Goal: Task Accomplishment & Management: Use online tool/utility

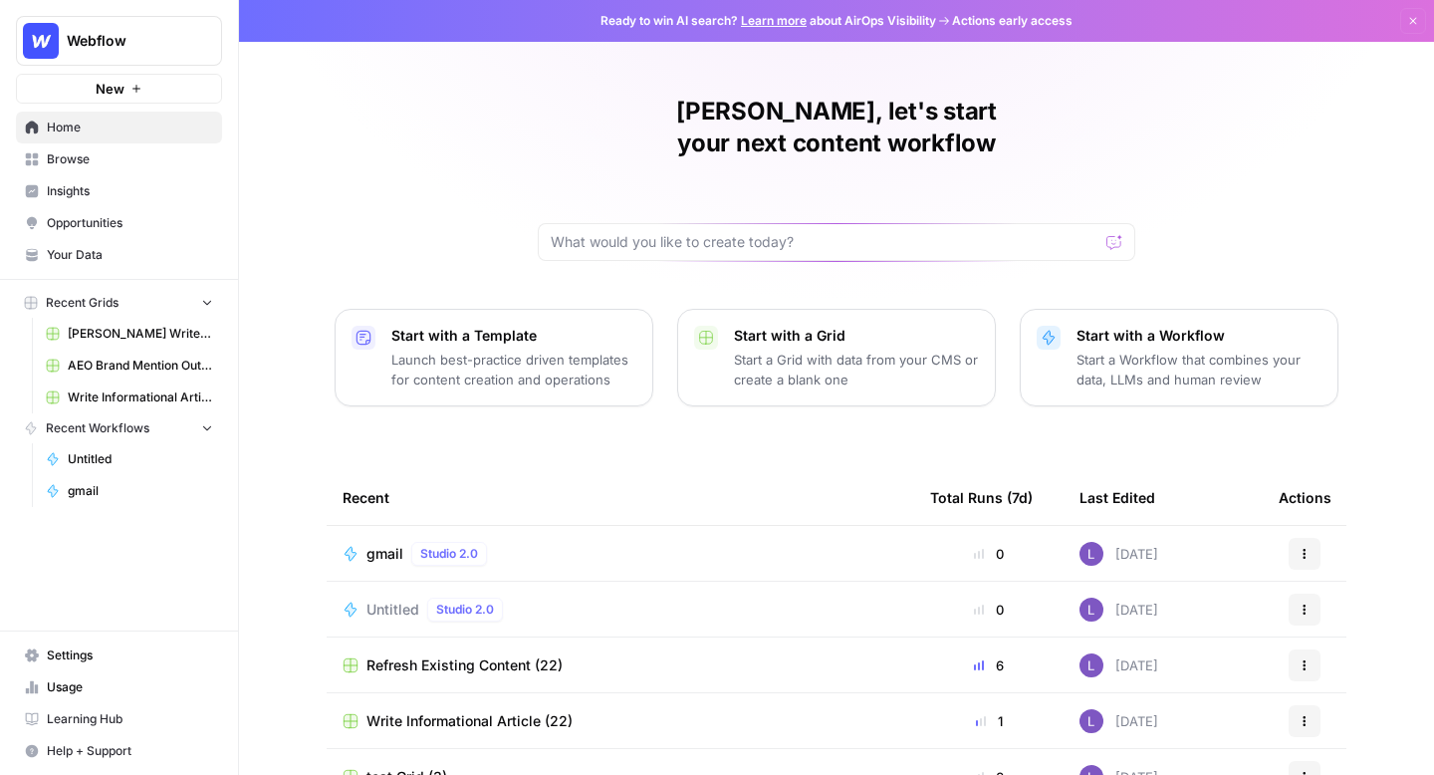
click at [95, 150] on span "Browse" at bounding box center [130, 159] width 166 height 18
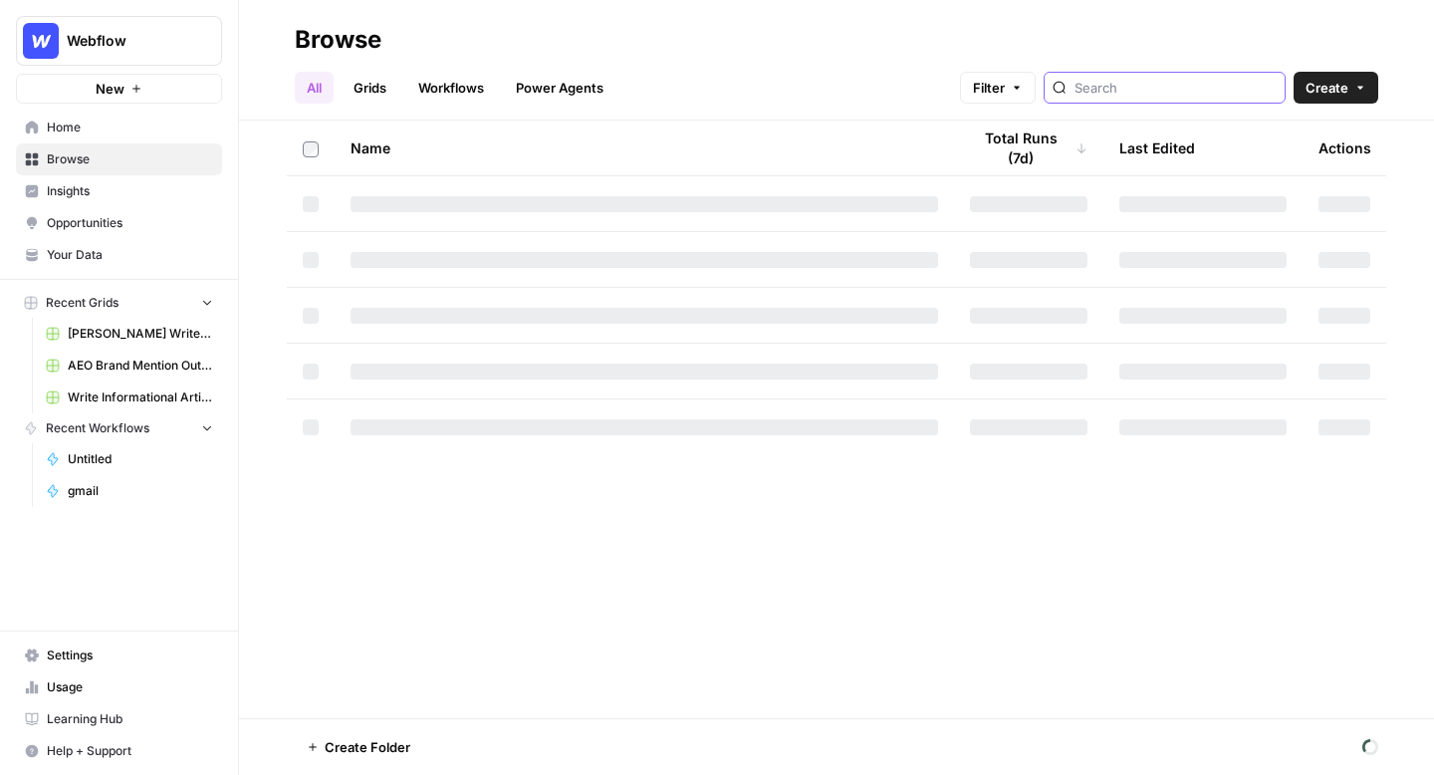
click at [1152, 88] on input "search" at bounding box center [1176, 88] width 202 height 20
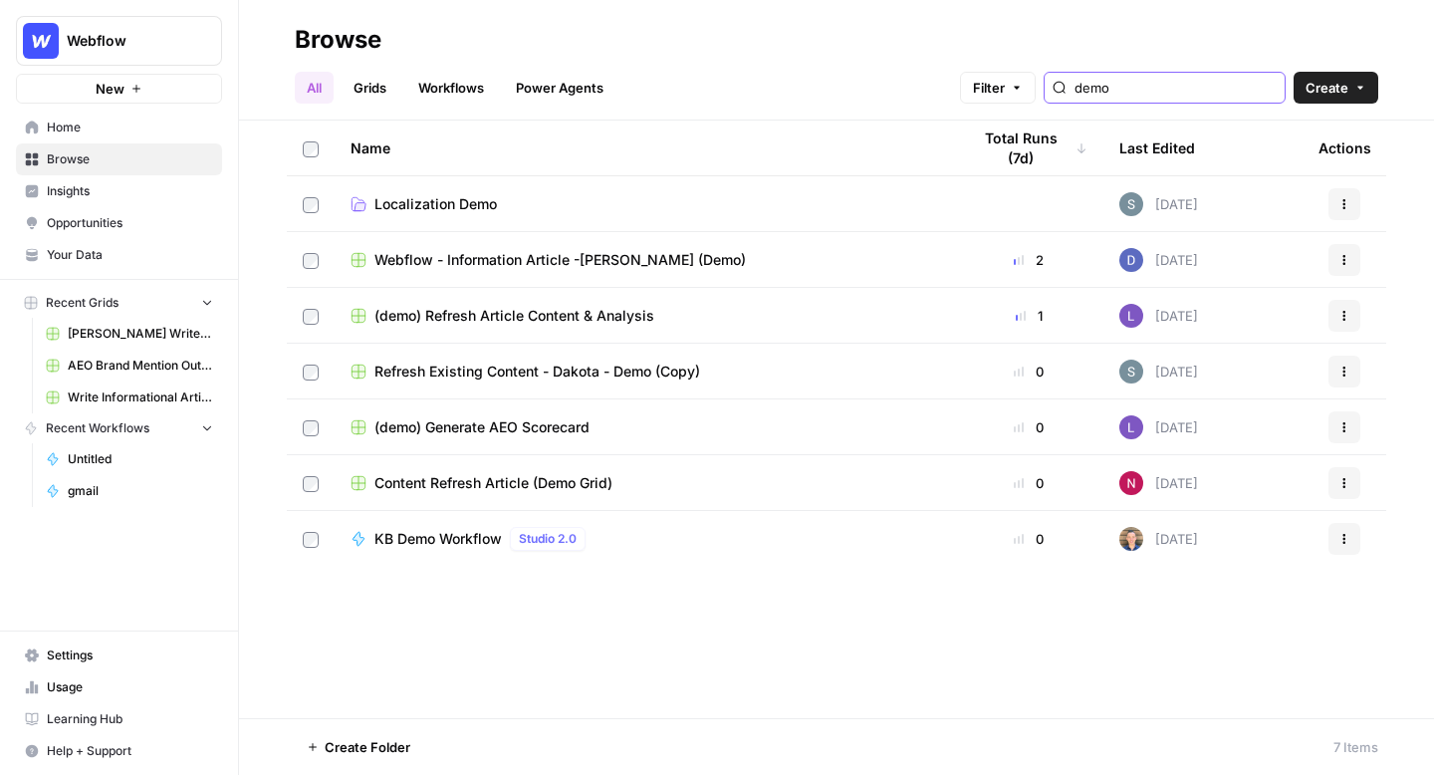
type input "demo"
click at [621, 259] on span "Webflow - Information Article -[PERSON_NAME] (Demo)" at bounding box center [561, 260] width 372 height 20
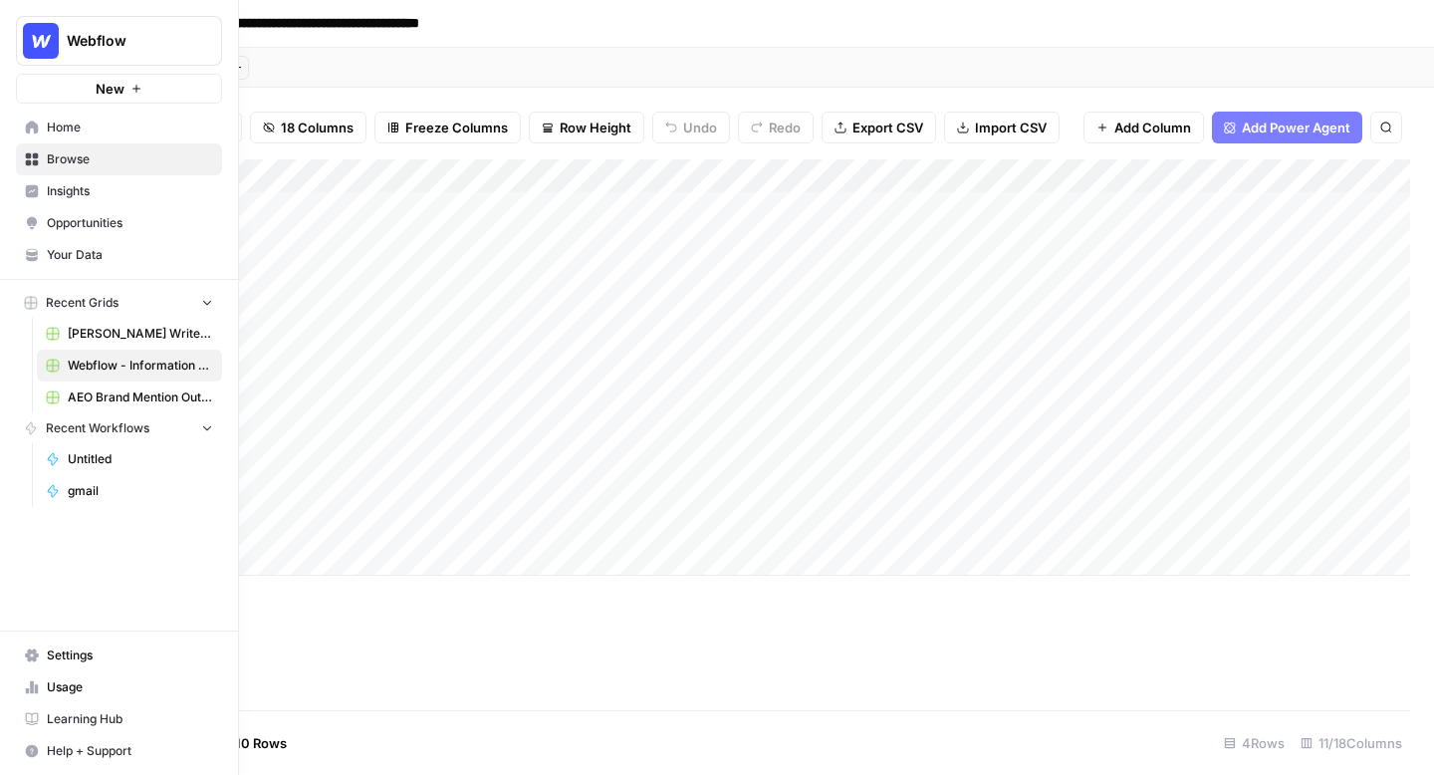
click at [182, 195] on span "Insights" at bounding box center [130, 191] width 166 height 18
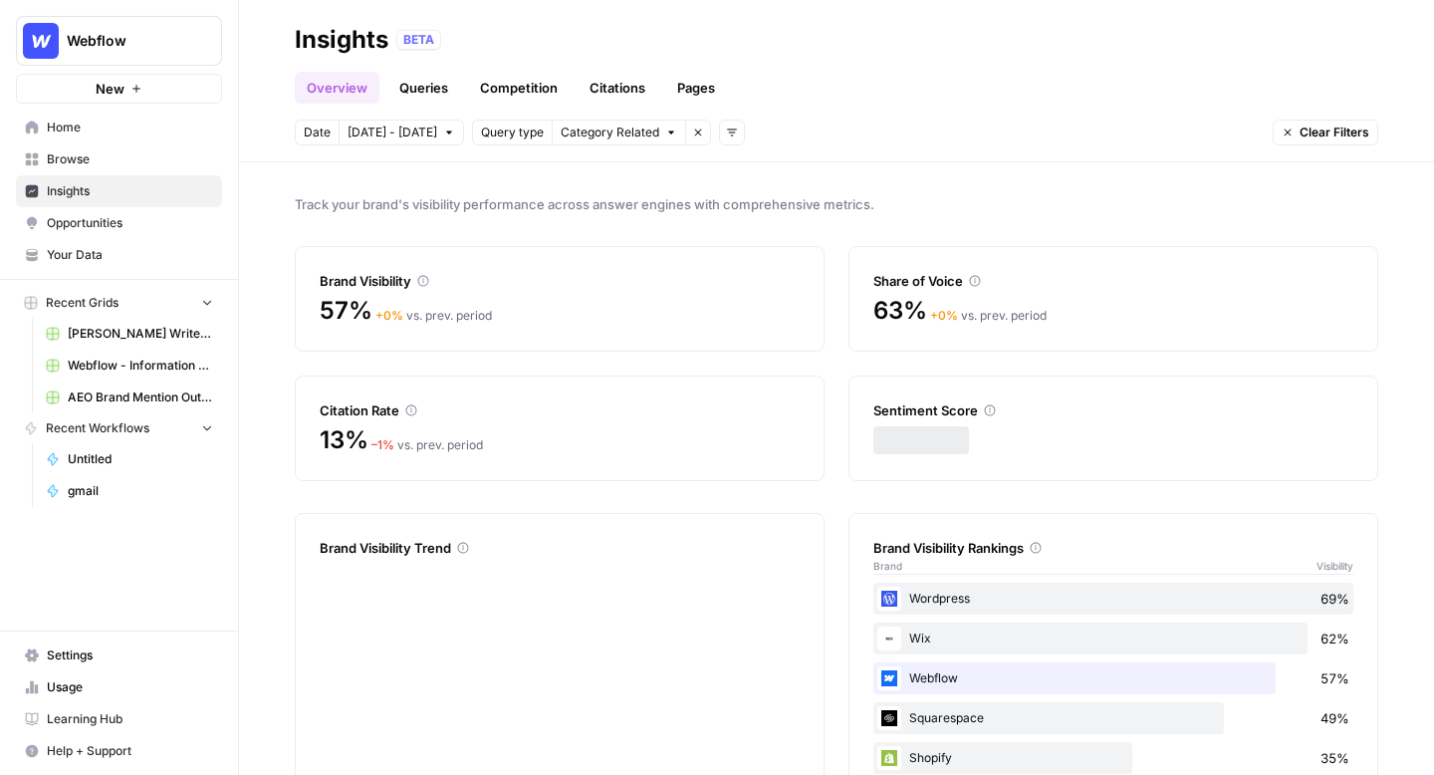
click at [150, 167] on span "Browse" at bounding box center [130, 159] width 166 height 18
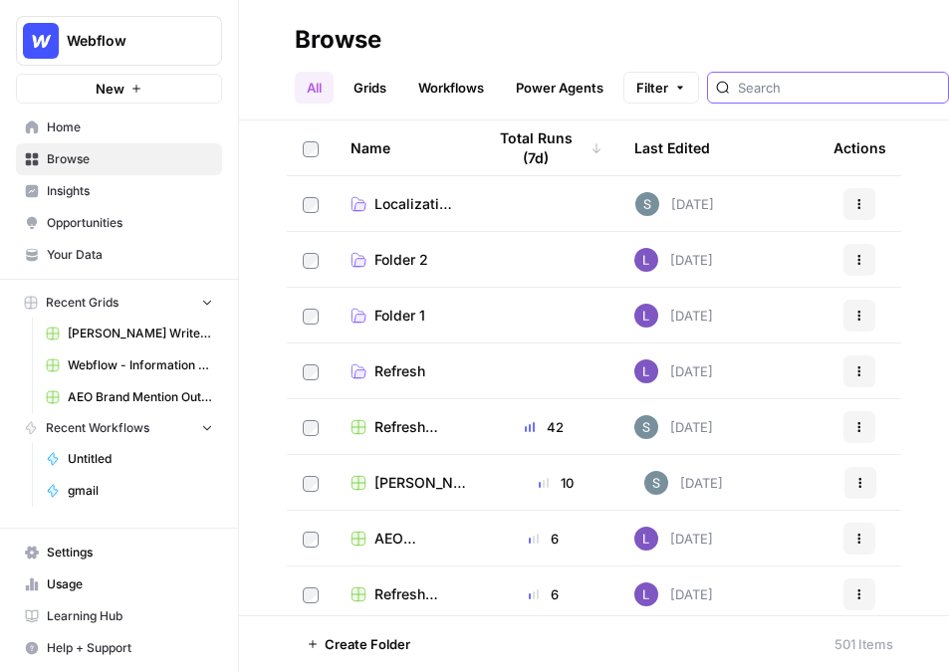
click at [806, 89] on input "search" at bounding box center [839, 88] width 202 height 20
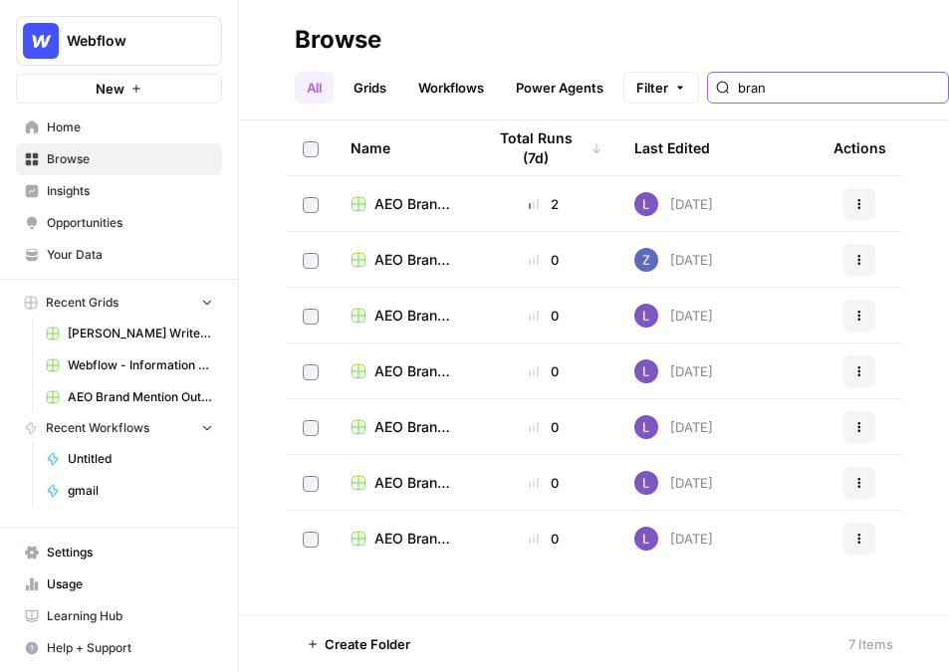
type input "bran"
click at [412, 196] on span "AEO Brand Mention Outreach (1)" at bounding box center [414, 204] width 79 height 20
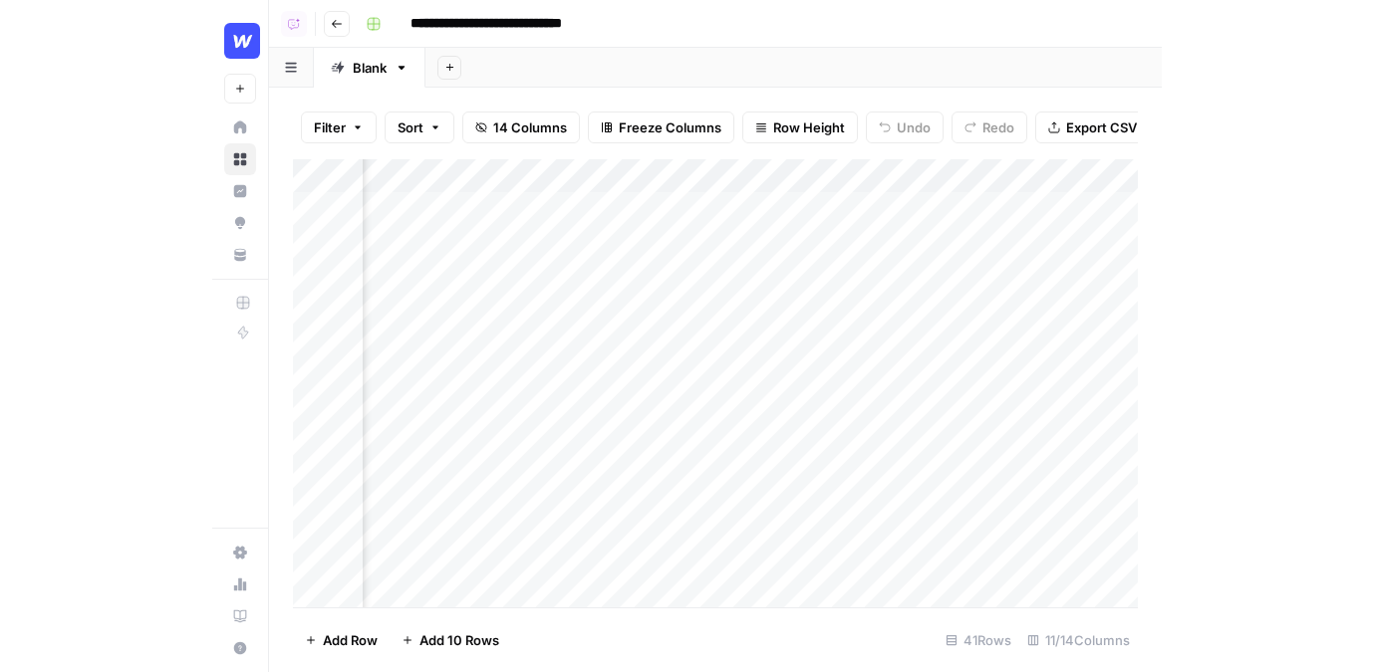
scroll to position [0, 8]
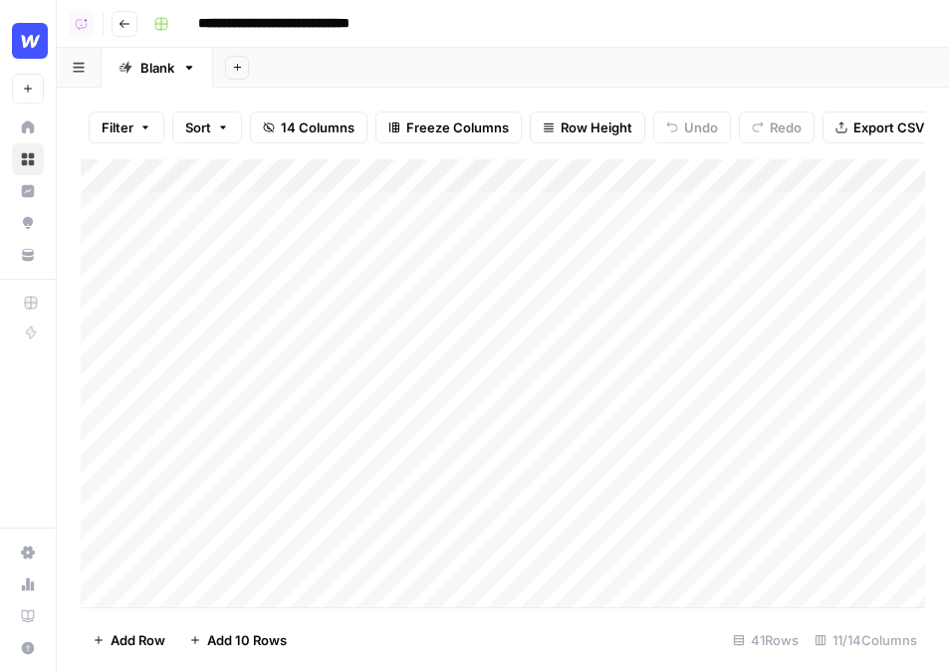
click at [223, 20] on input "**********" at bounding box center [307, 24] width 236 height 32
click at [200, 21] on input "**********" at bounding box center [307, 24] width 236 height 32
type input "**********"
click at [664, 291] on div "Add Column" at bounding box center [503, 383] width 845 height 448
click at [706, 310] on div "Add Column" at bounding box center [503, 383] width 845 height 448
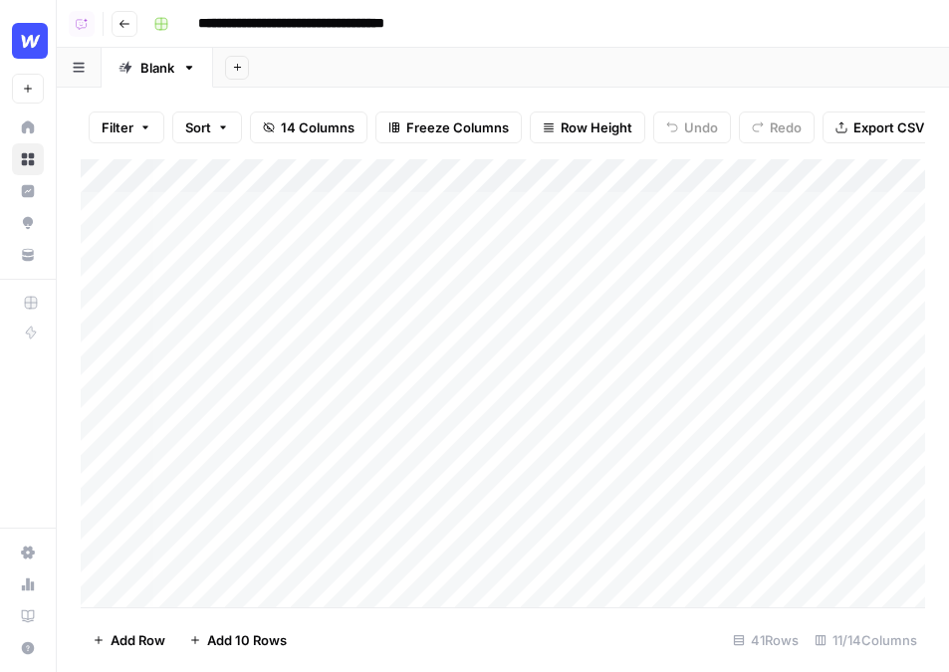
click at [721, 279] on div "Add Column" at bounding box center [503, 383] width 845 height 448
click at [728, 273] on div "Add Column" at bounding box center [503, 383] width 845 height 448
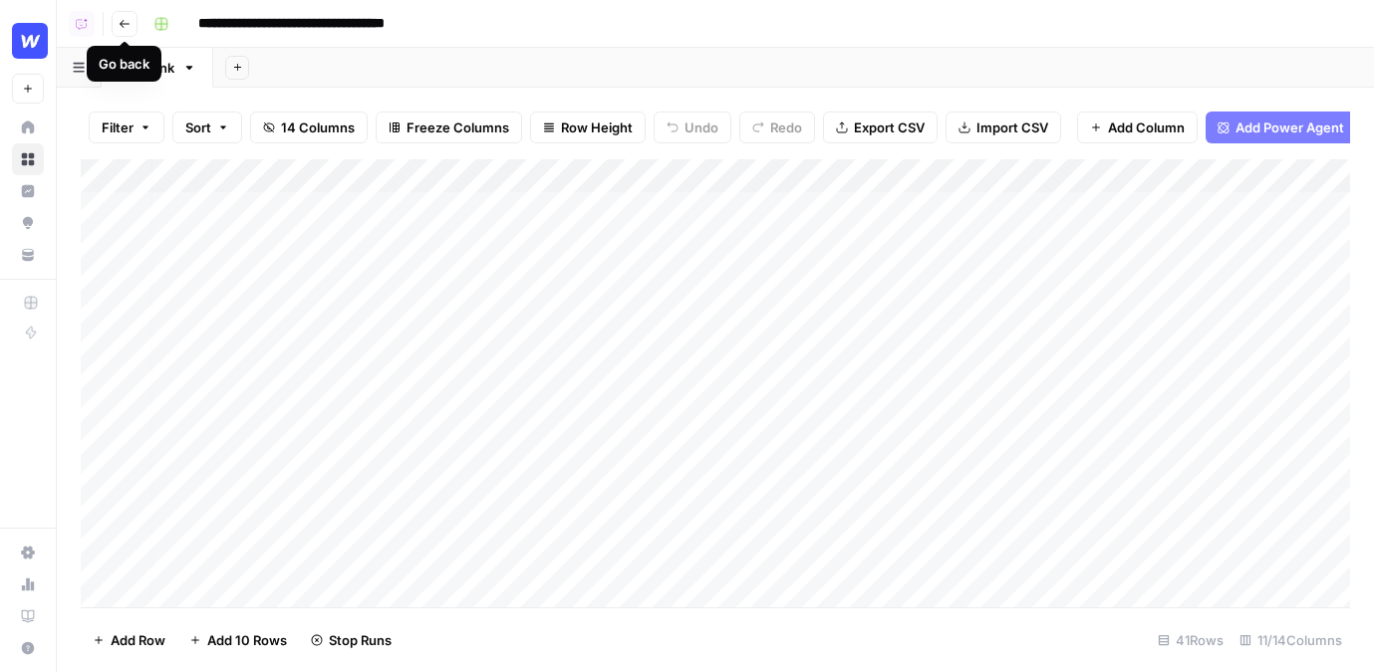
click at [43, 31] on img "Workspace: Webflow" at bounding box center [30, 41] width 36 height 36
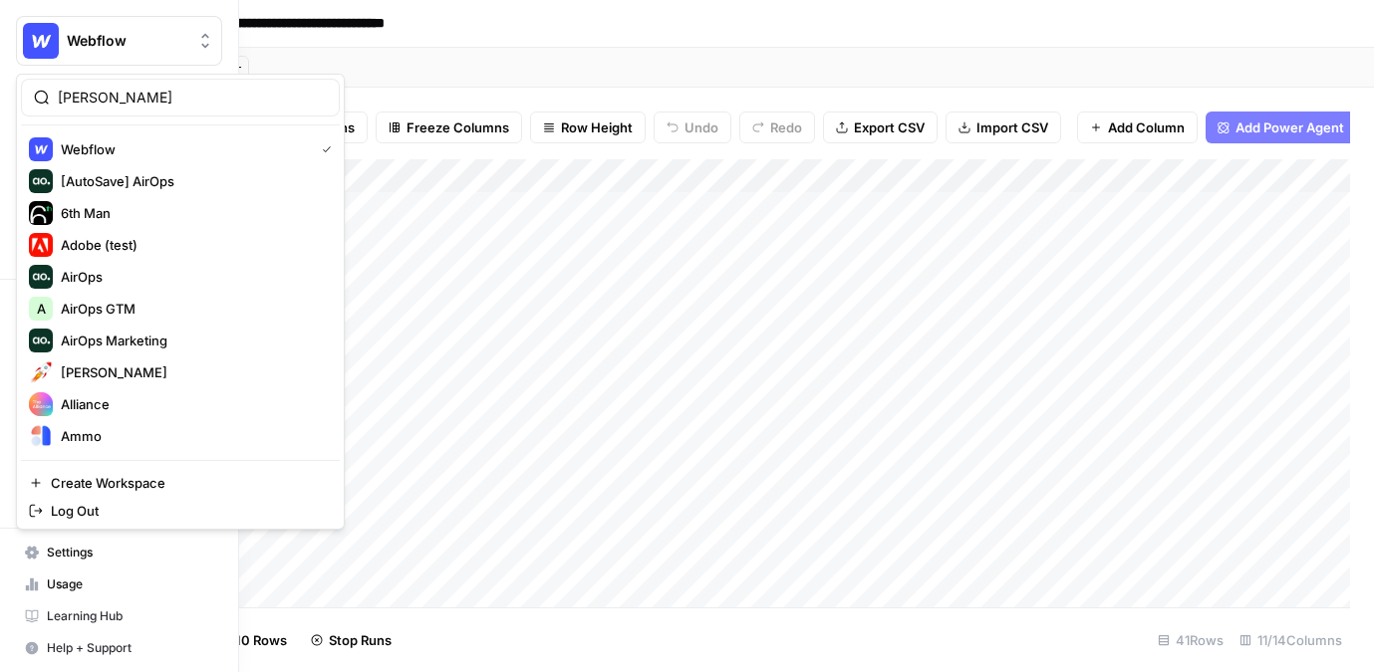
type input "dill"
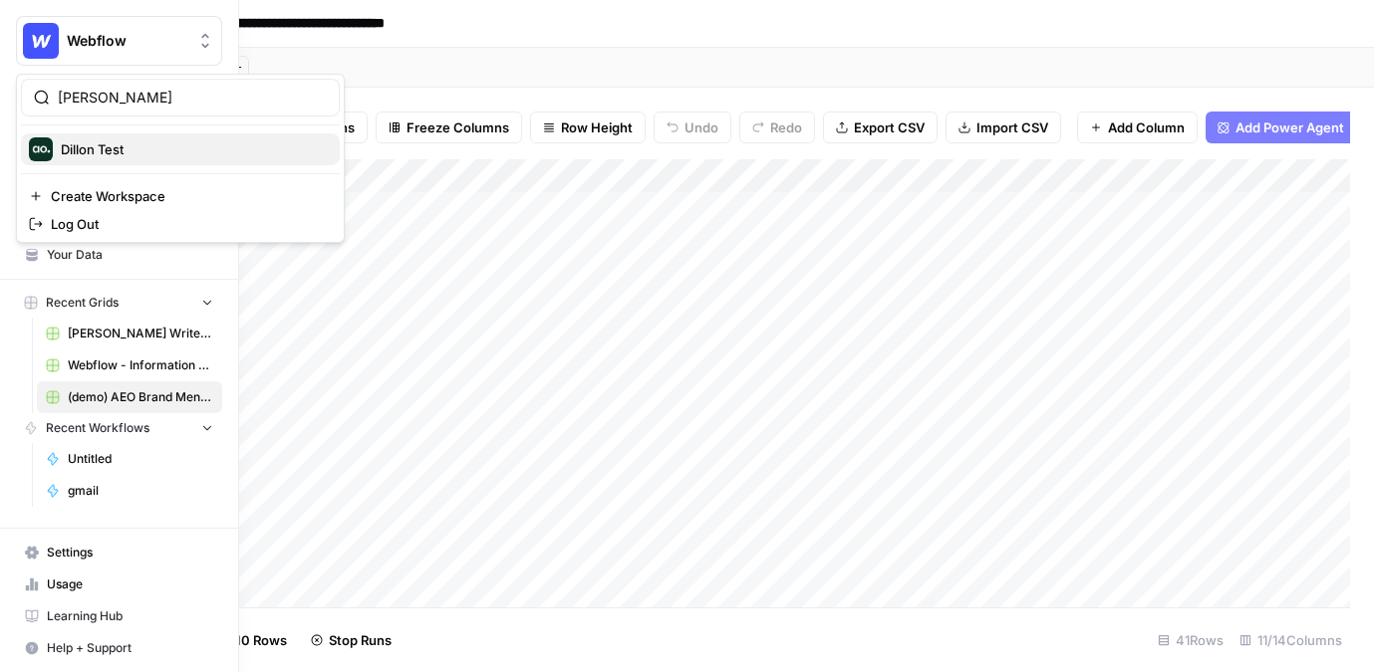
click at [155, 144] on span "Dillon Test" at bounding box center [192, 149] width 263 height 20
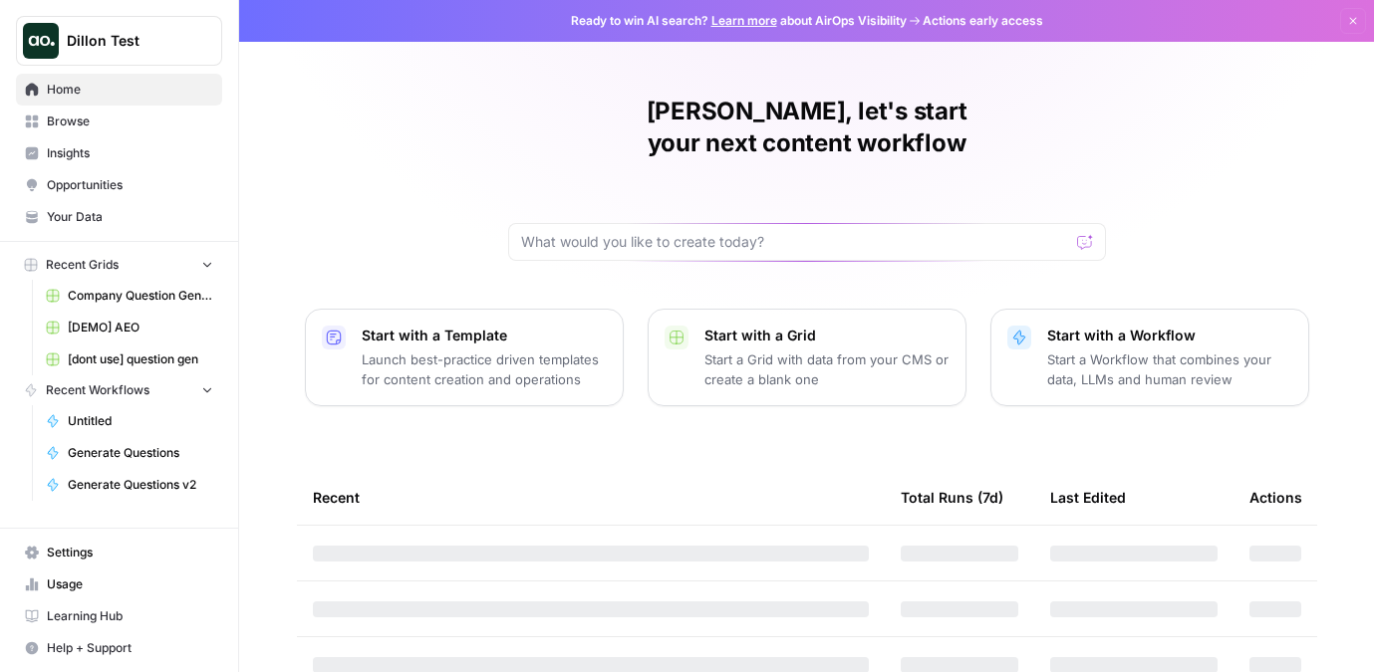
click at [85, 142] on link "Insights" at bounding box center [119, 153] width 206 height 32
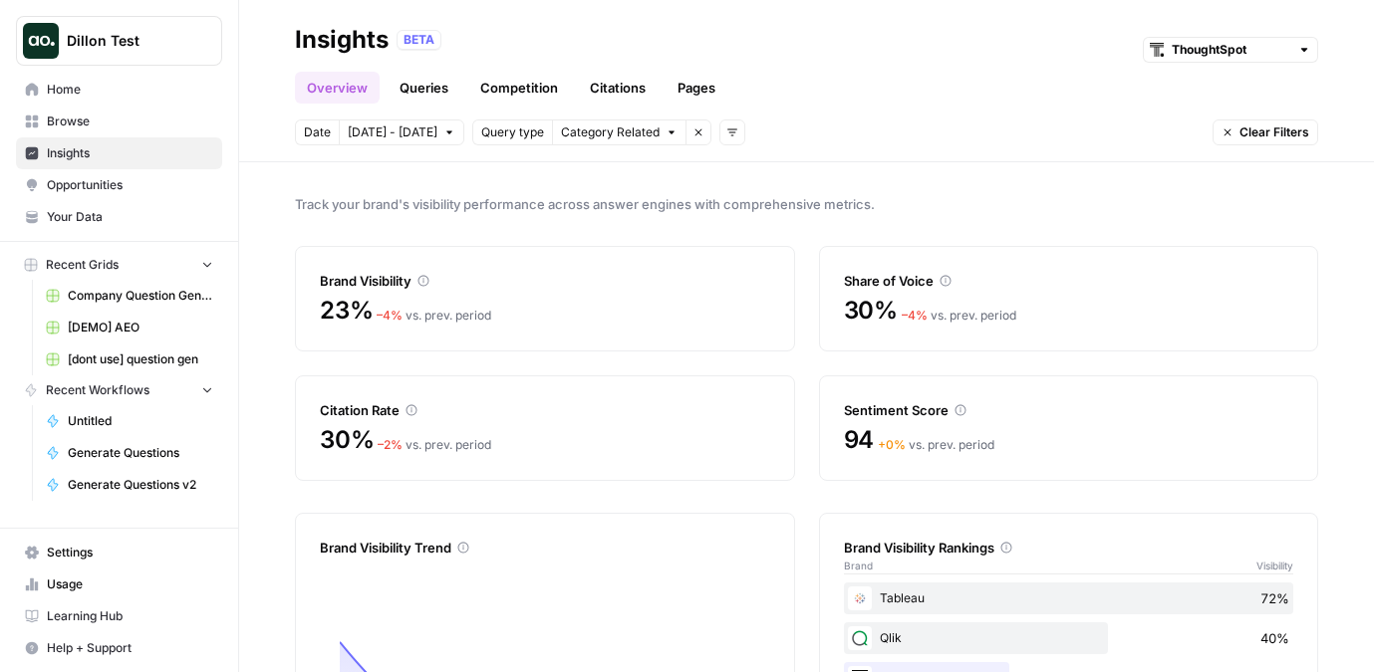
click at [109, 189] on span "Opportunities" at bounding box center [130, 185] width 166 height 18
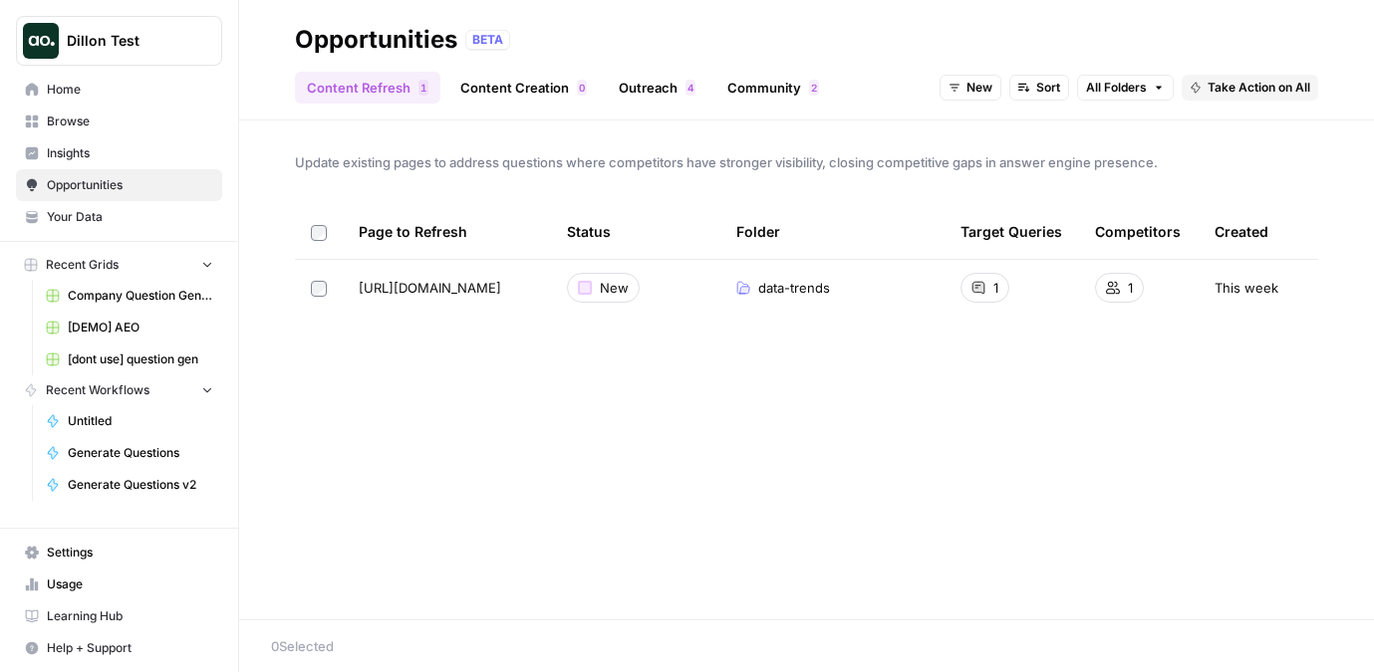
click at [184, 249] on div "Recent Grids Company Question Generation [DEMO] AEO [dont use] question gen Rec…" at bounding box center [119, 375] width 238 height 267
click at [189, 257] on button "Recent Grids" at bounding box center [119, 265] width 206 height 30
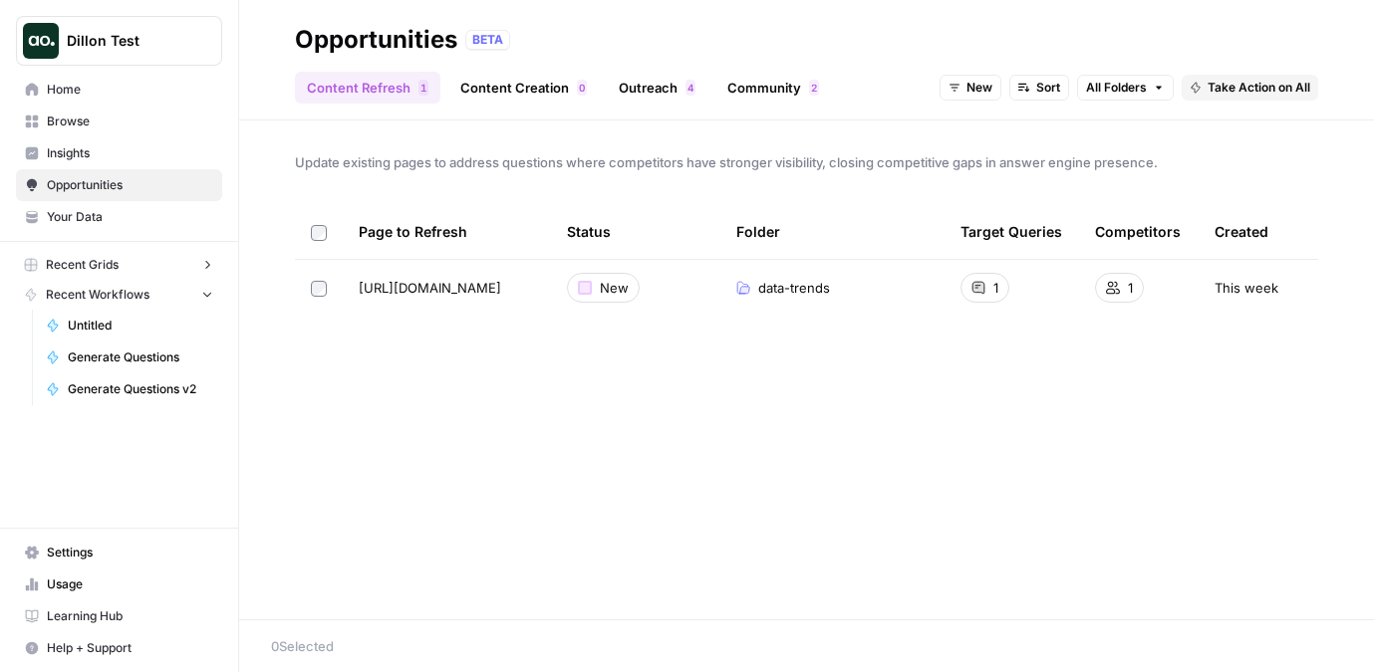
click at [189, 257] on button "Recent Grids" at bounding box center [119, 265] width 206 height 30
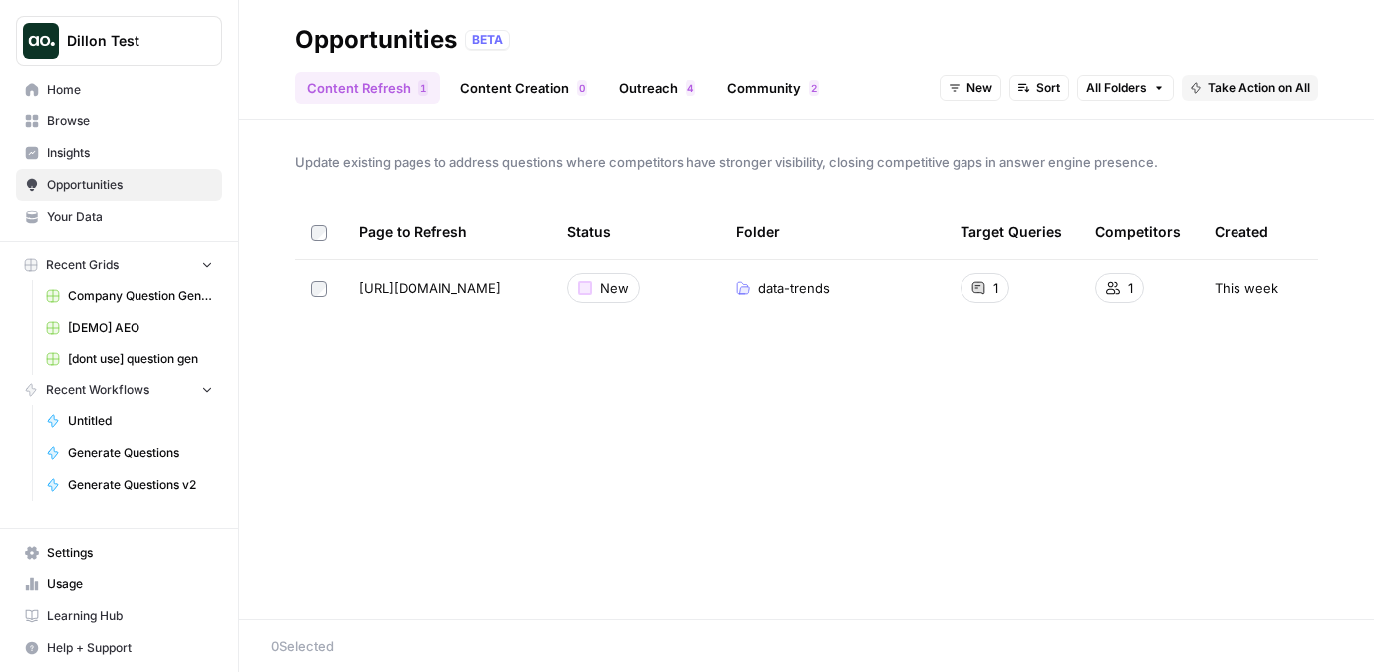
click at [121, 116] on span "Browse" at bounding box center [130, 122] width 166 height 18
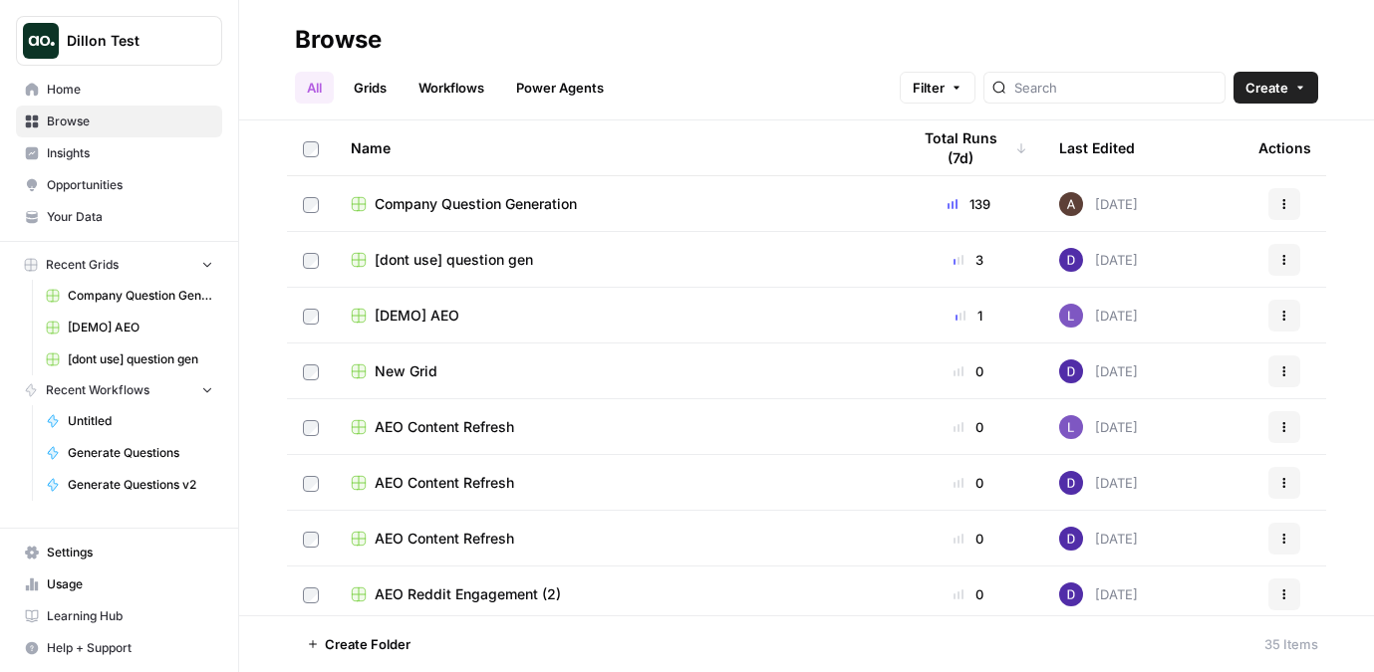
click at [426, 318] on span "[DEMO] AEO" at bounding box center [417, 316] width 85 height 20
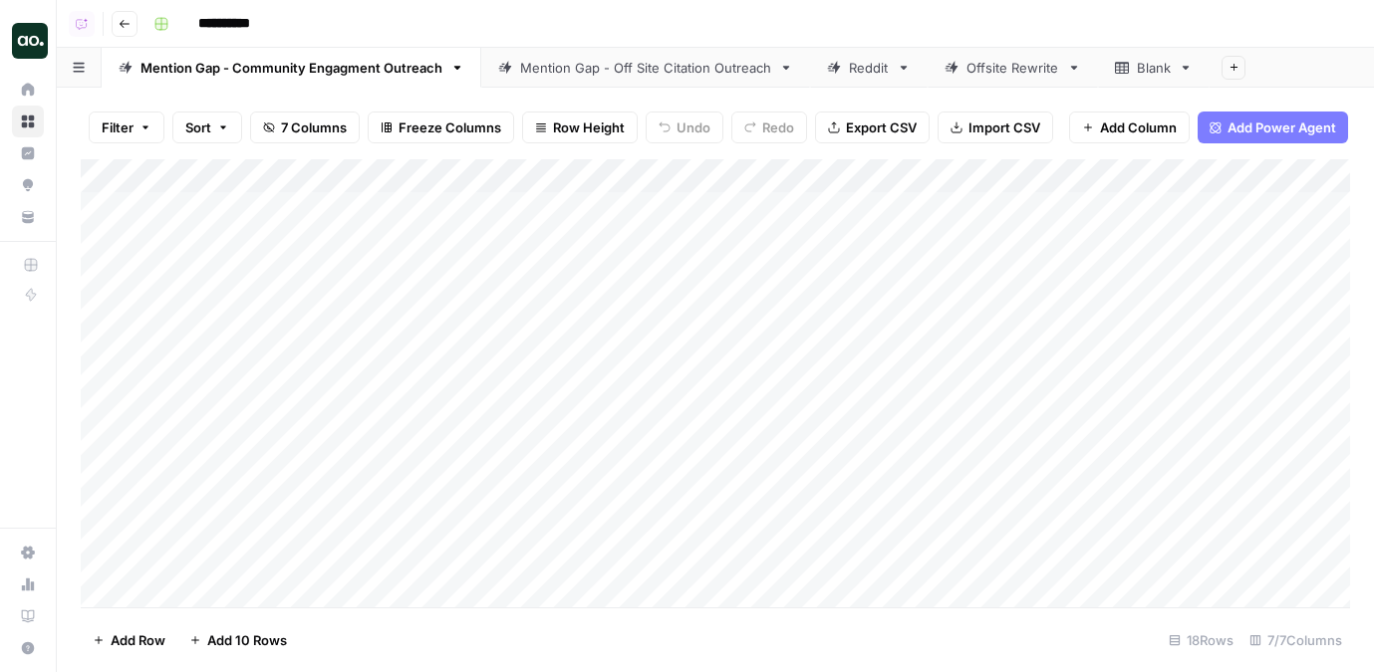
click at [120, 26] on icon "button" at bounding box center [125, 24] width 12 height 12
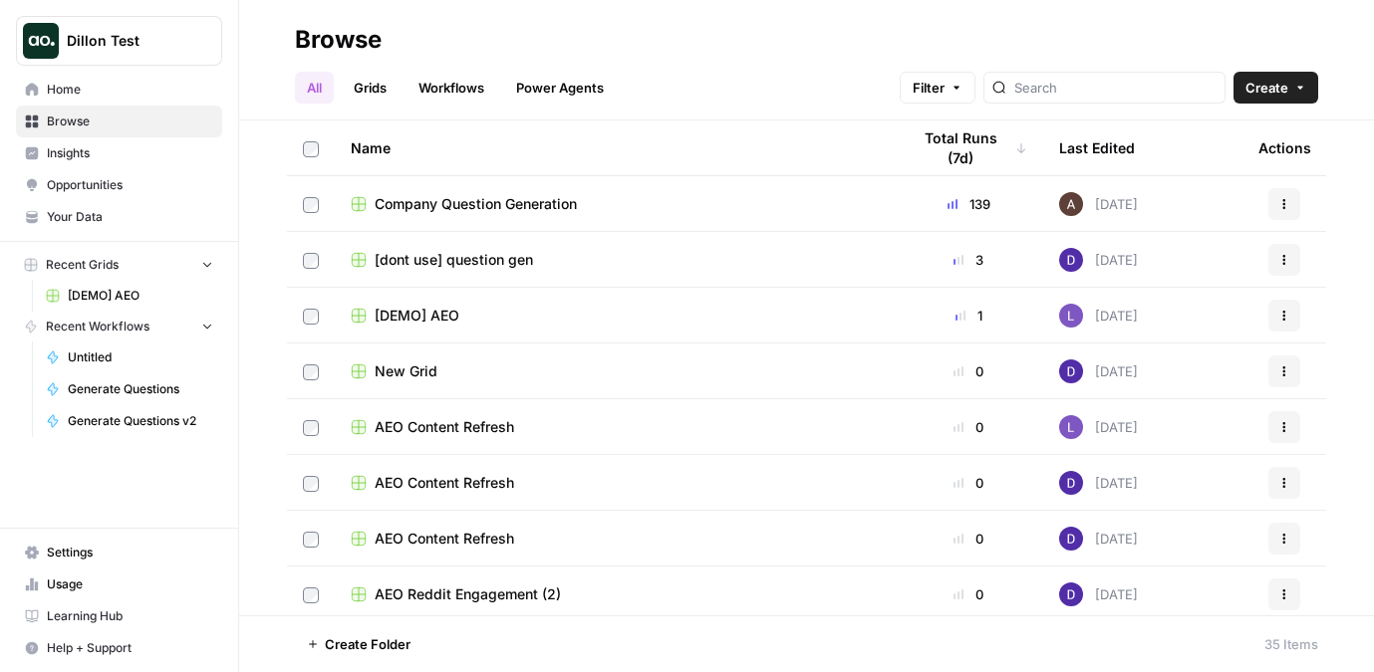
click at [431, 314] on span "[DEMO] AEO" at bounding box center [417, 316] width 85 height 20
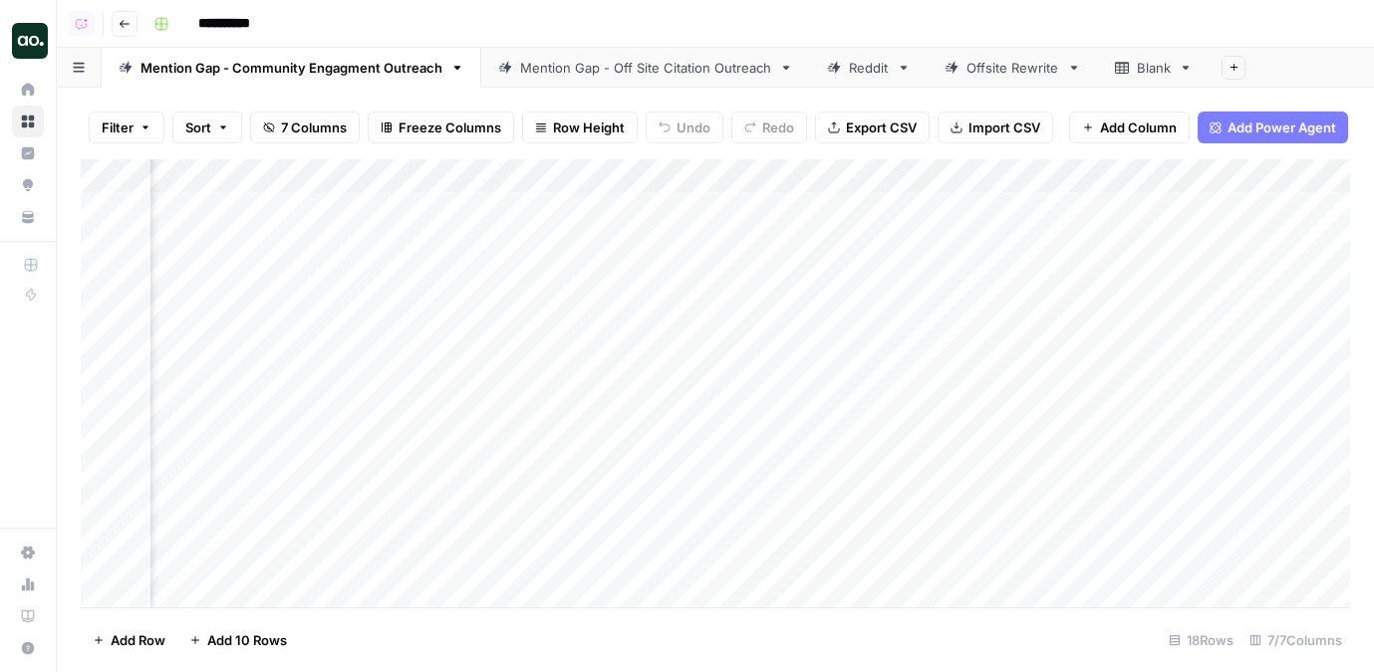
scroll to position [0, 1173]
click at [585, 69] on div "Mention Gap - Off Site Citation Outreach" at bounding box center [645, 68] width 251 height 20
click at [866, 74] on div "Reddit" at bounding box center [869, 68] width 40 height 20
click at [984, 72] on div "Offsite Rewrite" at bounding box center [1012, 68] width 93 height 20
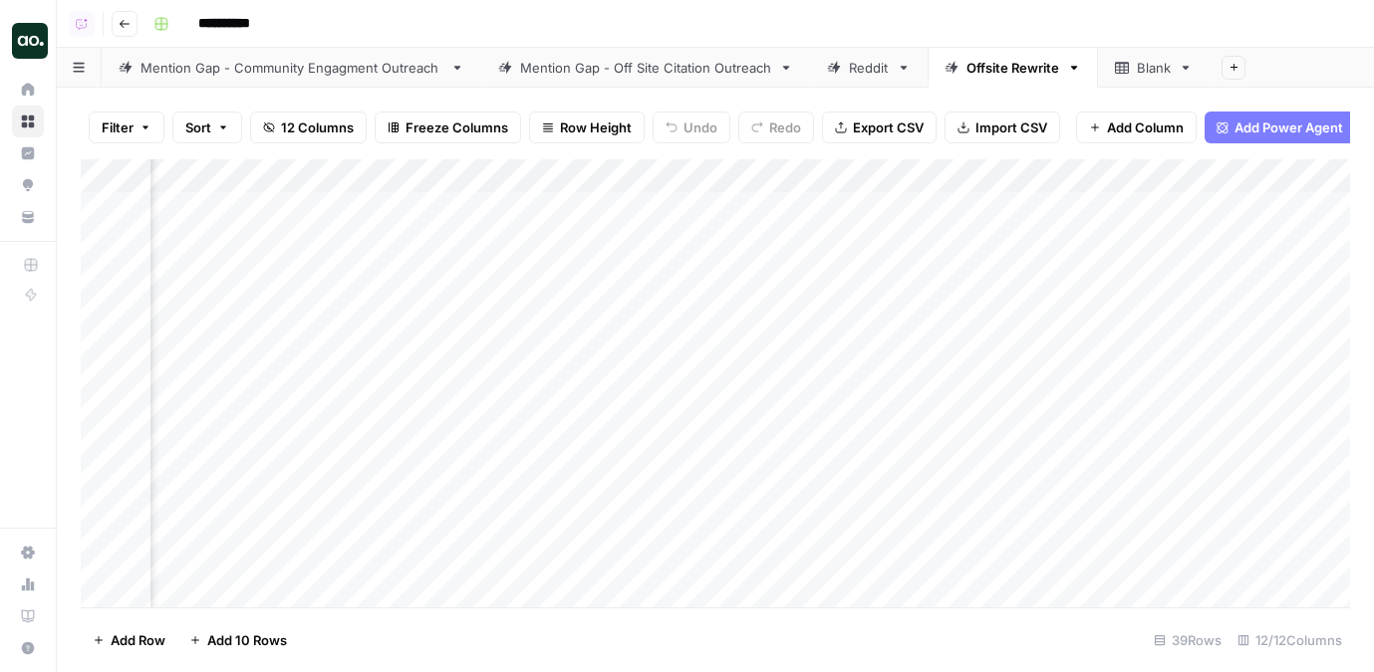
scroll to position [0, 1100]
click at [121, 29] on button "Go back" at bounding box center [125, 24] width 26 height 26
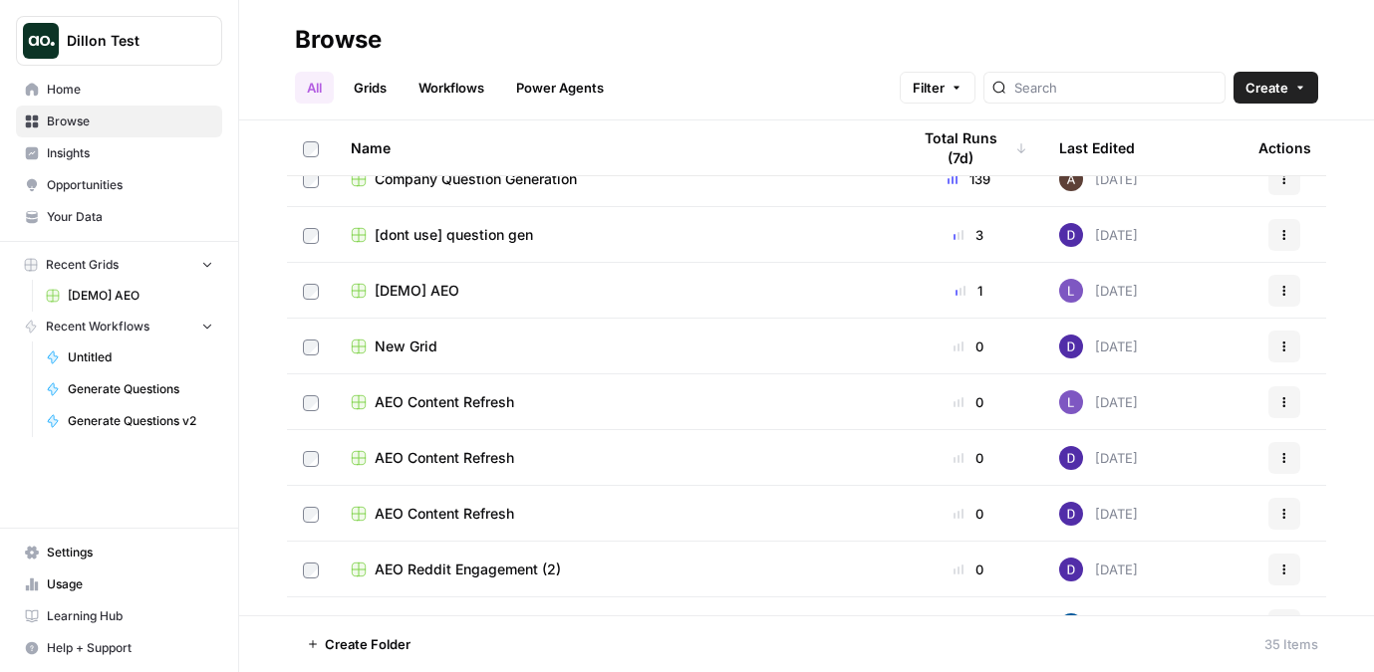
scroll to position [30, 0]
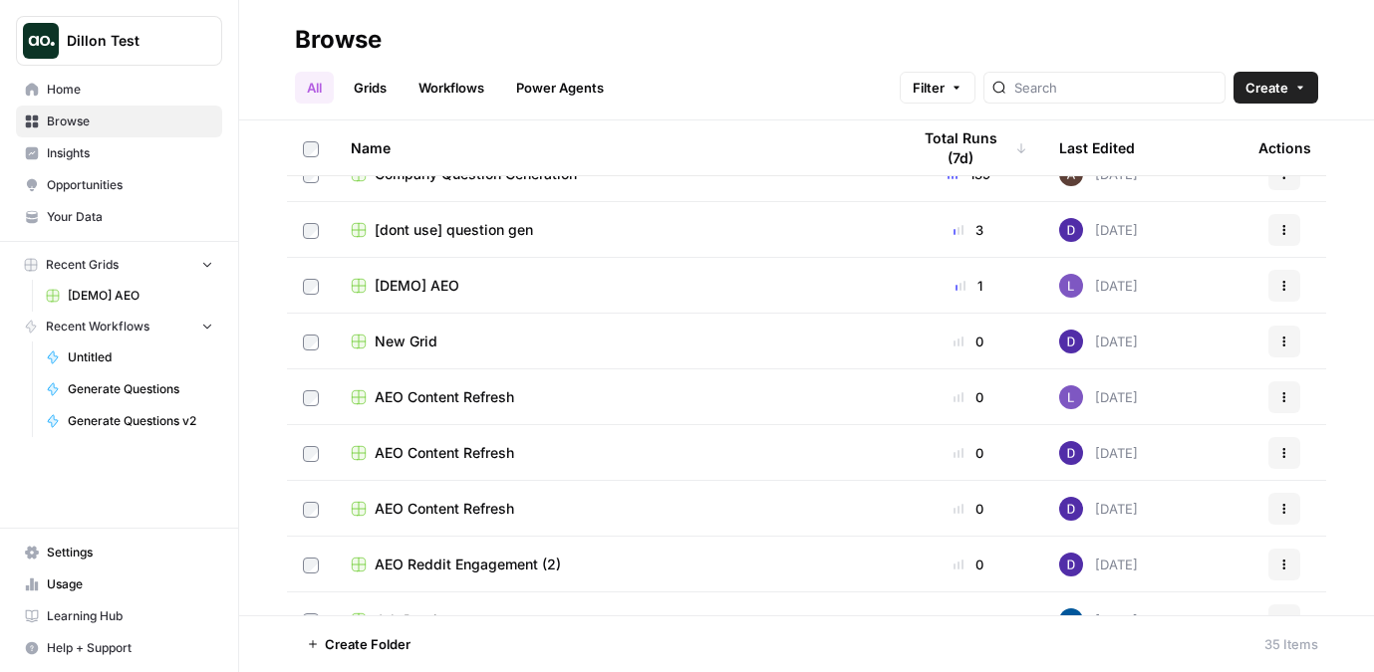
click at [459, 395] on span "AEO Content Refresh" at bounding box center [444, 397] width 139 height 20
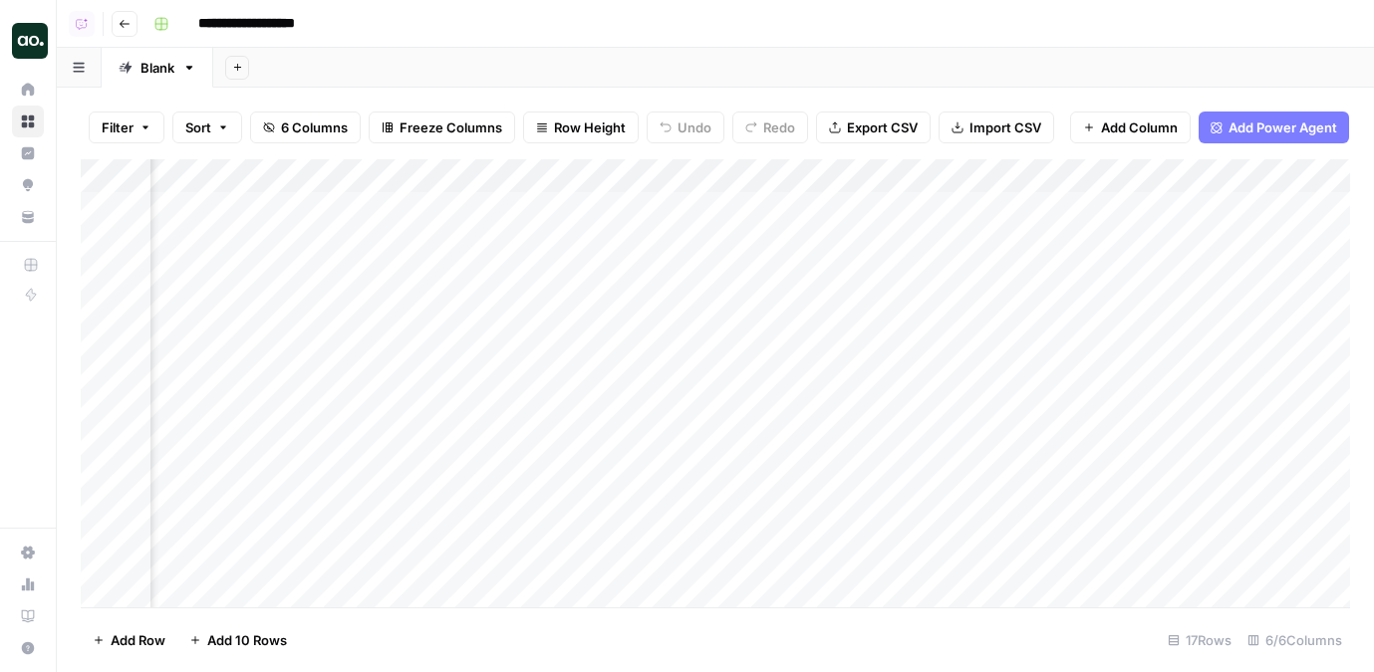
scroll to position [0, 417]
click at [127, 21] on icon "button" at bounding box center [125, 24] width 12 height 12
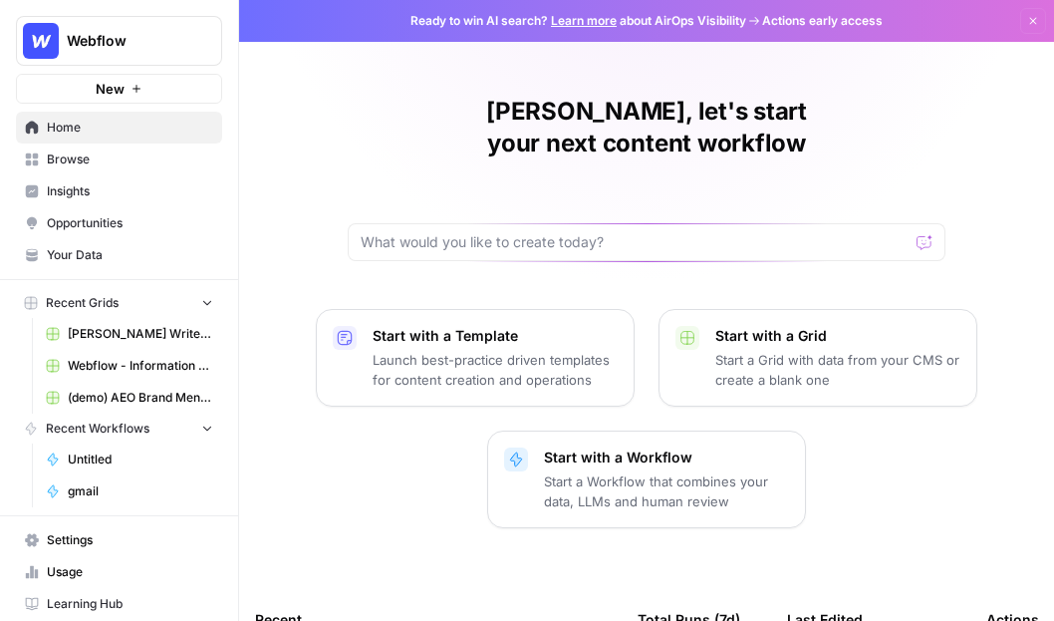
drag, startPoint x: 3, startPoint y: 226, endPoint x: -181, endPoint y: 224, distance: 184.3
click at [0, 224] on html "Webflow New Home Browse Insights Opportunities Your Data Recent Grids [PERSON_N…" at bounding box center [527, 310] width 1054 height 621
click at [386, 151] on div "Lily, let's start your next content workflow" at bounding box center [647, 178] width 598 height 165
click at [156, 259] on span "Your Data" at bounding box center [130, 255] width 166 height 18
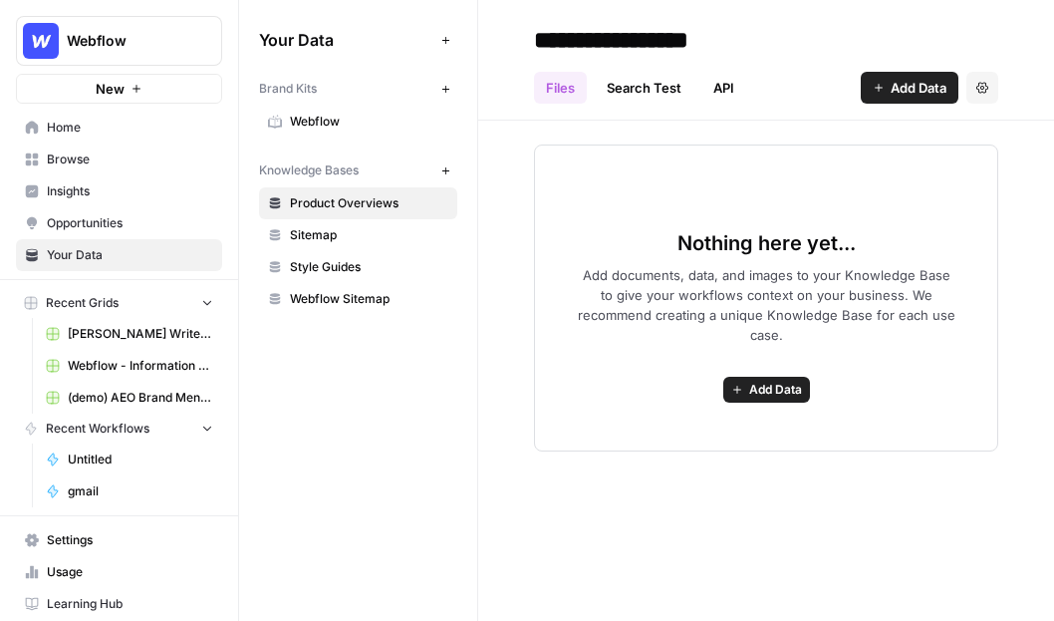
click at [293, 95] on span "Brand Kits" at bounding box center [288, 89] width 58 height 18
click at [293, 120] on span "Webflow" at bounding box center [369, 122] width 158 height 18
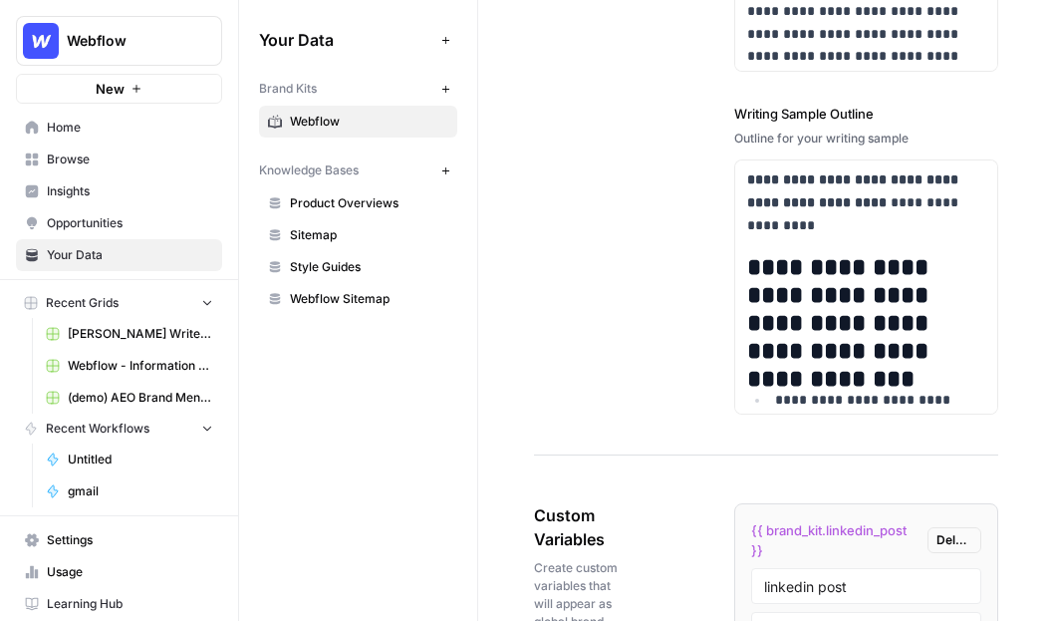
scroll to position [3344, 0]
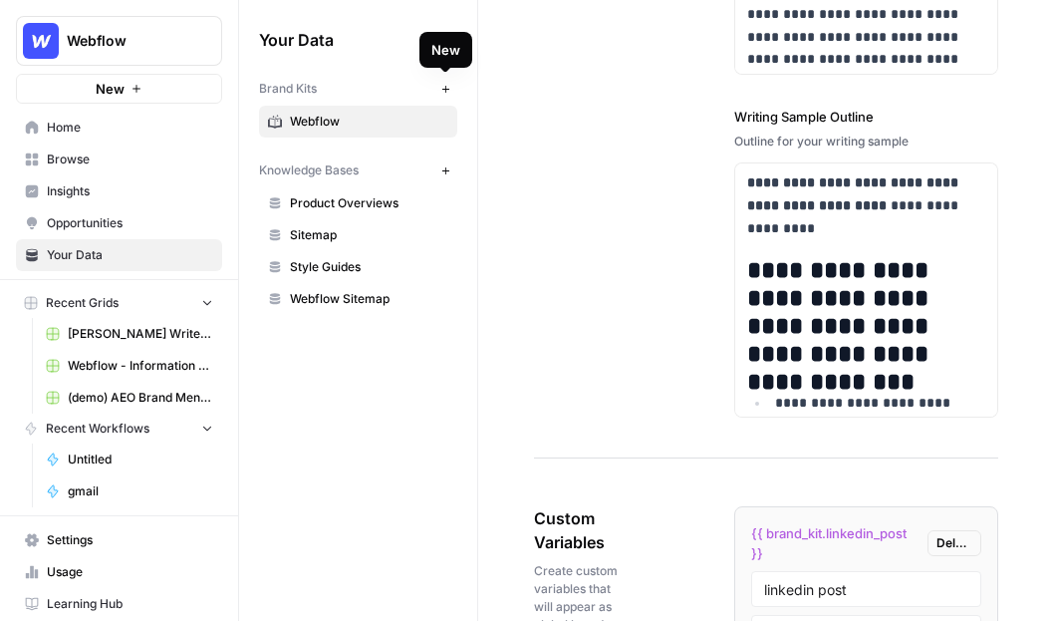
click at [435, 89] on button "New" at bounding box center [445, 89] width 24 height 24
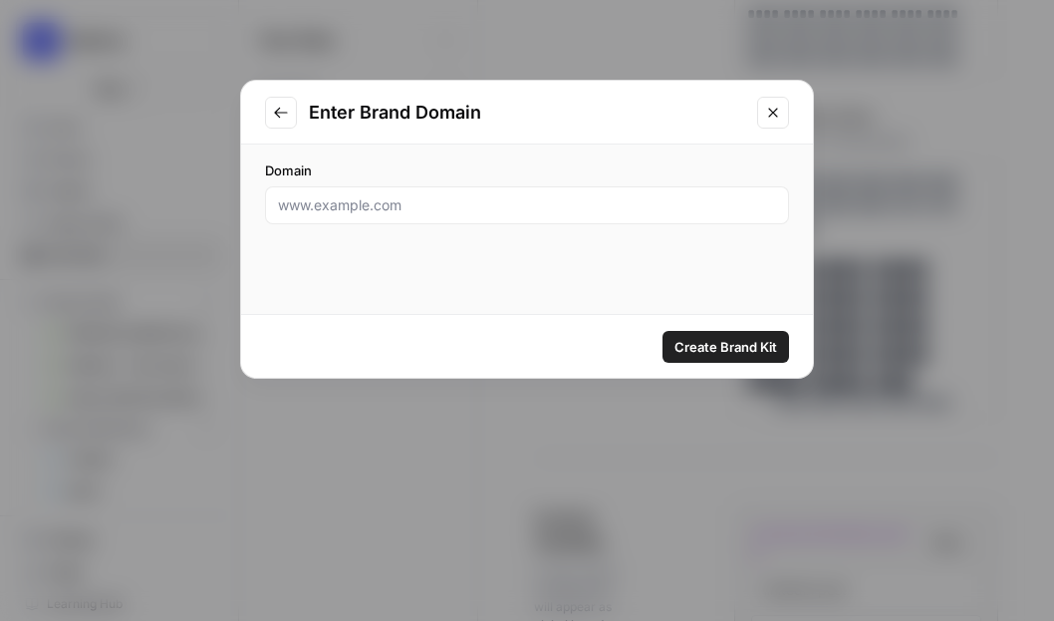
click at [433, 227] on div "Domain" at bounding box center [527, 192] width 572 height 96
click at [420, 206] on input "Domain" at bounding box center [527, 205] width 498 height 20
click at [777, 113] on icon "Close modal" at bounding box center [773, 113] width 16 height 16
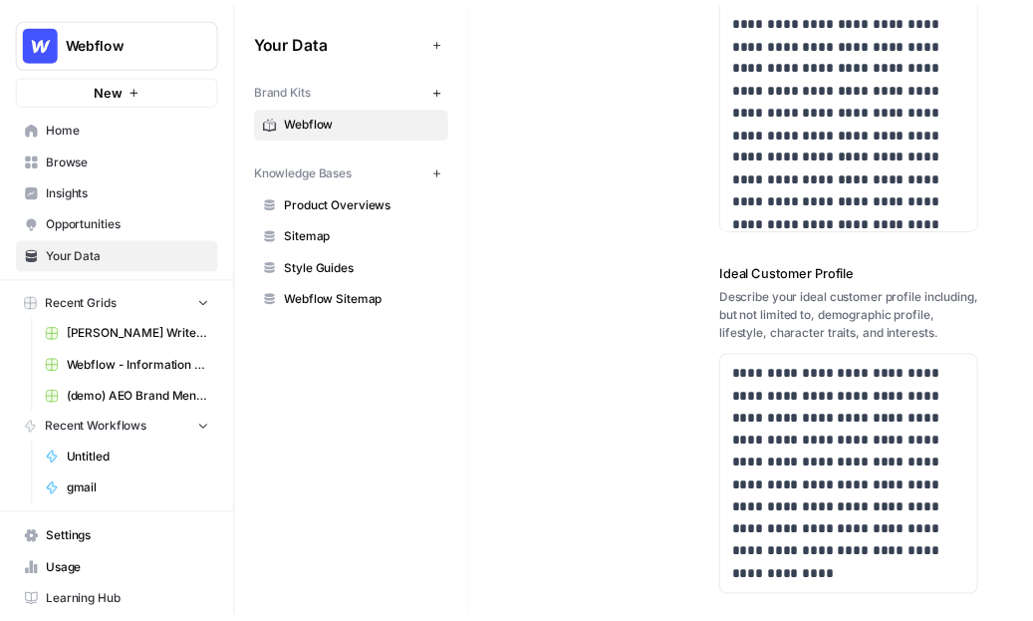
scroll to position [0, 0]
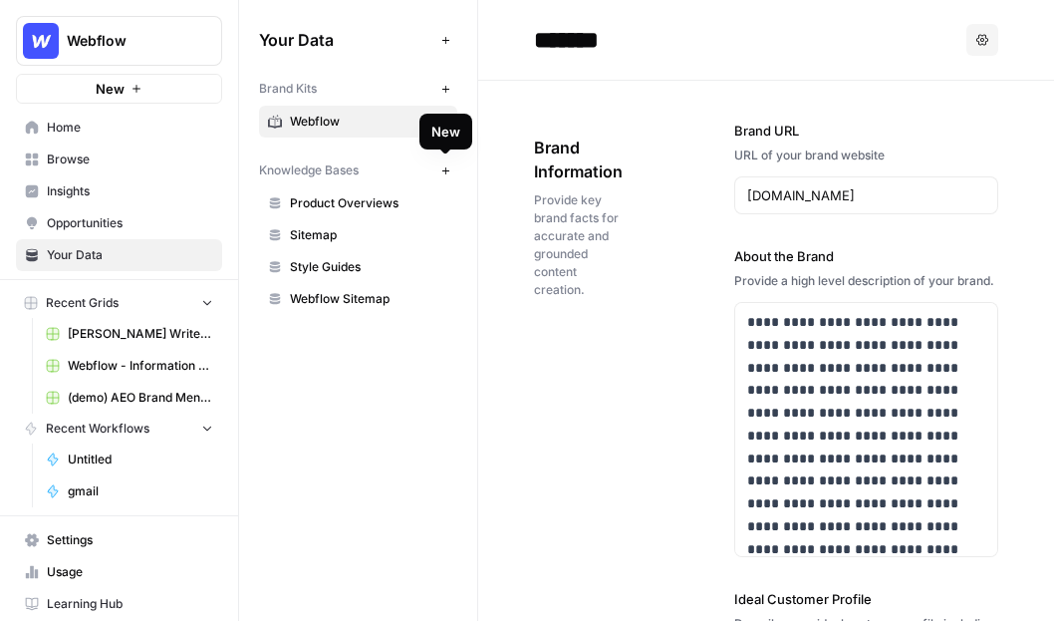
click at [441, 169] on icon "button" at bounding box center [444, 169] width 7 height 7
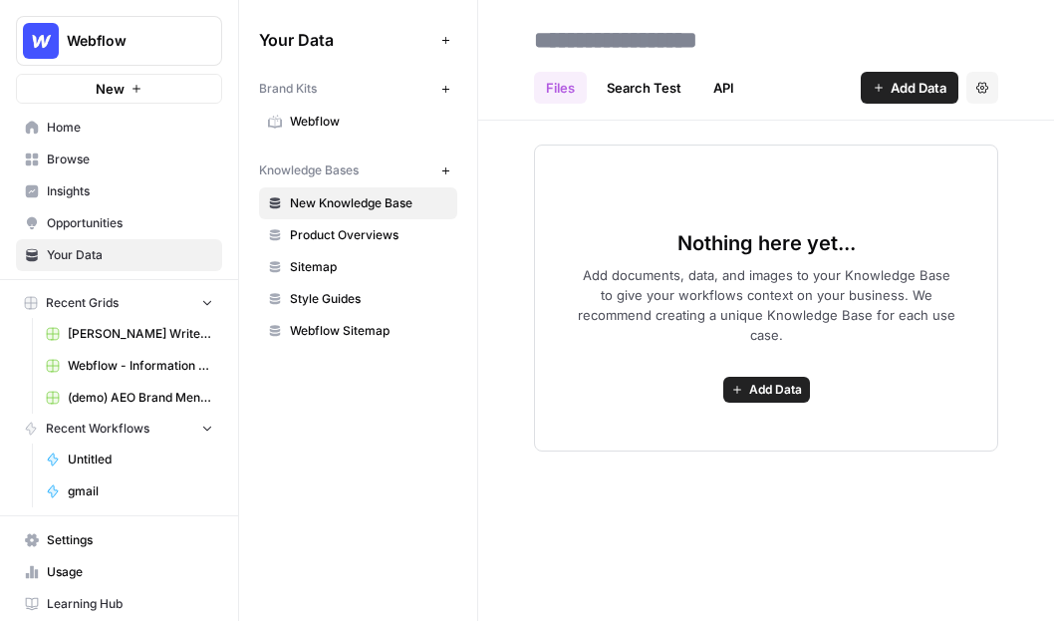
click at [770, 394] on span "Add Data" at bounding box center [775, 390] width 53 height 18
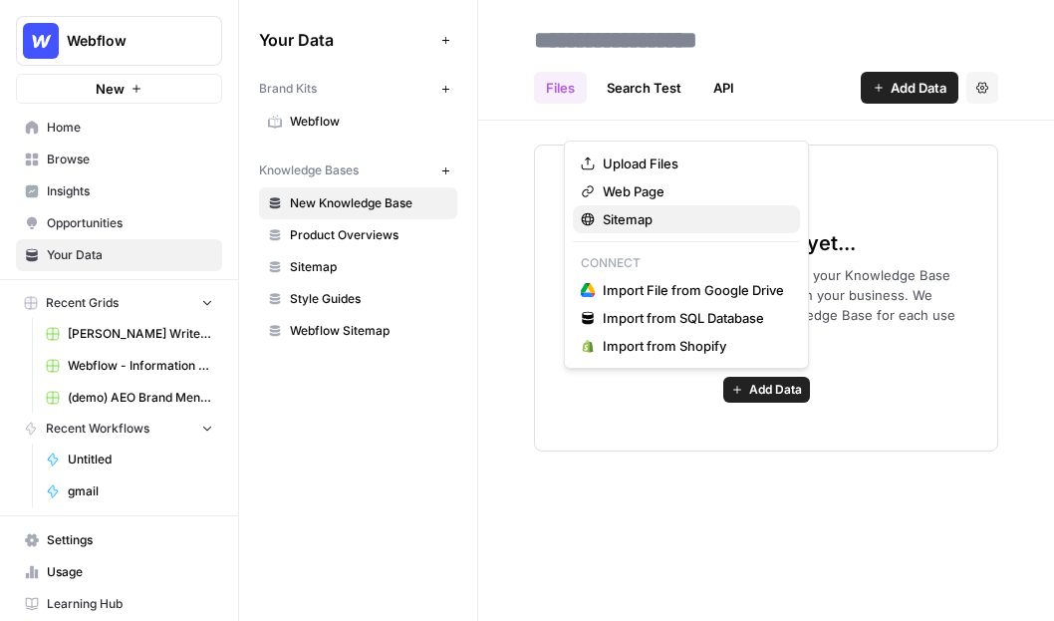
click at [645, 219] on span "Sitemap" at bounding box center [693, 219] width 181 height 20
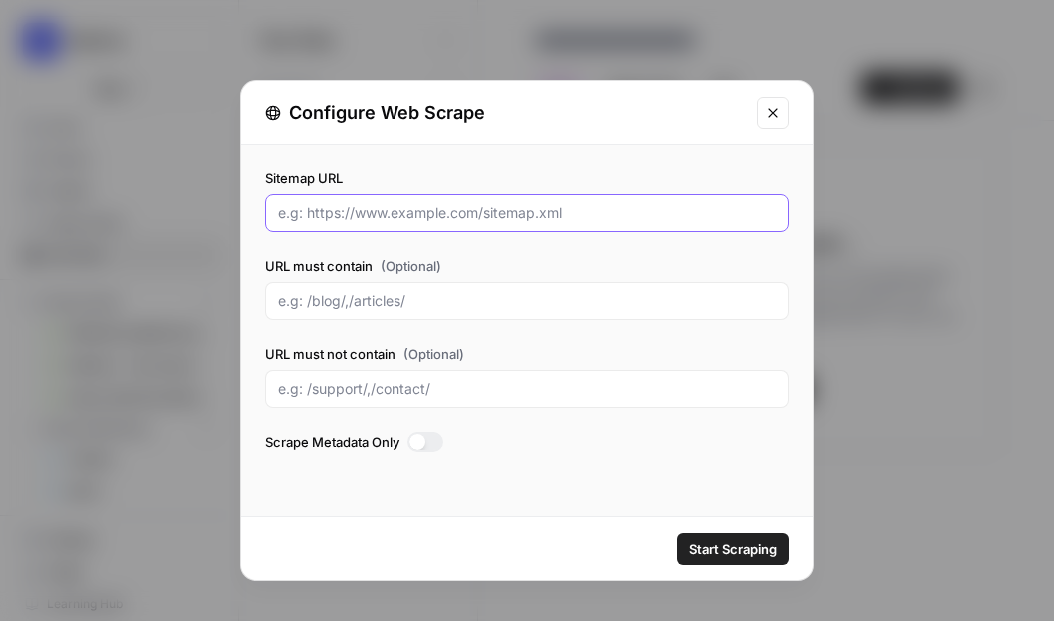
click at [355, 212] on input "Sitemap URL" at bounding box center [527, 213] width 498 height 20
drag, startPoint x: 278, startPoint y: 211, endPoint x: 479, endPoint y: 212, distance: 201.2
click at [479, 212] on input "Sitemap URL" at bounding box center [527, 213] width 498 height 20
drag, startPoint x: 487, startPoint y: 214, endPoint x: 256, endPoint y: 213, distance: 231.1
click at [256, 214] on div "Sitemap URL URL must contain (Optional) URL must not contain (Optional) Scrape …" at bounding box center [527, 312] width 572 height 337
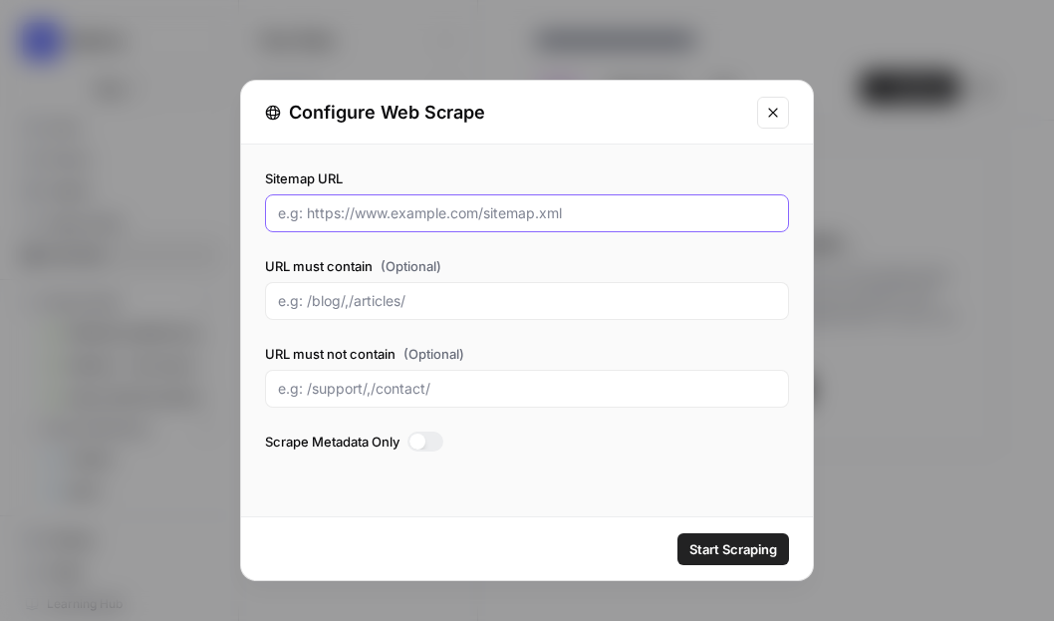
drag, startPoint x: 479, startPoint y: 211, endPoint x: 575, endPoint y: 213, distance: 95.6
click at [575, 213] on input "Sitemap URL" at bounding box center [527, 213] width 498 height 20
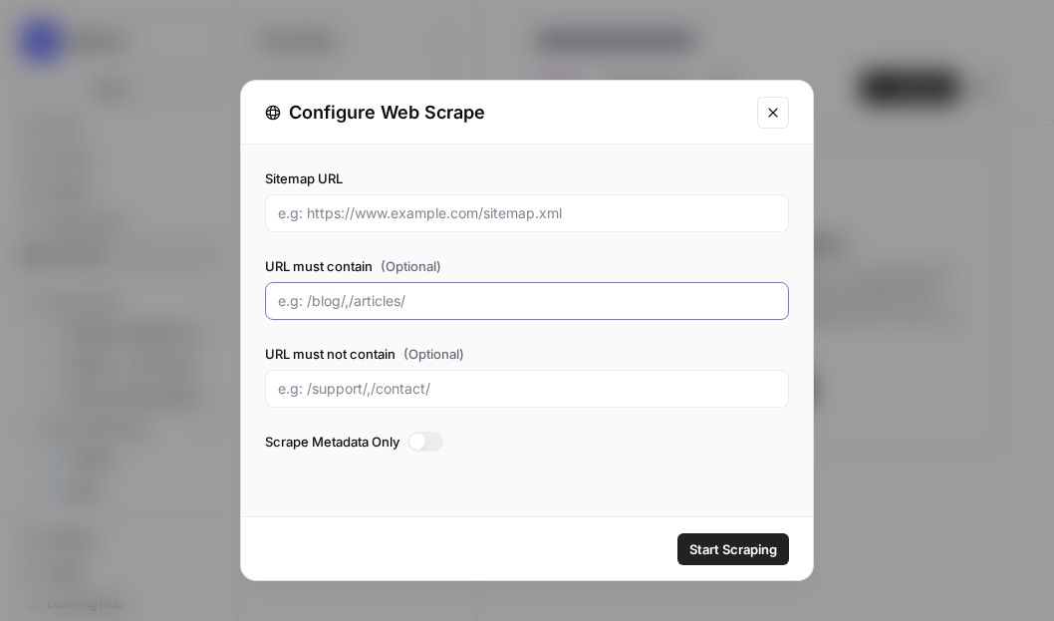
click at [343, 292] on input "URL must contain (Optional)" at bounding box center [527, 301] width 498 height 20
click at [776, 115] on icon "Close modal" at bounding box center [773, 113] width 16 height 16
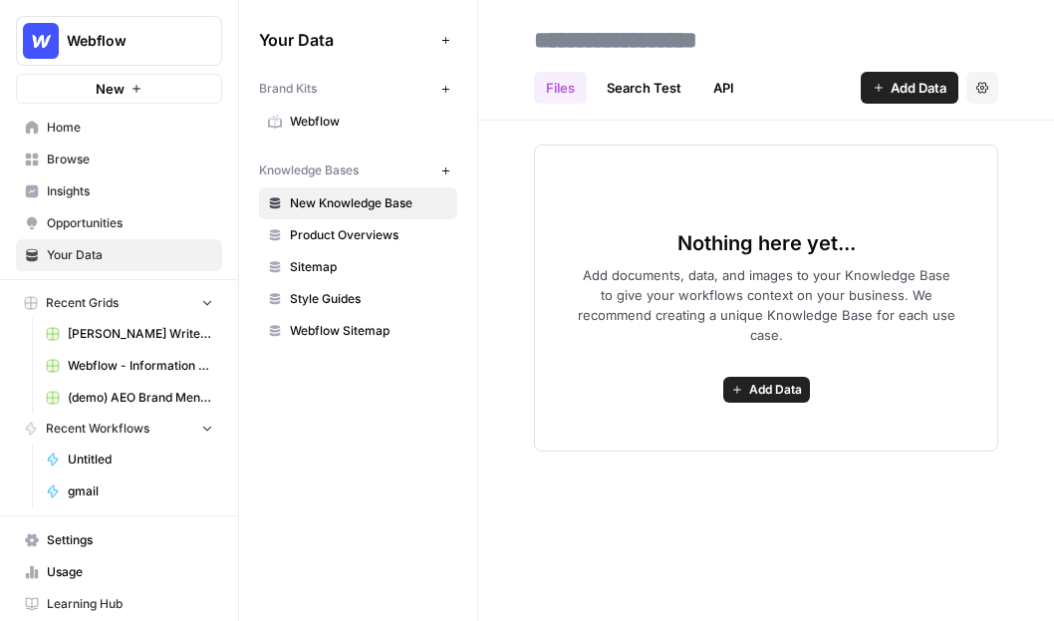
click at [130, 168] on link "Browse" at bounding box center [119, 159] width 206 height 32
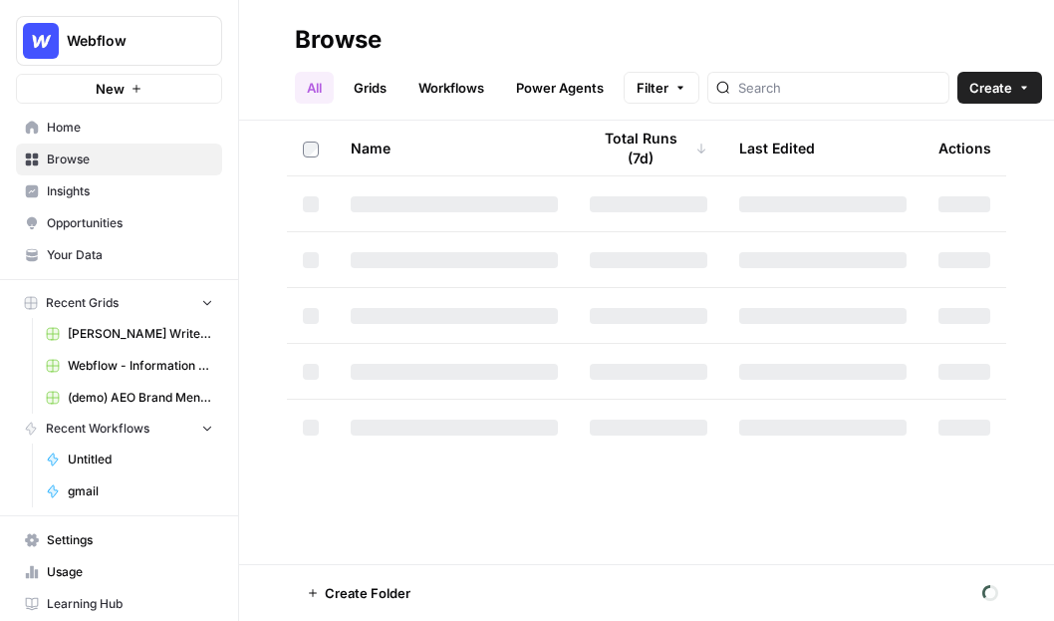
click at [463, 86] on link "Workflows" at bounding box center [451, 88] width 90 height 32
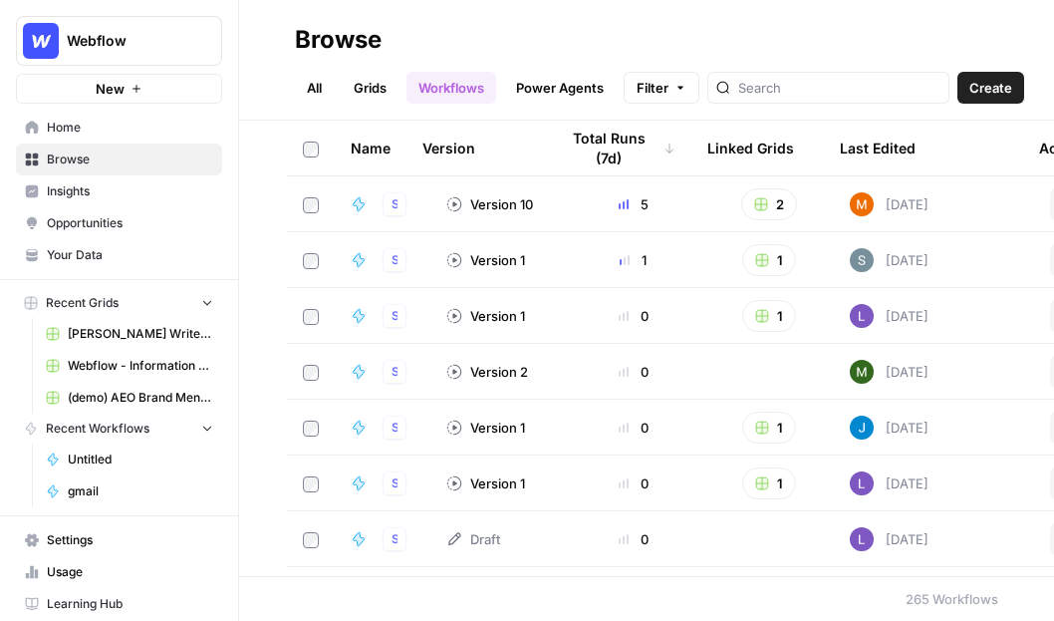
click at [974, 75] on button "Create" at bounding box center [990, 88] width 67 height 32
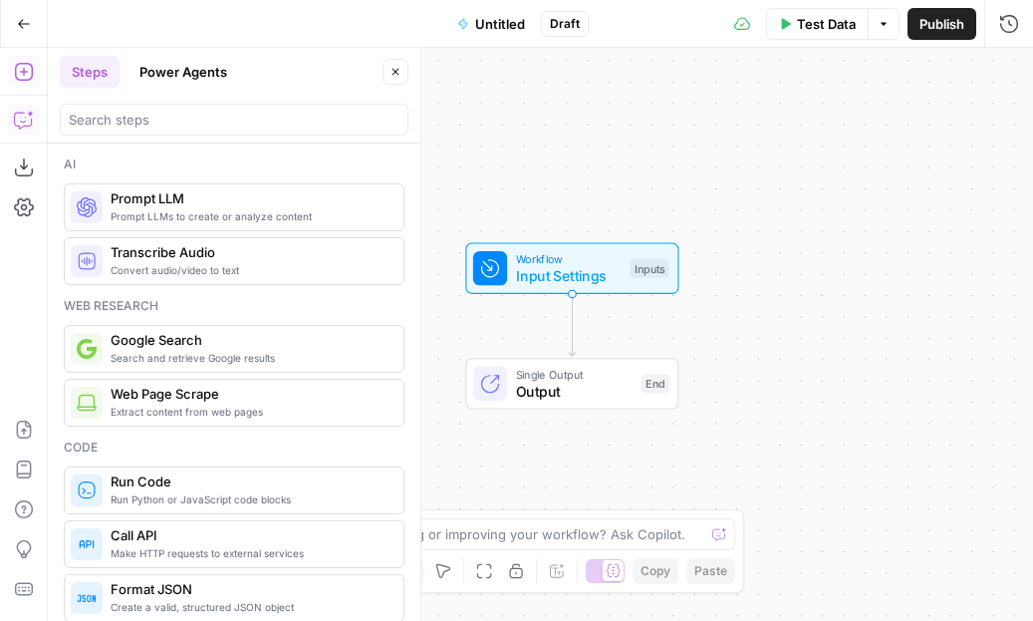
drag, startPoint x: 141, startPoint y: 204, endPoint x: 19, endPoint y: 107, distance: 156.7
click at [24, 128] on icon "button" at bounding box center [24, 120] width 20 height 20
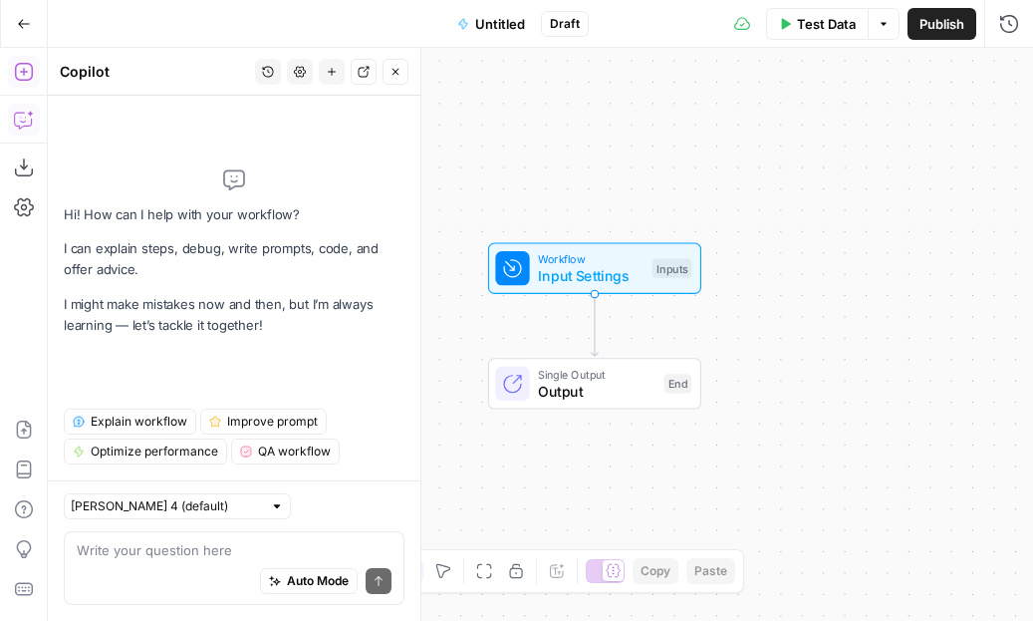
click at [26, 75] on icon "button" at bounding box center [24, 72] width 20 height 20
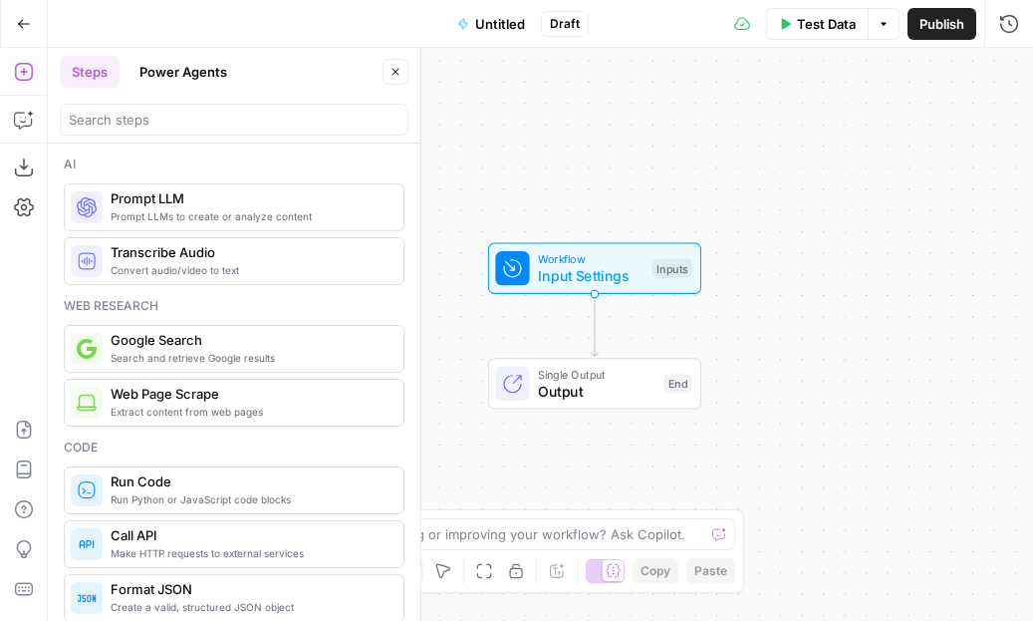
click at [217, 83] on button "Power Agents" at bounding box center [184, 72] width 112 height 32
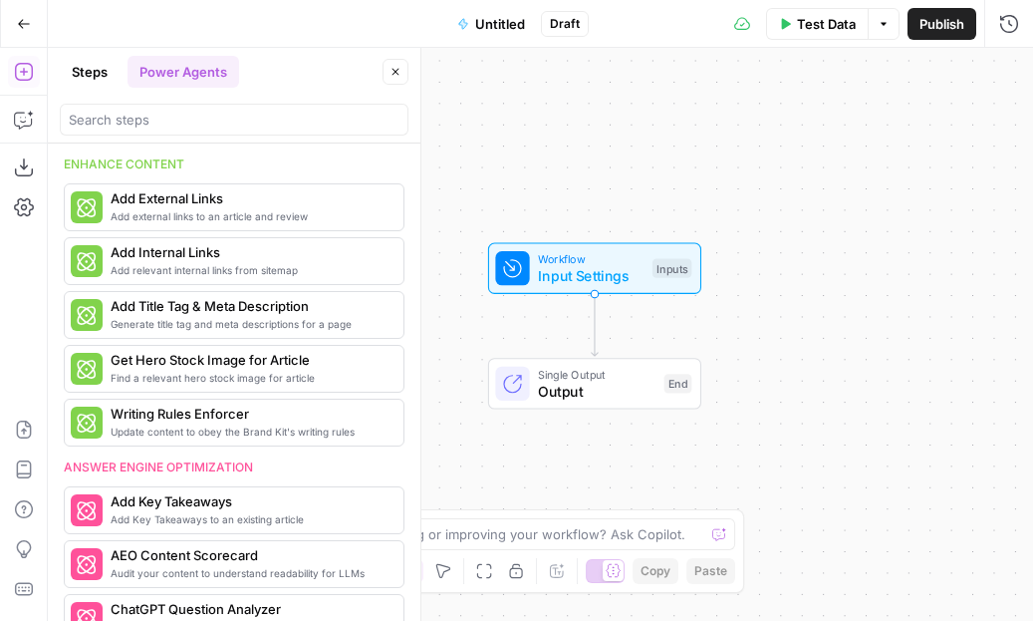
scroll to position [393, 0]
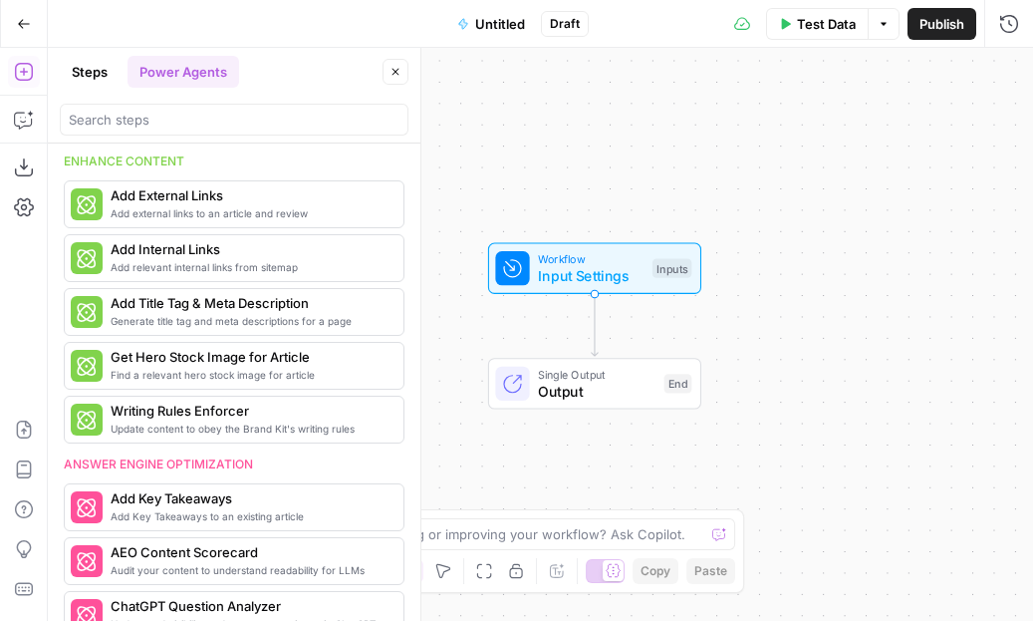
click at [28, 24] on icon "button" at bounding box center [24, 24] width 14 height 14
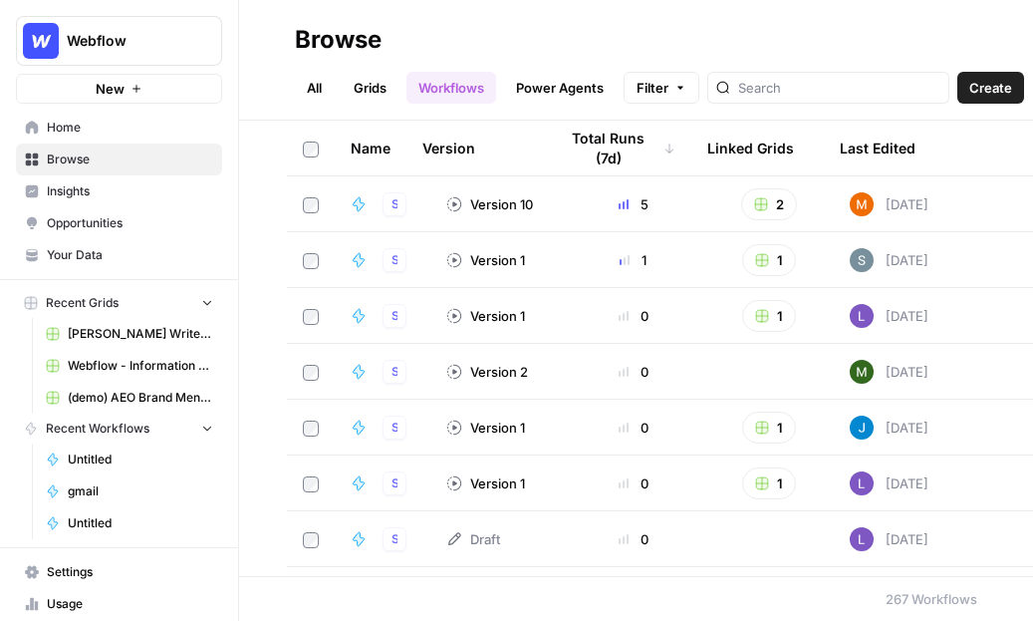
click at [376, 86] on link "Grids" at bounding box center [370, 88] width 57 height 32
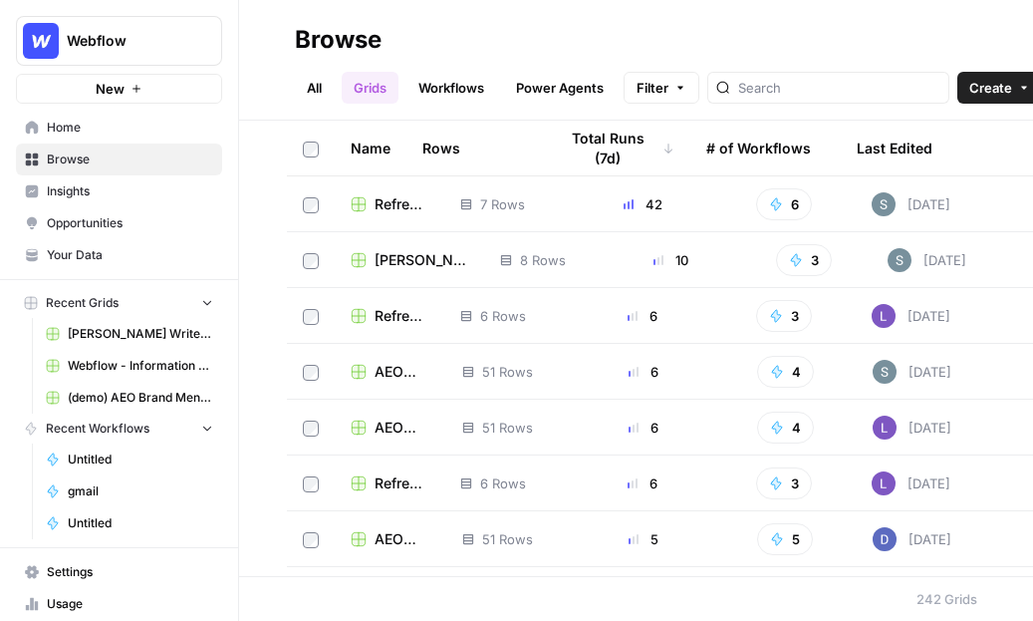
click at [969, 94] on span "Create" at bounding box center [990, 88] width 43 height 20
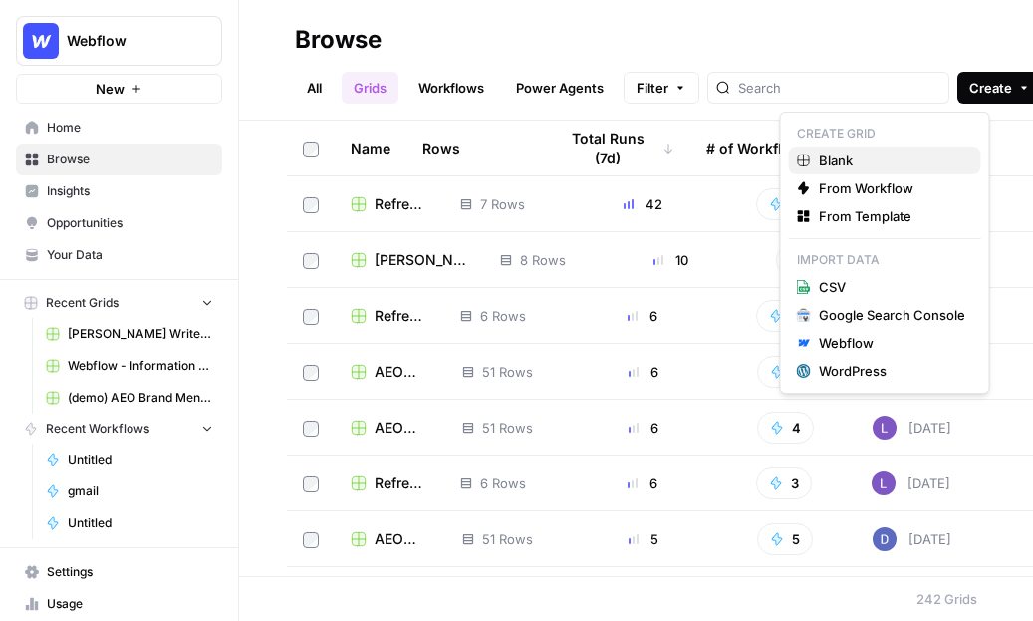
click at [846, 157] on span "Blank" at bounding box center [892, 160] width 146 height 20
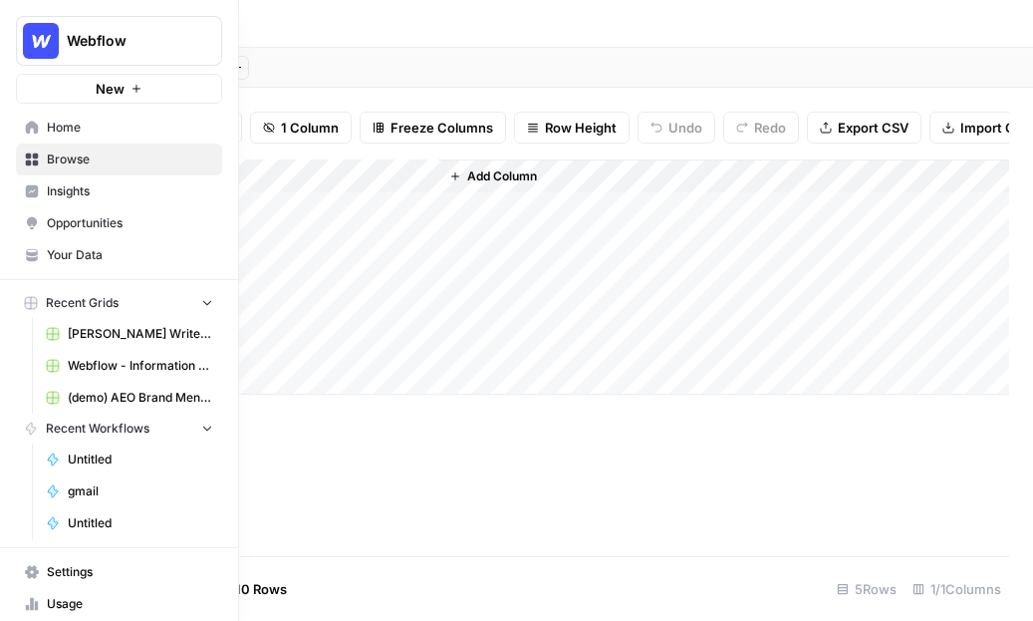
click at [126, 160] on span "Browse" at bounding box center [130, 159] width 166 height 18
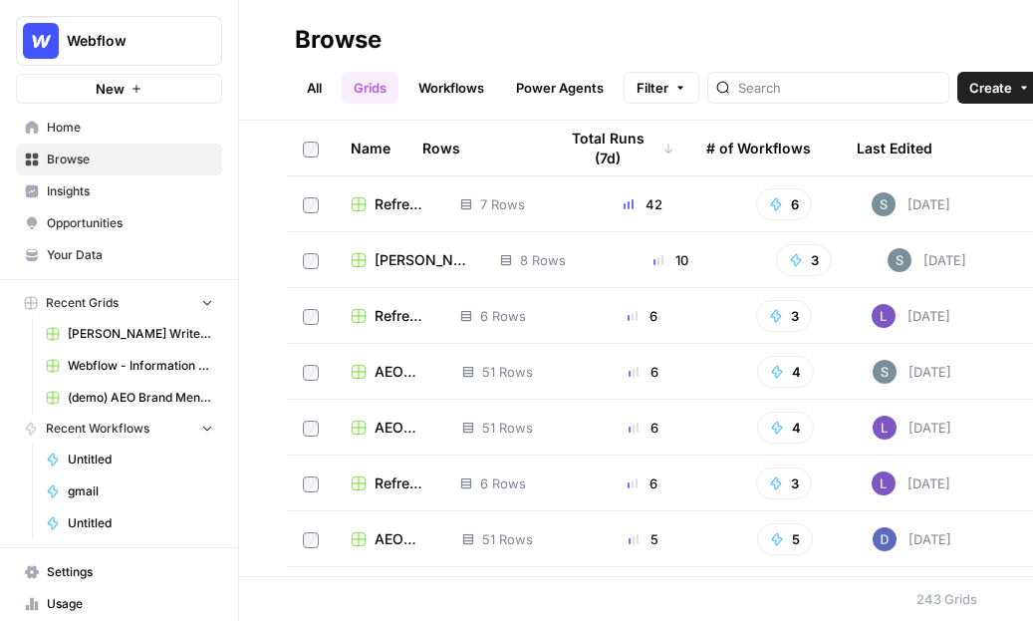
click at [969, 91] on span "Create" at bounding box center [990, 88] width 43 height 20
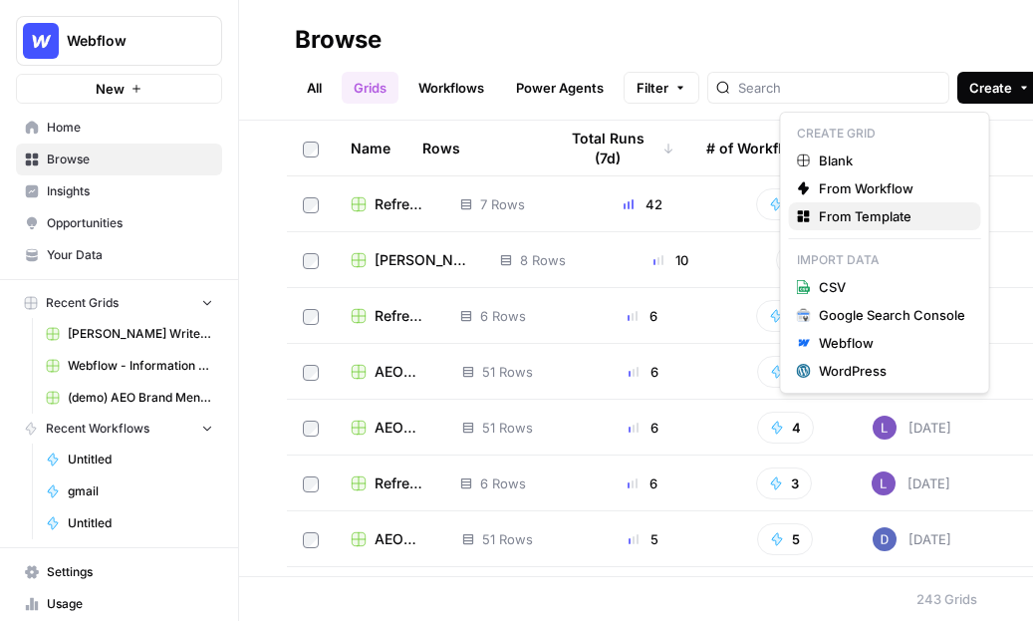
click at [893, 218] on span "From Template" at bounding box center [892, 216] width 146 height 20
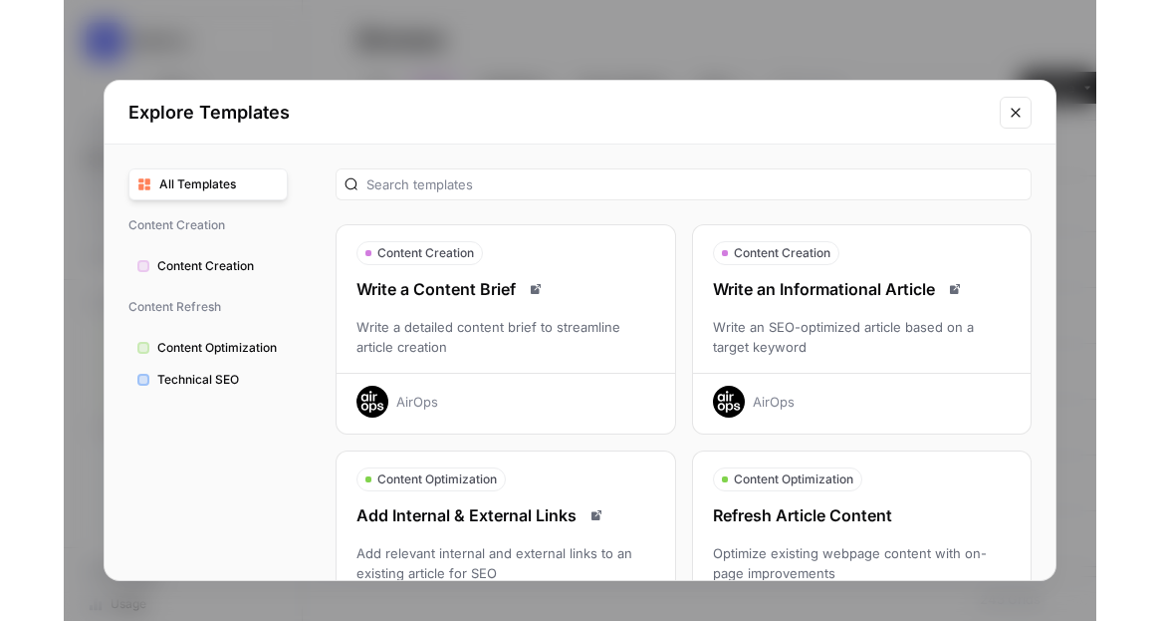
scroll to position [51, 0]
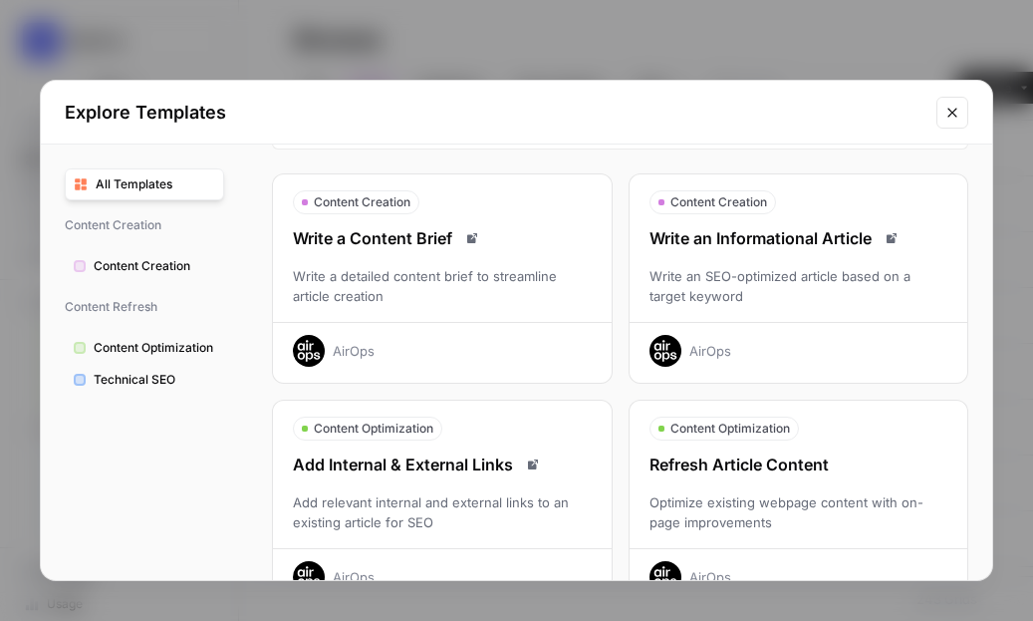
click at [773, 259] on div "Write an Informational Article Write an SEO-optimized article based on a target…" at bounding box center [799, 296] width 338 height 140
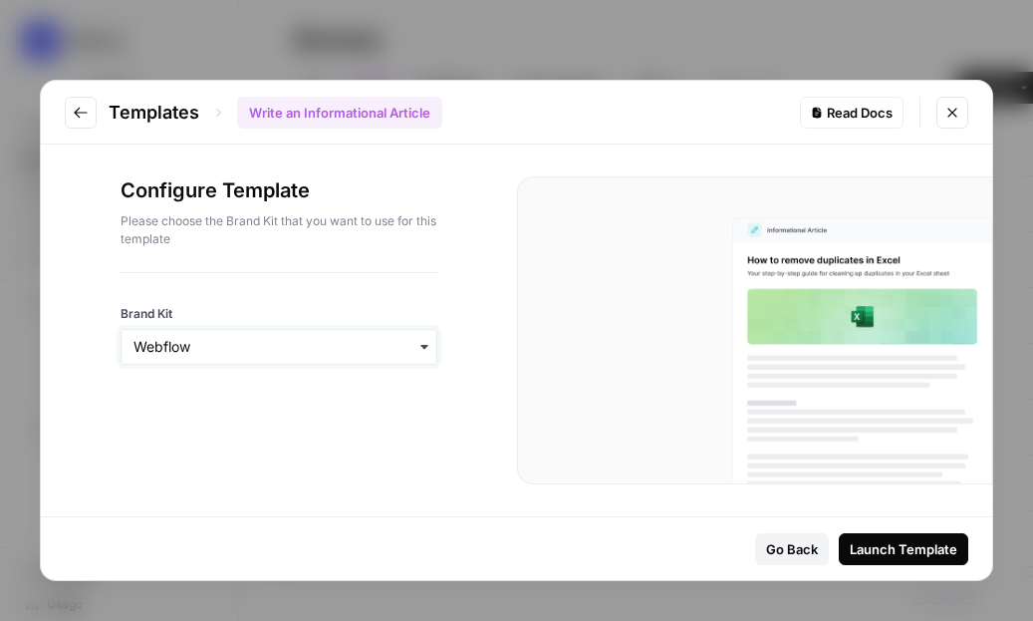
click at [311, 344] on input "Brand Kit" at bounding box center [278, 347] width 291 height 20
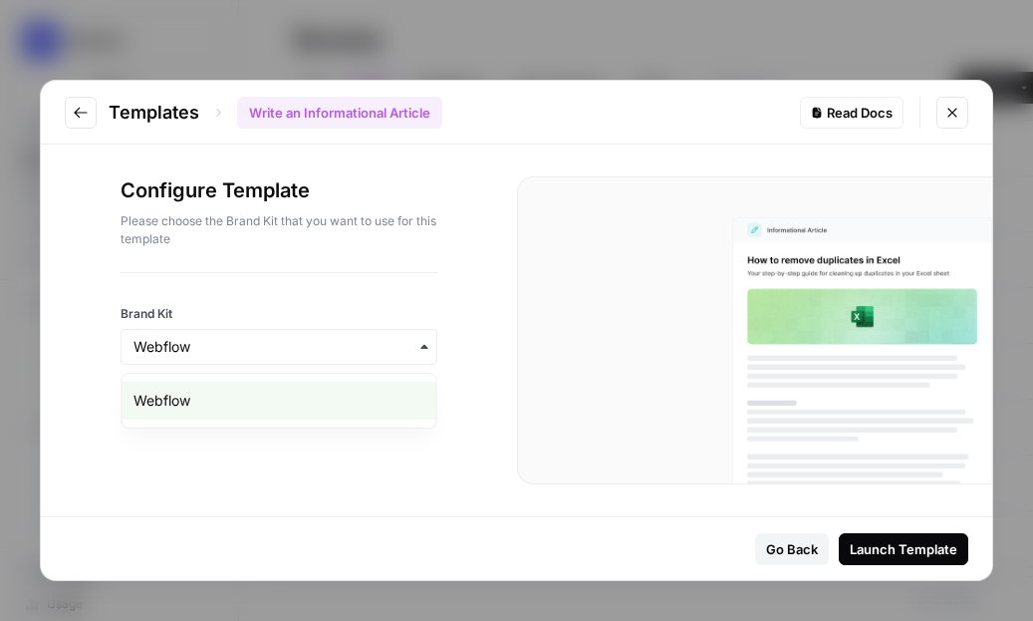
click at [889, 552] on div "Launch Template" at bounding box center [904, 549] width 108 height 20
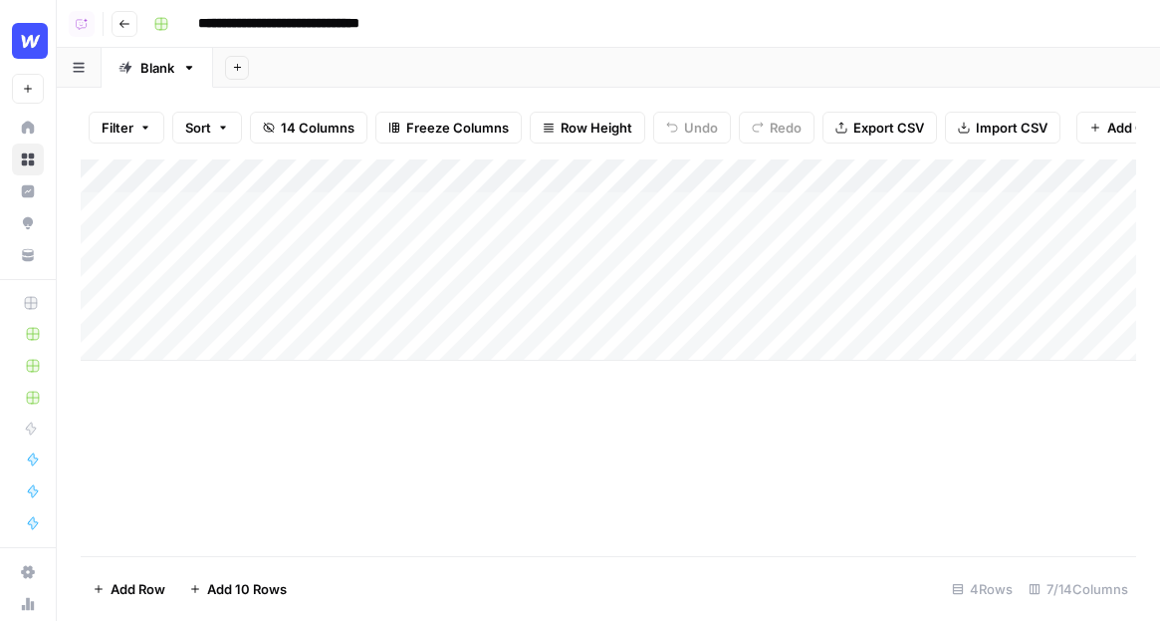
click at [262, 347] on div "Add Column" at bounding box center [609, 259] width 1056 height 201
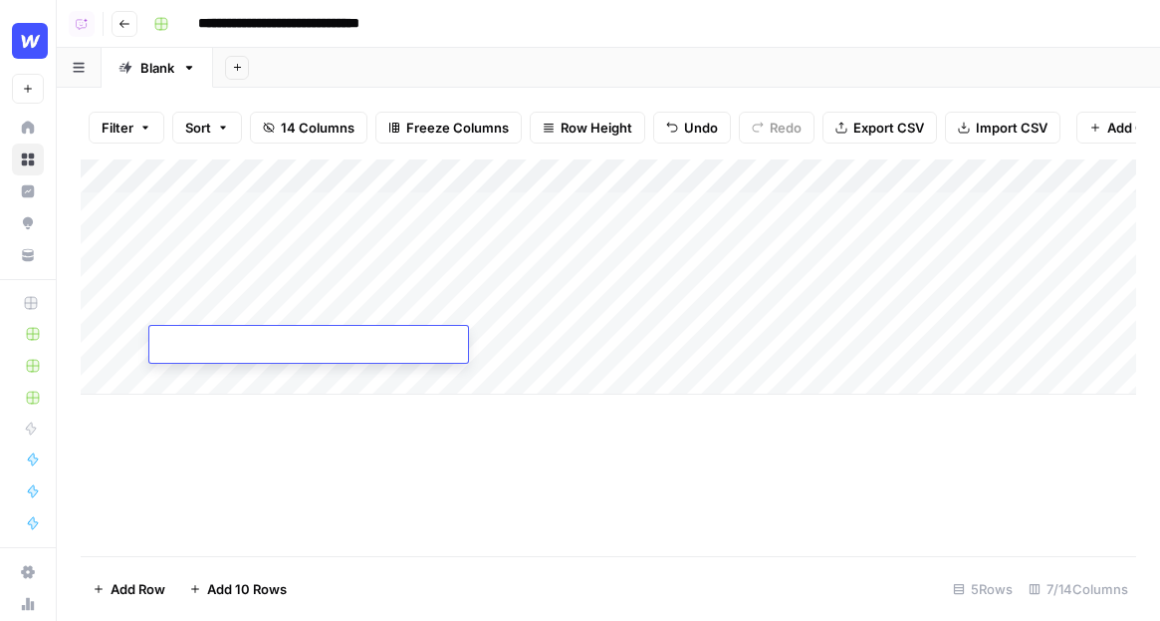
click at [226, 229] on div "Add Column" at bounding box center [609, 276] width 1056 height 235
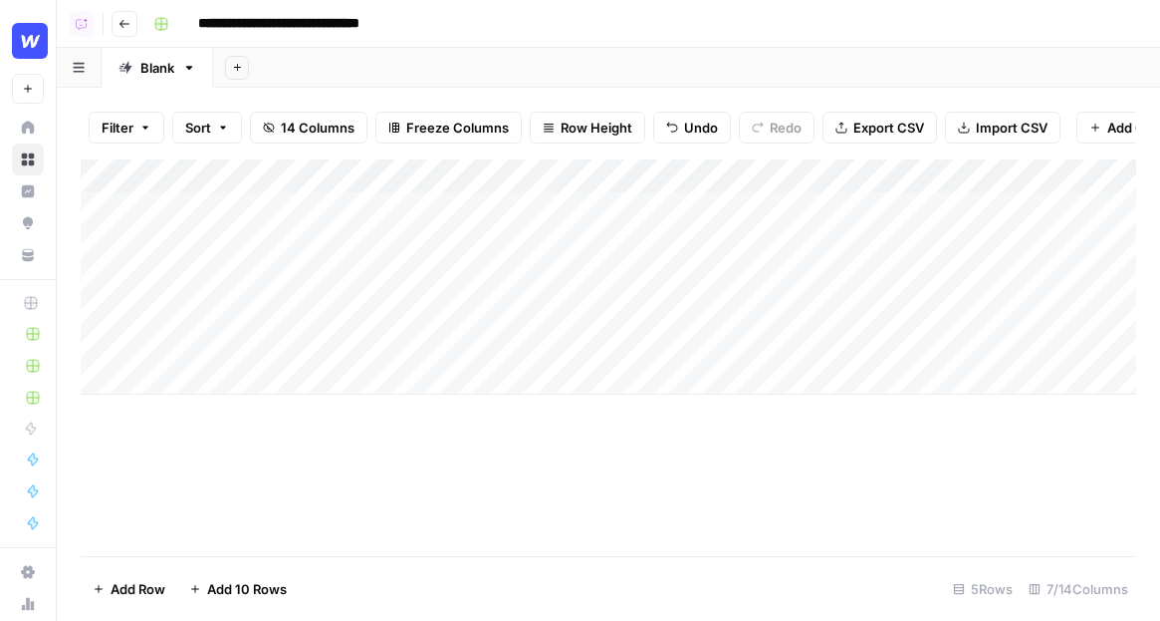
click at [226, 229] on div "Add Column" at bounding box center [609, 276] width 1056 height 235
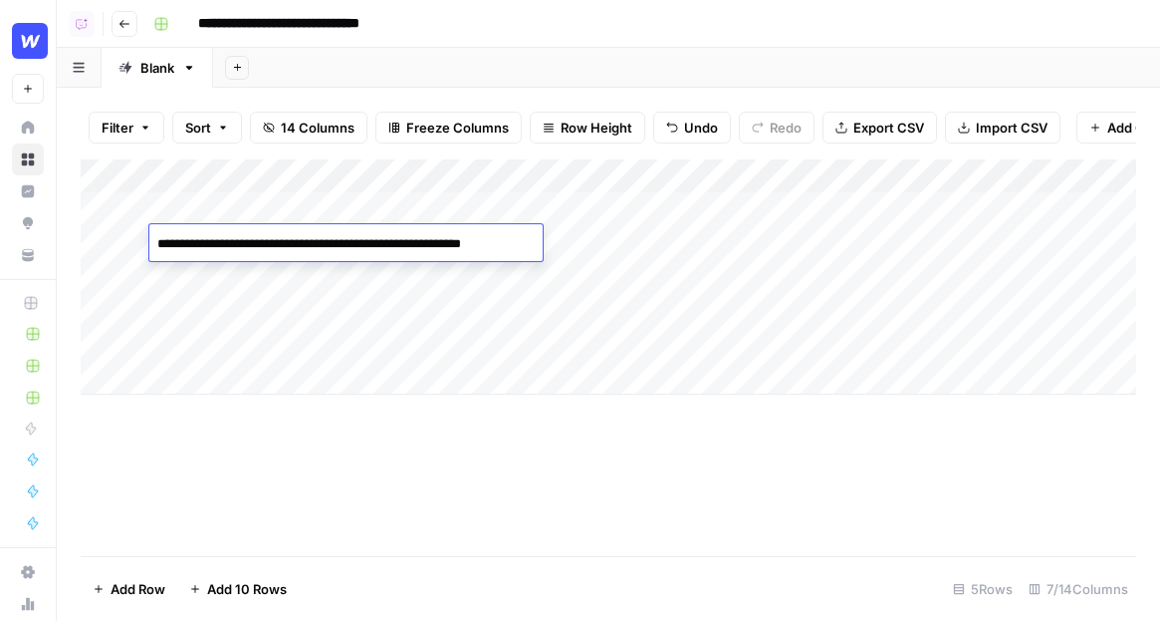
click at [226, 230] on textarea "**********" at bounding box center [345, 244] width 393 height 28
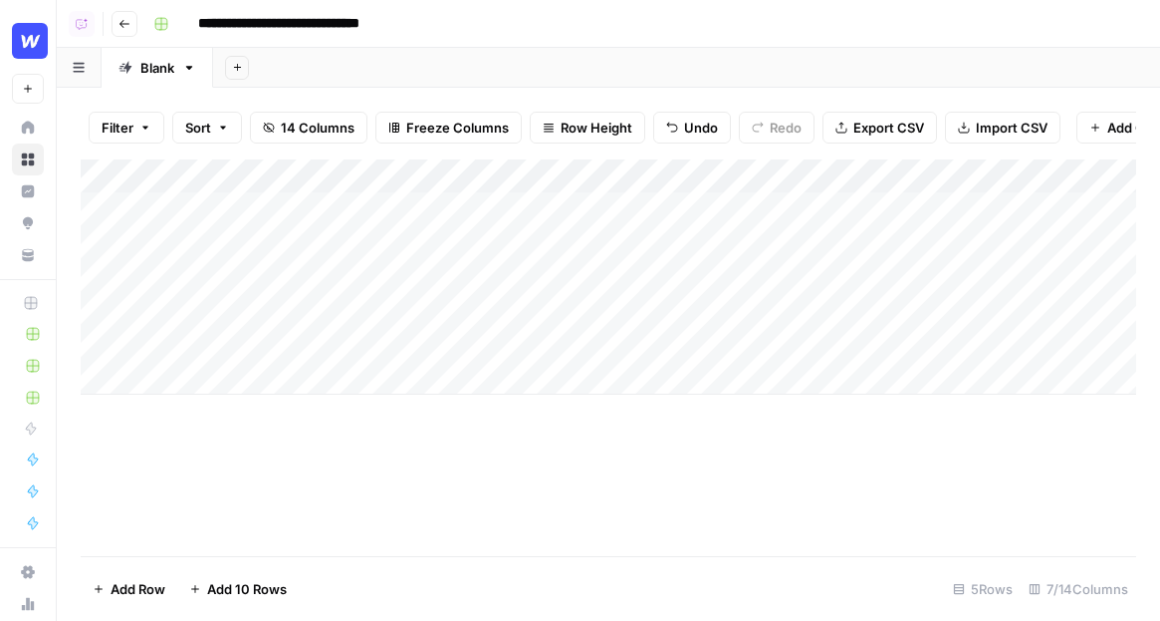
click at [338, 470] on div "Add Column" at bounding box center [609, 357] width 1056 height 396
click at [30, 119] on link "Home" at bounding box center [28, 128] width 32 height 32
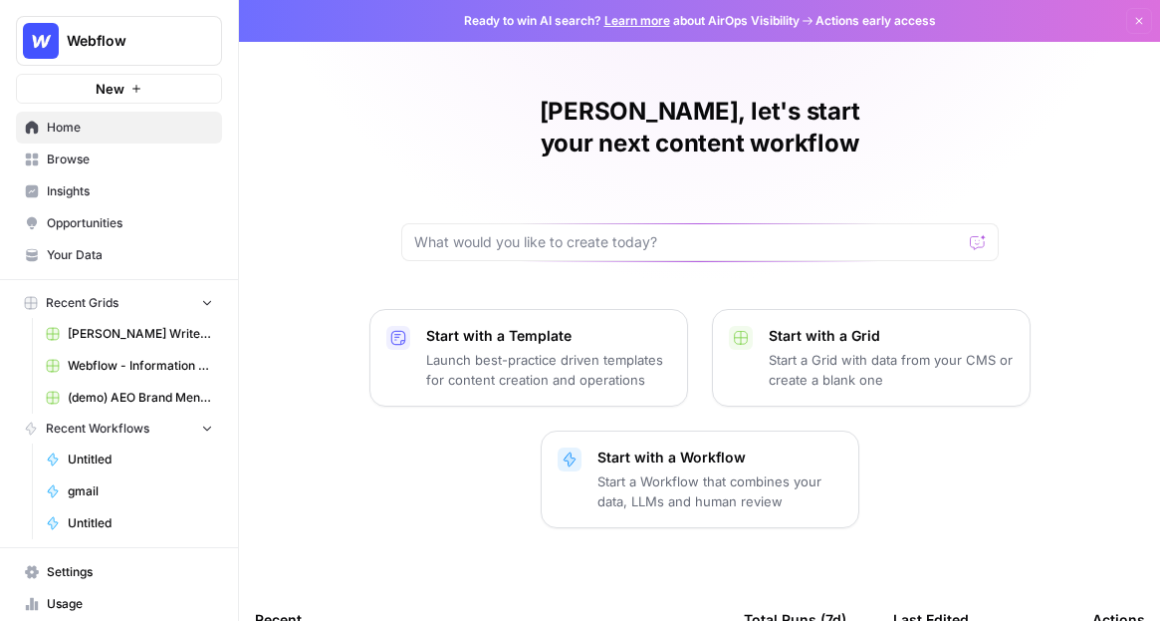
click at [96, 164] on span "Browse" at bounding box center [130, 159] width 166 height 18
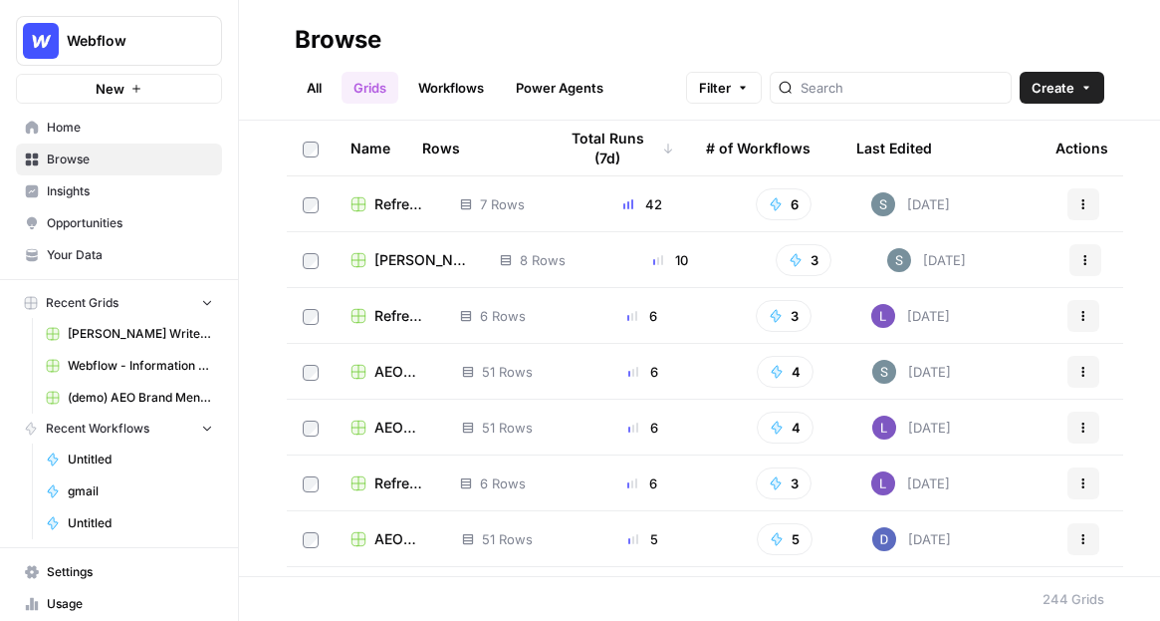
click at [465, 91] on link "Workflows" at bounding box center [451, 88] width 90 height 32
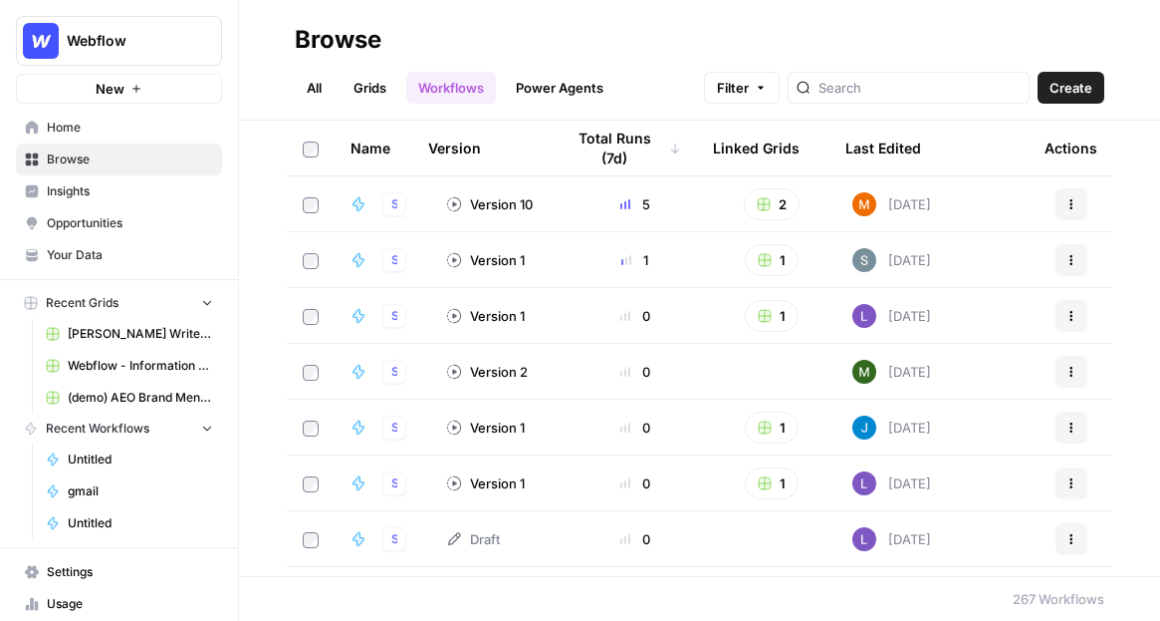
click at [1053, 77] on button "Create" at bounding box center [1071, 88] width 67 height 32
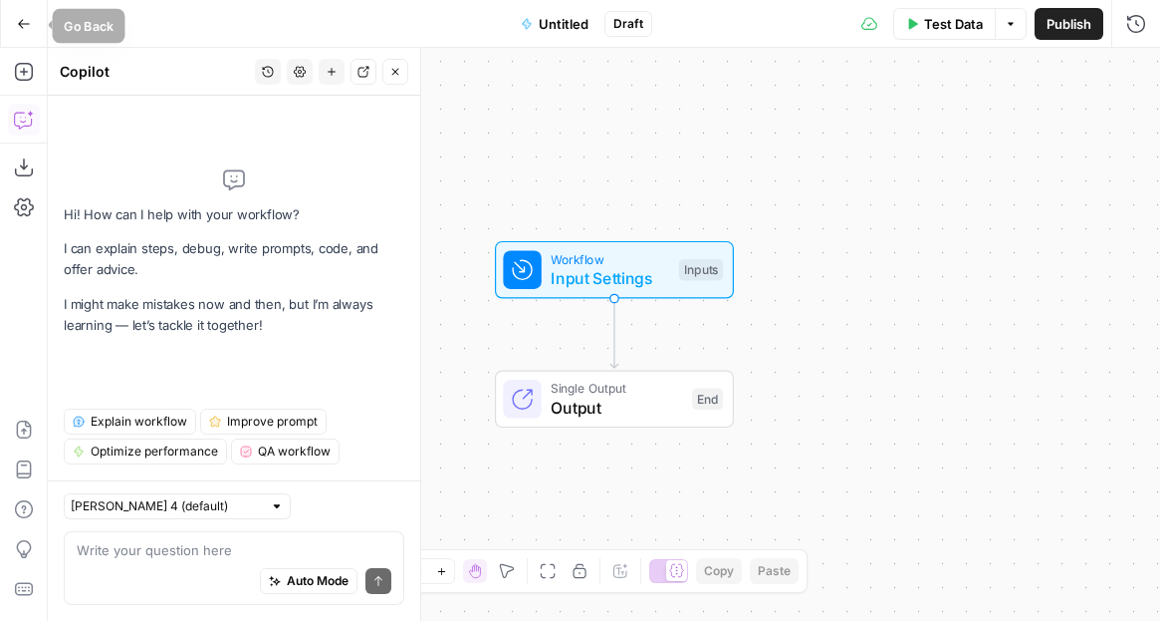
click at [21, 25] on icon "button" at bounding box center [24, 24] width 14 height 14
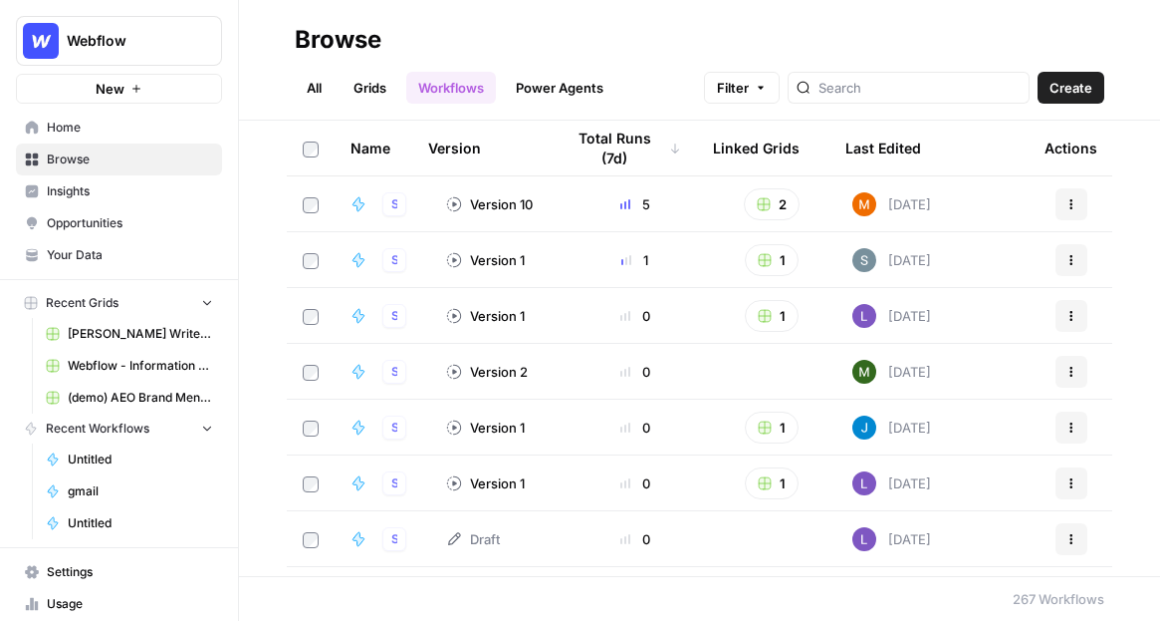
click at [384, 102] on link "Grids" at bounding box center [370, 88] width 57 height 32
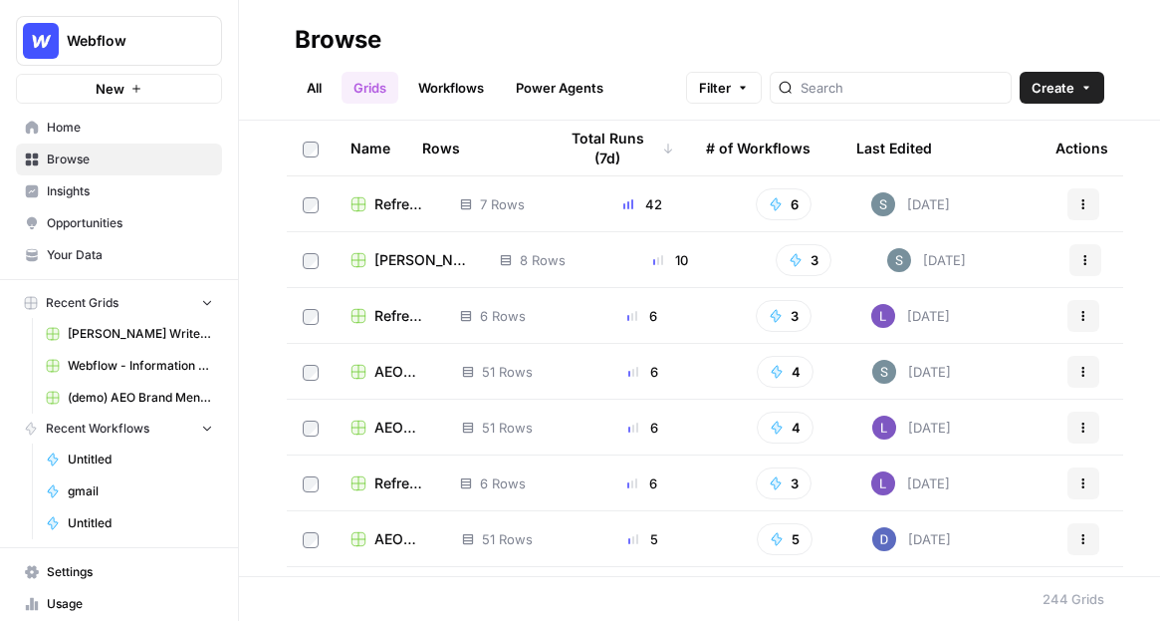
click at [65, 160] on span "Browse" at bounding box center [130, 159] width 166 height 18
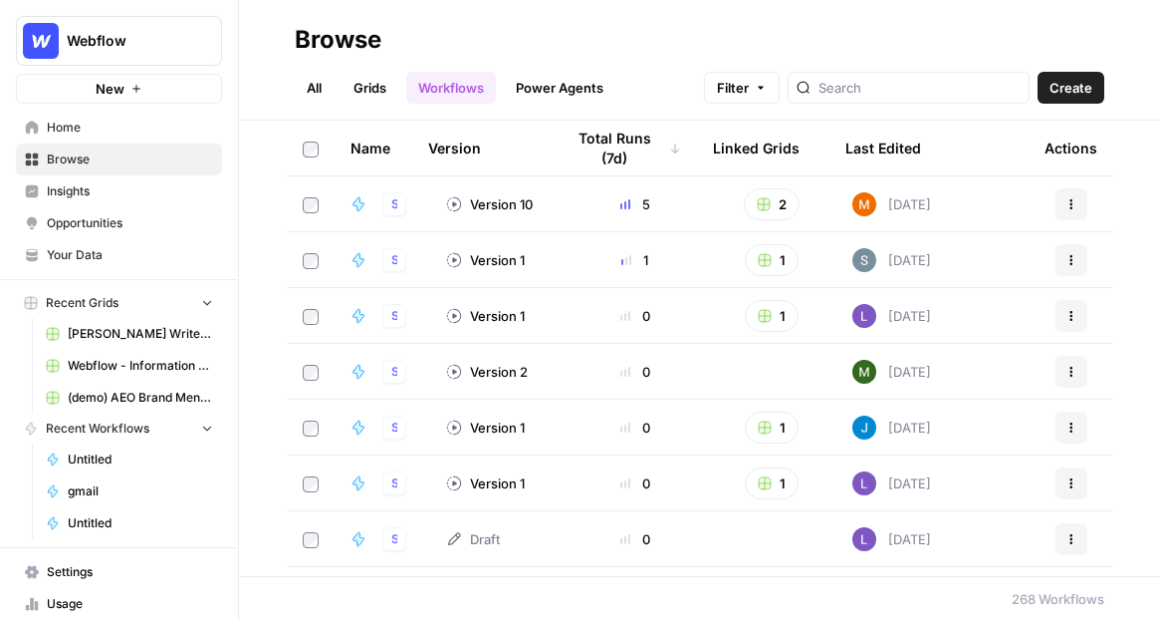
click at [370, 99] on link "Grids" at bounding box center [370, 88] width 57 height 32
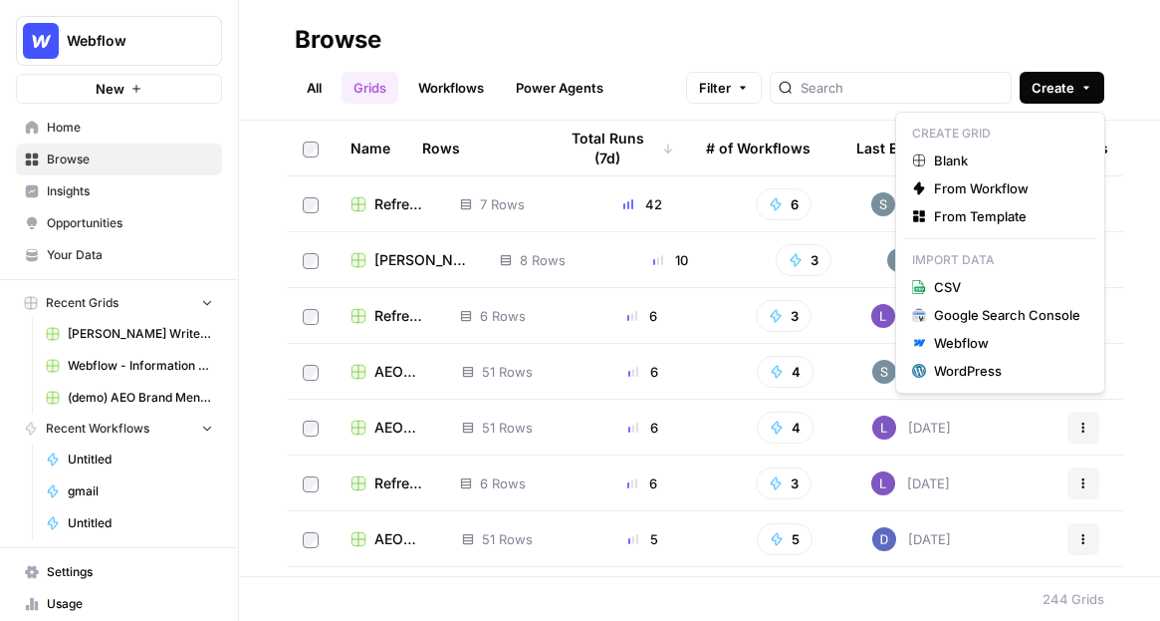
click at [1053, 102] on button "Create" at bounding box center [1062, 88] width 85 height 32
click at [998, 205] on button "From Template" at bounding box center [1000, 216] width 192 height 28
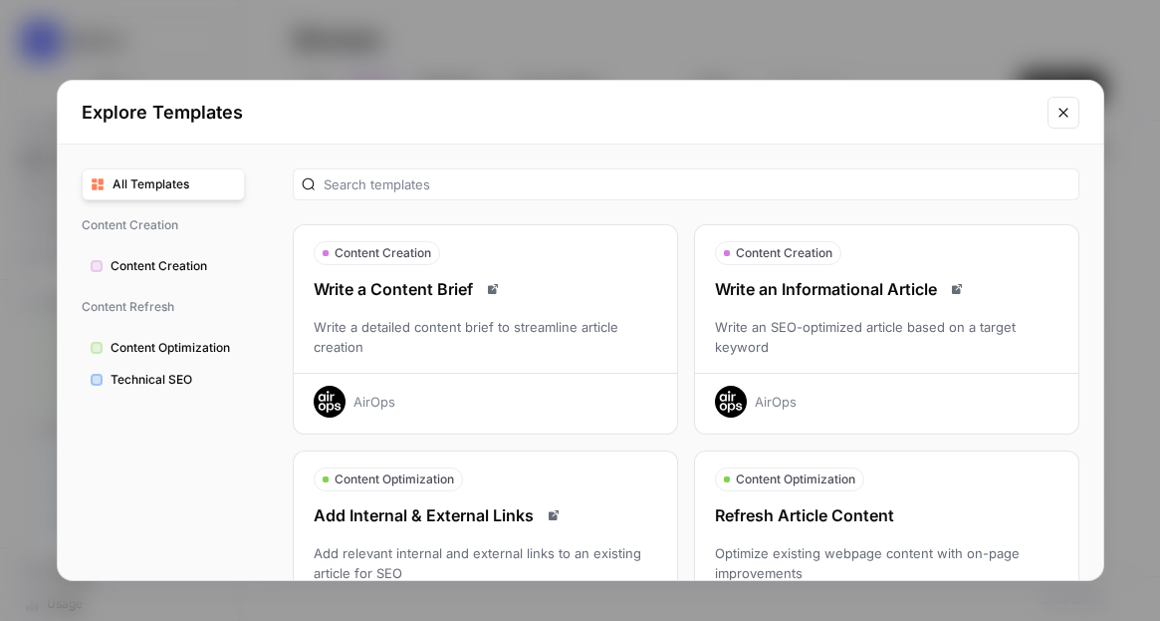
scroll to position [3, 0]
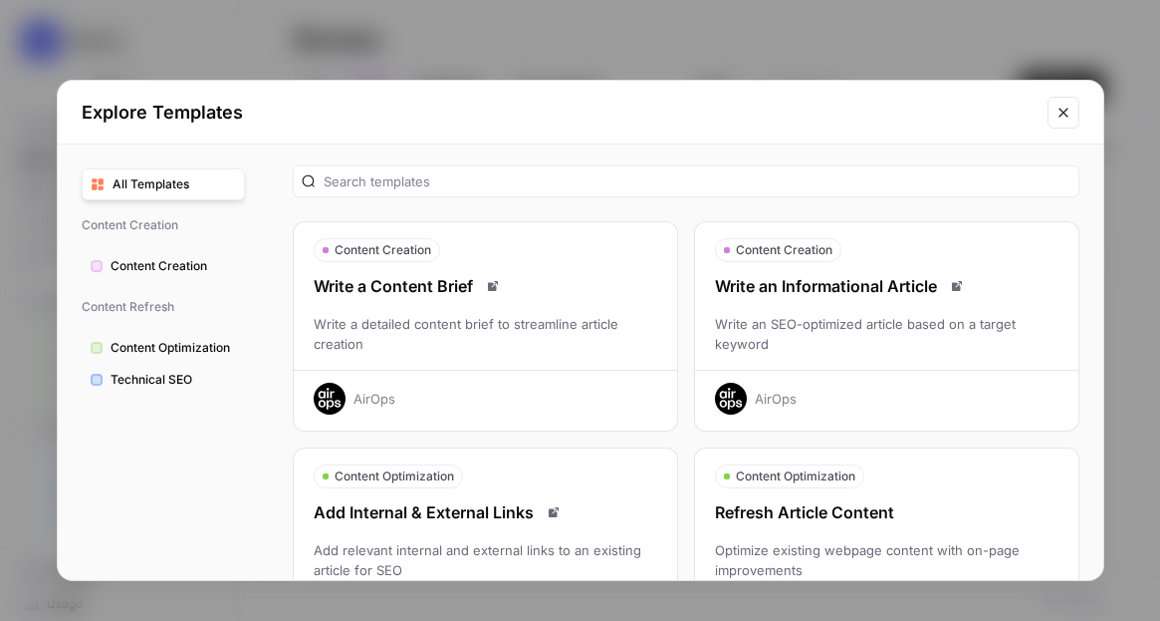
click at [782, 315] on div "Write an SEO-optimized article based on a target keyword" at bounding box center [887, 334] width 384 height 40
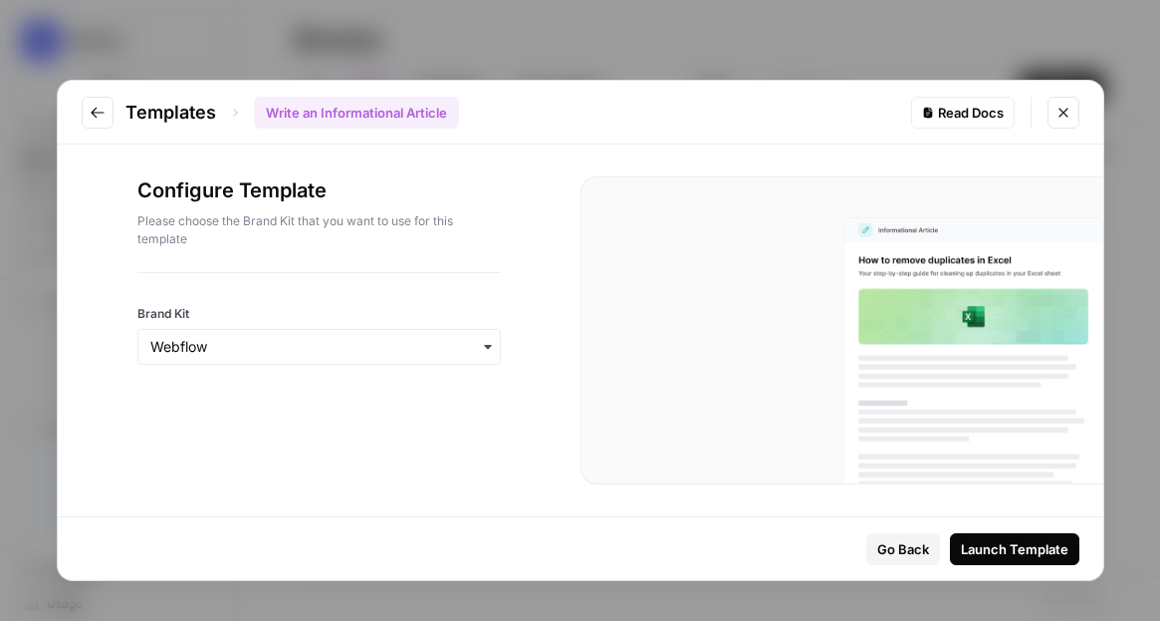
click at [984, 553] on div "Launch Template" at bounding box center [1015, 549] width 108 height 20
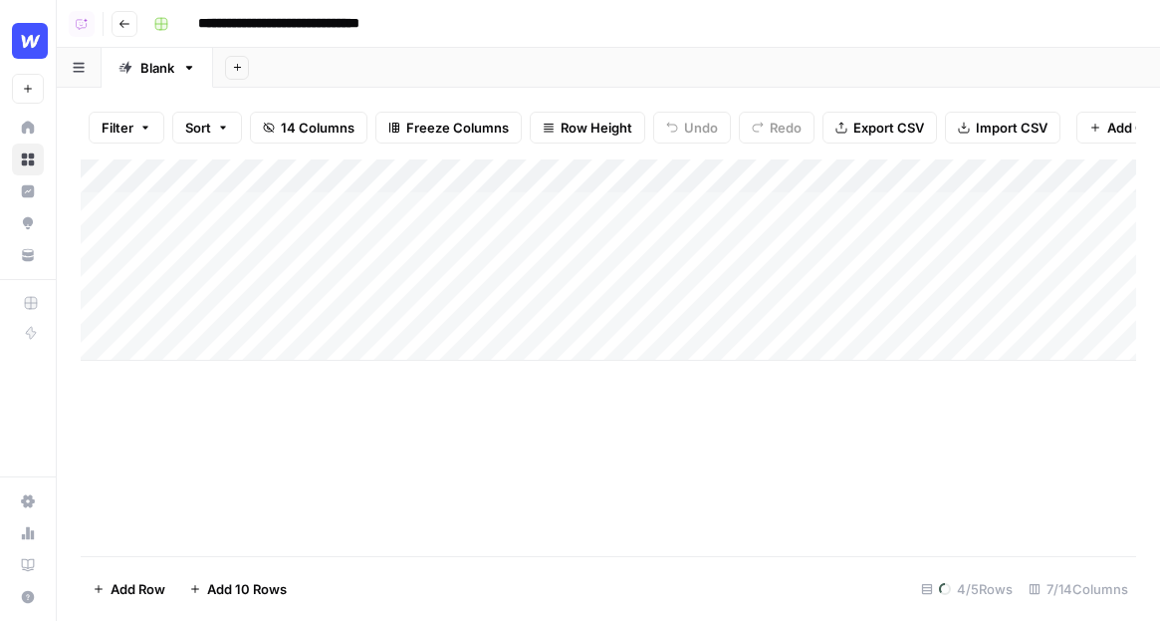
click at [699, 180] on div "Add Column" at bounding box center [609, 259] width 1056 height 201
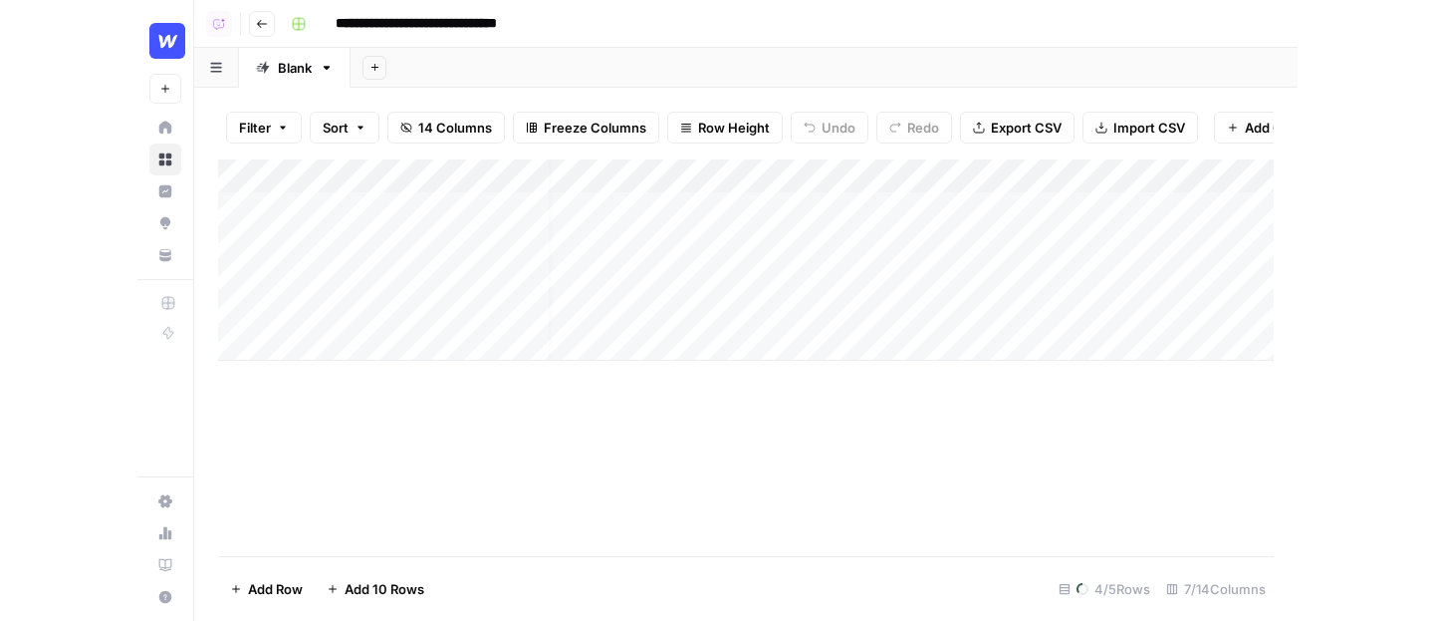
scroll to position [0, 69]
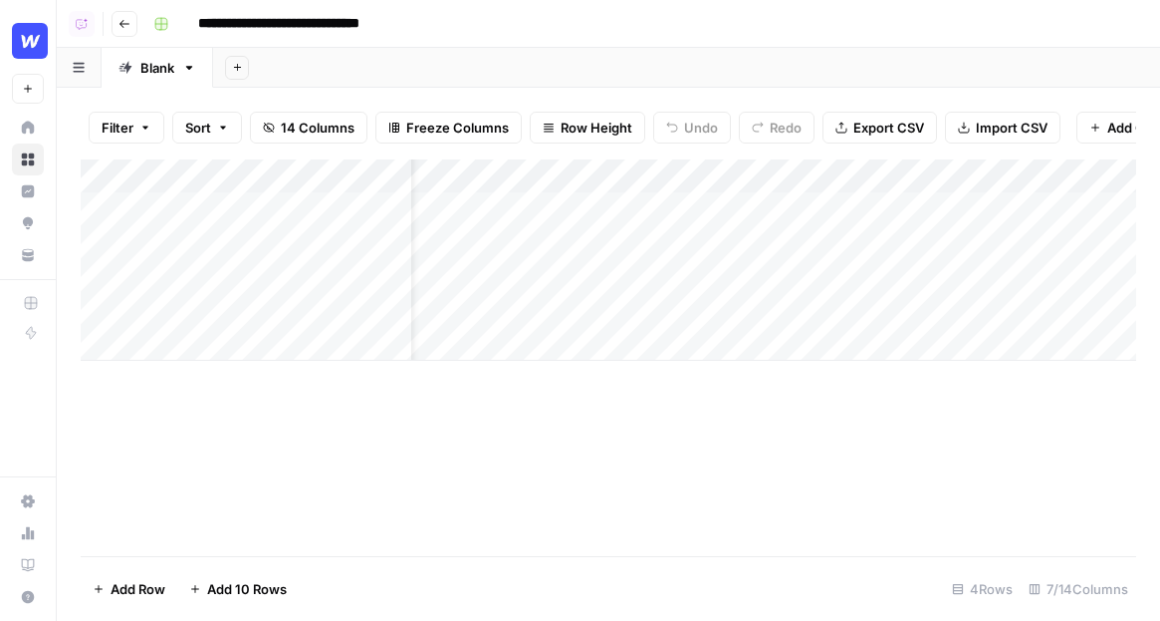
click at [1053, 123] on icon "button" at bounding box center [1096, 128] width 12 height 12
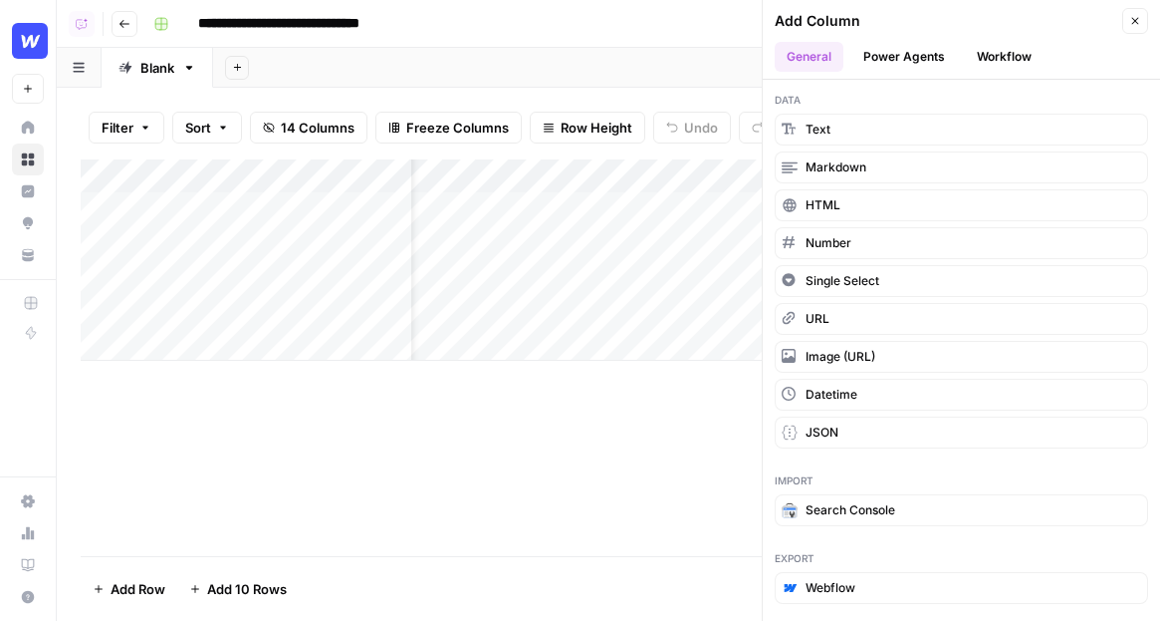
click at [1053, 17] on button "Close" at bounding box center [1136, 21] width 26 height 26
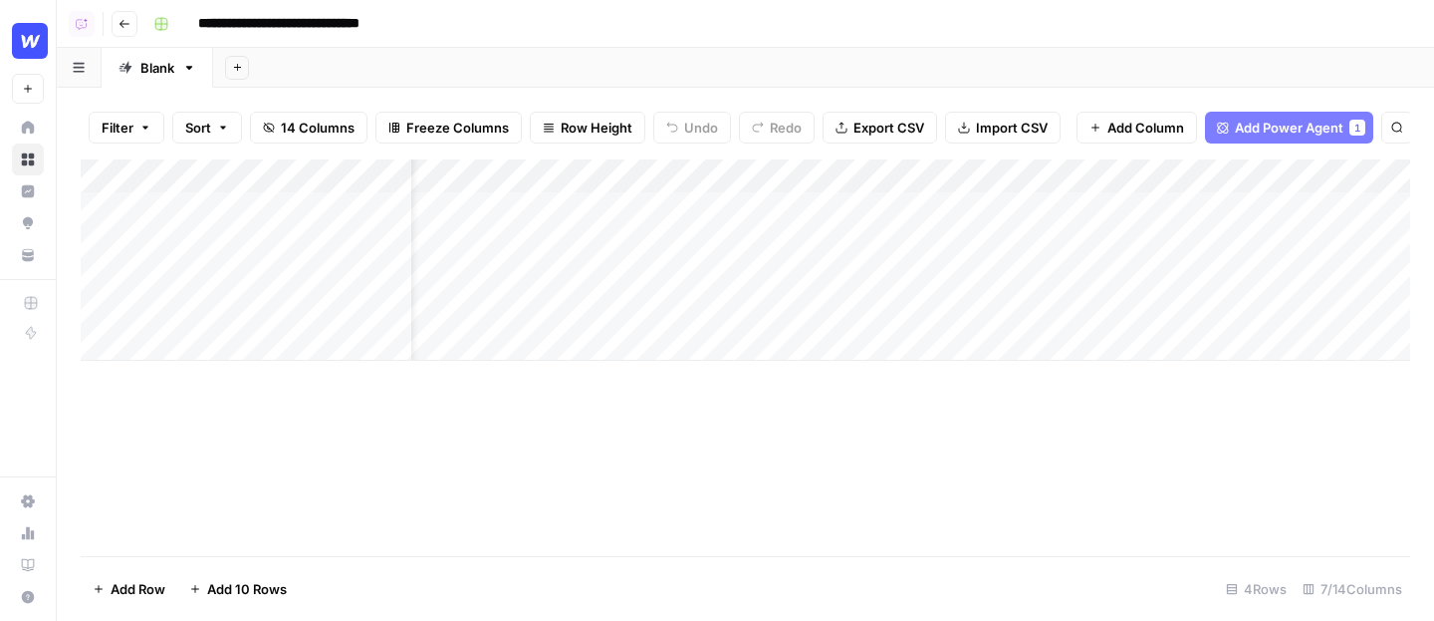
click at [1053, 129] on span "Add Column" at bounding box center [1146, 128] width 77 height 20
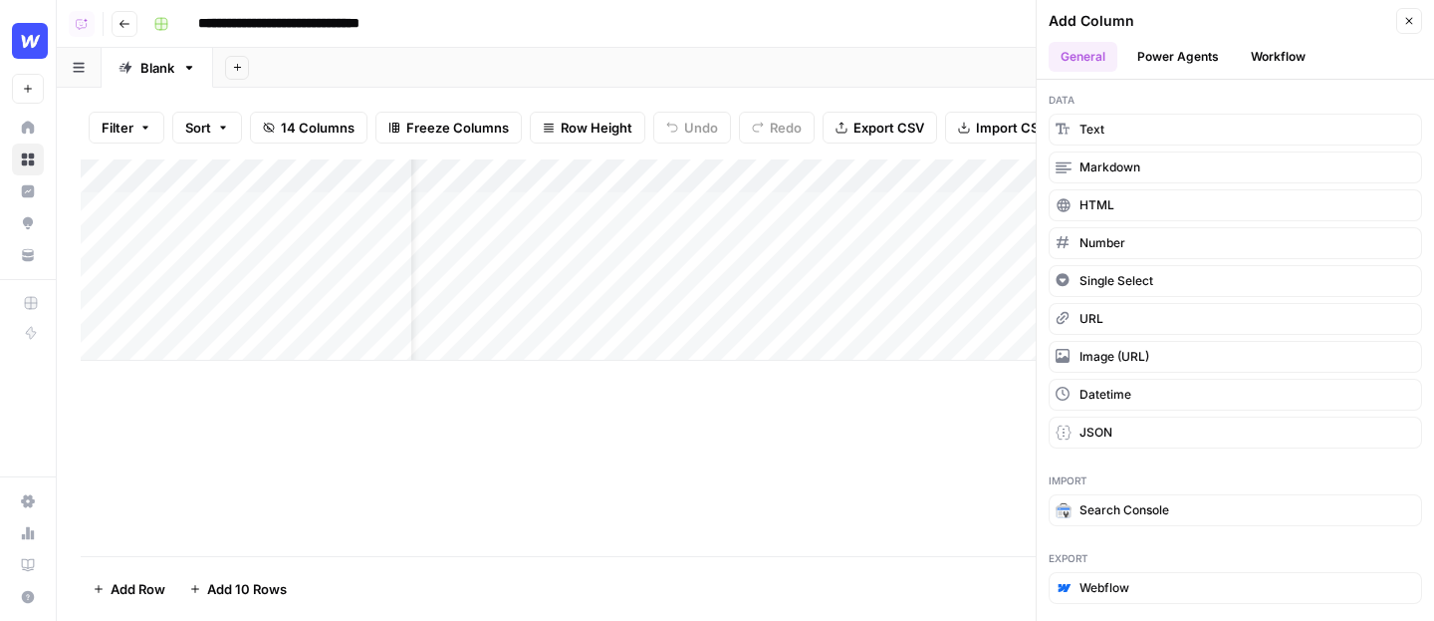
click at [1053, 56] on button "Workflow" at bounding box center [1278, 57] width 79 height 30
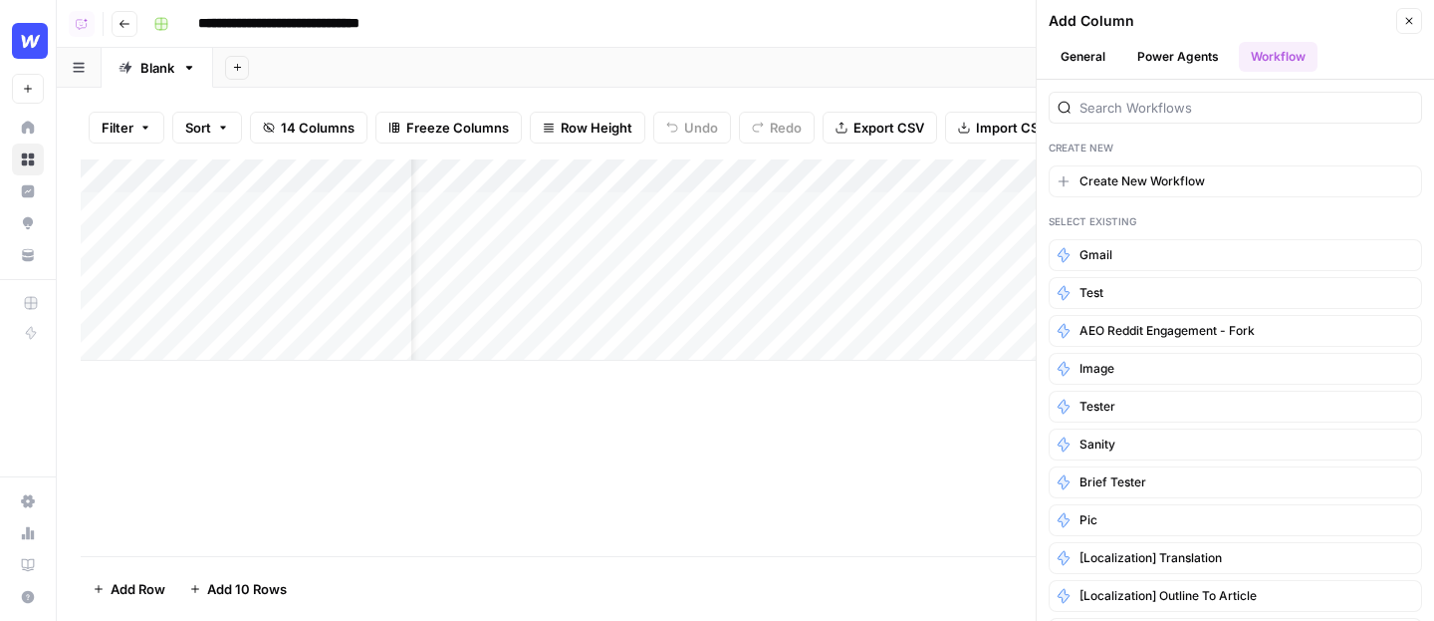
click at [1053, 51] on button "Power Agents" at bounding box center [1179, 57] width 106 height 30
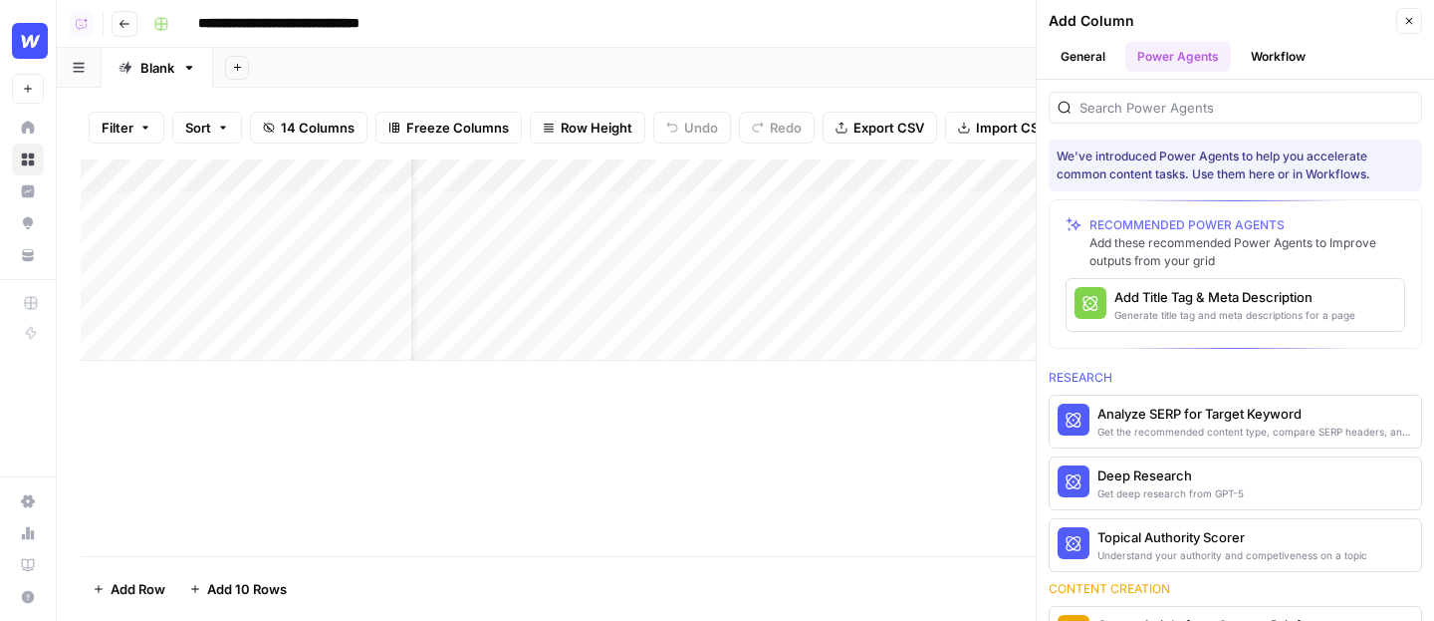
scroll to position [1, 0]
click at [1053, 16] on icon "button" at bounding box center [1410, 21] width 12 height 12
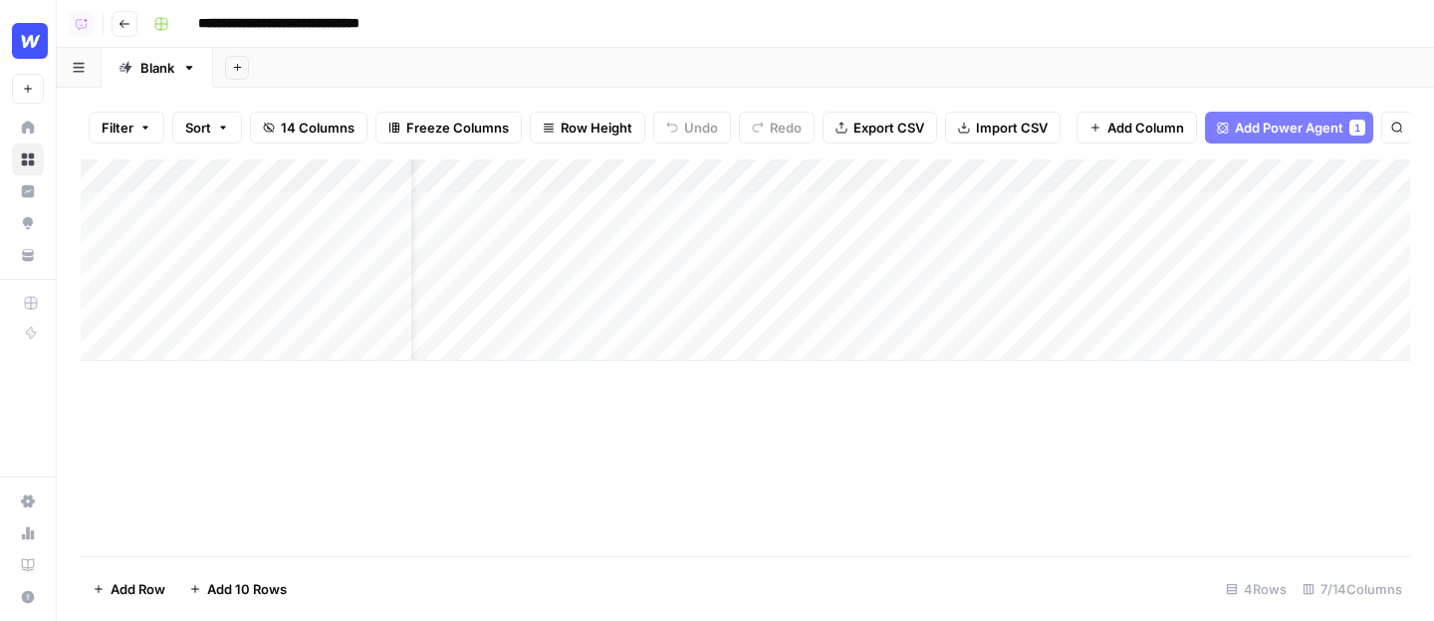
click at [1053, 127] on span "Add Column" at bounding box center [1146, 128] width 77 height 20
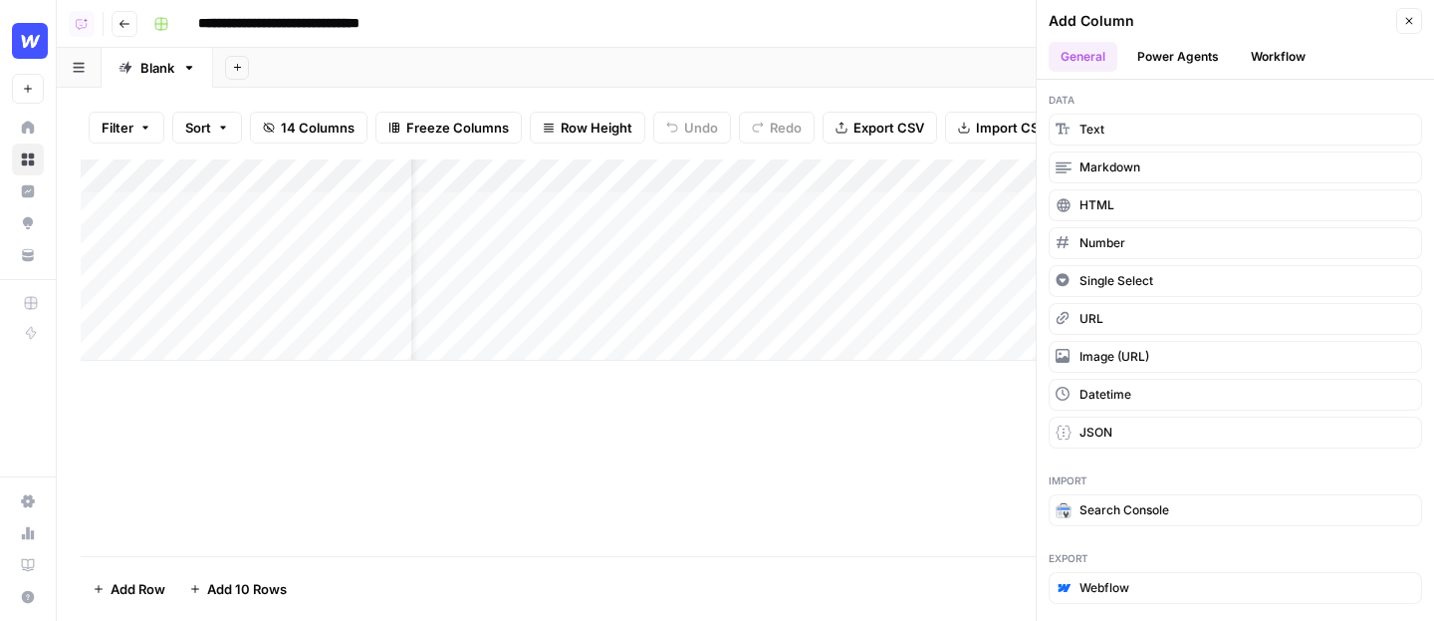
click at [1053, 61] on button "Workflow" at bounding box center [1278, 57] width 79 height 30
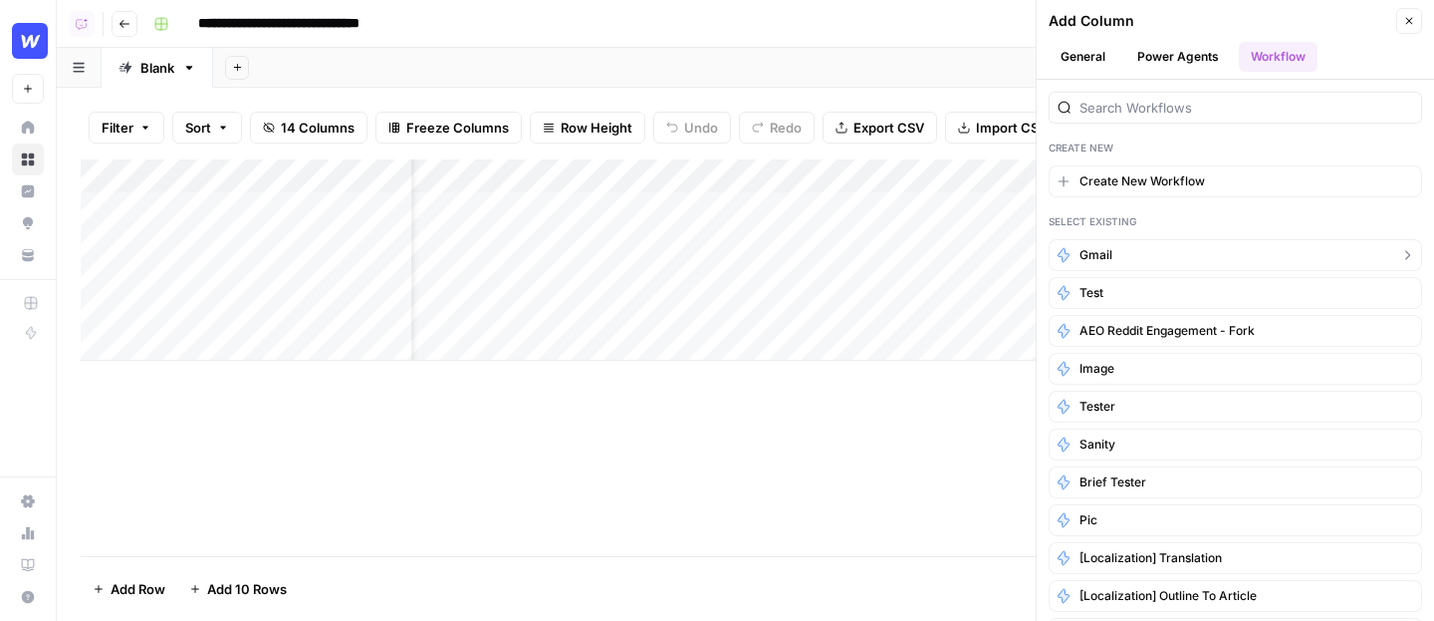
click at [1053, 259] on button "gmail" at bounding box center [1236, 255] width 374 height 32
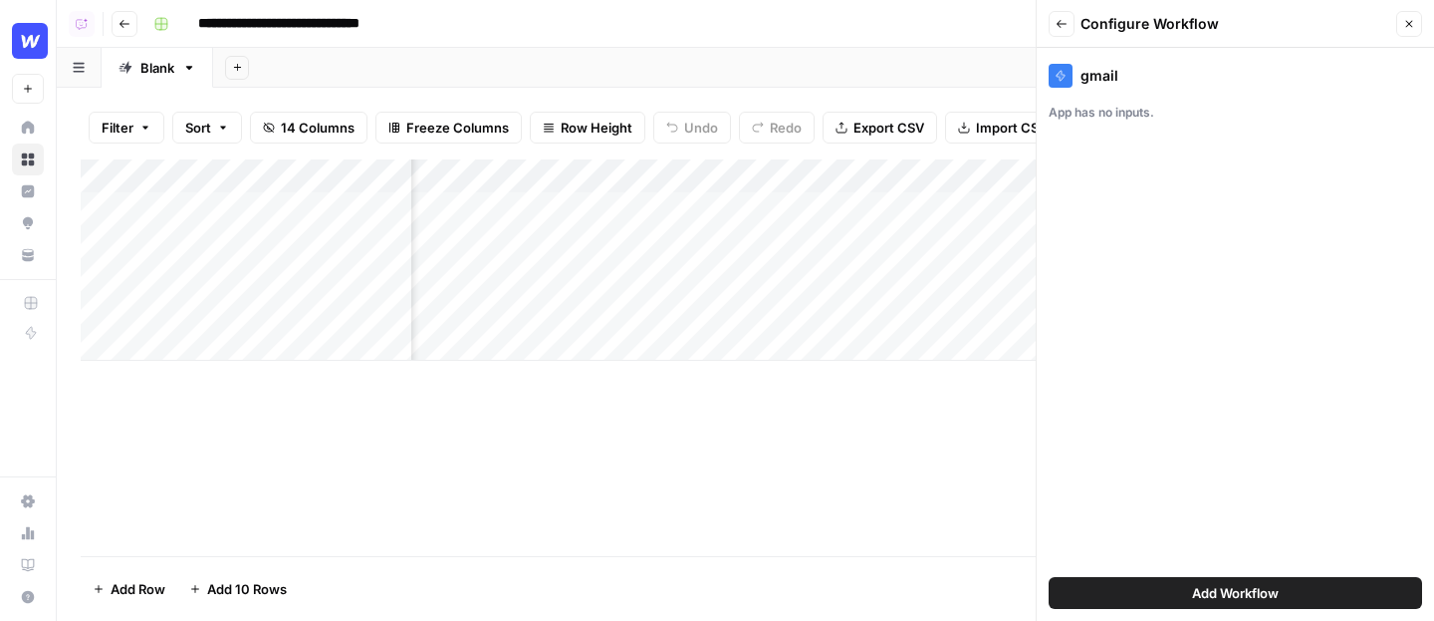
scroll to position [0, 801]
drag, startPoint x: 650, startPoint y: 171, endPoint x: 789, endPoint y: 179, distance: 138.7
click at [789, 179] on div "Add Column" at bounding box center [746, 259] width 1330 height 201
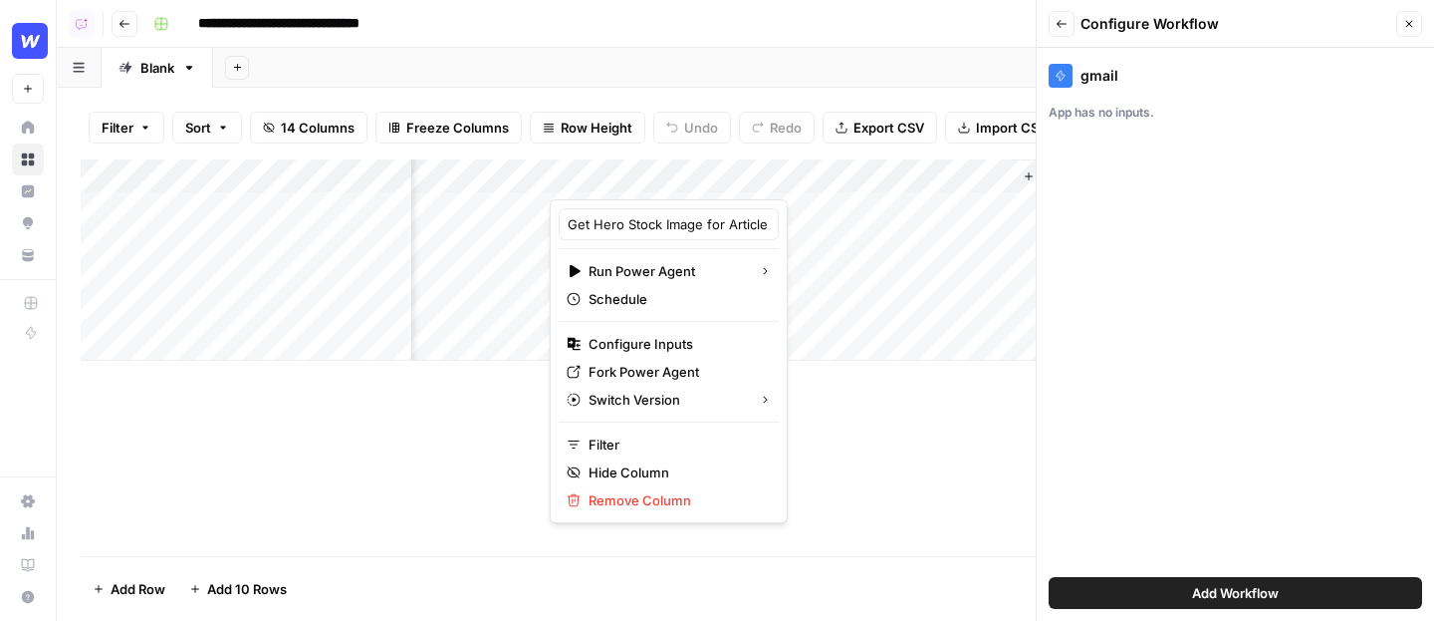
click at [1053, 29] on icon "button" at bounding box center [1062, 24] width 12 height 12
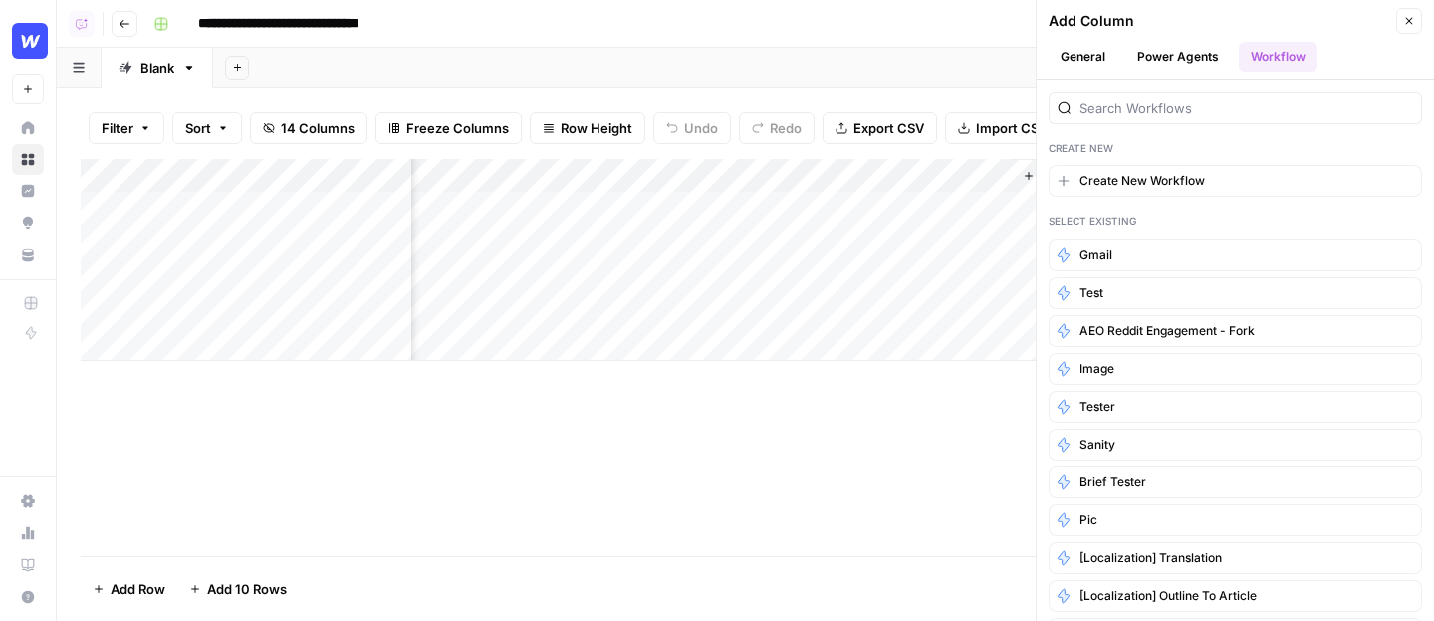
click at [1053, 51] on button "Power Agents" at bounding box center [1179, 57] width 106 height 30
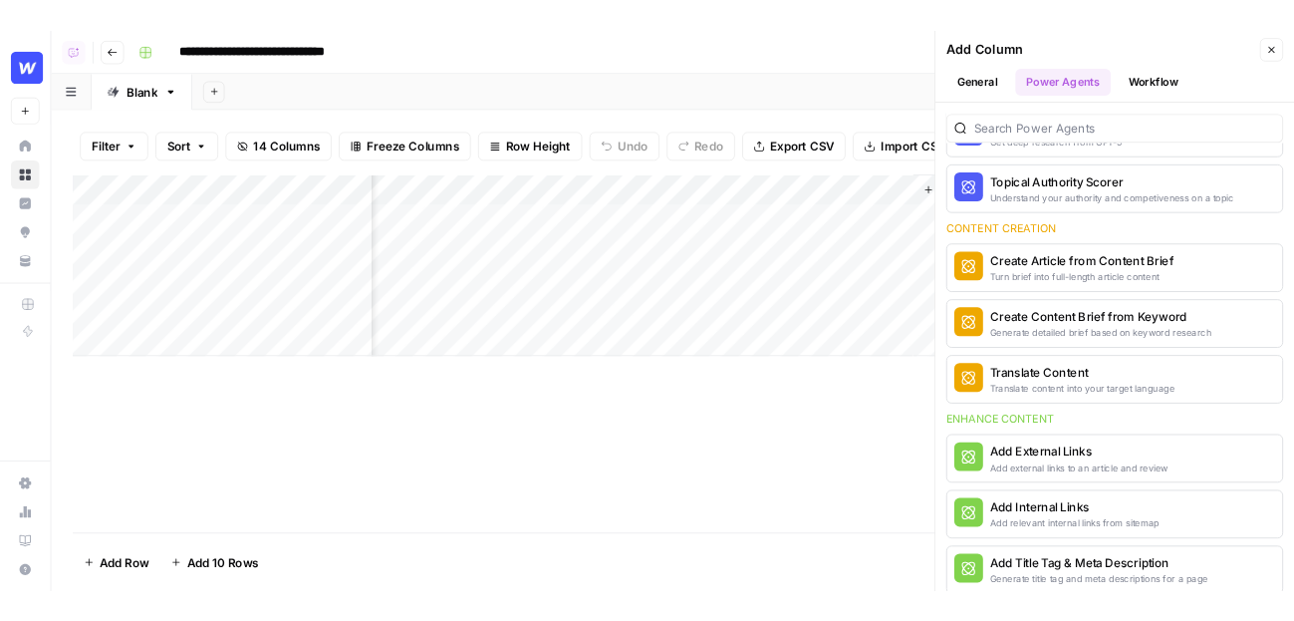
scroll to position [378, 0]
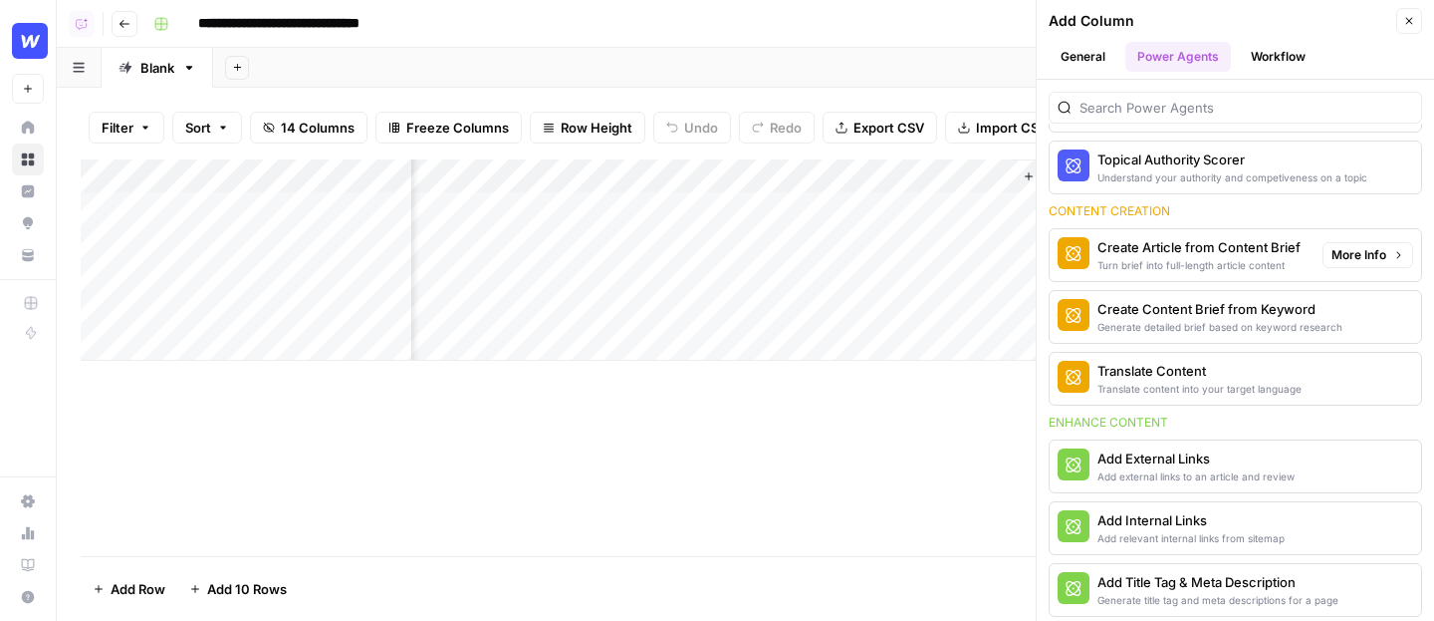
click at [1053, 260] on span "More Info" at bounding box center [1359, 255] width 55 height 18
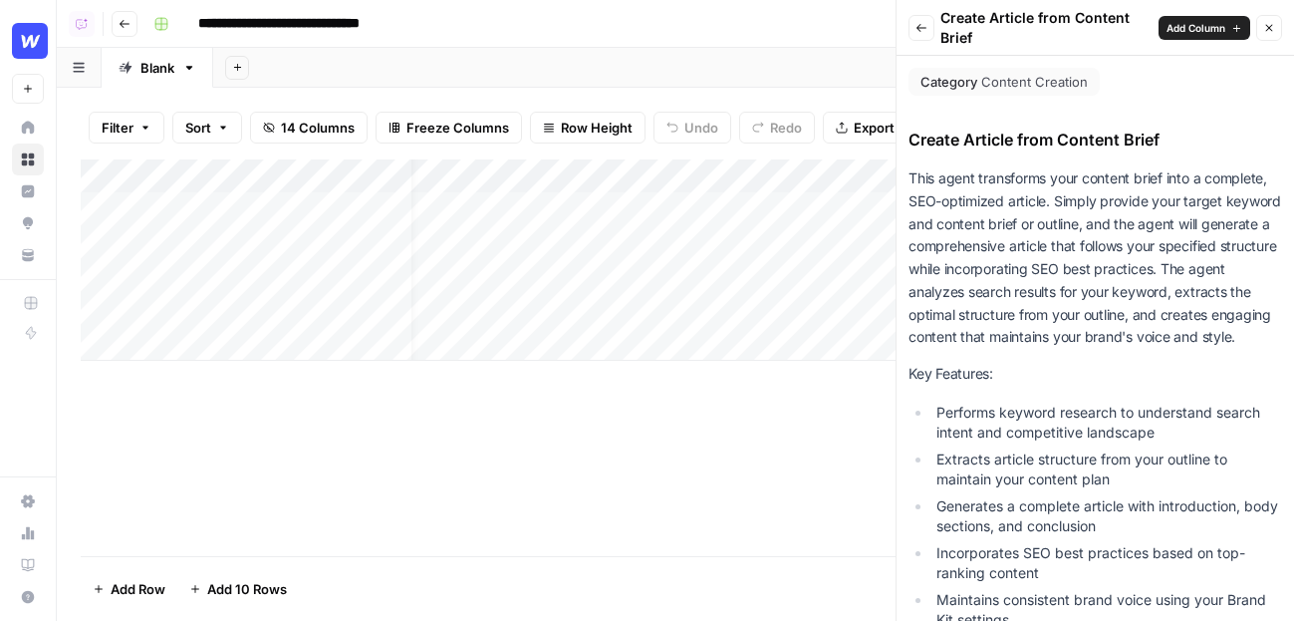
scroll to position [0, 0]
click at [664, 177] on div "Add Column" at bounding box center [675, 259] width 1189 height 201
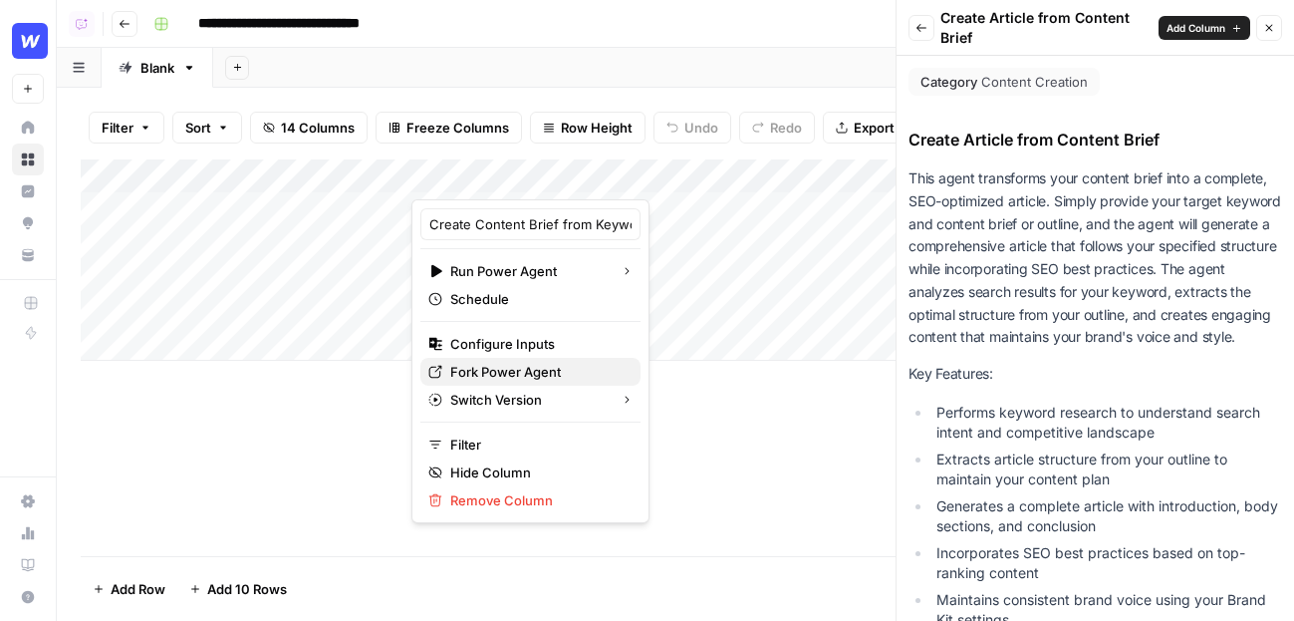
click at [512, 369] on span "Fork Power Agent" at bounding box center [537, 372] width 174 height 20
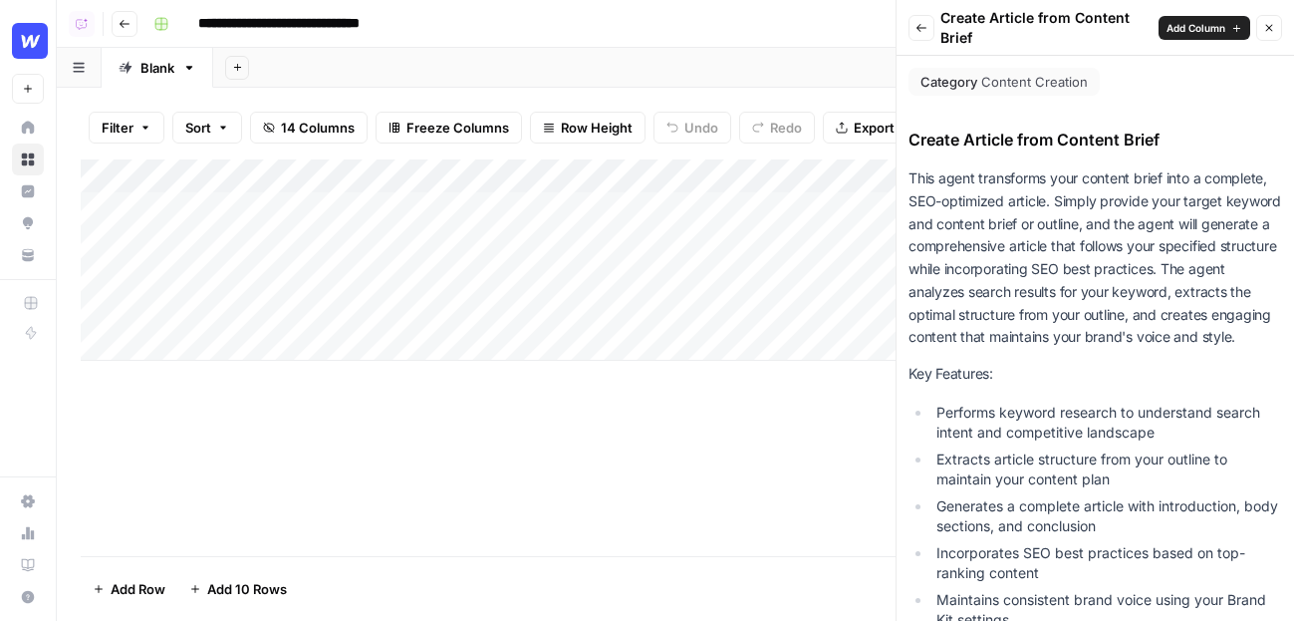
click at [130, 26] on button "Go back" at bounding box center [125, 24] width 26 height 26
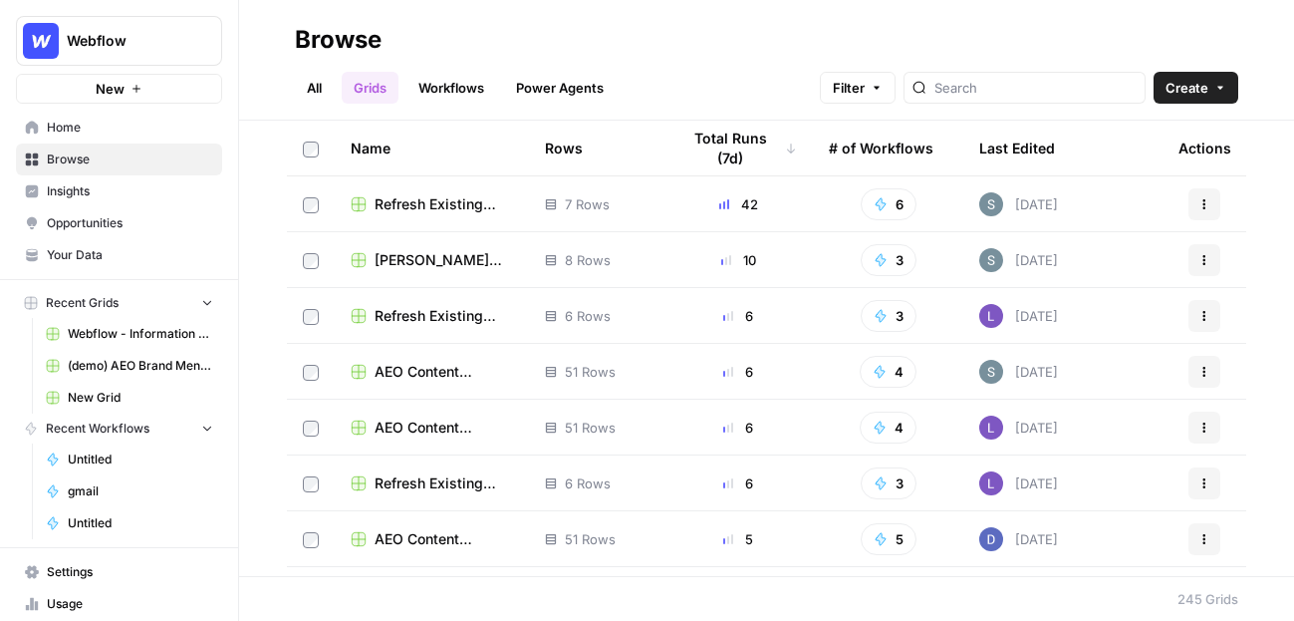
click at [421, 265] on span "[PERSON_NAME] Write Informational Article" at bounding box center [444, 260] width 138 height 20
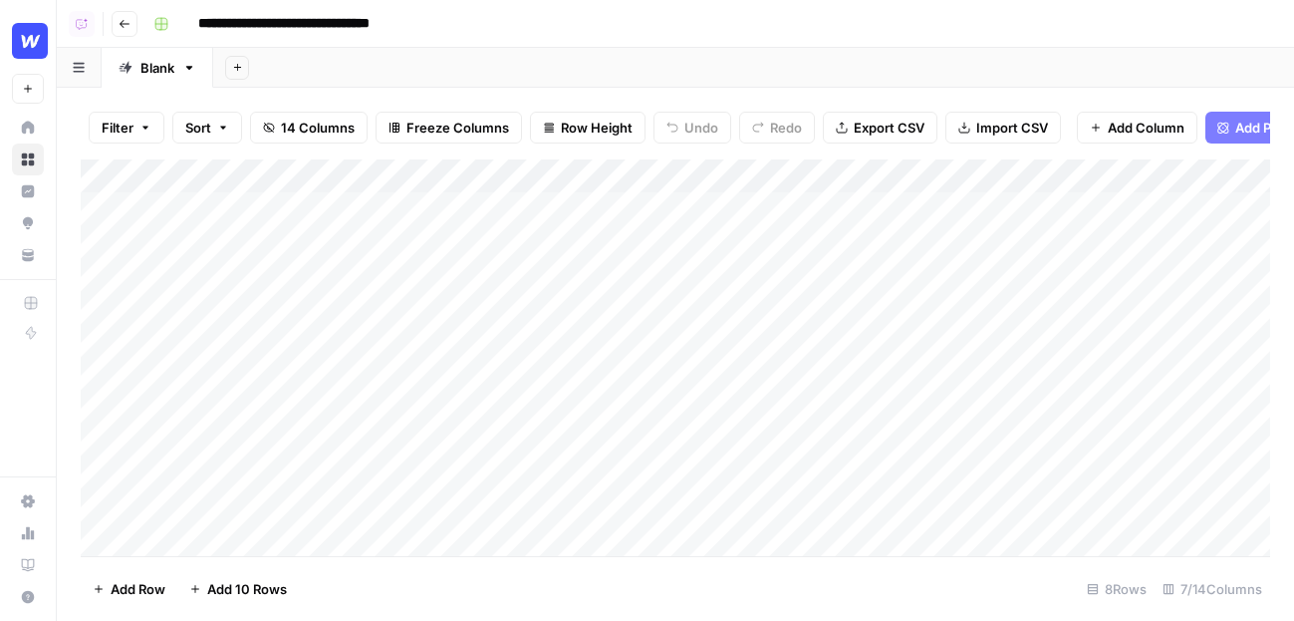
click at [839, 210] on div "Add Column" at bounding box center [675, 357] width 1189 height 396
click at [839, 210] on div "Close" at bounding box center [920, 310] width 747 height 621
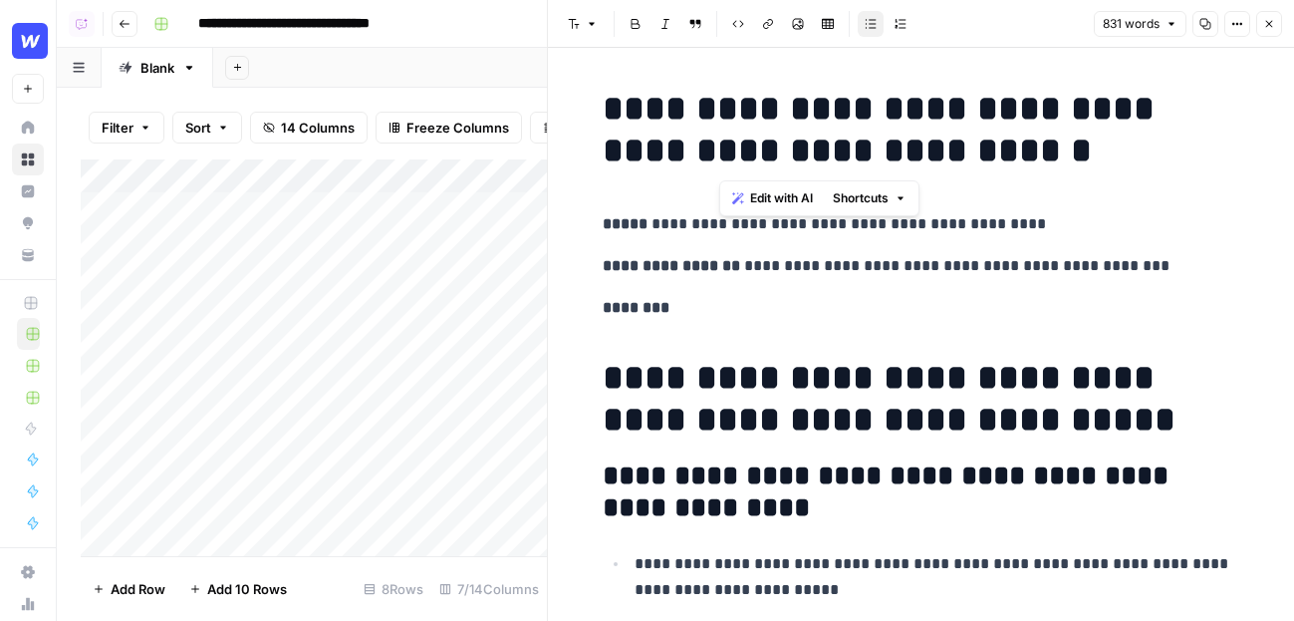
drag, startPoint x: 958, startPoint y: 151, endPoint x: 614, endPoint y: 70, distance: 354.2
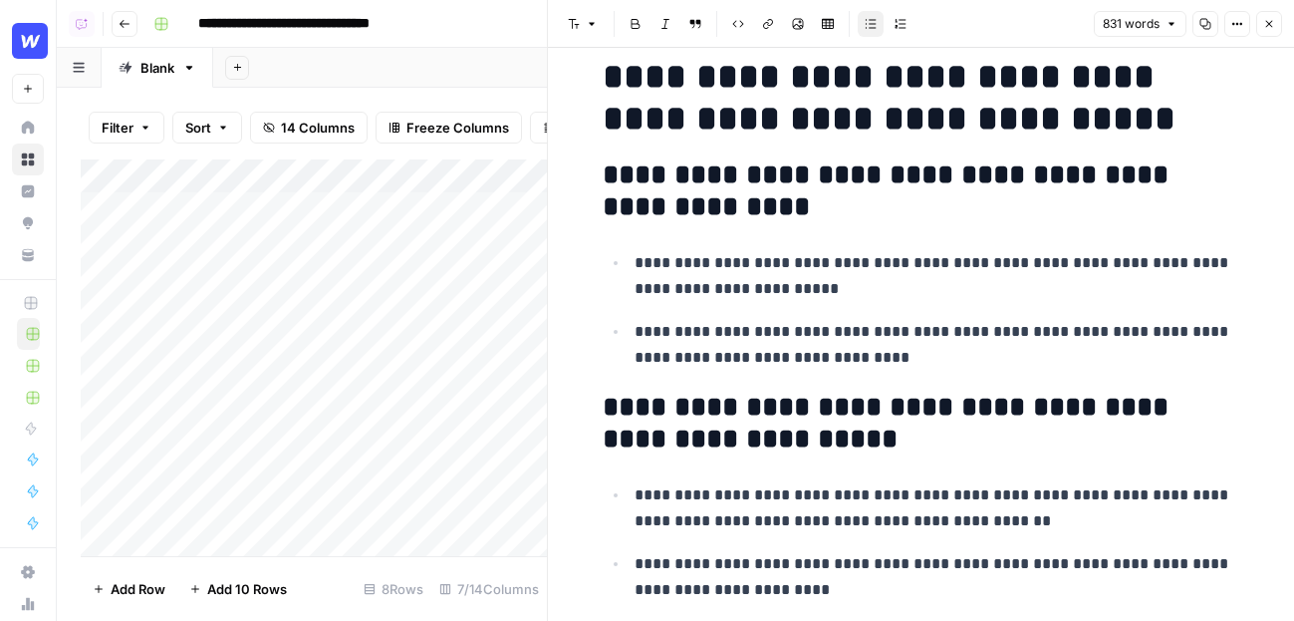
scroll to position [296, 0]
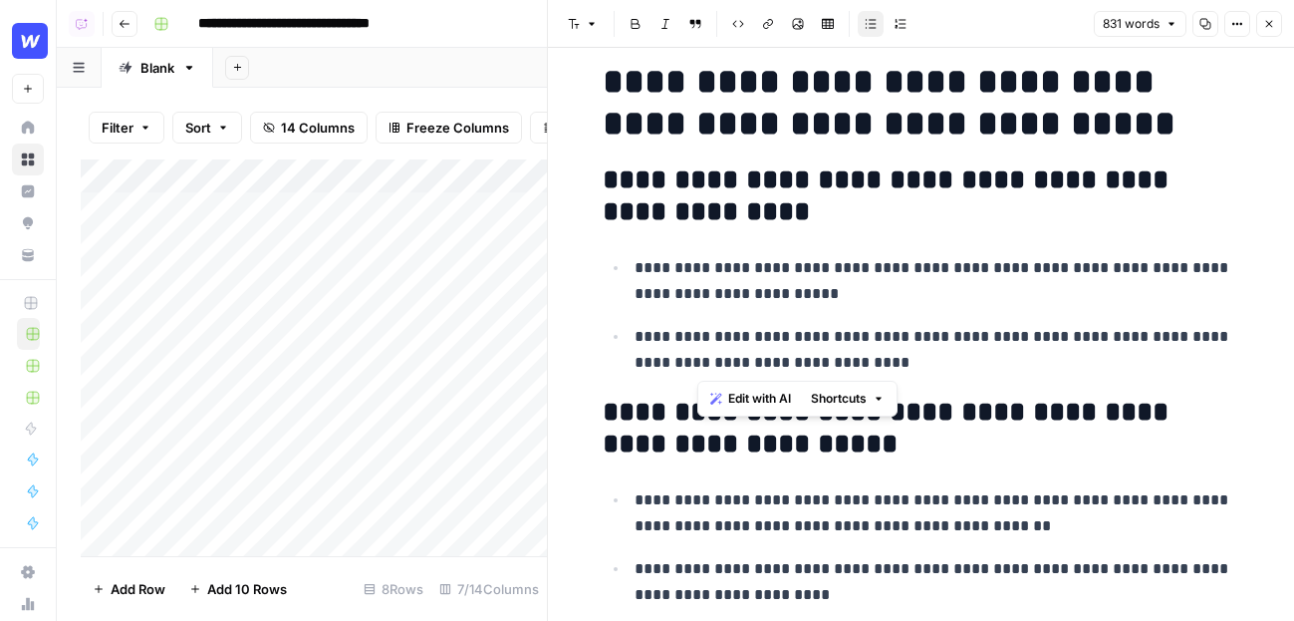
drag, startPoint x: 907, startPoint y: 366, endPoint x: 623, endPoint y: 328, distance: 287.4
click at [623, 328] on ul "**********" at bounding box center [922, 315] width 638 height 122
click at [735, 490] on p "**********" at bounding box center [938, 513] width 606 height 52
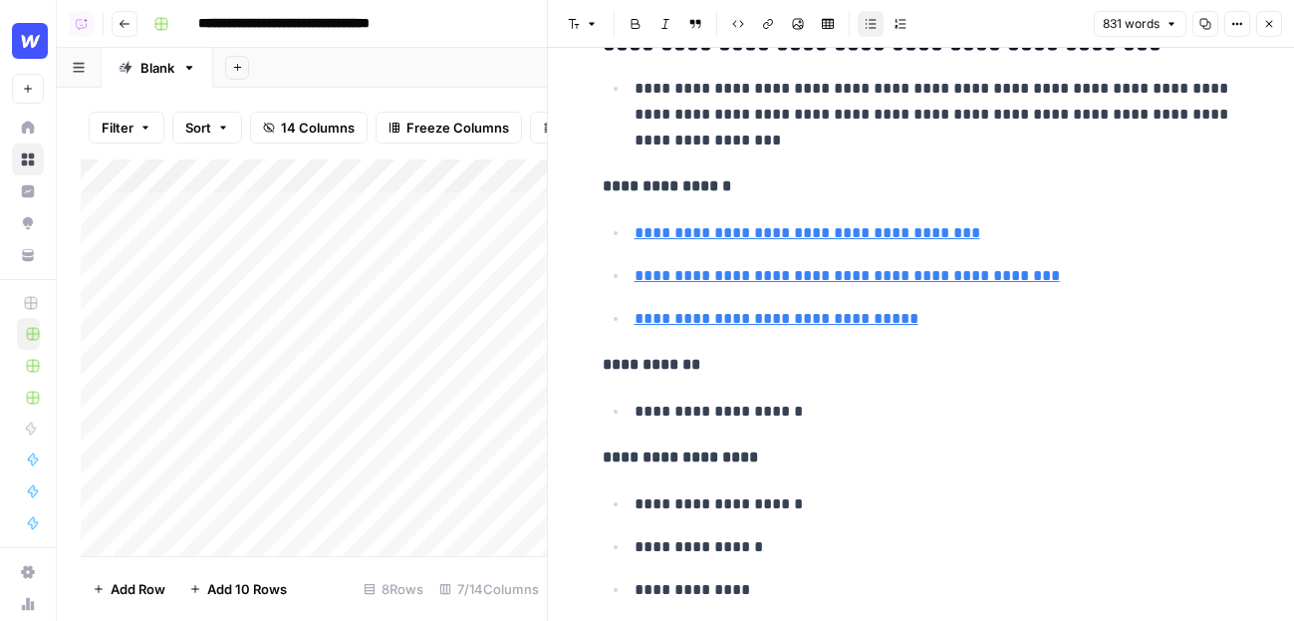
scroll to position [4717, 0]
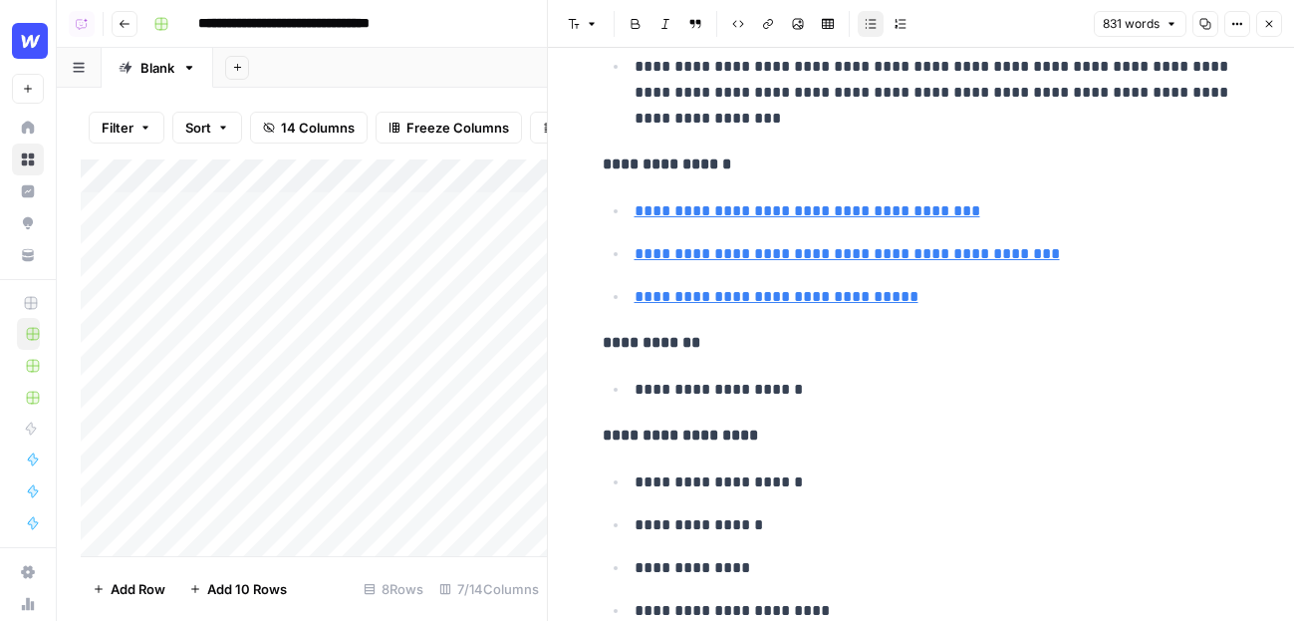
click at [924, 402] on p "**********" at bounding box center [938, 390] width 606 height 26
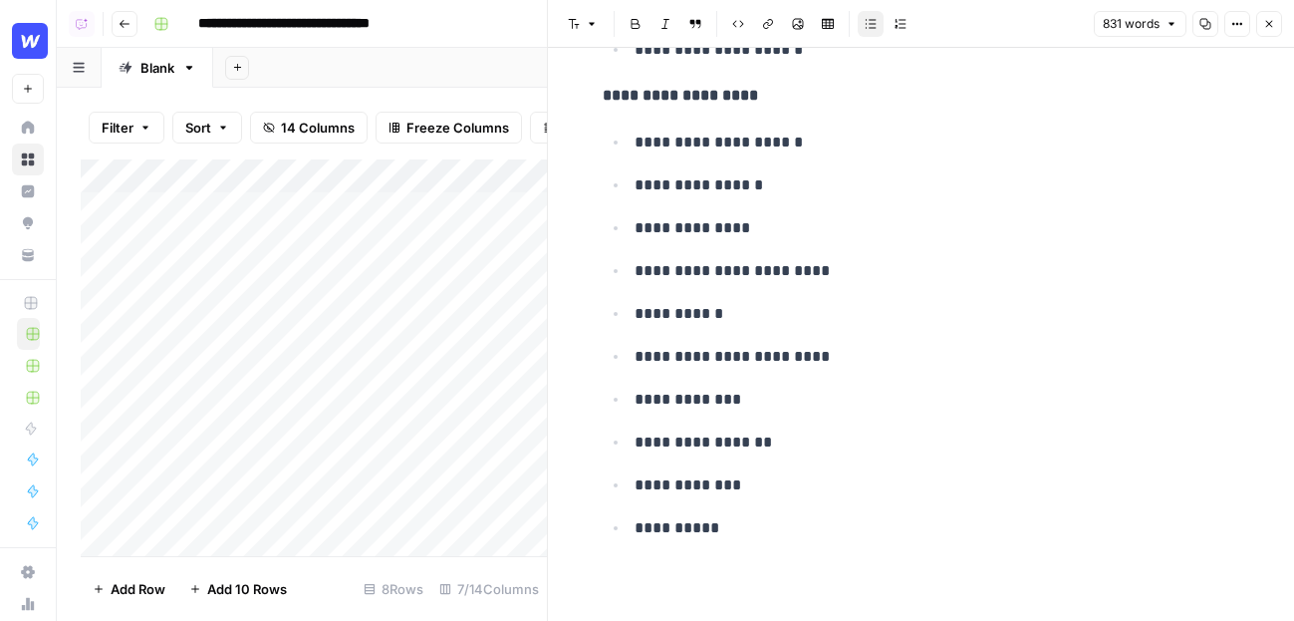
scroll to position [5040, 0]
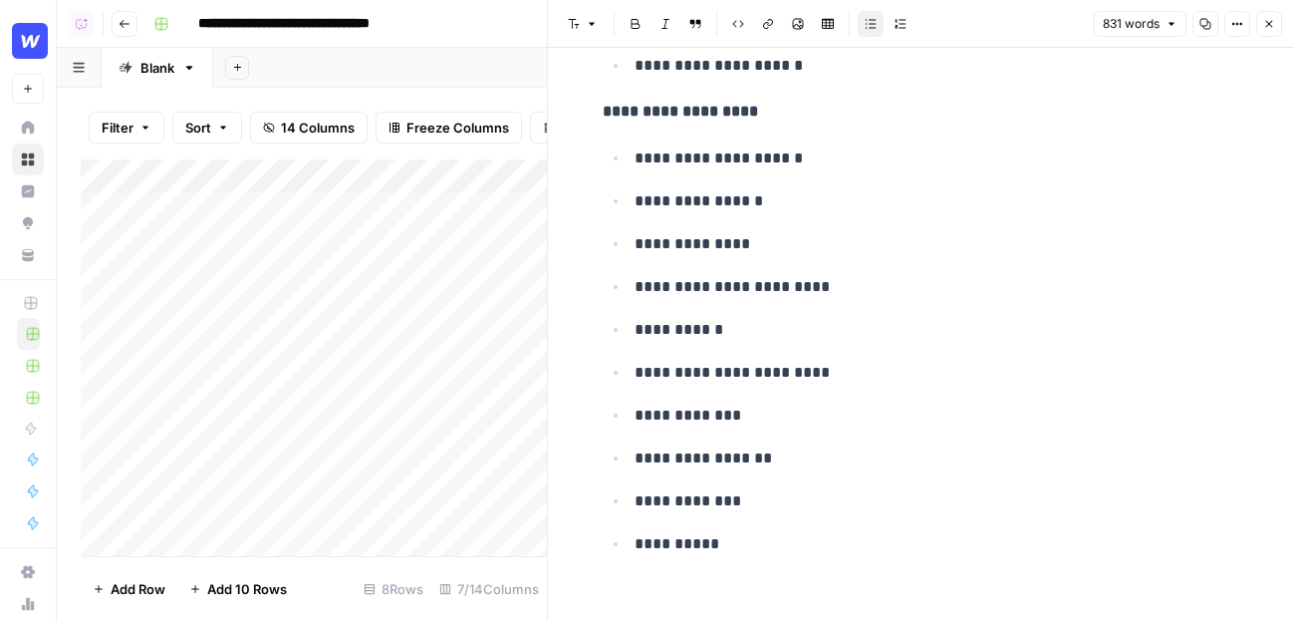
click at [1053, 26] on button "Close" at bounding box center [1269, 24] width 26 height 26
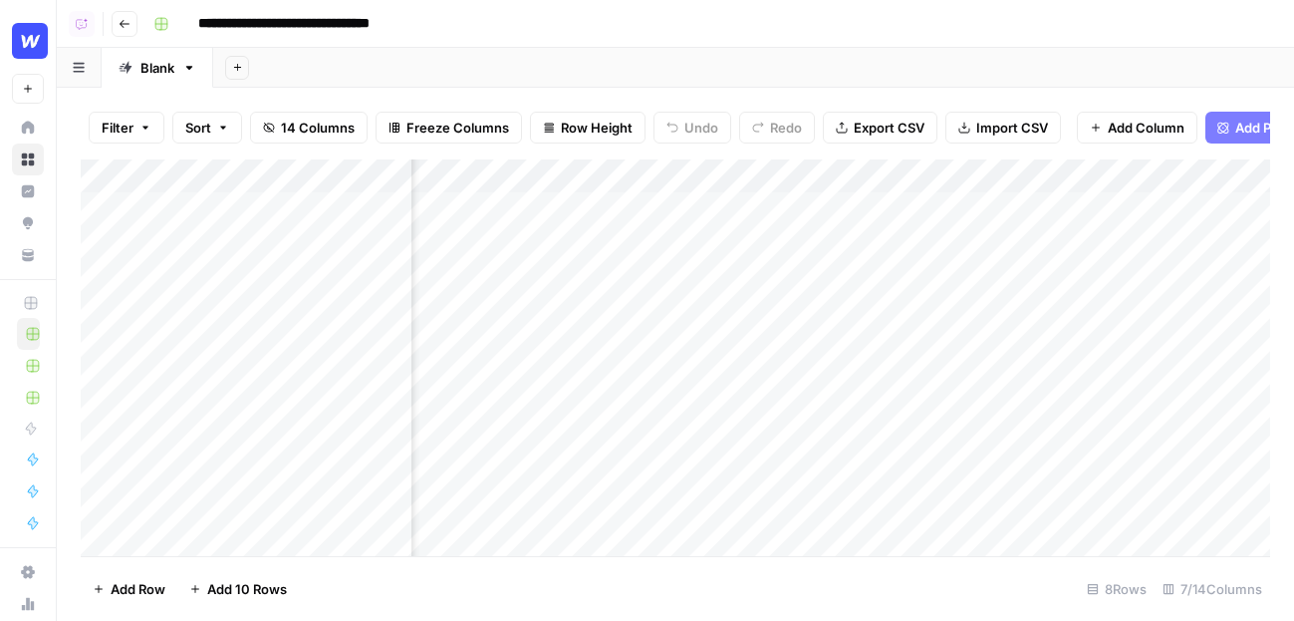
scroll to position [0, 294]
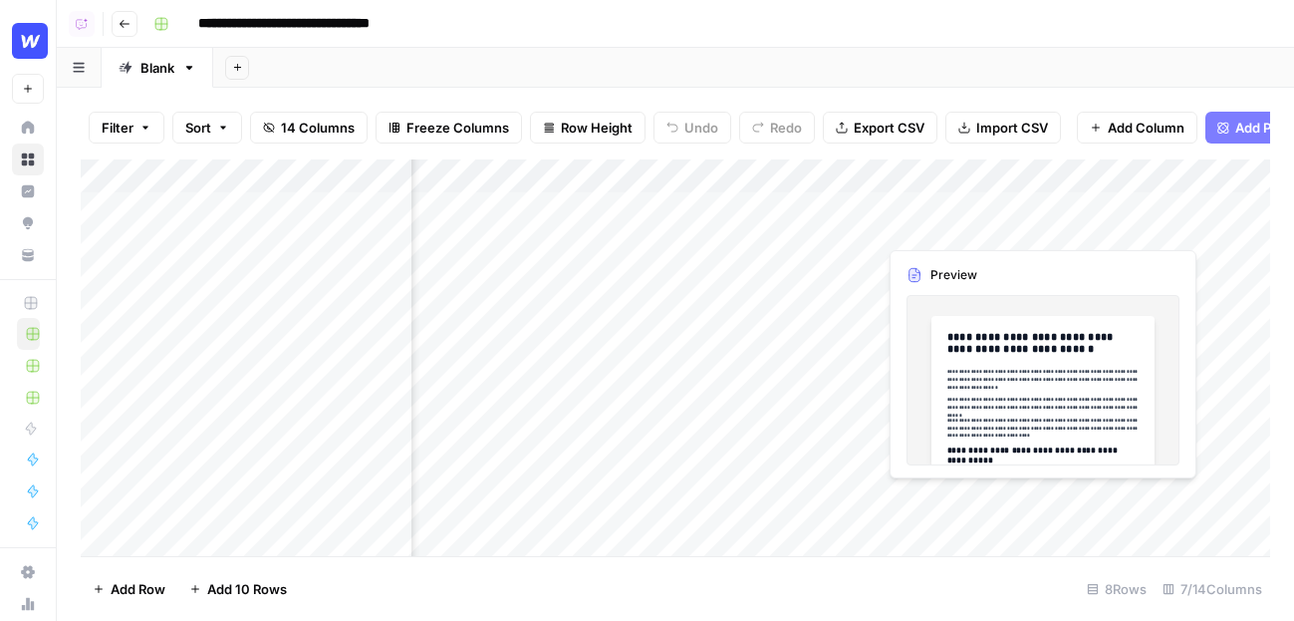
click at [921, 221] on div "Add Column" at bounding box center [675, 357] width 1189 height 396
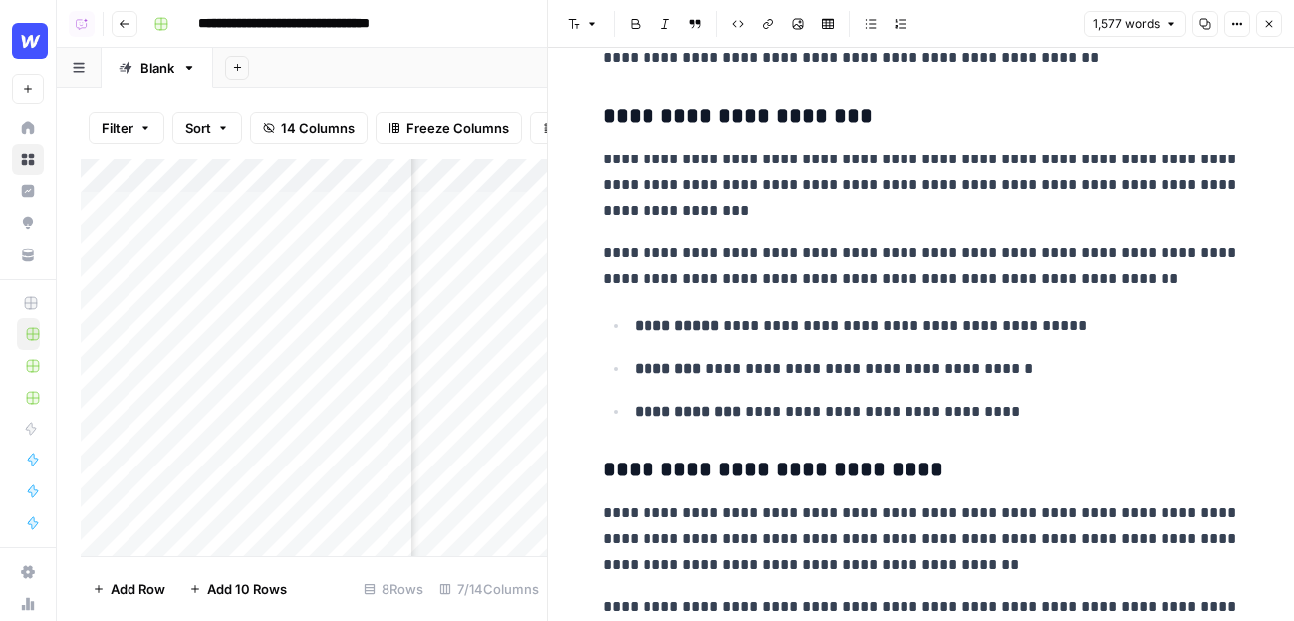
scroll to position [2852, 0]
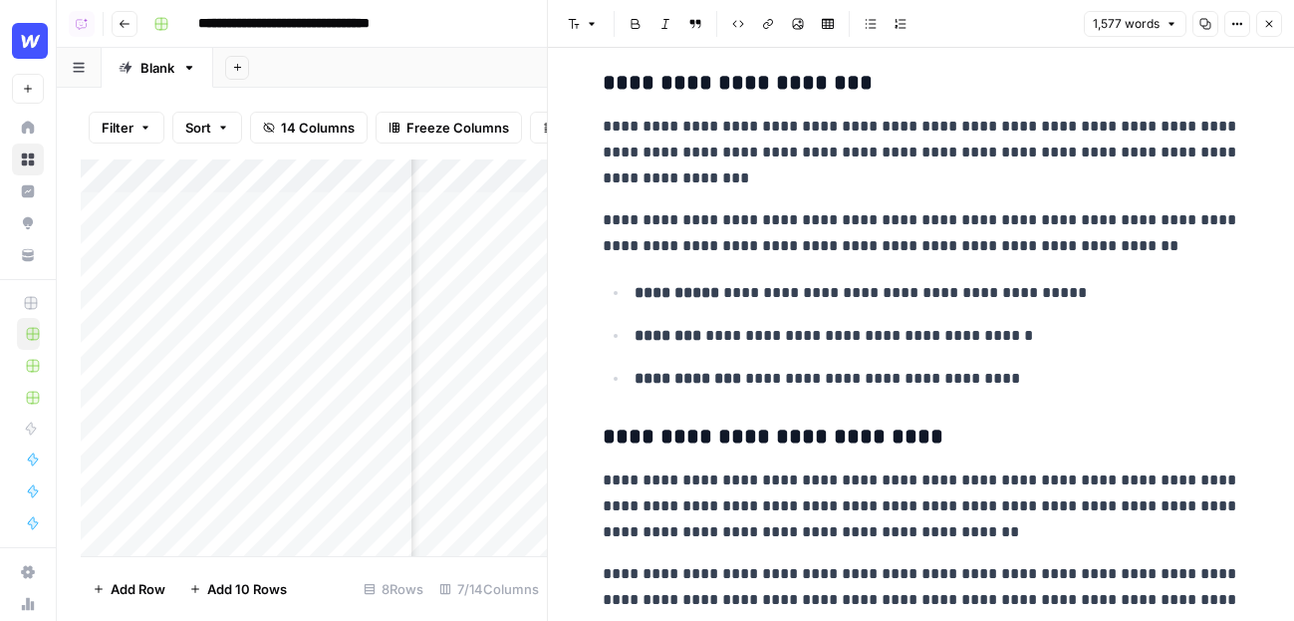
click at [1053, 28] on icon "button" at bounding box center [1269, 24] width 12 height 12
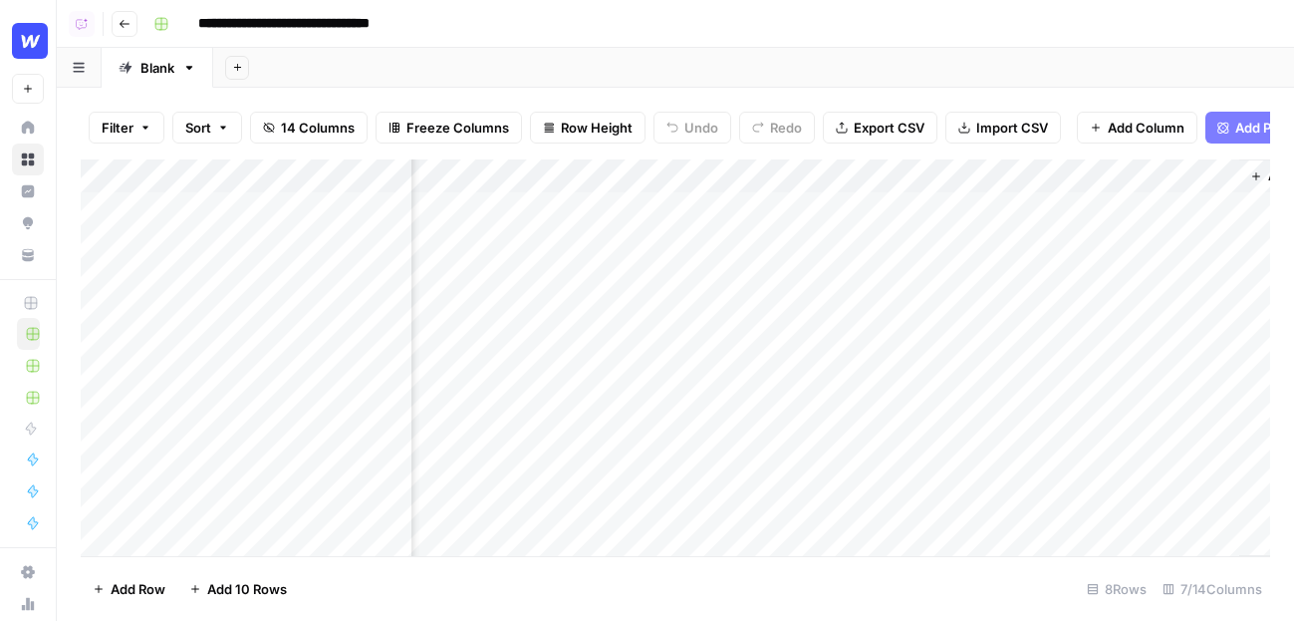
scroll to position [0, 716]
click at [1053, 211] on div "Add Column" at bounding box center [675, 357] width 1189 height 396
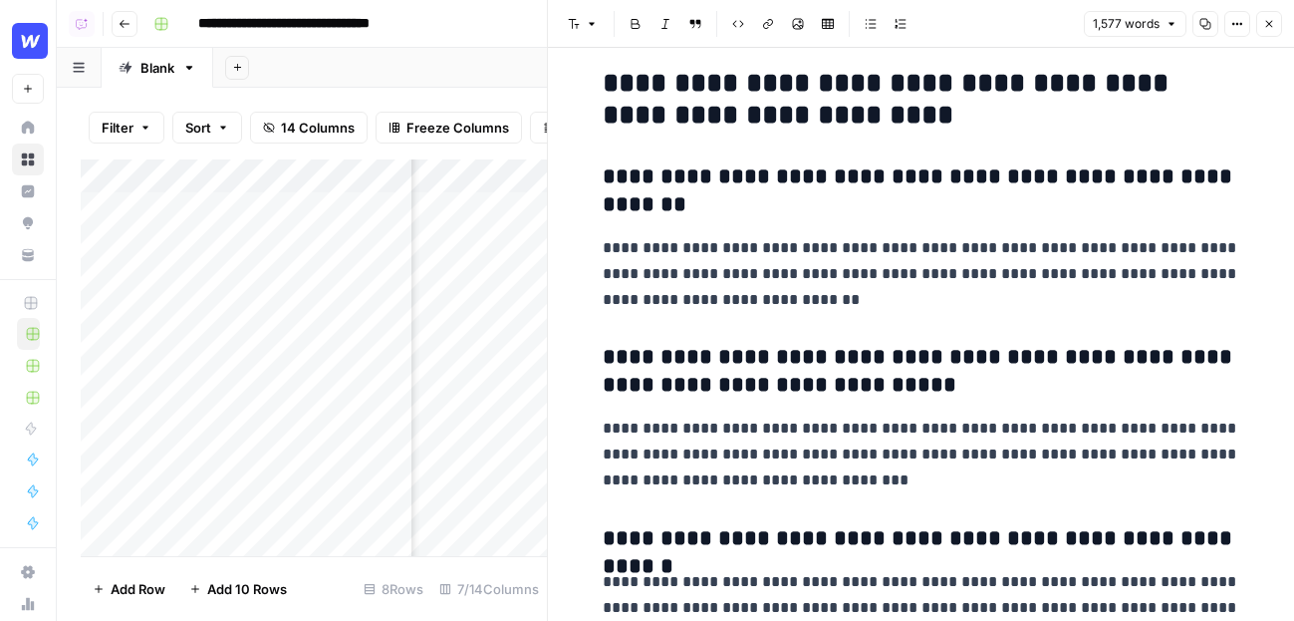
scroll to position [6005, 0]
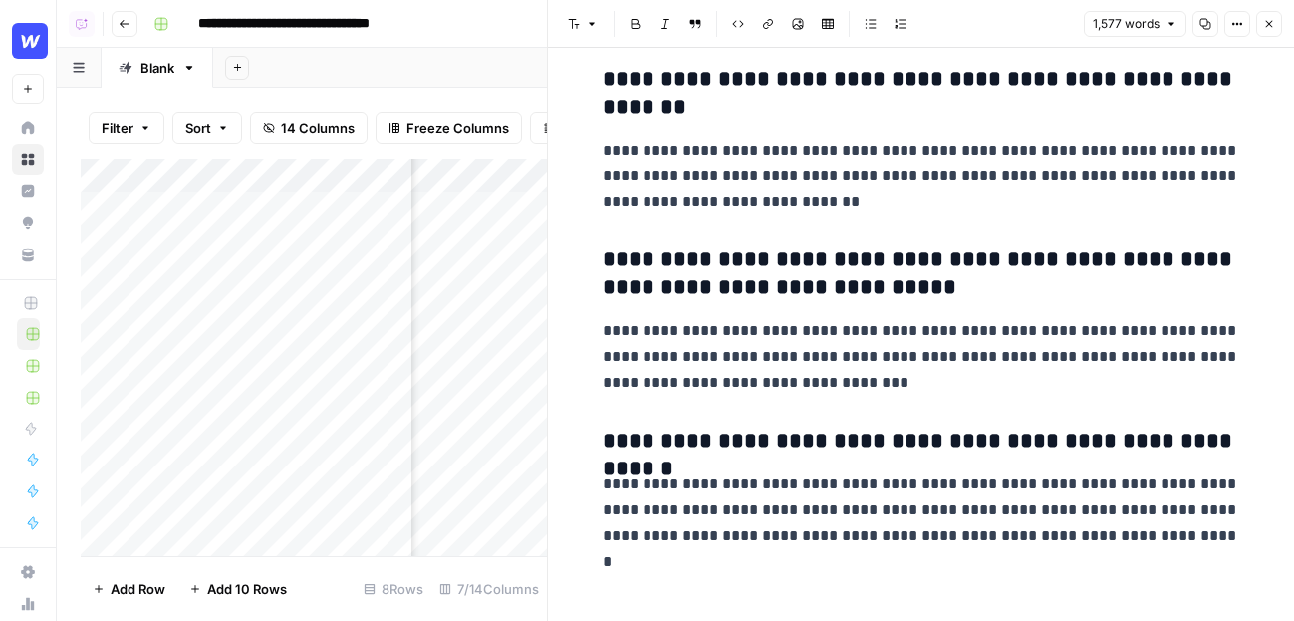
click at [1053, 29] on icon "button" at bounding box center [1269, 24] width 12 height 12
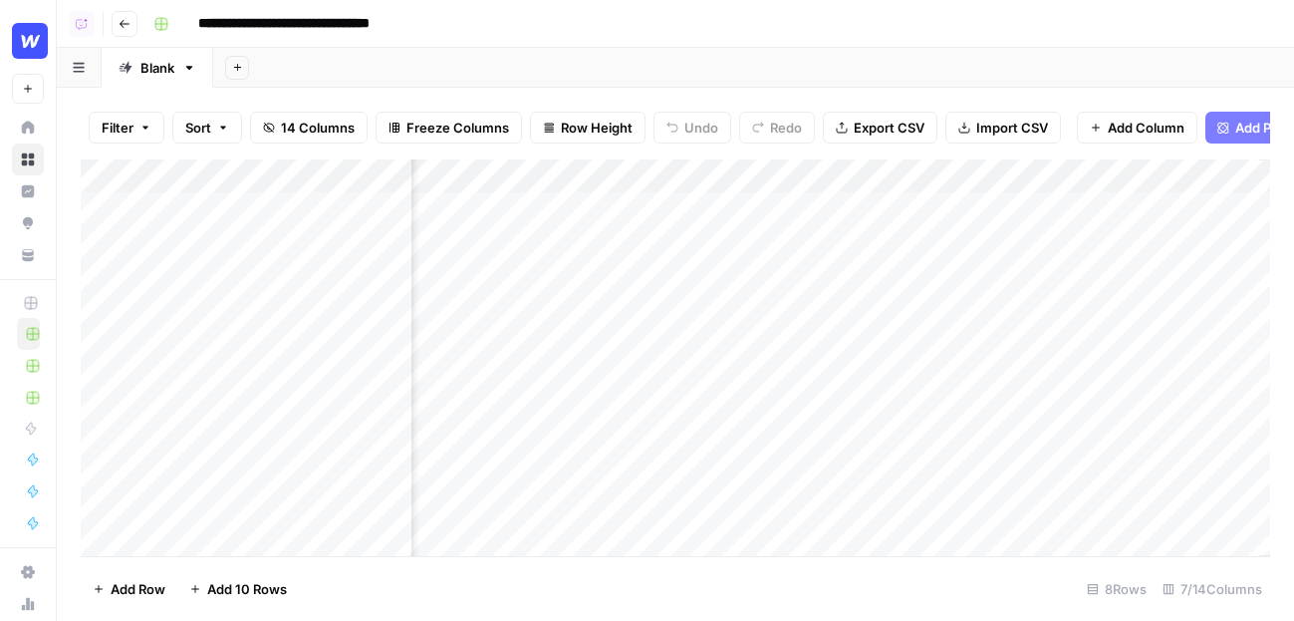
scroll to position [0, 716]
click at [1053, 133] on span "Add Column" at bounding box center [1146, 128] width 77 height 20
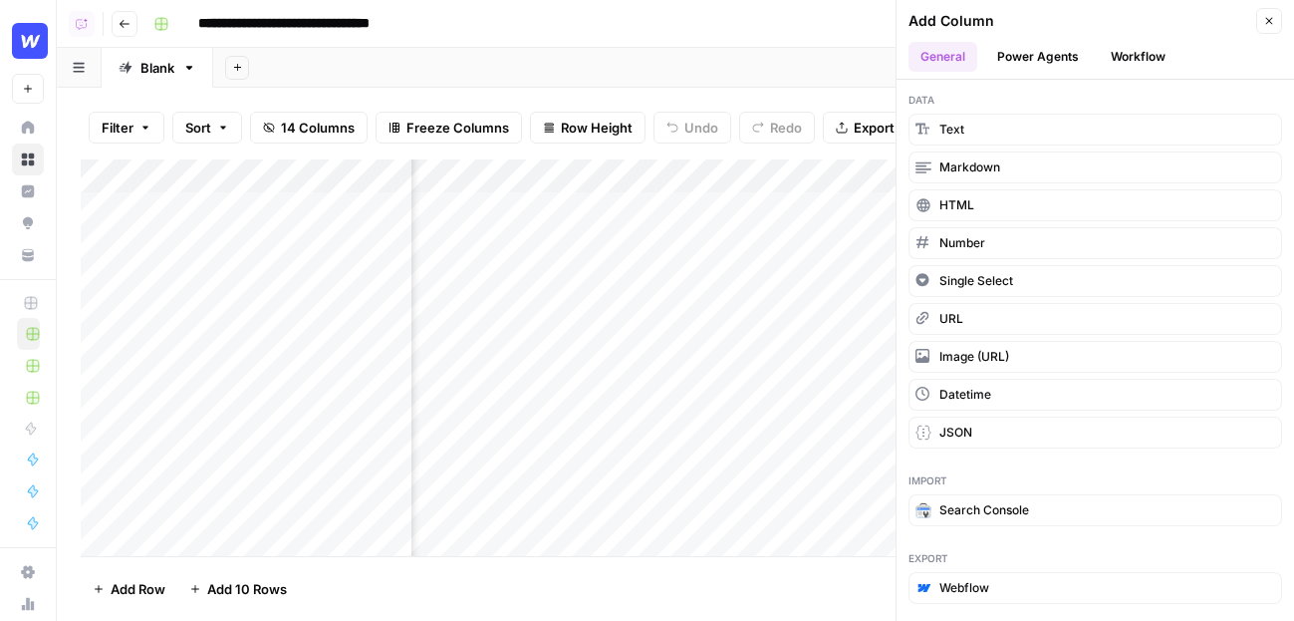
click at [1053, 23] on icon "button" at bounding box center [1269, 21] width 7 height 7
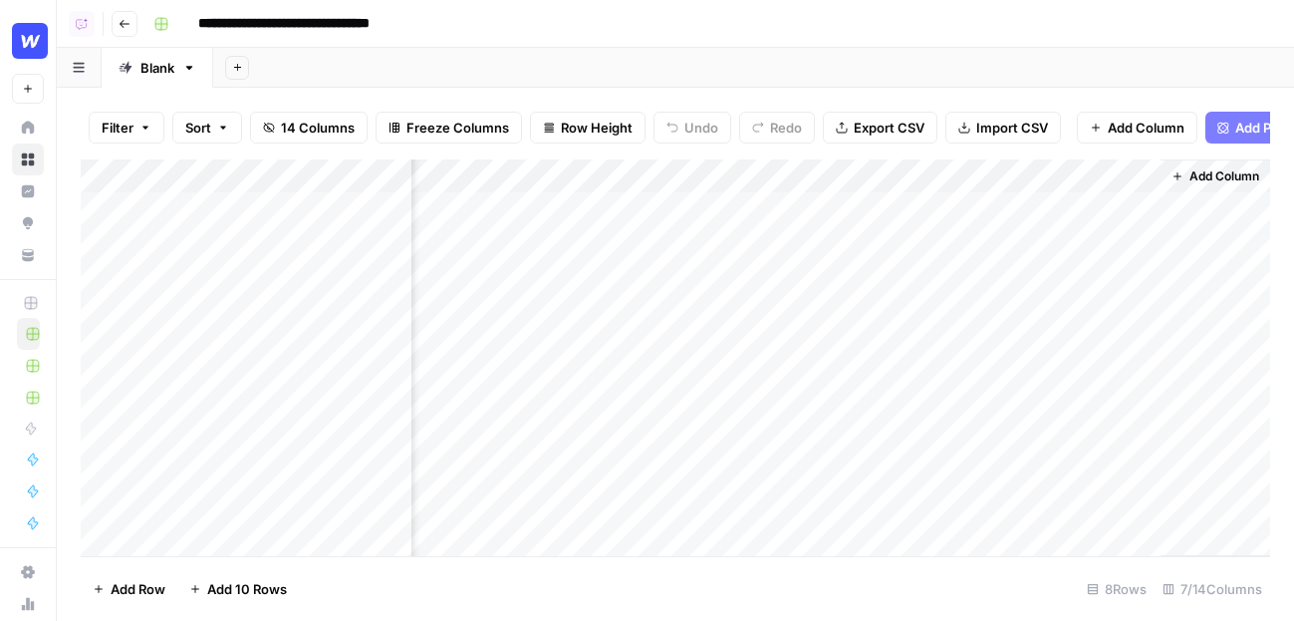
click at [1053, 132] on span "Add Column" at bounding box center [1146, 128] width 77 height 20
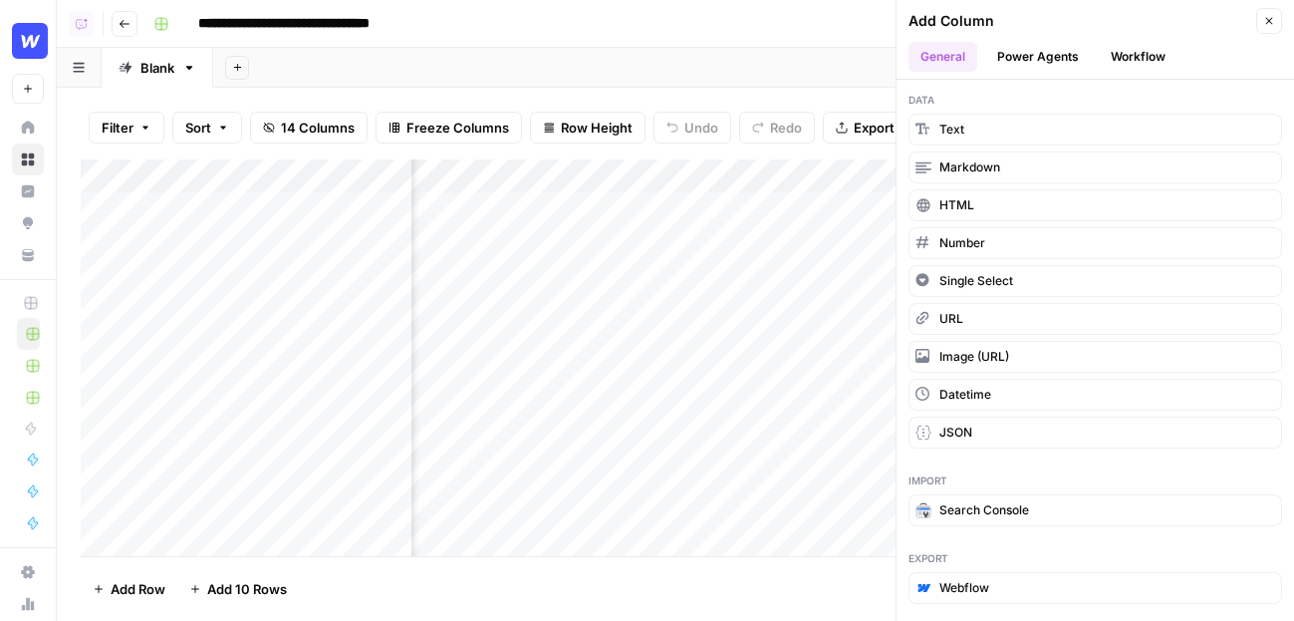
click at [1053, 65] on button "Workflow" at bounding box center [1138, 57] width 79 height 30
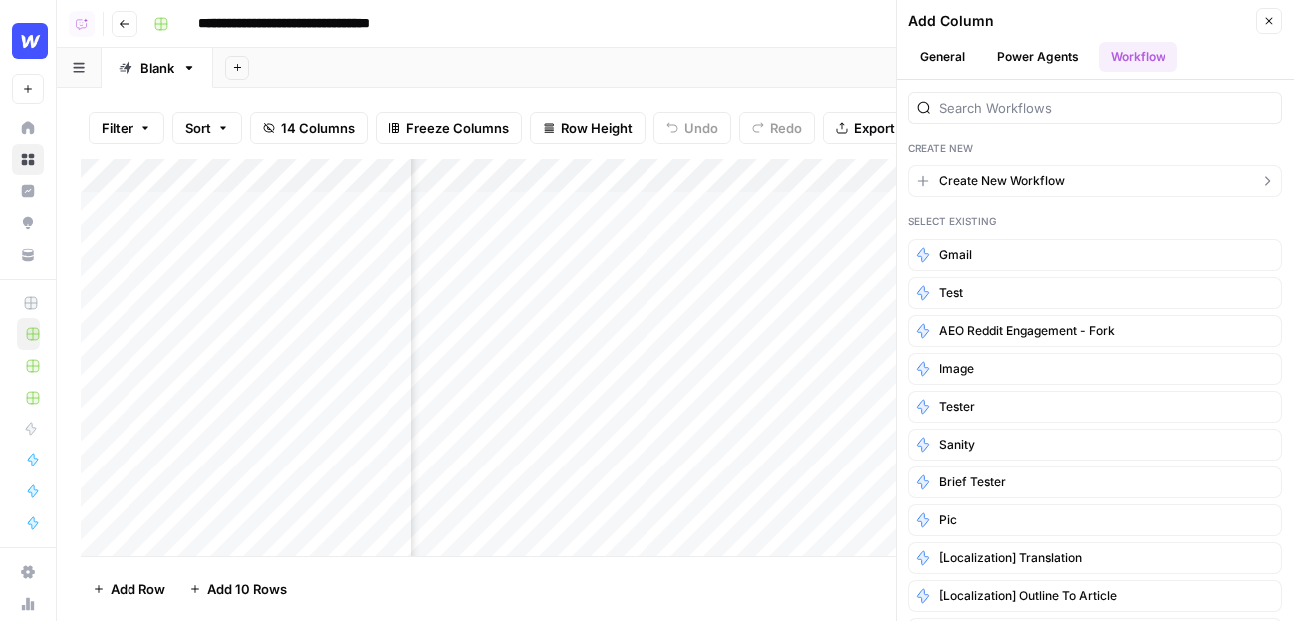
click at [1029, 187] on span "Create New Workflow" at bounding box center [1002, 181] width 126 height 18
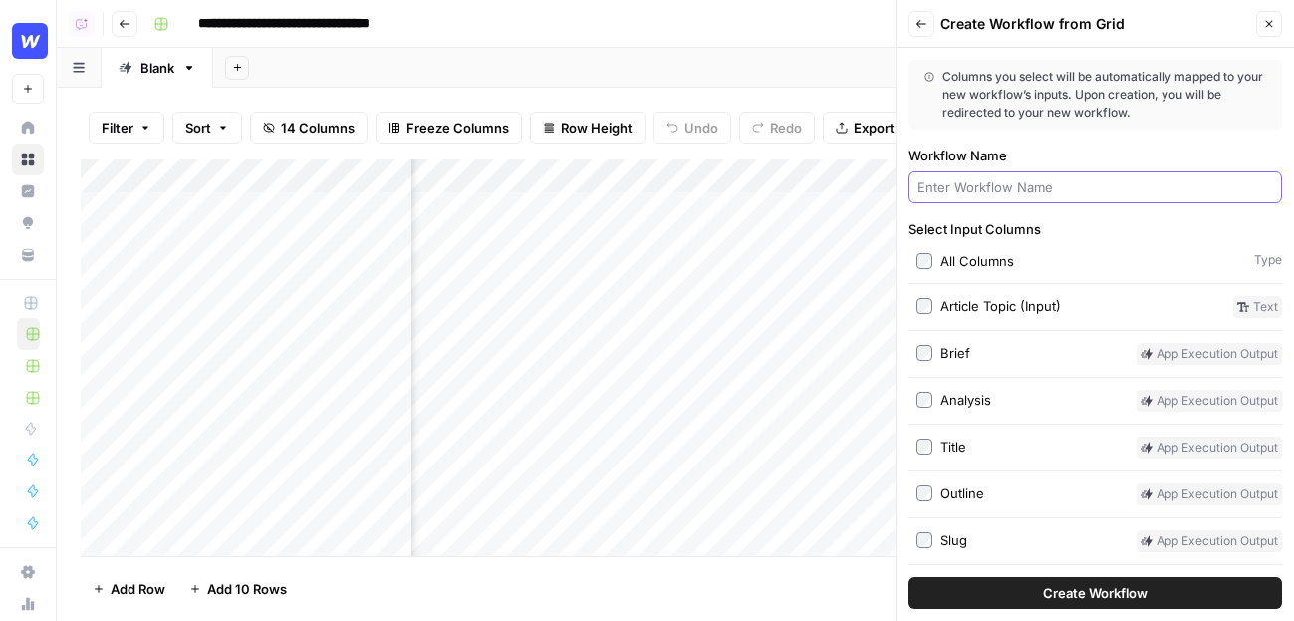
click at [1029, 187] on input "Workflow Name" at bounding box center [1095, 187] width 356 height 20
type input "wordpress"
click at [908, 577] on button "Create Workflow" at bounding box center [1095, 593] width 374 height 32
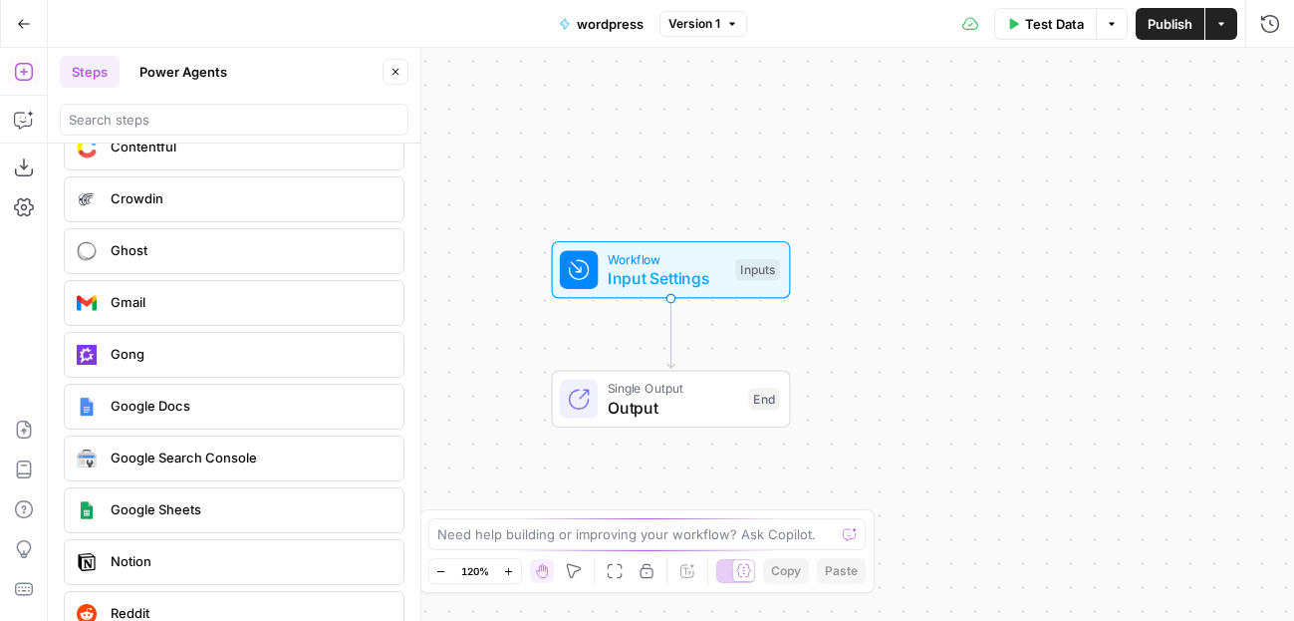
scroll to position [4388, 0]
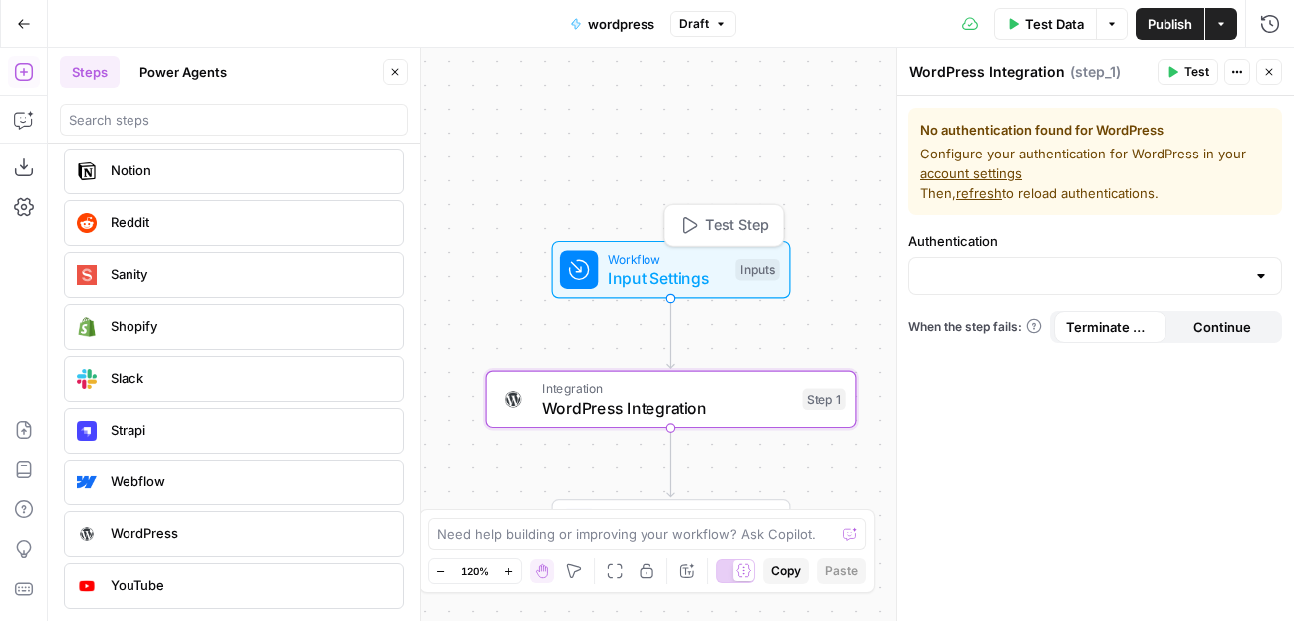
click at [758, 281] on div "Workflow Input Settings Inputs Test Step" at bounding box center [670, 269] width 220 height 41
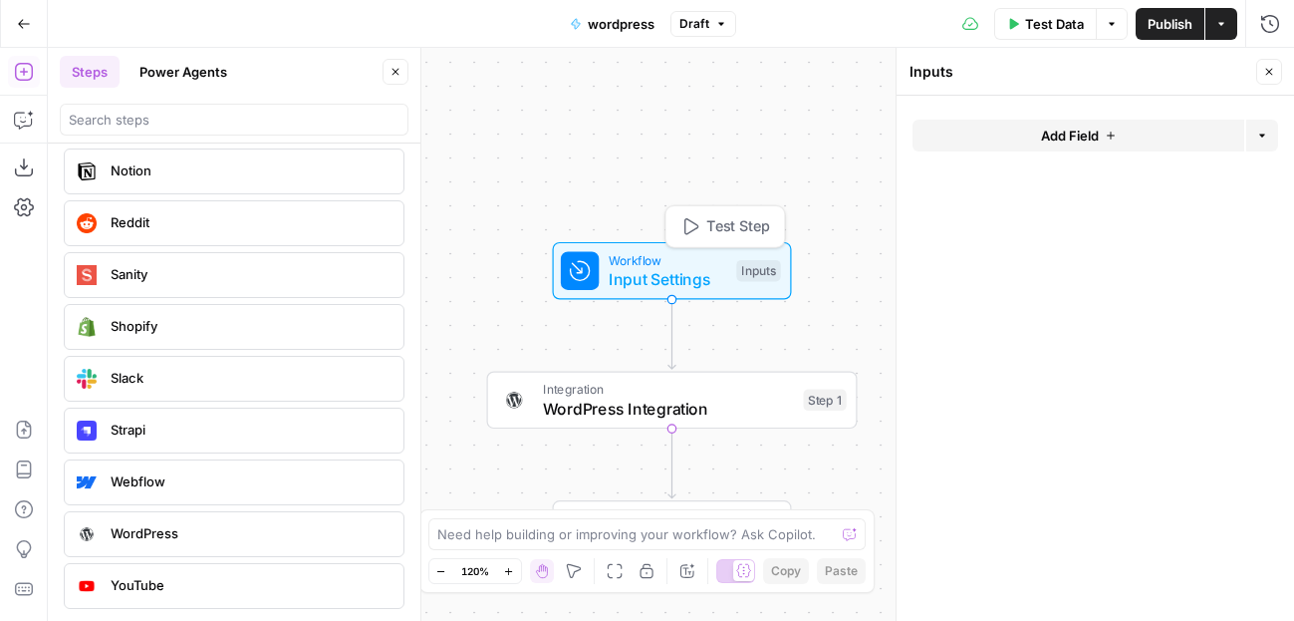
click at [741, 273] on div "Inputs" at bounding box center [758, 271] width 44 height 22
click at [1044, 141] on span "Add Field" at bounding box center [1070, 136] width 58 height 20
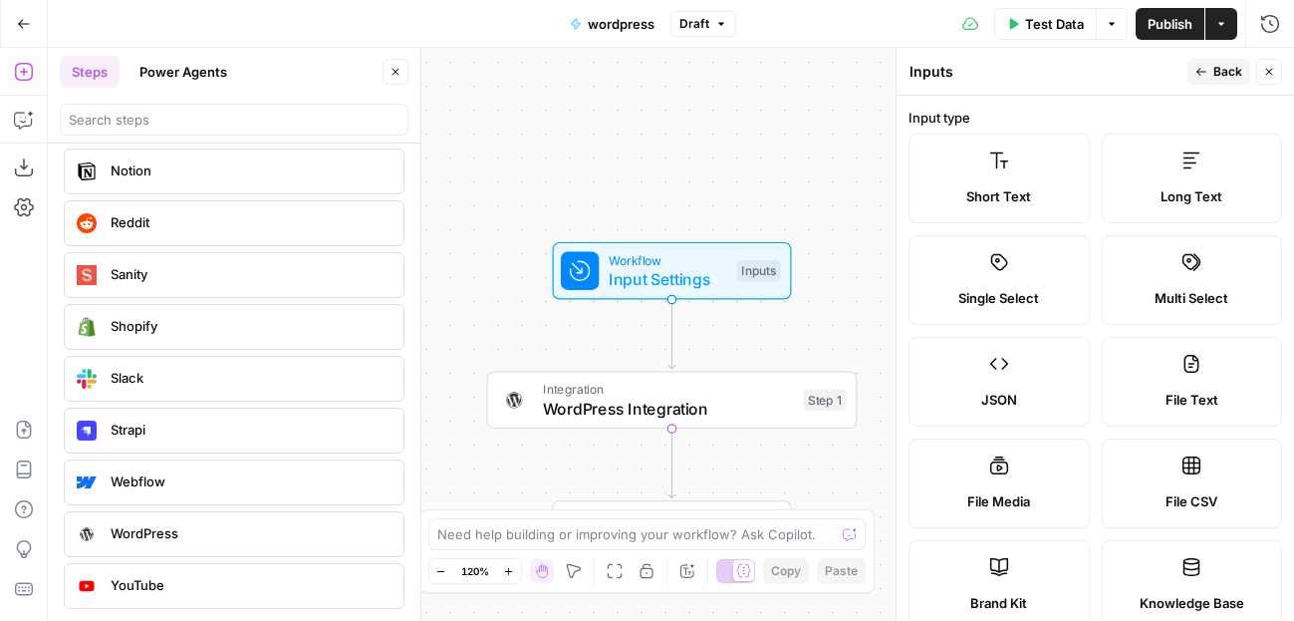
click at [1053, 173] on label "Long Text" at bounding box center [1192, 178] width 181 height 90
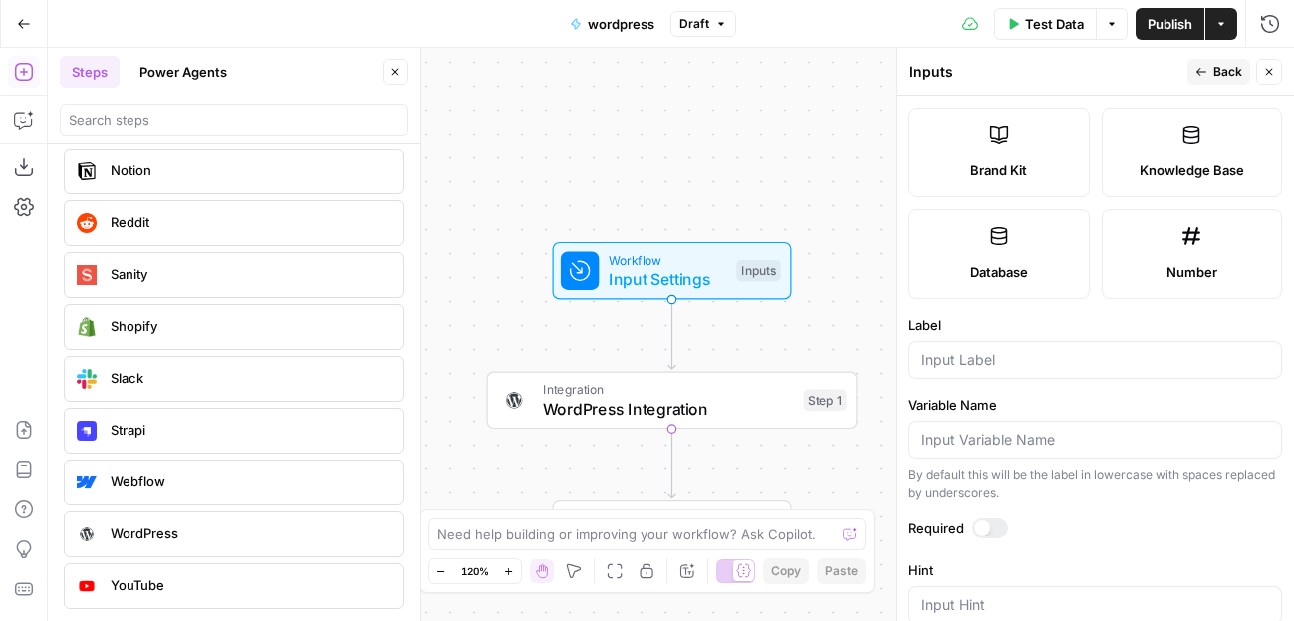
scroll to position [464, 0]
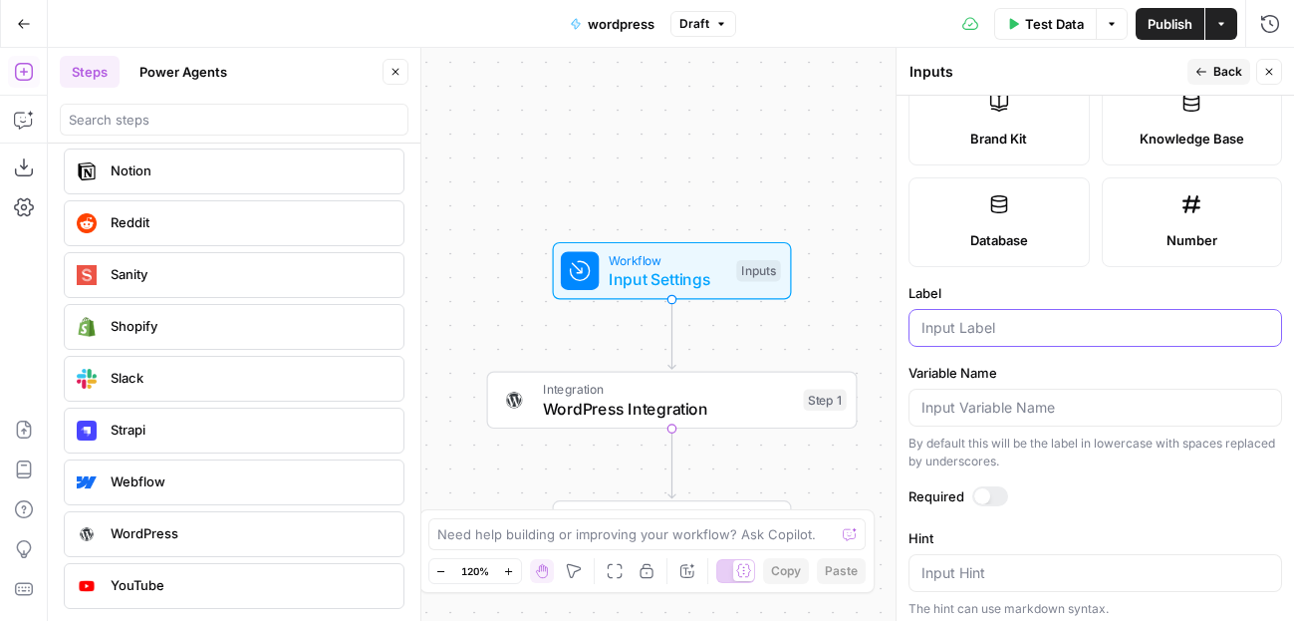
click at [972, 327] on input "Label" at bounding box center [1095, 328] width 348 height 20
drag, startPoint x: 1021, startPoint y: 330, endPoint x: 862, endPoint y: 329, distance: 159.4
click at [862, 329] on body "Webflow New Home Browse Insights Opportunities Your Data Recent Grids Shanil Wr…" at bounding box center [647, 310] width 1294 height 621
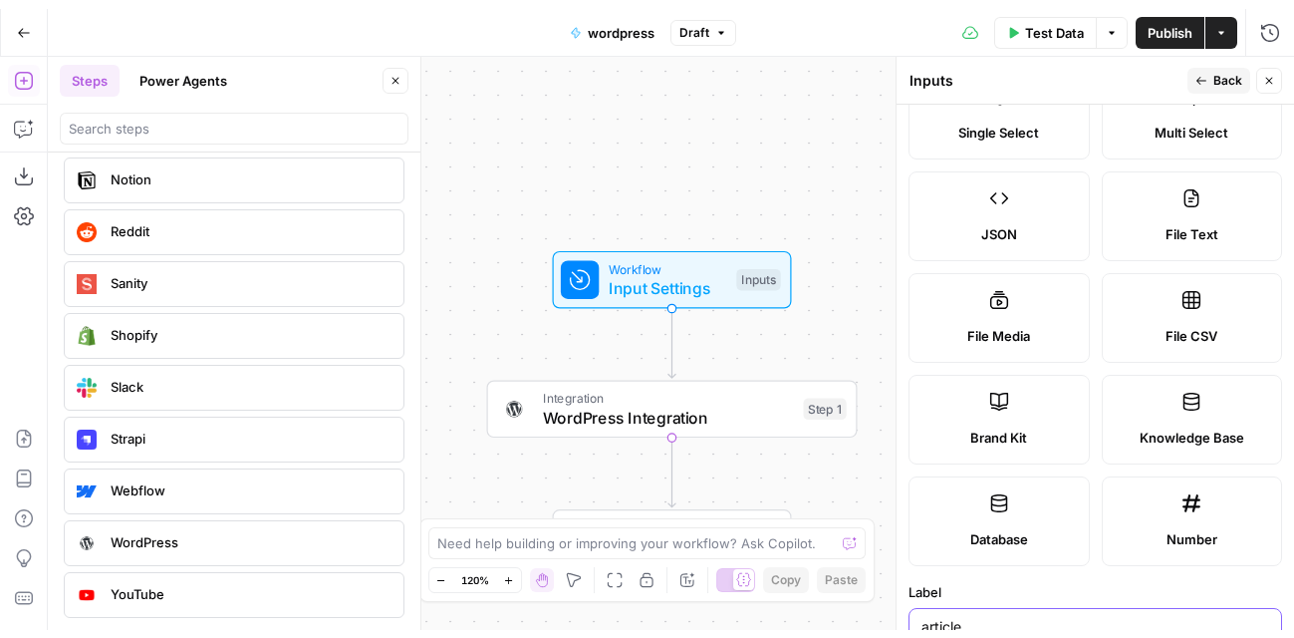
scroll to position [0, 0]
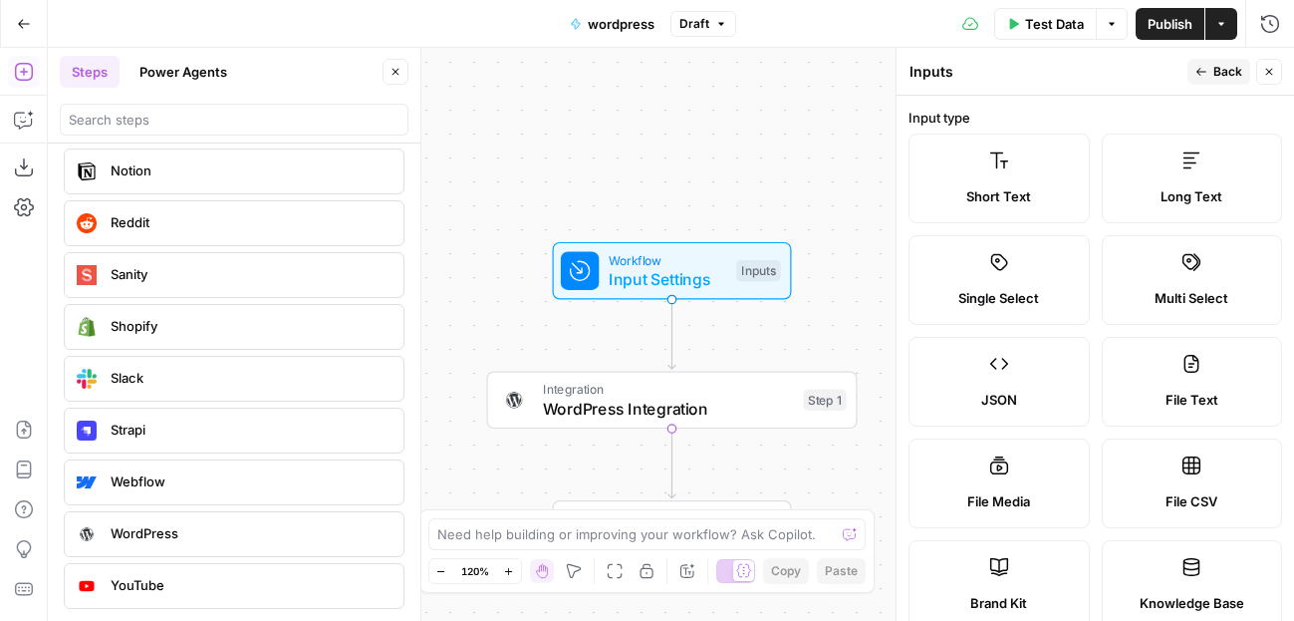
type input "article"
click at [1053, 72] on span "Back" at bounding box center [1227, 72] width 29 height 18
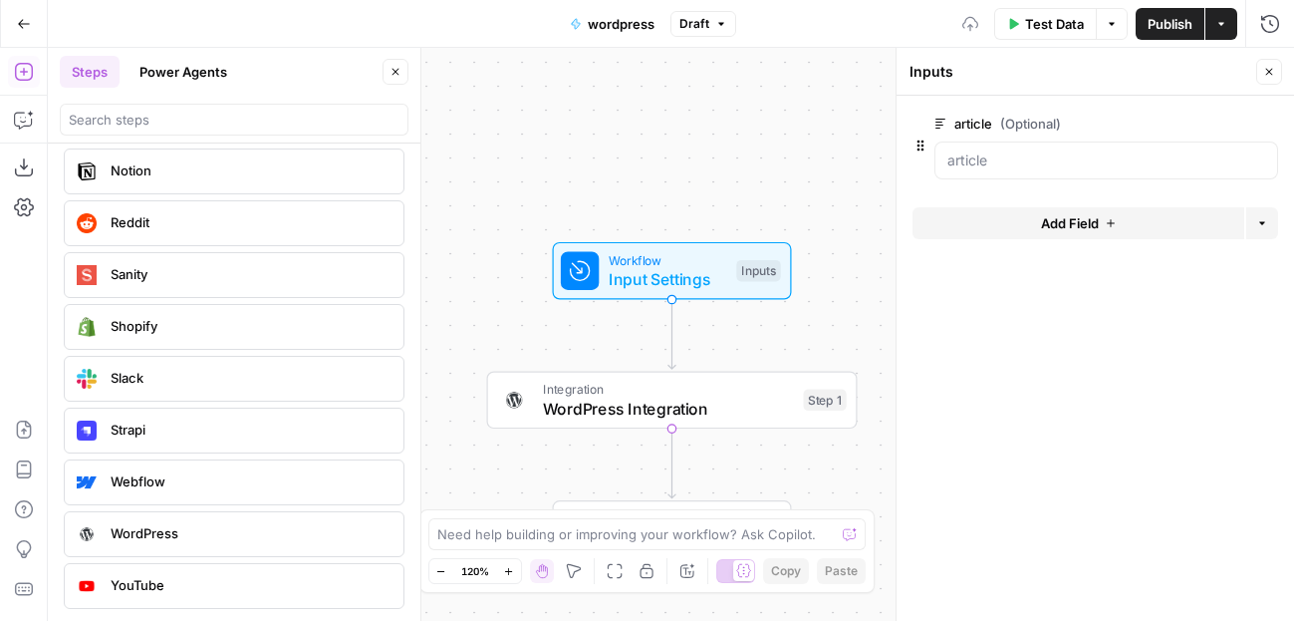
click at [1053, 72] on icon "button" at bounding box center [1269, 72] width 12 height 12
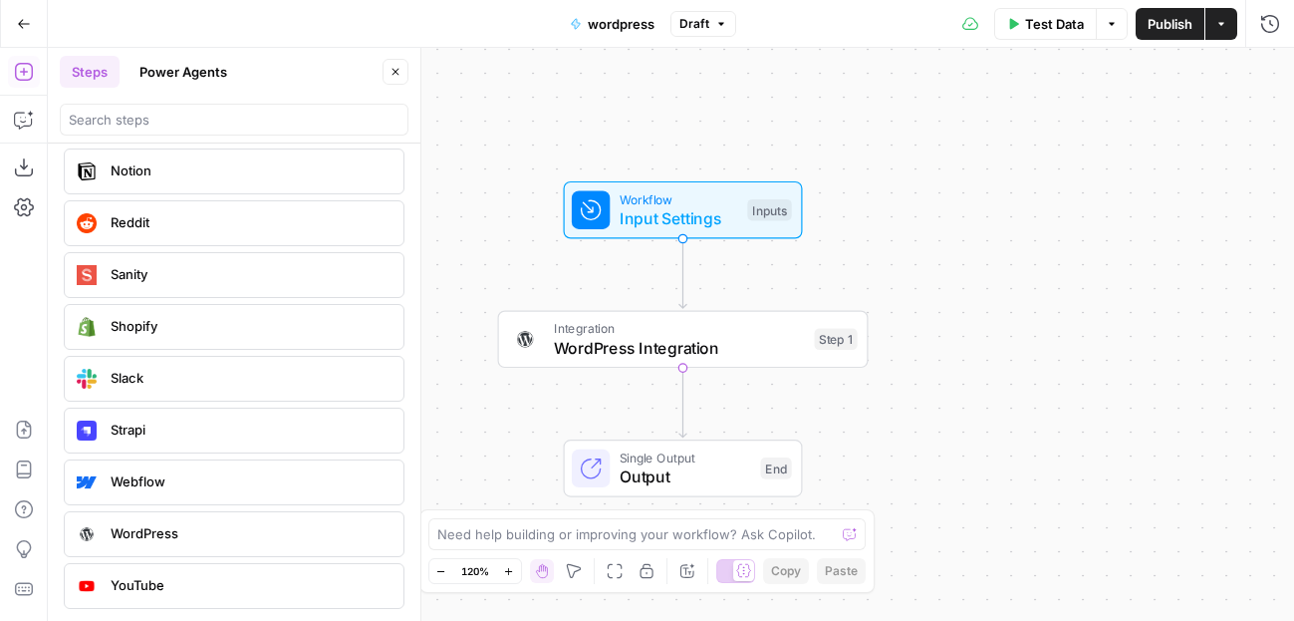
click at [789, 337] on span "WordPress Integration" at bounding box center [679, 348] width 251 height 24
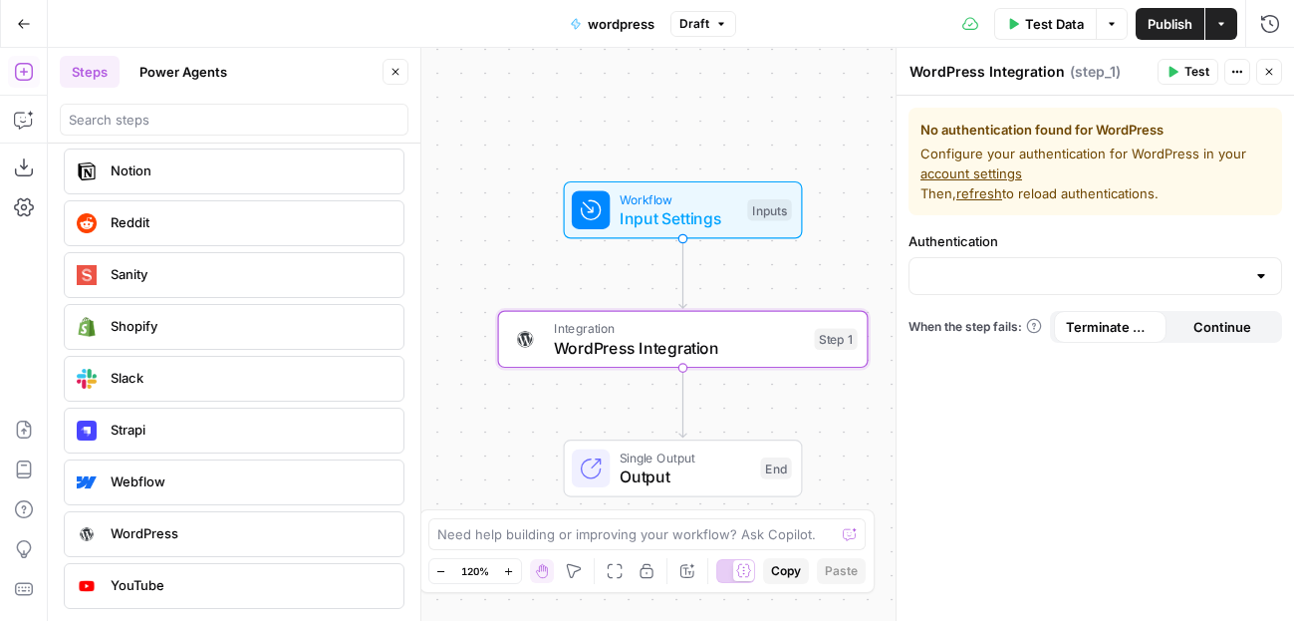
click at [773, 213] on div "Inputs" at bounding box center [769, 210] width 44 height 22
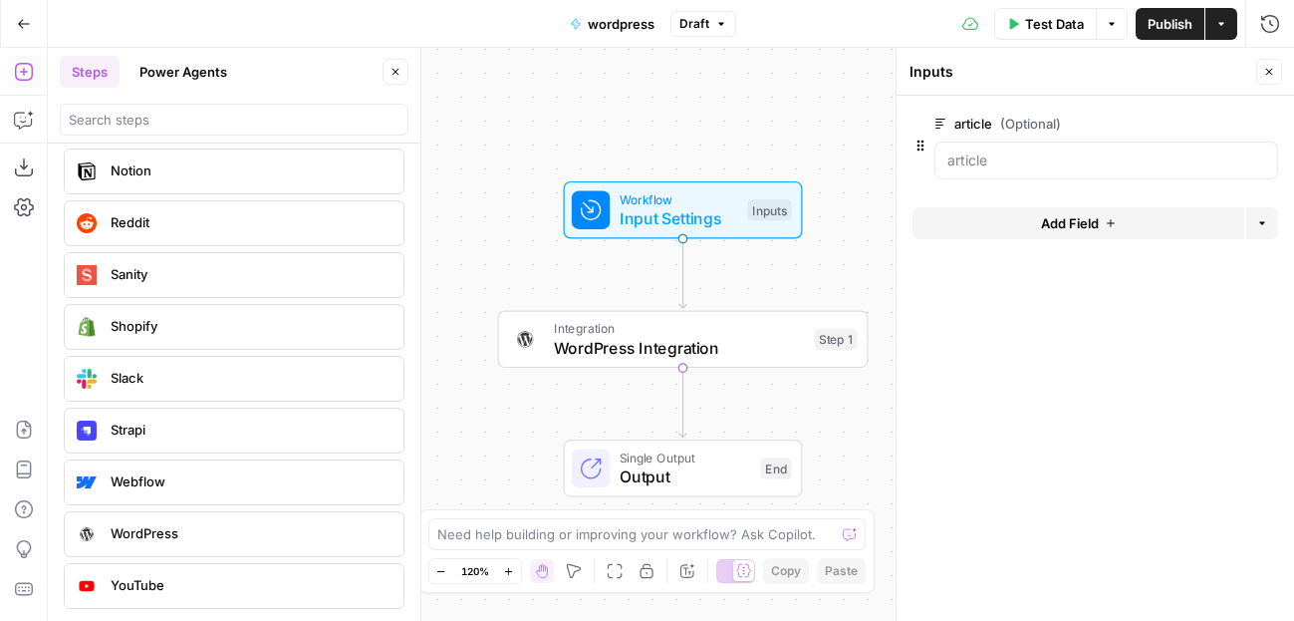
click at [792, 340] on span "WordPress Integration" at bounding box center [679, 348] width 251 height 24
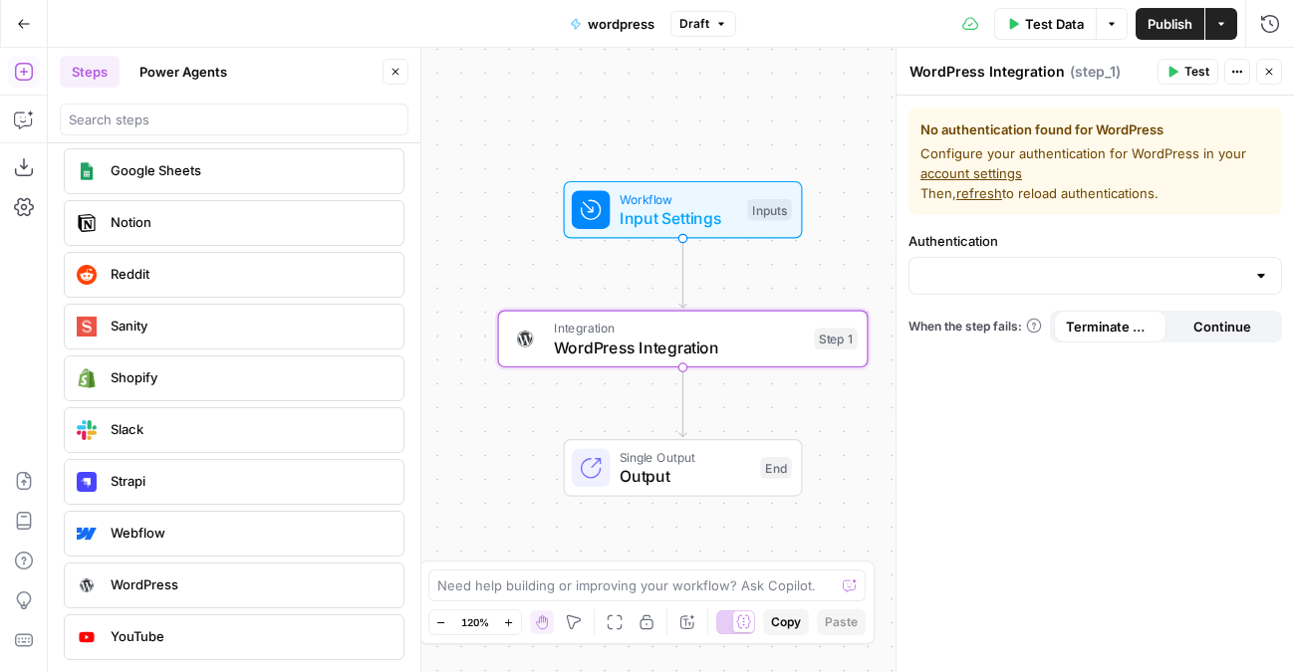
scroll to position [4336, 0]
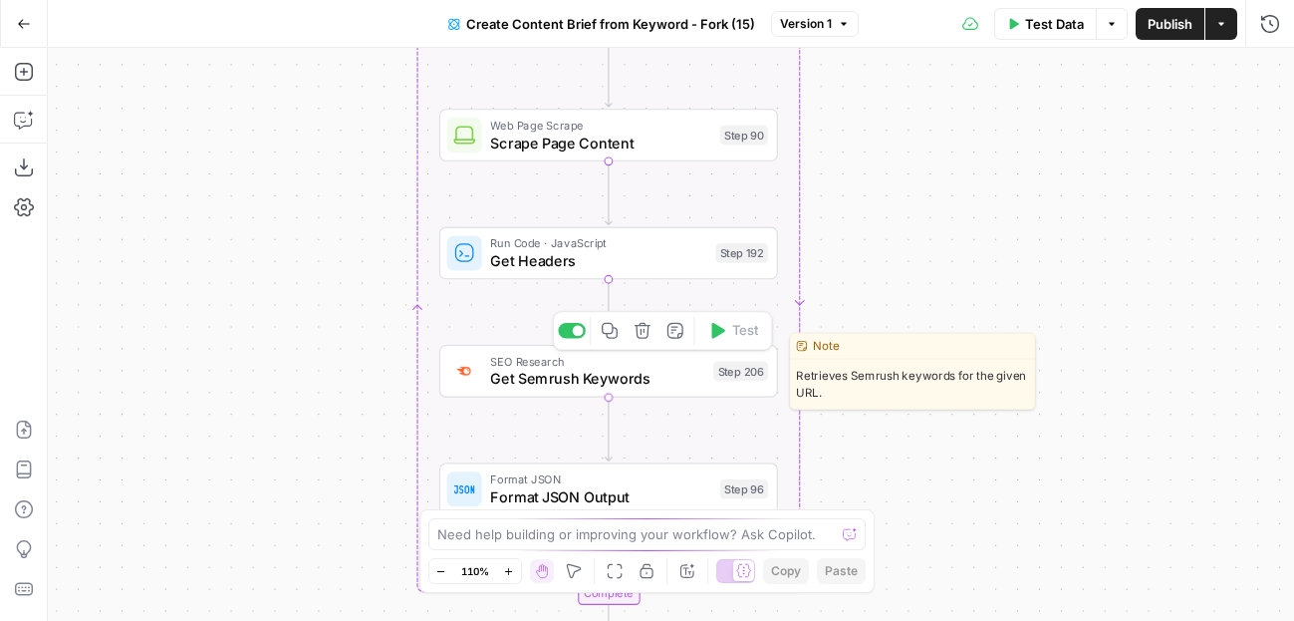
click at [526, 386] on span "Get Semrush Keywords" at bounding box center [597, 379] width 214 height 22
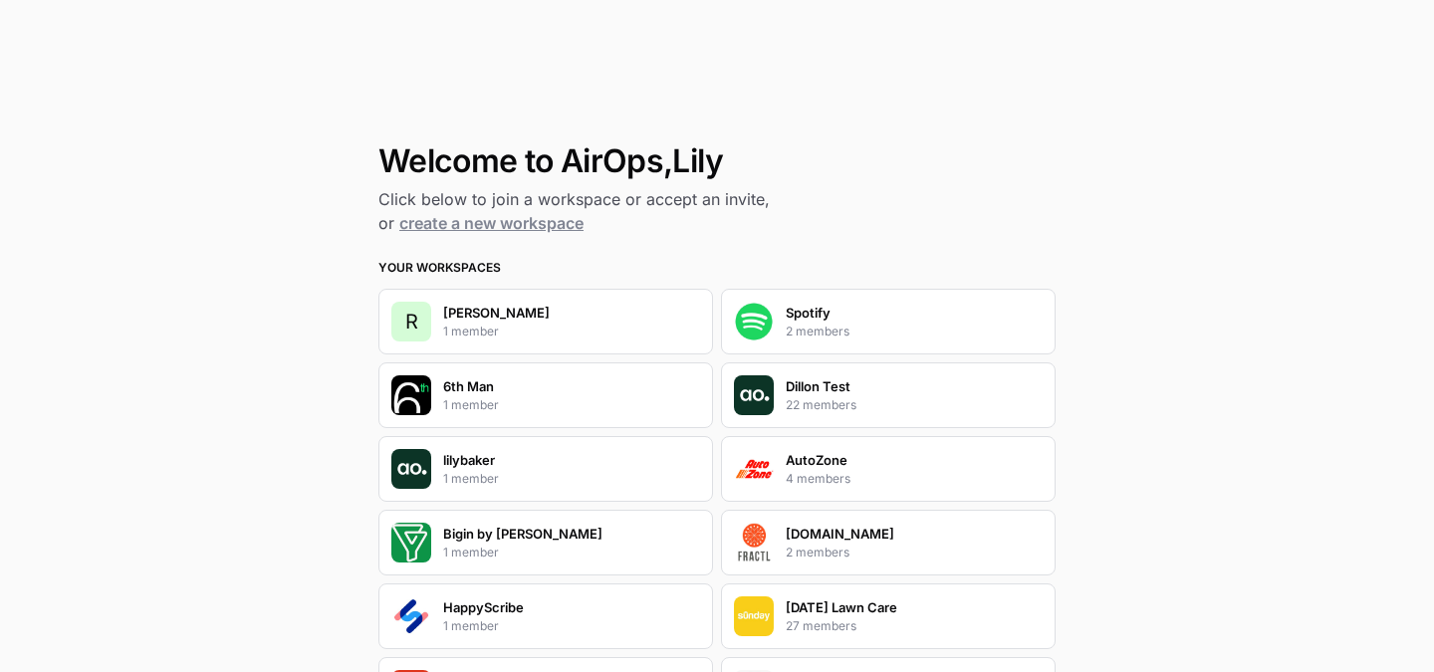
scroll to position [4178, 0]
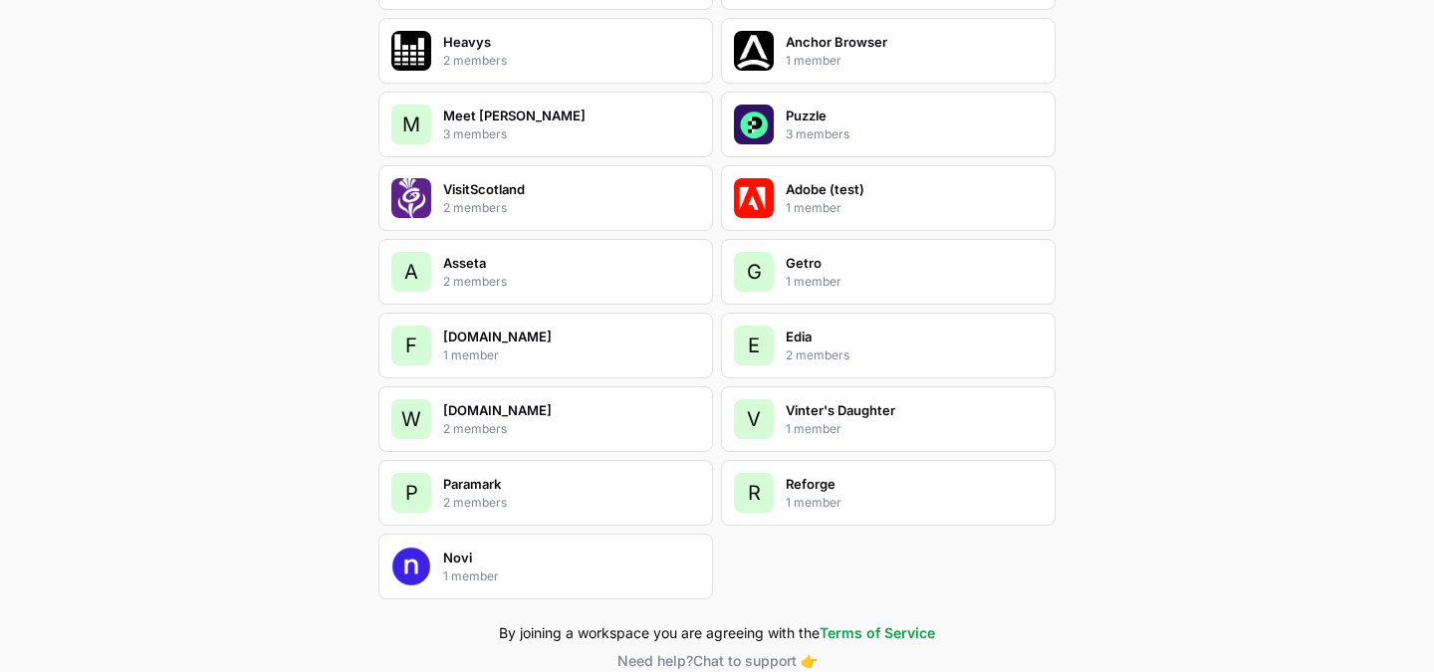
click at [877, 364] on div "E Edia 2 members" at bounding box center [888, 346] width 335 height 66
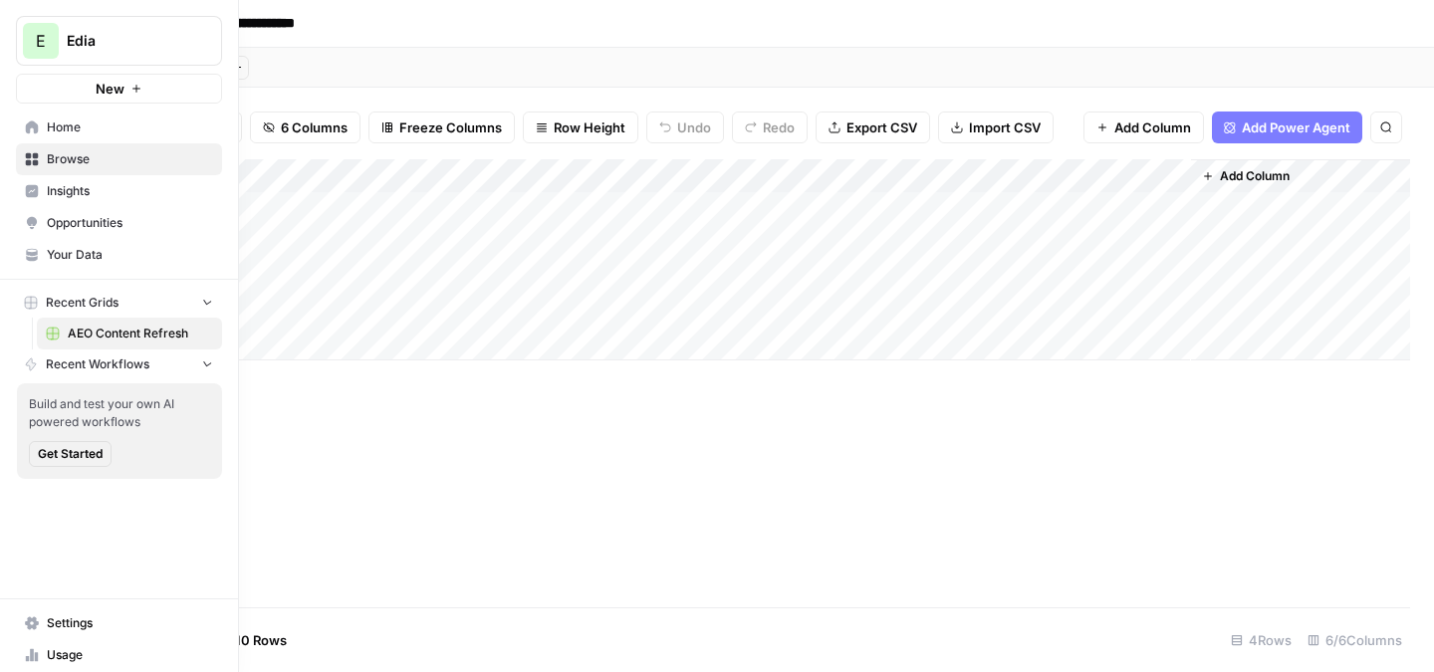
click at [60, 129] on span "Home" at bounding box center [130, 128] width 166 height 18
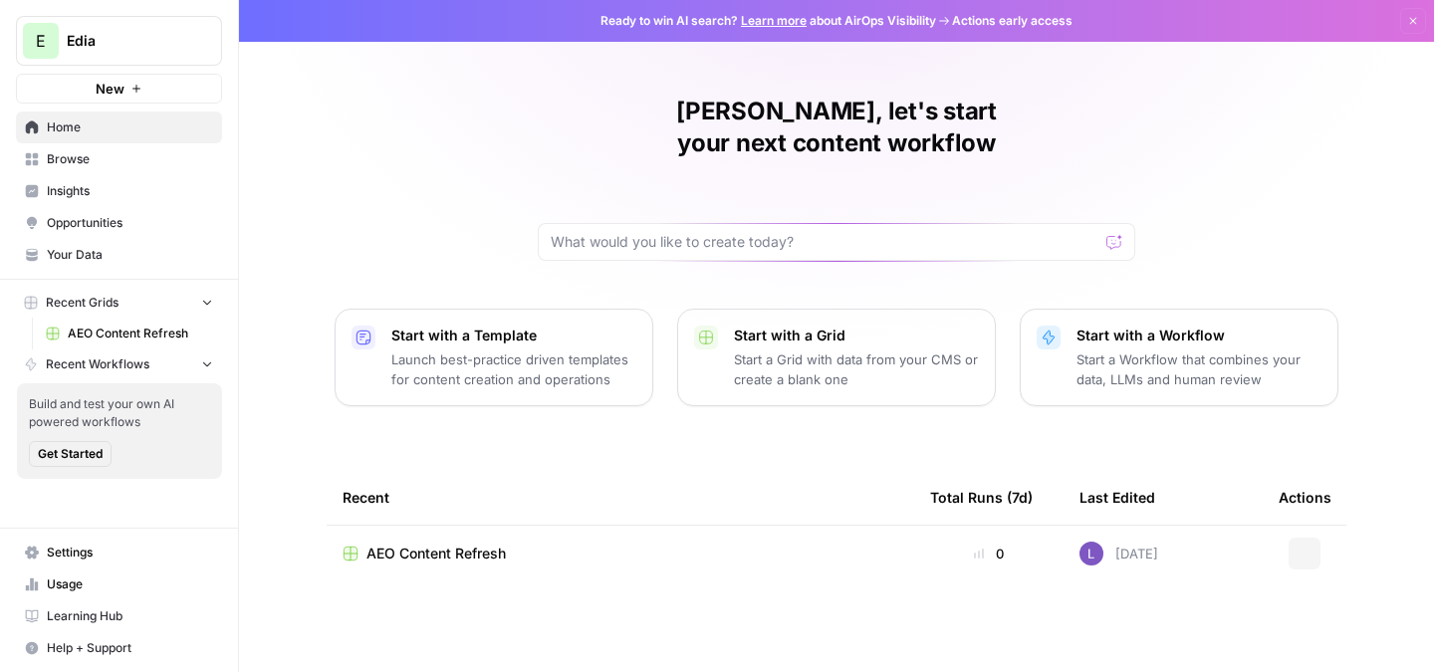
click at [98, 254] on span "Your Data" at bounding box center [130, 255] width 166 height 18
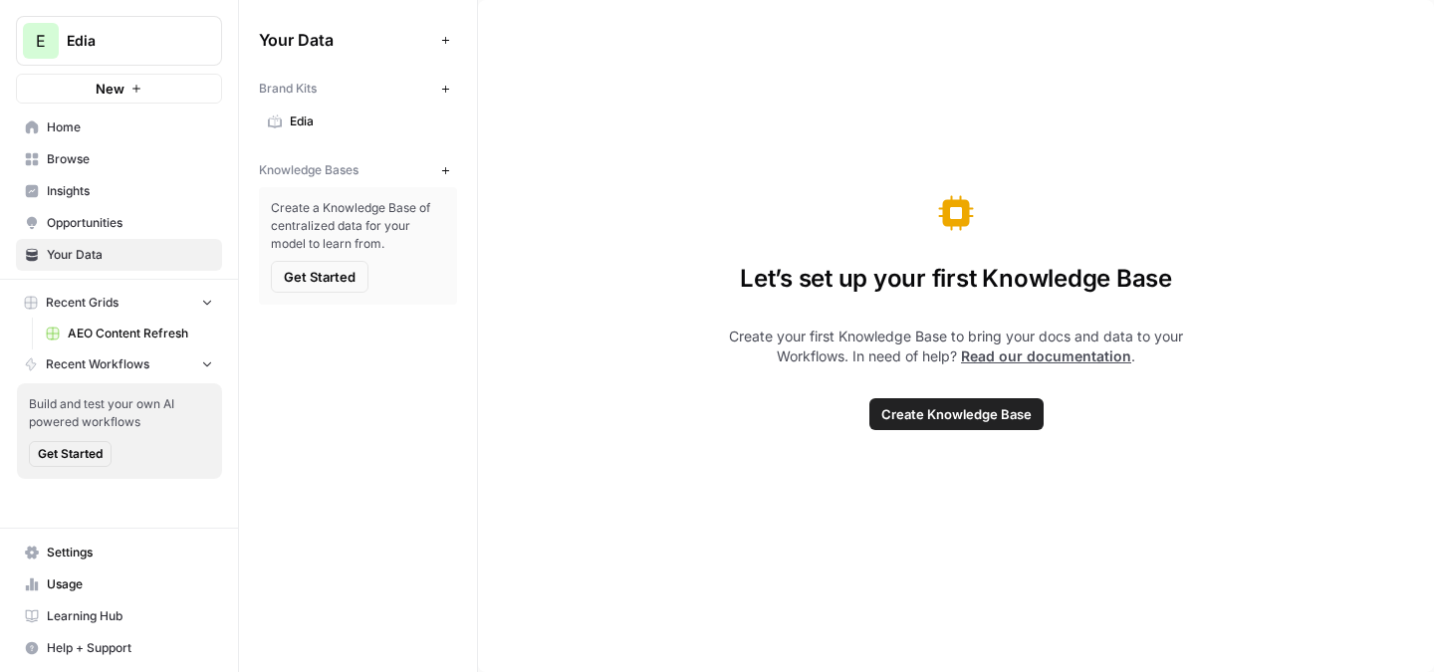
click at [341, 133] on link "Edia" at bounding box center [358, 122] width 198 height 32
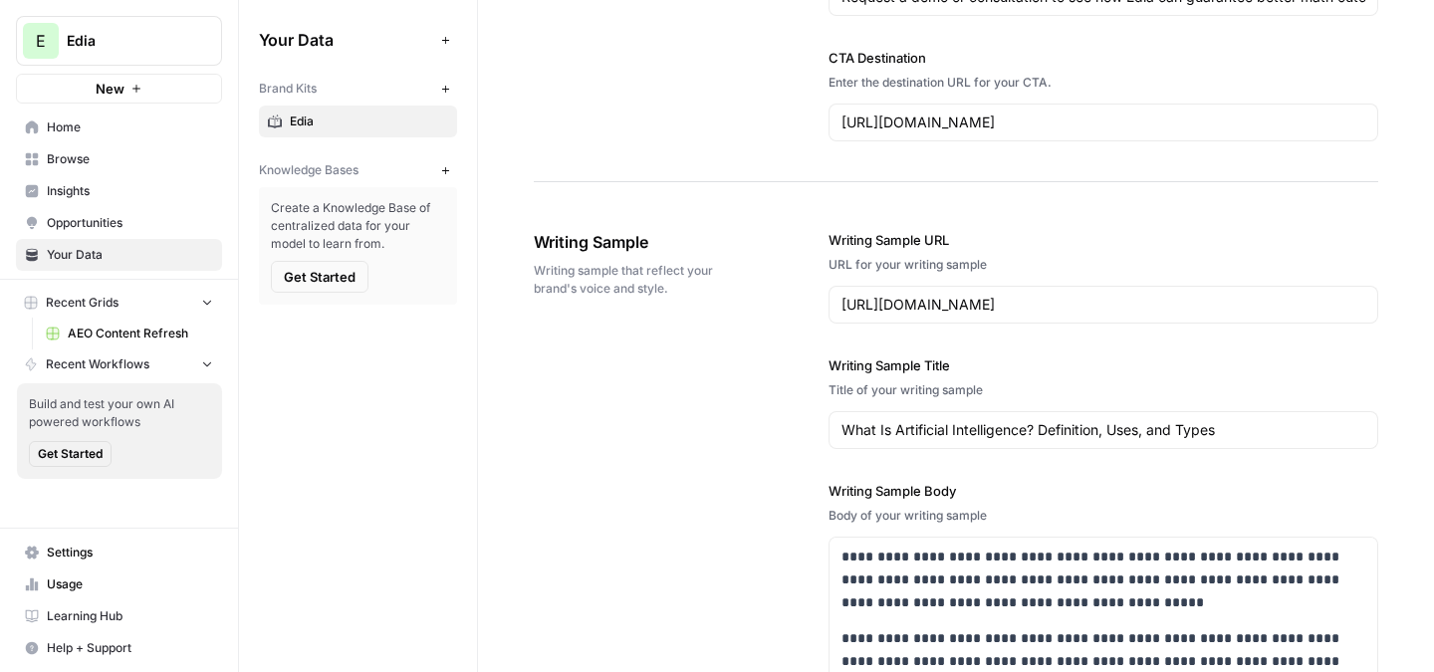
scroll to position [2204, 0]
click at [934, 299] on input "https://www.coursera.org/articles/what-is-artificial-intelligence" at bounding box center [1104, 304] width 524 height 20
paste input "edia.app/resources/Middle_School_Absenteeism_Impacts"
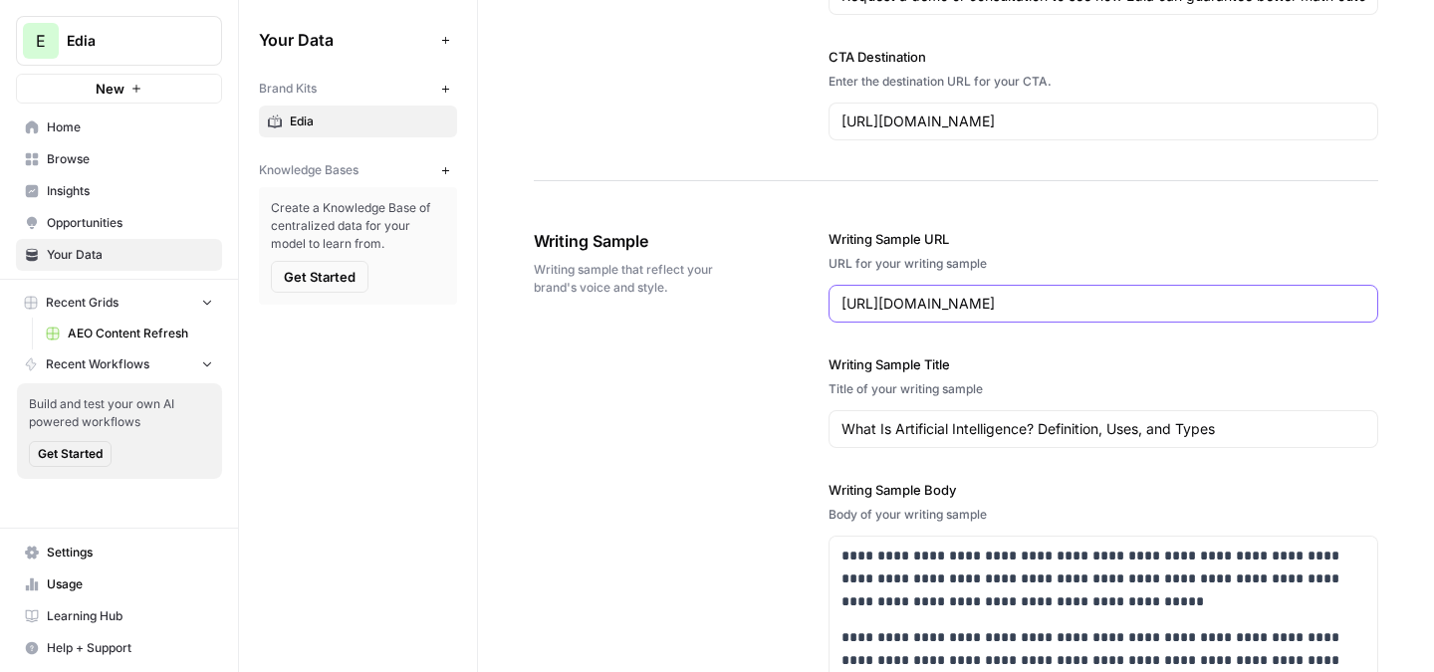
type input "https://edia.app/resources/Middle_School_Absenteeism_Impacts"
click at [955, 432] on input "What Is Artificial Intelligence? Definition, Uses, and Types" at bounding box center [1104, 429] width 524 height 20
paste input "Middle School Matters: The Impacts of Absenteeism on Grades 6-8"
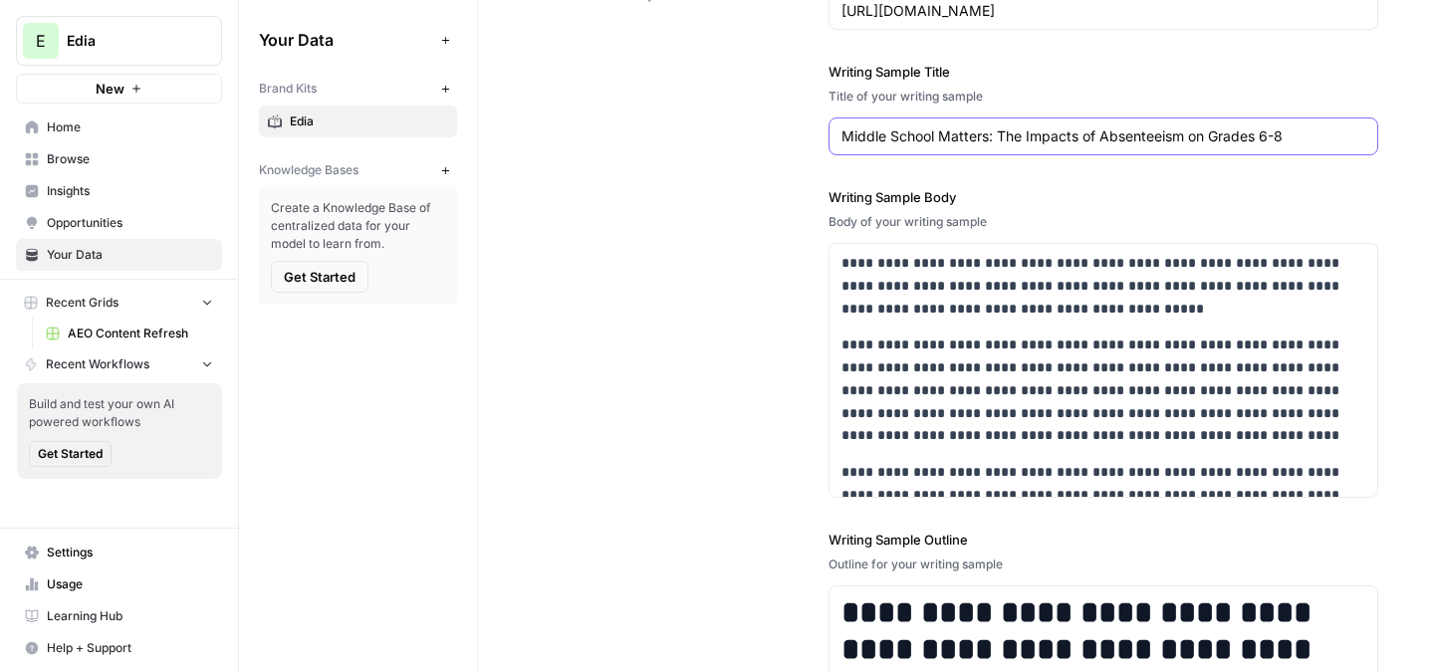
scroll to position [2518, 0]
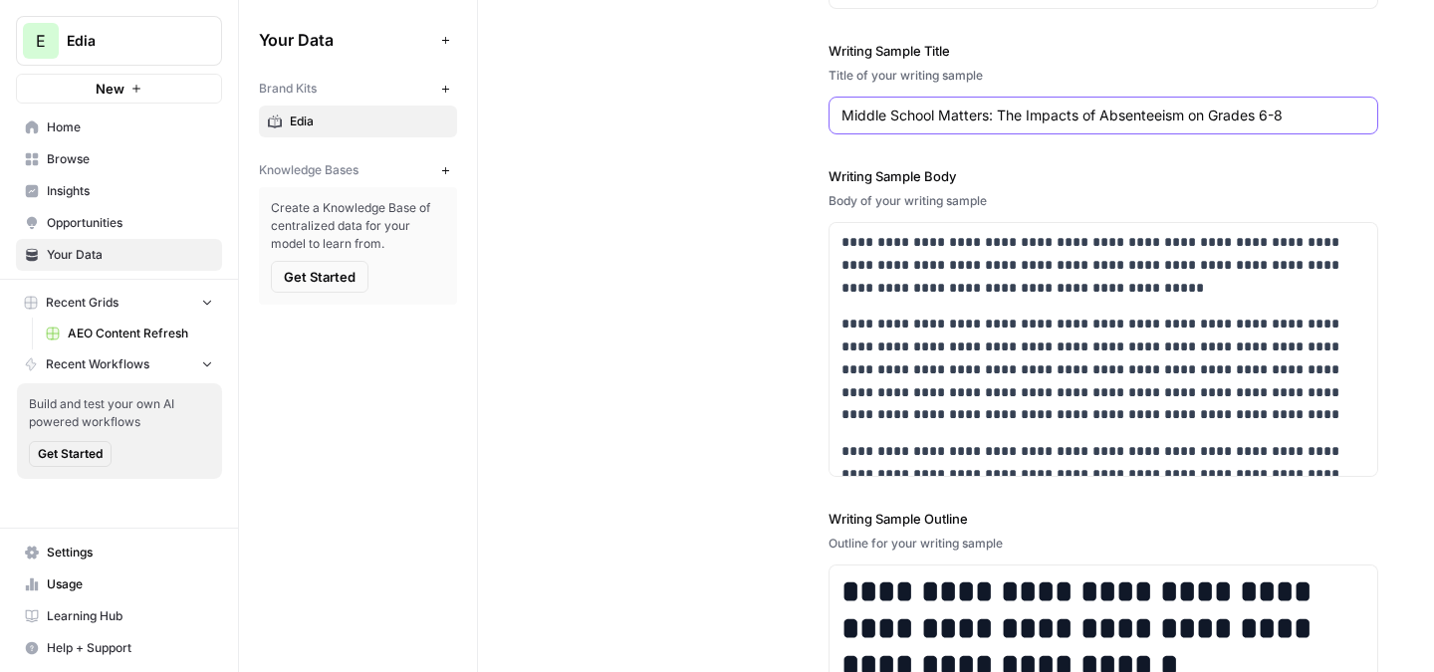
type input "Middle School Matters: The Impacts of Absenteeism on Grades 6-8"
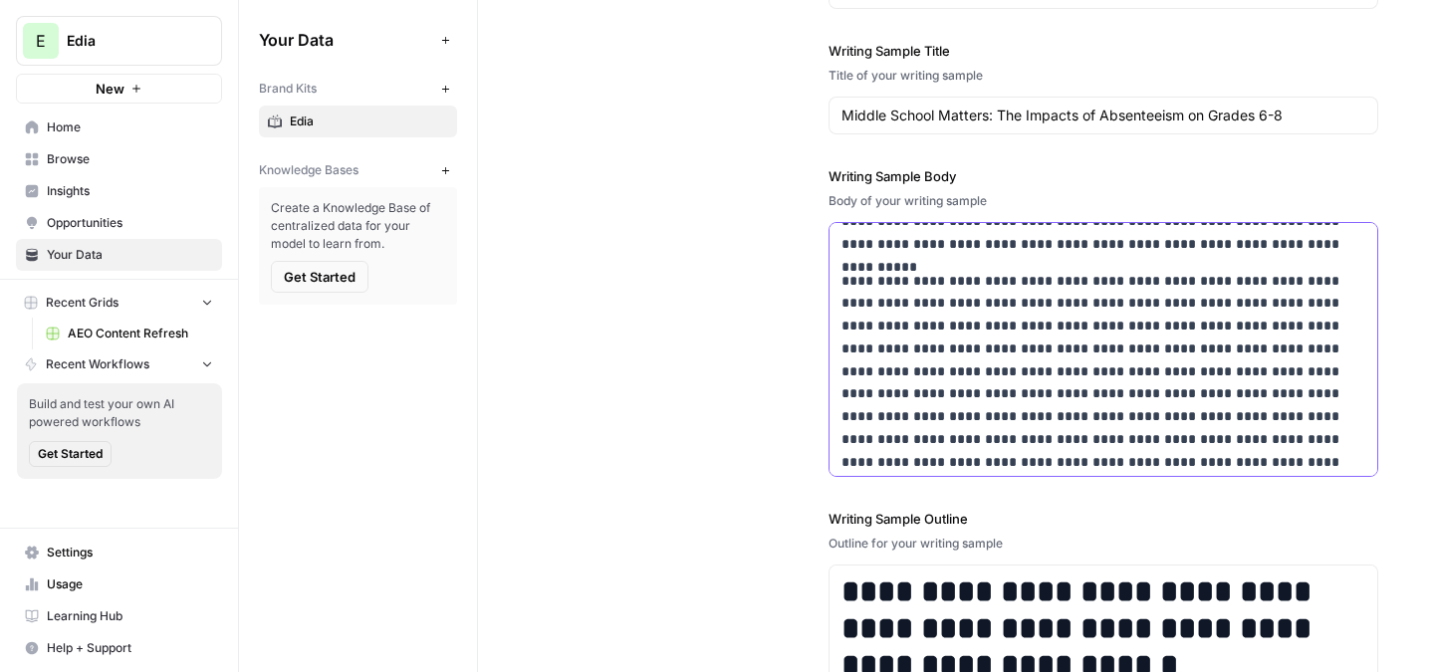
scroll to position [2700, 0]
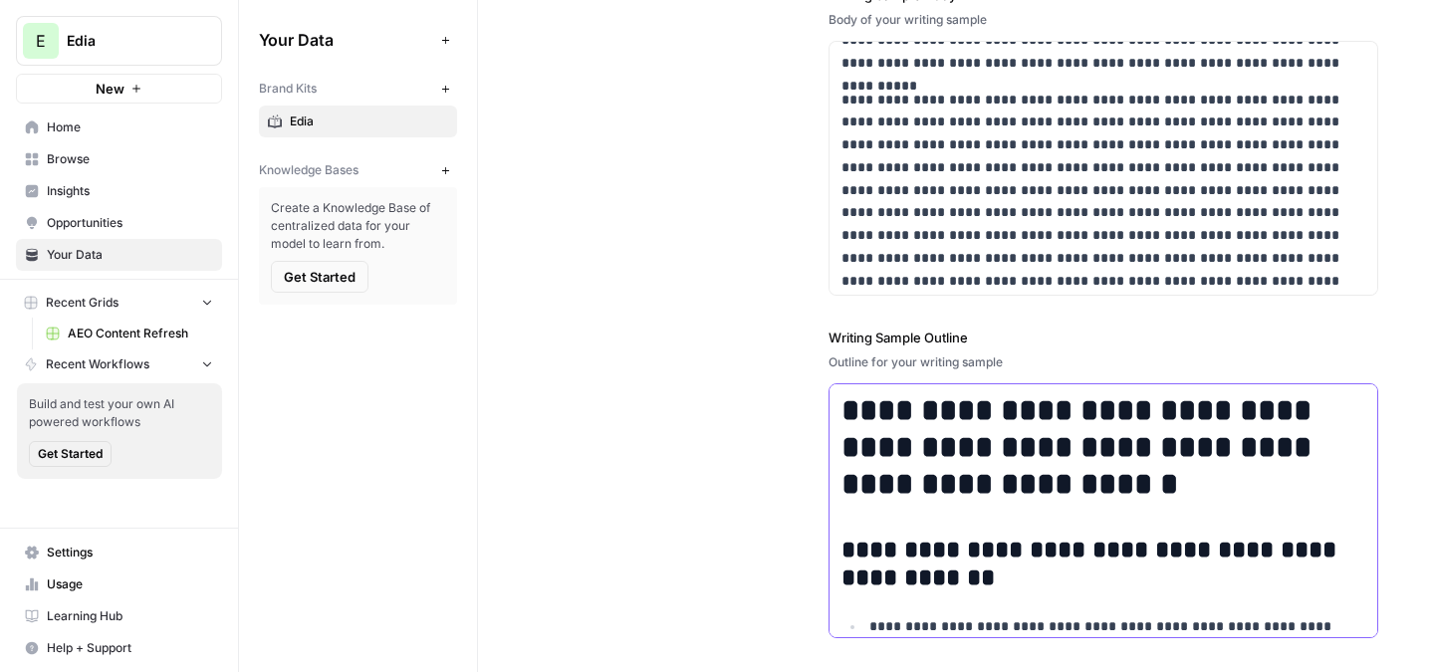
click at [890, 431] on h1 "**********" at bounding box center [1104, 447] width 524 height 110
copy div "**********"
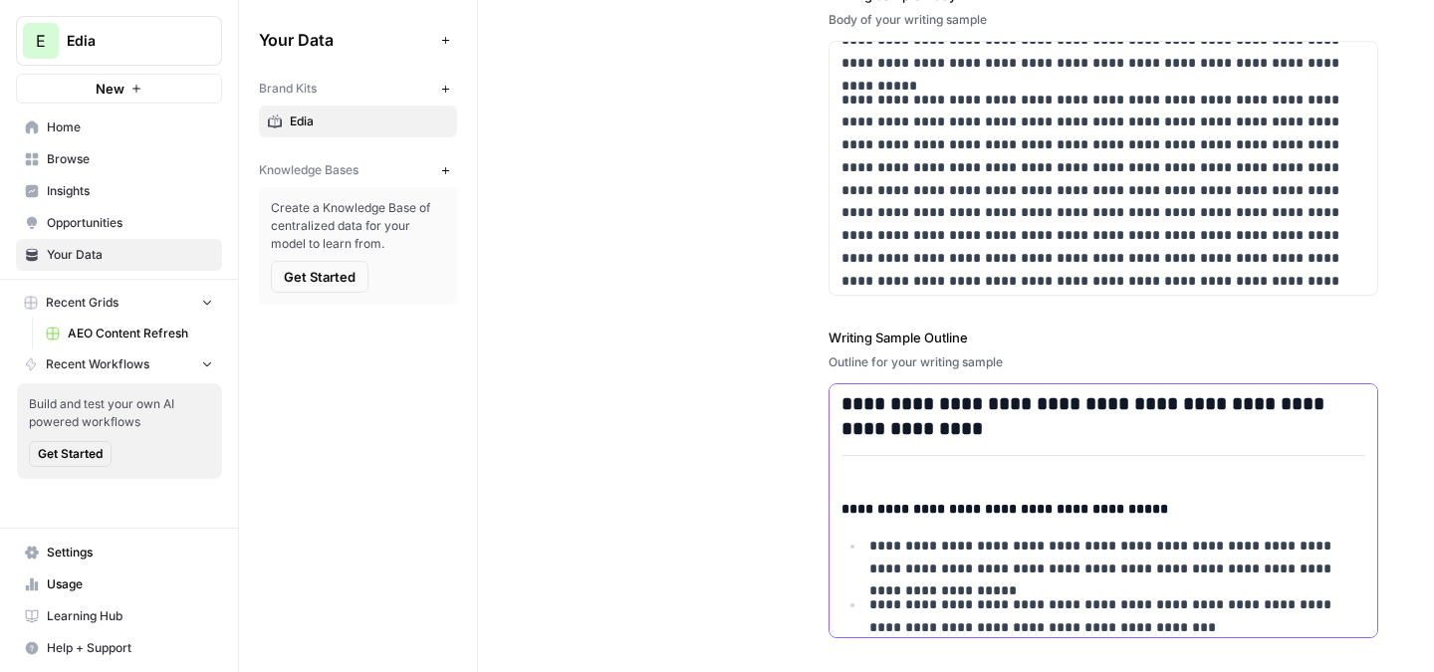
scroll to position [3460, 0]
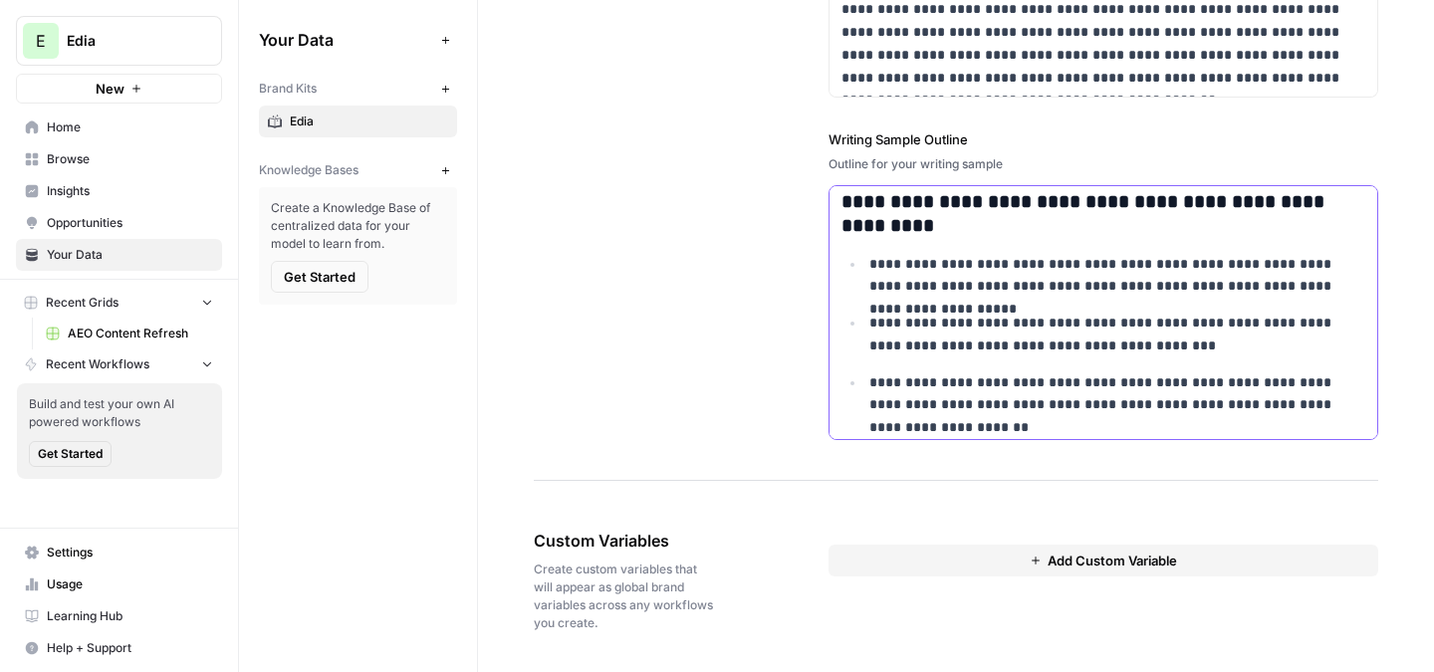
scroll to position [0, 0]
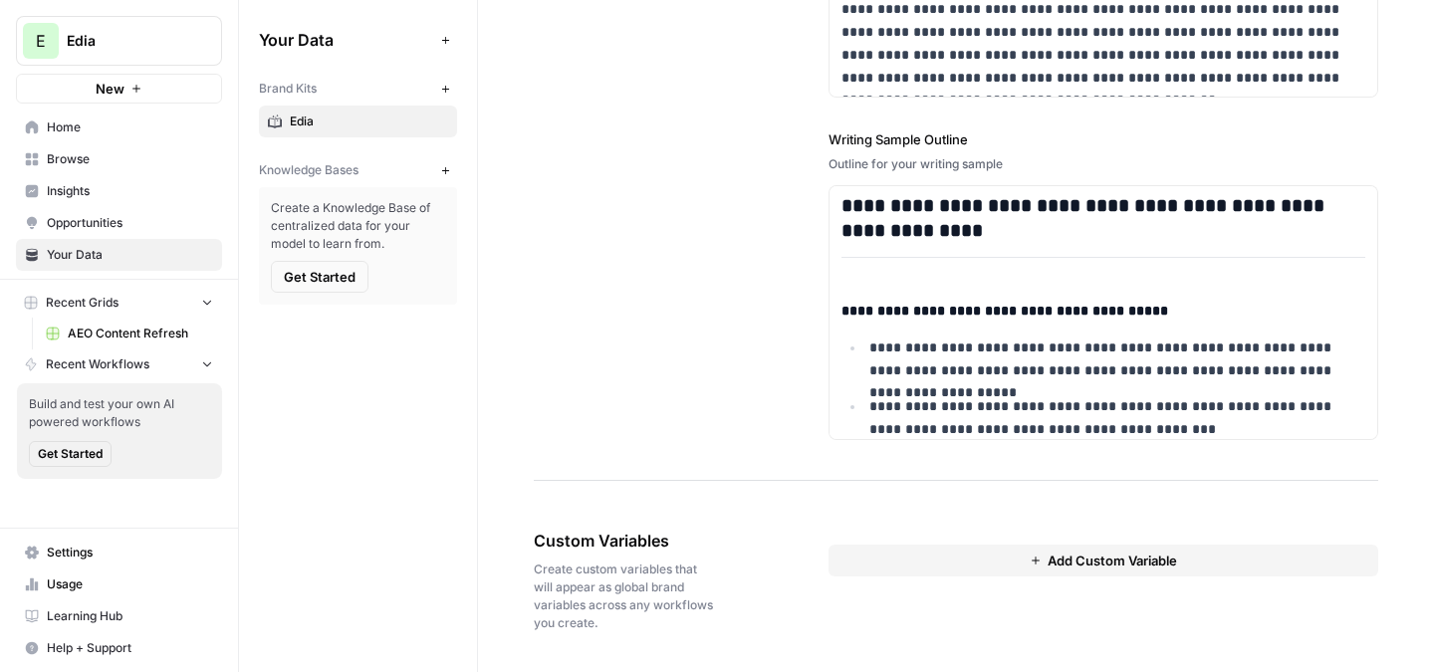
click at [452, 153] on div "Knowledge Bases New" at bounding box center [358, 170] width 198 height 34
click at [452, 180] on button "New" at bounding box center [445, 170] width 24 height 24
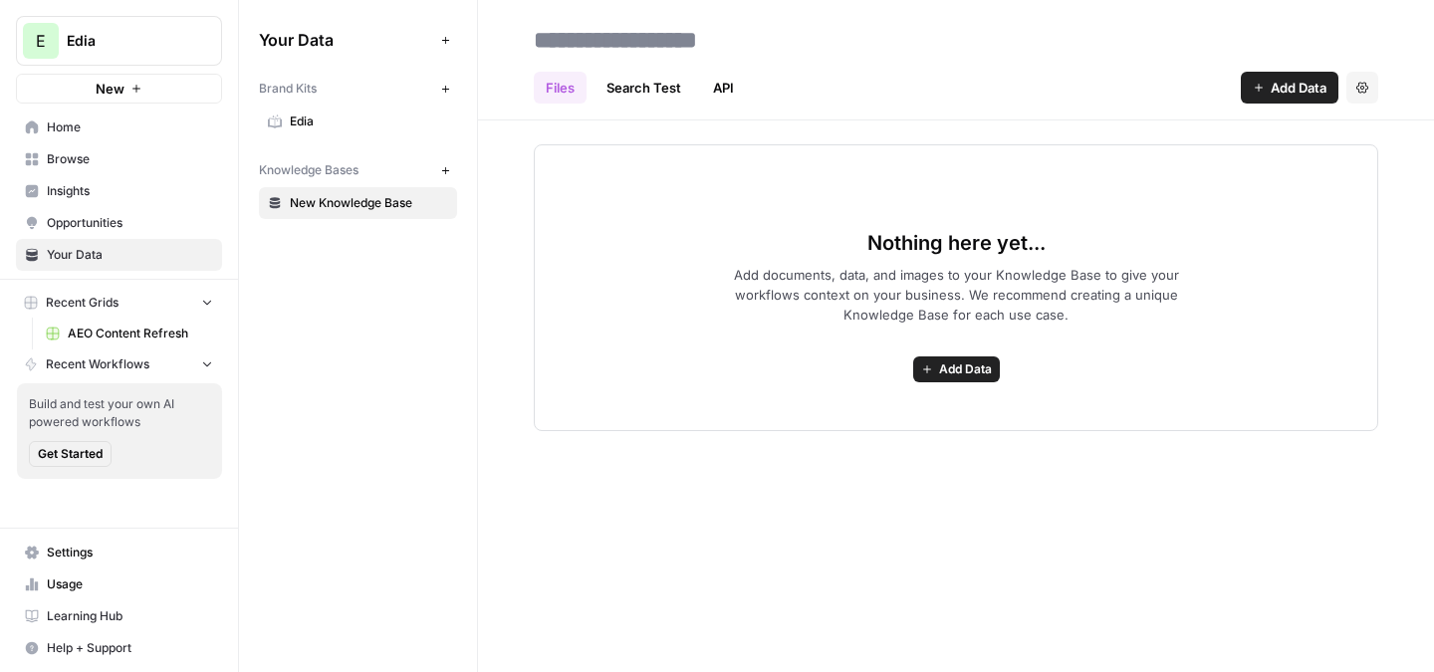
click at [677, 42] on input at bounding box center [685, 40] width 319 height 40
type input "*******"
click at [1289, 90] on span "Add Data" at bounding box center [1299, 88] width 56 height 20
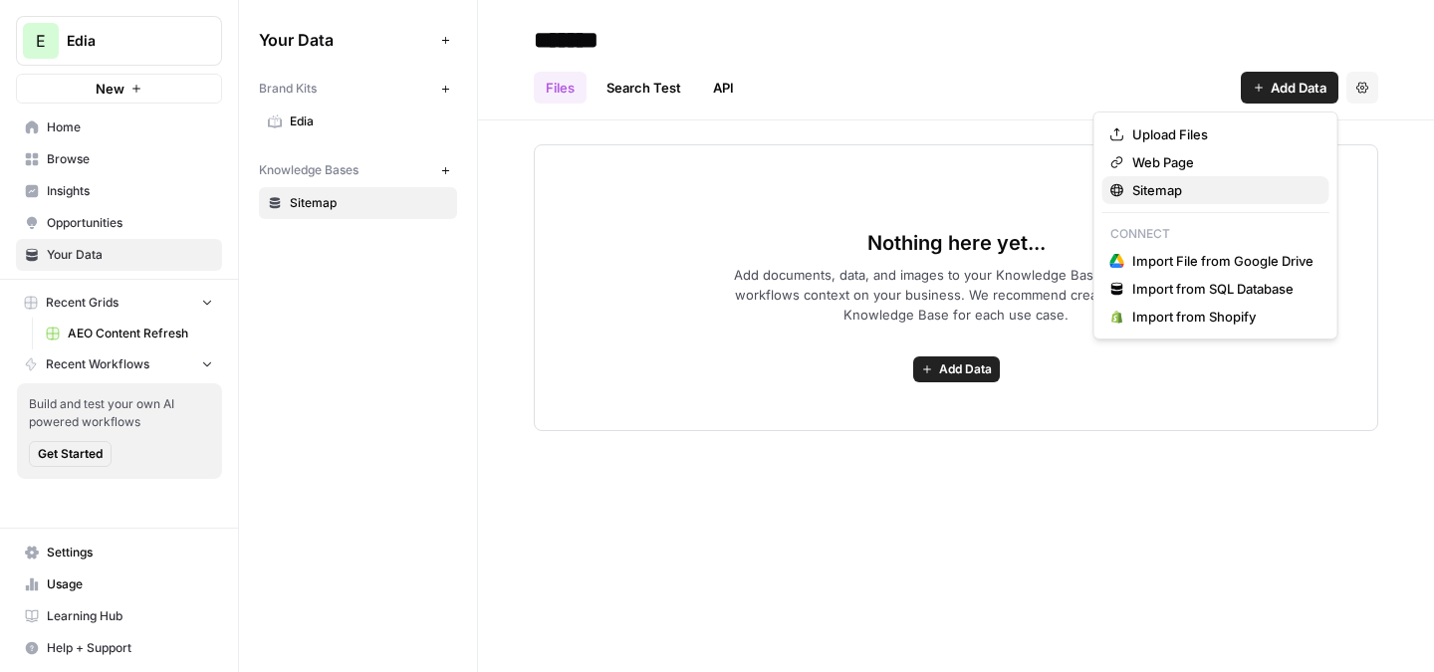
click at [1218, 183] on span "Sitemap" at bounding box center [1223, 190] width 181 height 20
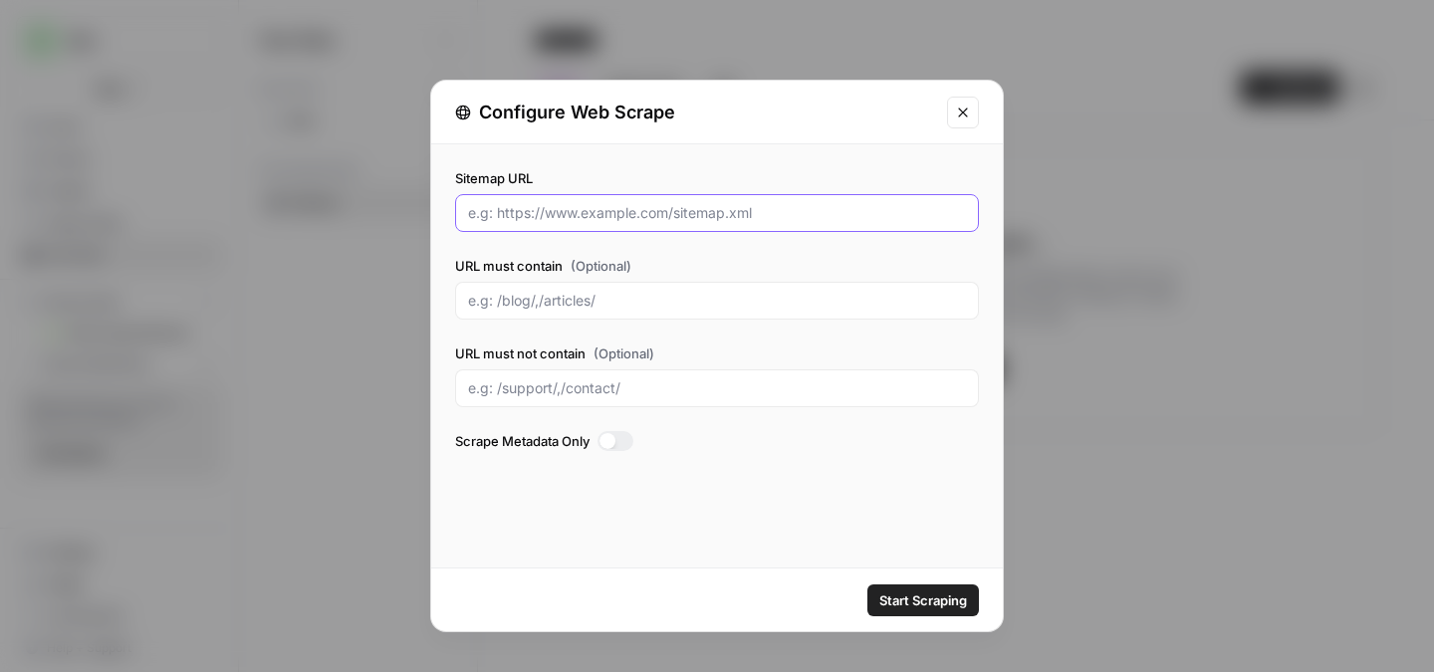
click at [647, 213] on input "Sitemap URL" at bounding box center [717, 213] width 498 height 20
paste input "https://edia.app/"
type input "https://edia.app/sitemap.xml"
click at [598, 307] on input "URL must contain (Optional)" at bounding box center [717, 301] width 498 height 20
type input "a"
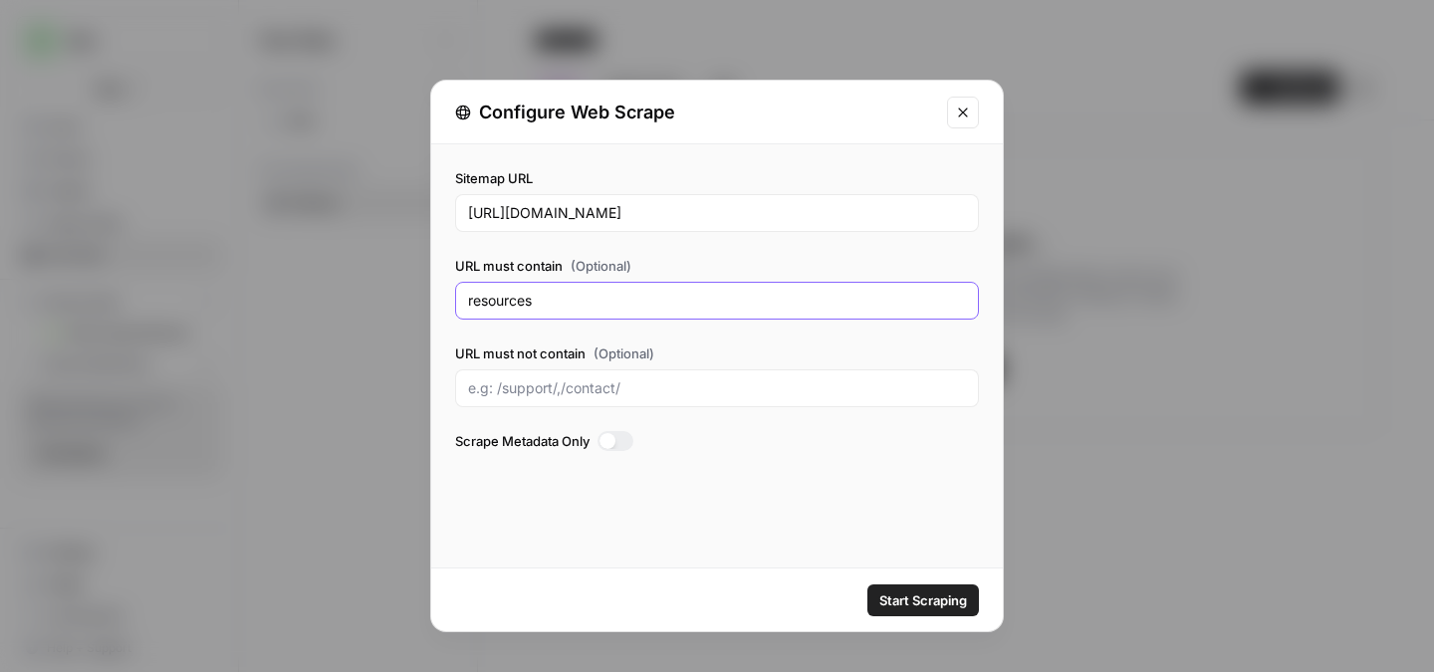
type input "resources"
click at [889, 576] on div "Start Scraping" at bounding box center [717, 600] width 572 height 63
click at [893, 587] on button "Start Scraping" at bounding box center [924, 601] width 112 height 32
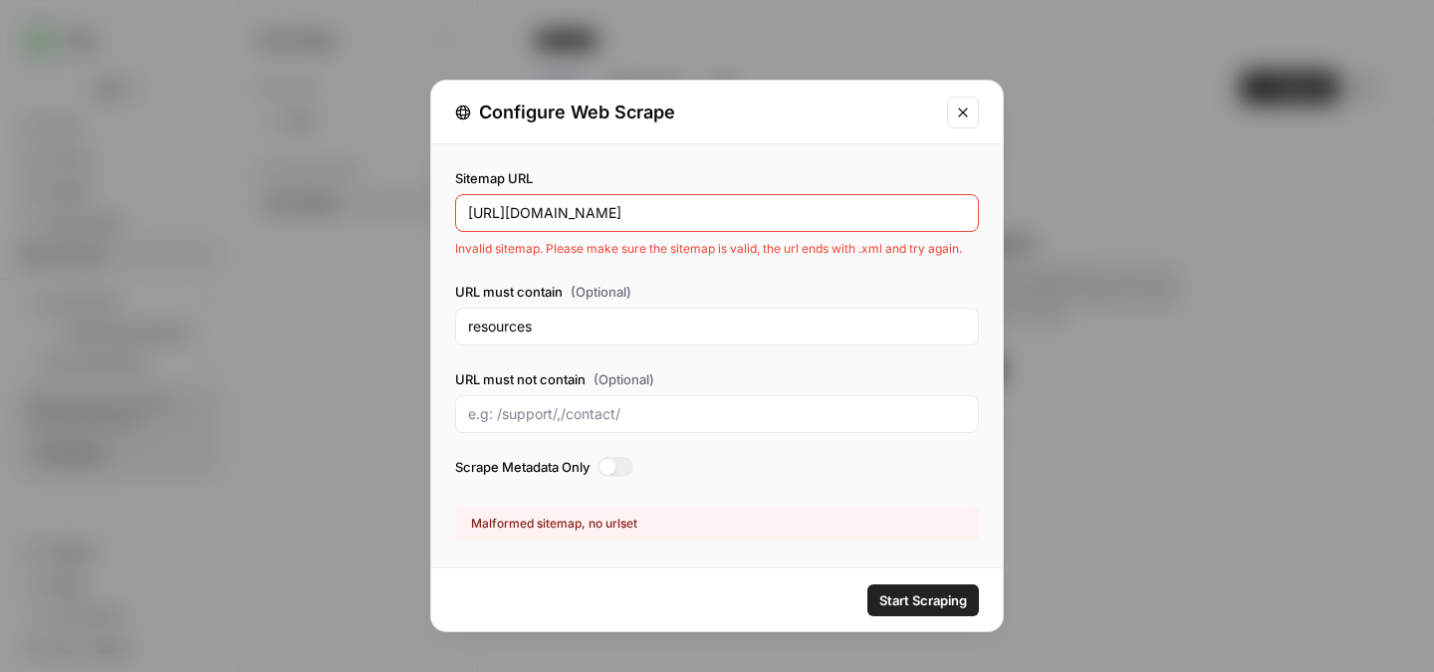
drag, startPoint x: 755, startPoint y: 224, endPoint x: 421, endPoint y: 211, distance: 334.0
click at [421, 211] on div "Configure Web Scrape Sitemap URL https://edia.app/sitemap.xml Invalid sitemap. …" at bounding box center [717, 336] width 1434 height 672
click at [664, 207] on input "https://edia.app/sitemap.xml" at bounding box center [717, 213] width 498 height 20
drag, startPoint x: 664, startPoint y: 207, endPoint x: 422, endPoint y: 214, distance: 242.2
click at [422, 214] on div "Configure Web Scrape Sitemap URL https://edia.app/sitemap.xml Invalid sitemap. …" at bounding box center [717, 336] width 1434 height 672
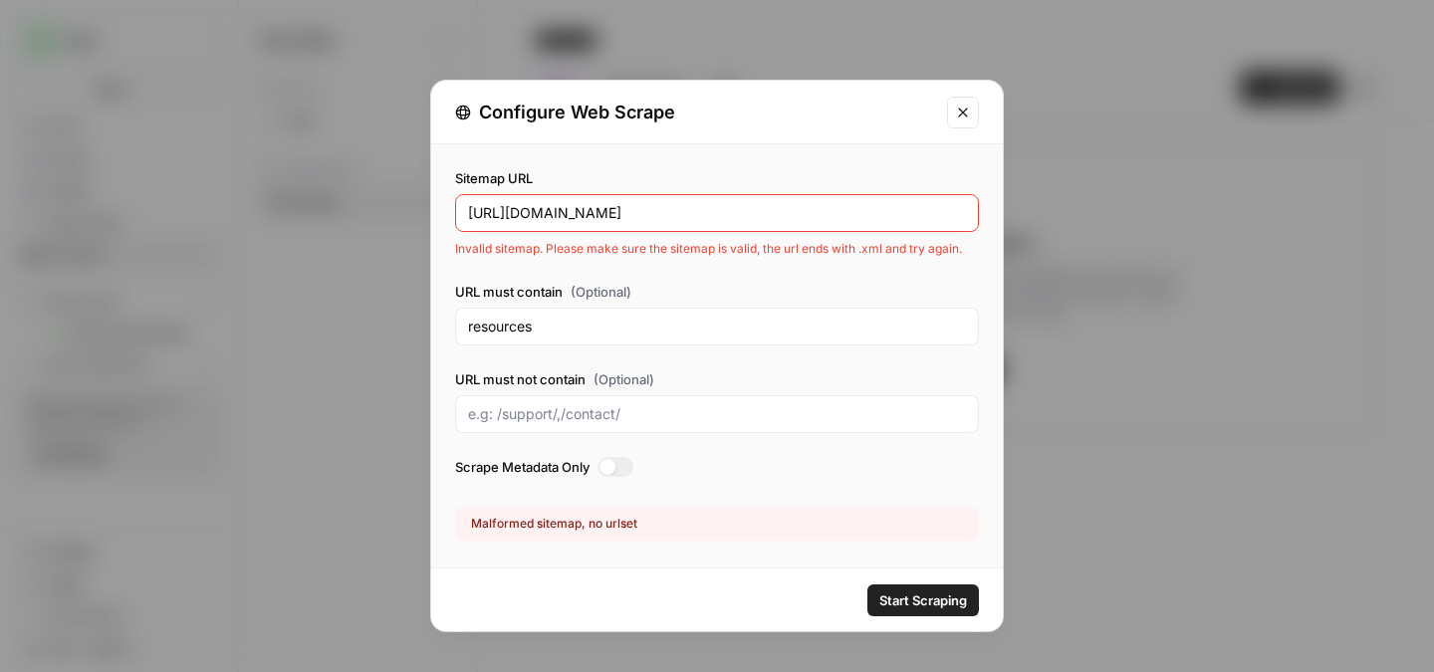
paste input "resources"
type input "https://edia.app/resources"
click at [977, 122] on button "Close modal" at bounding box center [963, 113] width 32 height 32
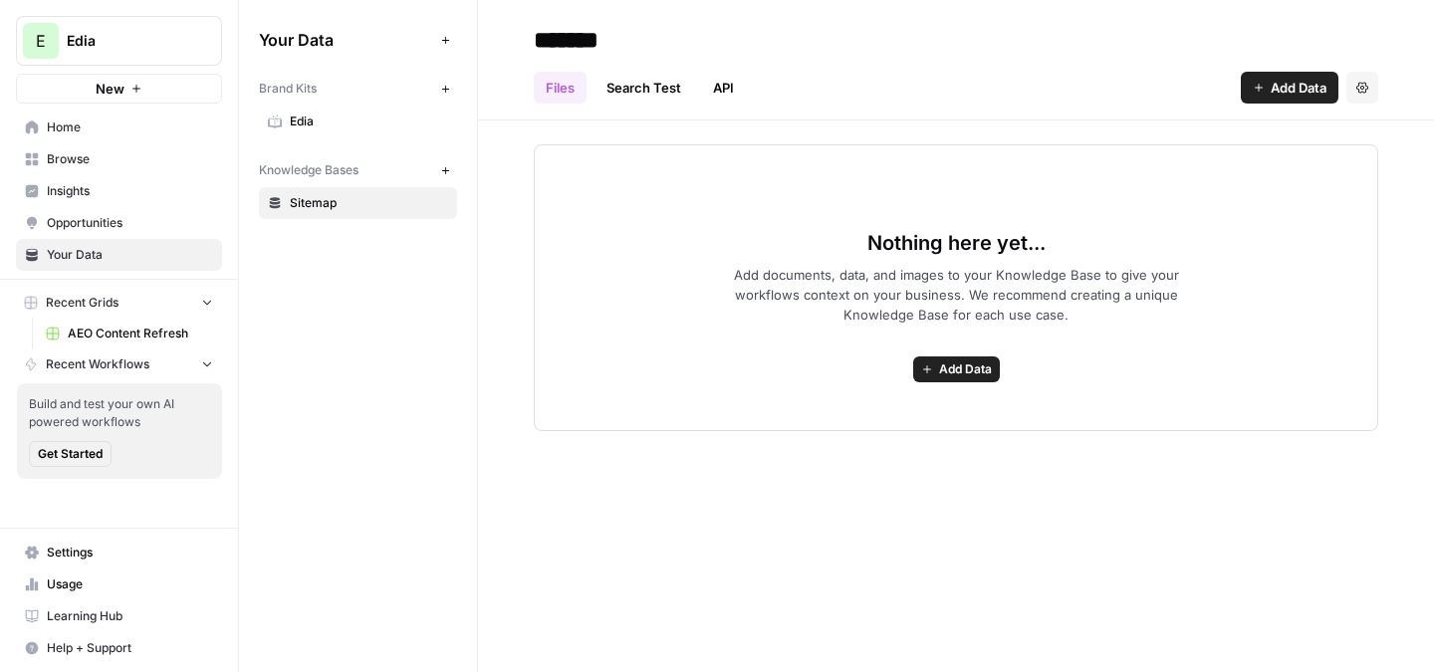
click at [1272, 105] on header "******* Files Search Test API Add Data Settings" at bounding box center [956, 60] width 956 height 121
click at [1256, 91] on icon "button" at bounding box center [1259, 88] width 12 height 12
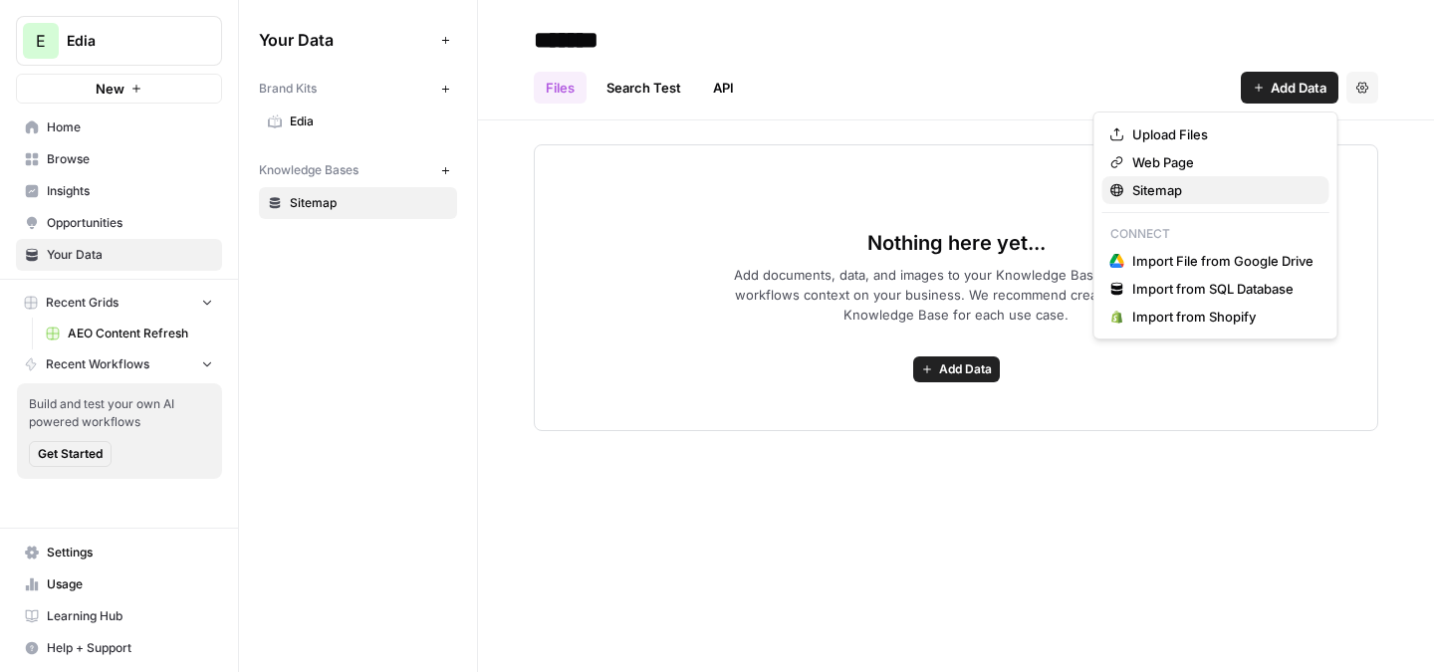
click at [1158, 199] on span "Sitemap" at bounding box center [1223, 190] width 181 height 20
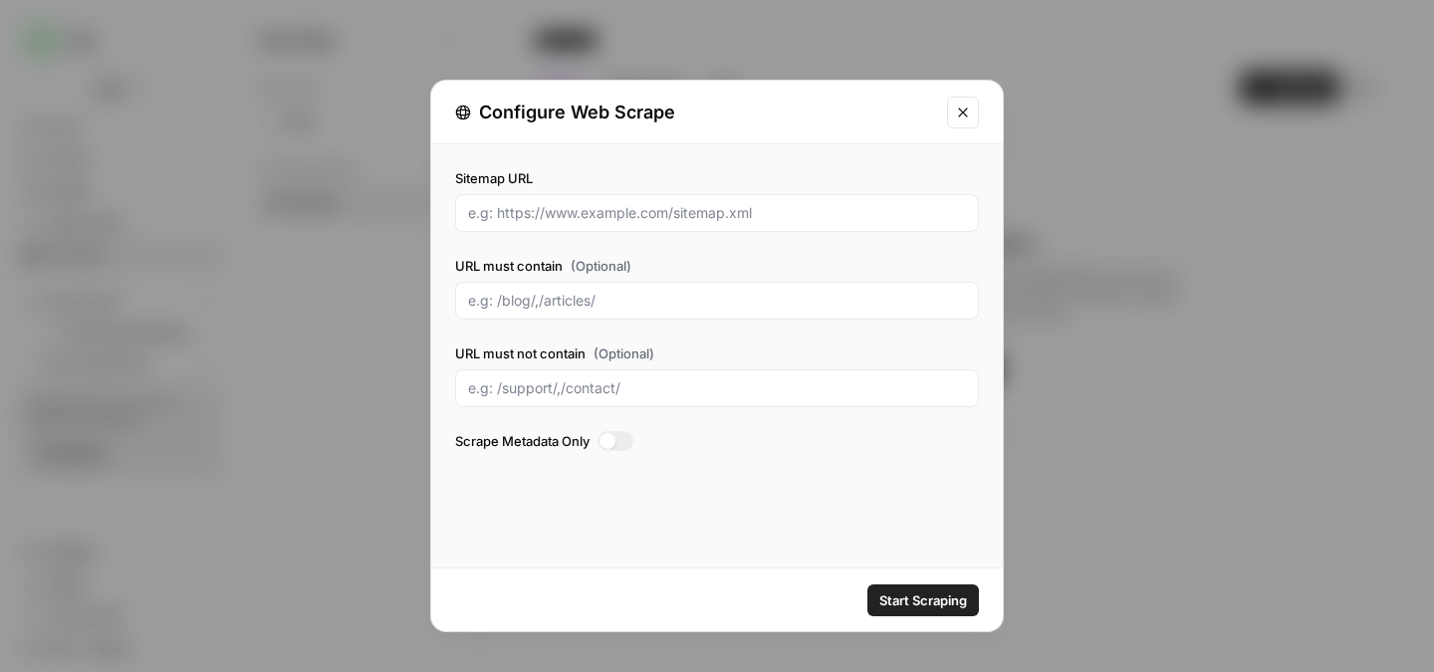
click at [666, 239] on div "Sitemap URL URL must contain (Optional) URL must not contain (Optional) Scrape …" at bounding box center [717, 312] width 524 height 289
click at [683, 208] on input "Sitemap URL" at bounding box center [717, 213] width 498 height 20
paste input "https://edia.app/resources"
click at [899, 588] on button "Start Scraping" at bounding box center [924, 601] width 112 height 32
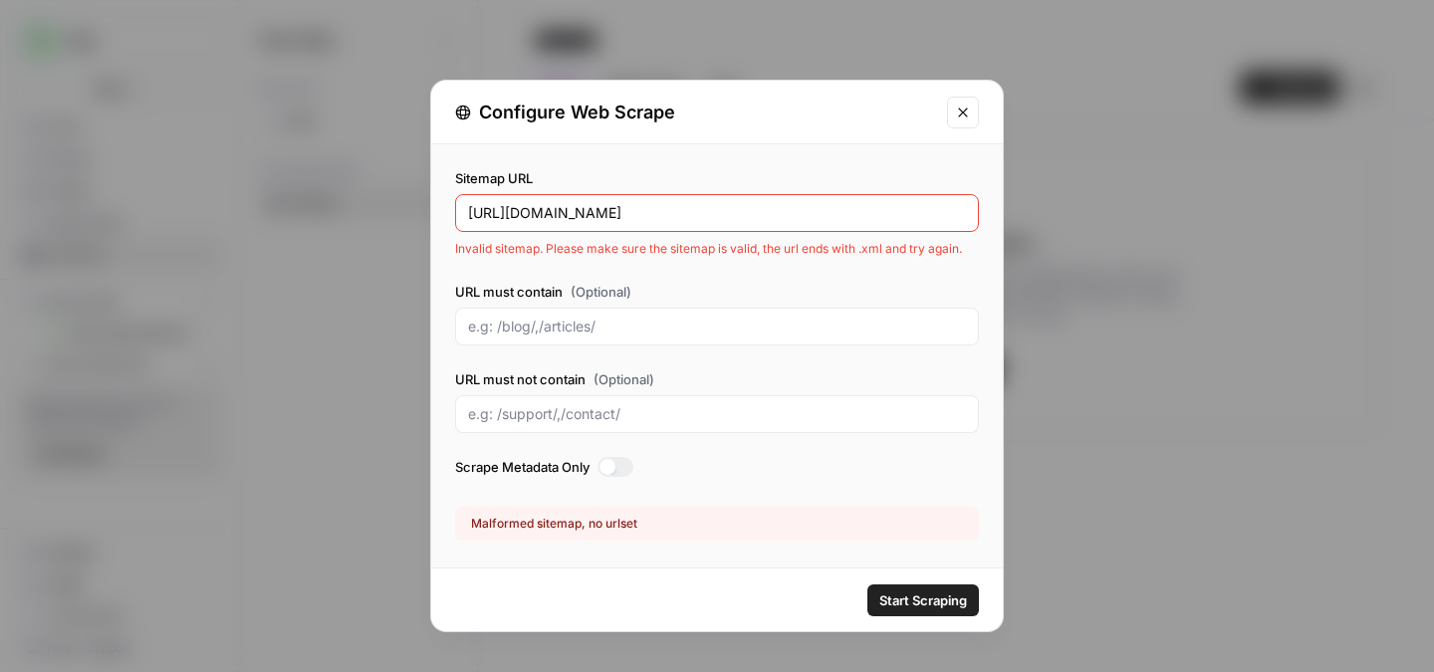
click at [724, 207] on input "https://edia.app/resources/sitemap.xml" at bounding box center [717, 213] width 498 height 20
drag, startPoint x: 768, startPoint y: 210, endPoint x: 580, endPoint y: 214, distance: 188.3
click at [580, 214] on input "https://edia.app/resources/sitemap.xml" at bounding box center [717, 213] width 498 height 20
paste input "sitemap_index.xml"
type input "https://edia.app/sitemap_index.xml"
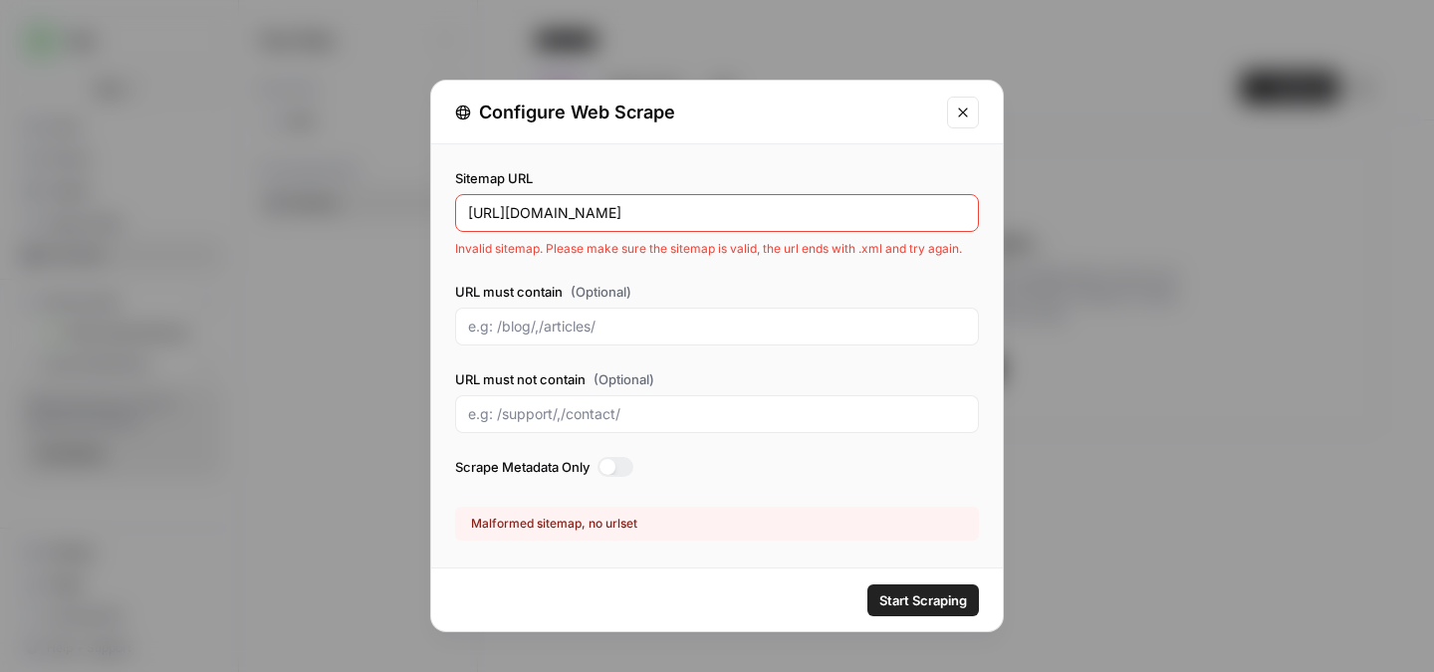
click at [868, 585] on button "Start Scraping" at bounding box center [924, 601] width 112 height 32
click at [958, 121] on button "Close modal" at bounding box center [963, 113] width 32 height 32
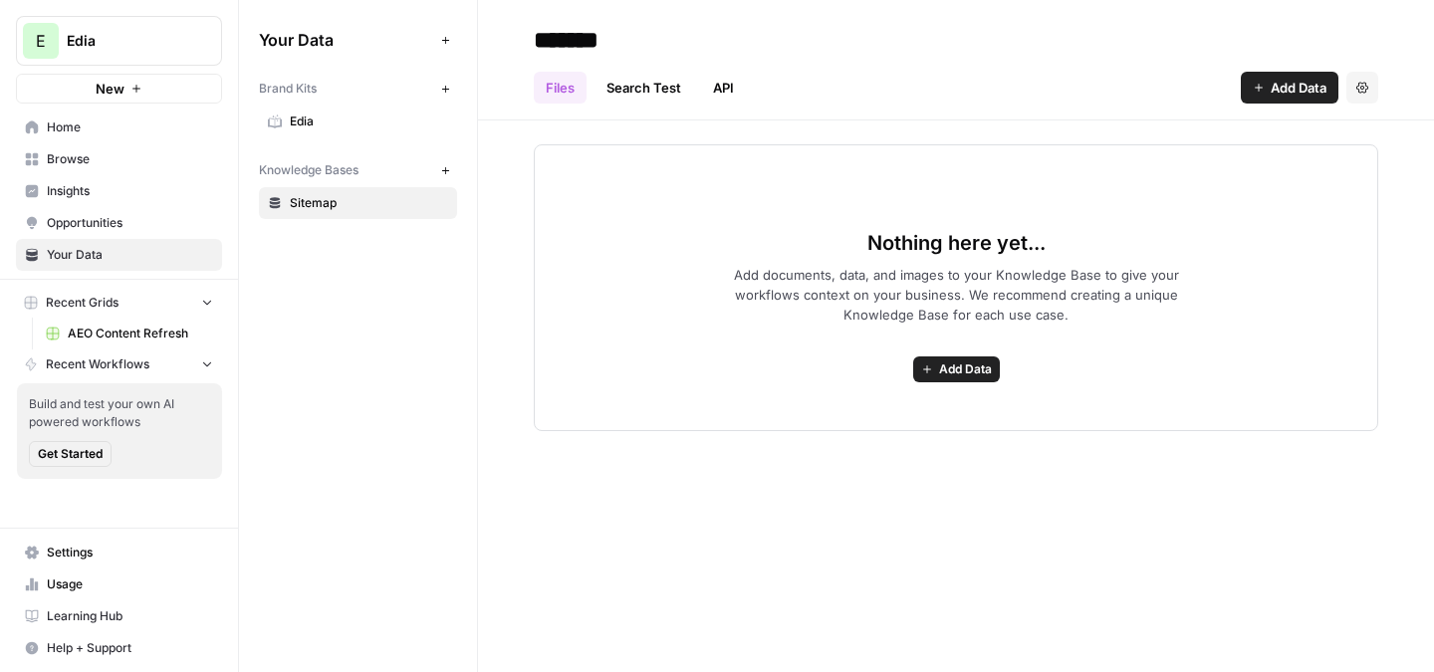
click at [1278, 94] on span "Add Data" at bounding box center [1299, 88] width 56 height 20
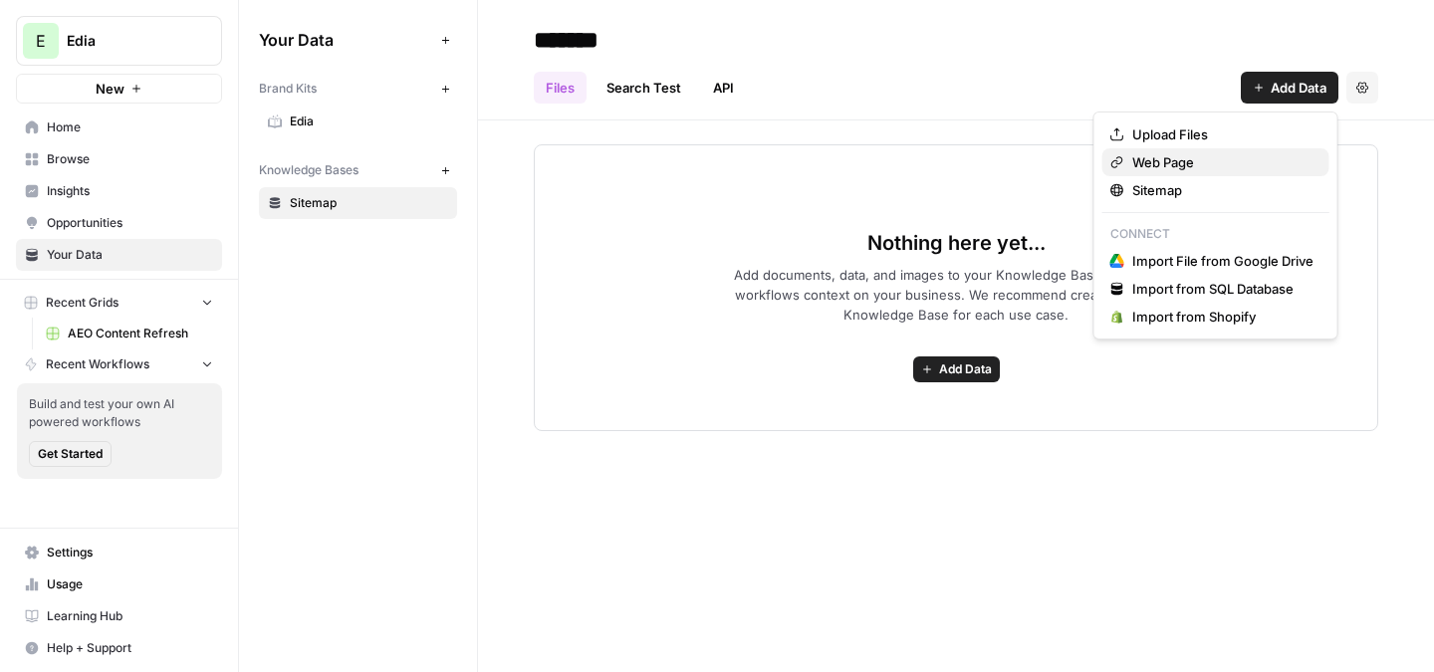
click at [1210, 158] on span "Web Page" at bounding box center [1223, 162] width 181 height 20
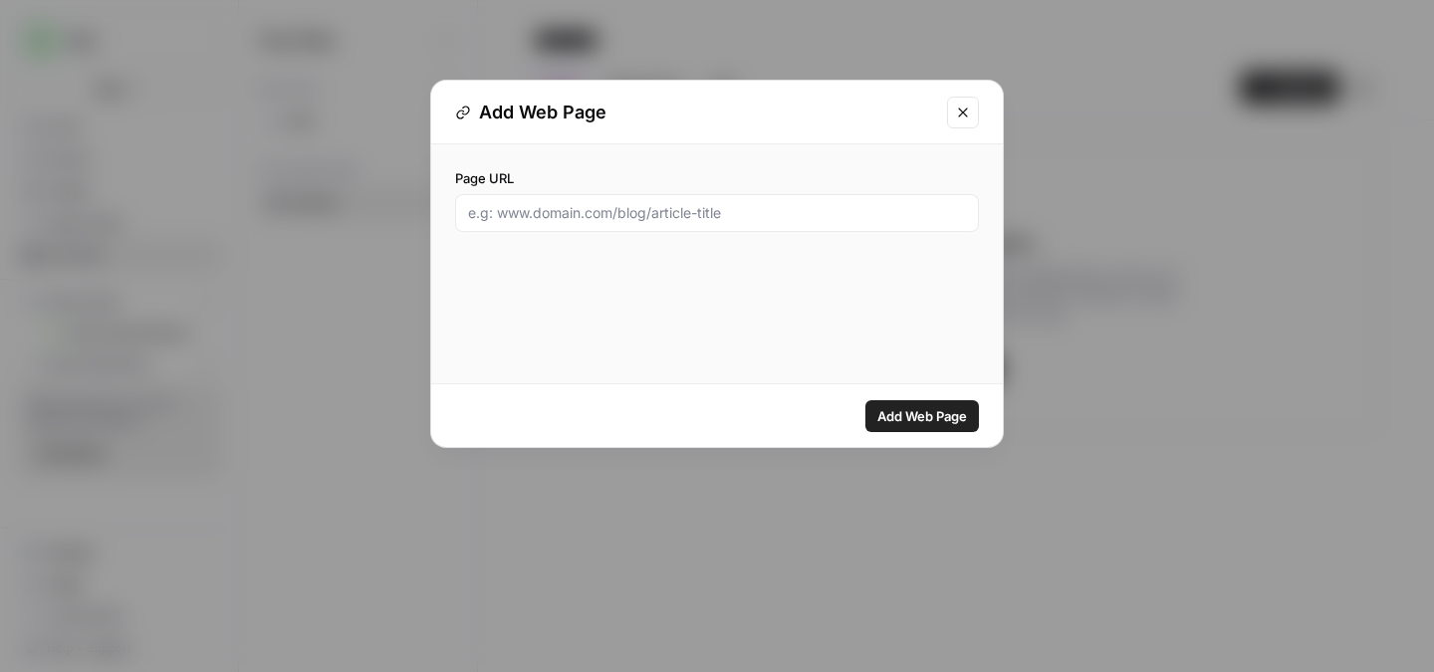
click at [725, 236] on div "Page URL" at bounding box center [717, 200] width 572 height 112
click at [752, 211] on input "Page URL" at bounding box center [717, 213] width 498 height 20
paste input "https://edia.app/resources/Middle_School_Absenteeism_Impacts"
type input "https://edia.app/resources/Middle_School_Absenteeism_Impacts"
click at [920, 392] on div "Add Web Page" at bounding box center [717, 416] width 572 height 63
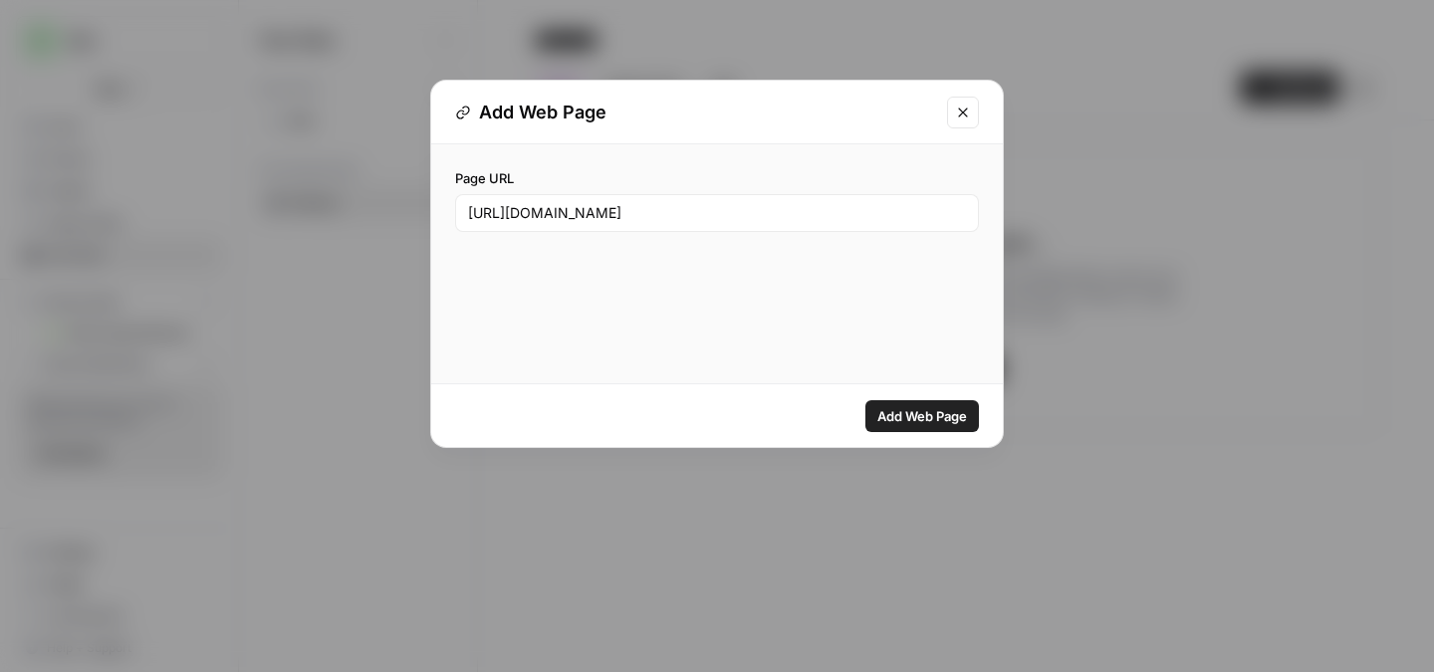
click at [922, 407] on span "Add Web Page" at bounding box center [923, 416] width 90 height 20
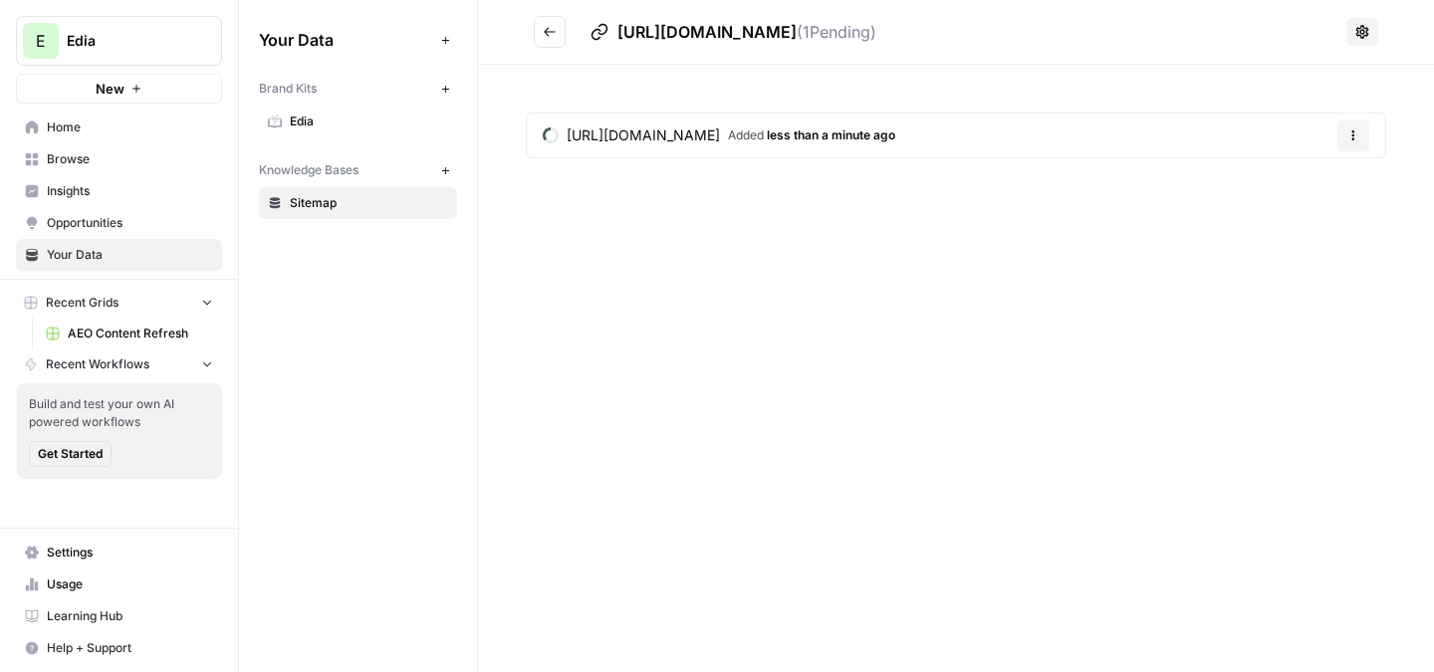
click at [543, 41] on button "Go back" at bounding box center [550, 32] width 32 height 32
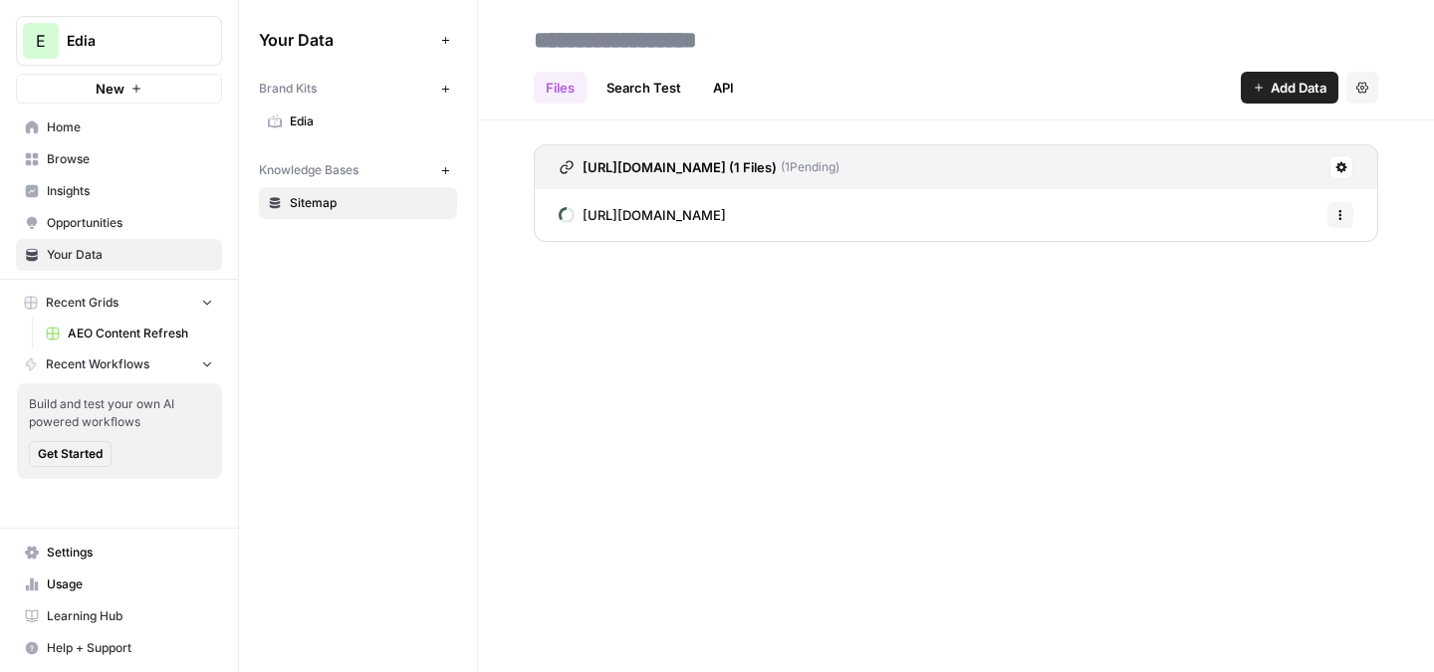
click at [1260, 93] on icon "button" at bounding box center [1259, 88] width 12 height 12
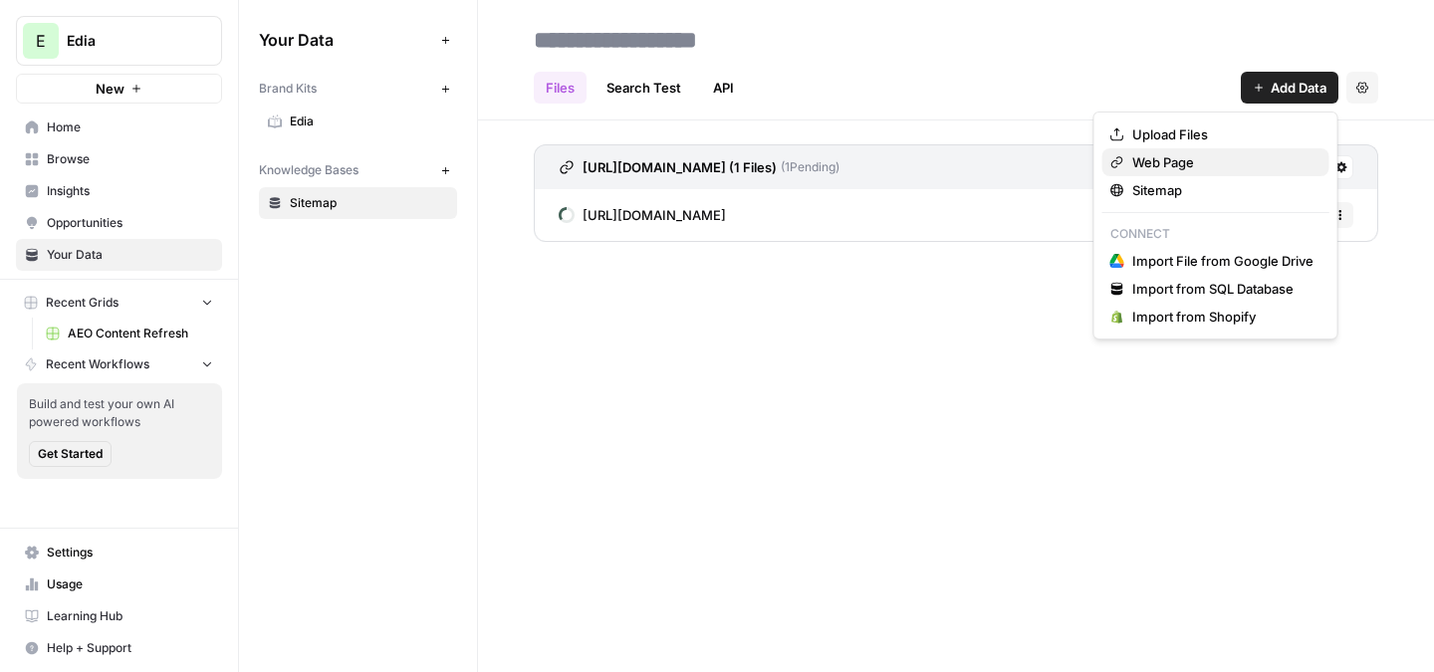
click at [1254, 167] on span "Web Page" at bounding box center [1223, 162] width 181 height 20
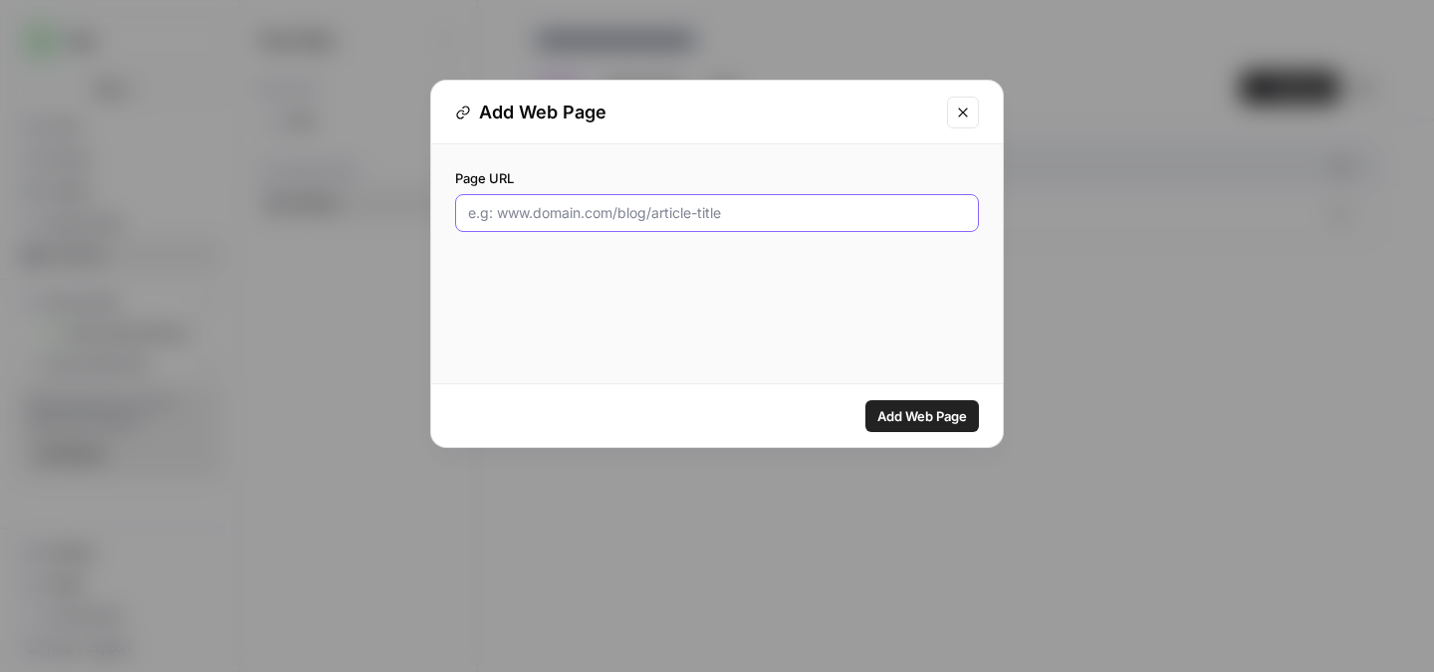
click at [846, 215] on input "Page URL" at bounding box center [717, 213] width 498 height 20
paste input "https://edia.app/resources/Middle_School_Absenteeism_Transitions_Connections"
type input "https://edia.app/resources/Middle_School_Absenteeism_Transitions_Connections"
click at [911, 409] on span "Add Web Page" at bounding box center [923, 416] width 90 height 20
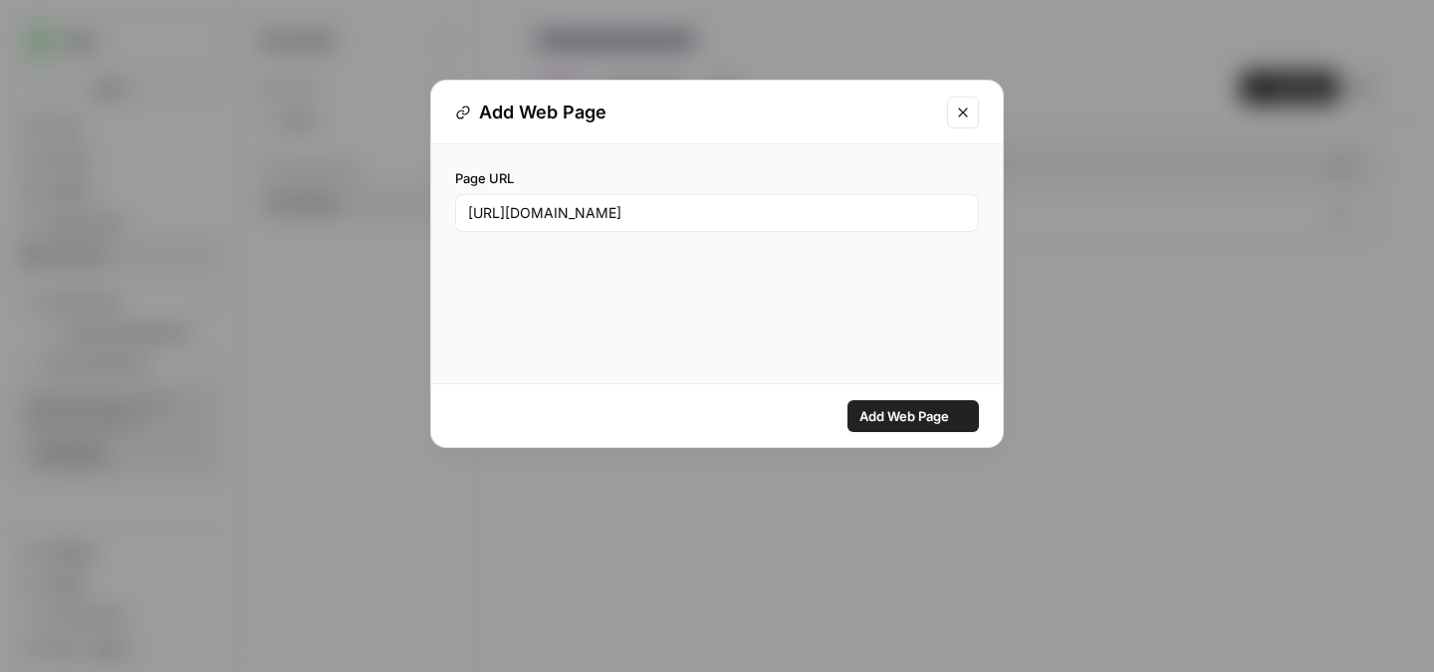
scroll to position [0, 0]
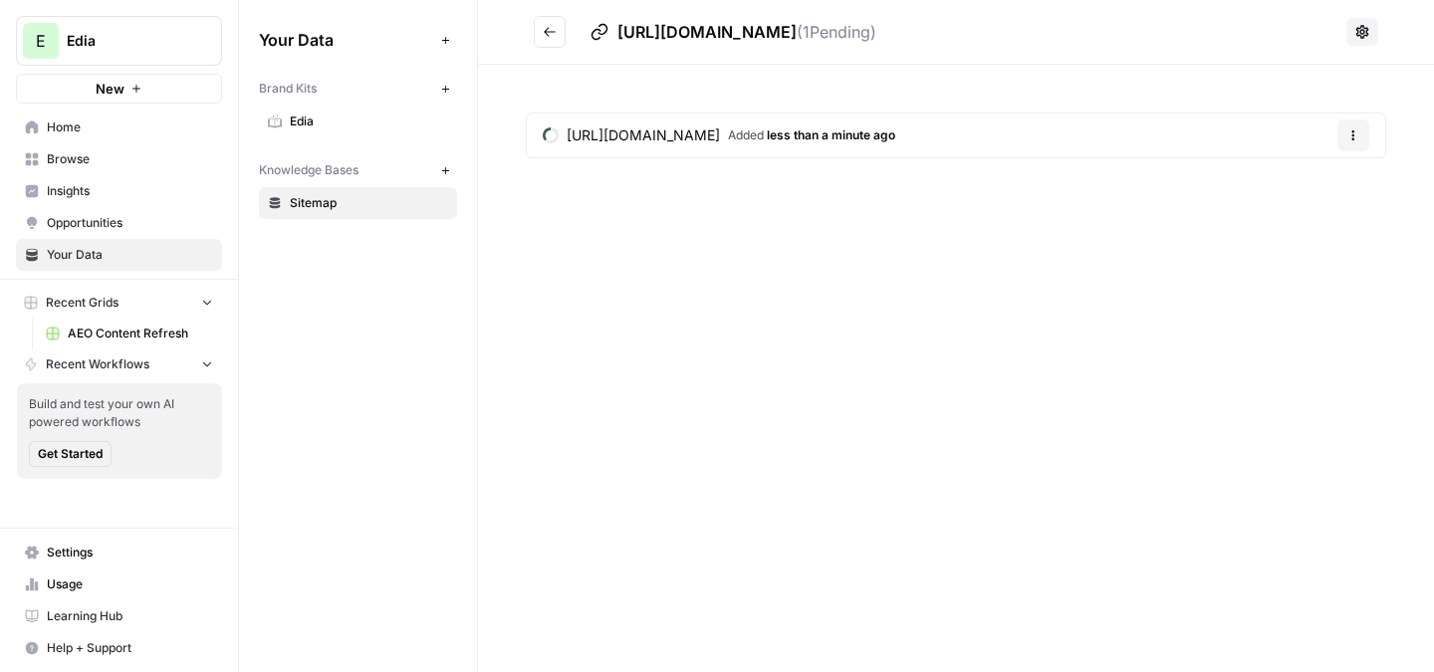
click at [547, 25] on icon "Go back" at bounding box center [550, 32] width 14 height 14
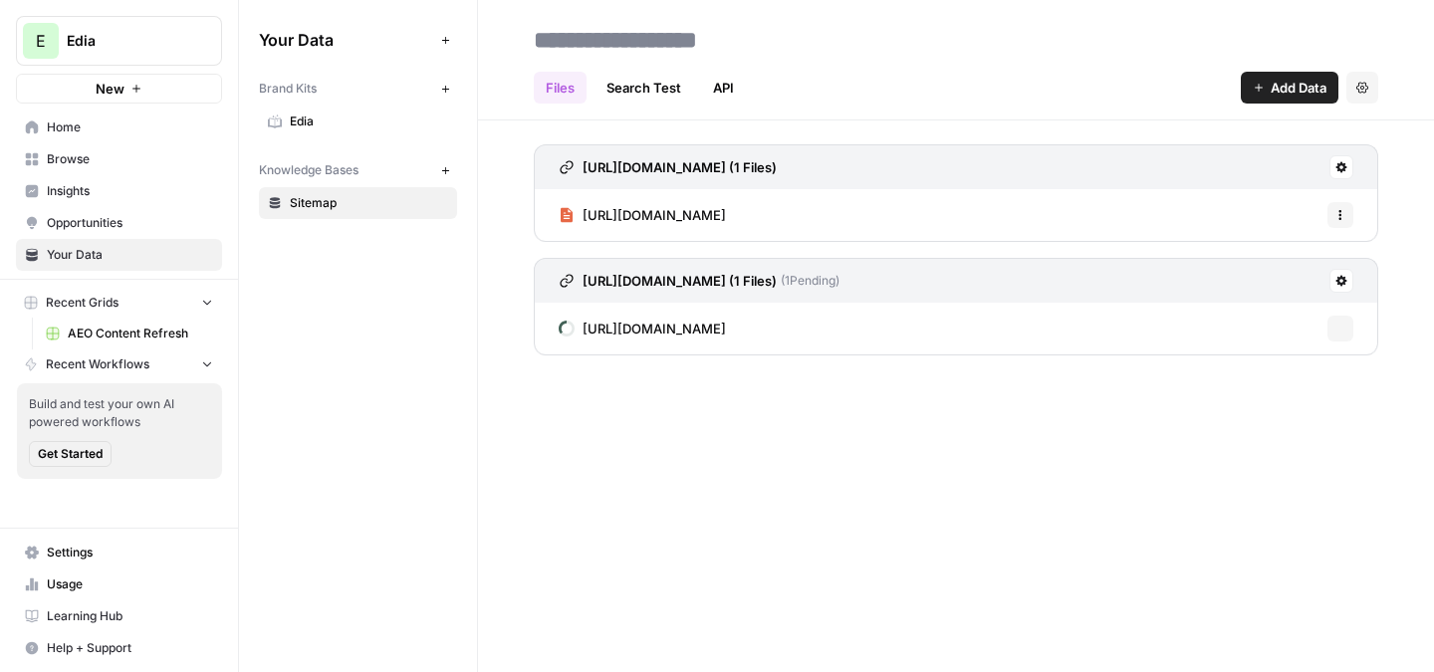
click at [1283, 90] on span "Add Data" at bounding box center [1299, 88] width 56 height 20
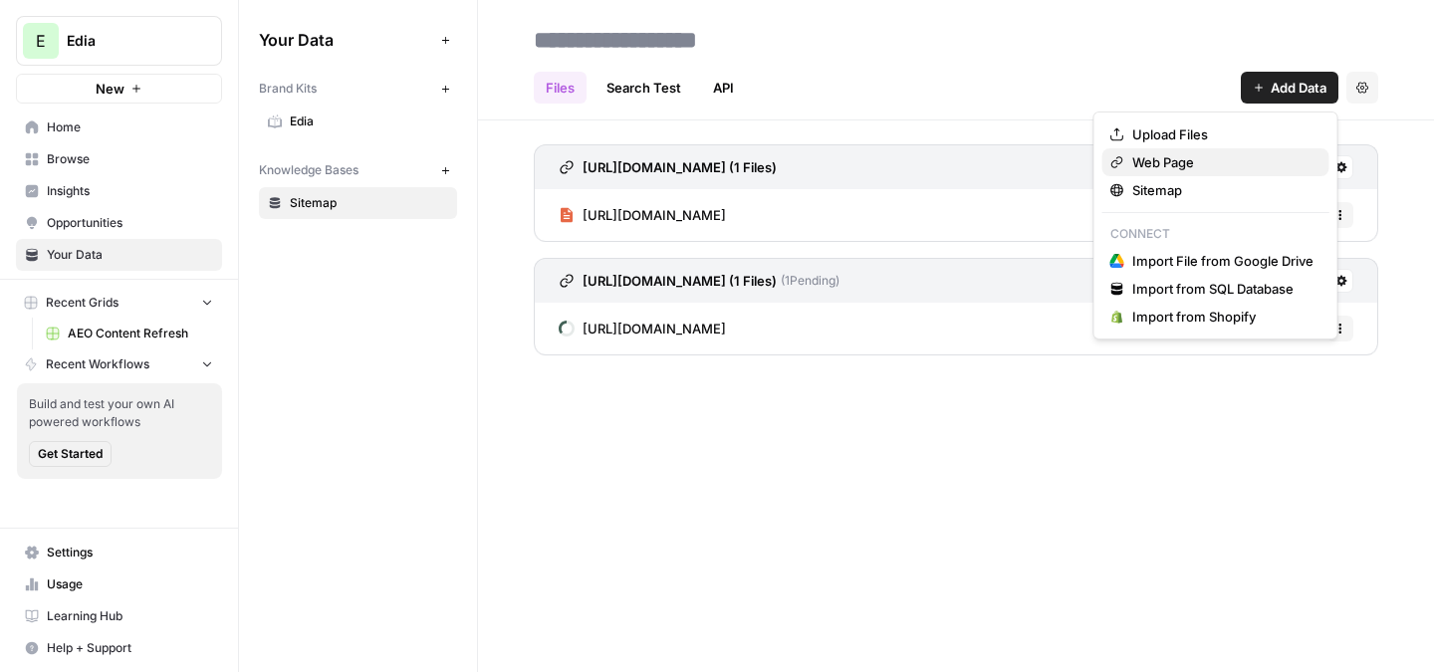
click at [1209, 163] on span "Web Page" at bounding box center [1223, 162] width 181 height 20
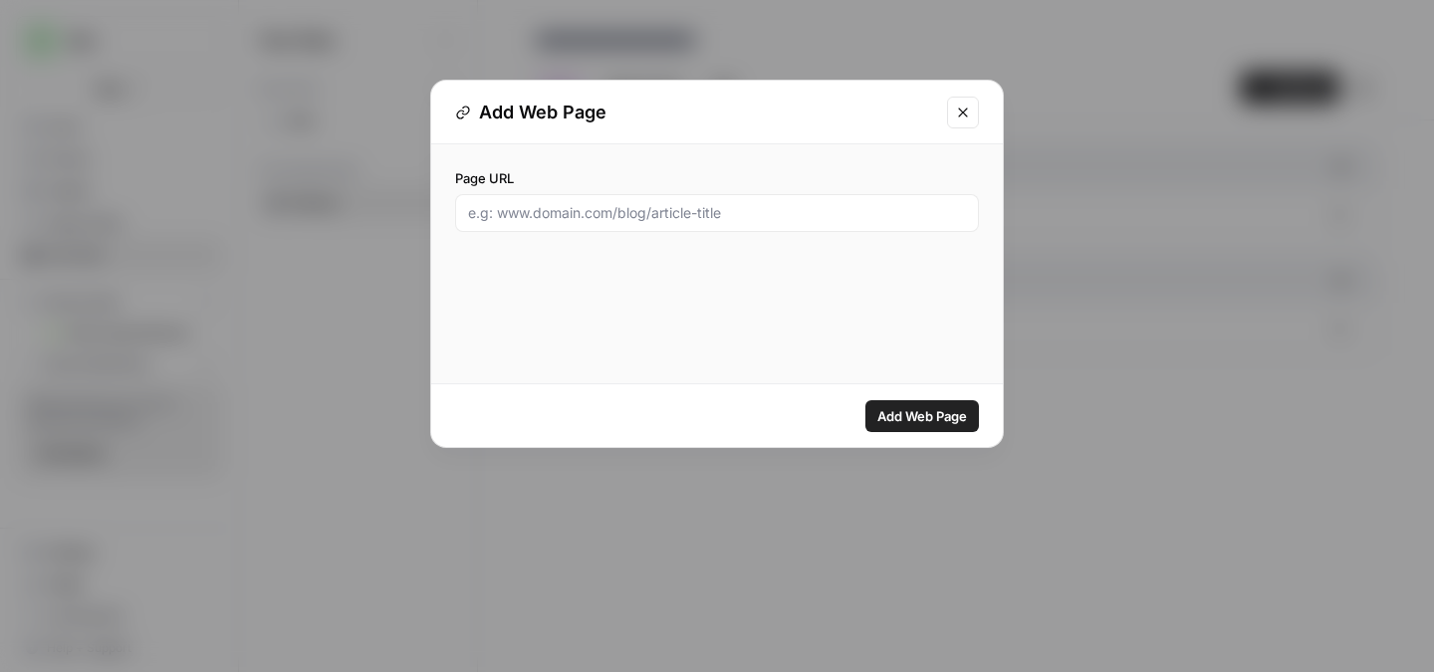
click at [767, 183] on label "Page URL" at bounding box center [717, 178] width 524 height 20
click at [767, 203] on input "Page URL" at bounding box center [717, 213] width 498 height 20
click at [801, 222] on input "Page URL" at bounding box center [717, 213] width 498 height 20
paste input "https://edia.app/resources/Absenteeism_k-5"
type input "https://edia.app/resources/Absenteeism_k-5"
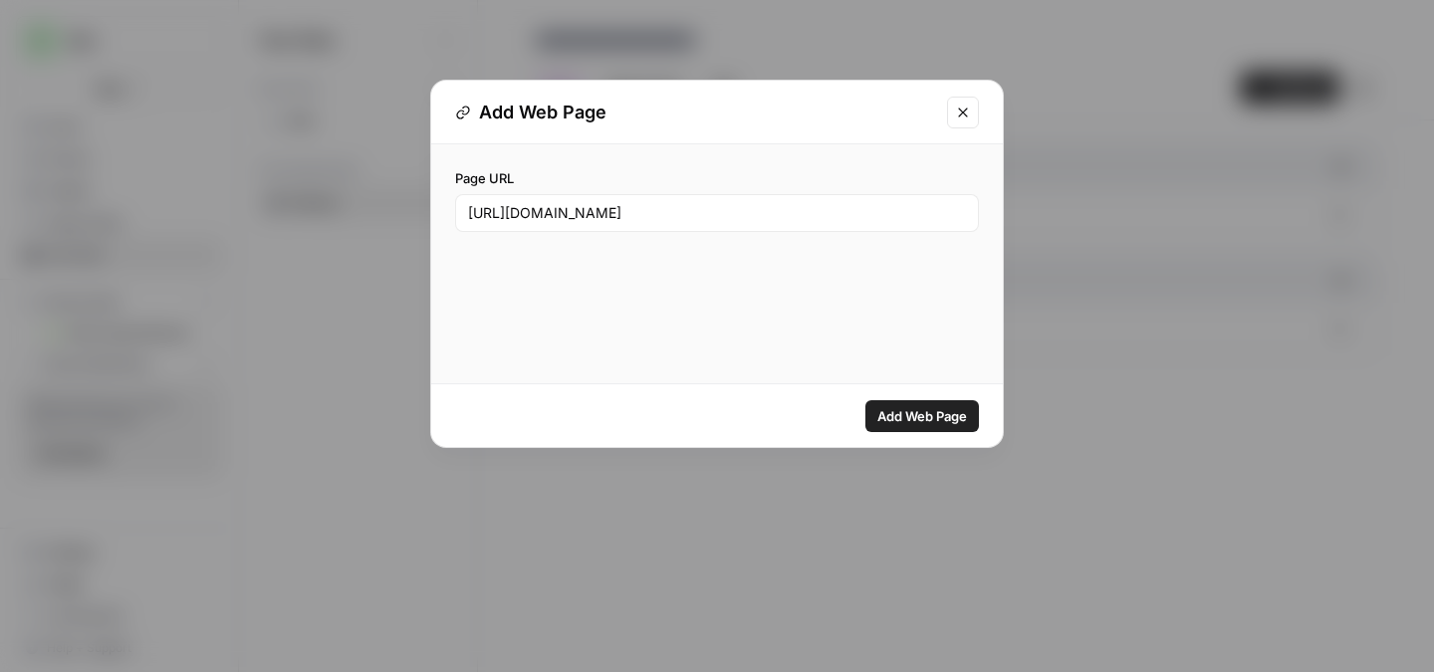
click at [936, 406] on span "Add Web Page" at bounding box center [923, 416] width 90 height 20
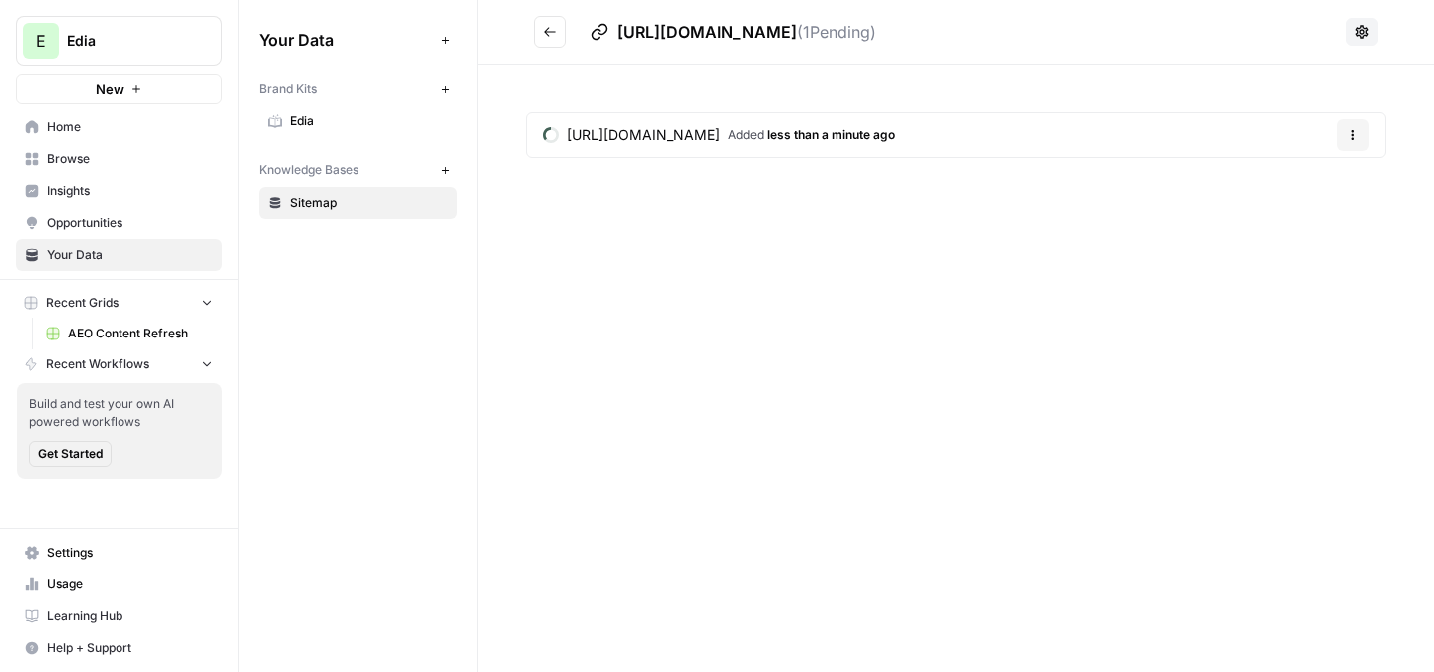
click at [548, 25] on icon "Go back" at bounding box center [550, 32] width 14 height 14
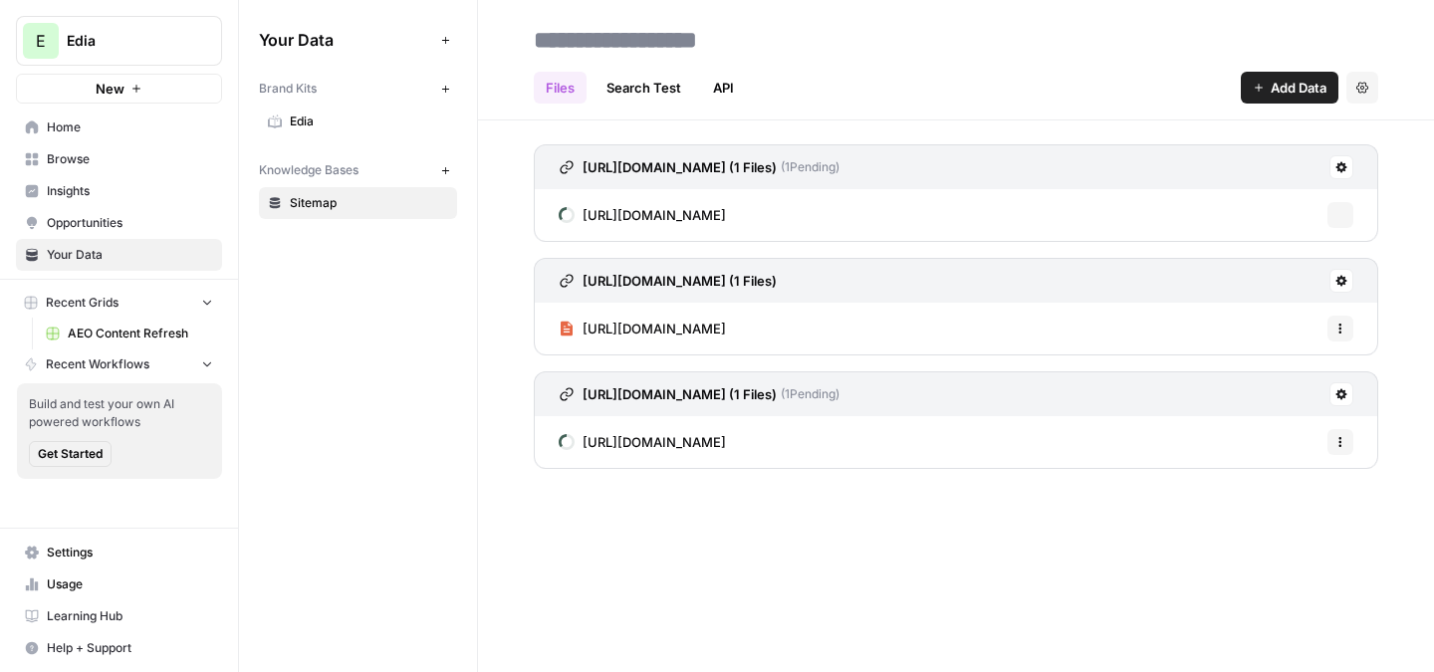
click at [1302, 90] on span "Add Data" at bounding box center [1299, 88] width 56 height 20
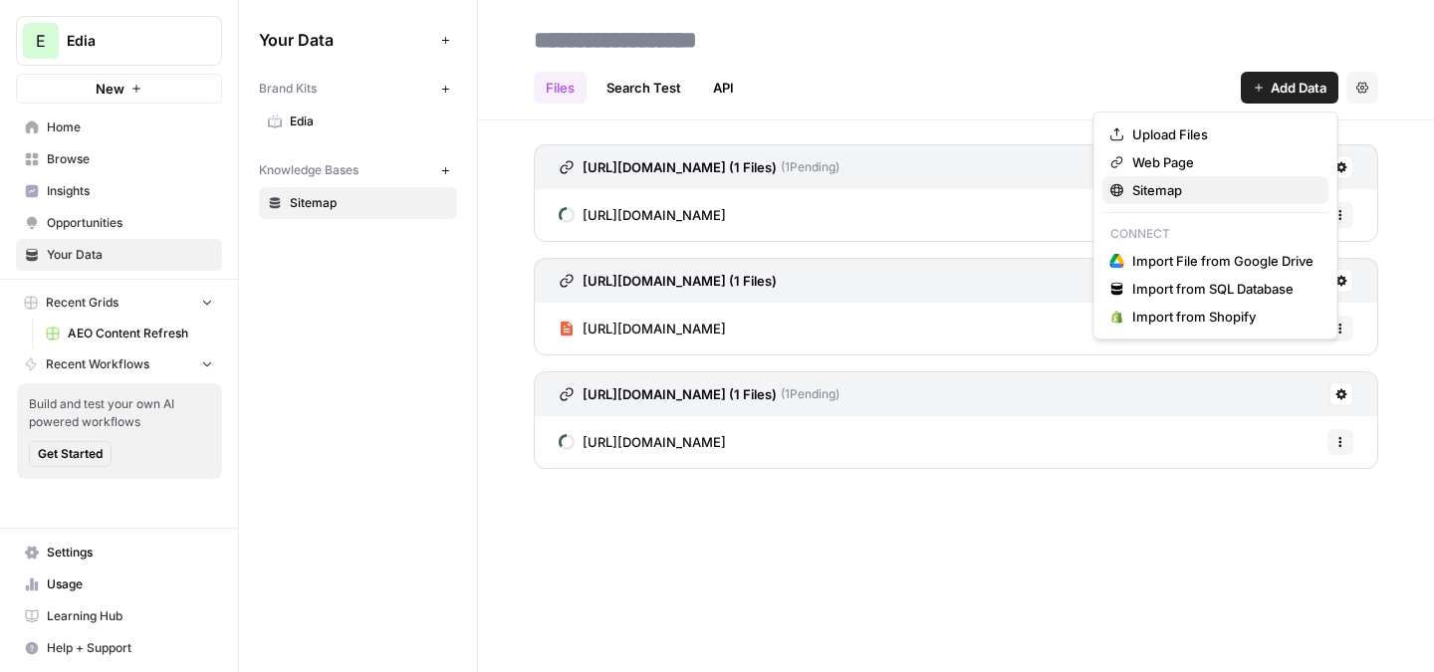
click at [1241, 187] on span "Sitemap" at bounding box center [1223, 190] width 181 height 20
click at [1327, 86] on button "Add Data" at bounding box center [1290, 88] width 98 height 32
click at [1231, 172] on button "Web Page" at bounding box center [1216, 162] width 227 height 28
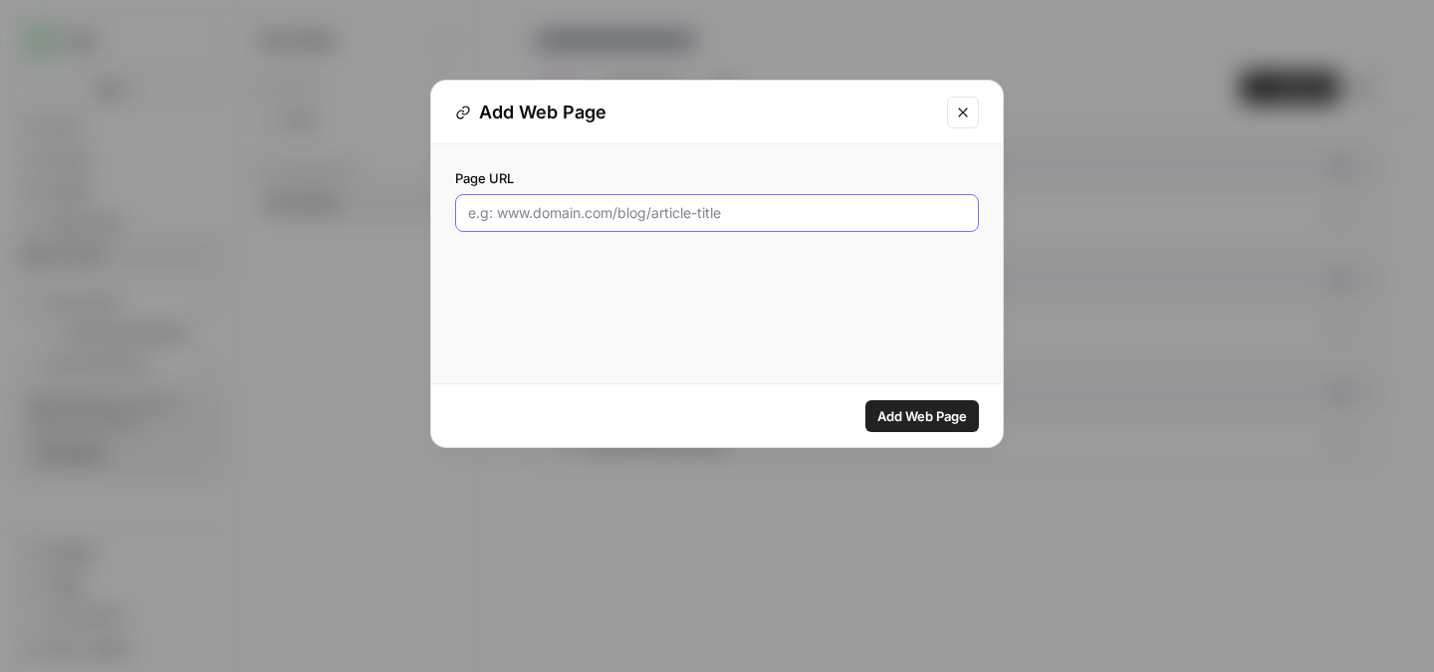
click at [770, 204] on input "Page URL" at bounding box center [717, 213] width 498 height 20
paste input "https://edia.app/resources/Elementary_Absenteeism"
type input "https://edia.app/resources/Elementary_Absenteeism"
click at [933, 413] on span "Add Web Page" at bounding box center [923, 416] width 90 height 20
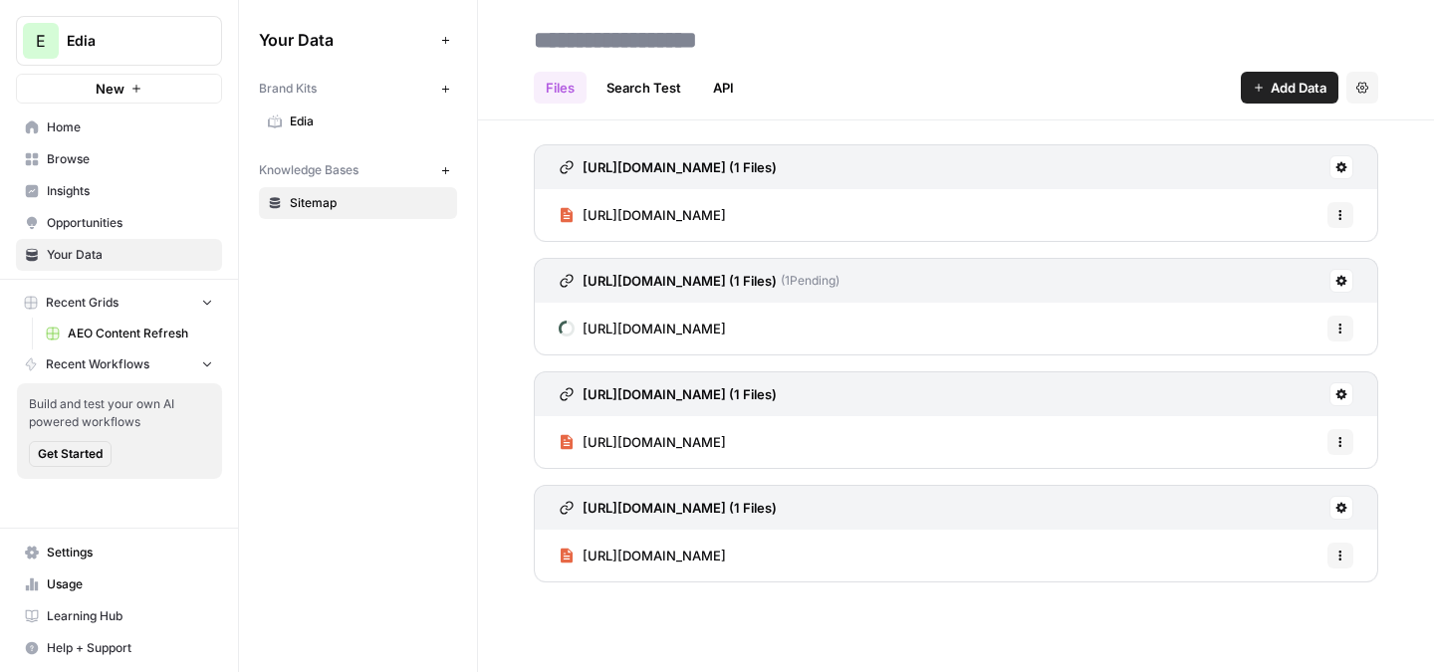
click at [1264, 70] on div "Files Search Test API Add Data Settings" at bounding box center [956, 80] width 845 height 48
click at [1272, 86] on span "Add Data" at bounding box center [1299, 88] width 56 height 20
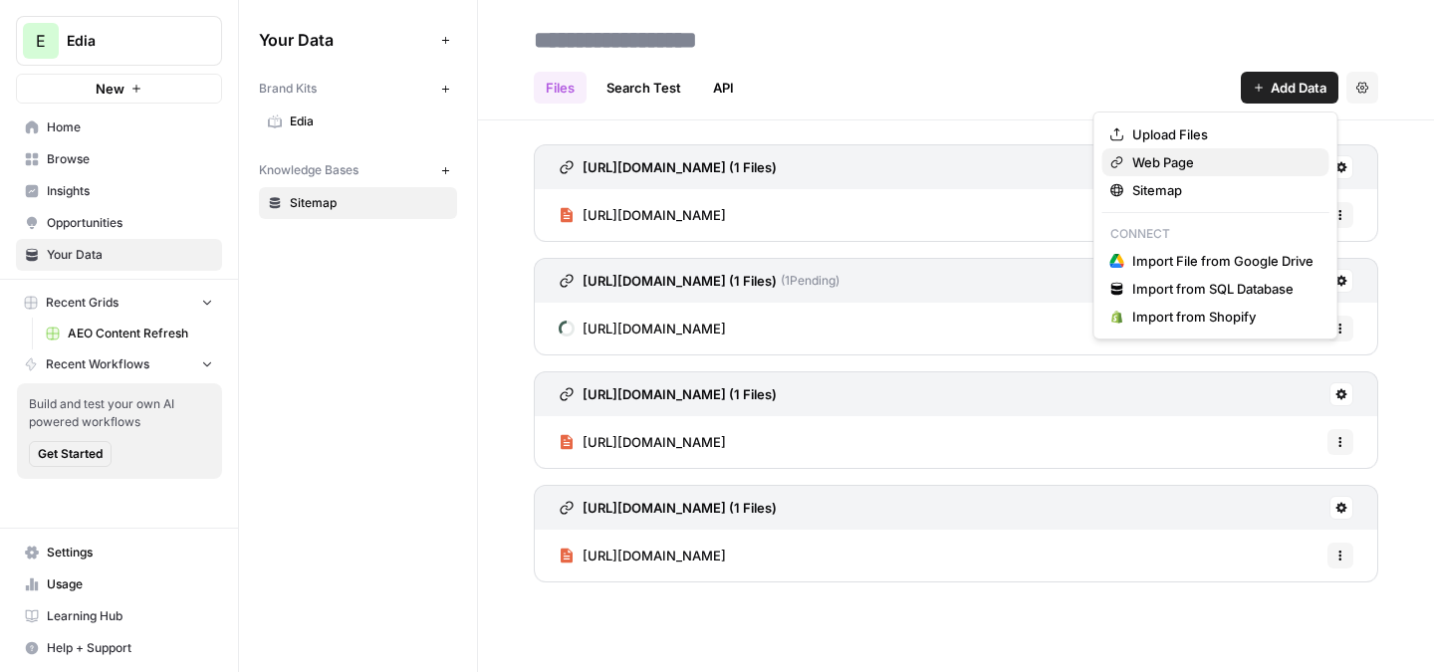
click at [1234, 161] on span "Web Page" at bounding box center [1223, 162] width 181 height 20
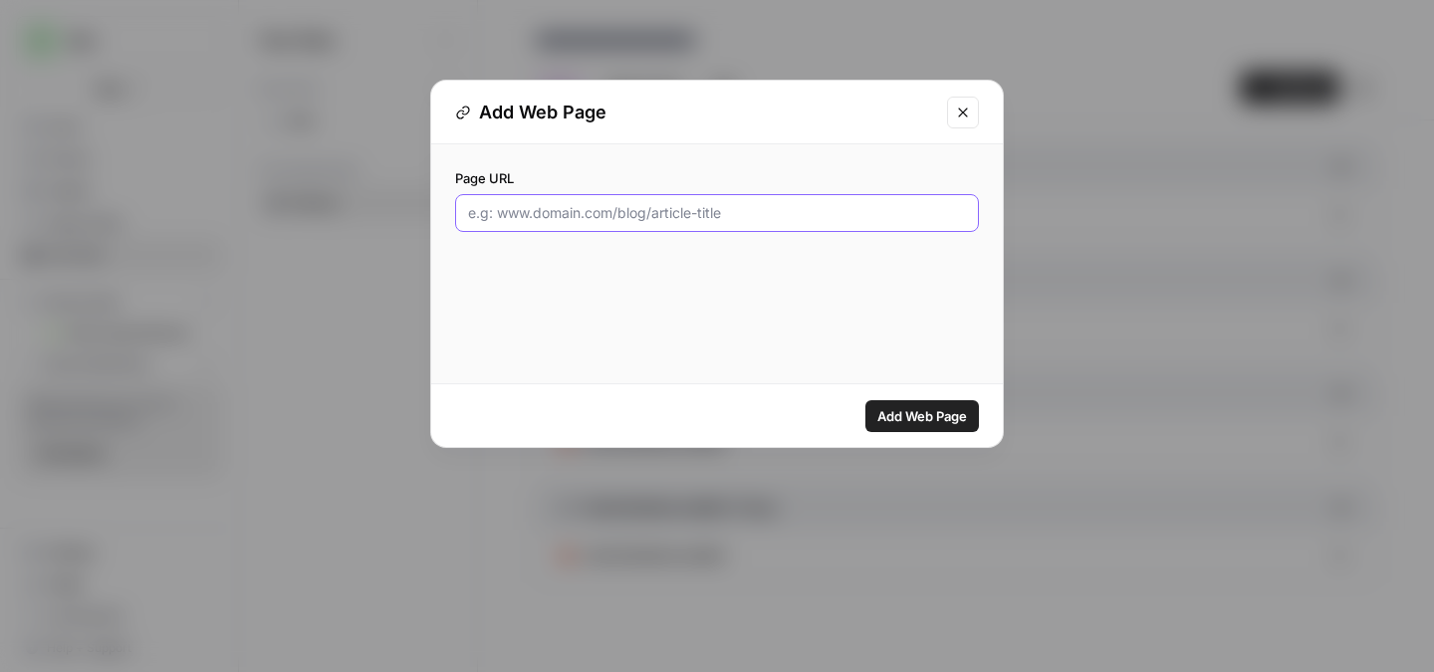
click at [713, 215] on input "Page URL" at bounding box center [717, 213] width 498 height 20
paste input "https://edia.app/resources/Extracurriculars_ana_Attendance"
type input "https://edia.app/resources/Extracurriculars_ana_Attendance"
click at [906, 420] on span "Add Web Page" at bounding box center [923, 416] width 90 height 20
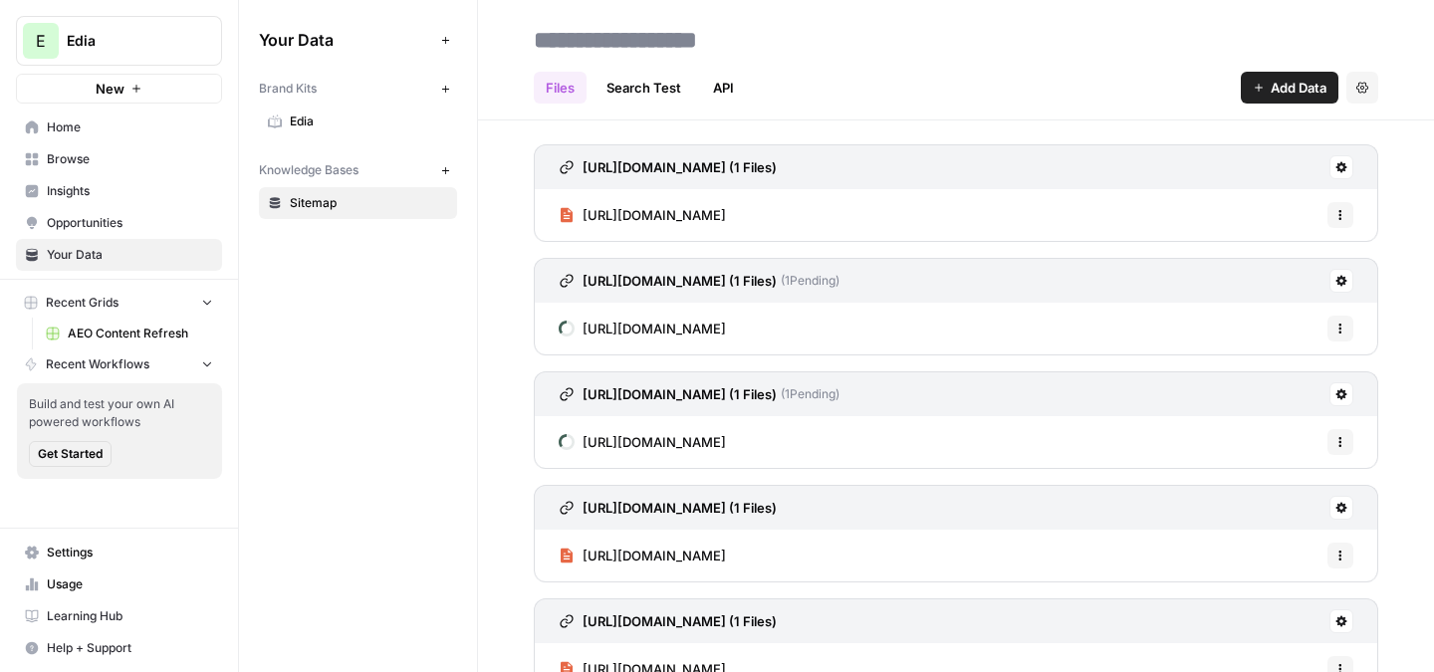
click at [1323, 78] on span "Add Data" at bounding box center [1299, 88] width 56 height 20
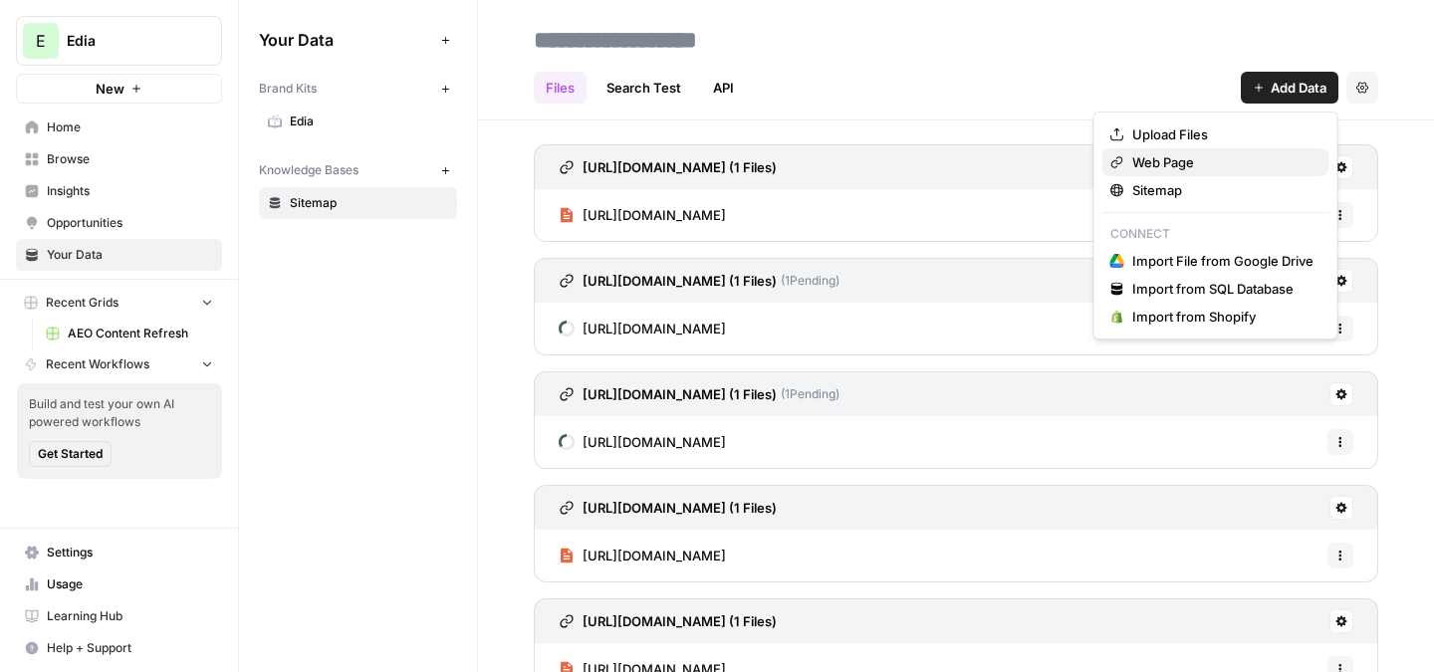
click at [1228, 158] on span "Web Page" at bounding box center [1223, 162] width 181 height 20
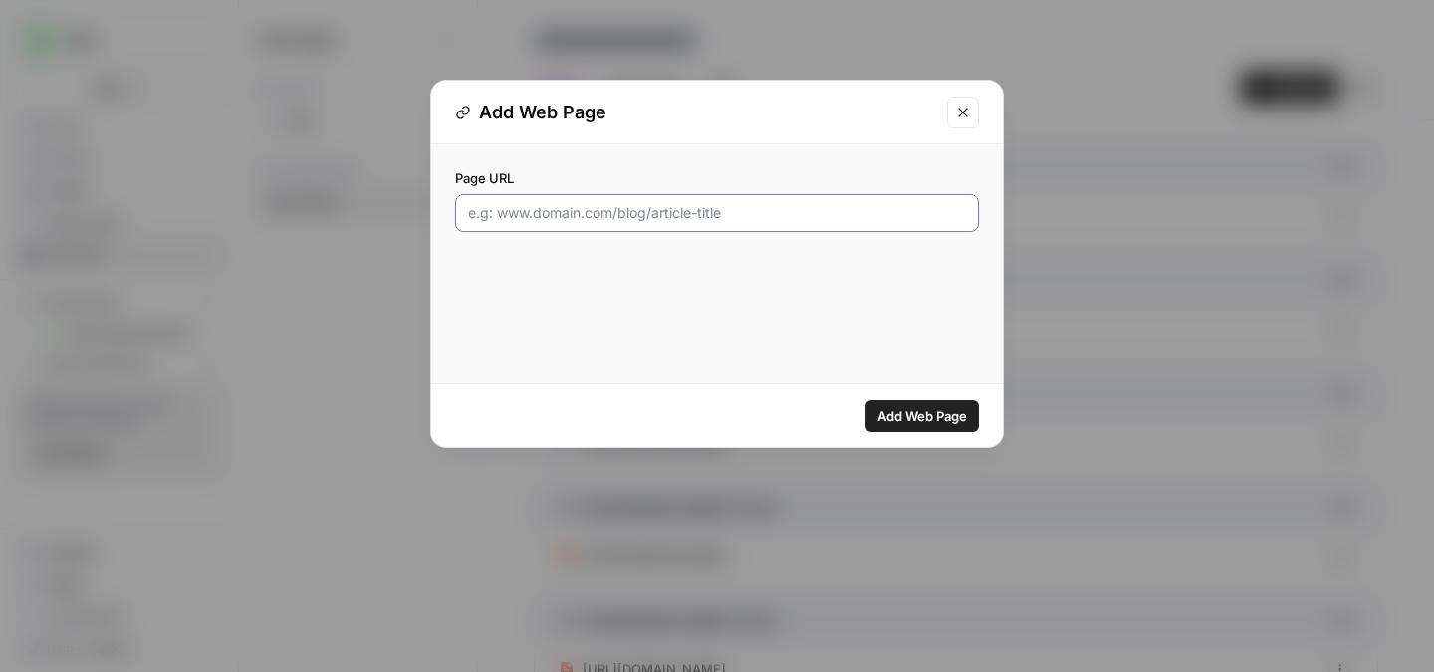
click at [600, 202] on div at bounding box center [717, 213] width 524 height 38
paste input "https://edia.app/resources/Chronic_absenteeism_urban_rural"
type input "https://edia.app/resources/Chronic_absenteeism_urban_rural"
click at [929, 406] on span "Add Web Page" at bounding box center [923, 416] width 90 height 20
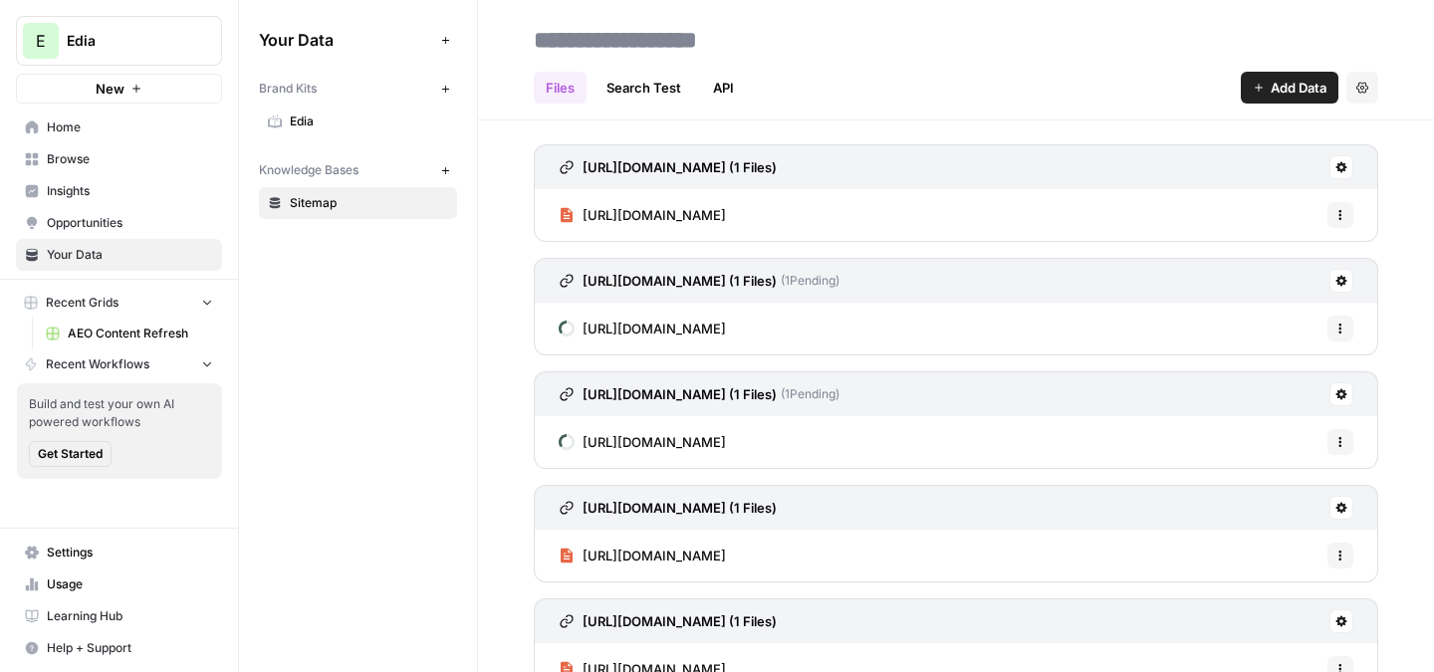
click at [1344, 57] on div "Files Search Test API Add Data Settings" at bounding box center [956, 80] width 845 height 48
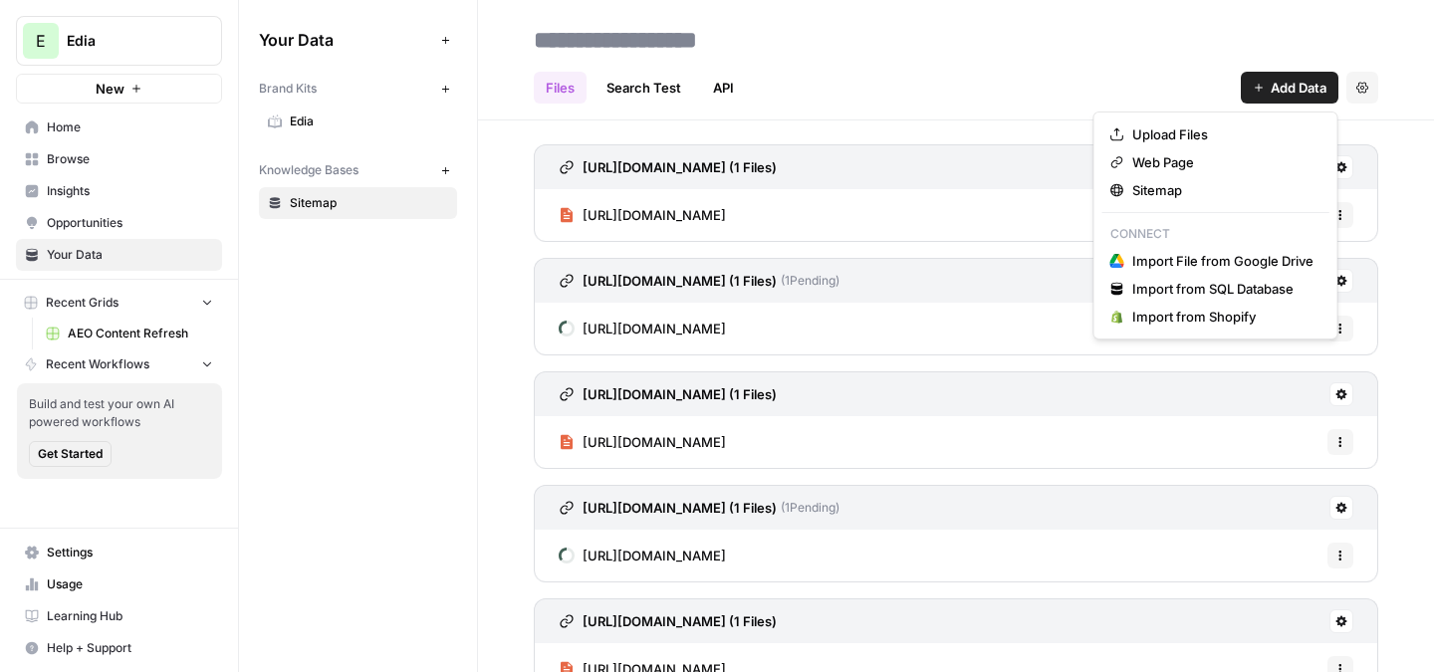
click at [1308, 78] on span "Add Data" at bounding box center [1299, 88] width 56 height 20
drag, startPoint x: 1205, startPoint y: 130, endPoint x: 1214, endPoint y: 159, distance: 30.2
click at [1215, 160] on div "Upload Files Web Page Sitemap Connect Import File from Google Drive Import from…" at bounding box center [1216, 226] width 245 height 228
click at [1214, 159] on span "Web Page" at bounding box center [1223, 162] width 181 height 20
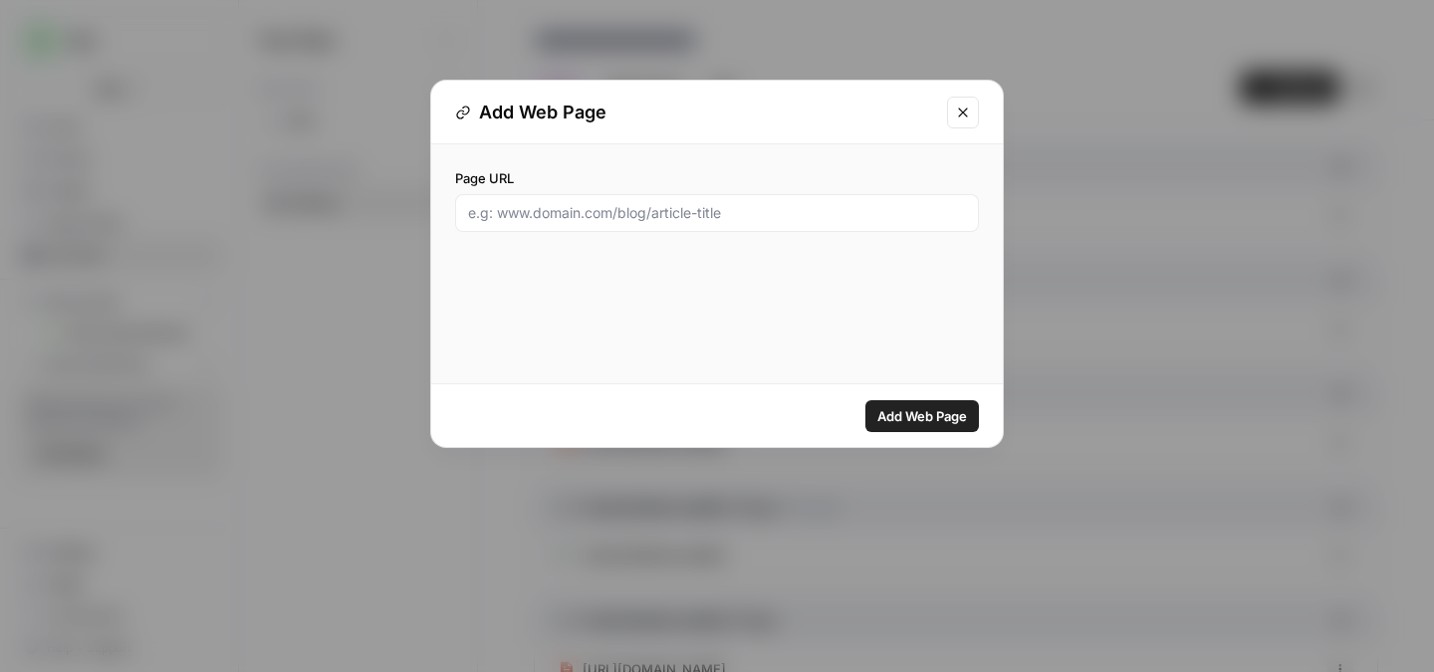
click at [531, 200] on div at bounding box center [717, 213] width 524 height 38
paste input "https://edia.app/resources/Attendance_Pacific"
type input "https://edia.app/resources/Attendance_Pacific"
click at [934, 398] on div "Add Web Page" at bounding box center [717, 416] width 572 height 63
click at [933, 423] on span "Add Web Page" at bounding box center [923, 416] width 90 height 20
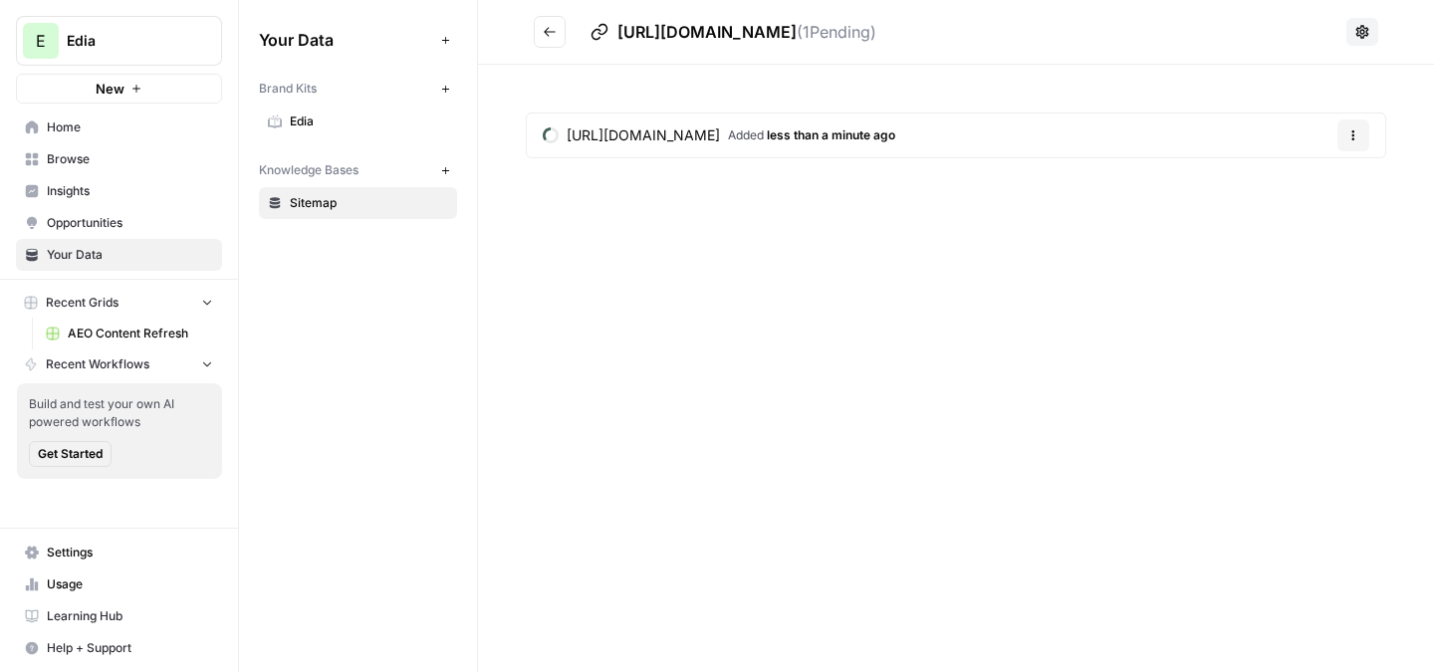
click at [538, 48] on header "https://edia.app/resources/Attendance_Pacific ( 1 Pending)" at bounding box center [956, 32] width 956 height 65
click at [553, 29] on icon "Go back" at bounding box center [550, 32] width 14 height 14
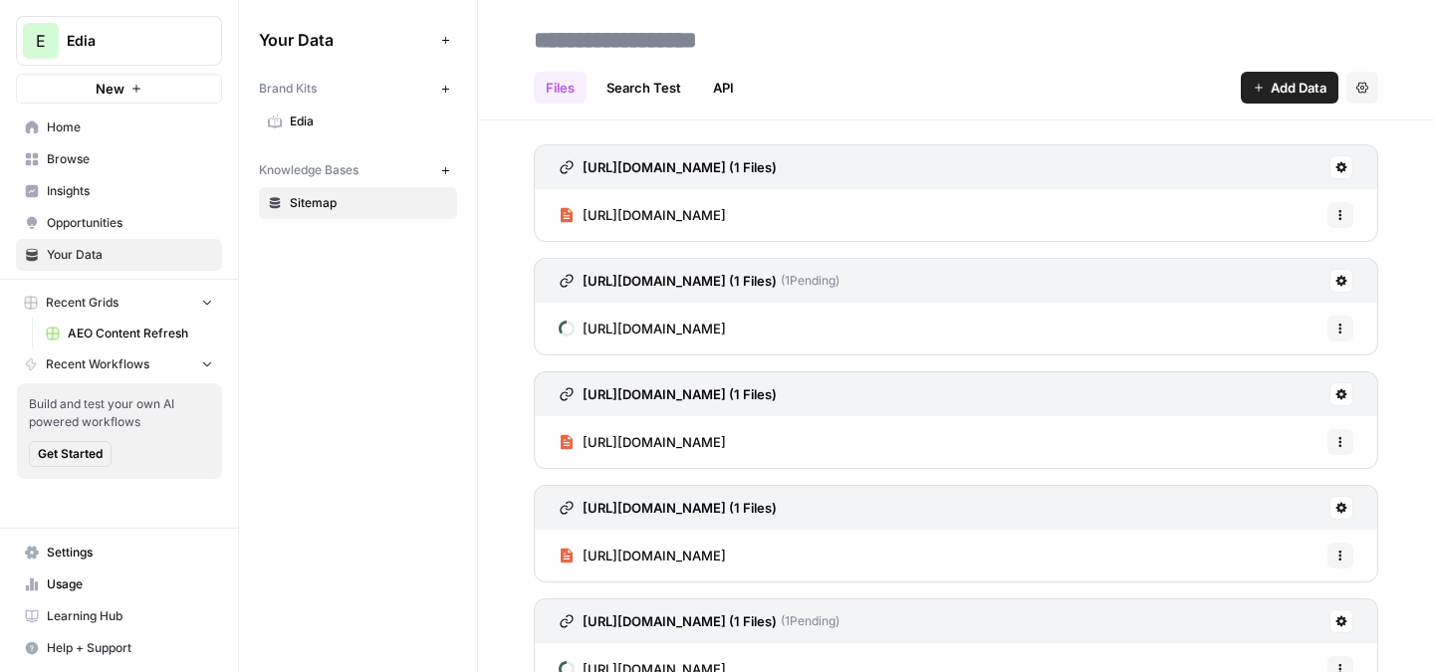
click at [408, 352] on div "Your Data Add Data Brand Kits New Edia Knowledge Bases New Sitemap" at bounding box center [358, 336] width 238 height 672
click at [334, 133] on link "Edia" at bounding box center [358, 122] width 198 height 32
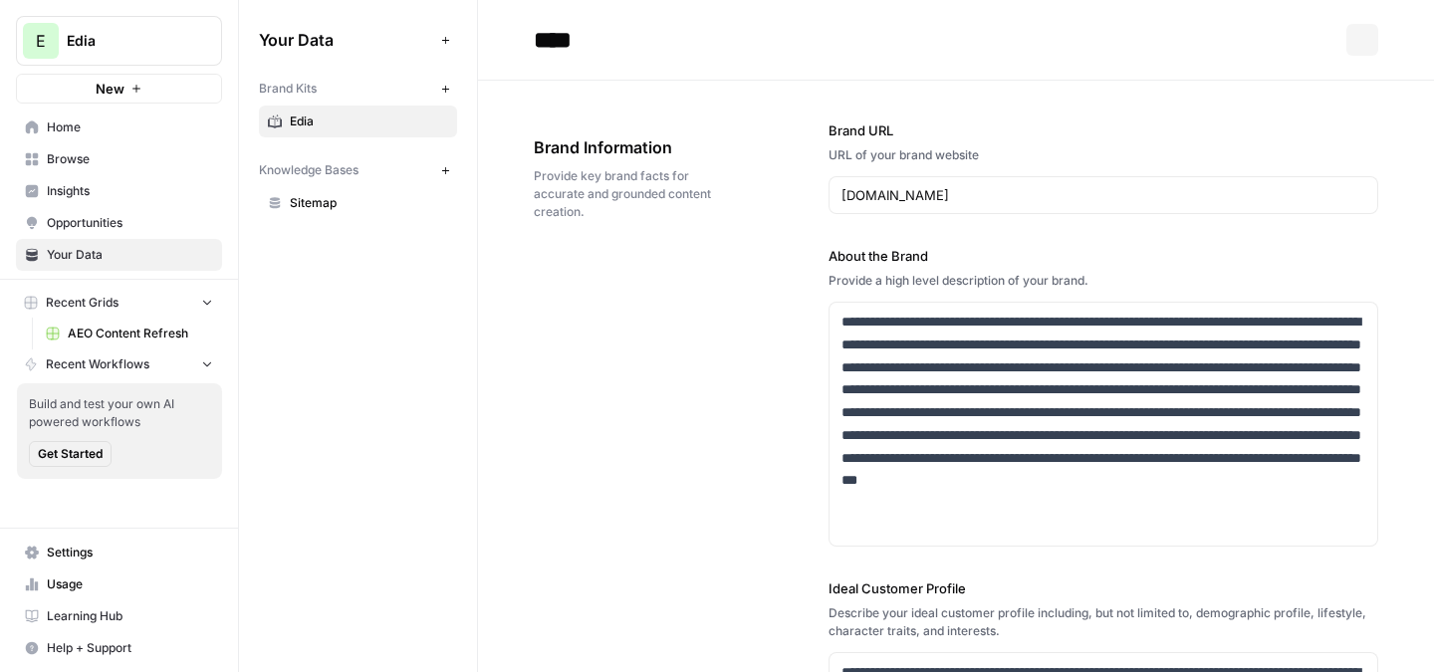
click at [338, 206] on span "Sitemap" at bounding box center [369, 203] width 158 height 18
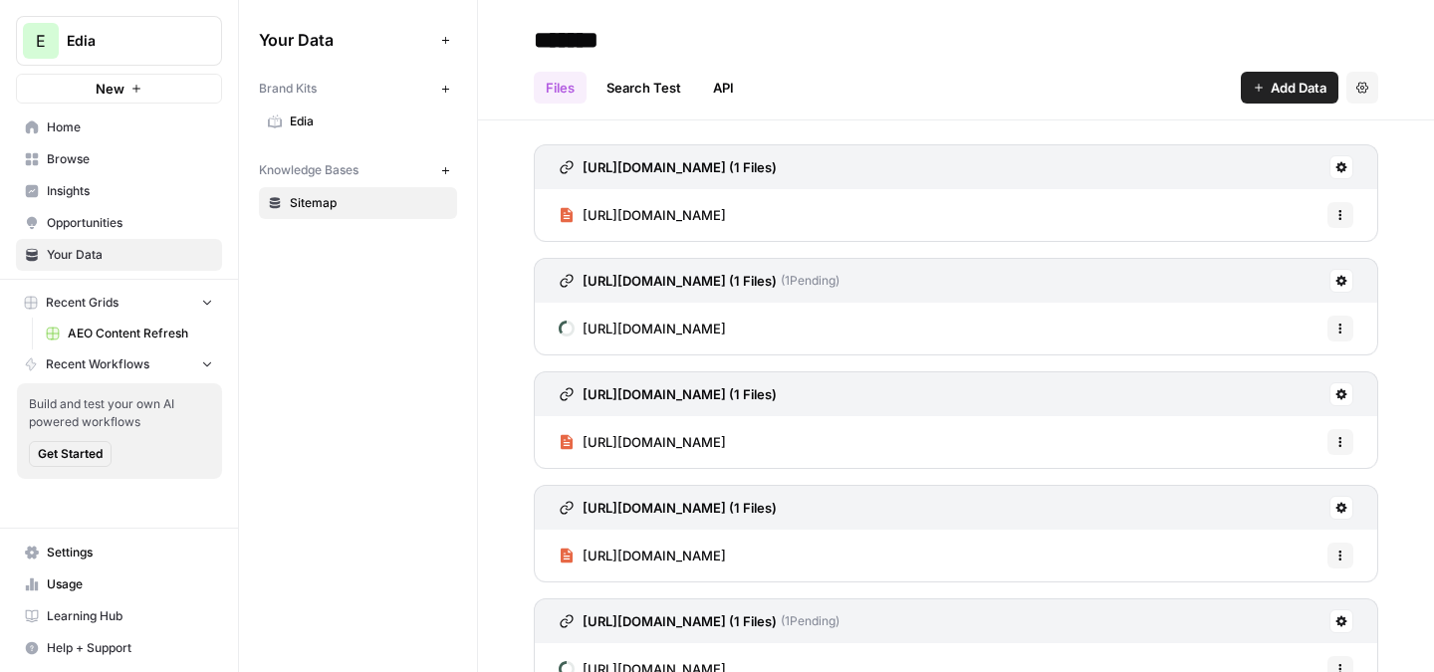
click at [125, 332] on span "AEO Content Refresh" at bounding box center [140, 334] width 145 height 18
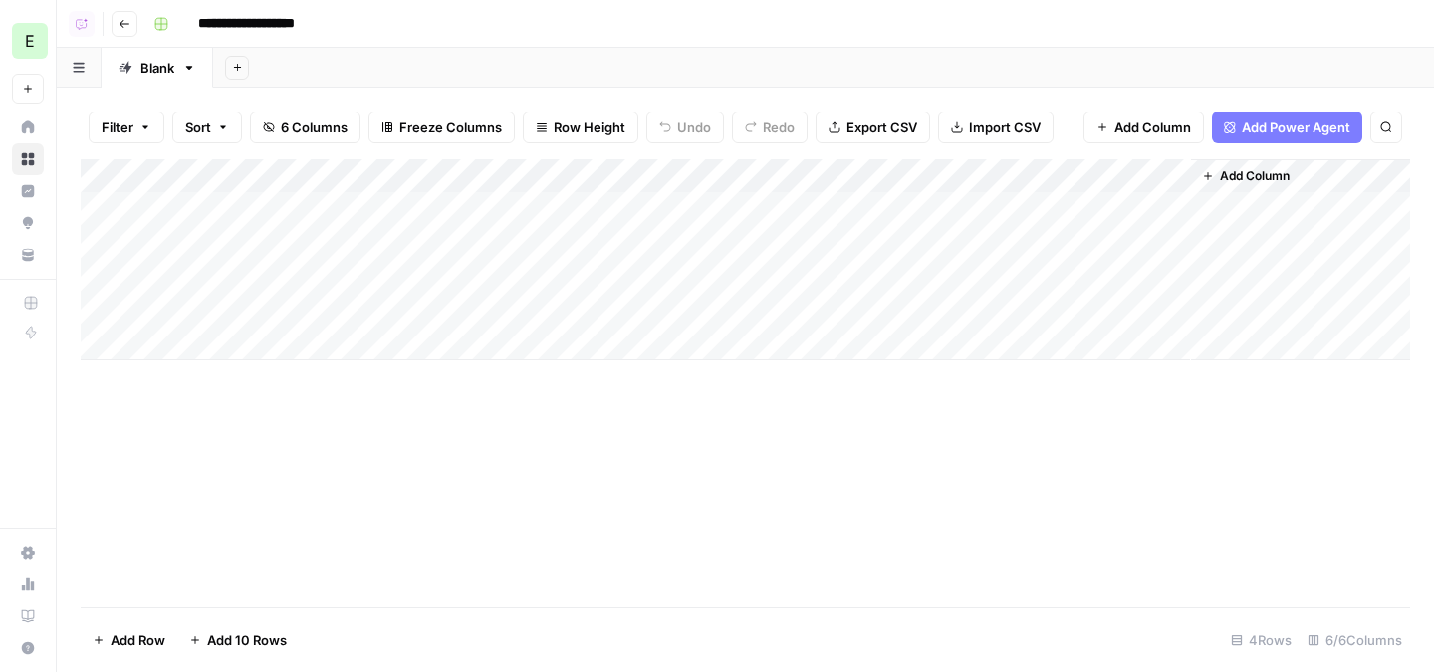
click at [756, 203] on div "Add Column" at bounding box center [746, 259] width 1330 height 201
click at [736, 244] on div "Add Column" at bounding box center [746, 259] width 1330 height 201
click at [725, 270] on div "Add Column" at bounding box center [746, 259] width 1330 height 201
click at [738, 301] on div "Add Column" at bounding box center [746, 259] width 1330 height 201
click at [127, 23] on icon "button" at bounding box center [125, 24] width 10 height 8
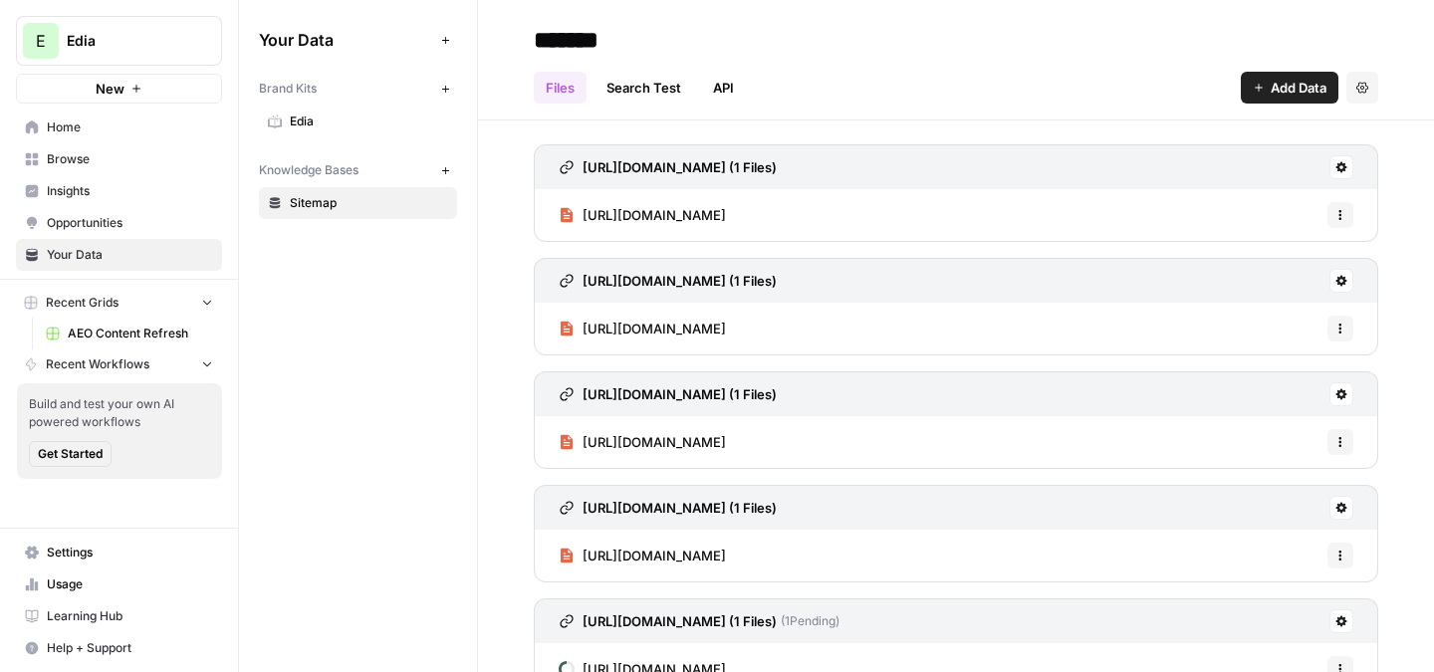
click at [131, 165] on span "Browse" at bounding box center [130, 159] width 166 height 18
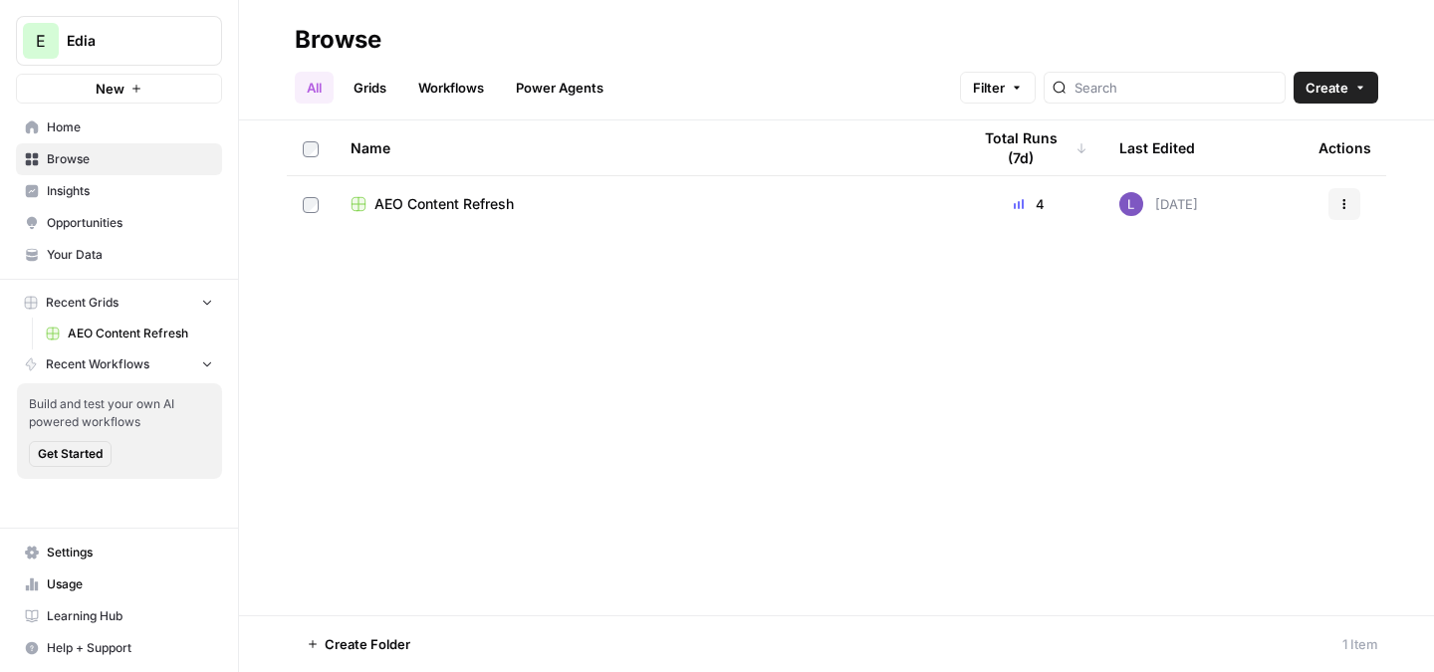
click at [139, 215] on span "Opportunities" at bounding box center [130, 223] width 166 height 18
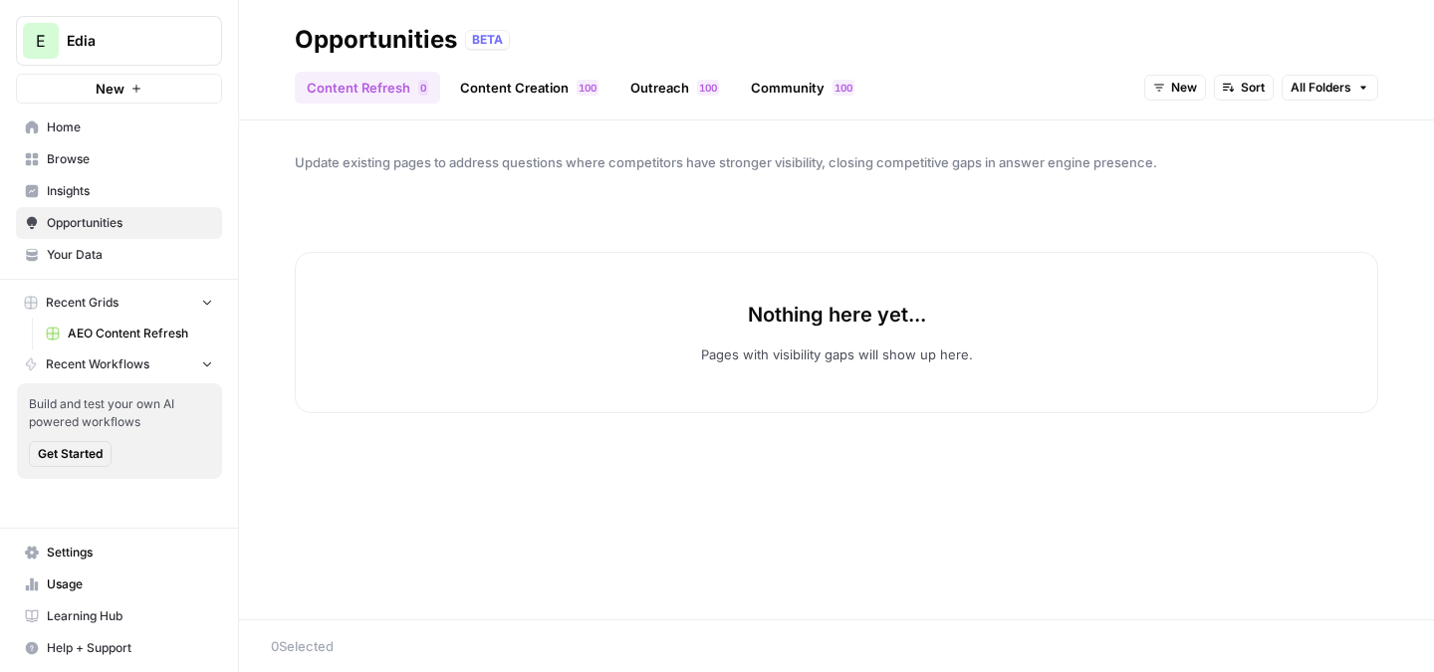
click at [529, 84] on link "Content Creation 0 0 1" at bounding box center [529, 88] width 162 height 32
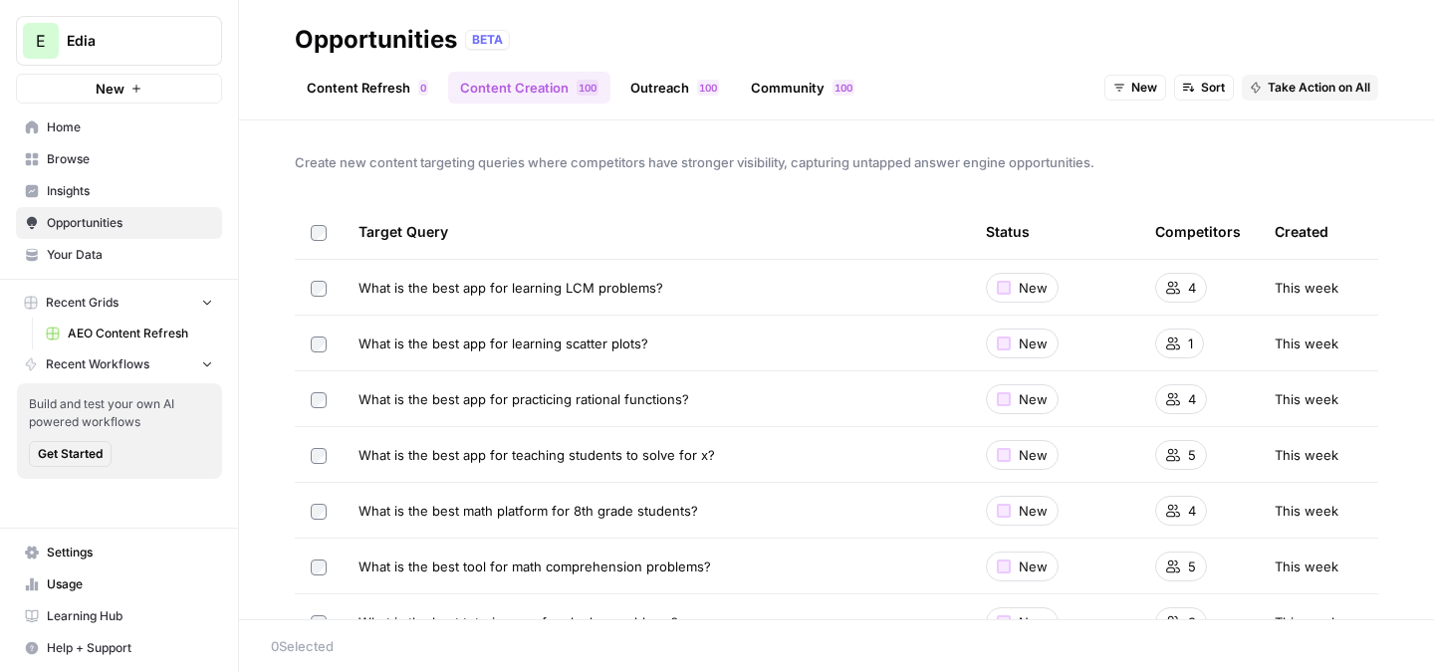
scroll to position [64, 0]
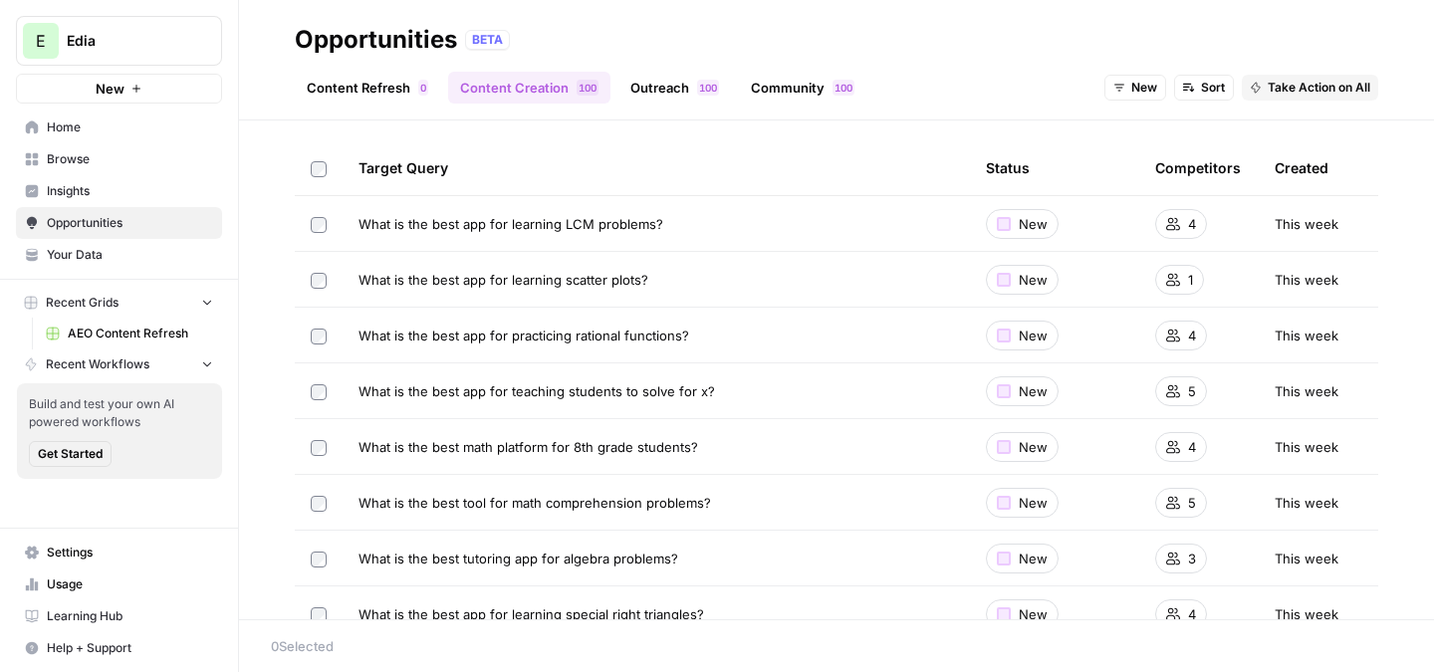
click at [1300, 93] on span "Take Action on All" at bounding box center [1319, 88] width 103 height 18
click at [1342, 127] on span "Create New Grid" at bounding box center [1340, 132] width 120 height 20
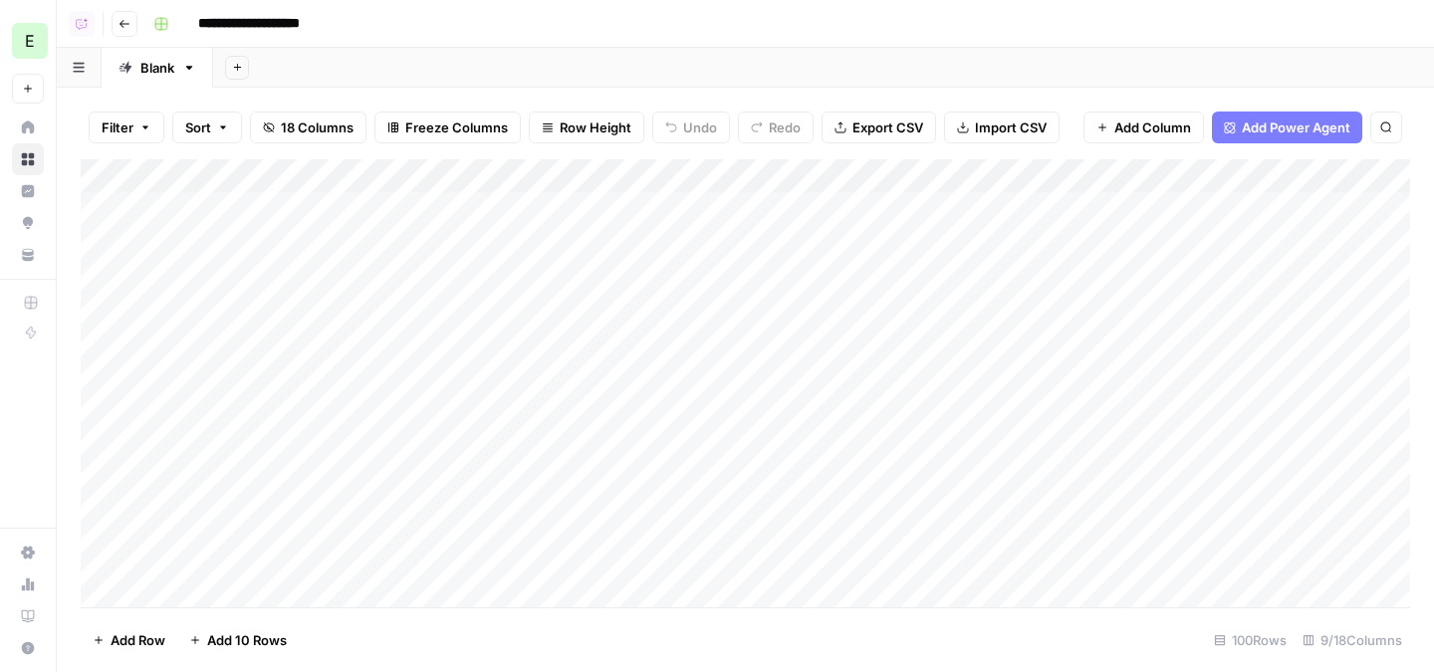
click at [768, 207] on div "Add Column" at bounding box center [746, 383] width 1330 height 448
click at [769, 247] on div "Add Column" at bounding box center [746, 383] width 1330 height 448
click at [769, 287] on div "Add Column" at bounding box center [746, 383] width 1330 height 448
click at [769, 317] on div "Add Column" at bounding box center [746, 383] width 1330 height 448
click at [770, 240] on div "Add Column" at bounding box center [746, 383] width 1330 height 448
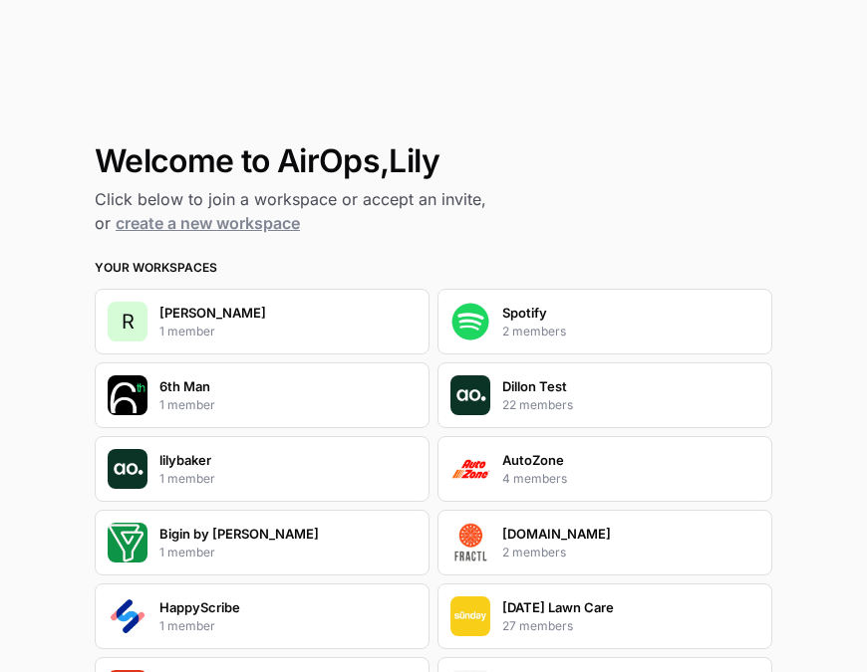
click at [622, 399] on div "Dillon Test 22 members" at bounding box center [604, 396] width 335 height 66
click at [619, 399] on div "[PERSON_NAME] Test 22 members" at bounding box center [604, 396] width 335 height 66
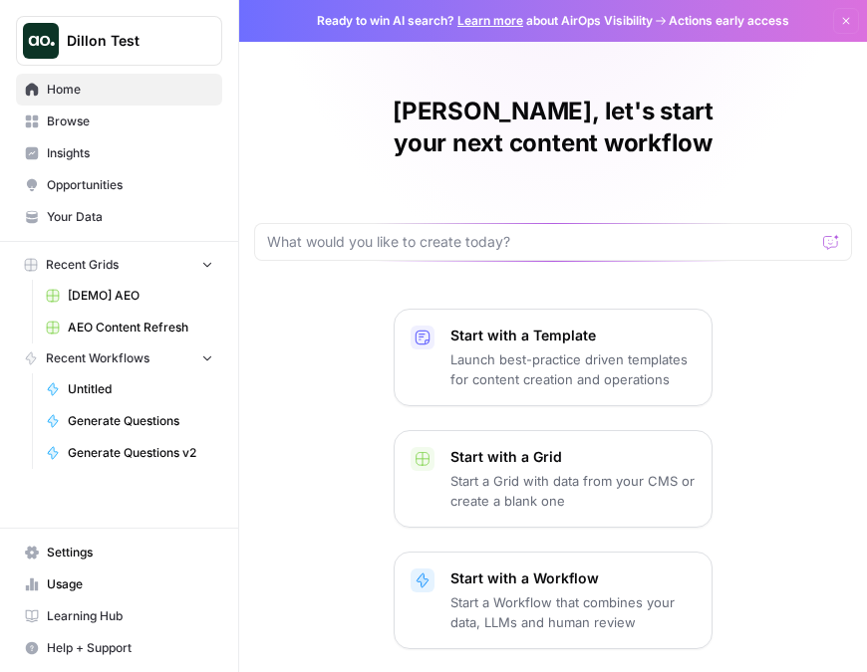
click at [166, 115] on span "Browse" at bounding box center [130, 122] width 166 height 18
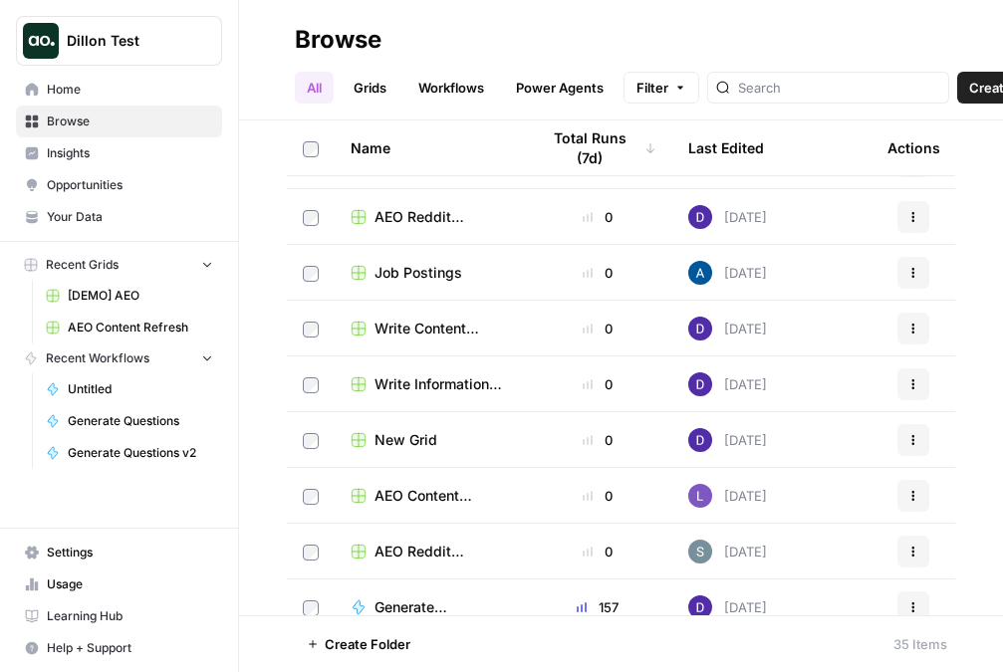
scroll to position [415, 0]
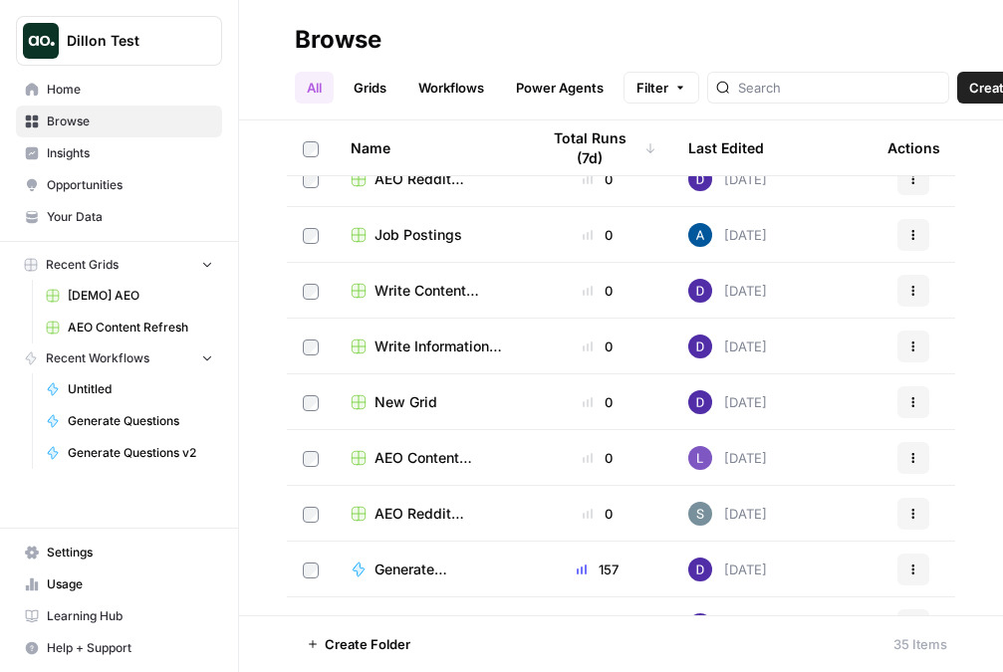
click at [441, 340] on span "Write Informational Article" at bounding box center [441, 347] width 132 height 20
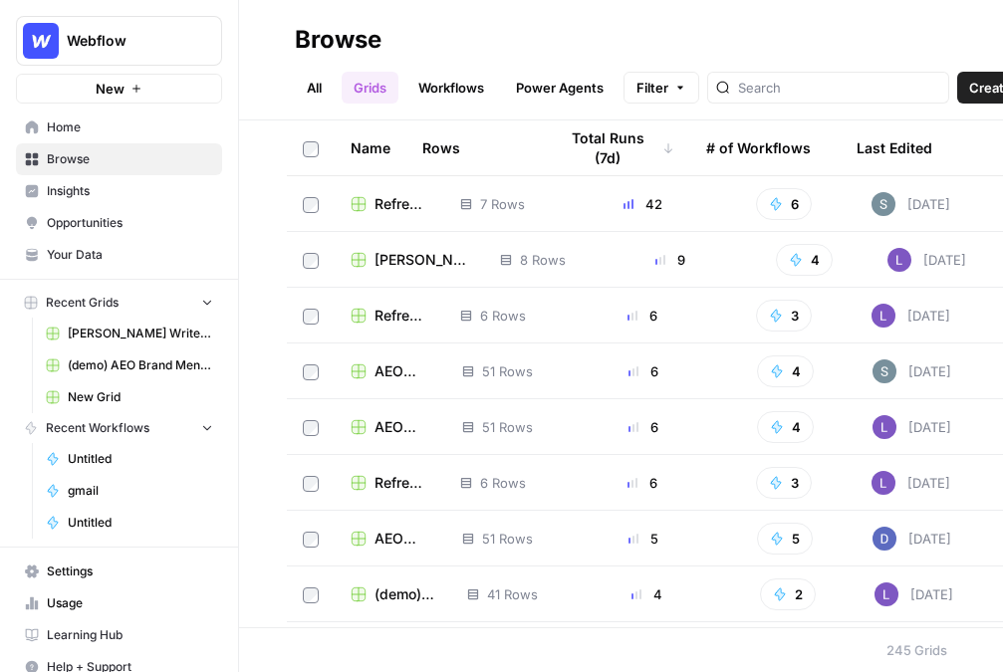
click at [841, 73] on div at bounding box center [828, 88] width 242 height 32
click at [805, 93] on input "search" at bounding box center [839, 88] width 202 height 20
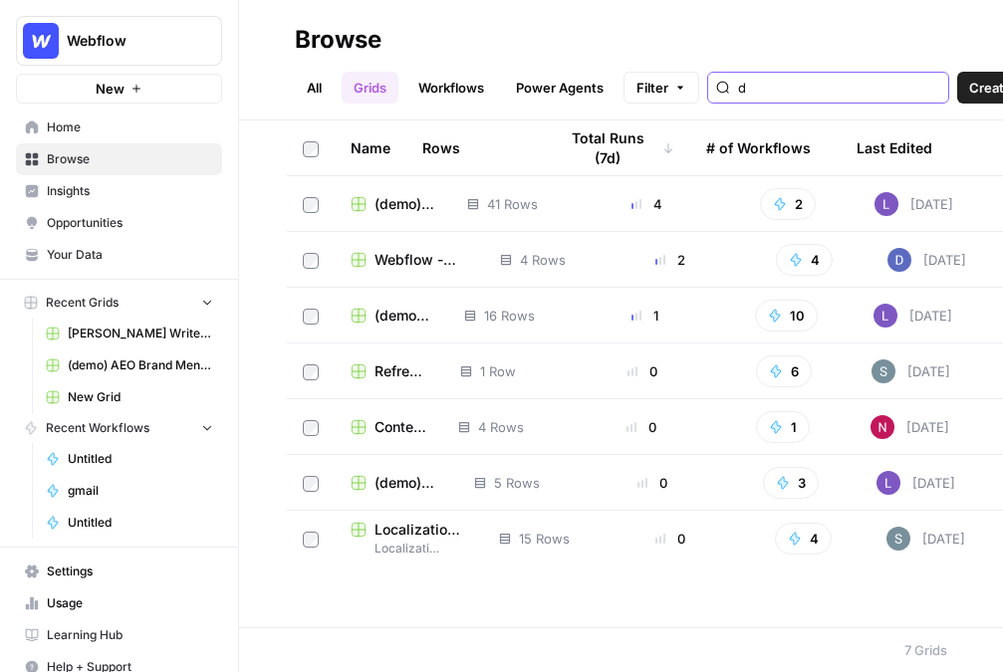
type input "d"
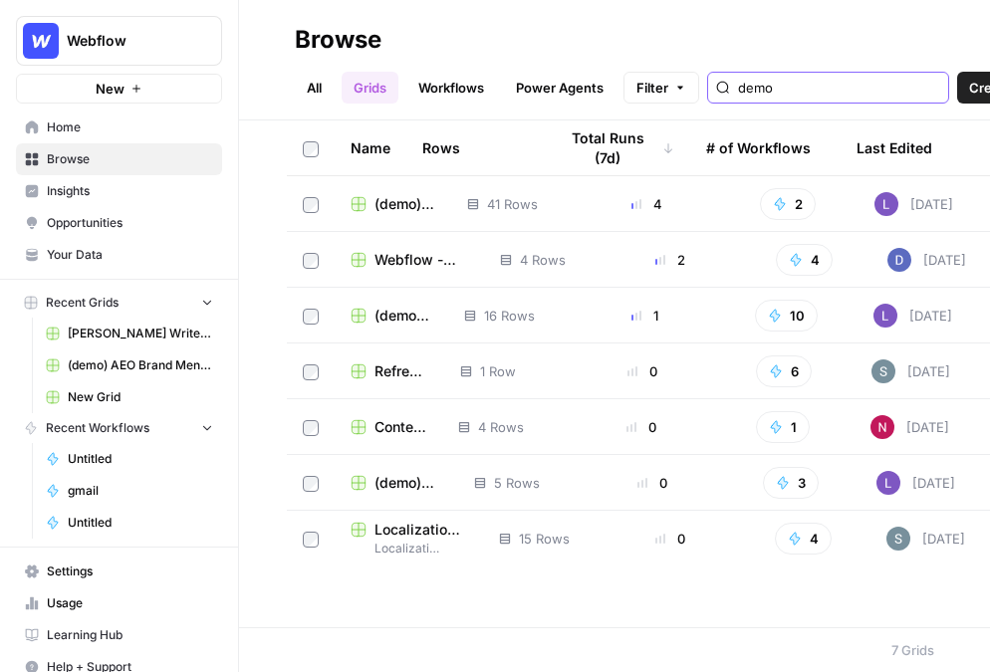
drag, startPoint x: 783, startPoint y: 85, endPoint x: 696, endPoint y: 84, distance: 86.7
click at [0, 0] on div "Filter demo" at bounding box center [0, 0] width 0 height 0
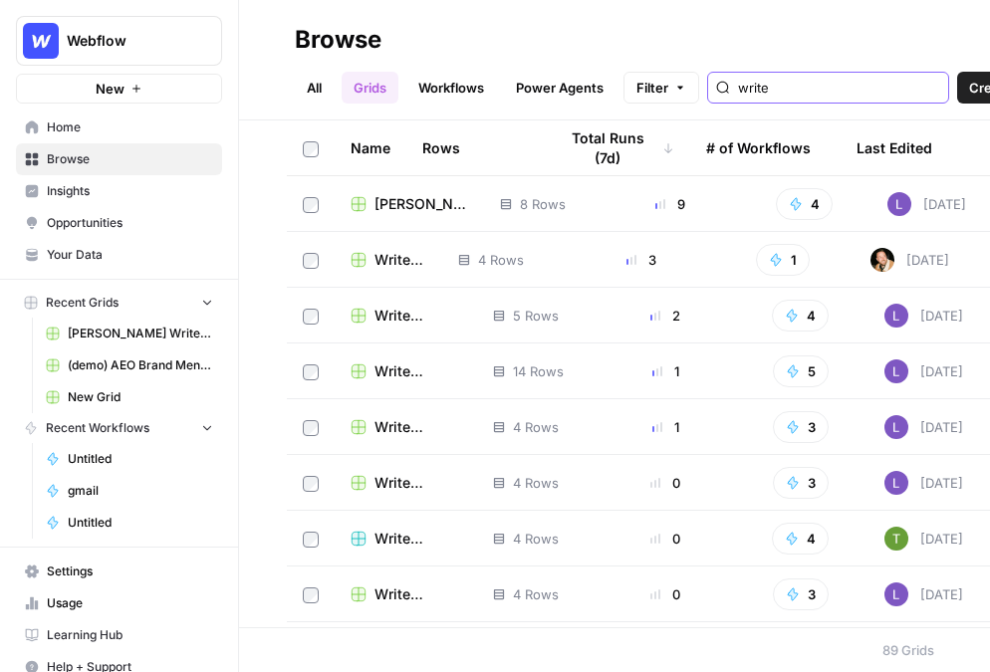
type input "write"
click at [407, 201] on span "[PERSON_NAME] Write Informational Article" at bounding box center [422, 204] width 94 height 20
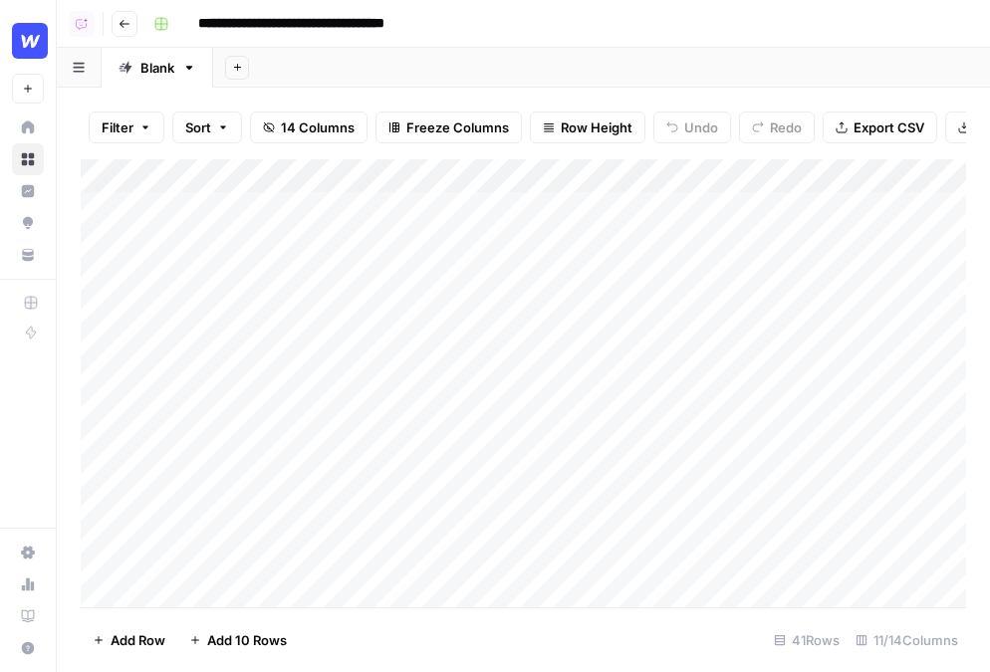
click at [34, 125] on link "Home" at bounding box center [28, 128] width 32 height 32
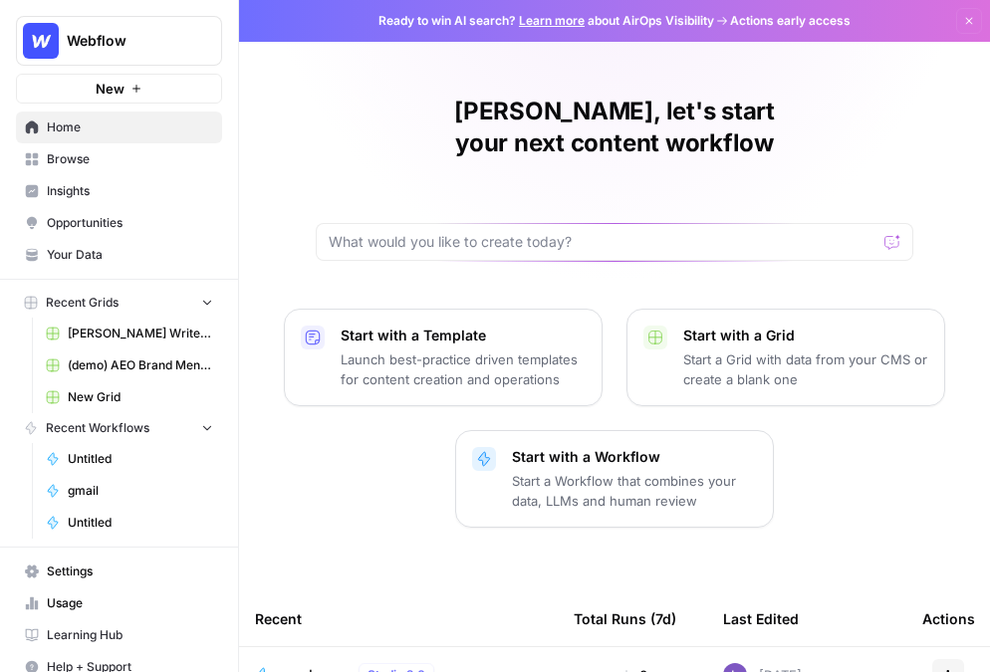
click at [34, 125] on icon at bounding box center [32, 127] width 13 height 13
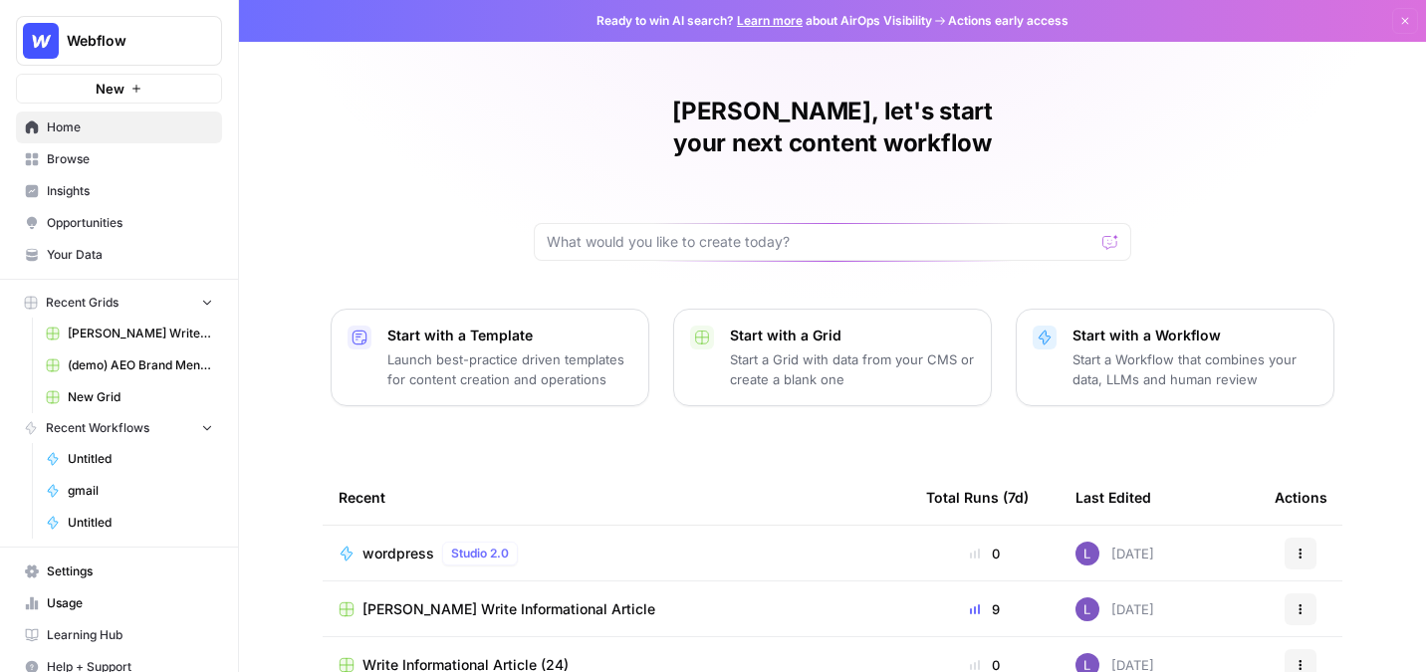
click at [98, 256] on span "Your Data" at bounding box center [130, 255] width 166 height 18
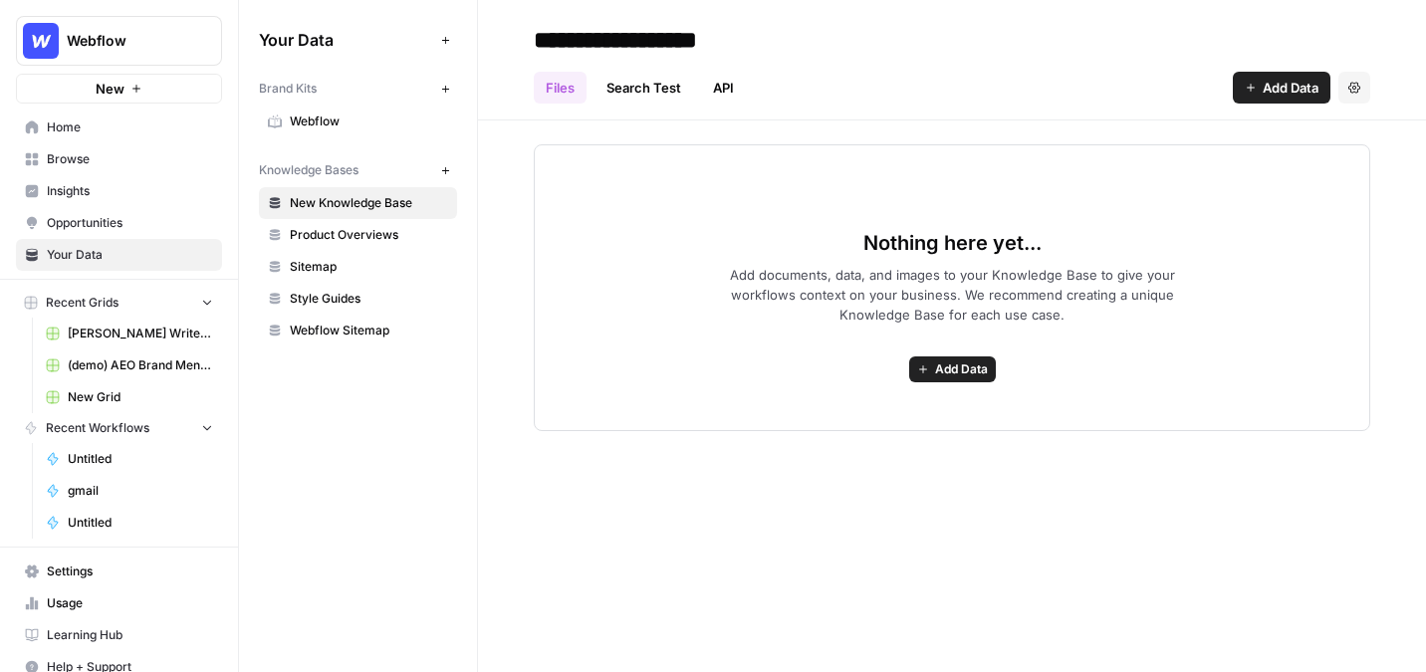
click at [333, 116] on span "Webflow" at bounding box center [369, 122] width 158 height 18
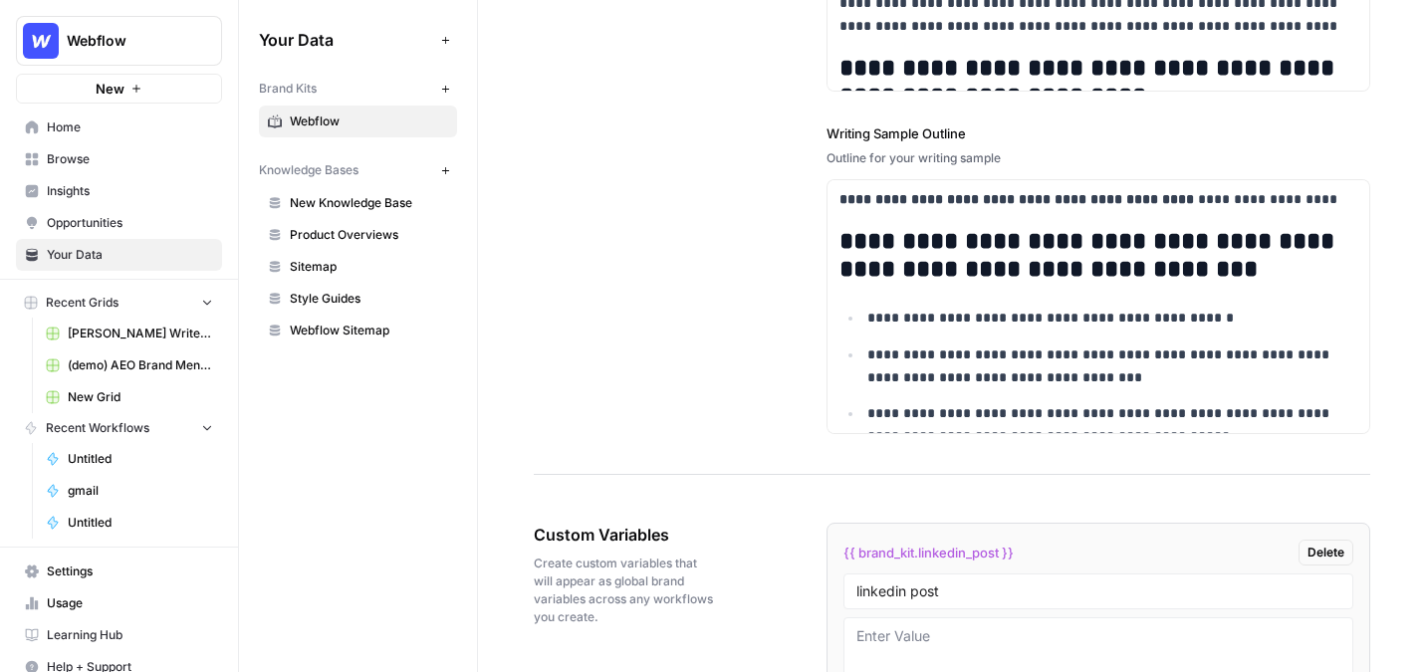
scroll to position [2723, 0]
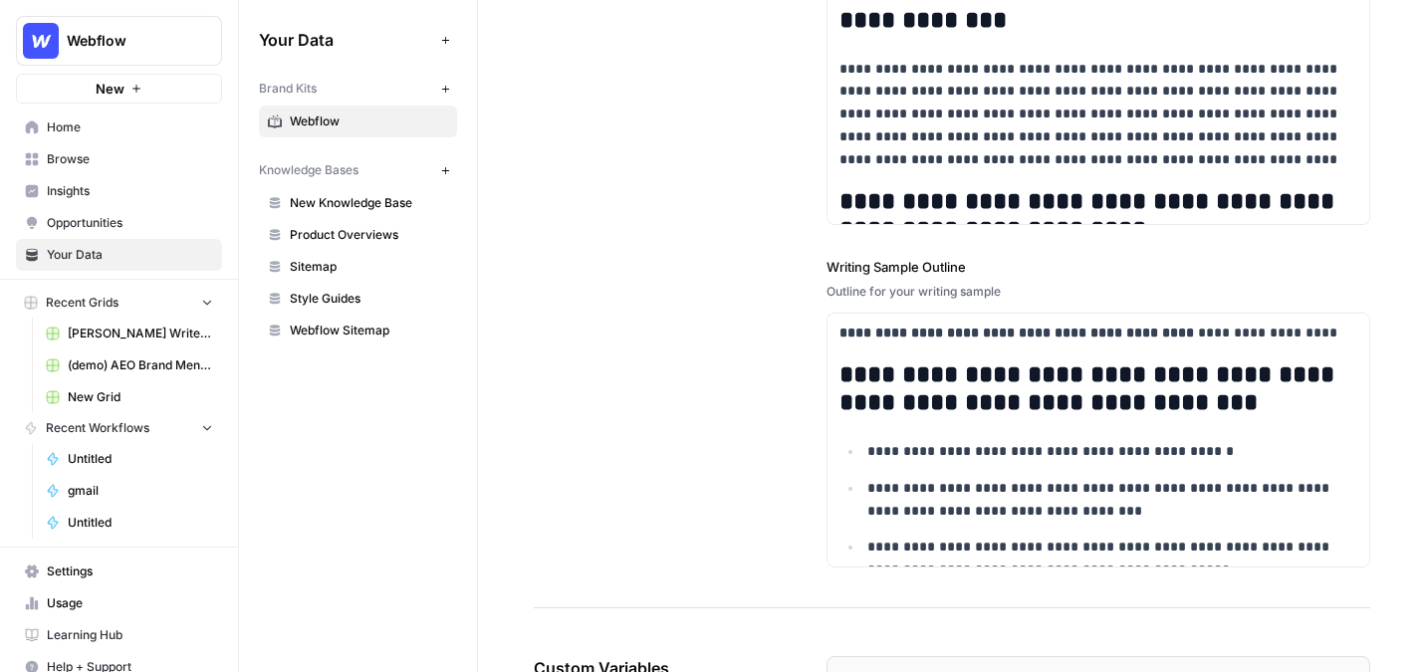
click at [353, 198] on span "New Knowledge Base" at bounding box center [369, 203] width 158 height 18
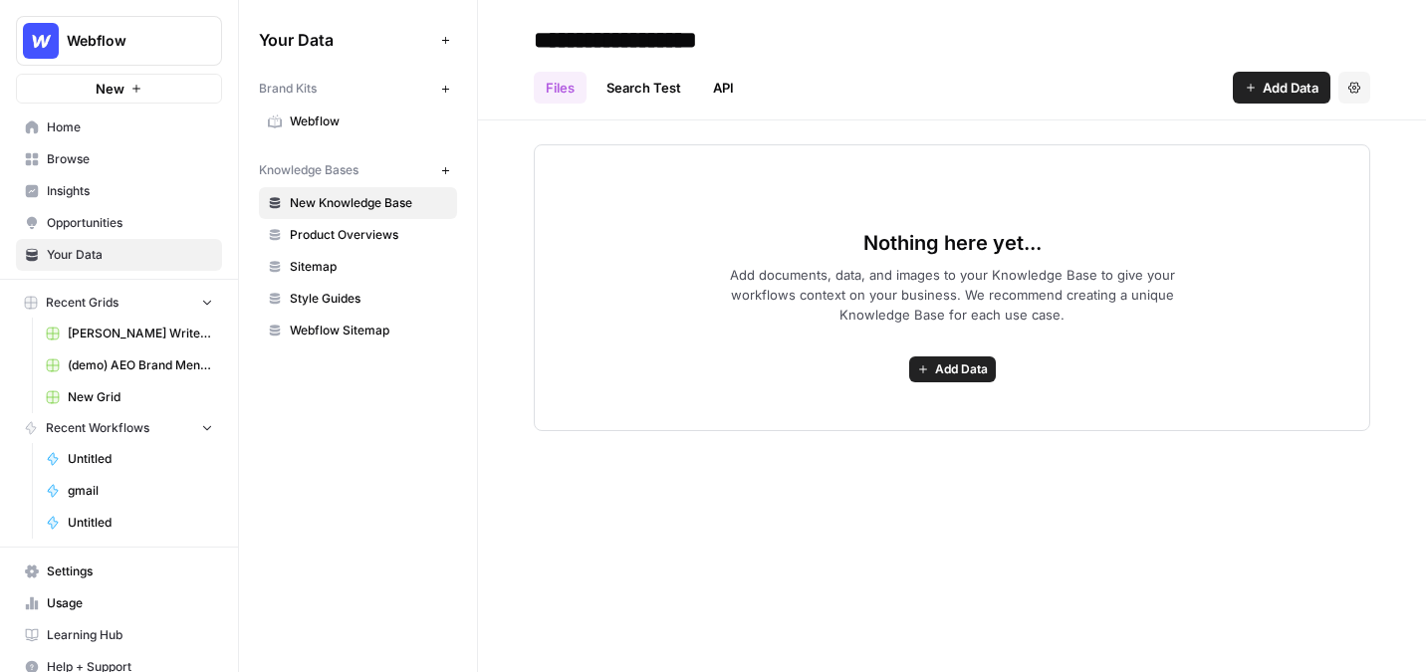
click at [937, 364] on span "Add Data" at bounding box center [961, 370] width 53 height 18
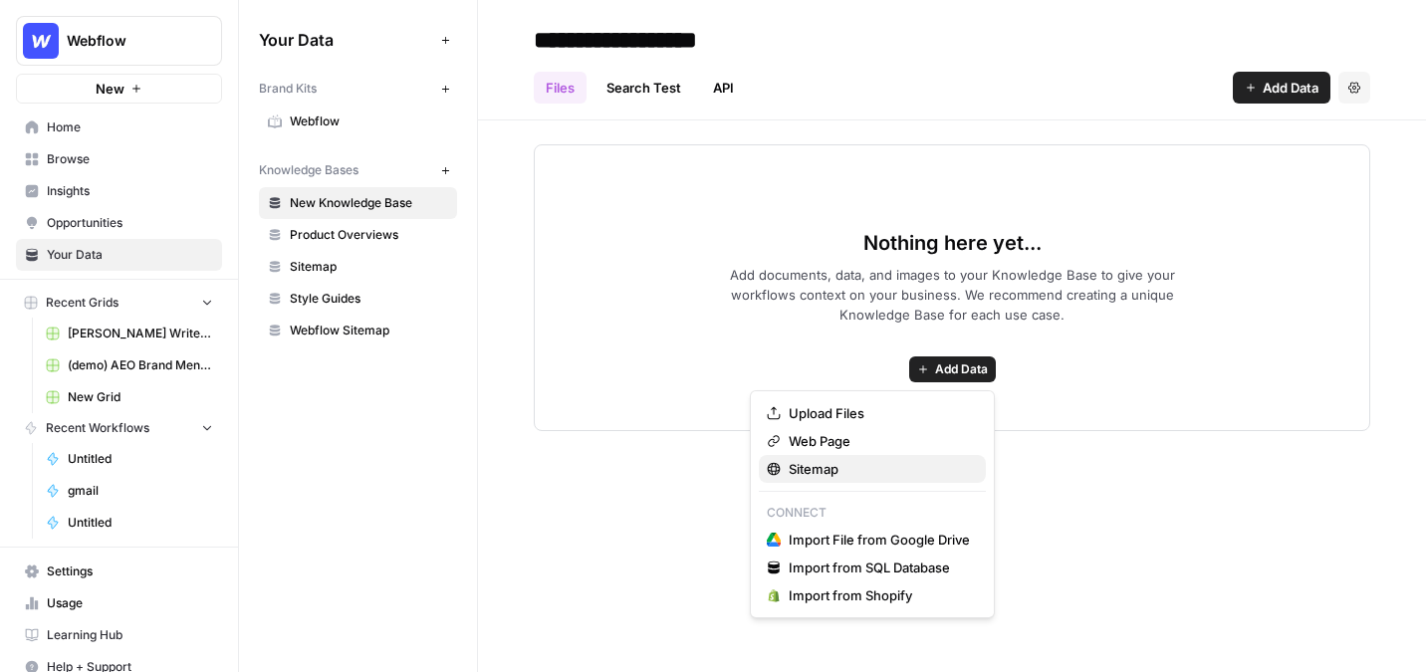
click at [824, 463] on span "Sitemap" at bounding box center [879, 469] width 181 height 20
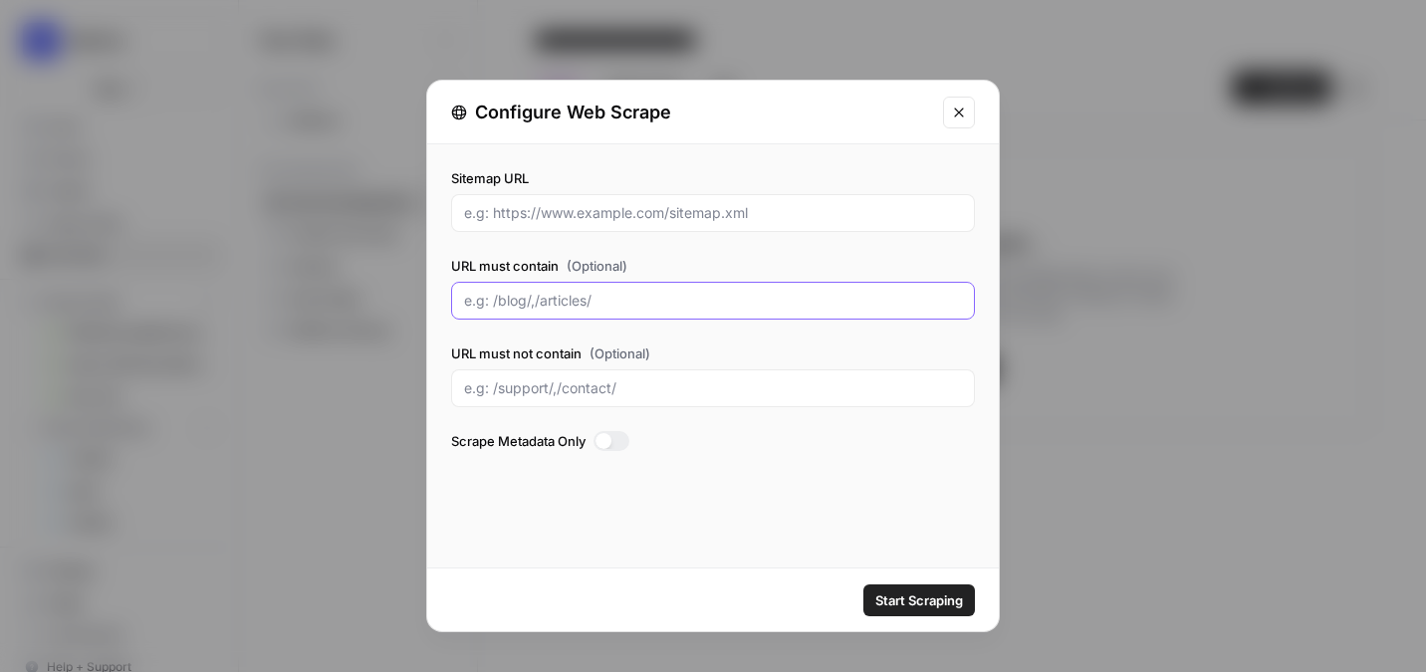
click at [493, 291] on input "URL must contain (Optional)" at bounding box center [713, 301] width 498 height 20
click at [960, 123] on button "Close modal" at bounding box center [959, 113] width 32 height 32
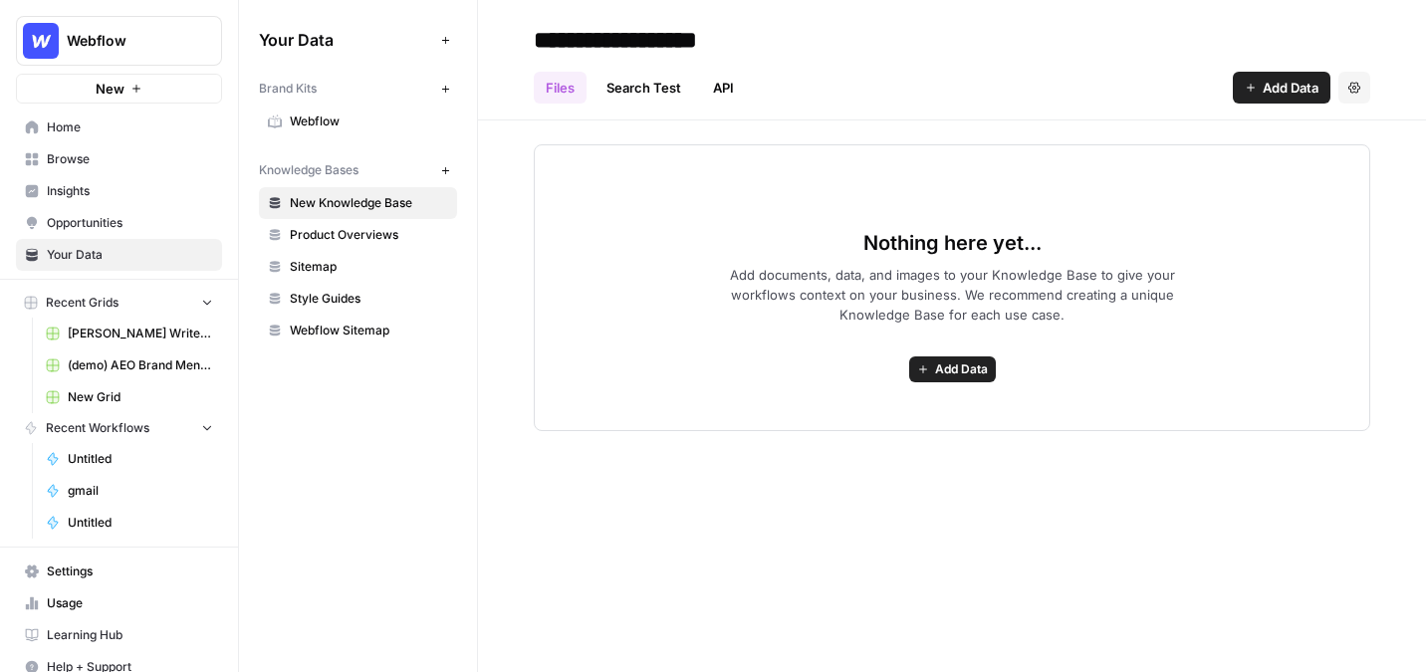
click at [82, 150] on span "Browse" at bounding box center [130, 159] width 166 height 18
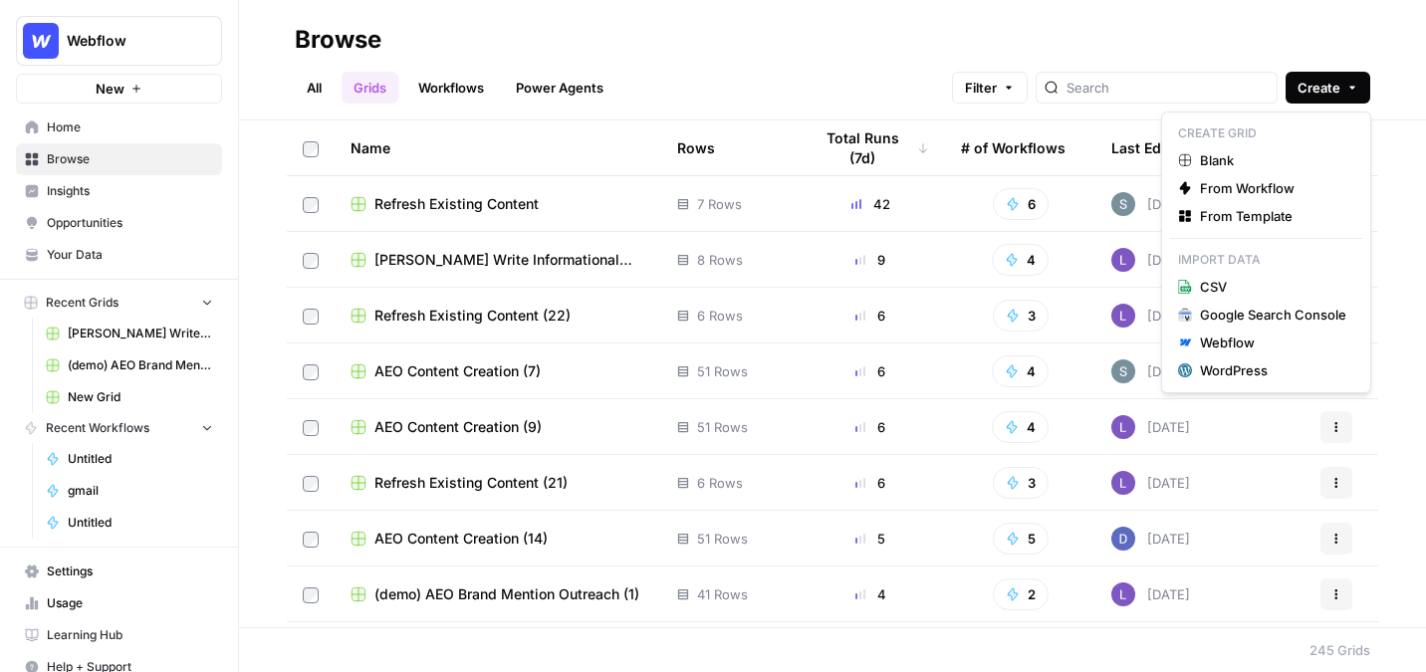
click at [989, 93] on button "Create" at bounding box center [1328, 88] width 85 height 32
click at [989, 152] on span "Blank" at bounding box center [1273, 160] width 146 height 20
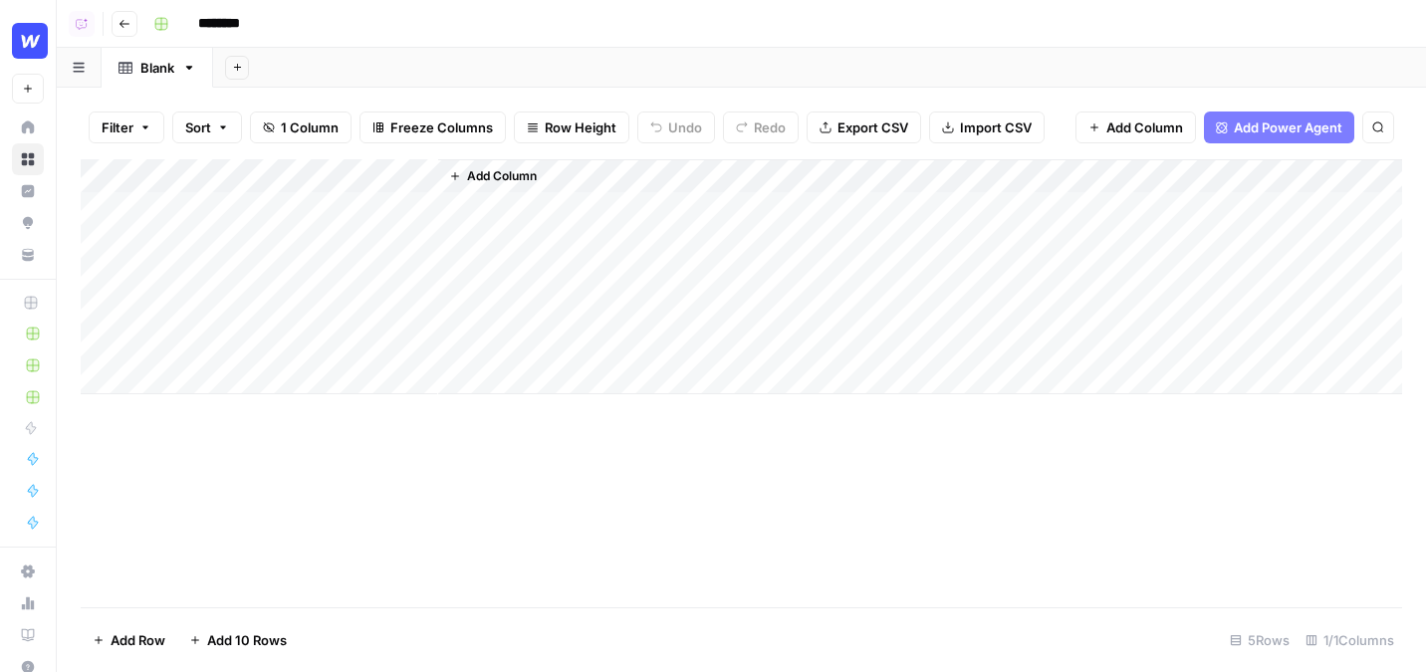
click at [475, 178] on span "Add Column" at bounding box center [502, 176] width 70 height 18
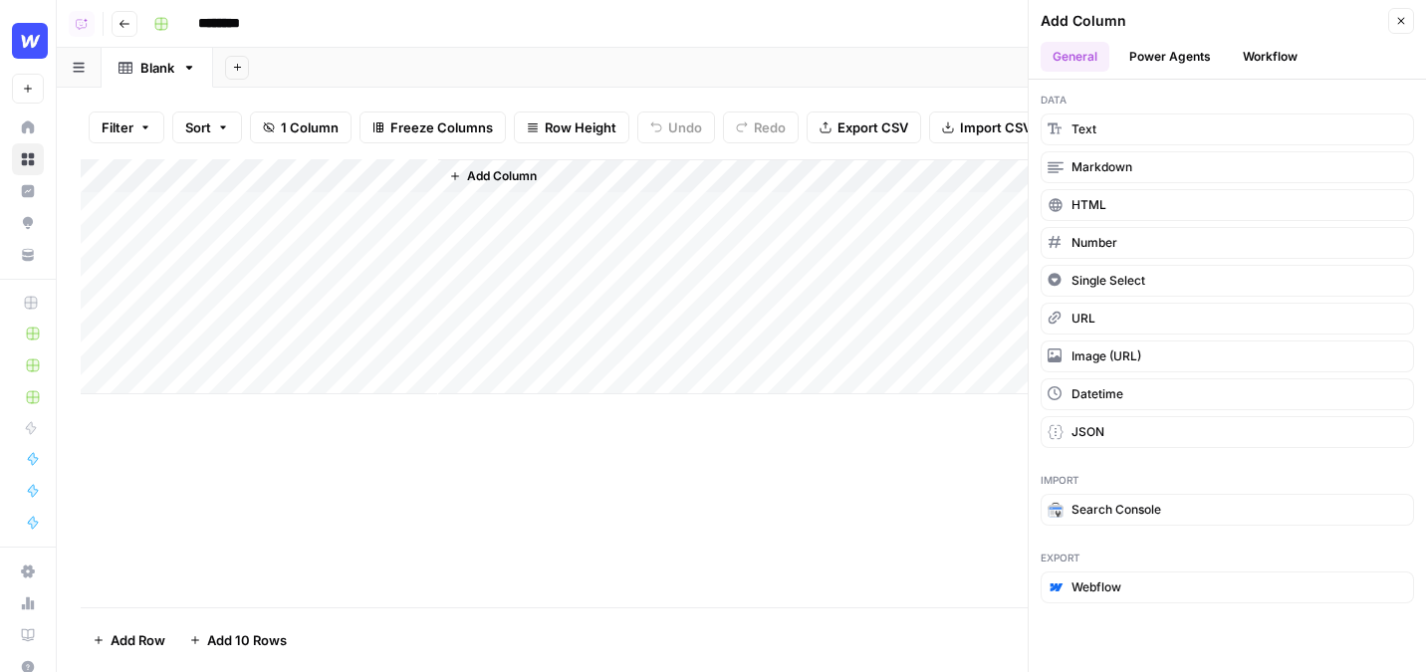
click at [989, 70] on button "Power Agents" at bounding box center [1171, 57] width 106 height 30
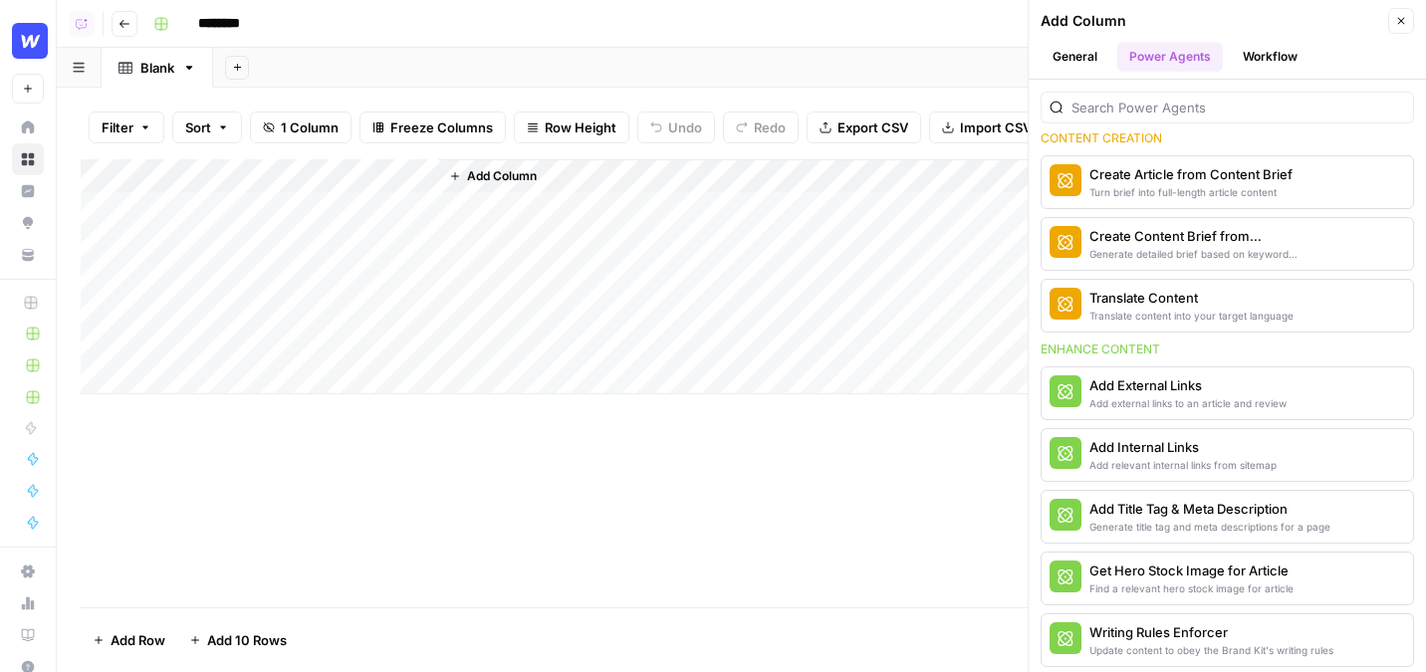
scroll to position [271, 0]
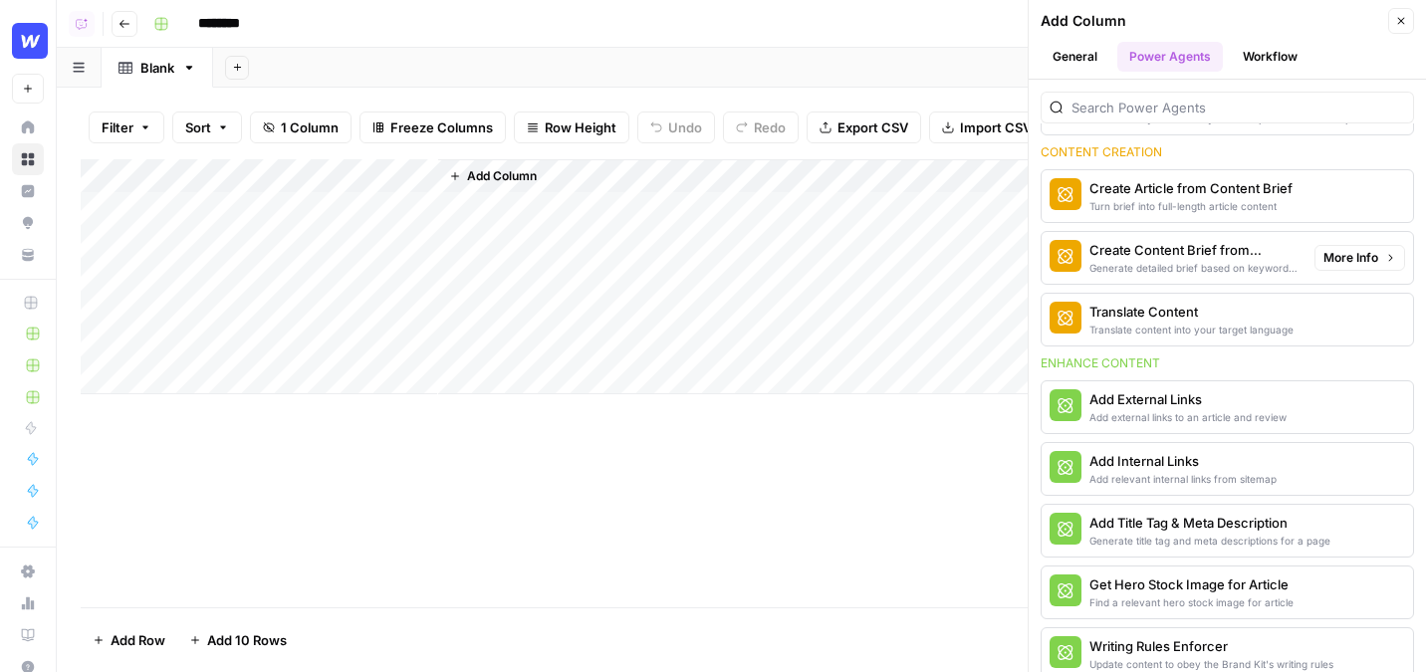
click at [989, 261] on div "Generate detailed brief based on keyword research" at bounding box center [1194, 268] width 209 height 16
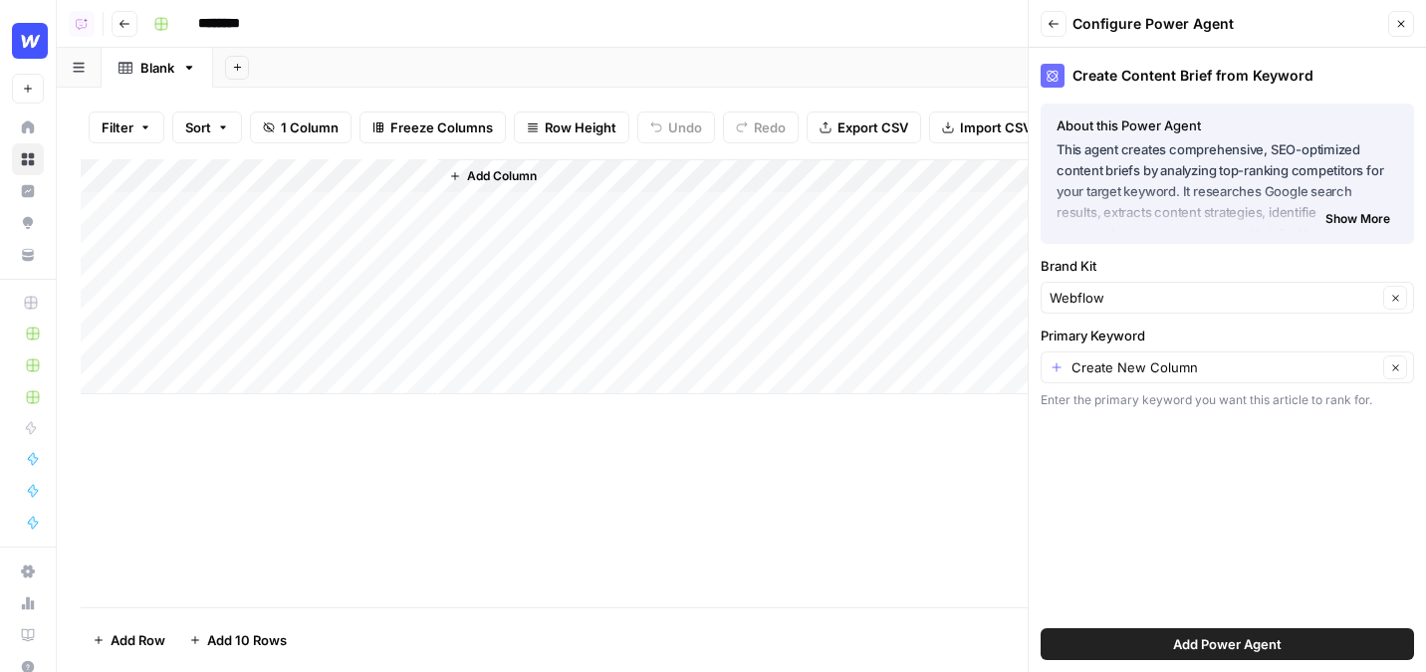
click at [989, 648] on span "Add Power Agent" at bounding box center [1227, 645] width 109 height 20
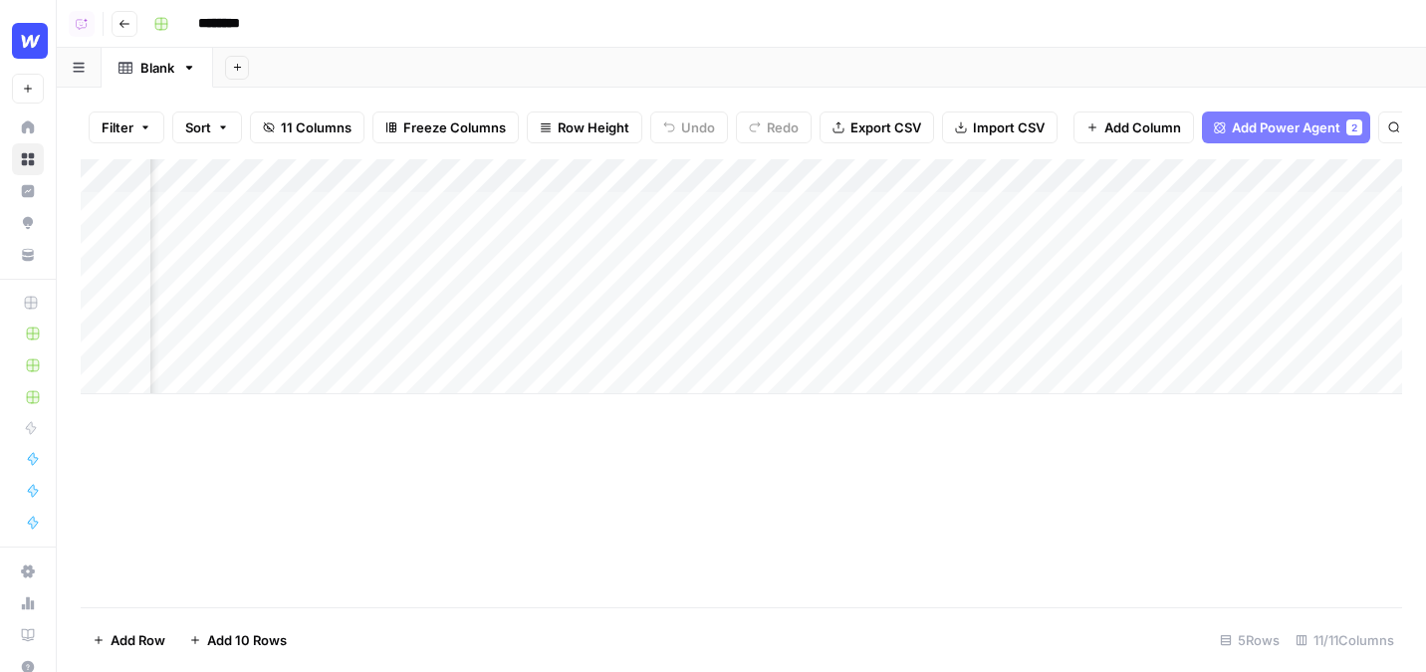
scroll to position [0, 230]
click at [989, 126] on span "Add Power Agent" at bounding box center [1286, 128] width 109 height 20
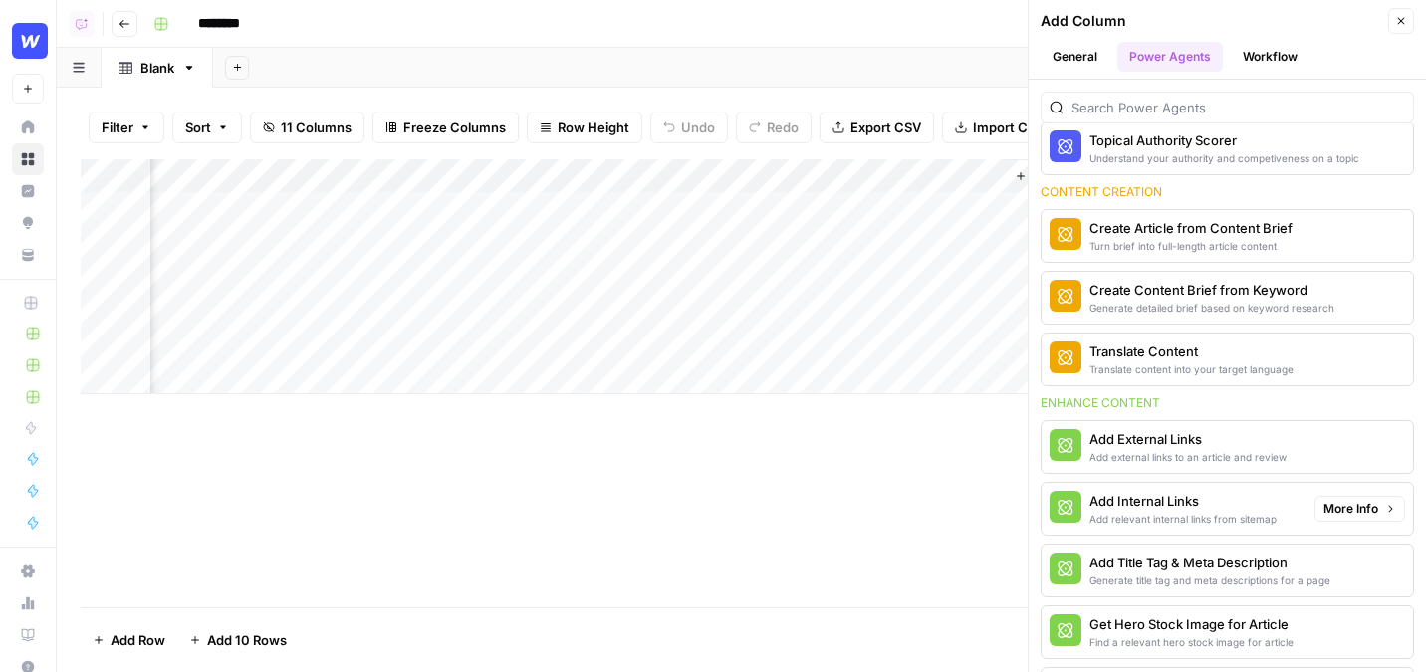
scroll to position [443, 0]
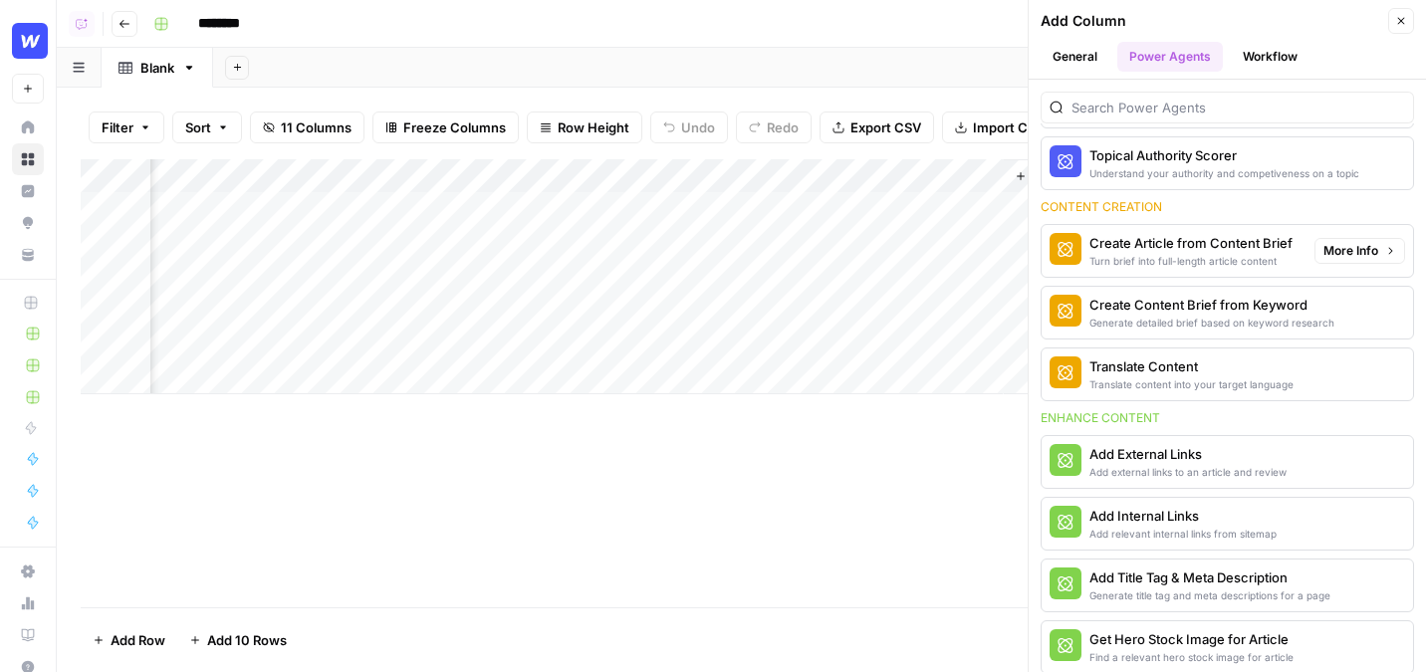
click at [989, 251] on div "Create Article from Content Brief" at bounding box center [1191, 243] width 203 height 20
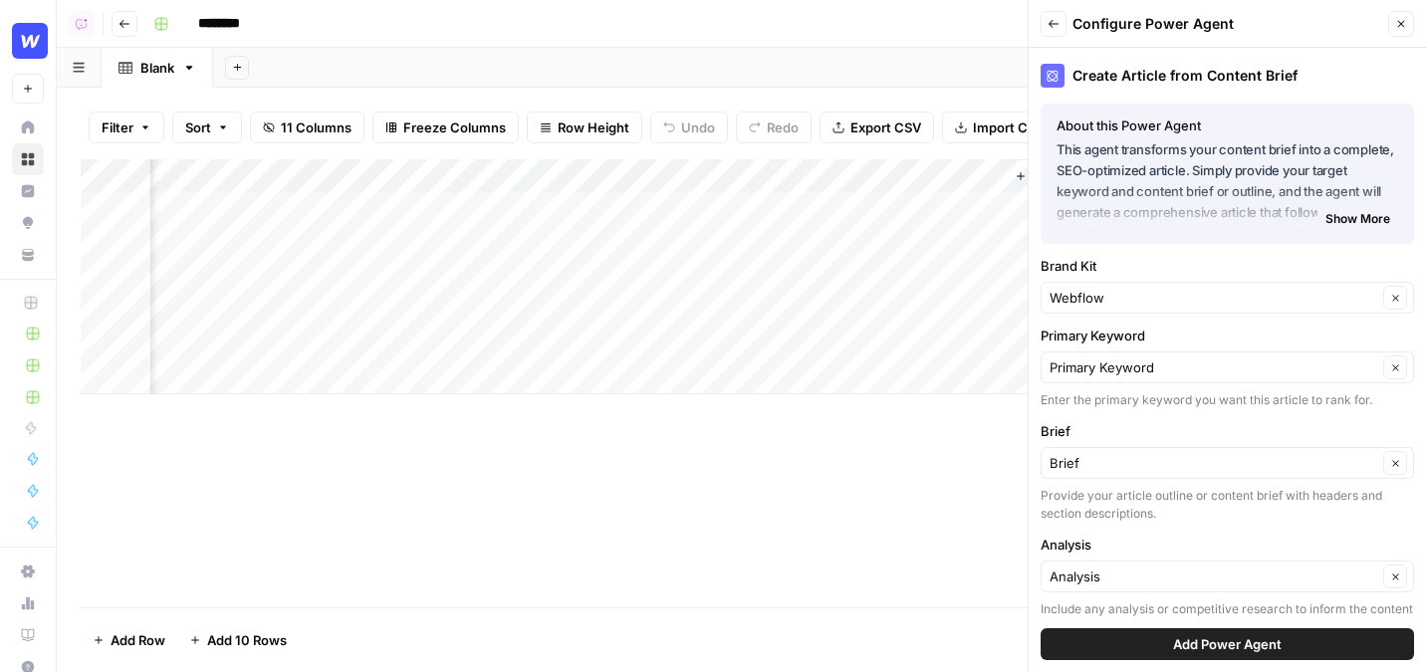
scroll to position [32, 0]
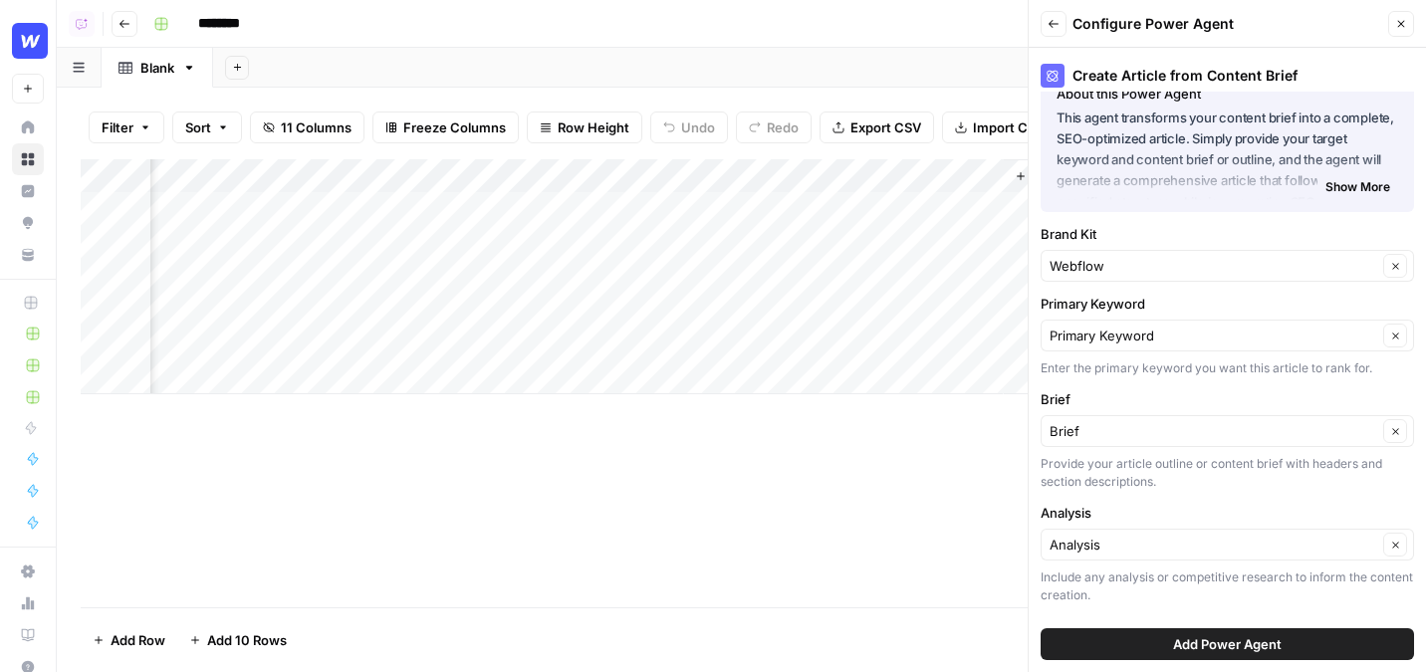
click at [989, 640] on span "Add Power Agent" at bounding box center [1227, 645] width 109 height 20
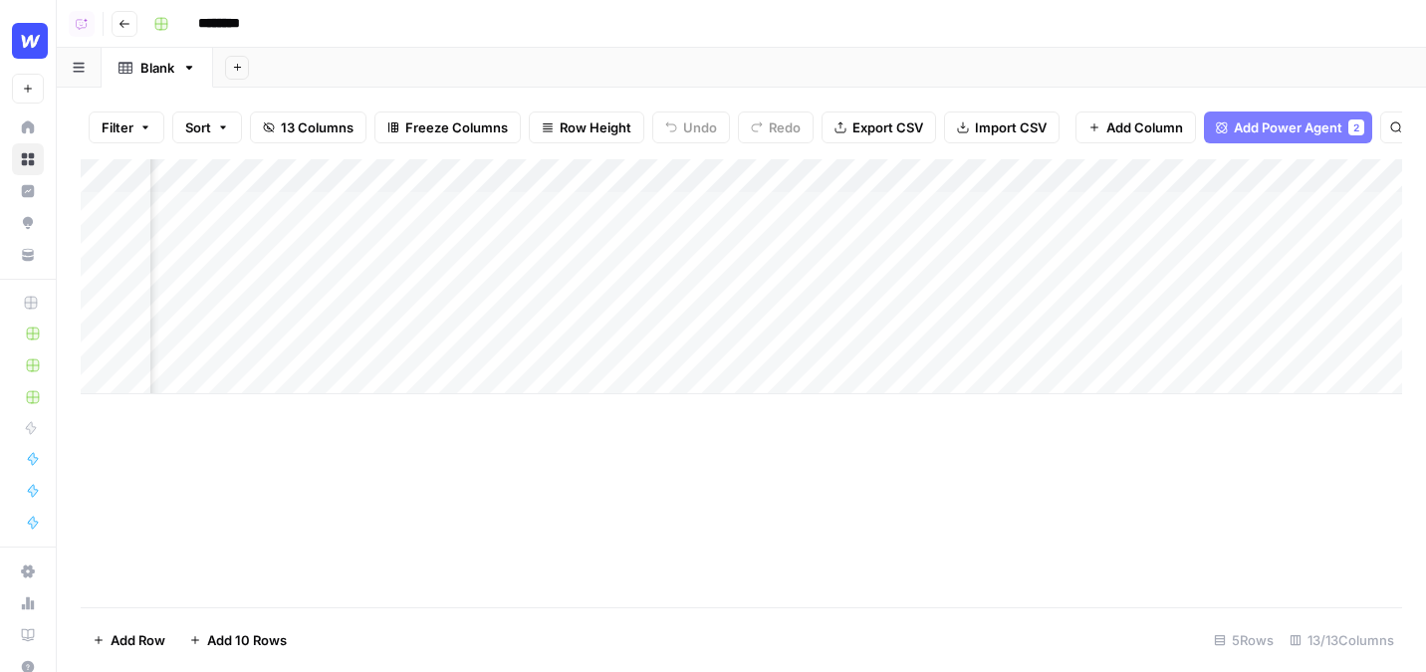
scroll to position [0, 0]
click at [416, 173] on div "Add Column" at bounding box center [742, 276] width 1322 height 235
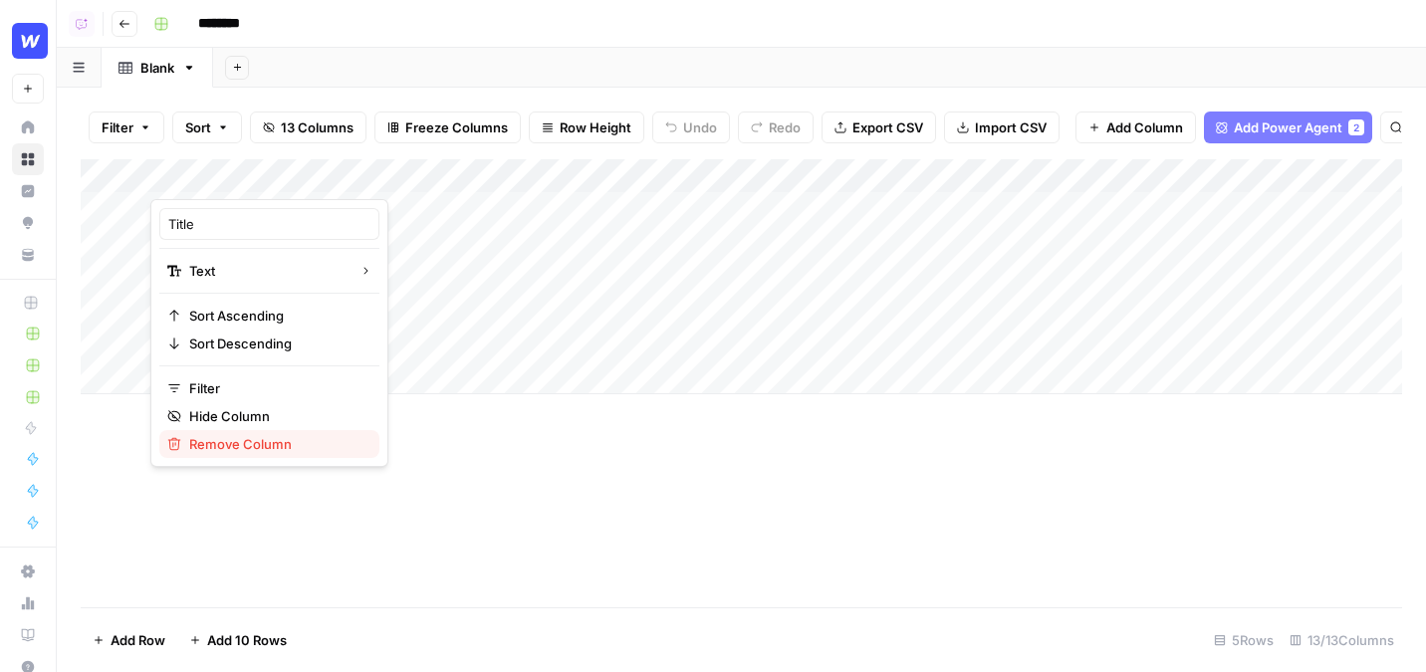
click at [229, 445] on span "Remove Column" at bounding box center [276, 444] width 174 height 20
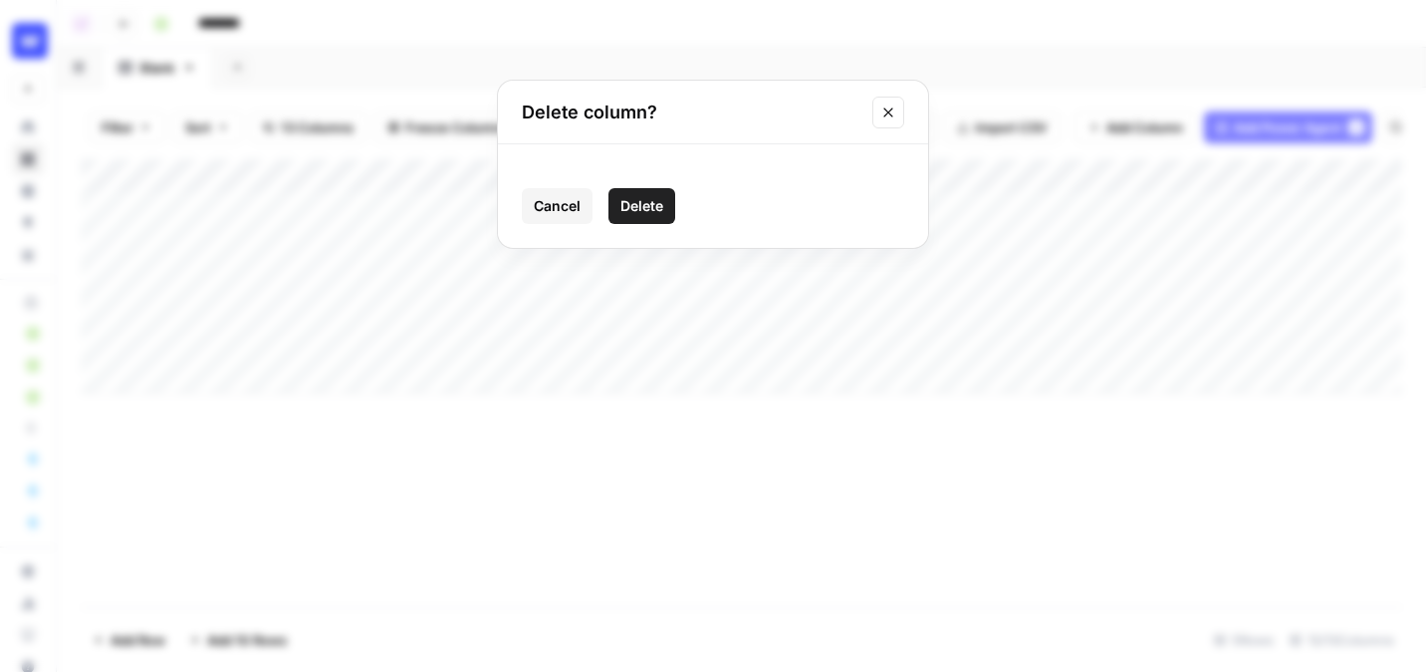
click at [631, 217] on button "Delete" at bounding box center [642, 206] width 67 height 36
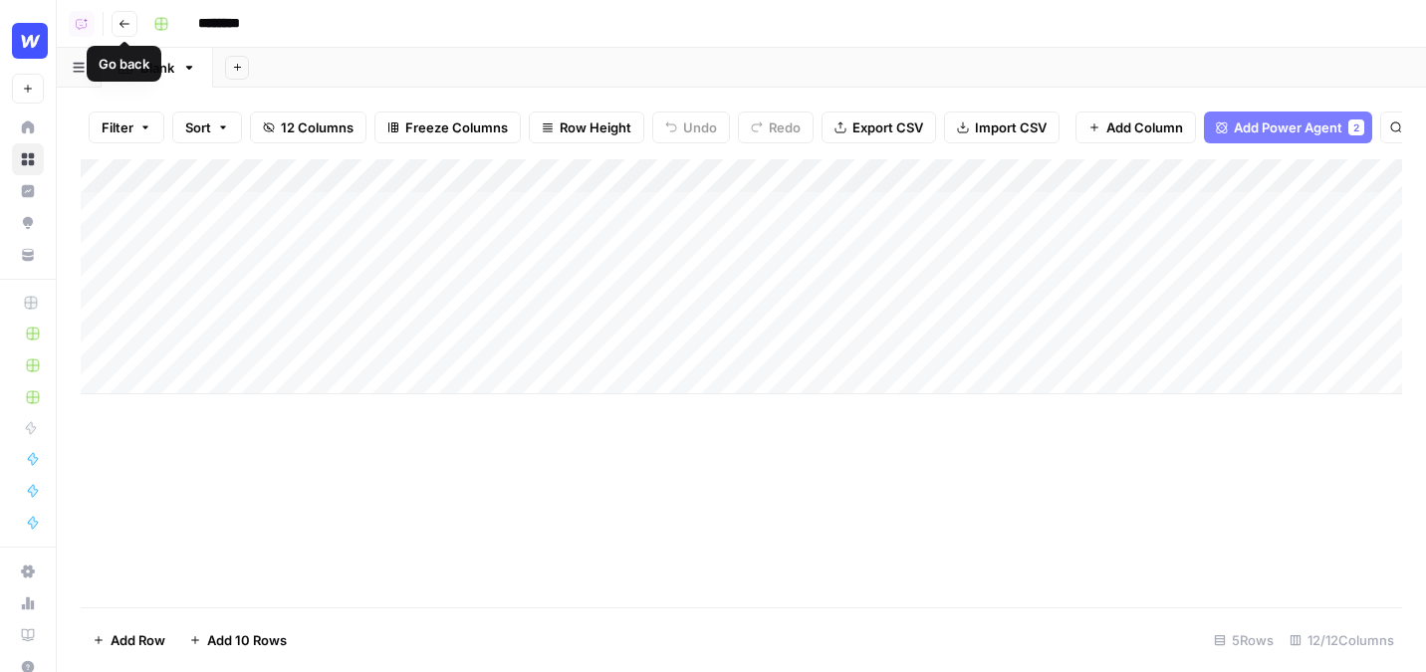
click at [122, 21] on icon "button" at bounding box center [125, 24] width 12 height 12
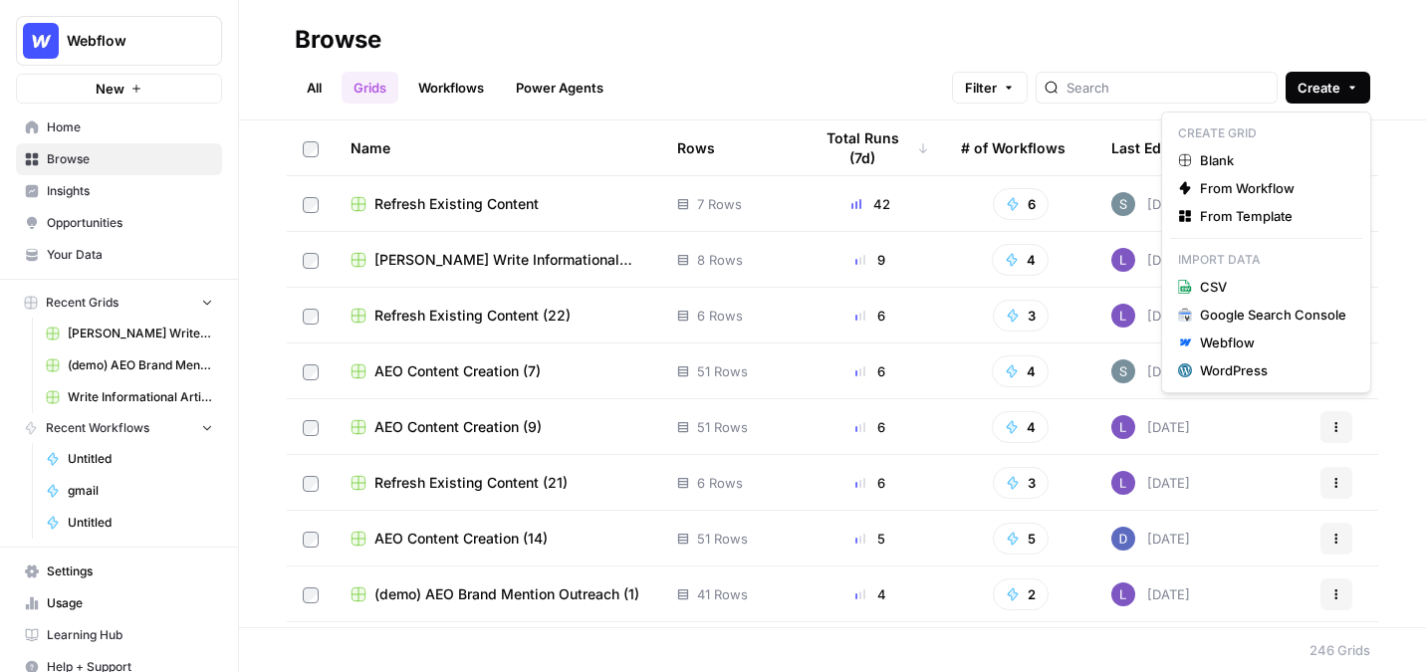
click at [989, 90] on icon "button" at bounding box center [1353, 88] width 12 height 12
click at [989, 223] on span "From Template" at bounding box center [1273, 216] width 146 height 20
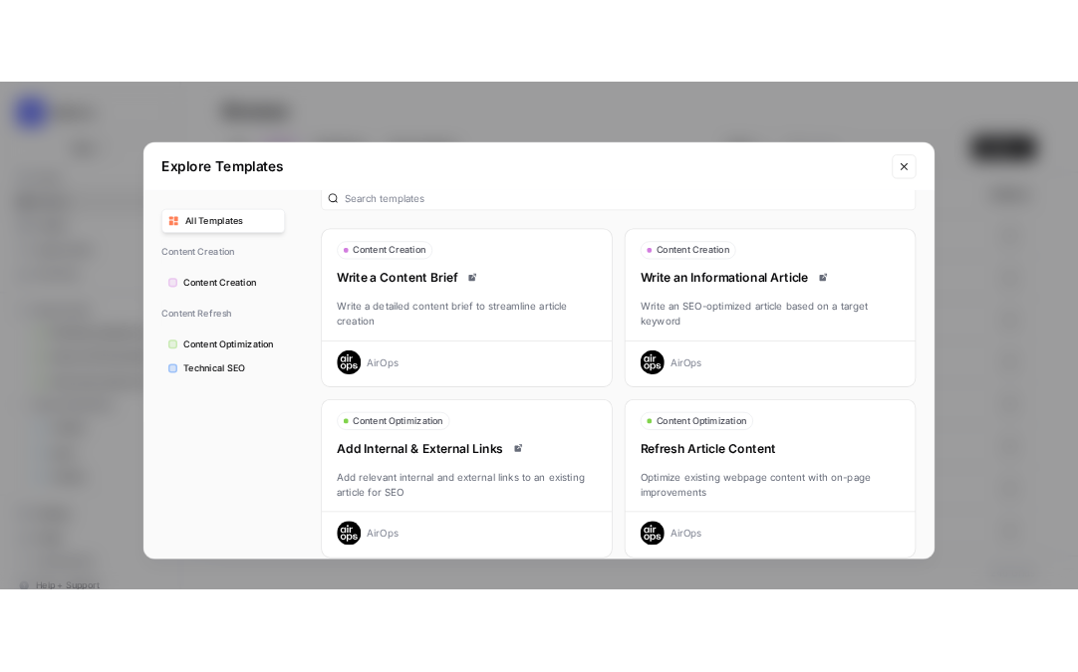
scroll to position [29, 0]
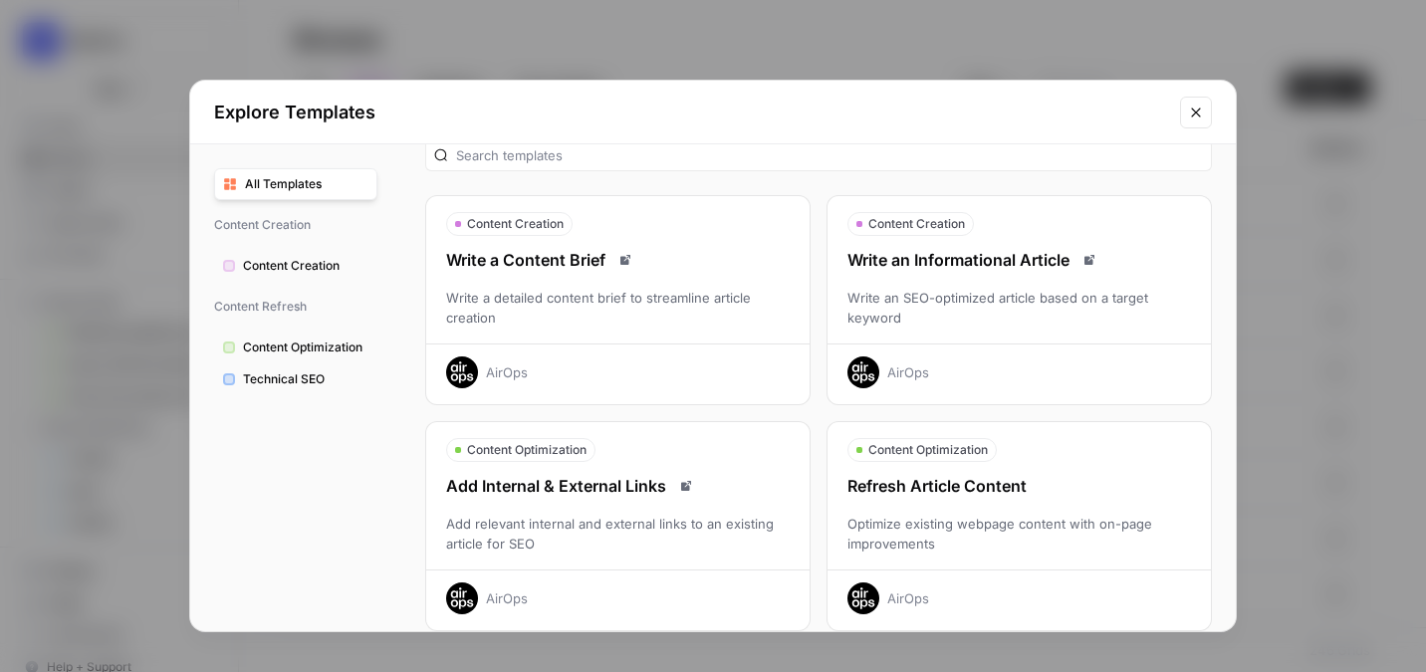
click at [981, 313] on div "Write an SEO-optimized article based on a target keyword" at bounding box center [1020, 308] width 384 height 40
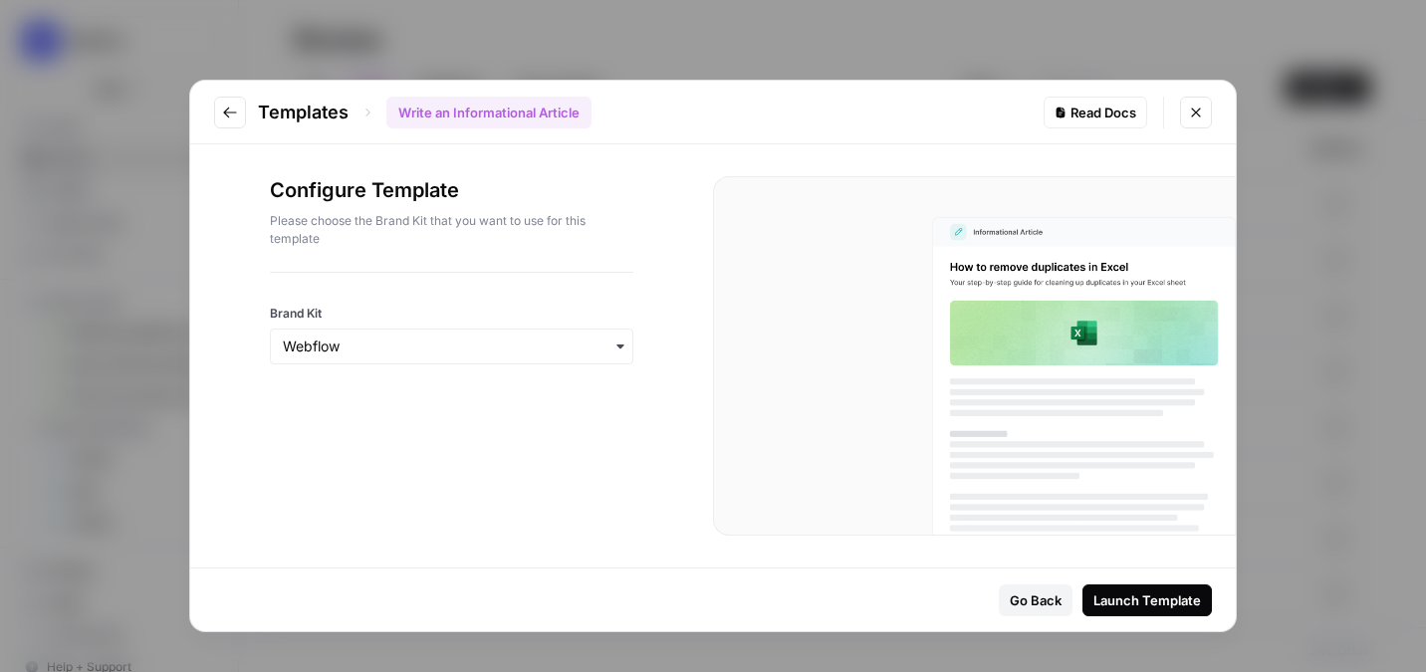
click at [989, 608] on div "Launch Template" at bounding box center [1148, 601] width 108 height 20
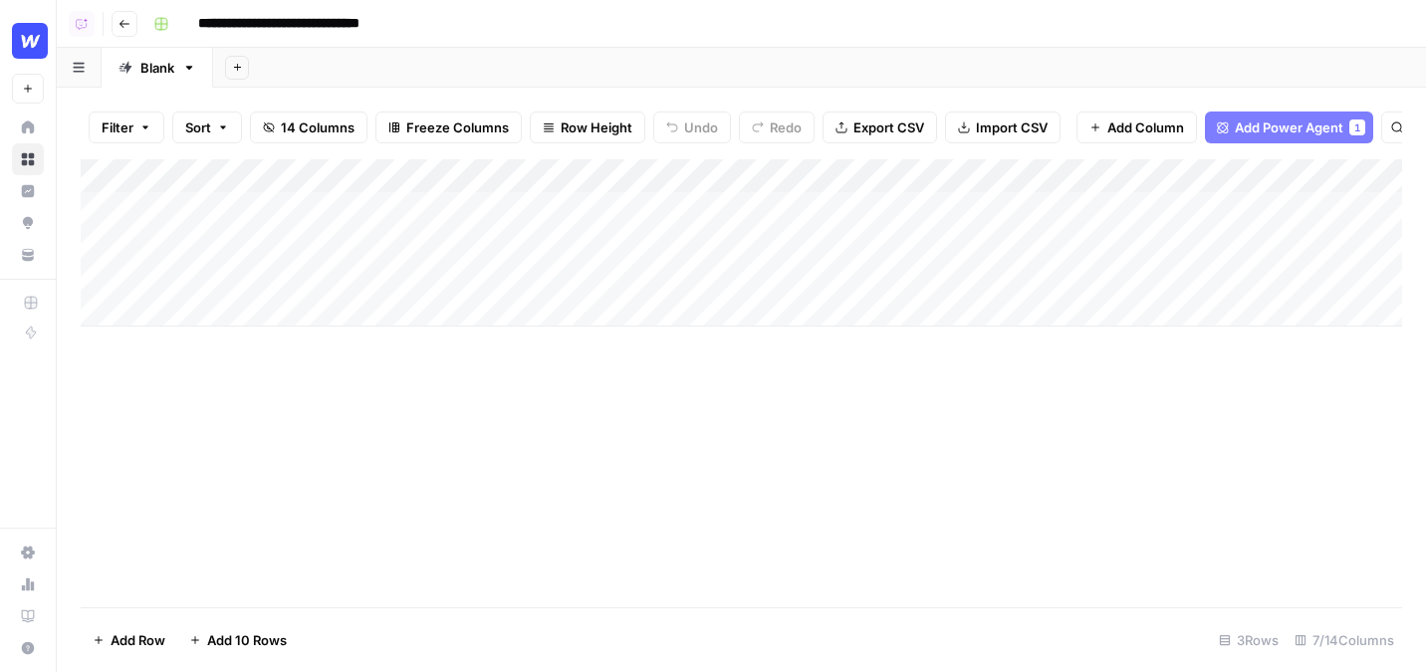
click at [268, 205] on div "Add Column" at bounding box center [742, 242] width 1322 height 167
click at [268, 205] on textarea "**********" at bounding box center [308, 210] width 319 height 28
click at [375, 352] on div "Add Column" at bounding box center [742, 383] width 1322 height 448
click at [671, 183] on div "Add Column" at bounding box center [742, 242] width 1322 height 167
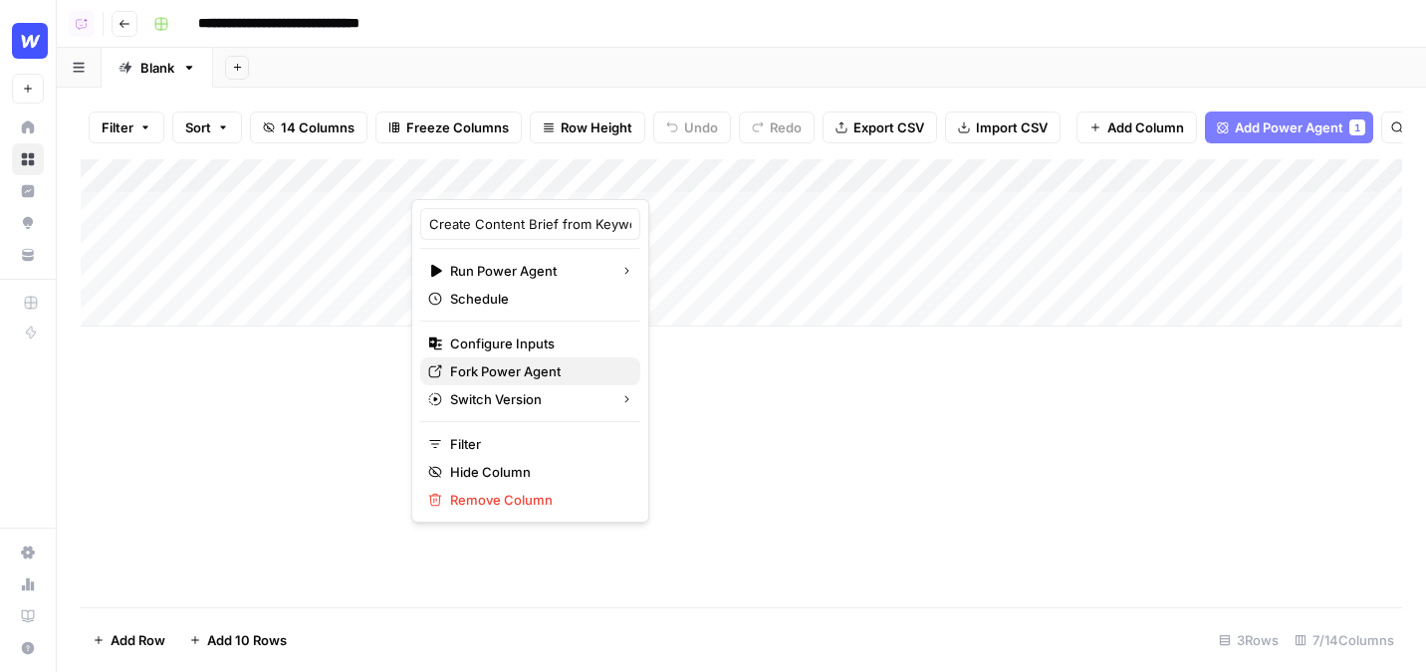
click at [503, 367] on span "Fork Power Agent" at bounding box center [537, 372] width 174 height 20
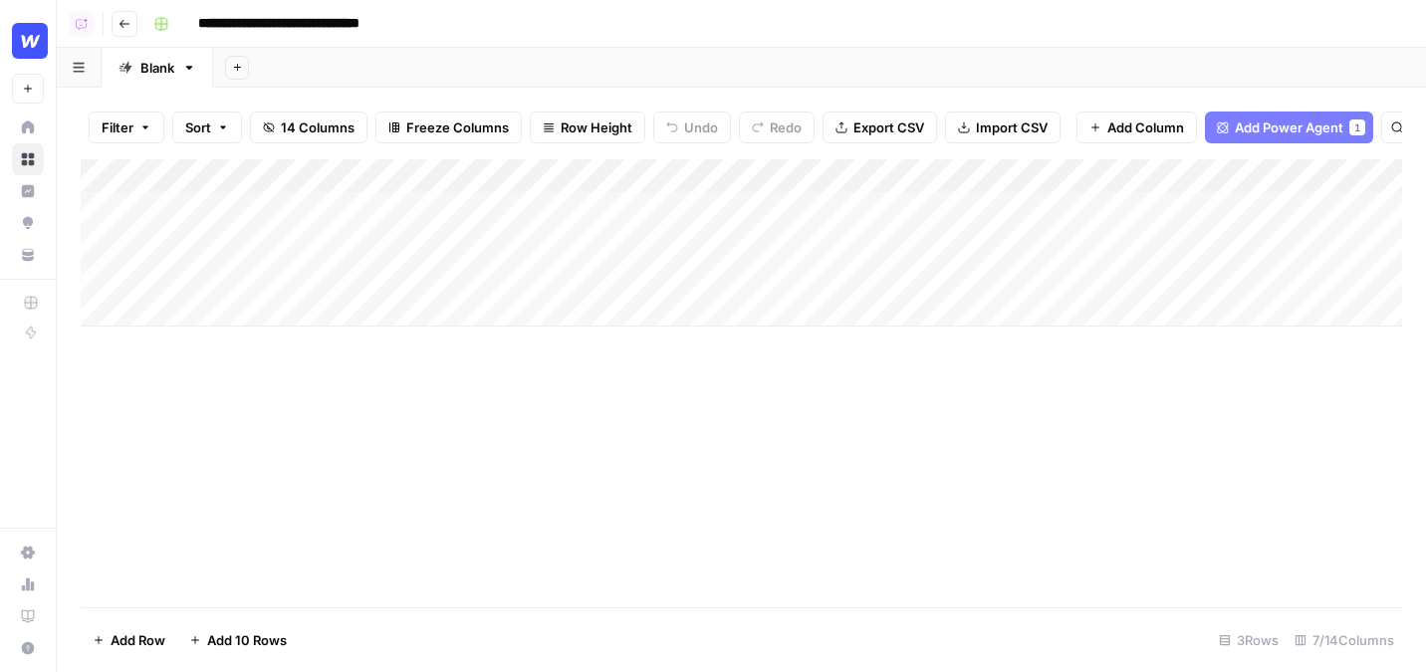
click at [529, 213] on div "Add Column" at bounding box center [742, 242] width 1322 height 167
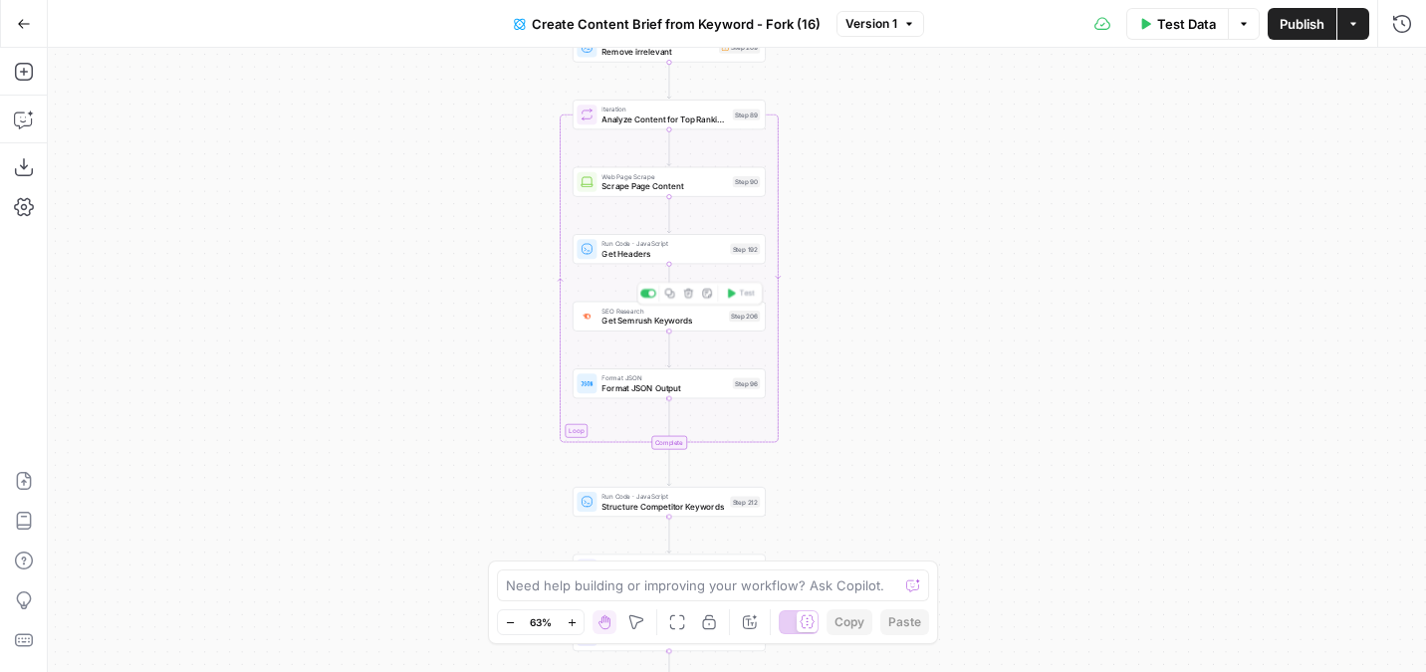
click at [604, 324] on span "Get Semrush Keywords" at bounding box center [663, 321] width 123 height 13
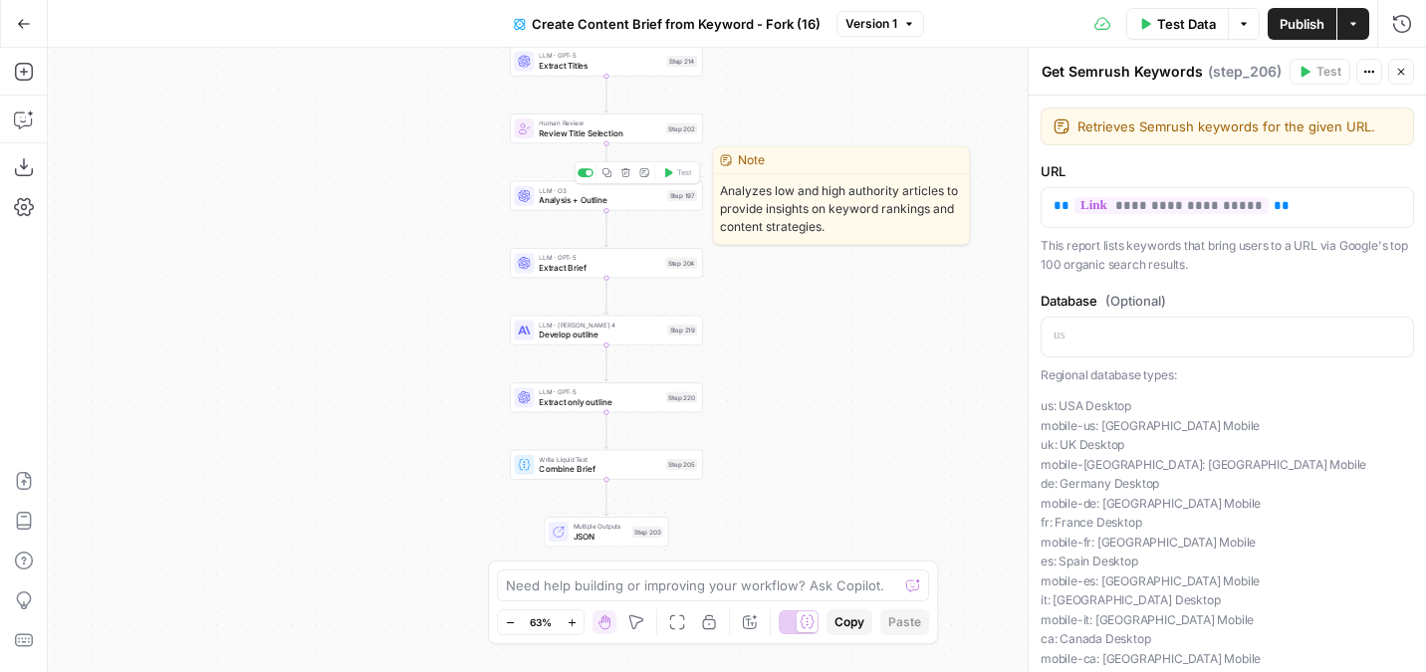
click at [576, 203] on span "Analysis + Outline" at bounding box center [601, 200] width 124 height 13
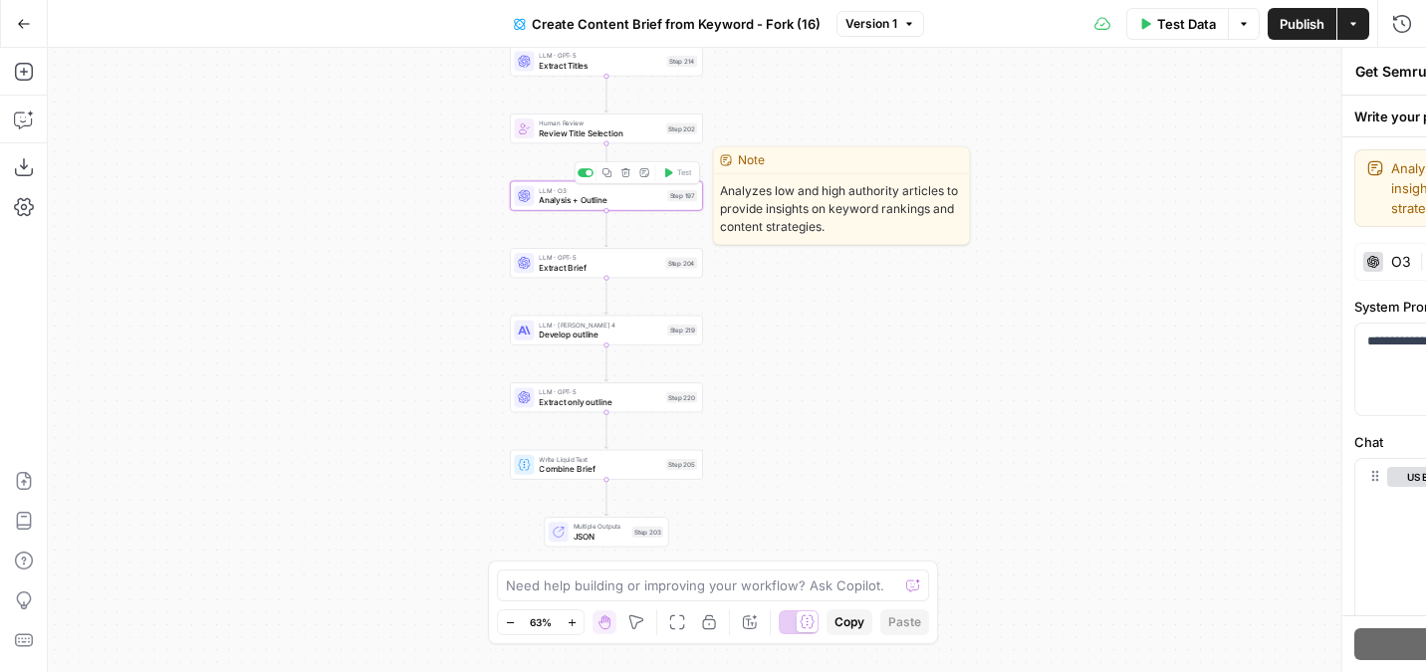
type textarea "Analysis + Outline"
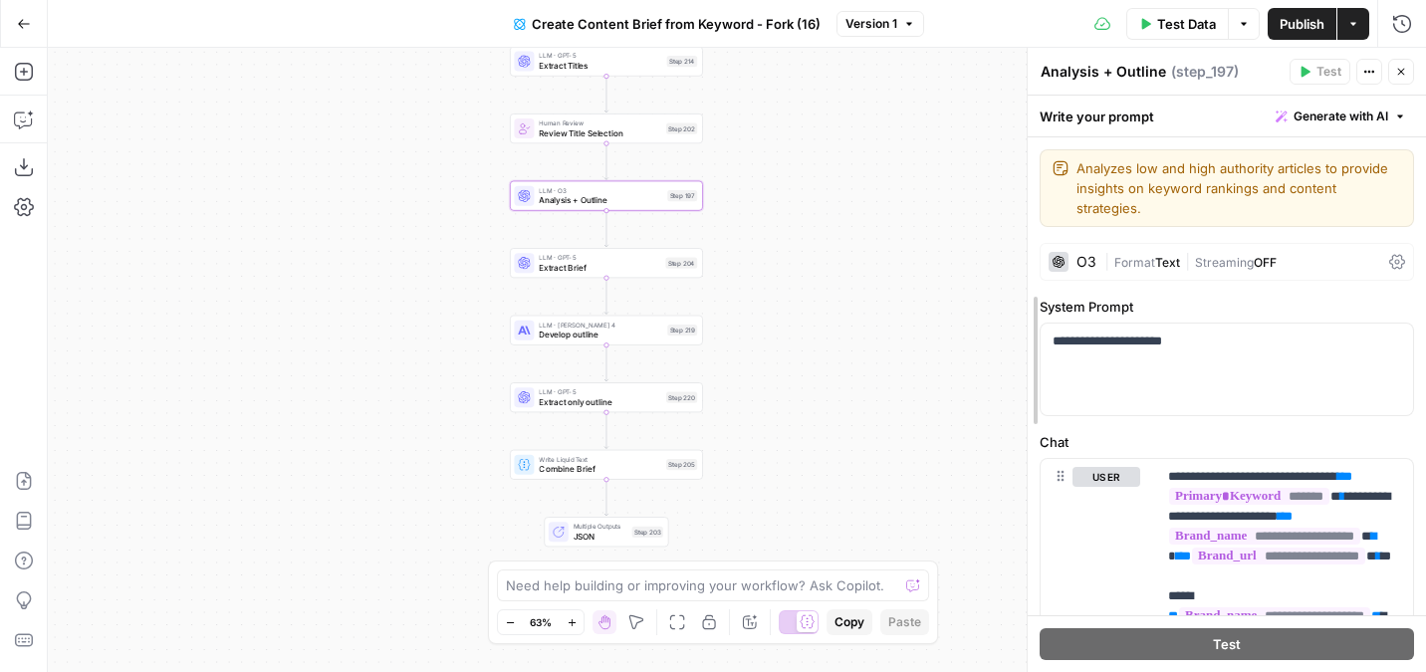
drag, startPoint x: 1031, startPoint y: 320, endPoint x: 776, endPoint y: 302, distance: 255.6
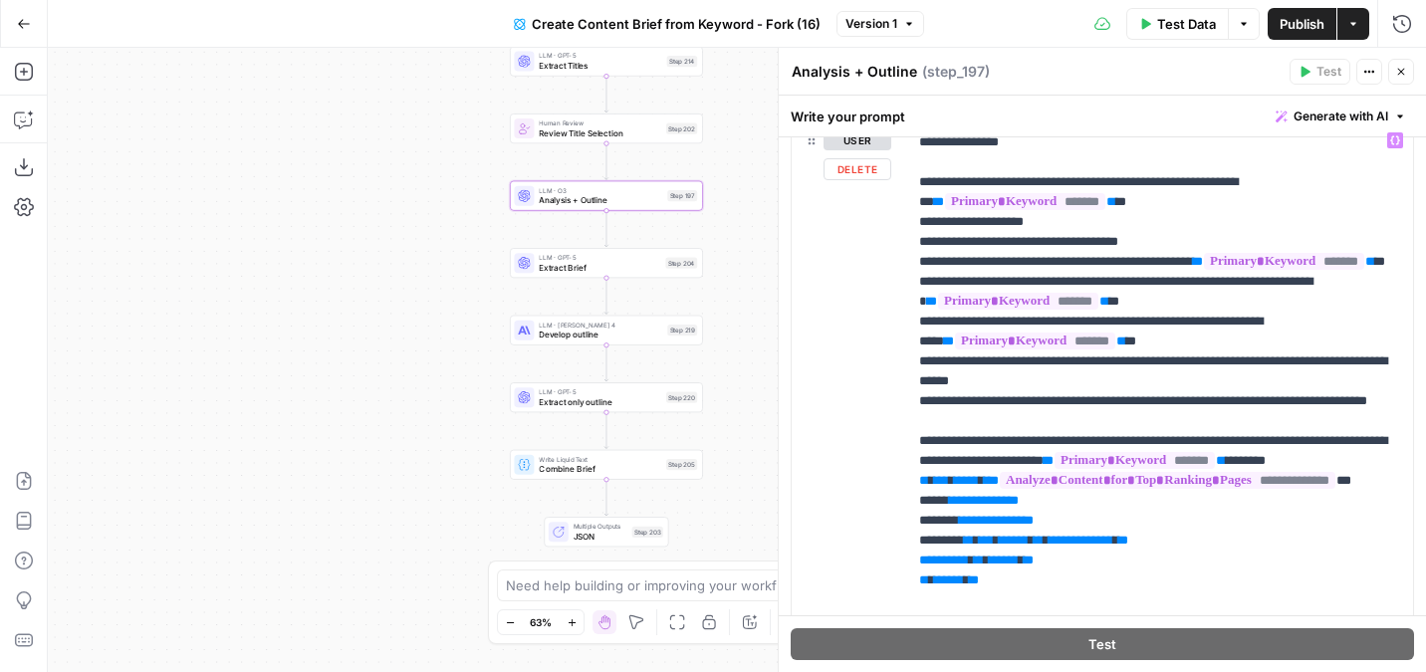
scroll to position [706, 0]
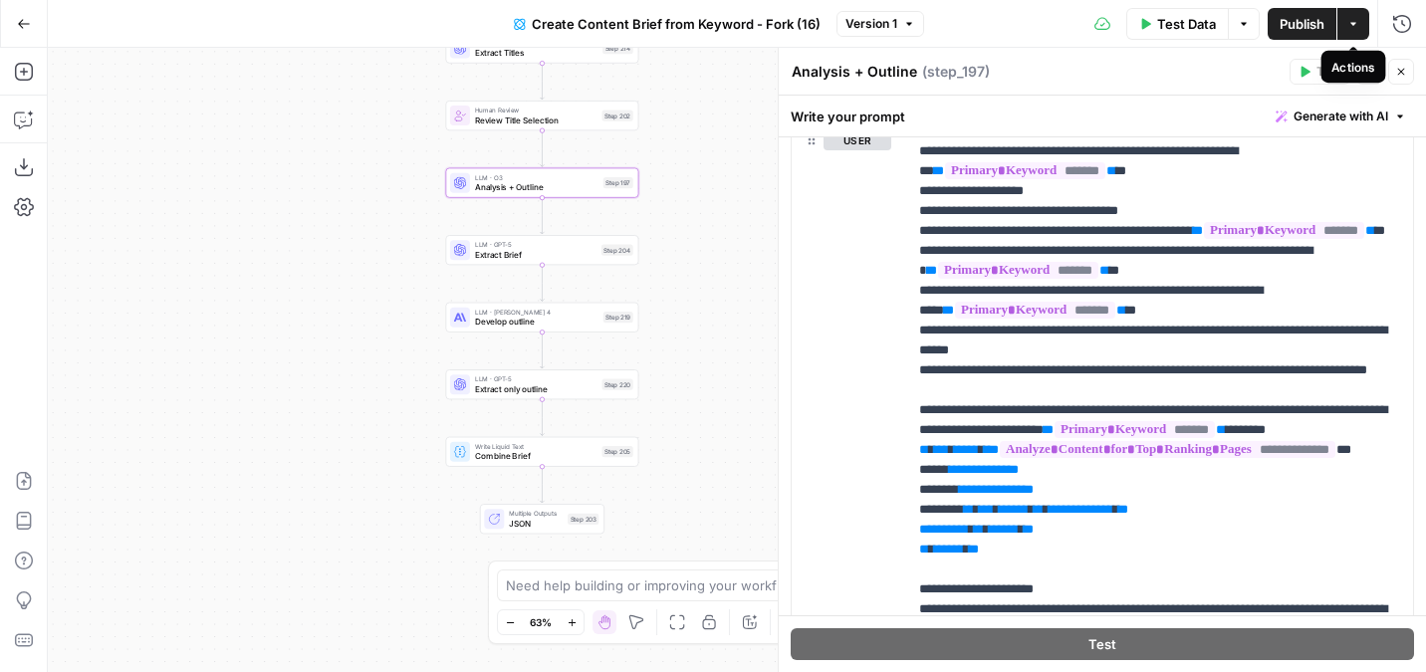
click at [1362, 26] on button "Actions" at bounding box center [1354, 24] width 32 height 32
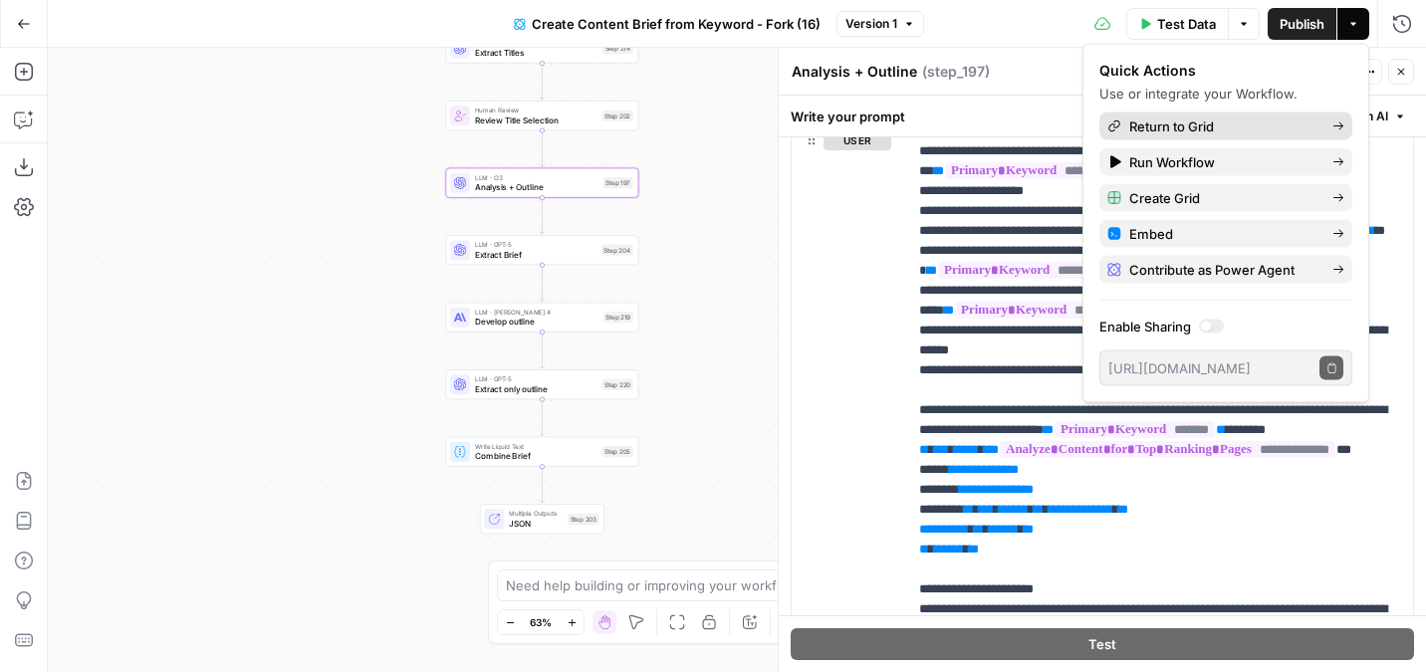
click at [1210, 120] on span "Return to Grid" at bounding box center [1223, 127] width 187 height 20
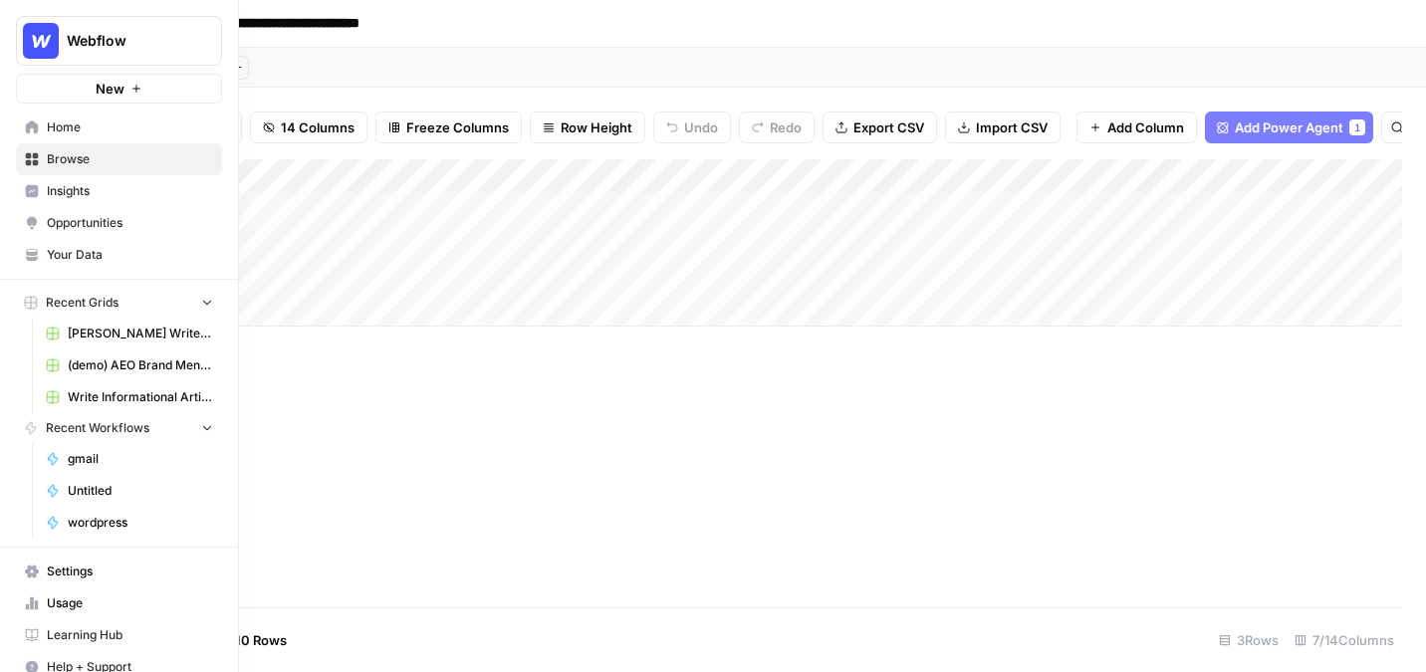
click at [94, 161] on span "Browse" at bounding box center [130, 159] width 166 height 18
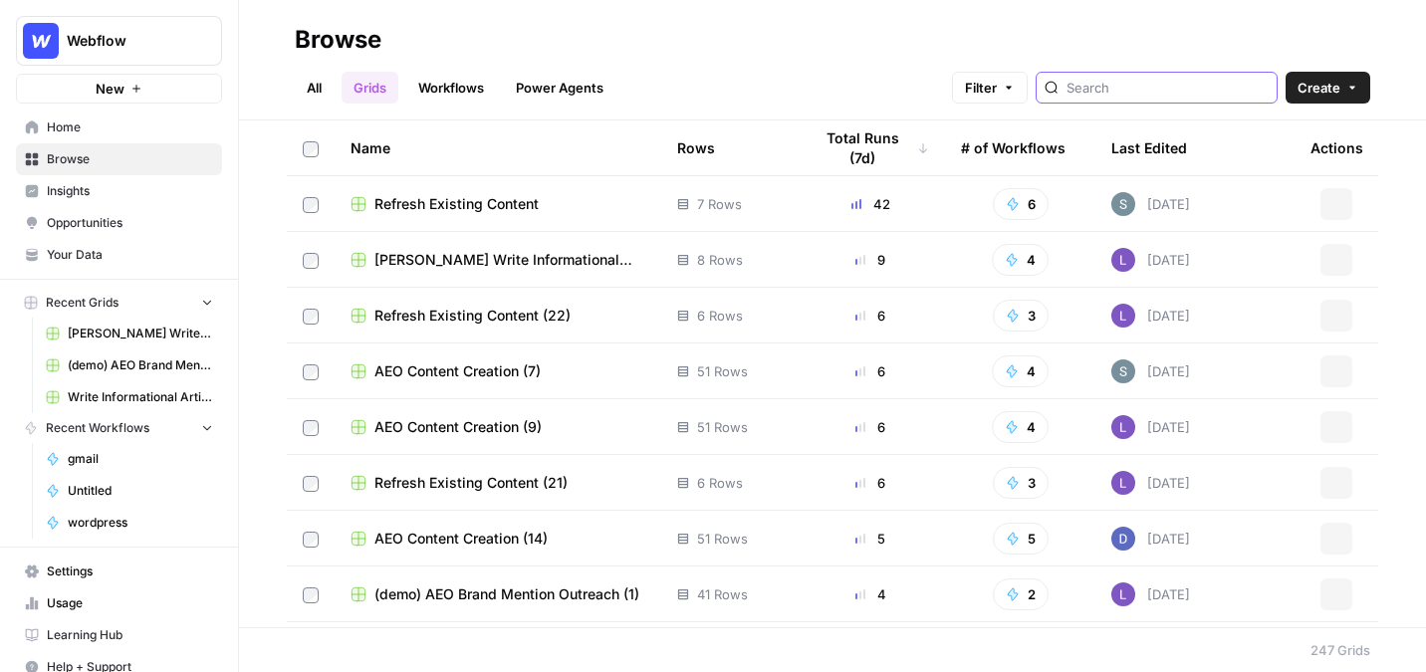
click at [1196, 84] on input "search" at bounding box center [1168, 88] width 202 height 20
type input "i"
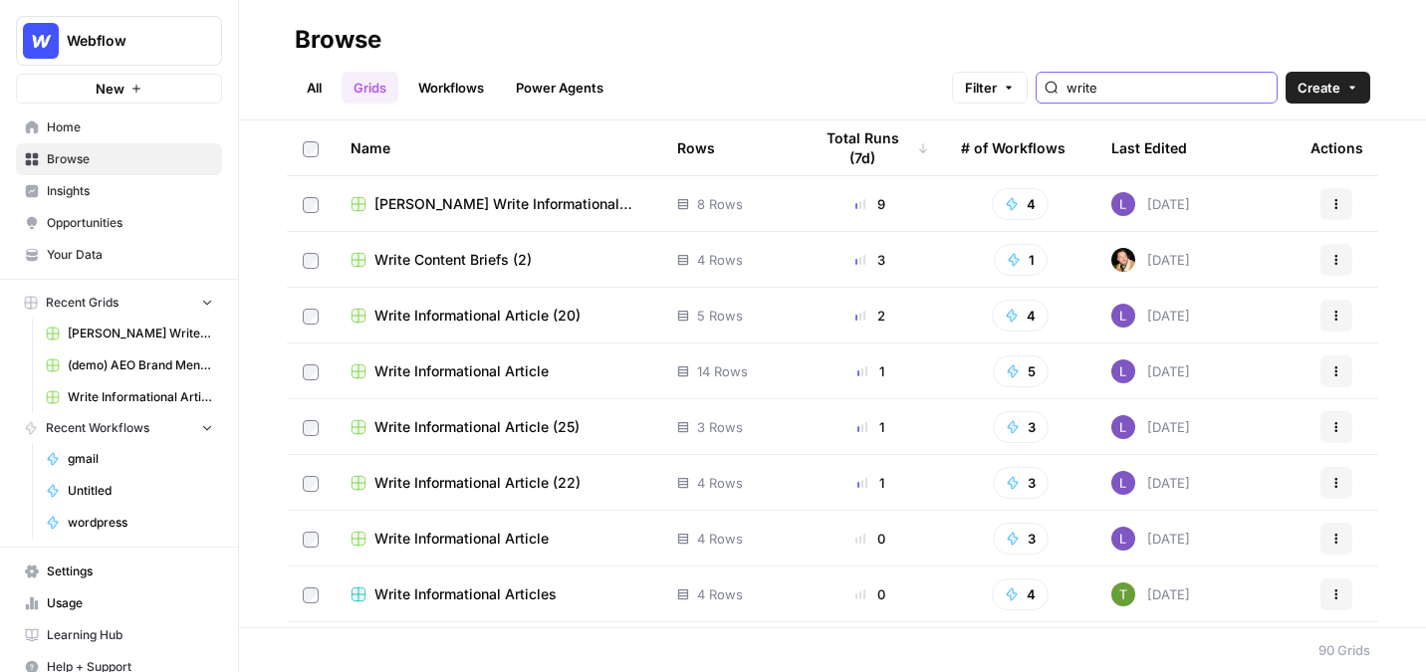
type input "write"
click at [498, 208] on span "[PERSON_NAME] Write Informational Article" at bounding box center [510, 204] width 271 height 20
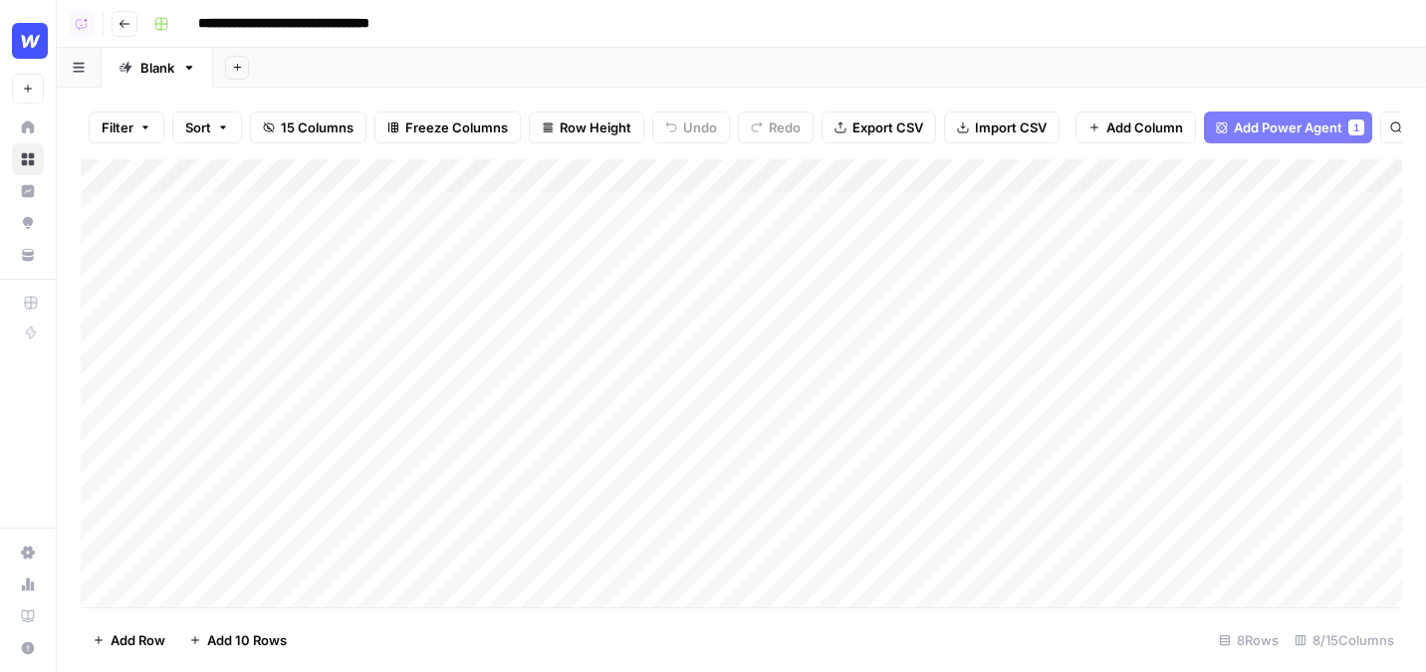
click at [776, 228] on div "Add Column" at bounding box center [742, 383] width 1322 height 448
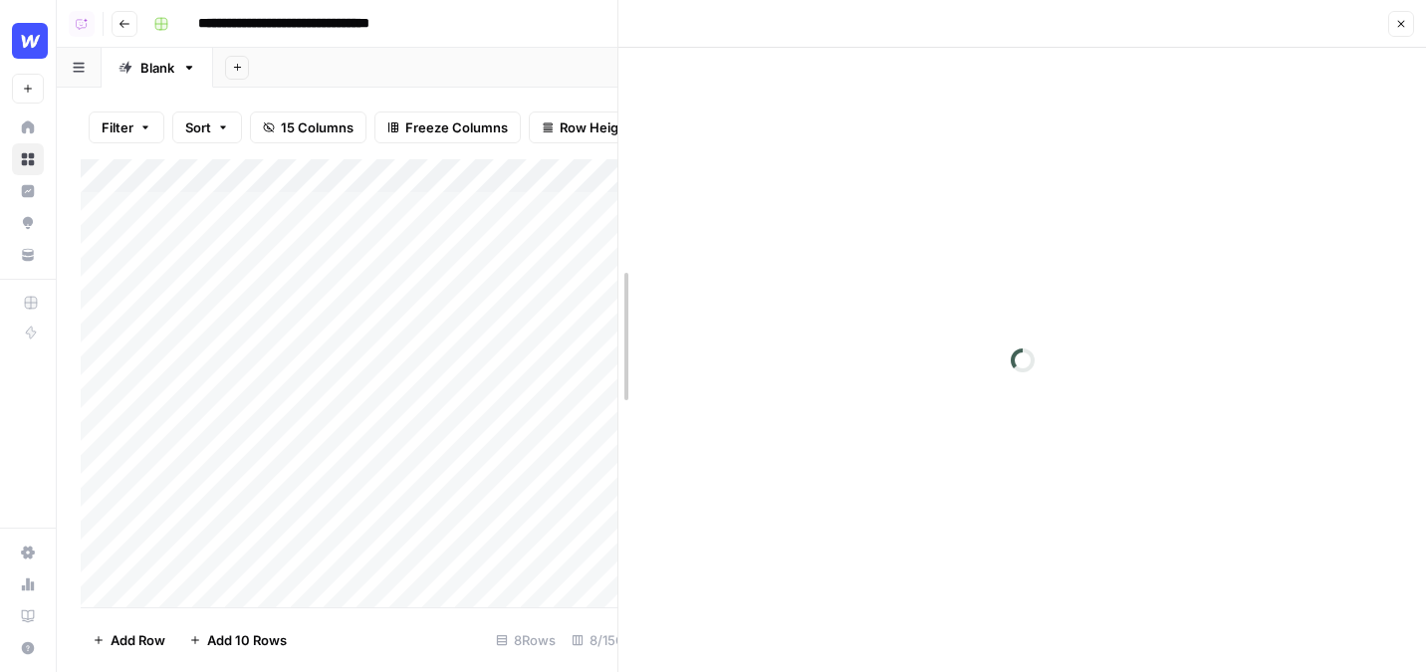
drag, startPoint x: 685, startPoint y: 171, endPoint x: 624, endPoint y: 171, distance: 61.8
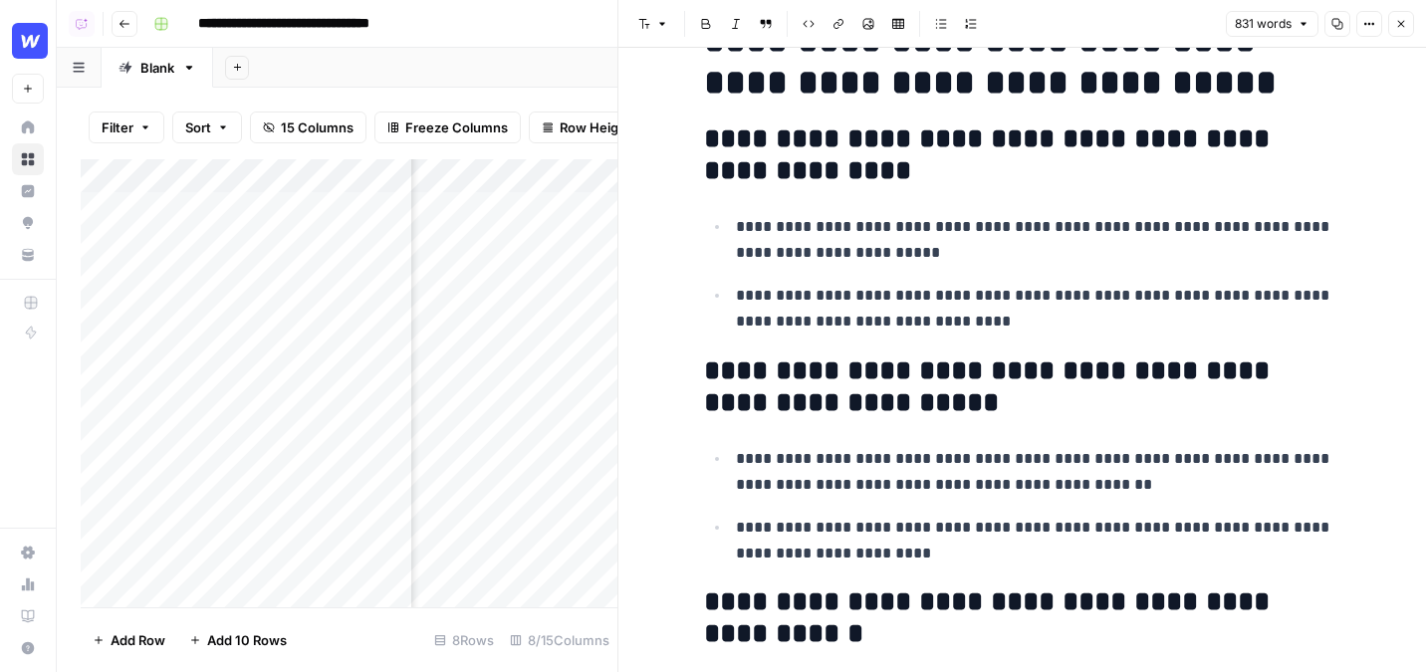
scroll to position [346, 0]
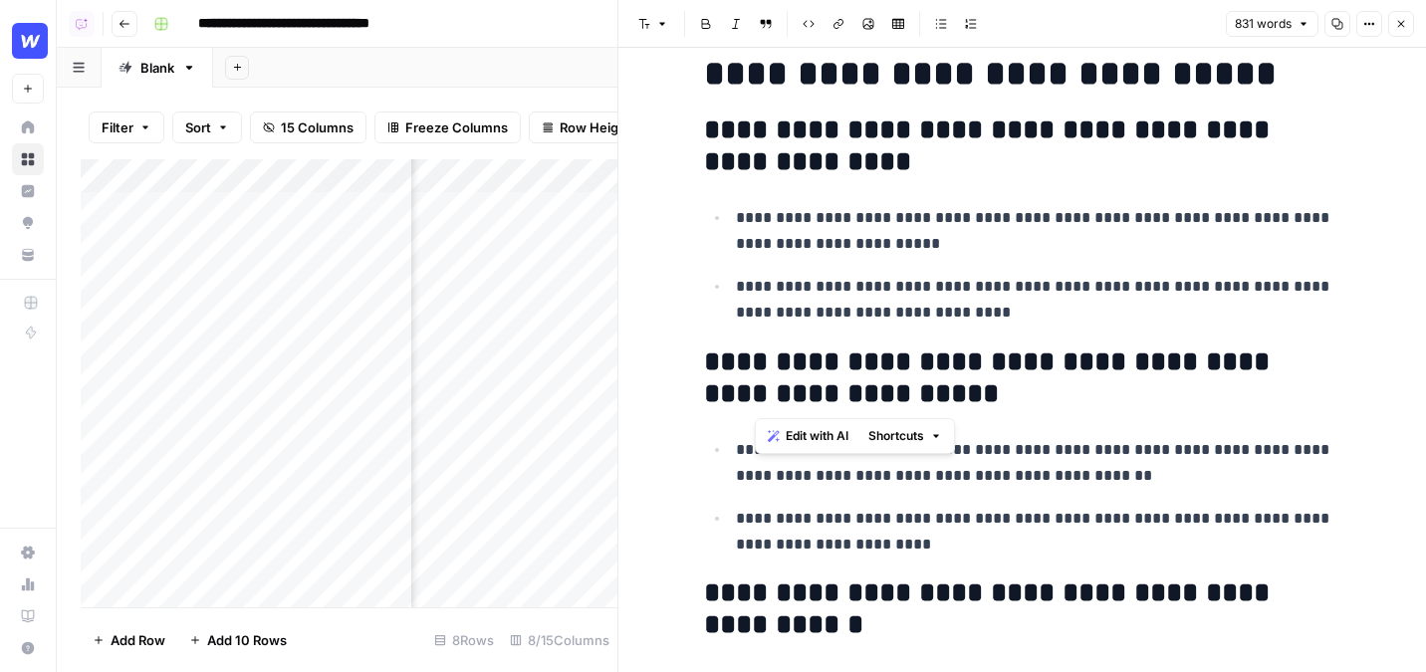
drag, startPoint x: 966, startPoint y: 398, endPoint x: 765, endPoint y: 376, distance: 202.5
click at [765, 376] on h2 "**********" at bounding box center [1023, 379] width 638 height 64
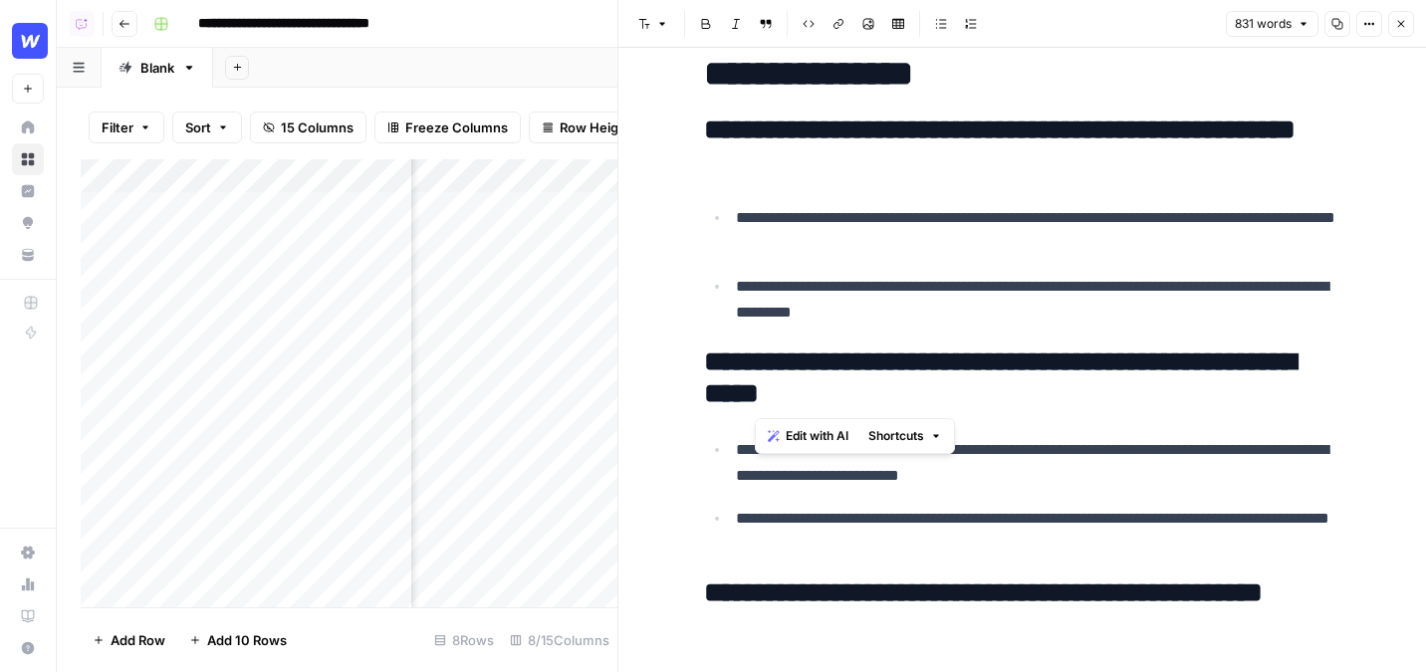
scroll to position [0, 247]
click at [982, 397] on h2 "**********" at bounding box center [1023, 379] width 638 height 64
drag, startPoint x: 1007, startPoint y: 396, endPoint x: 772, endPoint y: 364, distance: 237.4
click at [770, 363] on h2 "**********" at bounding box center [1023, 379] width 638 height 64
click at [837, 436] on span "Edit with AI" at bounding box center [845, 436] width 63 height 18
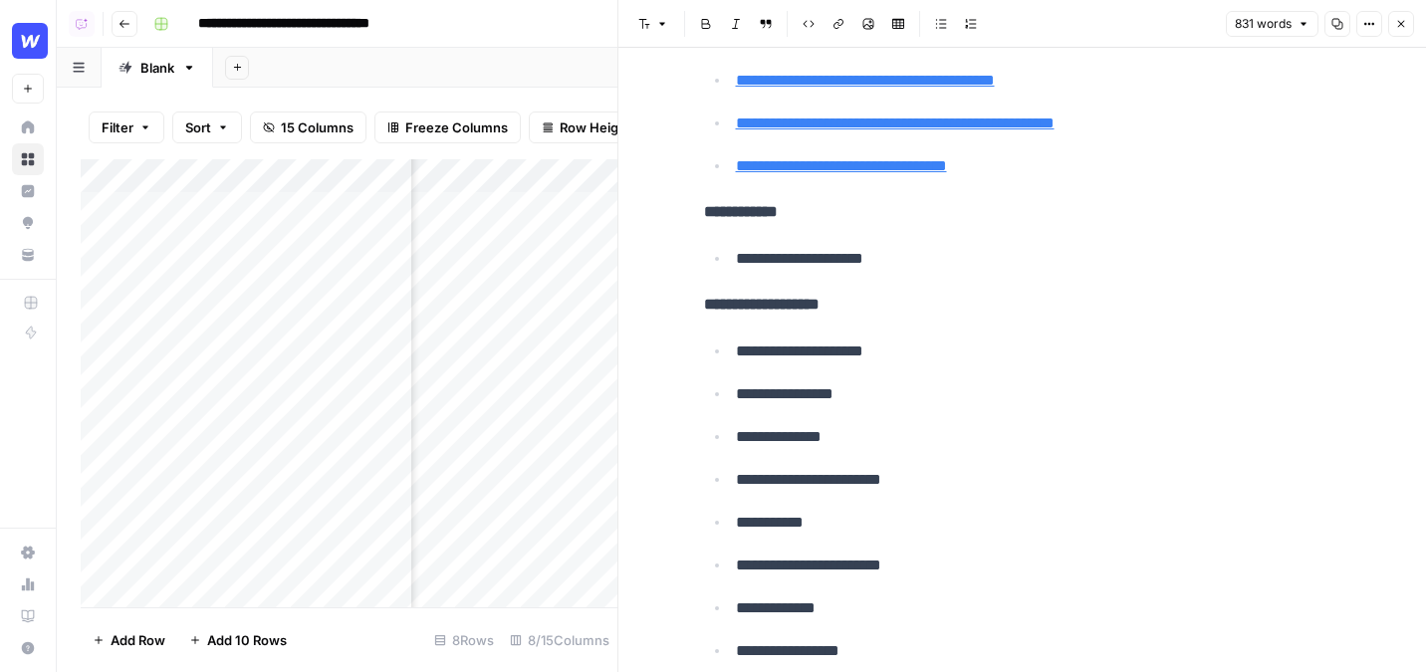
scroll to position [5006, 0]
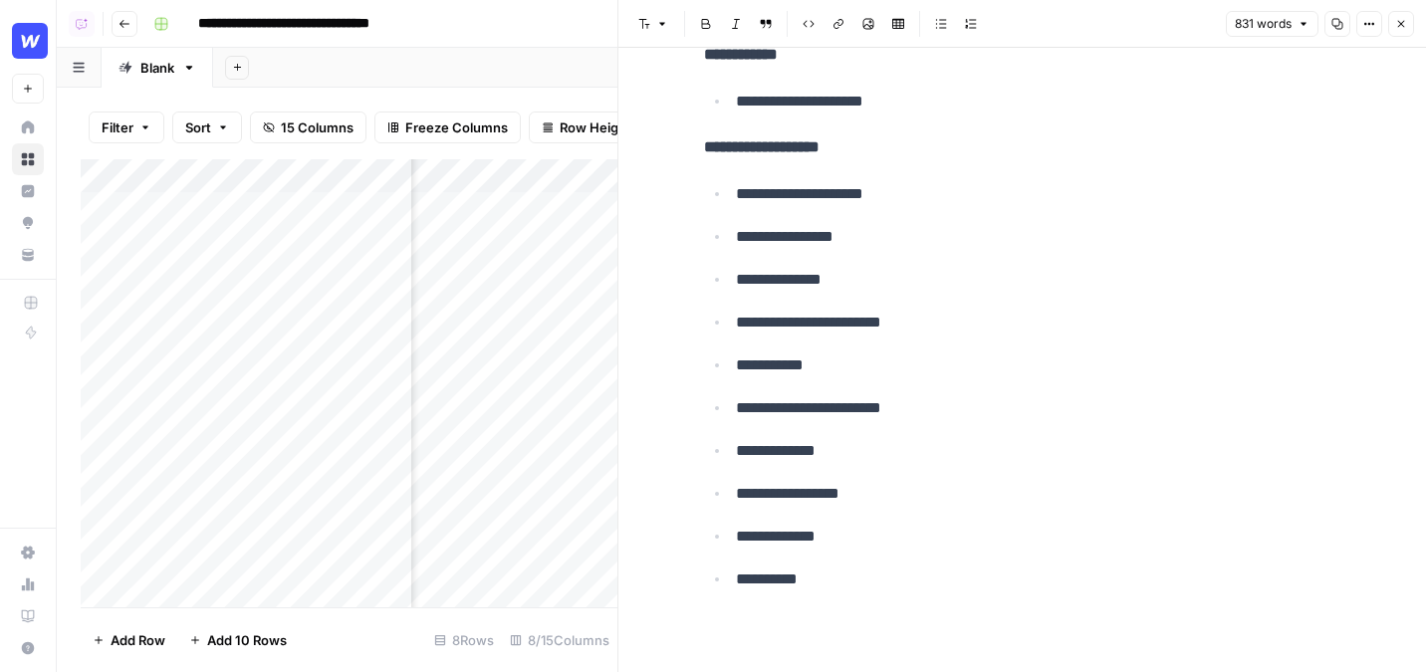
click at [1394, 26] on button "Close" at bounding box center [1402, 24] width 26 height 26
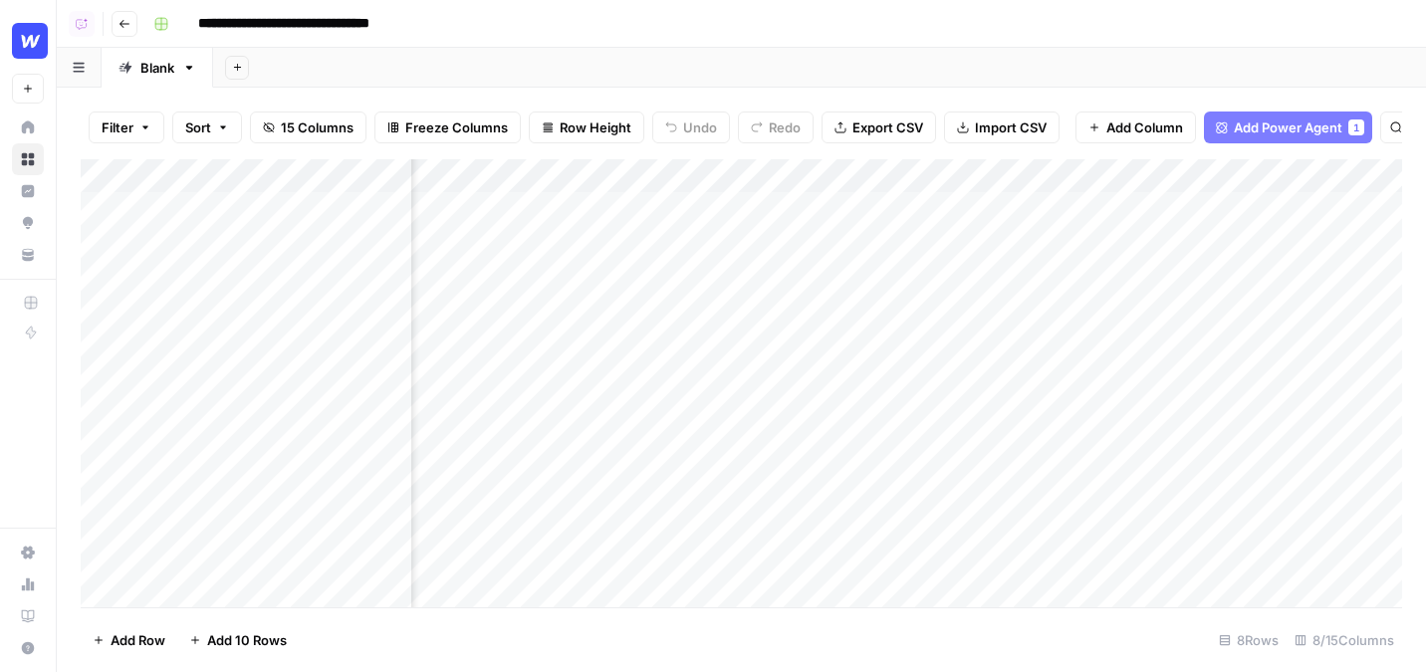
scroll to position [0, 267]
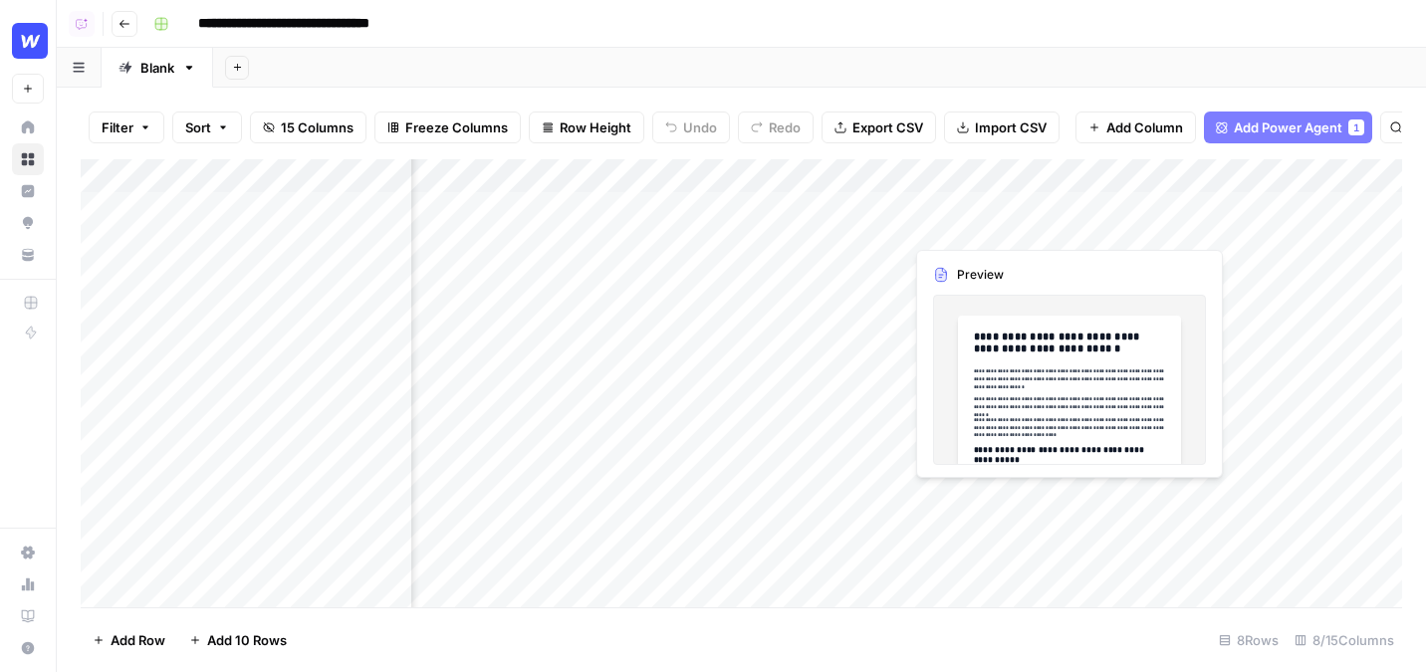
click at [979, 214] on div "Add Column" at bounding box center [742, 383] width 1322 height 448
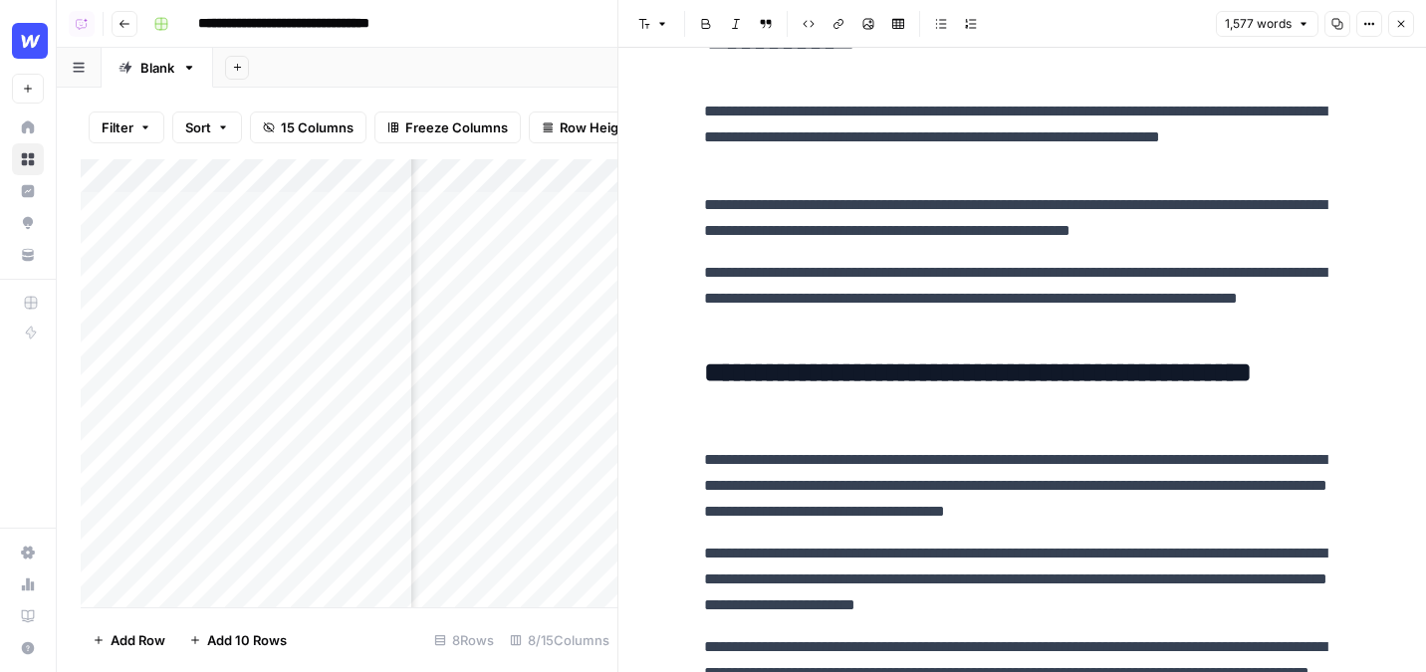
scroll to position [91, 0]
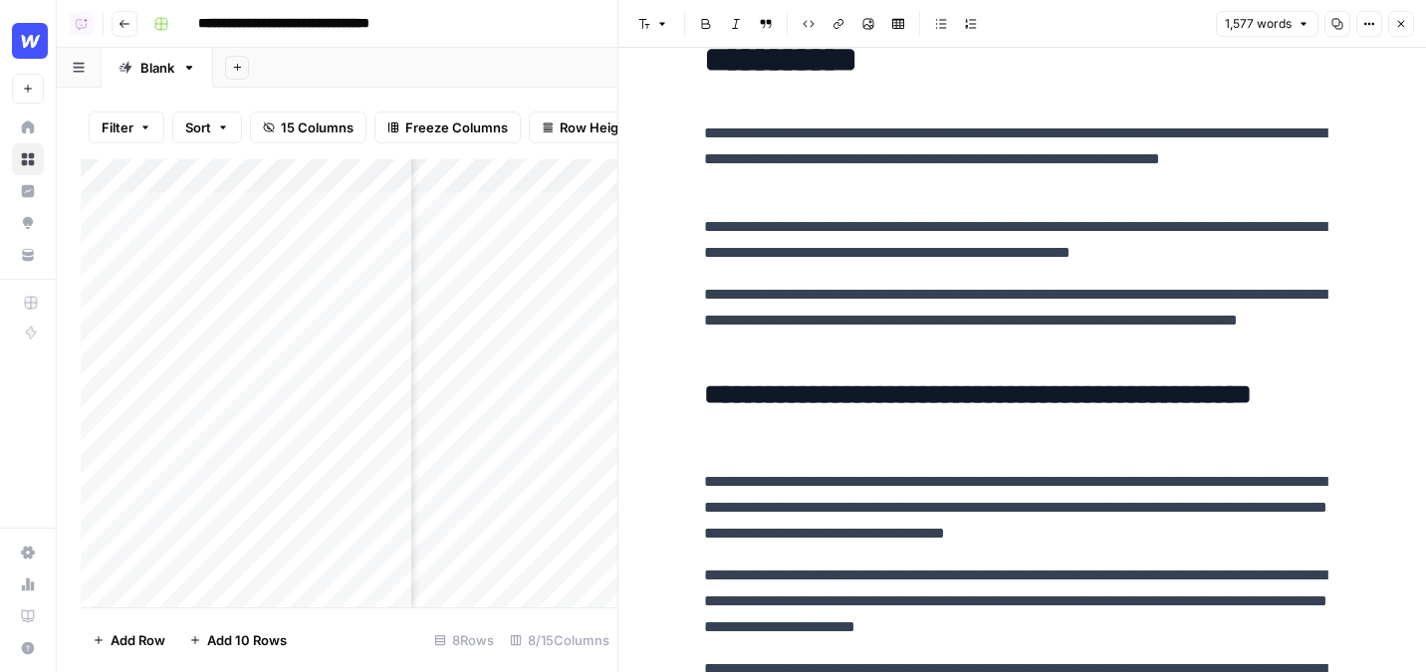
click at [811, 193] on p "**********" at bounding box center [1023, 160] width 638 height 78
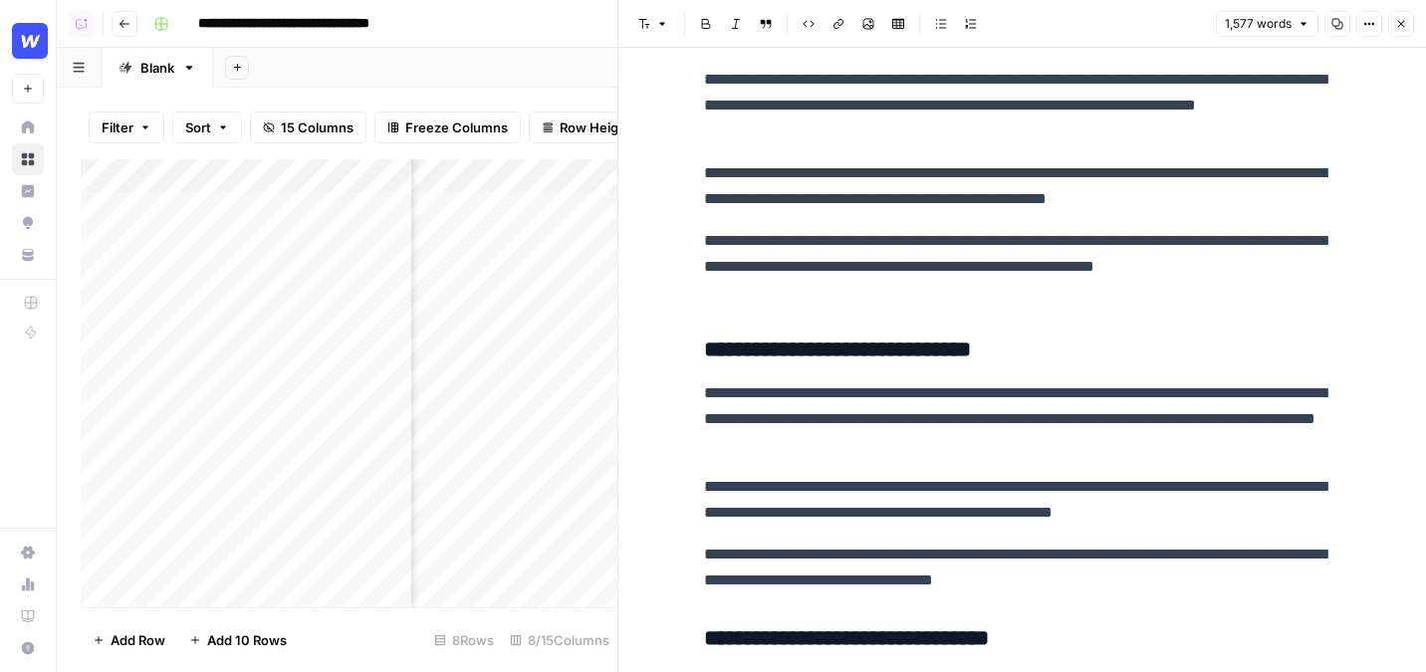
scroll to position [3602, 0]
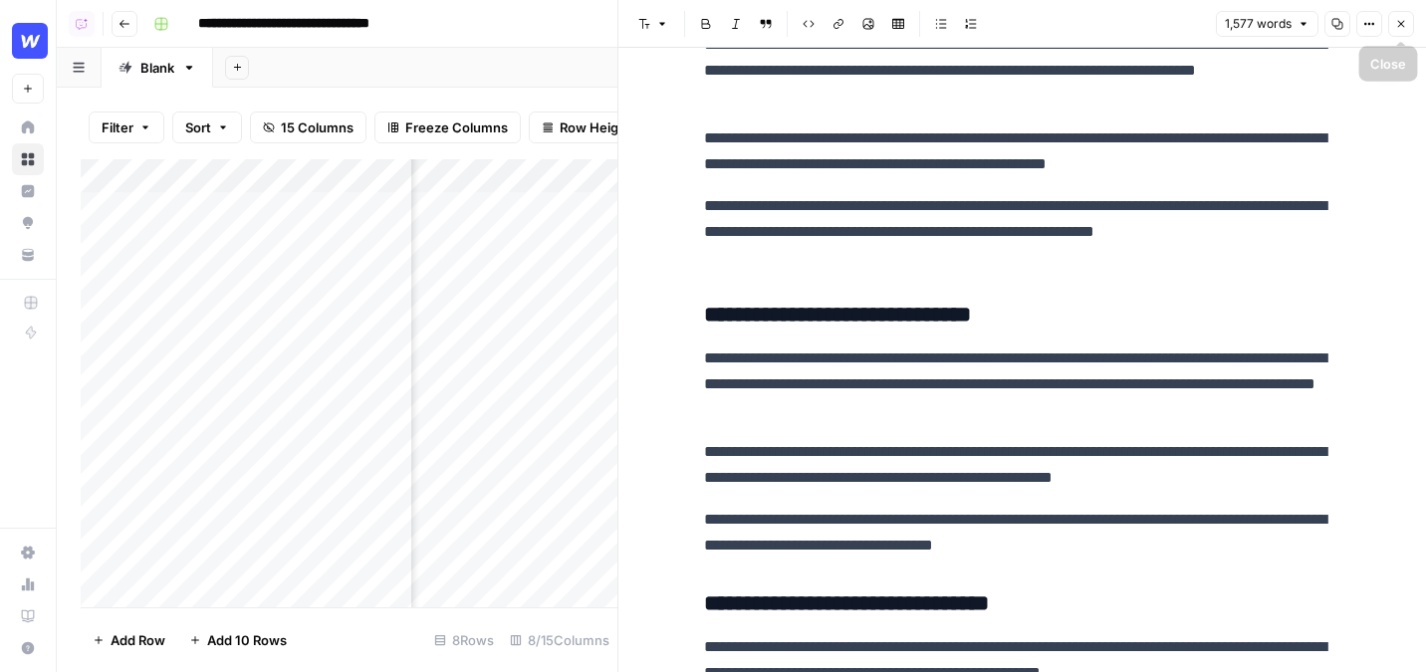
click at [1398, 28] on icon "button" at bounding box center [1402, 24] width 12 height 12
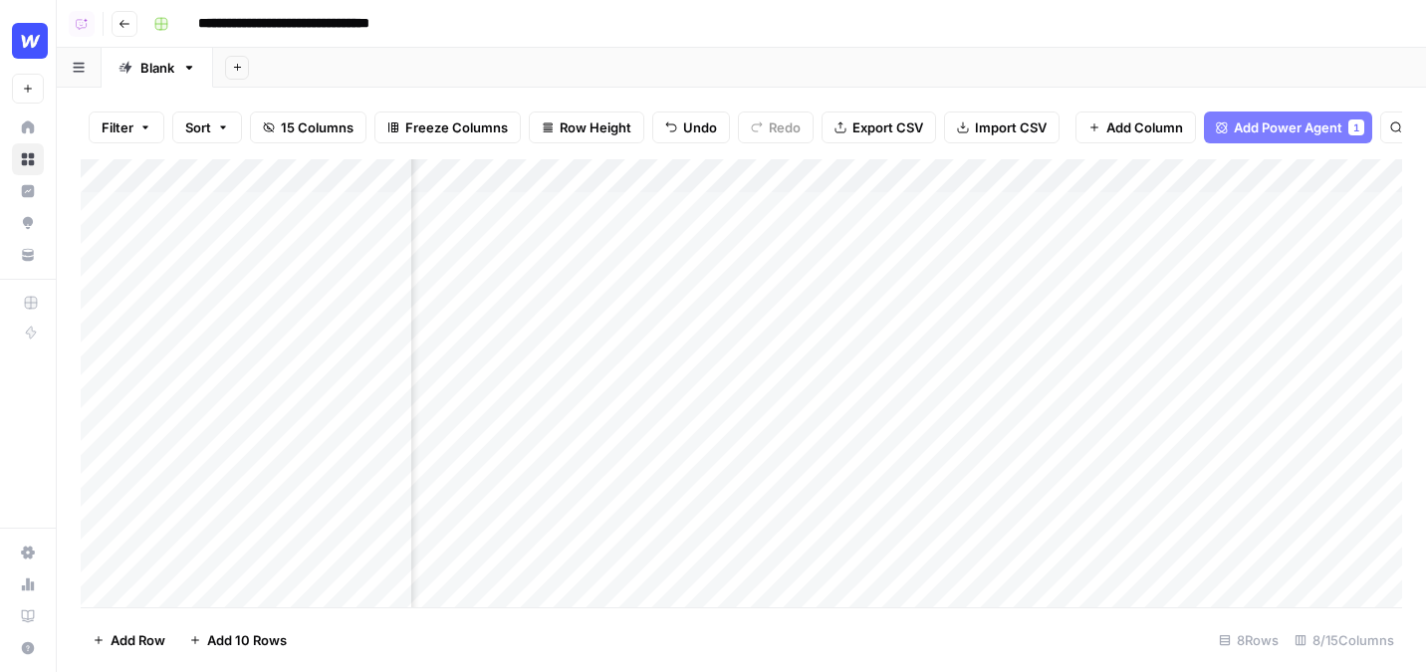
click at [1211, 129] on button "Add Power Agent 1" at bounding box center [1288, 128] width 168 height 32
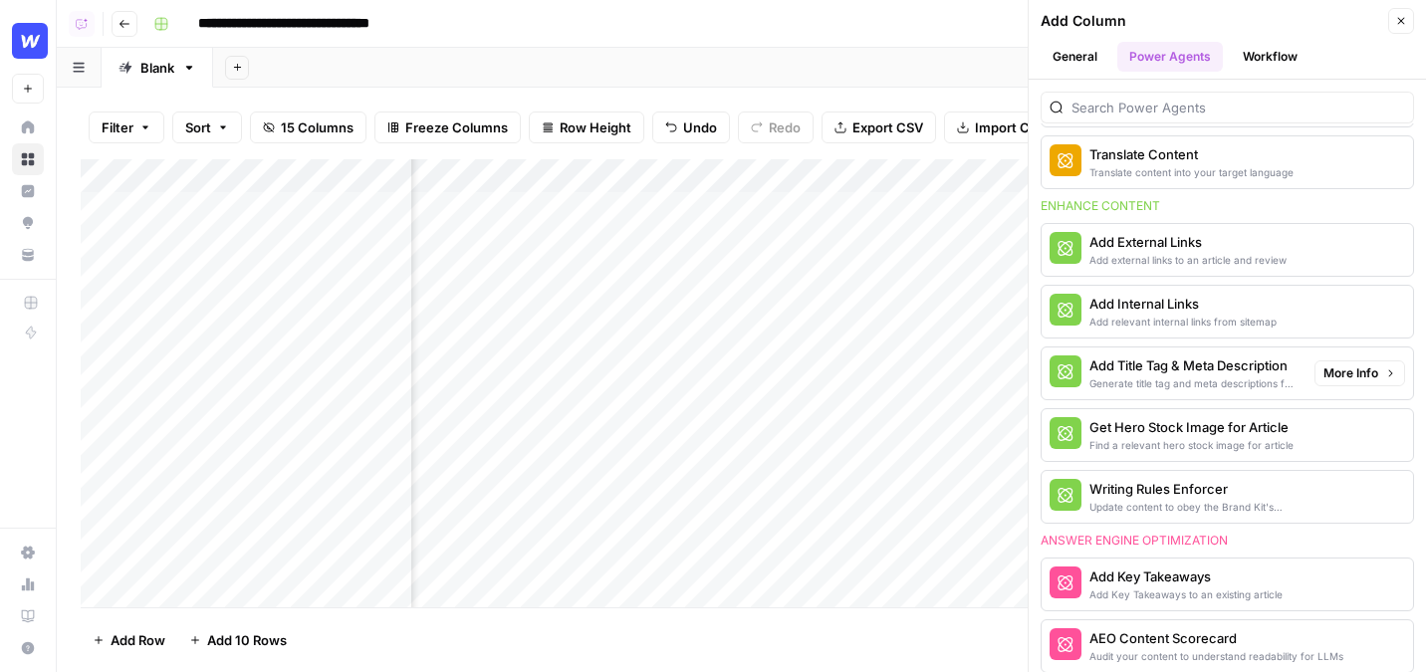
scroll to position [622, 0]
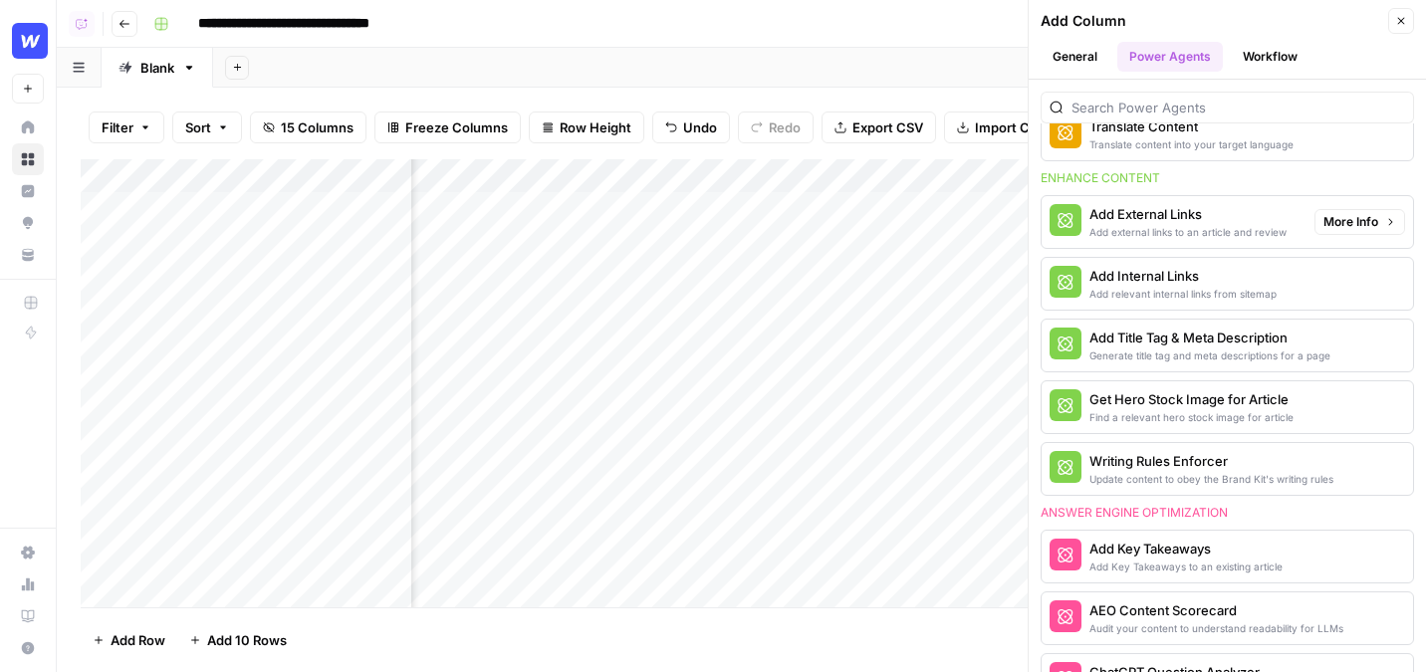
click at [1196, 224] on div "Add external links to an article and review" at bounding box center [1188, 232] width 197 height 16
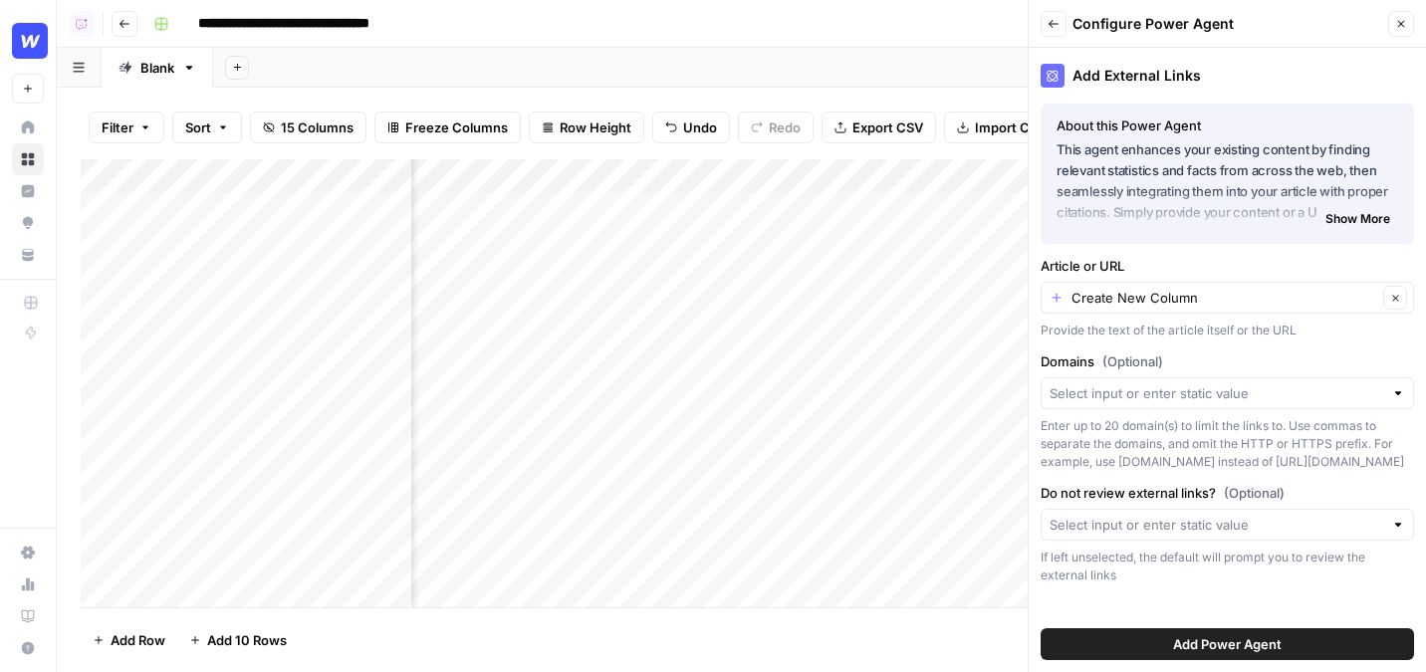
click at [1401, 30] on button "Close" at bounding box center [1402, 24] width 26 height 26
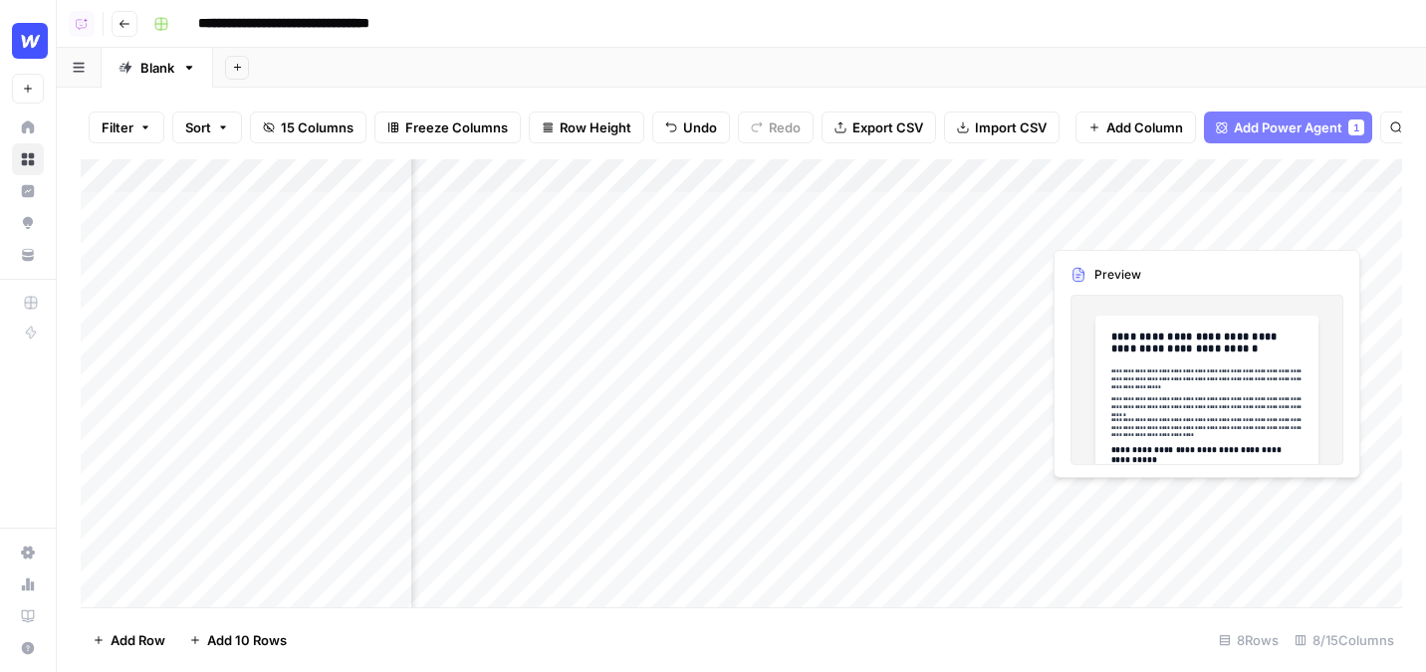
scroll to position [0, 747]
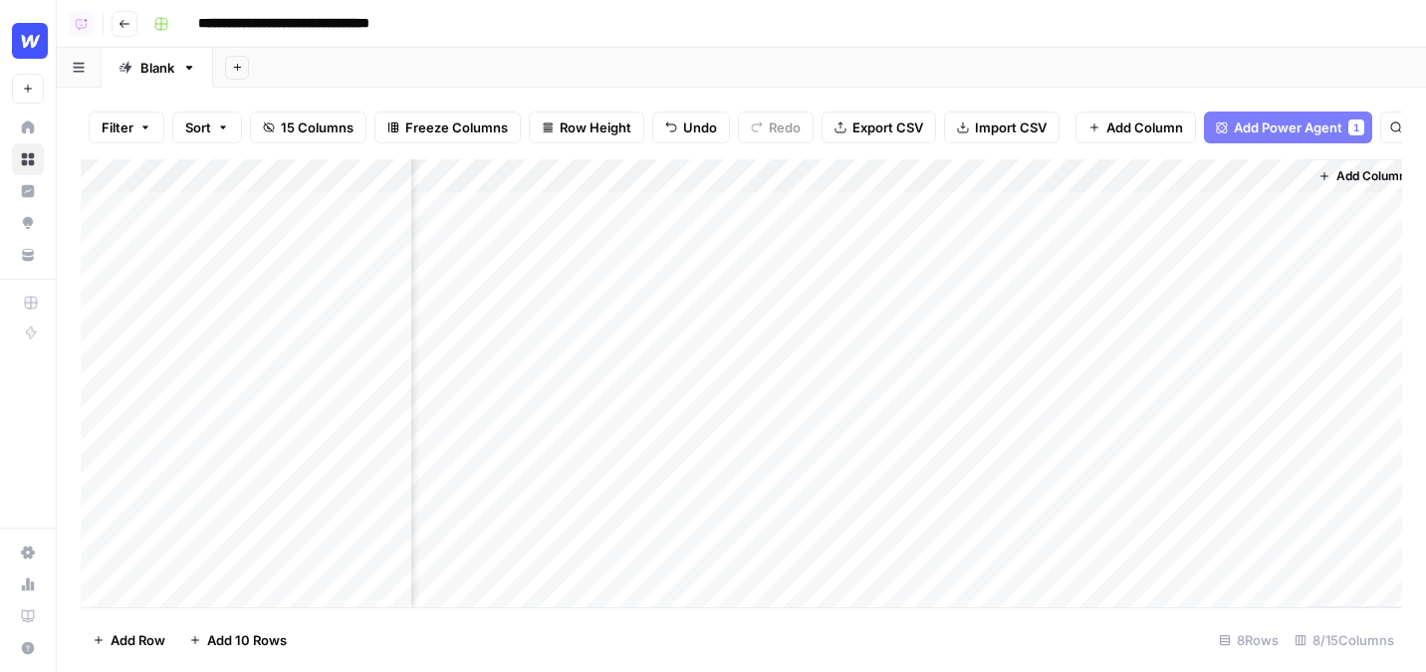
click at [1269, 173] on div "Add Column" at bounding box center [742, 383] width 1322 height 448
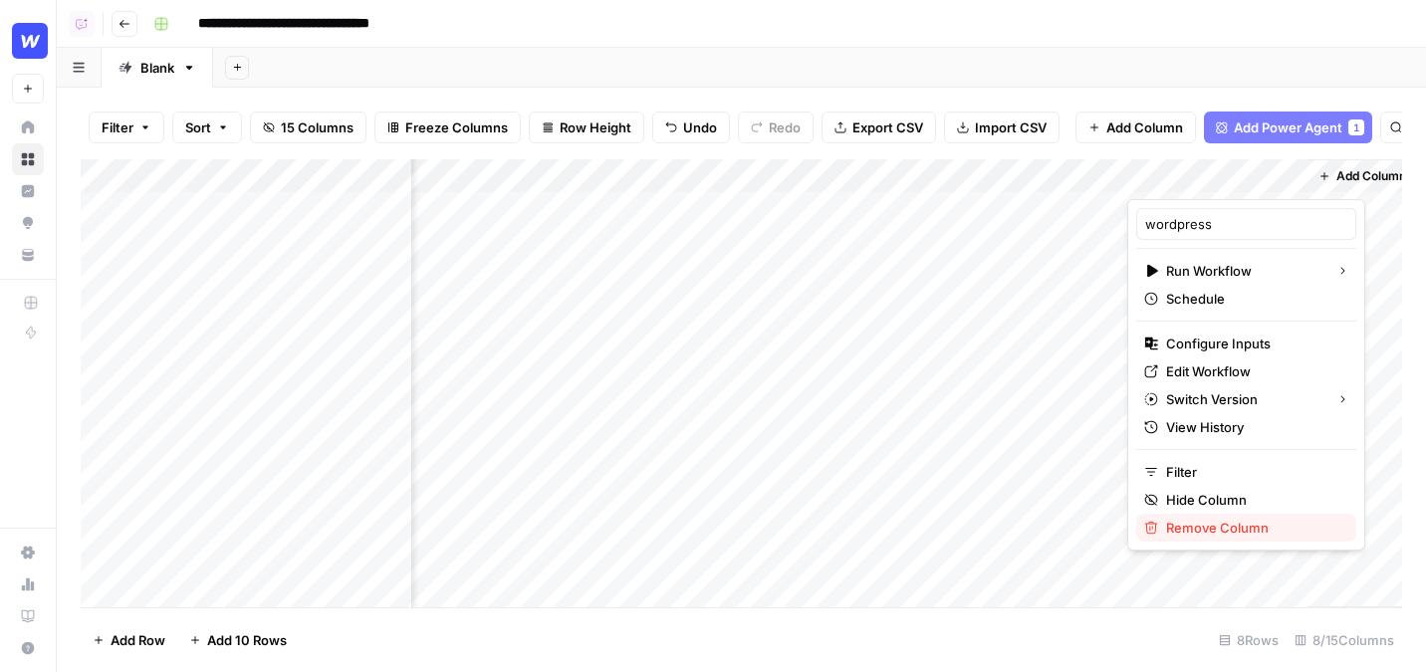
click at [1198, 530] on span "Remove Column" at bounding box center [1253, 528] width 174 height 20
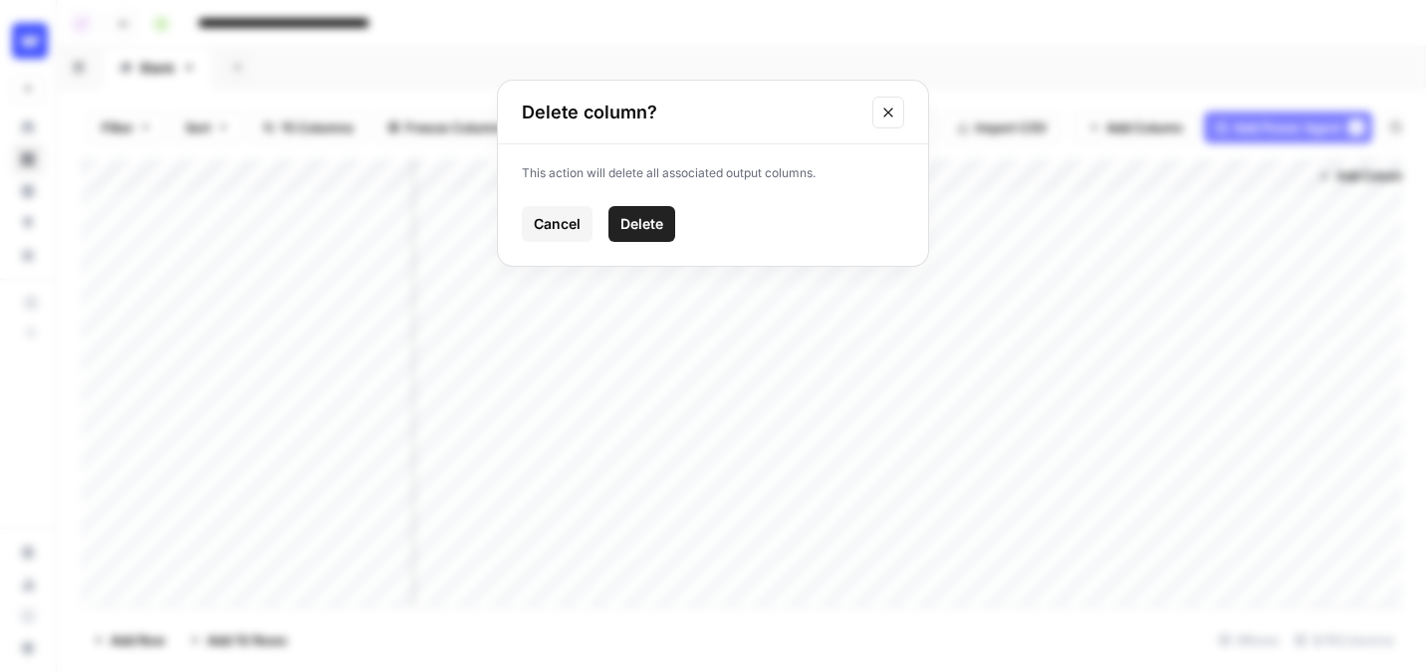
click at [657, 216] on span "Delete" at bounding box center [642, 224] width 43 height 20
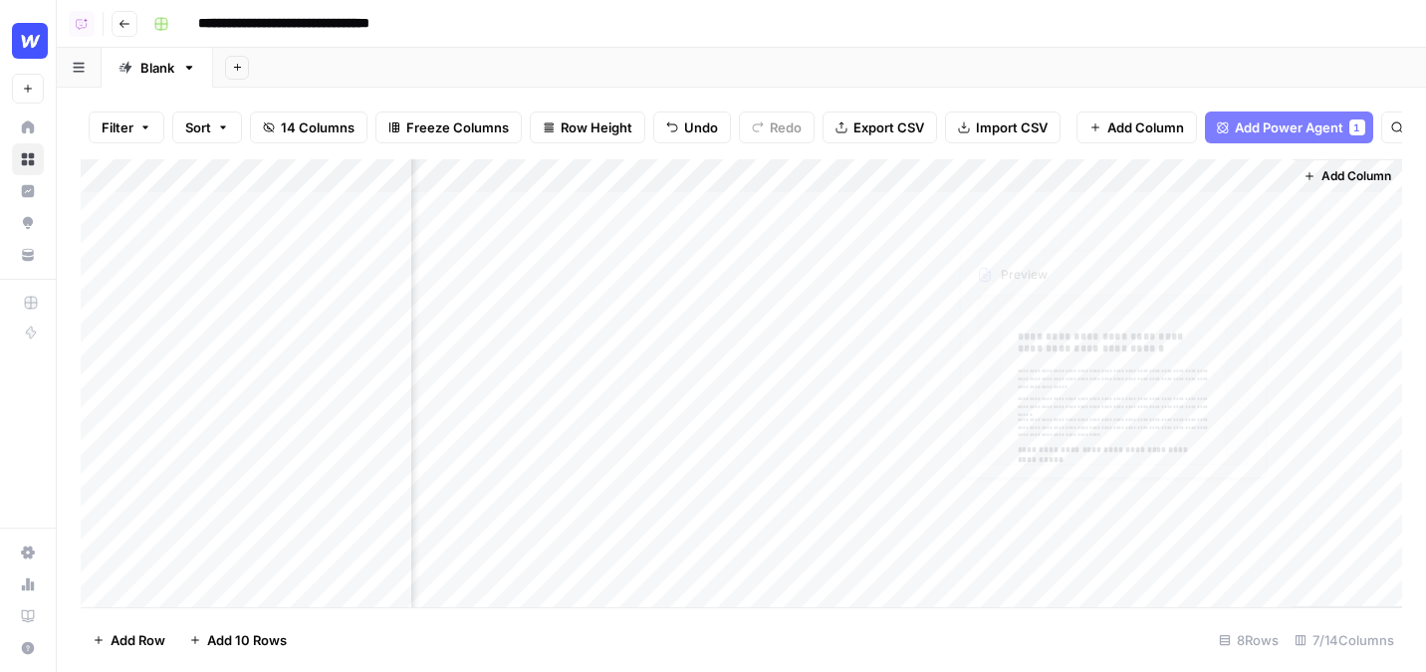
scroll to position [0, 584]
click at [1340, 174] on span "Add Column" at bounding box center [1357, 176] width 70 height 18
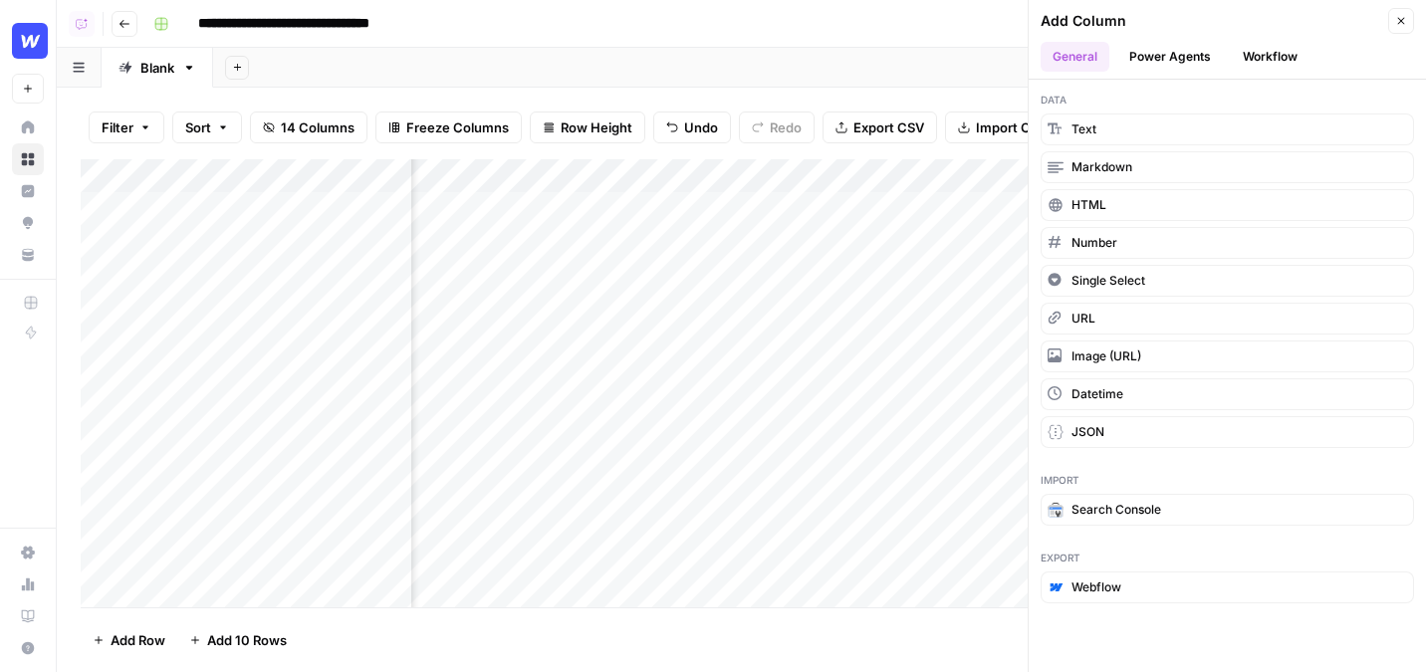
click at [1266, 55] on button "Workflow" at bounding box center [1270, 57] width 79 height 30
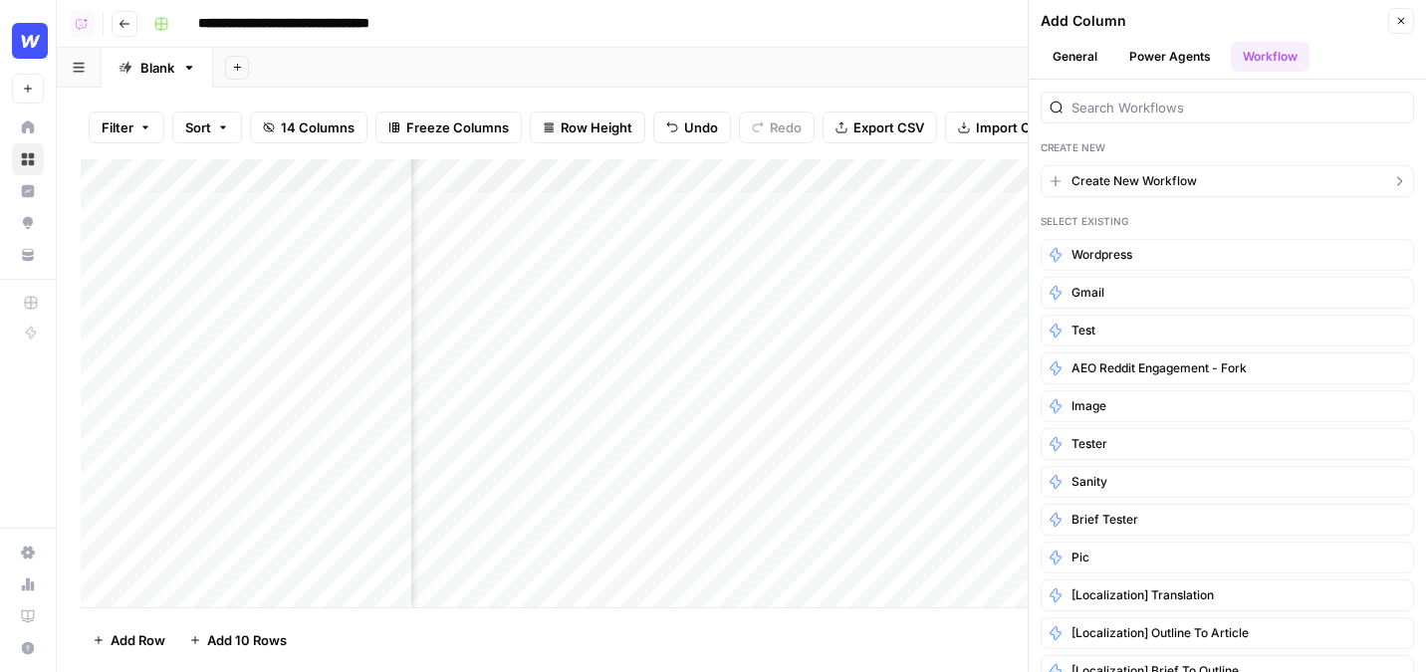
click at [1160, 182] on span "Create New Workflow" at bounding box center [1135, 181] width 126 height 18
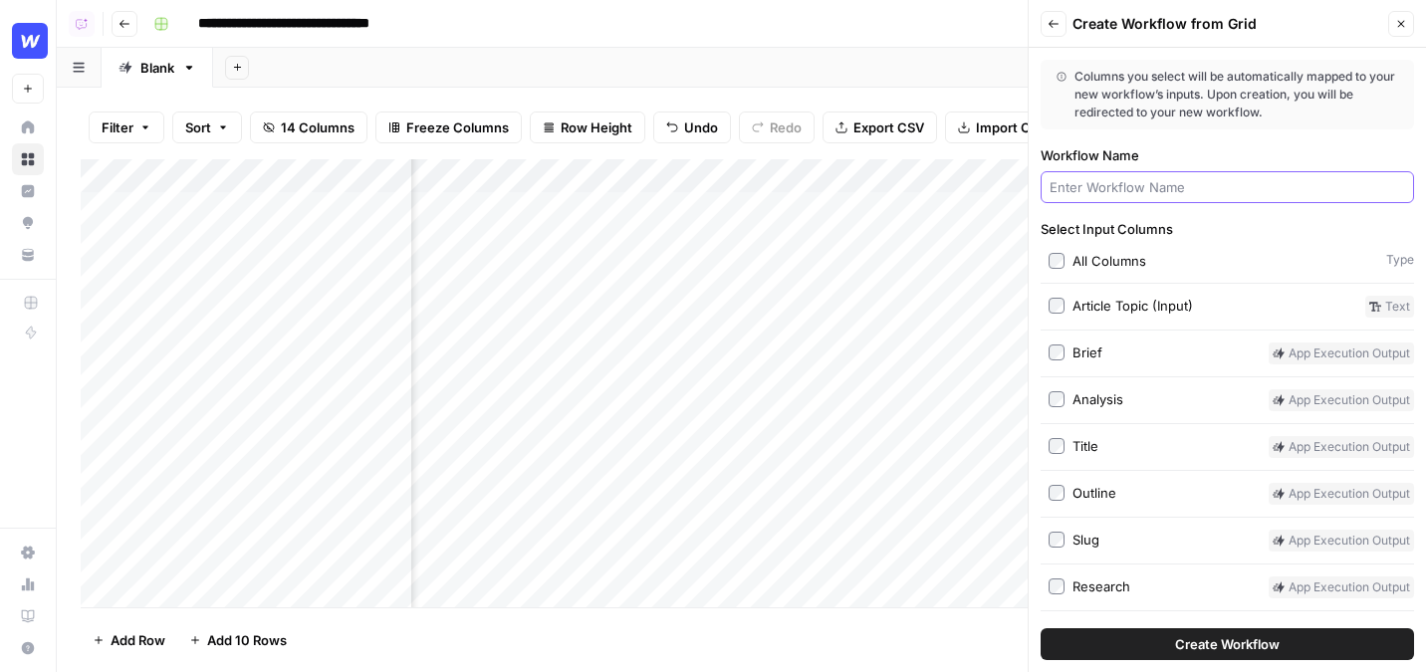
click at [1179, 189] on input "Workflow Name" at bounding box center [1228, 187] width 356 height 20
type input "butter test"
click at [1041, 629] on button "Create Workflow" at bounding box center [1228, 645] width 374 height 32
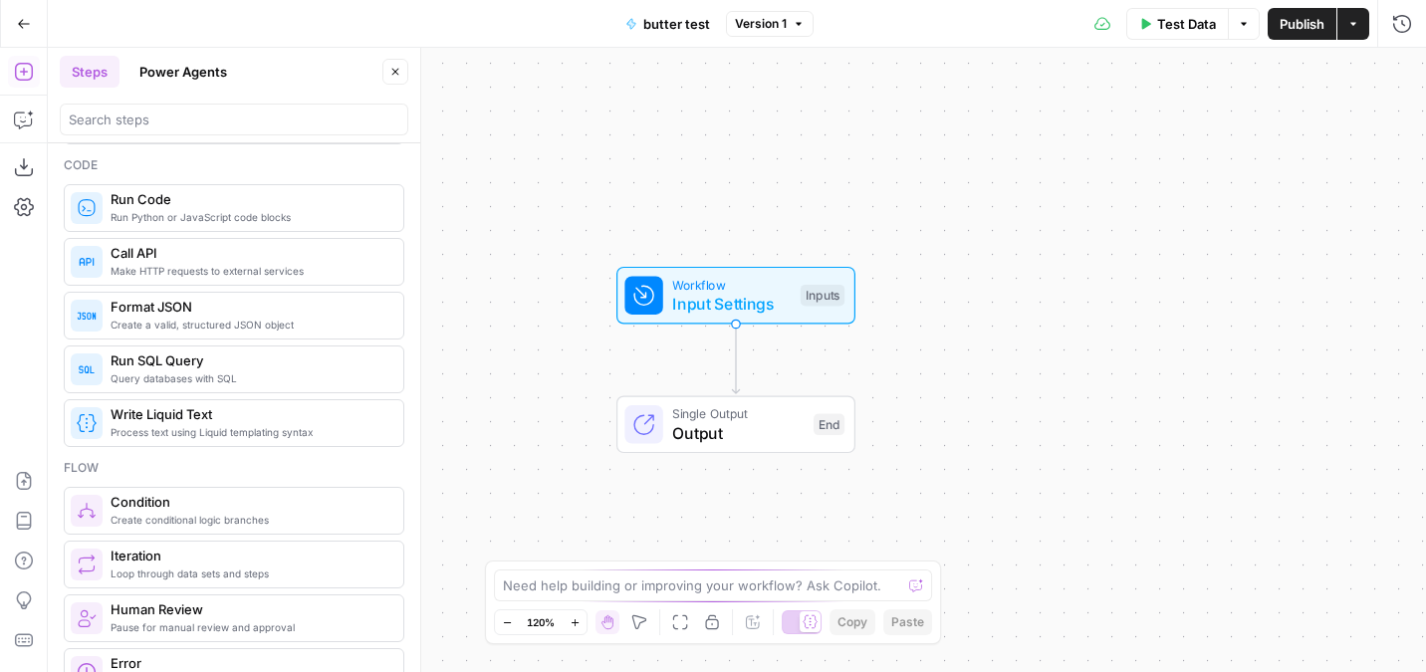
scroll to position [267, 0]
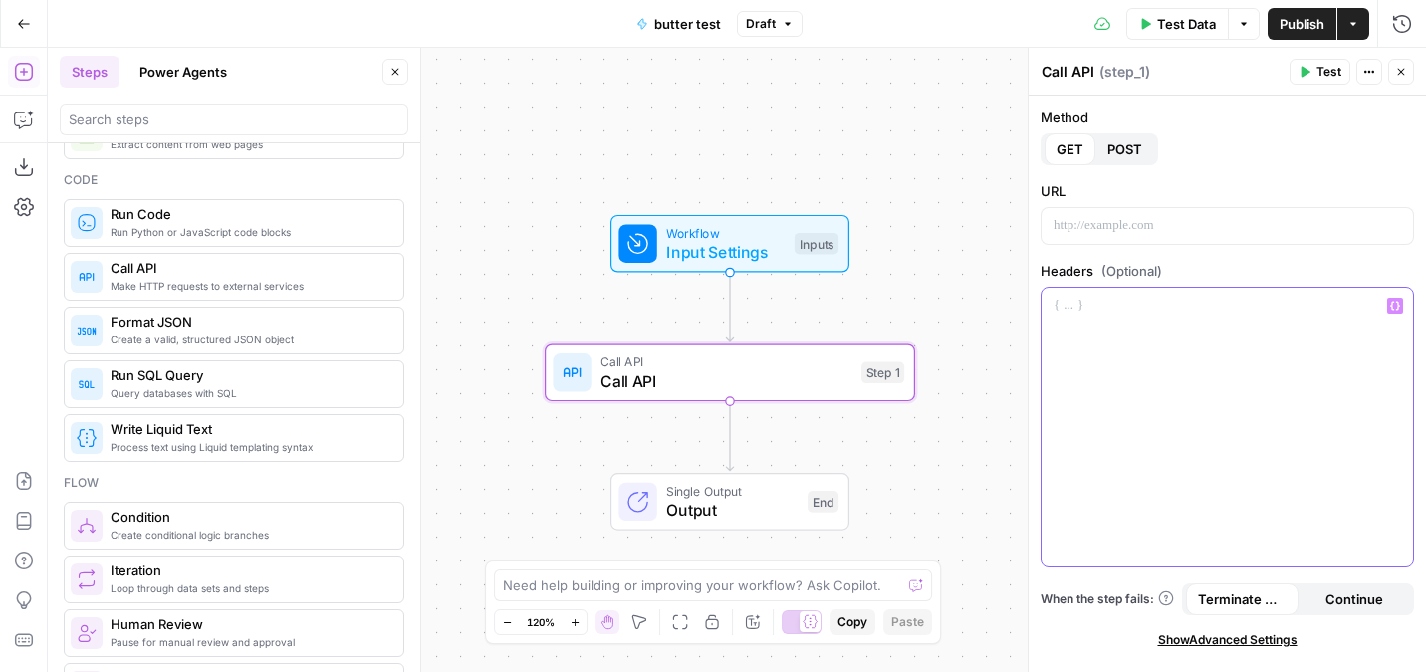
drag, startPoint x: 1085, startPoint y: 309, endPoint x: 1297, endPoint y: 525, distance: 302.9
click at [1297, 525] on div at bounding box center [1228, 427] width 372 height 279
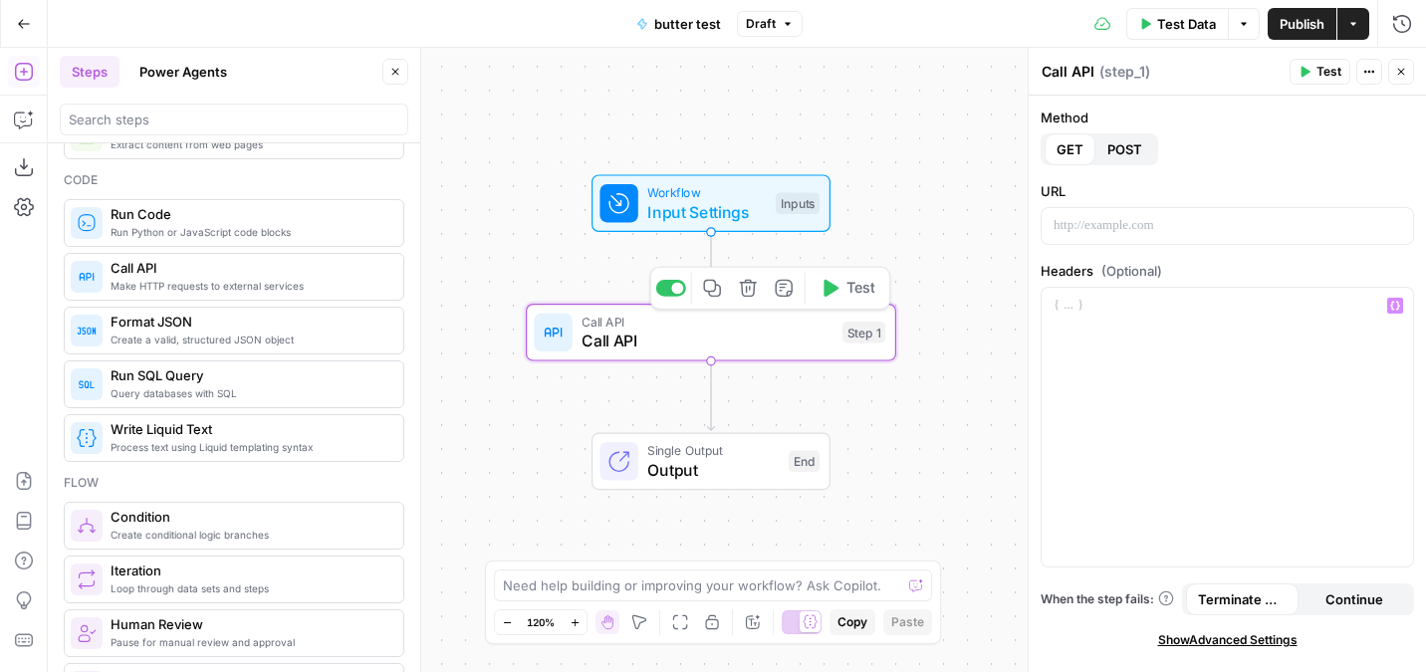
click at [744, 295] on icon "button" at bounding box center [747, 288] width 17 height 17
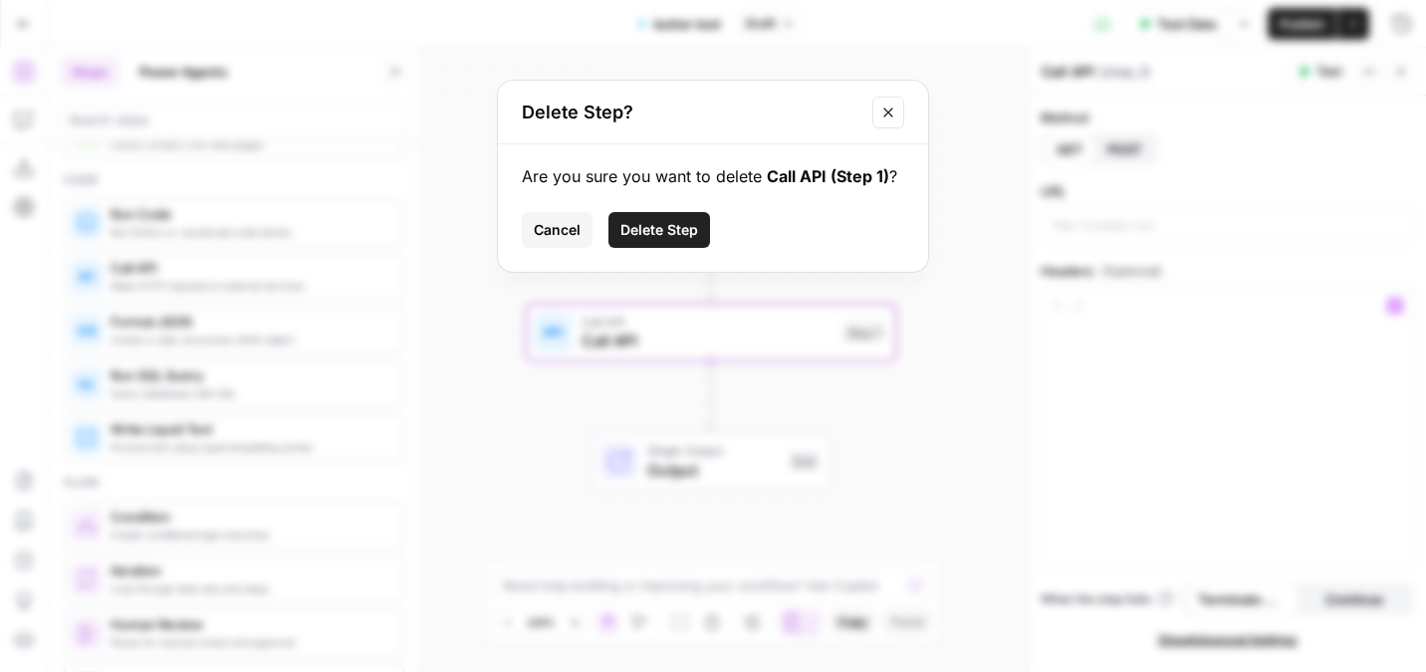
click at [647, 234] on span "Delete Step" at bounding box center [660, 230] width 78 height 20
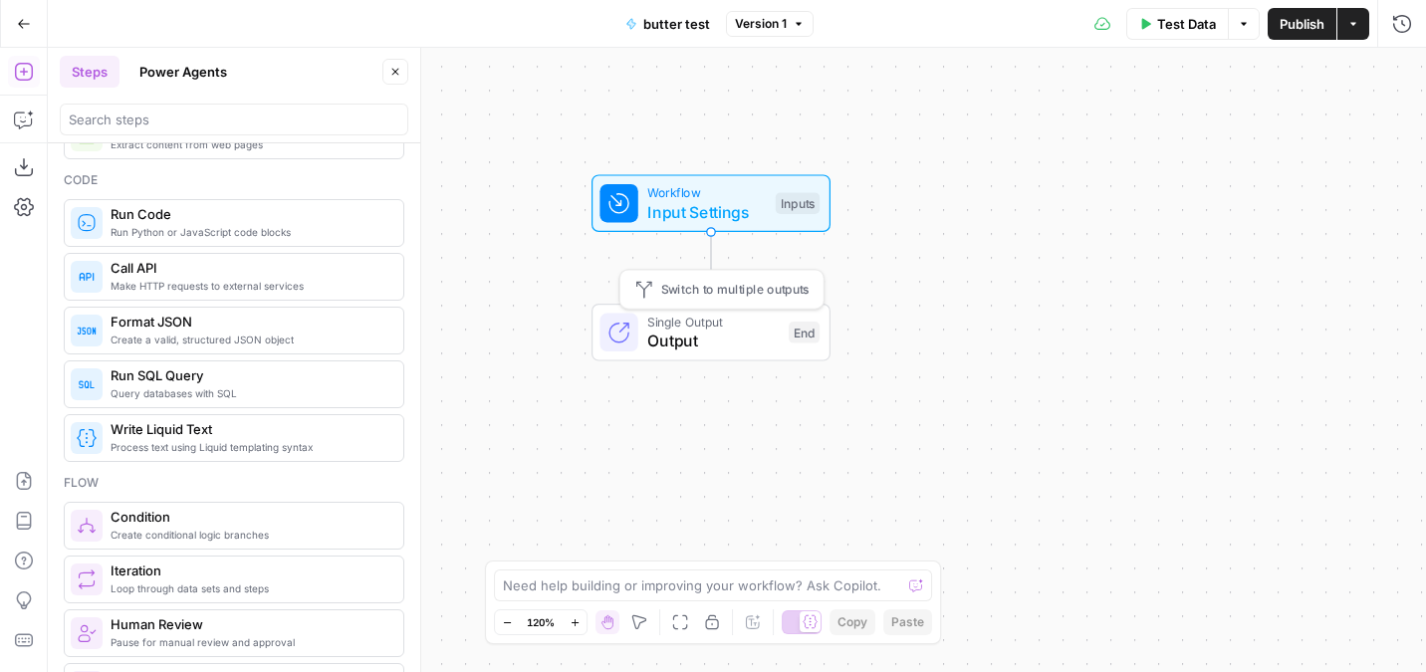
scroll to position [0, 0]
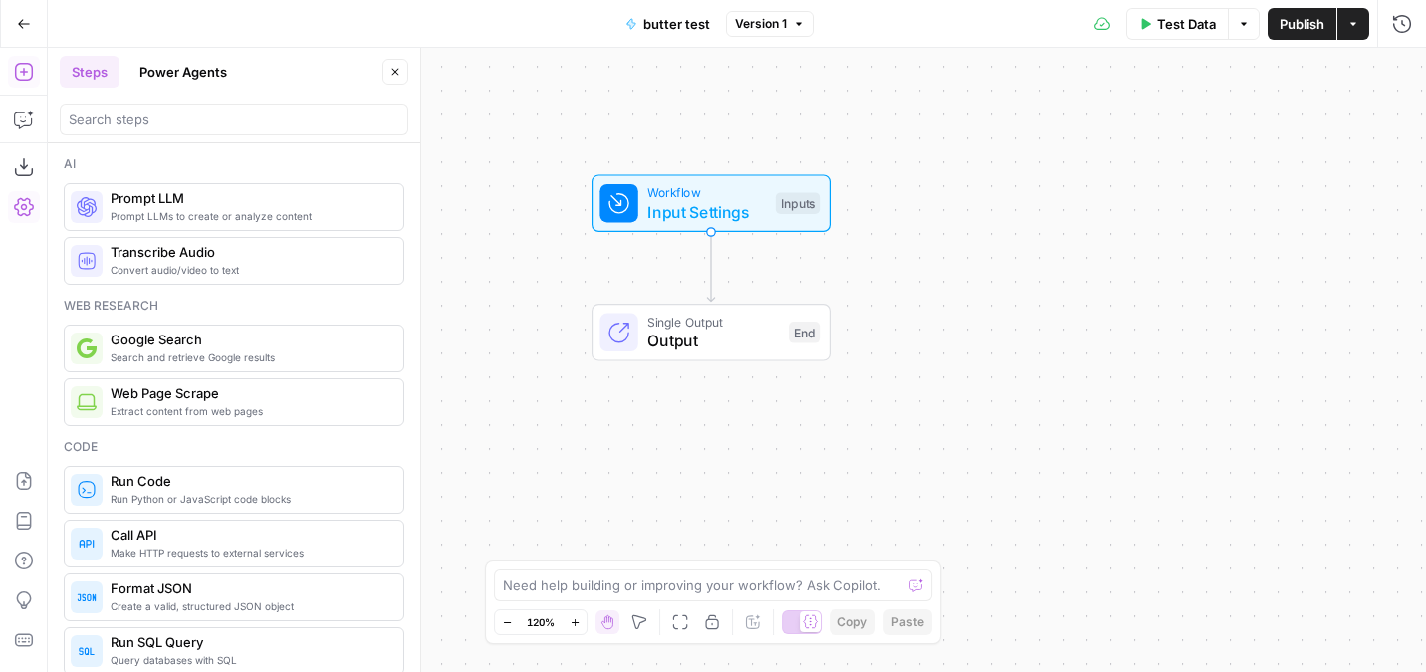
click at [7, 105] on div "Add Steps Copilot Download as JSON Settings Import JSON AirOps Academy Help Giv…" at bounding box center [24, 360] width 48 height 625
click at [22, 121] on icon "button" at bounding box center [24, 120] width 20 height 20
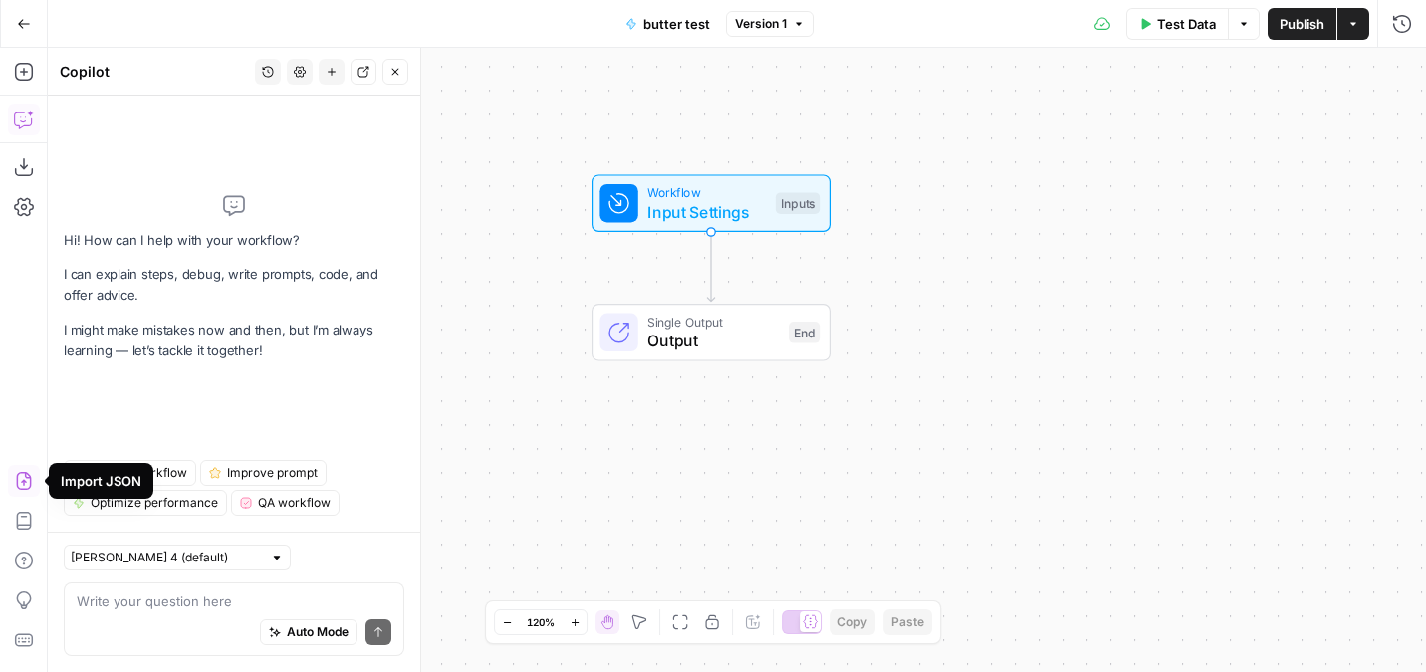
click at [23, 18] on icon "button" at bounding box center [24, 24] width 14 height 14
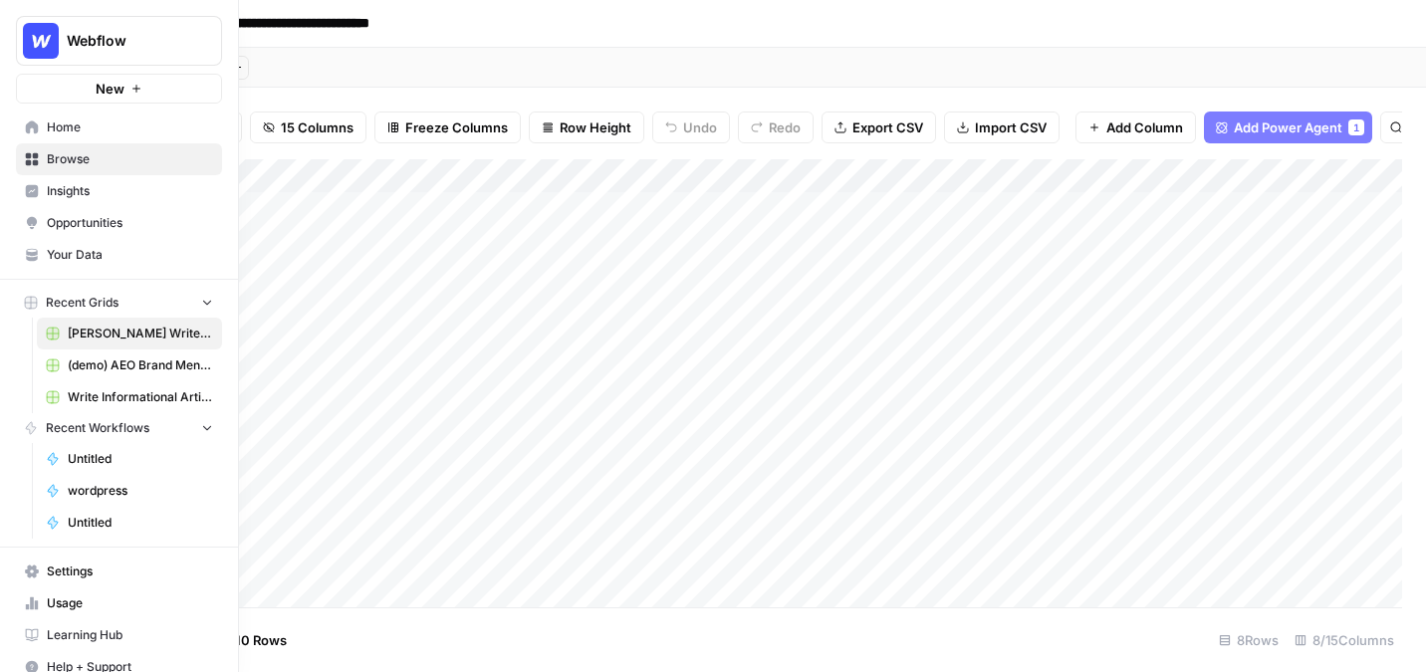
click at [138, 195] on span "Insights" at bounding box center [130, 191] width 166 height 18
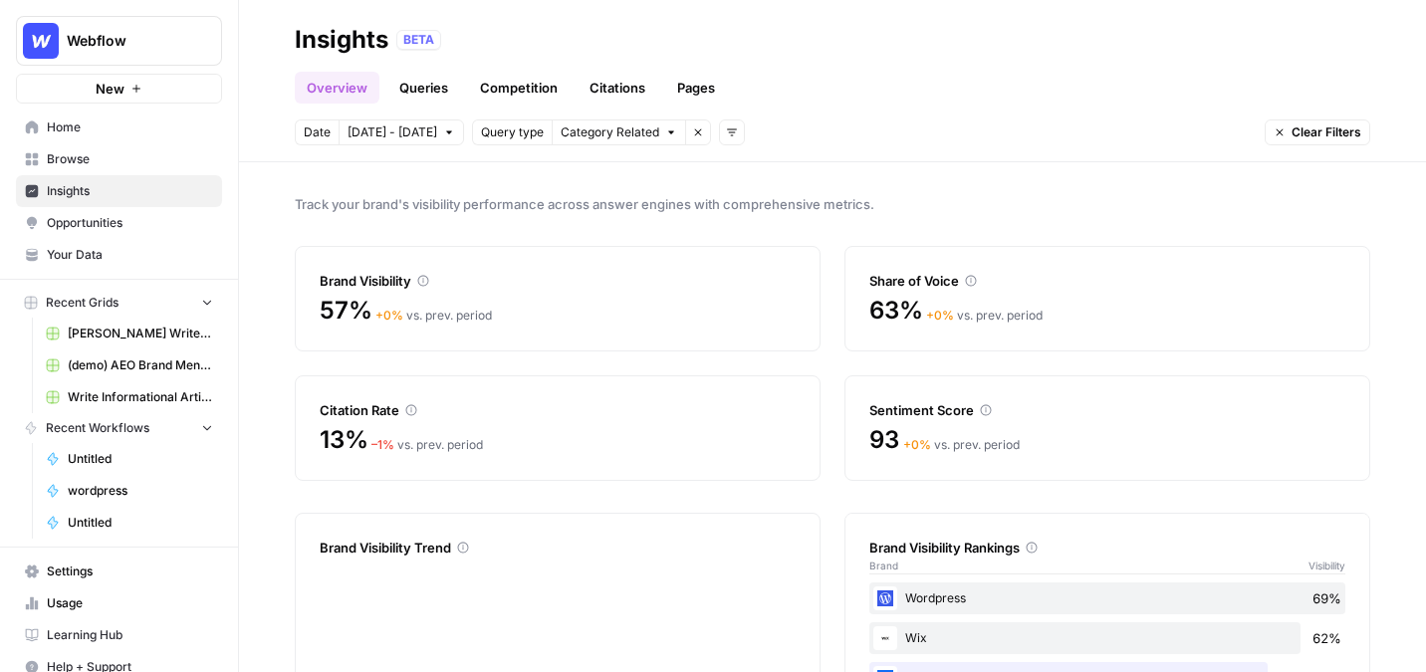
scroll to position [30, 0]
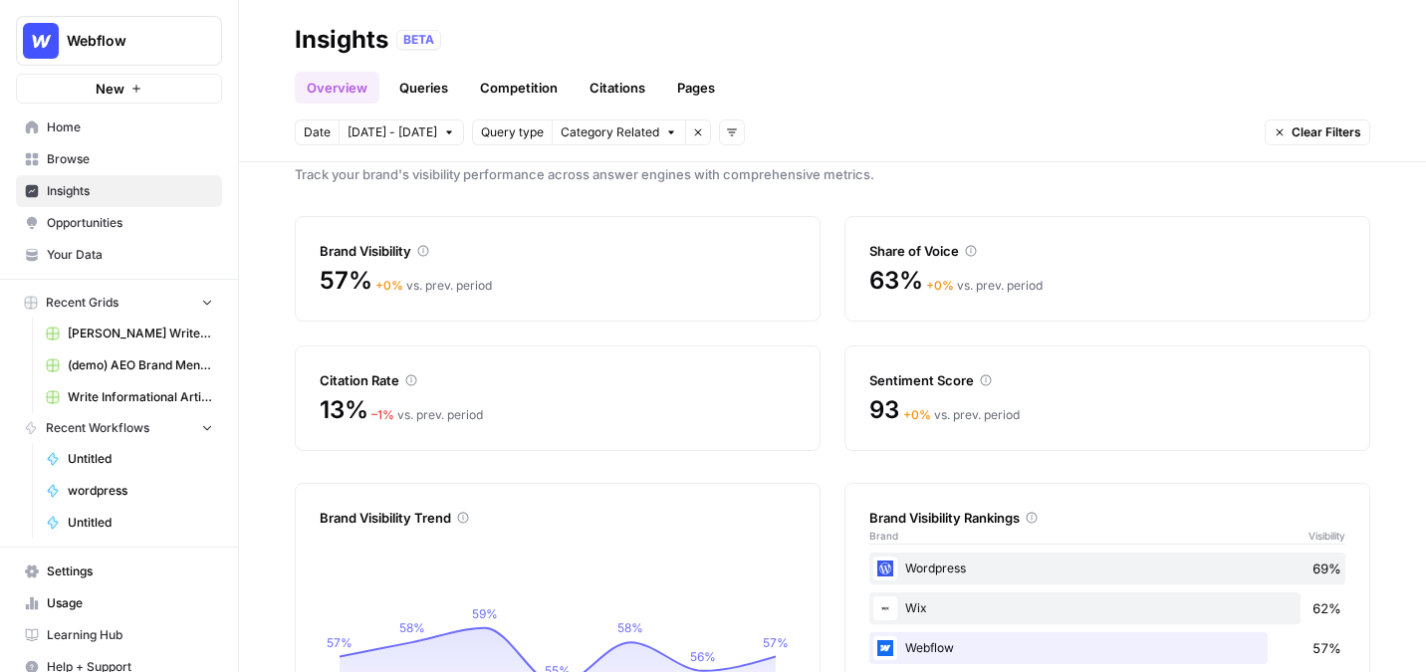
click at [421, 87] on link "Queries" at bounding box center [423, 88] width 73 height 32
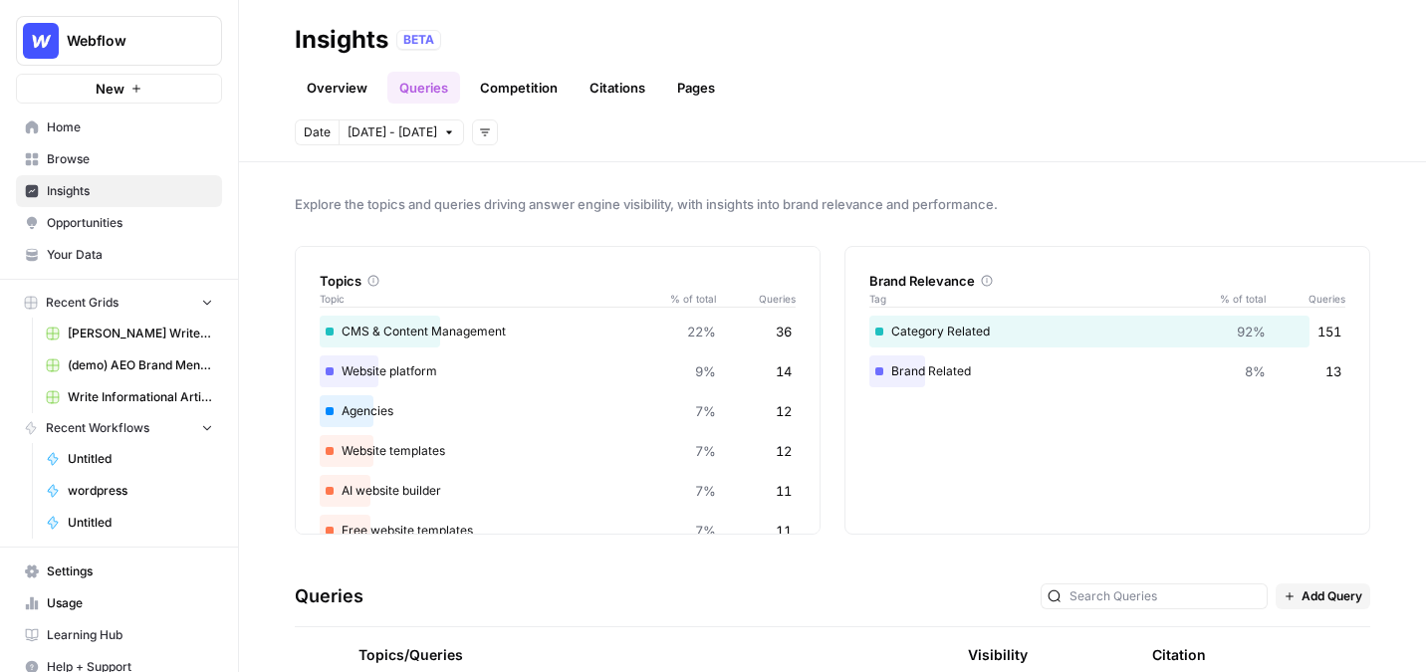
click at [624, 91] on link "Citations" at bounding box center [618, 88] width 80 height 32
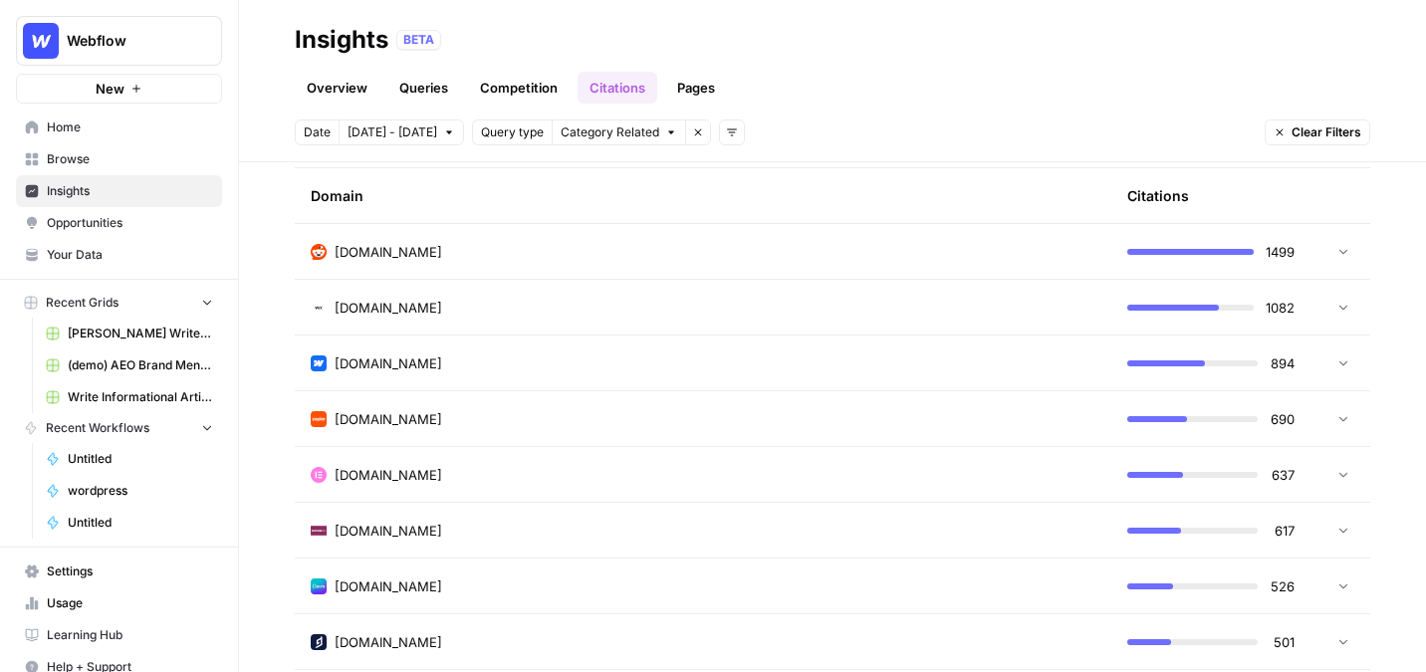
scroll to position [526, 0]
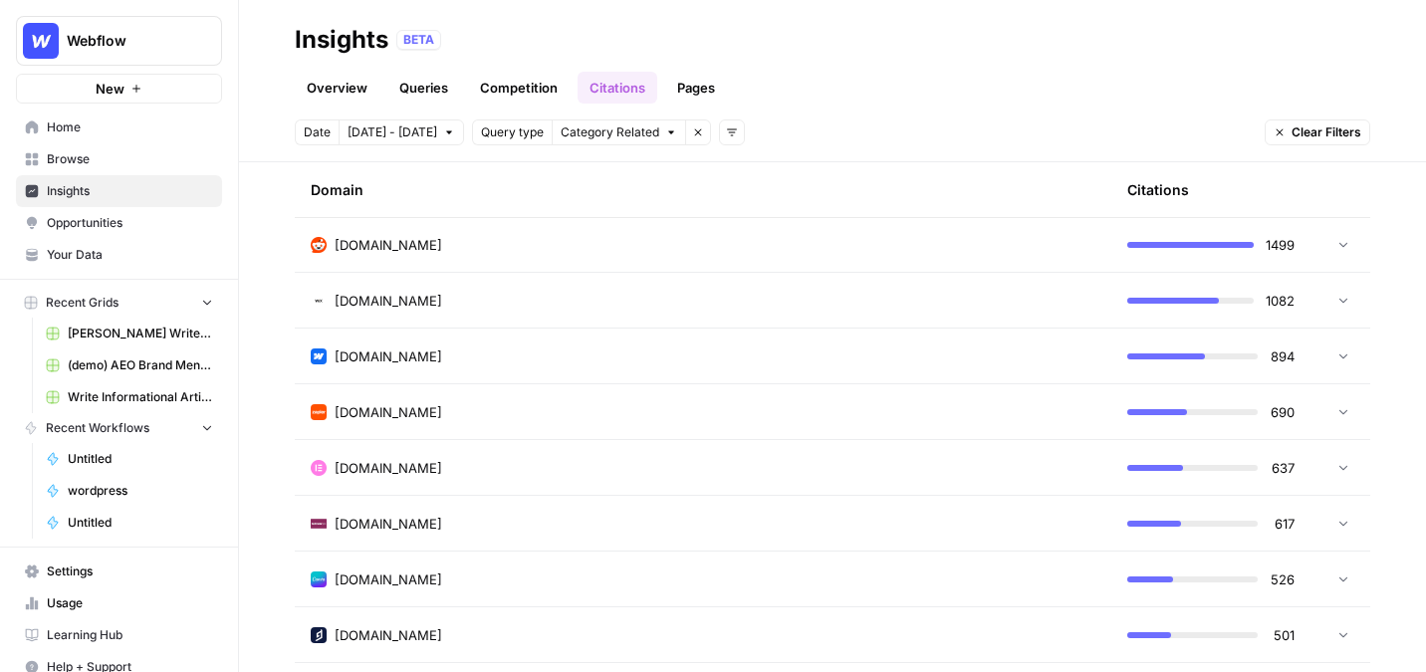
click at [702, 99] on link "Pages" at bounding box center [696, 88] width 62 height 32
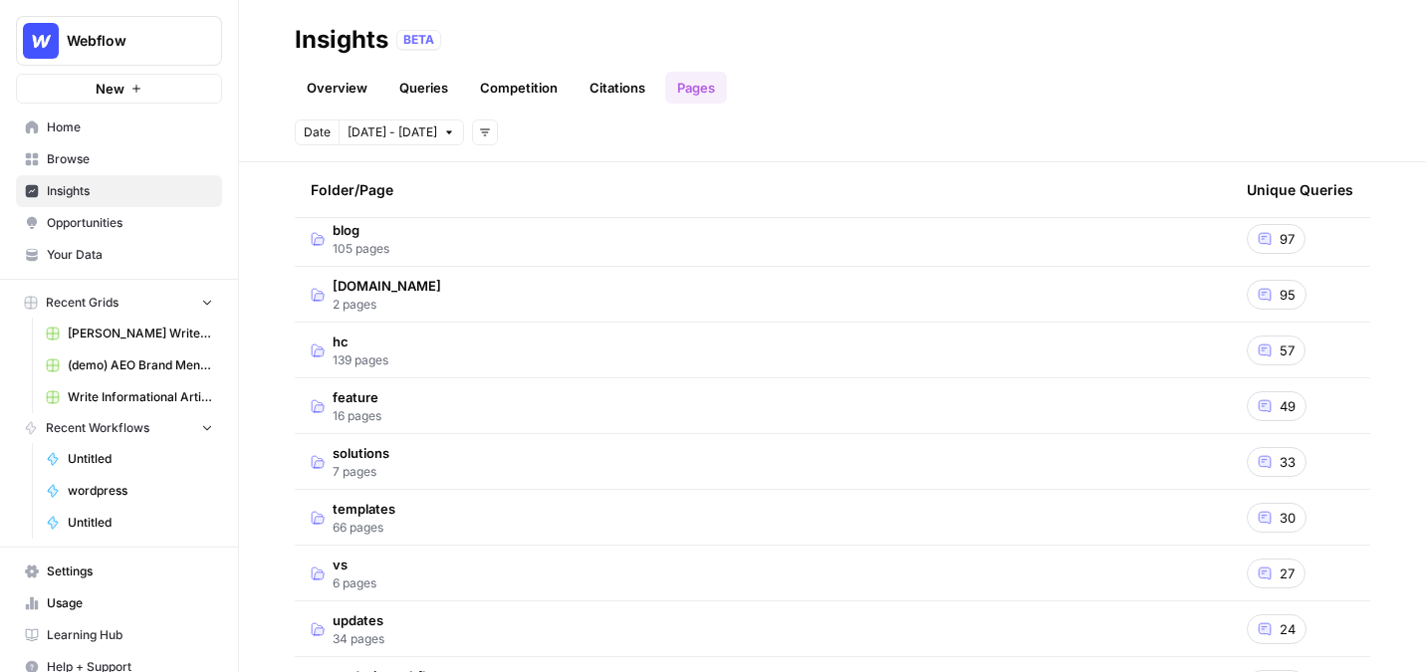
scroll to position [93, 0]
click at [683, 222] on td "blog 105 pages" at bounding box center [763, 236] width 936 height 55
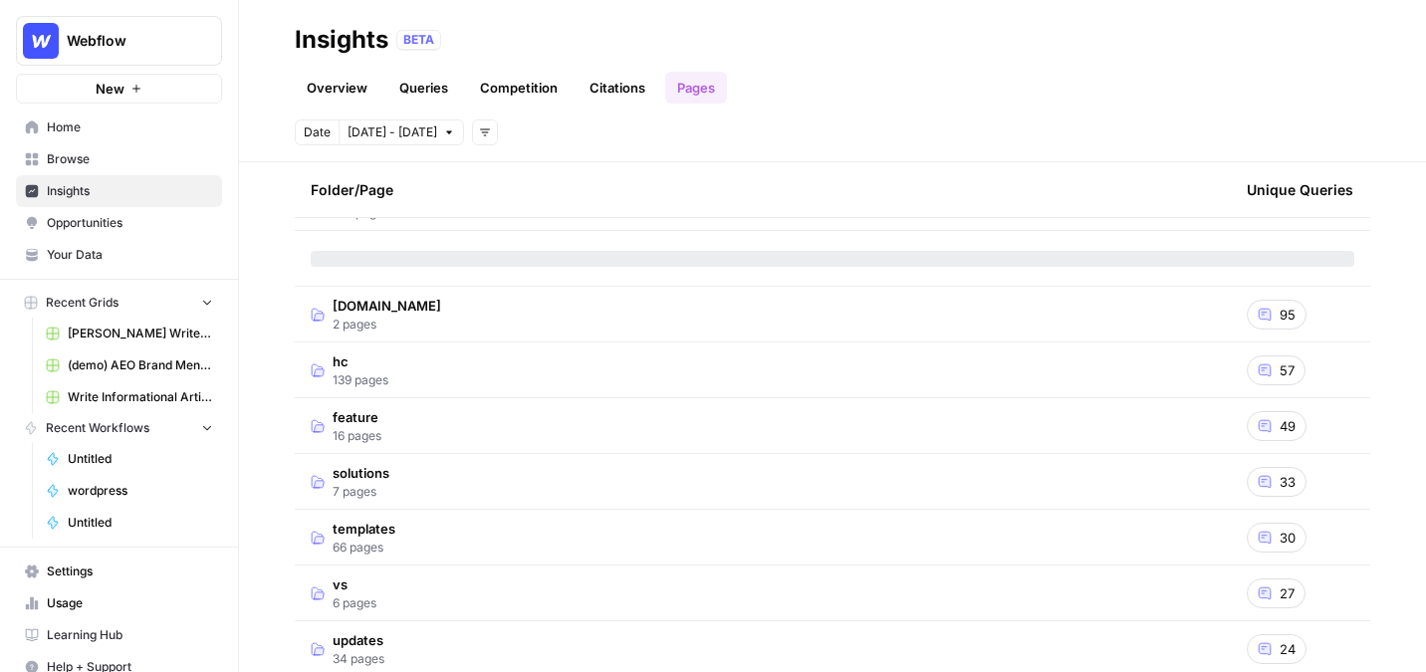
scroll to position [125, 0]
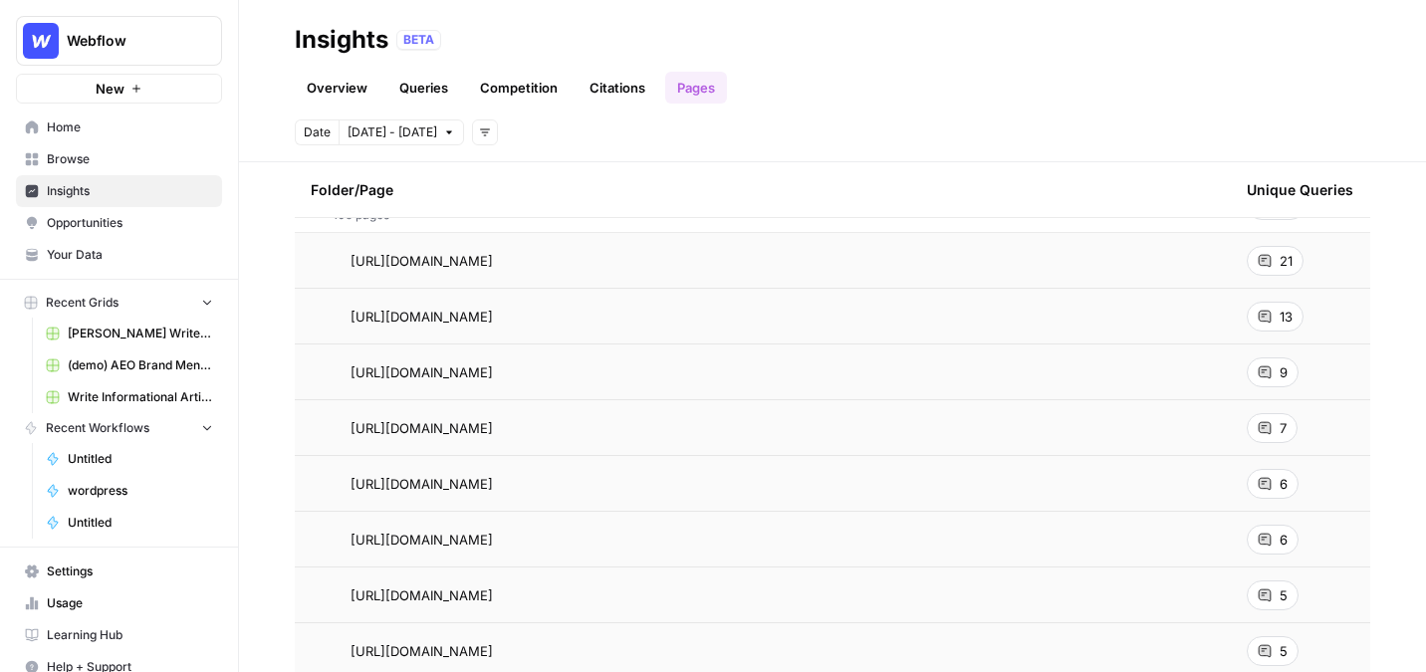
click at [111, 231] on span "Opportunities" at bounding box center [130, 223] width 166 height 18
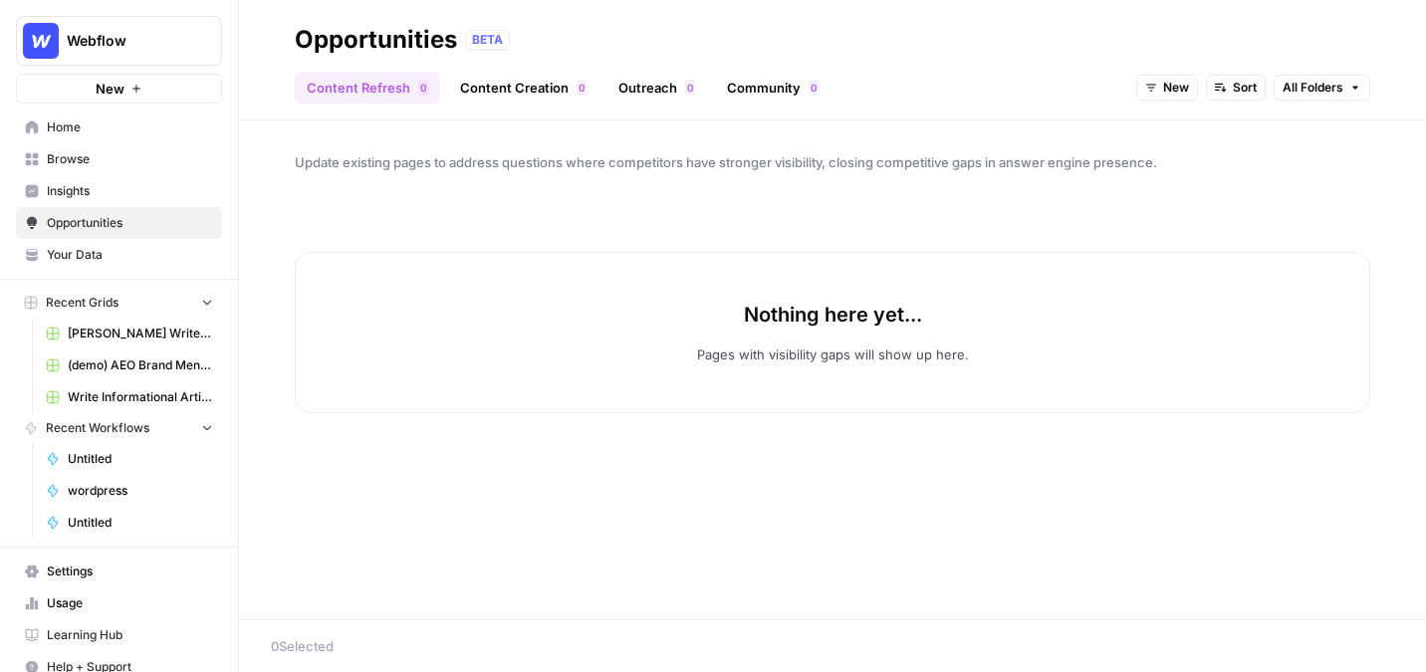
click at [1163, 87] on span "New" at bounding box center [1176, 88] width 26 height 18
click at [1215, 131] on span "All Opportunities" at bounding box center [1205, 132] width 102 height 20
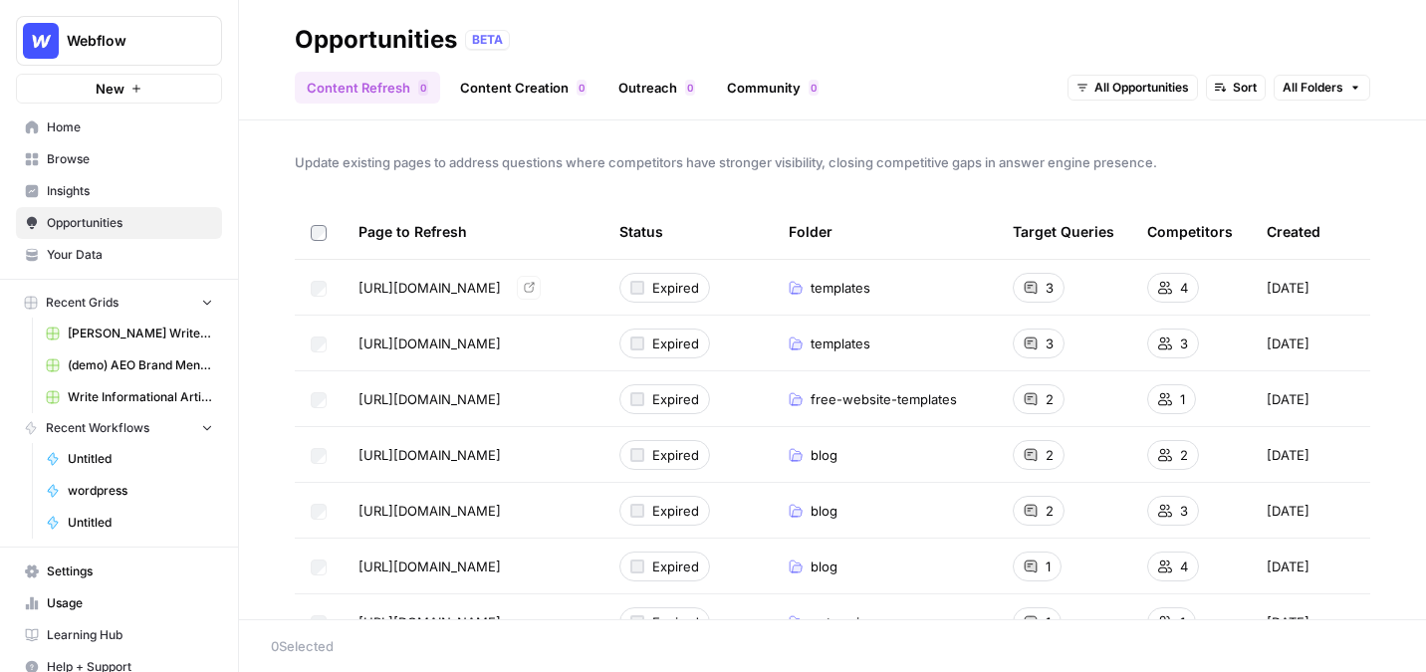
drag, startPoint x: 354, startPoint y: 288, endPoint x: 592, endPoint y: 286, distance: 238.1
click at [593, 288] on td "https://webflow.com/templates Go to page" at bounding box center [473, 287] width 261 height 55
click at [544, 89] on link "Content Creation 0" at bounding box center [523, 88] width 150 height 32
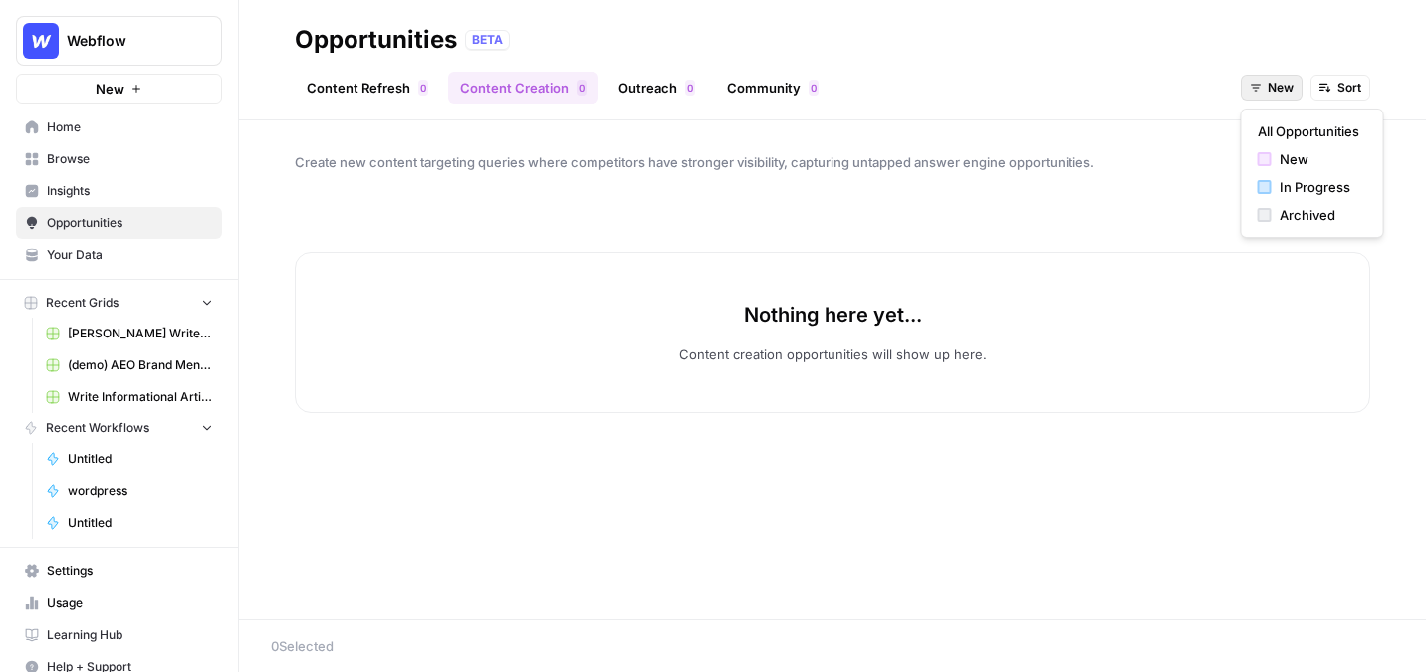
click at [1283, 99] on button "New" at bounding box center [1272, 88] width 62 height 26
click at [1257, 118] on button "All Opportunities" at bounding box center [1313, 132] width 126 height 28
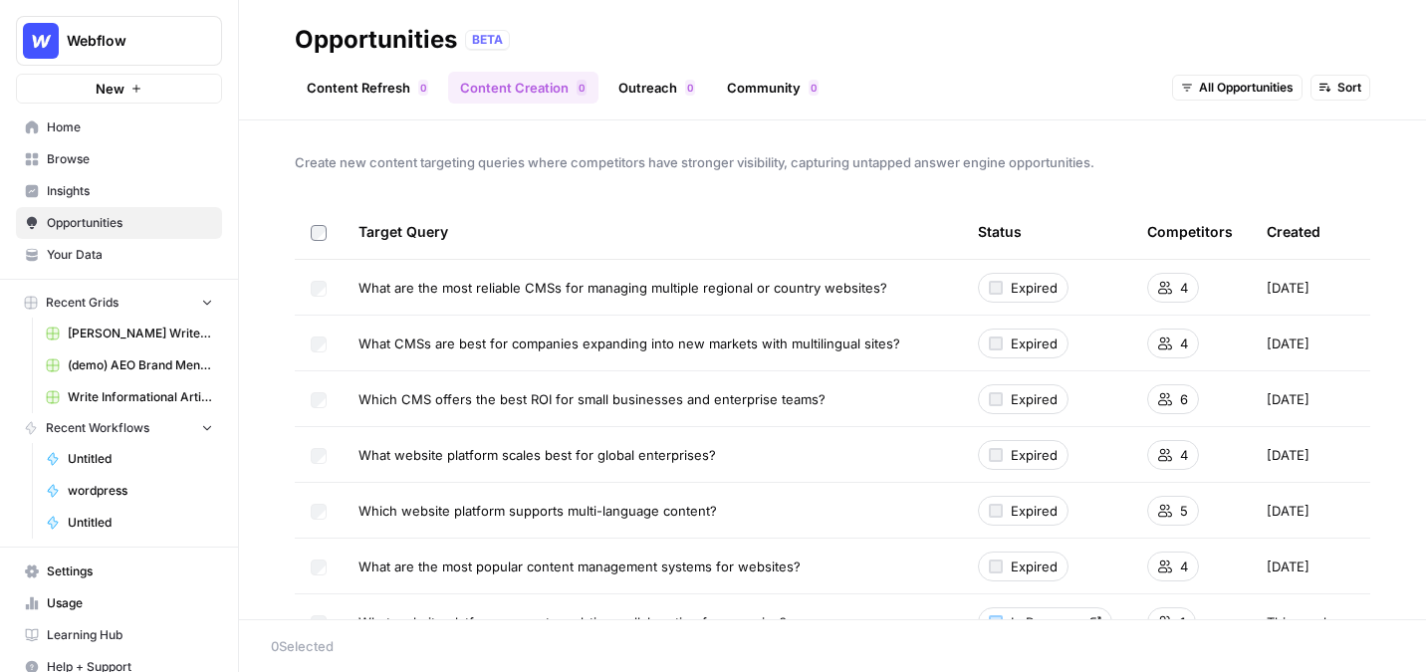
drag, startPoint x: 1207, startPoint y: 105, endPoint x: 1292, endPoint y: 124, distance: 86.8
click at [1292, 124] on div "Opportunities BETA Content Refresh 0 Content Creation 0 Outreach 0 Community 0 …" at bounding box center [832, 336] width 1187 height 672
click at [652, 101] on link "Outreach 0" at bounding box center [657, 88] width 101 height 32
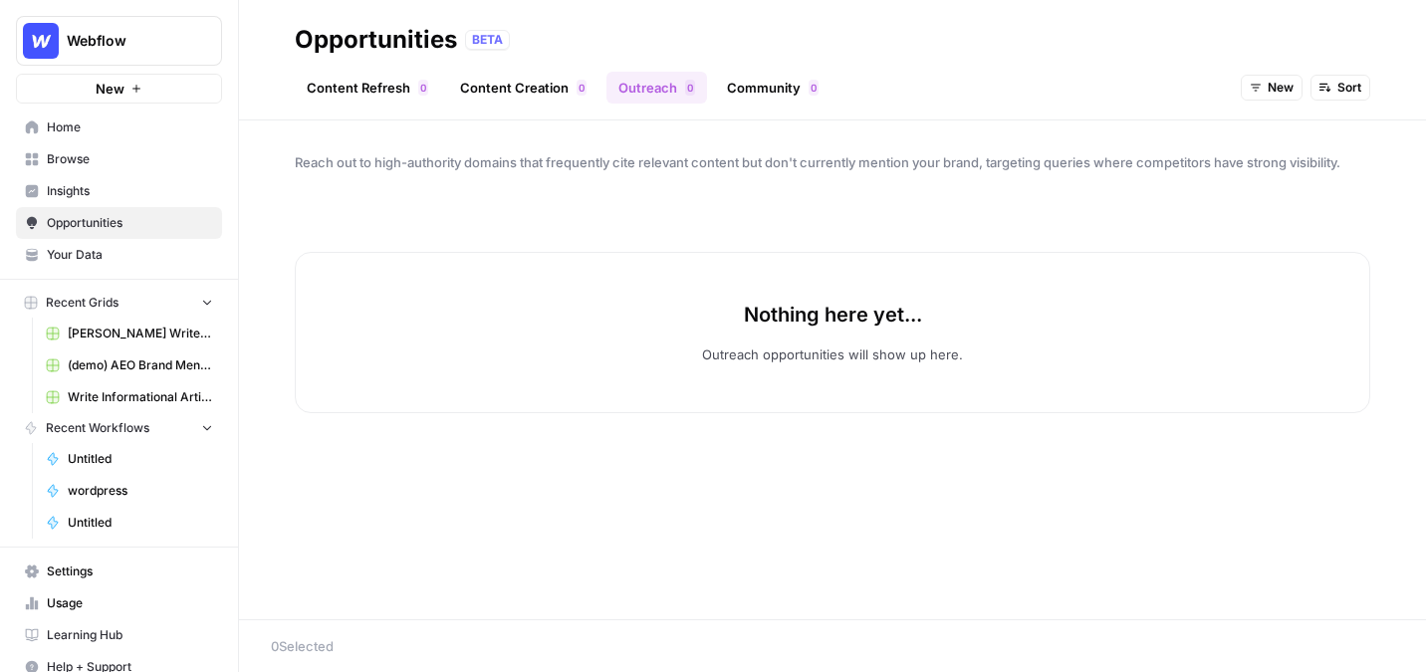
click at [1271, 89] on span "New" at bounding box center [1281, 88] width 26 height 18
click at [1270, 138] on span "All Opportunities" at bounding box center [1309, 132] width 102 height 20
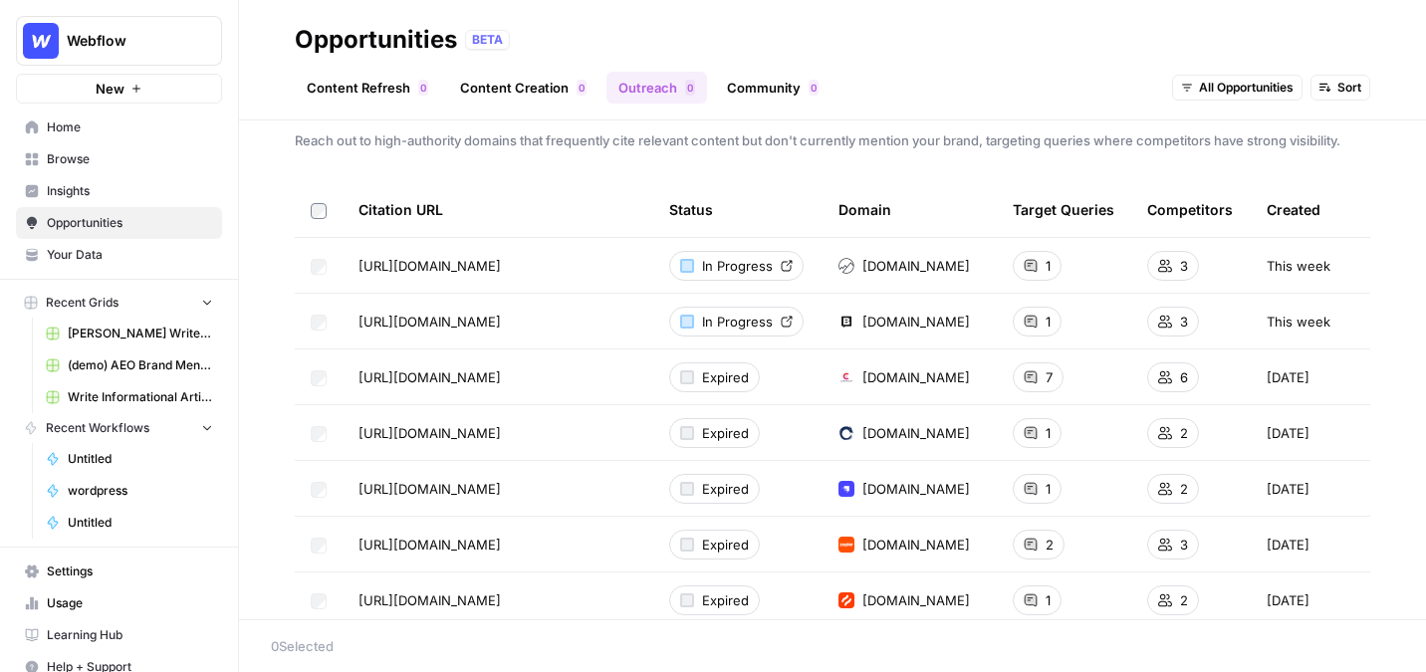
scroll to position [51, 0]
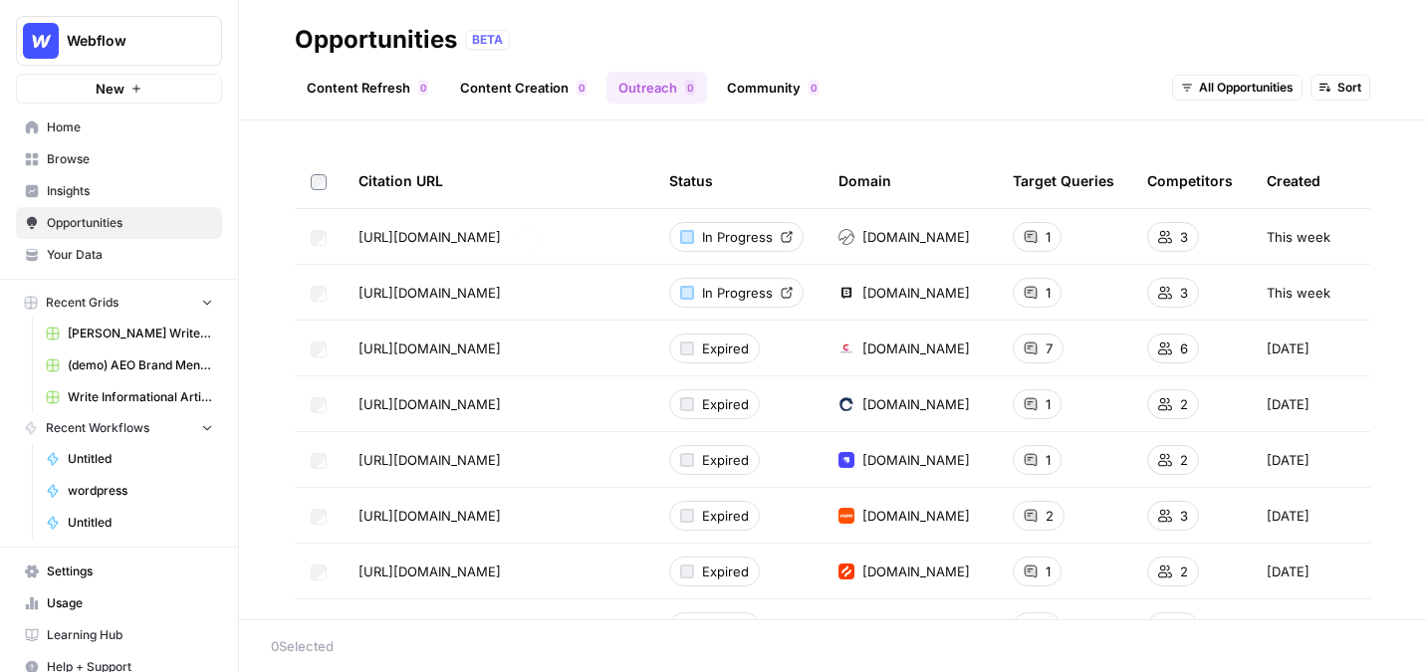
click at [109, 155] on span "Browse" at bounding box center [130, 159] width 166 height 18
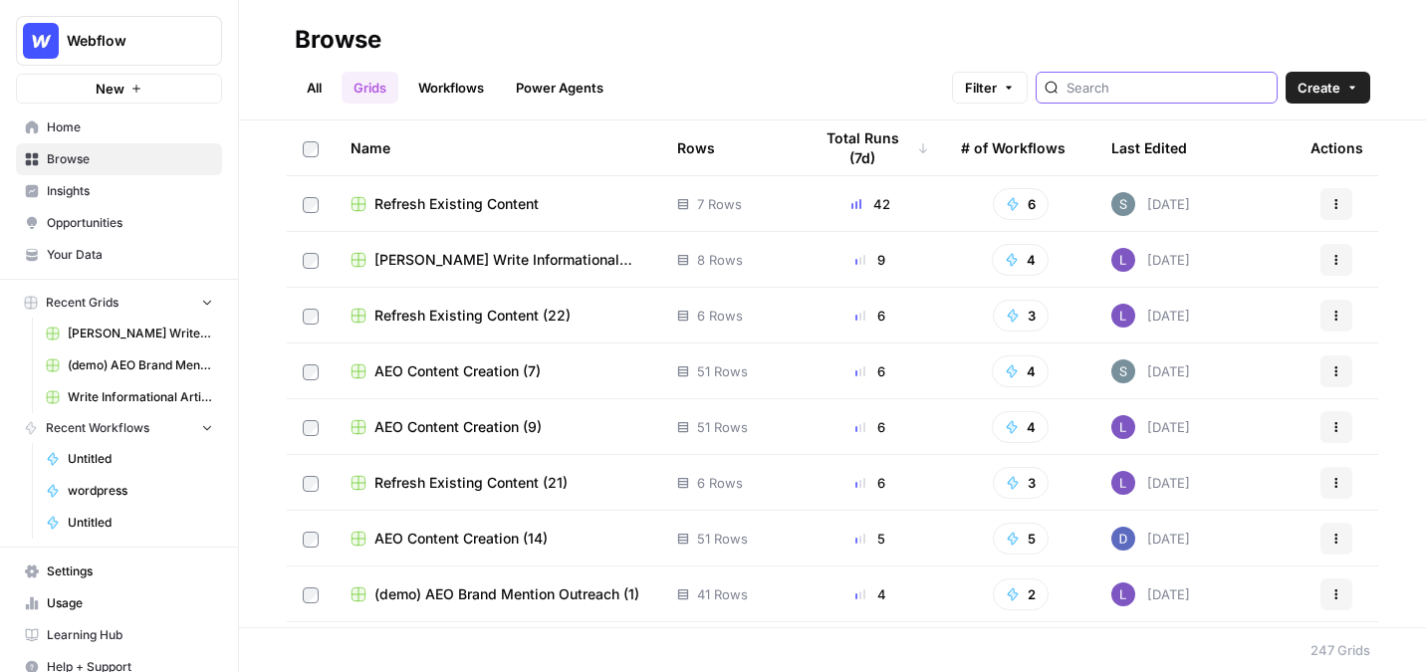
click at [1134, 91] on input "search" at bounding box center [1168, 88] width 202 height 20
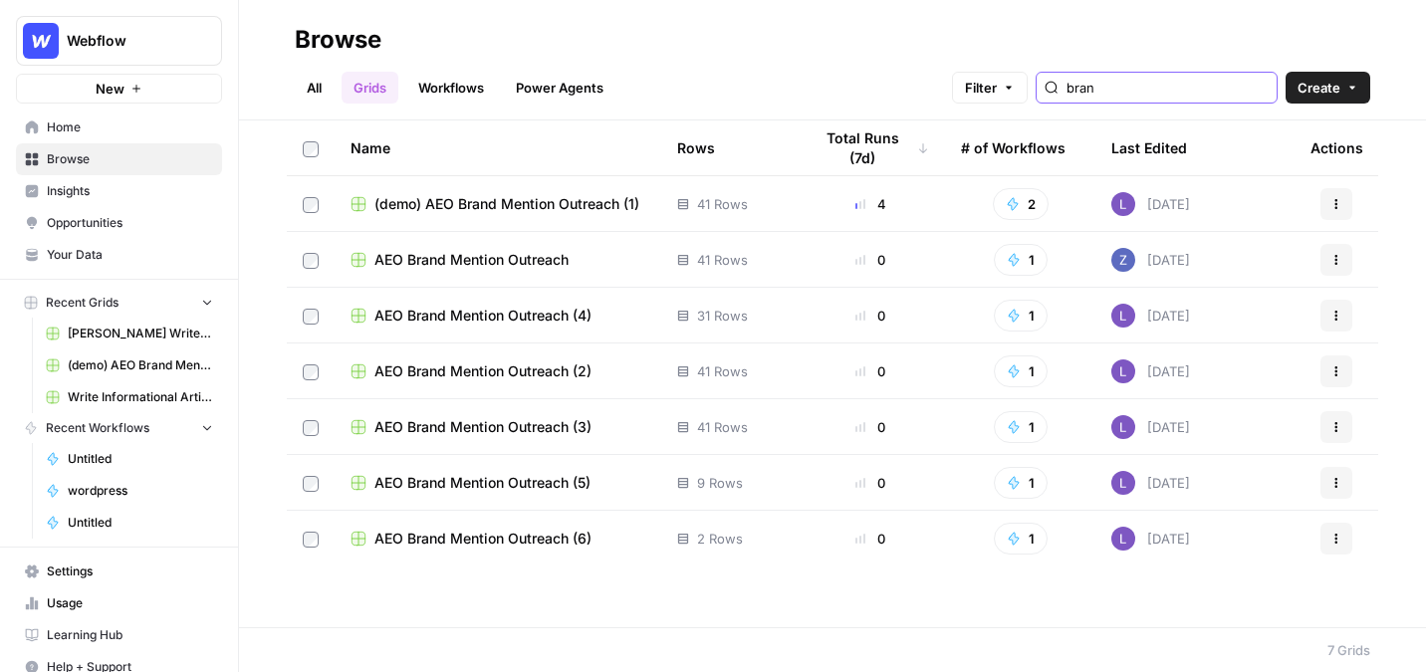
type input "bran"
click at [436, 208] on span "(demo) AEO Brand Mention Outreach (1)" at bounding box center [507, 204] width 265 height 20
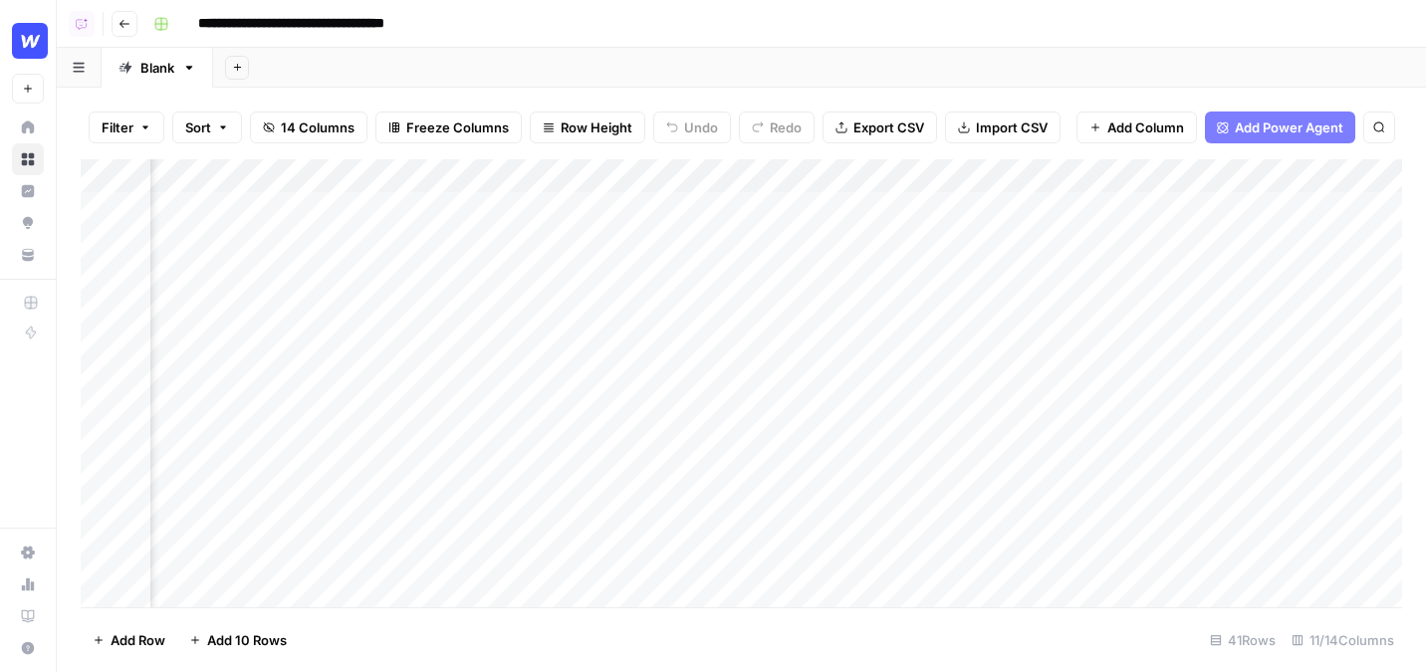
scroll to position [2, 215]
click at [1065, 210] on div "Add Column" at bounding box center [742, 383] width 1322 height 448
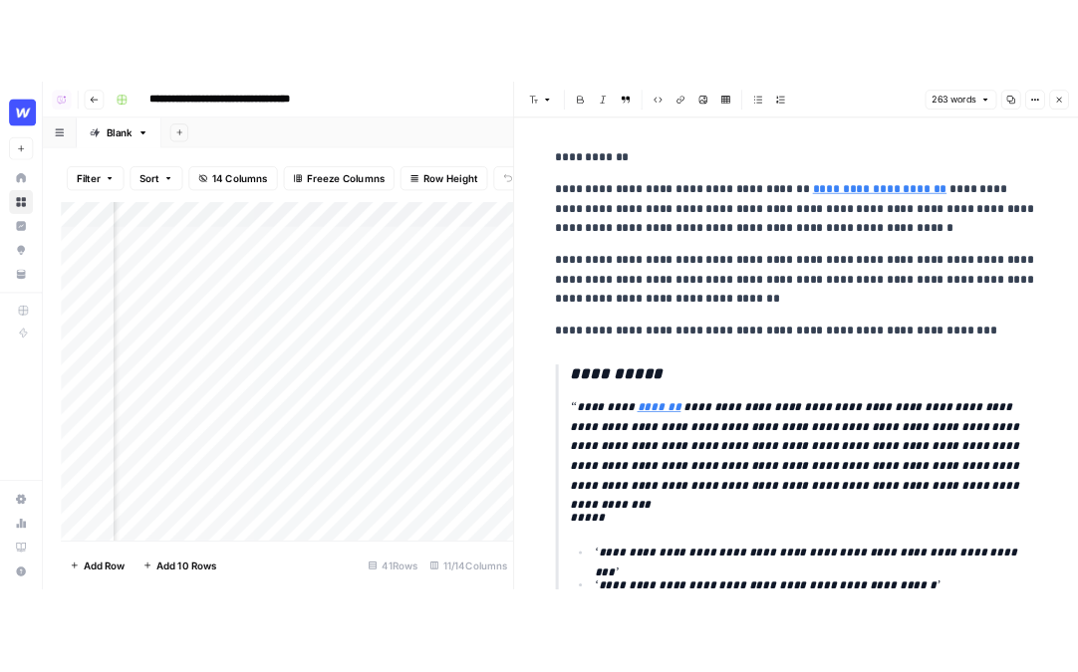
scroll to position [2, 0]
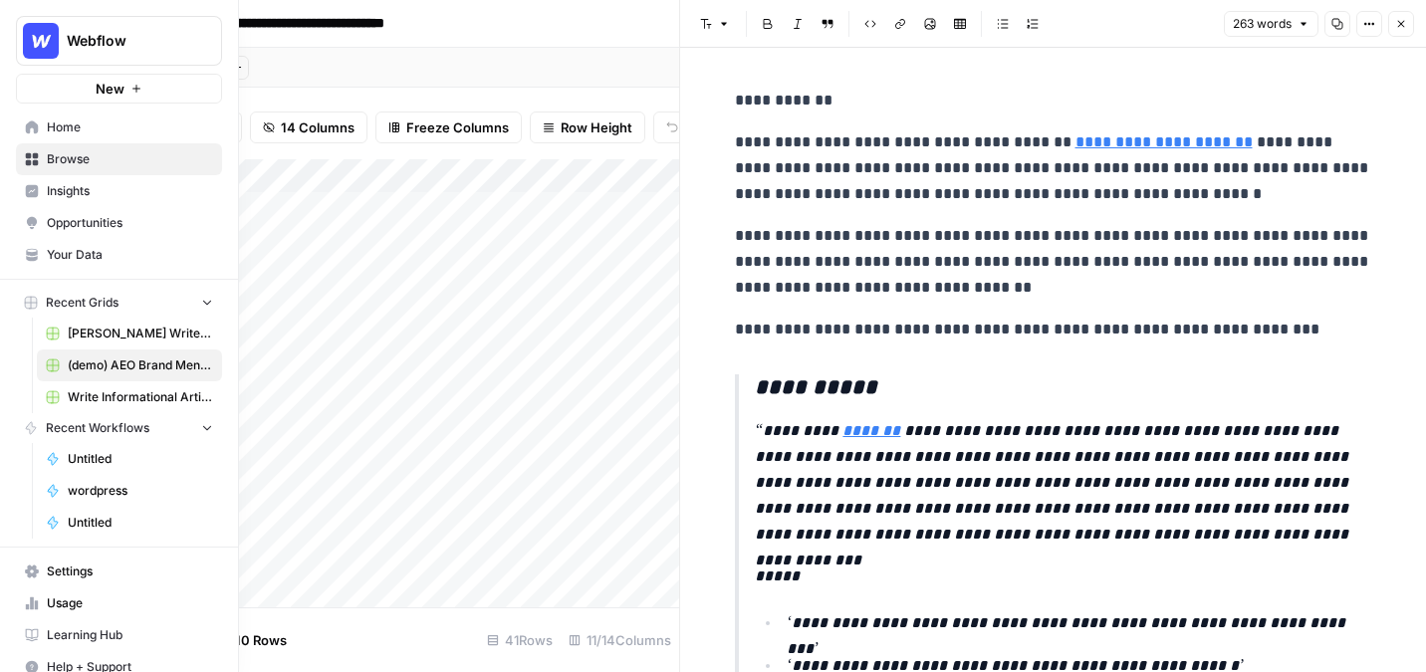
click at [66, 226] on span "Opportunities" at bounding box center [130, 223] width 166 height 18
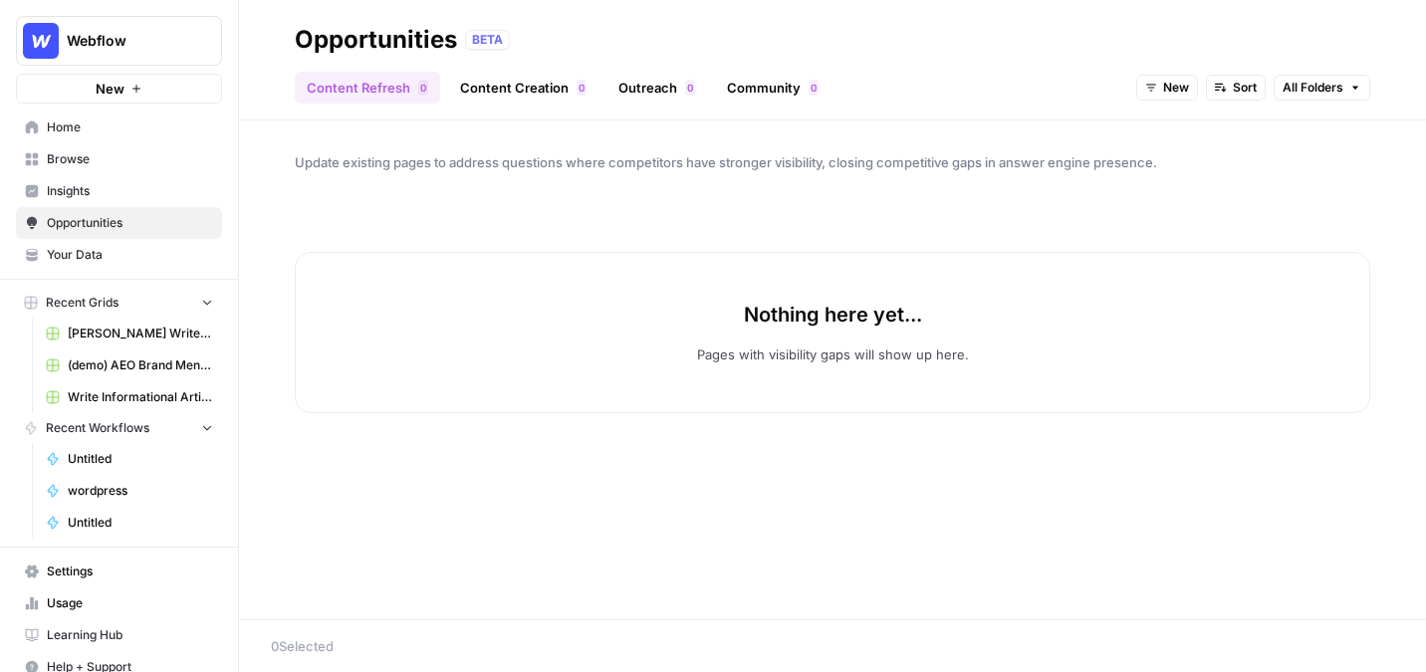
click at [733, 86] on link "Community 0" at bounding box center [773, 88] width 116 height 32
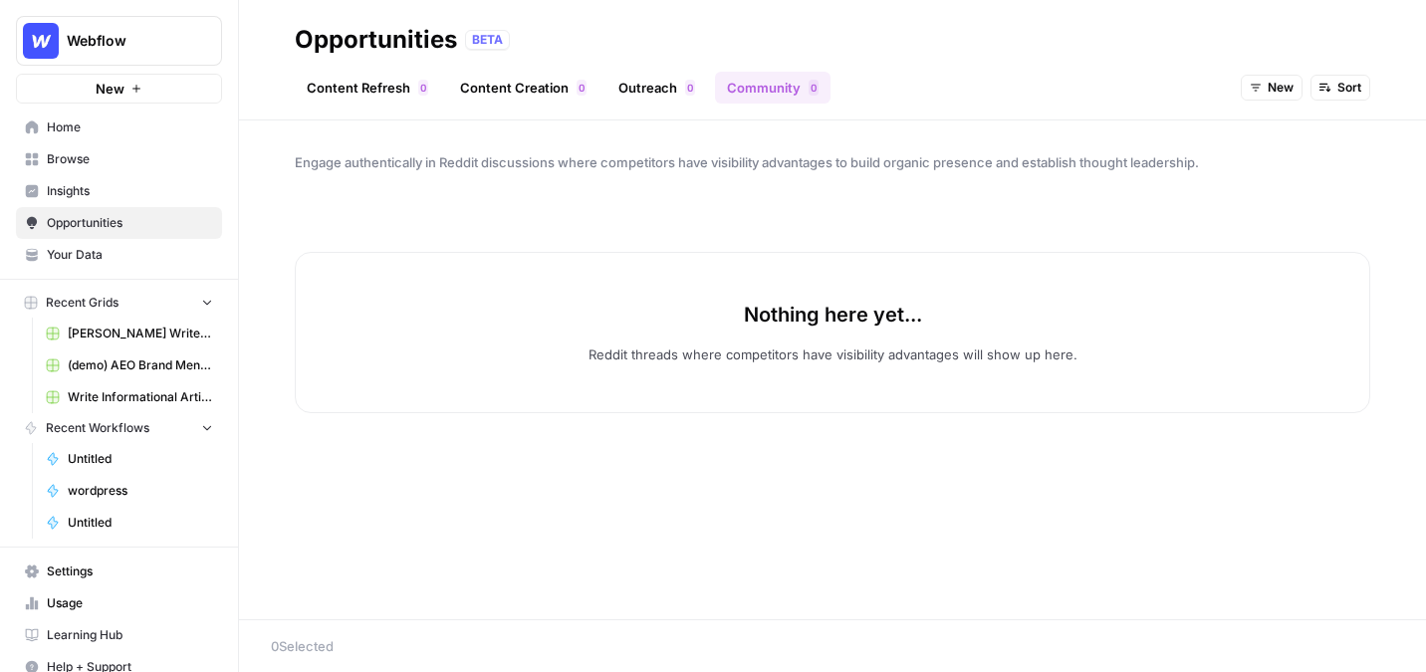
click at [1282, 88] on span "New" at bounding box center [1281, 88] width 26 height 18
click at [1275, 134] on span "All Opportunities" at bounding box center [1309, 132] width 102 height 20
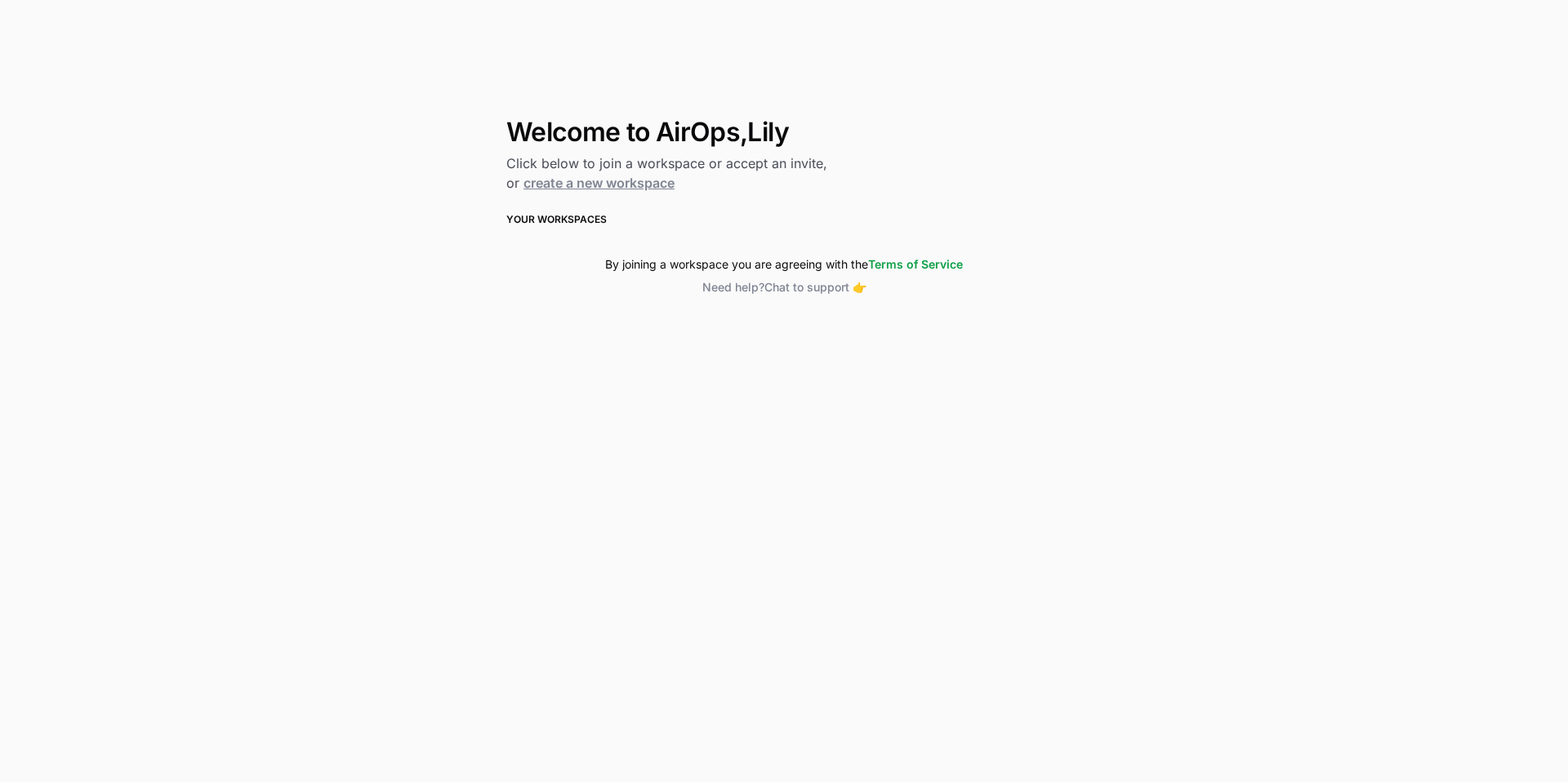
click at [604, 182] on link "create a new workspace" at bounding box center [599, 183] width 151 height 16
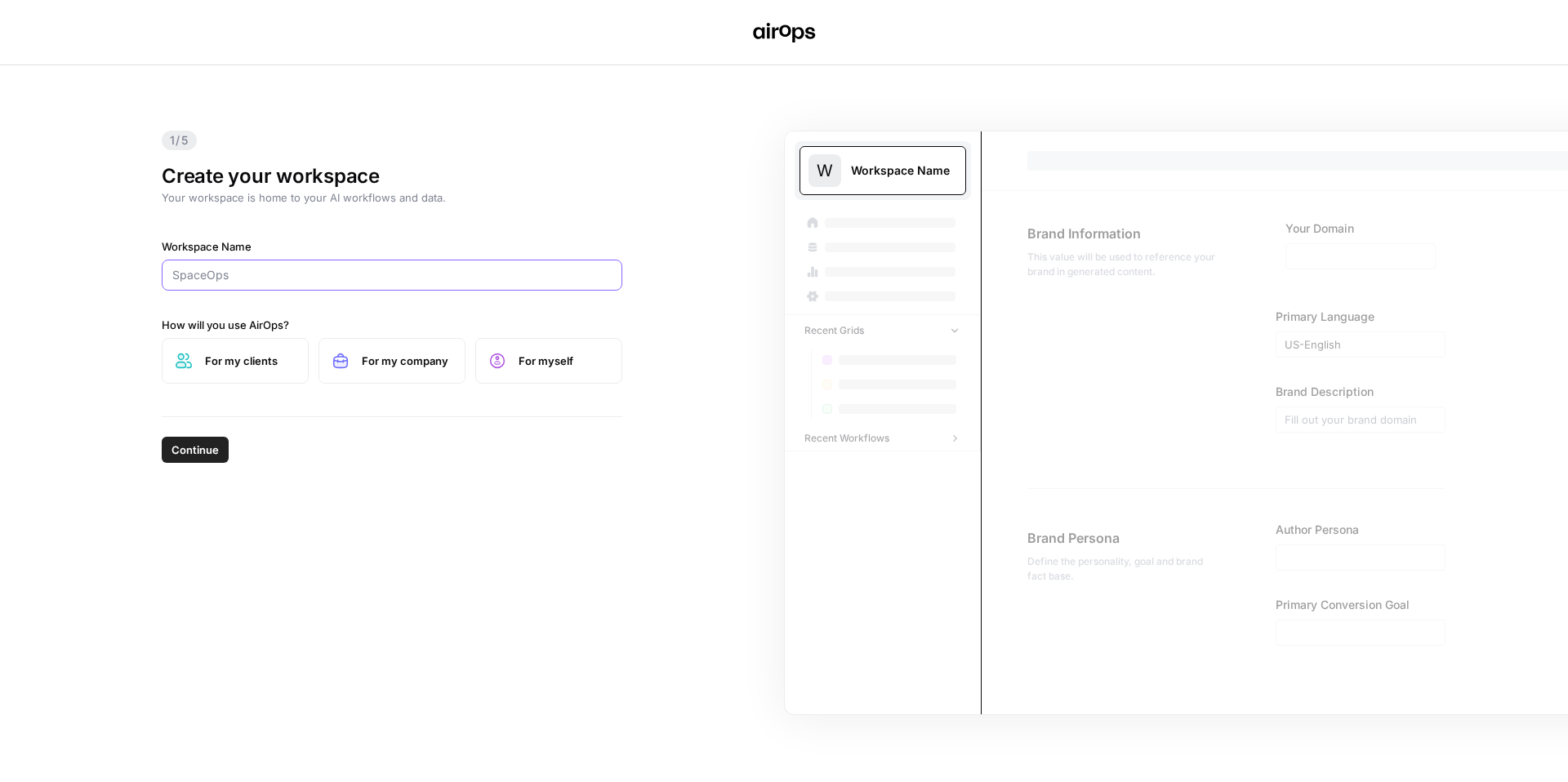
click at [392, 280] on input "Workspace Name" at bounding box center [392, 275] width 439 height 16
type input "a"
type input "[URL]"
click at [223, 376] on label "For my clients" at bounding box center [234, 361] width 147 height 46
click at [219, 448] on button "Continue" at bounding box center [195, 450] width 67 height 26
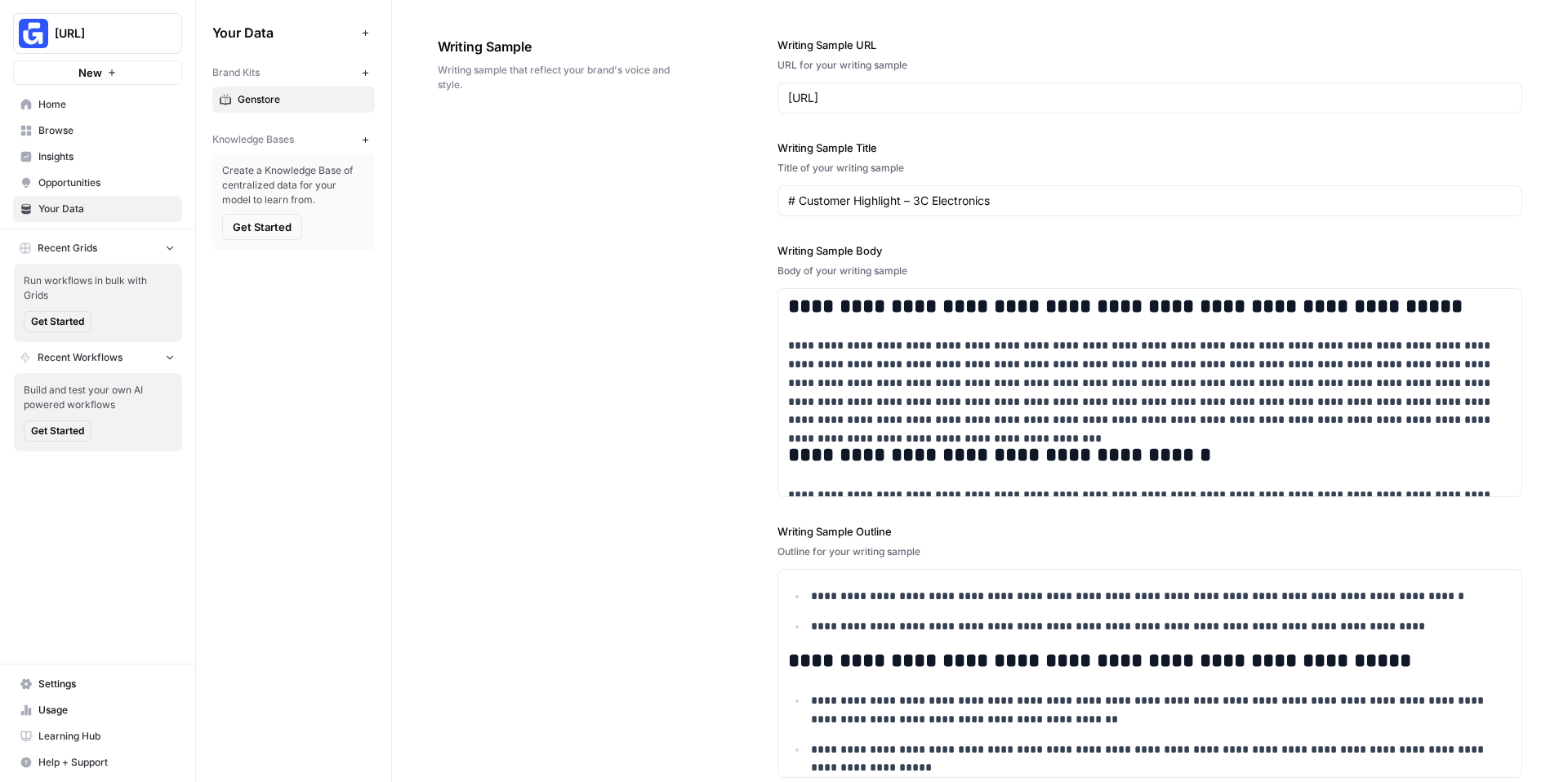
scroll to position [1970, 0]
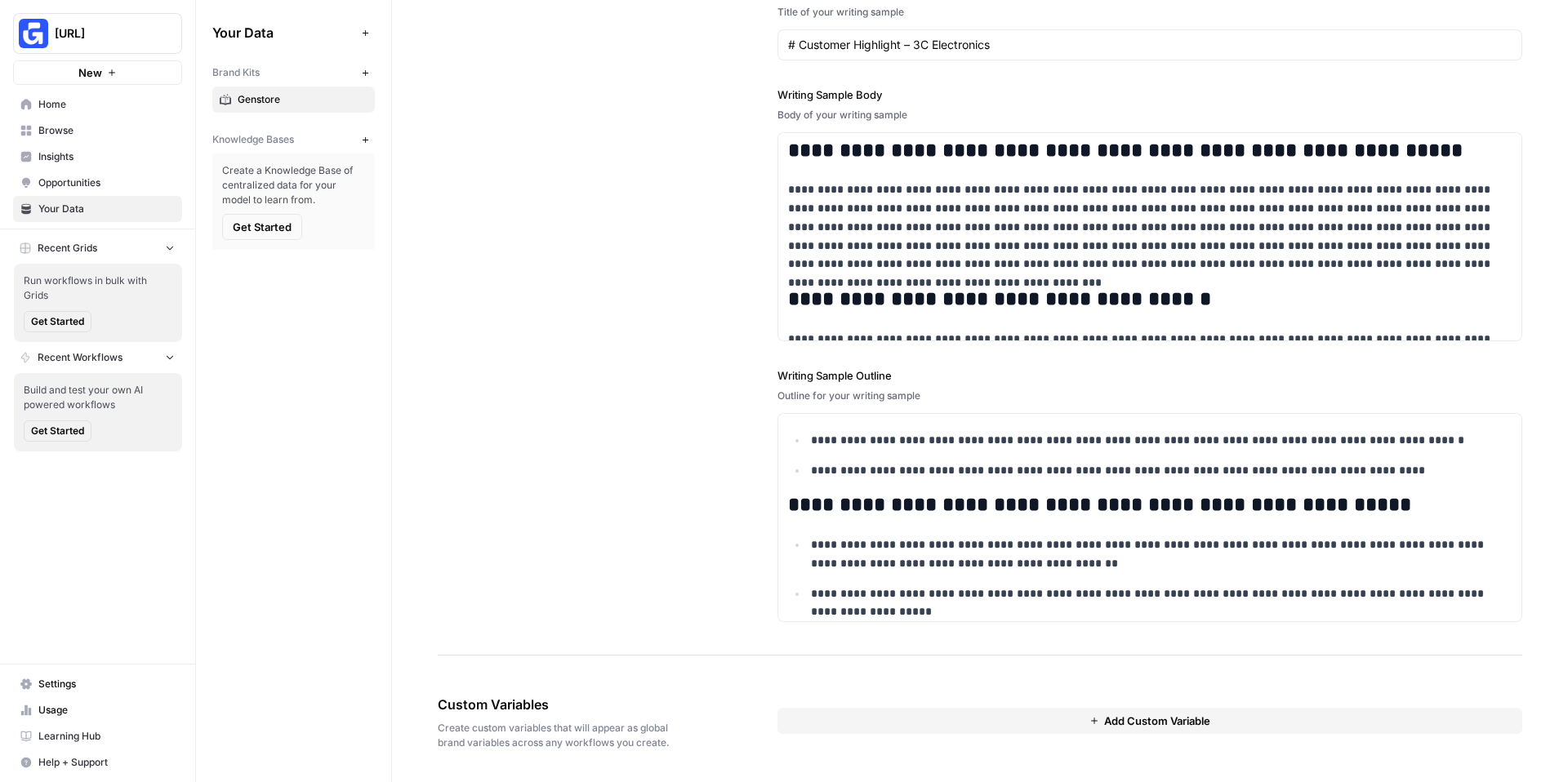
click at [106, 131] on span "Browse" at bounding box center [107, 130] width 136 height 15
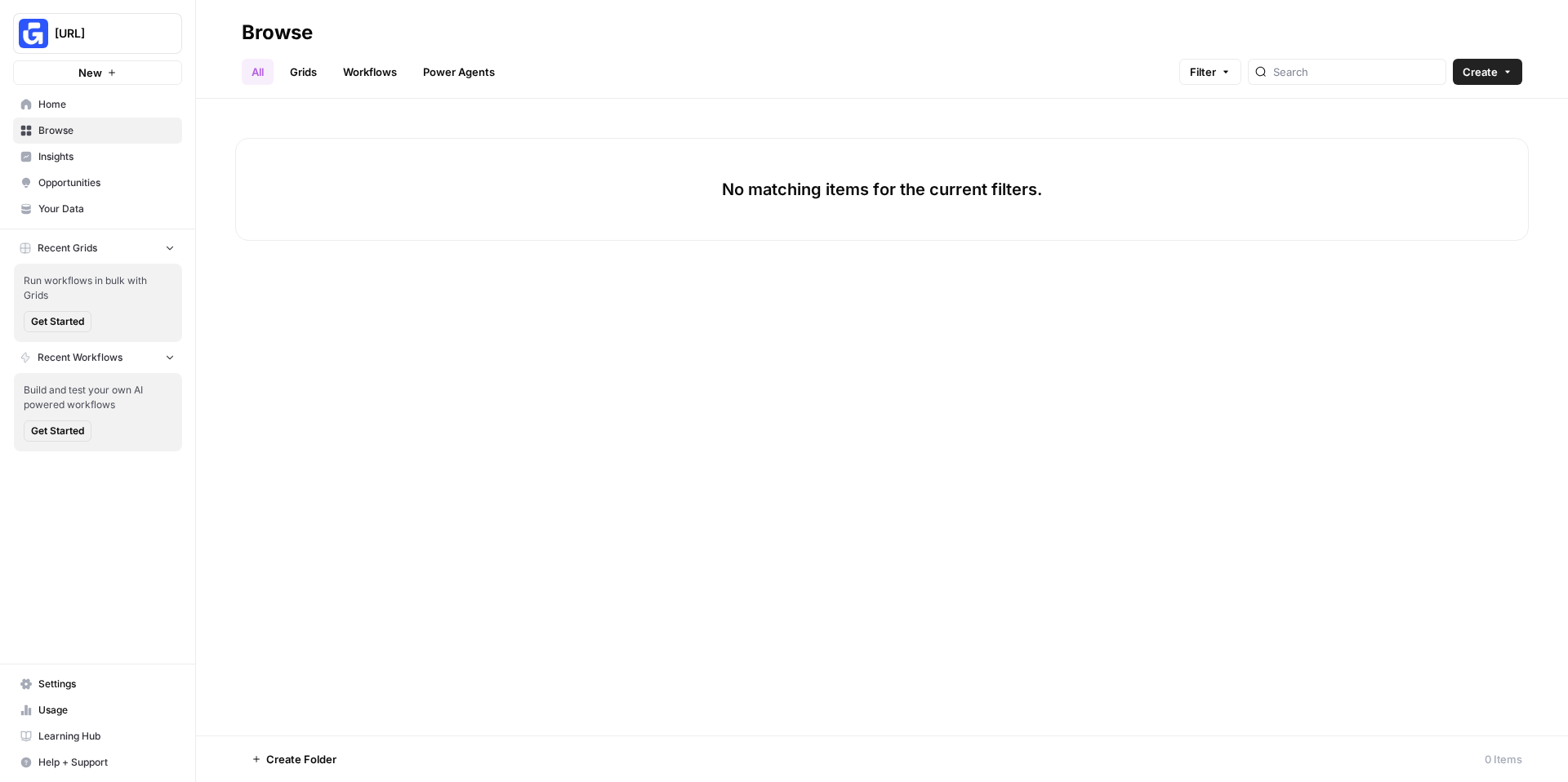
click at [378, 68] on link "Workflows" at bounding box center [370, 72] width 74 height 26
click at [1483, 74] on span "Create" at bounding box center [1494, 72] width 35 height 16
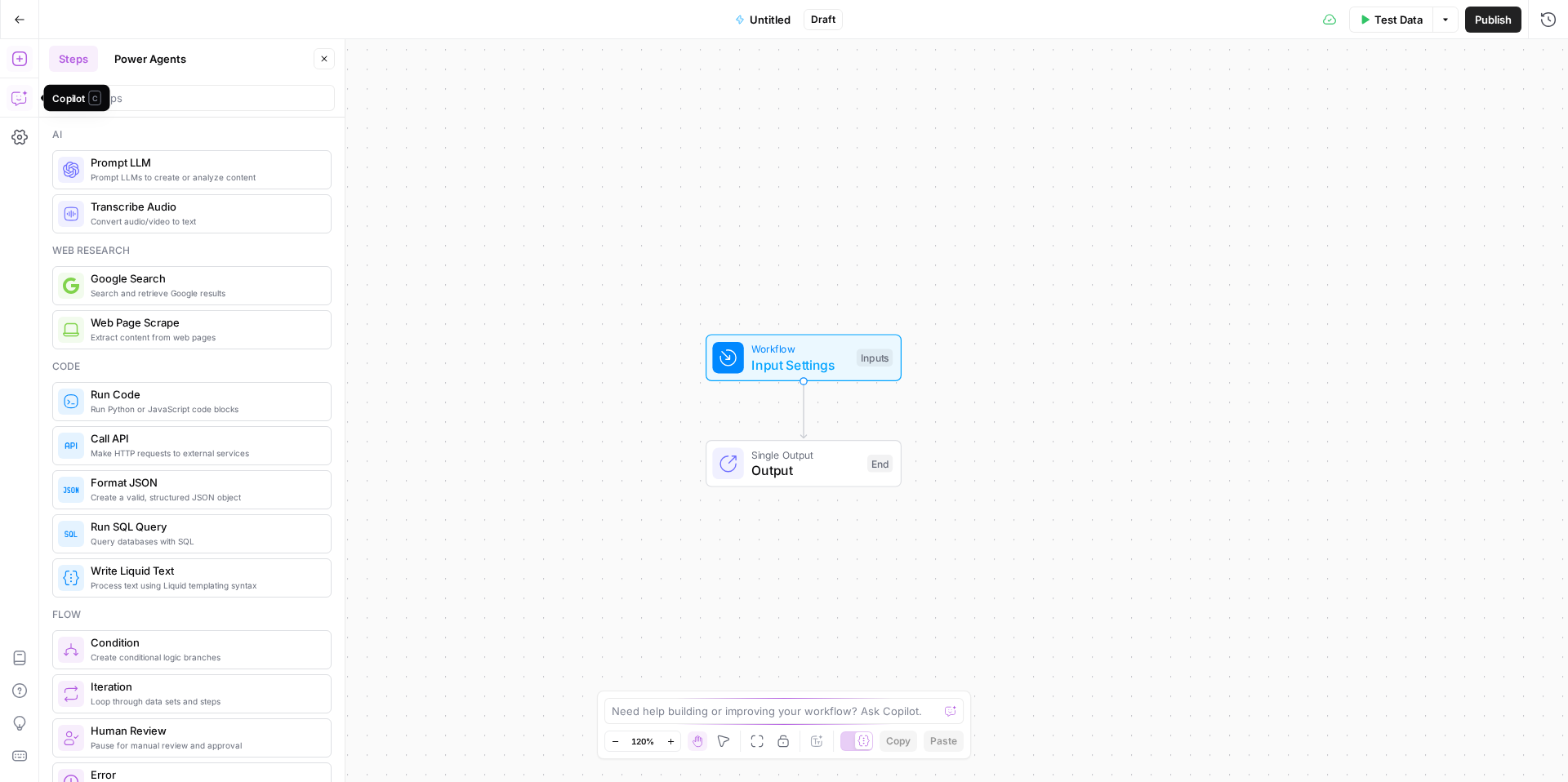
click at [25, 101] on icon "button" at bounding box center [20, 98] width 16 height 16
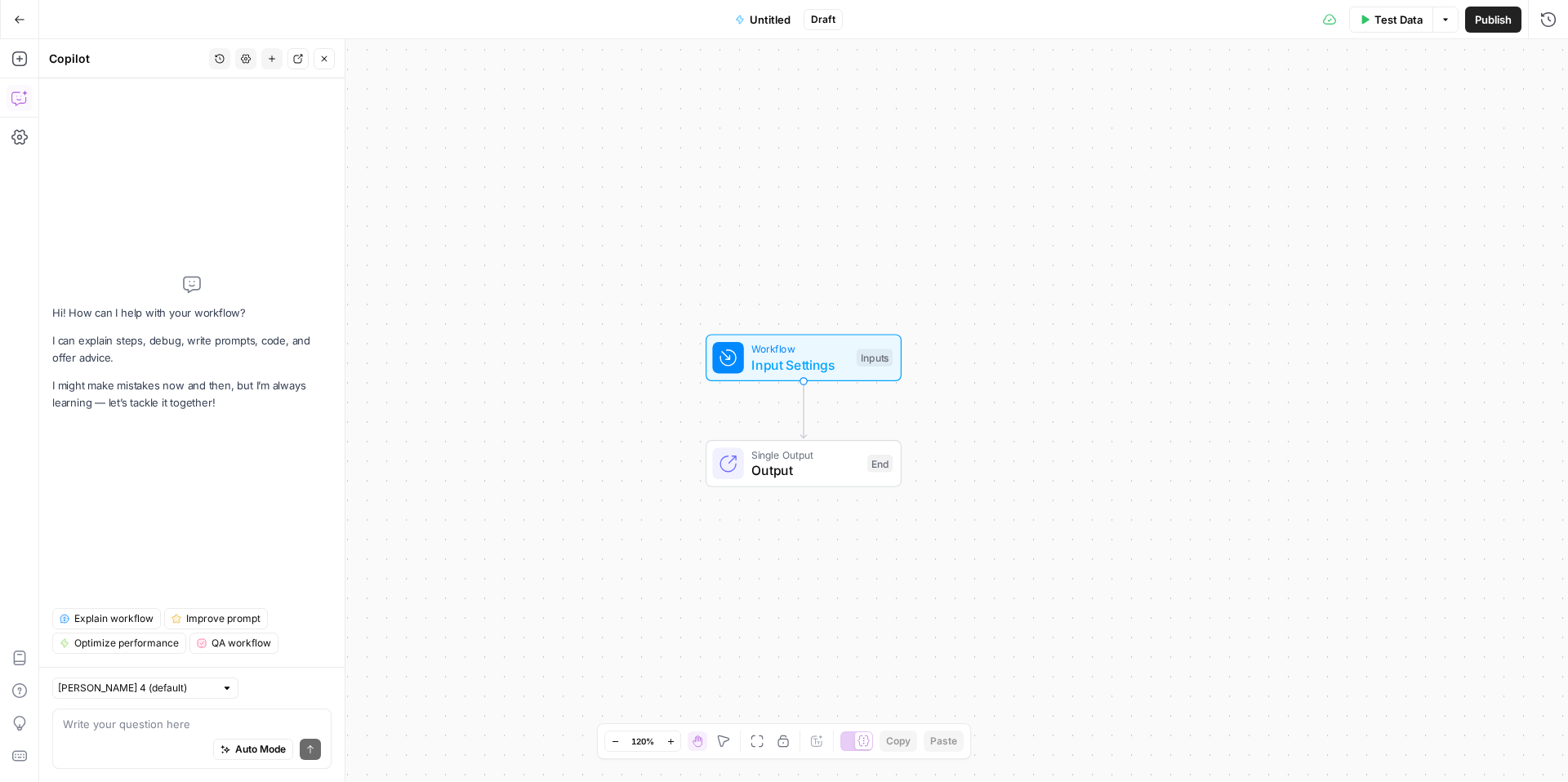
click at [30, 55] on button "Add Steps" at bounding box center [20, 59] width 26 height 26
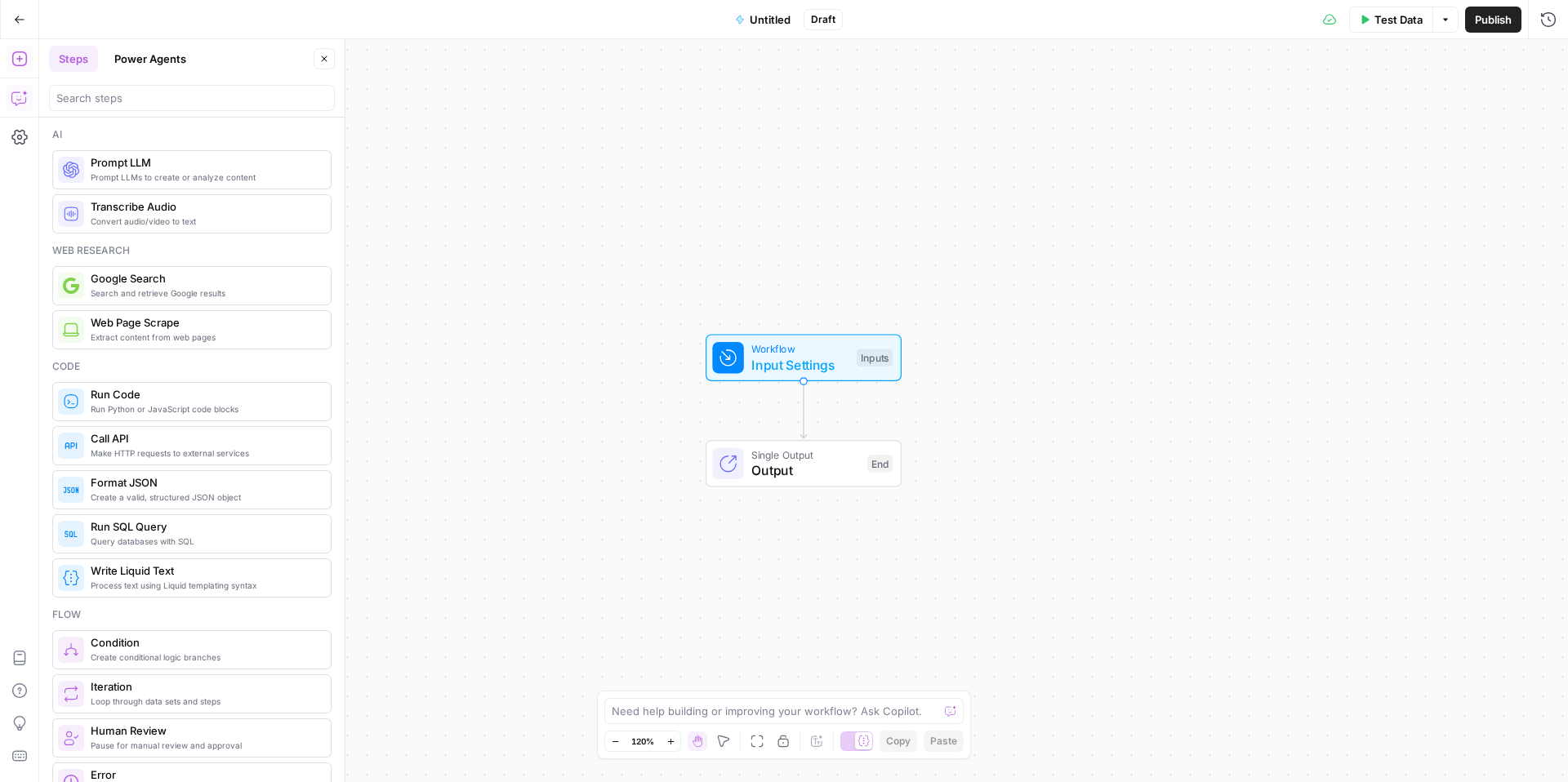
click at [155, 59] on button "Power Agents" at bounding box center [151, 59] width 92 height 26
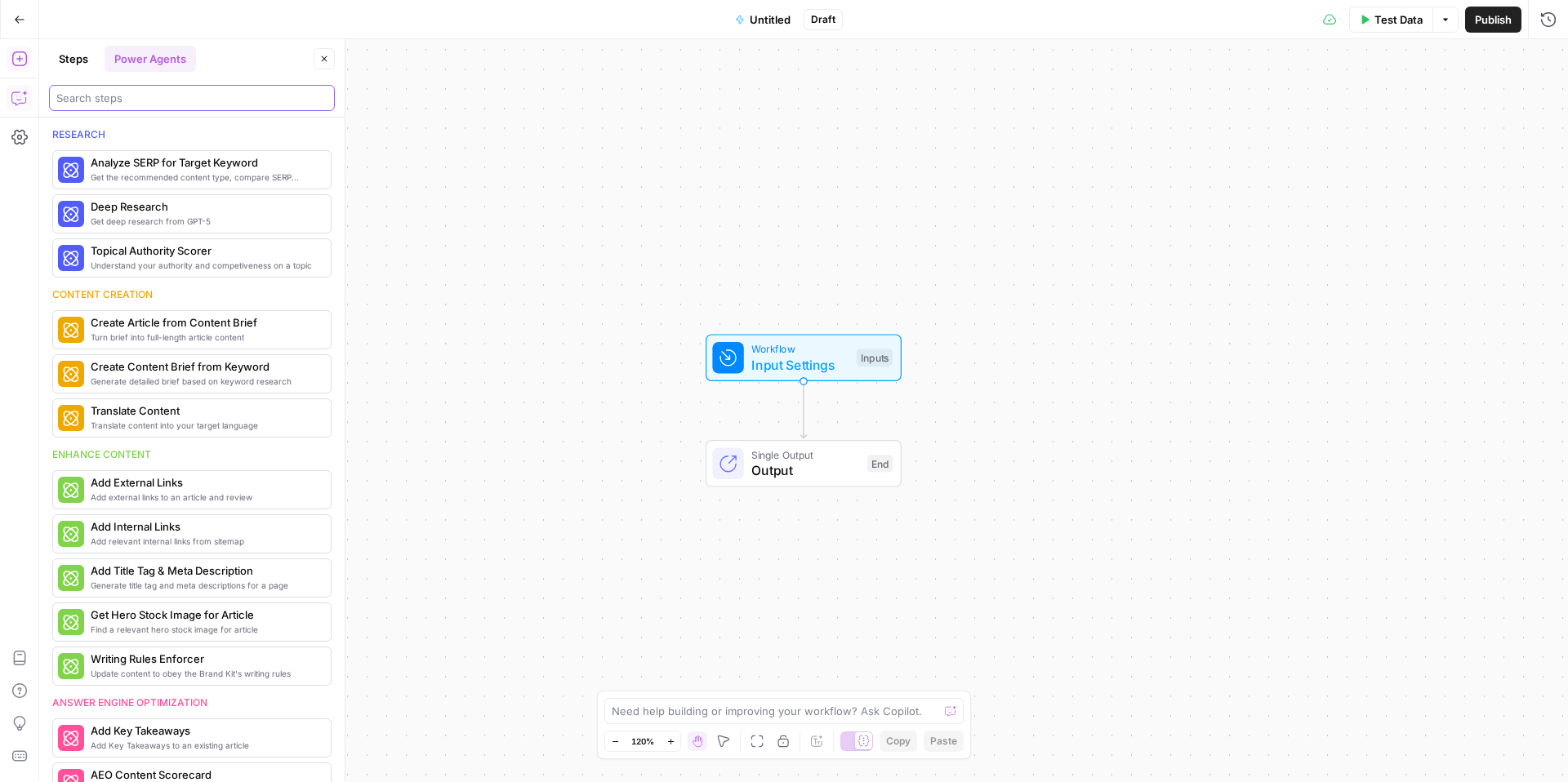
click at [208, 106] on input "search" at bounding box center [192, 98] width 271 height 16
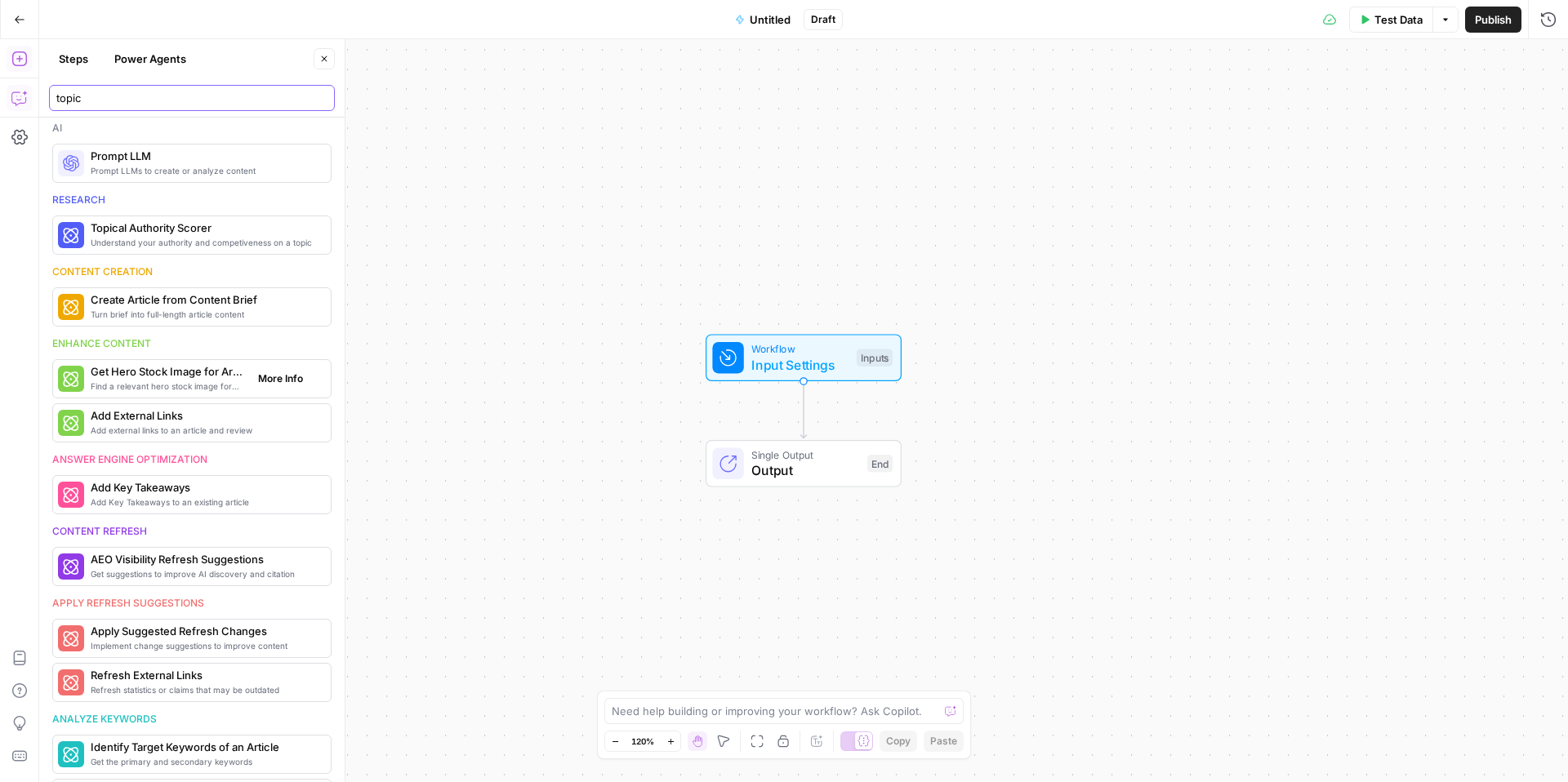
scroll to position [726, 0]
type input "topic"
click at [289, 239] on span "More Info" at bounding box center [280, 236] width 45 height 15
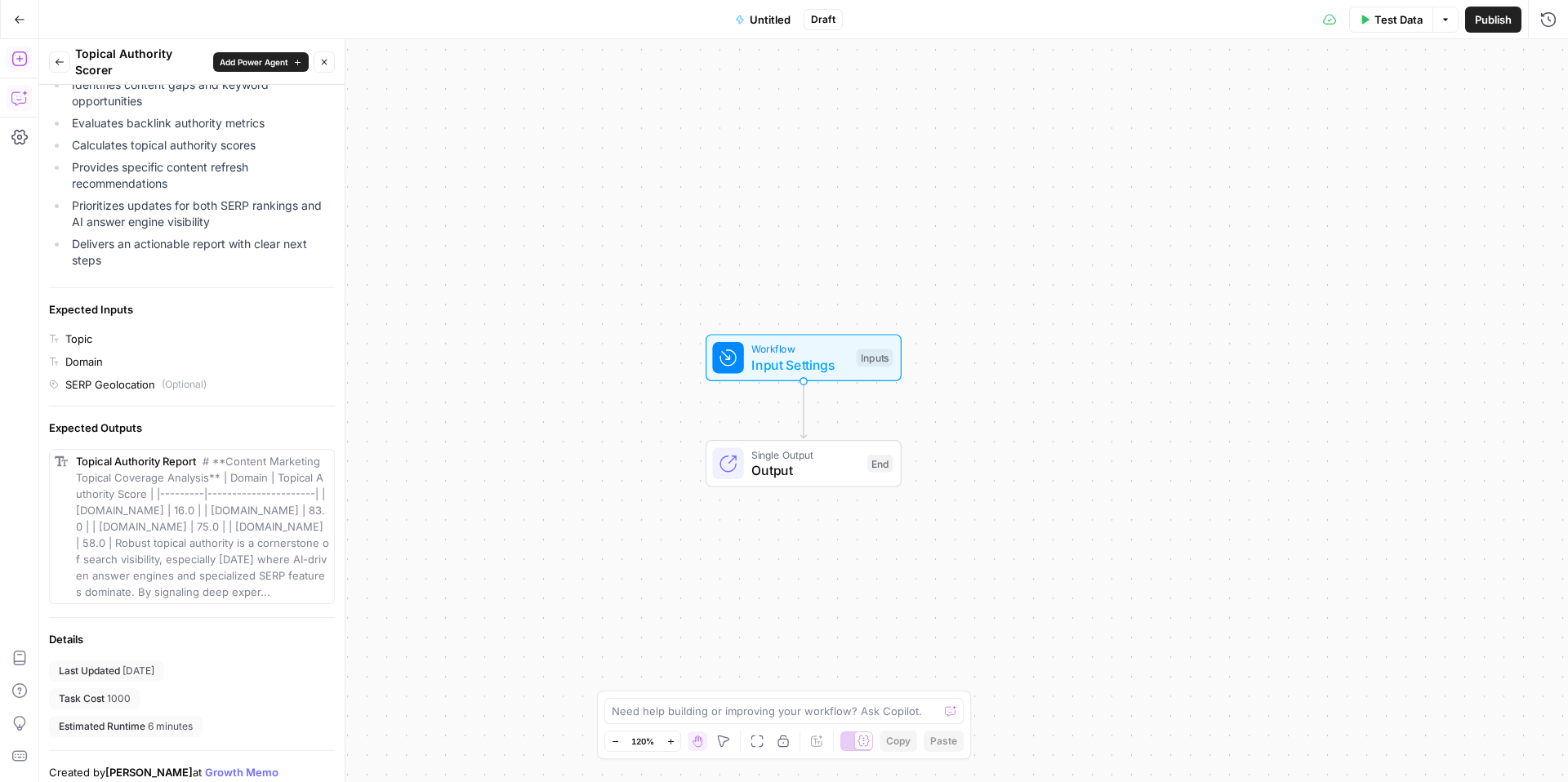
scroll to position [302, 0]
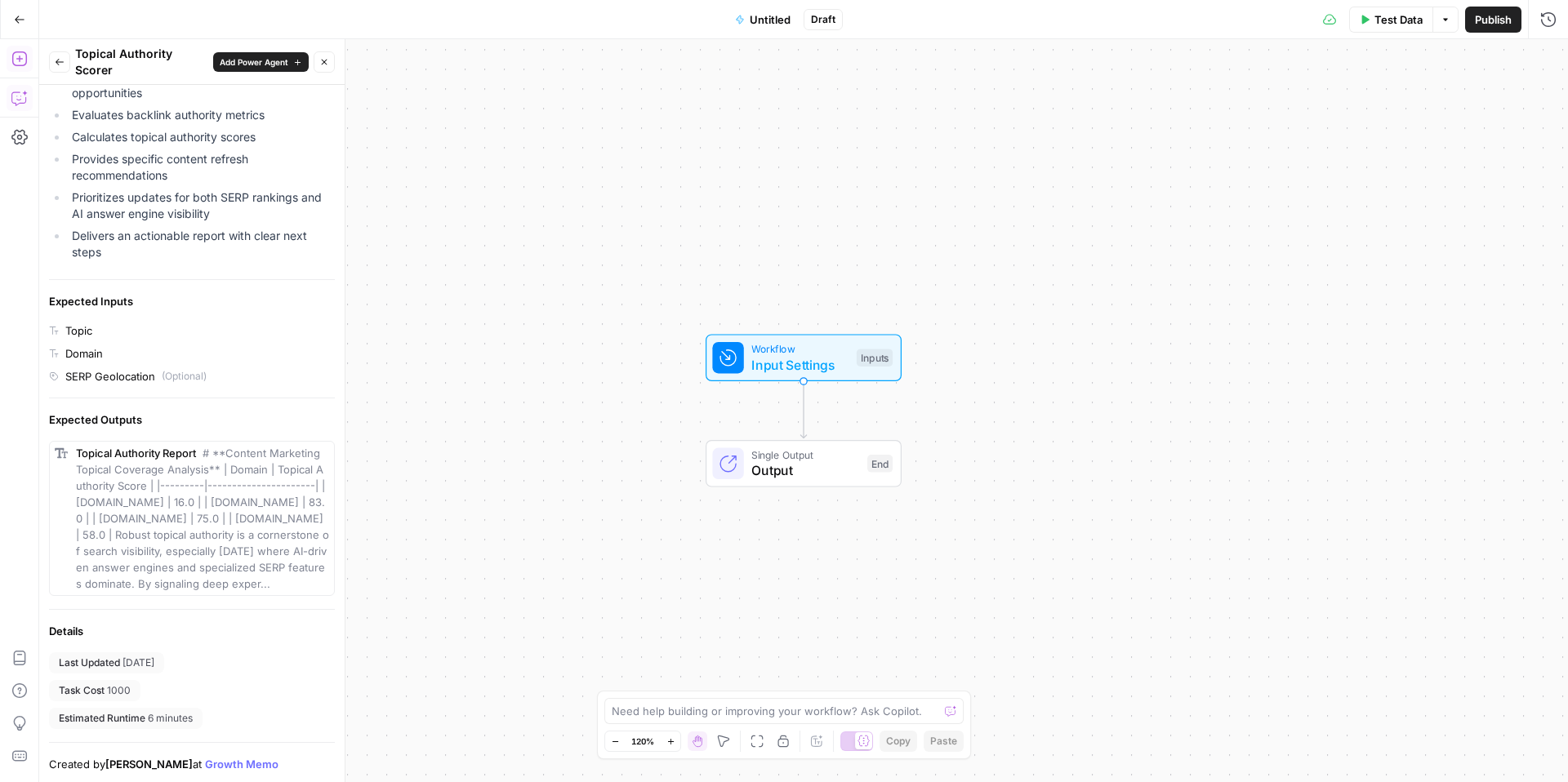
click at [13, 23] on button "Go Back" at bounding box center [20, 20] width 30 height 30
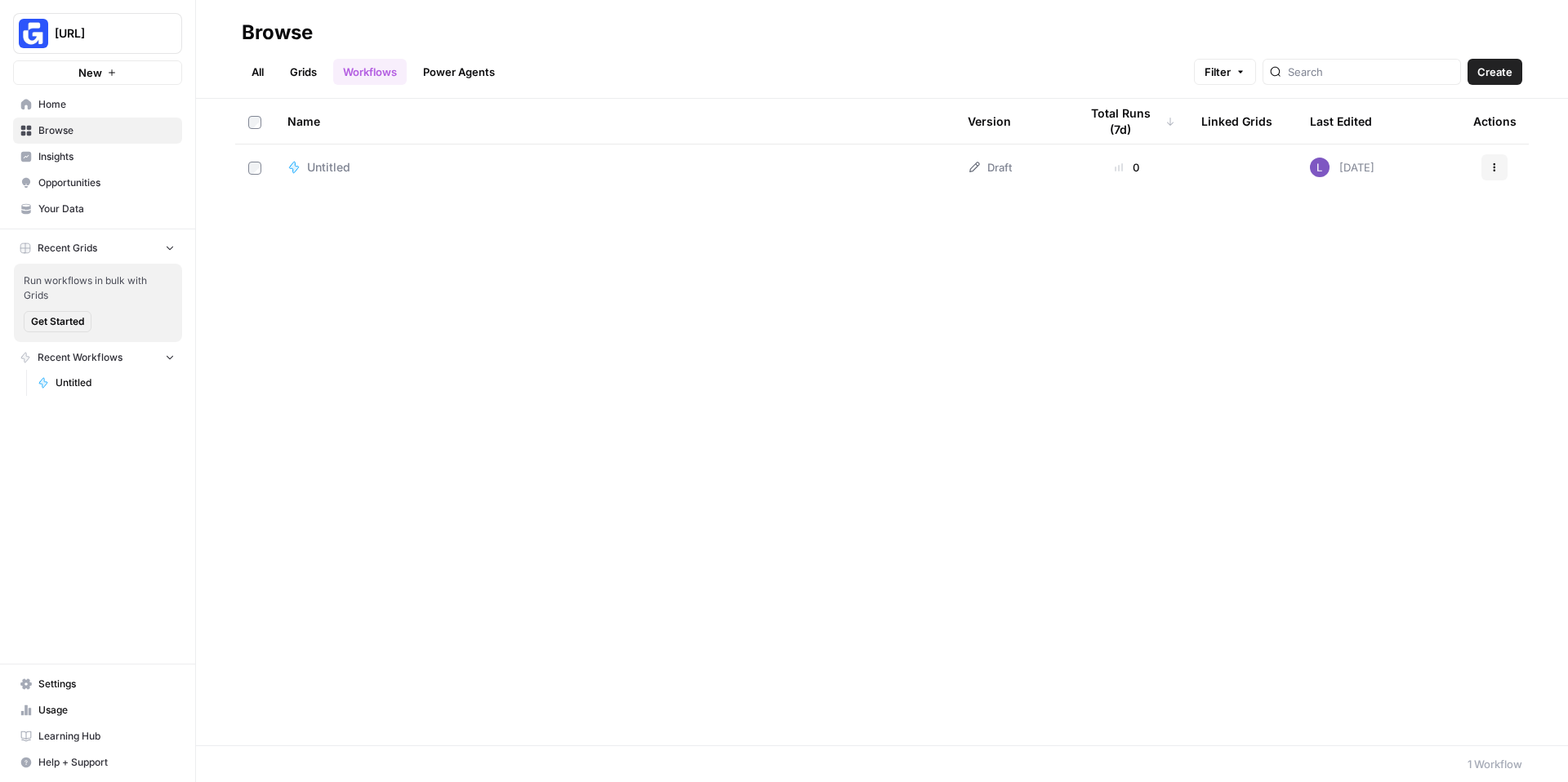
click at [318, 80] on link "Grids" at bounding box center [303, 72] width 47 height 26
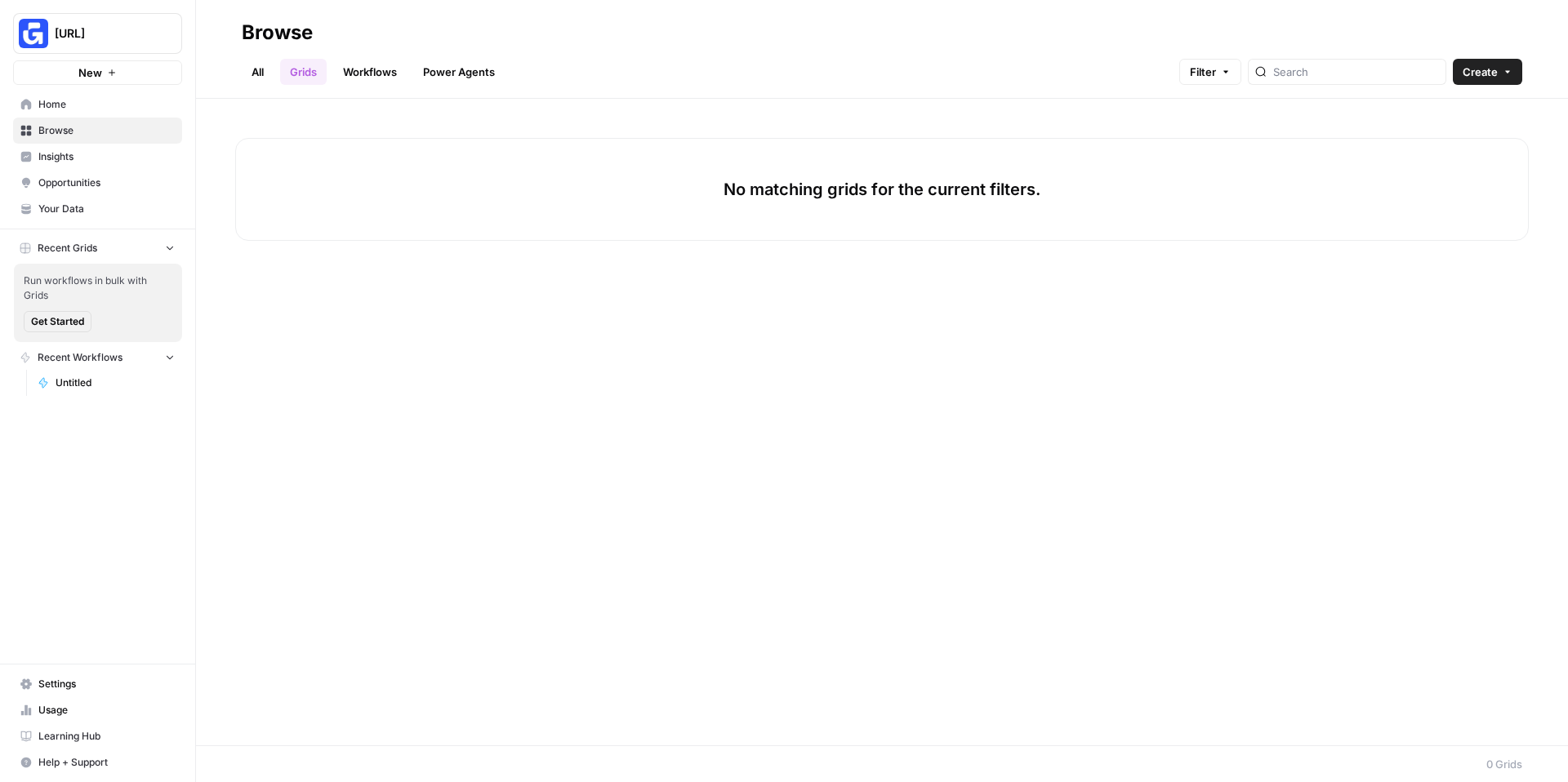
click at [1471, 59] on button "Create" at bounding box center [1487, 72] width 70 height 26
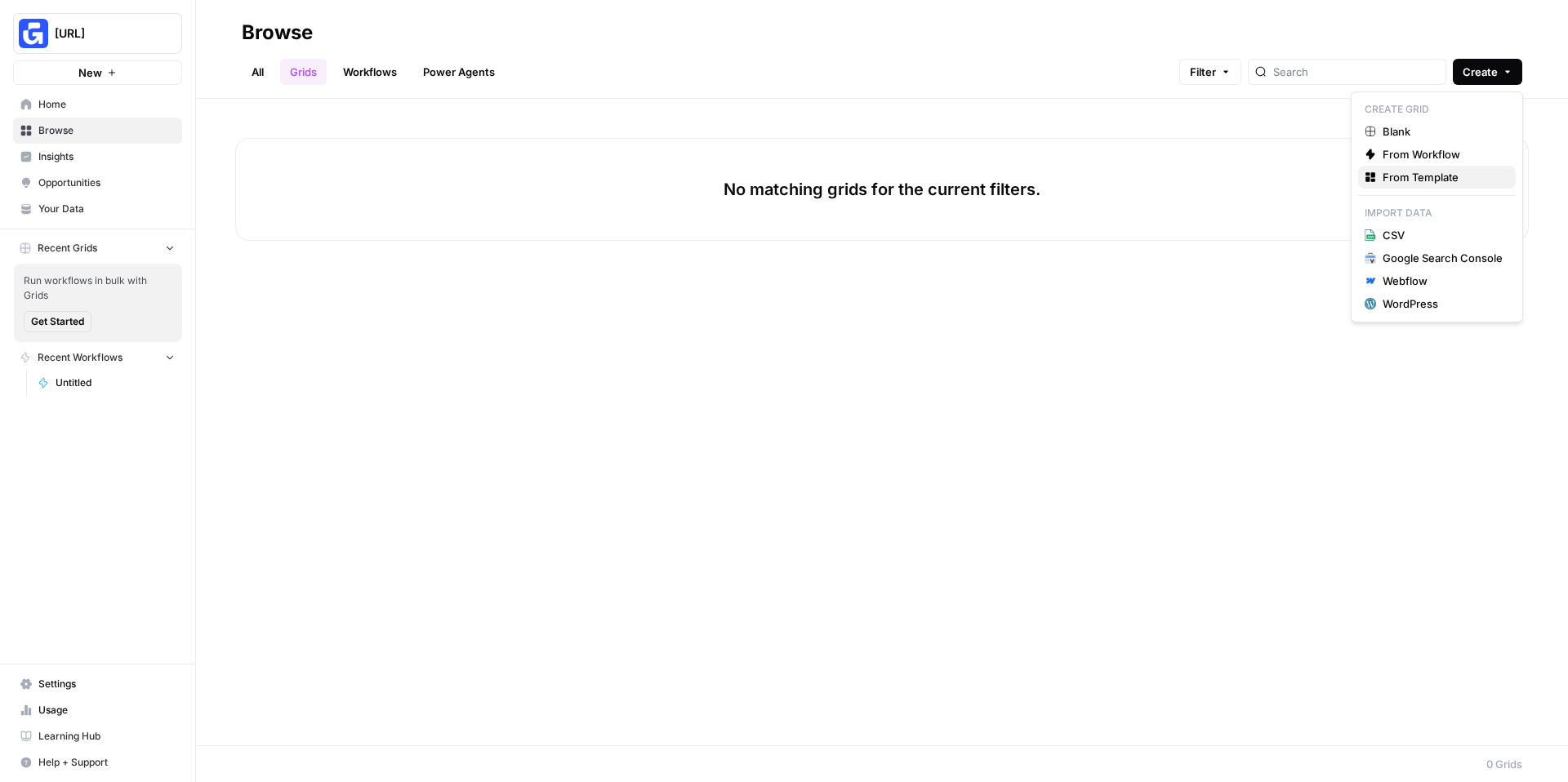
click at [1448, 180] on span "From Template" at bounding box center [1442, 177] width 120 height 16
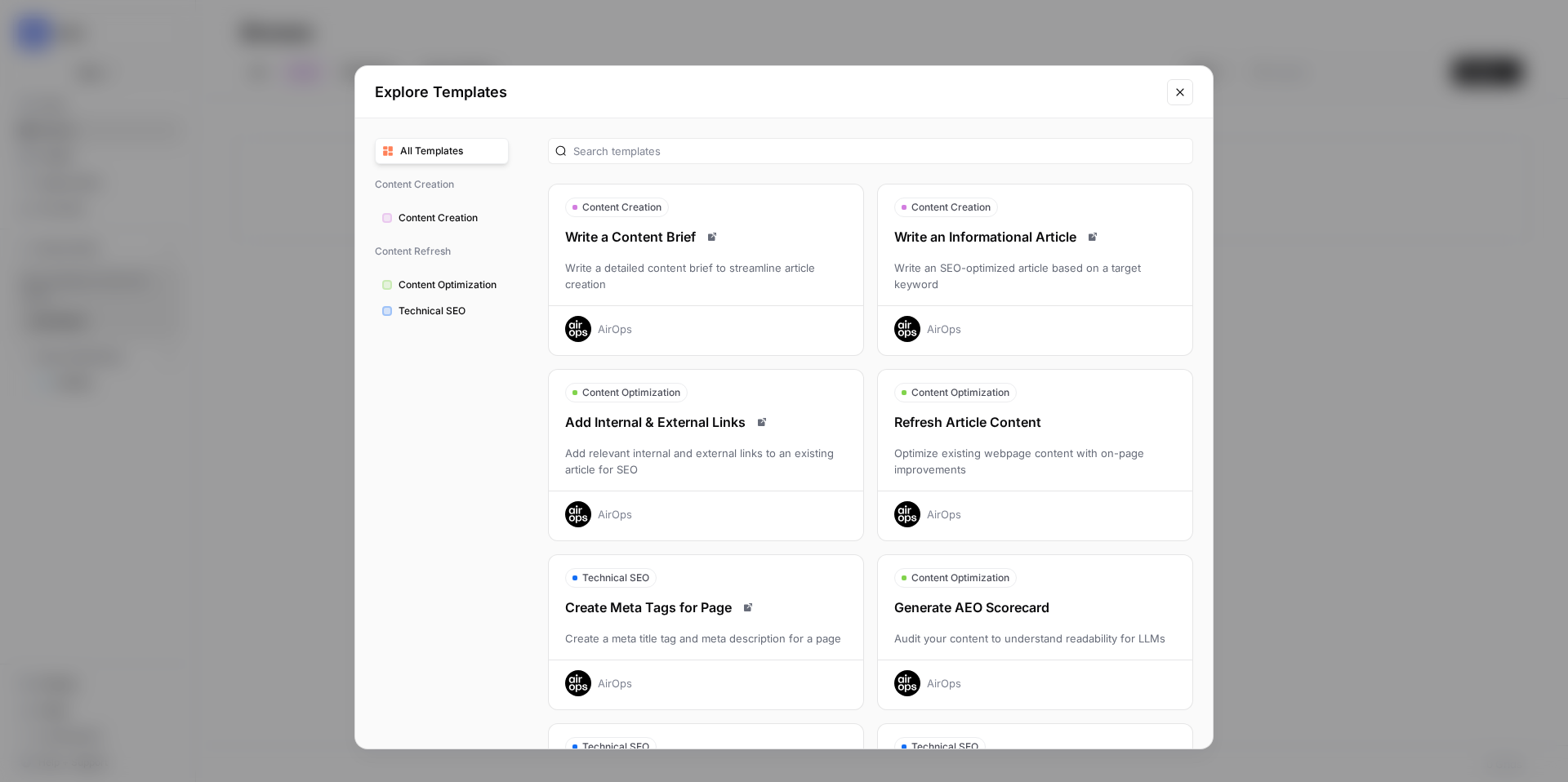
click at [1167, 95] on button "Close modal" at bounding box center [1179, 93] width 26 height 26
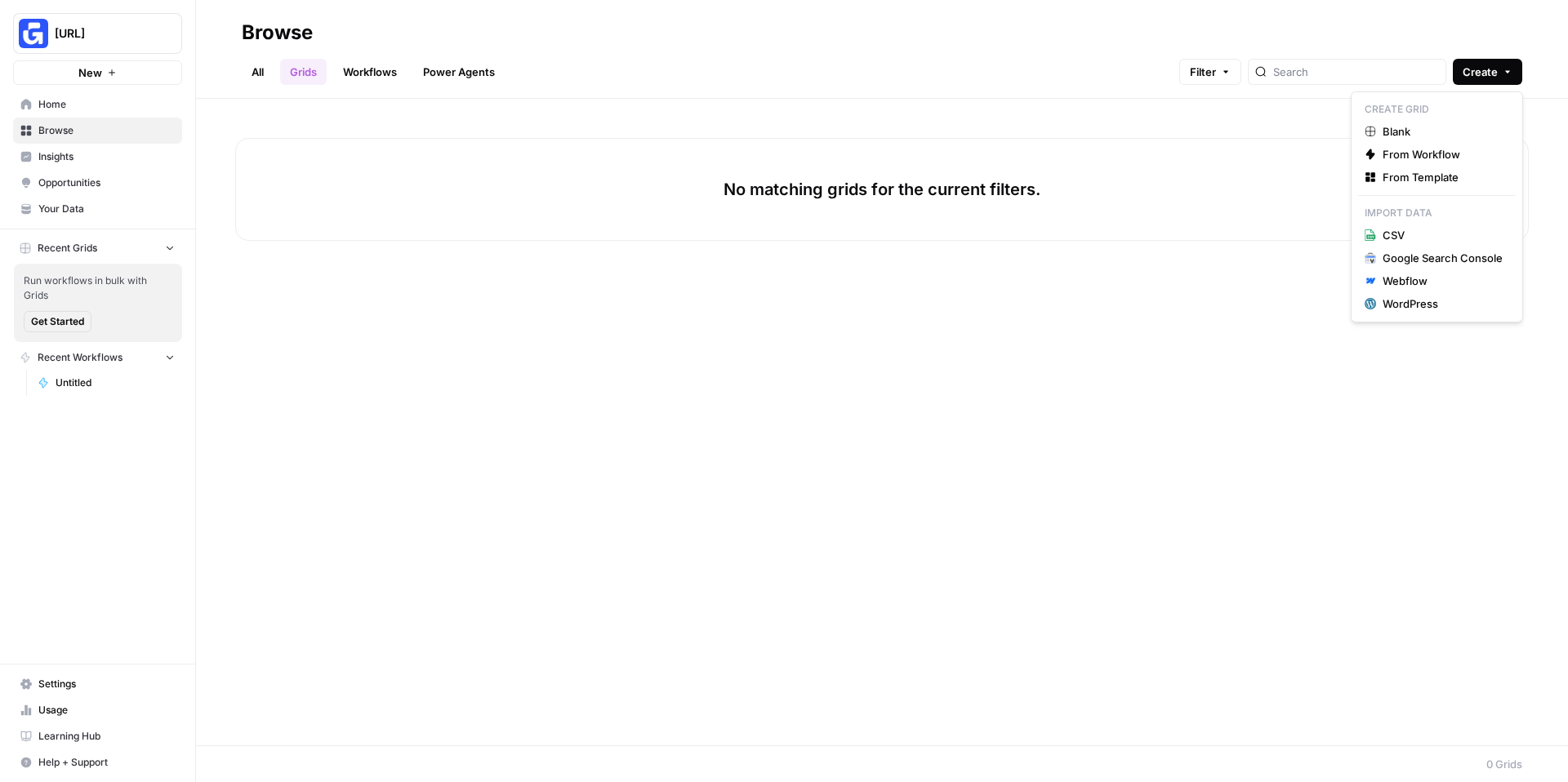
click at [1505, 69] on icon "button" at bounding box center [1507, 72] width 10 height 10
click at [1479, 127] on span "Blank" at bounding box center [1442, 131] width 120 height 16
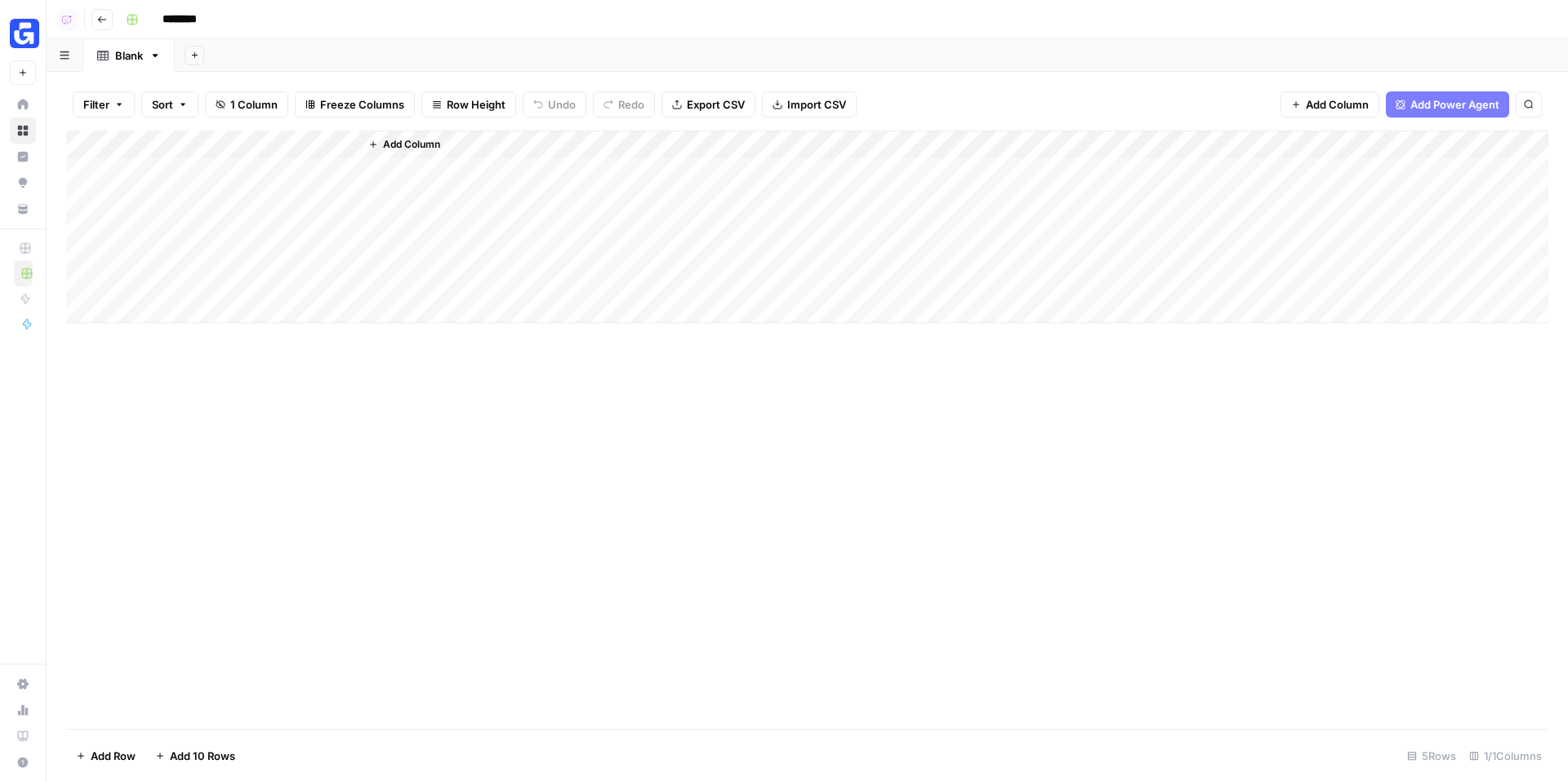
click at [194, 25] on input "********" at bounding box center [201, 20] width 92 height 26
click at [406, 139] on span "Add Column" at bounding box center [411, 144] width 57 height 15
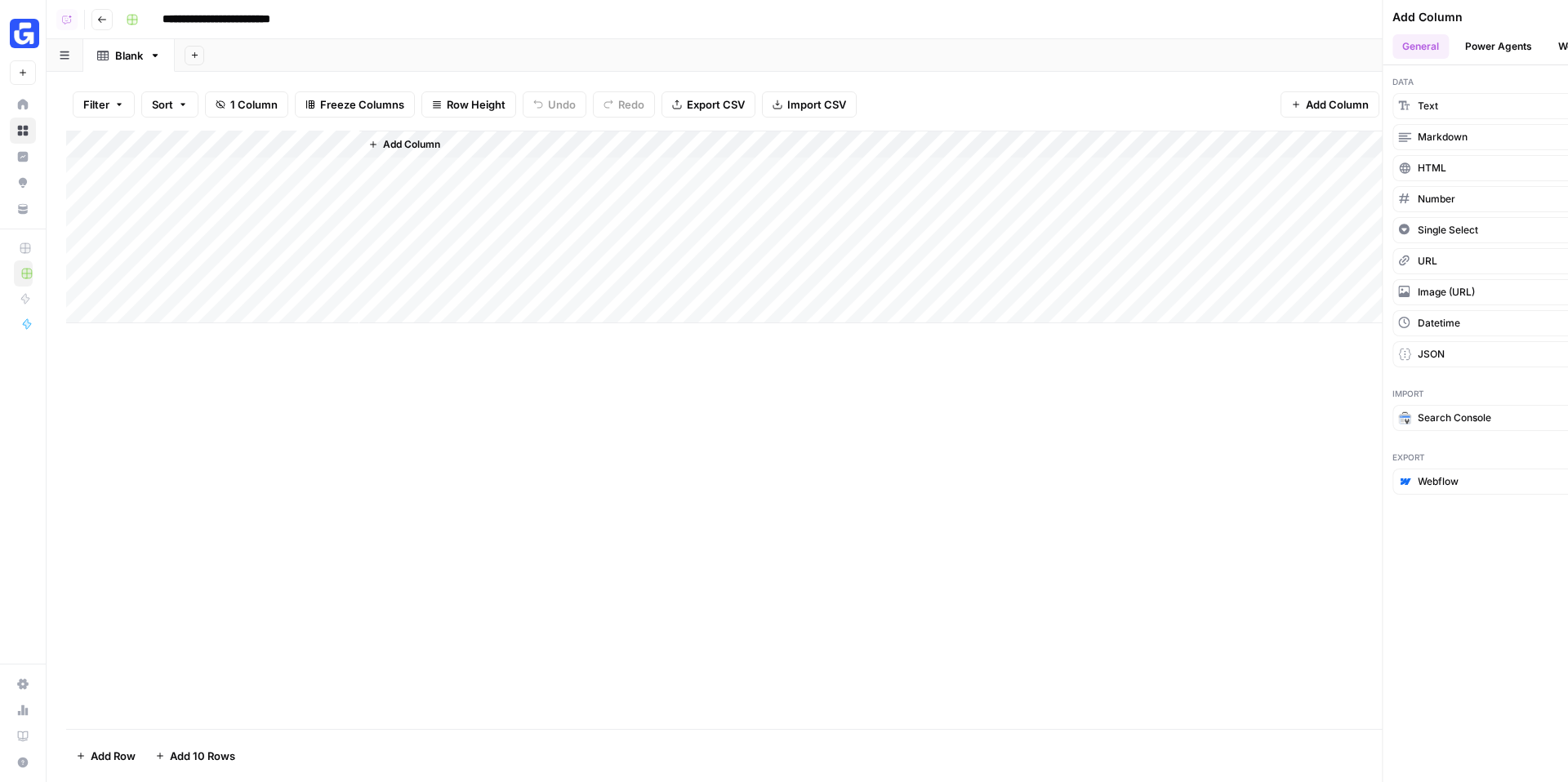
type input "**********"
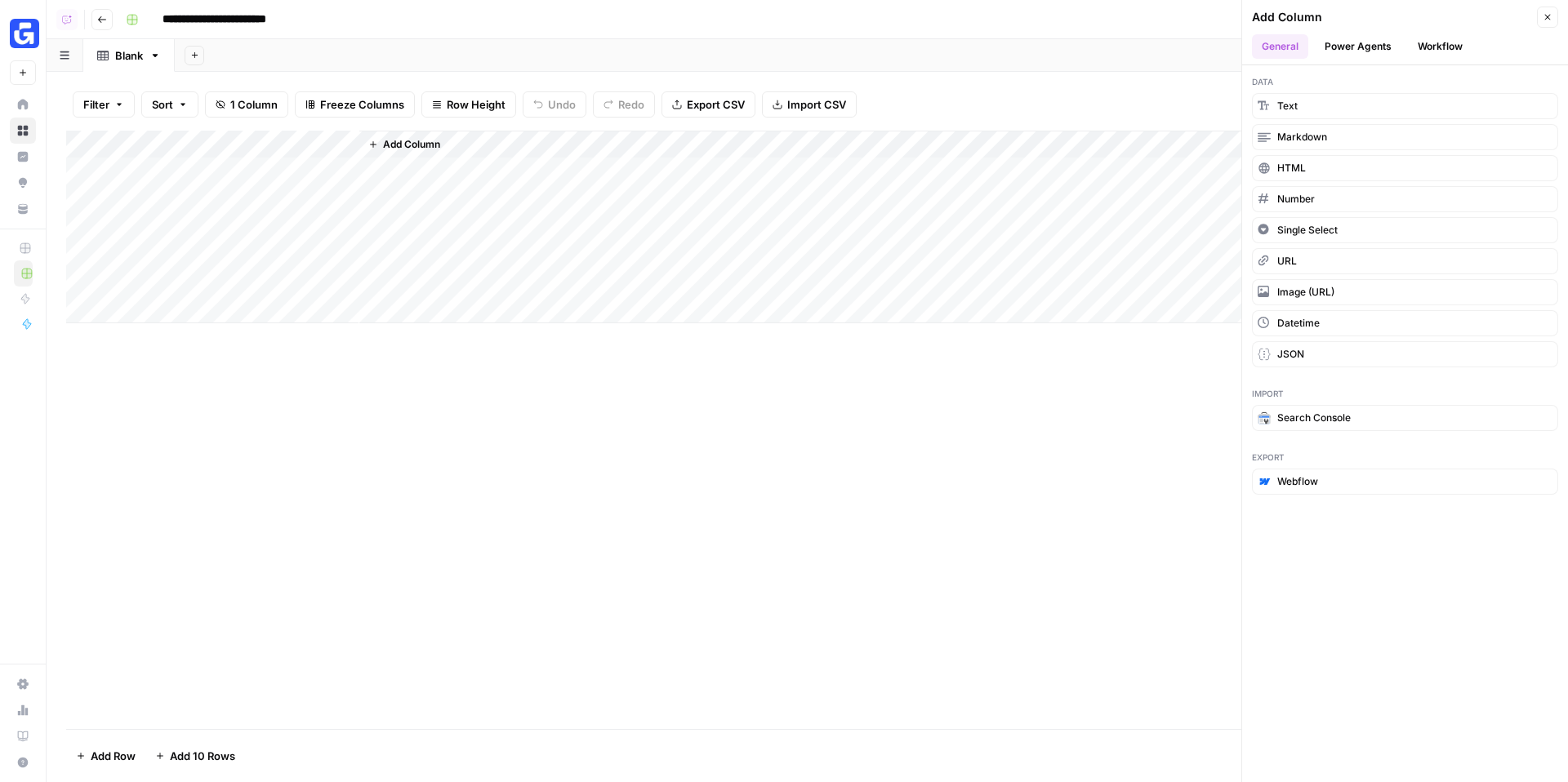
click at [1361, 60] on header "Add Column Close General Power Agents Workflow" at bounding box center [1404, 33] width 325 height 66
click at [1366, 40] on button "Power Agents" at bounding box center [1358, 47] width 87 height 25
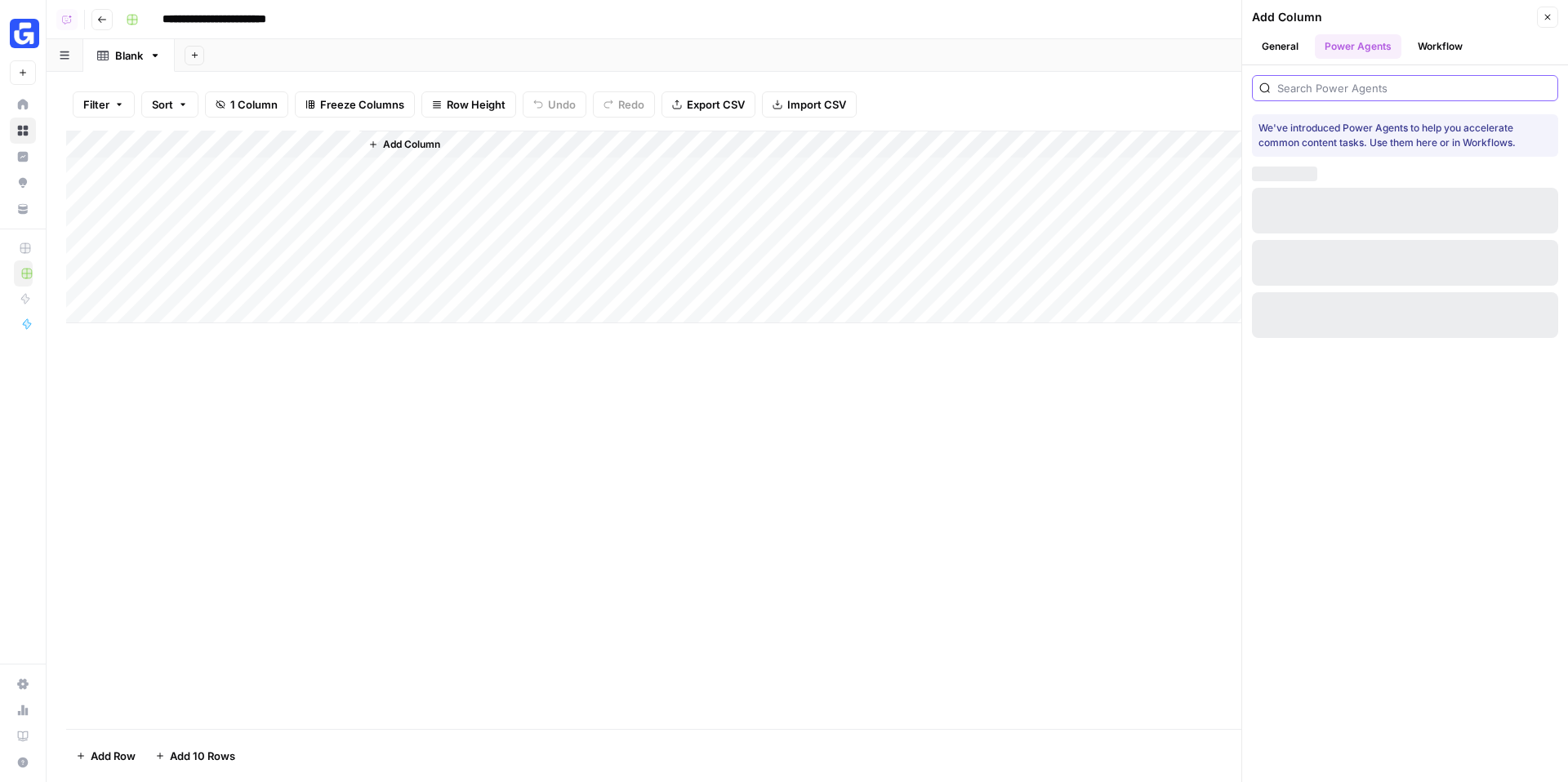
click at [1357, 94] on input "search" at bounding box center [1414, 89] width 274 height 16
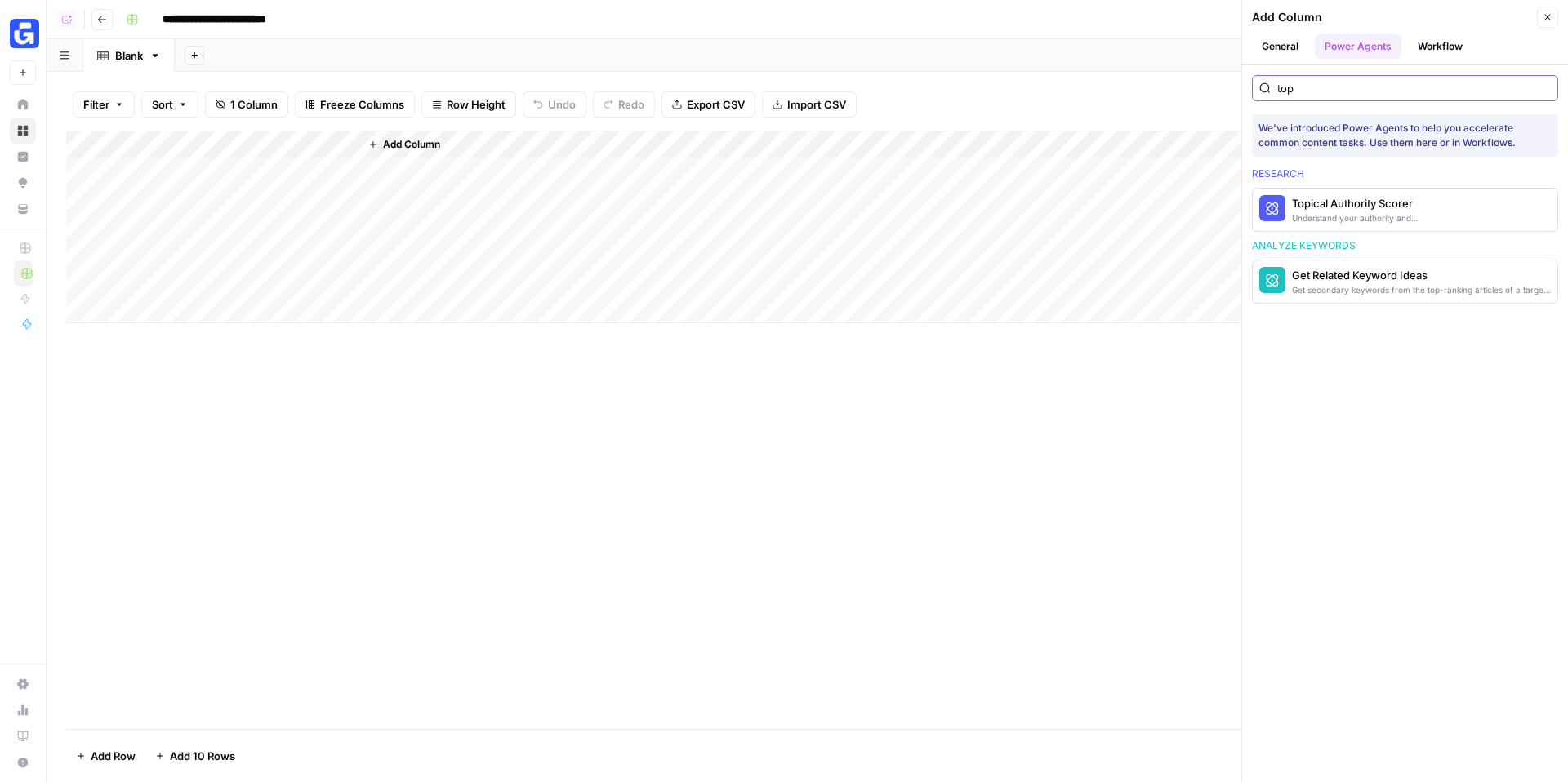
type input "top"
click at [1313, 223] on div "Understand your authority and competiveness on a topic" at bounding box center [1377, 218] width 171 height 13
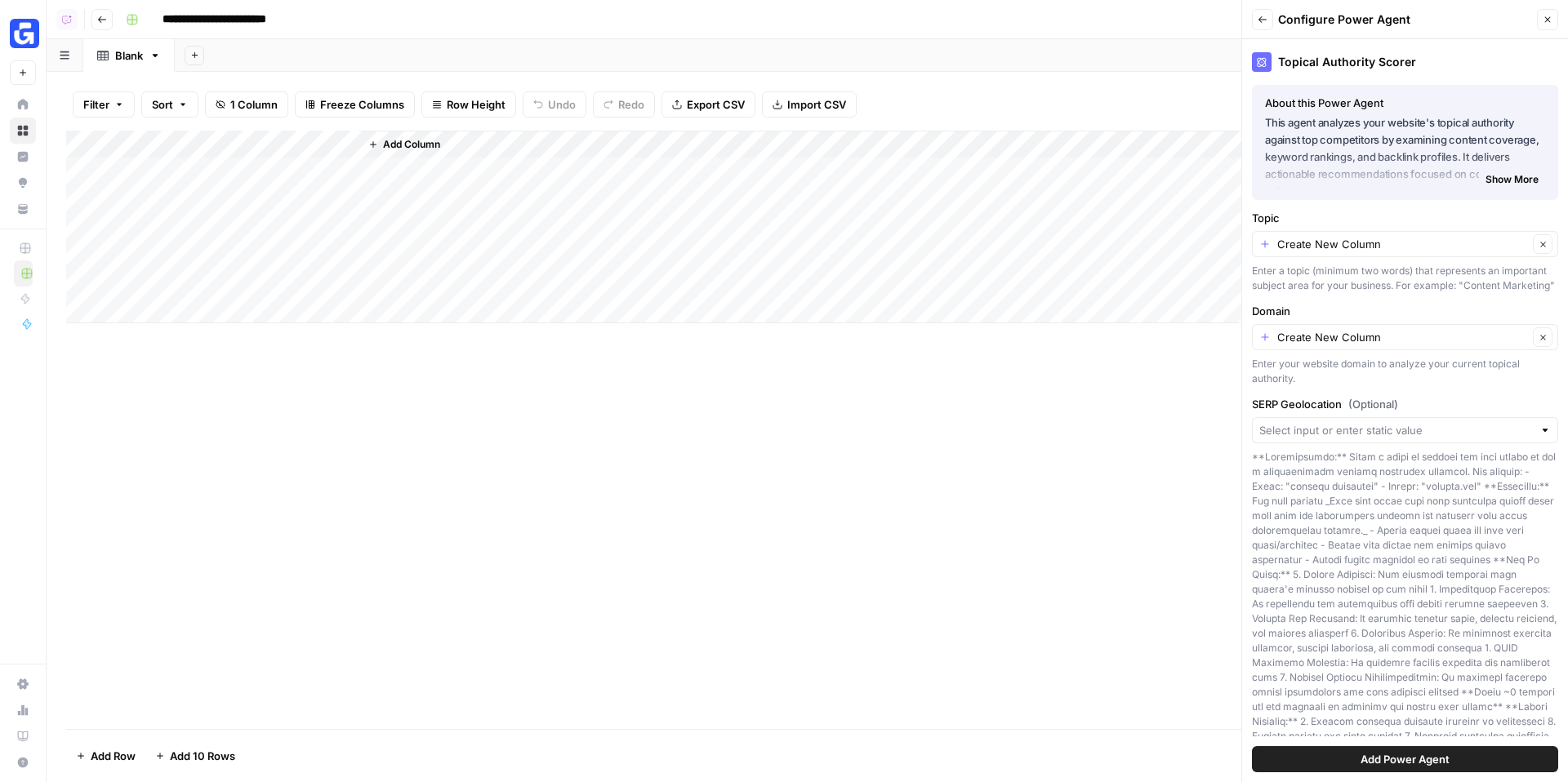
click at [1378, 751] on span "Add Power Agent" at bounding box center [1405, 759] width 89 height 16
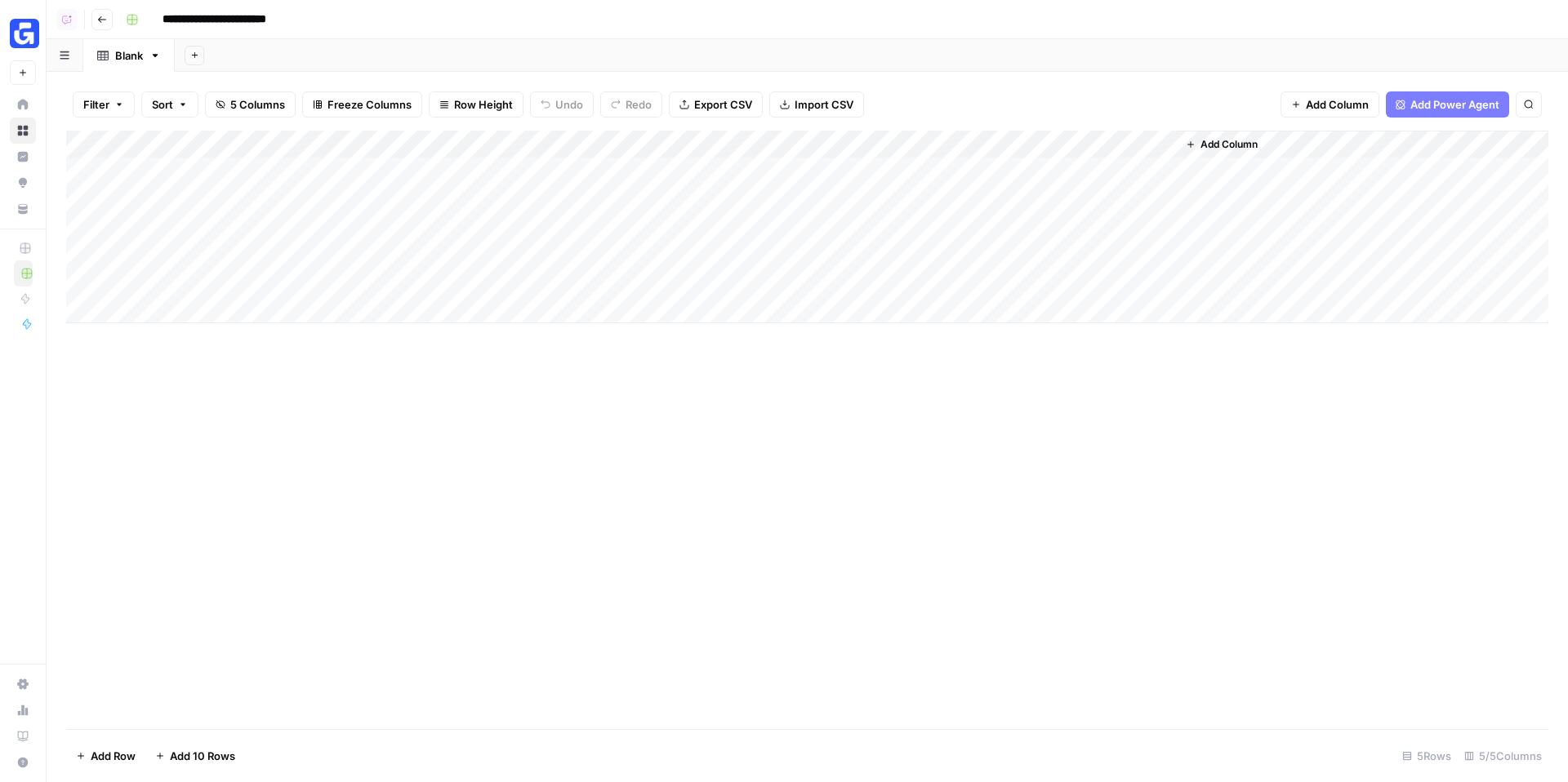
click at [338, 140] on div "Add Column" at bounding box center [807, 226] width 1482 height 193
click at [200, 363] on span "Remove Column" at bounding box center [226, 364] width 143 height 16
click at [739, 170] on span "Delete" at bounding box center [725, 169] width 35 height 16
click at [257, 177] on div "Add Column" at bounding box center [807, 226] width 1482 height 193
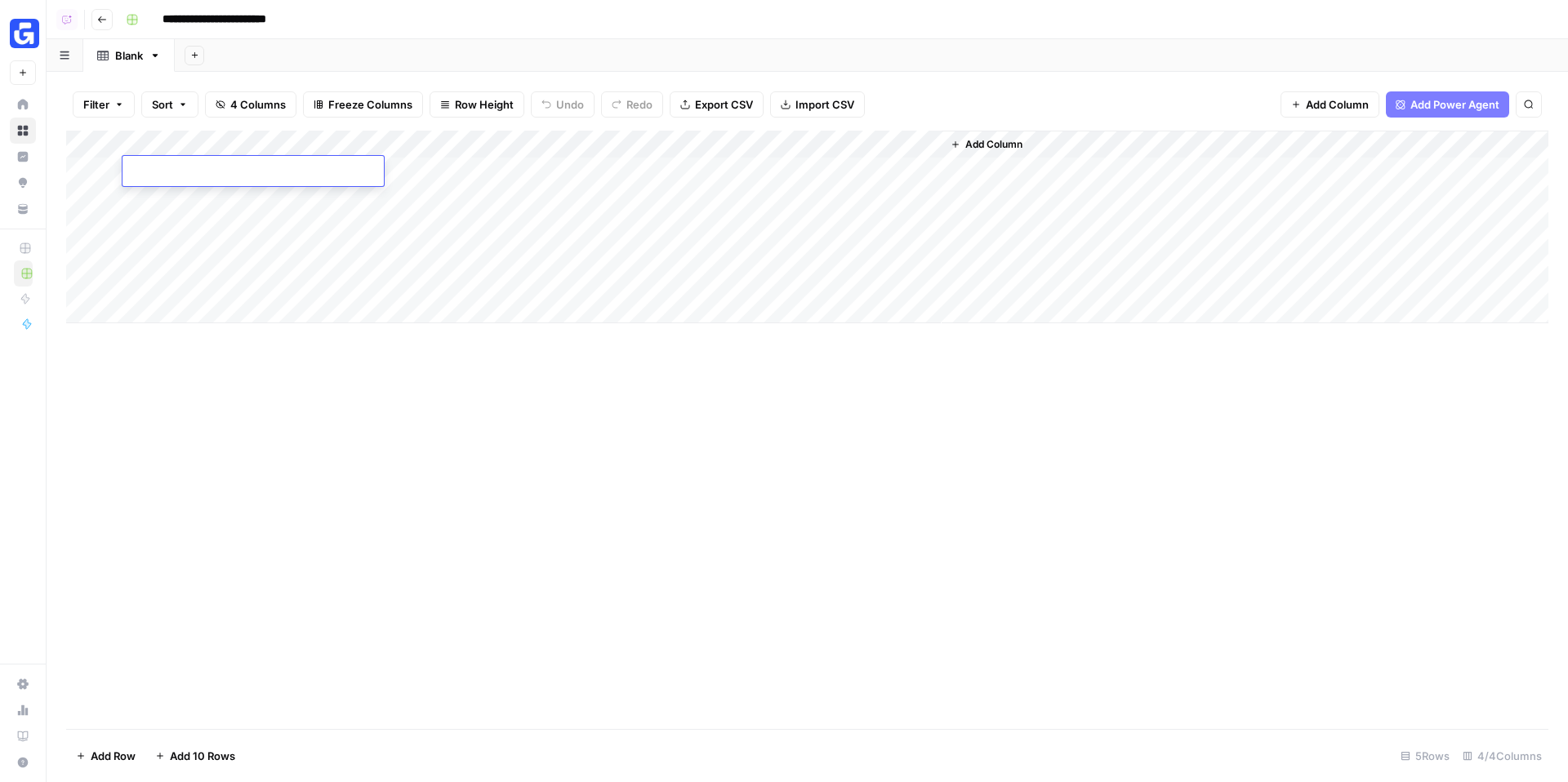
click at [262, 189] on div "Add Column" at bounding box center [807, 226] width 1482 height 193
click at [262, 162] on div "Add Column" at bounding box center [807, 226] width 1482 height 193
type textarea "**********"
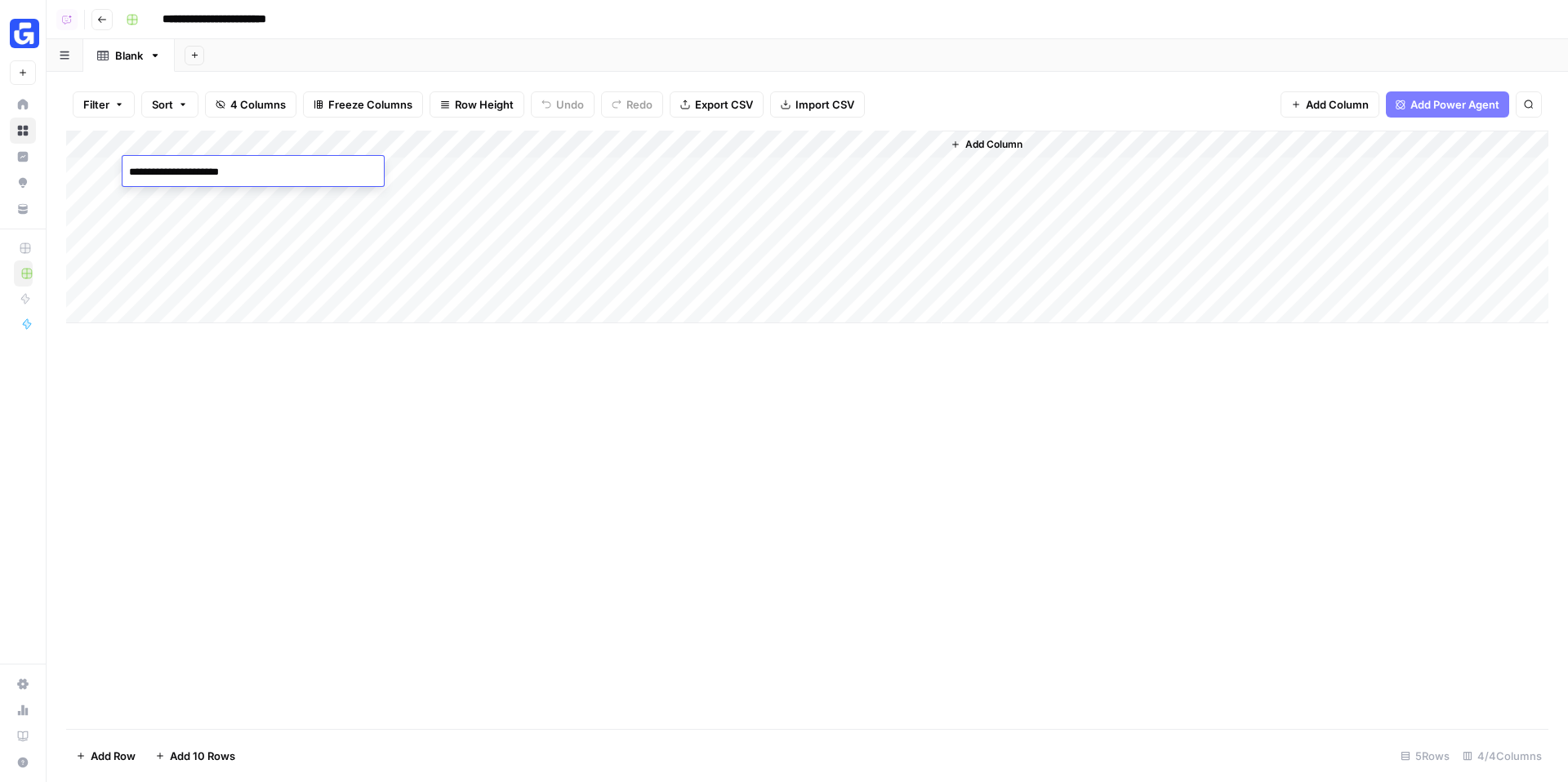
click at [266, 194] on div "Add Column" at bounding box center [807, 226] width 1482 height 193
type textarea "**********"
click at [1426, 94] on button "Add Power Agent" at bounding box center [1447, 105] width 123 height 26
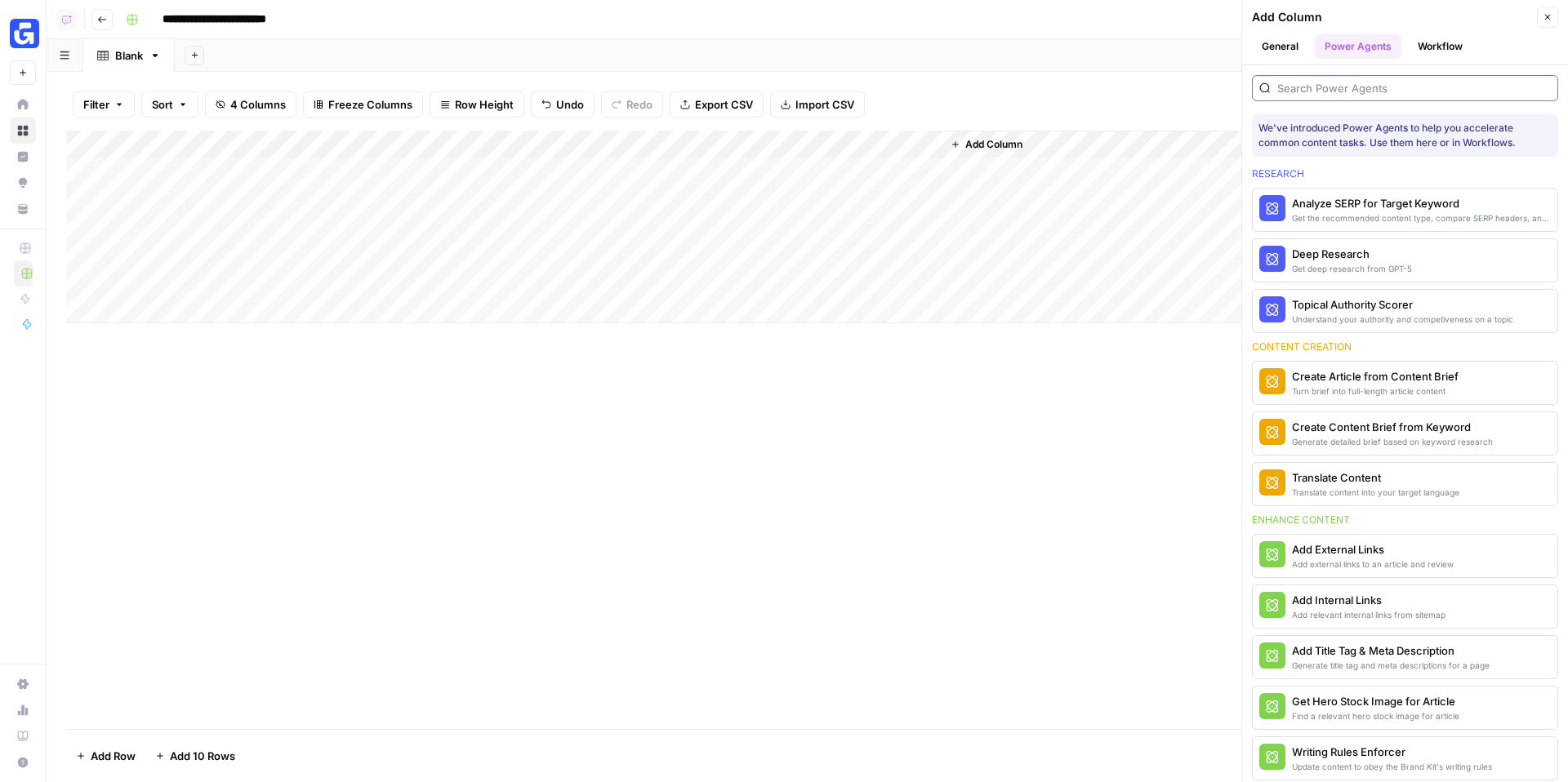
click at [1388, 92] on input "search" at bounding box center [1414, 89] width 274 height 16
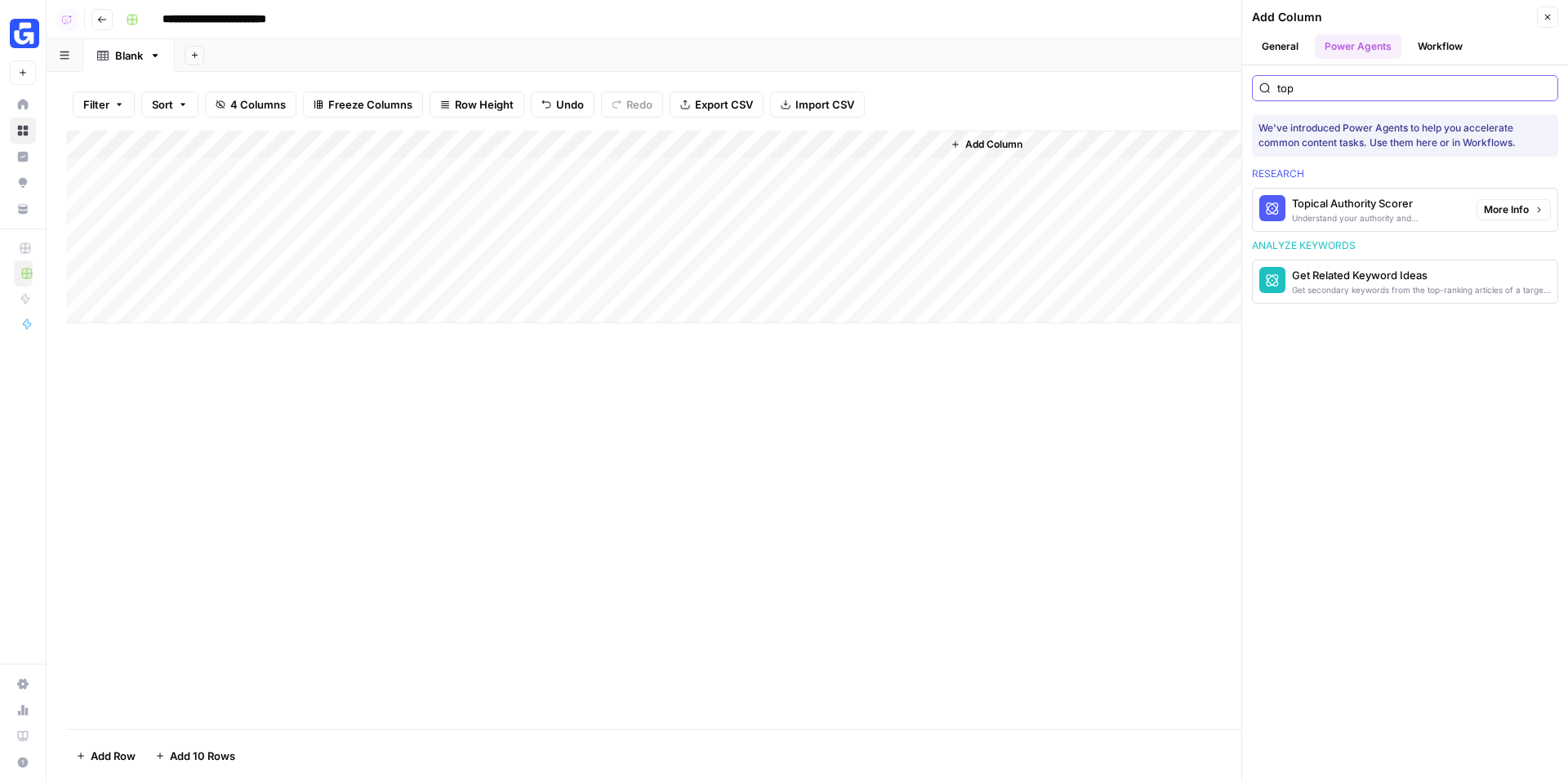
type input "top"
click at [1530, 209] on button "More Info" at bounding box center [1513, 210] width 75 height 21
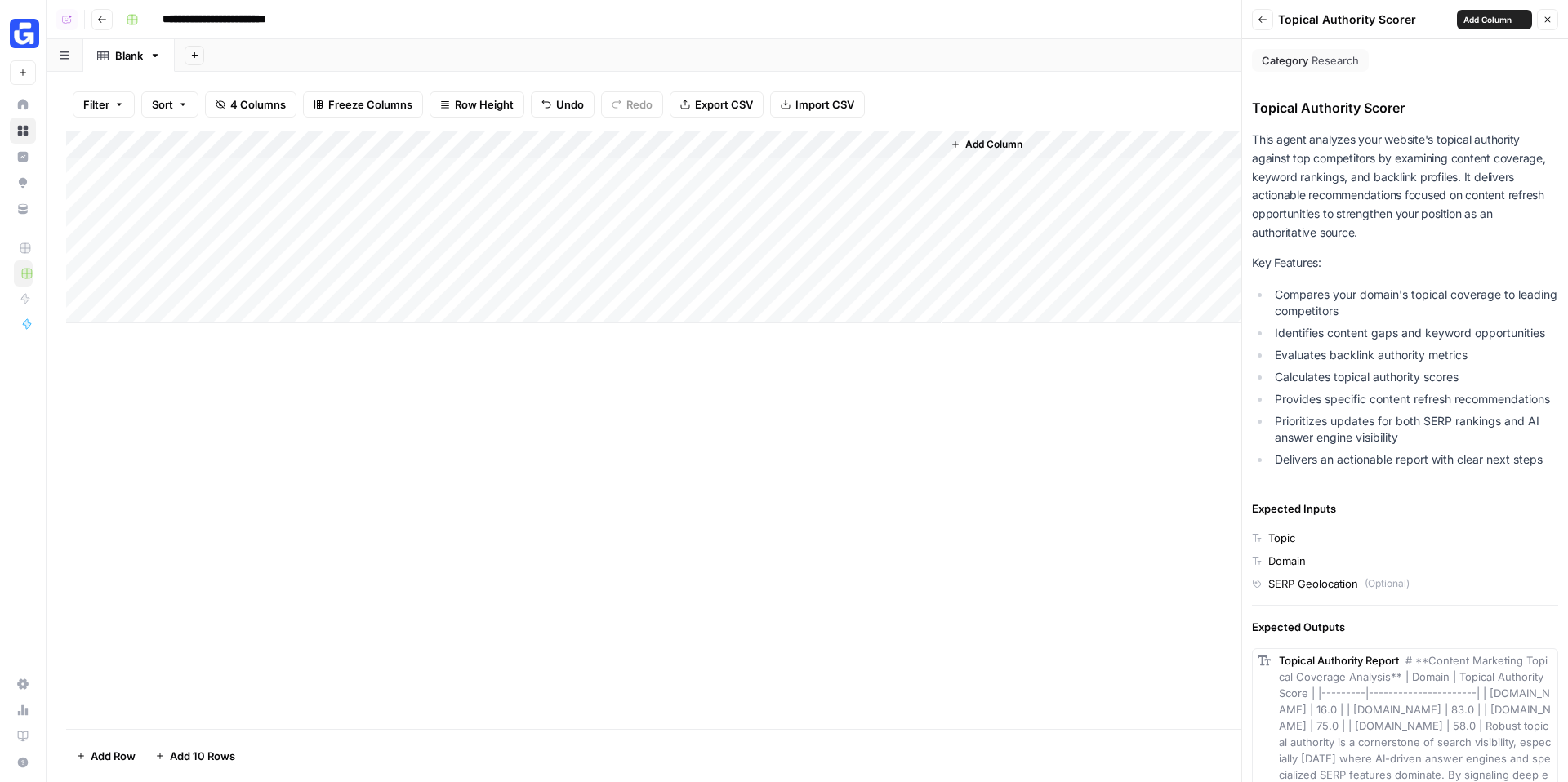
drag, startPoint x: 1394, startPoint y: 402, endPoint x: 1253, endPoint y: 146, distance: 292.3
click at [1253, 146] on div "This agent analyzes your website's topical authority against top competitors by…" at bounding box center [1405, 302] width 307 height 343
copy div "This agent analyzes your website's topical authority against top competitors by…"
click at [757, 149] on div "Add Column" at bounding box center [807, 226] width 1482 height 193
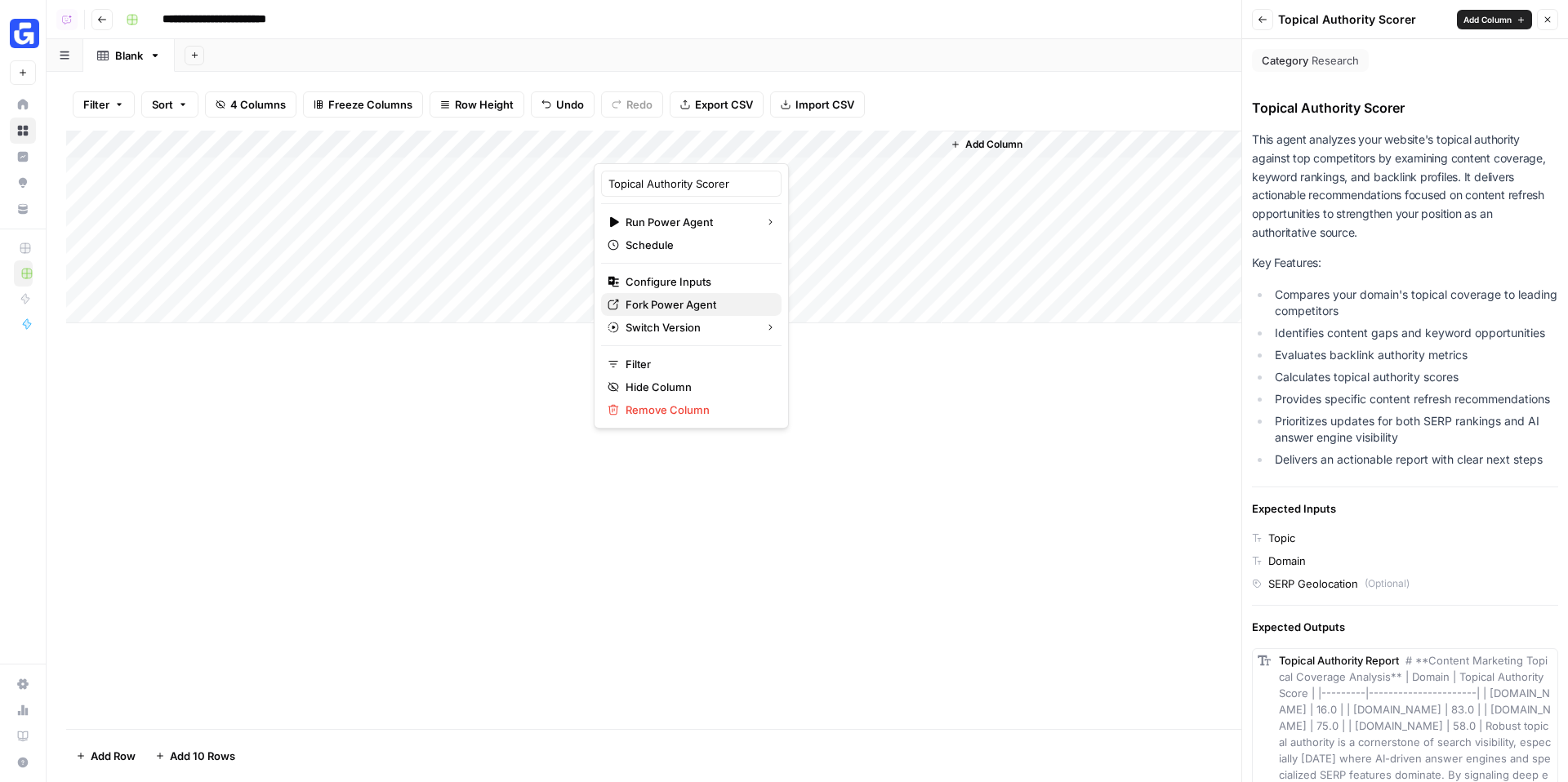
click at [667, 302] on span "Fork Power Agent" at bounding box center [697, 305] width 143 height 16
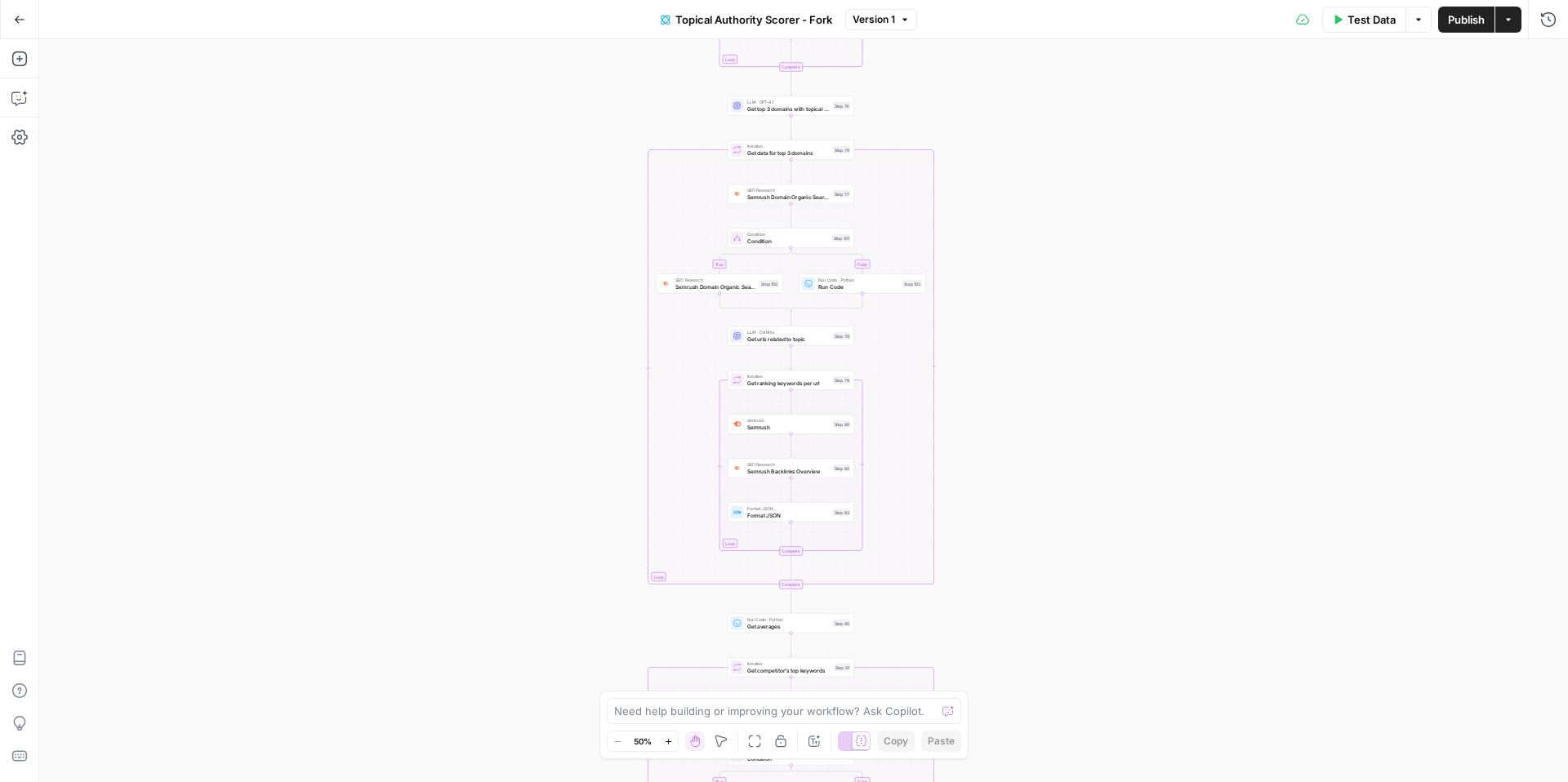
click at [22, 23] on icon "button" at bounding box center [20, 20] width 11 height 11
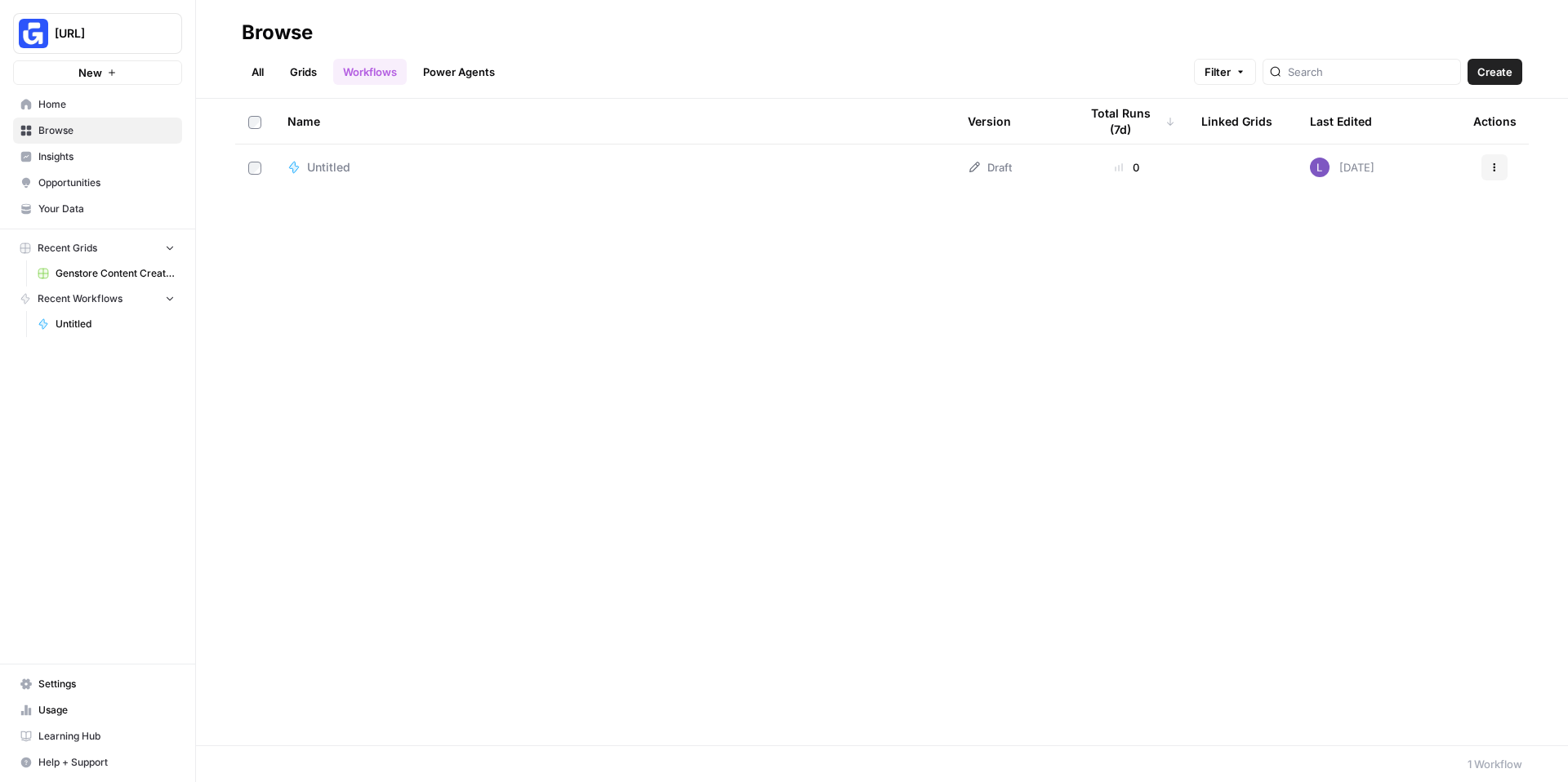
click at [1502, 70] on span "Create" at bounding box center [1494, 72] width 35 height 16
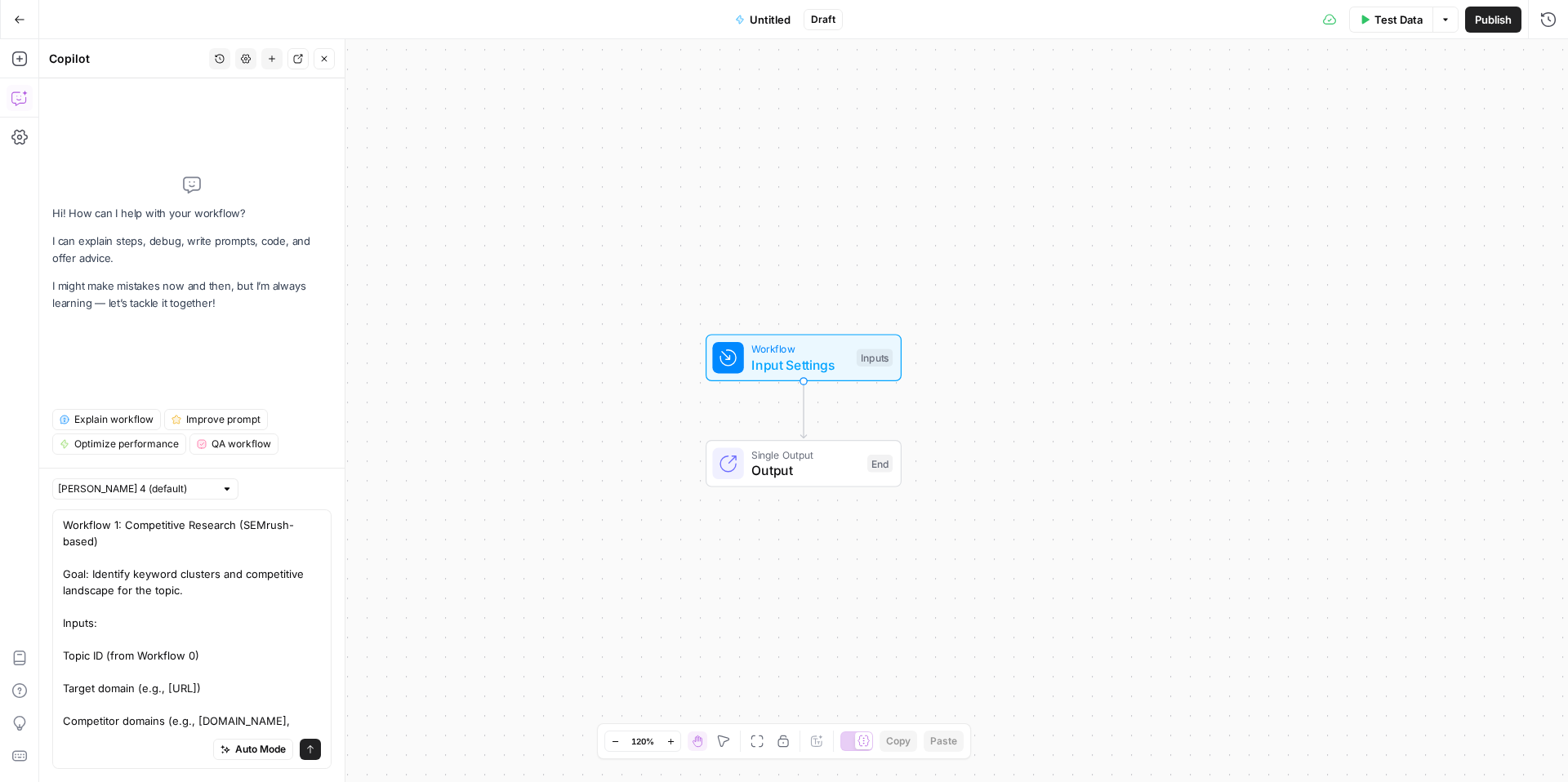
drag, startPoint x: 161, startPoint y: 550, endPoint x: 52, endPoint y: 516, distance: 114.2
click at [52, 516] on div "Workflow 1: Competitive Research (SEMrush-based) Goal: Identify keyword cluster…" at bounding box center [192, 639] width 280 height 260
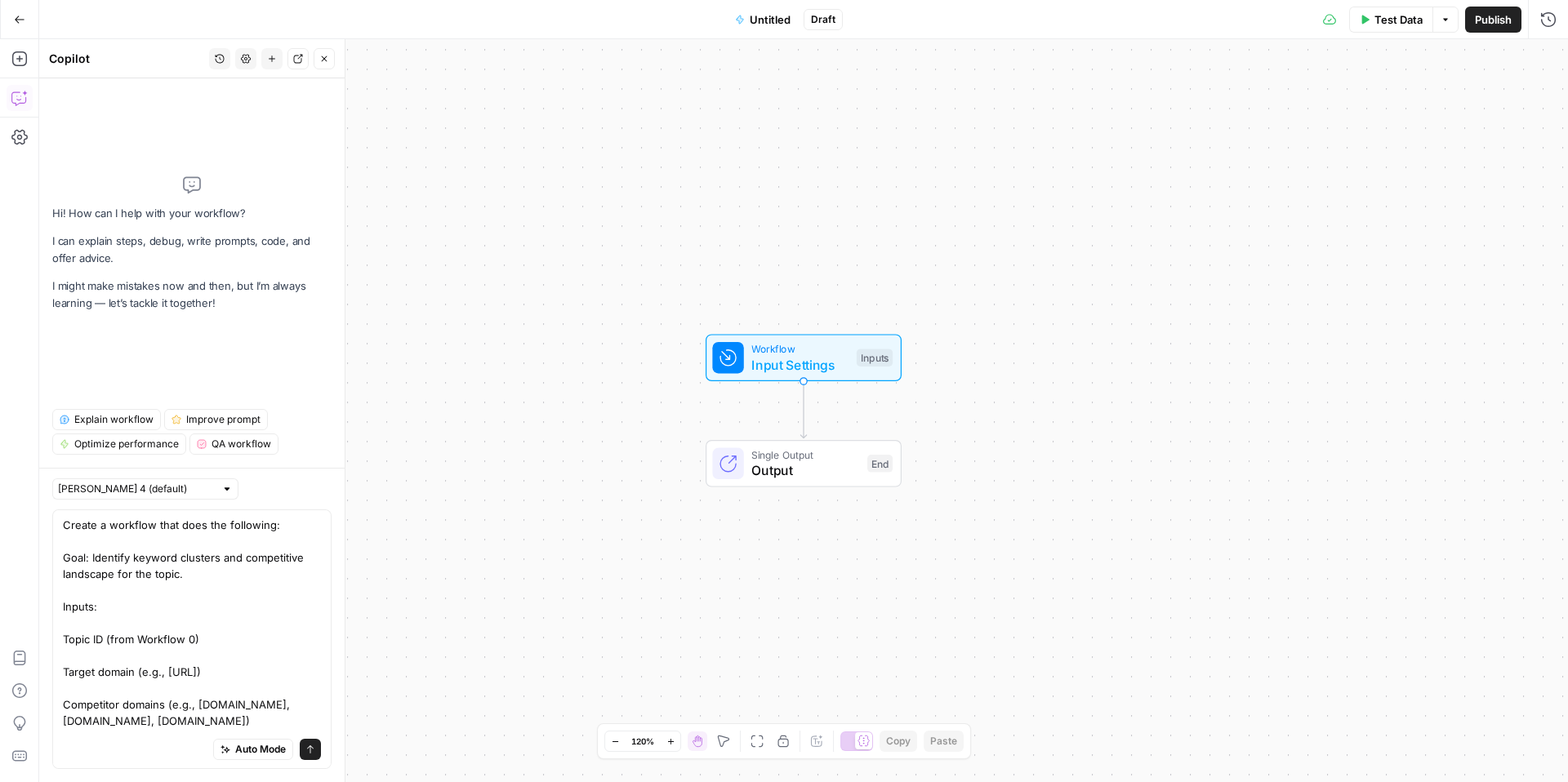
drag, startPoint x: 125, startPoint y: 603, endPoint x: 285, endPoint y: 603, distance: 160.0
drag, startPoint x: 65, startPoint y: 673, endPoint x: 278, endPoint y: 608, distance: 222.7
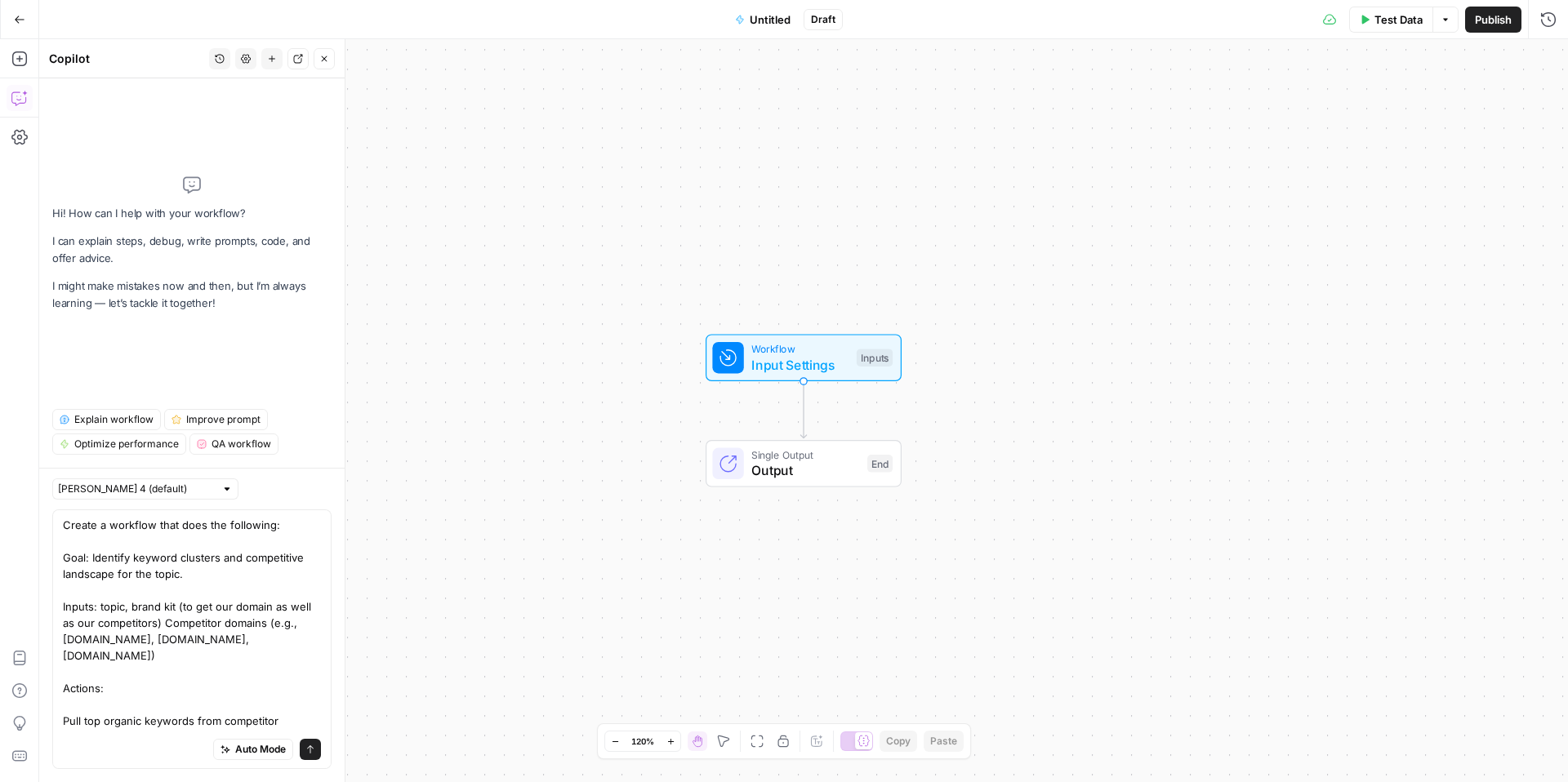
drag, startPoint x: 158, startPoint y: 627, endPoint x: 295, endPoint y: 642, distance: 137.8
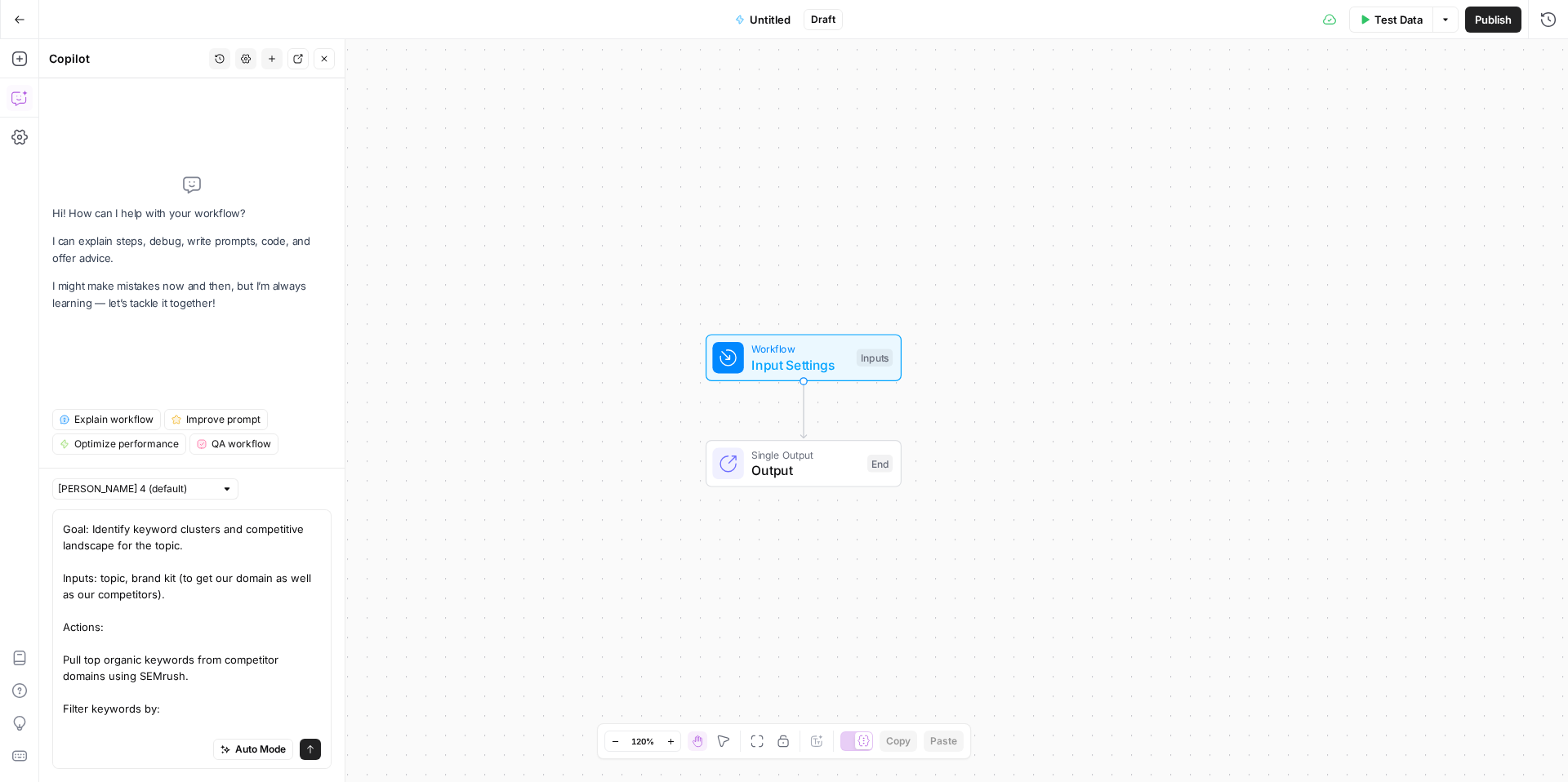
scroll to position [34, 0]
click at [103, 636] on textarea "Create a workflow that does the following: Goal: Identify keyword clusters and …" at bounding box center [192, 760] width 258 height 555
click at [65, 640] on textarea "Create a workflow that does the following: Goal: Identify keyword clusters and …" at bounding box center [192, 752] width 258 height 539
click at [202, 657] on textarea "Create a workflow that does the following: Goal: Identify keyword clusters and …" at bounding box center [192, 752] width 258 height 539
click at [88, 649] on textarea "Create a workflow that does the following: Goal: Identify keyword clusters and …" at bounding box center [192, 752] width 258 height 539
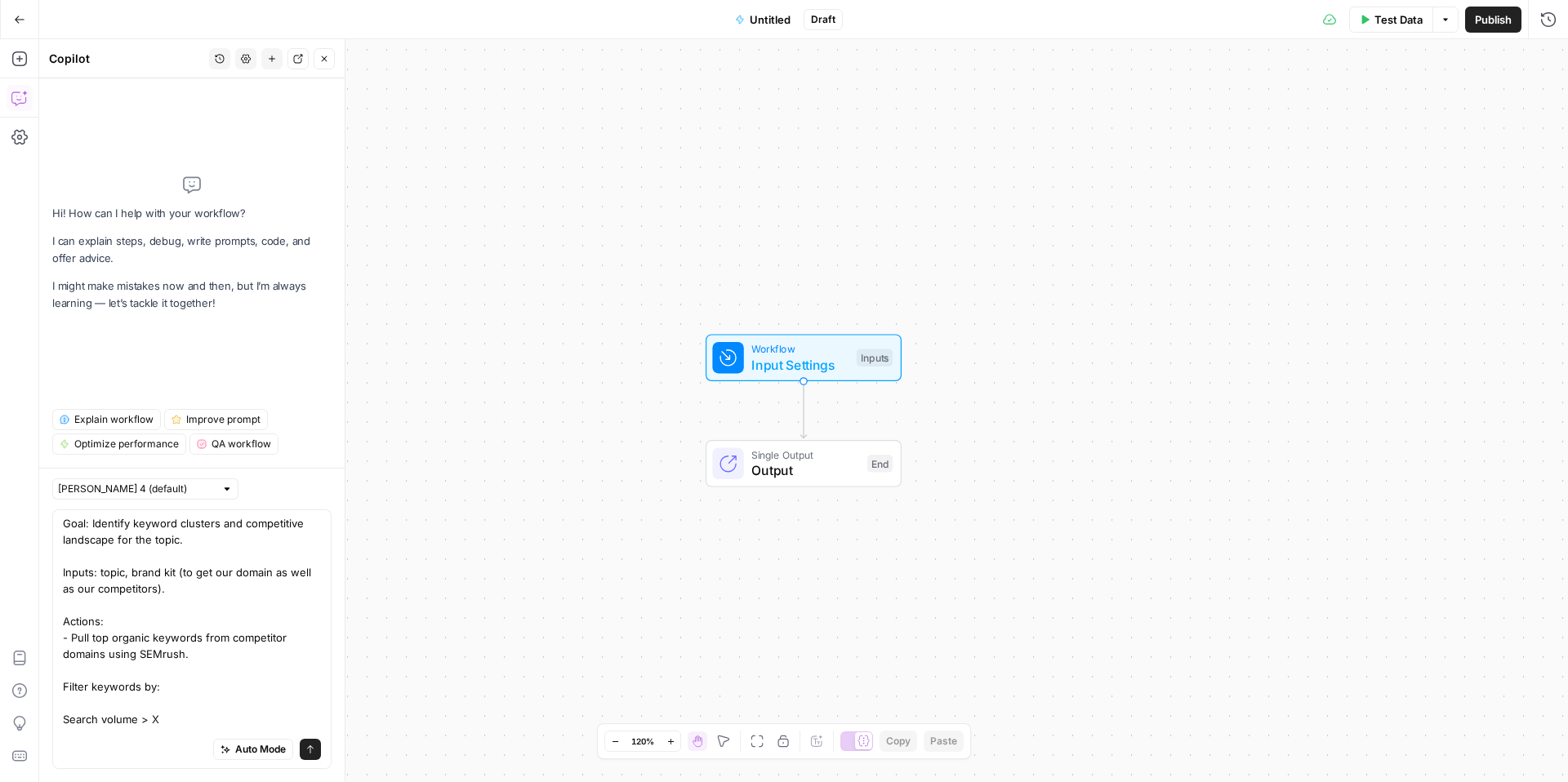
click at [88, 649] on textarea "Create a workflow that does the following: Goal: Identify keyword clusters and …" at bounding box center [192, 752] width 258 height 539
click at [130, 662] on textarea "Create a workflow that does the following: Goal: Identify keyword clusters and …" at bounding box center [192, 752] width 258 height 539
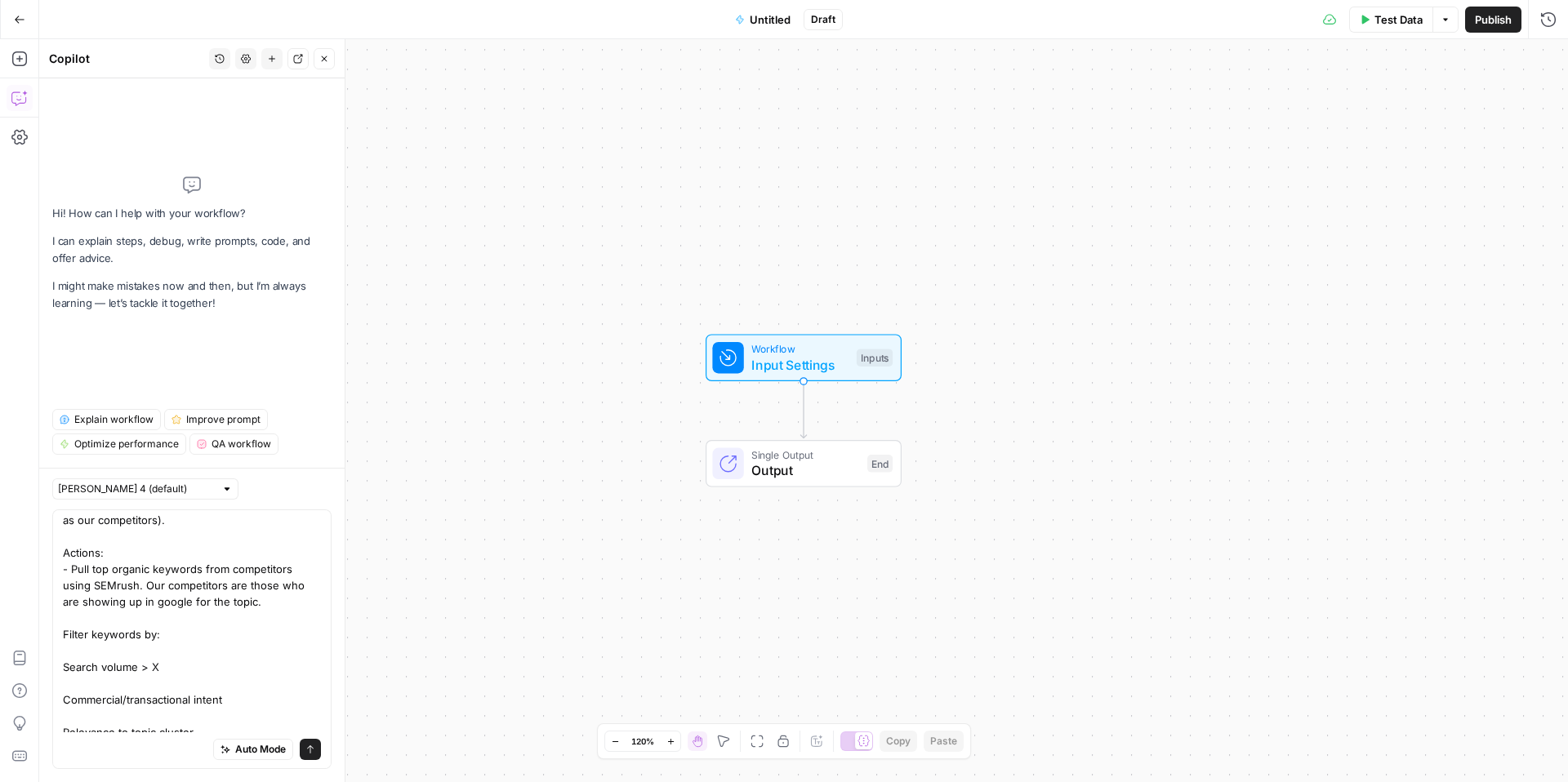
scroll to position [104, 0]
click at [73, 656] on textarea "Create a workflow that does the following: Goal: Identify keyword clusters and …" at bounding box center [192, 690] width 258 height 555
click at [67, 647] on textarea "Create a workflow that does the following: Goal: Identify keyword clusters and …" at bounding box center [192, 682] width 258 height 539
click at [64, 652] on textarea "Create a workflow that does the following: Goal: Identify keyword clusters and …" at bounding box center [192, 682] width 258 height 539
click at [62, 685] on div "Create a workflow that does the following: Goal: Identify keyword clusters and …" at bounding box center [192, 639] width 280 height 260
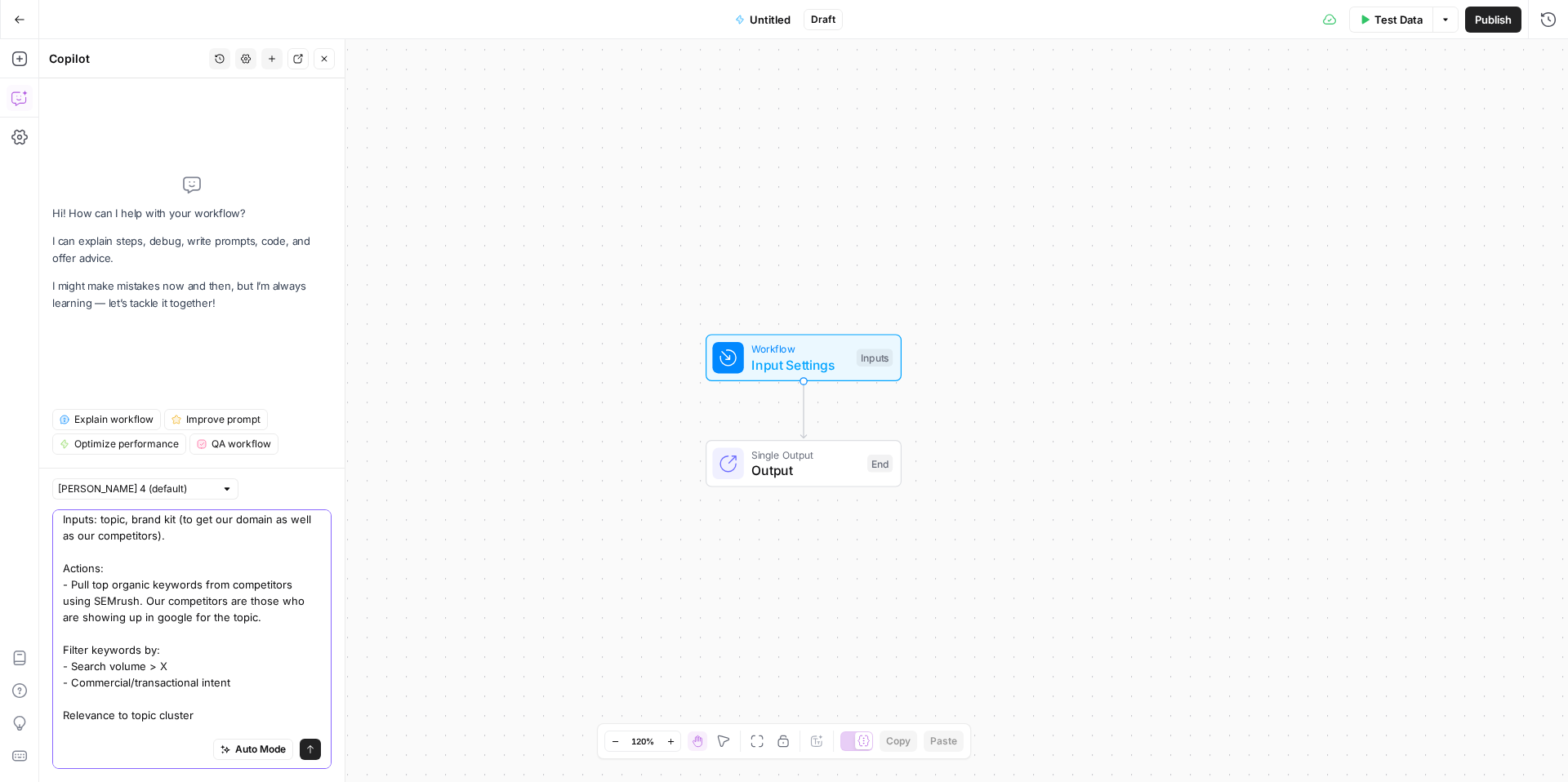
scroll to position [89, 0]
click at [167, 668] on textarea "Create a workflow that does the following: Goal: Identify keyword clusters and …" at bounding box center [192, 690] width 258 height 523
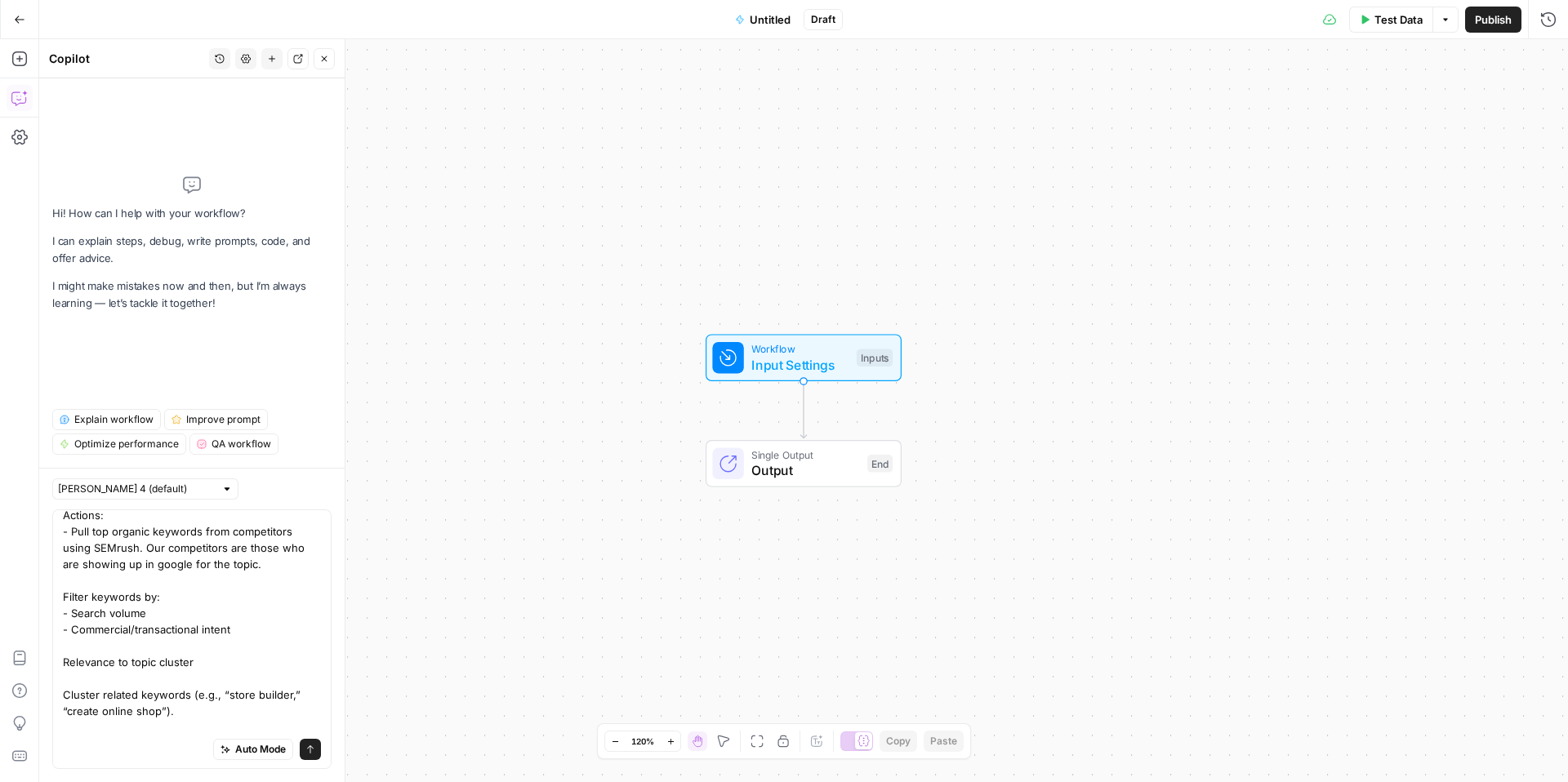
scroll to position [0, 0]
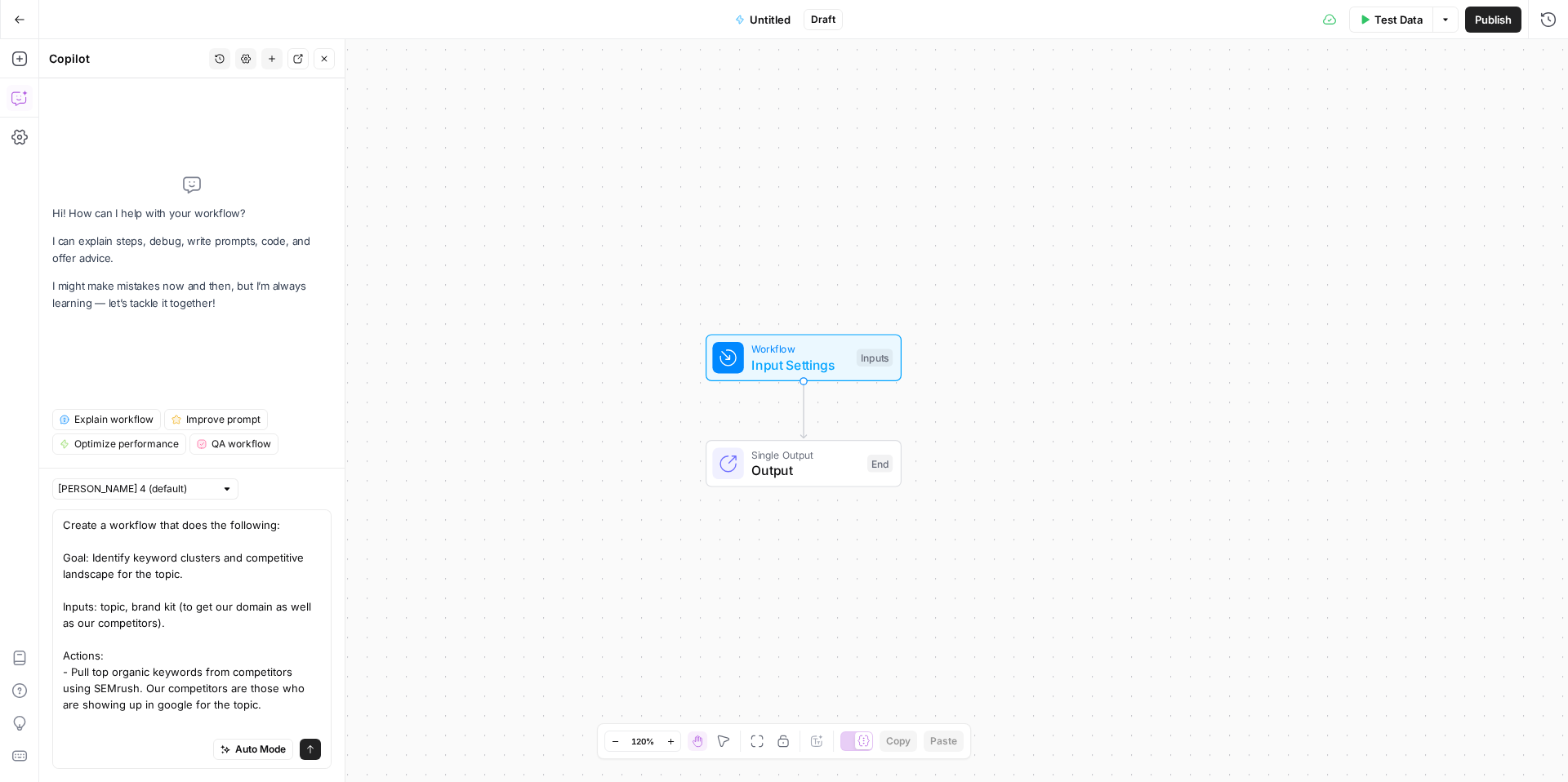
click at [62, 662] on div "Create a workflow that does the following: Goal: Identify keyword clusters and …" at bounding box center [192, 639] width 280 height 260
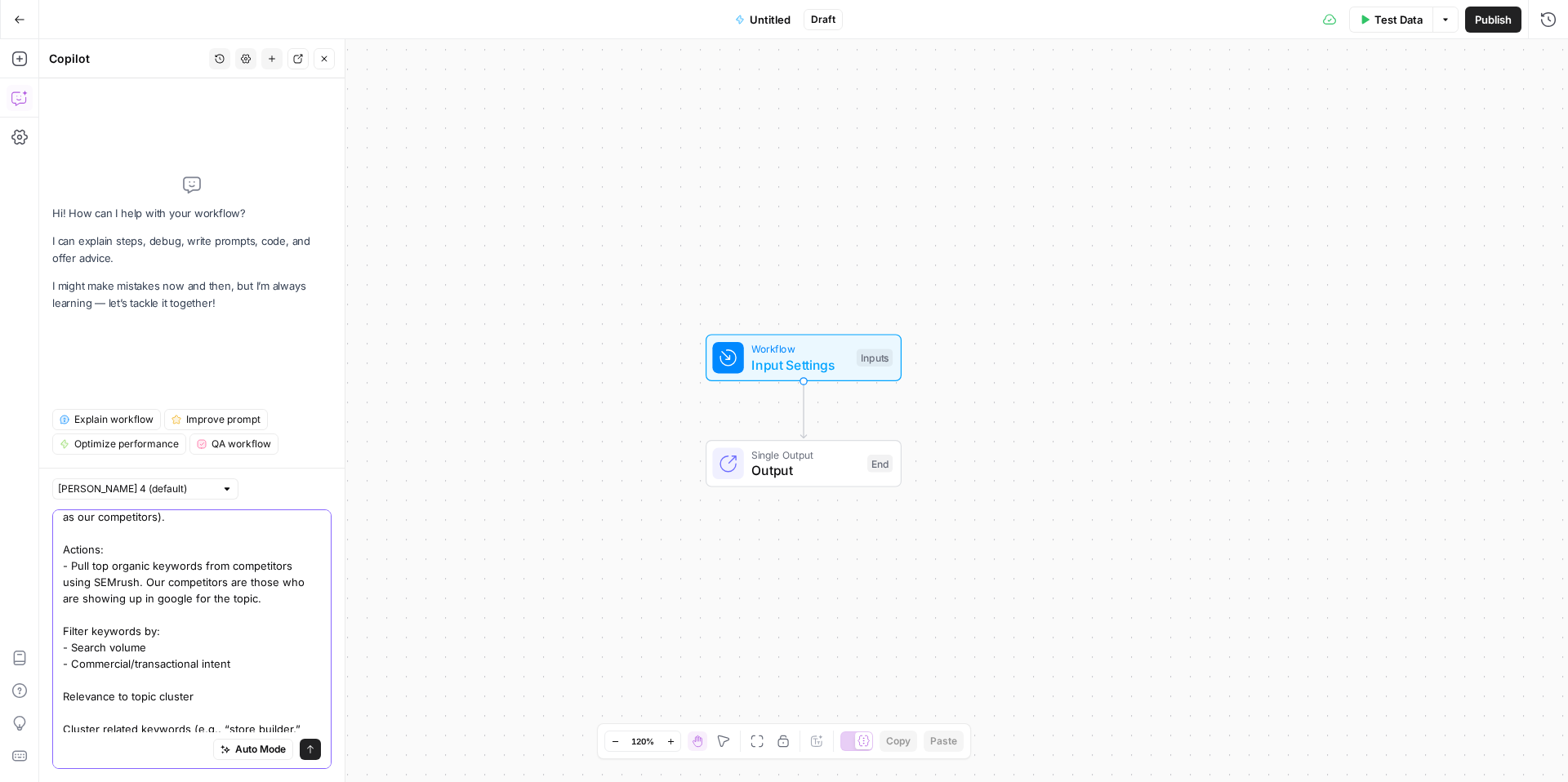
scroll to position [117, 0]
click at [67, 685] on textarea "Create a workflow that does the following: Goal: Identify keyword clusters and …" at bounding box center [192, 661] width 258 height 523
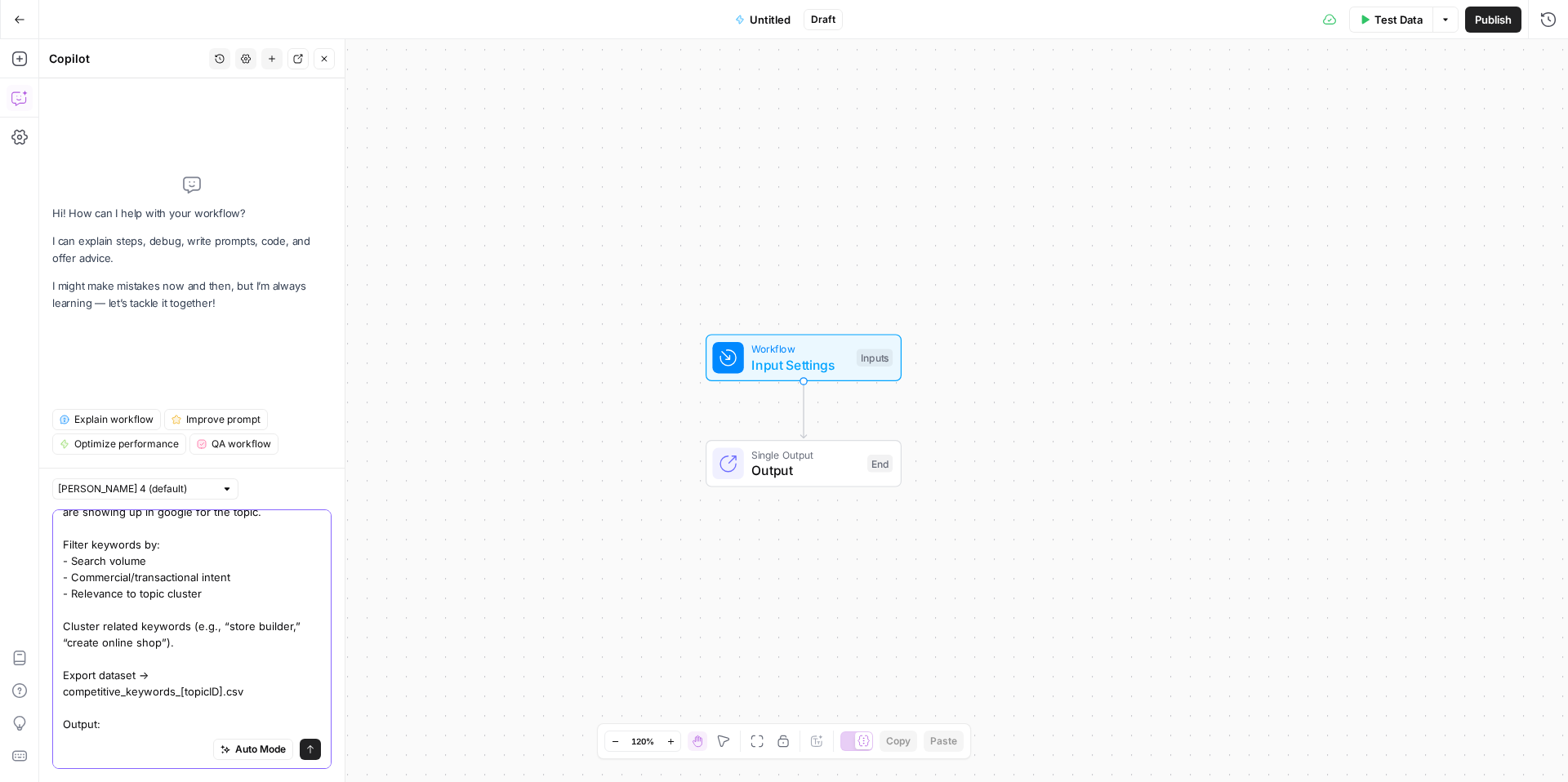
scroll to position [218, 0]
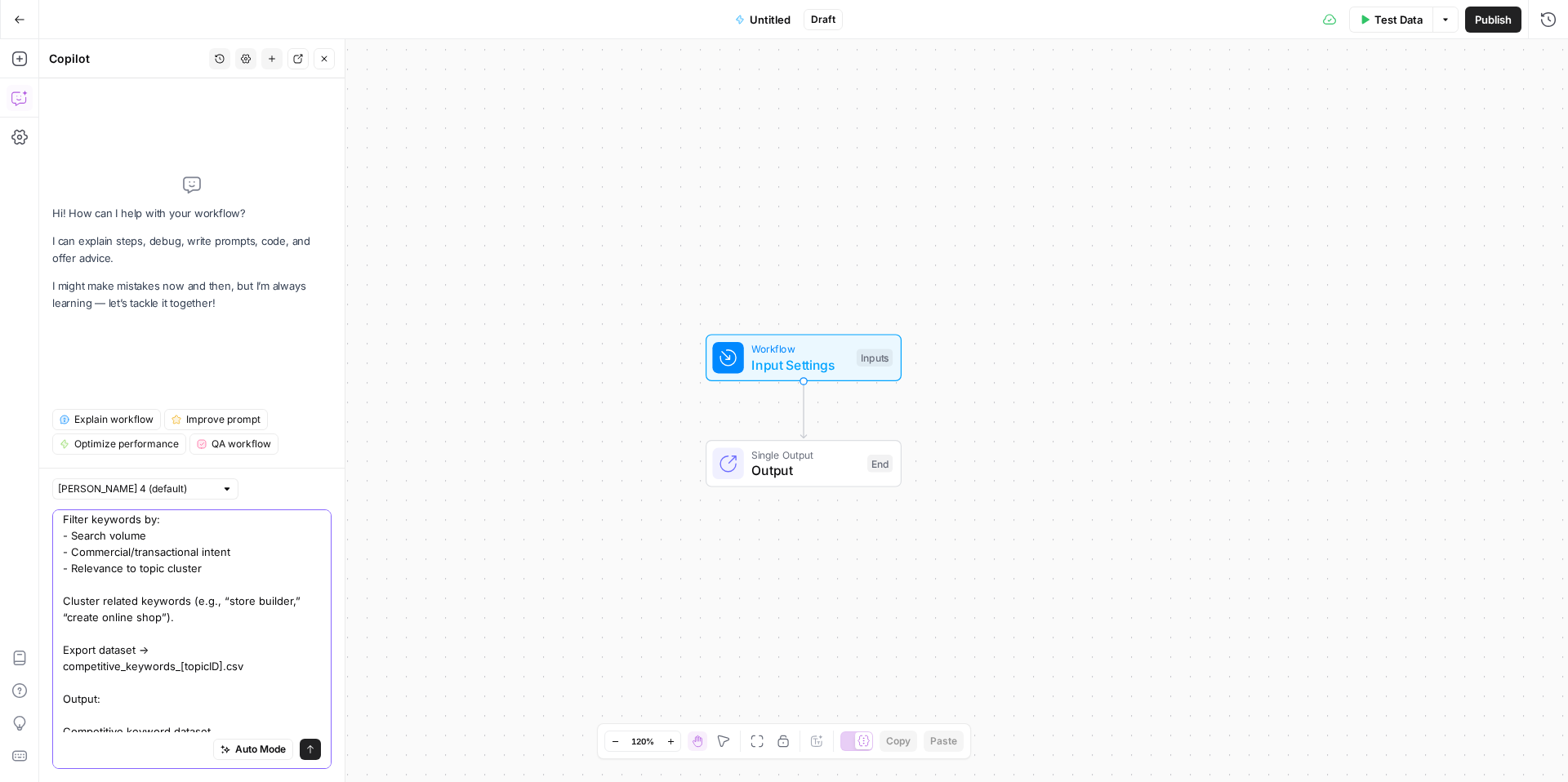
click at [11, 653] on body "Genstore.ai New Home Browse Insights Opportunities Your Data Recent Grids Genst…" at bounding box center [784, 391] width 1568 height 782
click at [211, 616] on textarea "Create a workflow that does the following: Goal: Identify keyword clusters and …" at bounding box center [192, 552] width 258 height 507
drag, startPoint x: 273, startPoint y: 662, endPoint x: 49, endPoint y: 651, distance: 224.3
click at [49, 651] on div "Claude Sonnet 4 (default) Create a workflow that does the following: Goal: Iden…" at bounding box center [192, 625] width 306 height 315
click at [104, 691] on textarea "Create a workflow that does the following: Goal: Identify keyword clusters and …" at bounding box center [192, 544] width 258 height 490
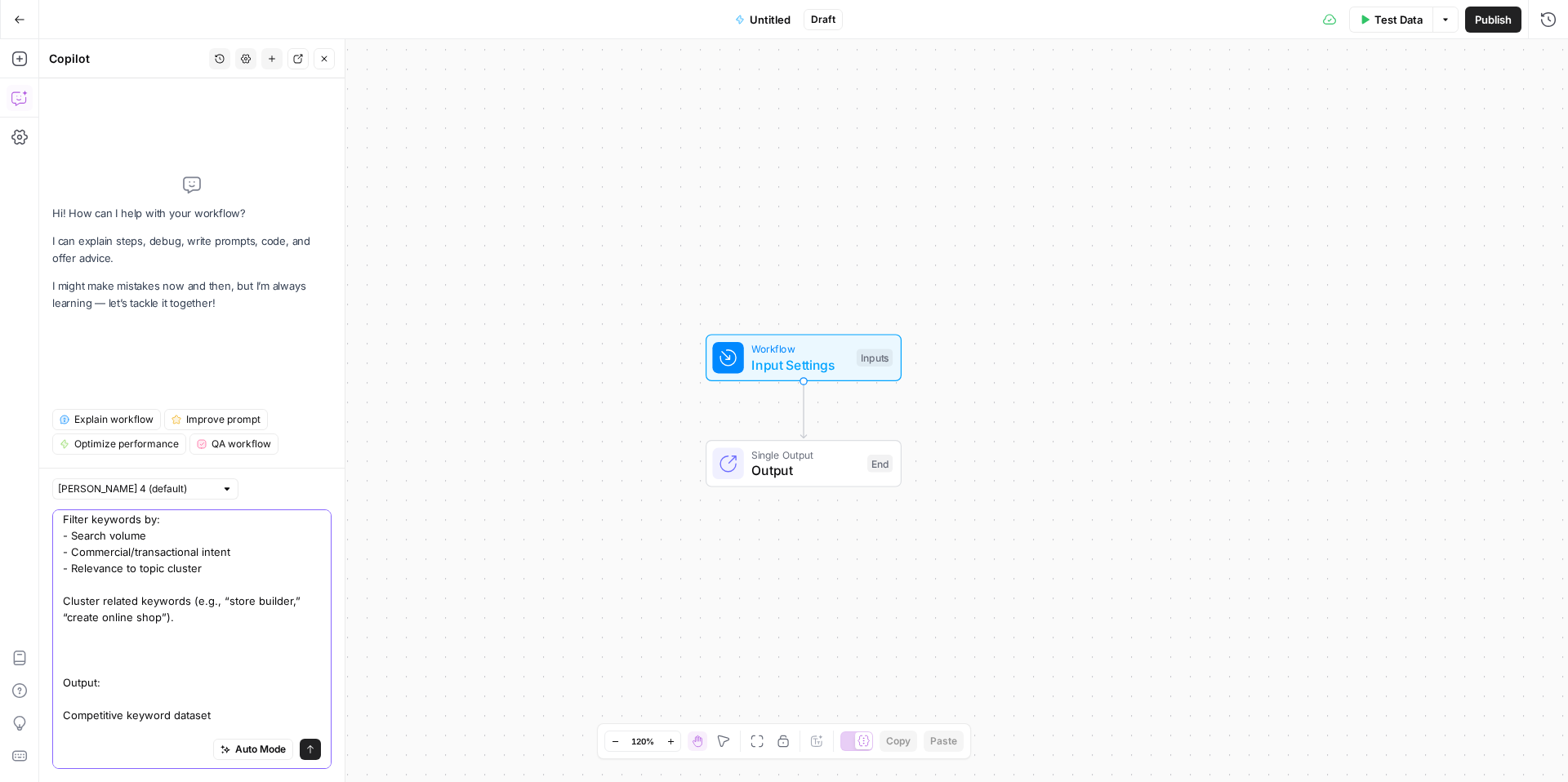
type textarea "Create a workflow that does the following: Goal: Identify keyword clusters and …"
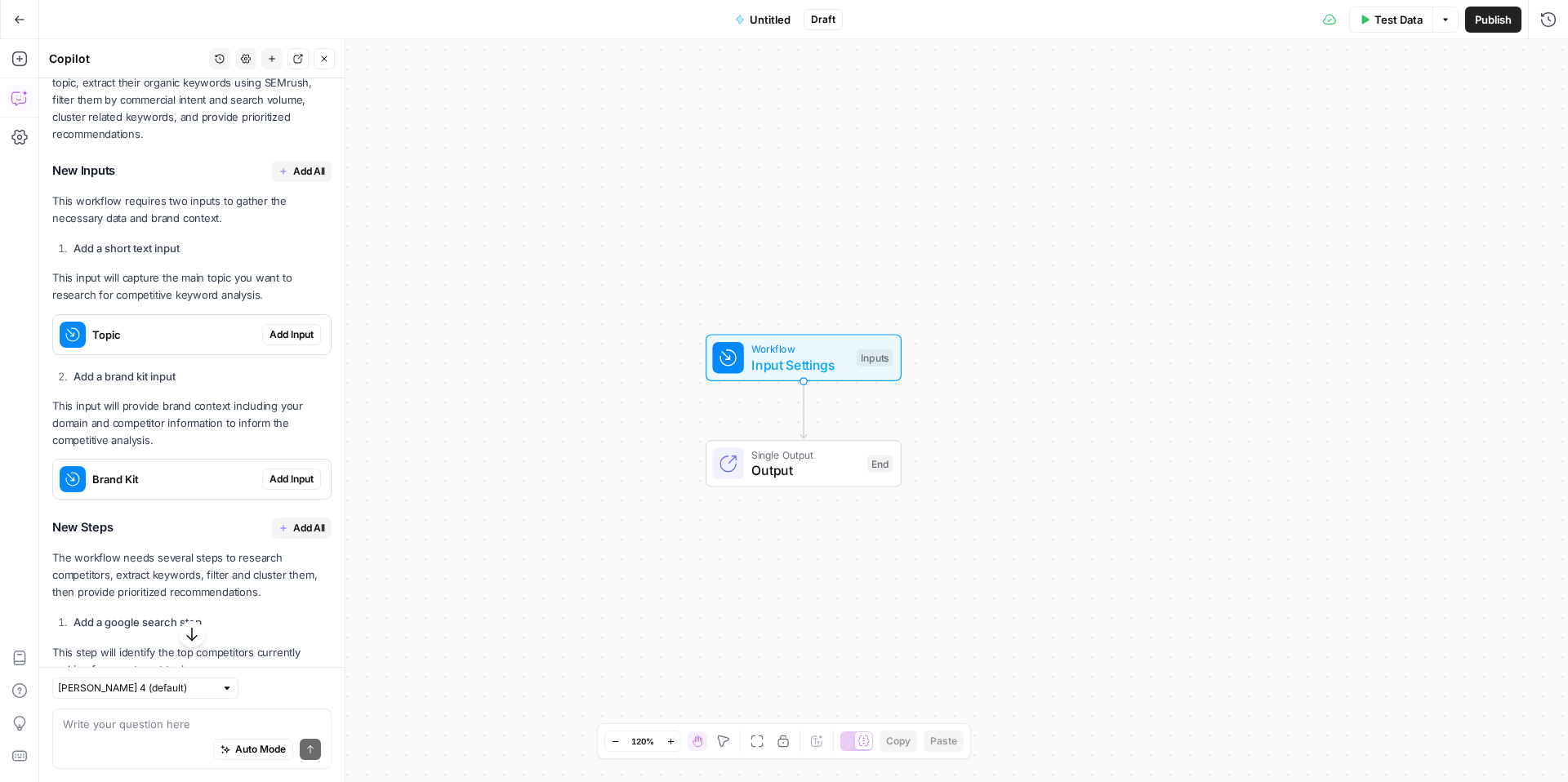
scroll to position [799, 0]
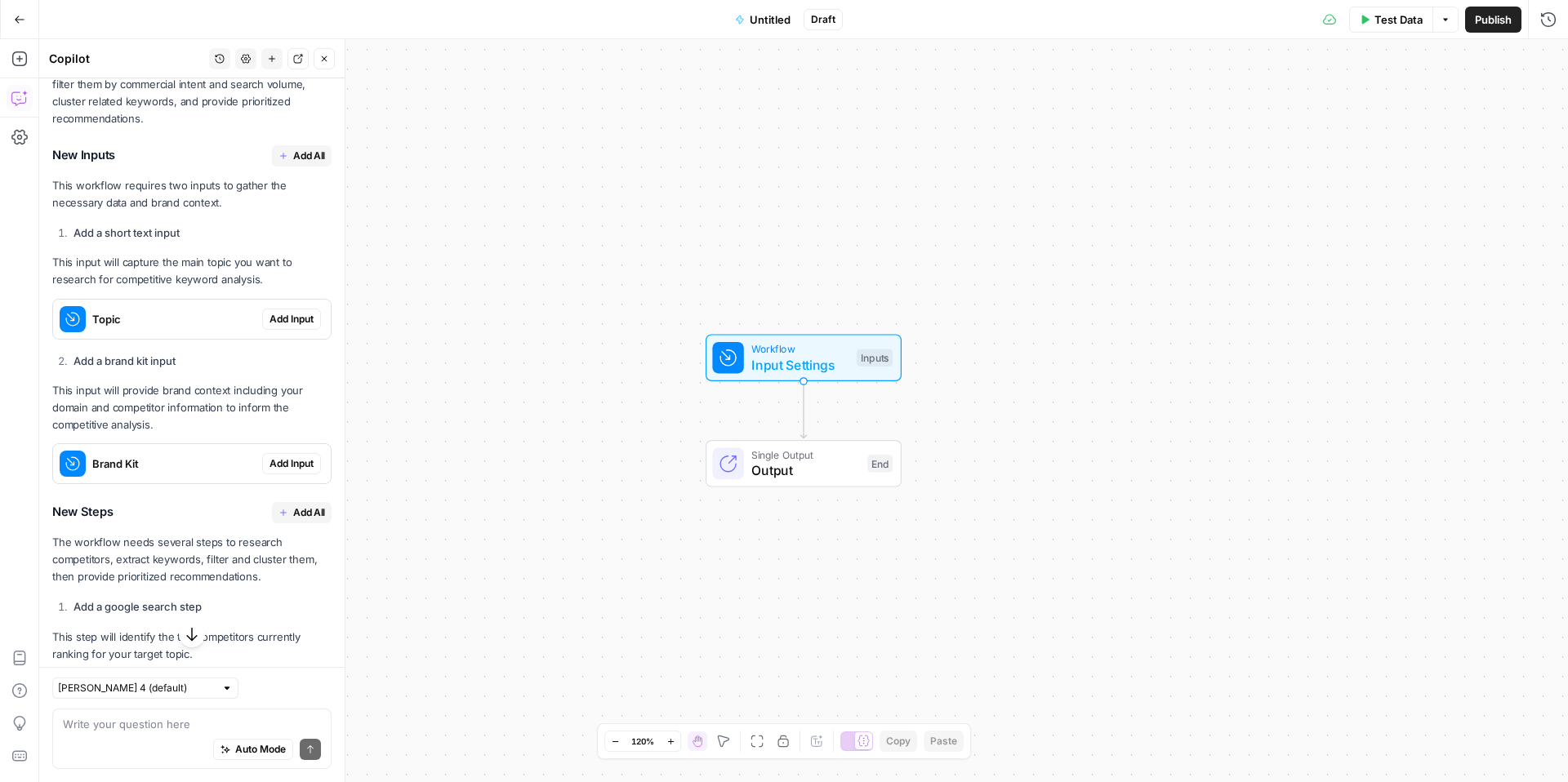
click at [307, 149] on span "Add All" at bounding box center [309, 156] width 32 height 15
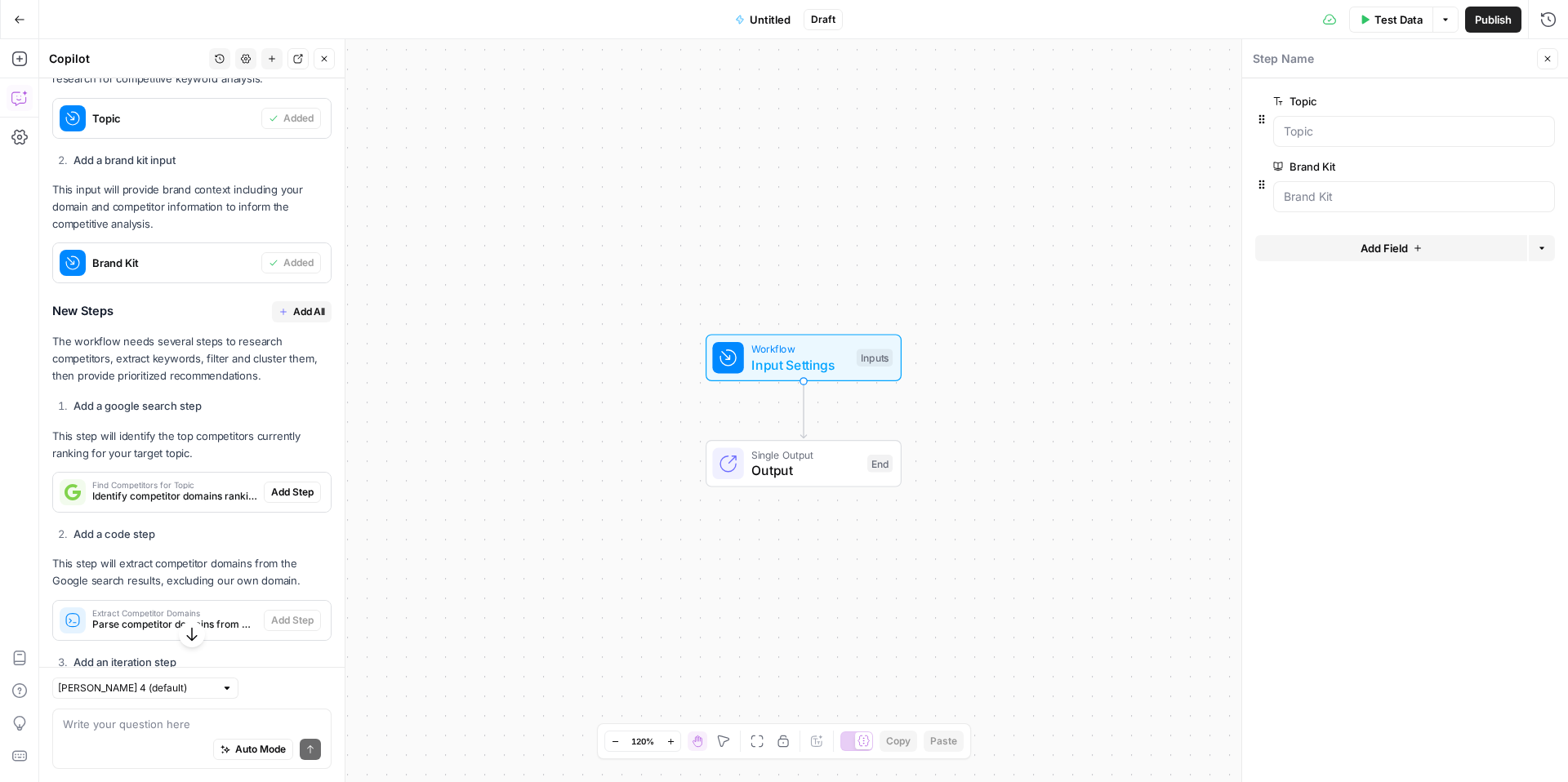
scroll to position [1027, 0]
click at [292, 310] on button "Add All" at bounding box center [302, 311] width 60 height 21
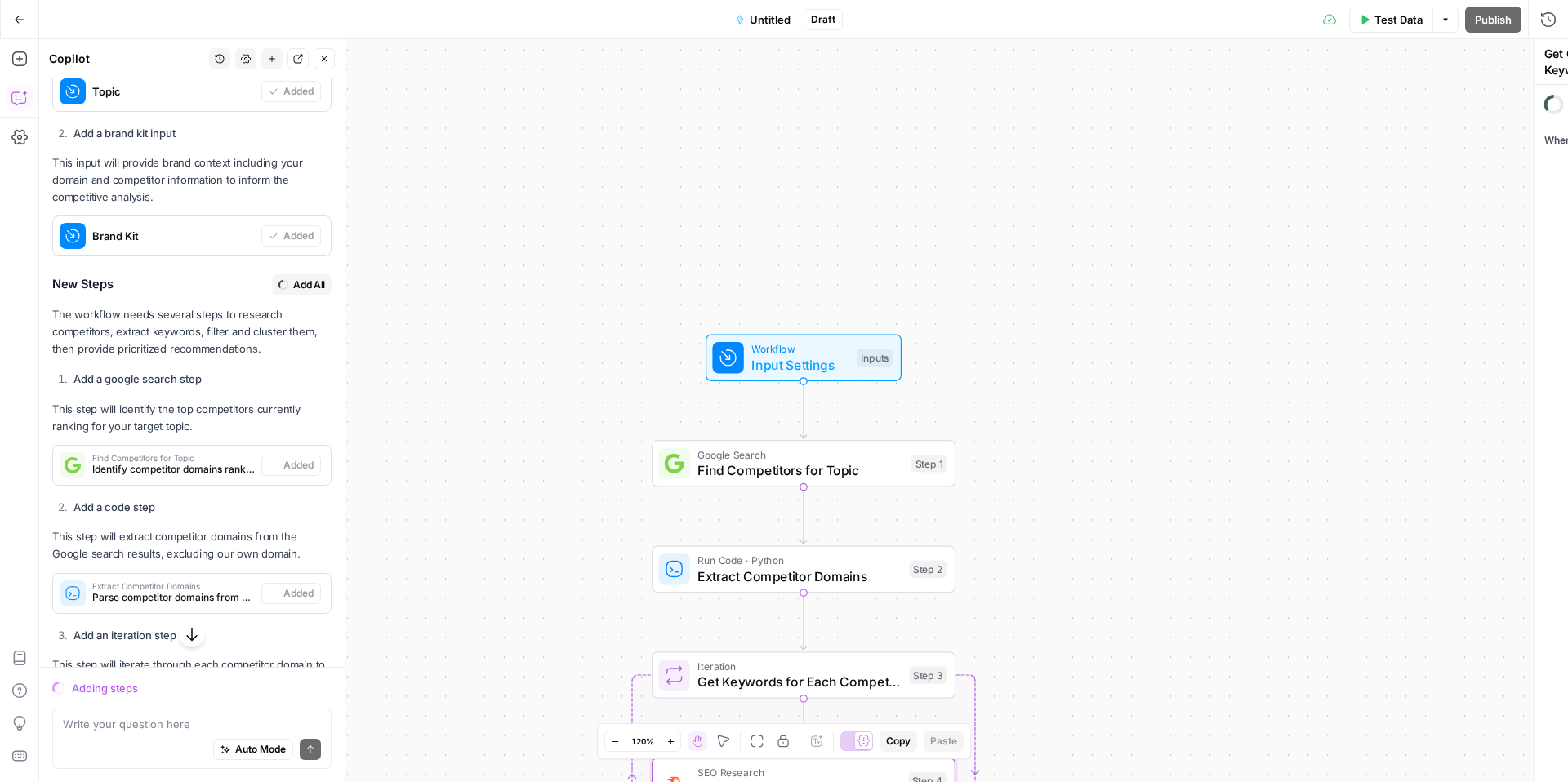
scroll to position [1001, 0]
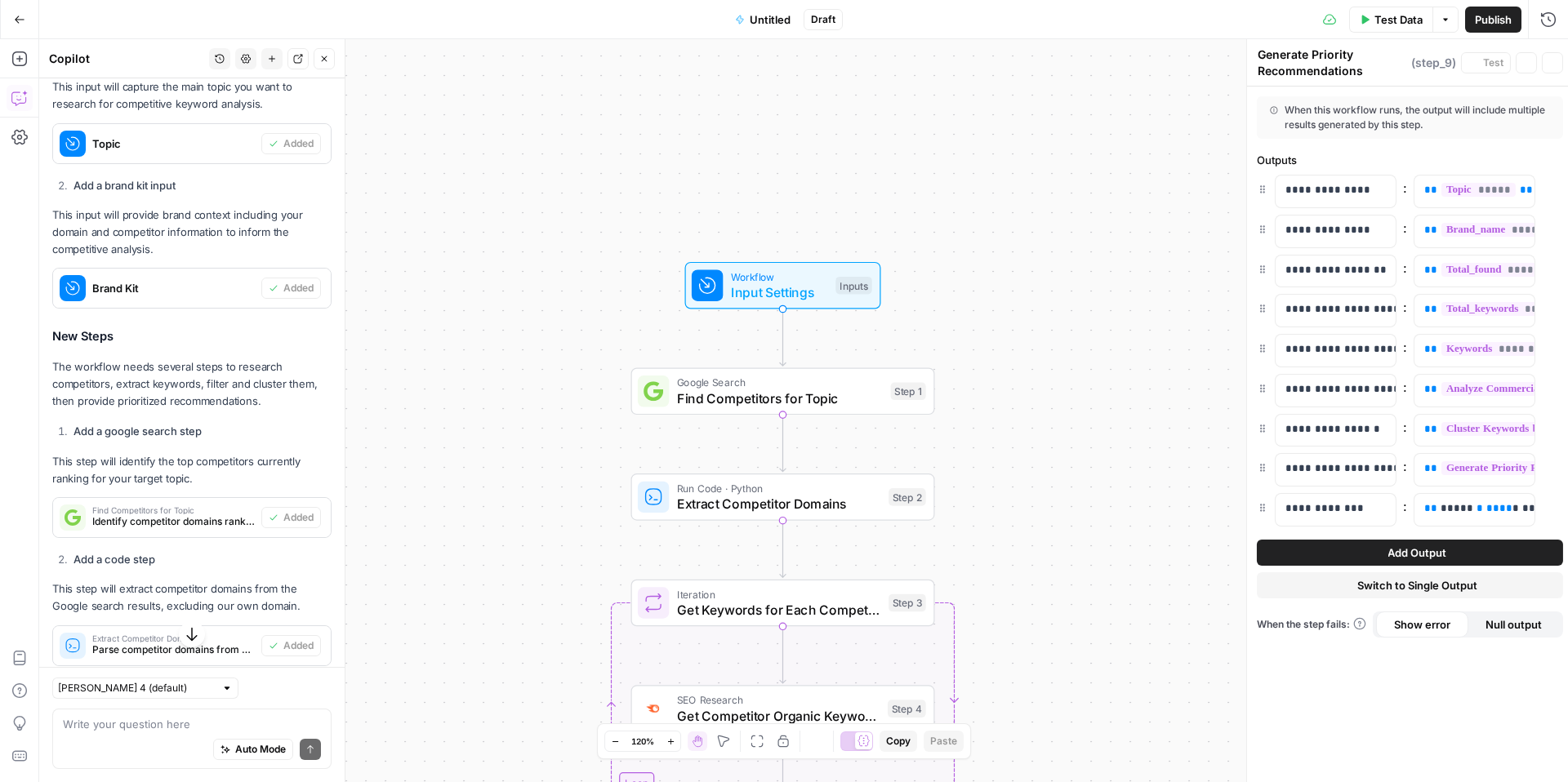
type textarea "Format Final Output"
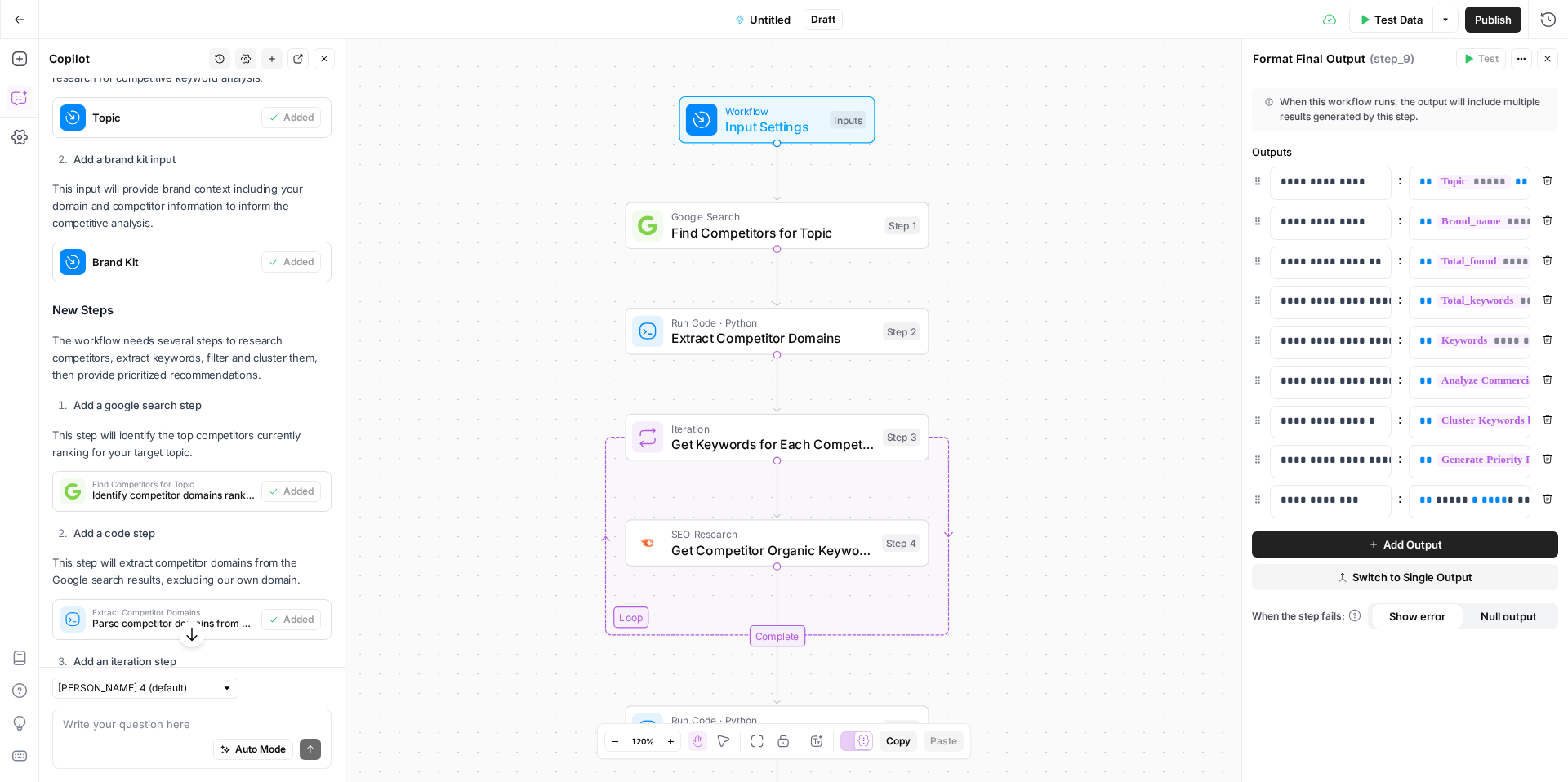
click at [708, 334] on span "Extract Competitor Domains" at bounding box center [773, 338] width 204 height 20
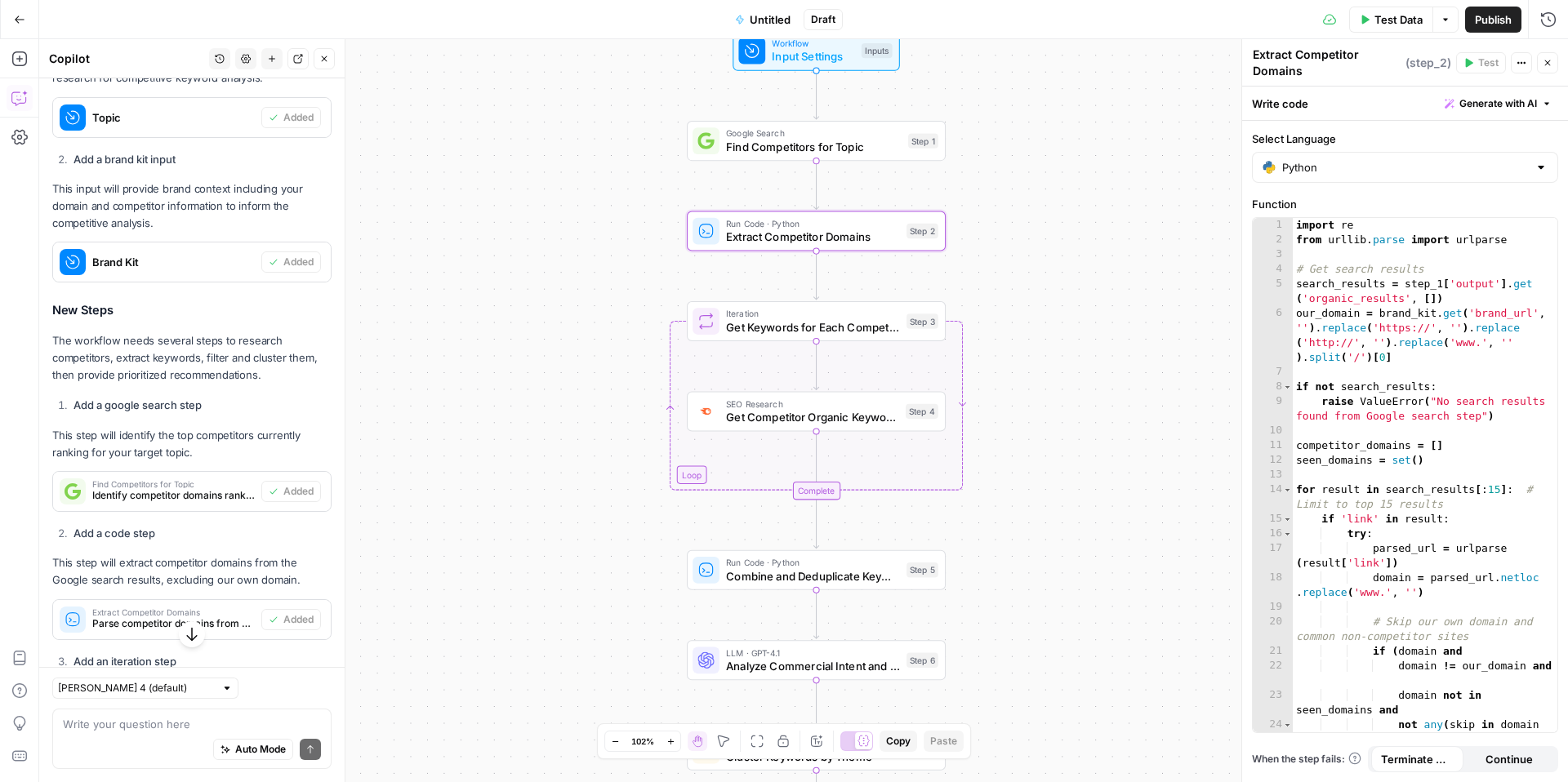
click at [195, 741] on div "Auto Mode Send" at bounding box center [192, 751] width 258 height 36
drag, startPoint x: 230, startPoint y: 721, endPoint x: 16, endPoint y: 705, distance: 214.6
click at [16, 705] on body "Genstore.ai New Home Browse Insights Opportunities Your Data Recent Grids Genst…" at bounding box center [784, 391] width 1568 height 782
drag, startPoint x: 179, startPoint y: 725, endPoint x: 78, endPoint y: 725, distance: 101.0
click at [78, 725] on textarea "wouldnt you need to s" at bounding box center [192, 725] width 258 height 16
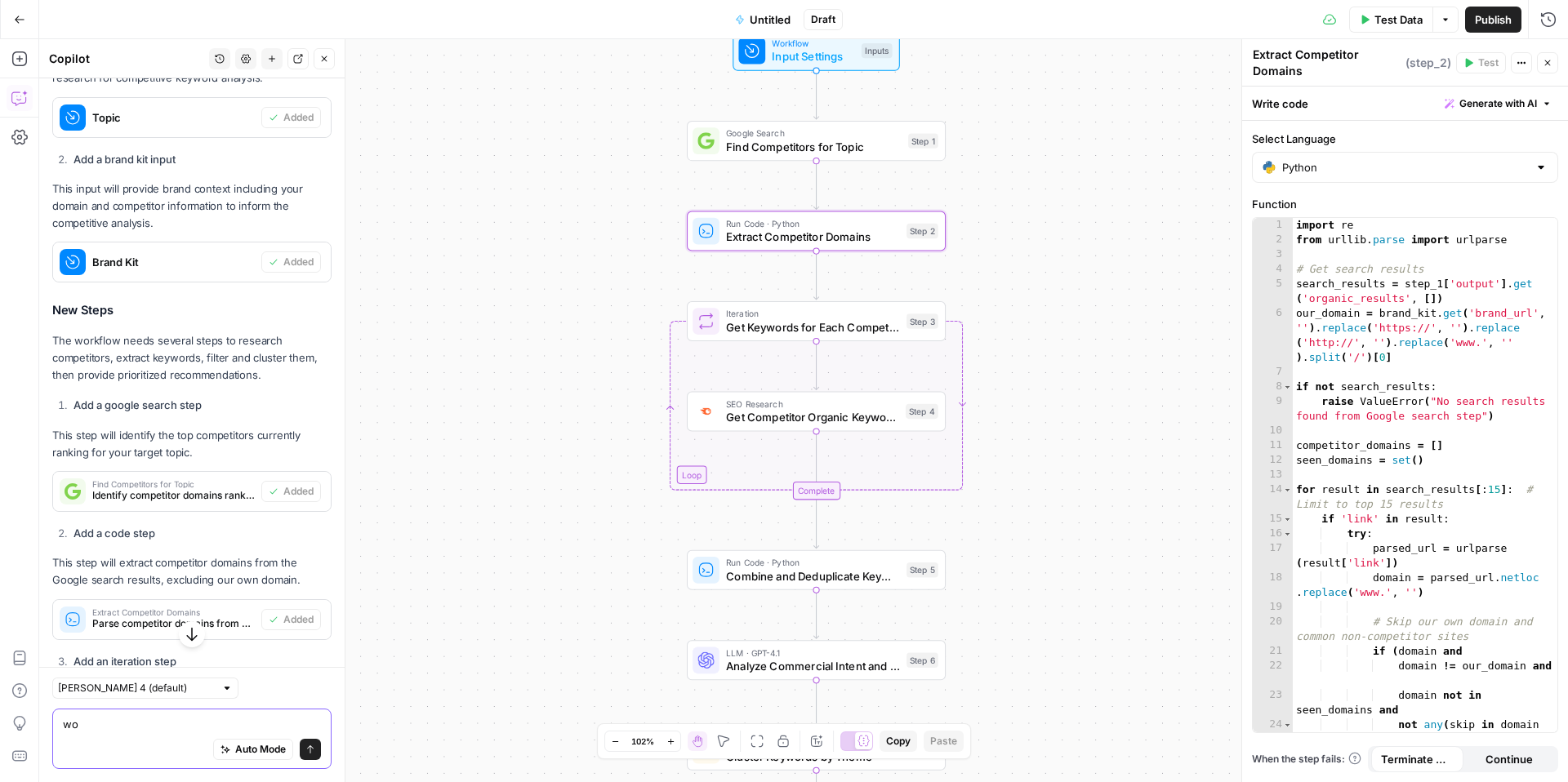
type textarea "w"
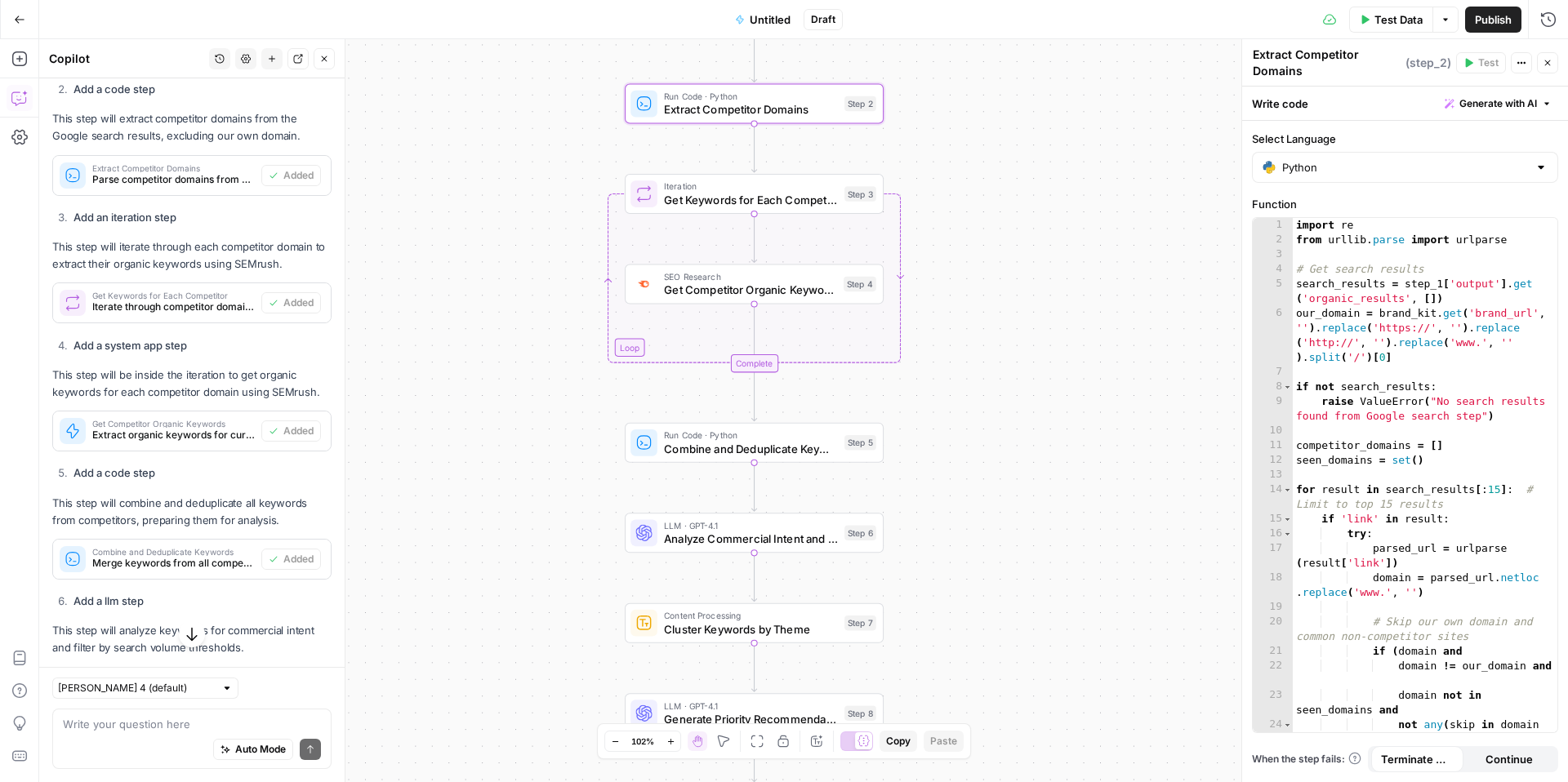
scroll to position [1500, 0]
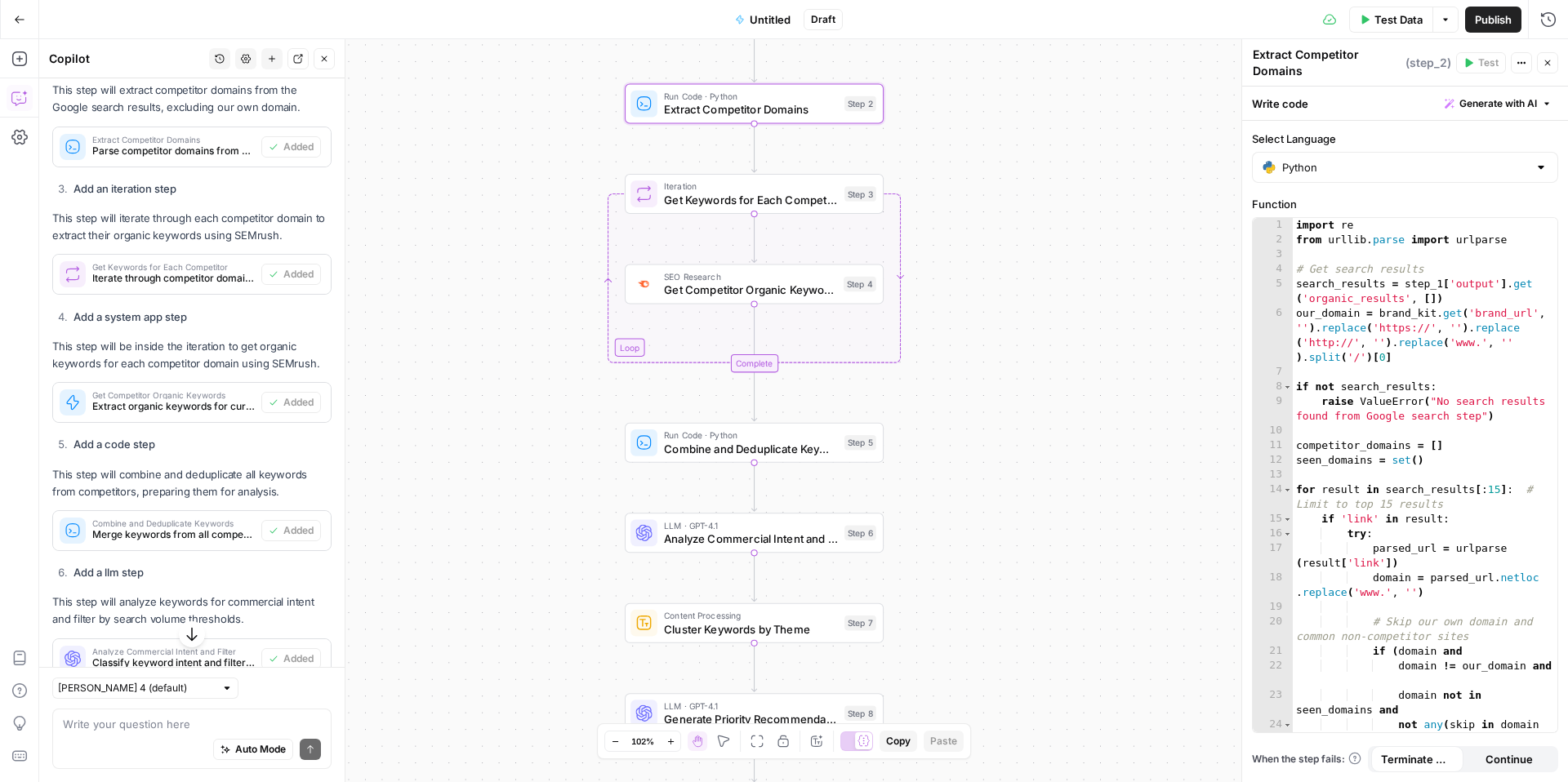
click at [728, 299] on div "SEO Research Get Competitor Organic Keywords Step 4 Copy step Delete step Add N…" at bounding box center [754, 284] width 259 height 40
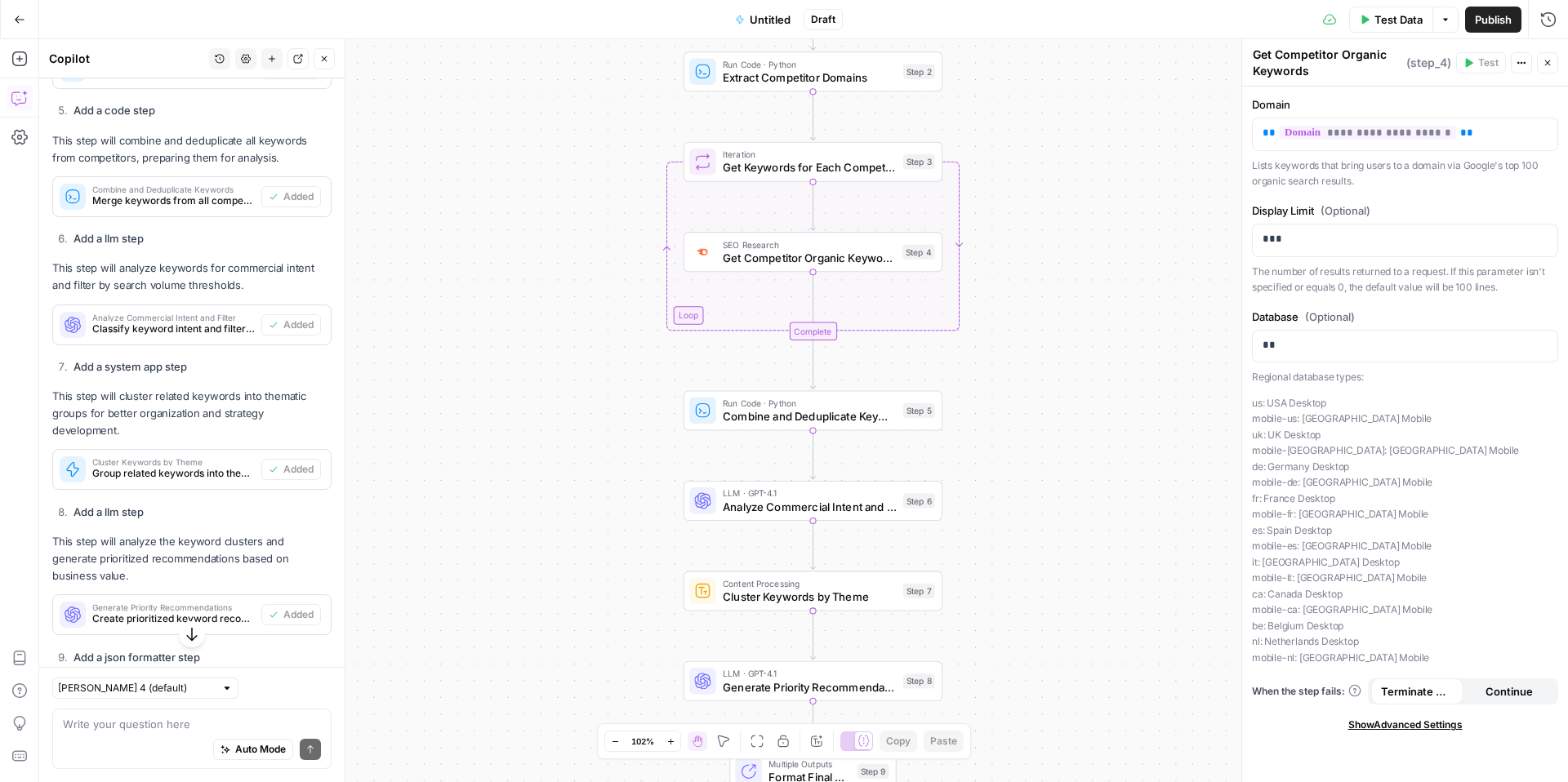
scroll to position [1839, 0]
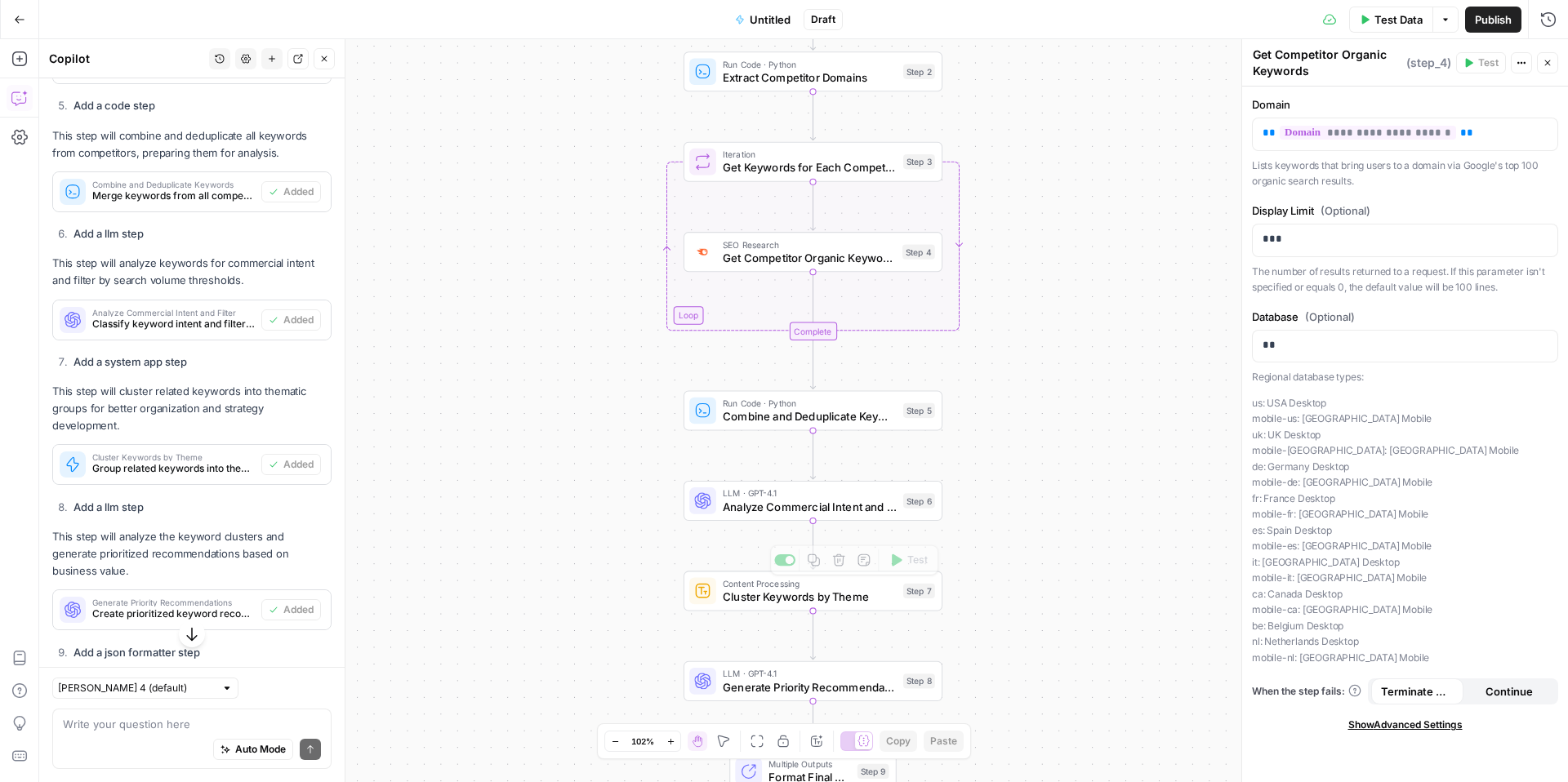
click at [749, 525] on div "Workflow Input Settings Inputs Google Search Find Competitors for Topic Step 1 …" at bounding box center [803, 411] width 1529 height 743
click at [761, 514] on span "Analyze Commercial Intent and Filter" at bounding box center [810, 507] width 174 height 16
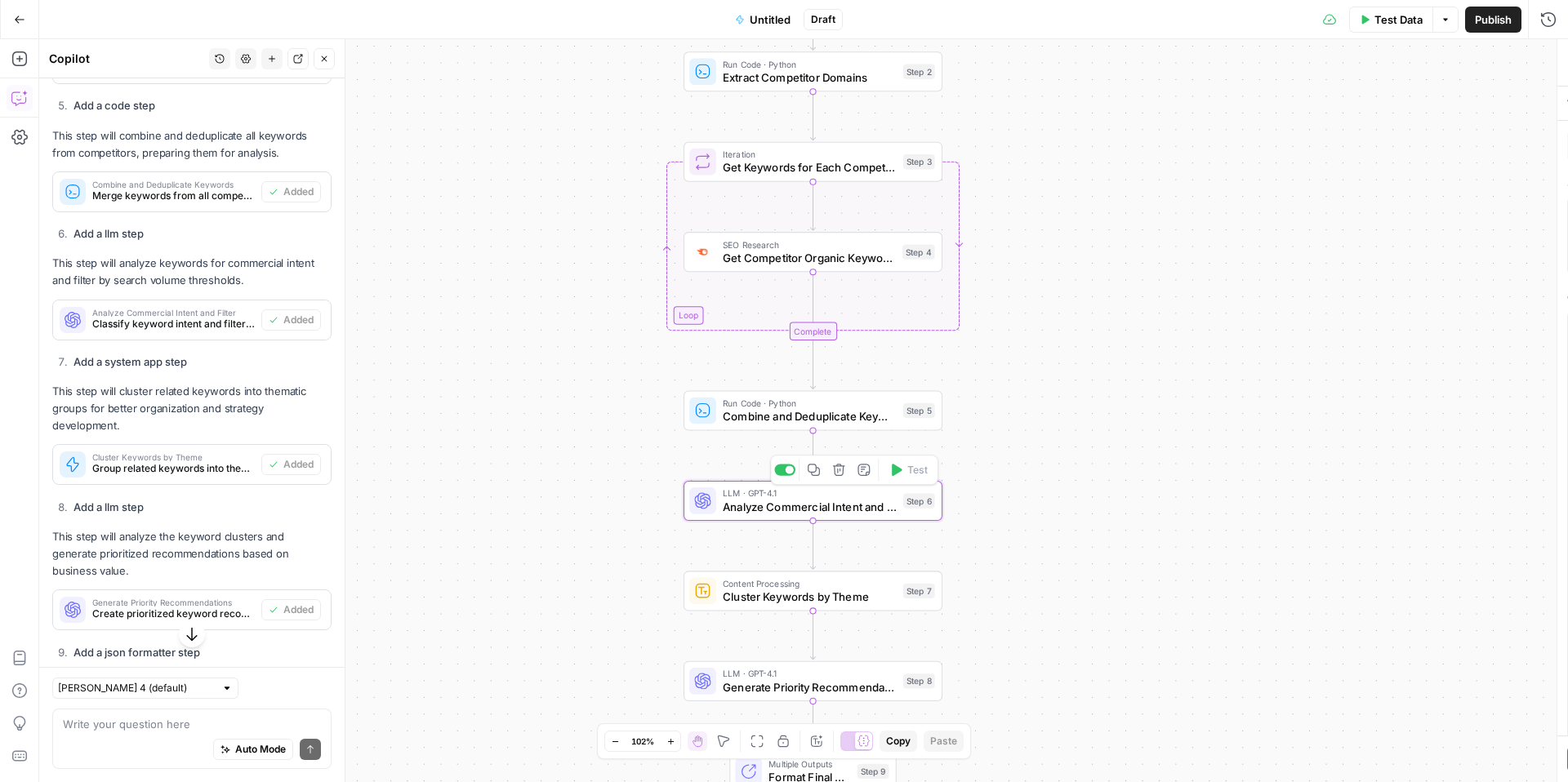
type textarea "Analyze Commercial Intent and Filter"
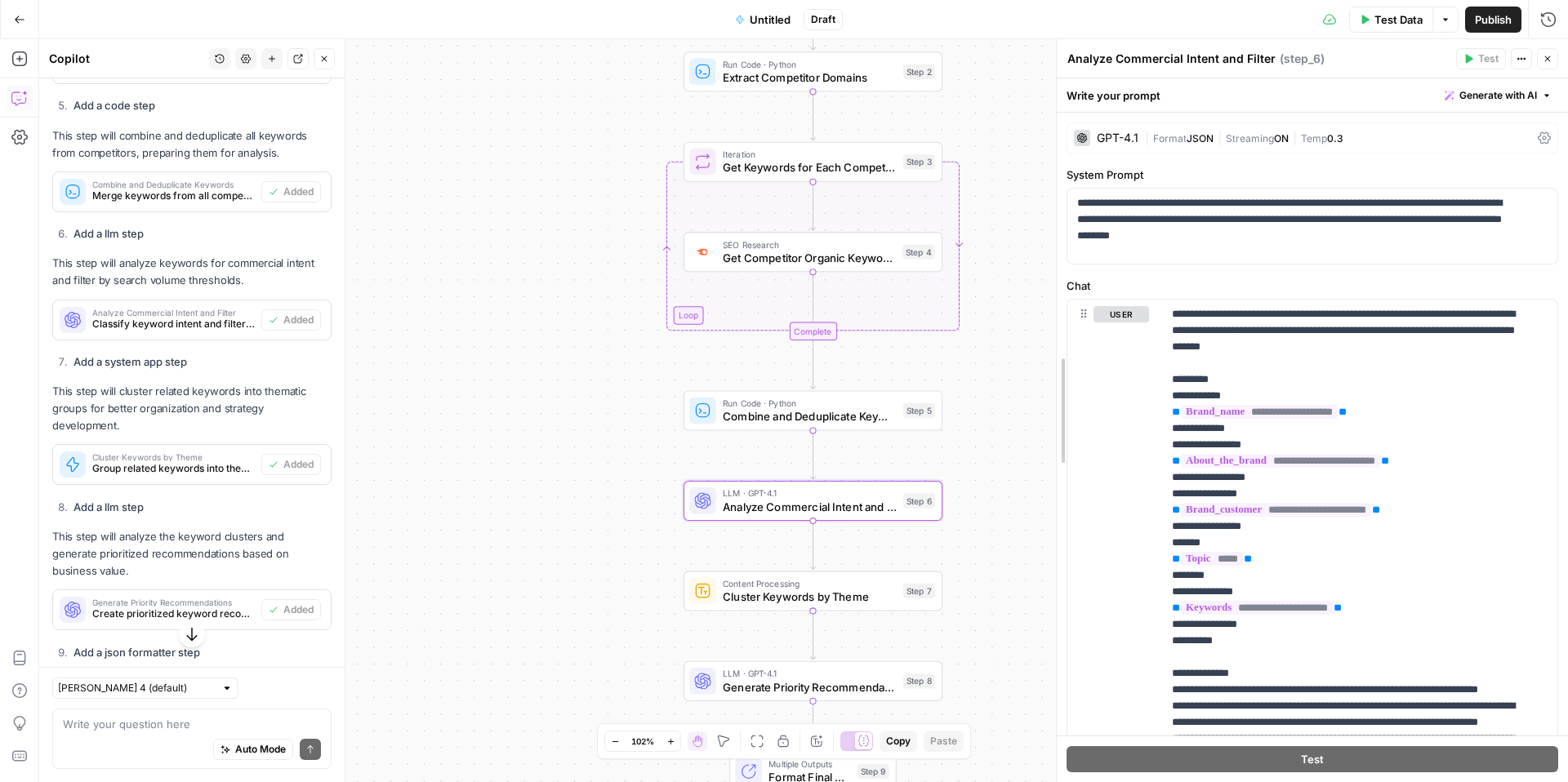
drag, startPoint x: 1240, startPoint y: 273, endPoint x: 1011, endPoint y: 281, distance: 229.1
click at [1048, 281] on div at bounding box center [1057, 411] width 16 height 743
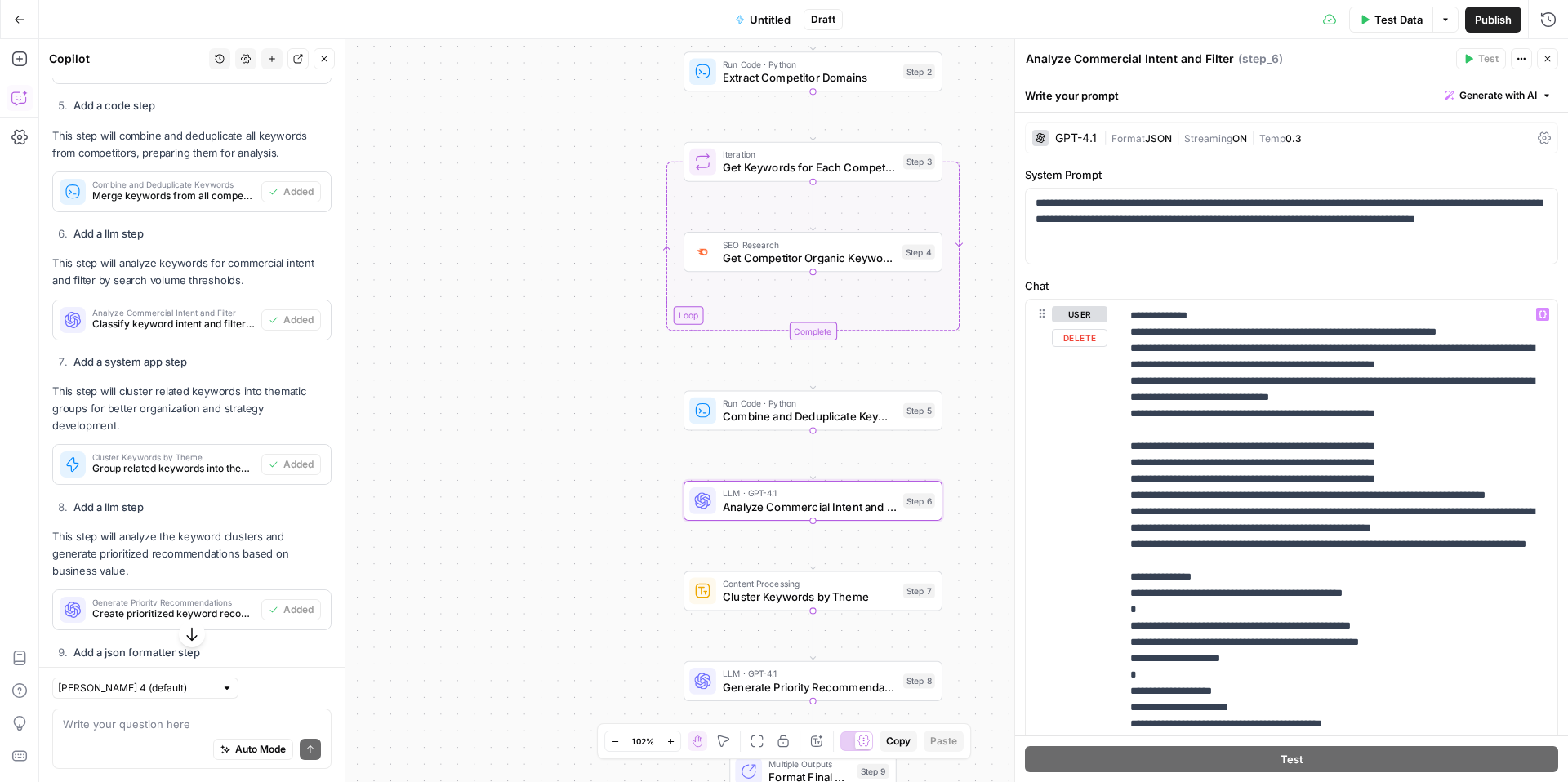
scroll to position [316, 0]
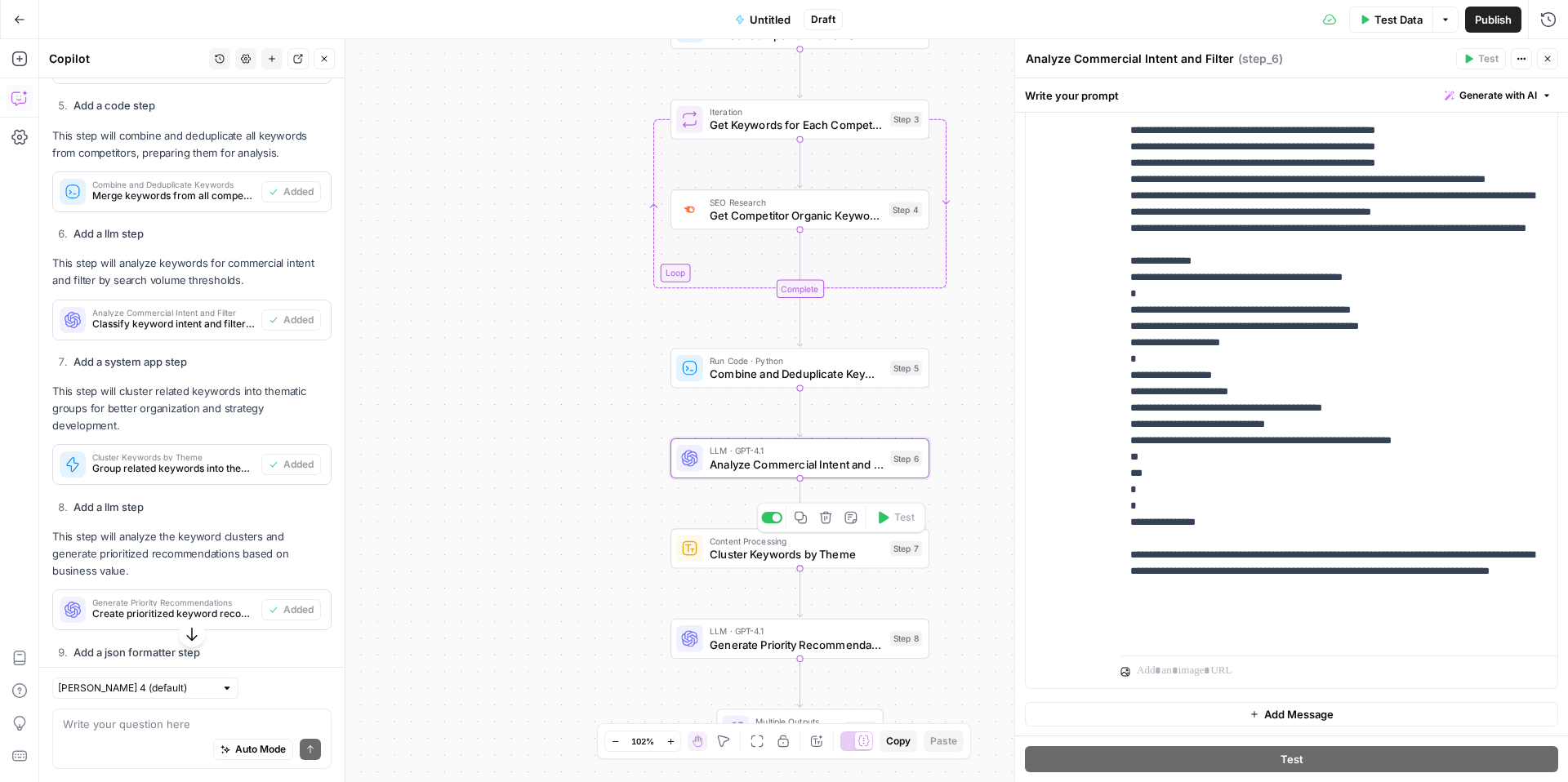
click at [737, 559] on span "Cluster Keywords by Theme" at bounding box center [797, 554] width 174 height 16
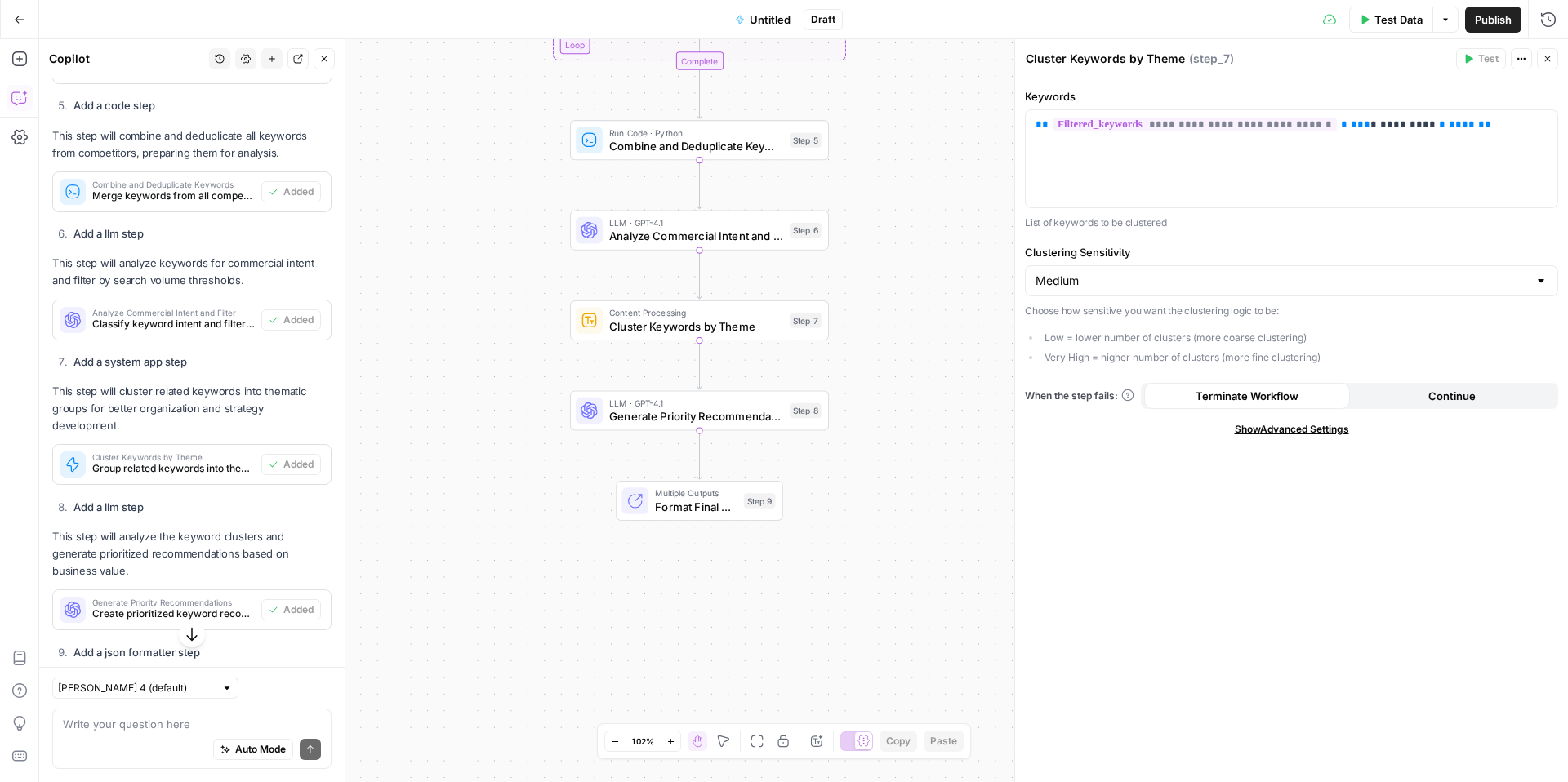
scroll to position [2048, 0]
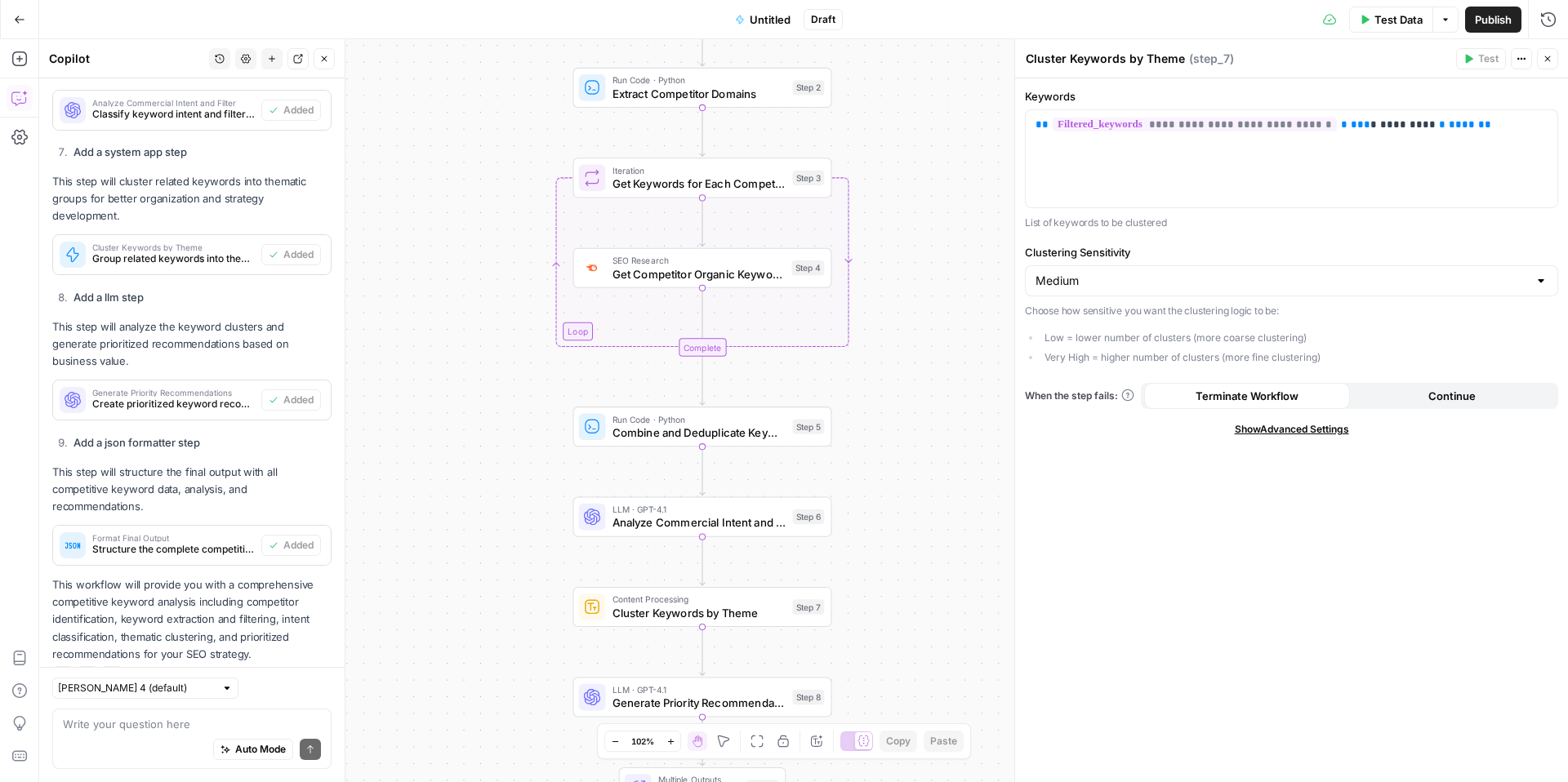
click at [1366, 25] on button "Test Data" at bounding box center [1391, 20] width 84 height 26
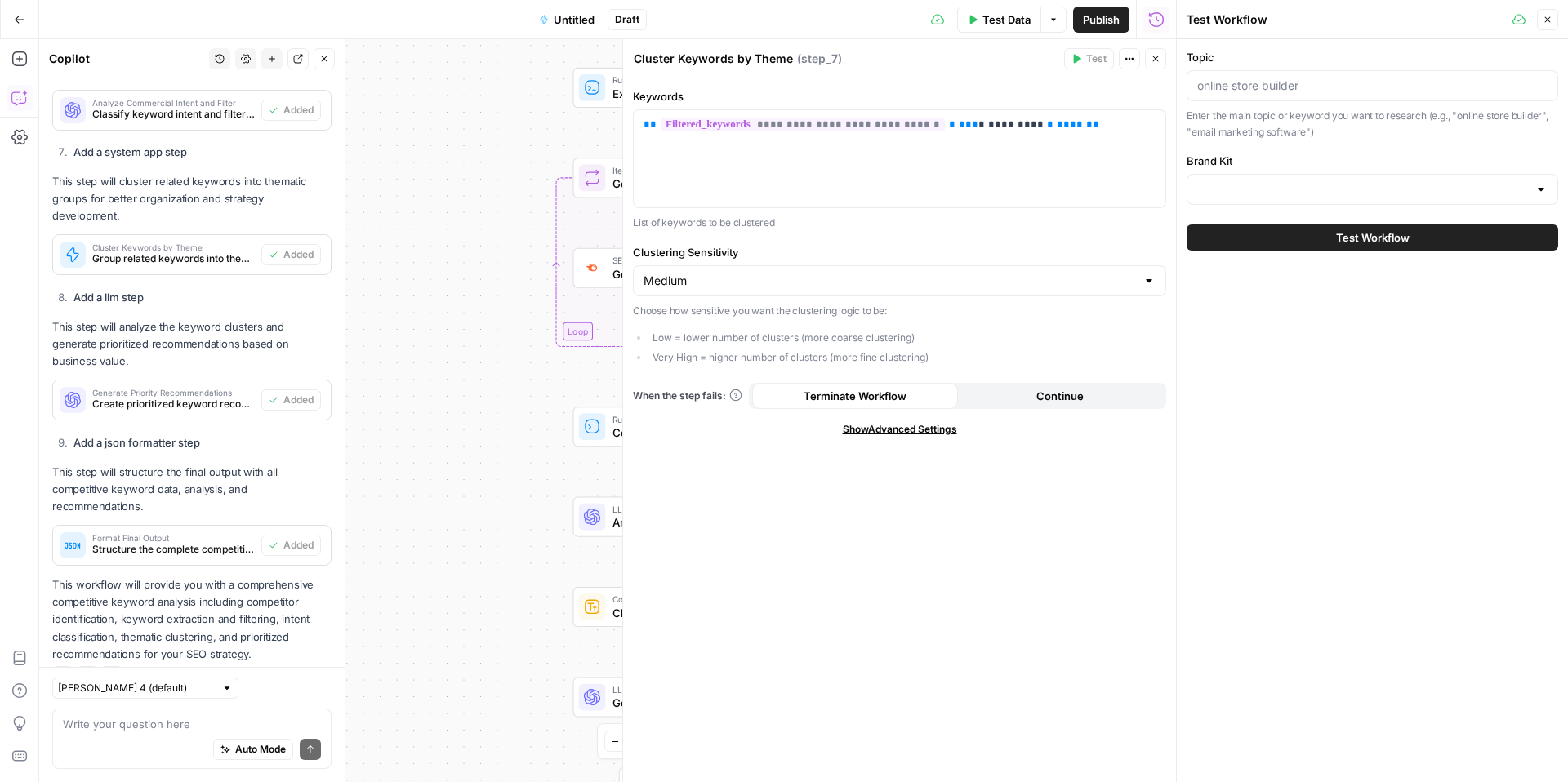
click at [1394, 205] on div "Topic Enter the main topic or keyword you want to research (e.g., "online store…" at bounding box center [1371, 150] width 391 height 221
click at [1376, 194] on input "Brand Kit" at bounding box center [1361, 189] width 330 height 16
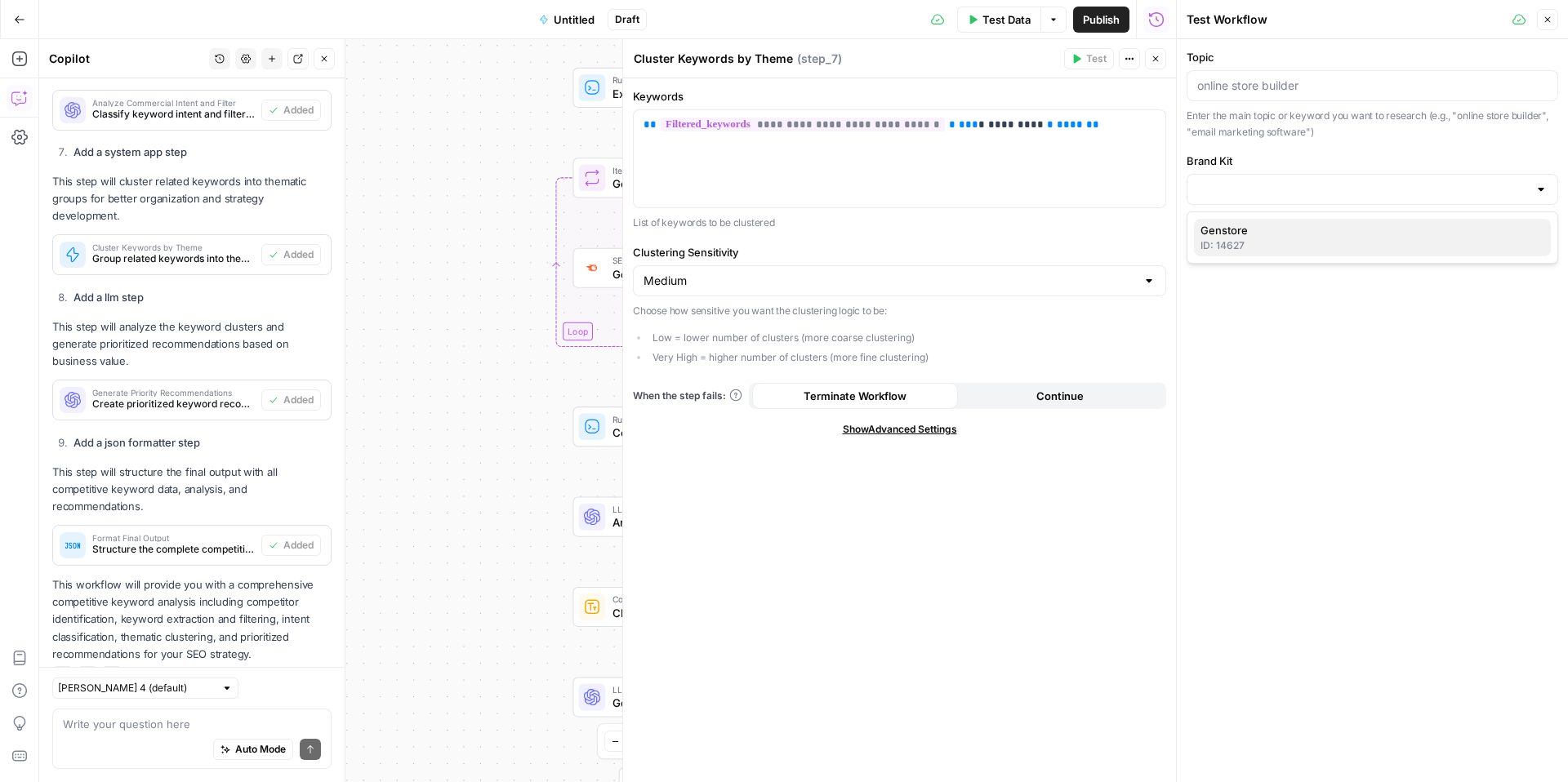
click at [1361, 248] on div "ID: 14627" at bounding box center [1371, 246] width 343 height 15
type input "Genstore"
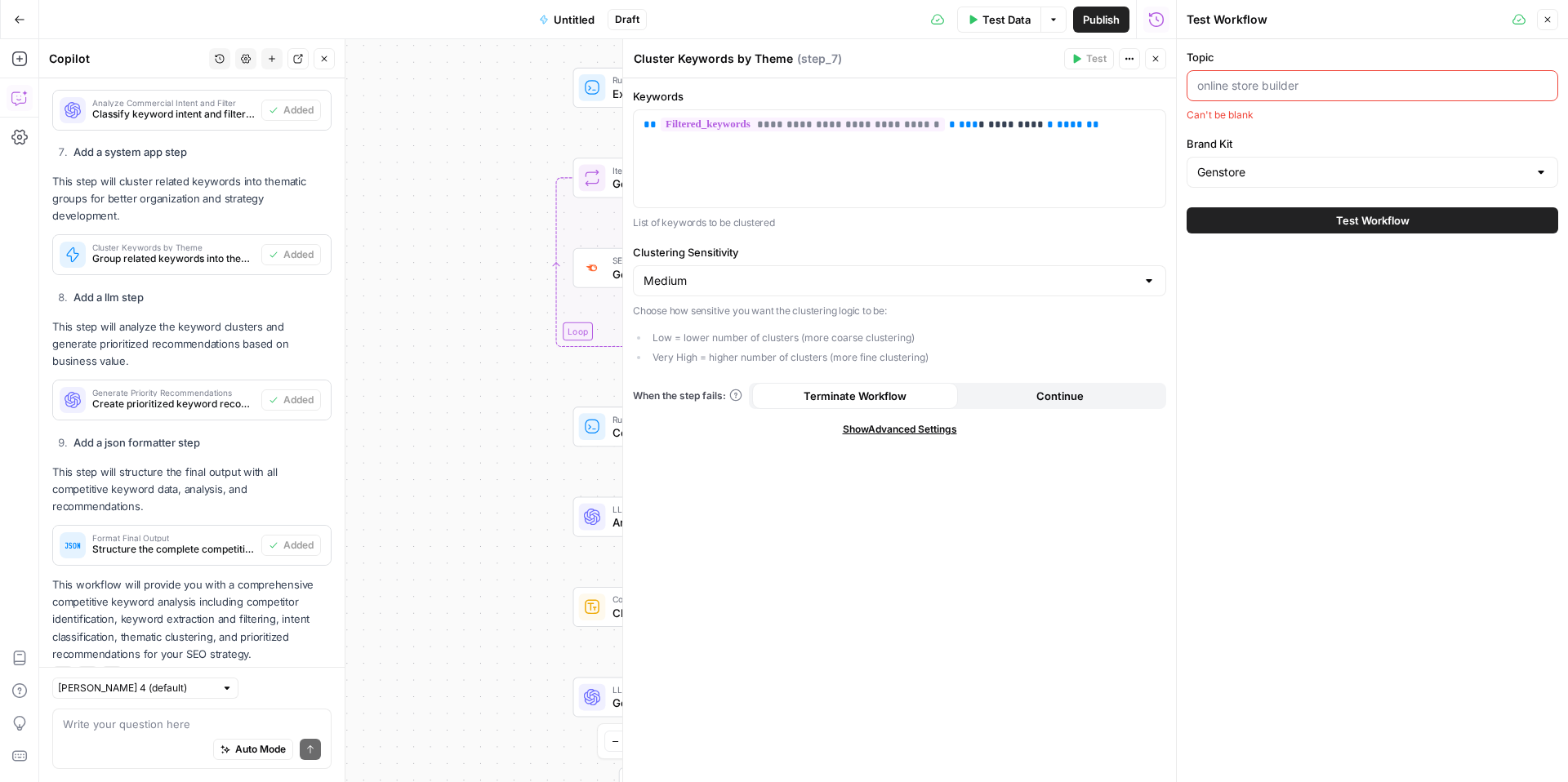
click at [1247, 80] on input "Topic" at bounding box center [1371, 86] width 350 height 16
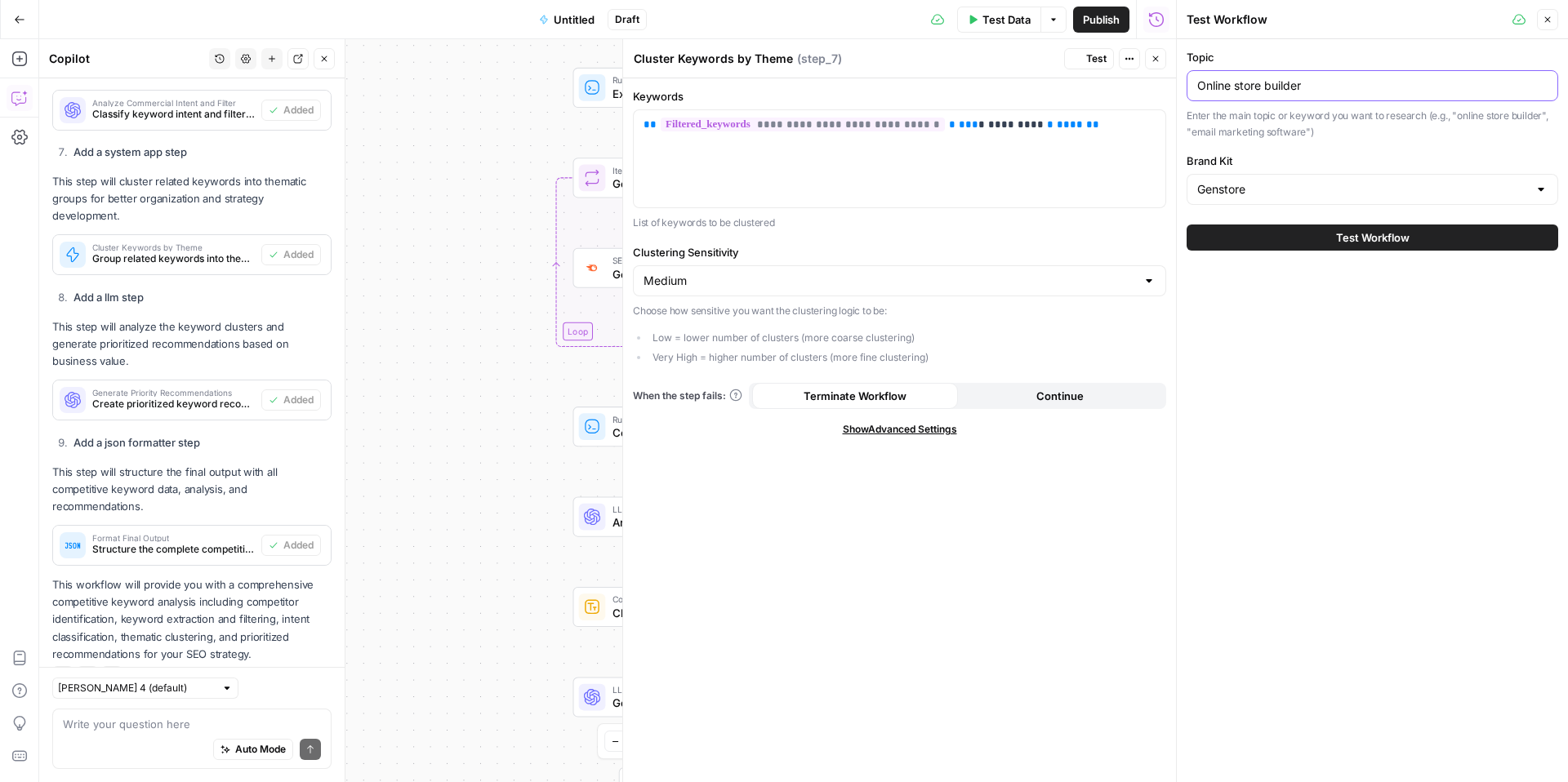
type input "Online store builder"
click at [1412, 237] on button "Test Workflow" at bounding box center [1371, 238] width 371 height 26
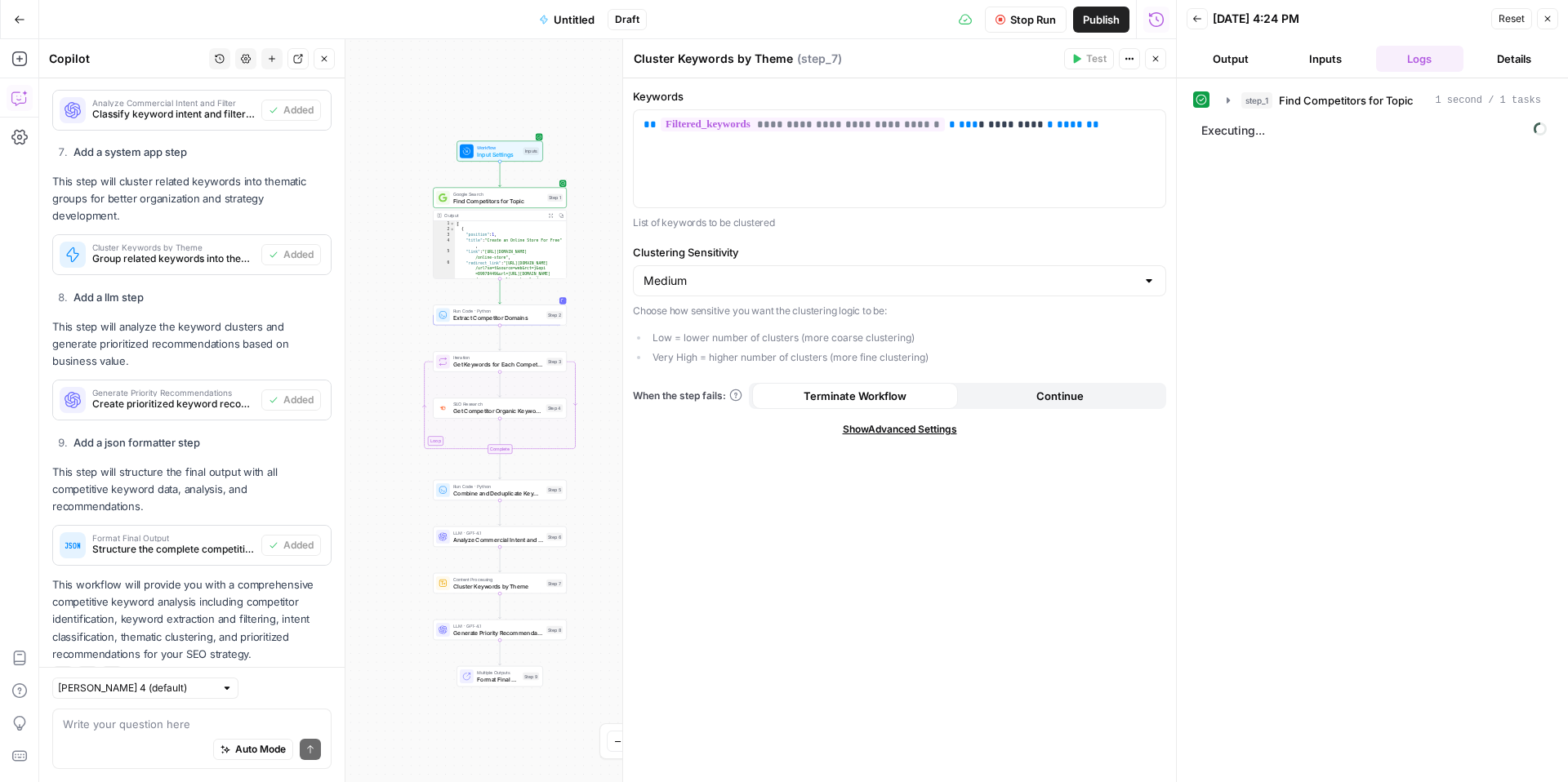
click at [1355, 119] on span "Executing..." at bounding box center [1373, 130] width 355 height 26
click at [1362, 107] on span "Find Competitors for Topic" at bounding box center [1346, 101] width 134 height 16
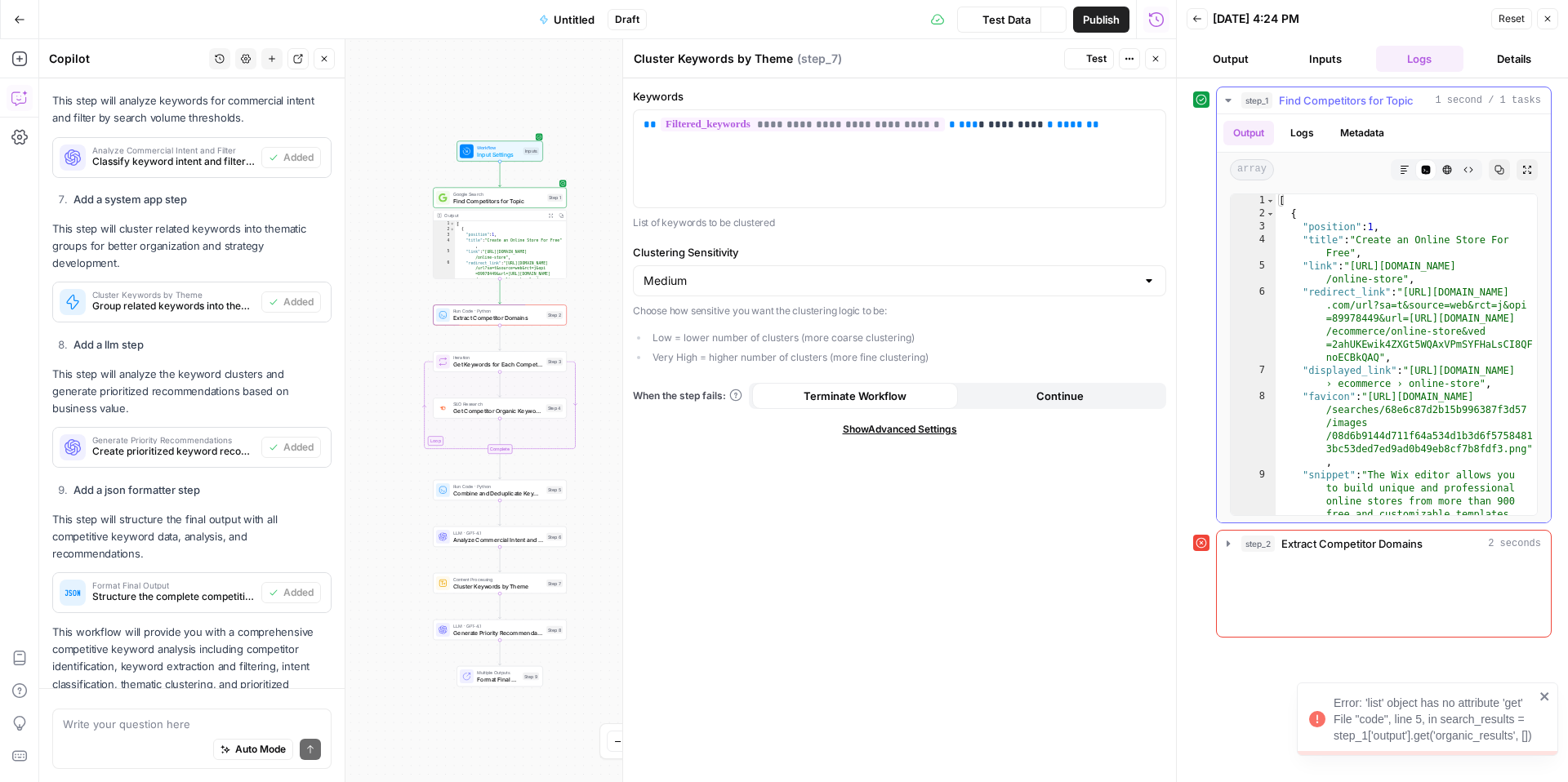
click at [1362, 102] on span "Find Competitors for Topic" at bounding box center [1346, 101] width 134 height 16
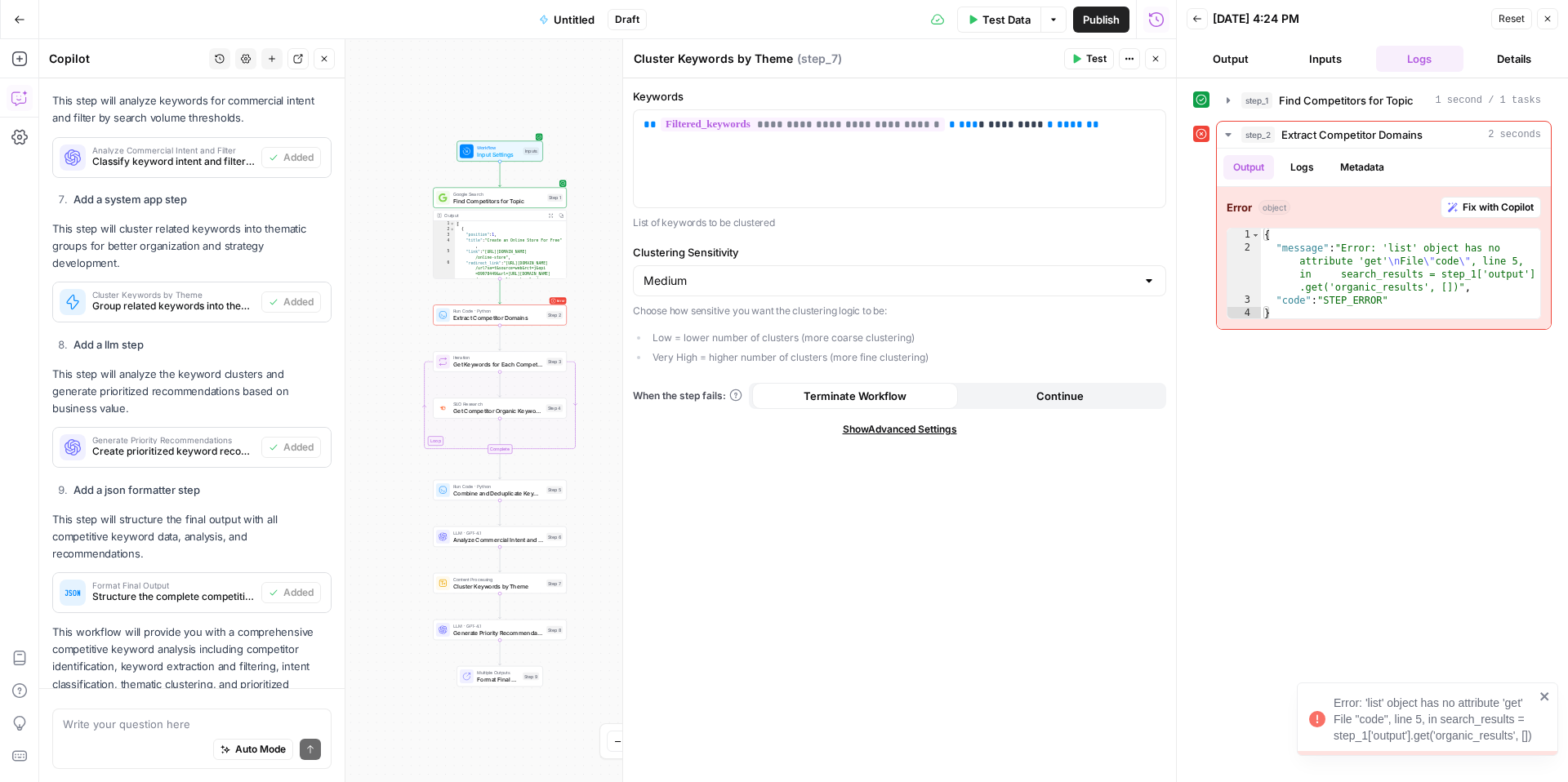
scroll to position [2048, 0]
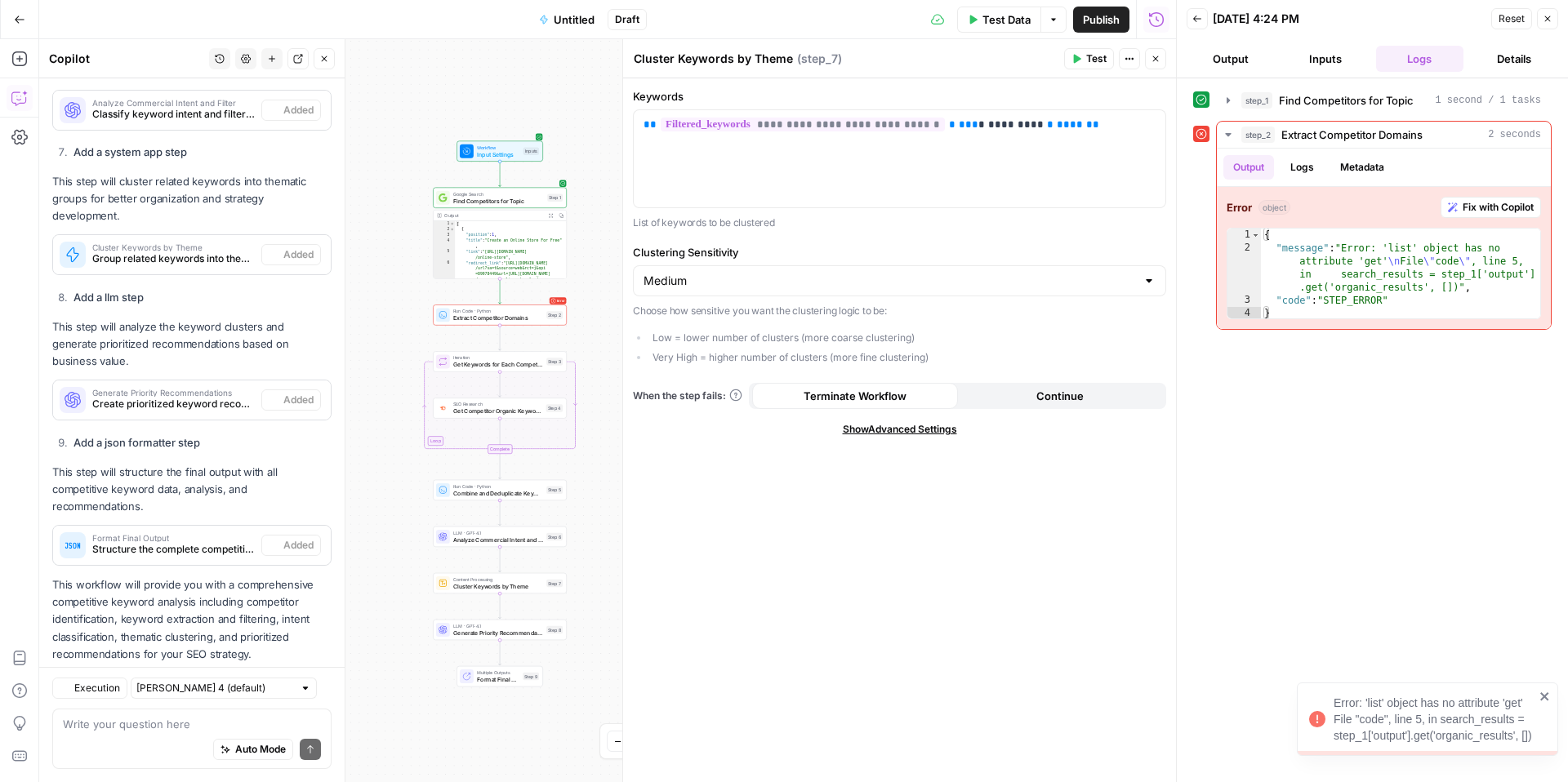
click at [1156, 61] on icon "button" at bounding box center [1156, 59] width 10 height 10
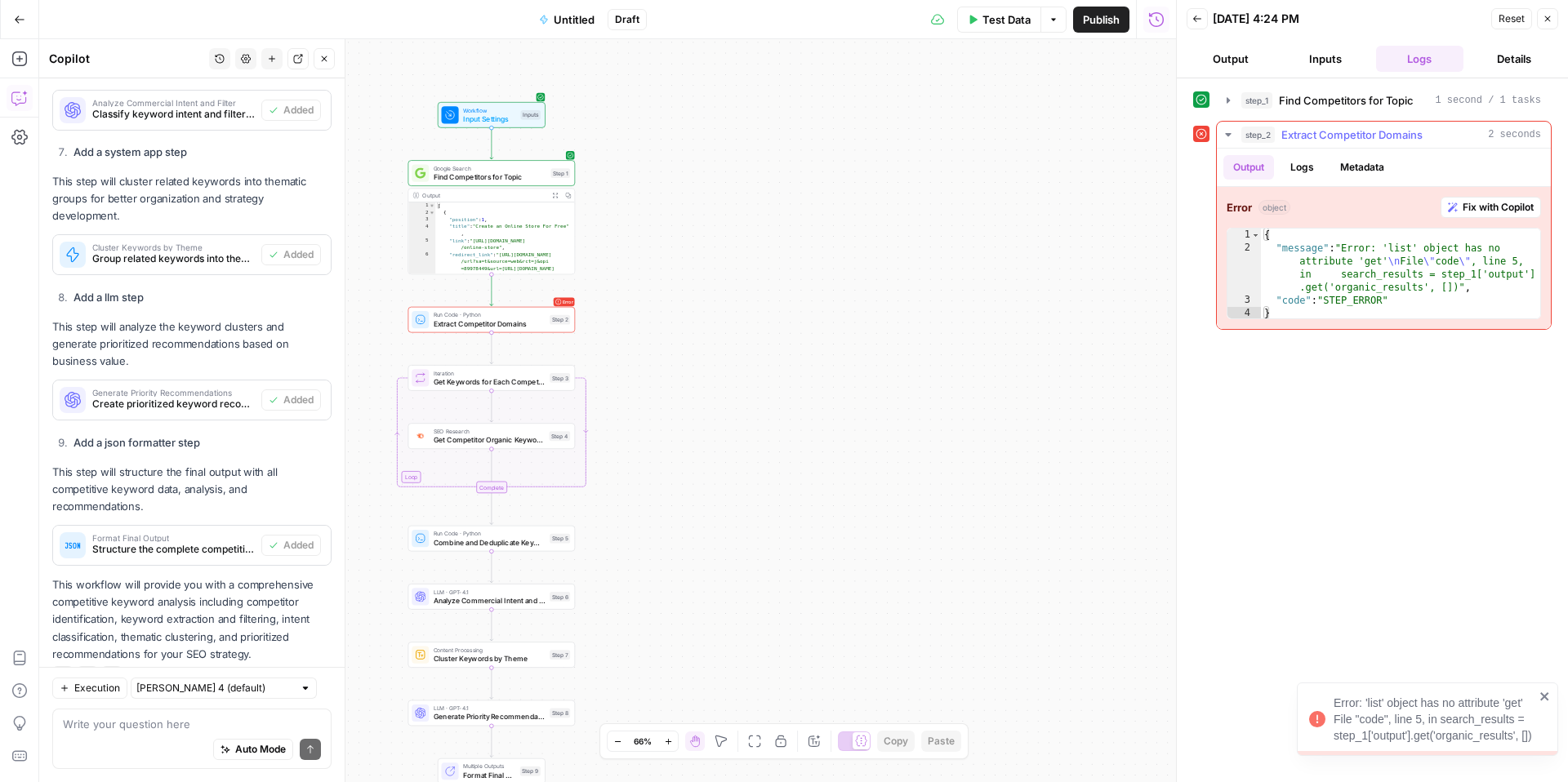
click at [1497, 218] on div "Error object Fix with Copilot 1 2 3 4 { "message" : "Error: 'list' object has n…" at bounding box center [1383, 257] width 334 height 142
click at [1498, 209] on span "Fix with Copilot" at bounding box center [1498, 207] width 71 height 15
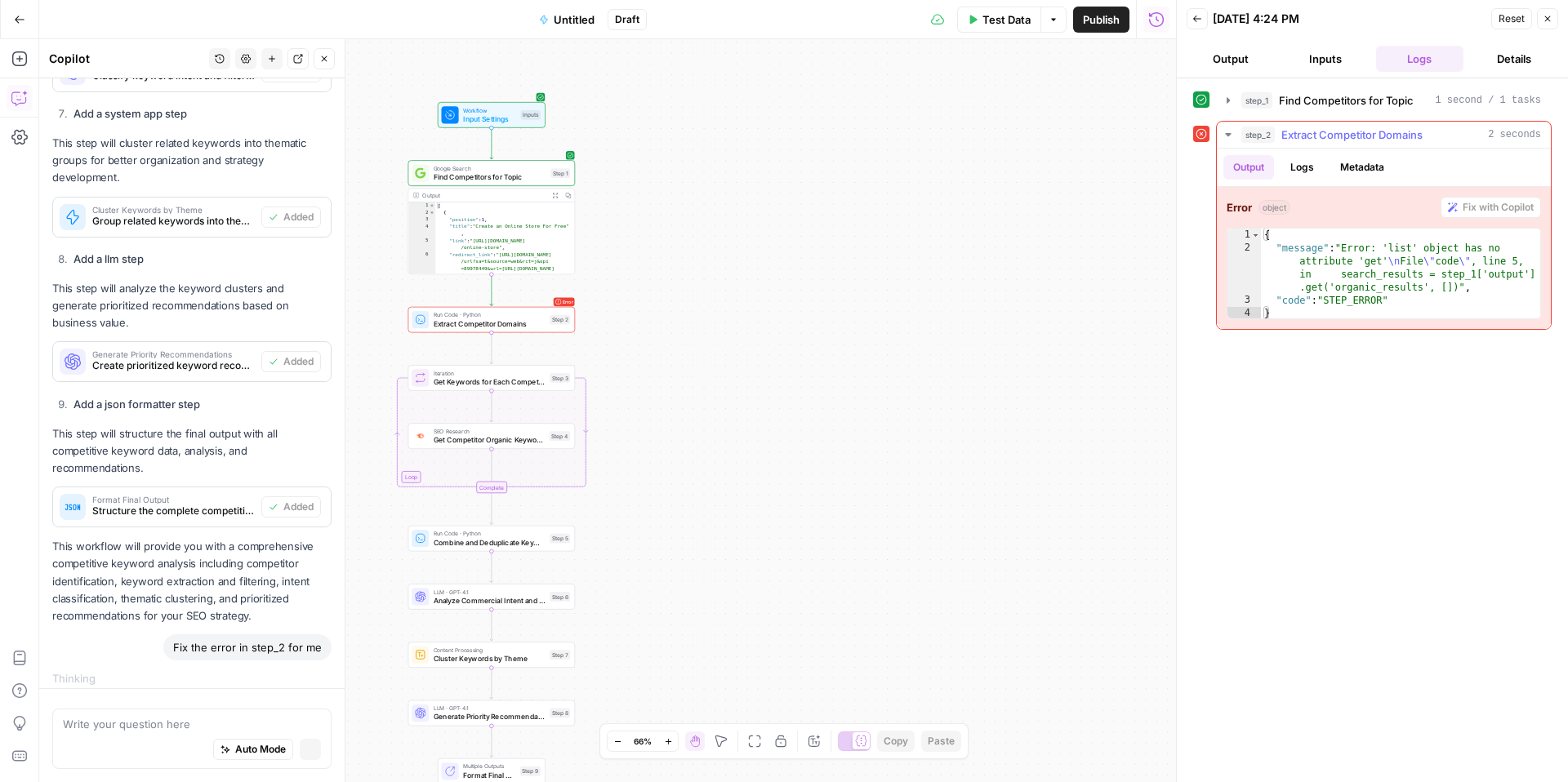
scroll to position [2025, 0]
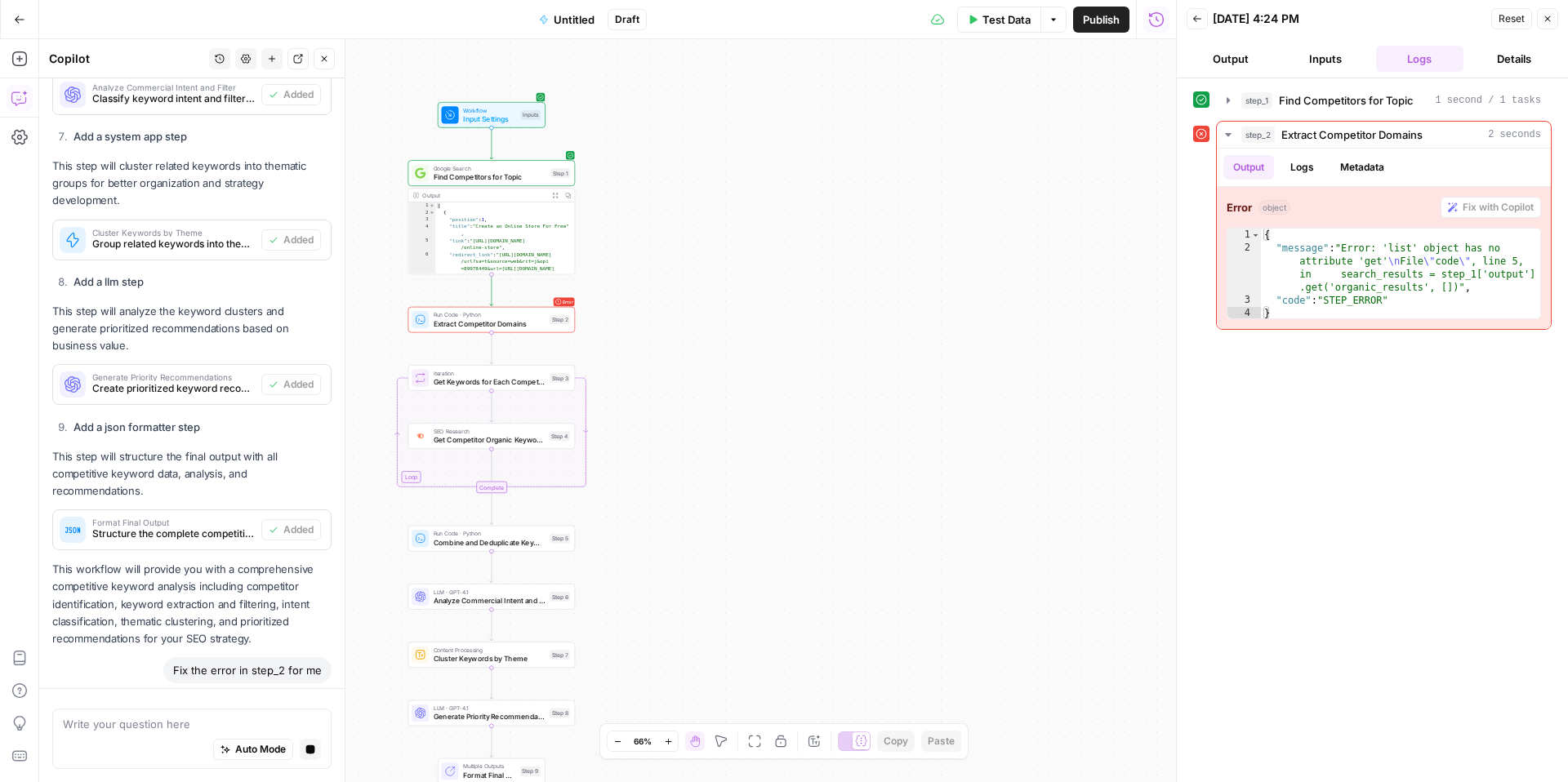
click at [493, 322] on span "Extract Competitor Domains" at bounding box center [489, 323] width 111 height 11
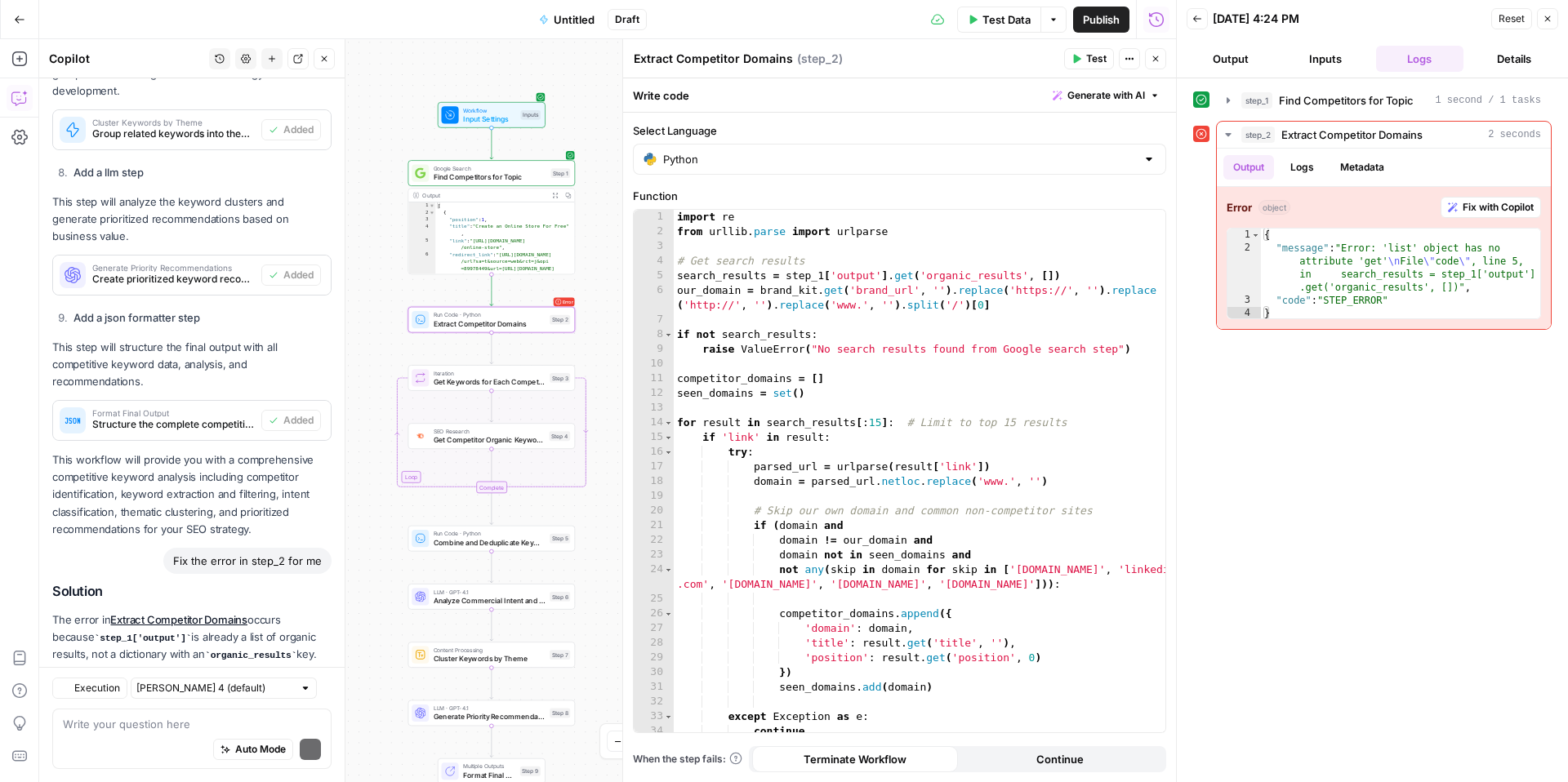
scroll to position [2259, 0]
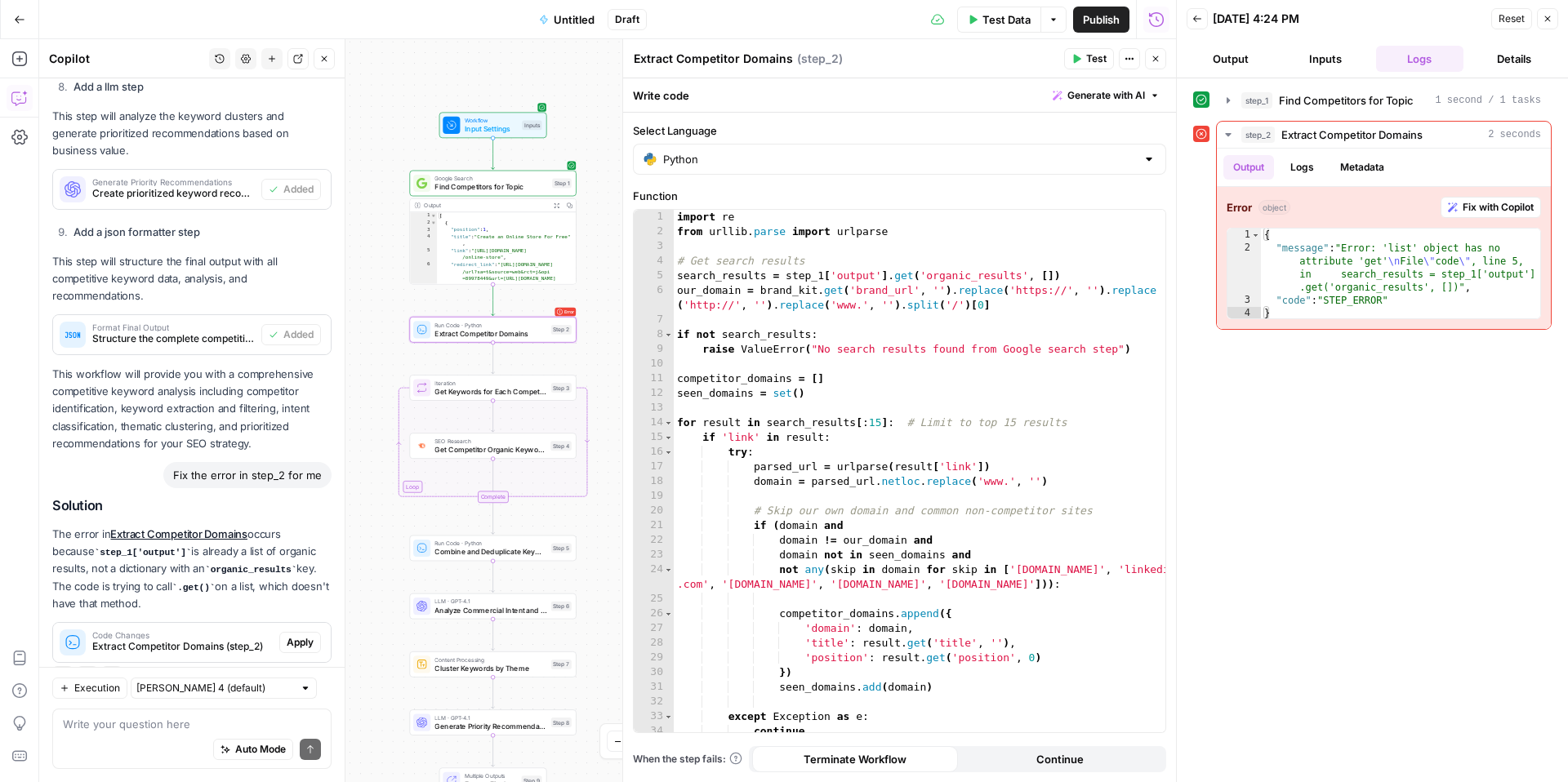
click at [300, 635] on span "Apply" at bounding box center [300, 643] width 27 height 15
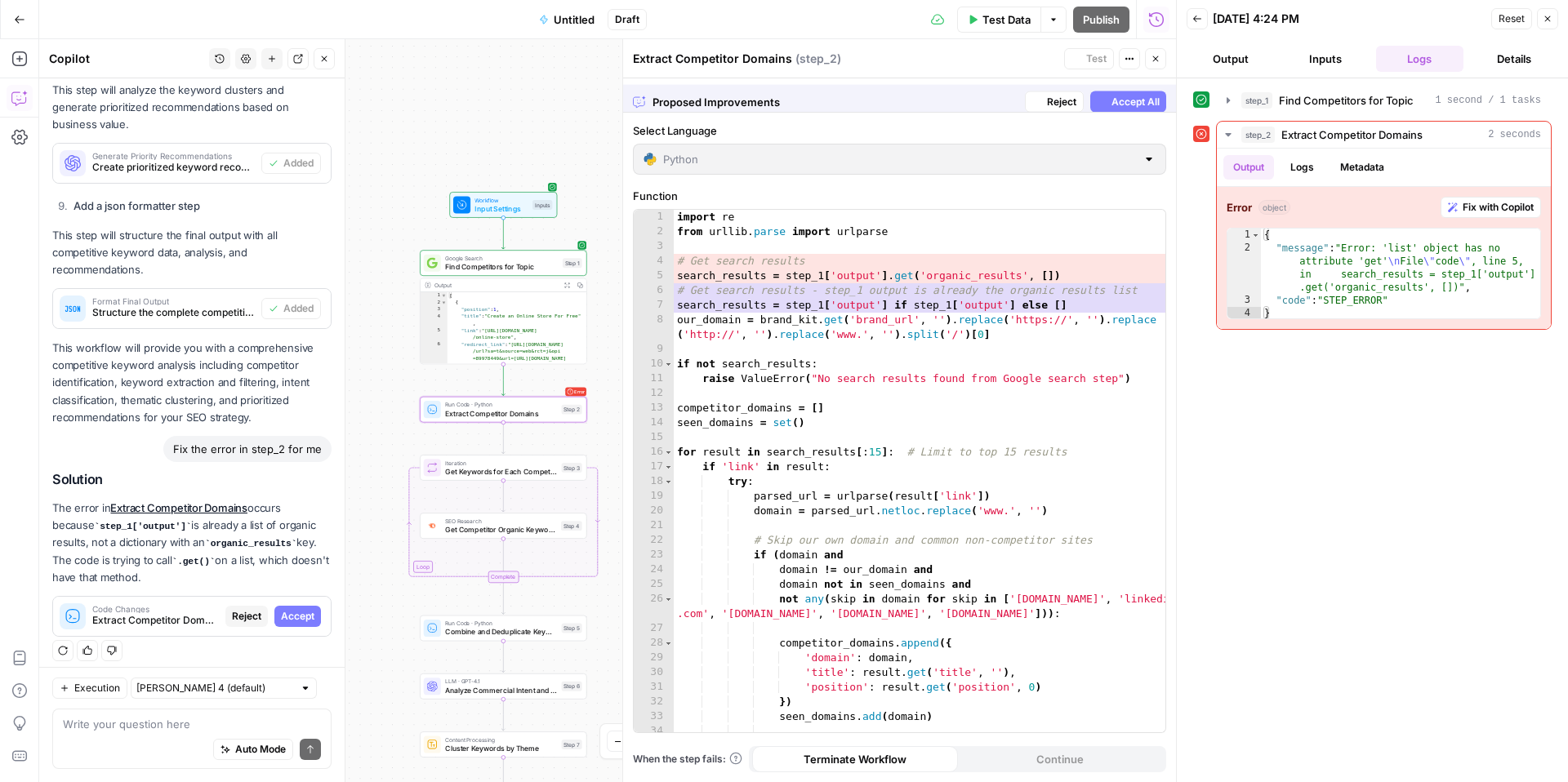
scroll to position [2233, 0]
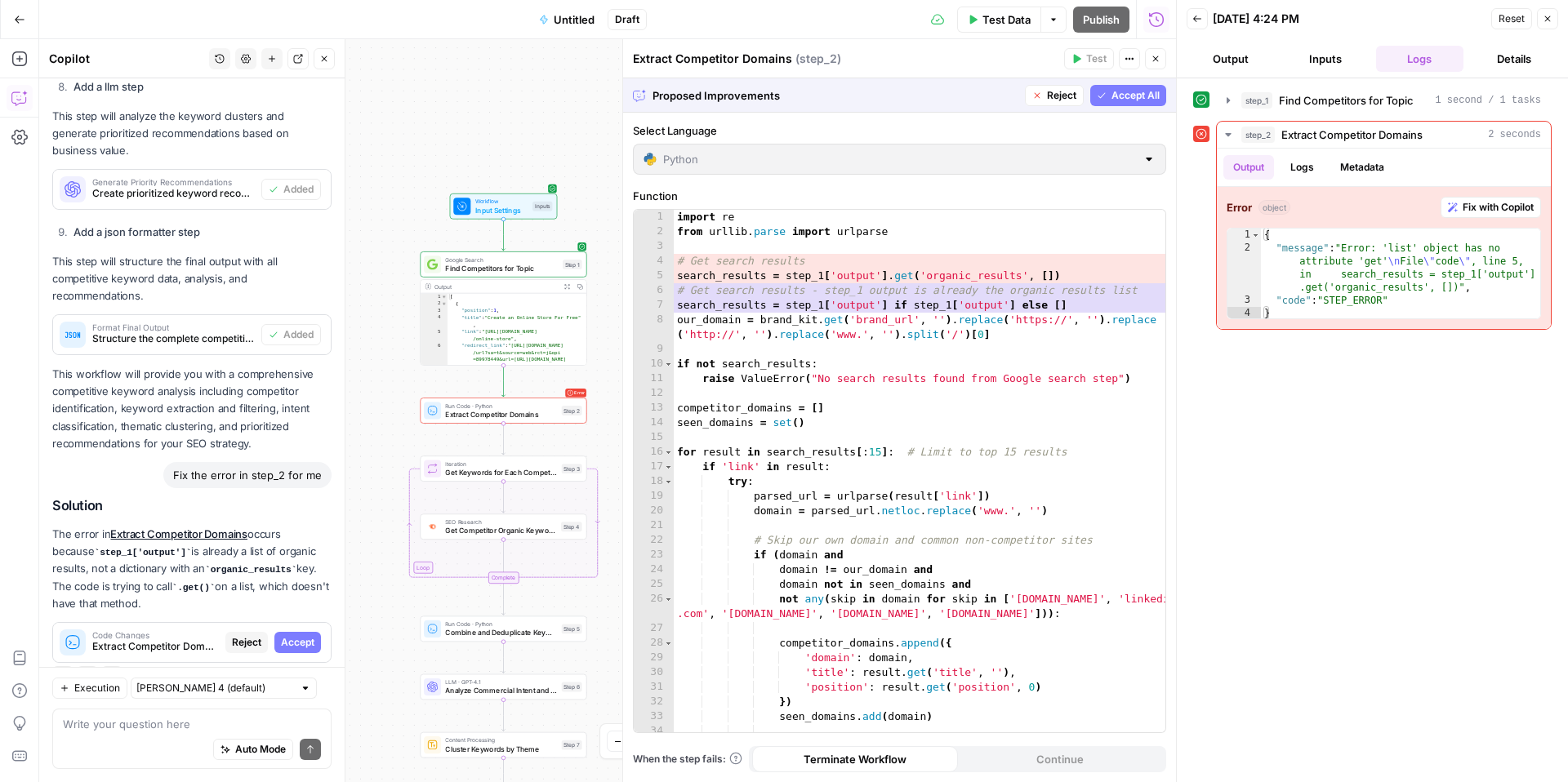
click at [1093, 101] on button "Accept All" at bounding box center [1128, 96] width 76 height 21
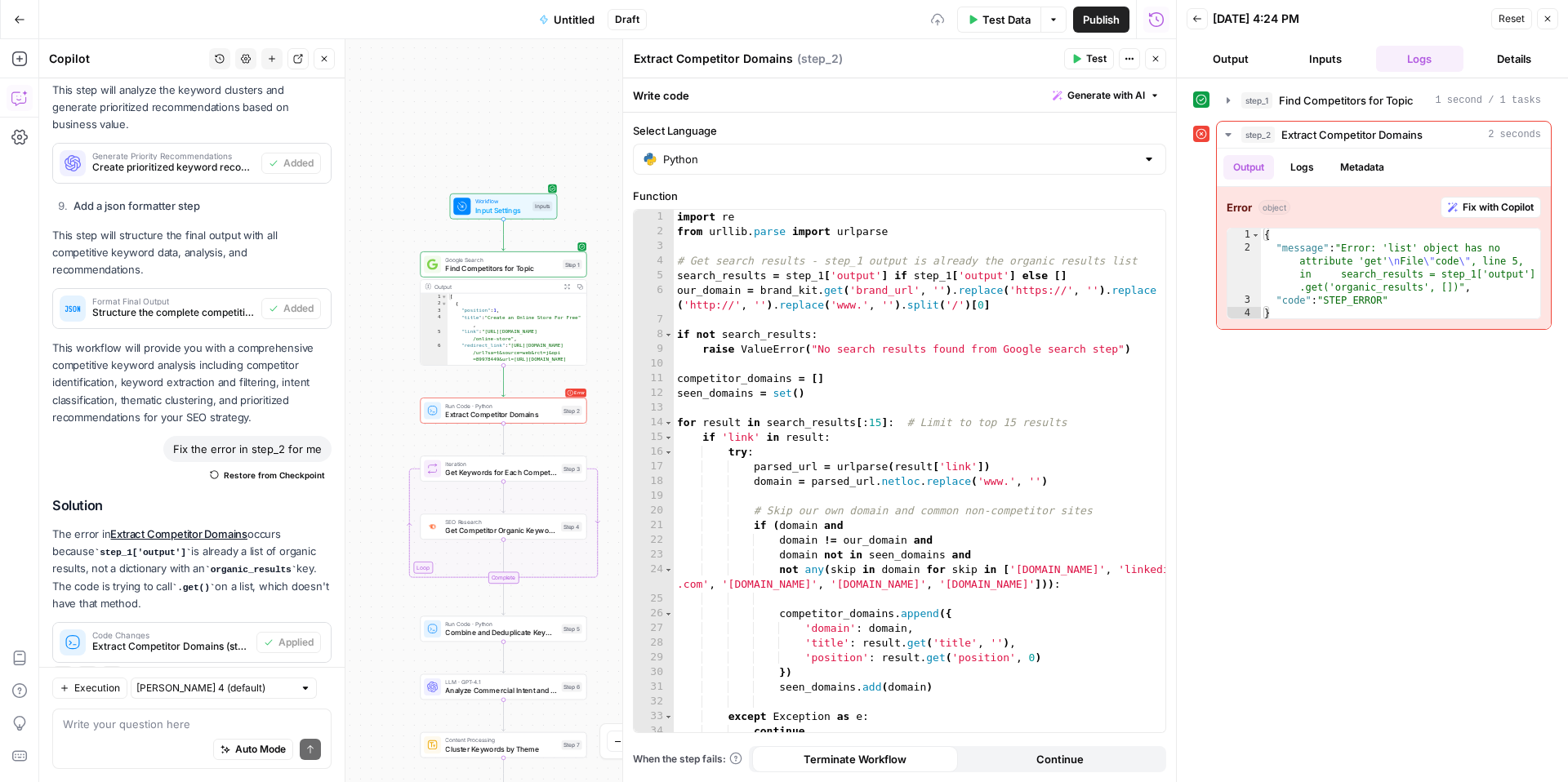
click at [1091, 70] on header "Extract Competitor Domains Extract Competitor Domains ( step_2 ) Test Actions C…" at bounding box center [899, 59] width 552 height 39
click at [1091, 61] on span "Test" at bounding box center [1096, 59] width 20 height 15
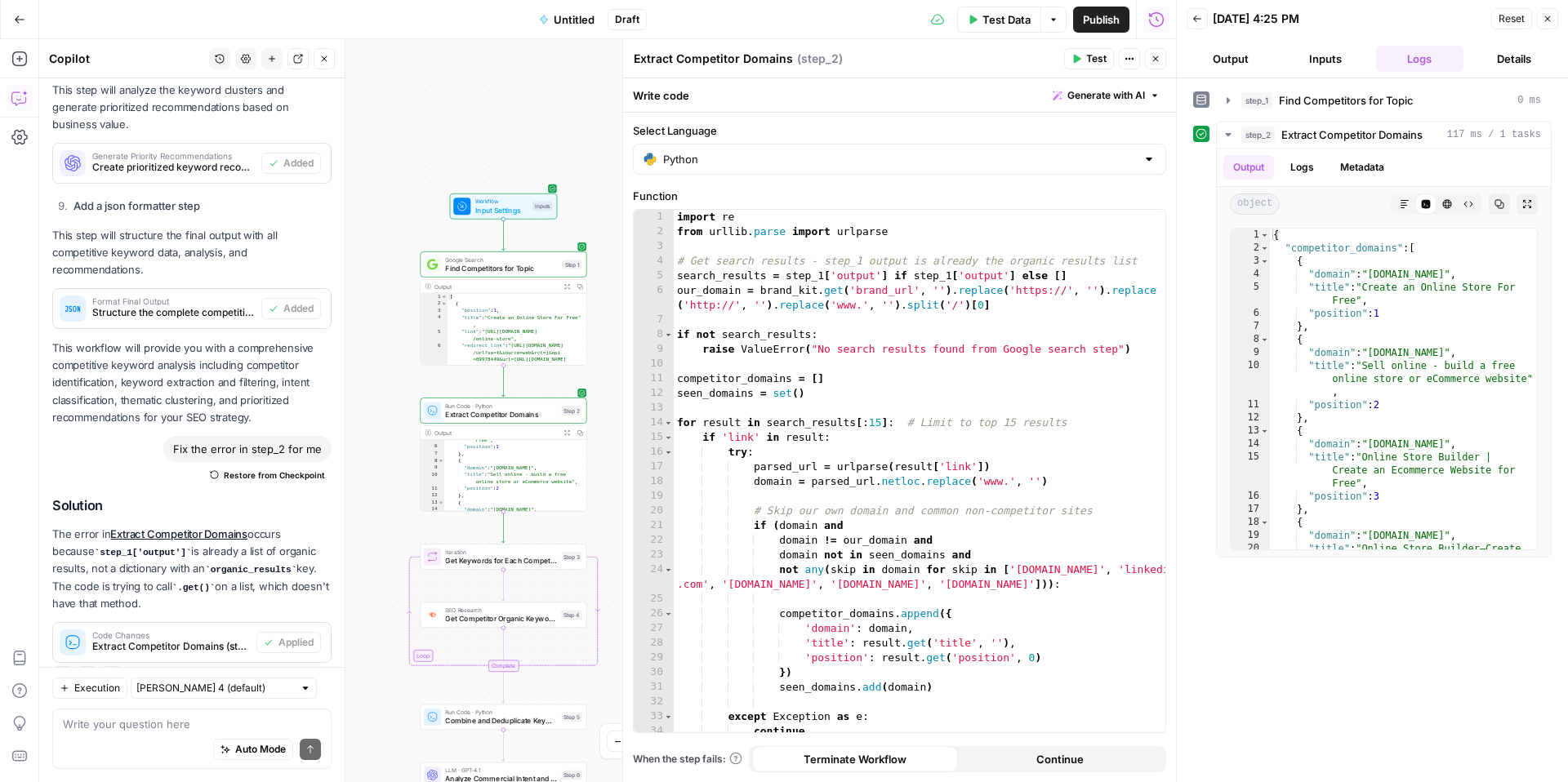
scroll to position [66, 0]
click at [567, 535] on span "Test" at bounding box center [570, 537] width 13 height 10
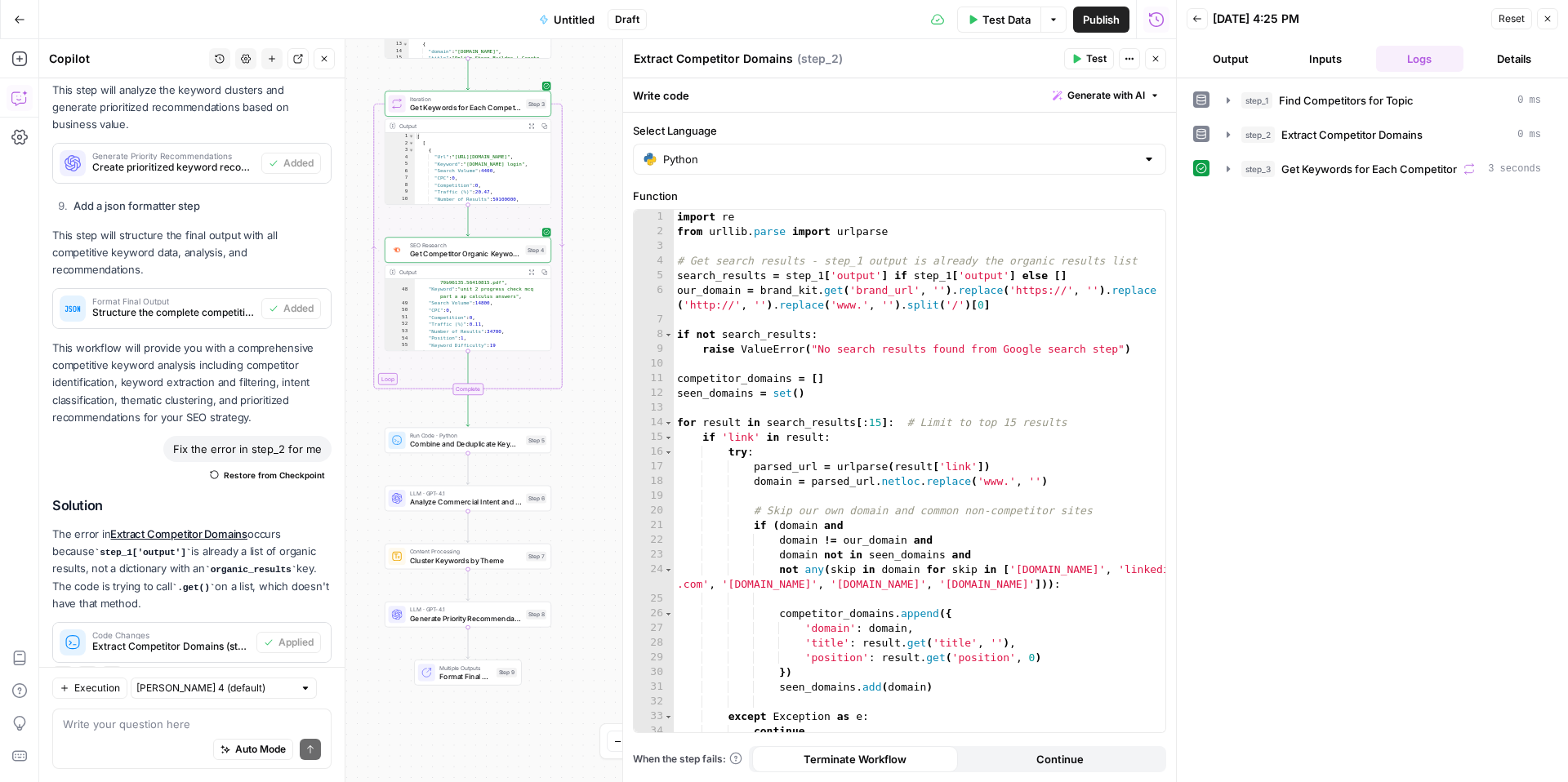
scroll to position [573, 0]
click at [1317, 173] on span "Get Keywords for Each Competitor" at bounding box center [1369, 169] width 175 height 16
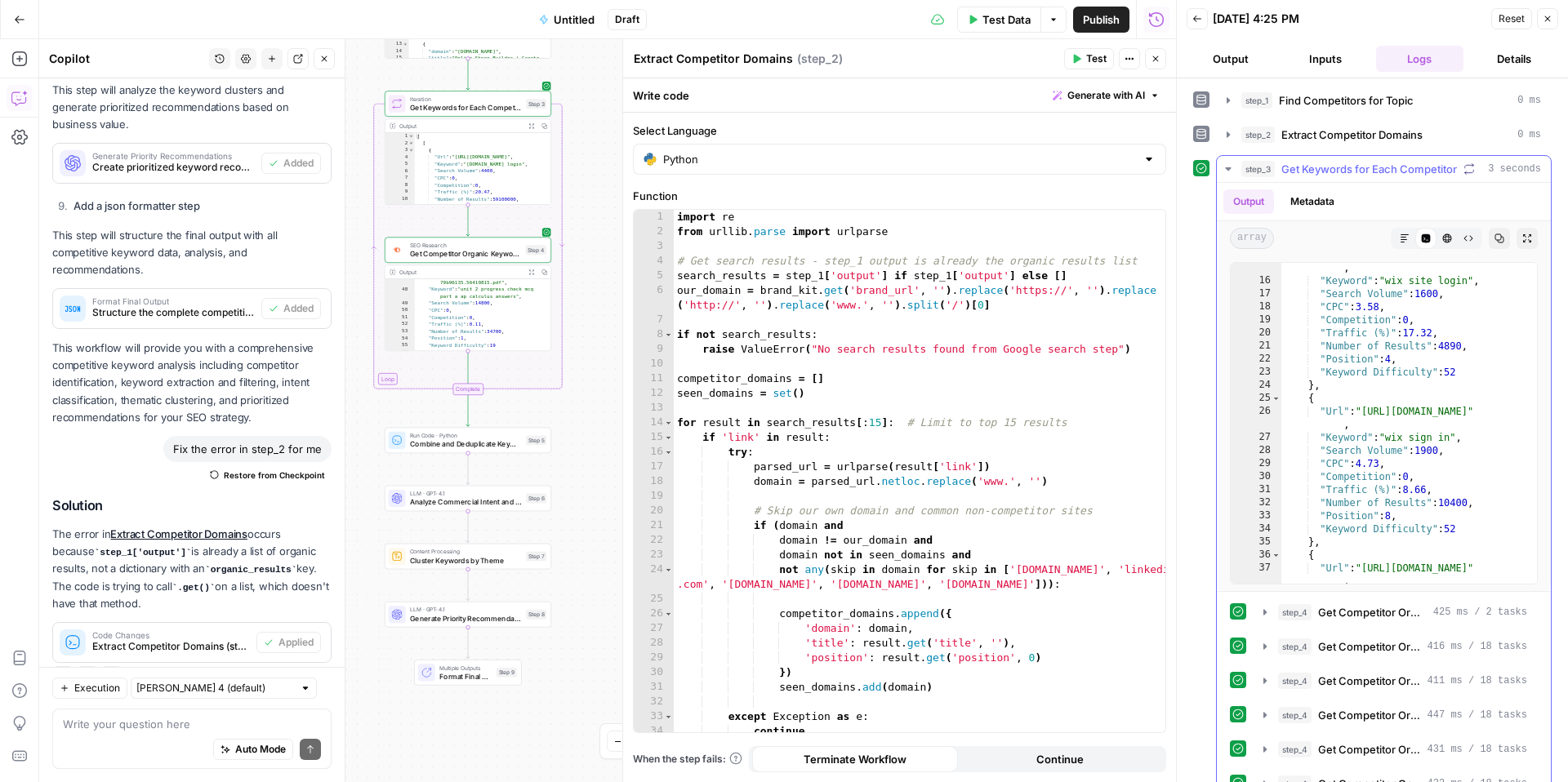
scroll to position [59, 0]
click at [526, 425] on button "Test" at bounding box center [529, 420] width 34 height 14
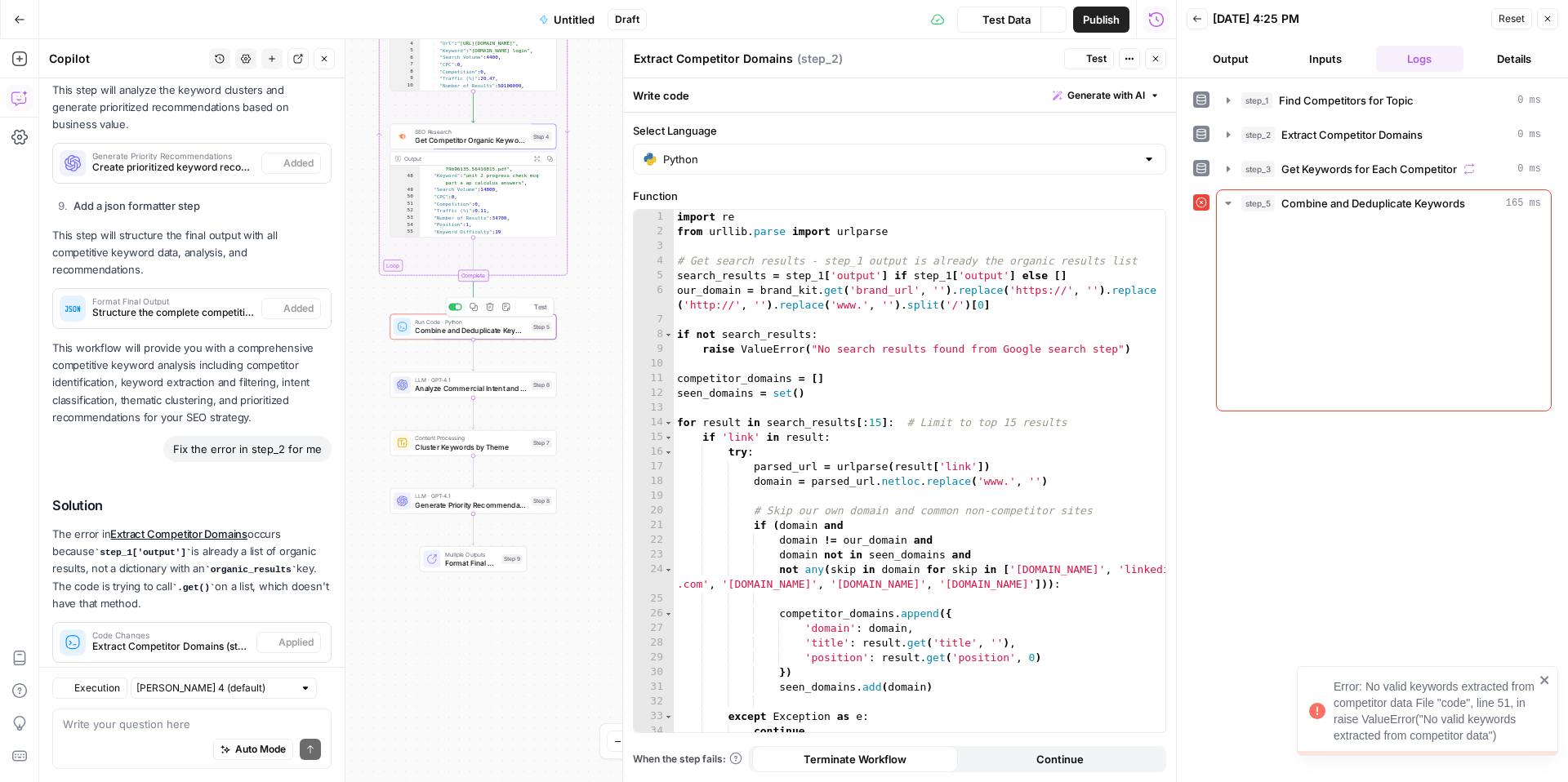
scroll to position [2285, 0]
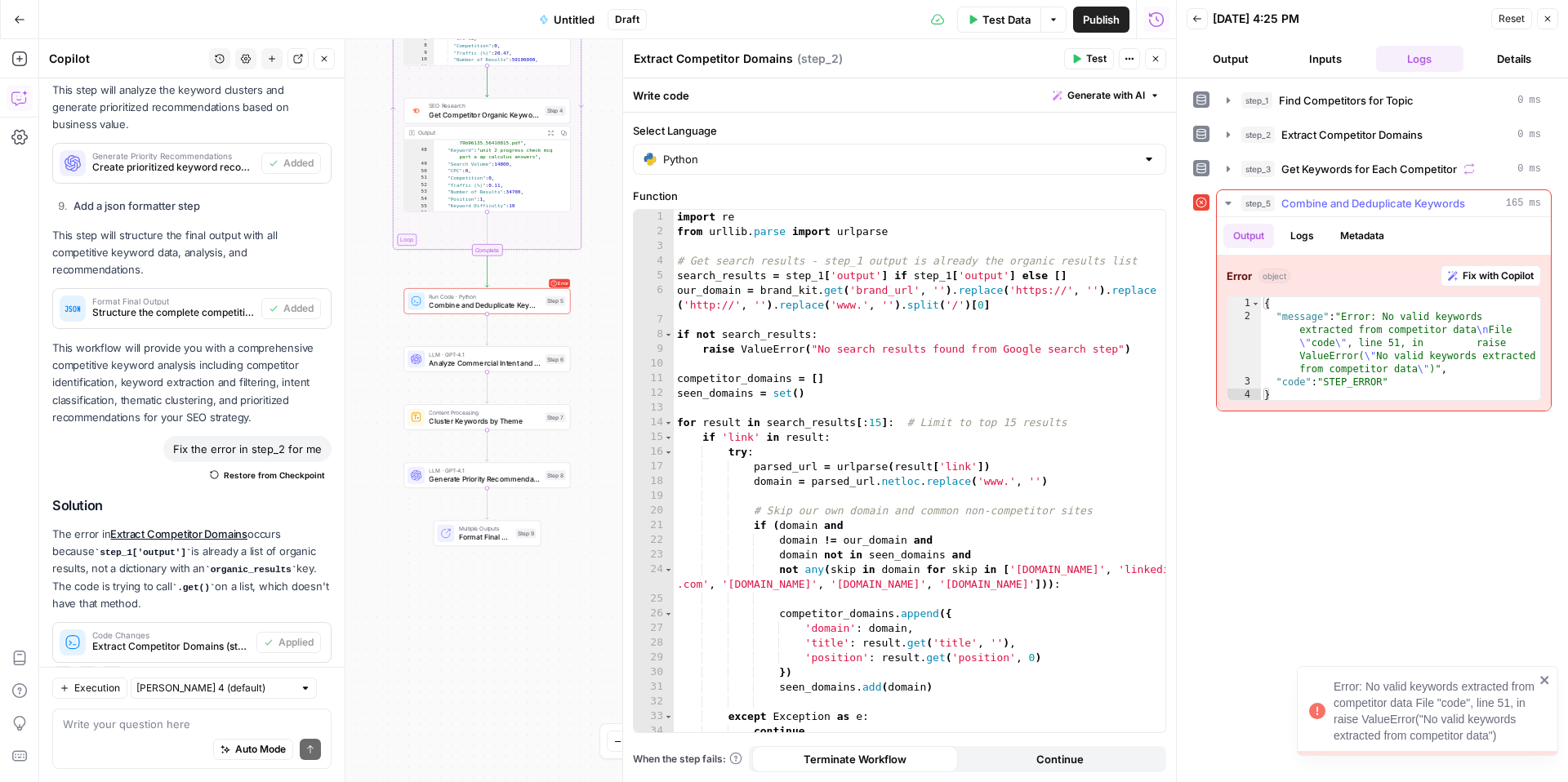
click at [1466, 271] on span "Fix with Copilot" at bounding box center [1498, 276] width 71 height 15
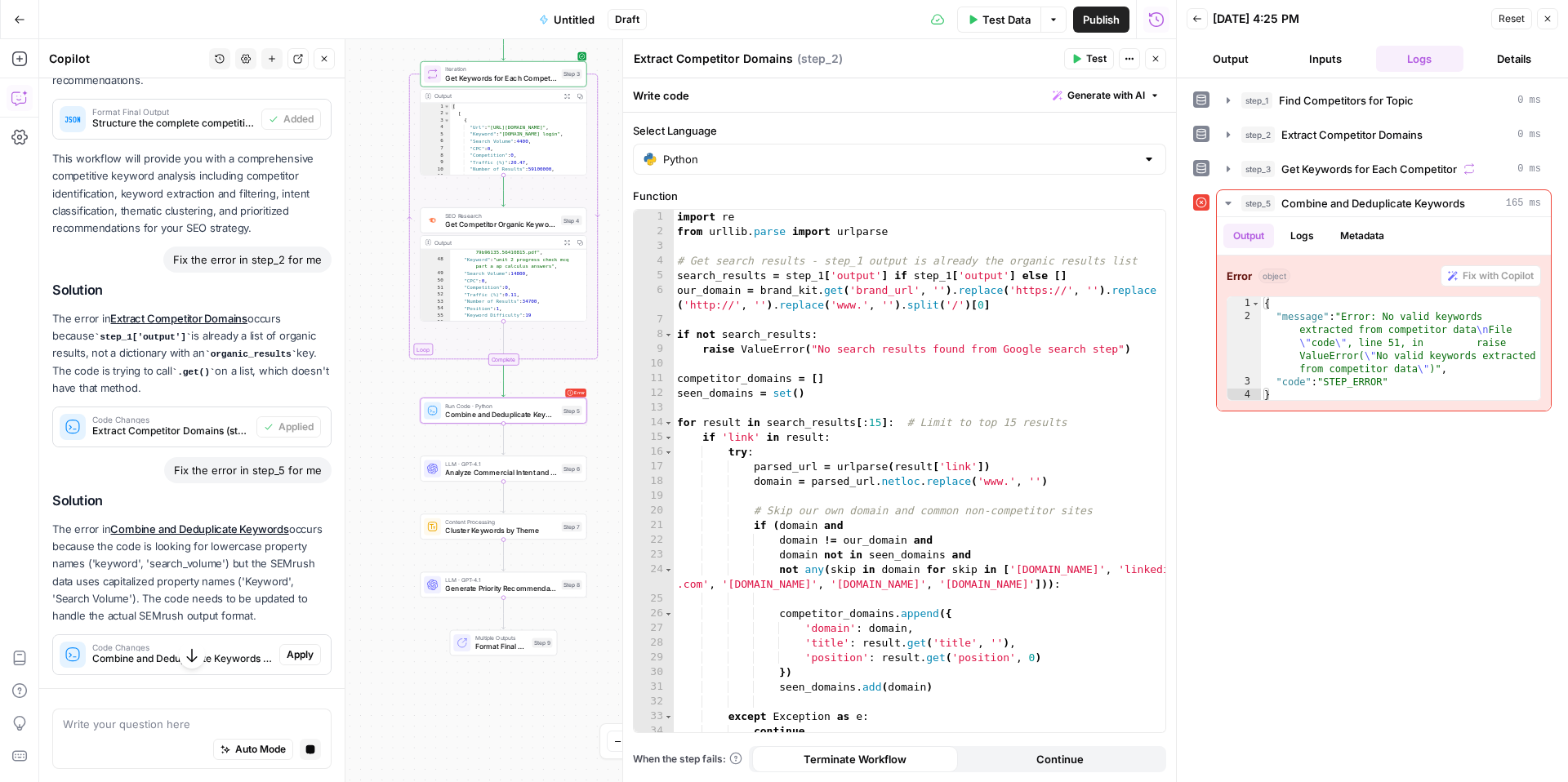
scroll to position [2401, 0]
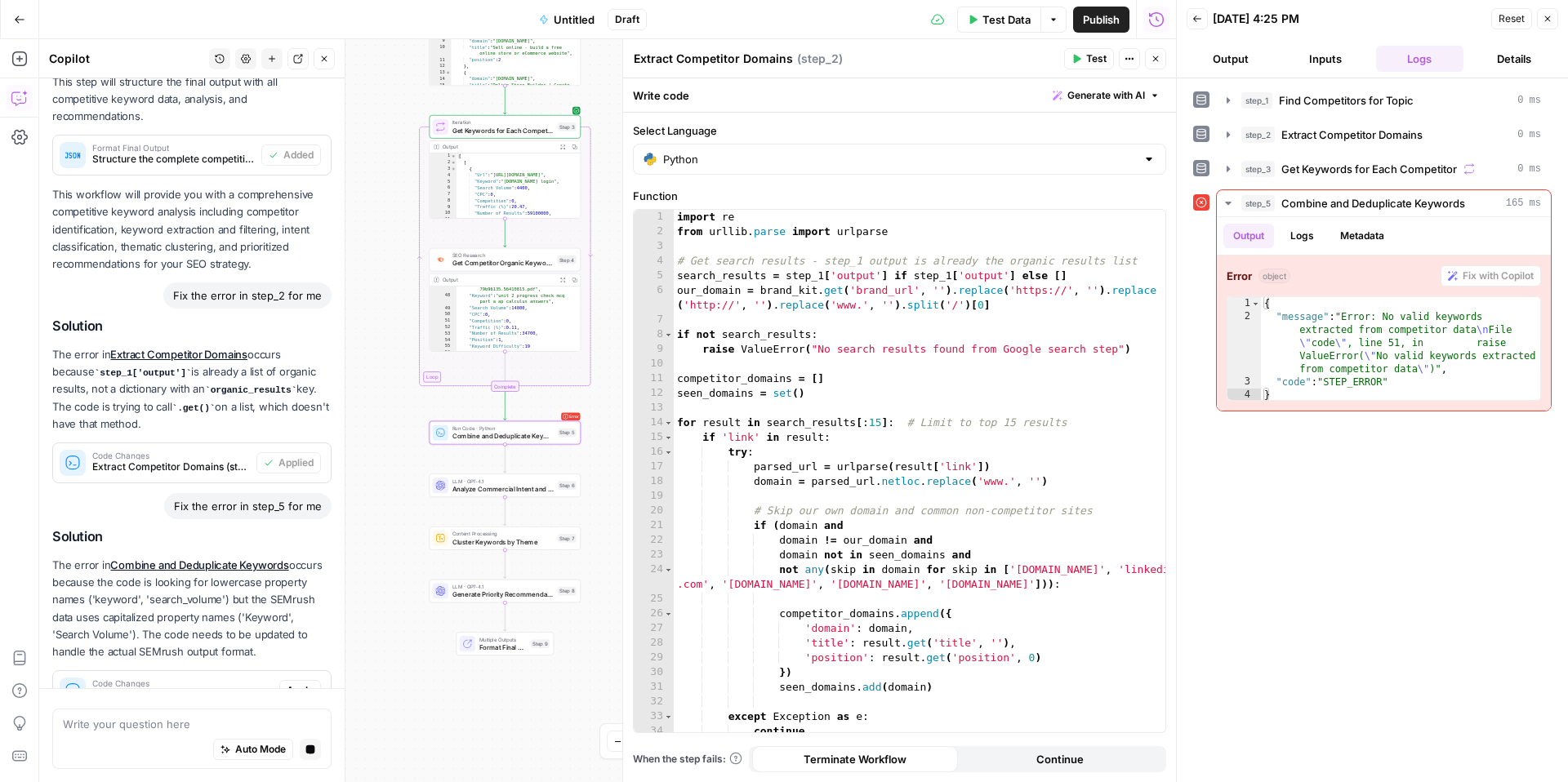
click at [314, 645] on div "Solution The error in Combine and Deduplicate Keywords occurs because the code …" at bounding box center [192, 620] width 280 height 182
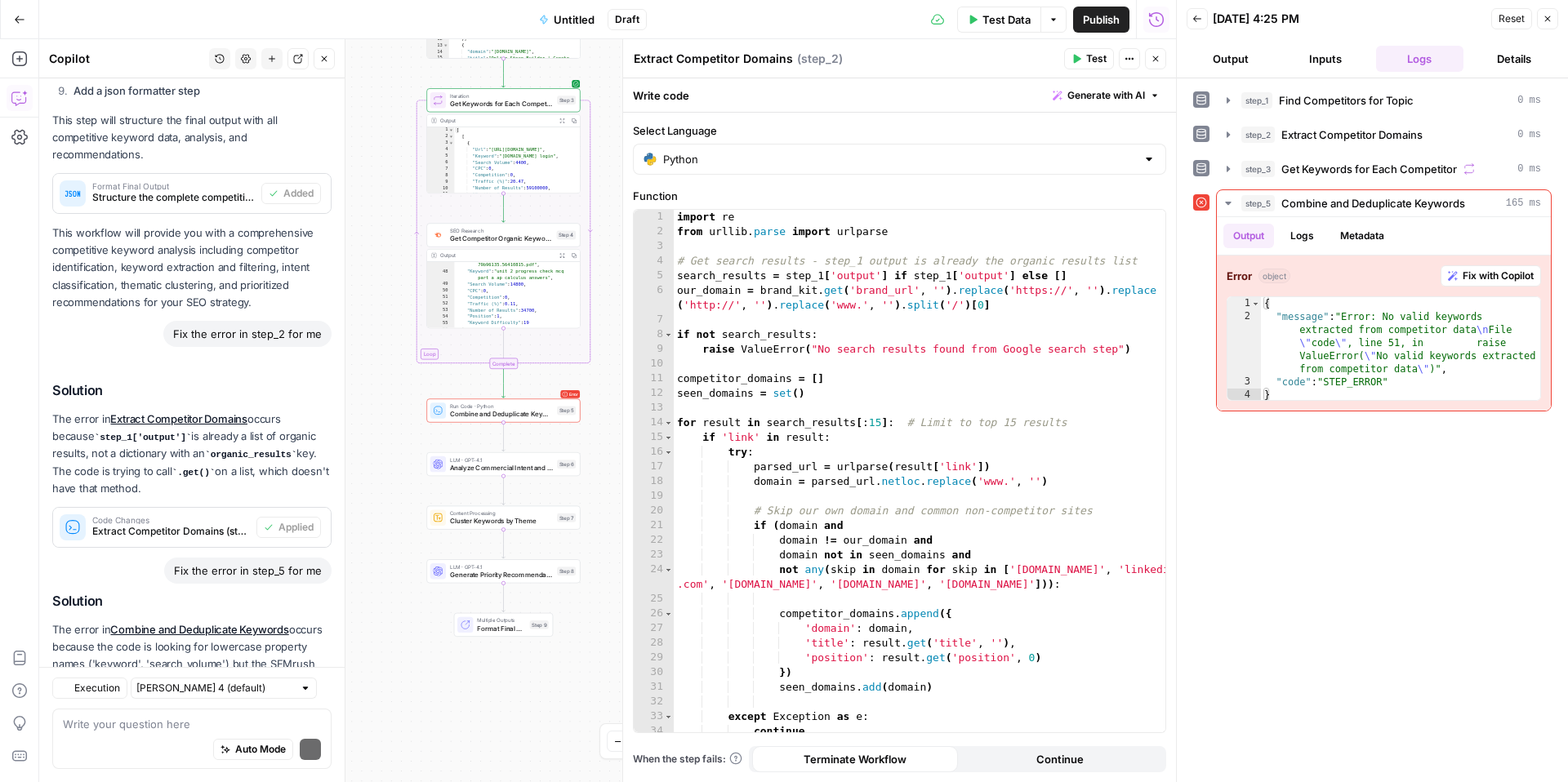
scroll to position [2512, 0]
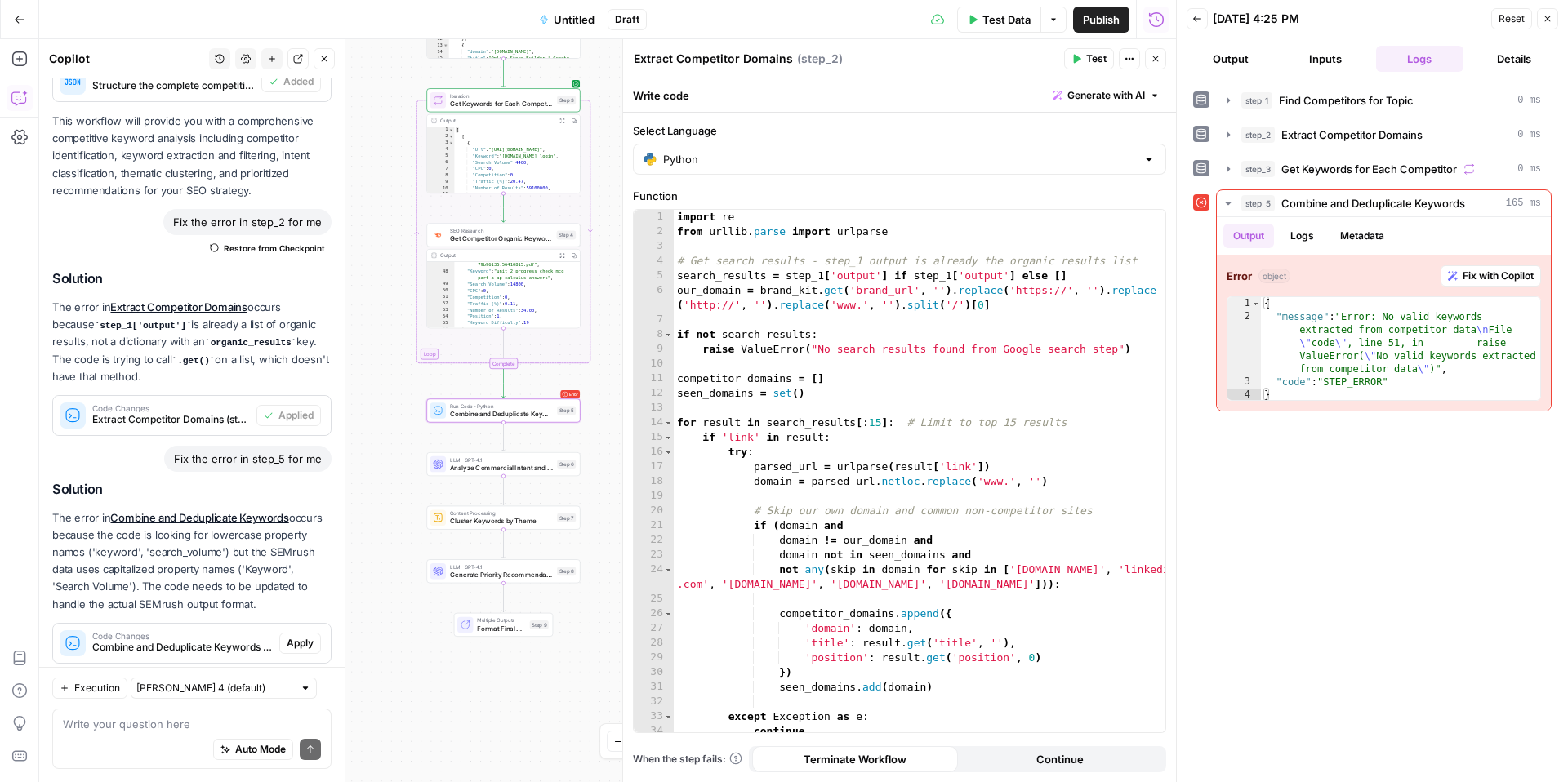
click at [294, 636] on span "Apply" at bounding box center [300, 643] width 27 height 15
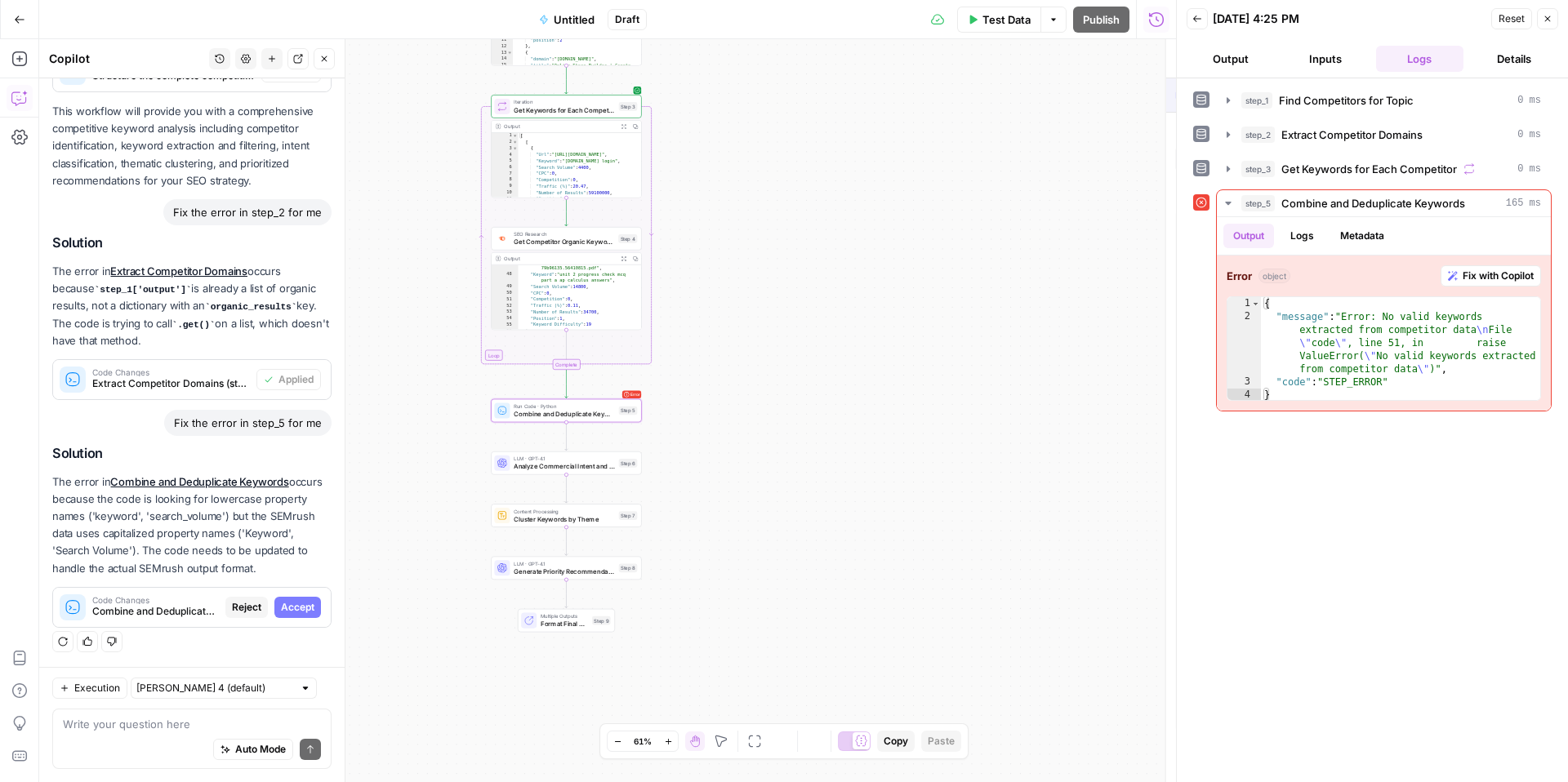
scroll to position [2460, 0]
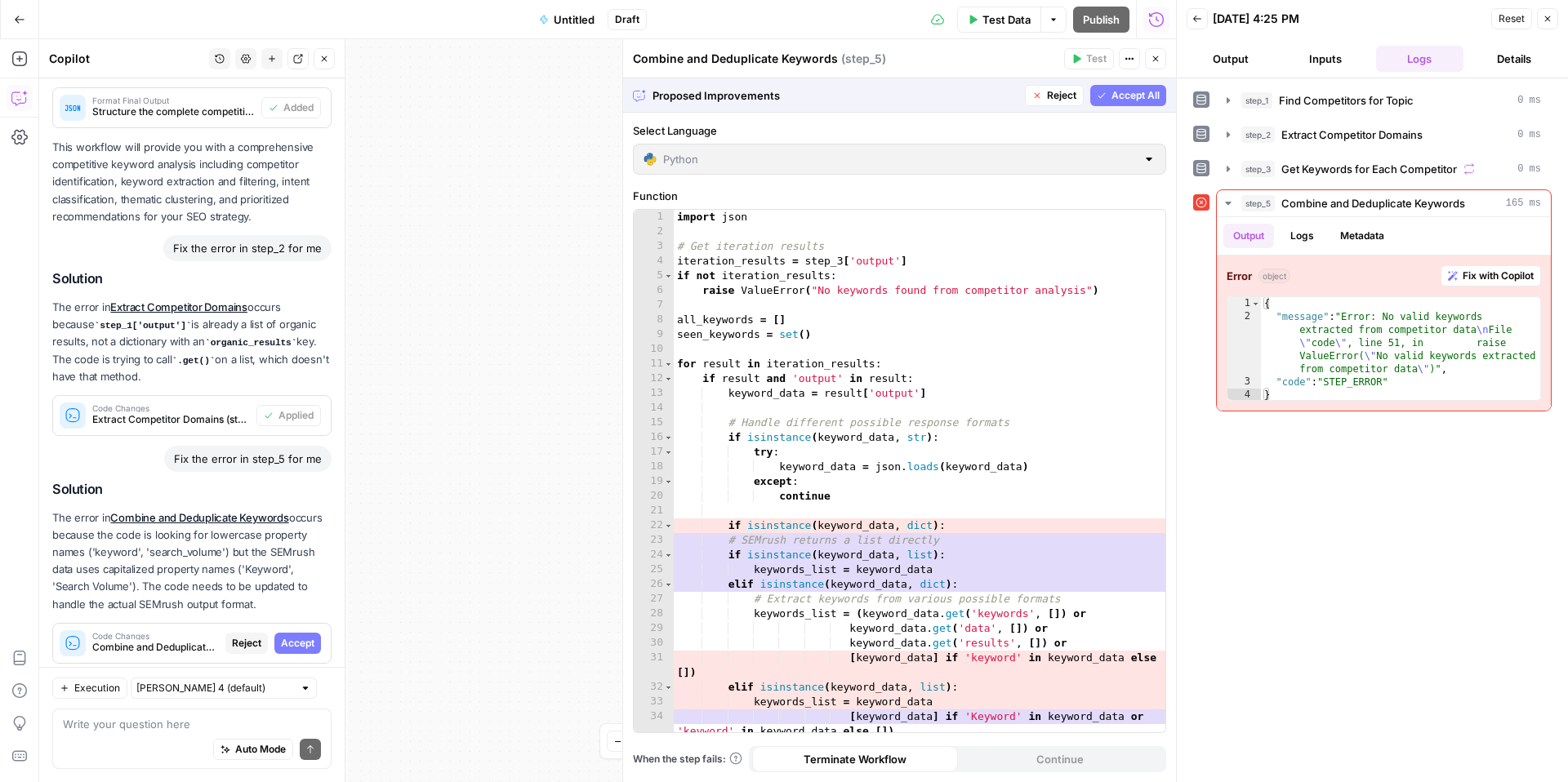
click at [1117, 95] on span "Accept All" at bounding box center [1135, 96] width 48 height 15
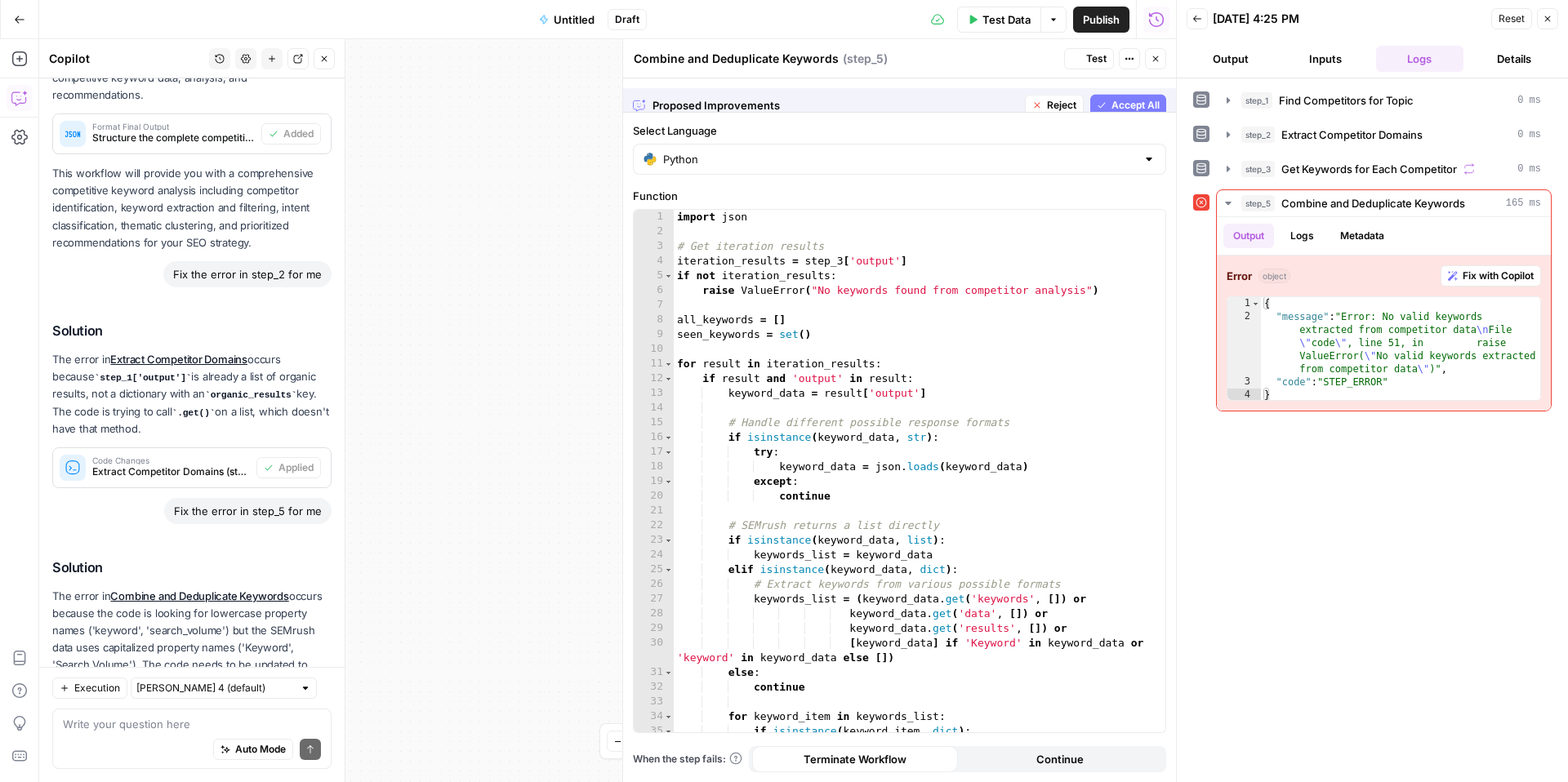
scroll to position [2539, 0]
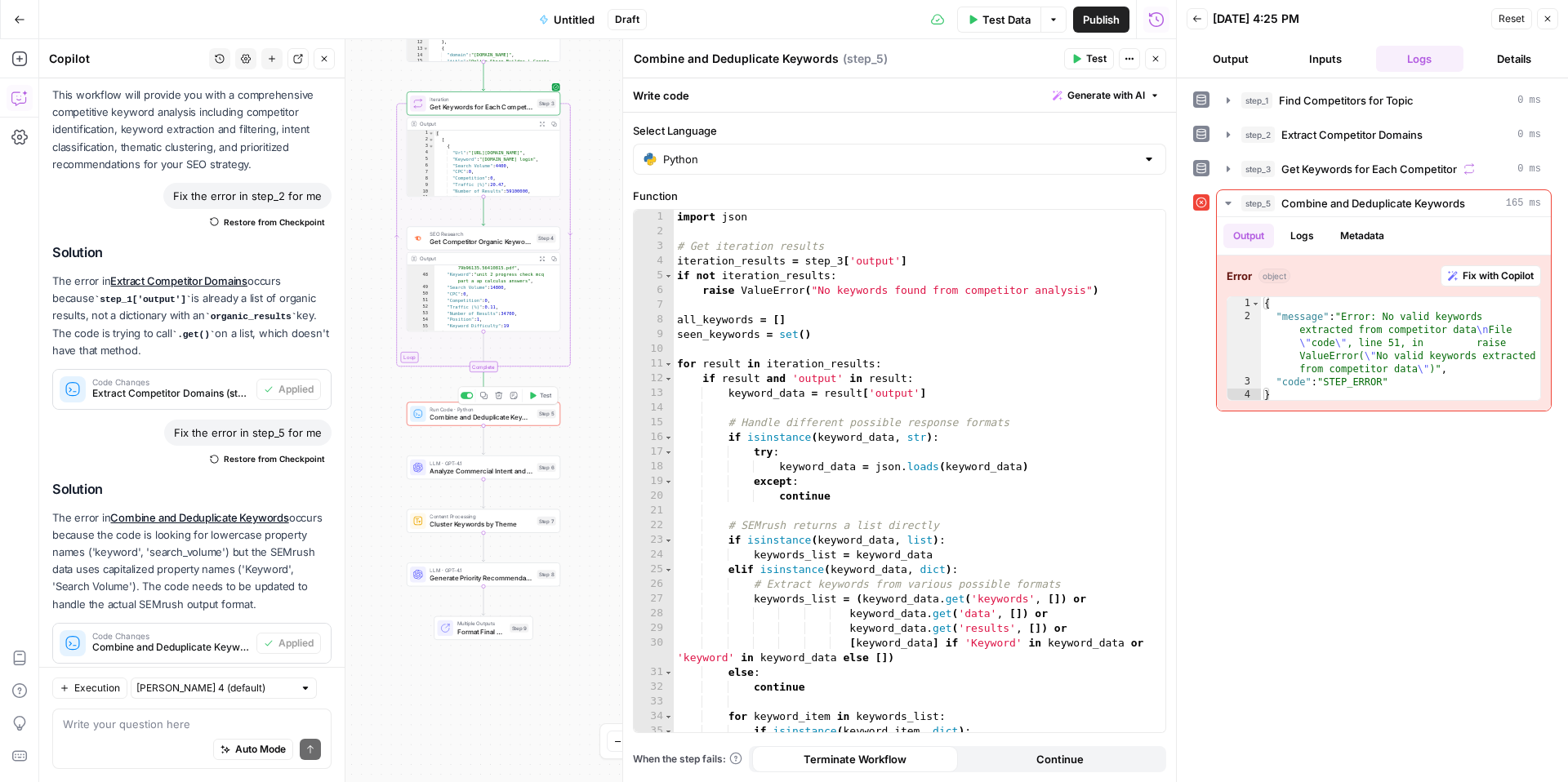
click at [537, 392] on button "Test" at bounding box center [540, 396] width 31 height 13
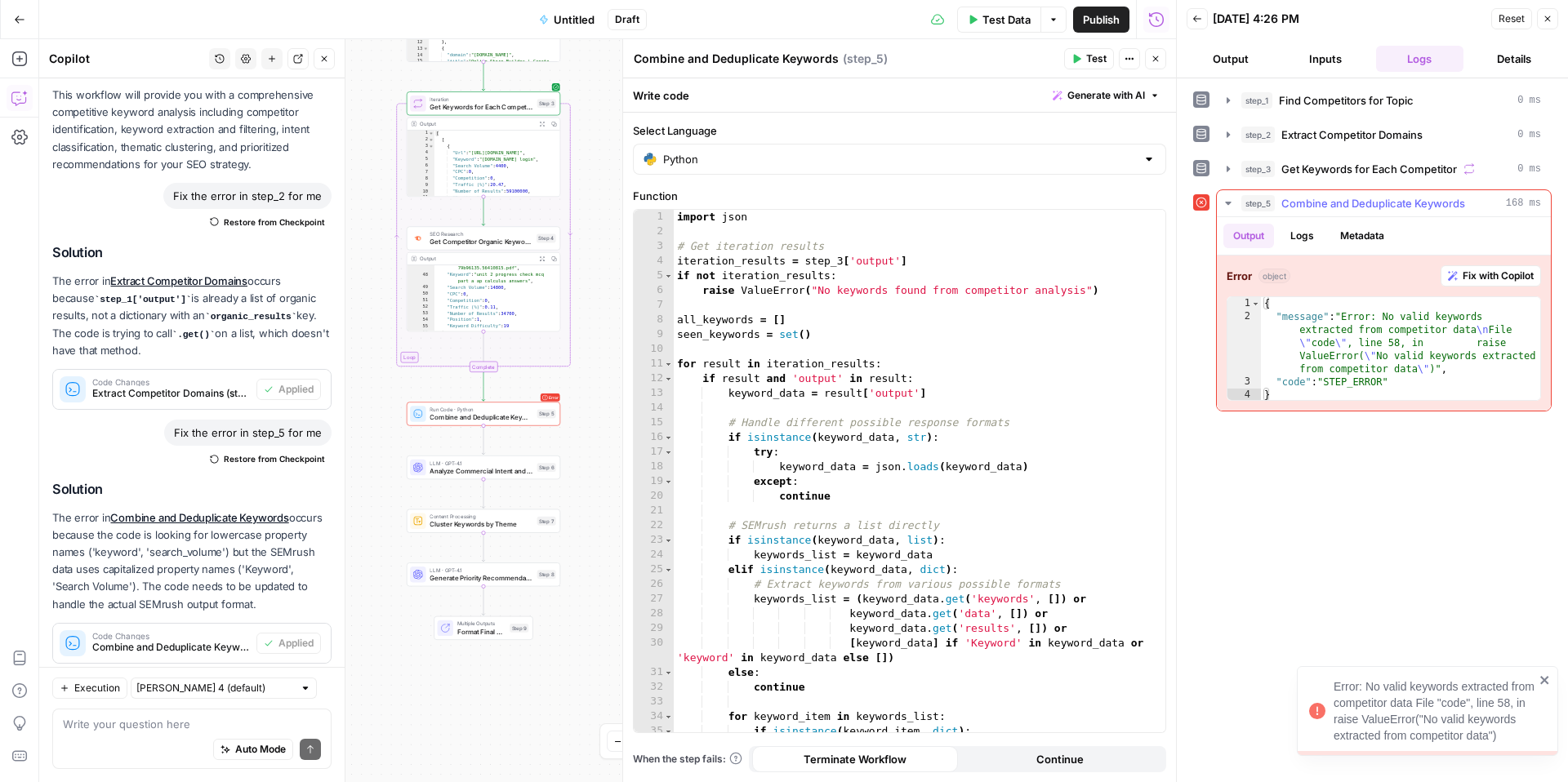
click at [1488, 271] on span "Fix with Copilot" at bounding box center [1498, 276] width 71 height 15
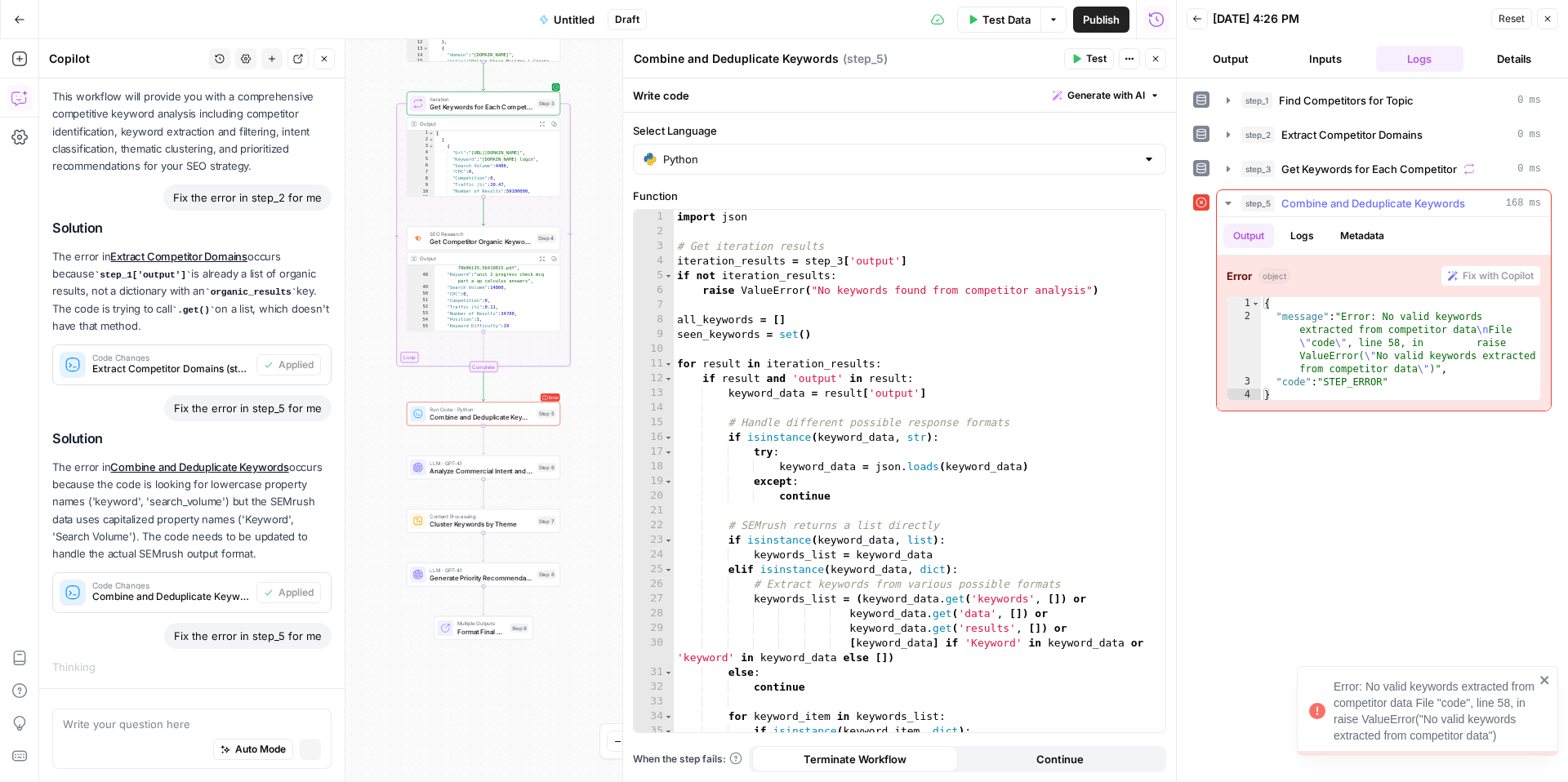
scroll to position [2462, 0]
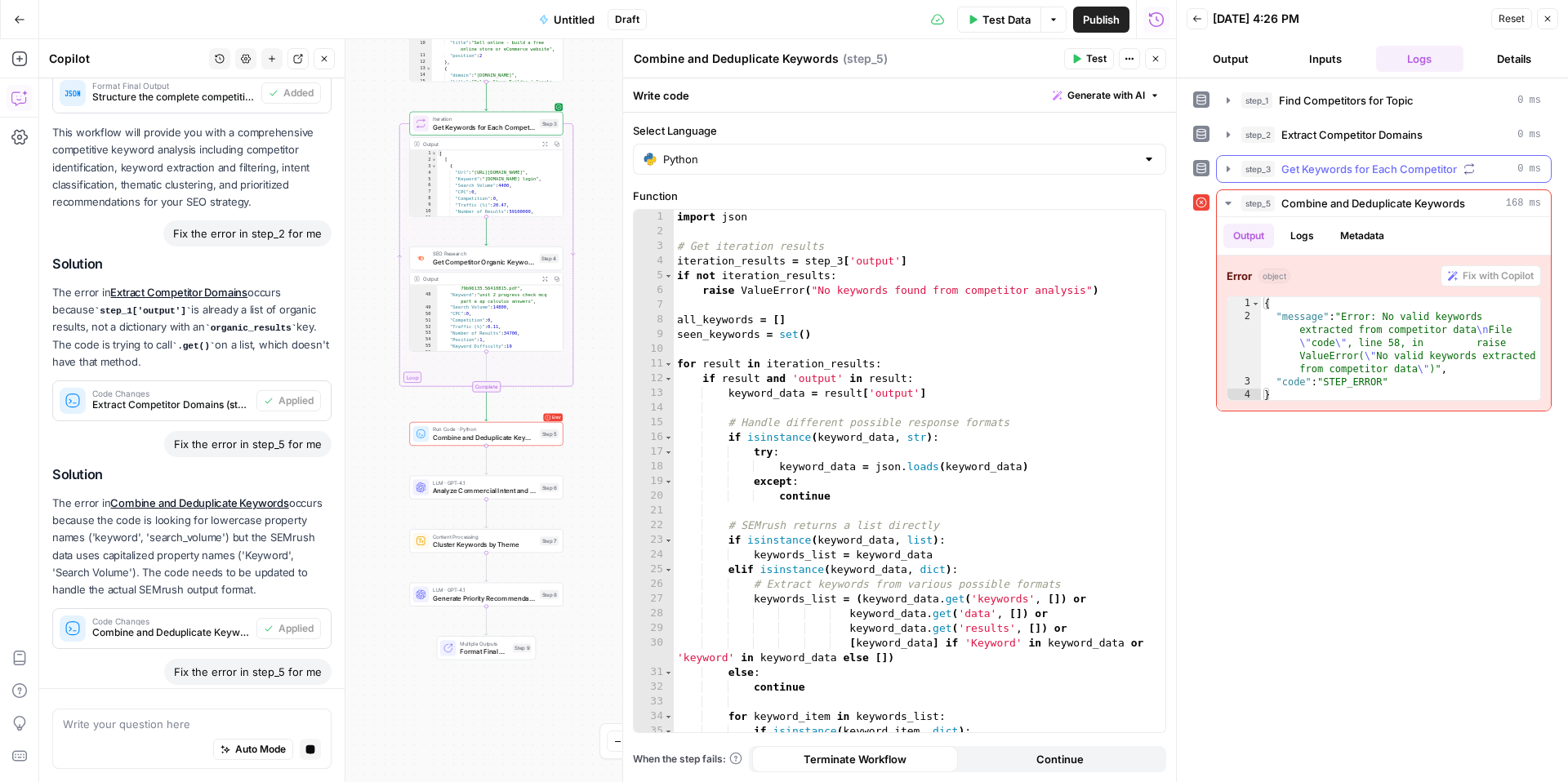
click at [1326, 175] on span "Get Keywords for Each Competitor" at bounding box center [1369, 169] width 175 height 16
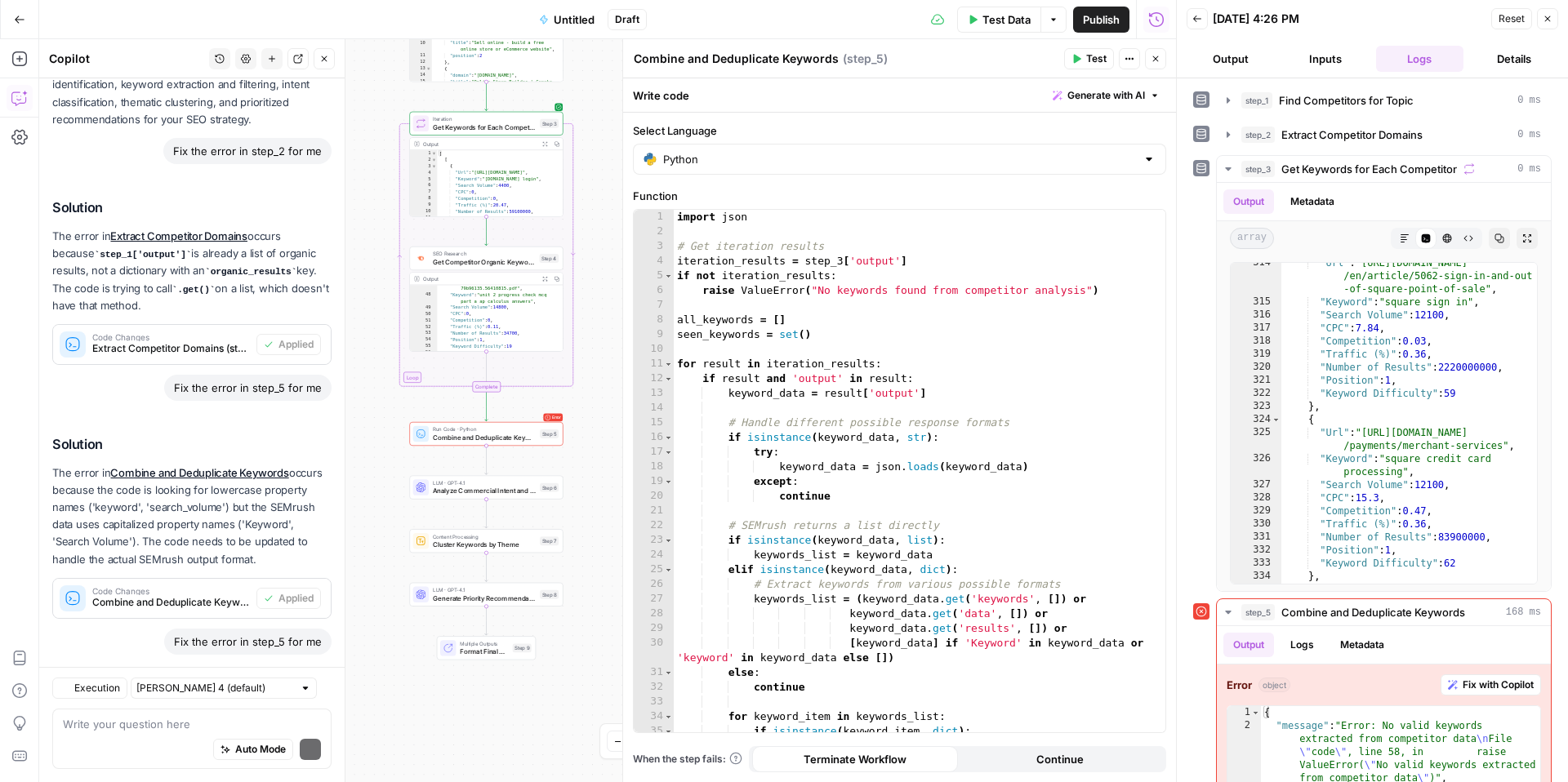
scroll to position [2721, 0]
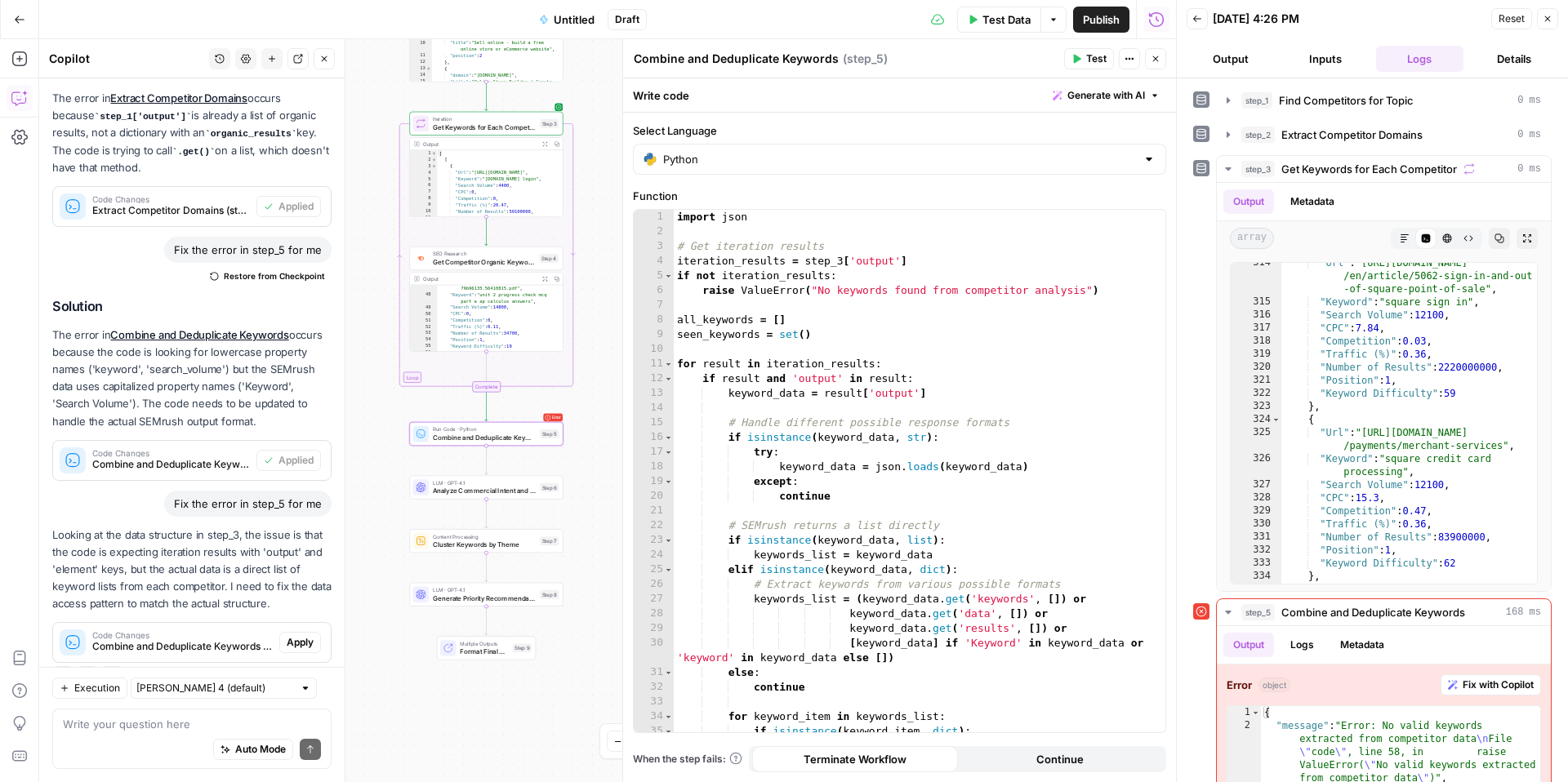
click at [307, 635] on span "Apply" at bounding box center [300, 643] width 27 height 15
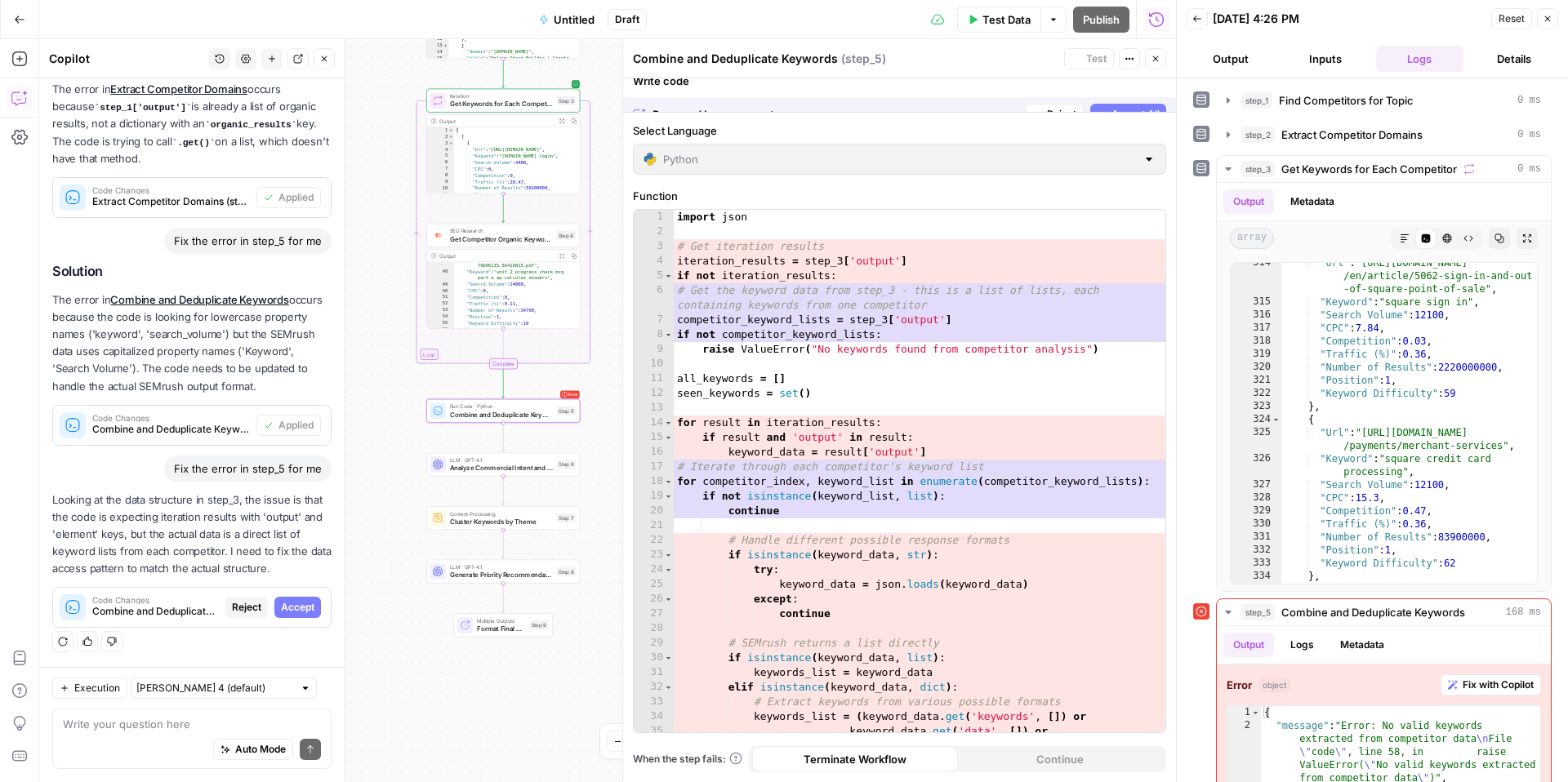
scroll to position [2643, 0]
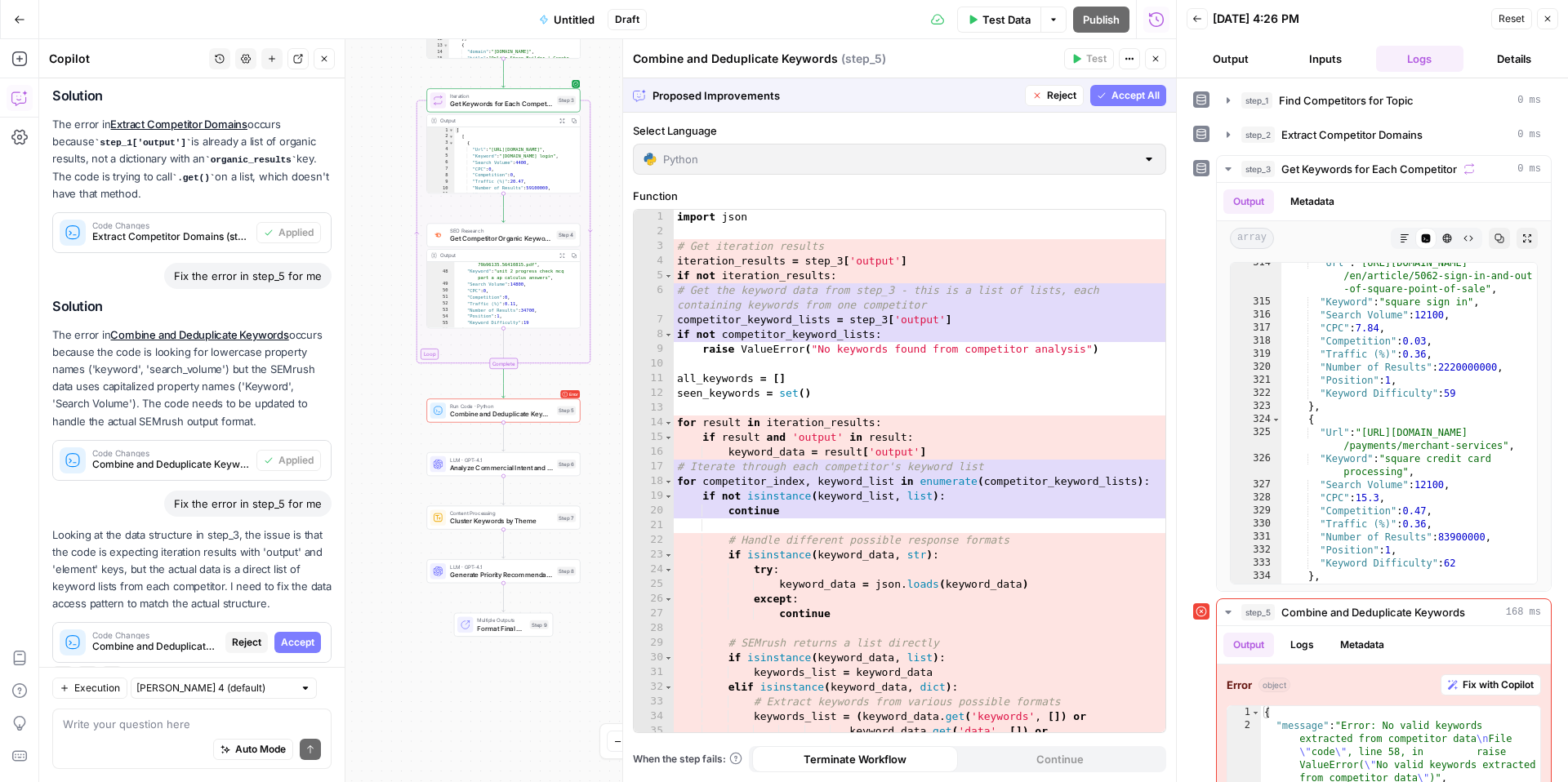
click at [1118, 89] on span "Accept All" at bounding box center [1135, 96] width 48 height 15
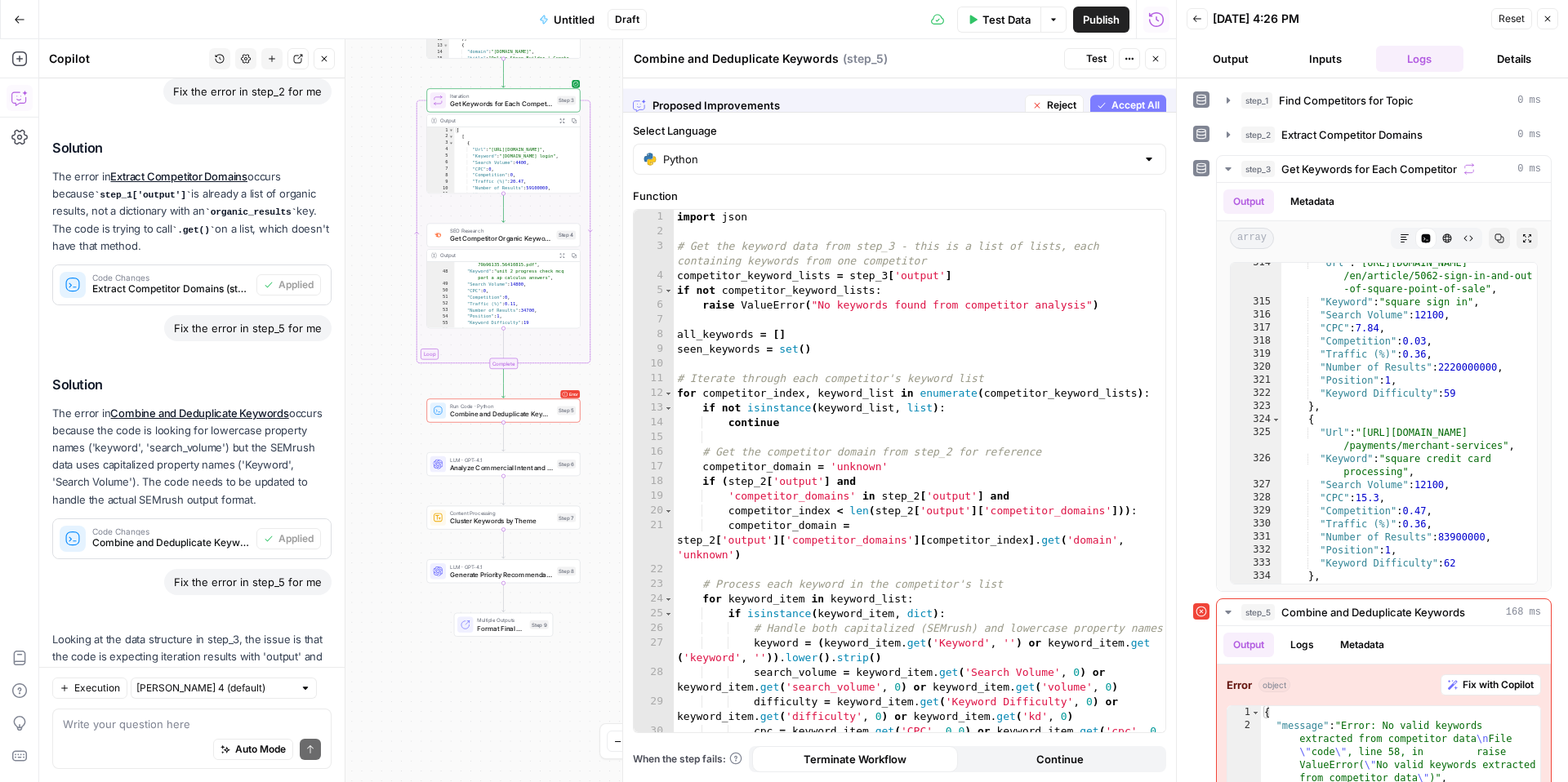
scroll to position [2748, 0]
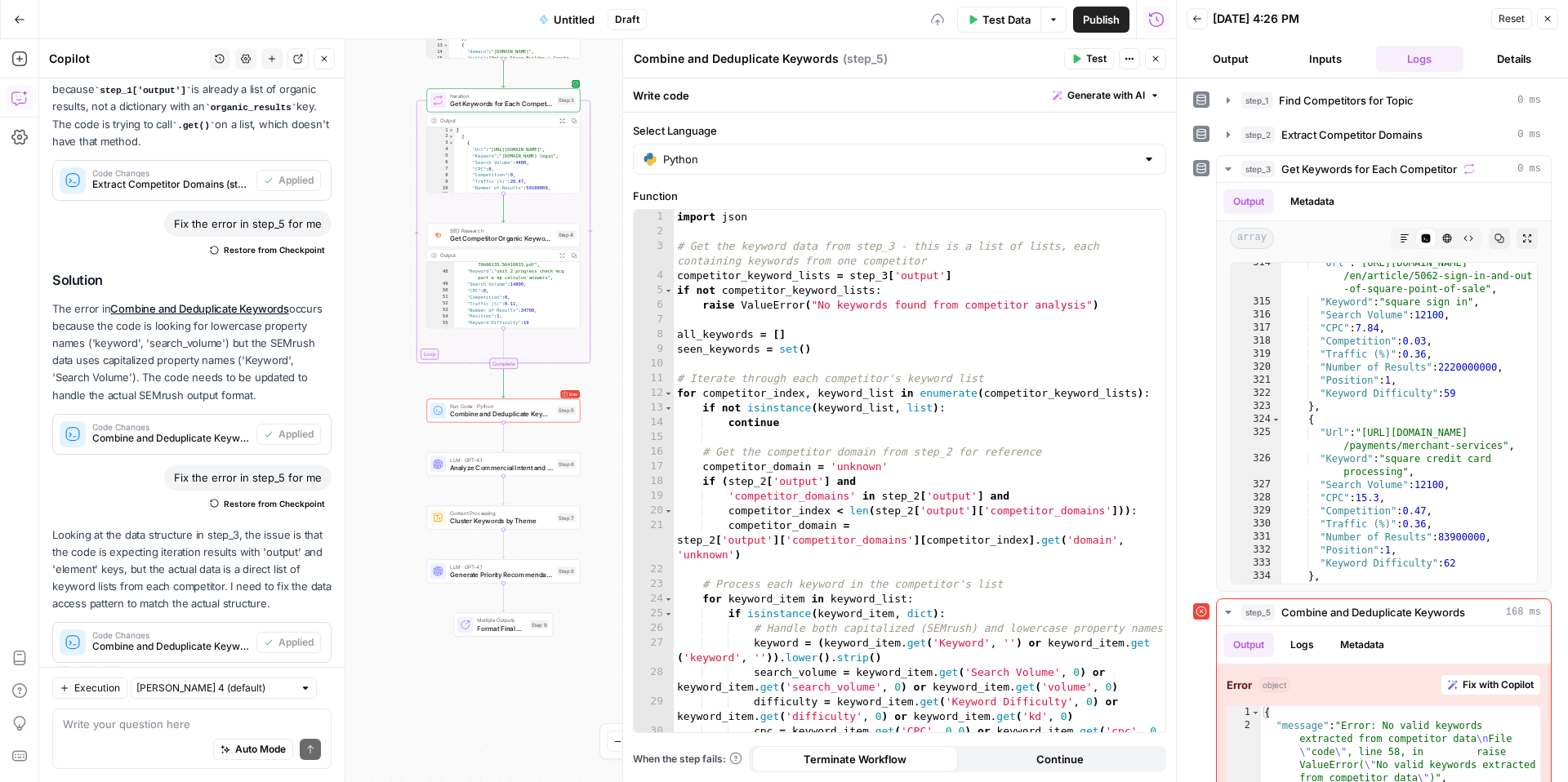
click at [1088, 63] on span "Test" at bounding box center [1096, 59] width 20 height 15
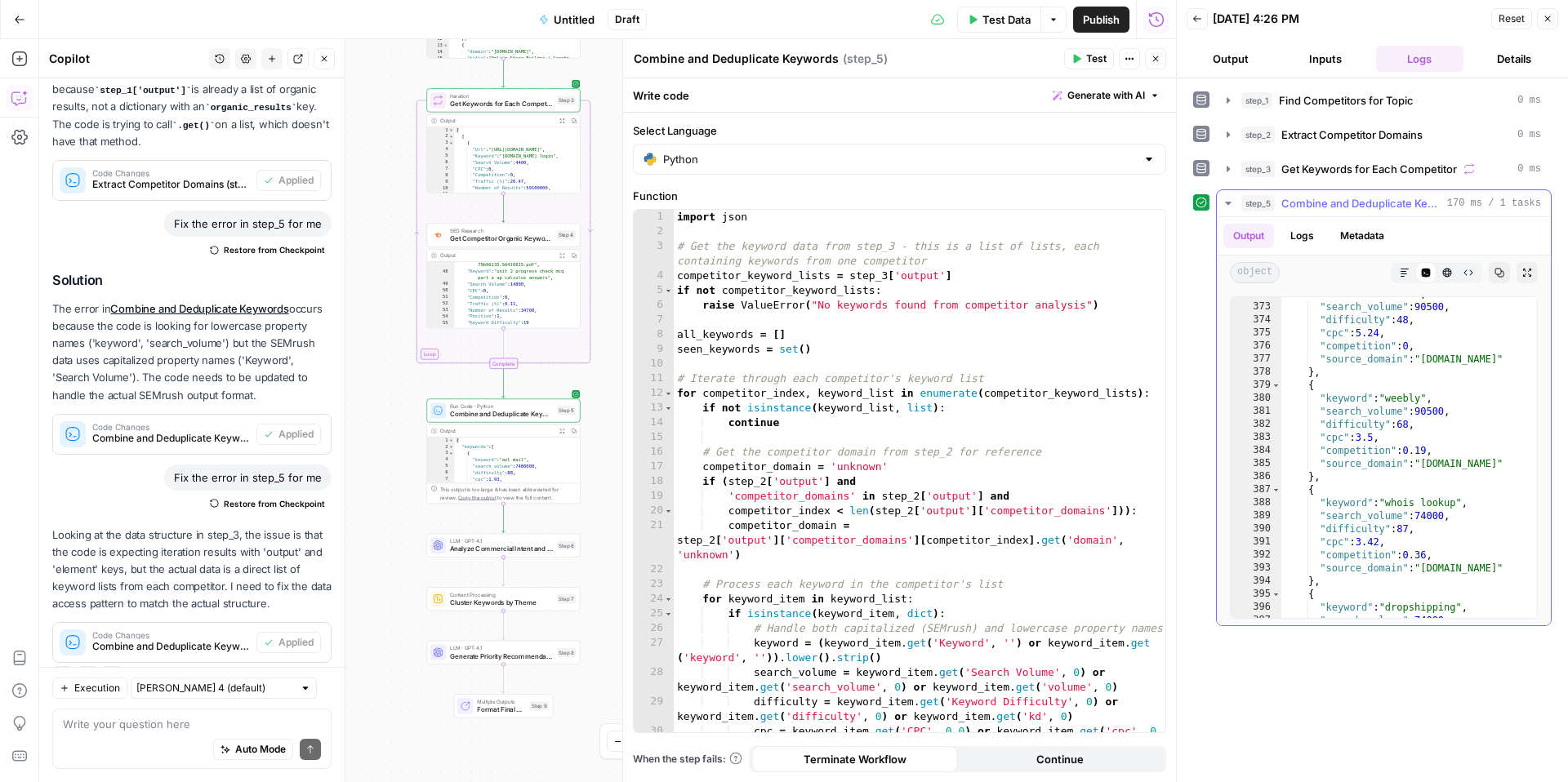
scroll to position [2466, 0]
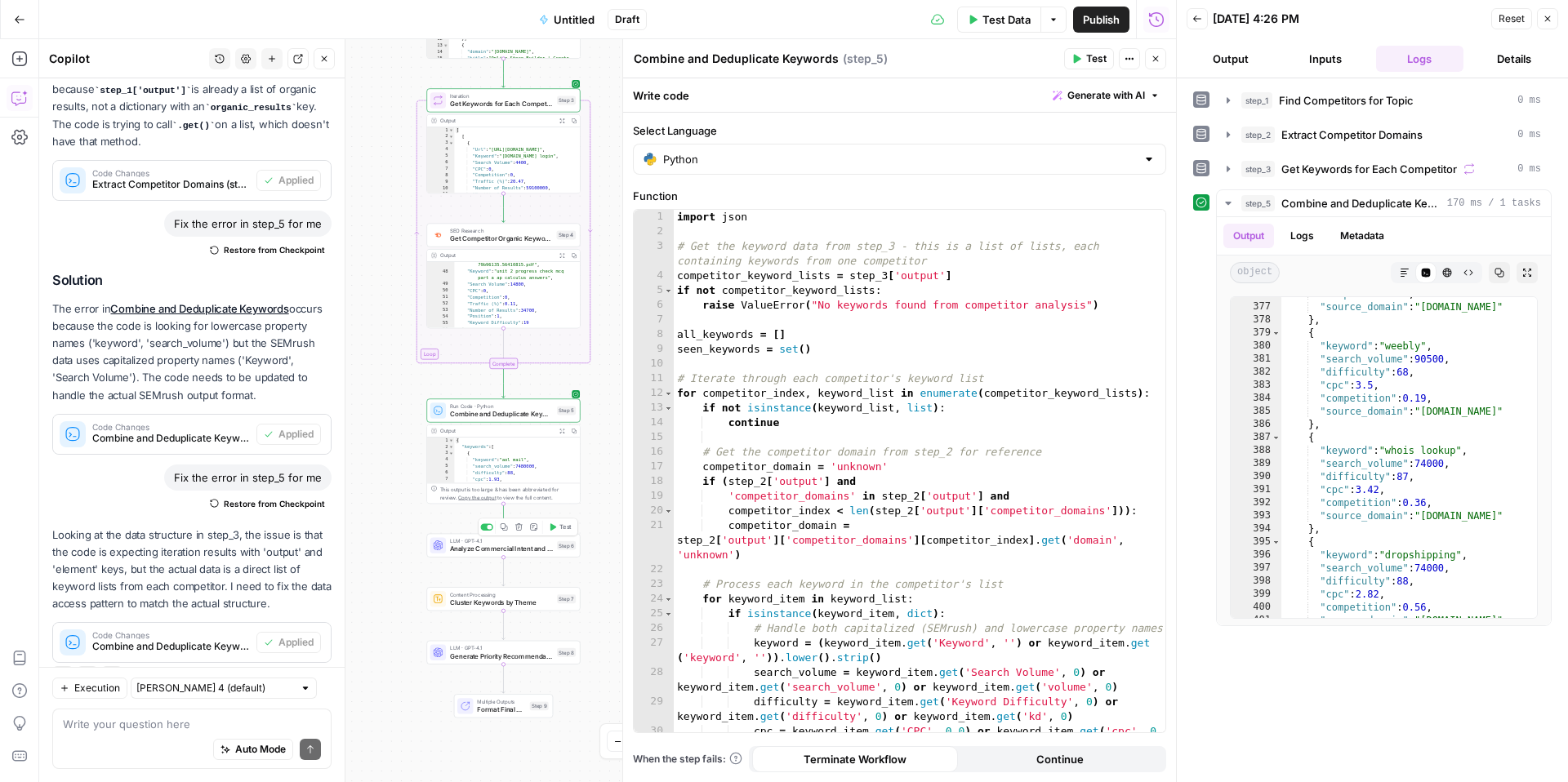
click at [560, 525] on span "Test" at bounding box center [565, 527] width 12 height 9
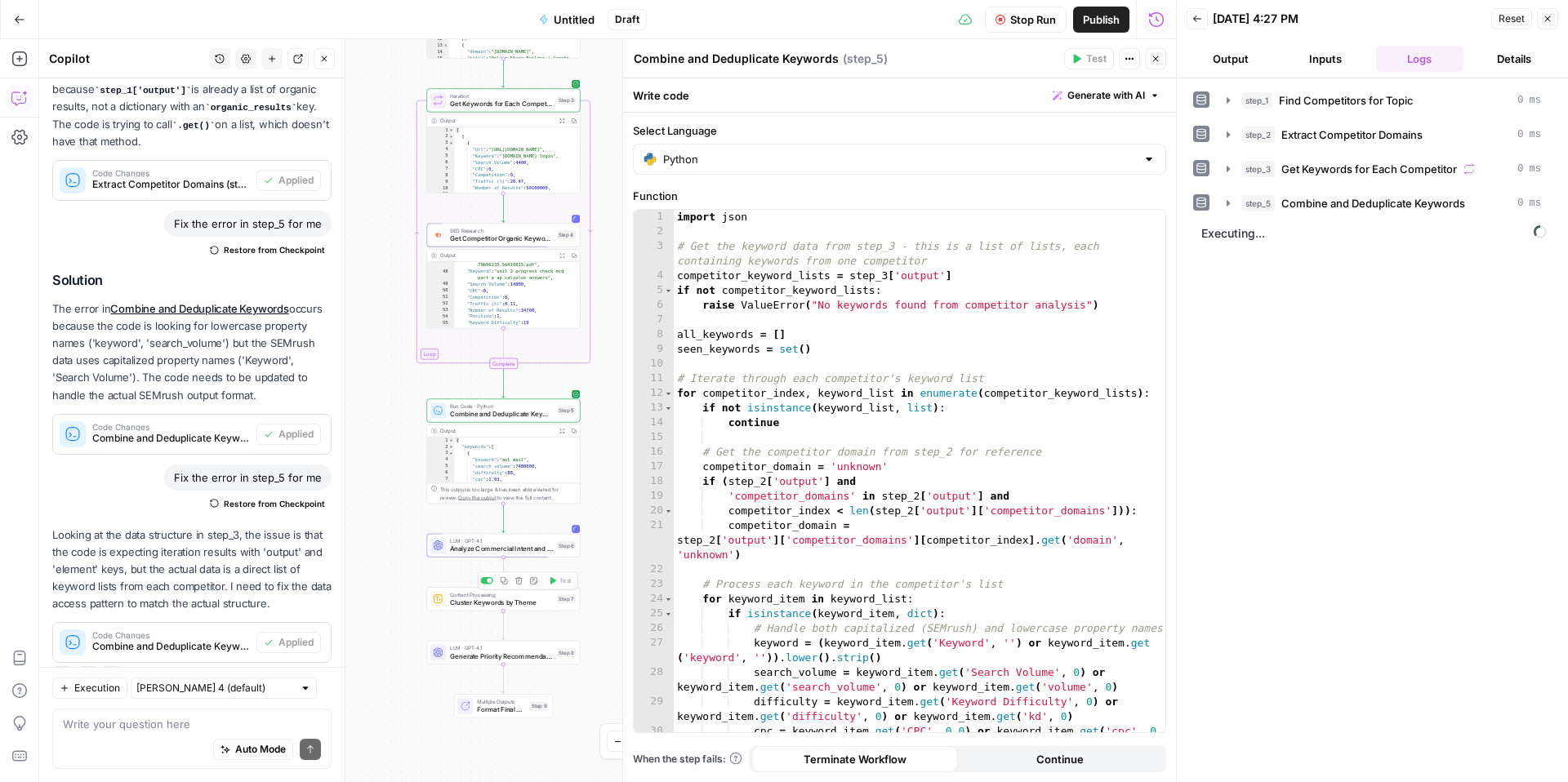
click at [460, 552] on span "Analyze Commercial Intent and Filter" at bounding box center [502, 548] width 103 height 10
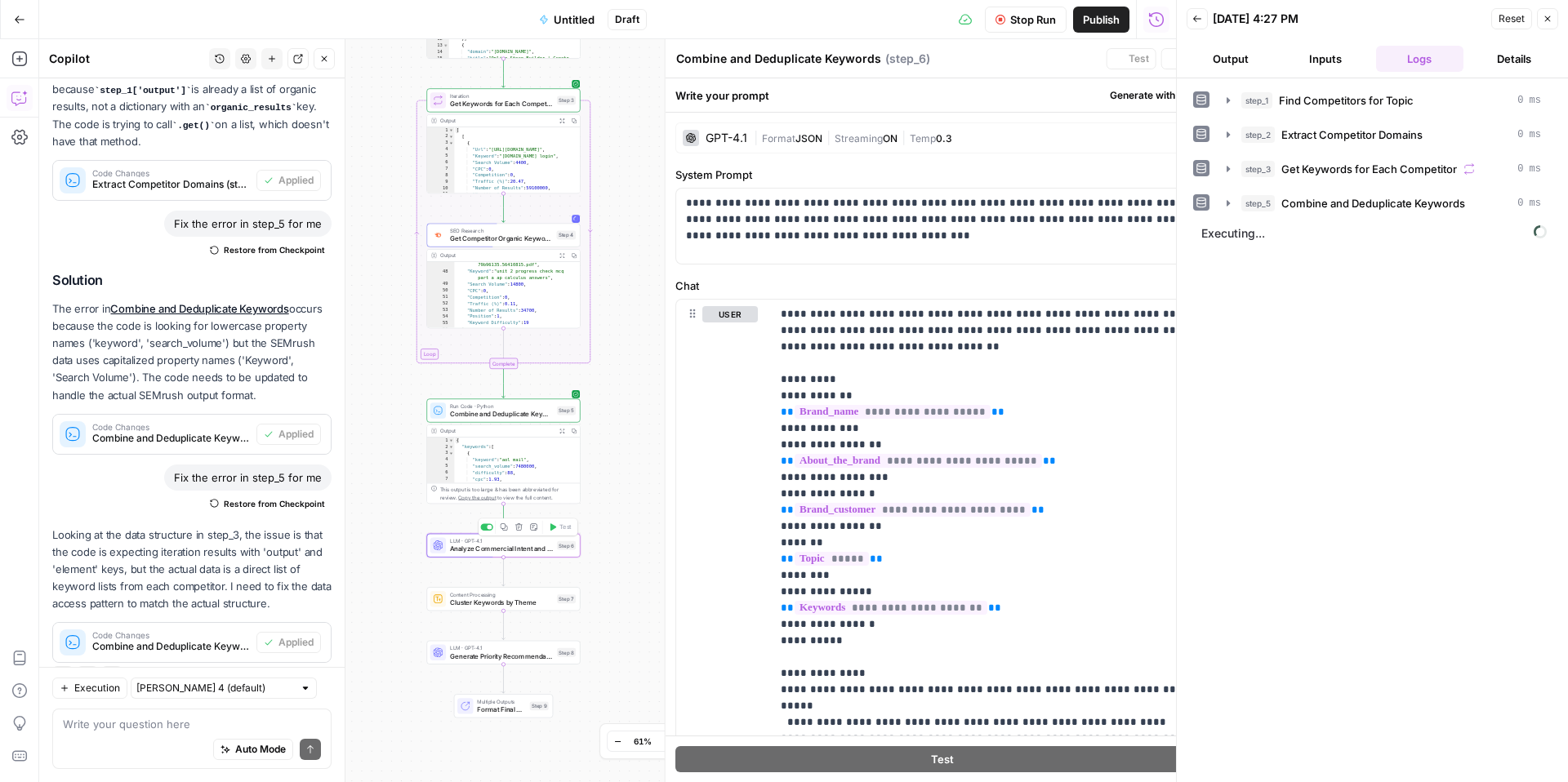
type textarea "Analyze Commercial Intent and Filter"
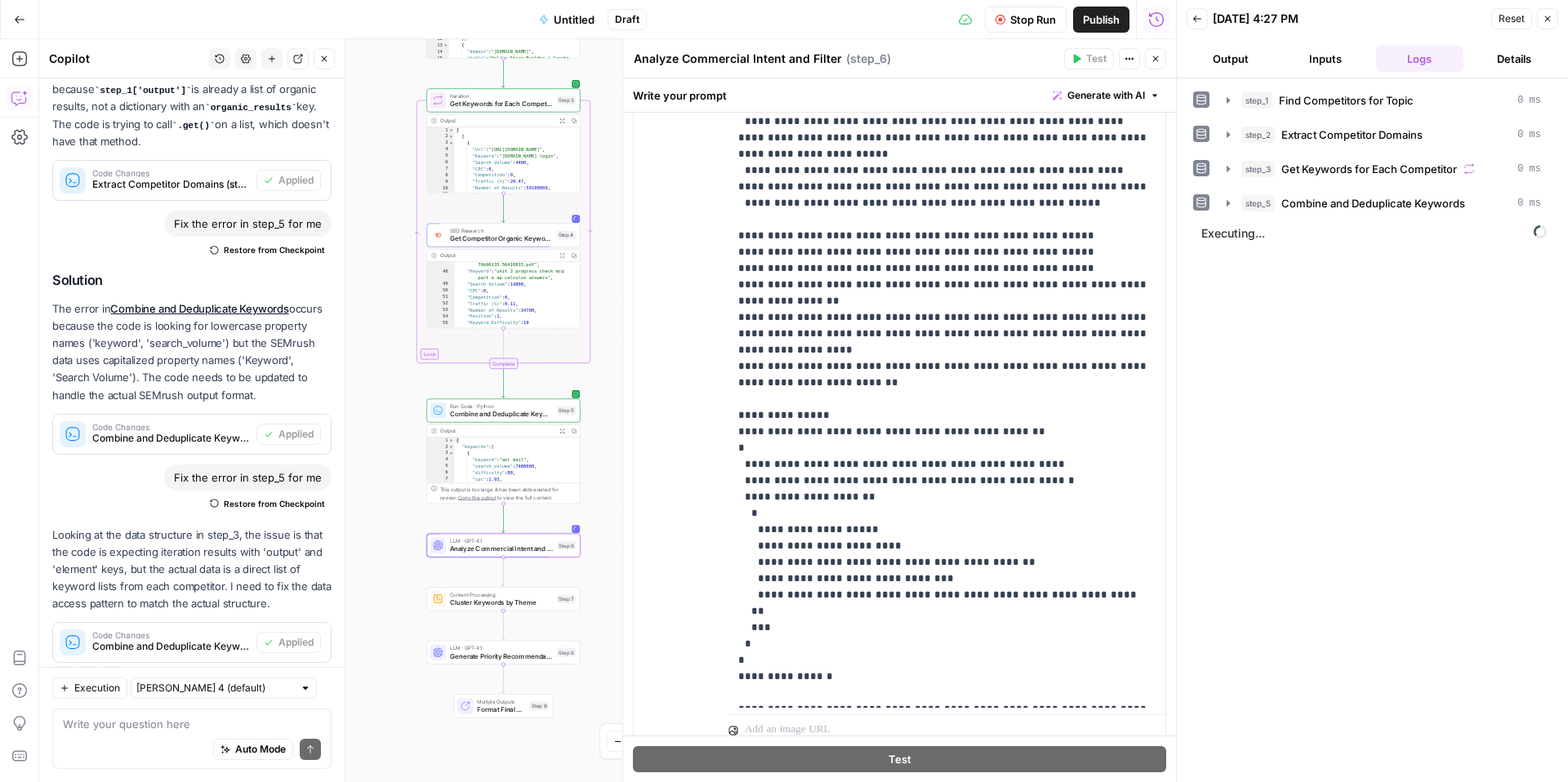
scroll to position [316, 0]
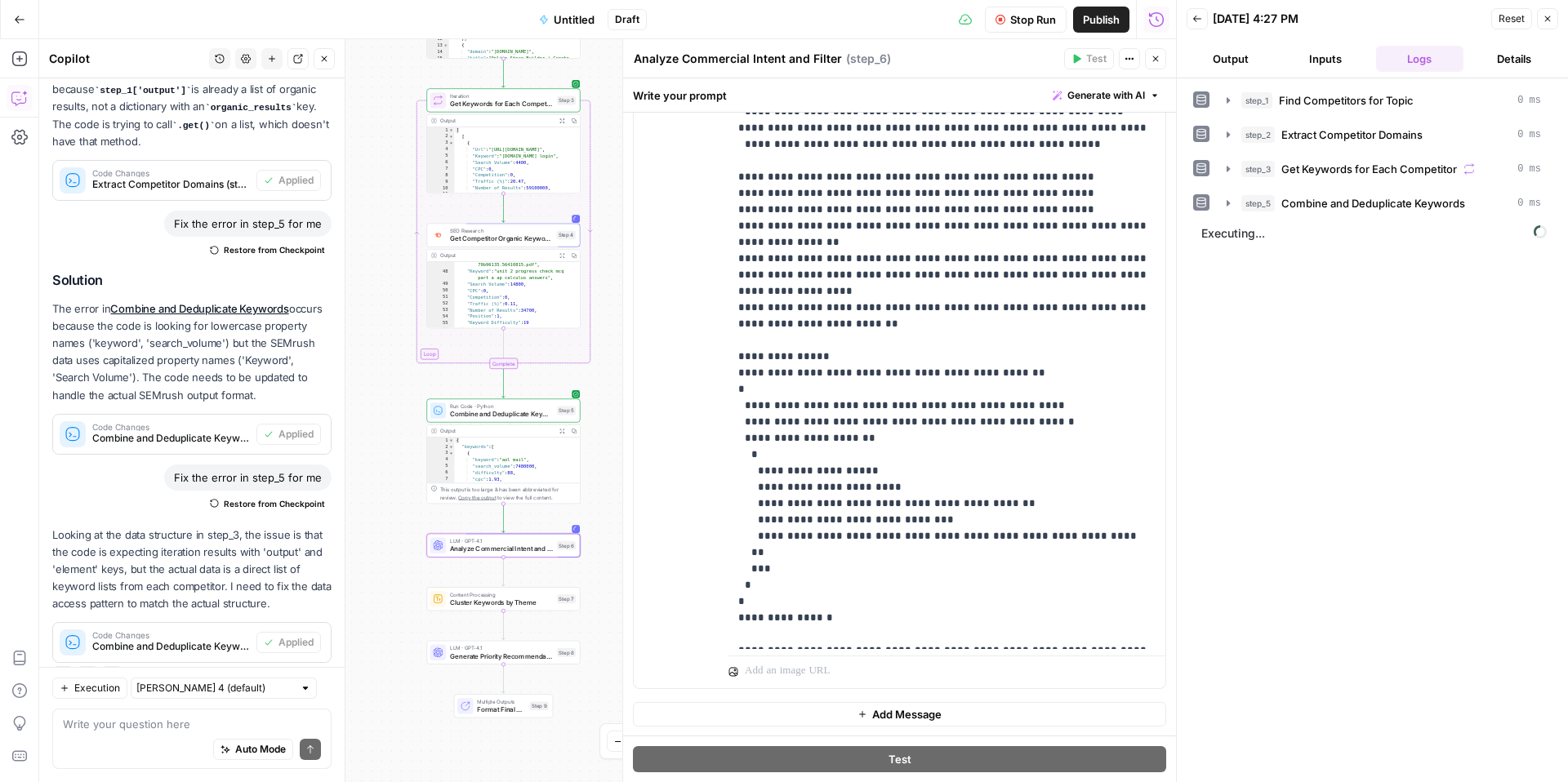
click at [464, 650] on span "LLM · GPT-4.1" at bounding box center [502, 648] width 103 height 8
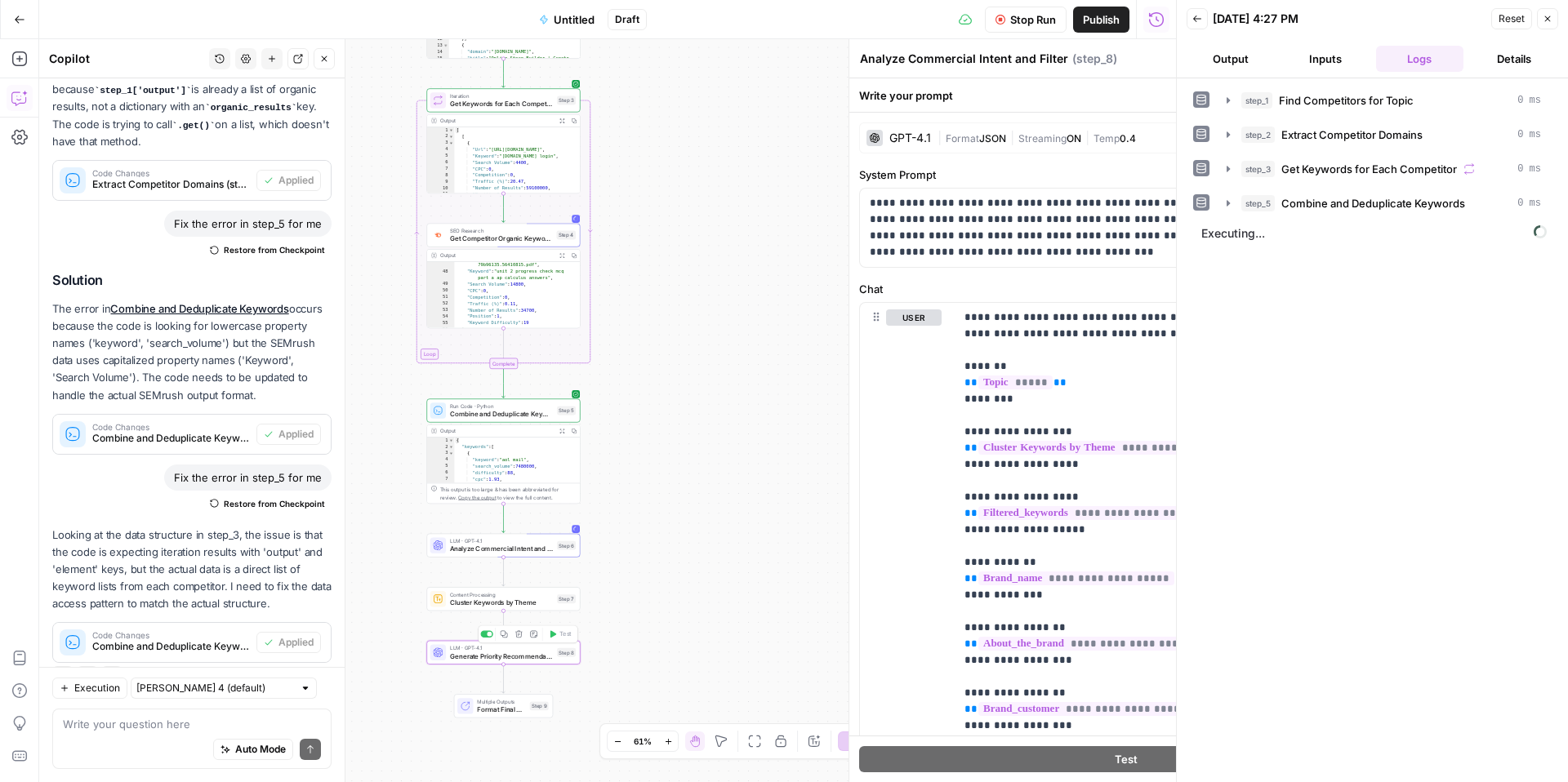
type textarea "Generate Priority Recommendations"
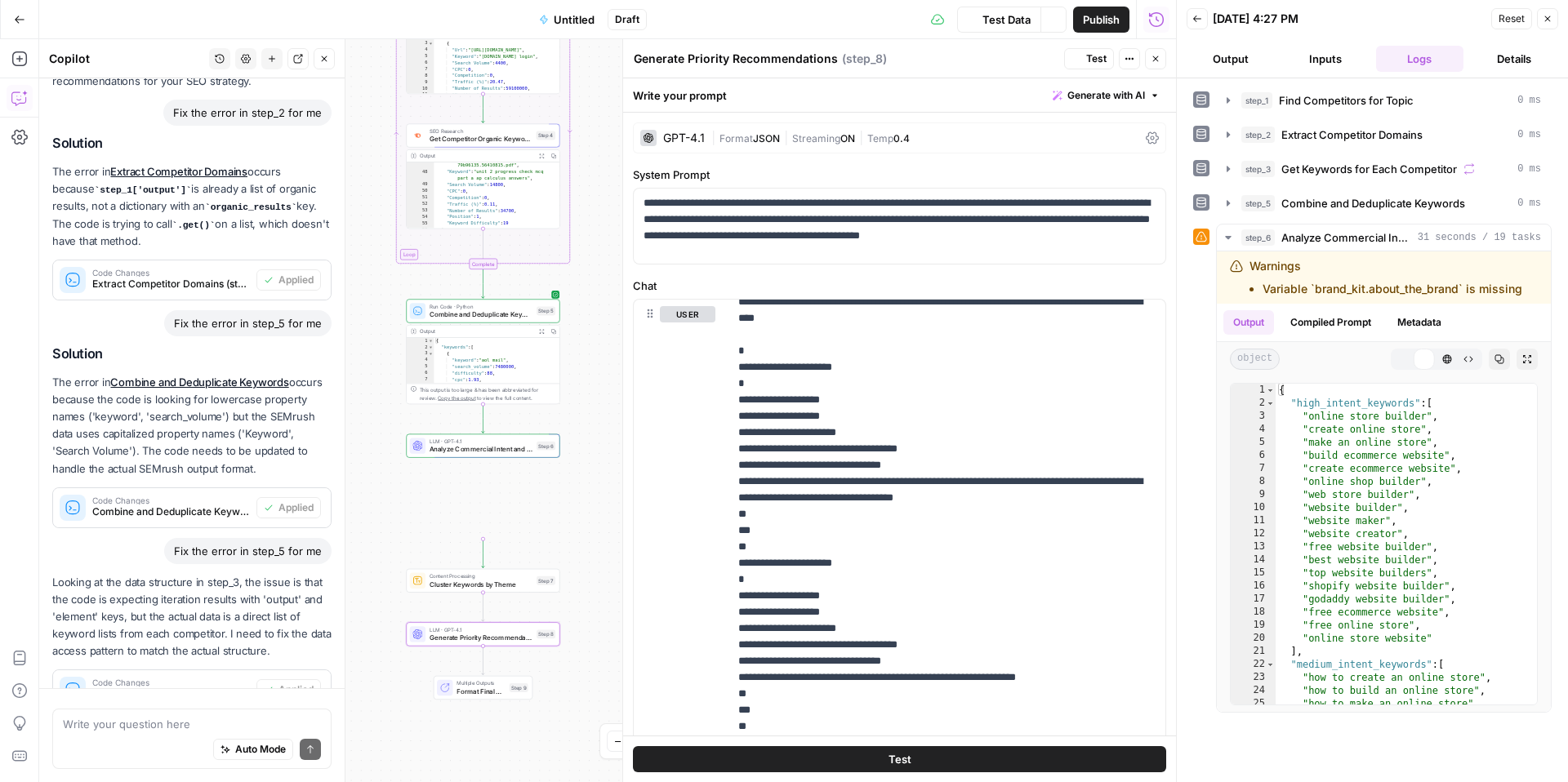
scroll to position [2748, 0]
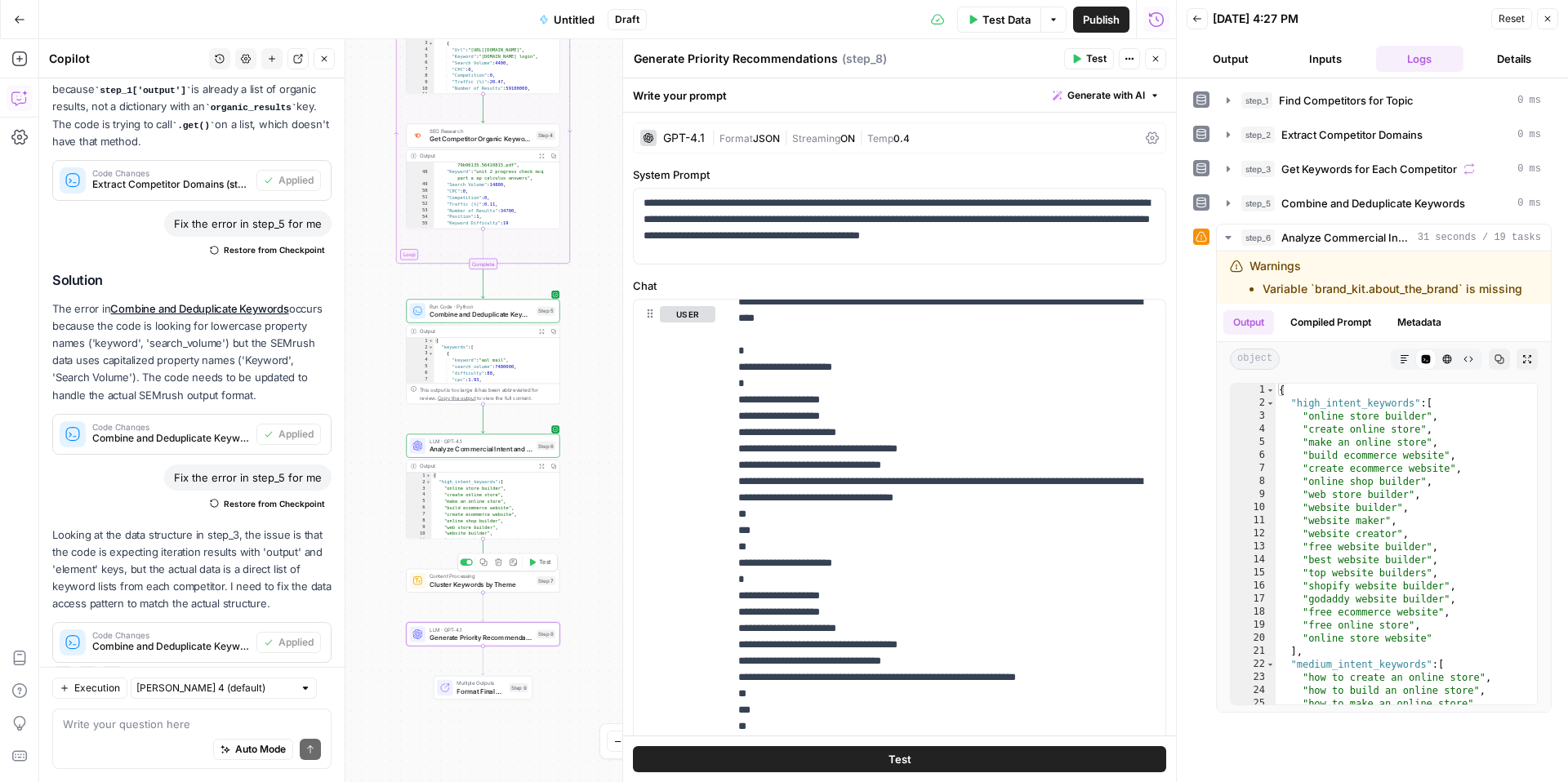
click at [536, 565] on button "Test" at bounding box center [540, 562] width 31 height 13
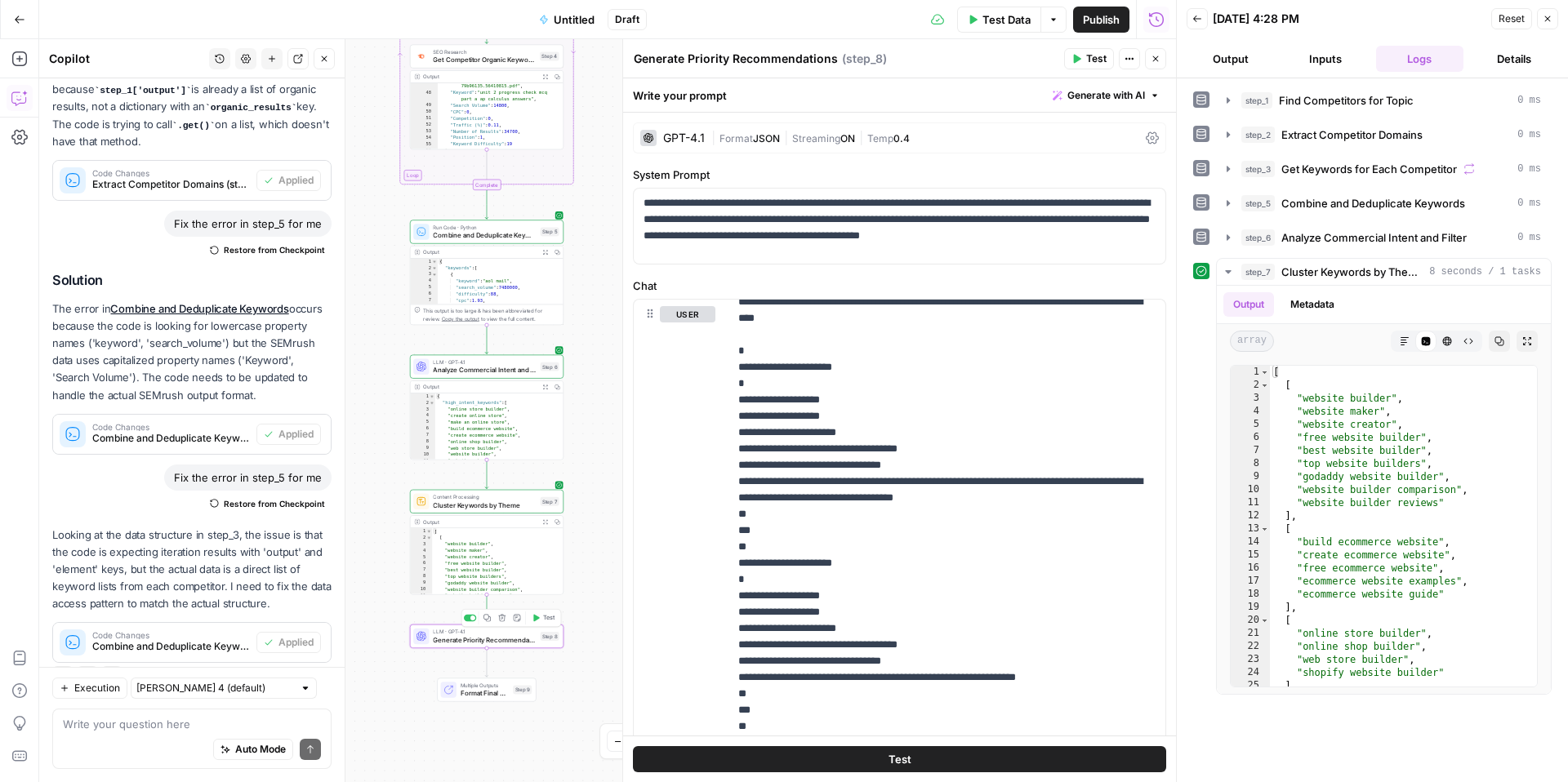
click at [553, 617] on span "Test" at bounding box center [548, 618] width 12 height 9
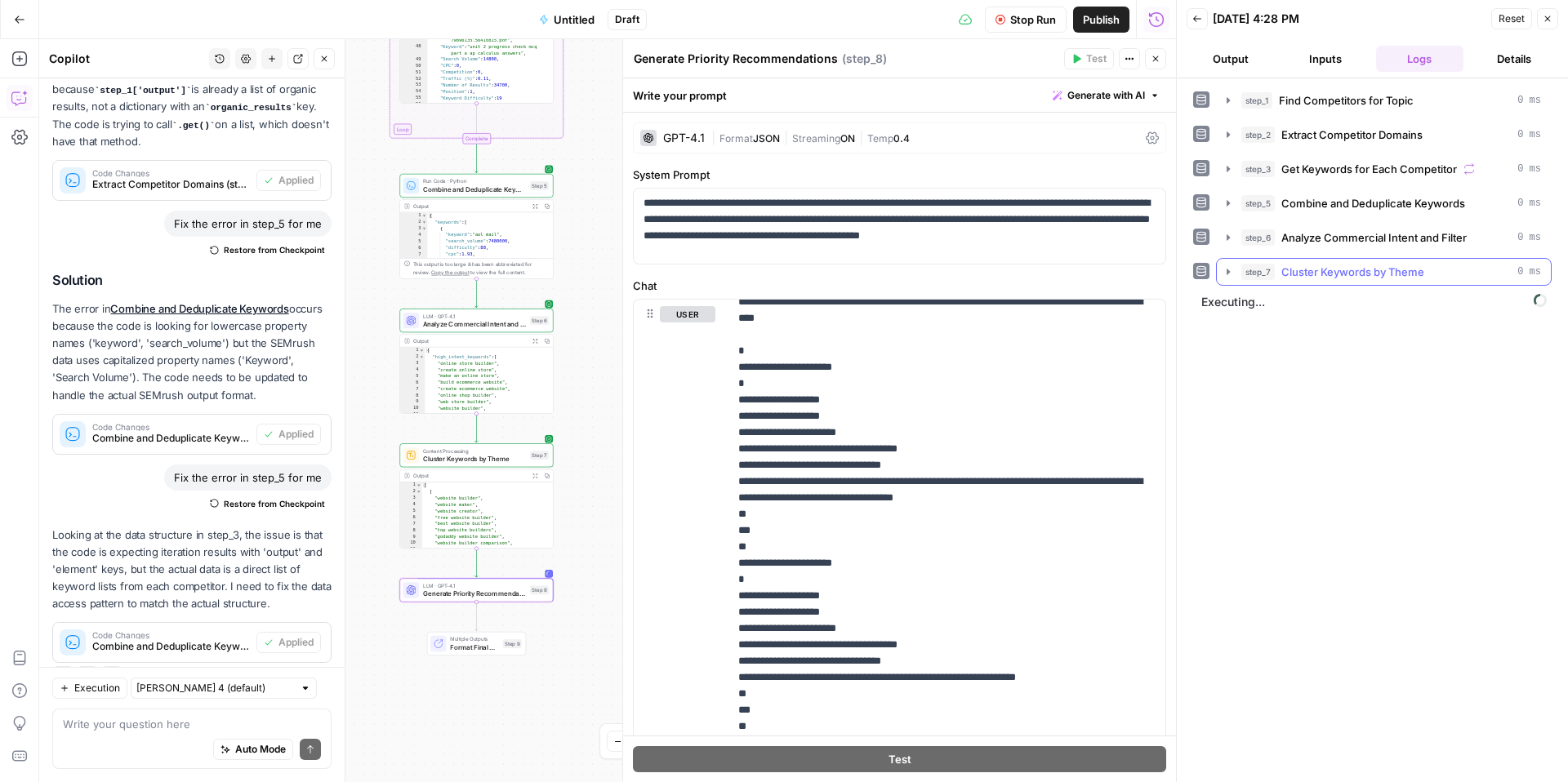
click at [1372, 280] on span "Cluster Keywords by Theme" at bounding box center [1352, 272] width 143 height 16
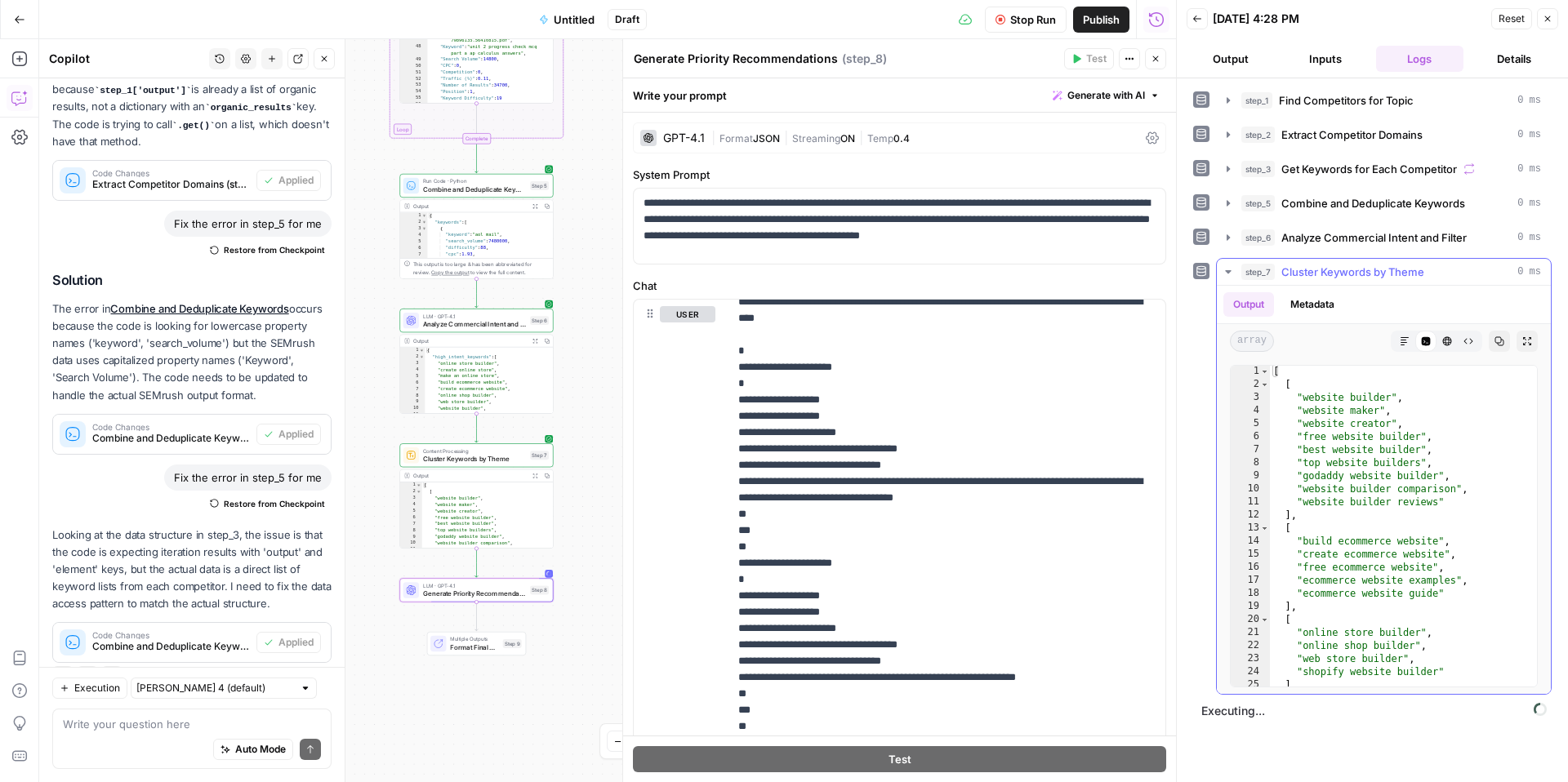
scroll to position [0, 0]
click at [1425, 266] on div "step_7 Cluster Keywords by Theme 0 ms" at bounding box center [1391, 272] width 300 height 16
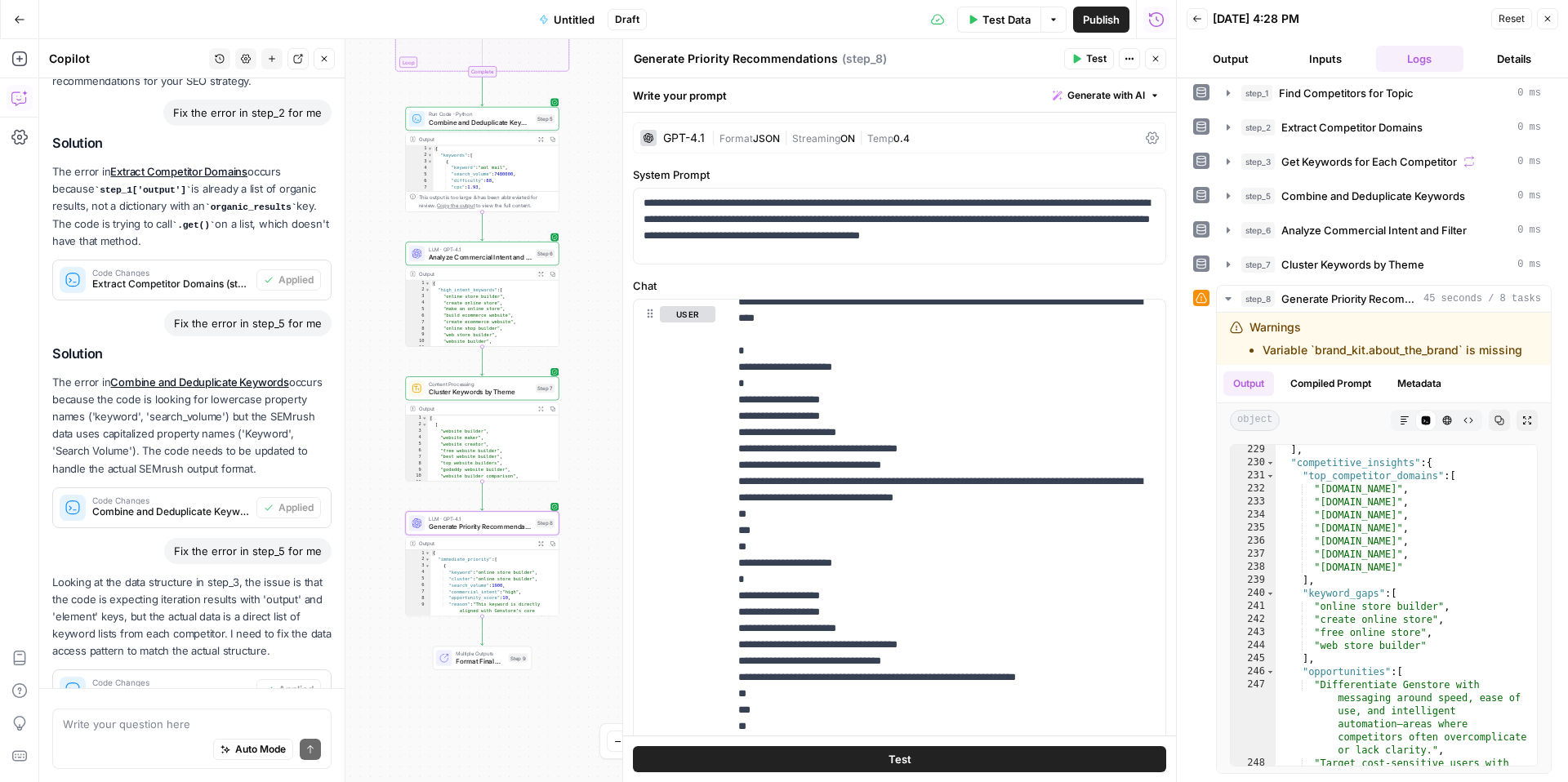
scroll to position [2748, 0]
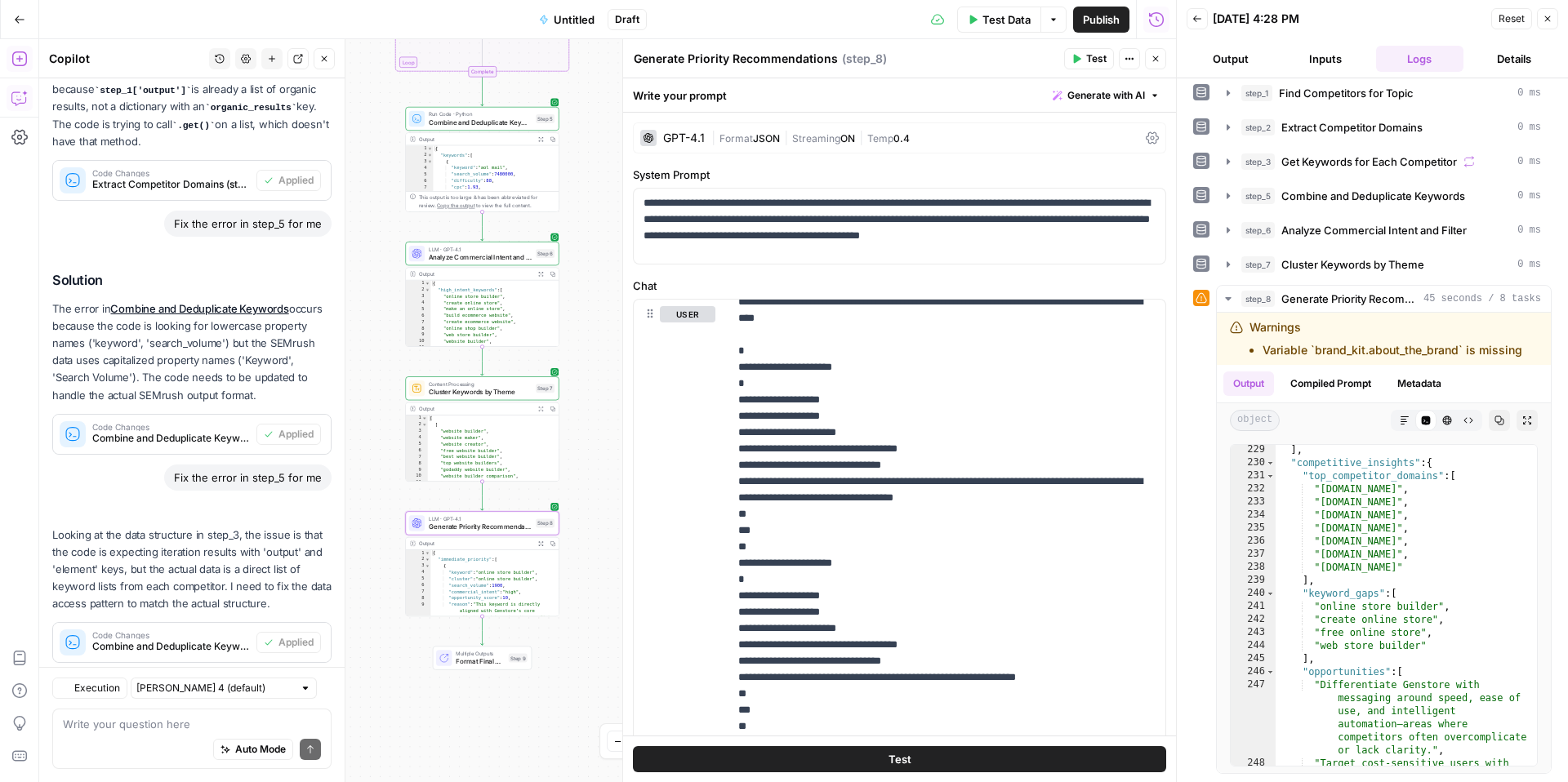
click at [25, 68] on button "Add Steps" at bounding box center [20, 59] width 26 height 26
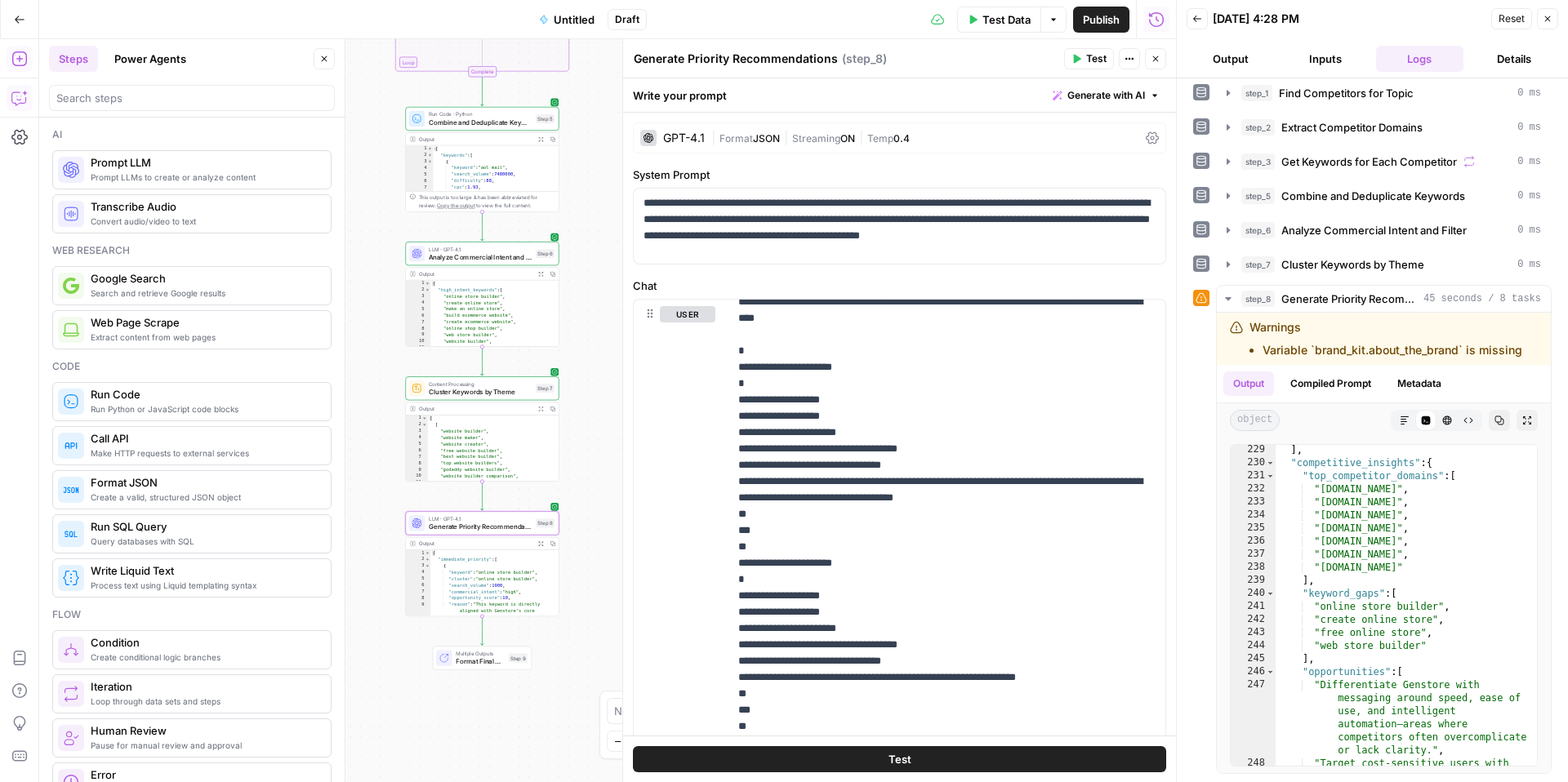
click at [25, 102] on icon "button" at bounding box center [18, 99] width 14 height 13
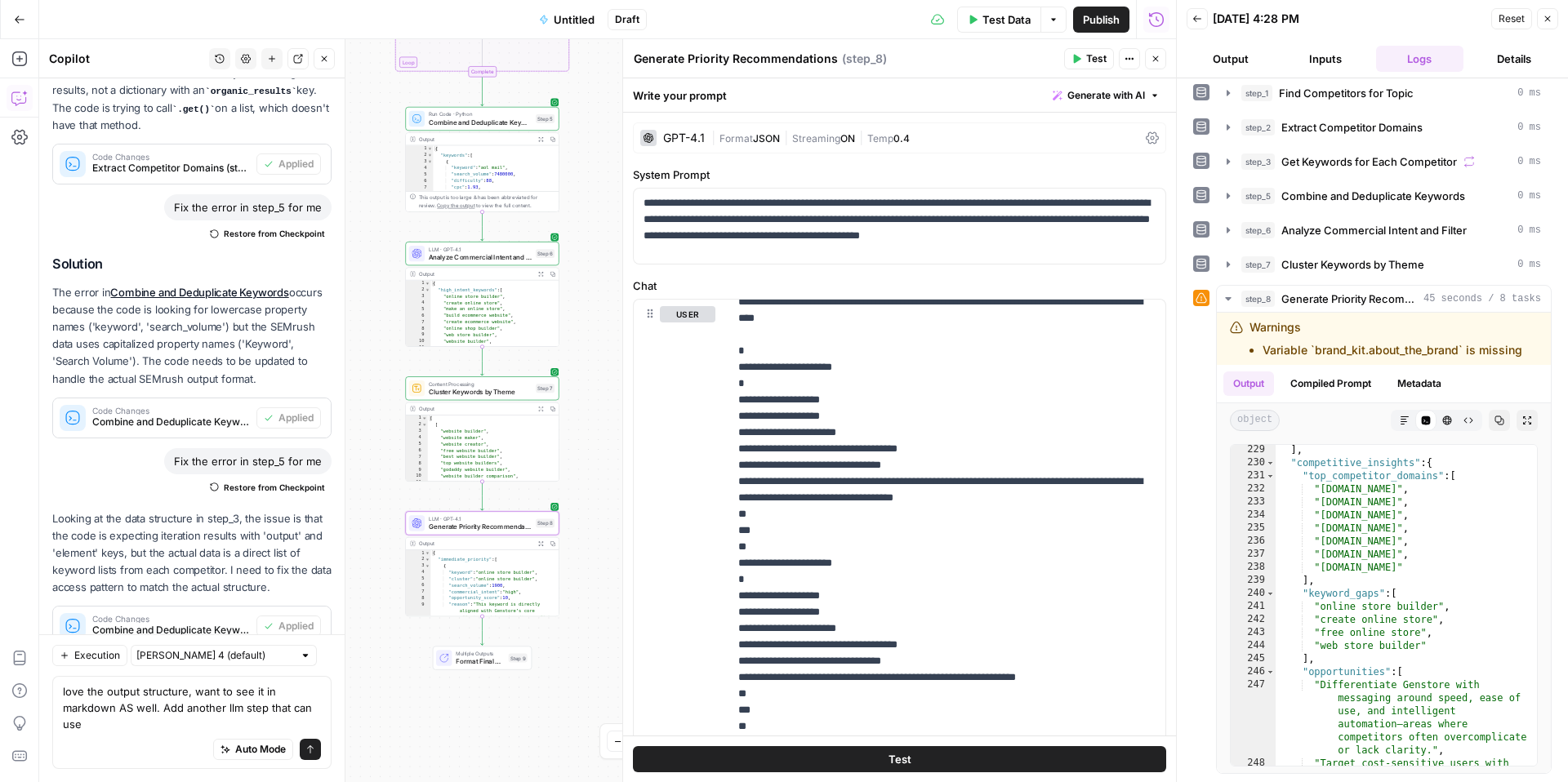
scroll to position [2780, 0]
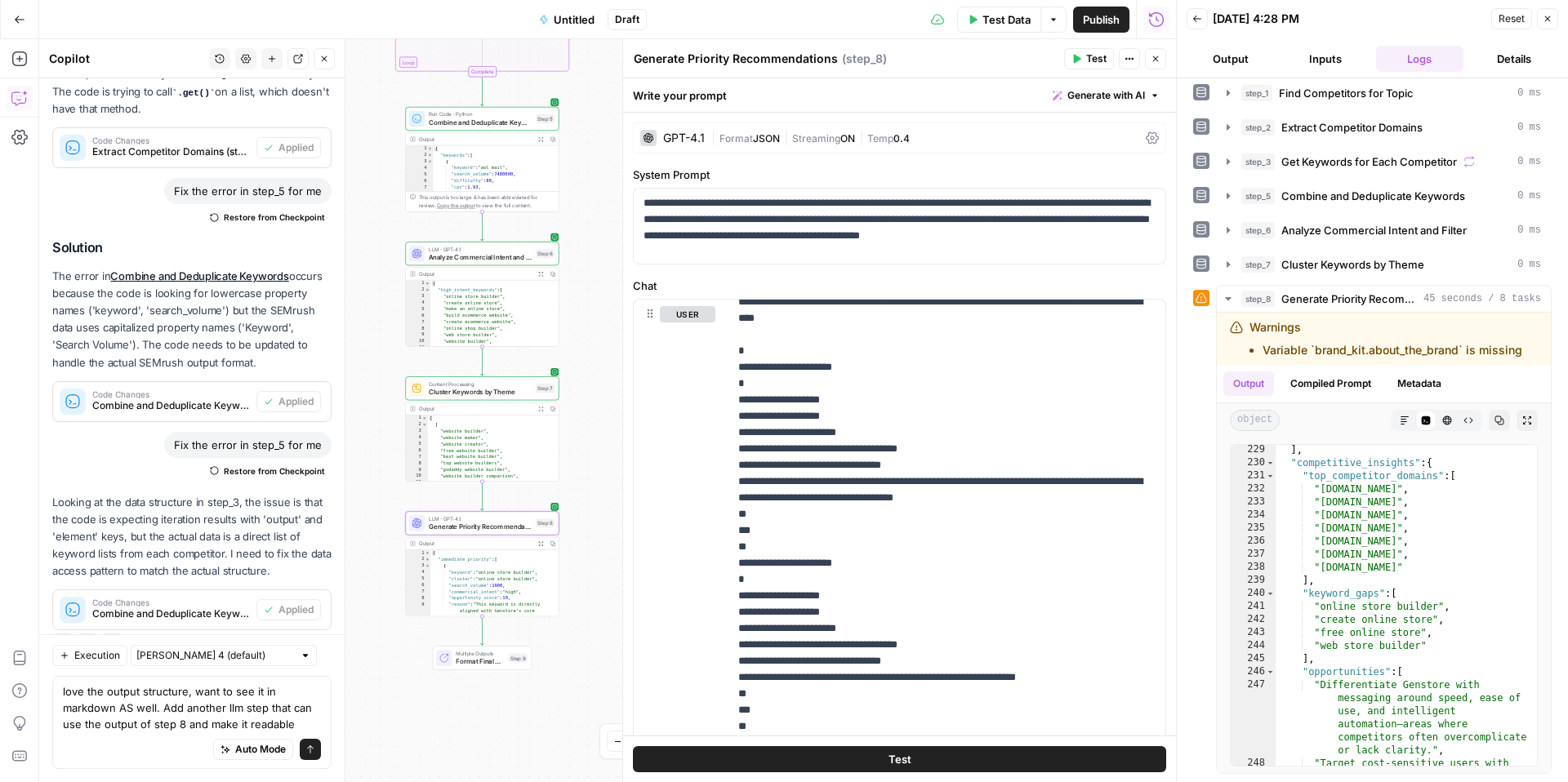
type textarea "love the output structure, want to see it in markdown AS well. Add another llm …"
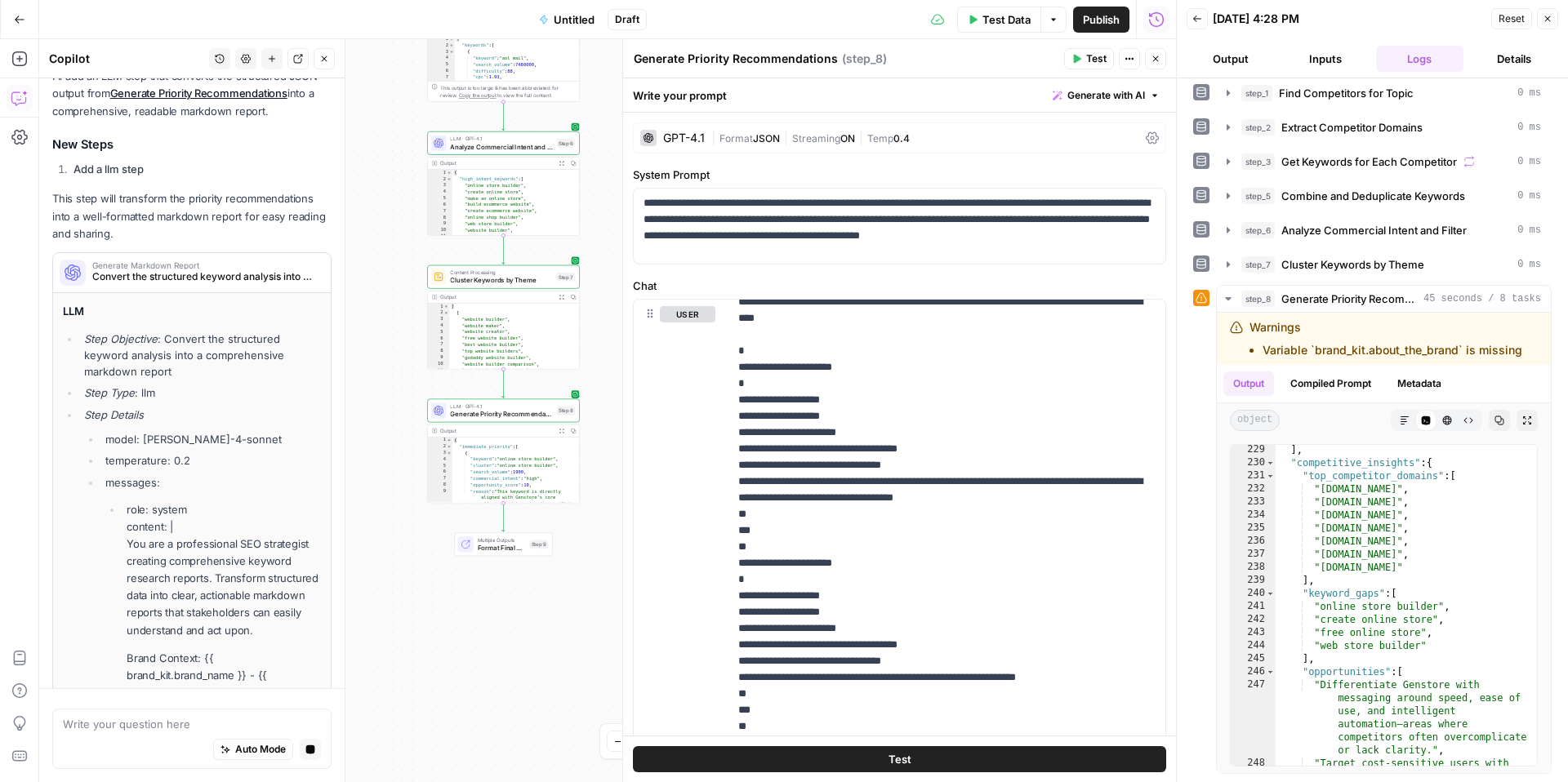
scroll to position [3344, 0]
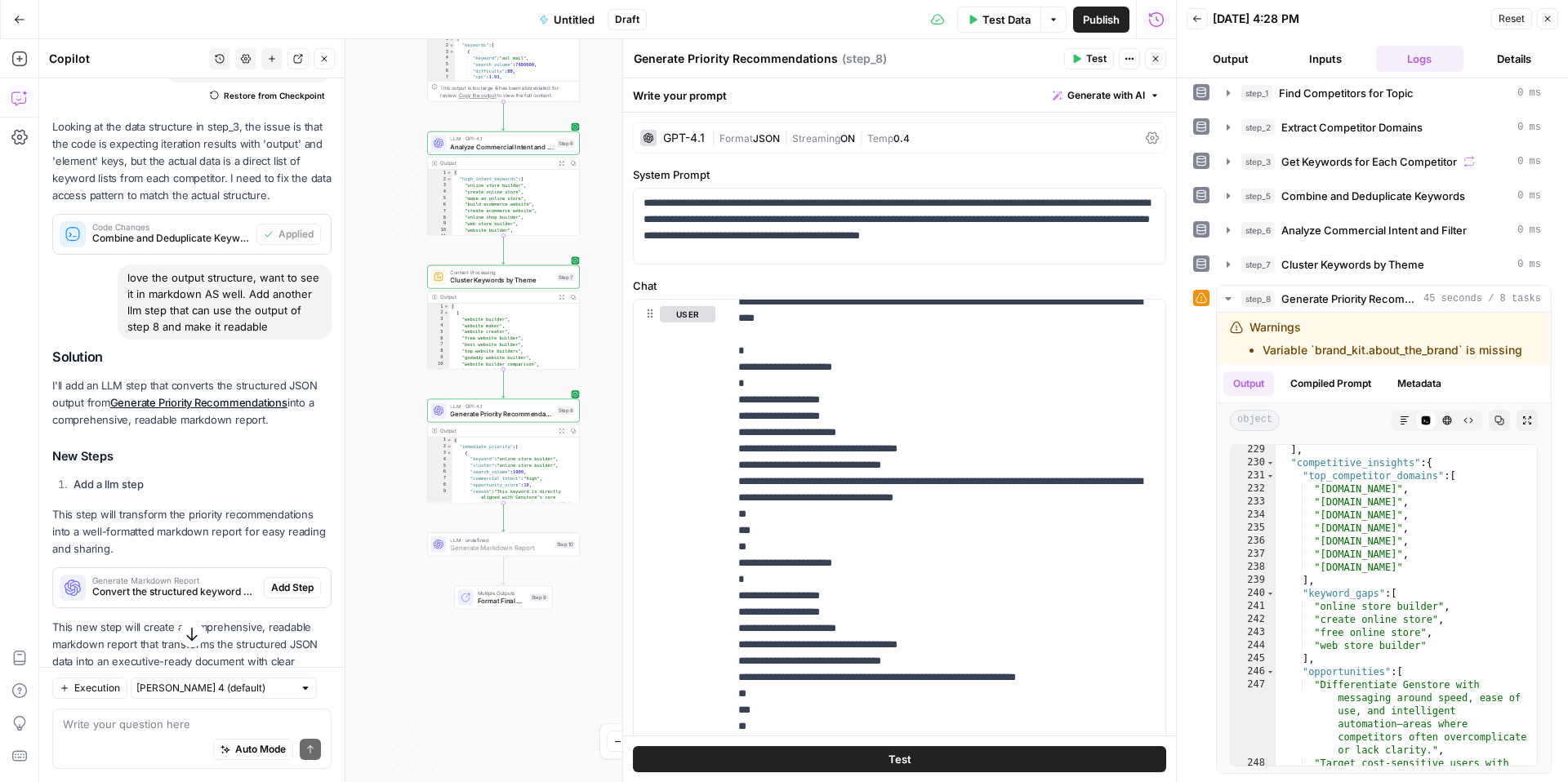
click at [306, 580] on span "Add Step" at bounding box center [293, 588] width 43 height 15
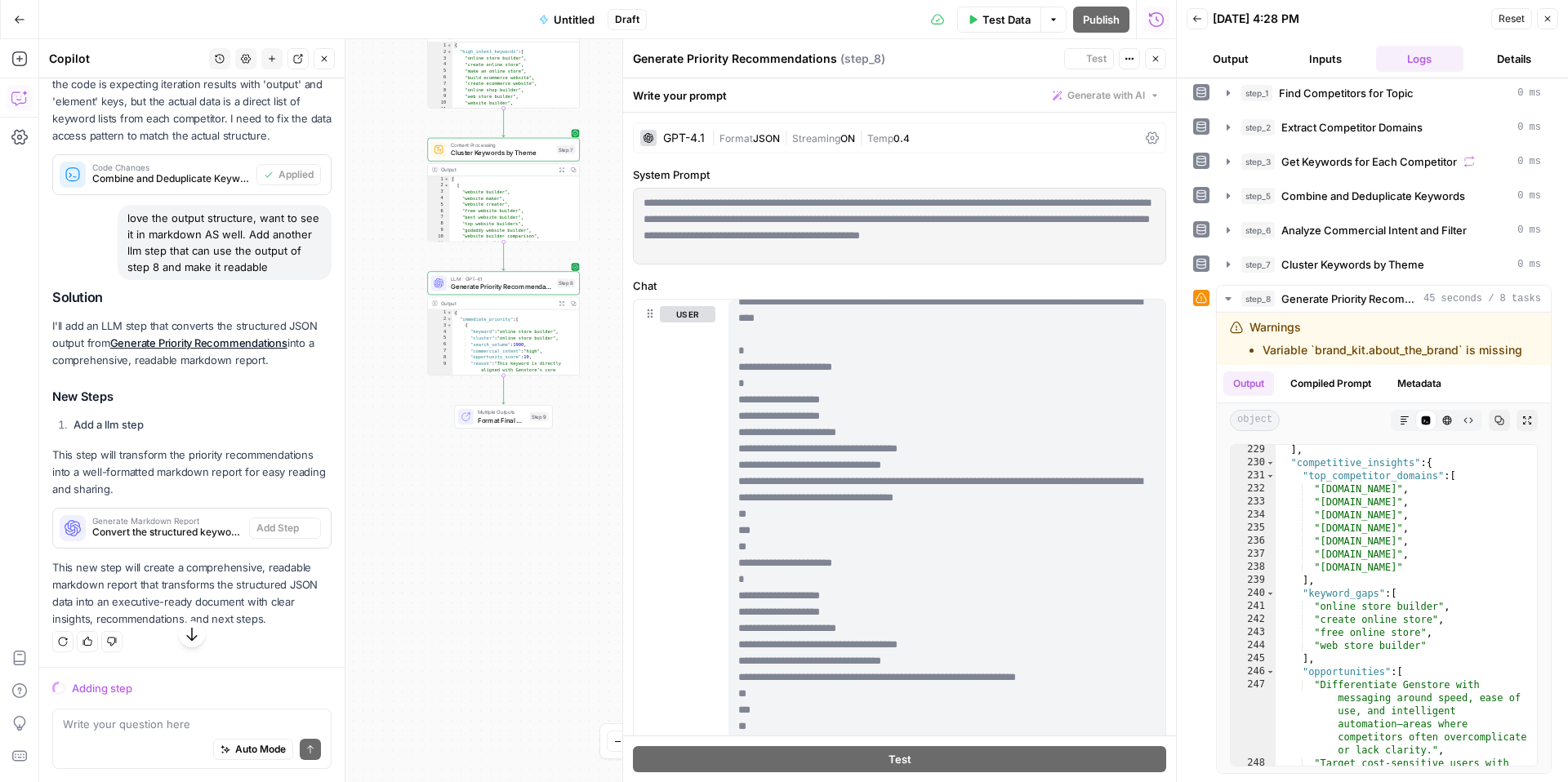
scroll to position [3052, 0]
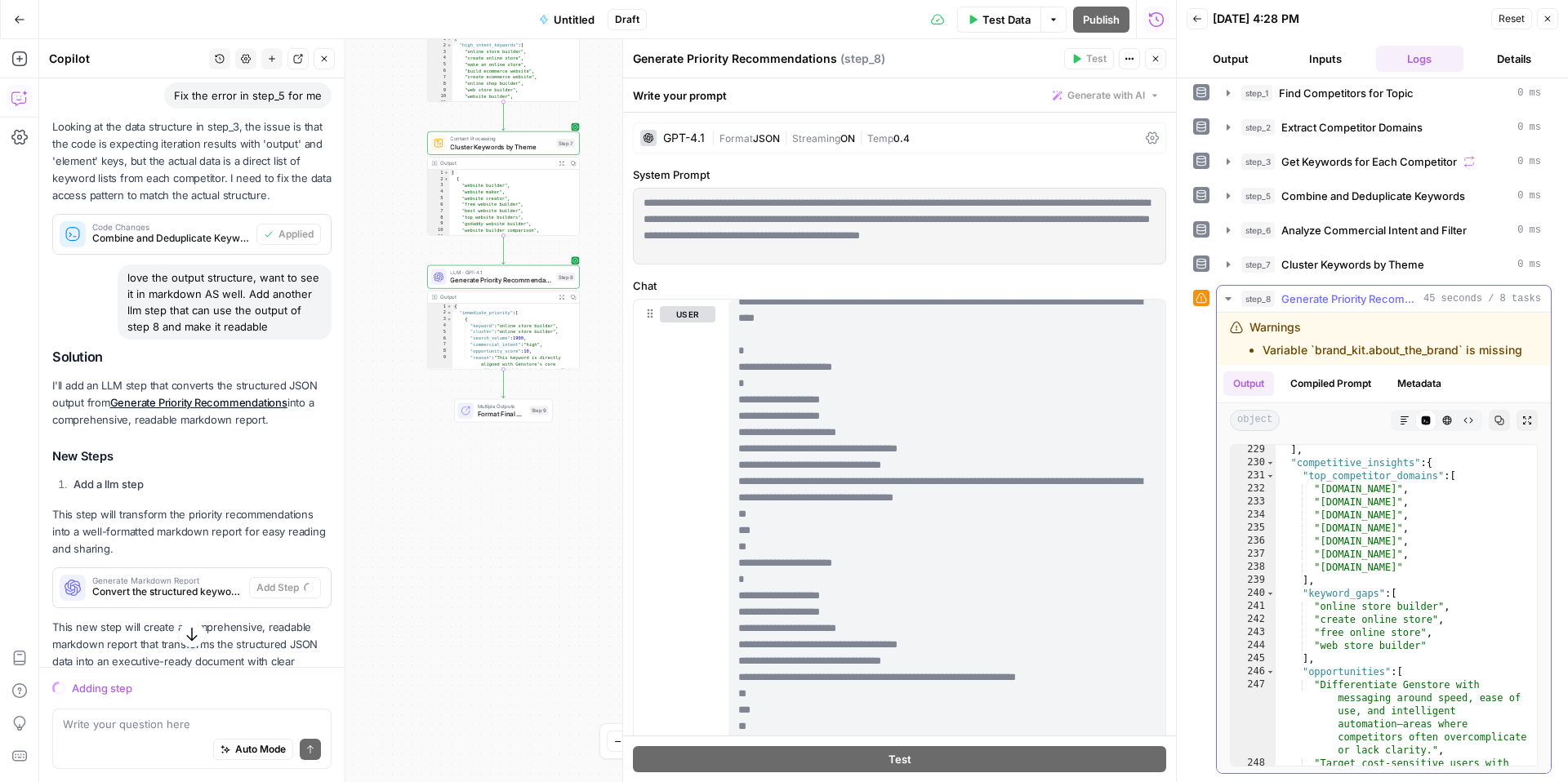
click at [1429, 292] on span "45 seconds / 8 tasks" at bounding box center [1481, 299] width 117 height 15
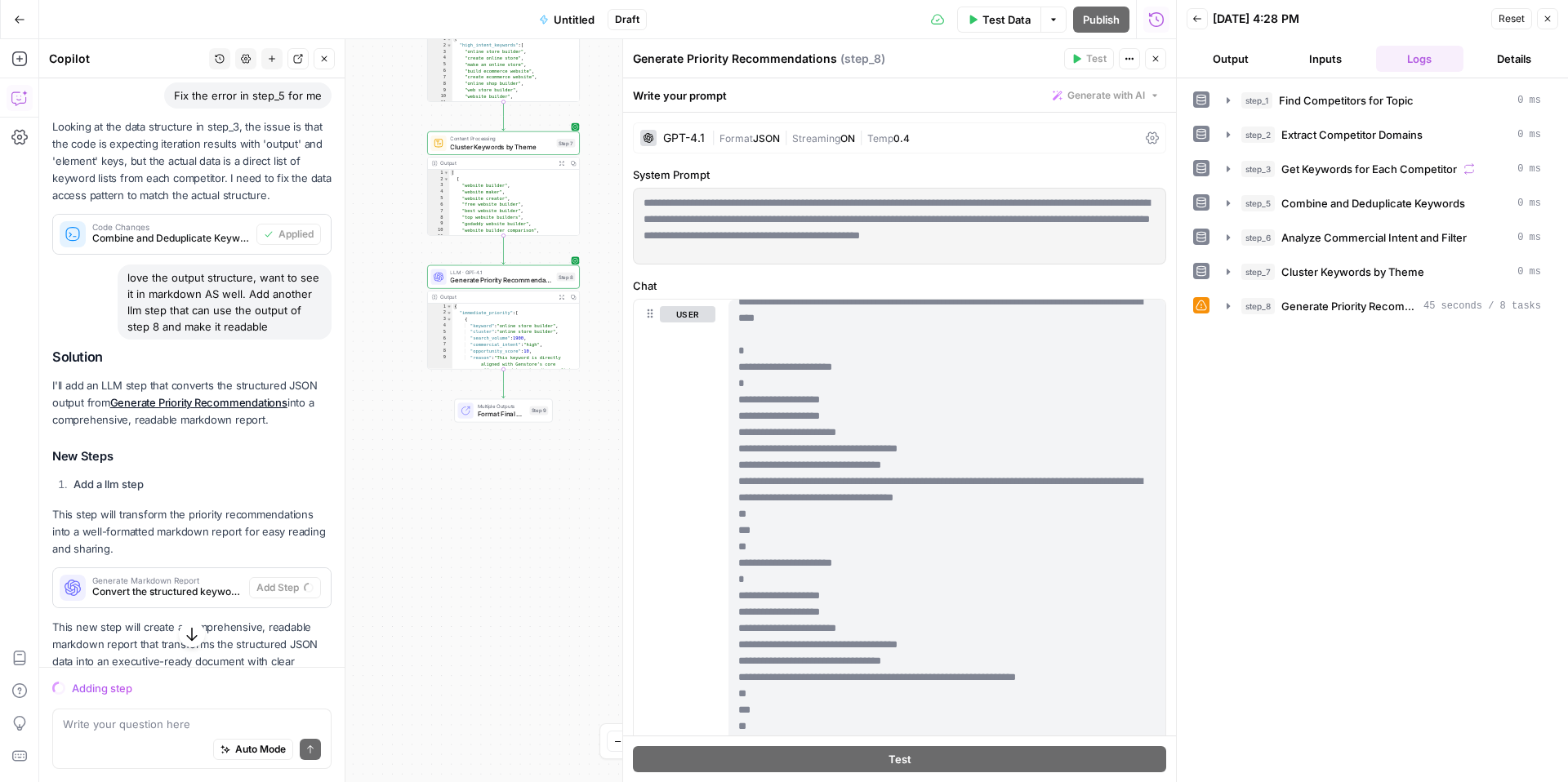
scroll to position [0, 0]
click at [1425, 306] on span "45 seconds / 8 tasks" at bounding box center [1481, 307] width 117 height 15
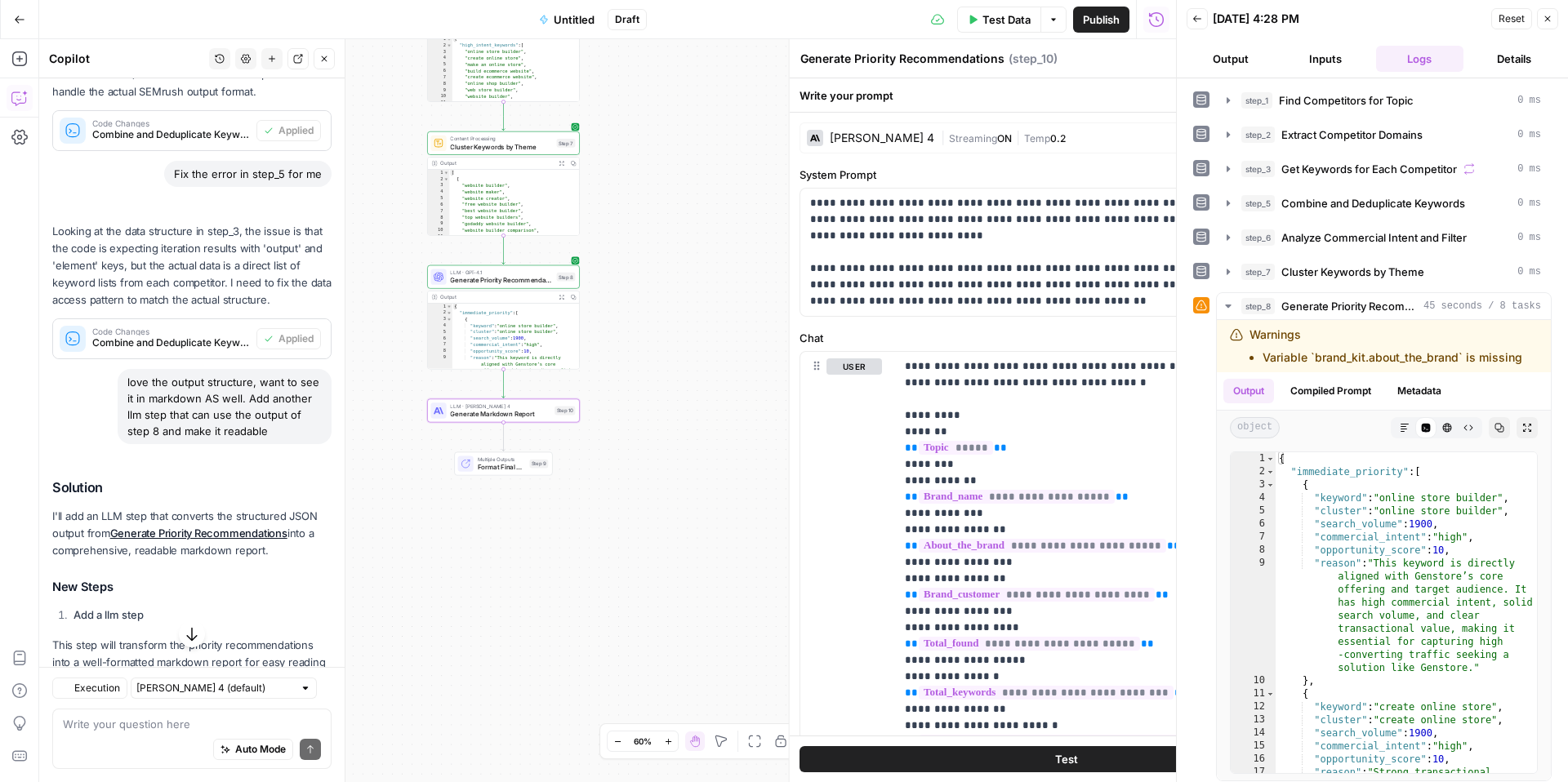
type textarea "Generate Markdown Report"
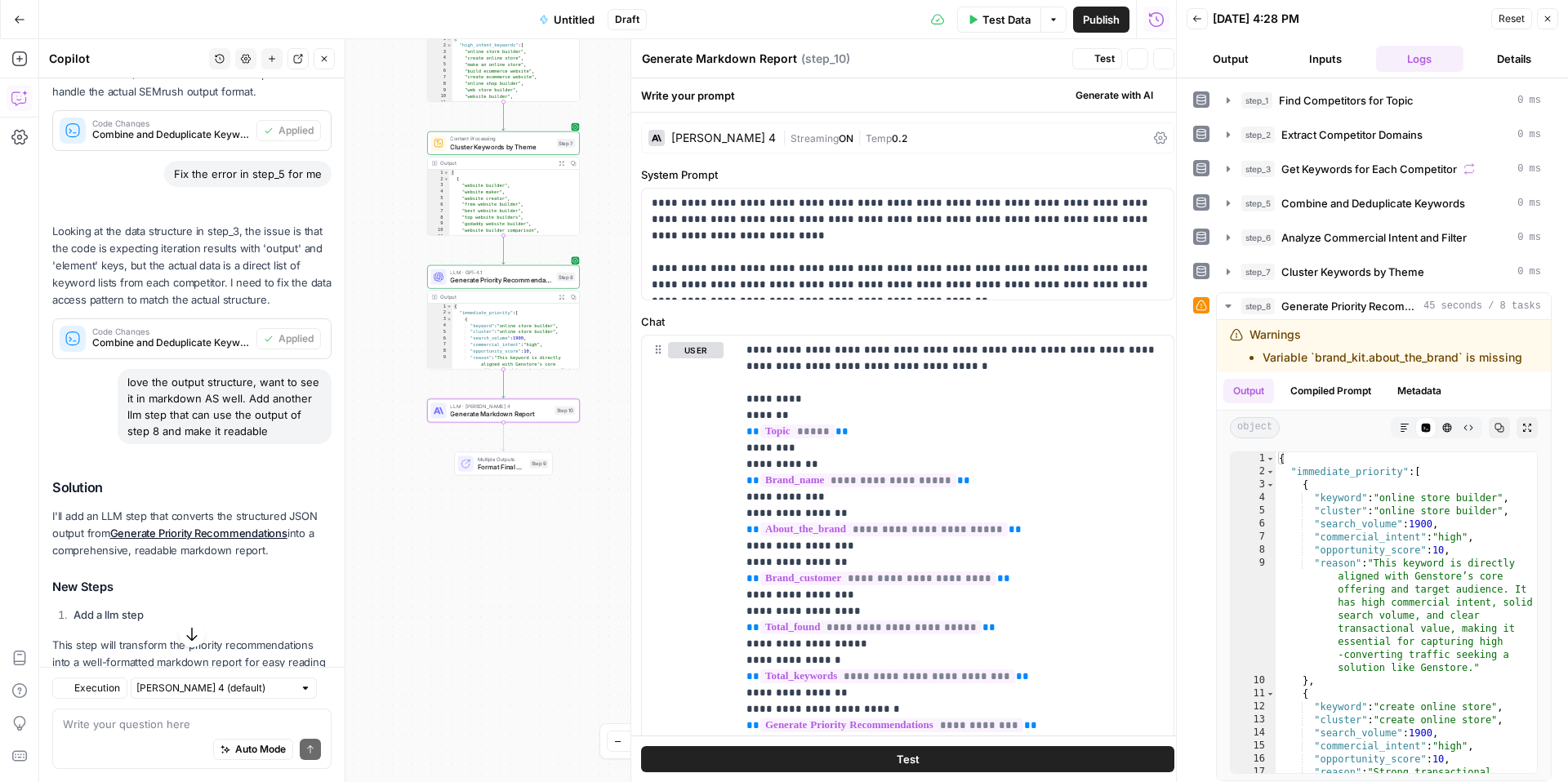
scroll to position [3156, 0]
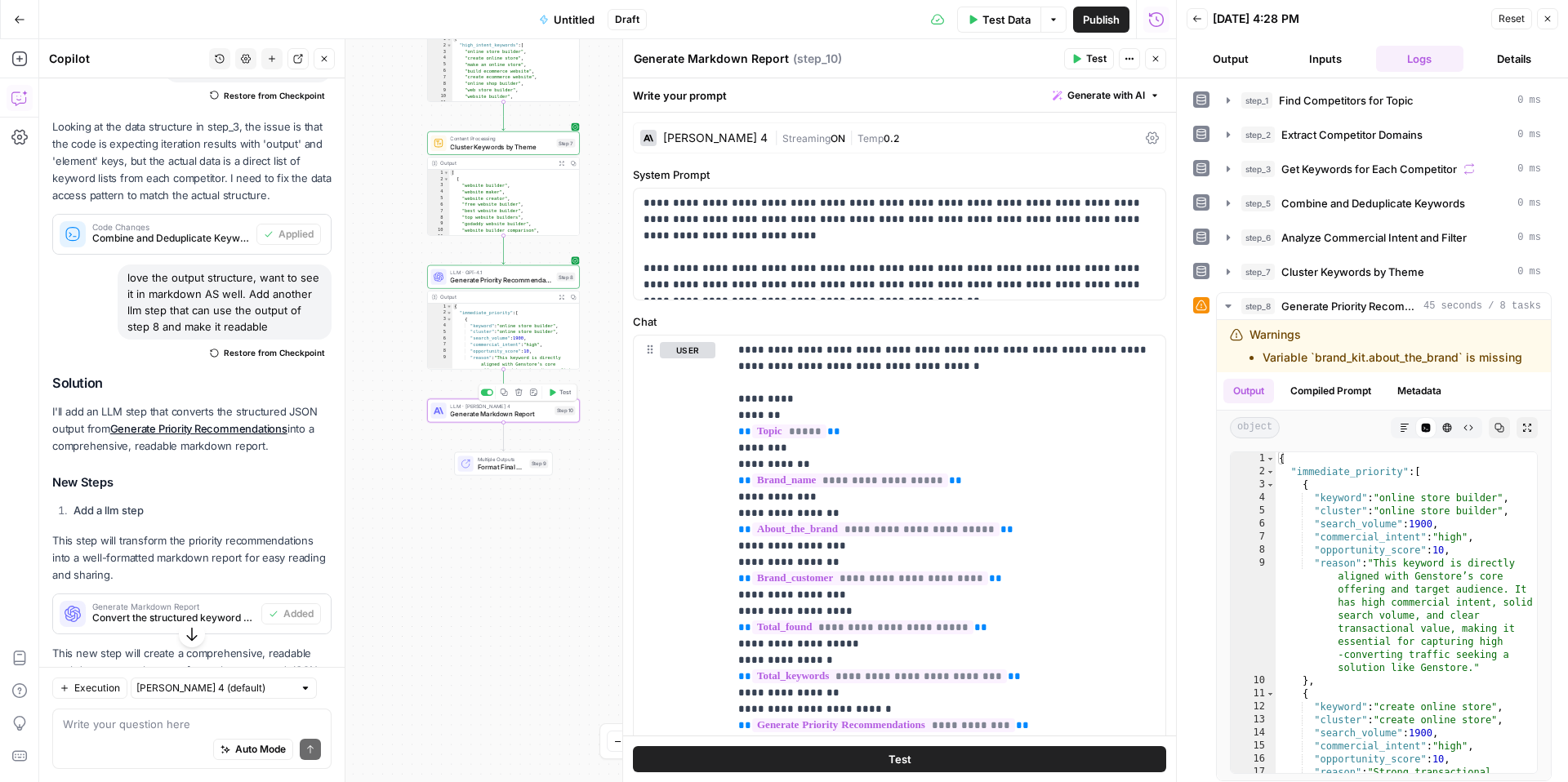
click at [556, 389] on button "Test" at bounding box center [558, 393] width 30 height 13
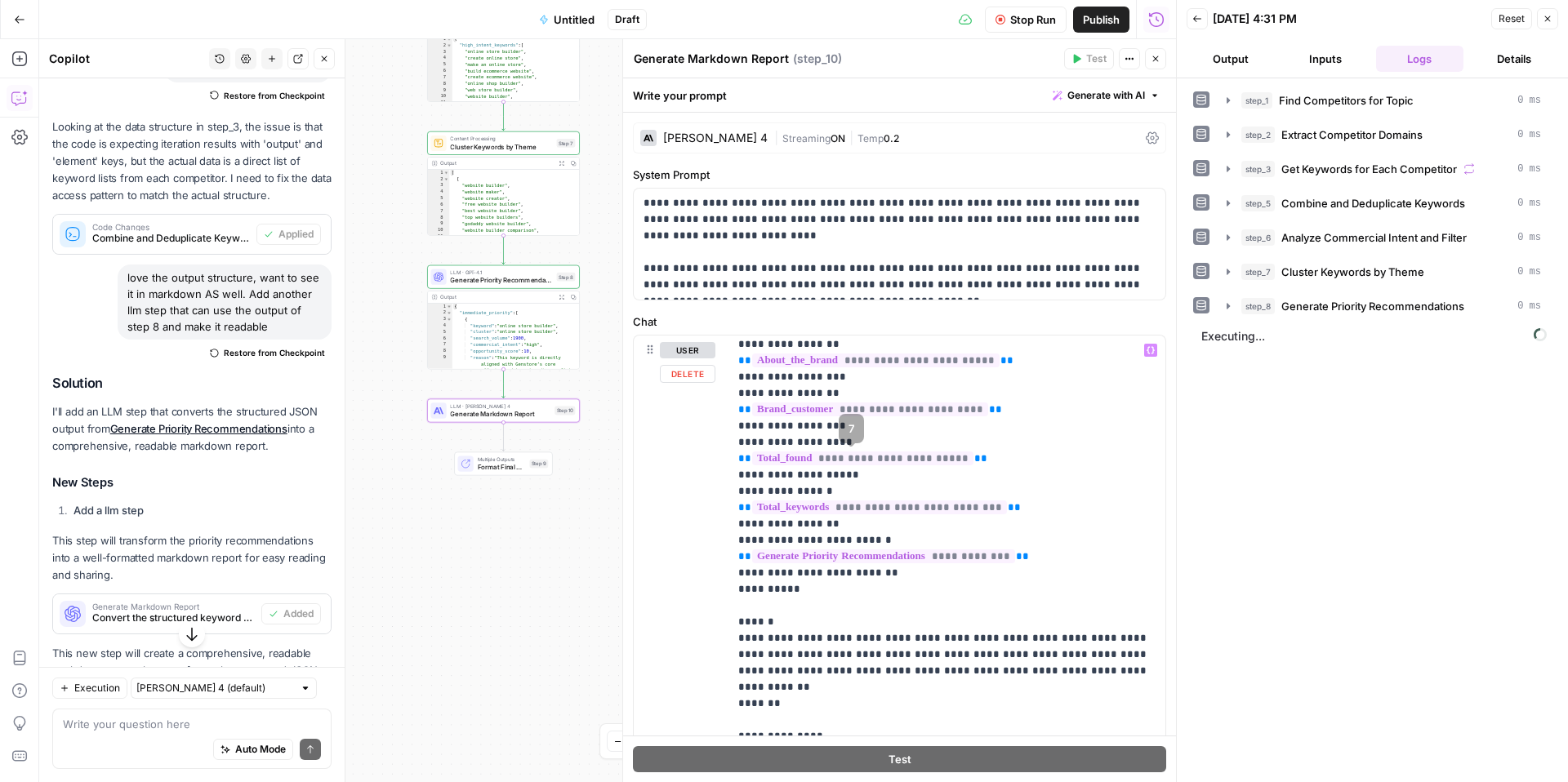
scroll to position [182, 0]
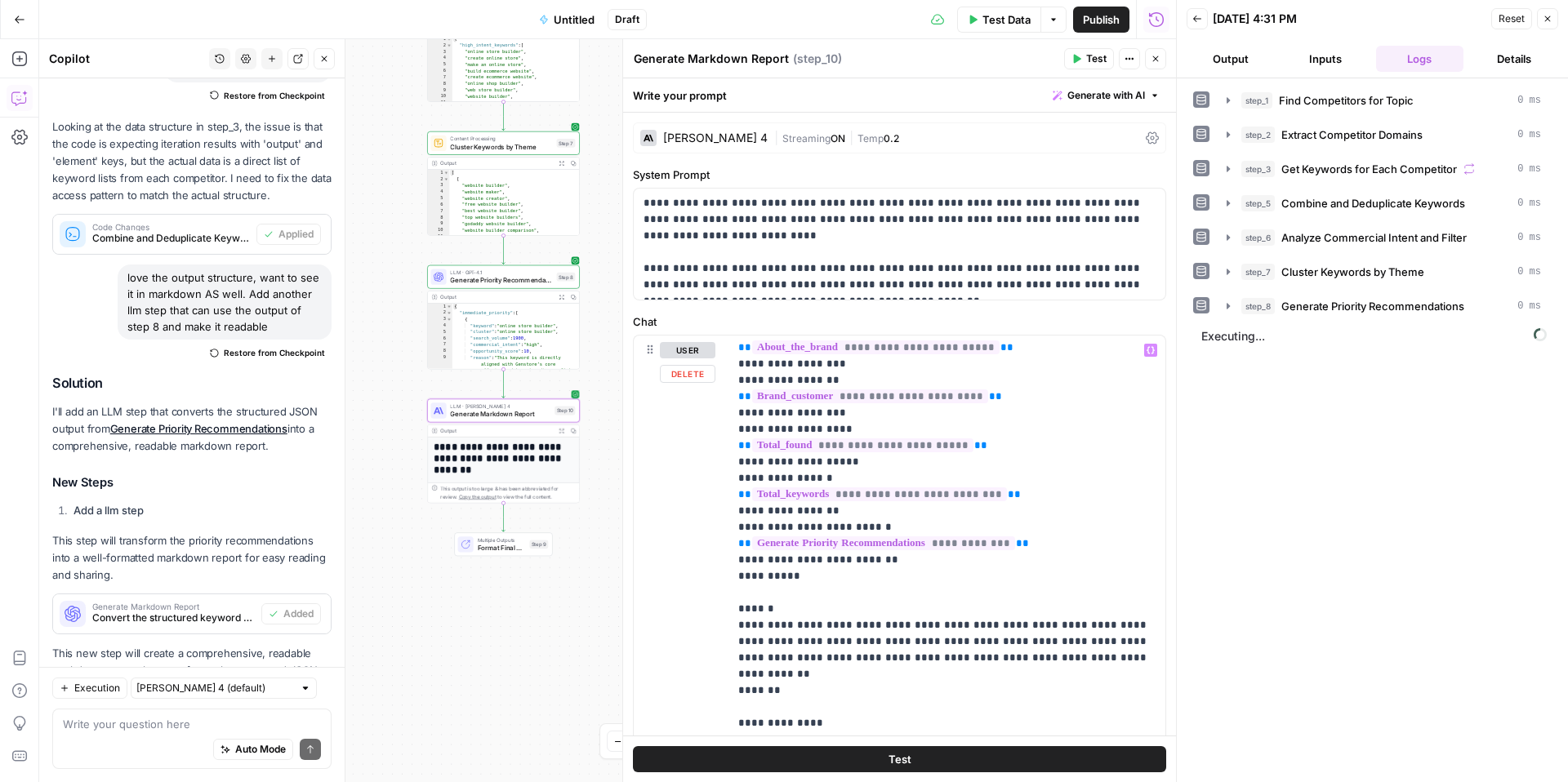
scroll to position [3207, 0]
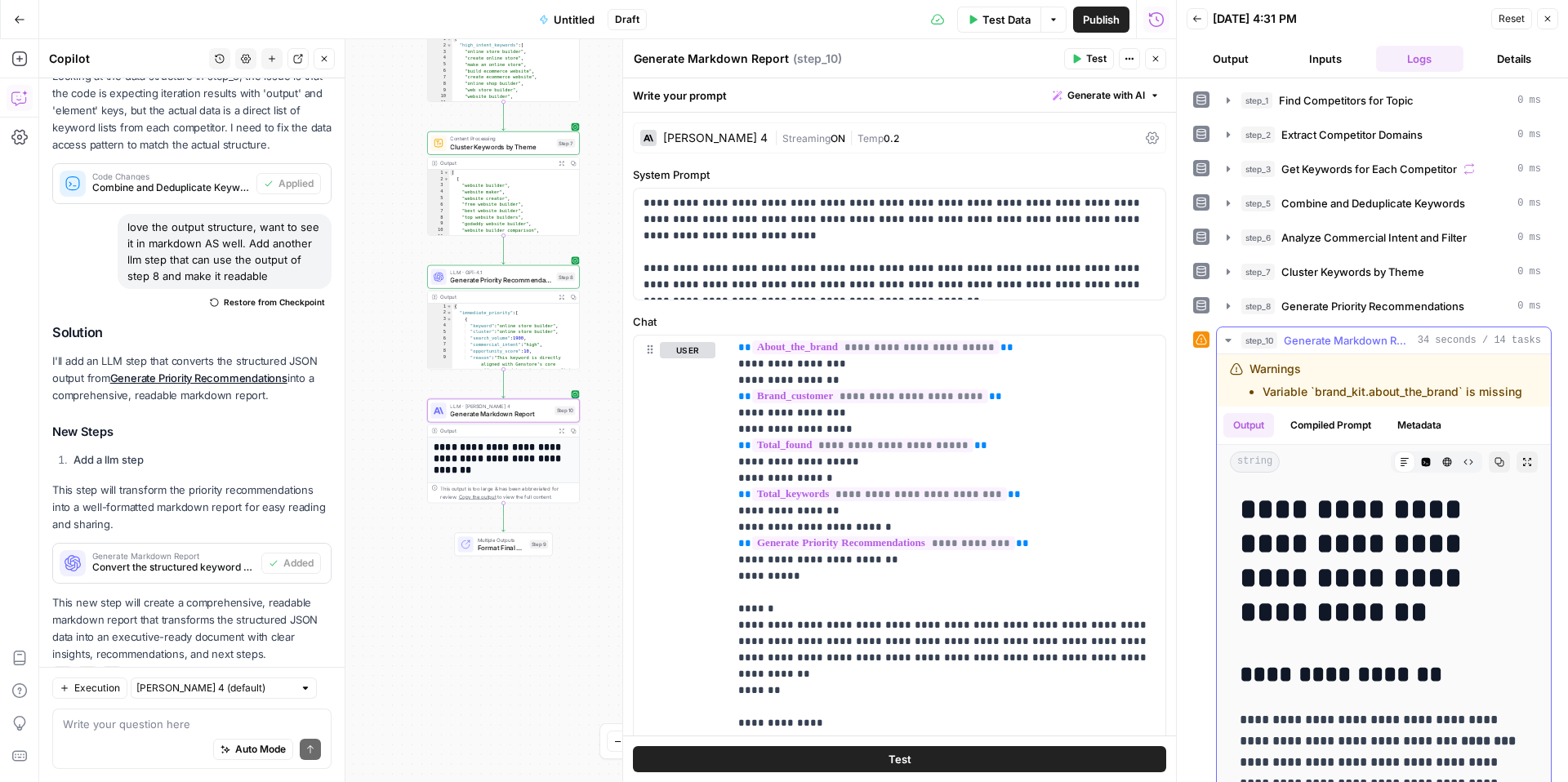
click at [1375, 339] on span "Generate Markdown Report" at bounding box center [1347, 340] width 127 height 16
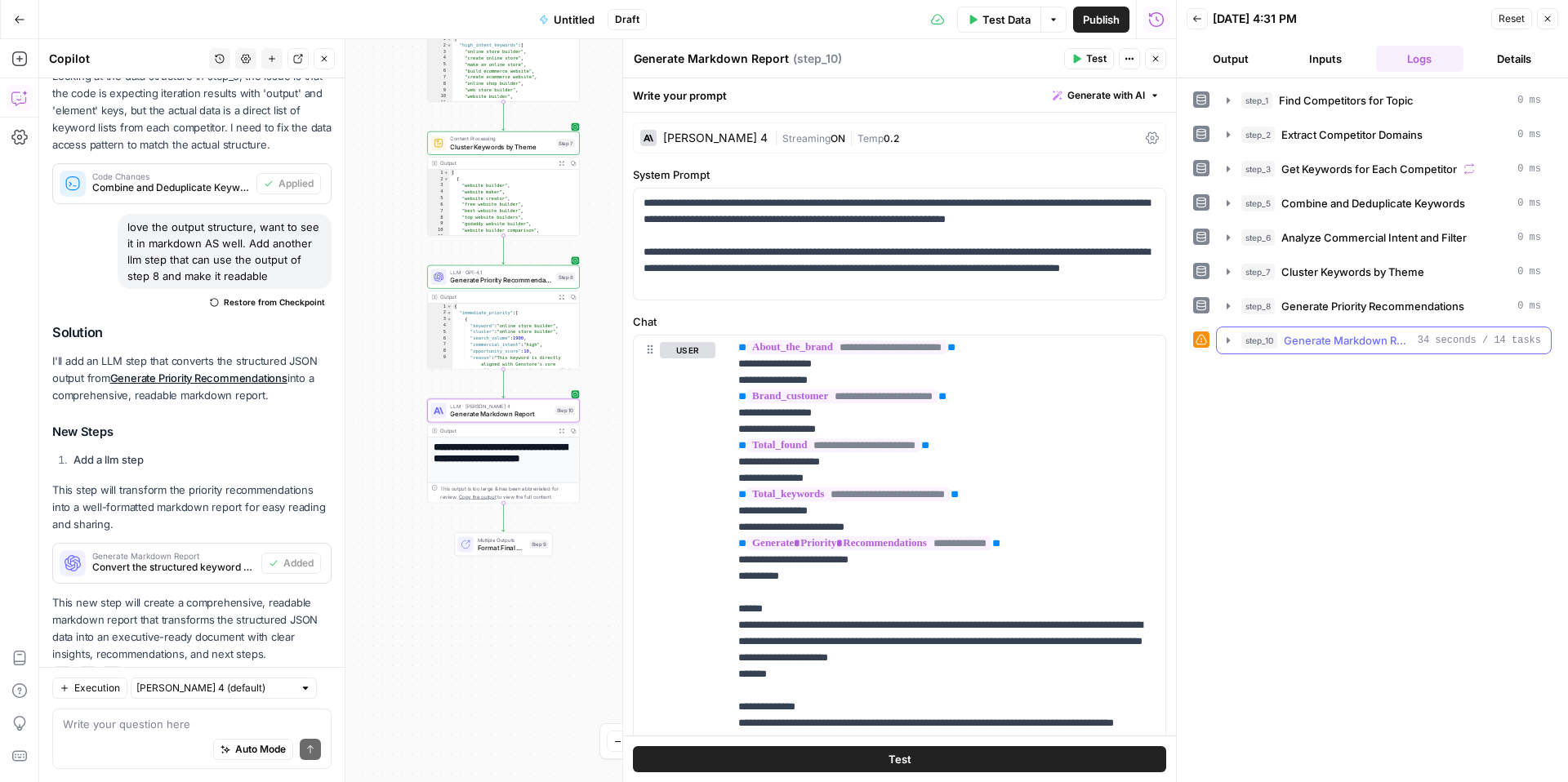
click at [1375, 344] on span "Generate Markdown Report" at bounding box center [1347, 340] width 127 height 16
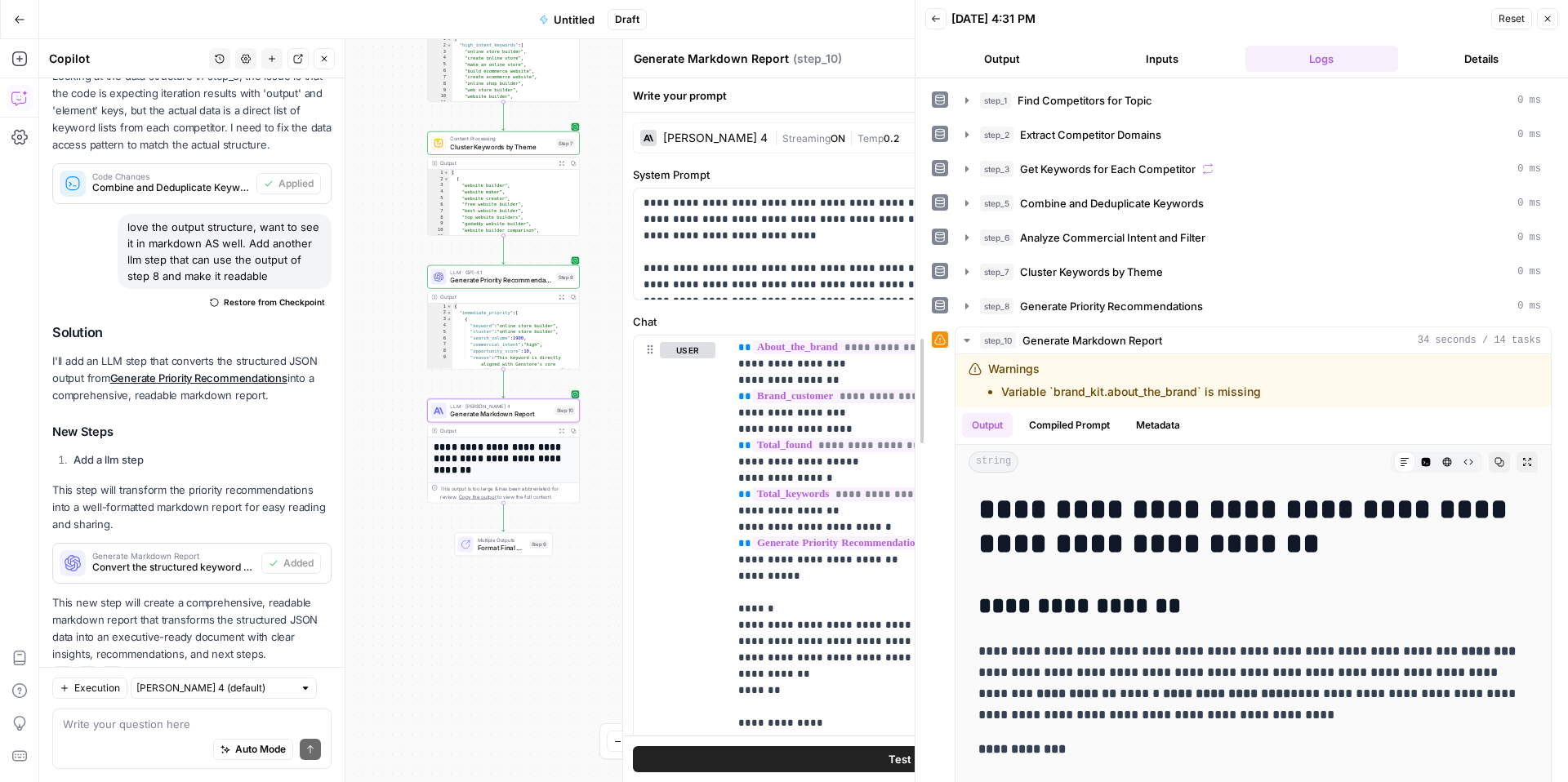
drag, startPoint x: 1175, startPoint y: 452, endPoint x: 640, endPoint y: 524, distance: 539.8
click at [643, 524] on body "[URL] New Home Browse Insights Opportunities Your Data Recent Grids Genstore Co…" at bounding box center [784, 391] width 1568 height 782
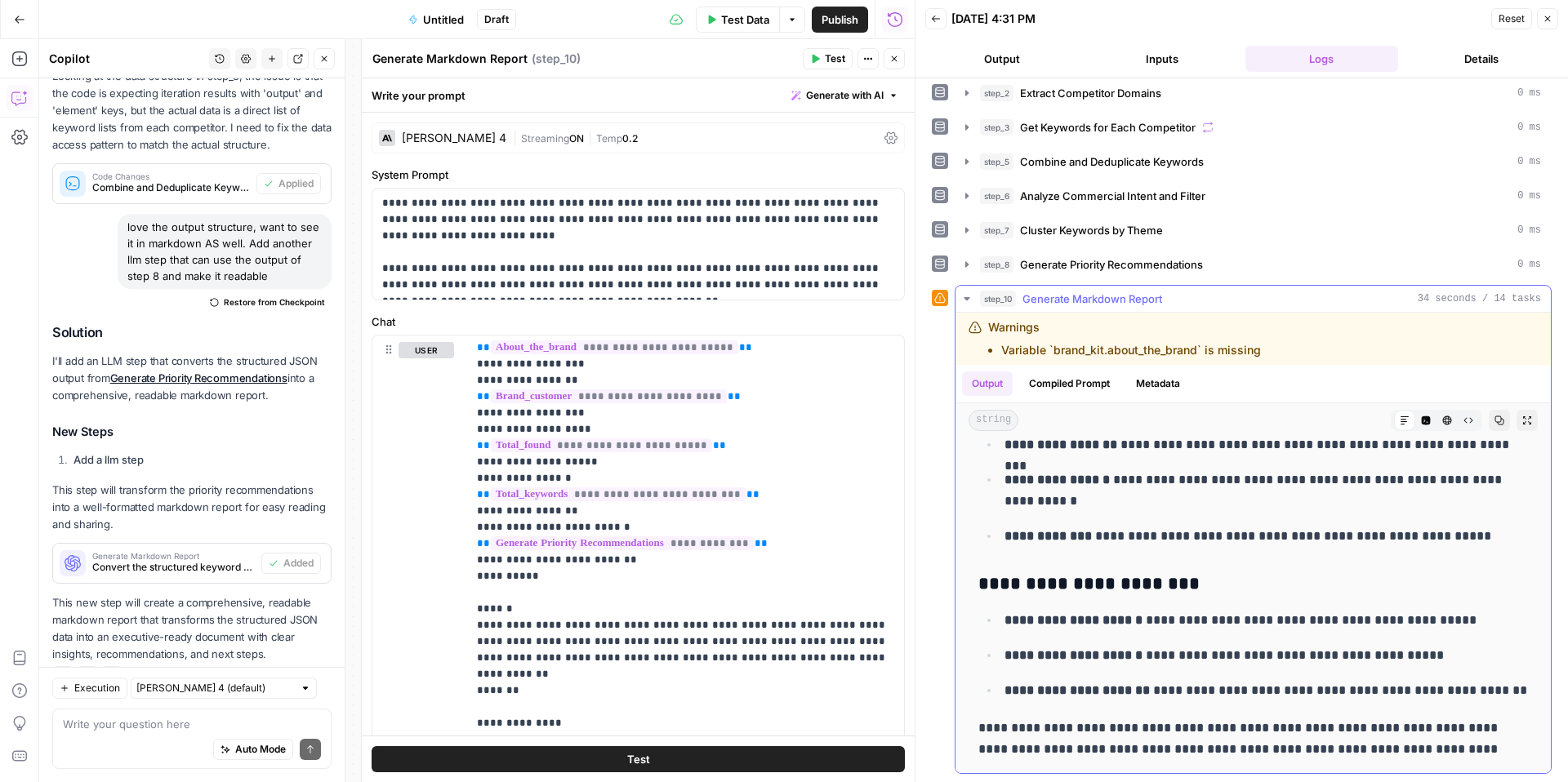
scroll to position [5109, 0]
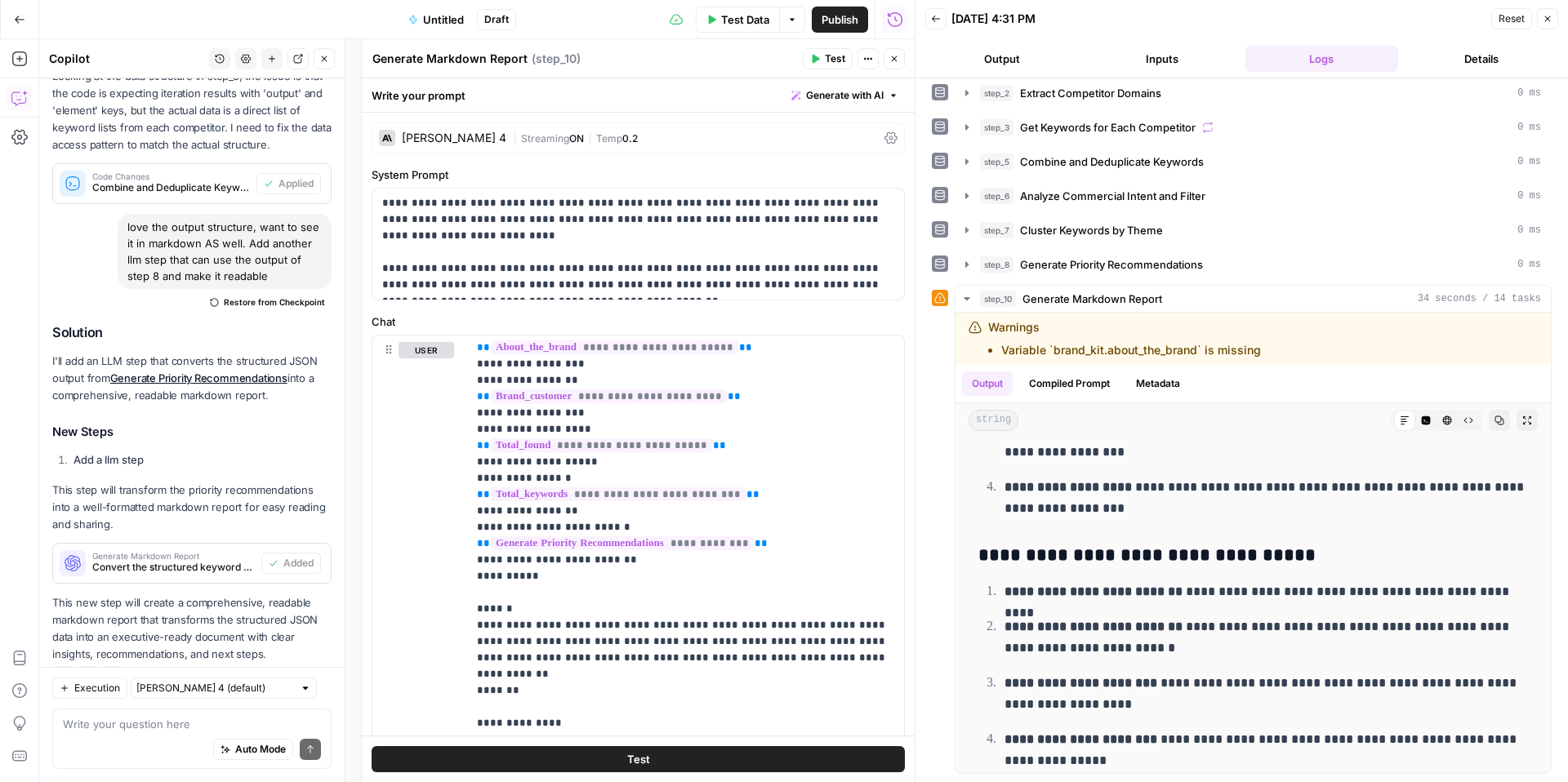
click at [850, 20] on span "Publish" at bounding box center [839, 20] width 37 height 16
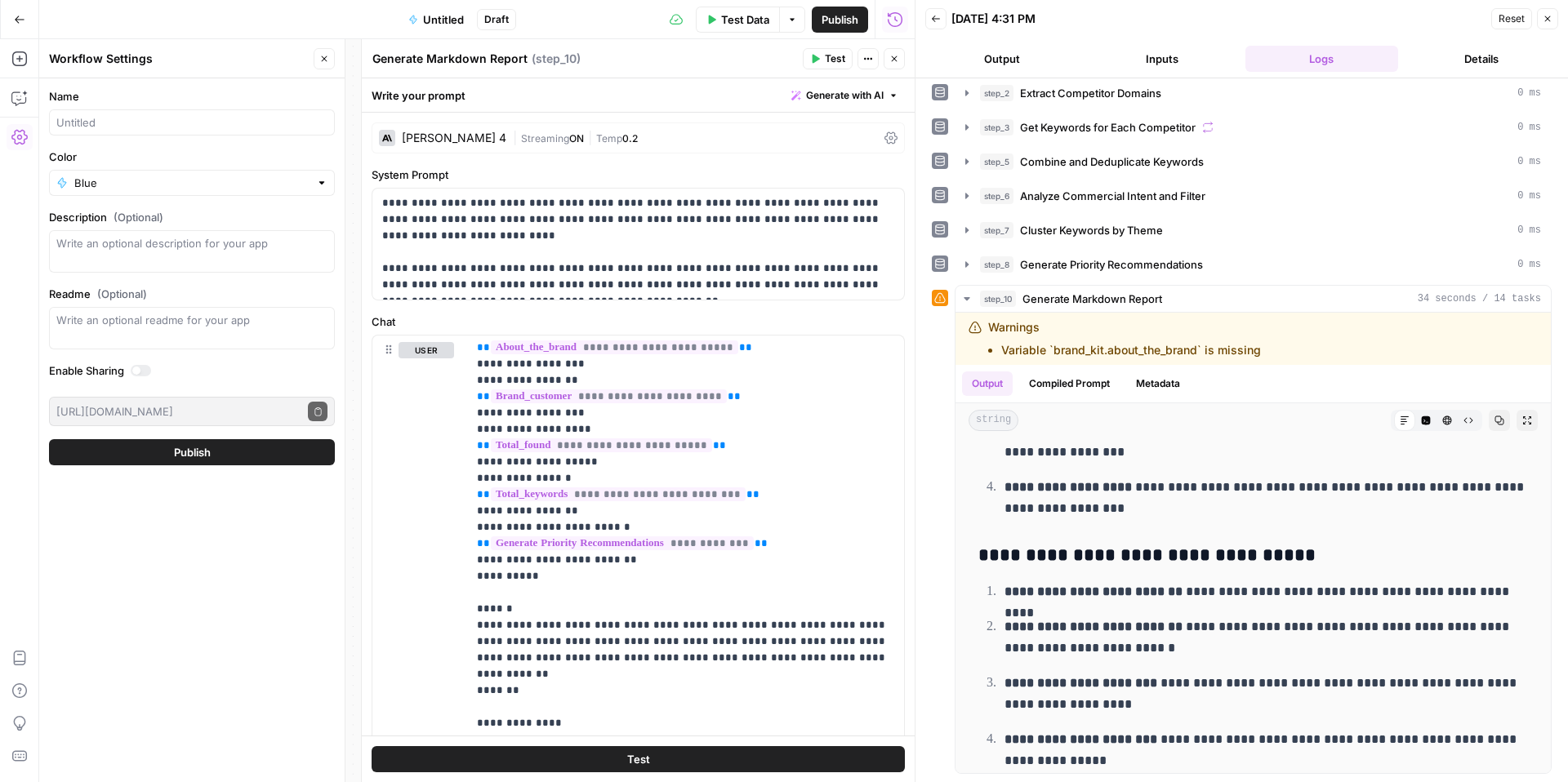
click at [163, 132] on div at bounding box center [192, 122] width 286 height 26
click at [20, 102] on icon "button" at bounding box center [20, 98] width 16 height 16
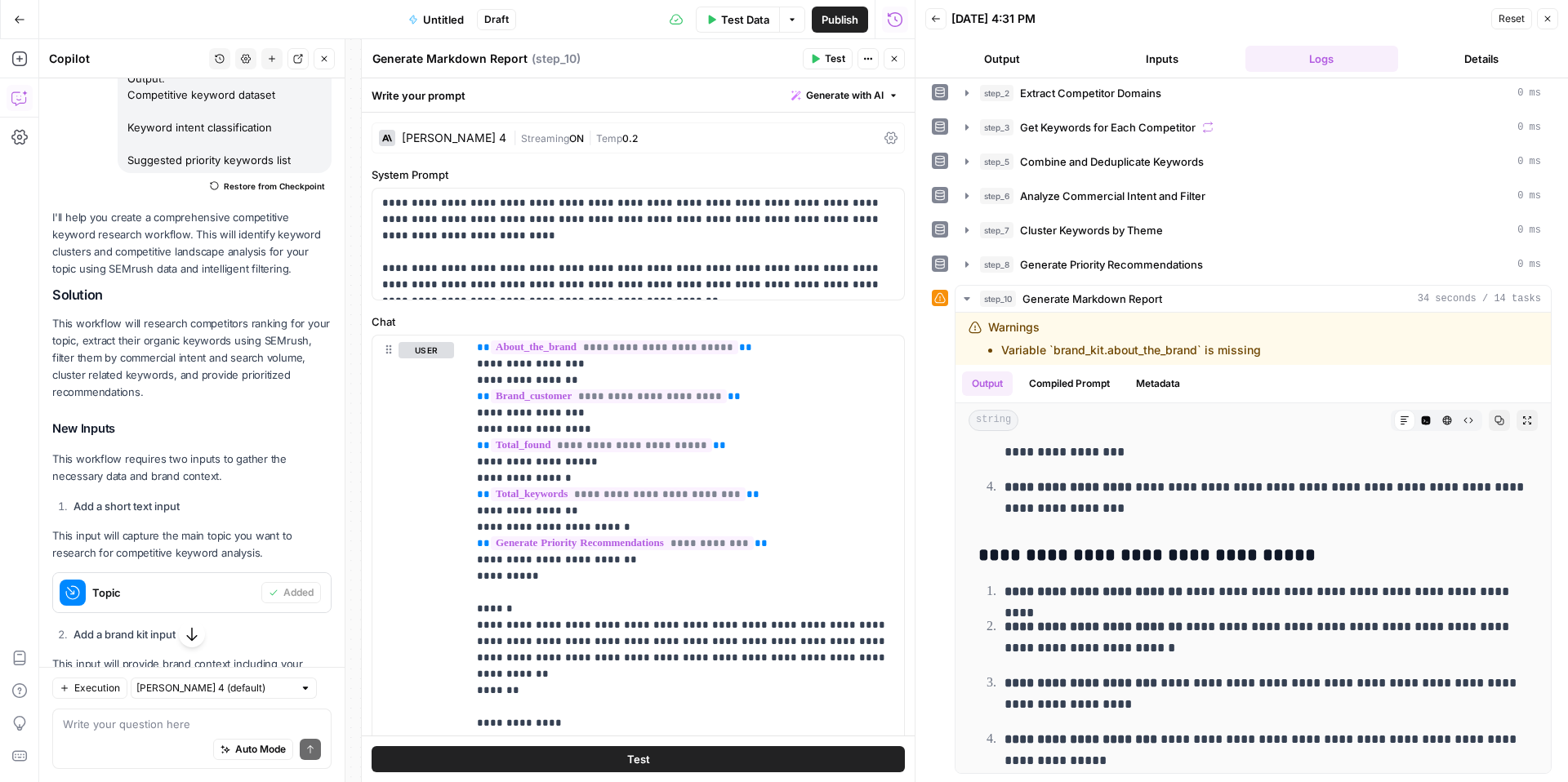
scroll to position [534, 0]
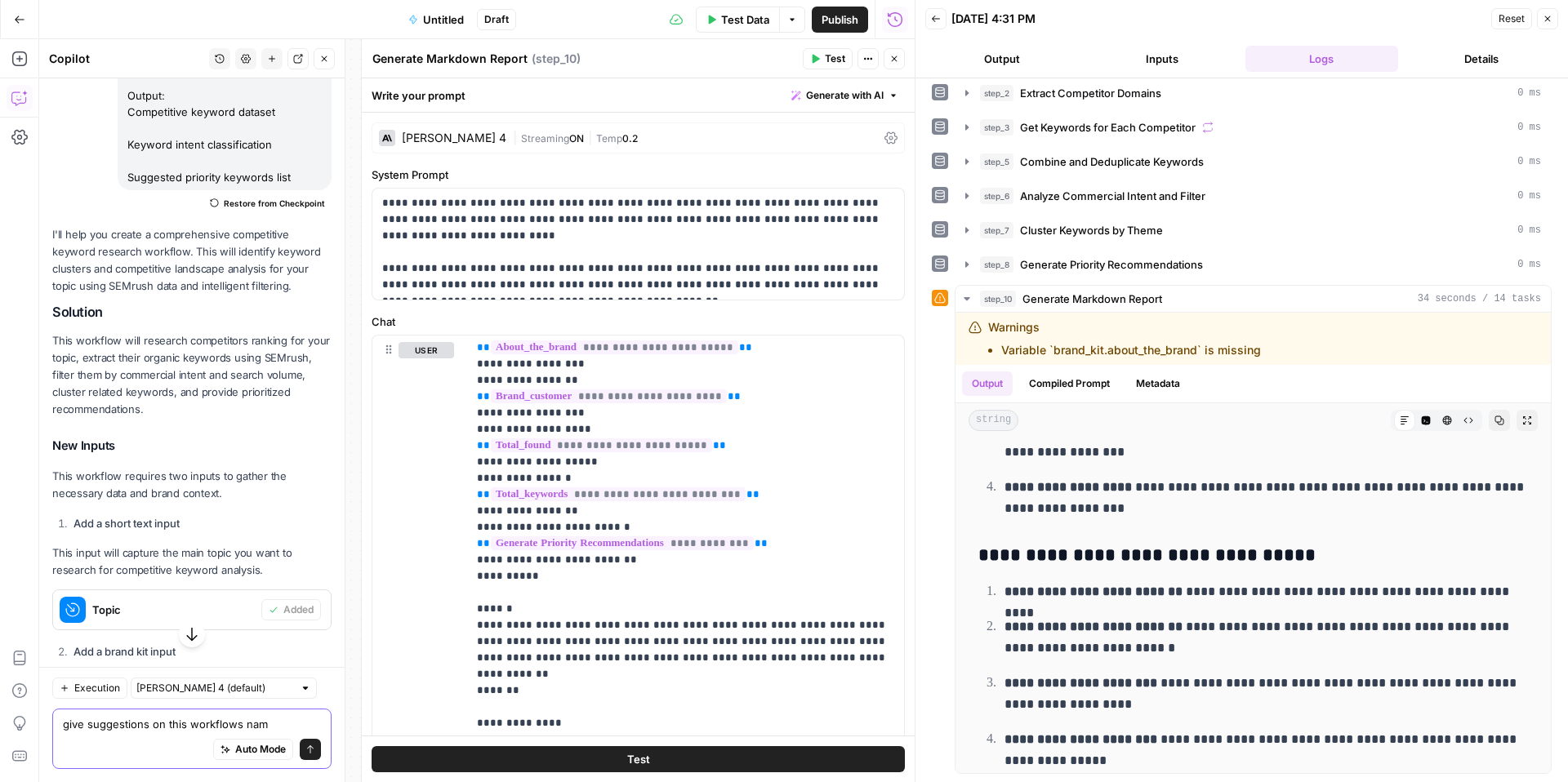
type textarea "give suggestions on this workflows name"
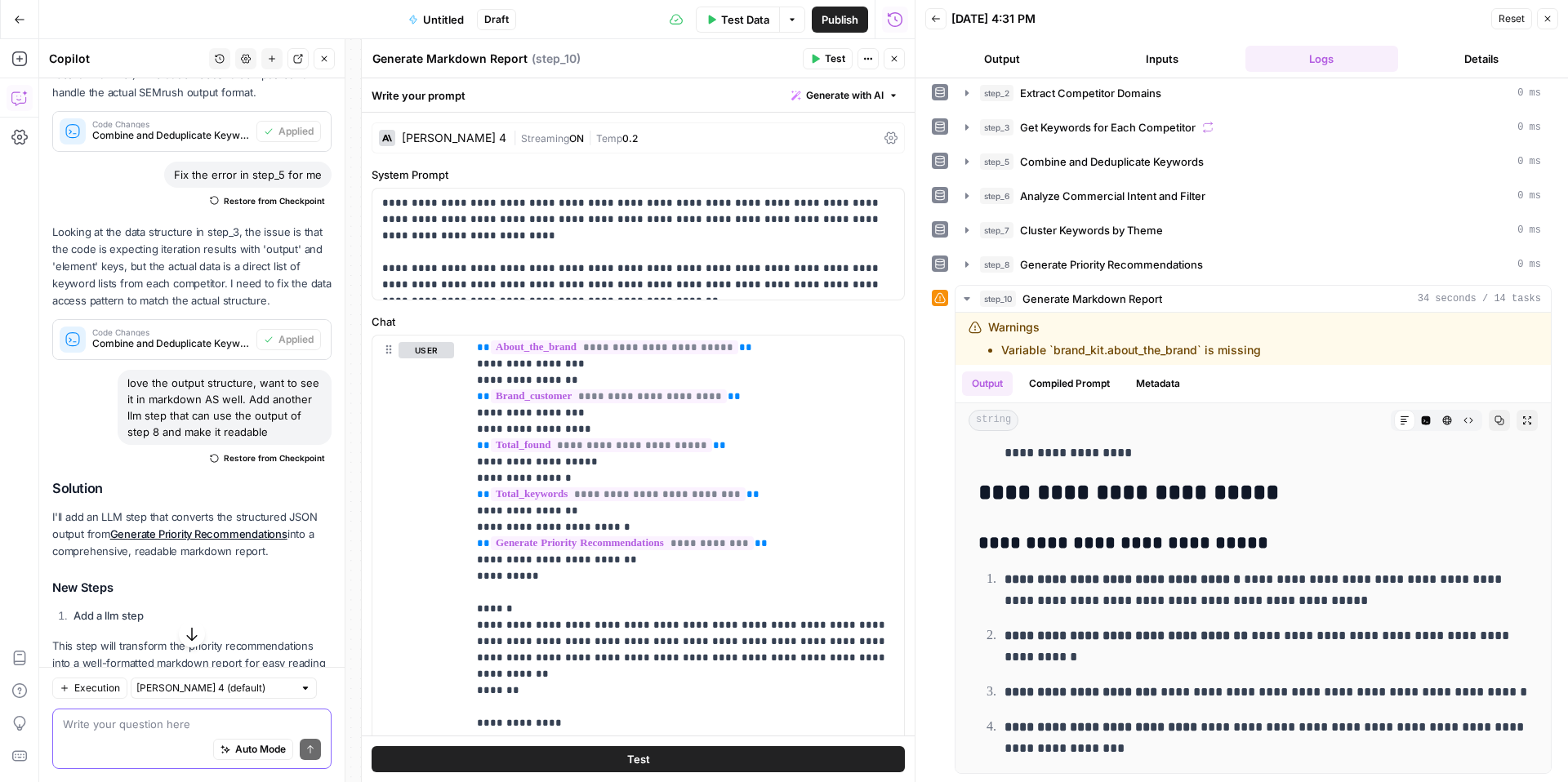
scroll to position [4015, 0]
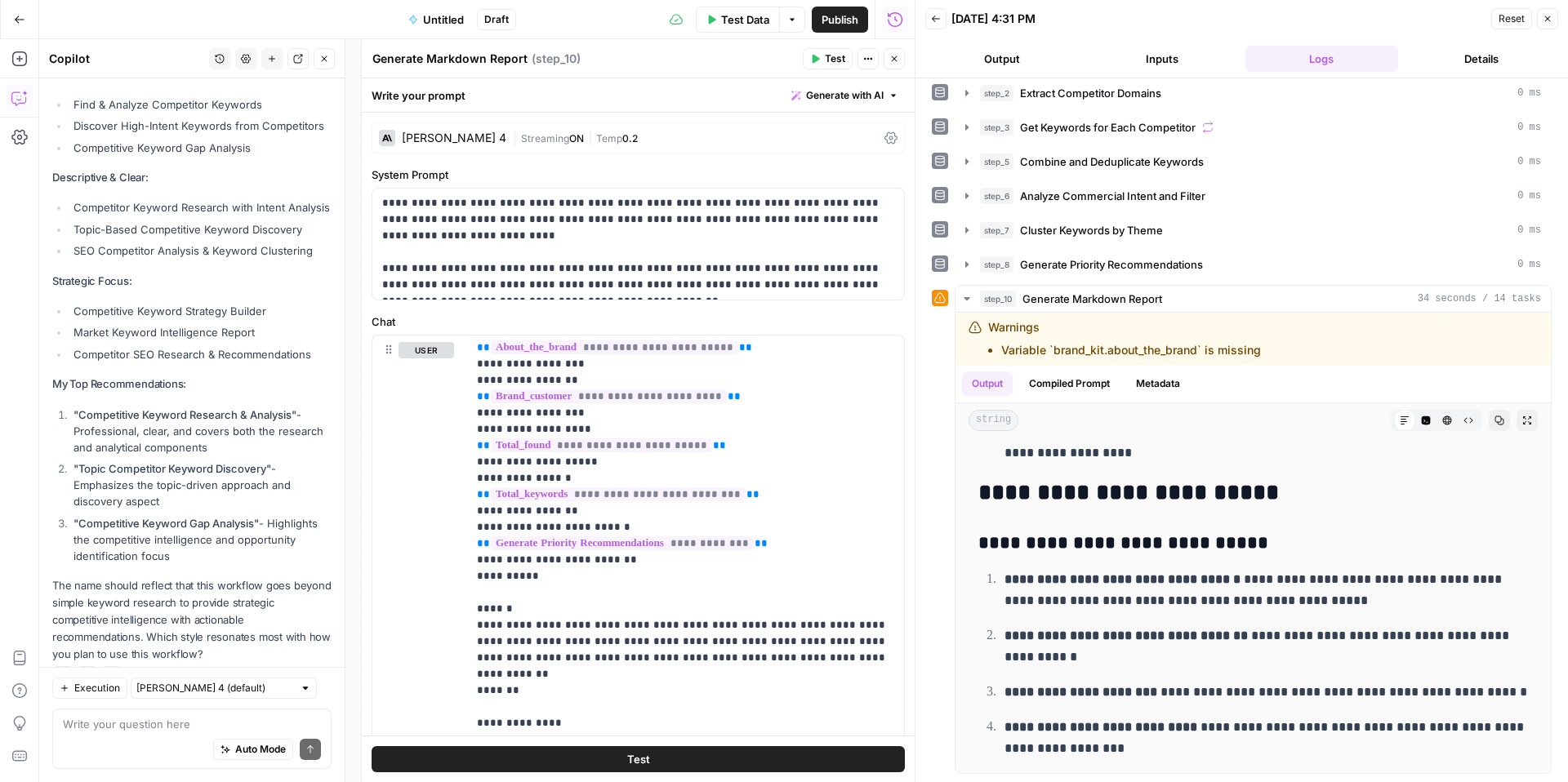
drag, startPoint x: 77, startPoint y: 379, endPoint x: 293, endPoint y: 380, distance: 216.0
click at [293, 408] on strong ""Competitive Keyword Research & Analysis"" at bounding box center [185, 415] width 223 height 13
copy strong "Competitive Keyword Research & Analysis"
click at [843, 7] on button "Publish" at bounding box center [839, 20] width 57 height 26
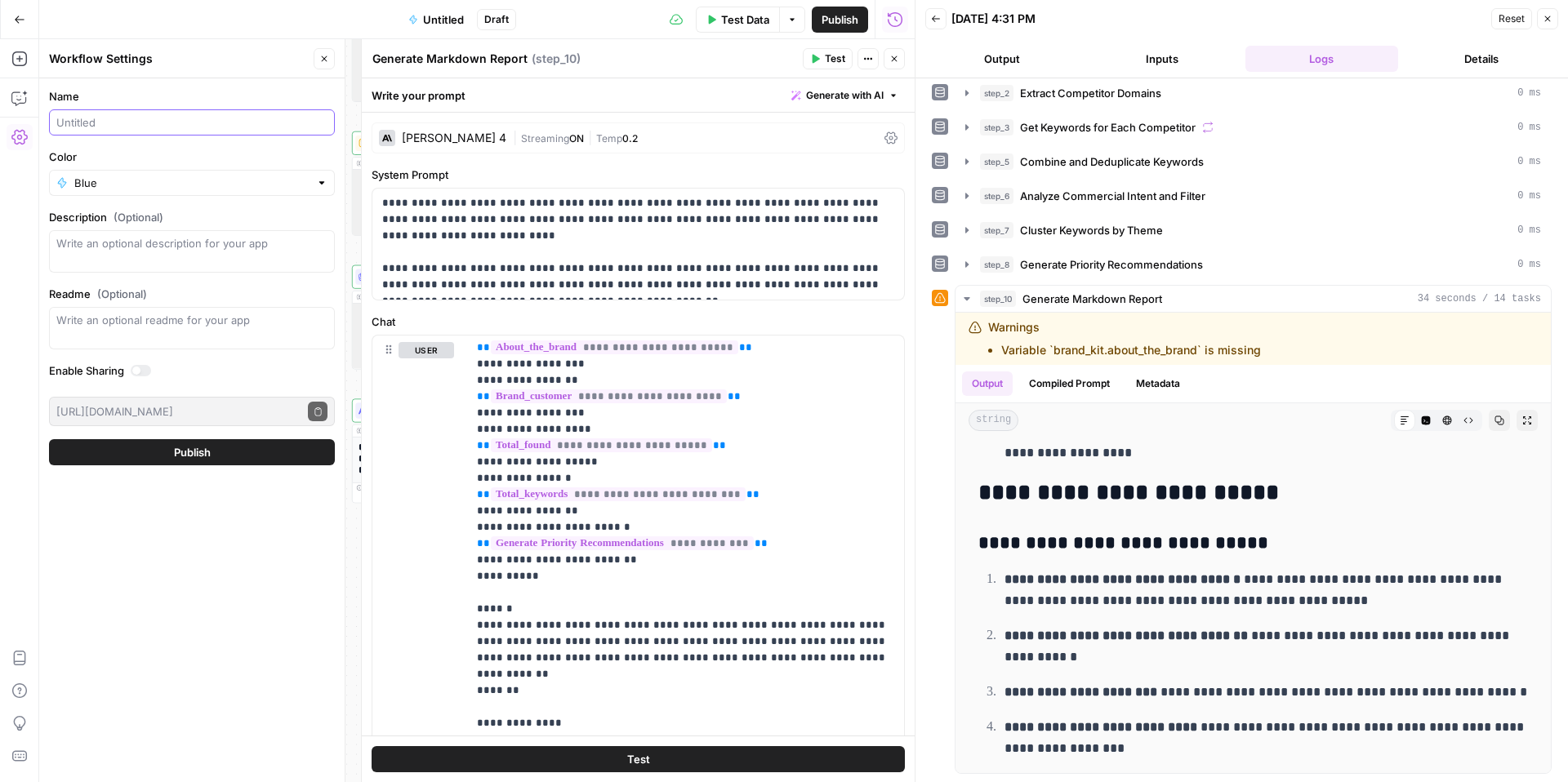
click at [154, 124] on input "Name" at bounding box center [192, 122] width 271 height 16
paste input "Competitive Keyword Research & Analysis"
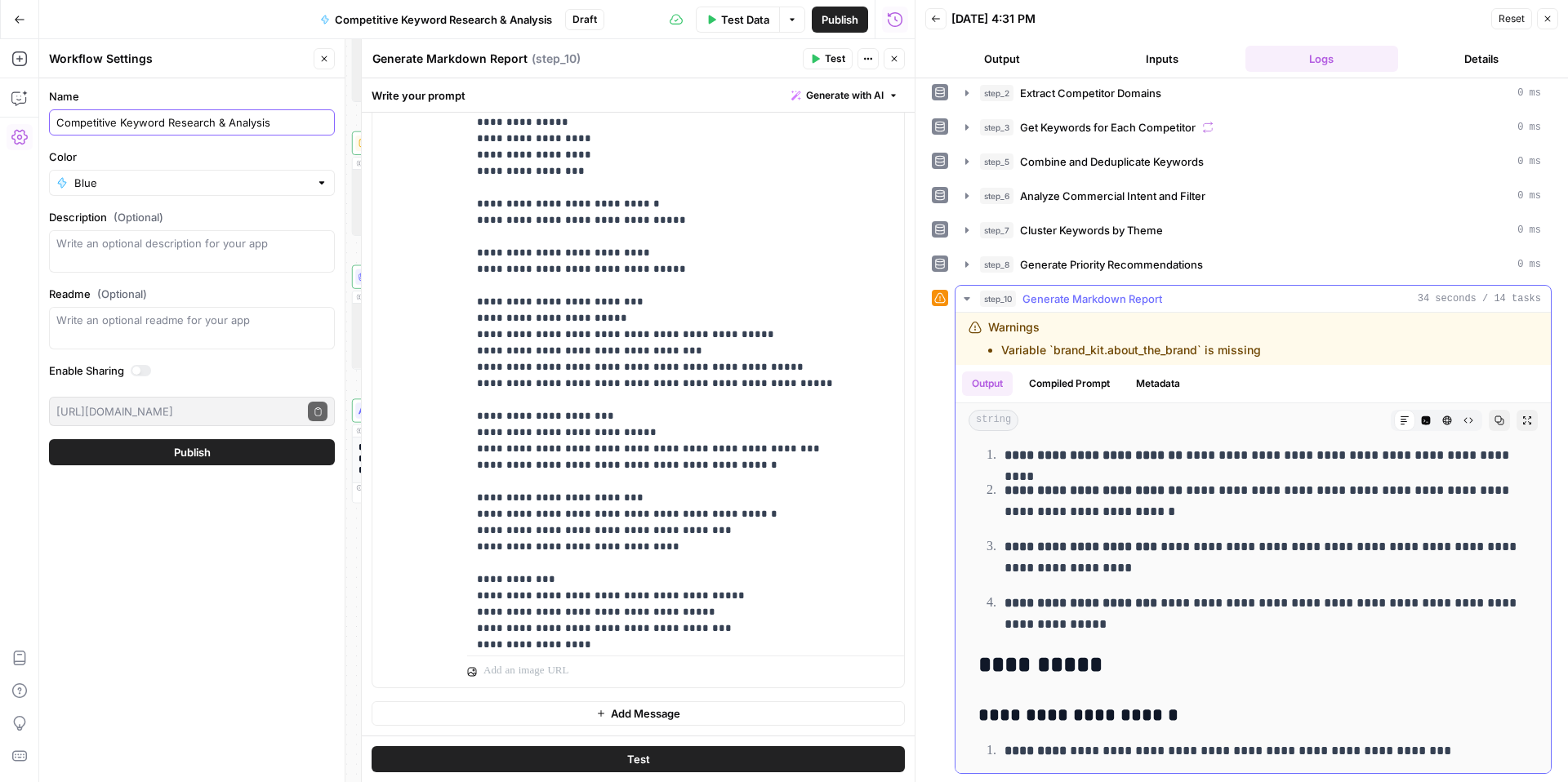
scroll to position [5391, 0]
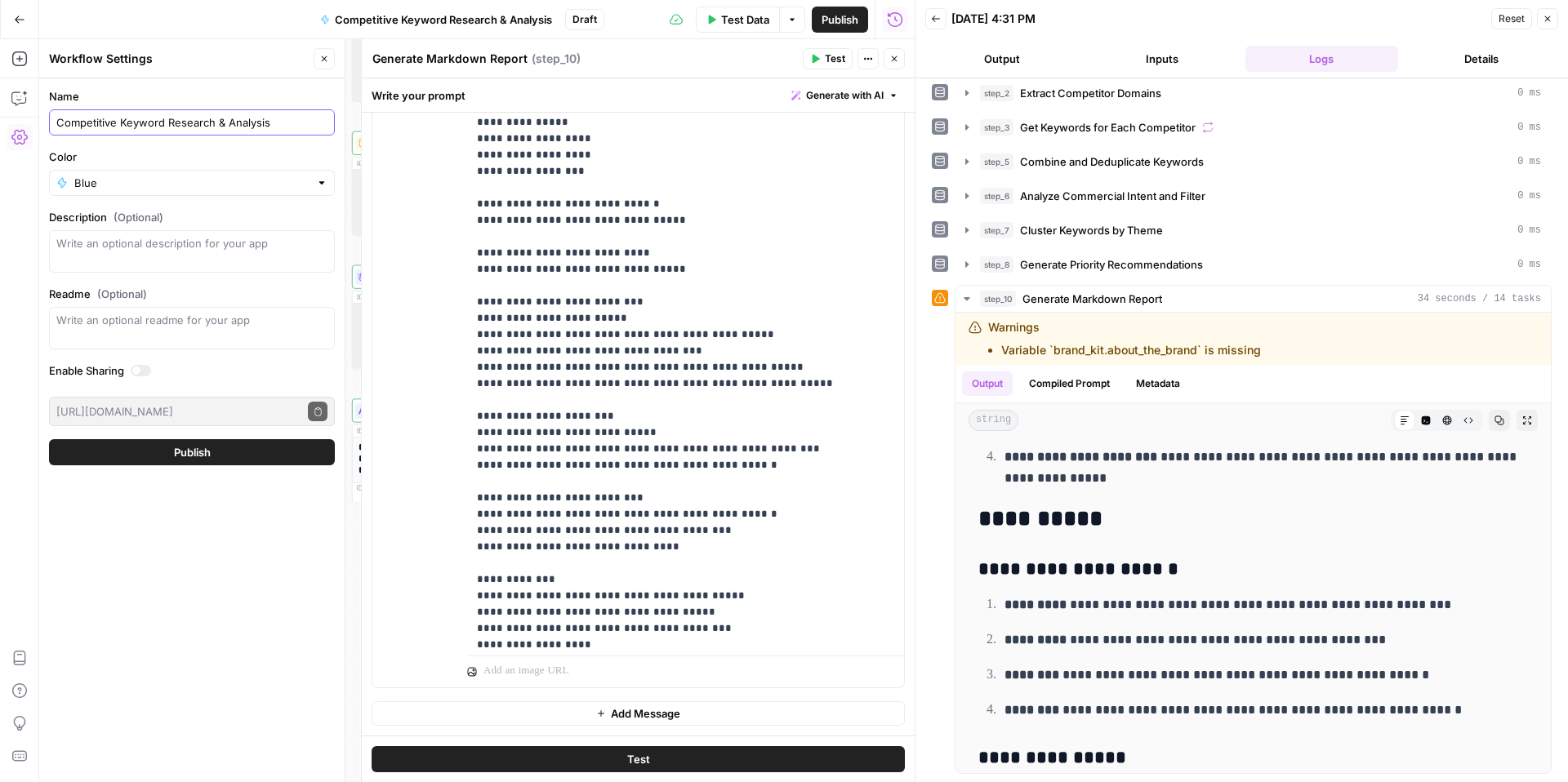
type input "Competitive Keyword Research & Analysis"
drag, startPoint x: 479, startPoint y: 467, endPoint x: 747, endPoint y: 604, distance: 301.0
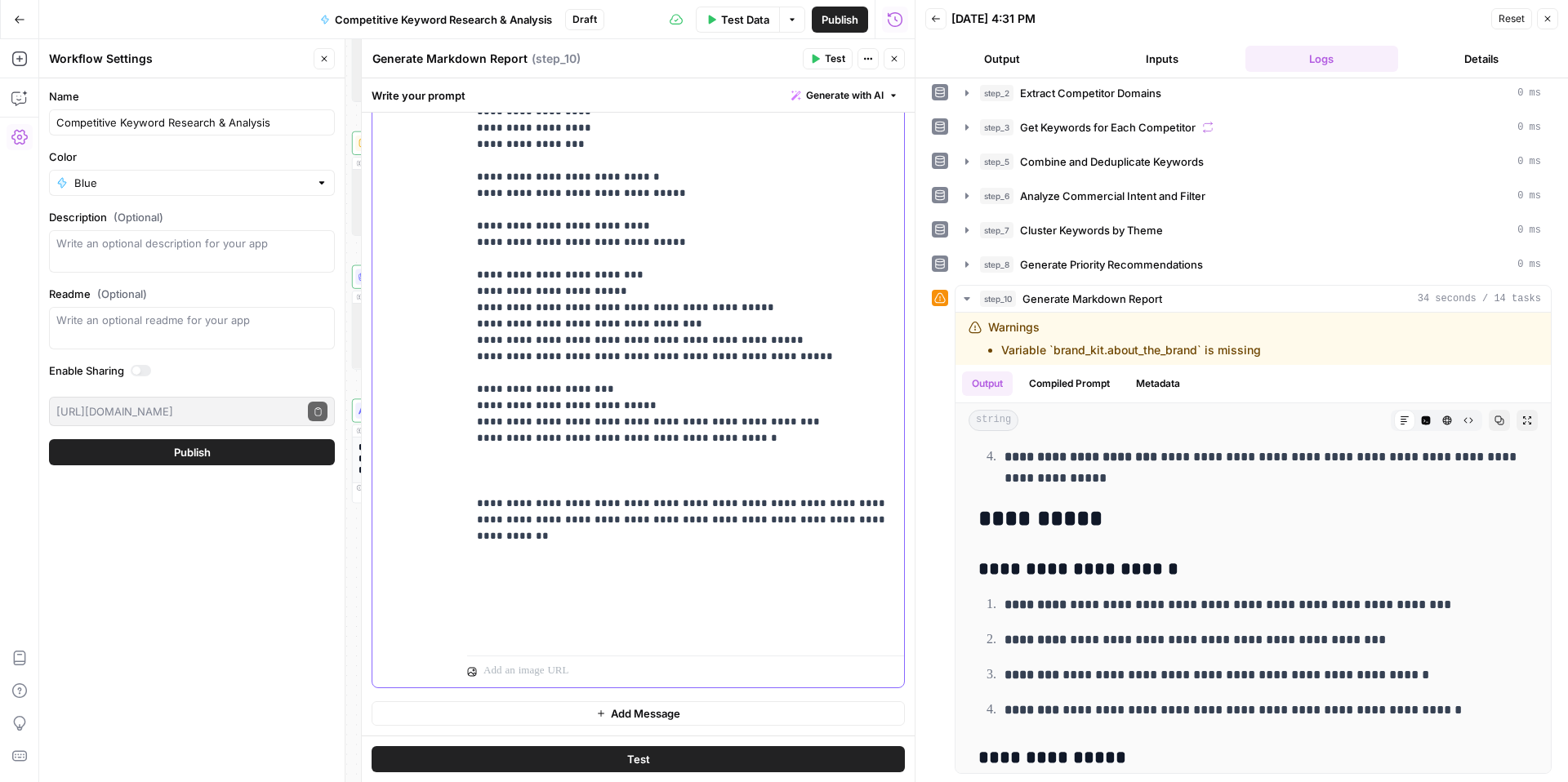
scroll to position [916, 0]
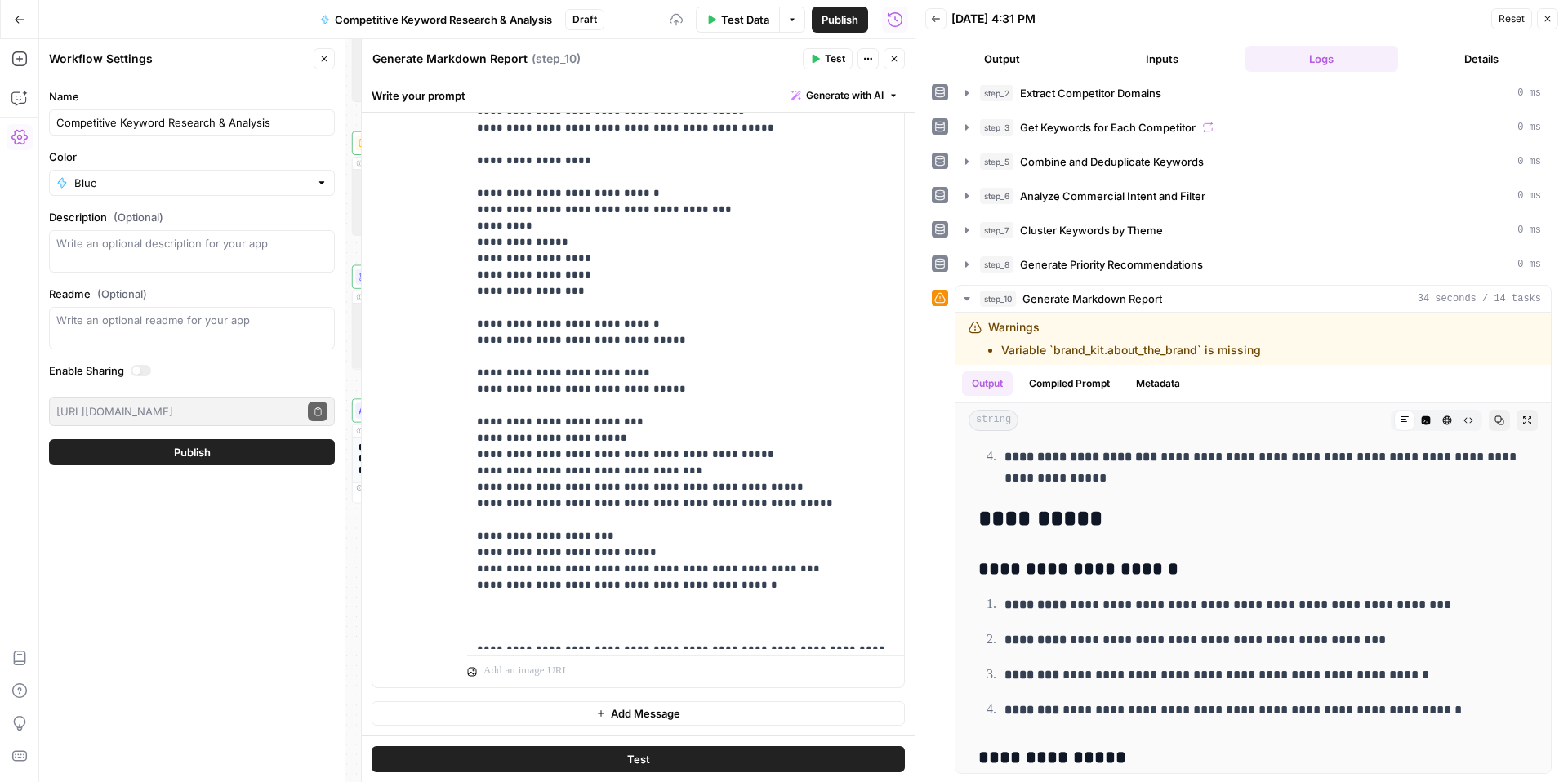
click at [817, 50] on button "Test" at bounding box center [827, 59] width 50 height 21
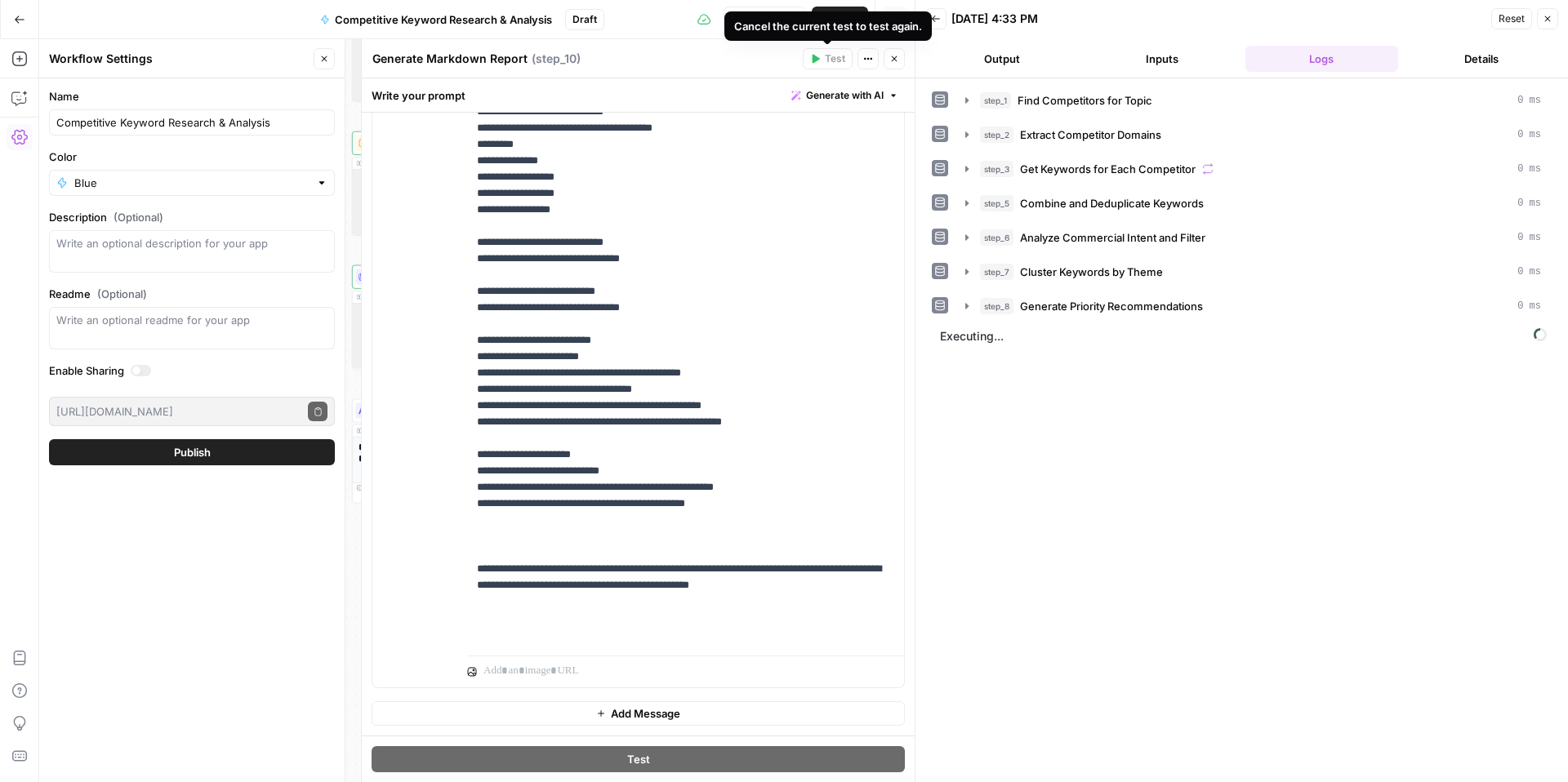
click at [888, 57] on button "Close" at bounding box center [894, 59] width 21 height 21
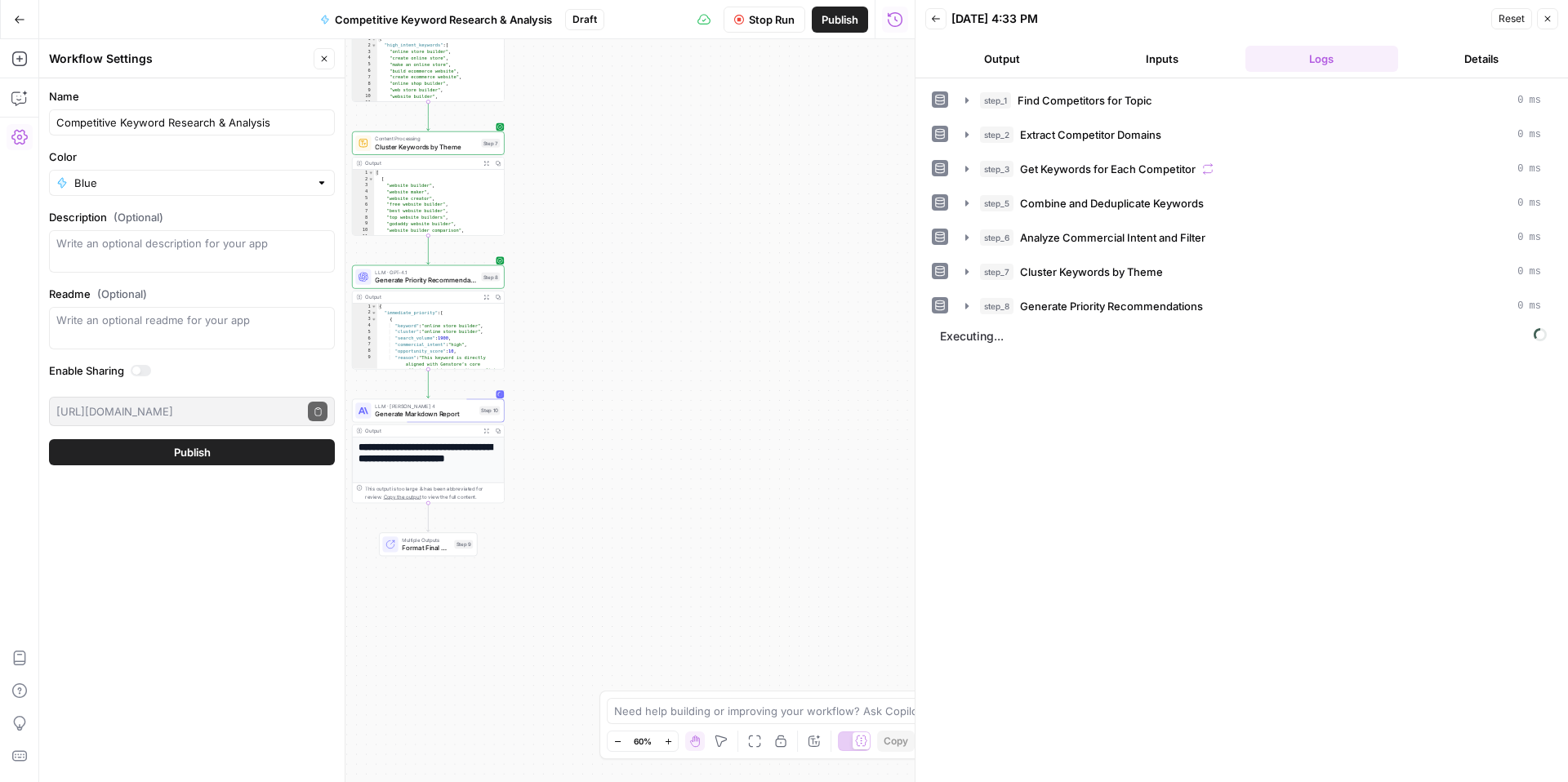
click at [766, 31] on button "Stop Run" at bounding box center [765, 20] width 82 height 26
click at [216, 457] on button "Publish" at bounding box center [192, 452] width 286 height 26
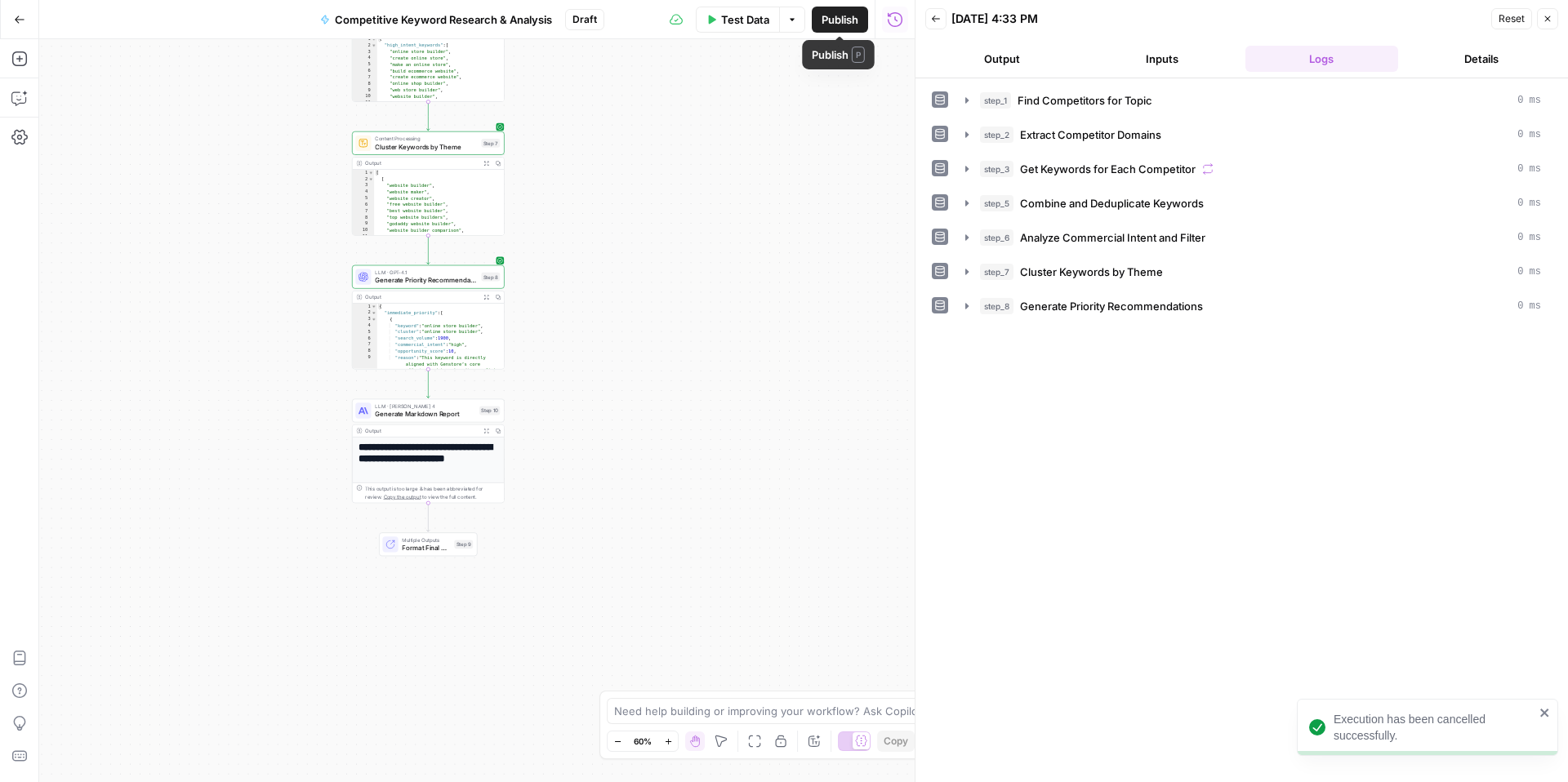
click at [819, 20] on button "Publish" at bounding box center [839, 20] width 57 height 26
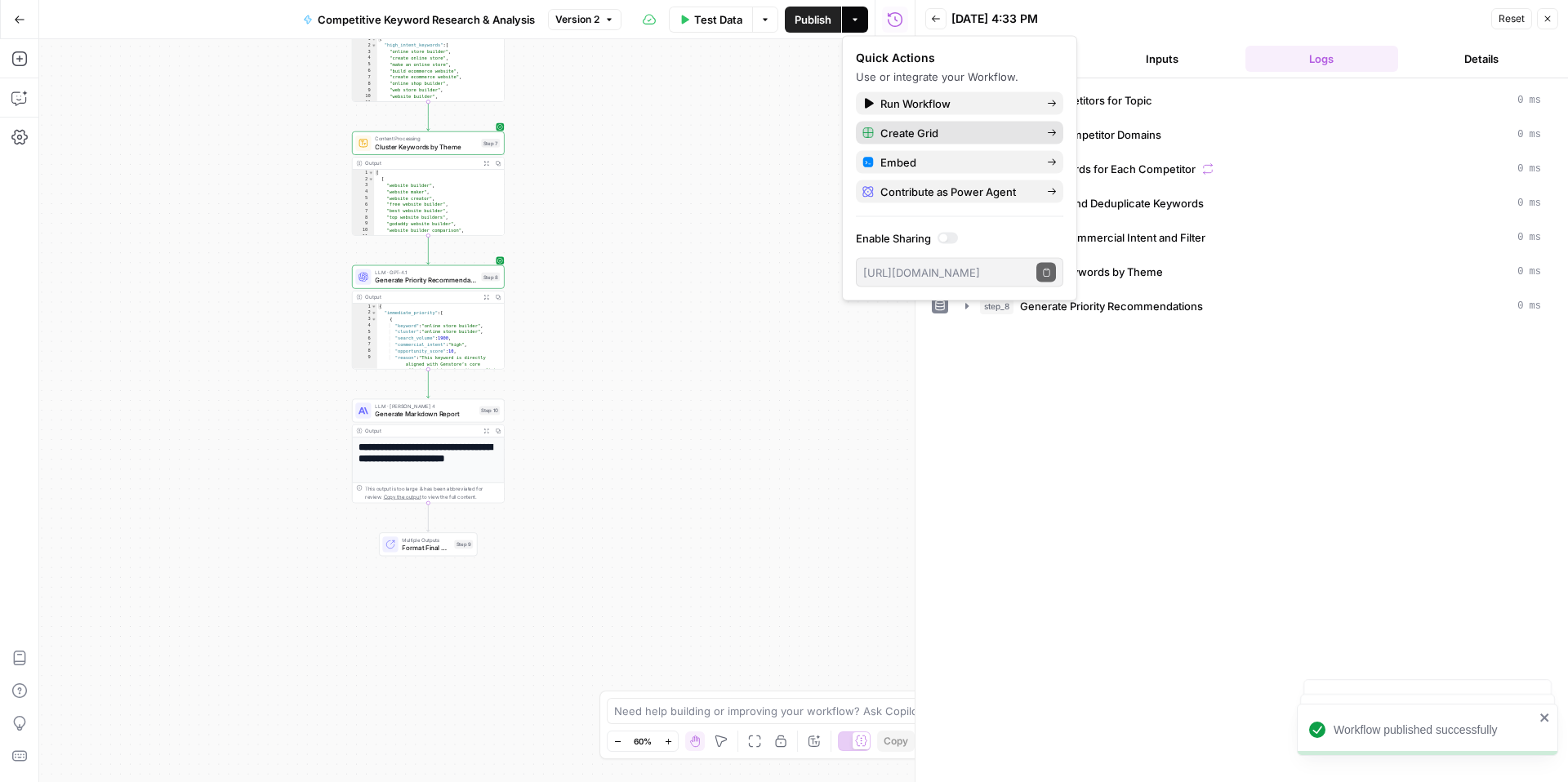
click at [933, 130] on span "Create Grid" at bounding box center [957, 133] width 153 height 16
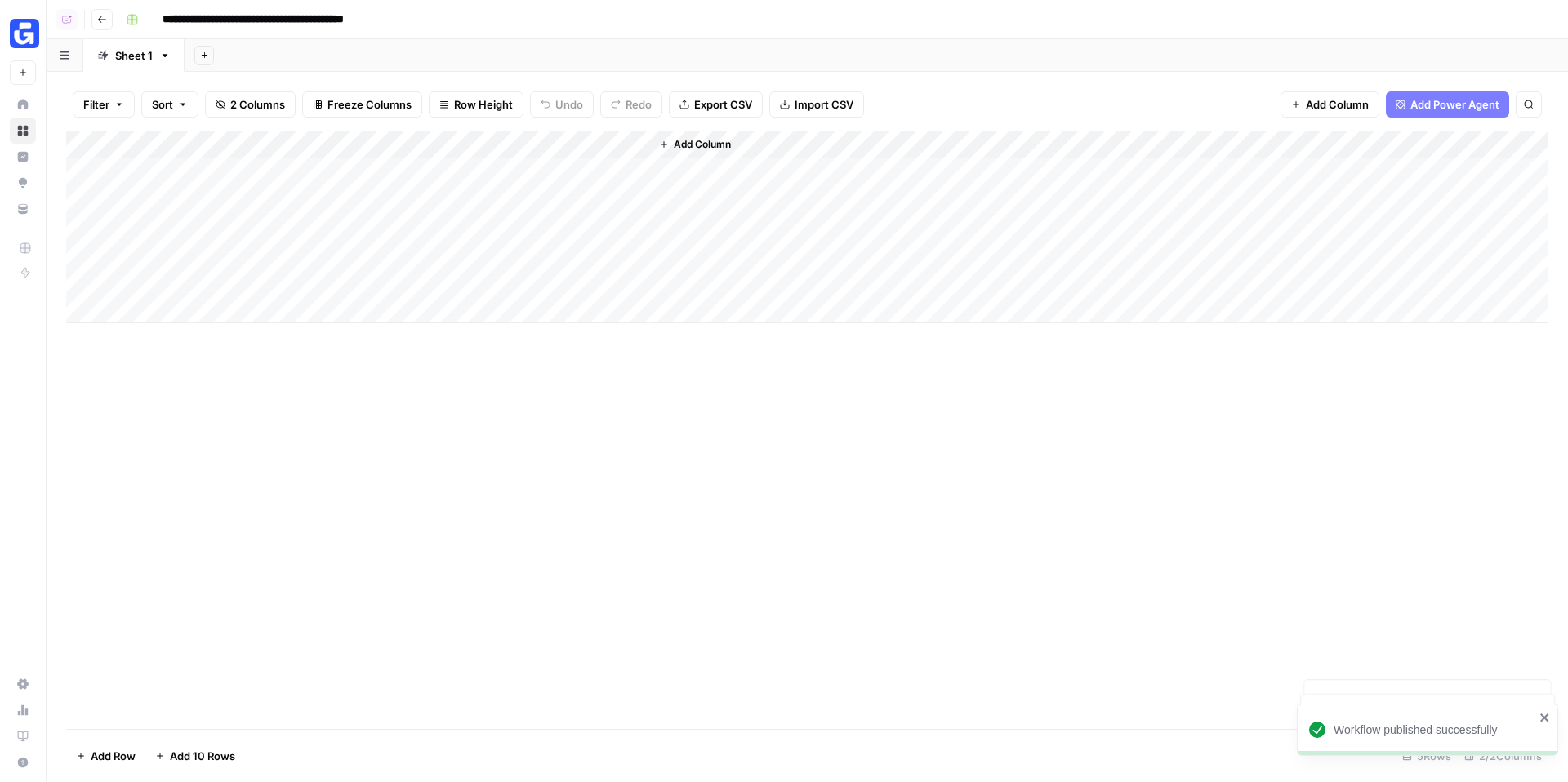
click at [222, 186] on div "Add Column" at bounding box center [807, 226] width 1482 height 193
click at [226, 164] on div "Add Column" at bounding box center [807, 226] width 1482 height 193
click at [616, 145] on div "Add Column" at bounding box center [807, 226] width 1482 height 193
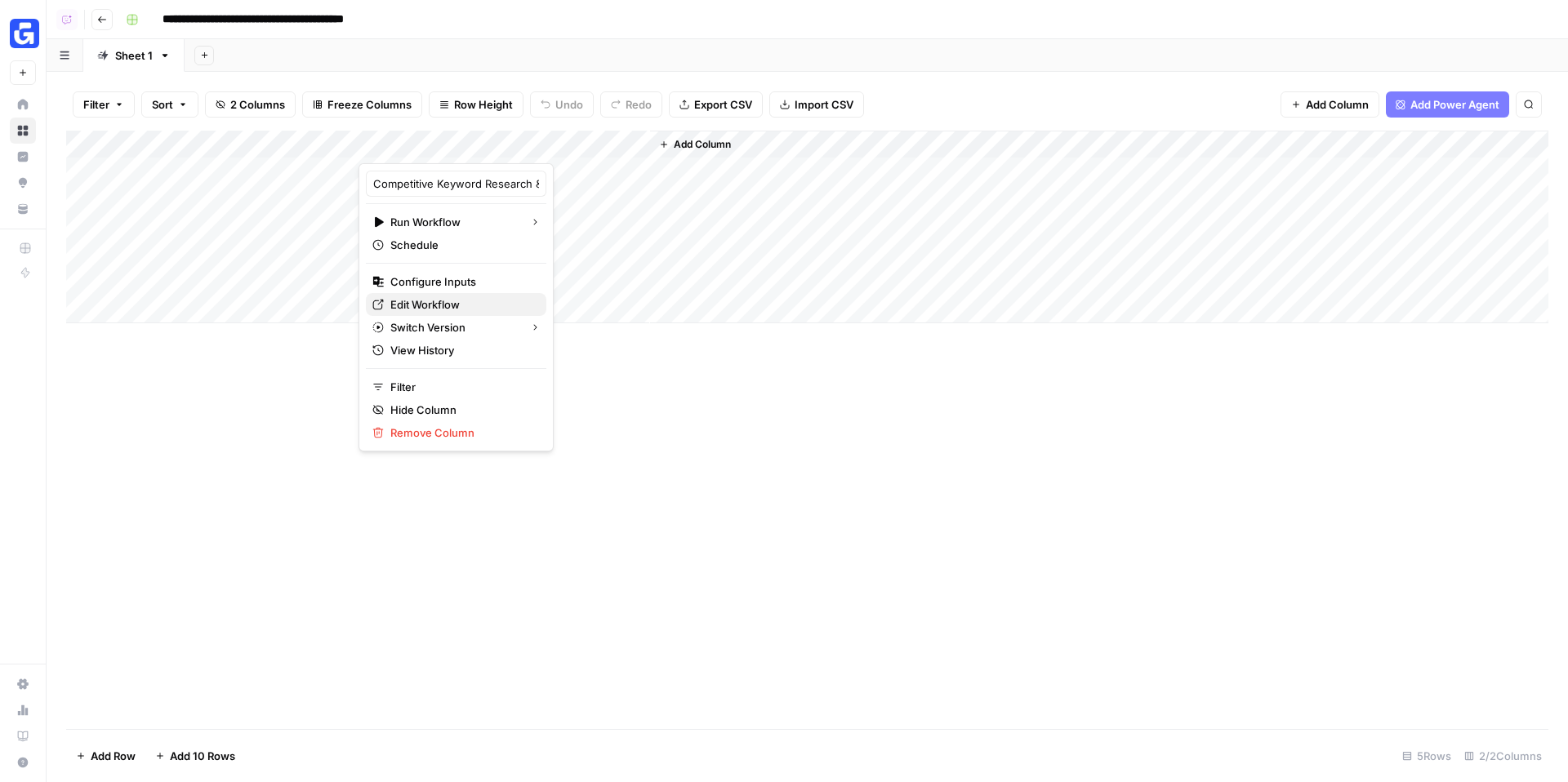
click at [470, 298] on span "Edit Workflow" at bounding box center [461, 305] width 143 height 16
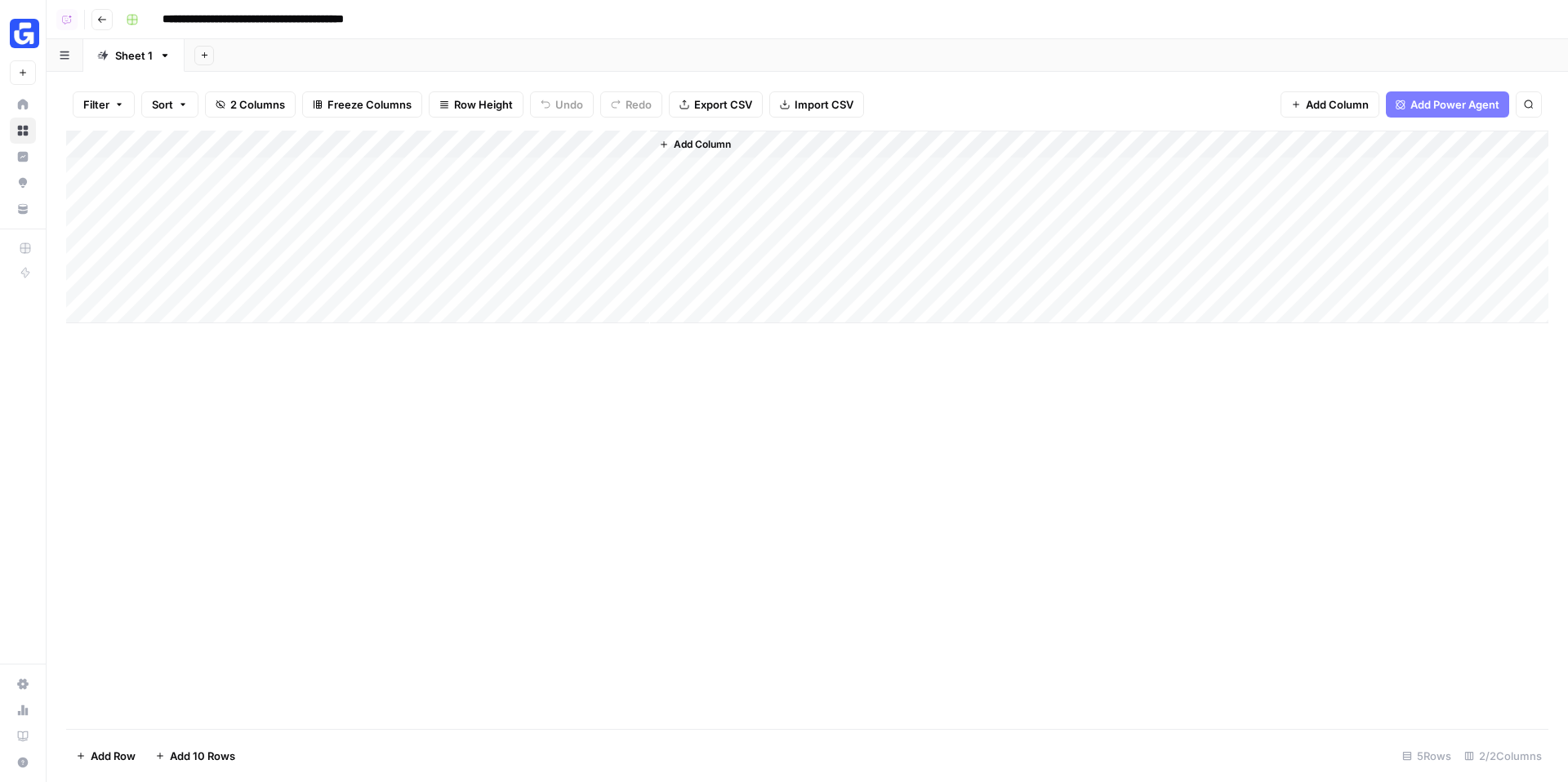
click at [252, 180] on div "Add Column" at bounding box center [807, 226] width 1482 height 193
type textarea "**********"
click at [307, 184] on div "**********" at bounding box center [252, 170] width 261 height 30
click at [307, 194] on div "Add Column" at bounding box center [807, 226] width 1482 height 193
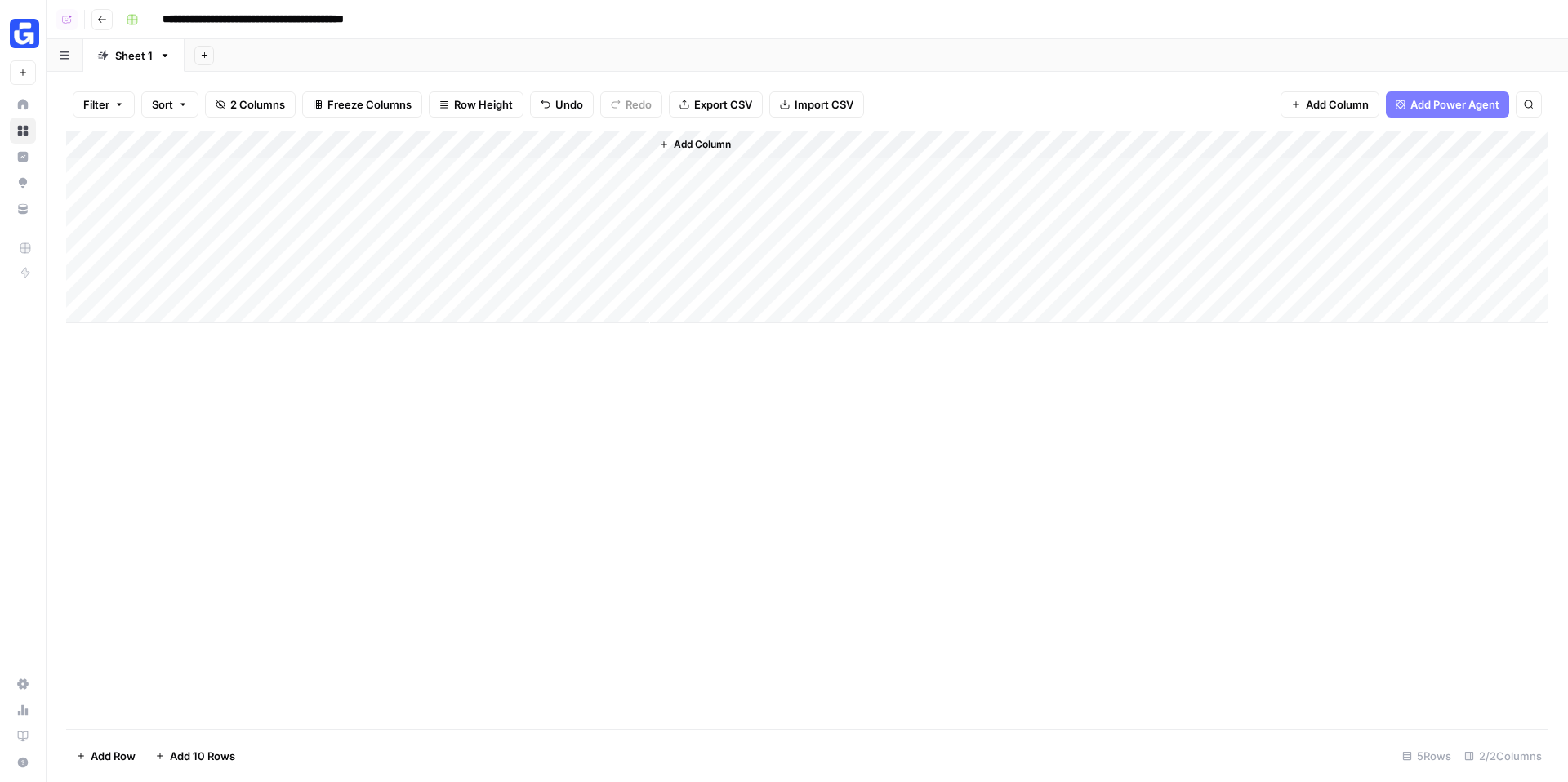
click at [307, 194] on div "Add Column" at bounding box center [807, 226] width 1482 height 193
click at [475, 168] on div "Add Column" at bounding box center [807, 226] width 1482 height 193
click at [517, 200] on div "Add Column" at bounding box center [807, 226] width 1482 height 193
click at [500, 161] on div "Add Column" at bounding box center [807, 226] width 1482 height 193
click at [614, 147] on div "Add Column" at bounding box center [807, 226] width 1482 height 193
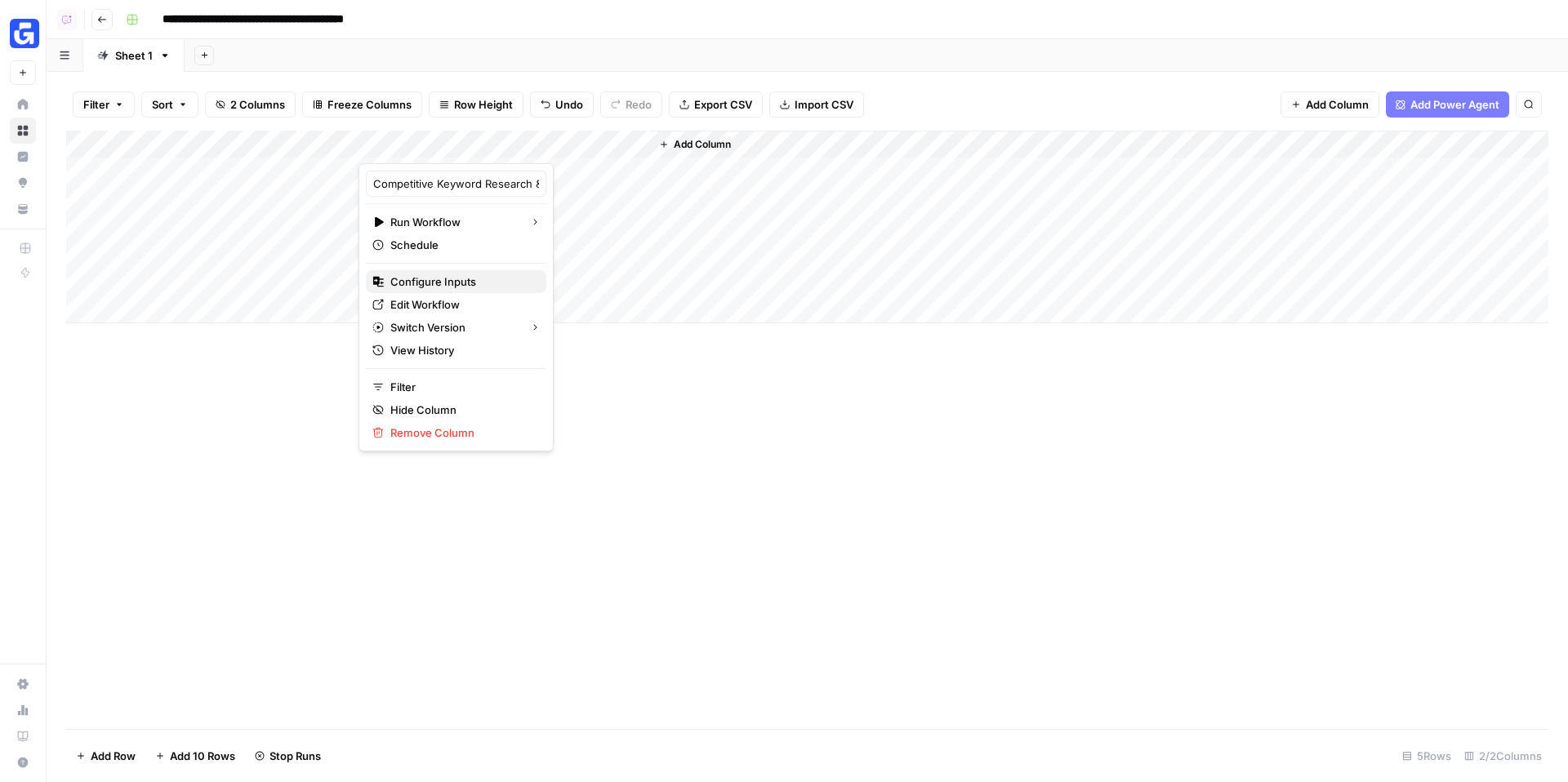
click at [417, 277] on span "Configure Inputs" at bounding box center [461, 282] width 143 height 16
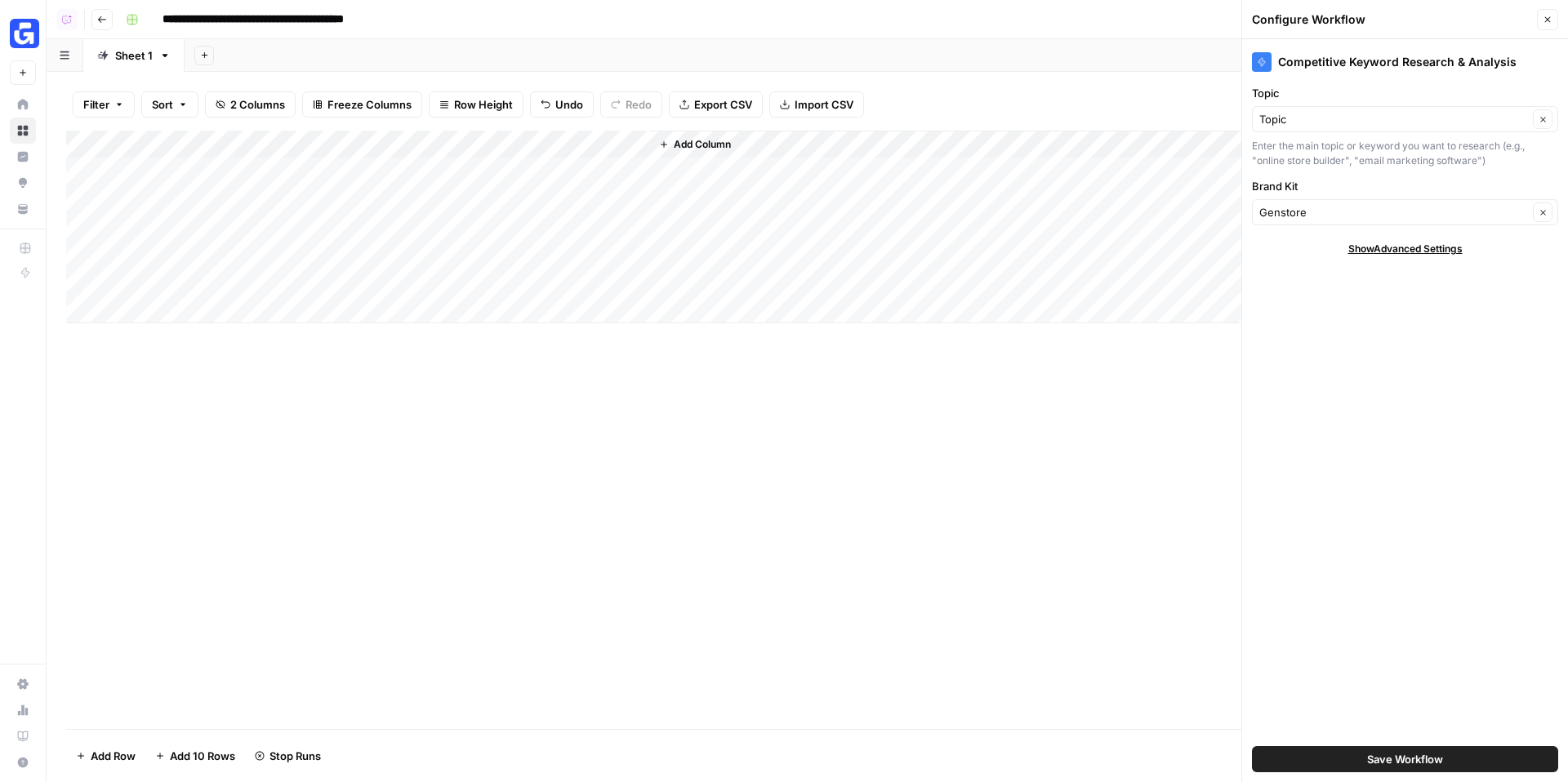
click at [1550, 24] on icon "button" at bounding box center [1548, 20] width 10 height 10
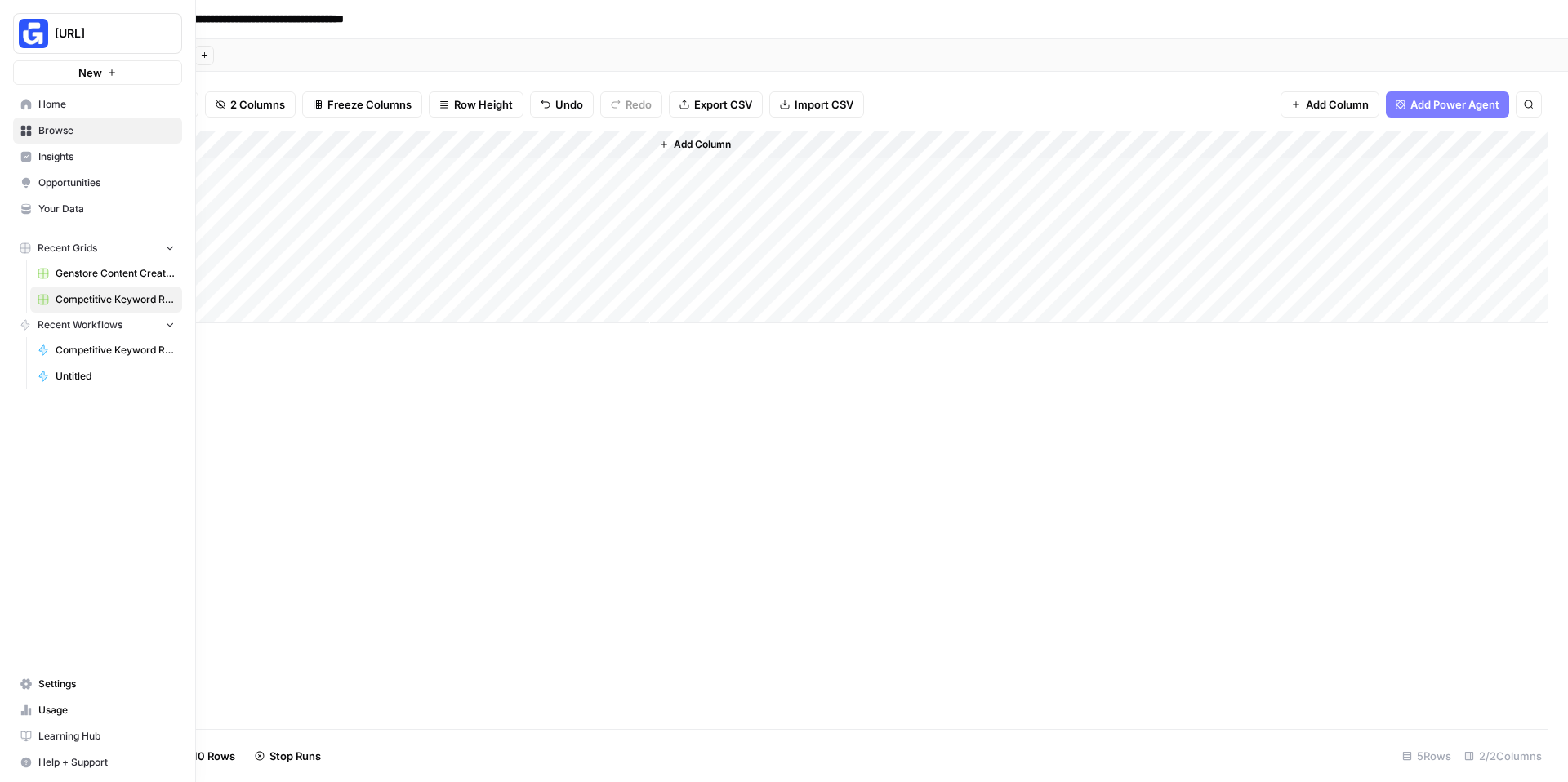
click at [45, 106] on span "Home" at bounding box center [107, 105] width 136 height 15
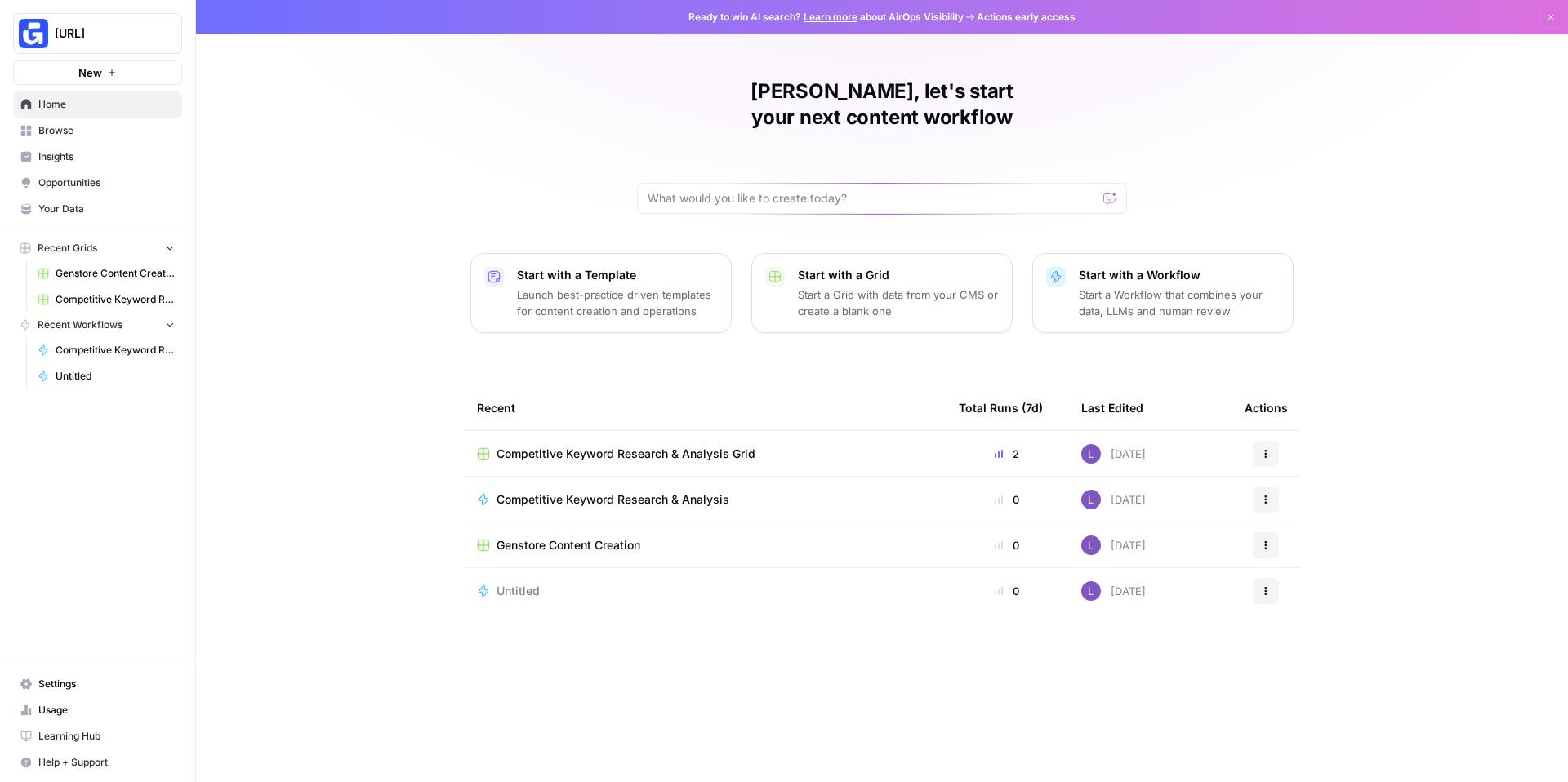
click at [61, 204] on span "Your Data" at bounding box center [107, 209] width 136 height 15
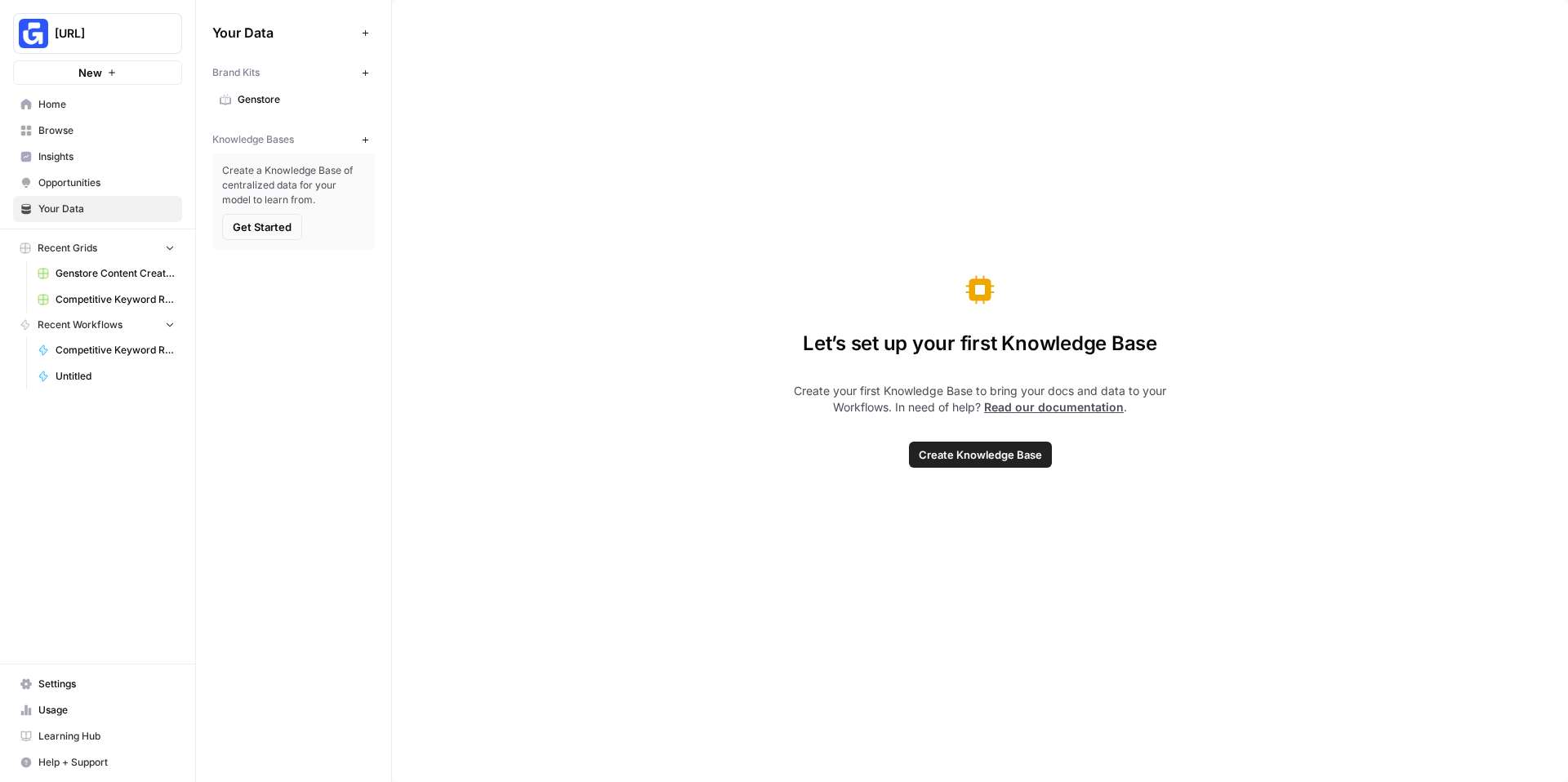
click at [303, 93] on span "Genstore" at bounding box center [302, 100] width 130 height 15
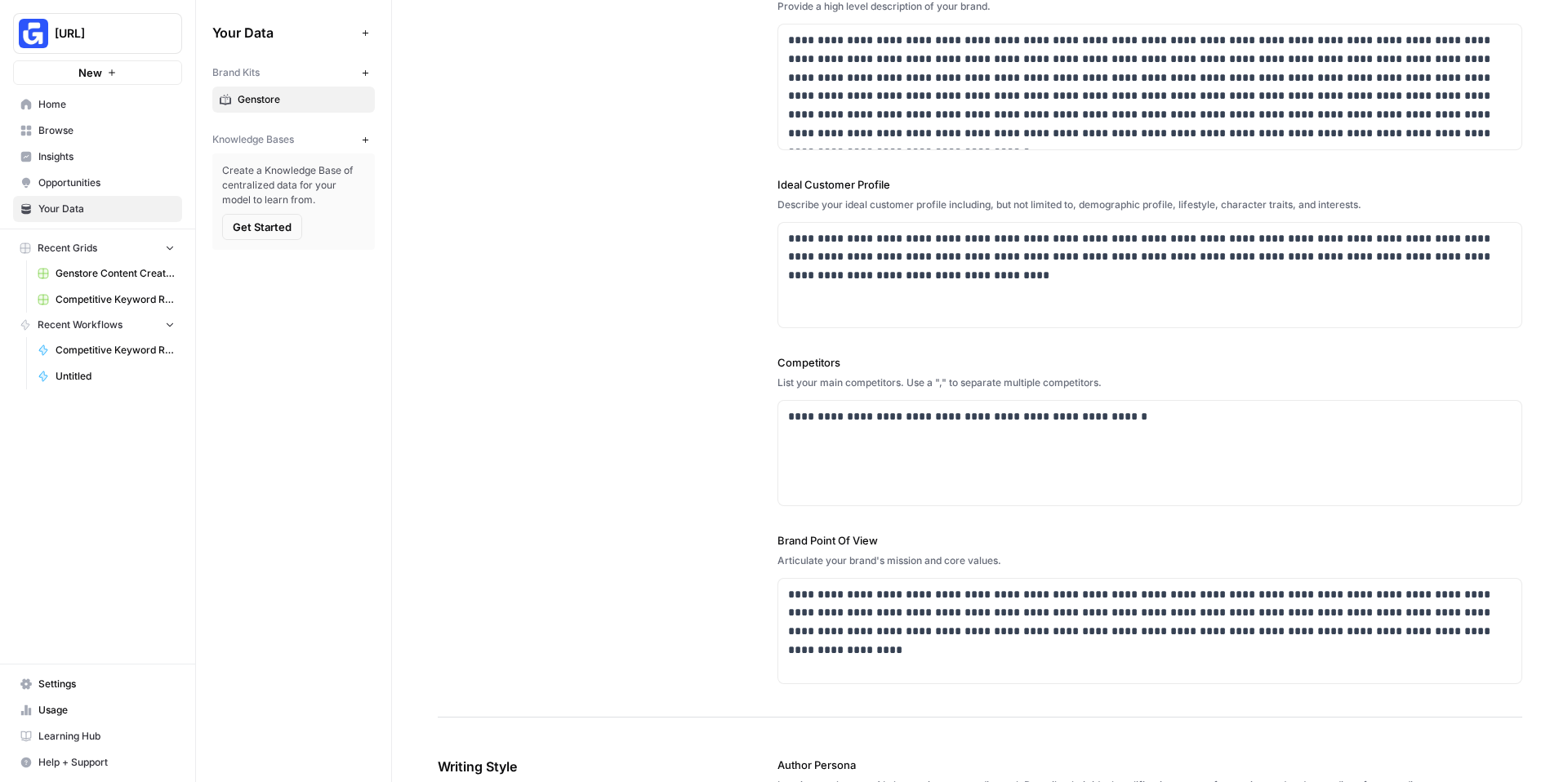
scroll to position [223, 0]
click at [73, 132] on span "Browse" at bounding box center [107, 130] width 136 height 15
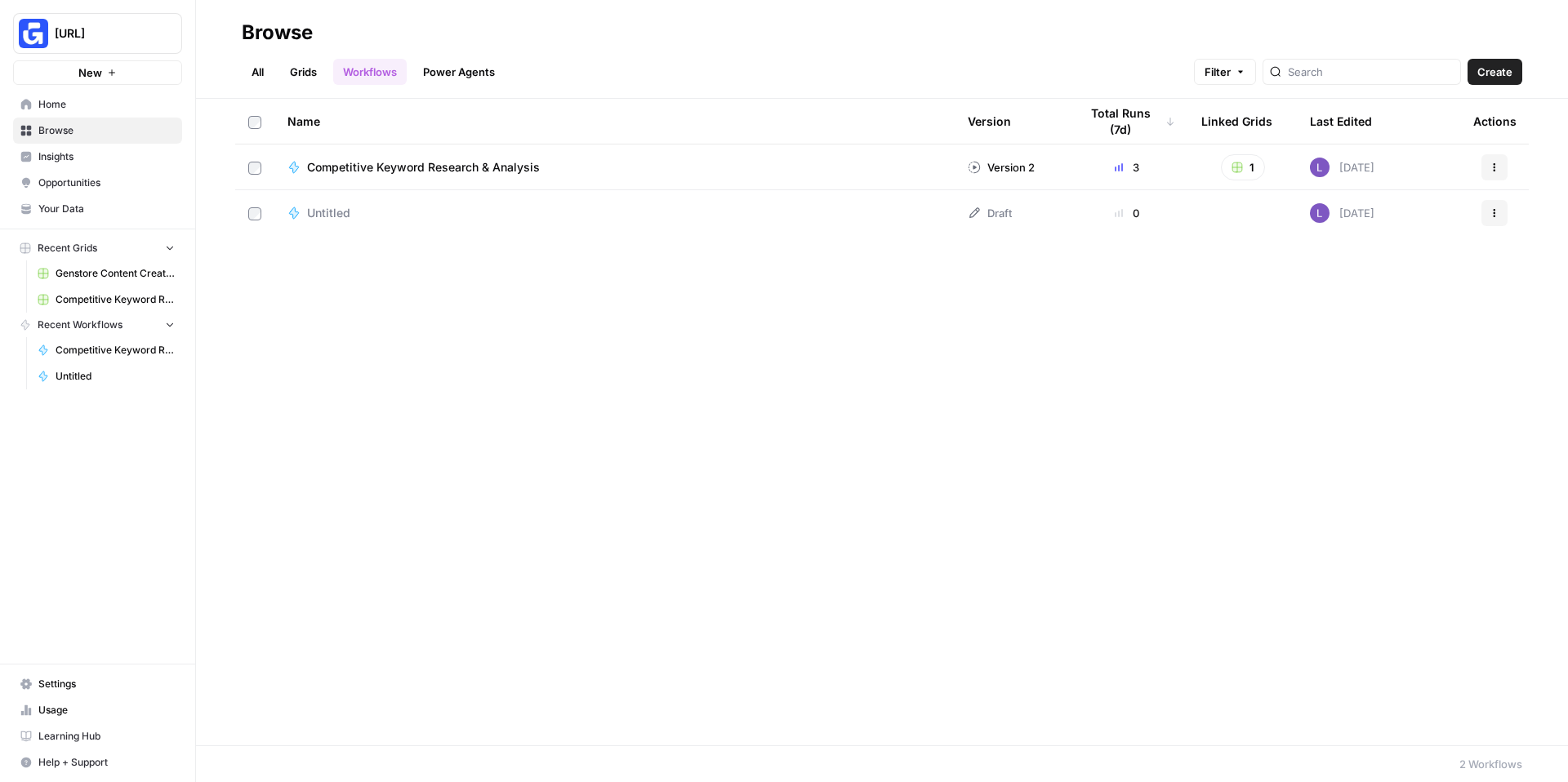
click at [306, 78] on link "Grids" at bounding box center [303, 72] width 47 height 26
click at [373, 166] on span "Competitive Keyword Research & Analysis Grid" at bounding box center [437, 167] width 259 height 16
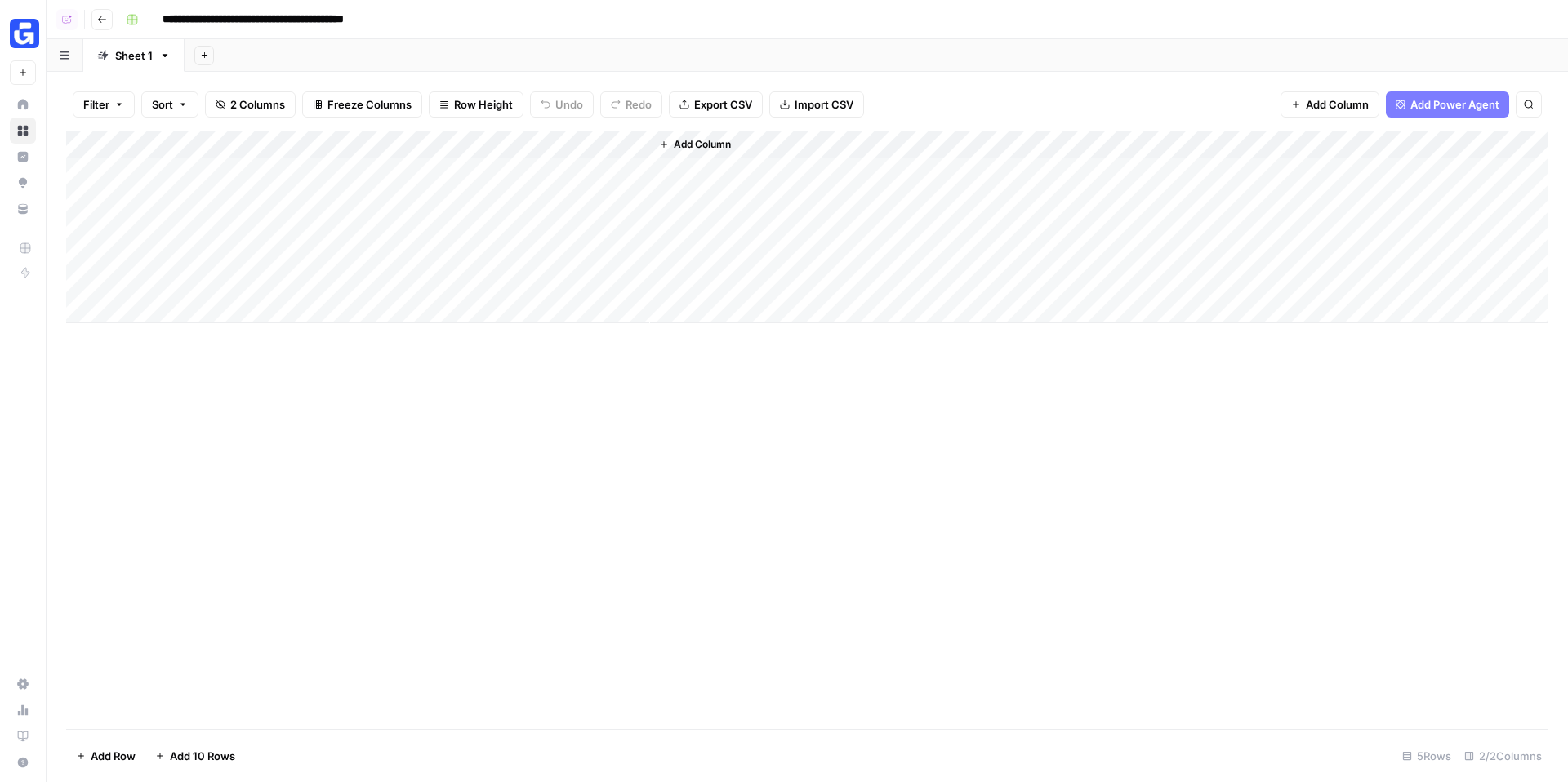
click at [616, 170] on div "Add Column" at bounding box center [807, 226] width 1482 height 193
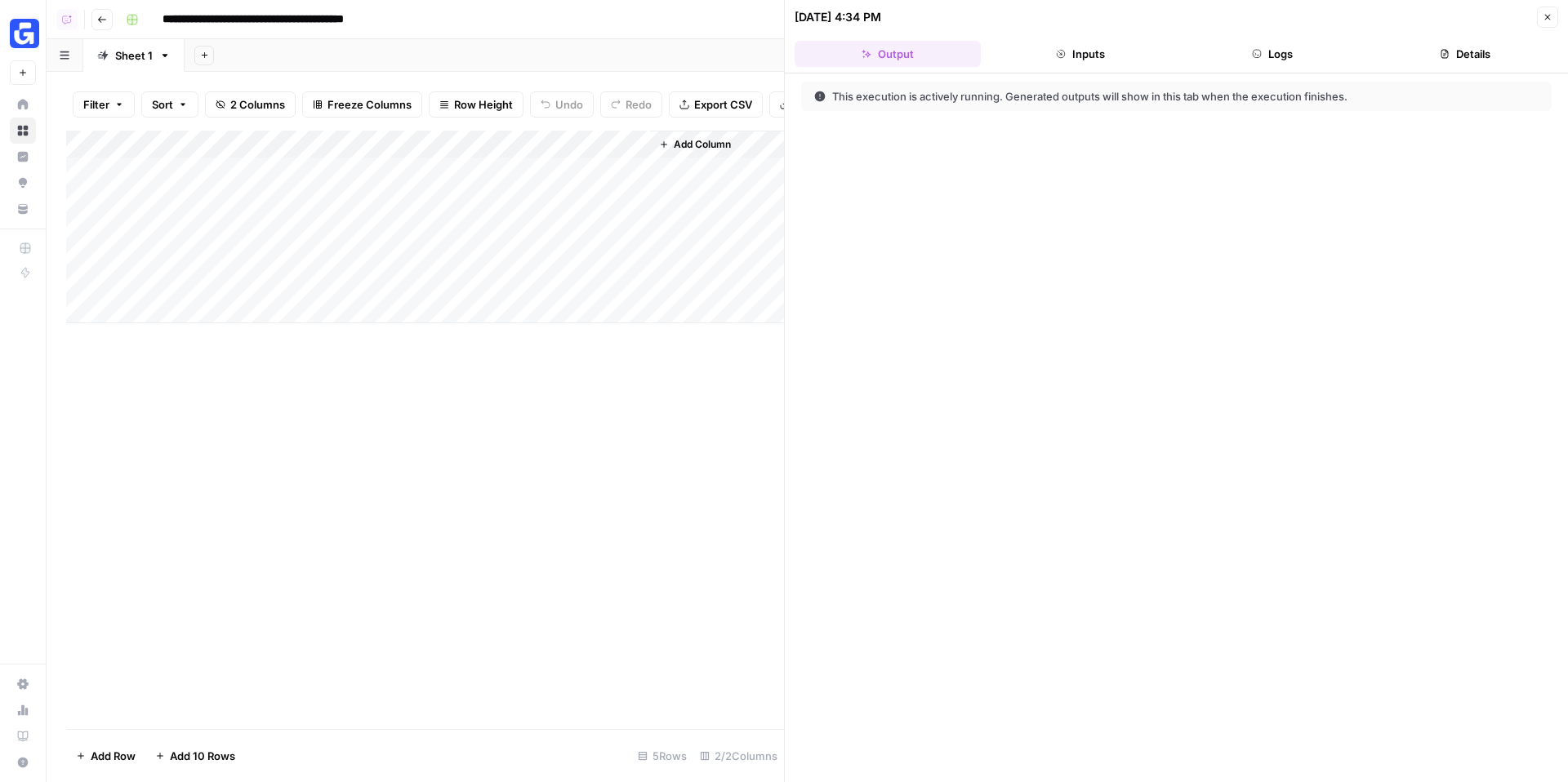
click at [1423, 53] on button "Details" at bounding box center [1464, 54] width 186 height 26
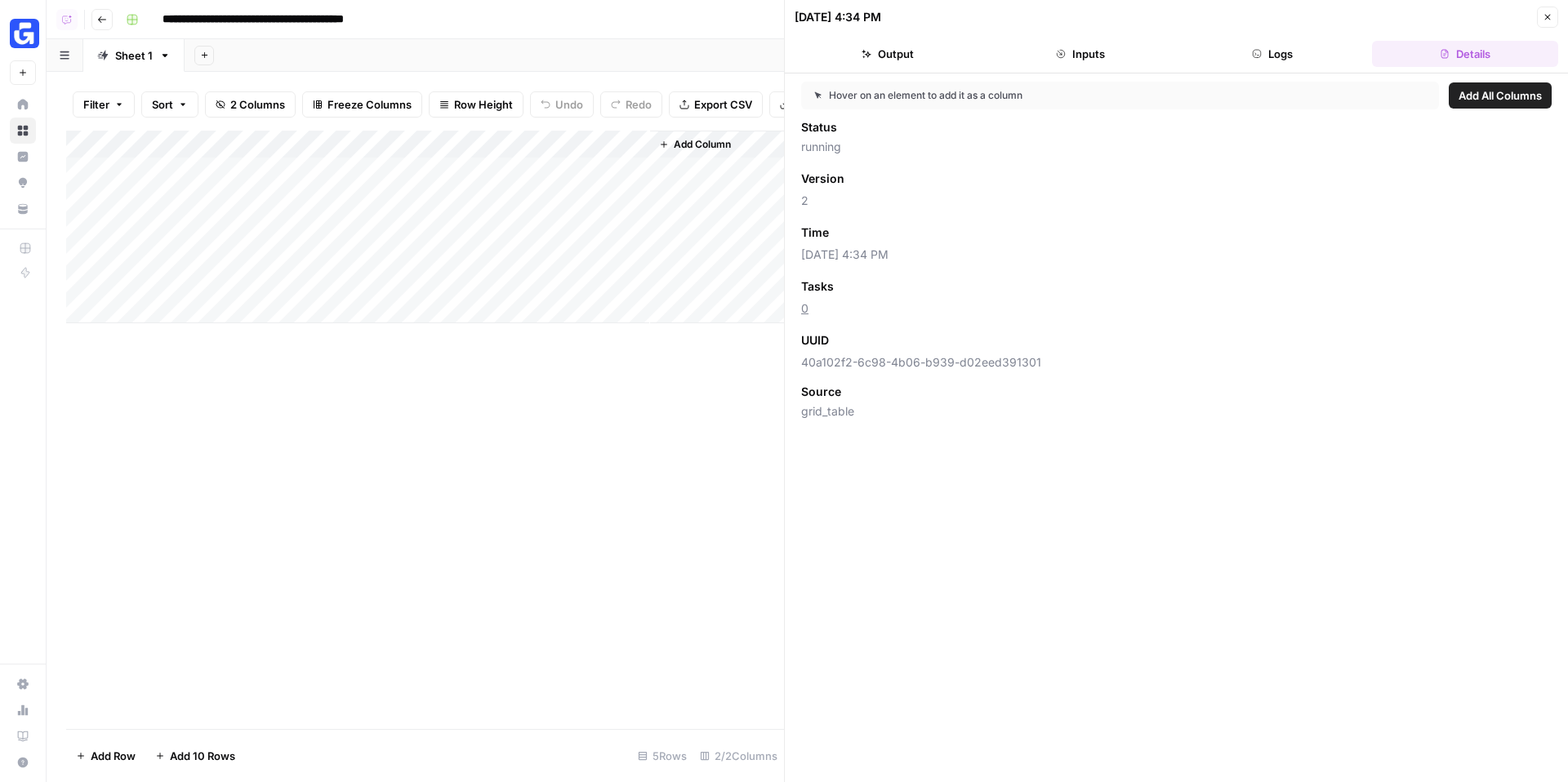
click at [1319, 53] on button "Logs" at bounding box center [1272, 54] width 186 height 26
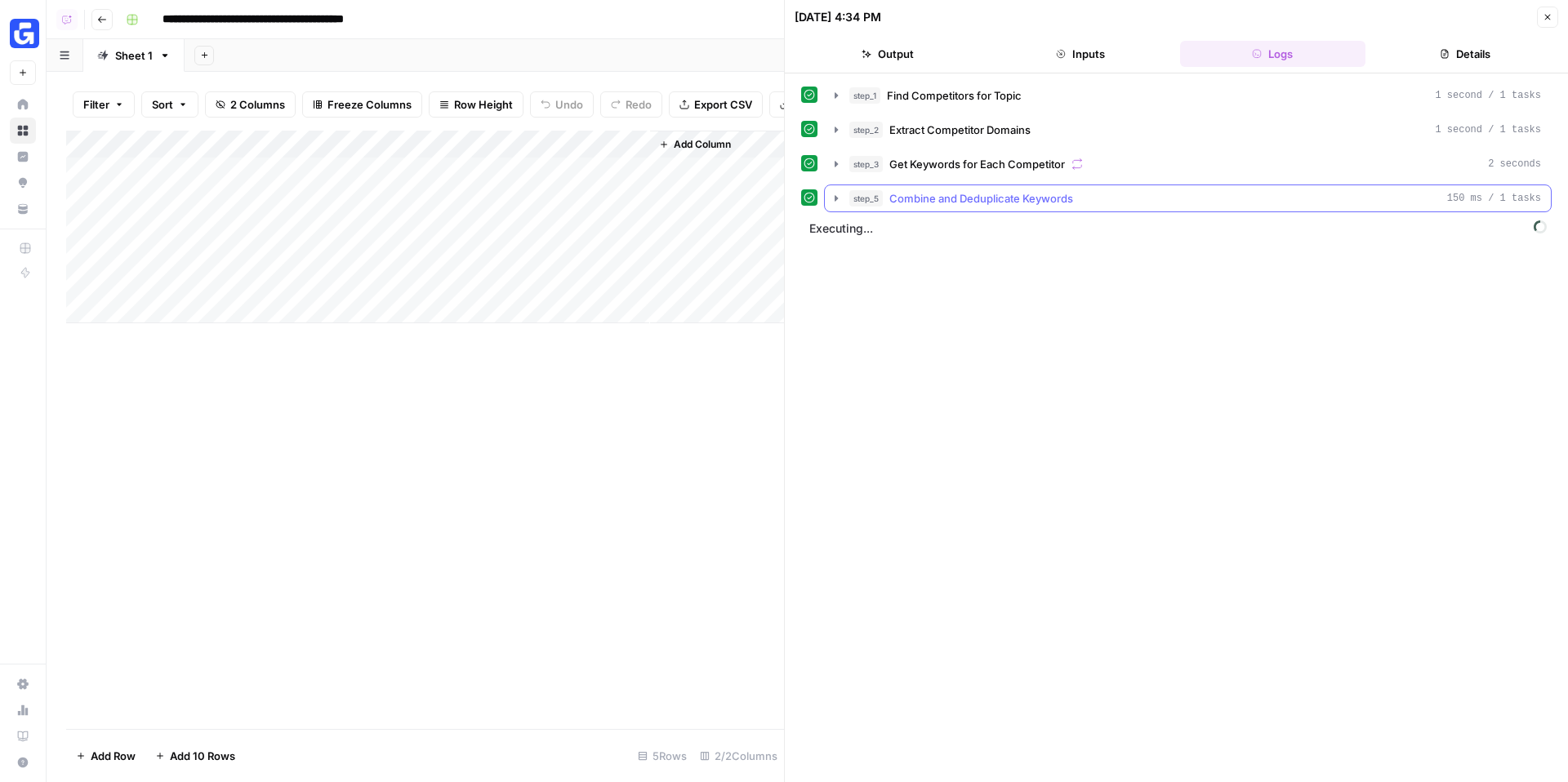
click at [1053, 191] on span "Combine and Deduplicate Keywords" at bounding box center [981, 198] width 184 height 16
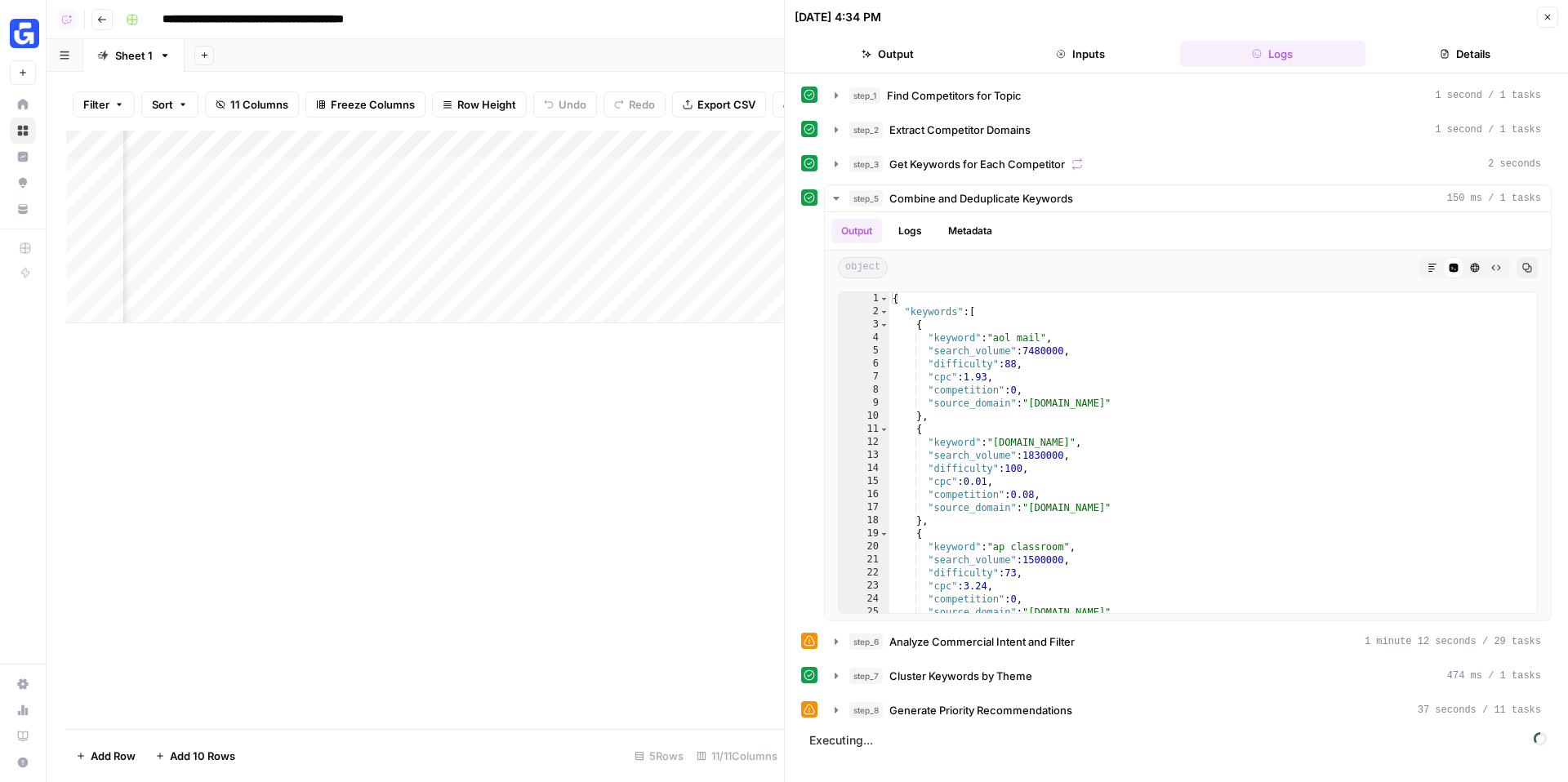
scroll to position [0, 713]
click at [655, 144] on div "Add Column" at bounding box center [425, 226] width 718 height 193
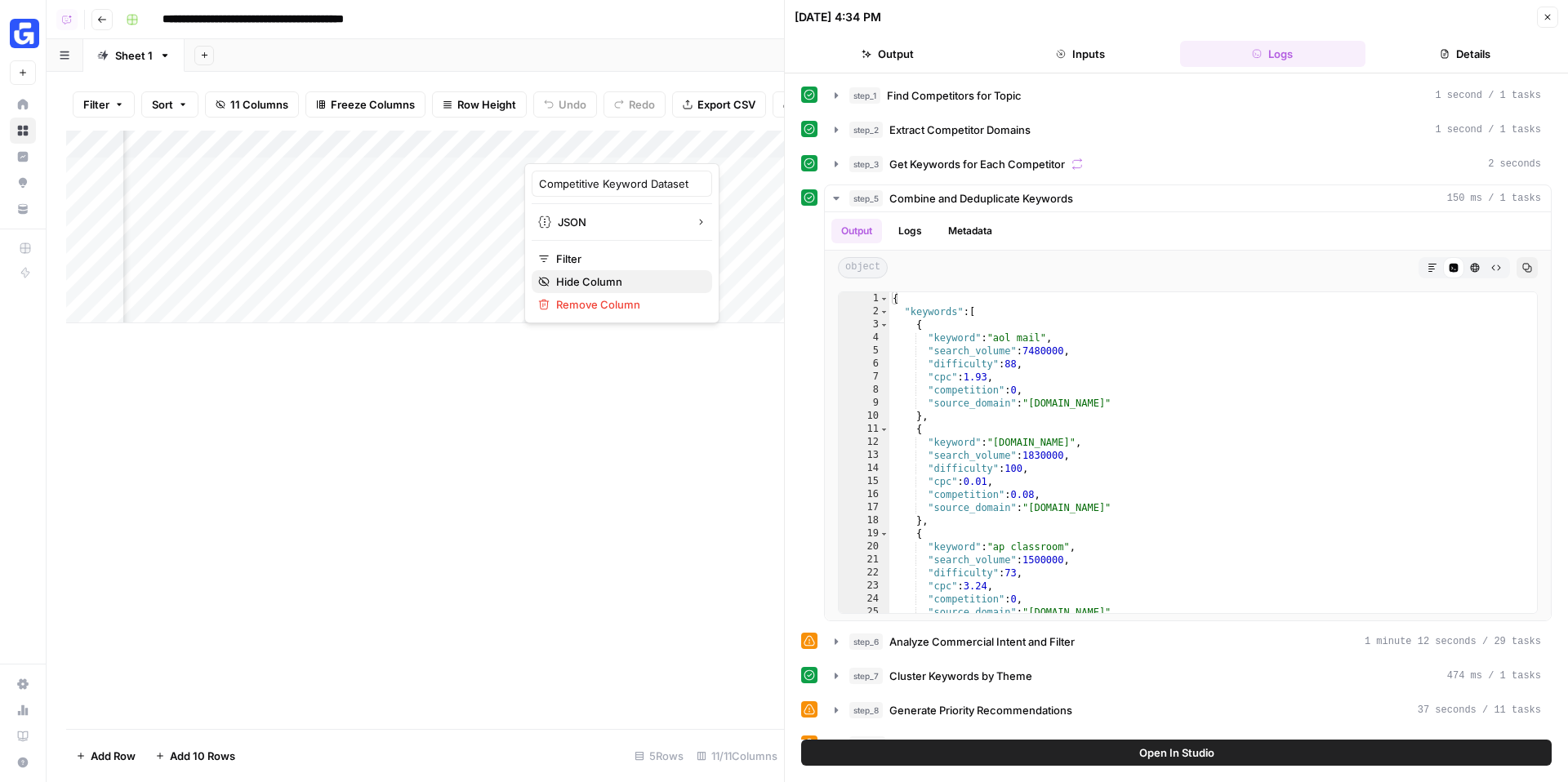
click at [614, 280] on span "Hide Column" at bounding box center [627, 282] width 143 height 16
click at [655, 142] on div "Add Column" at bounding box center [425, 226] width 718 height 193
click at [601, 276] on span "Hide Column" at bounding box center [627, 282] width 143 height 16
click at [657, 139] on div "Add Column" at bounding box center [425, 226] width 718 height 193
click at [609, 277] on span "Hide Column" at bounding box center [627, 282] width 143 height 16
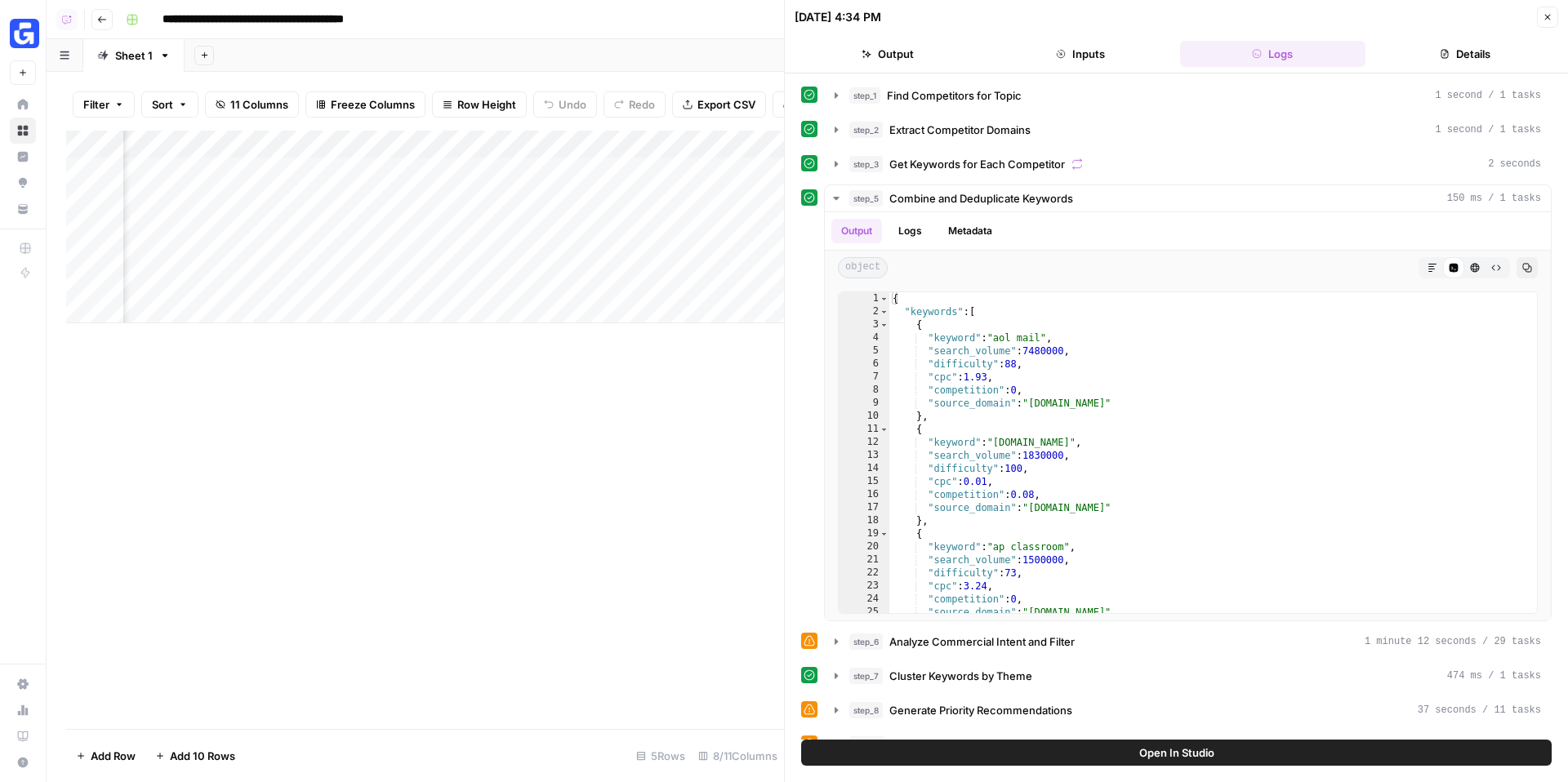
click at [658, 142] on div "Add Column" at bounding box center [425, 226] width 718 height 193
click at [634, 285] on span "Hide Column" at bounding box center [627, 282] width 143 height 16
click at [679, 144] on div "Add Column" at bounding box center [425, 226] width 718 height 193
click at [628, 275] on span "Hide Column" at bounding box center [648, 282] width 143 height 16
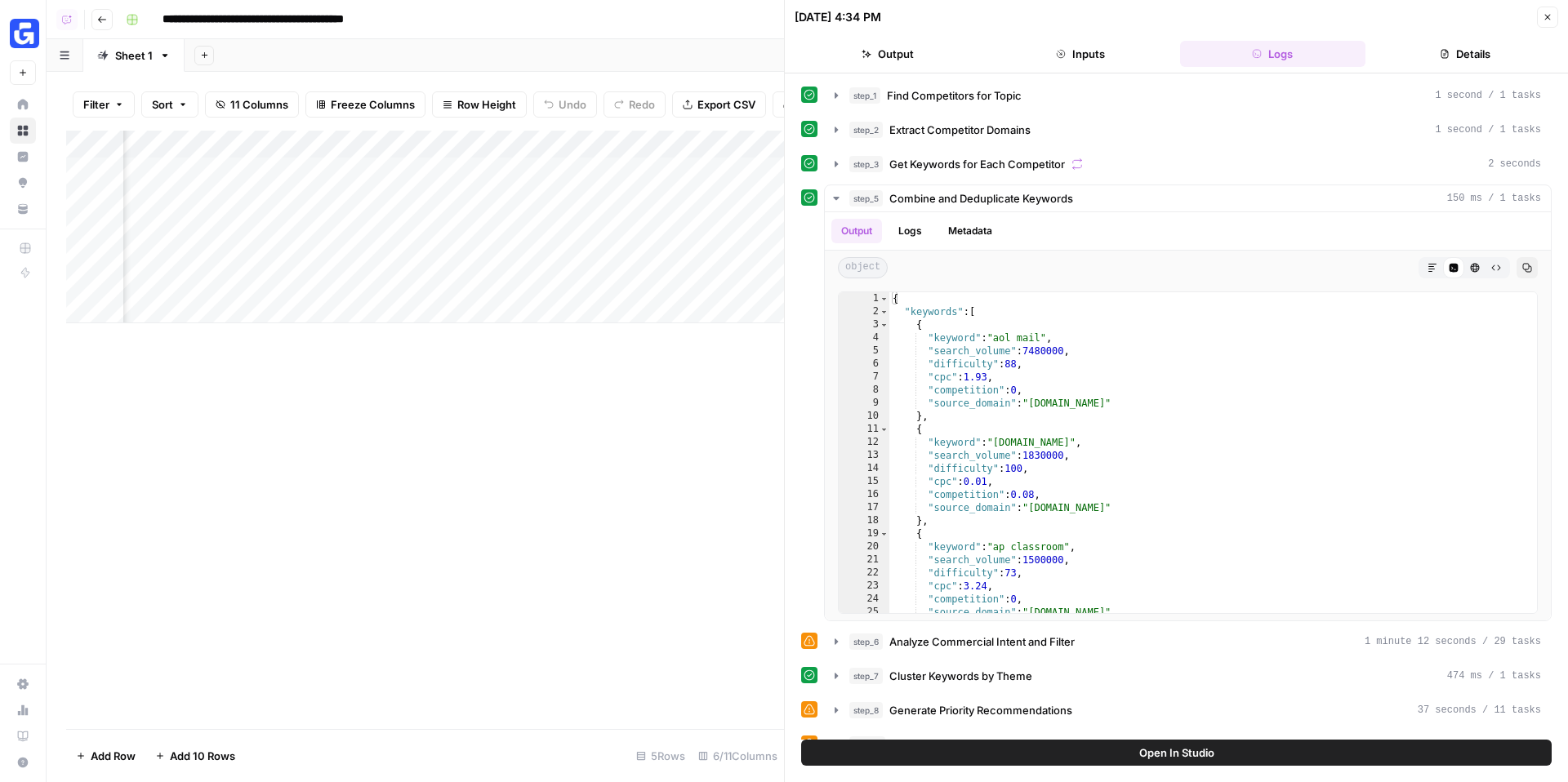
scroll to position [0, 189]
click at [427, 199] on div "Add Column" at bounding box center [425, 226] width 718 height 193
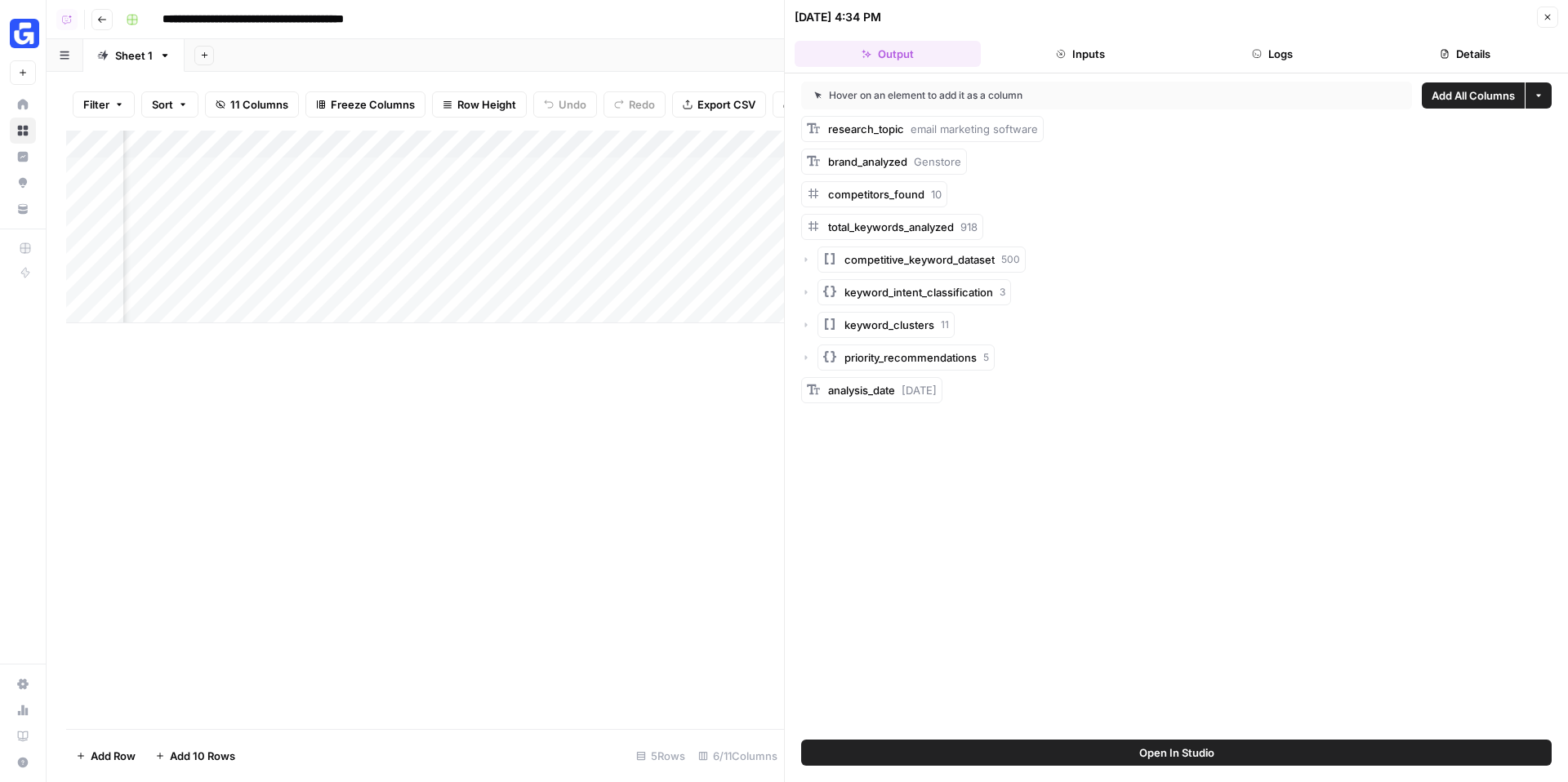
click at [1226, 74] on div "Hover on an element to add it as a column Add All Columns More options research…" at bounding box center [1175, 407] width 783 height 666
click at [1239, 57] on button "Logs" at bounding box center [1272, 54] width 186 height 26
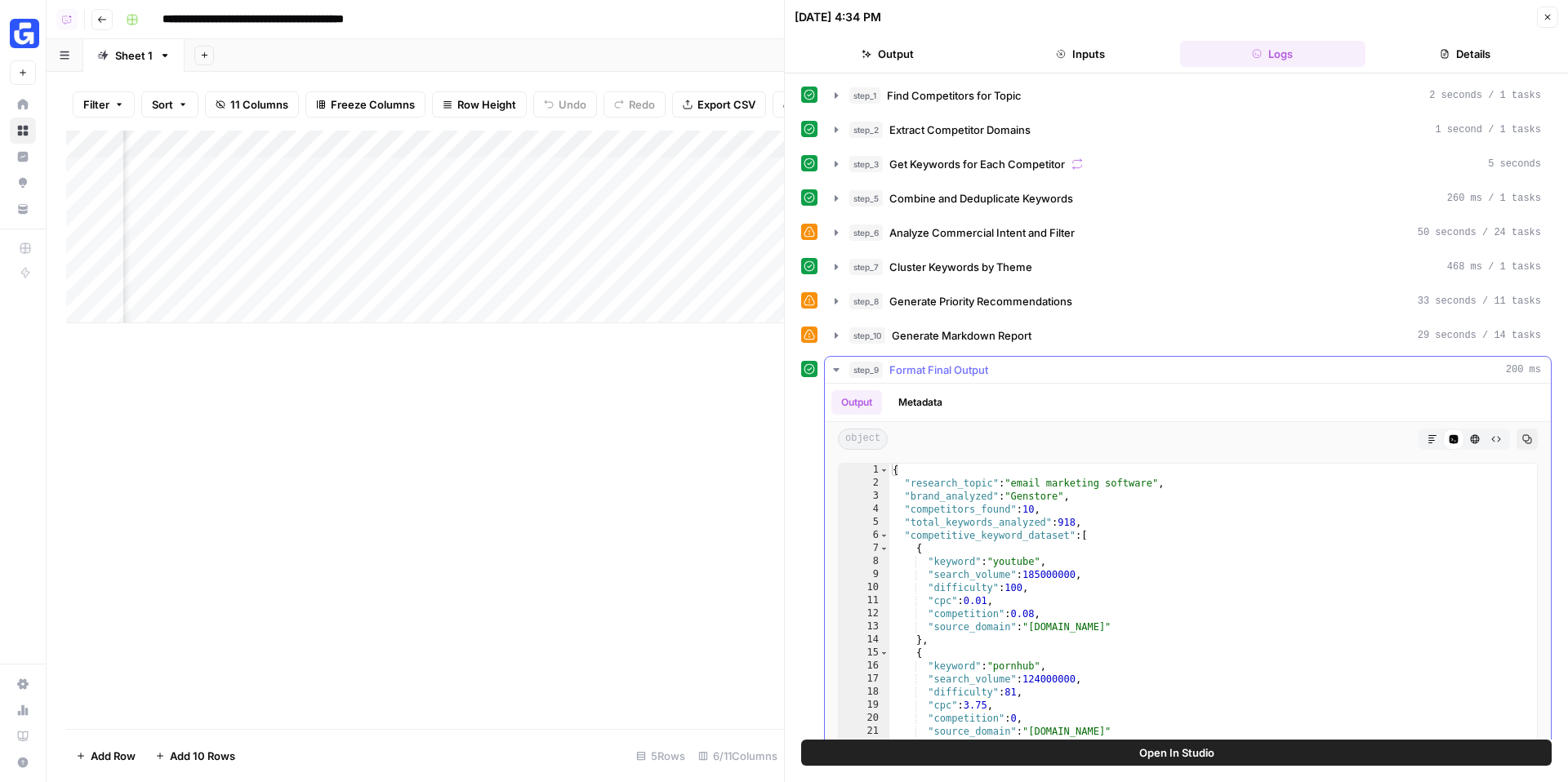
scroll to position [59, 0]
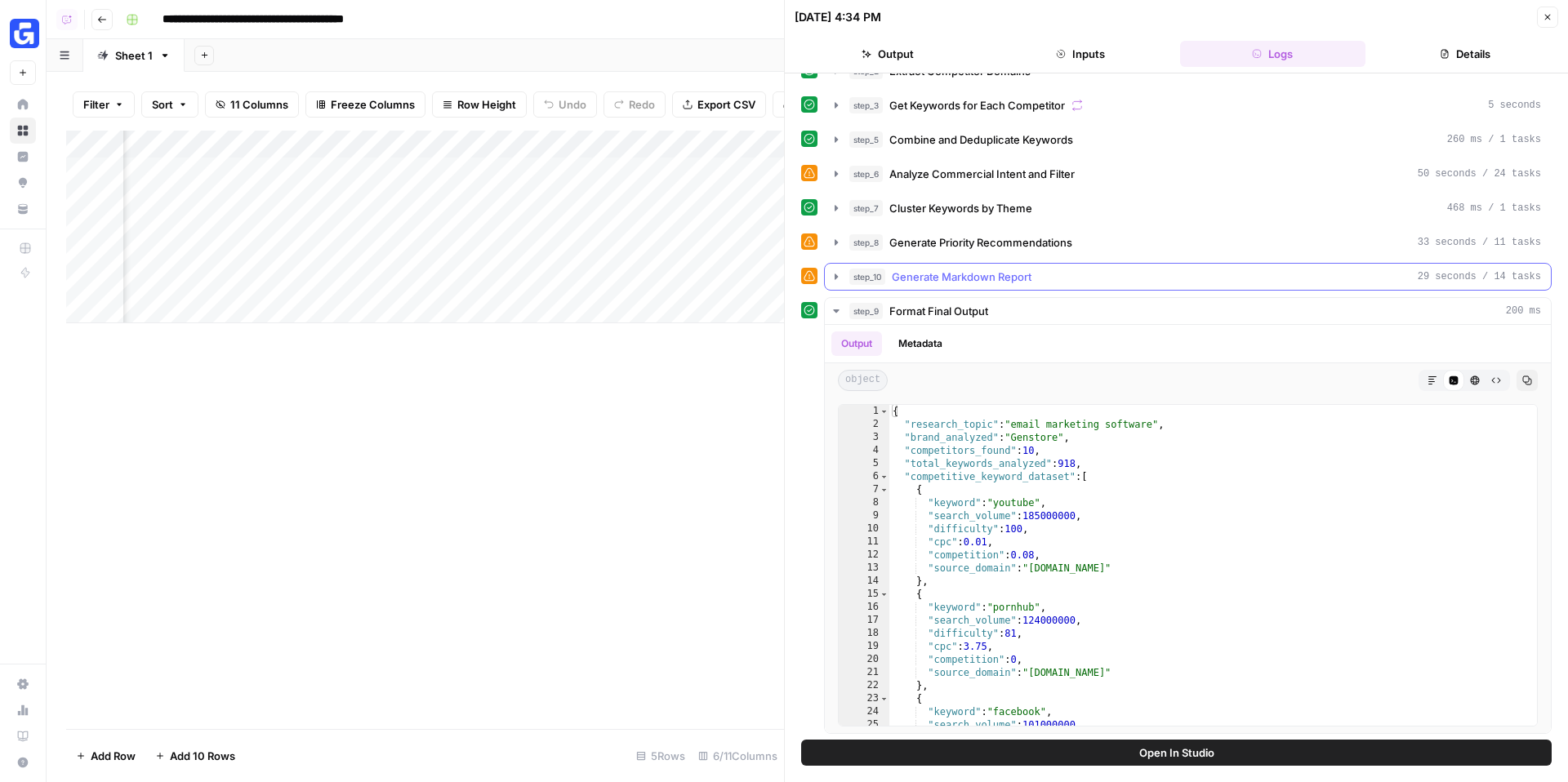
click at [992, 277] on span "Generate Markdown Report" at bounding box center [961, 277] width 139 height 16
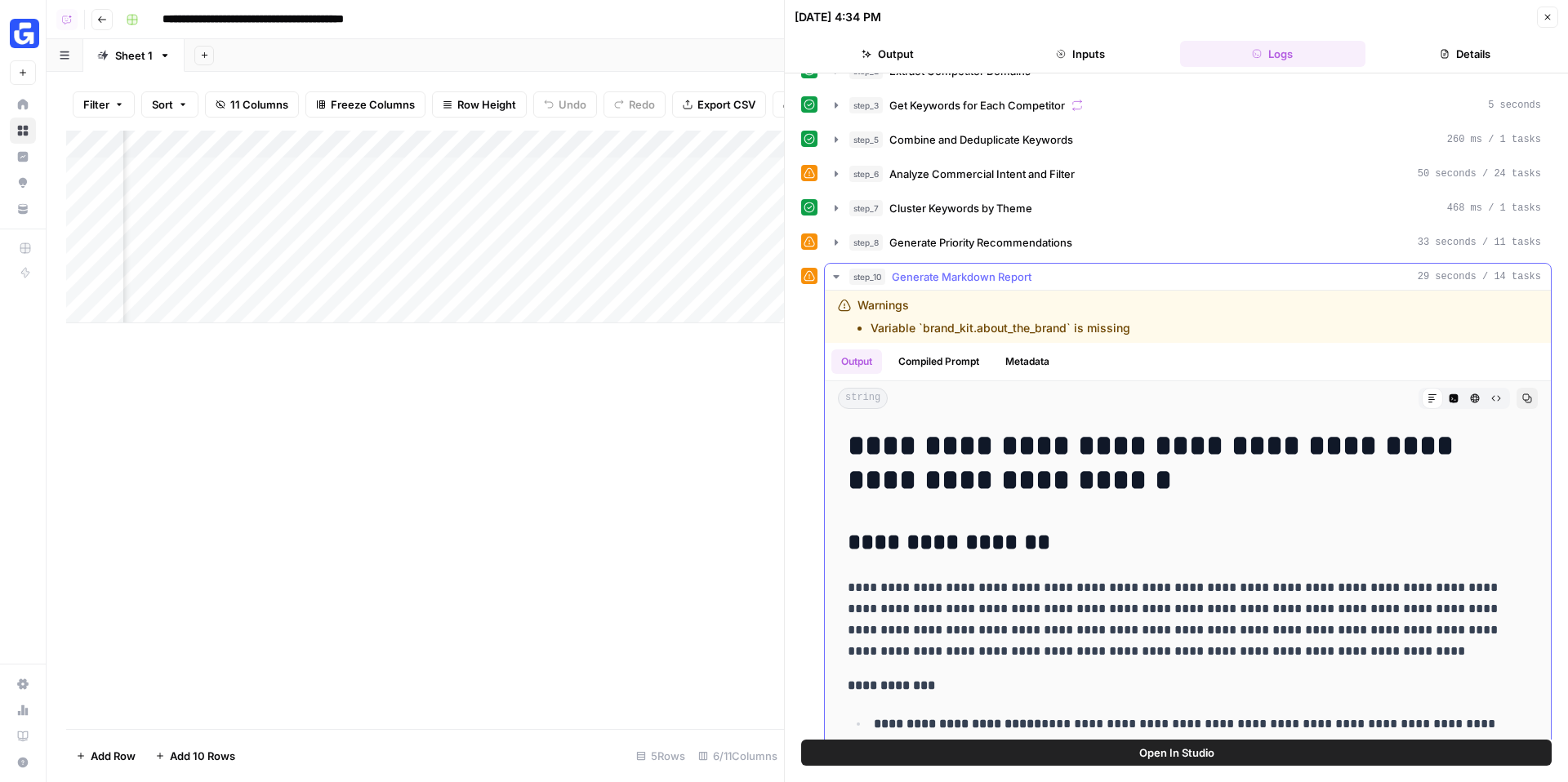
click at [992, 277] on span "Generate Markdown Report" at bounding box center [961, 277] width 139 height 16
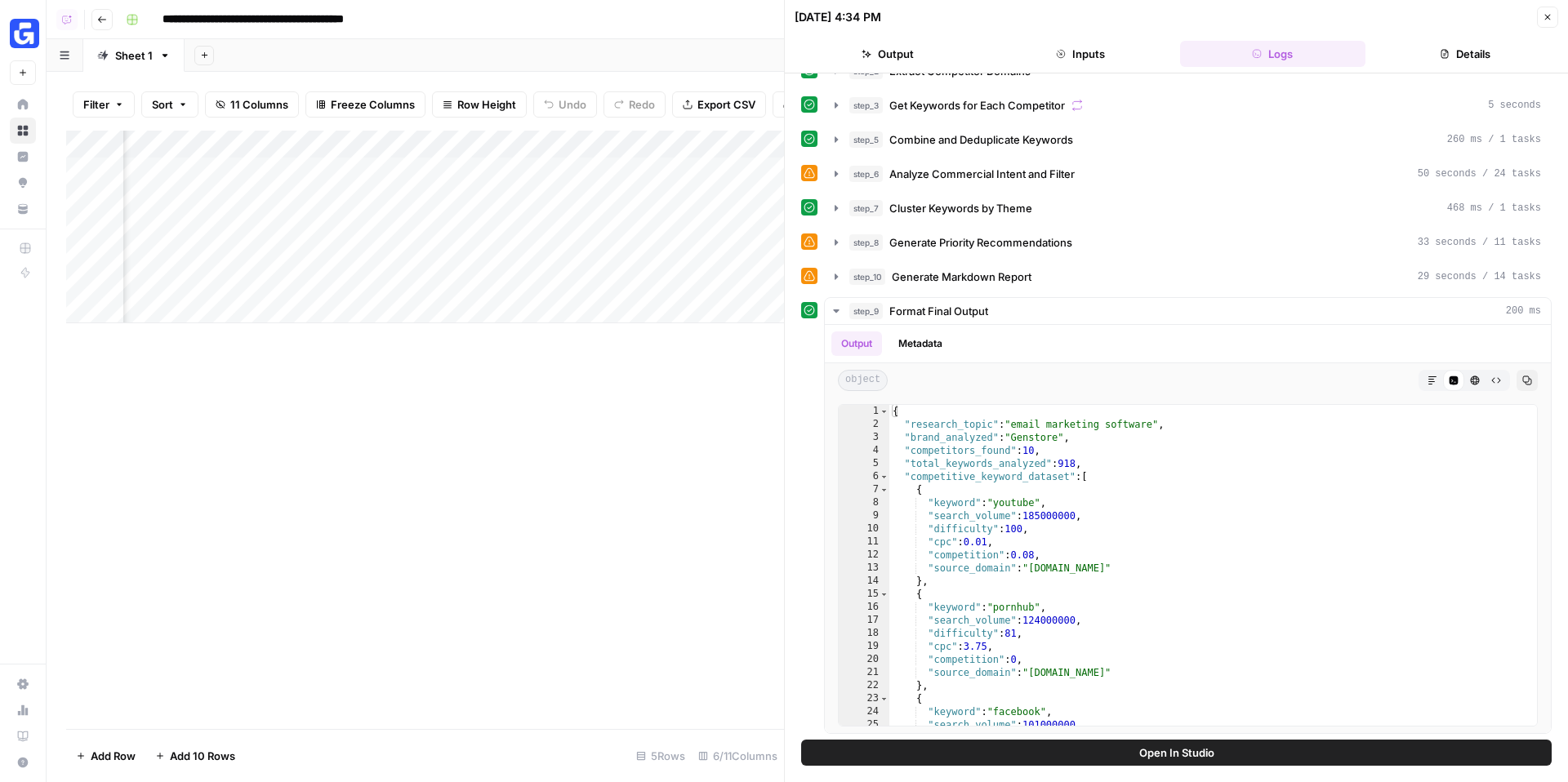
click at [425, 143] on div "Add Column" at bounding box center [425, 226] width 718 height 193
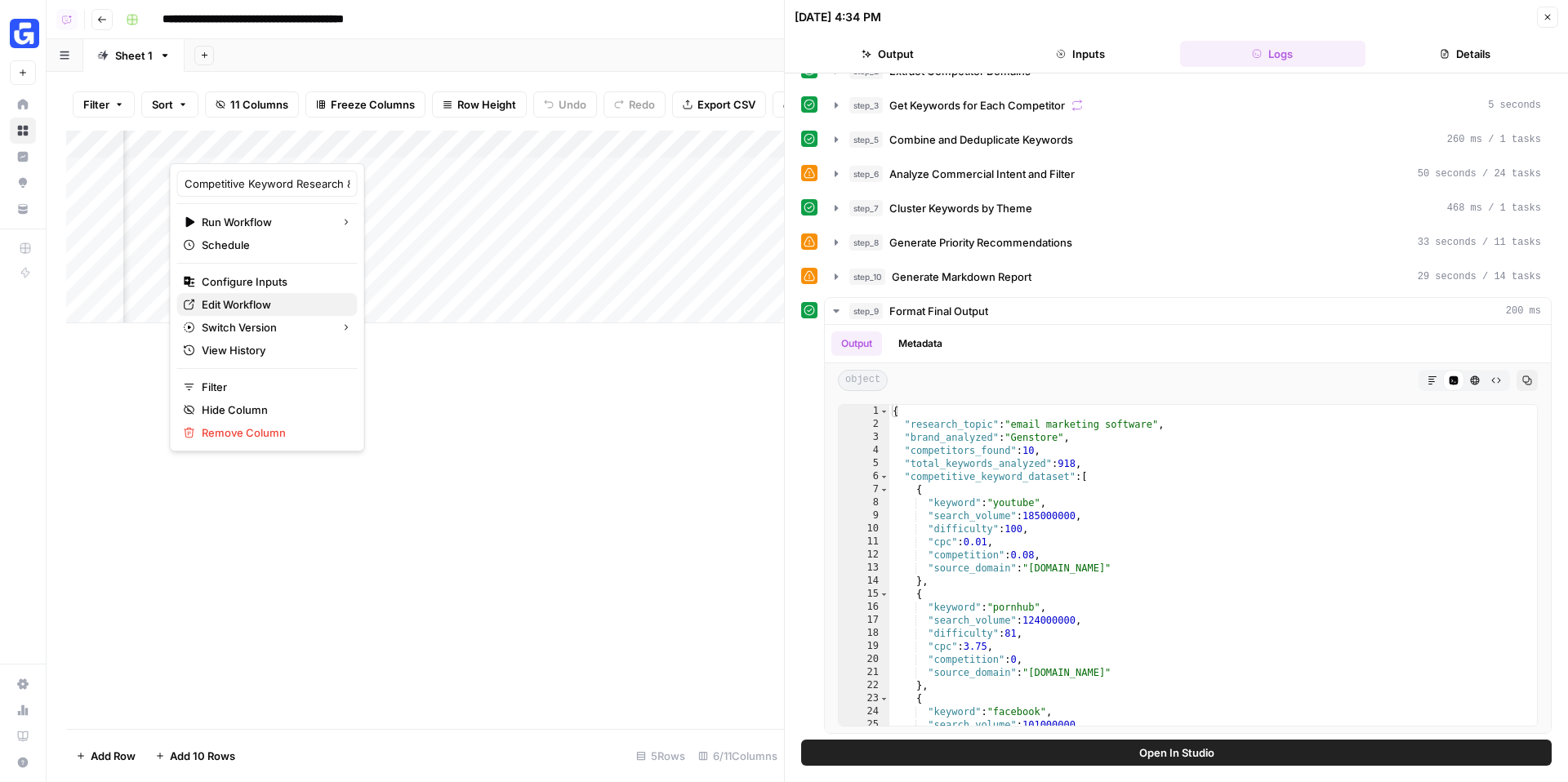
click at [262, 301] on span "Edit Workflow" at bounding box center [273, 305] width 143 height 16
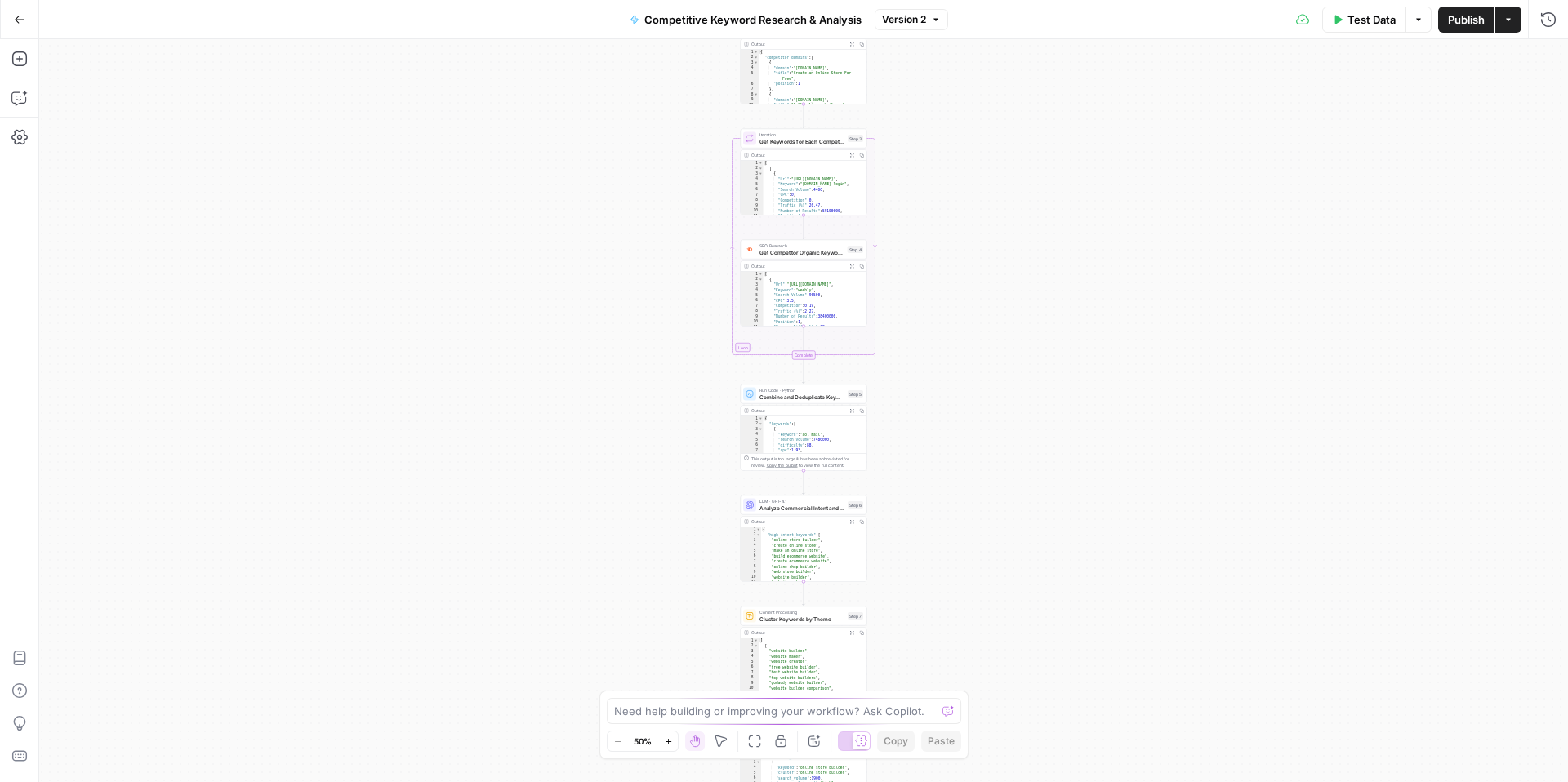
click at [1350, 18] on span "Test Data" at bounding box center [1371, 20] width 48 height 16
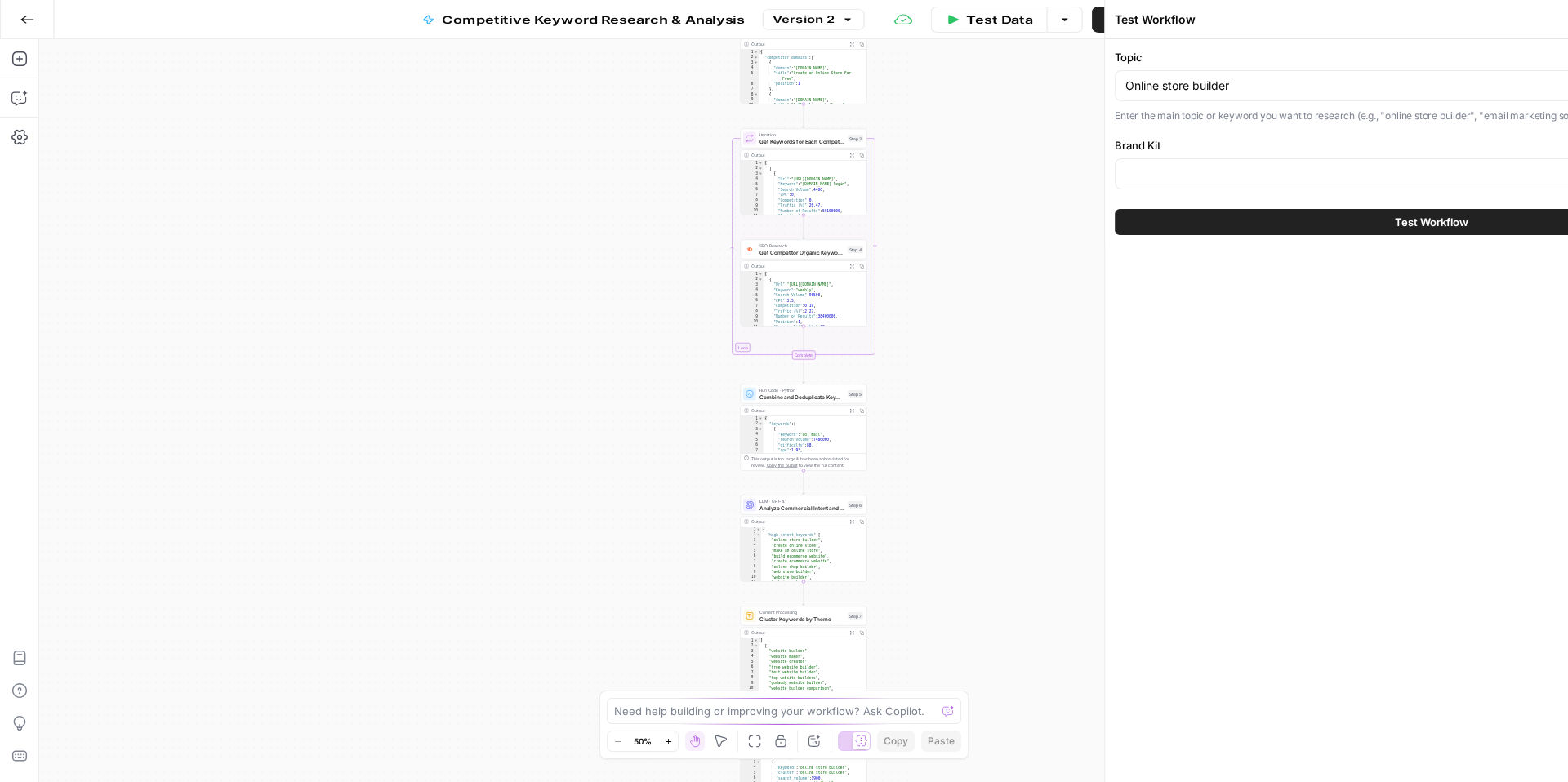
type input "Genstore"
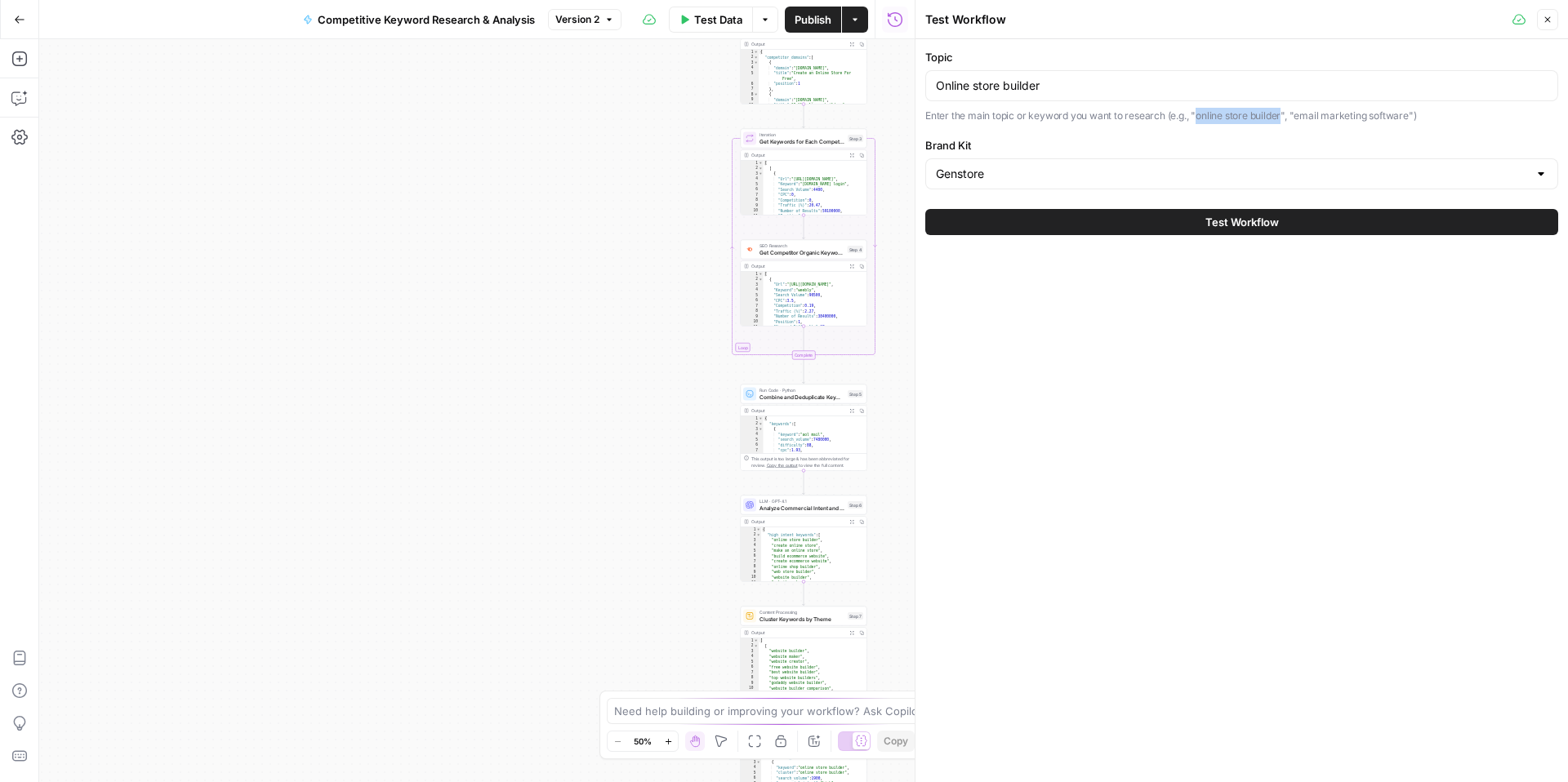
drag, startPoint x: 1283, startPoint y: 118, endPoint x: 1198, endPoint y: 116, distance: 85.0
click at [1198, 116] on p "Enter the main topic or keyword you want to research (e.g., "online store build…" at bounding box center [1242, 116] width 633 height 16
copy p "online store builder"
drag, startPoint x: 1384, startPoint y: 118, endPoint x: 1294, endPoint y: 118, distance: 90.0
click at [1294, 118] on p "Enter the main topic or keyword you want to research (e.g., "online store build…" at bounding box center [1242, 116] width 633 height 16
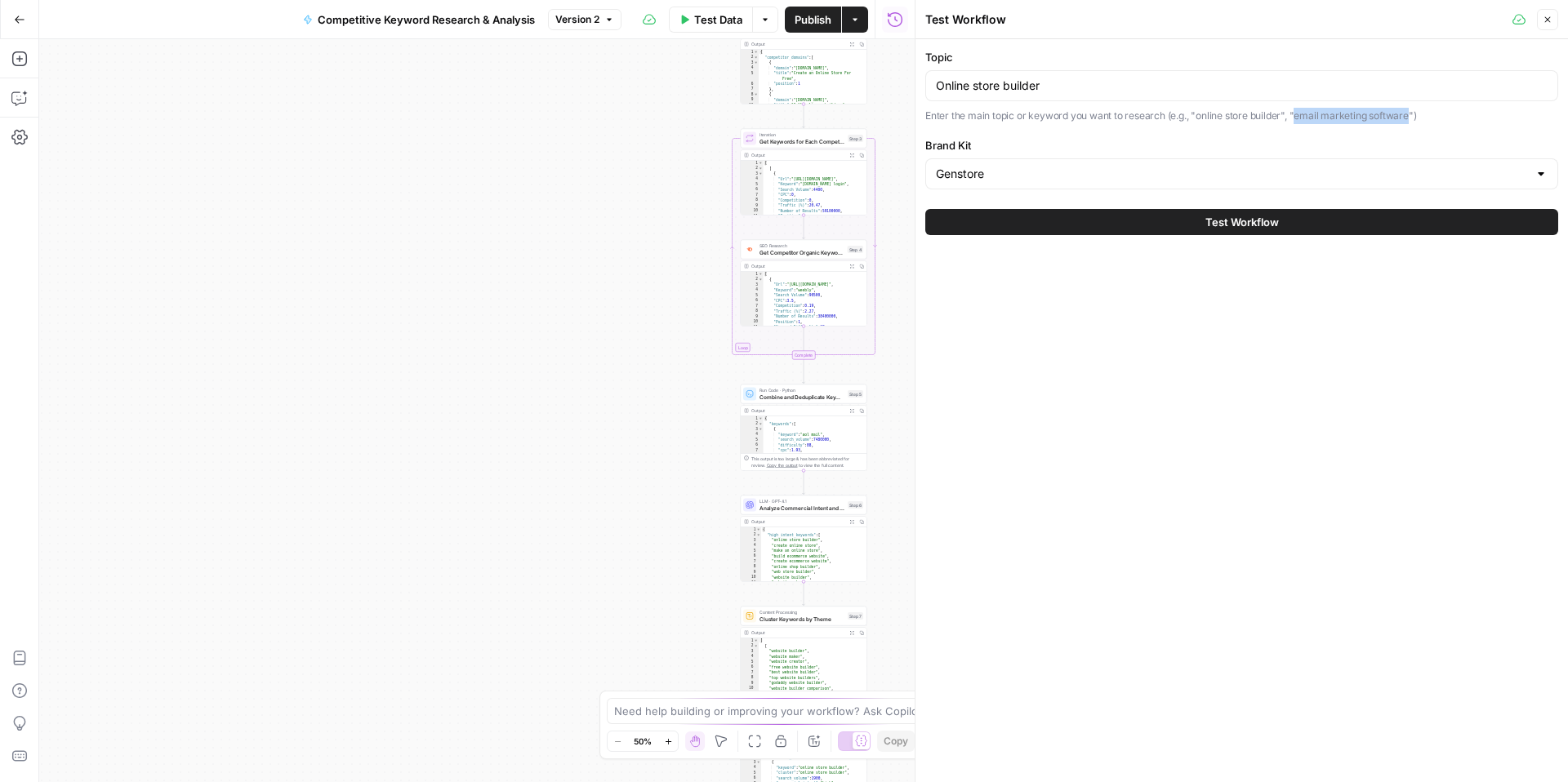
copy p "email marketing software"
click at [1552, 15] on button "Close" at bounding box center [1548, 20] width 21 height 21
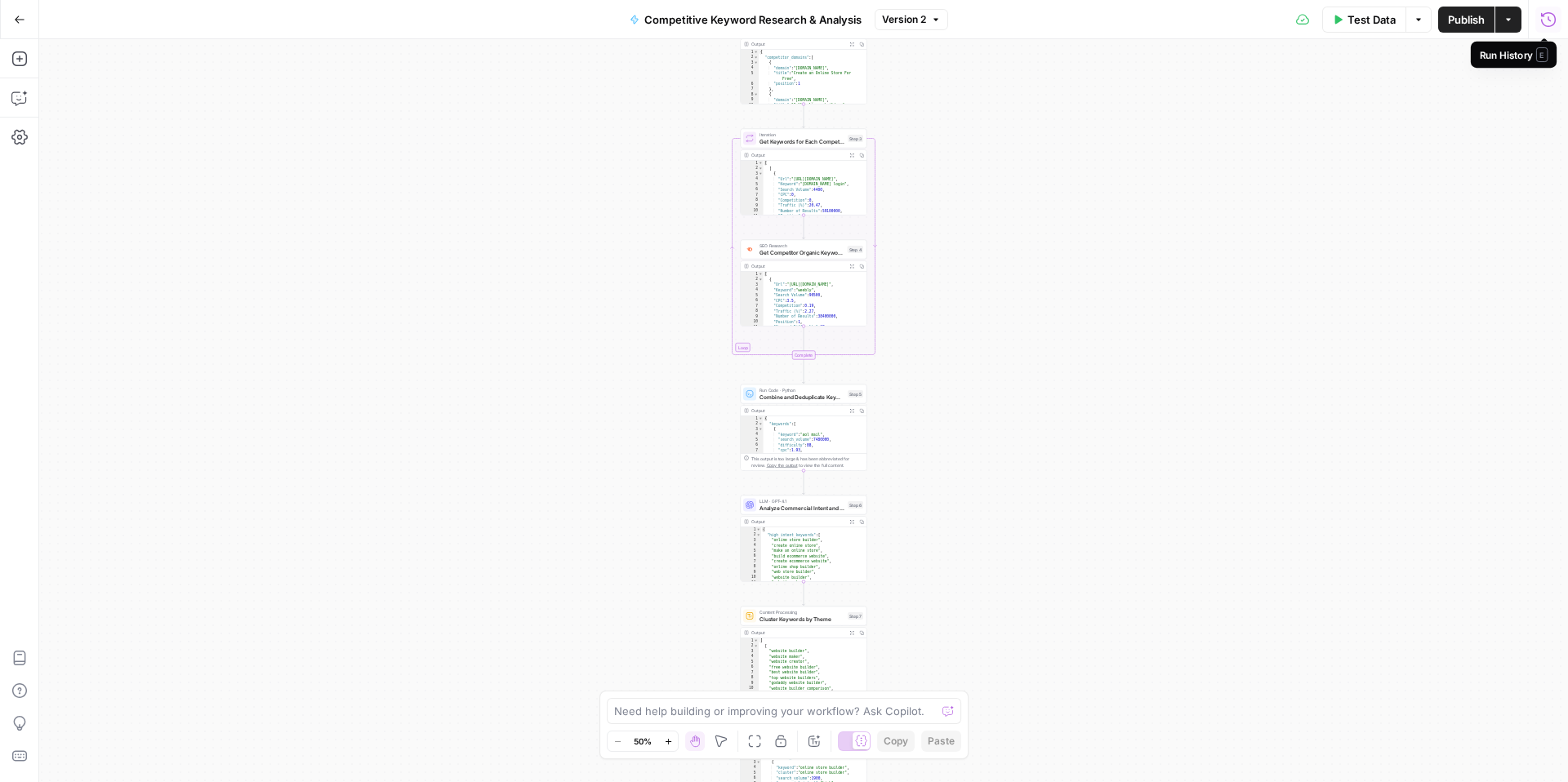
click at [1543, 21] on icon "button" at bounding box center [1548, 20] width 16 height 16
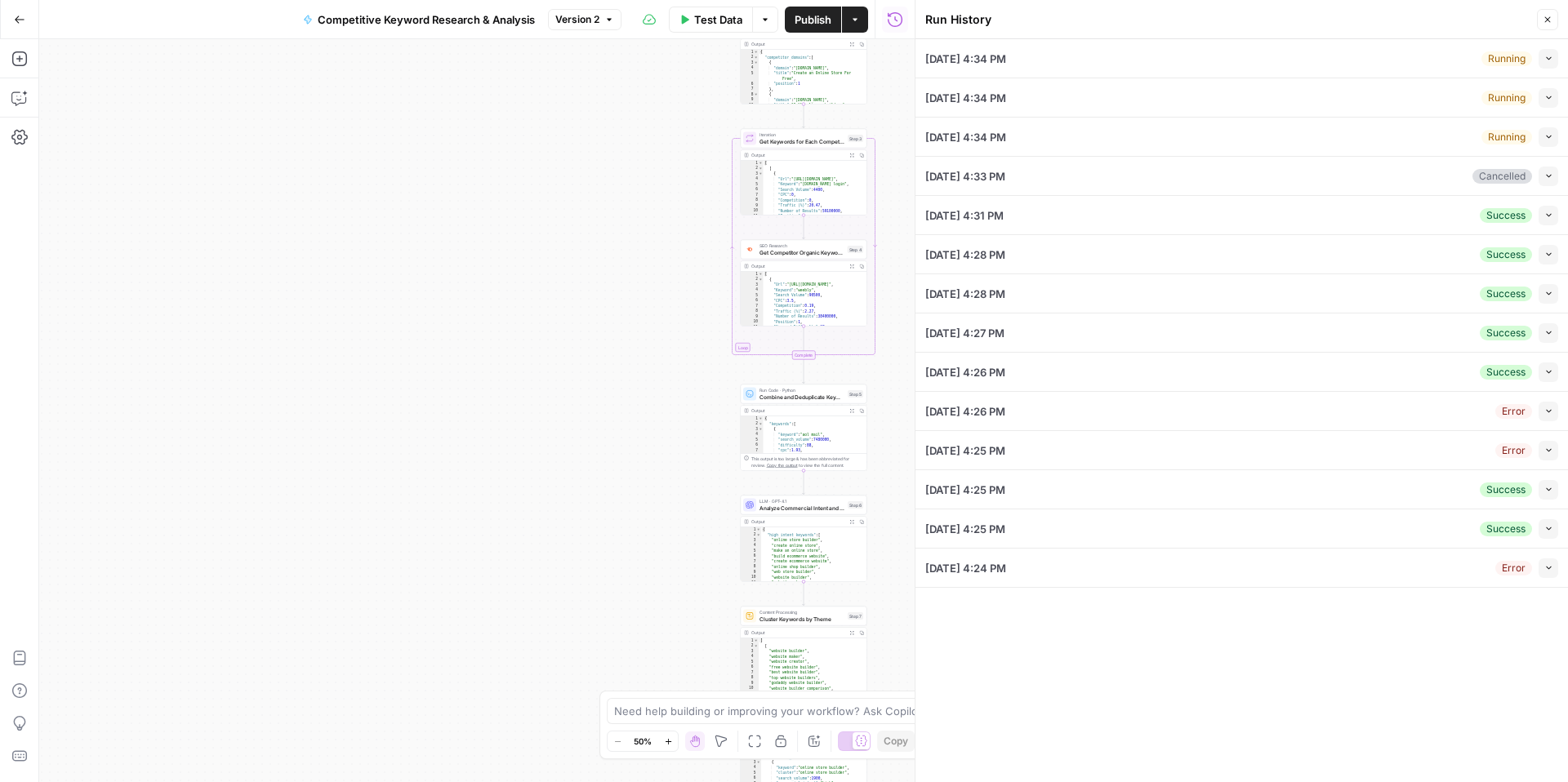
click at [1546, 216] on icon "button" at bounding box center [1548, 215] width 9 height 9
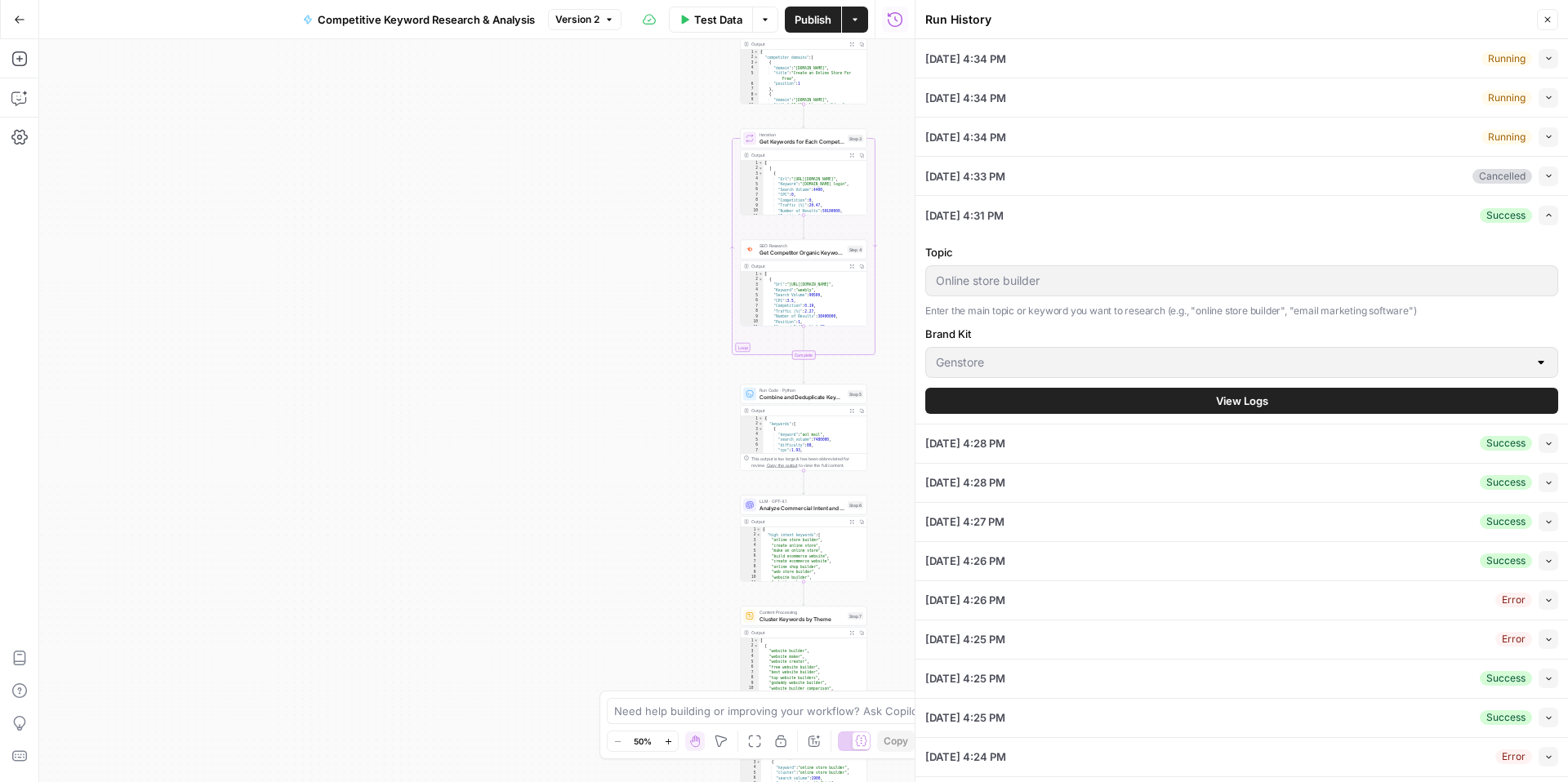
click at [1296, 391] on button "View Logs" at bounding box center [1242, 401] width 633 height 26
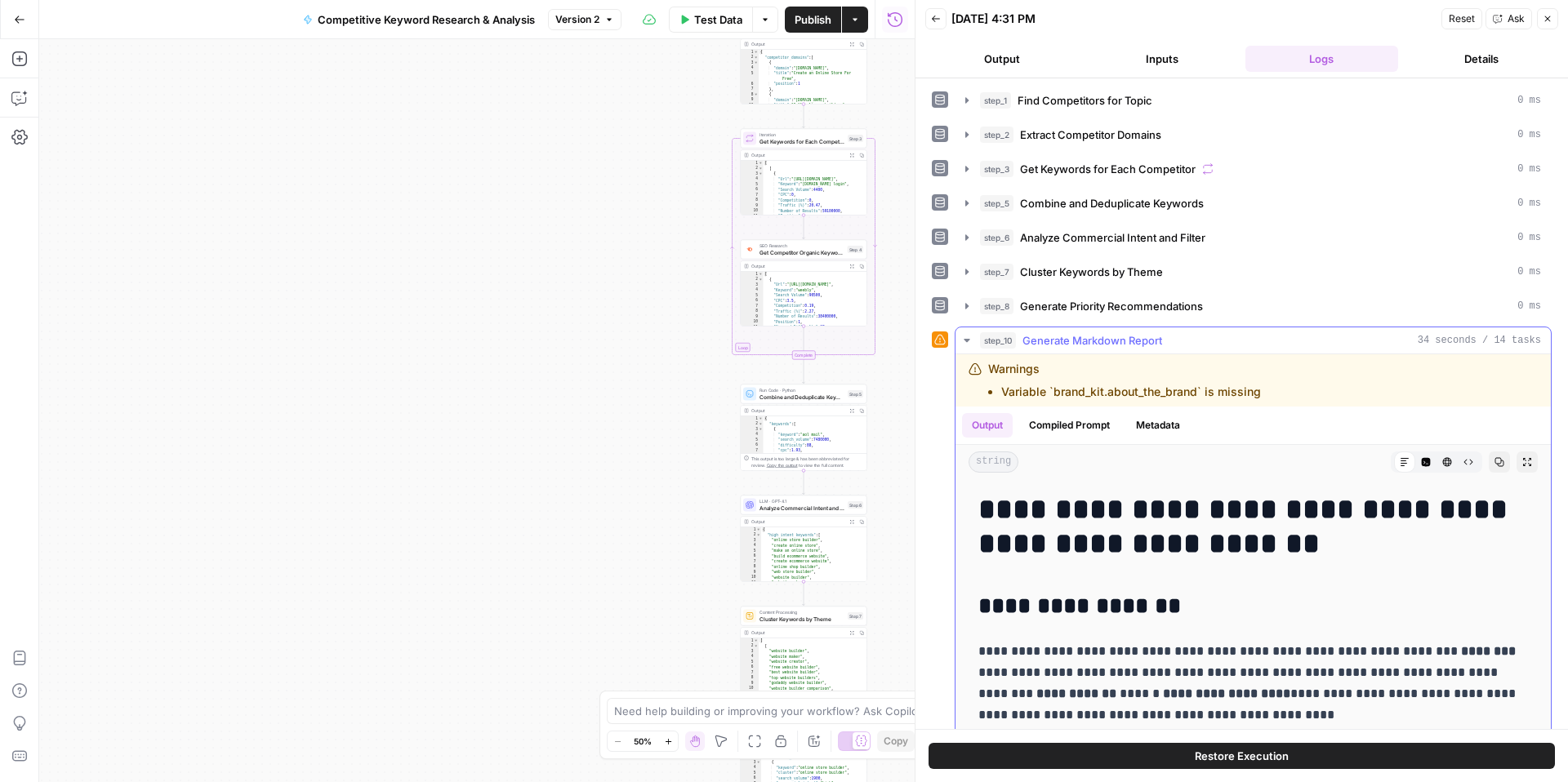
click at [1501, 460] on icon "button" at bounding box center [1499, 462] width 9 height 9
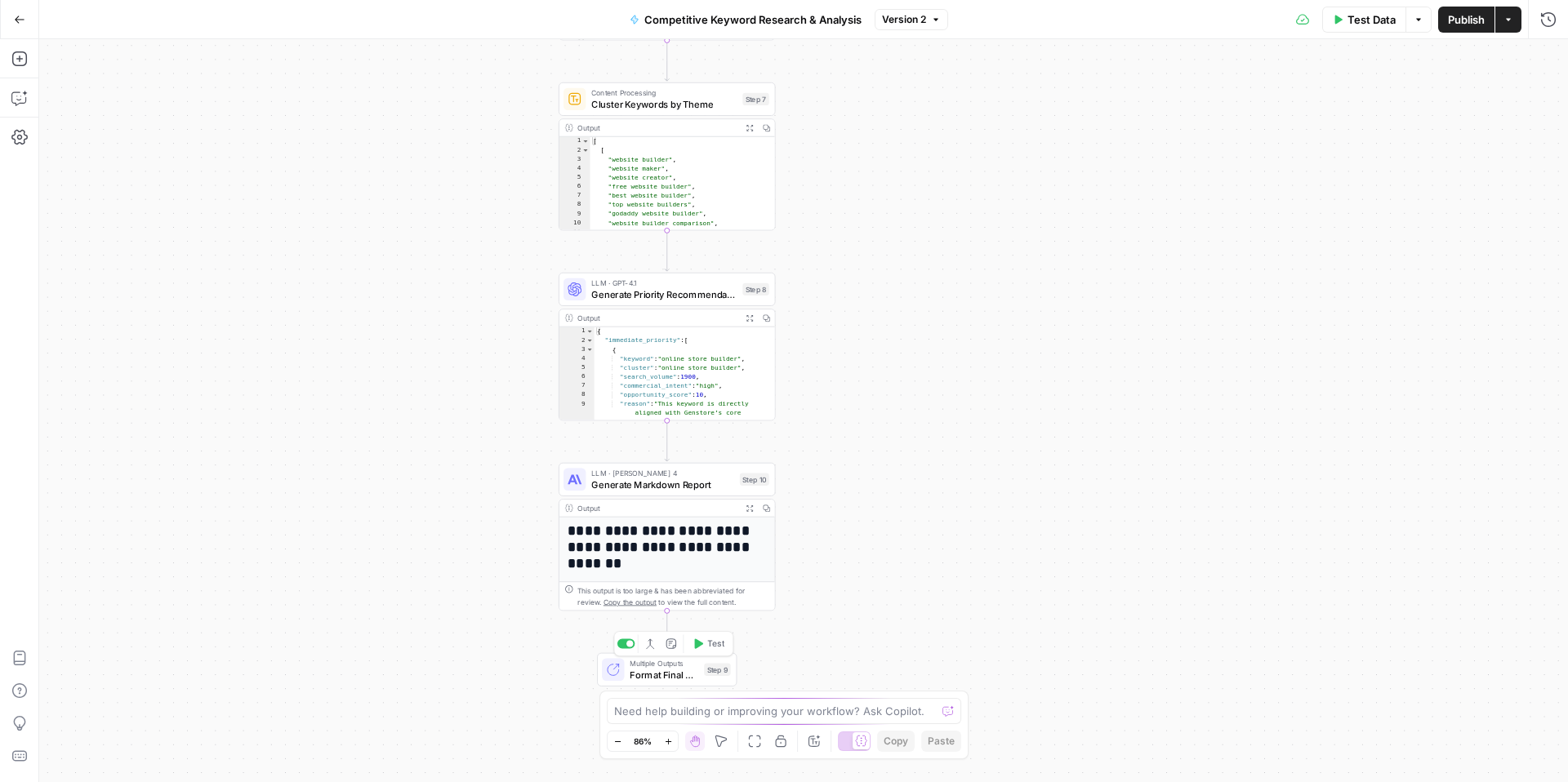
click at [654, 675] on span "Format Final Output" at bounding box center [664, 675] width 69 height 14
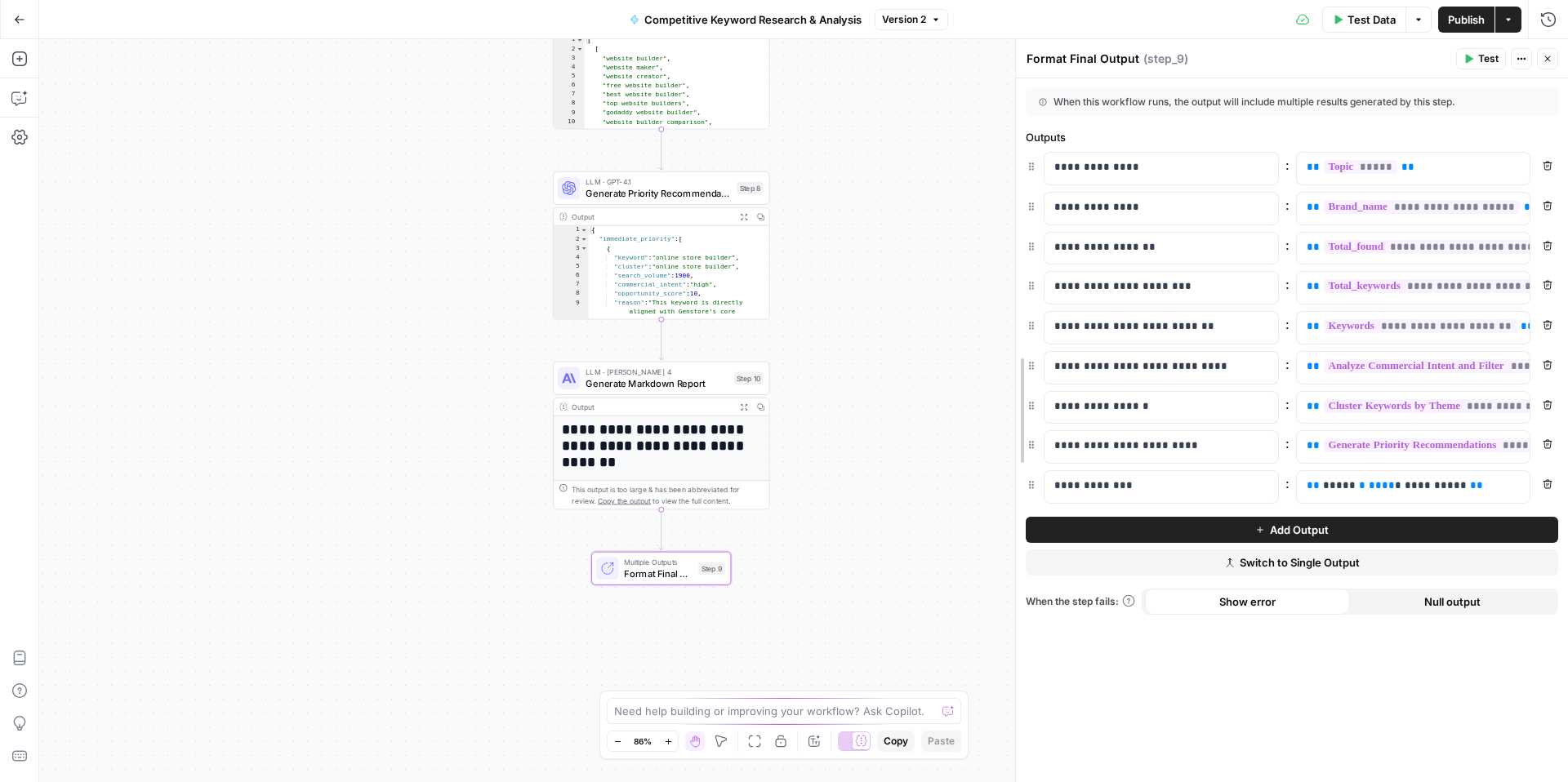
drag, startPoint x: 1240, startPoint y: 125, endPoint x: 1004, endPoint y: 136, distance: 236.3
click at [1007, 137] on div at bounding box center [1016, 411] width 16 height 743
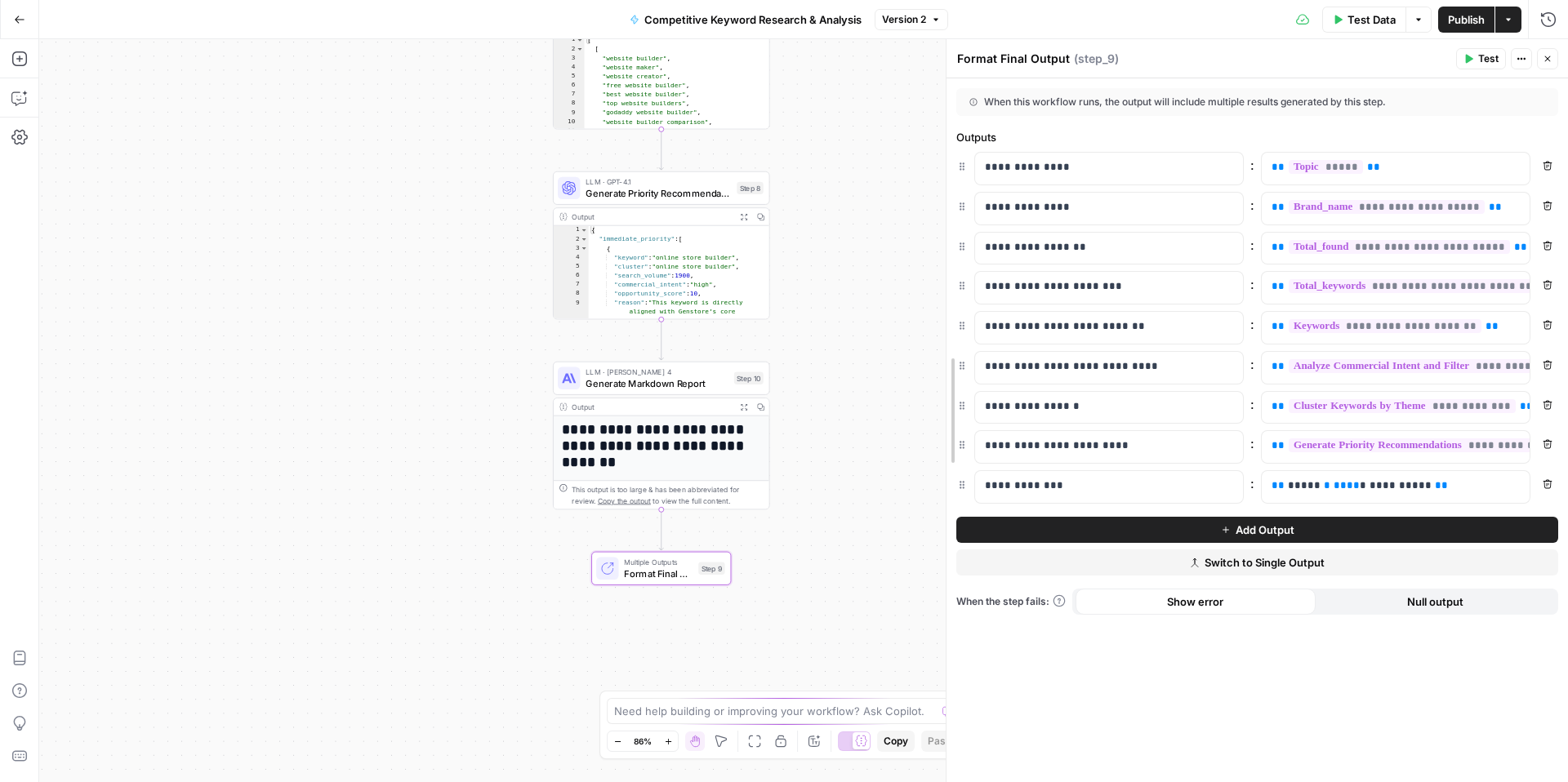
drag, startPoint x: 1004, startPoint y: 136, endPoint x: 898, endPoint y: 161, distance: 108.9
click at [898, 161] on body "[URL] New Home Browse Insights Opportunities Your Data Recent Grids Genstore Co…" at bounding box center [784, 391] width 1568 height 782
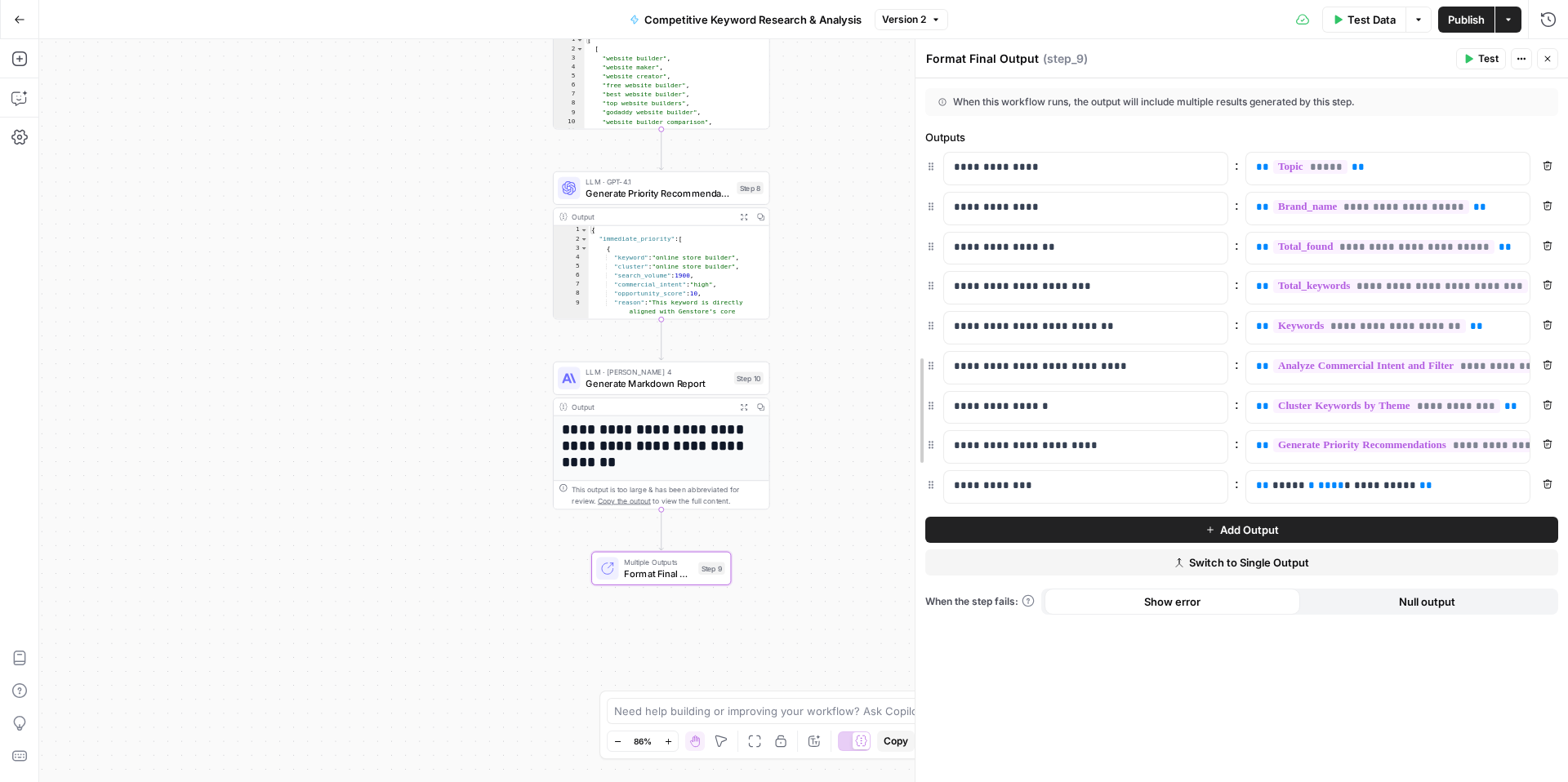
drag, startPoint x: 912, startPoint y: 434, endPoint x: 770, endPoint y: 436, distance: 142.0
click at [770, 436] on body "[URL] New Home Browse Insights Opportunities Your Data Recent Grids Genstore Co…" at bounding box center [784, 391] width 1568 height 782
click at [1134, 535] on button "Add Output" at bounding box center [1242, 530] width 633 height 26
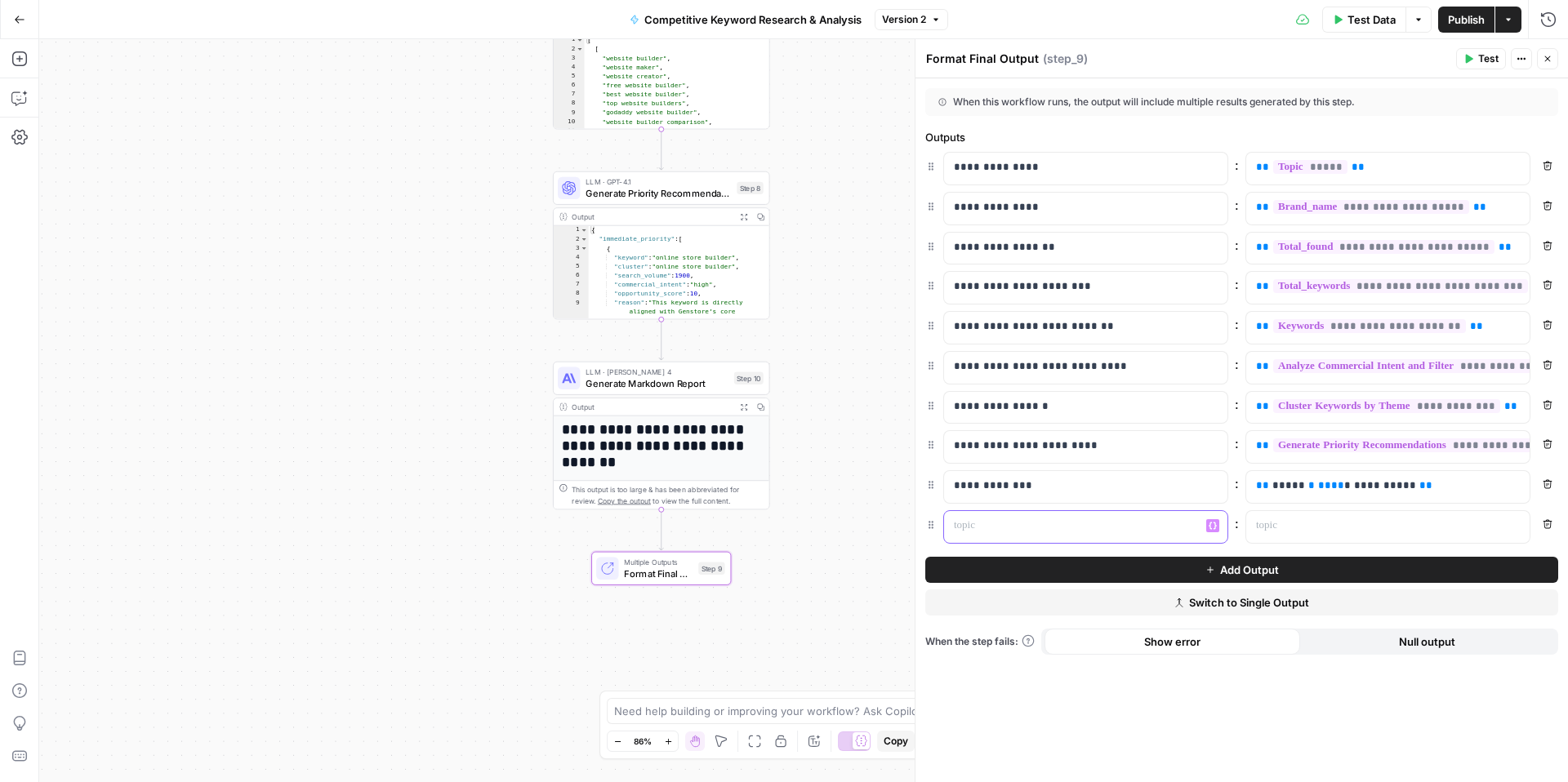
click at [1034, 533] on div at bounding box center [1073, 527] width 257 height 32
click at [1286, 528] on p at bounding box center [1375, 526] width 238 height 16
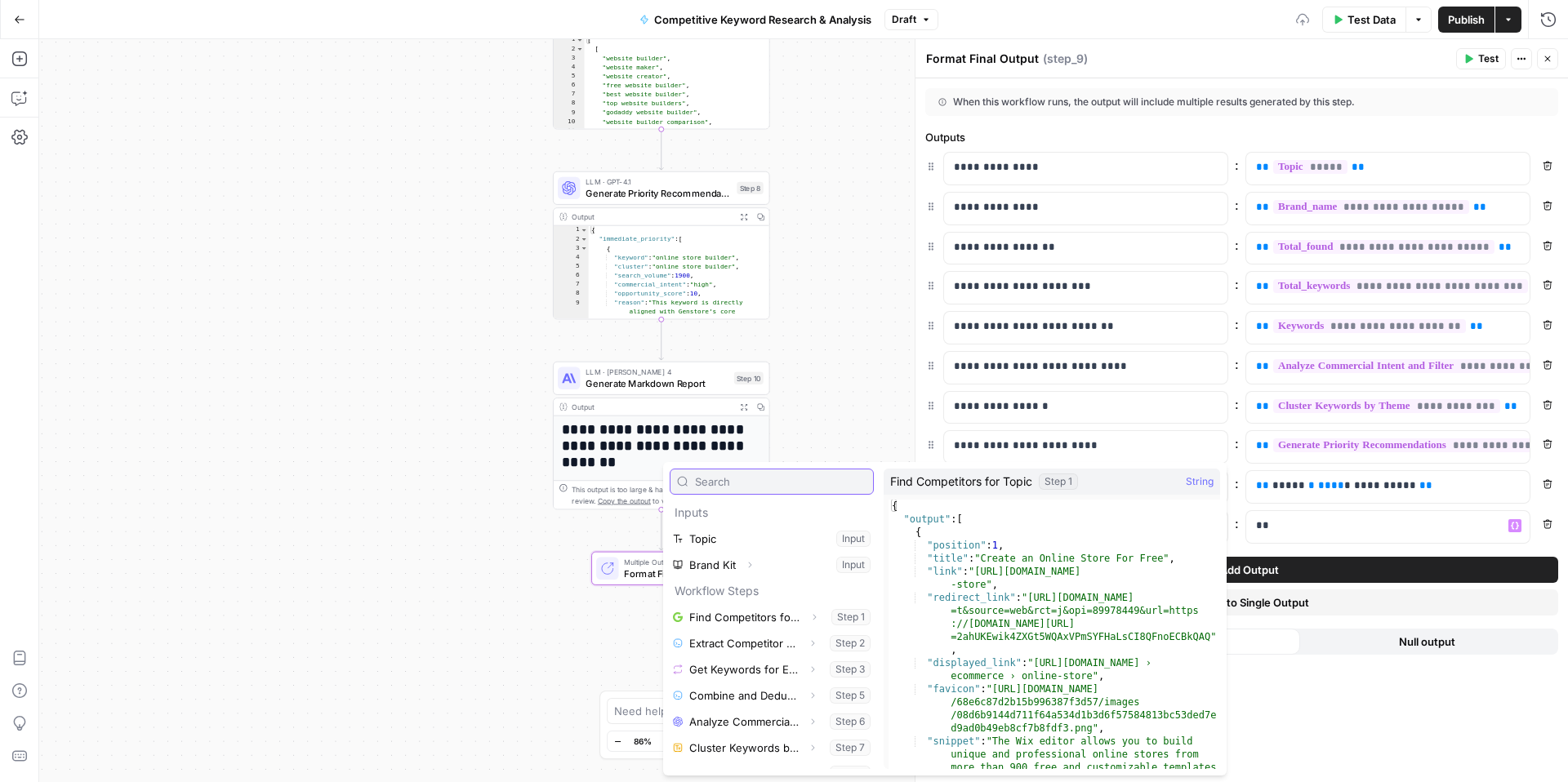
scroll to position [44, 0]
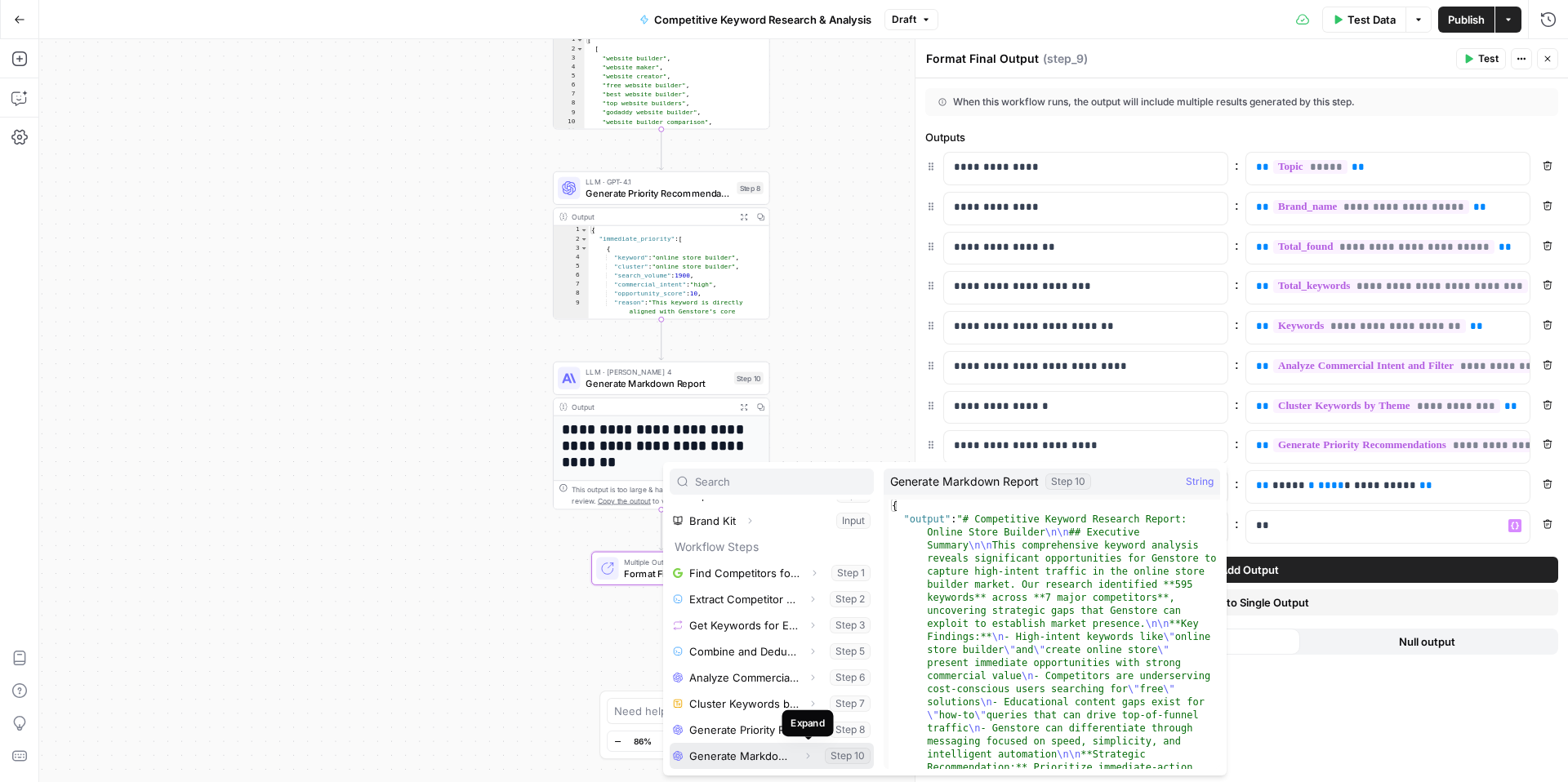
click at [812, 752] on button "Expand" at bounding box center [807, 756] width 21 height 21
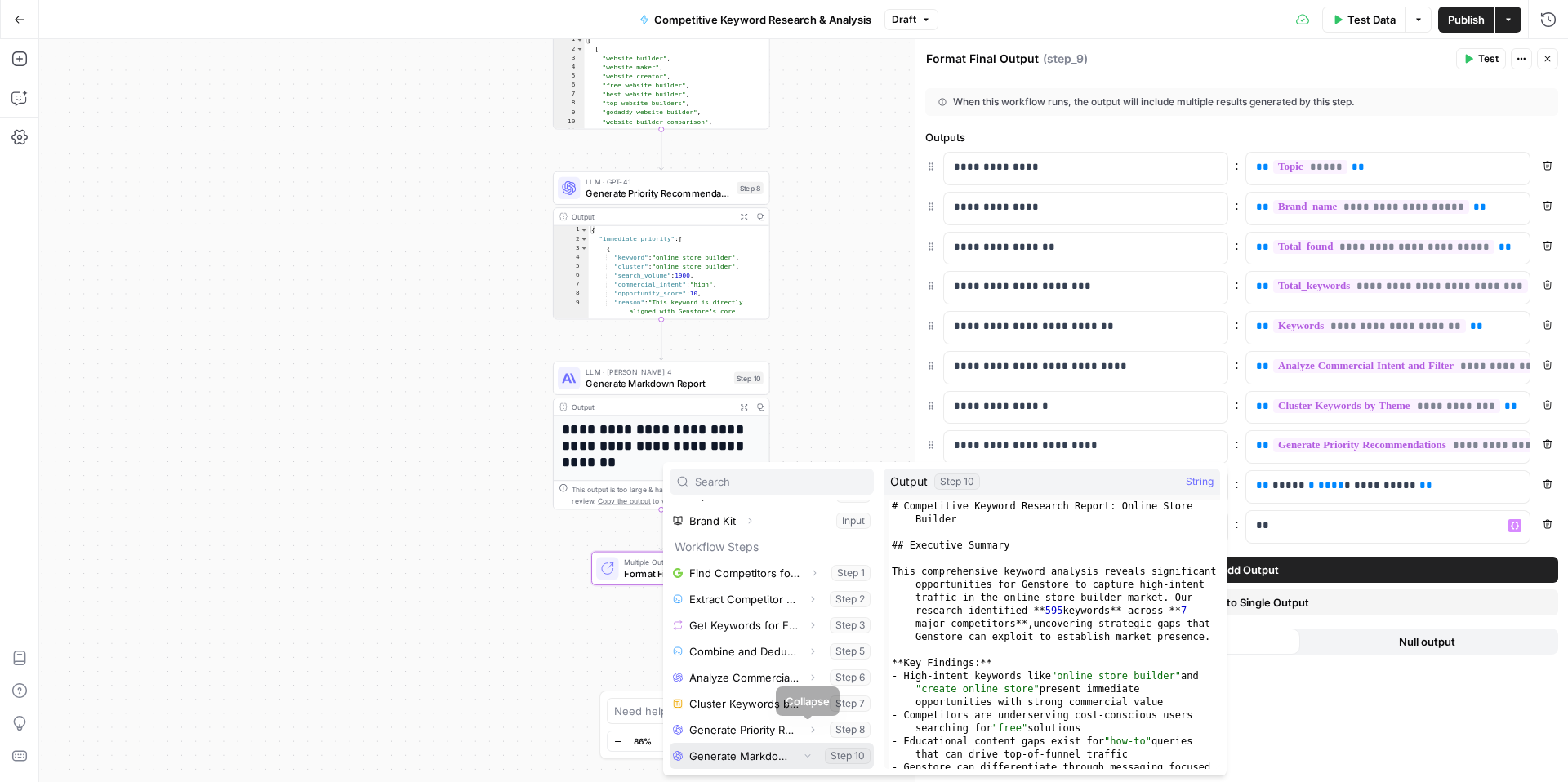
scroll to position [70, 0]
click at [722, 759] on button "Select variable Output" at bounding box center [779, 756] width 188 height 26
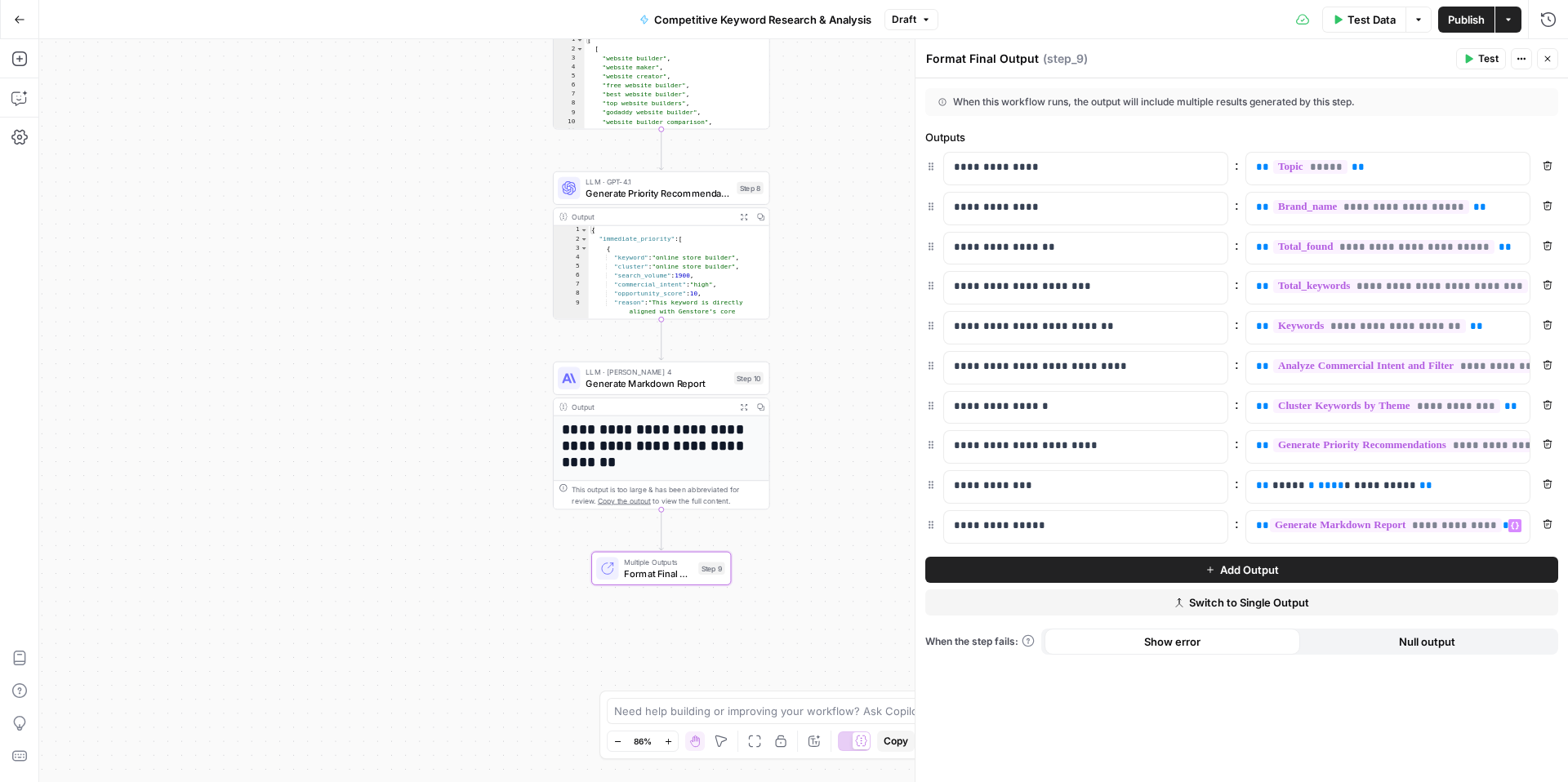
click at [1464, 36] on div "Test Data Options Publish Actions Run History" at bounding box center [1253, 19] width 629 height 39
click at [1464, 29] on button "Publish" at bounding box center [1466, 20] width 57 height 26
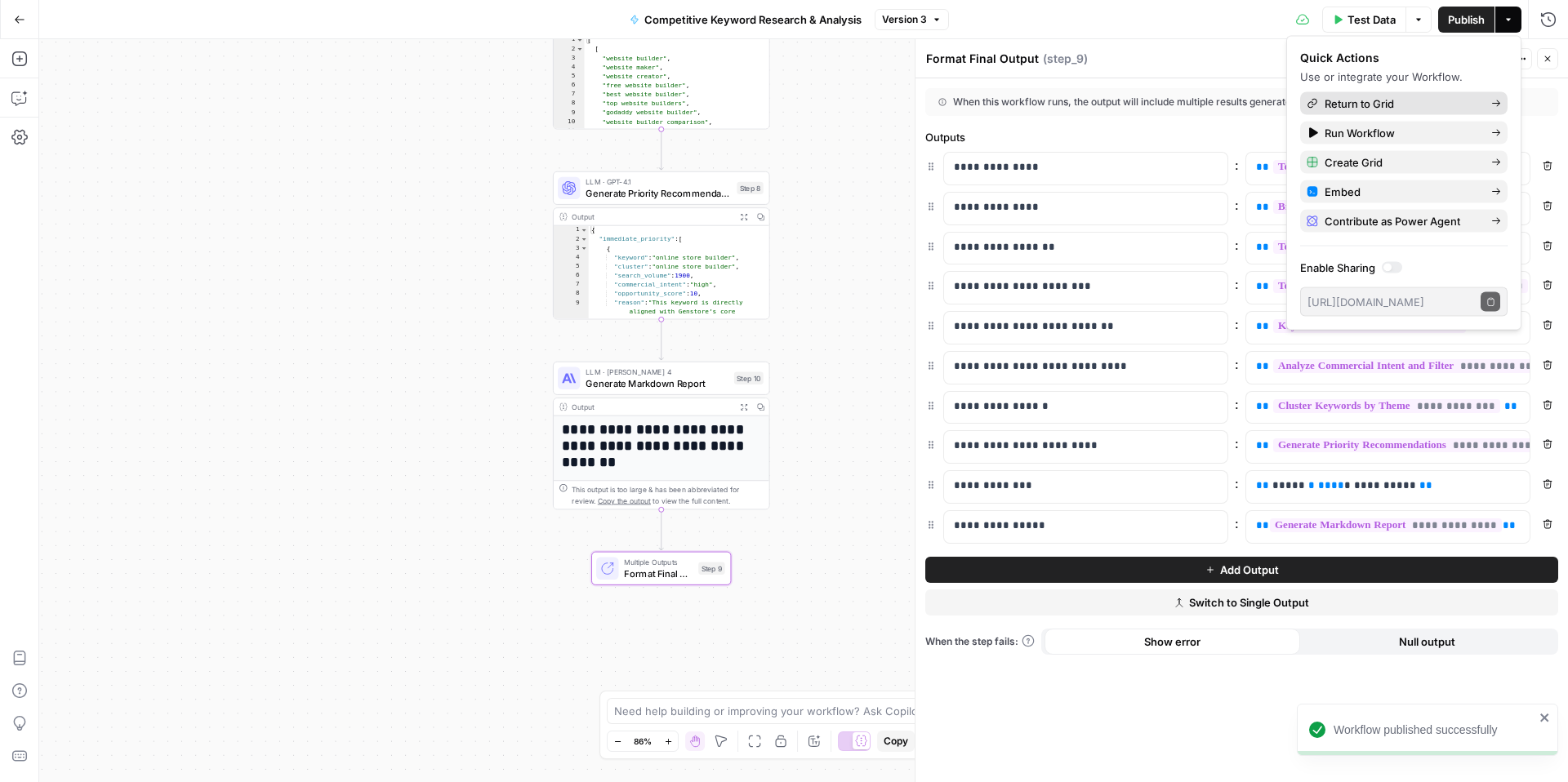
click at [1396, 99] on span "Return to Grid" at bounding box center [1401, 104] width 153 height 16
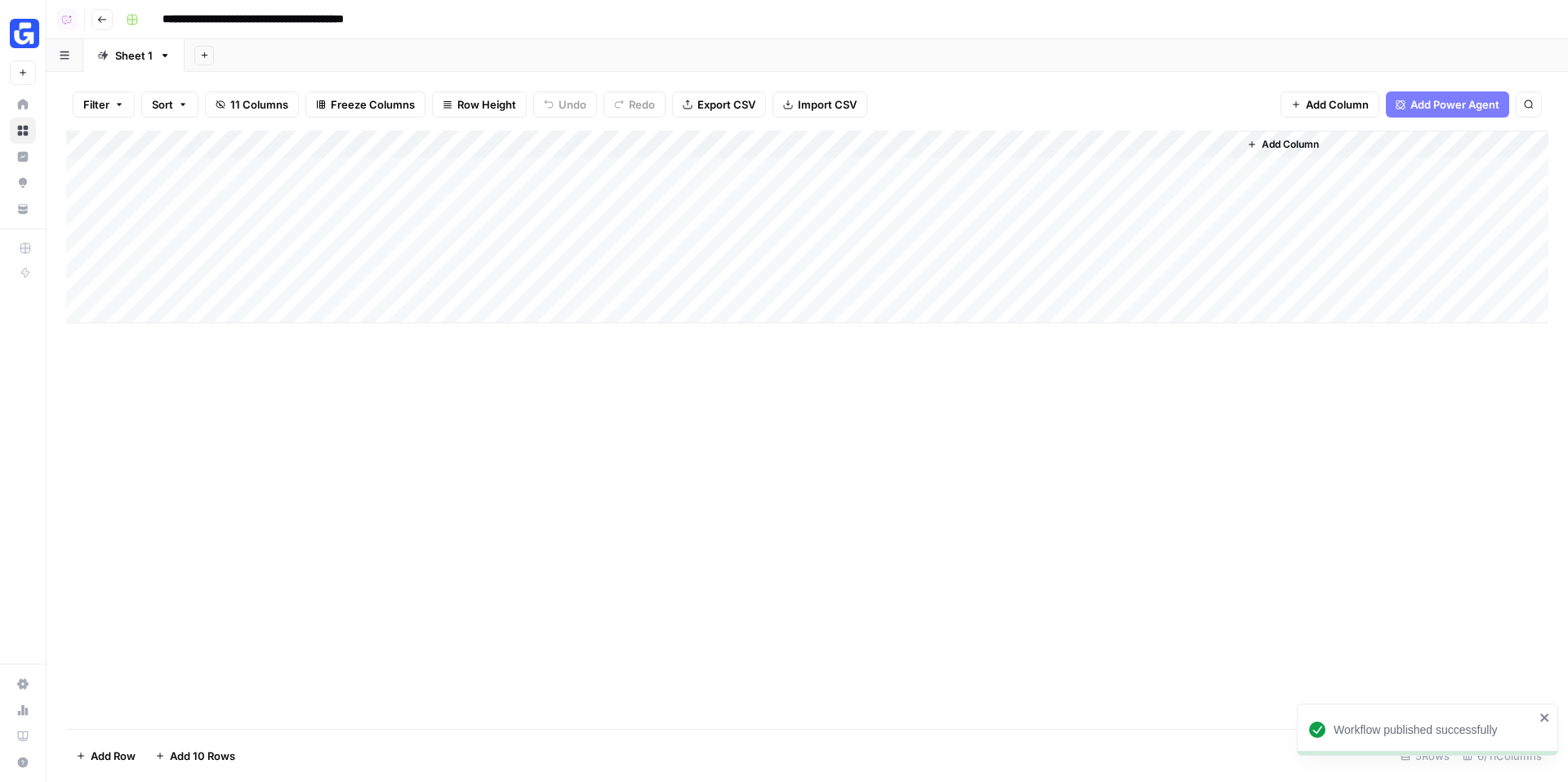
click at [632, 174] on div "Add Column" at bounding box center [807, 226] width 1482 height 193
click at [1070, 148] on div "Add Column" at bounding box center [807, 226] width 1482 height 193
click at [1000, 279] on span "Hide Column" at bounding box center [1046, 282] width 143 height 16
click at [1083, 140] on div "Add Column" at bounding box center [807, 226] width 1482 height 193
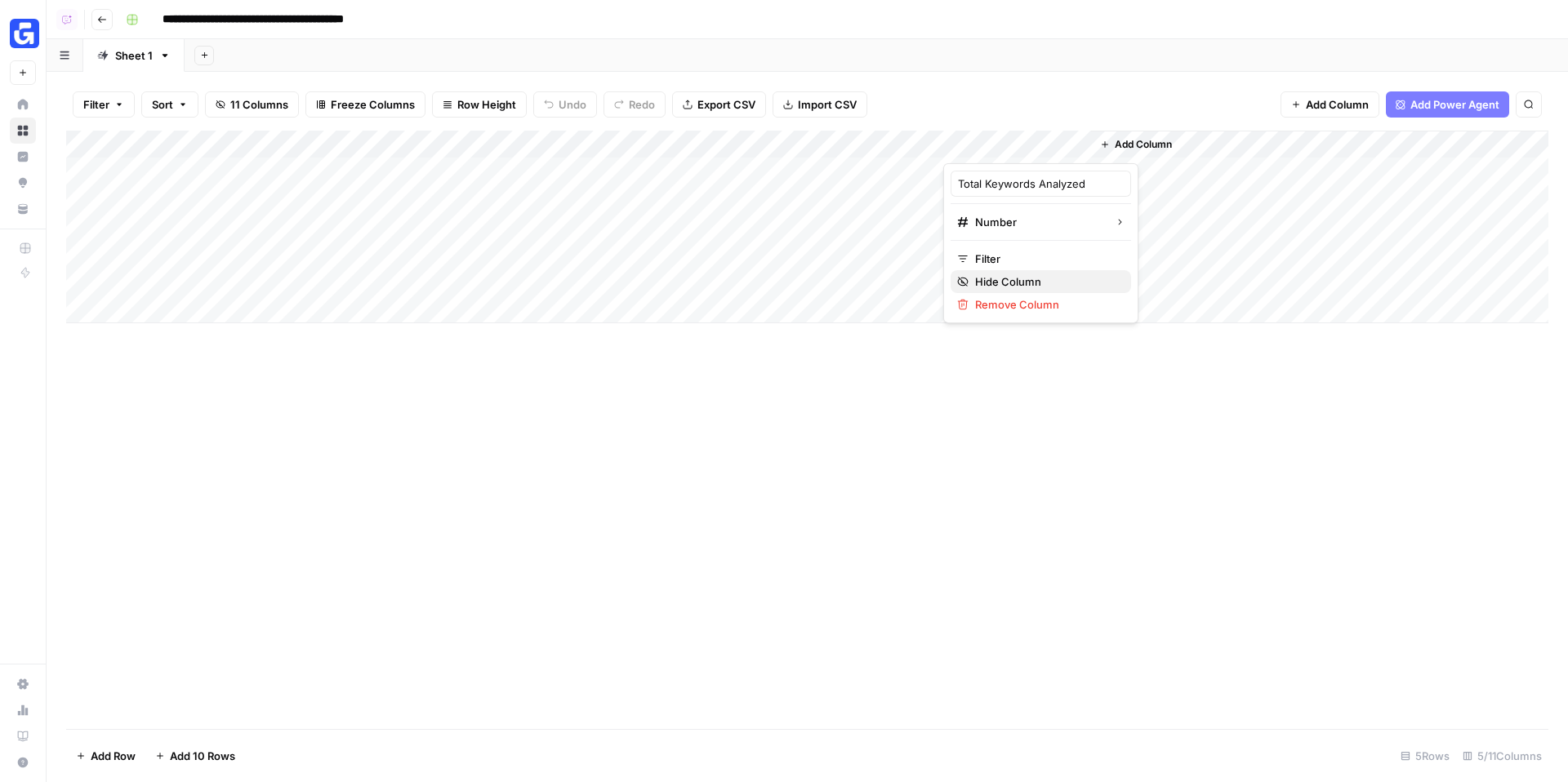
click at [1004, 284] on span "Hide Column" at bounding box center [1046, 282] width 143 height 16
click at [928, 146] on div "Add Column" at bounding box center [807, 226] width 1482 height 193
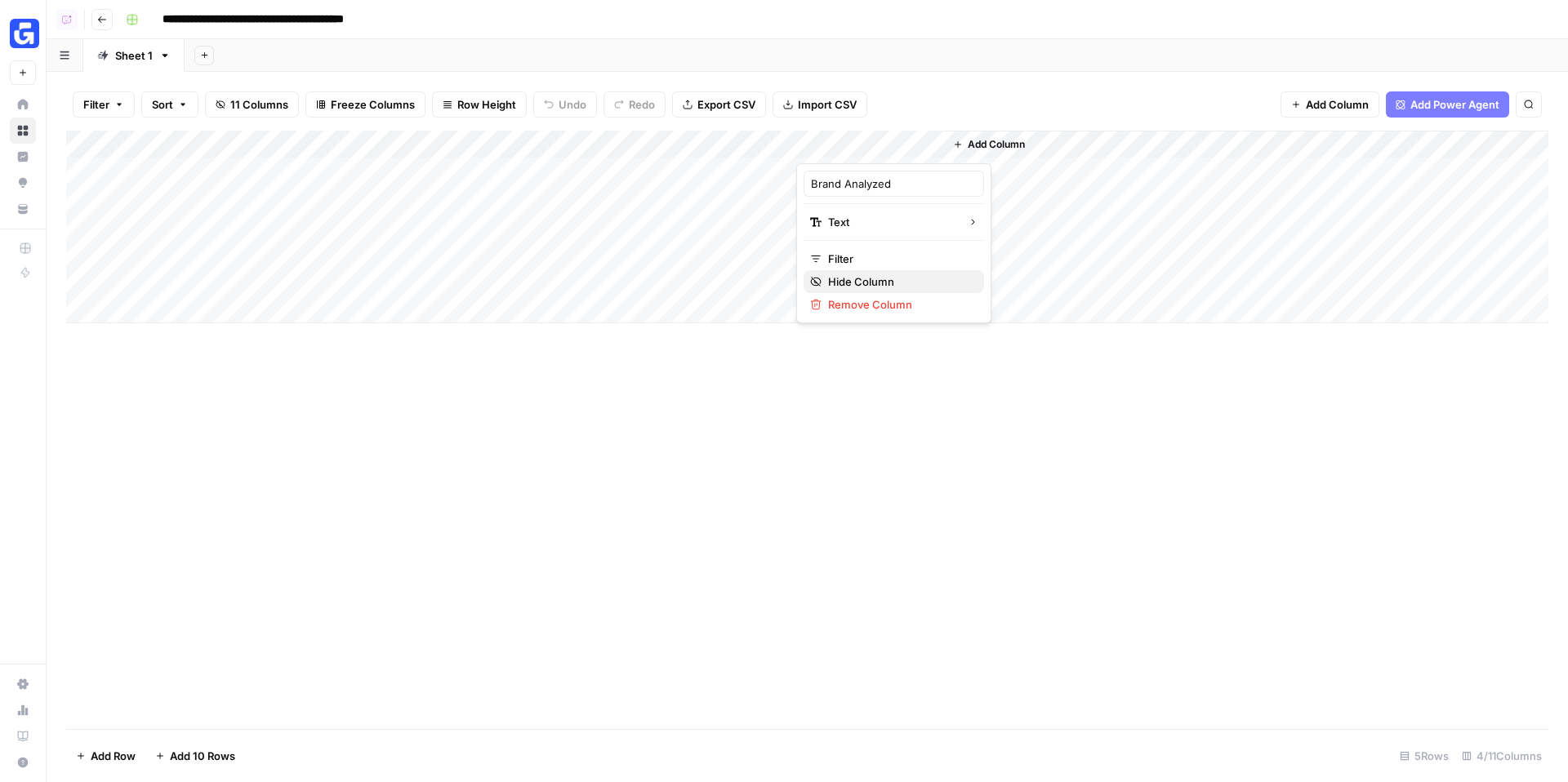
click at [902, 288] on span "Hide Column" at bounding box center [899, 282] width 143 height 16
click at [784, 146] on div "Add Column" at bounding box center [807, 226] width 1482 height 193
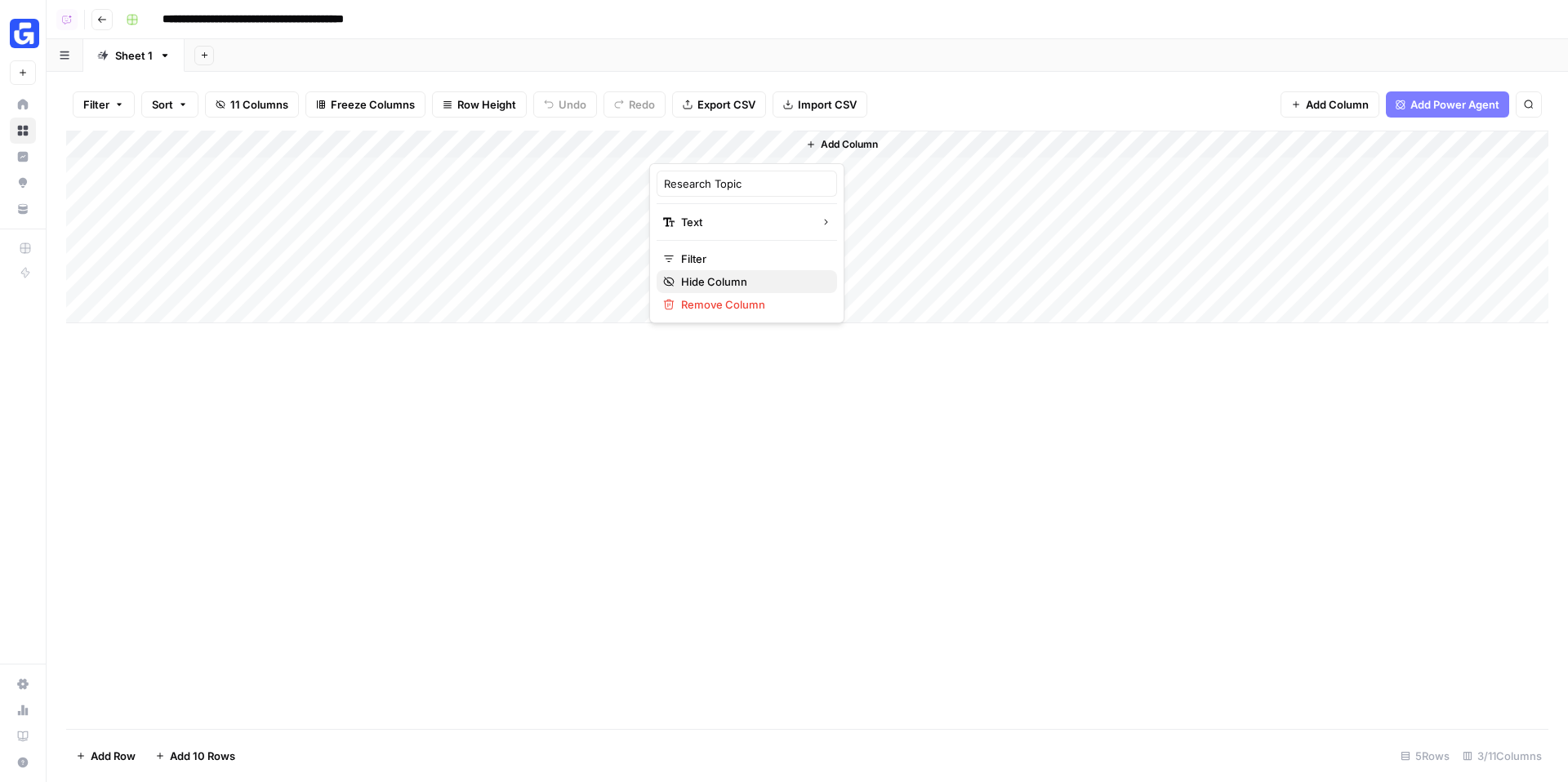
click at [739, 284] on span "Hide Column" at bounding box center [752, 282] width 143 height 16
click at [632, 200] on div "Add Column" at bounding box center [807, 226] width 1482 height 193
click at [612, 170] on div "Add Column" at bounding box center [807, 226] width 1482 height 193
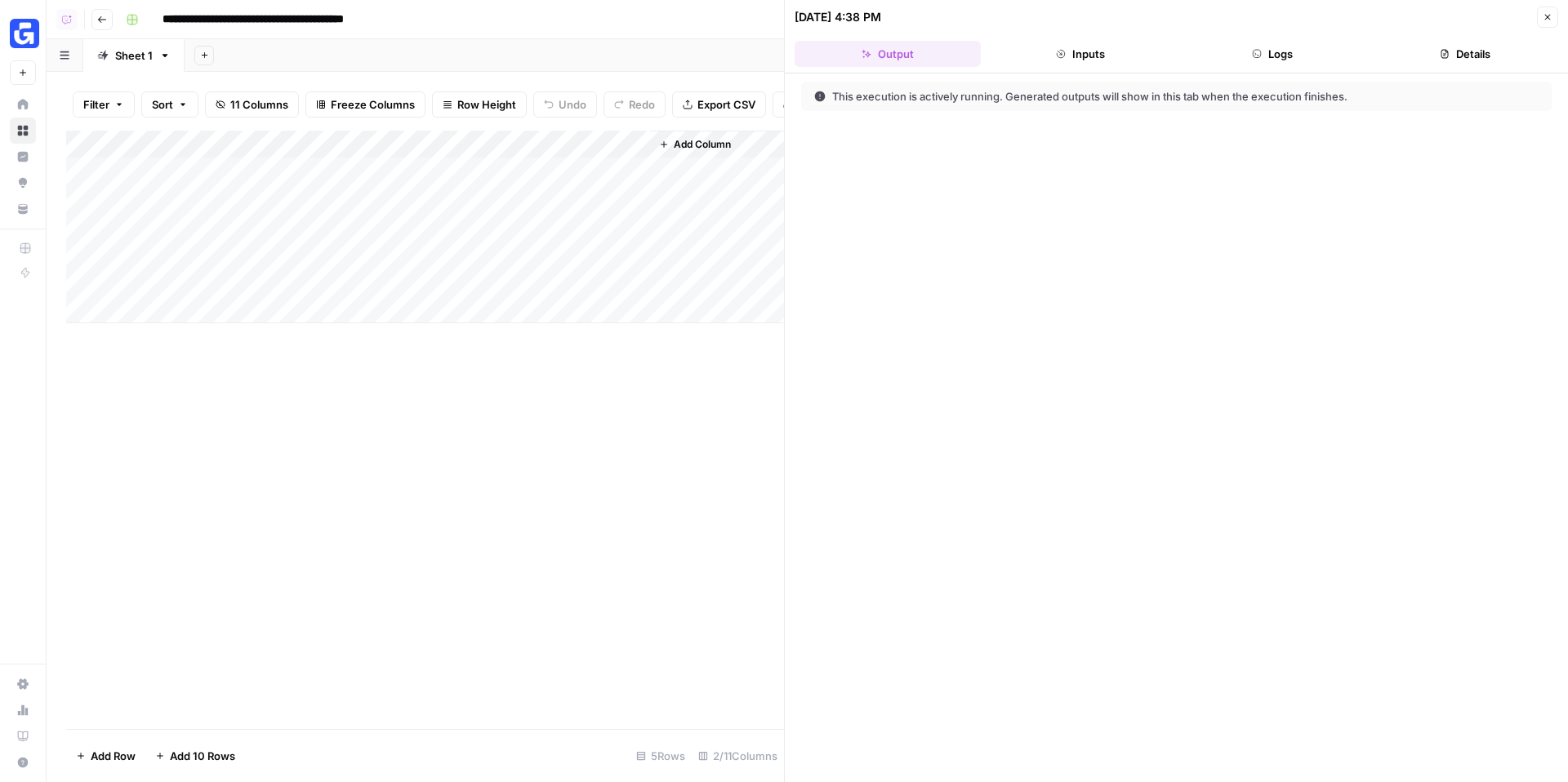
click at [1247, 52] on button "Logs" at bounding box center [1272, 54] width 186 height 26
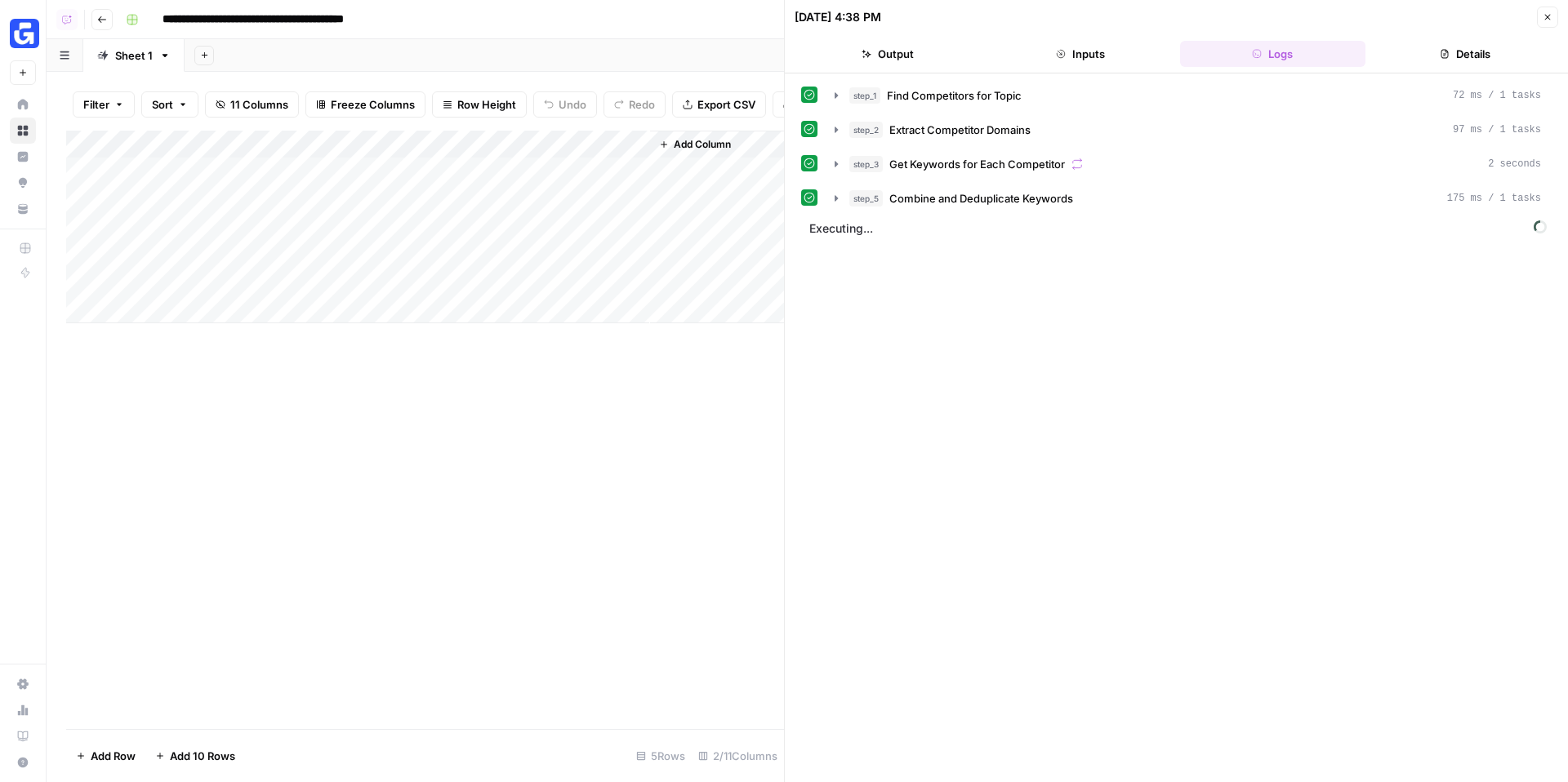
click at [1179, 41] on button "Logs" at bounding box center [1272, 54] width 186 height 26
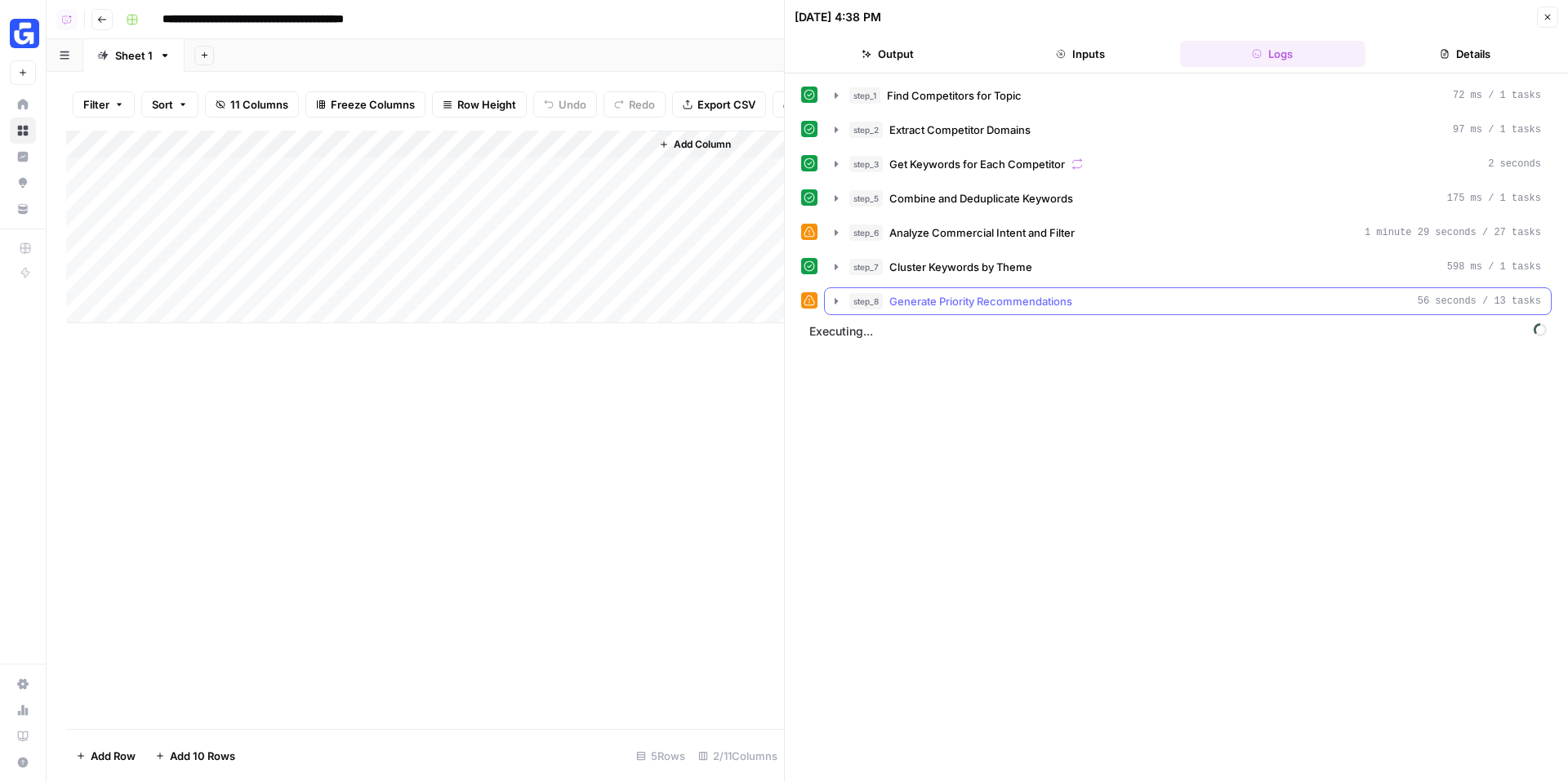
click at [1045, 302] on span "Generate Priority Recommendations" at bounding box center [980, 302] width 183 height 16
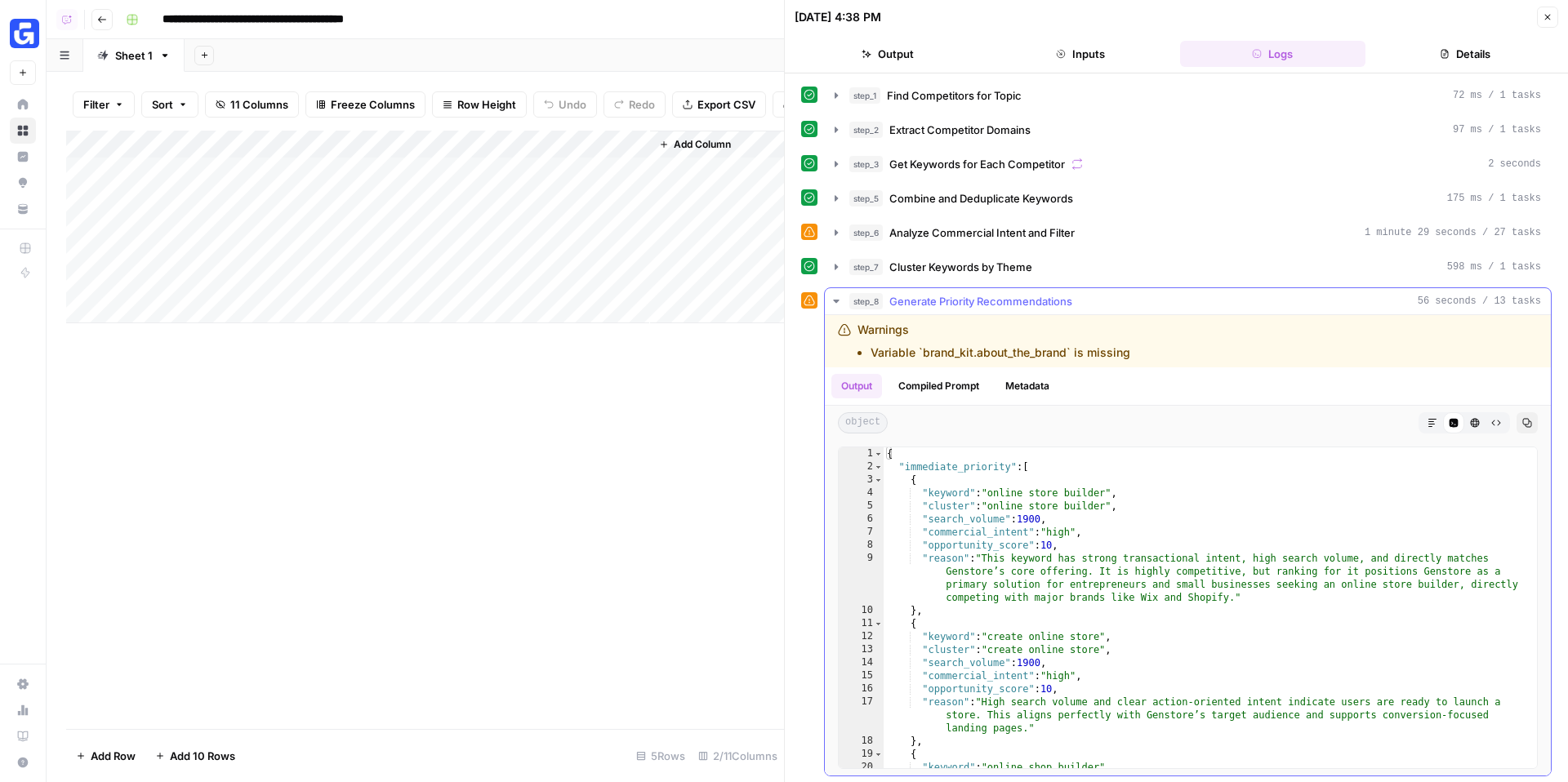
click at [984, 300] on span "Generate Priority Recommendations" at bounding box center [980, 302] width 183 height 16
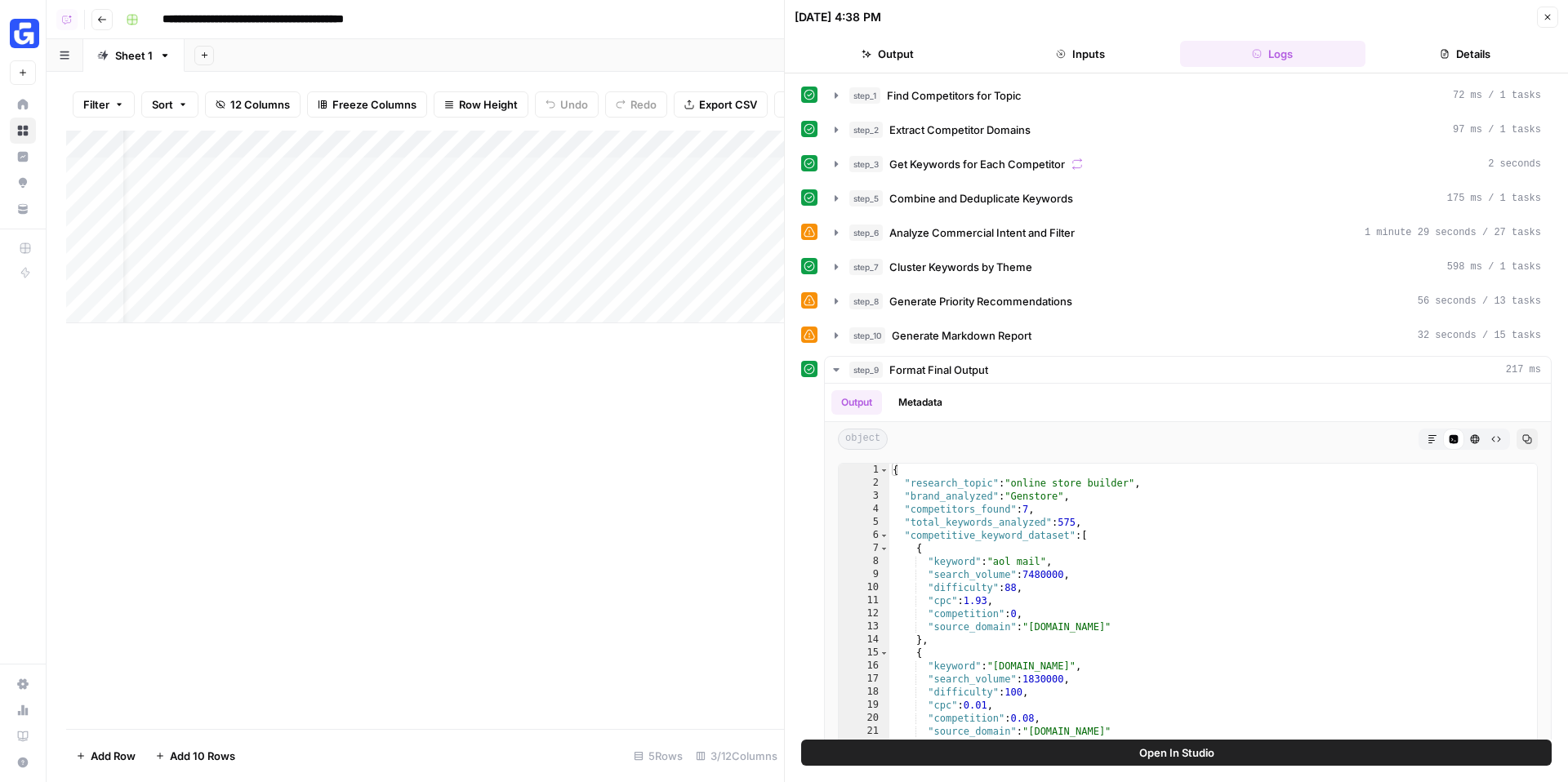
scroll to position [0, 104]
click at [679, 174] on div "Add Column" at bounding box center [425, 226] width 718 height 193
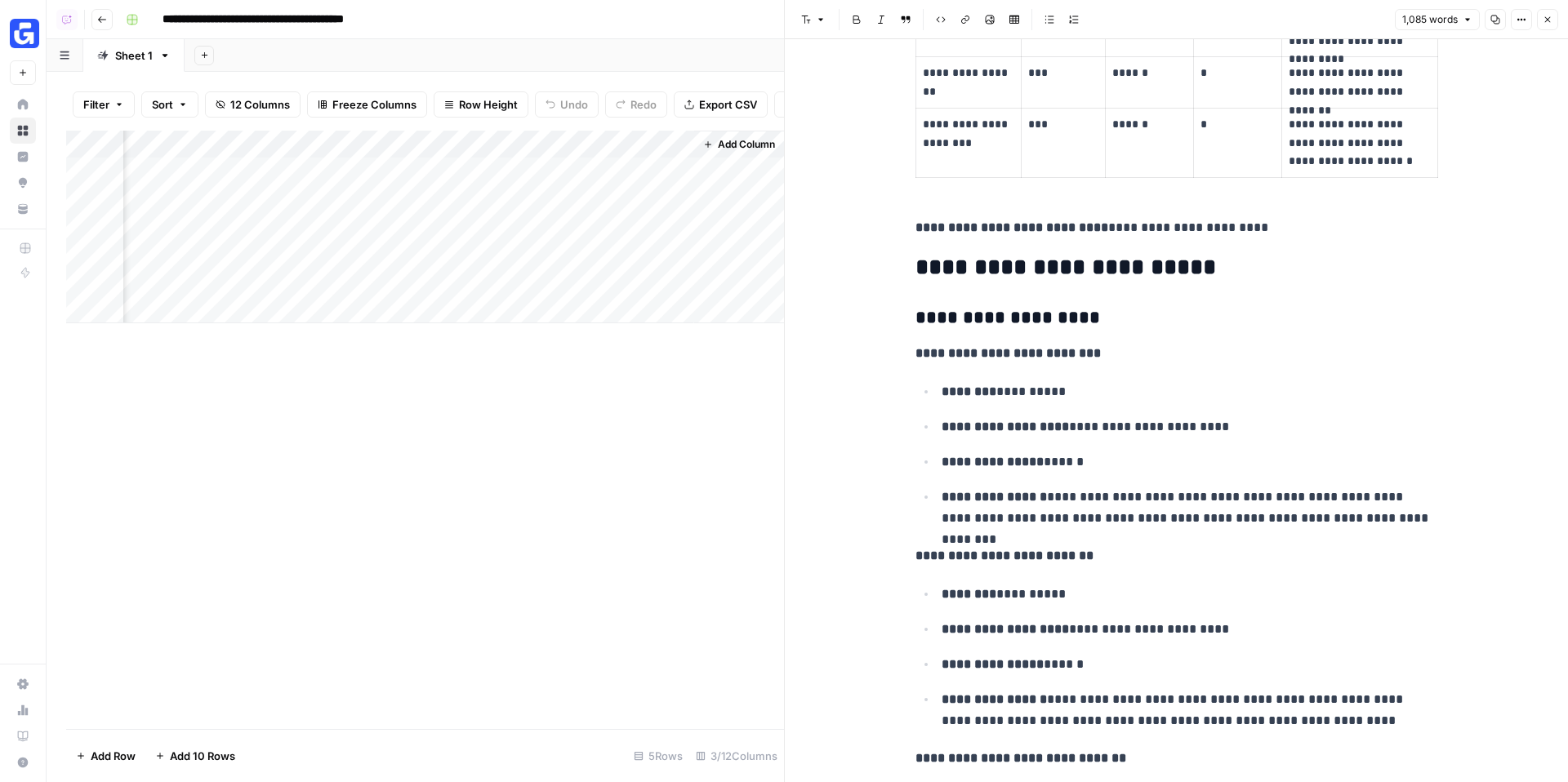
scroll to position [5359, 0]
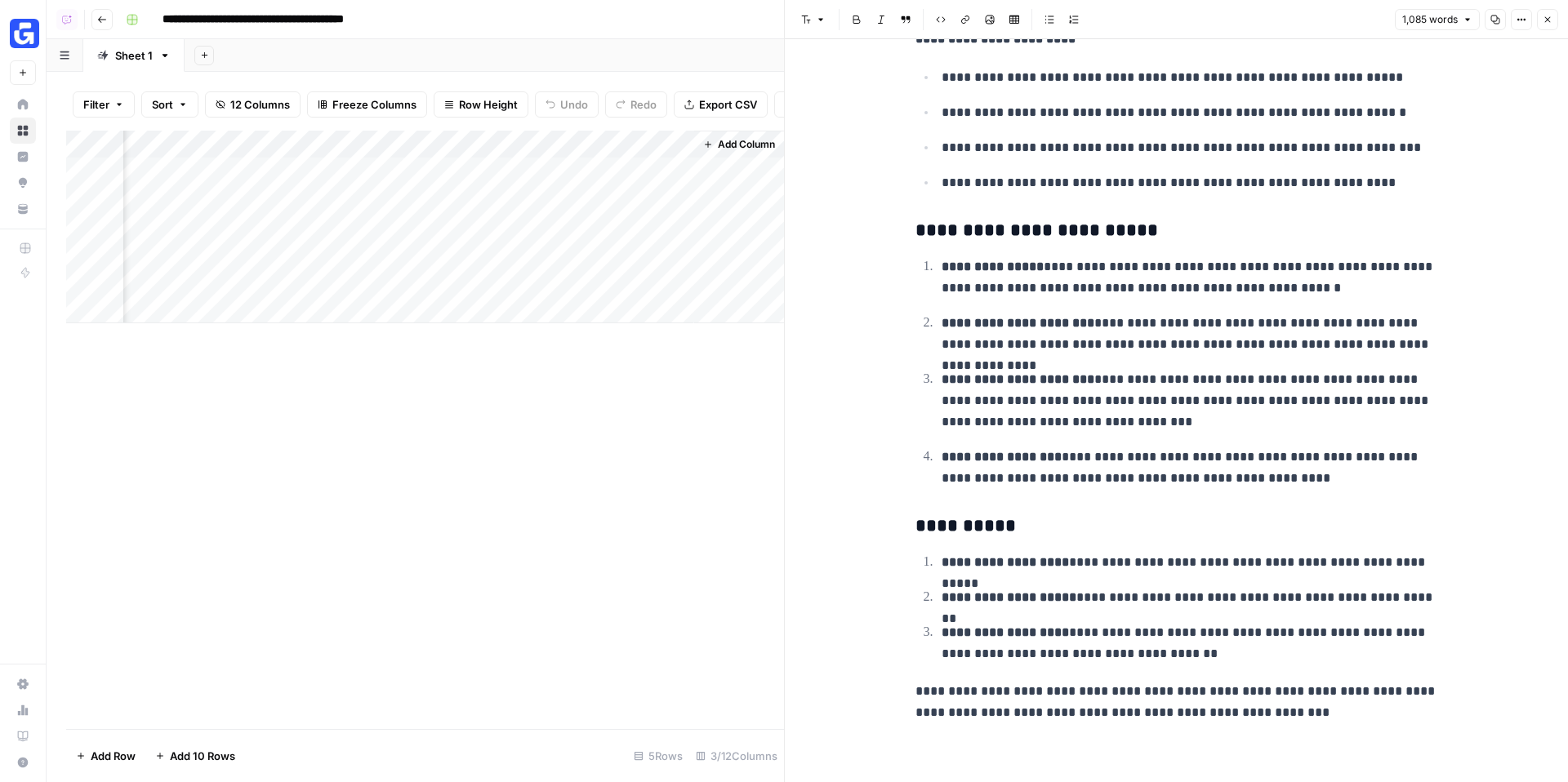
click at [744, 148] on span "Add Column" at bounding box center [747, 144] width 57 height 15
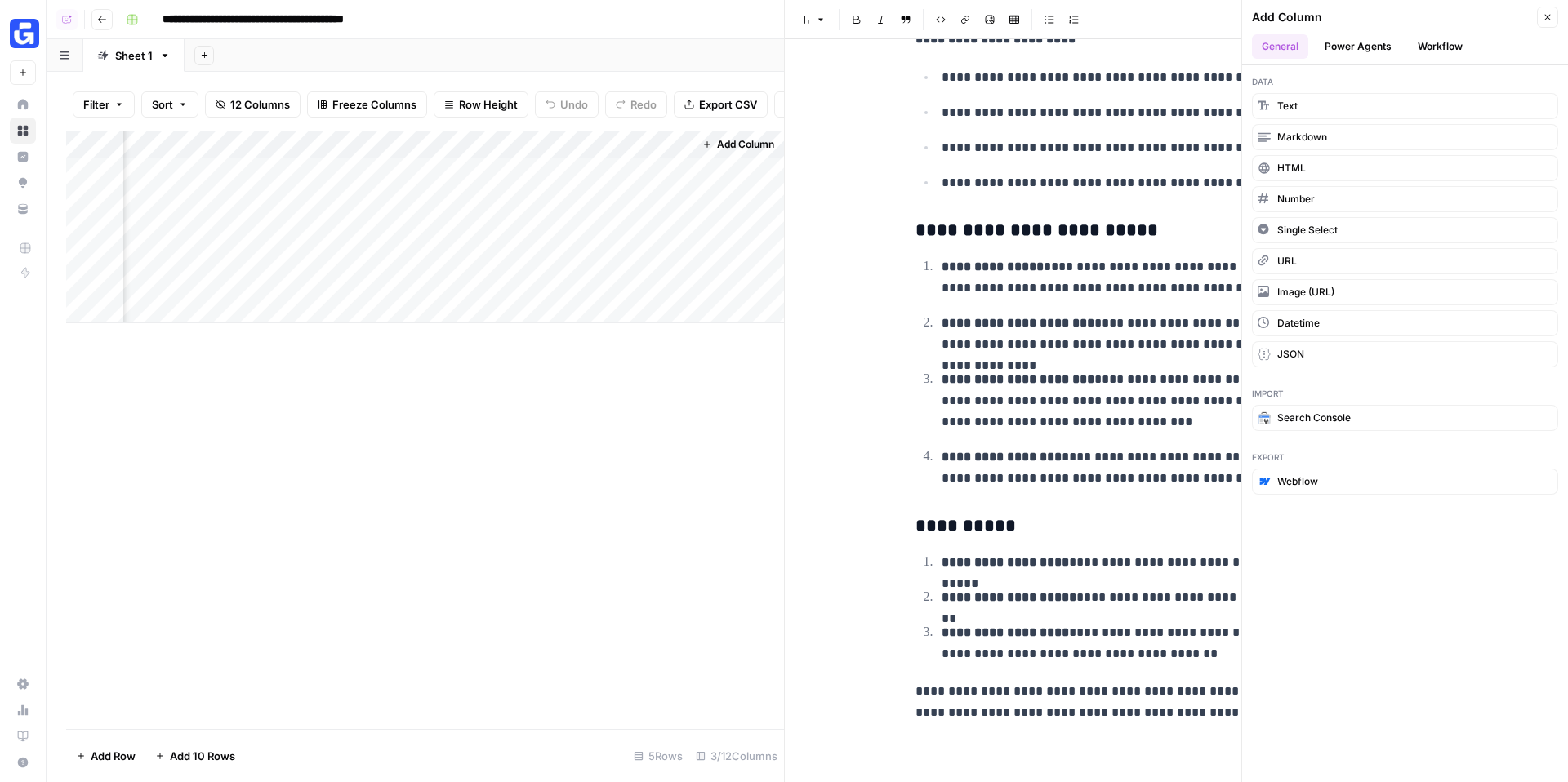
click at [1438, 51] on button "Workflow" at bounding box center [1439, 47] width 65 height 25
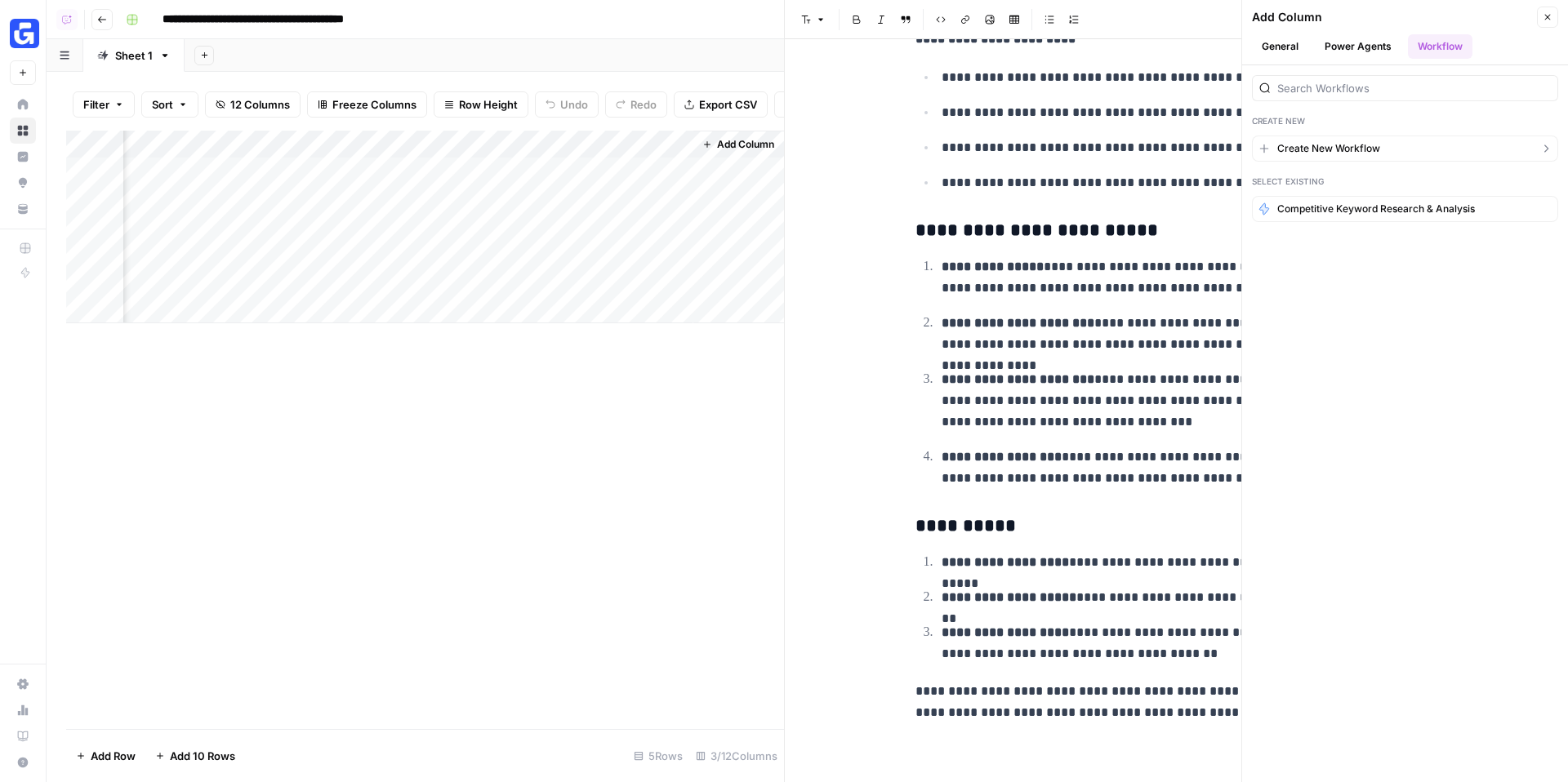
click at [1371, 146] on span "Create New Workflow" at bounding box center [1329, 148] width 103 height 15
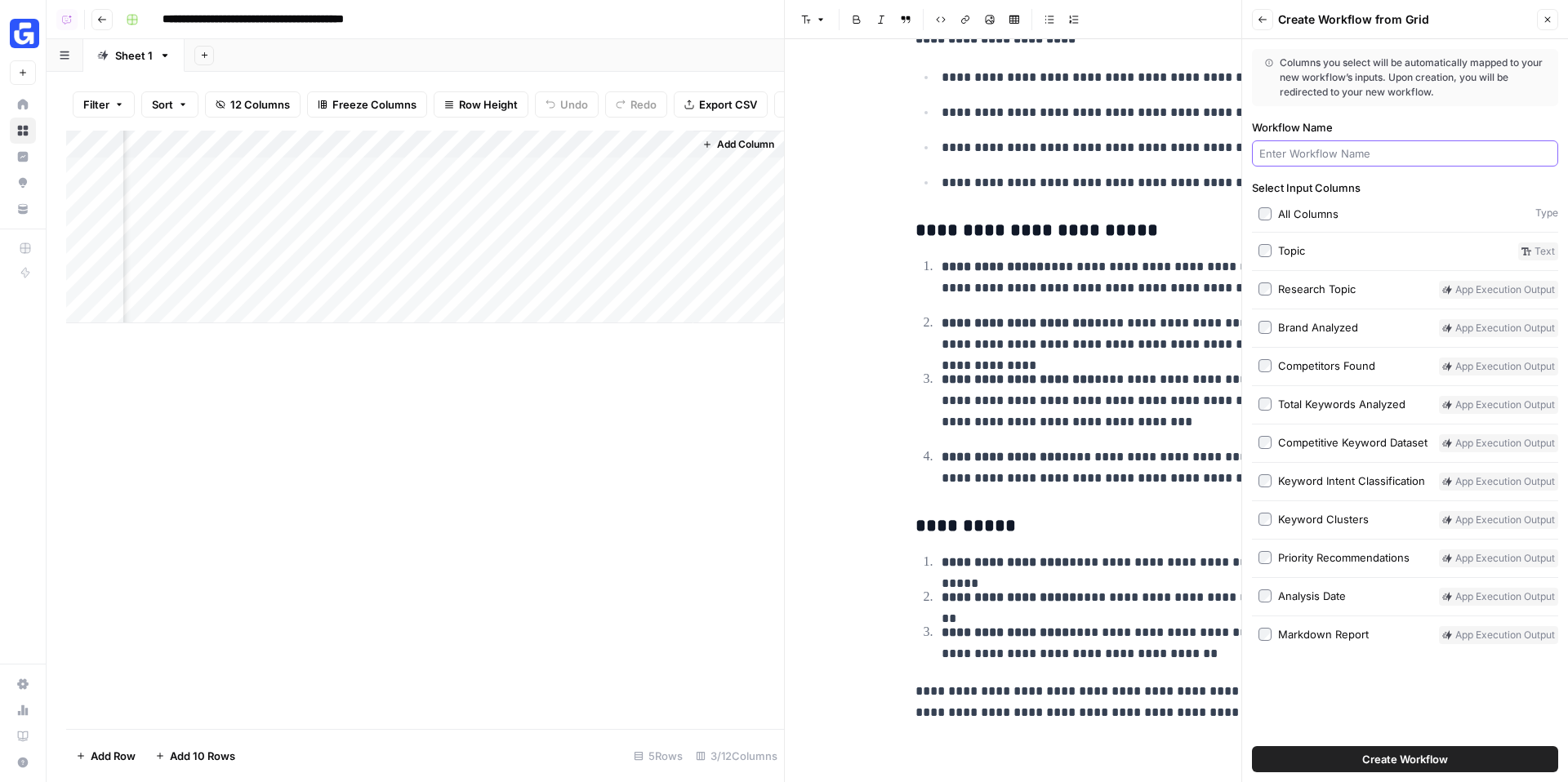
click at [1356, 156] on input "Workflow Name" at bounding box center [1405, 153] width 292 height 16
type input "Content Gap Analysis"
click at [1252, 746] on button "Create Workflow" at bounding box center [1405, 759] width 307 height 26
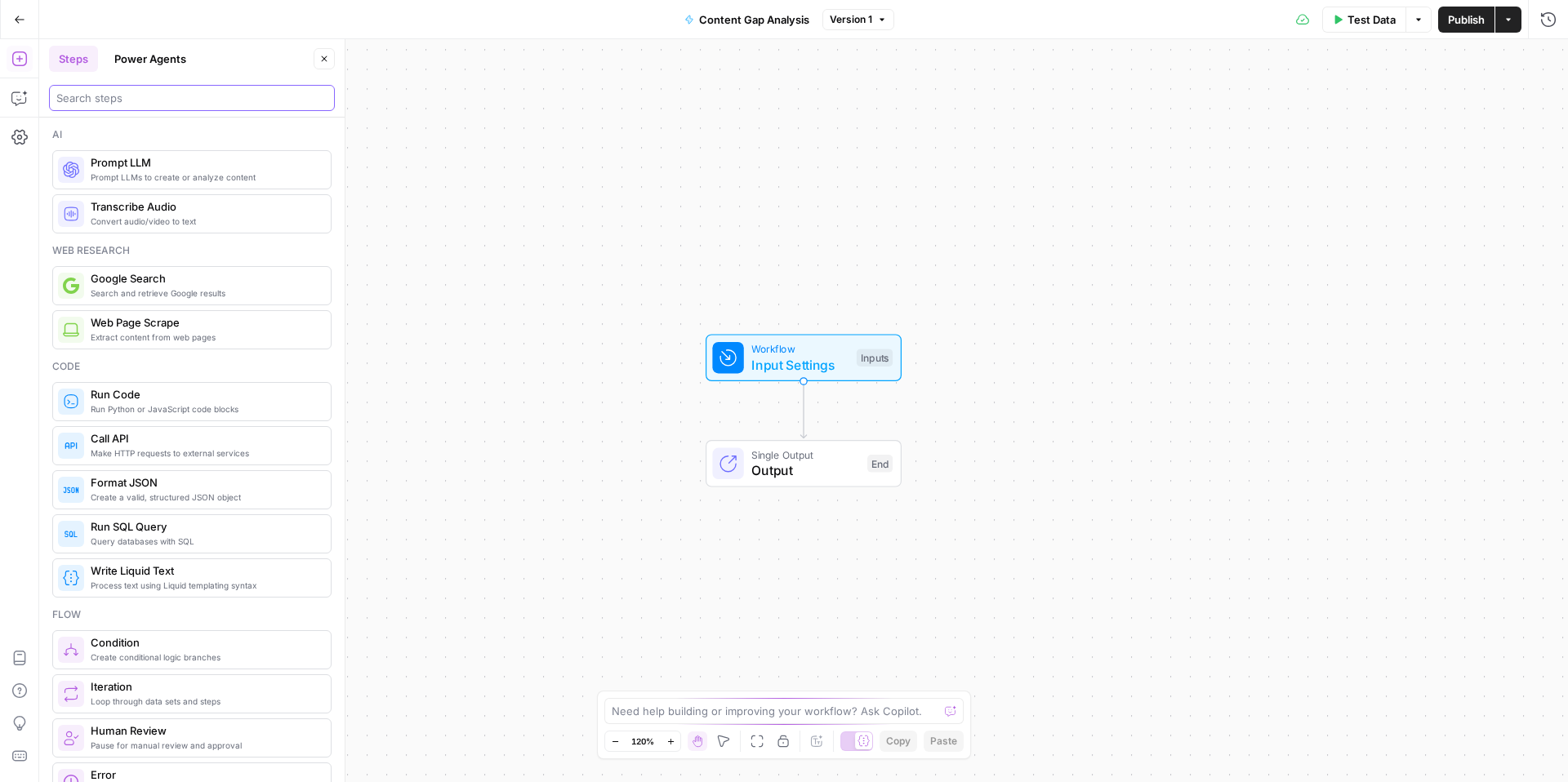
click at [130, 93] on input "search" at bounding box center [192, 98] width 271 height 16
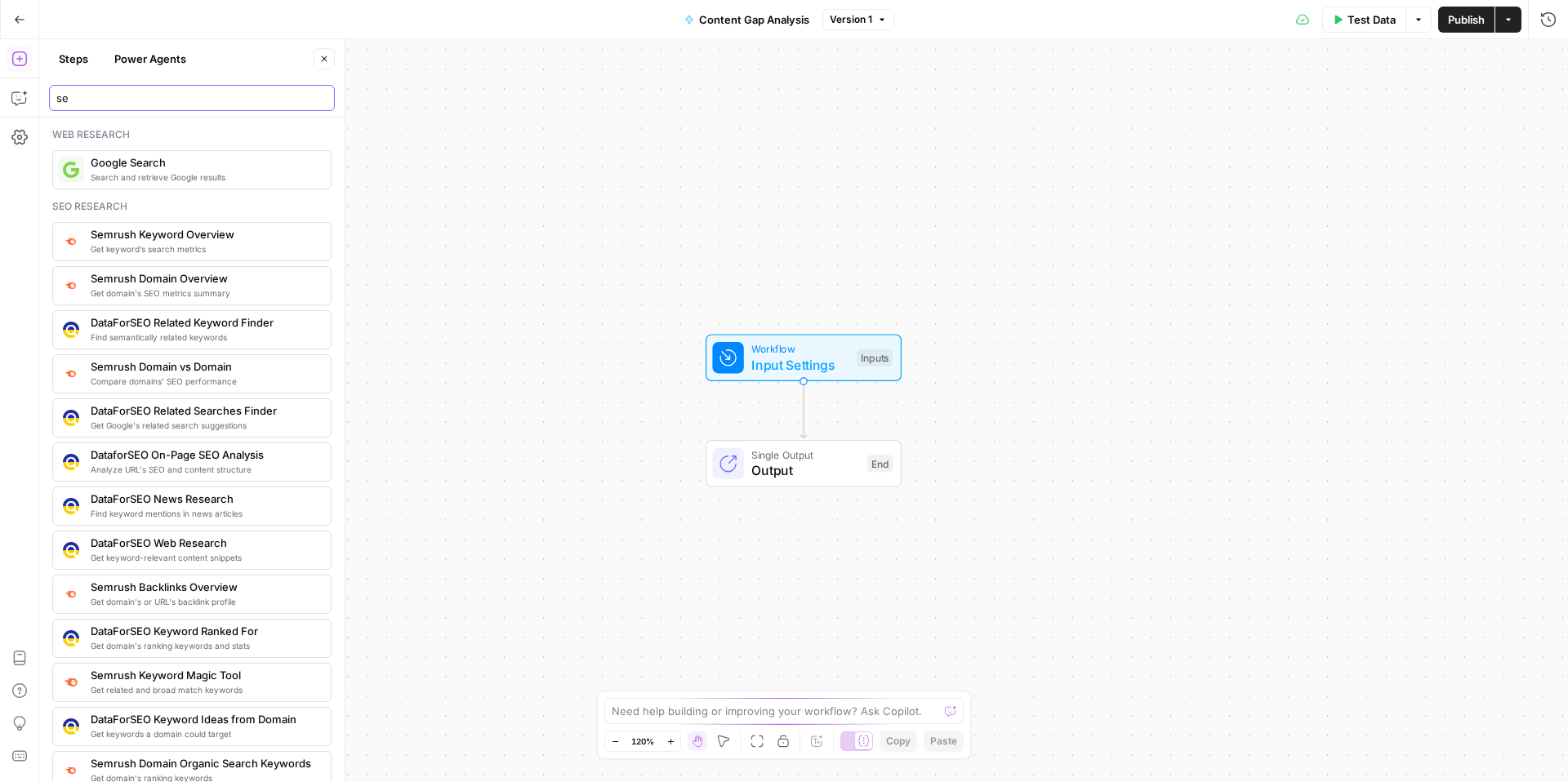
scroll to position [22, 0]
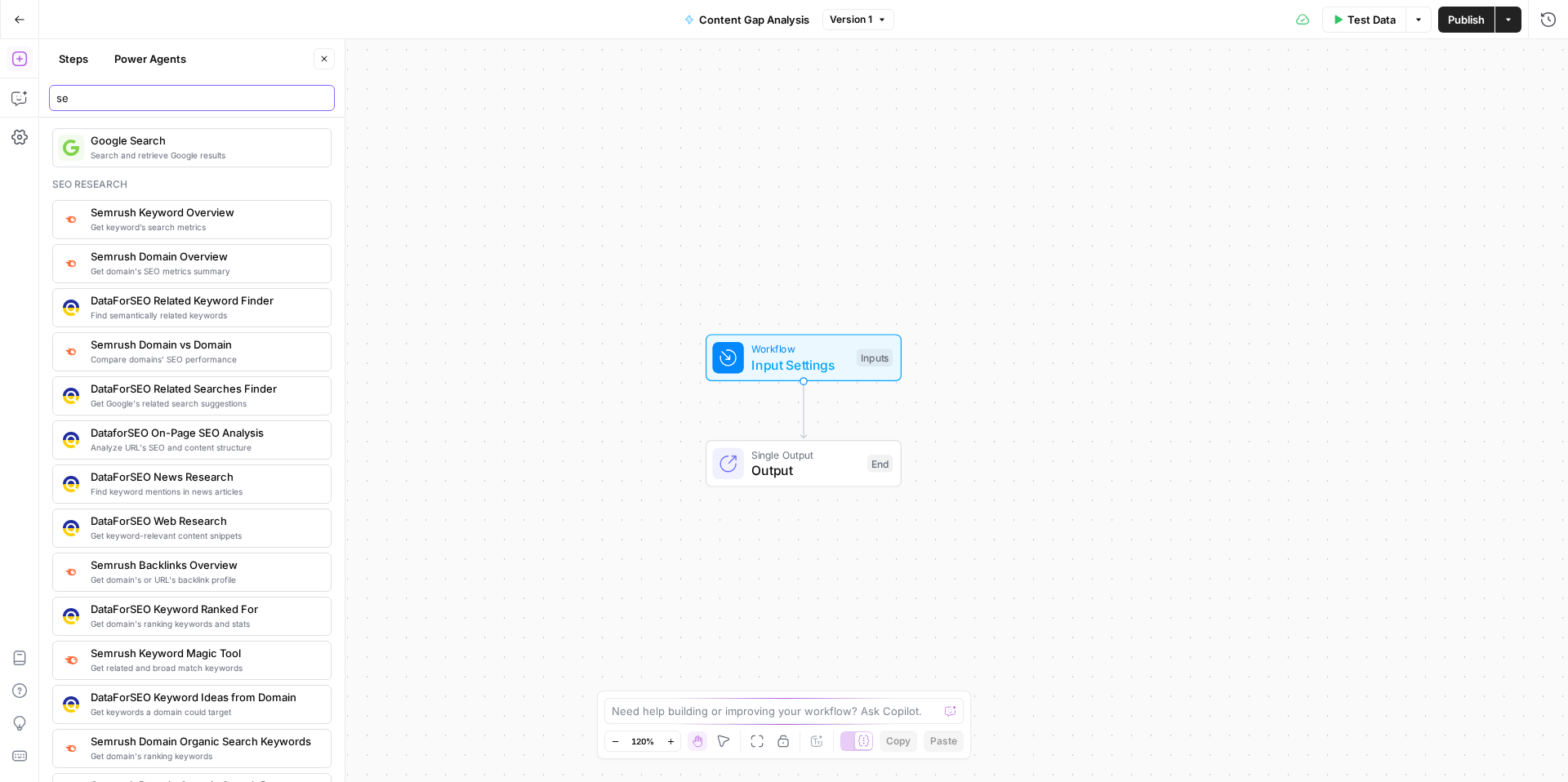
type input "se"
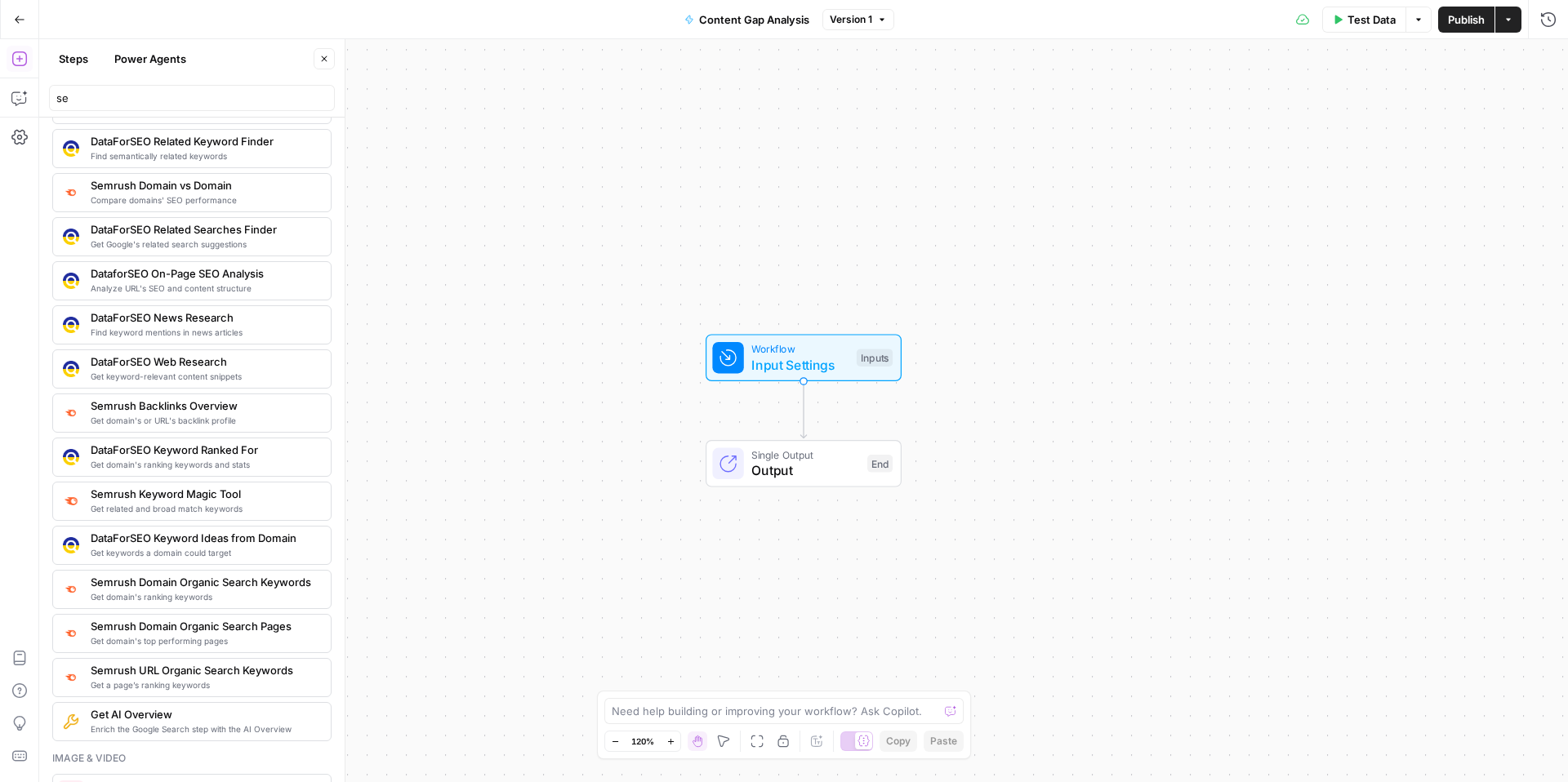
scroll to position [204, 0]
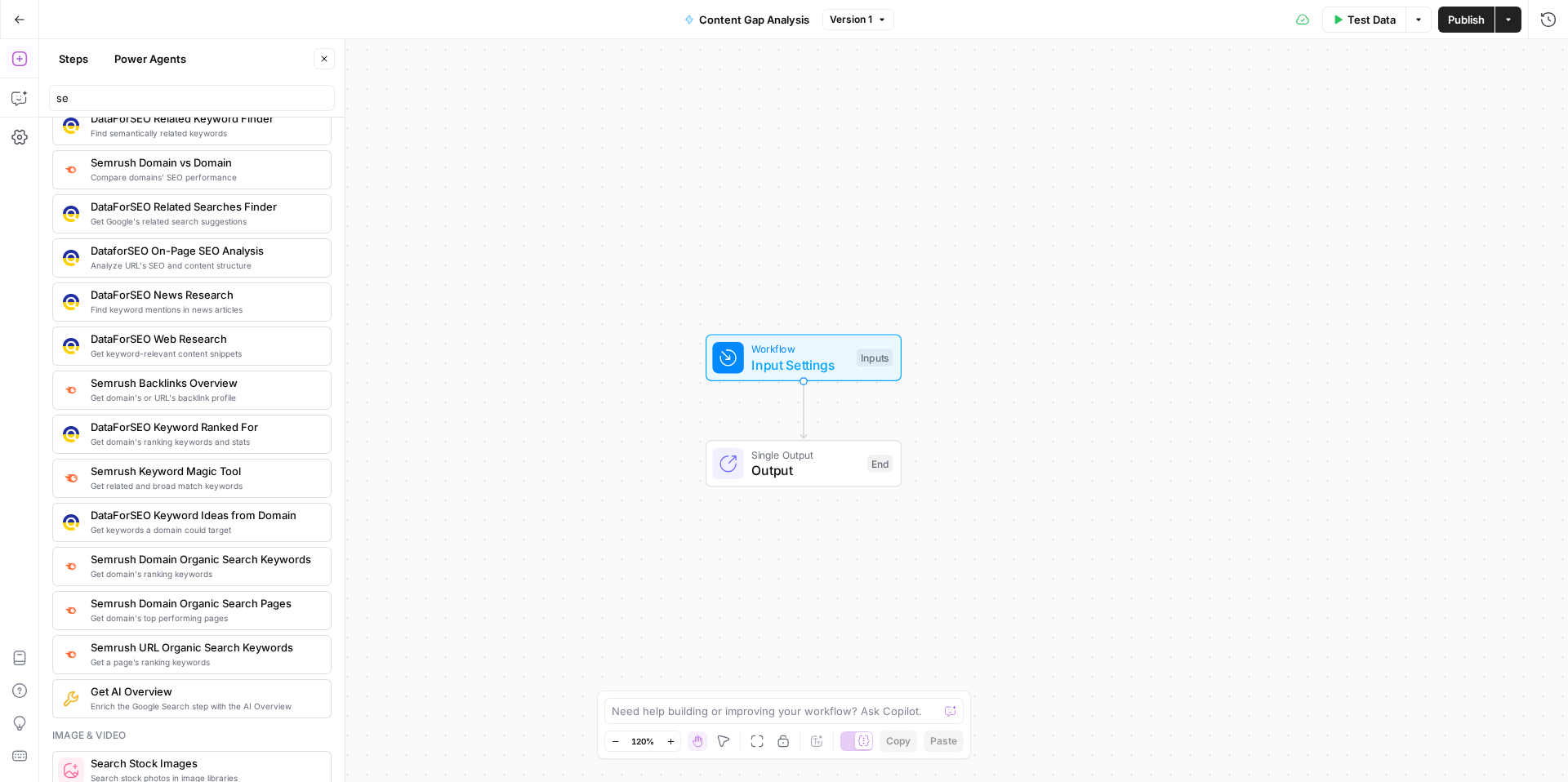
click at [220, 566] on span "Semrush Domain Organic Search Keywords" at bounding box center [204, 559] width 227 height 16
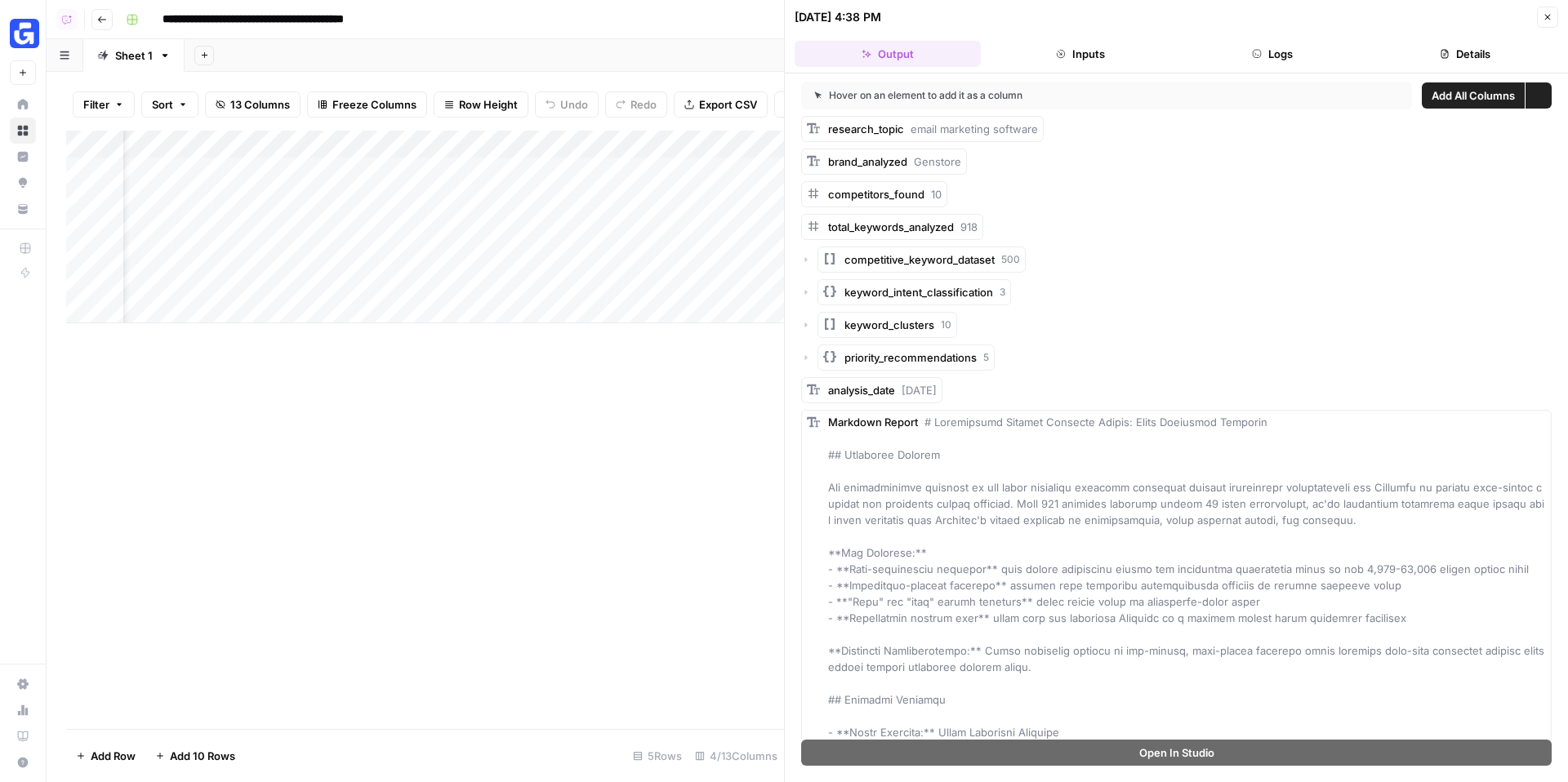
scroll to position [0, 136]
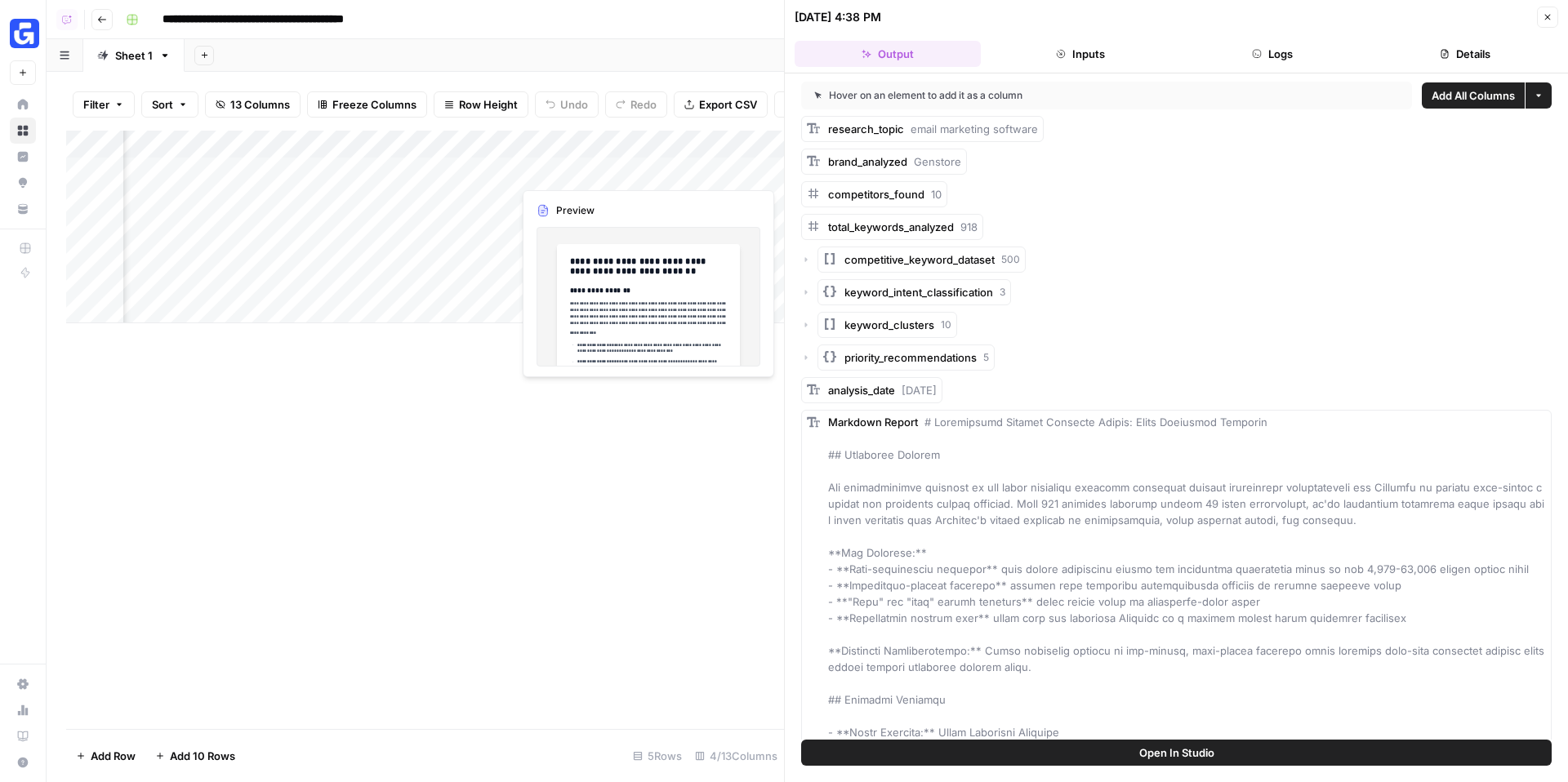
click at [639, 170] on div "Add Column" at bounding box center [425, 226] width 718 height 193
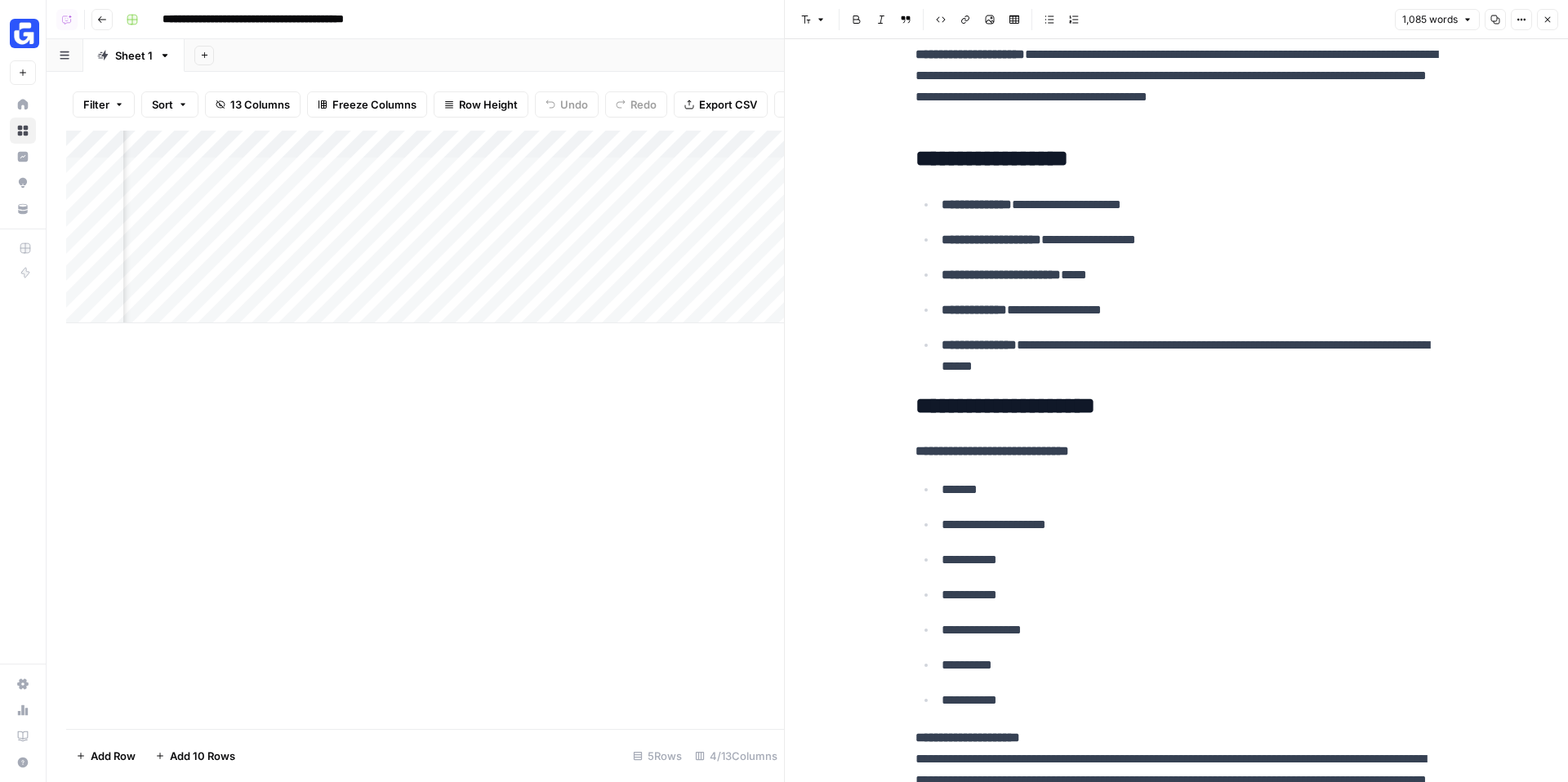
scroll to position [487, 0]
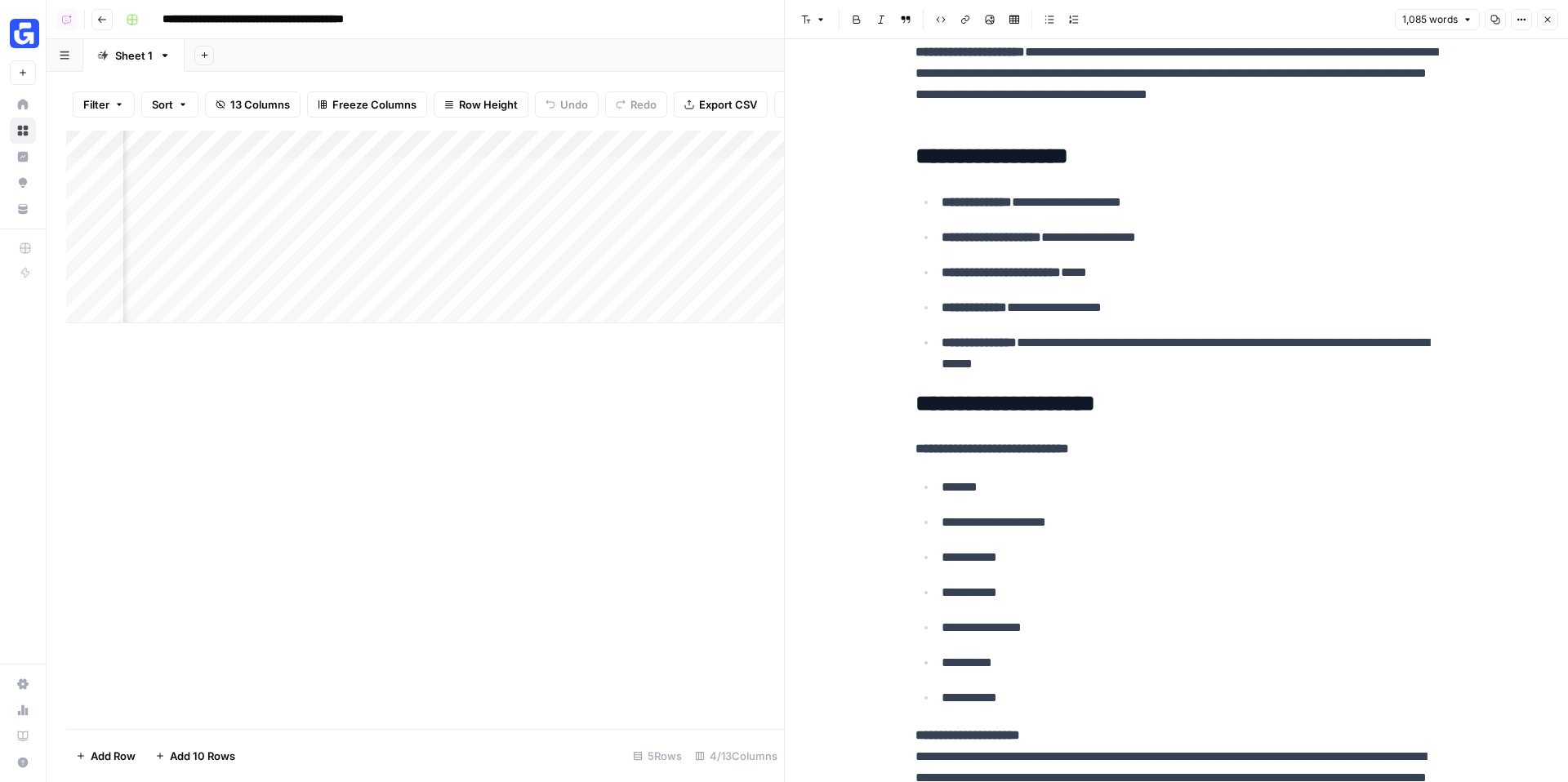
click at [483, 143] on div "Add Column" at bounding box center [425, 226] width 718 height 193
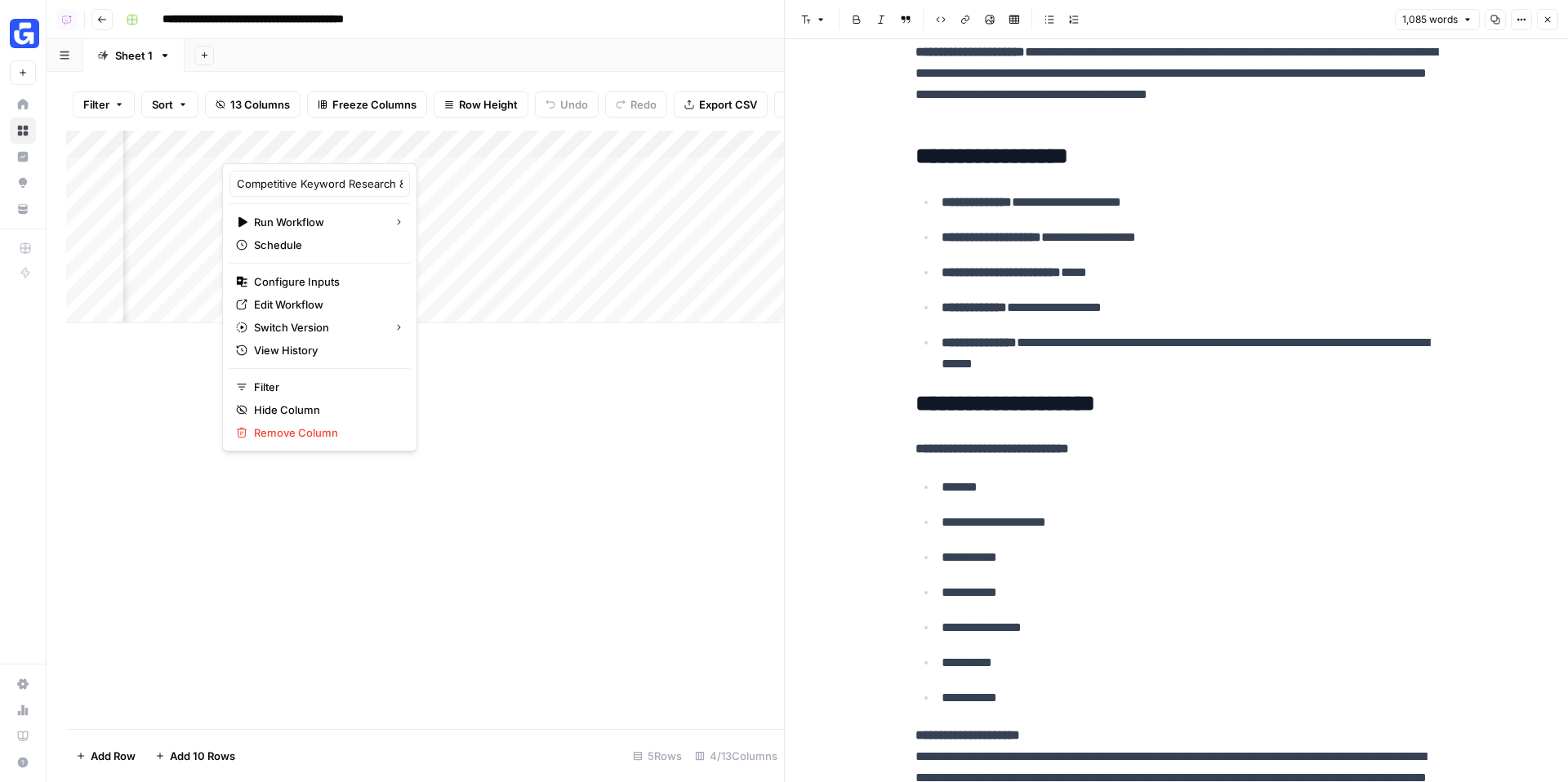
click at [244, 107] on span "13 Columns" at bounding box center [260, 105] width 60 height 16
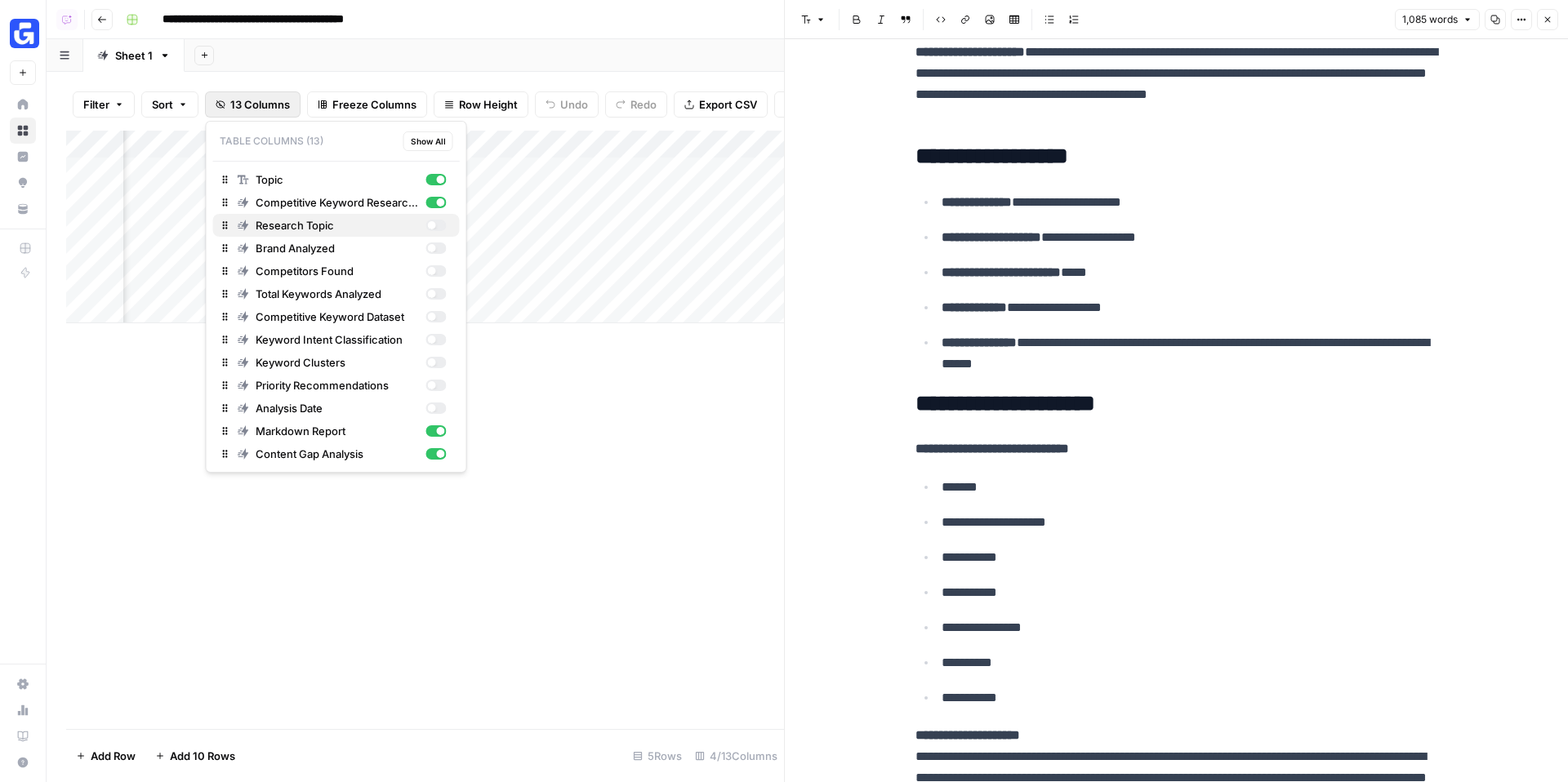
click at [429, 228] on div "button" at bounding box center [431, 225] width 8 height 8
click at [438, 252] on div "button" at bounding box center [435, 248] width 20 height 11
click at [438, 283] on button "Total Keywords Analyzed" at bounding box center [336, 294] width 247 height 23
click at [432, 275] on div "button" at bounding box center [431, 271] width 8 height 8
click at [429, 316] on div "button" at bounding box center [431, 317] width 8 height 8
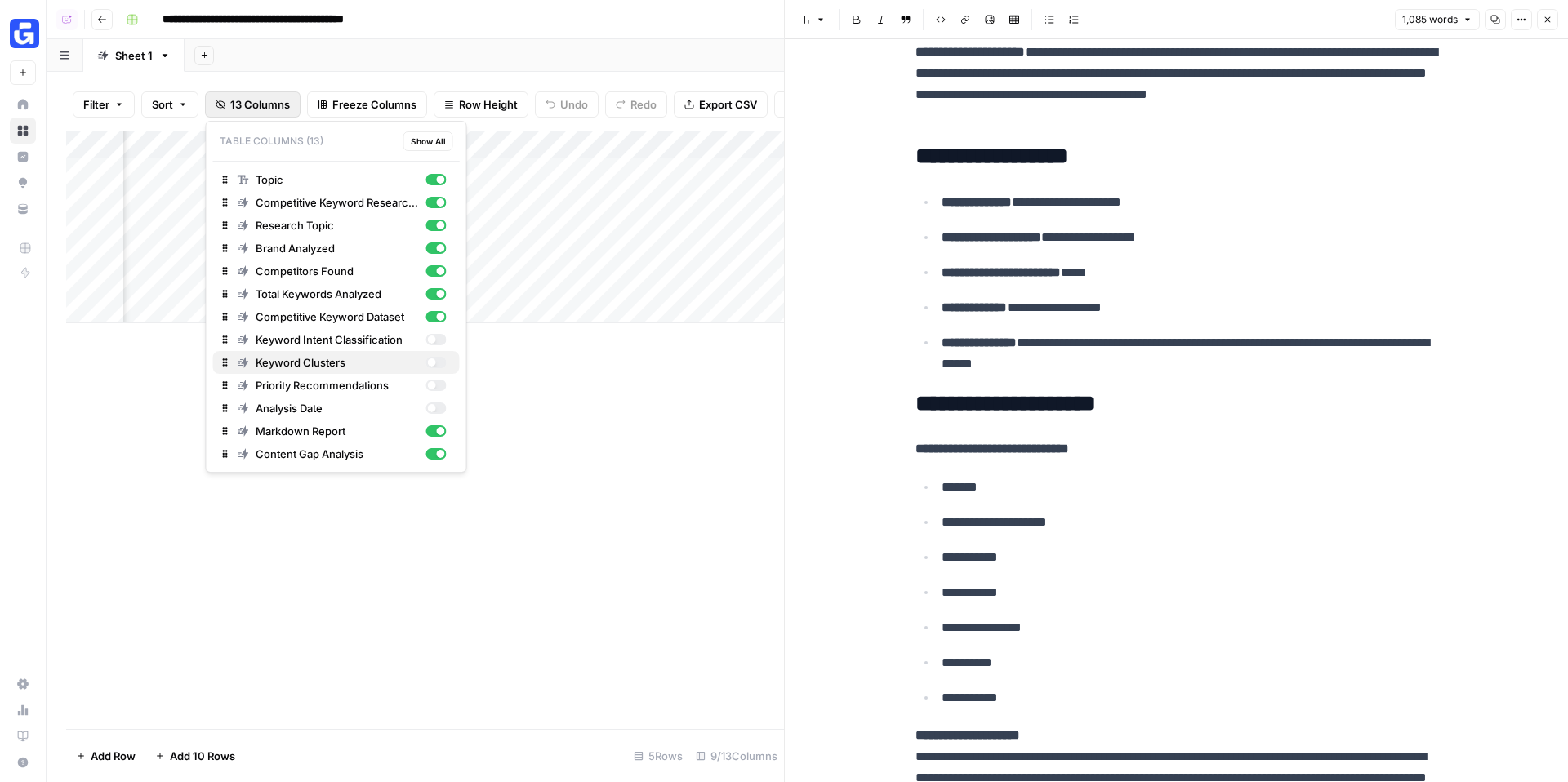
click at [429, 352] on button "Keyword Clusters" at bounding box center [336, 362] width 247 height 23
click at [429, 381] on div "button" at bounding box center [431, 385] width 8 height 8
click at [431, 400] on div "Analysis Date" at bounding box center [342, 408] width 209 height 16
click at [433, 334] on div "button" at bounding box center [435, 339] width 20 height 11
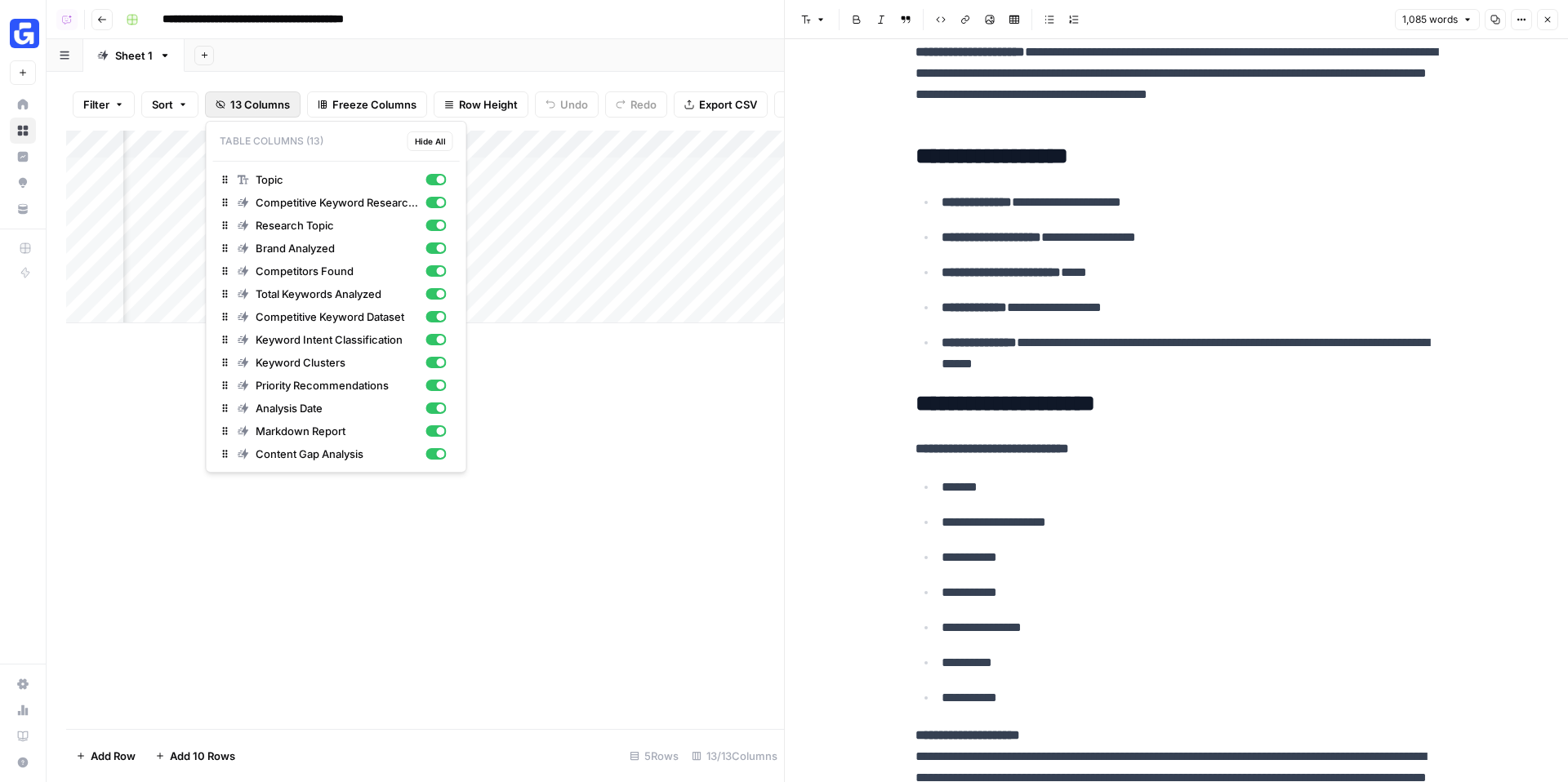
click at [632, 170] on div "Add Column" at bounding box center [425, 226] width 718 height 193
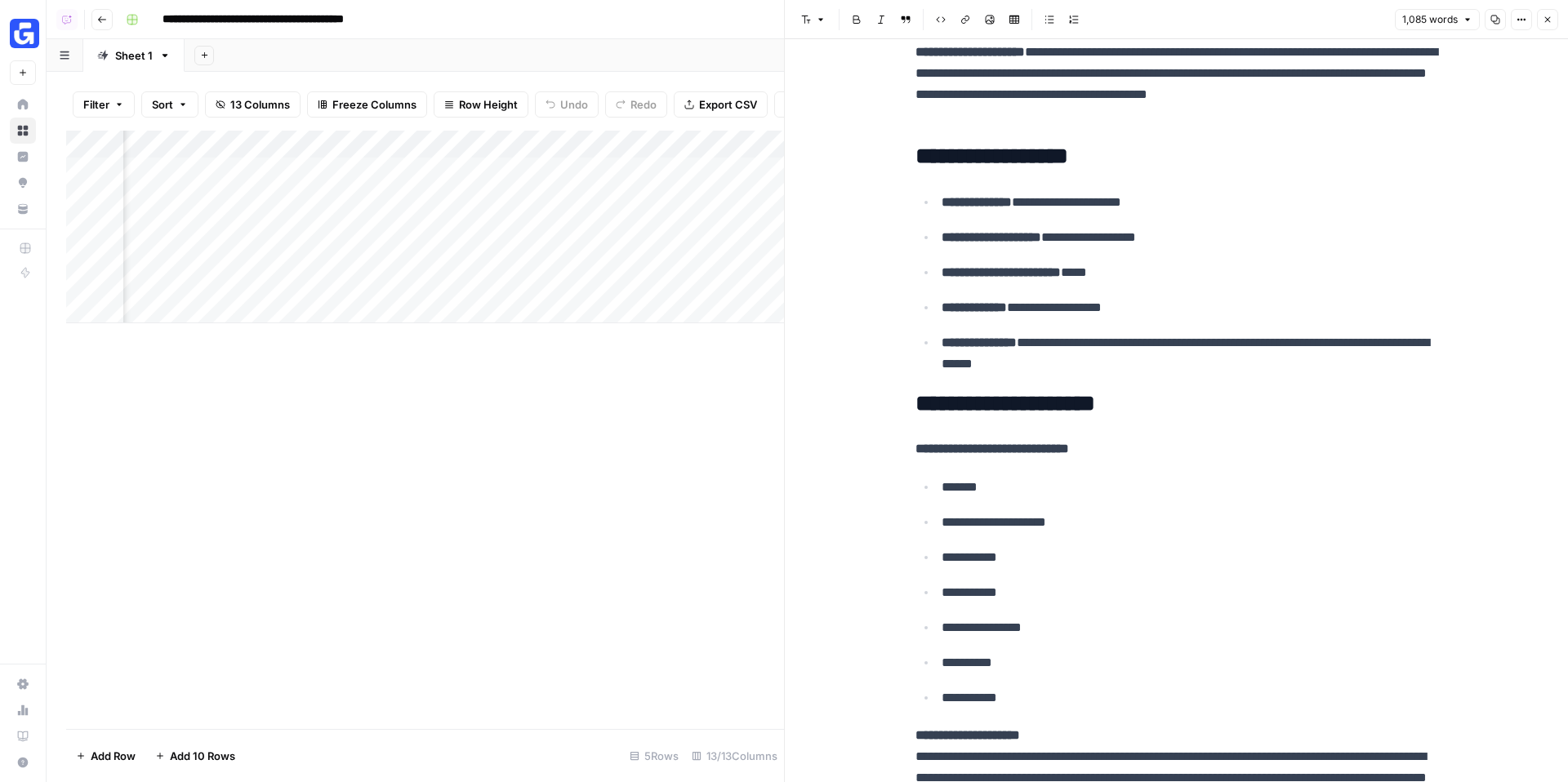
click at [632, 170] on div at bounding box center [628, 170] width 149 height 30
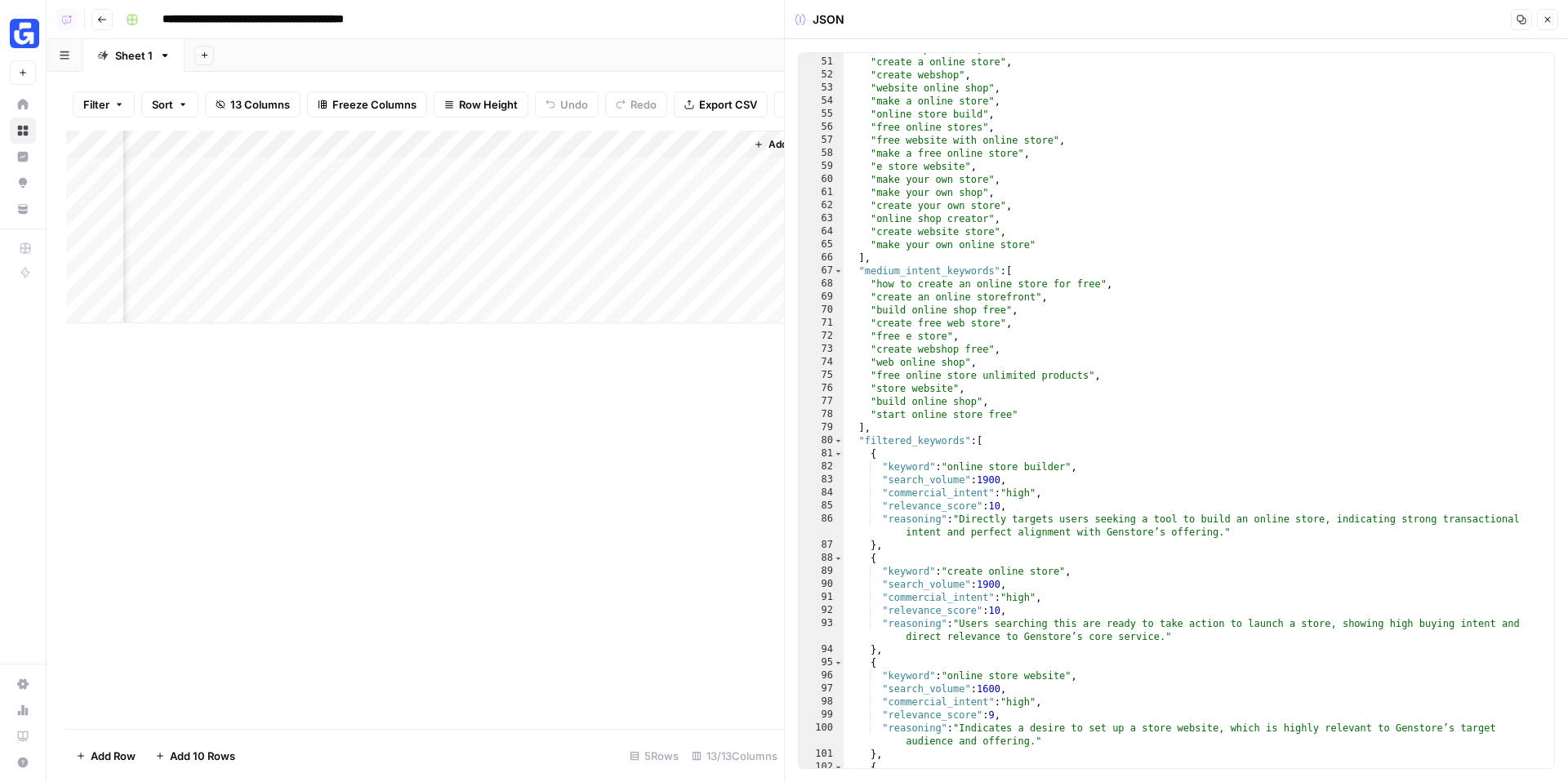
scroll to position [0, 1613]
drag, startPoint x: 729, startPoint y: 146, endPoint x: 625, endPoint y: 155, distance: 104.4
click at [625, 155] on div "Add Column" at bounding box center [425, 226] width 718 height 193
click at [661, 152] on div "Add Column" at bounding box center [425, 226] width 718 height 193
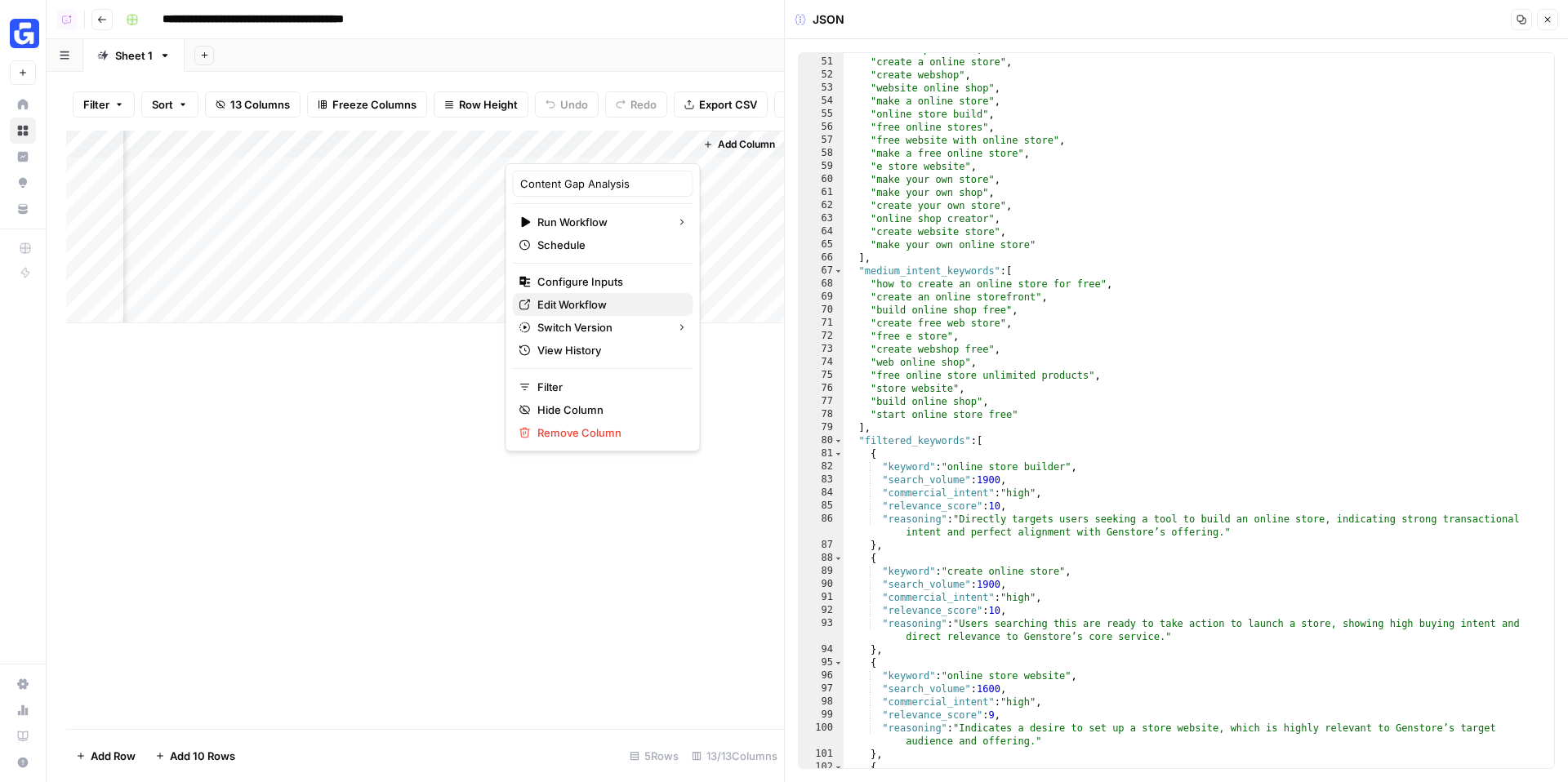
click at [570, 308] on span "Edit Workflow" at bounding box center [608, 305] width 143 height 16
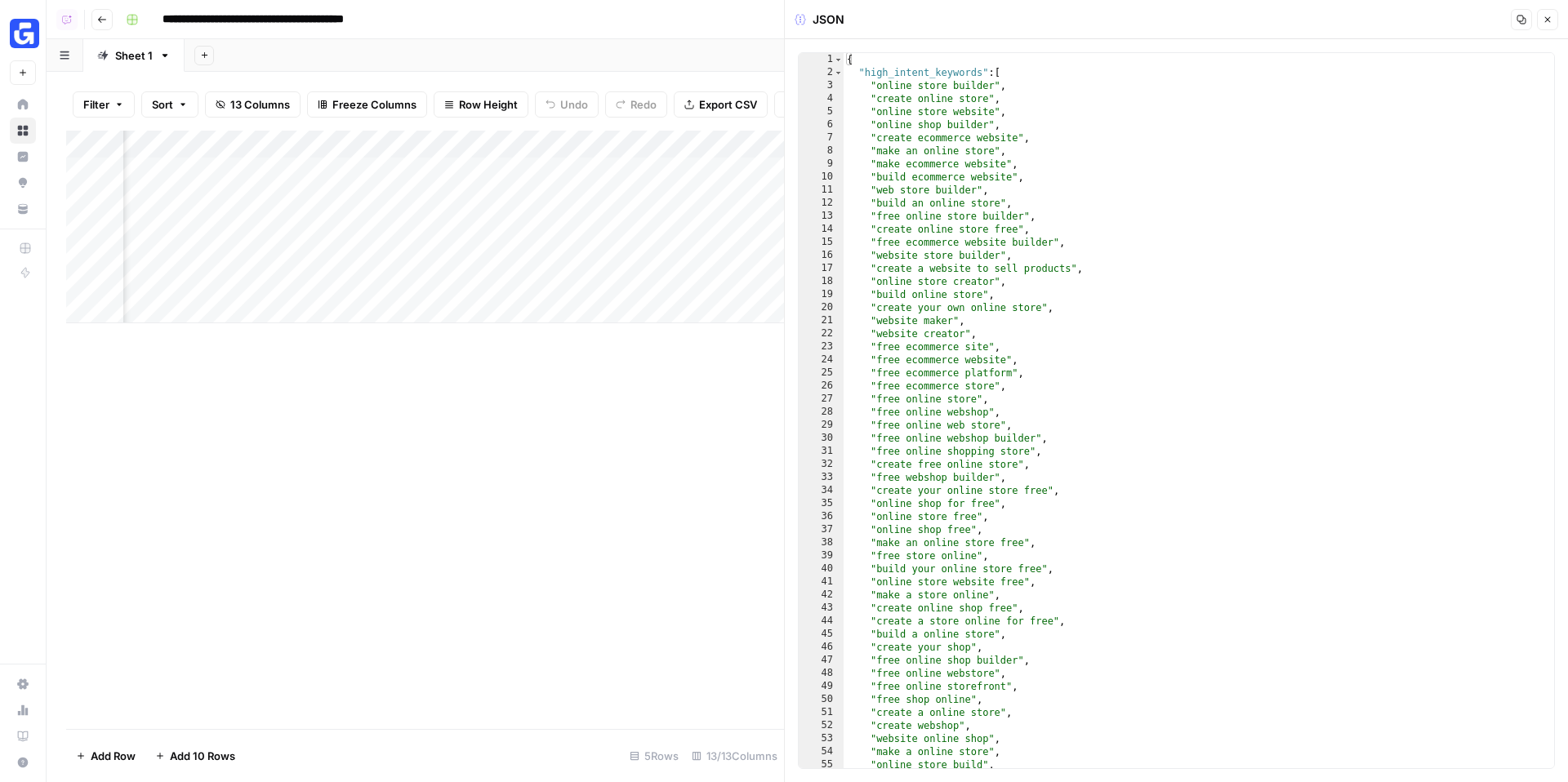
scroll to position [0, 0]
click at [1543, 20] on icon "button" at bounding box center [1548, 20] width 10 height 10
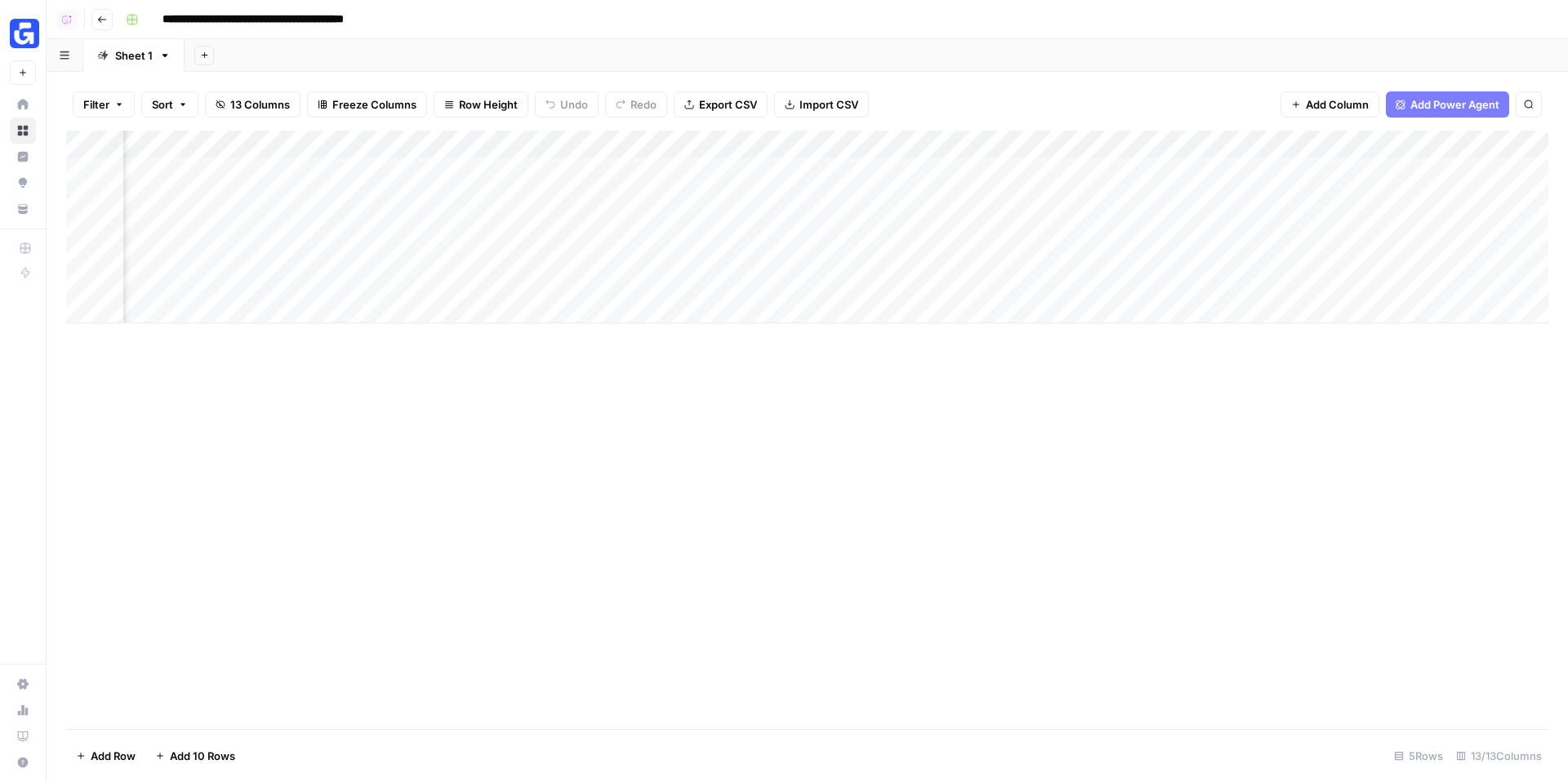
scroll to position [0, 849]
click at [1263, 171] on div "Add Column" at bounding box center [807, 226] width 1482 height 193
click at [1259, 170] on div "Add Column" at bounding box center [807, 226] width 1482 height 193
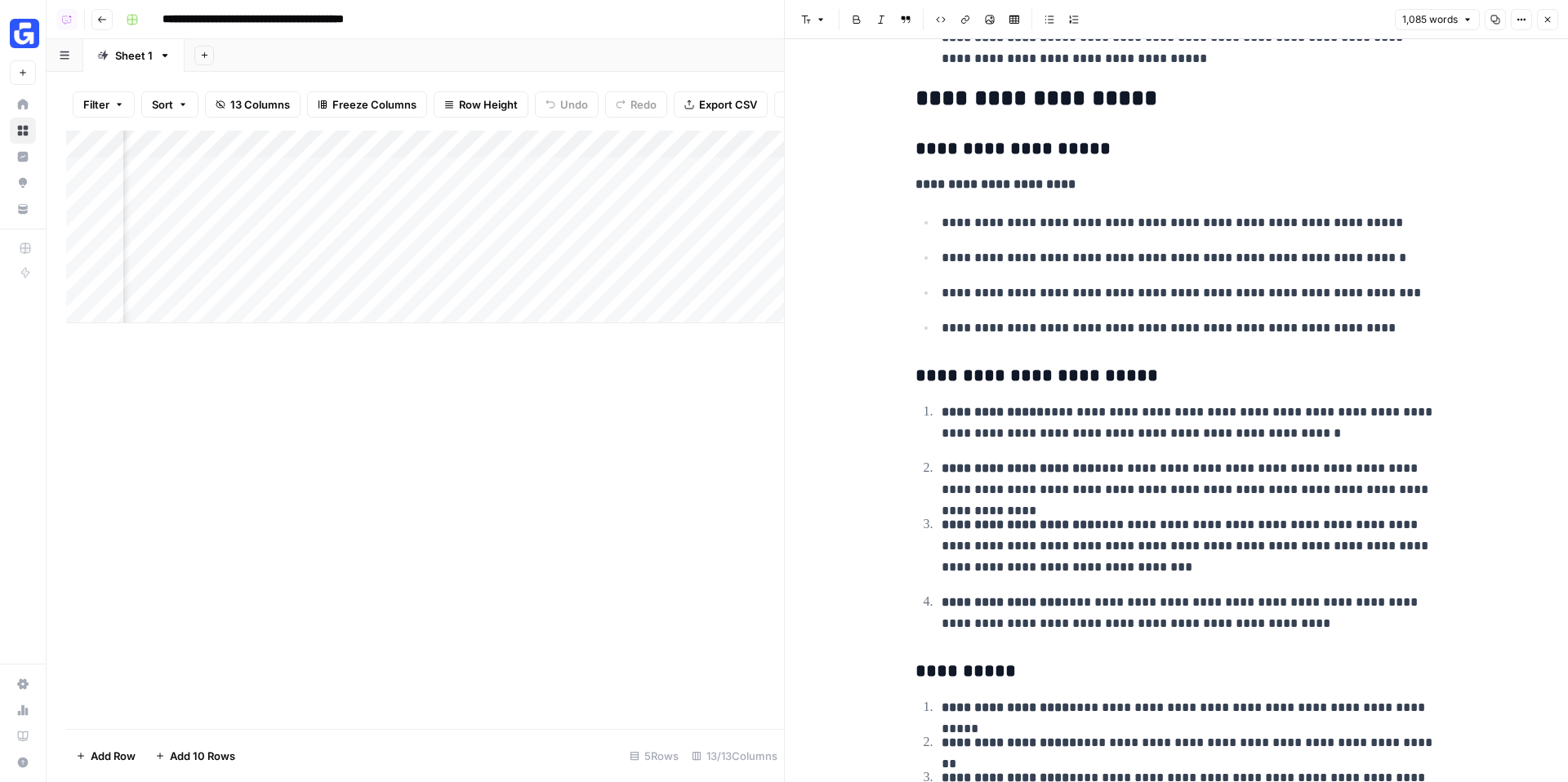
scroll to position [5359, 0]
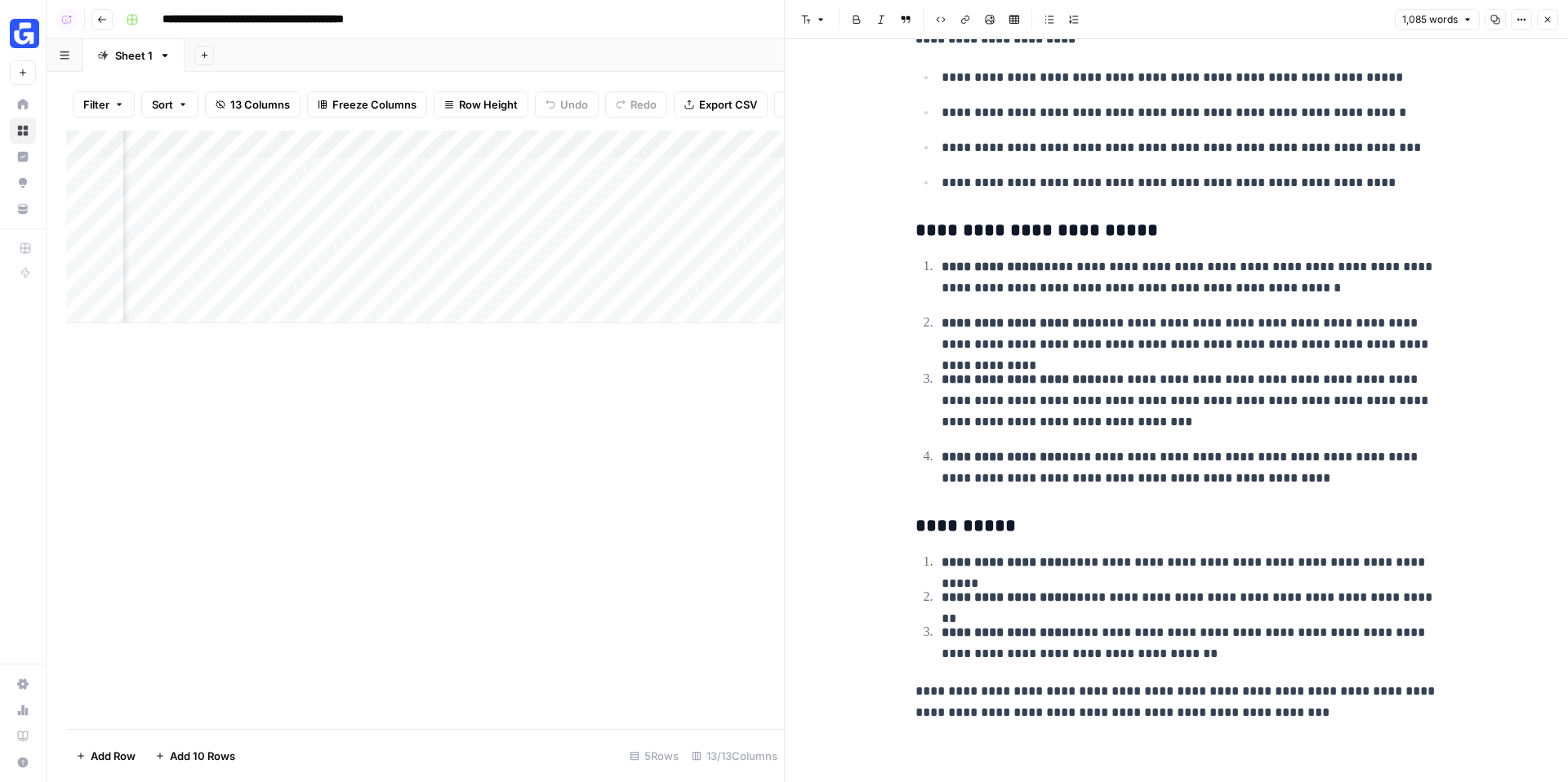
click at [1503, 17] on button "Copy" at bounding box center [1495, 20] width 21 height 21
click at [1550, 30] on header "Font style Bold Italic Block quote Code block Link Image Insert Table Bulleted …" at bounding box center [1175, 20] width 783 height 39
click at [1548, 19] on icon "button" at bounding box center [1548, 20] width 6 height 6
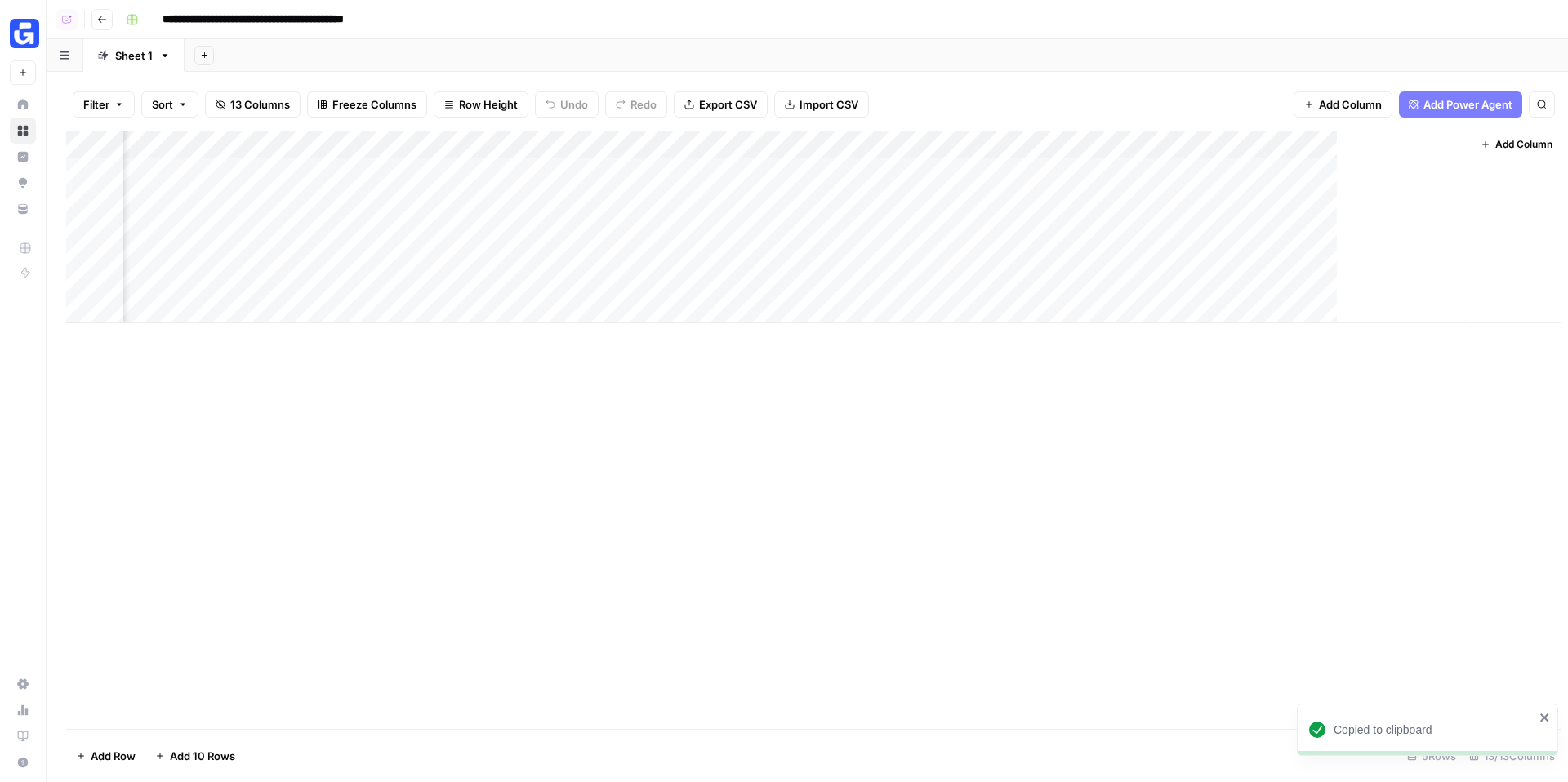
scroll to position [0, 829]
click at [1439, 142] on div "Add Column" at bounding box center [807, 226] width 1482 height 193
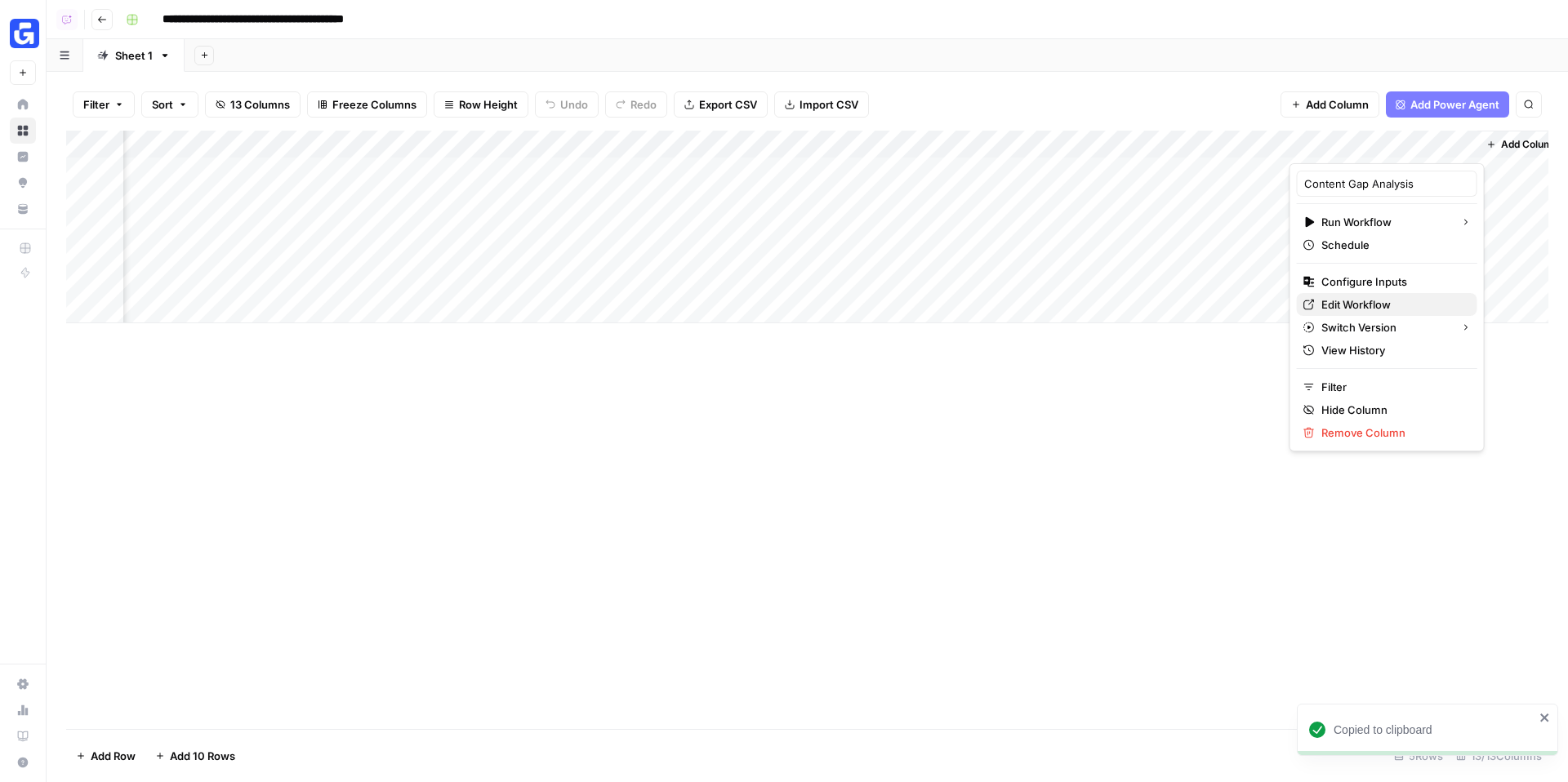
click at [1371, 312] on span "Edit Workflow" at bounding box center [1393, 305] width 143 height 16
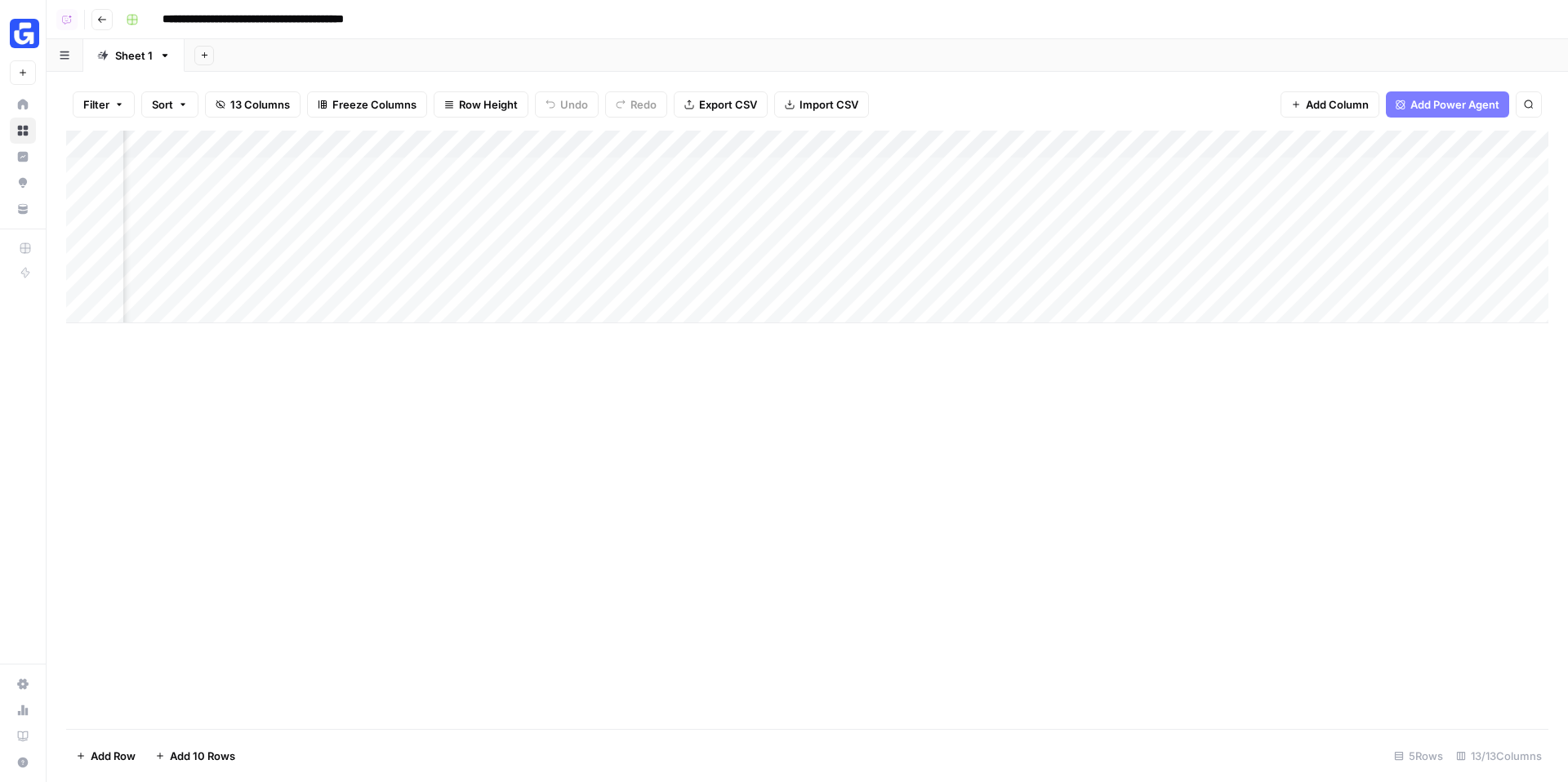
scroll to position [0, 849]
click at [808, 172] on div "Add Column" at bounding box center [807, 226] width 1482 height 193
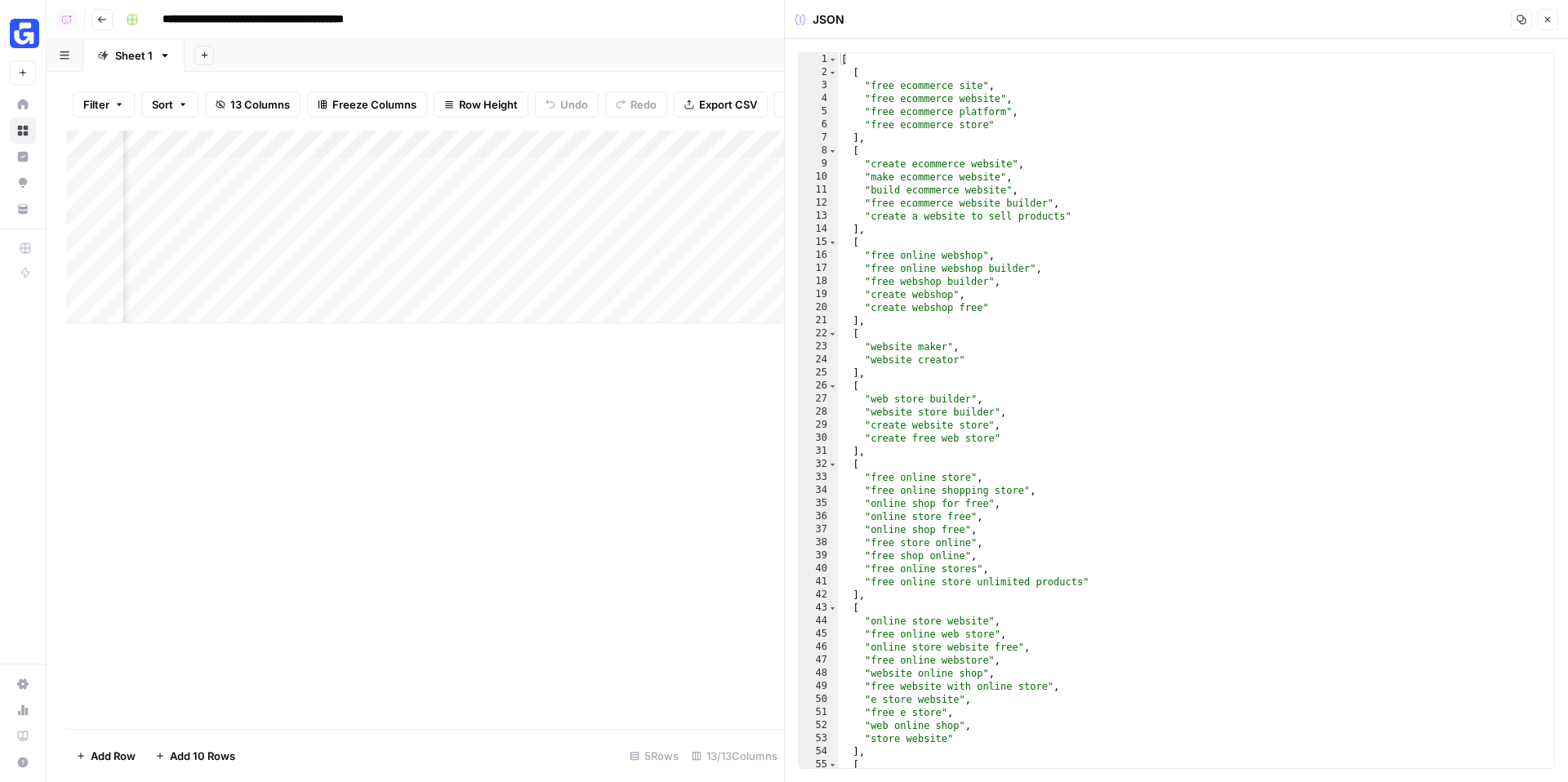
click at [680, 169] on div "Add Column" at bounding box center [425, 226] width 718 height 193
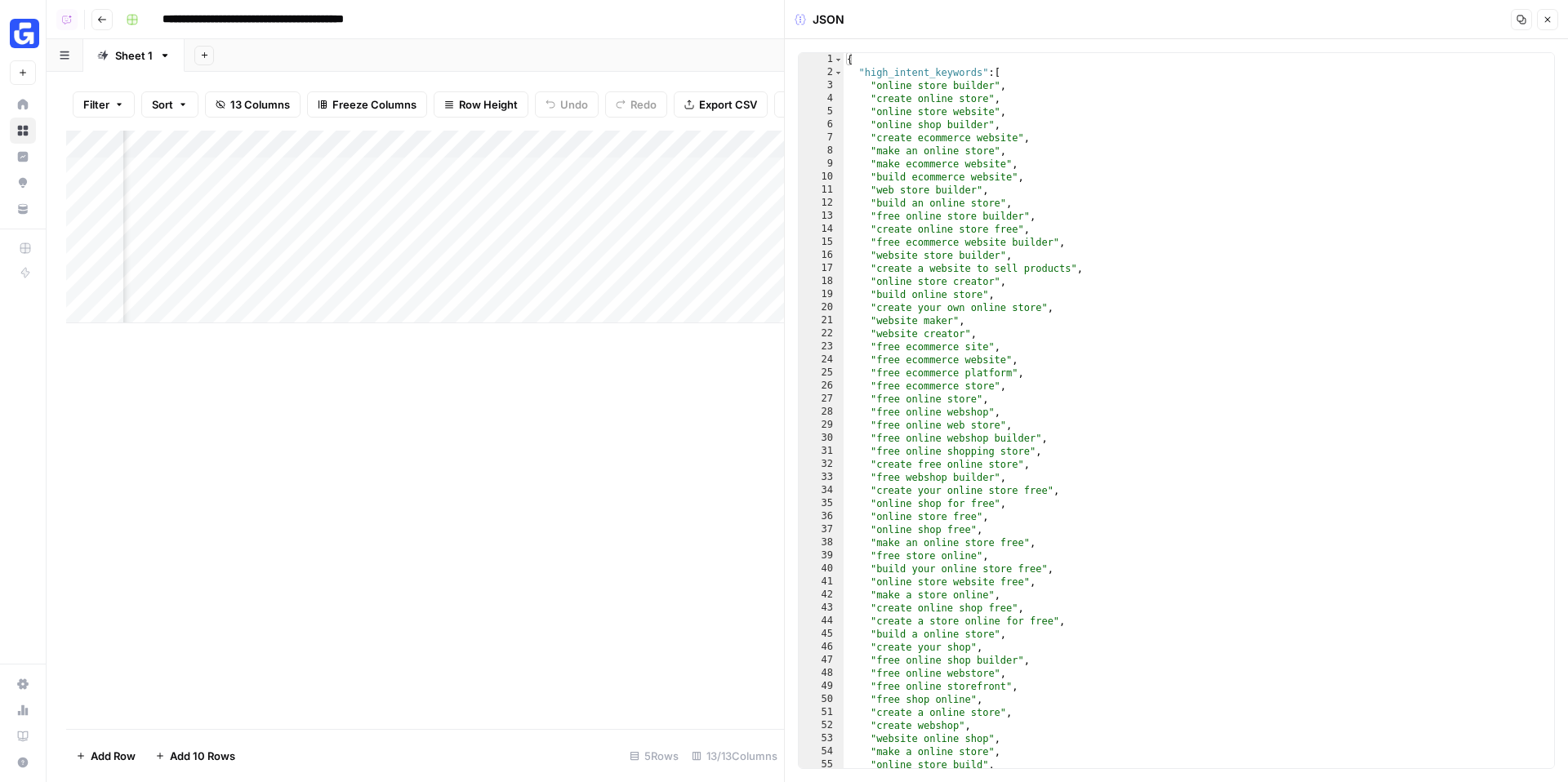
scroll to position [0, 1568]
click at [532, 172] on div "Add Column" at bounding box center [425, 226] width 718 height 193
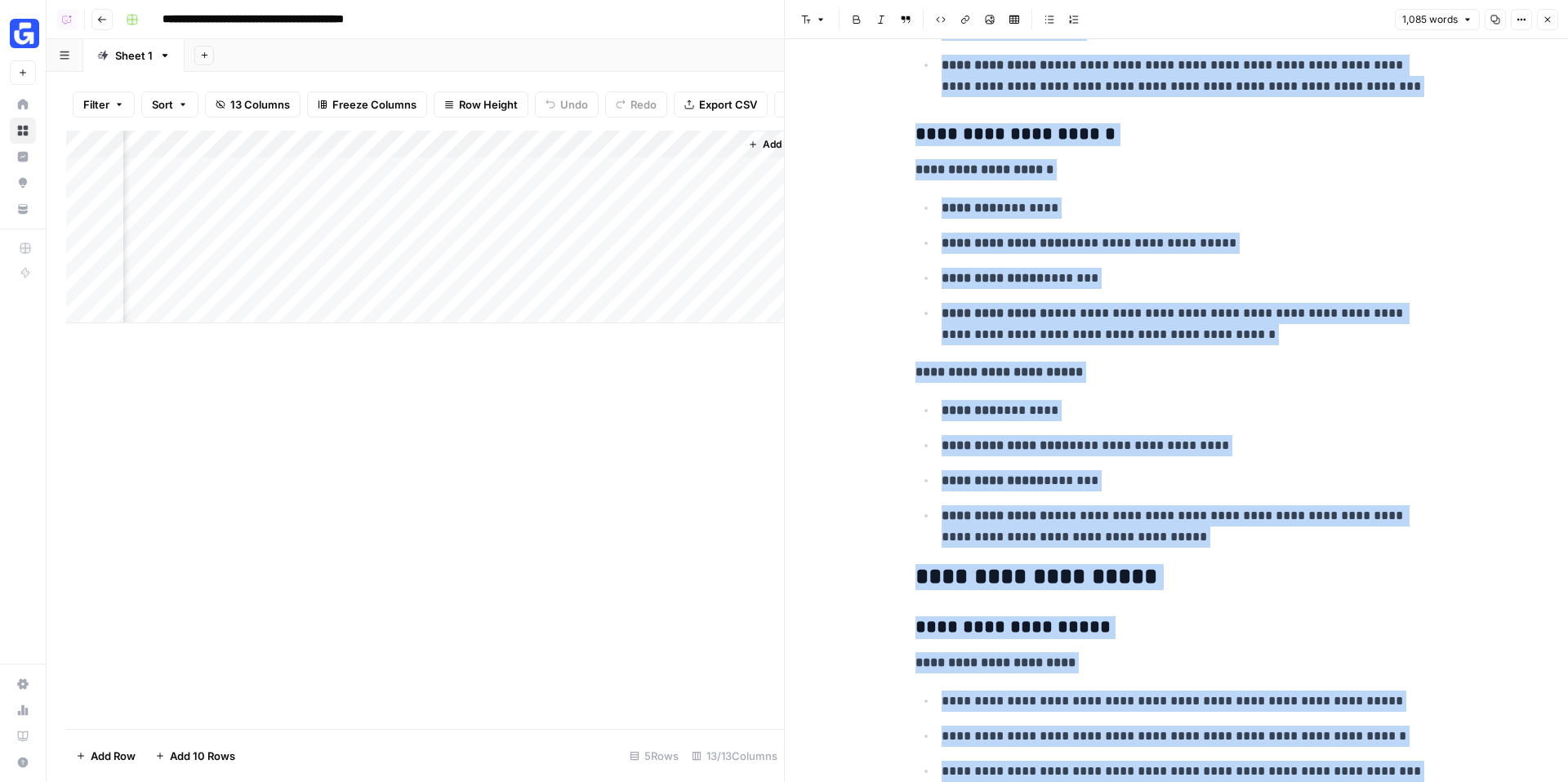
scroll to position [5359, 0]
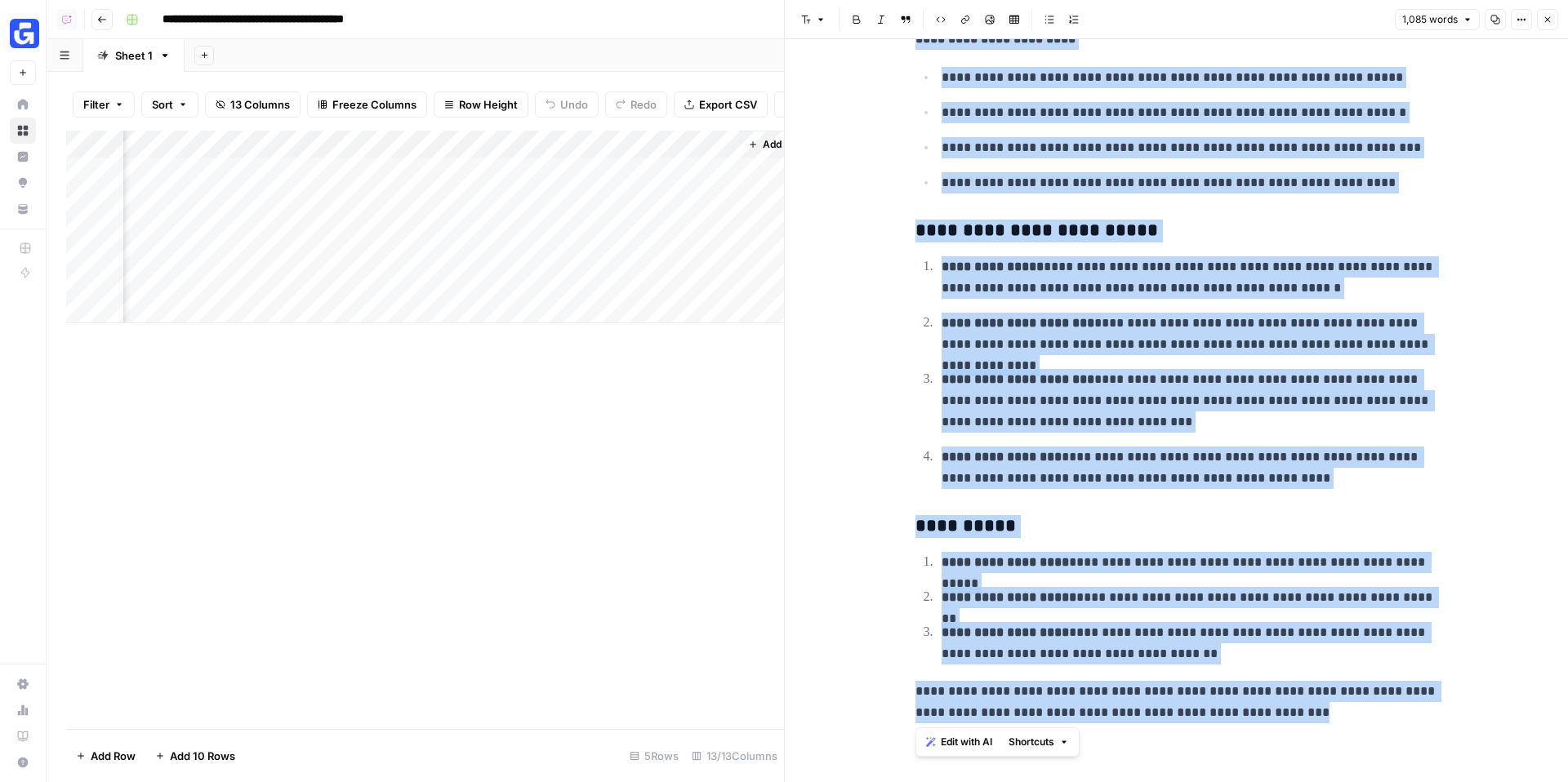
drag, startPoint x: 920, startPoint y: 98, endPoint x: 1279, endPoint y: 732, distance: 728.6
copy div "**********"
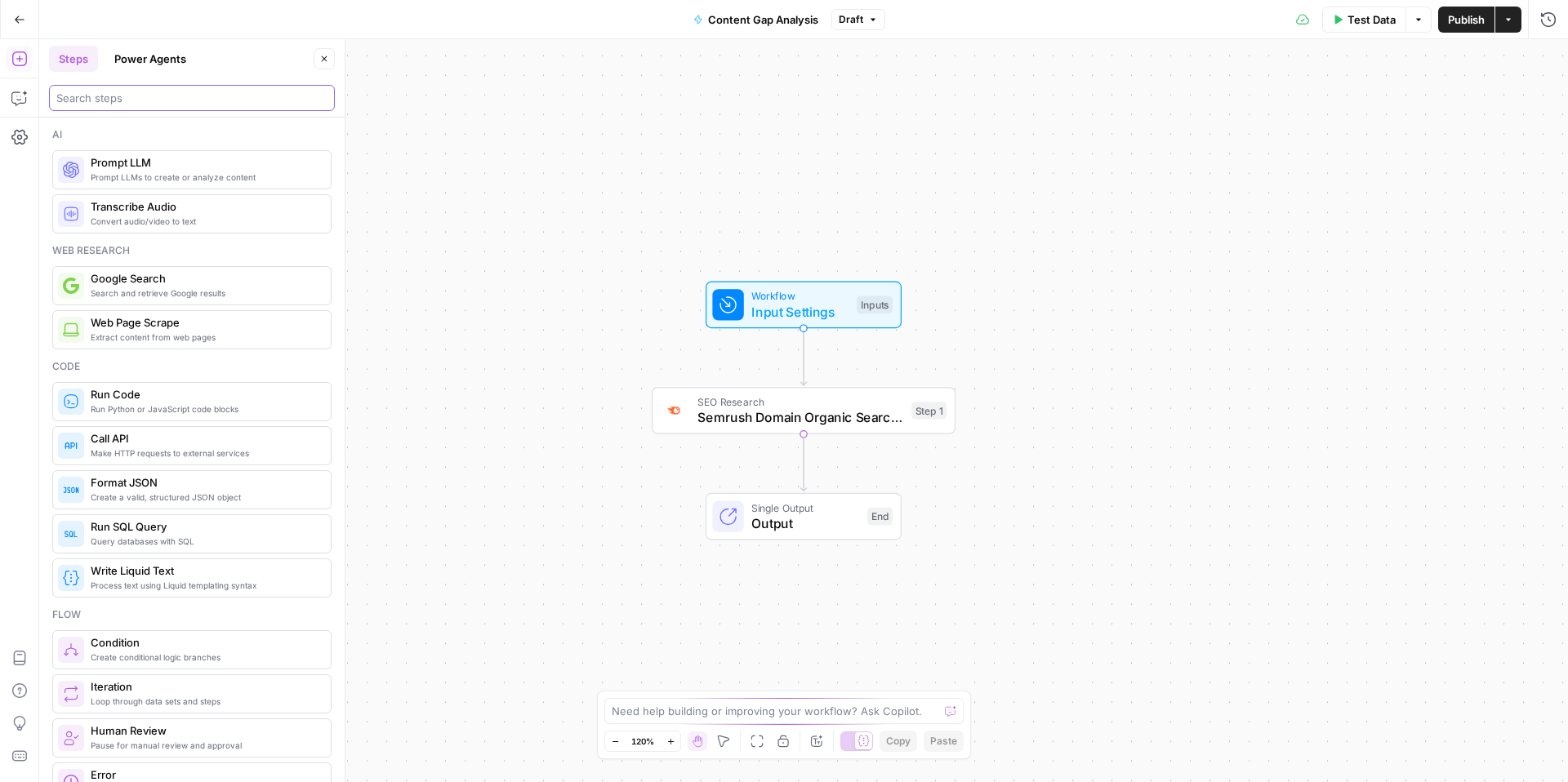
click at [116, 106] on input "search" at bounding box center [192, 98] width 271 height 16
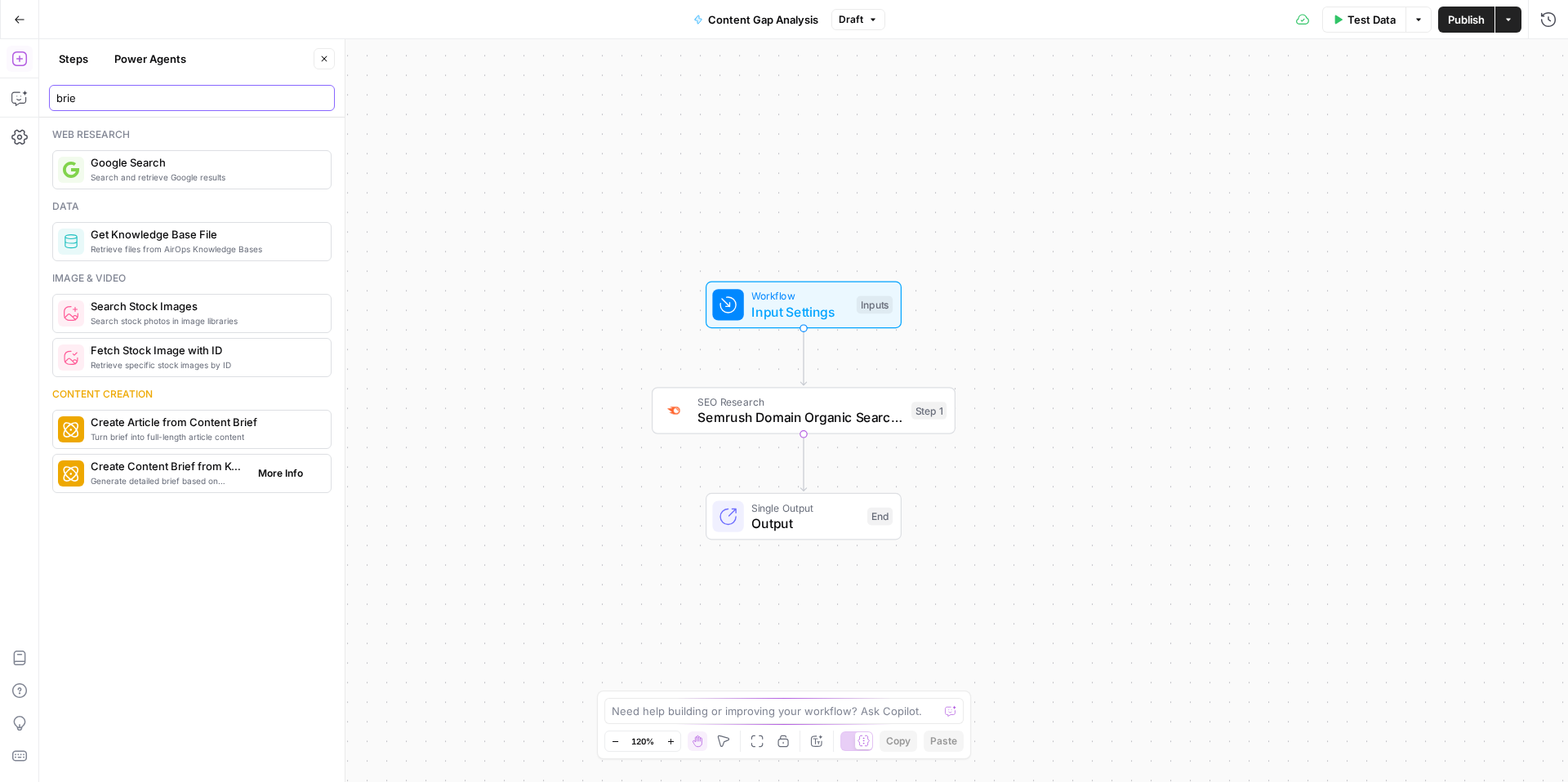
type input "brie"
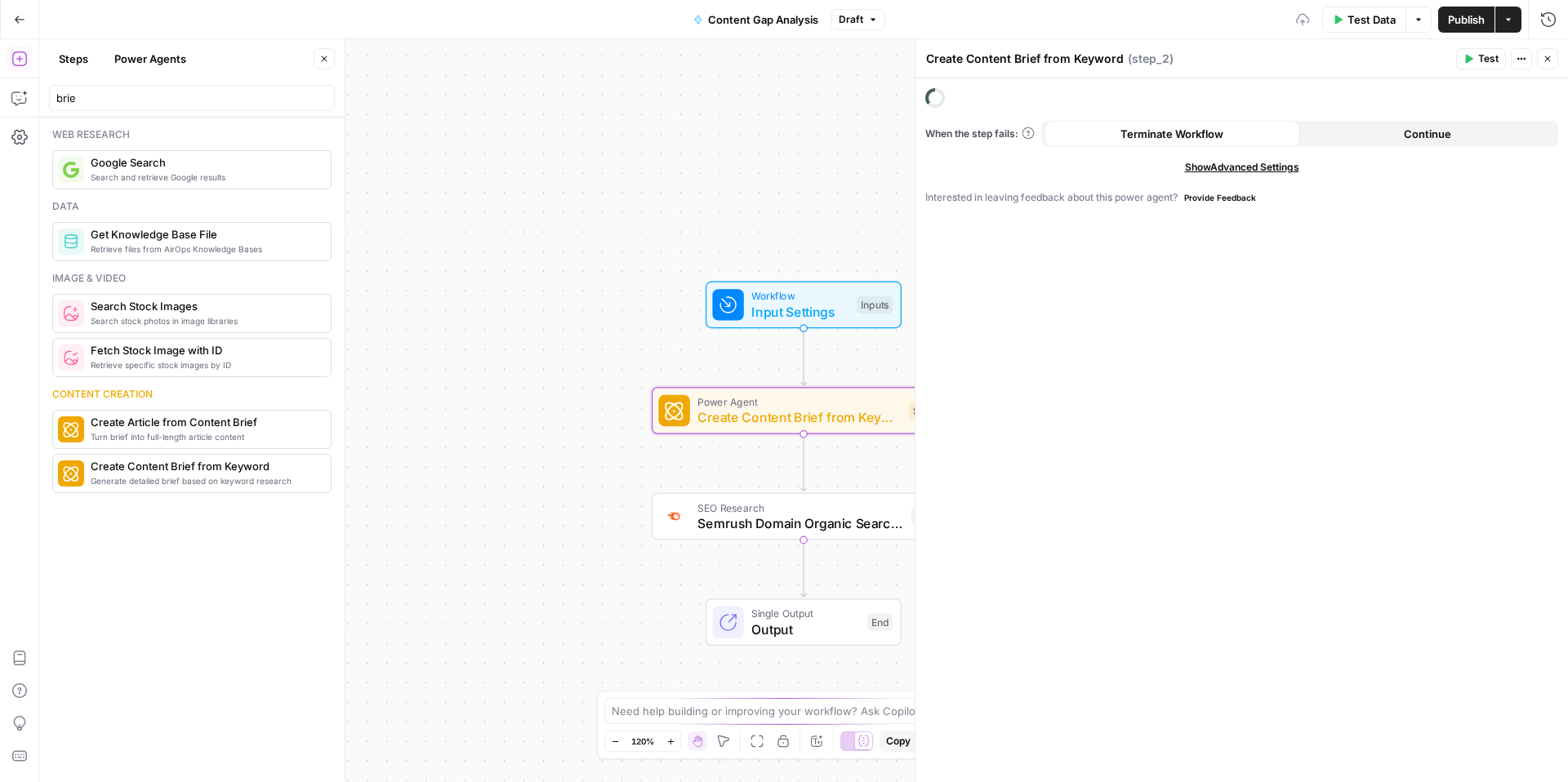
click at [757, 407] on span "Power Agent" at bounding box center [799, 402] width 204 height 16
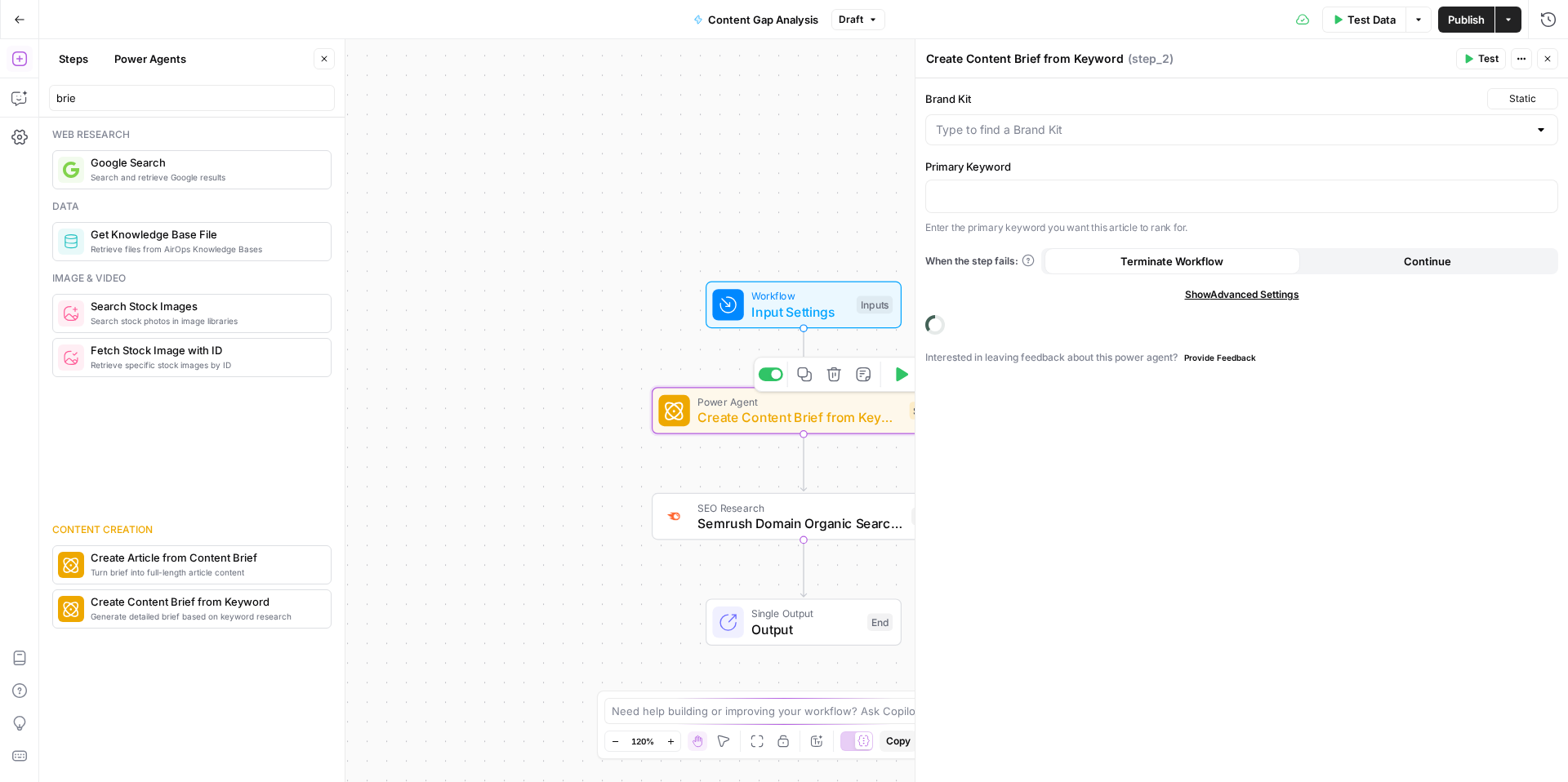
click at [757, 407] on span "Power Agent" at bounding box center [799, 402] width 204 height 16
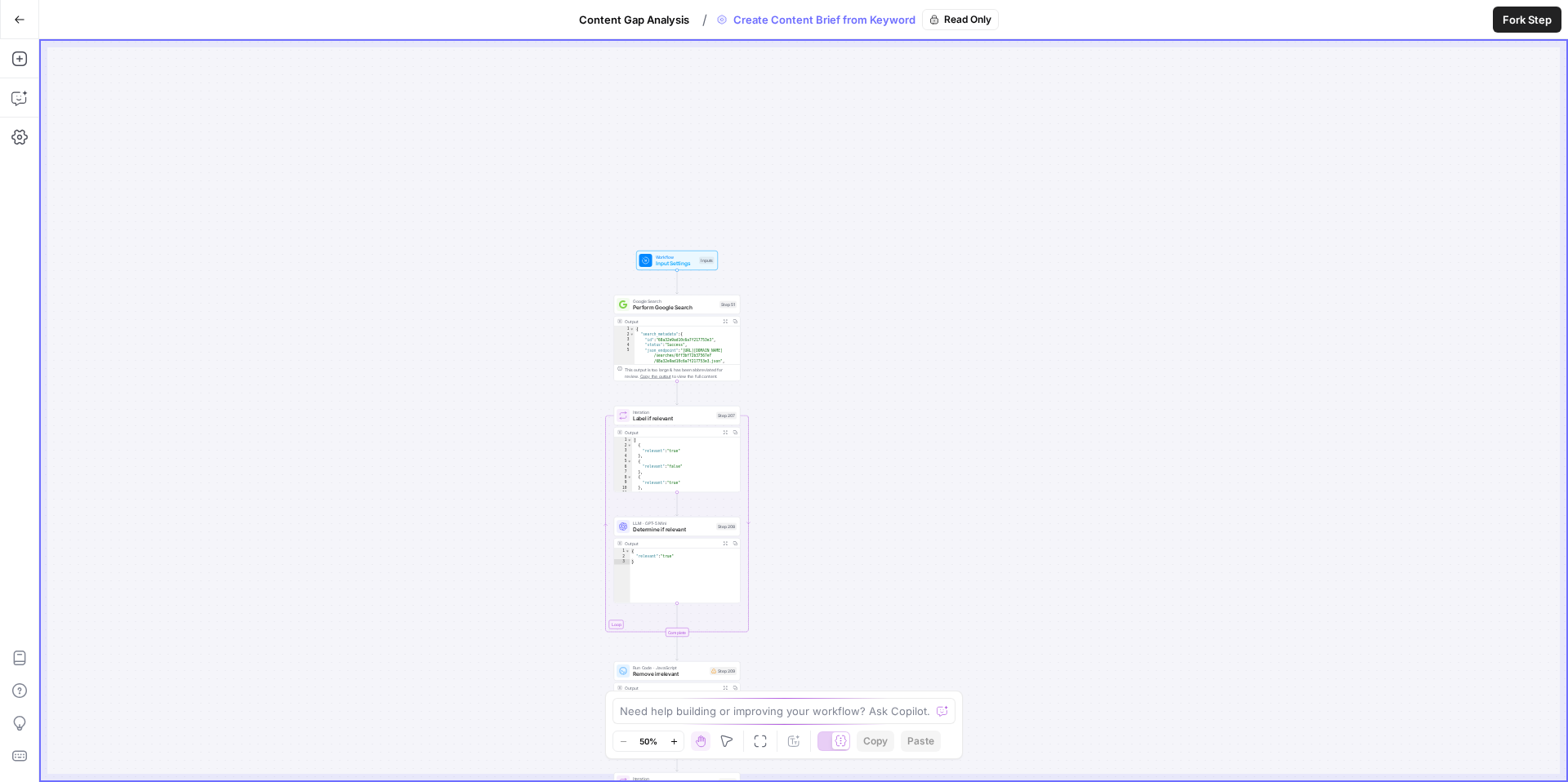
click at [1497, 20] on button "Fork Step" at bounding box center [1527, 20] width 69 height 26
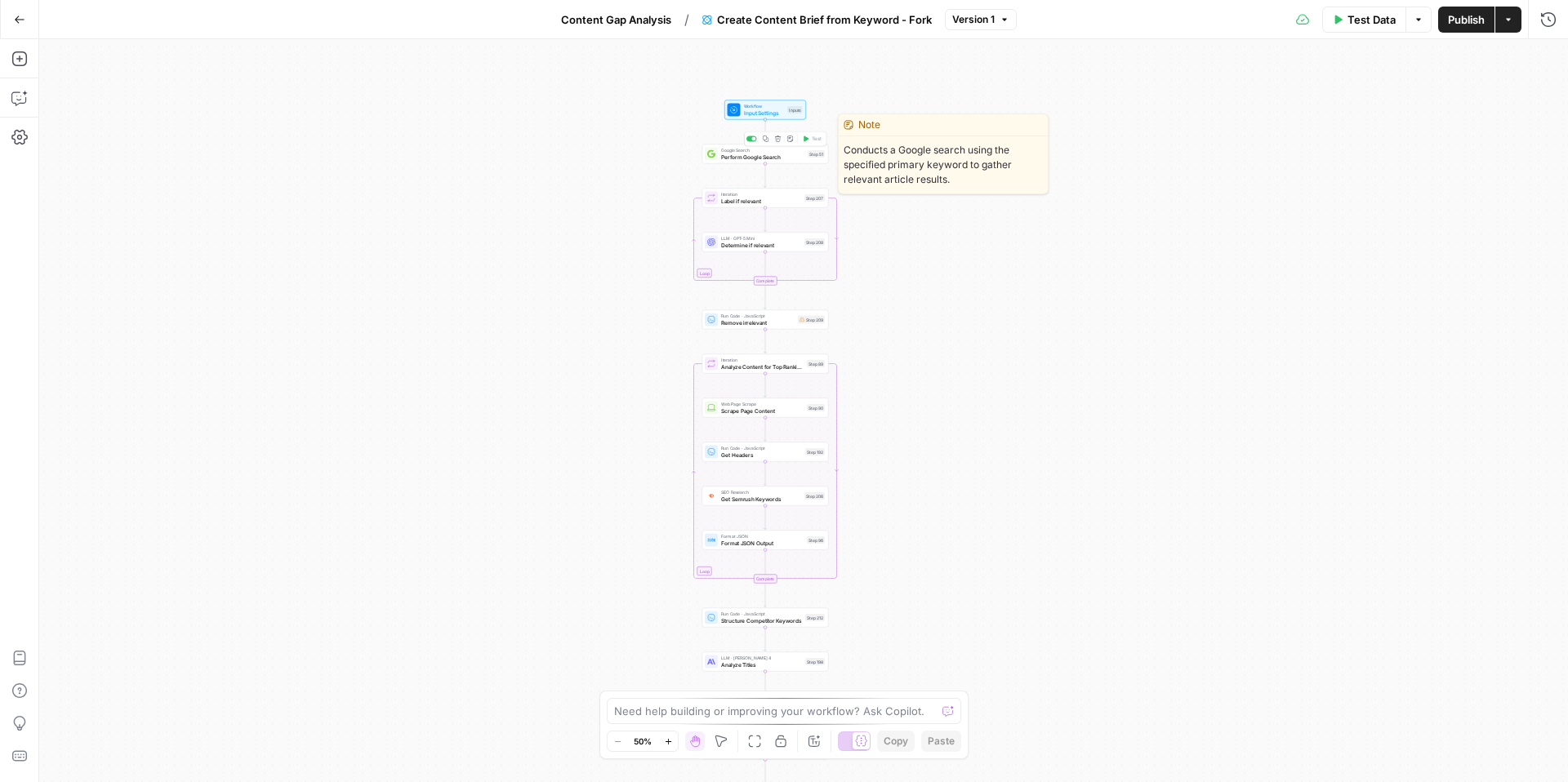
click at [777, 138] on icon "button" at bounding box center [778, 139] width 7 height 7
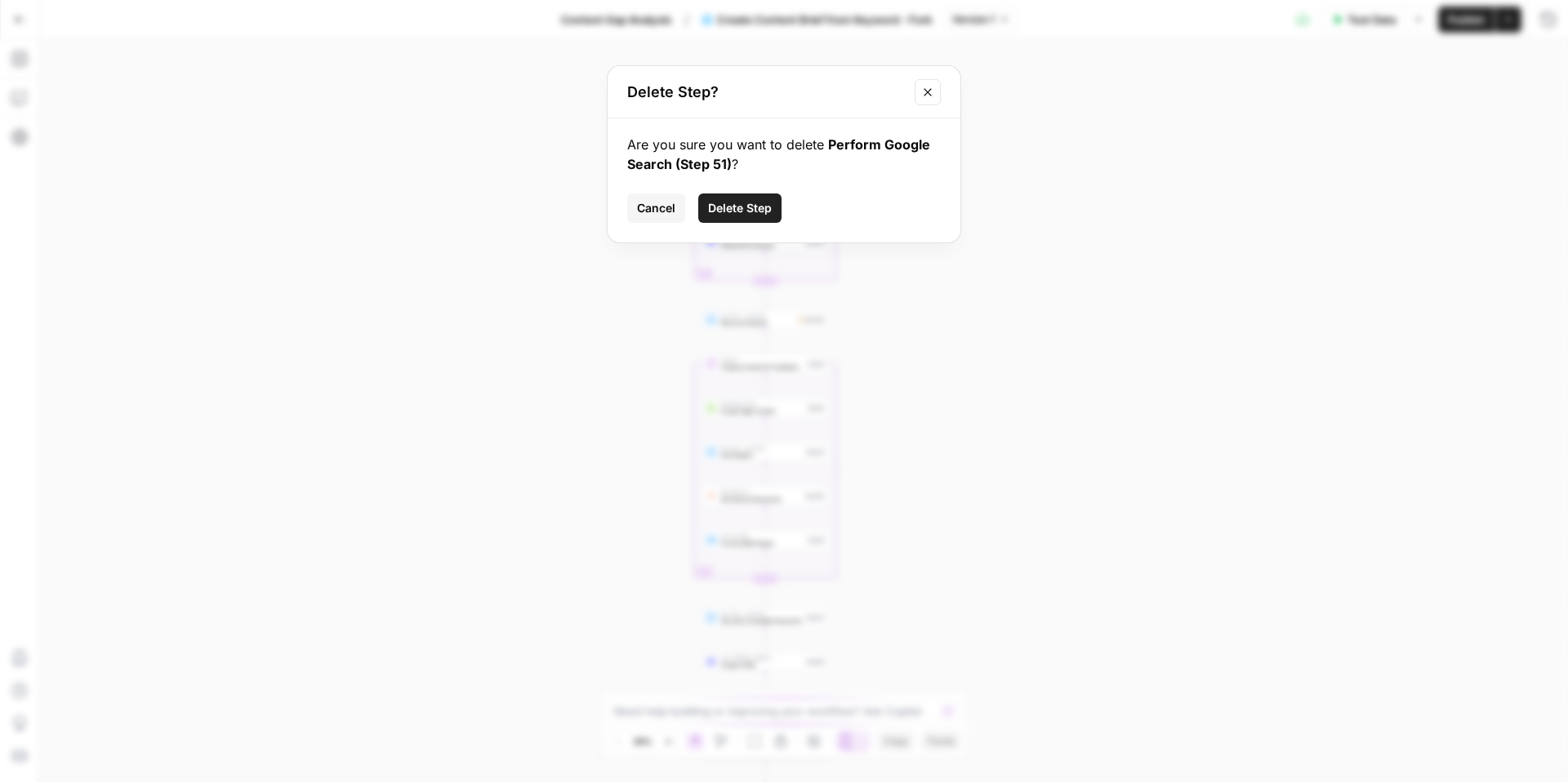
click at [749, 192] on div "Are you sure you want to delete Perform Google Search (Step 51) ? Cancel Delete…" at bounding box center [784, 180] width 352 height 124
click at [757, 202] on span "Delete Step" at bounding box center [740, 208] width 64 height 16
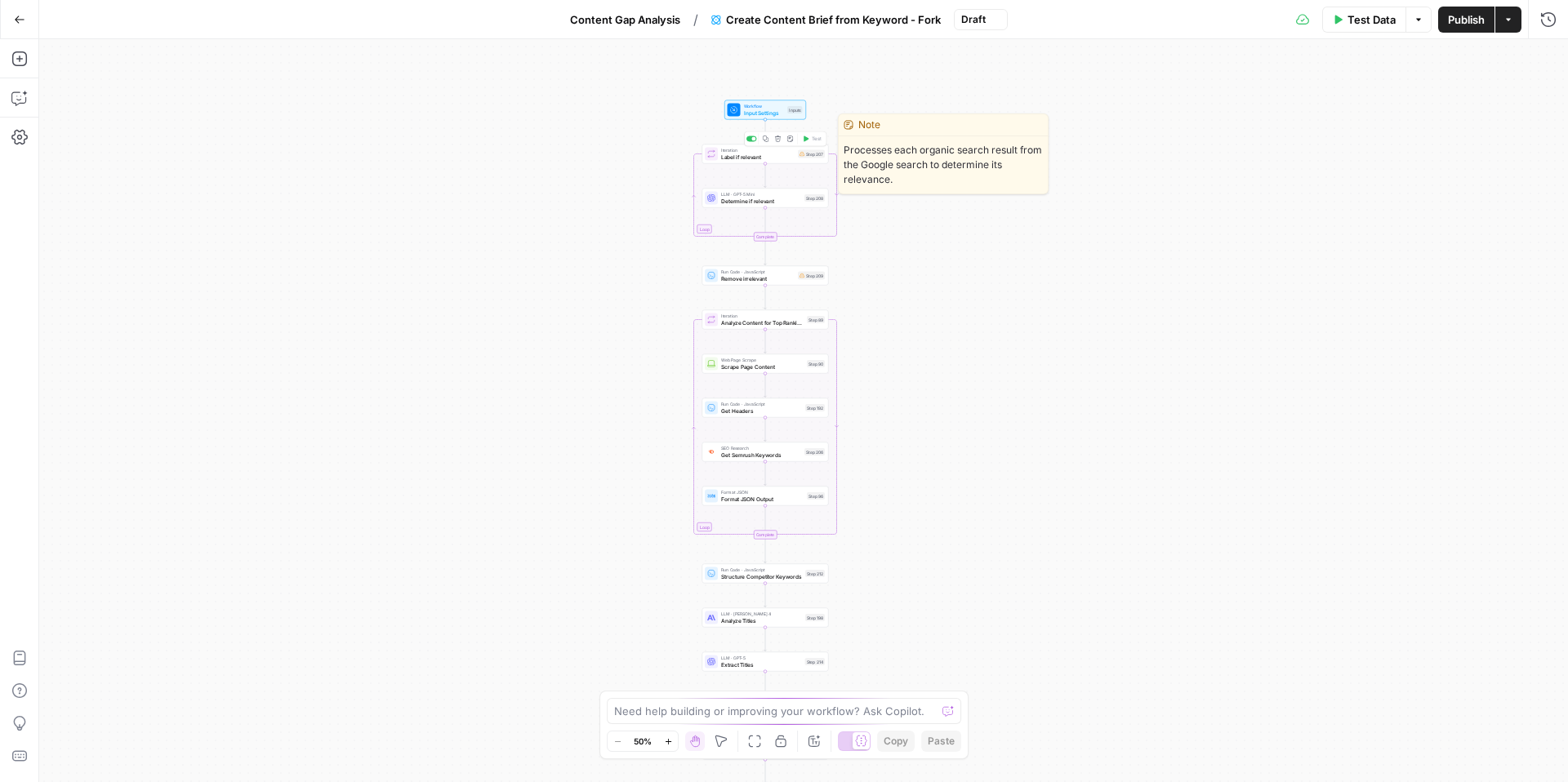
click at [775, 136] on icon "button" at bounding box center [778, 139] width 7 height 7
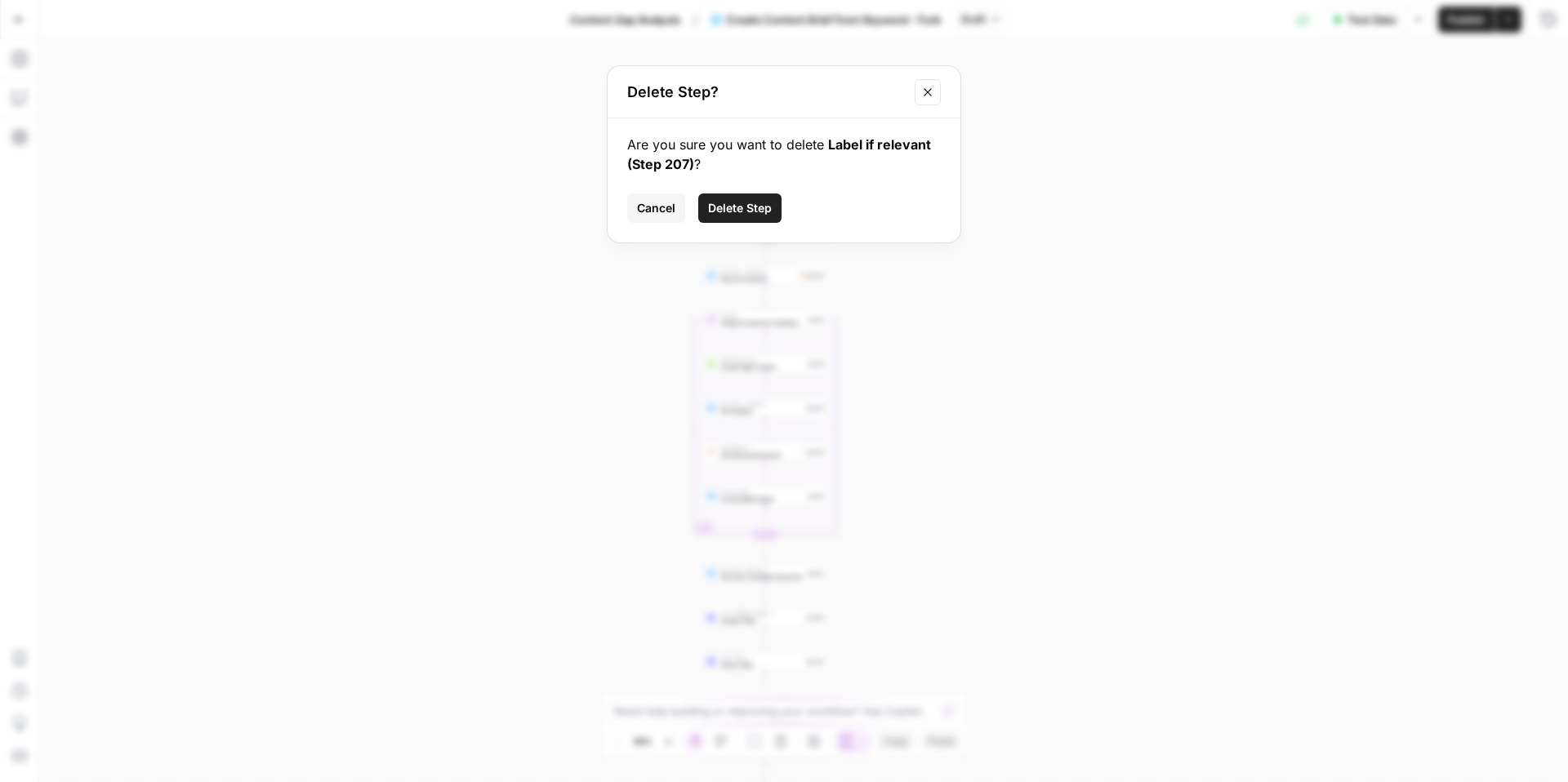
click at [722, 198] on button "Delete Step" at bounding box center [740, 208] width 84 height 30
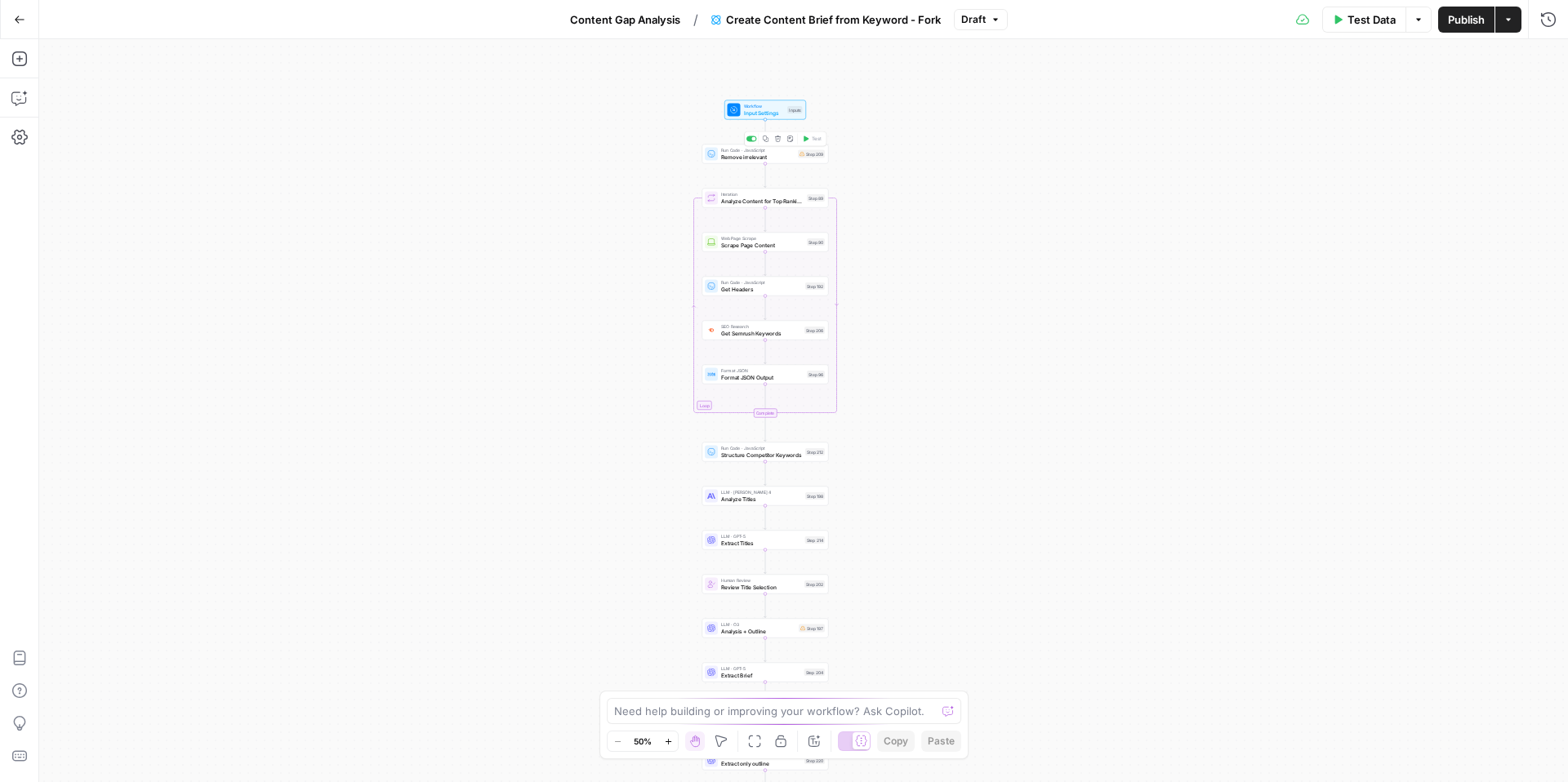
click at [776, 137] on icon "button" at bounding box center [778, 139] width 7 height 7
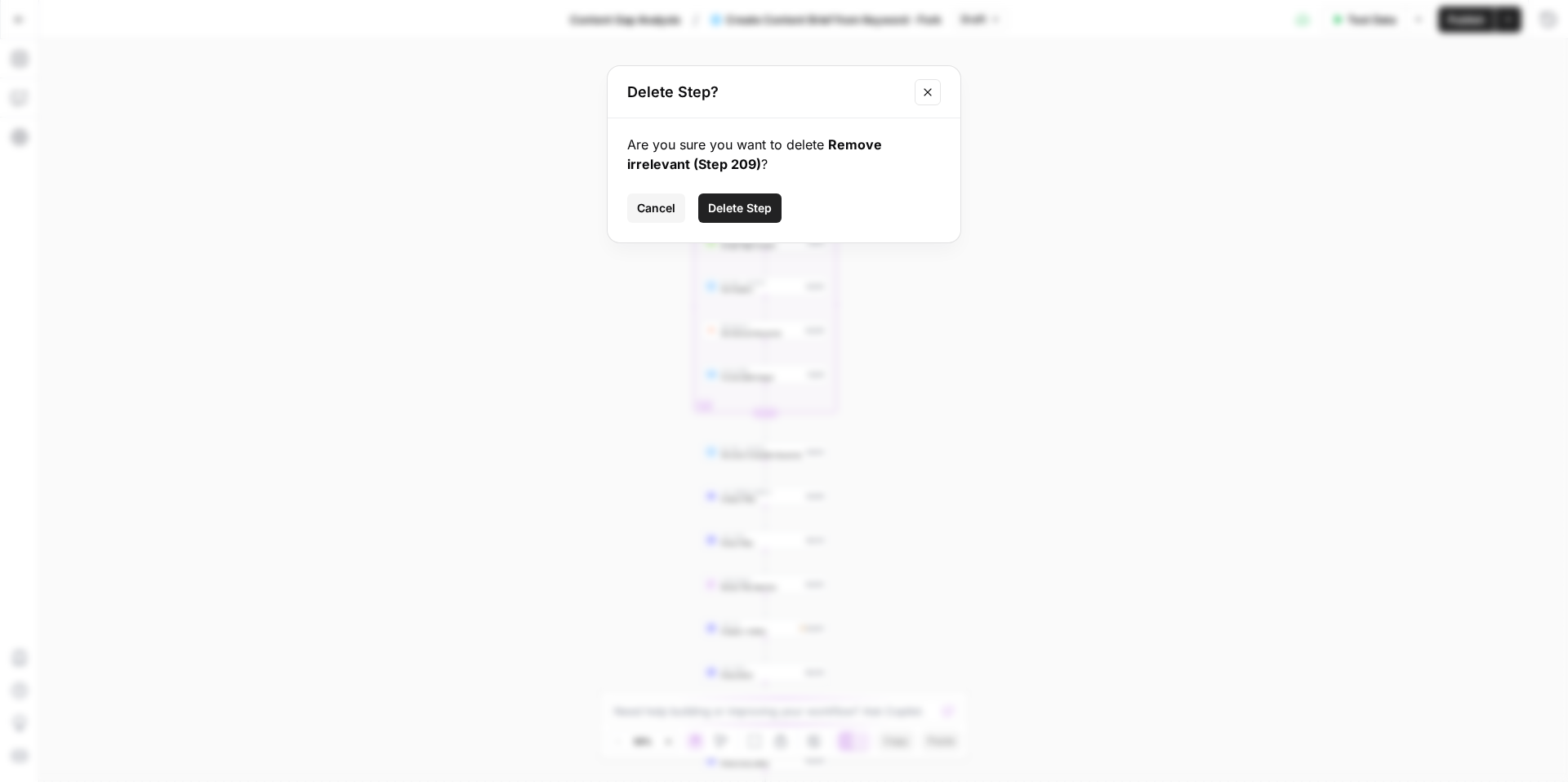
click at [761, 194] on button "Delete Step" at bounding box center [740, 208] width 84 height 30
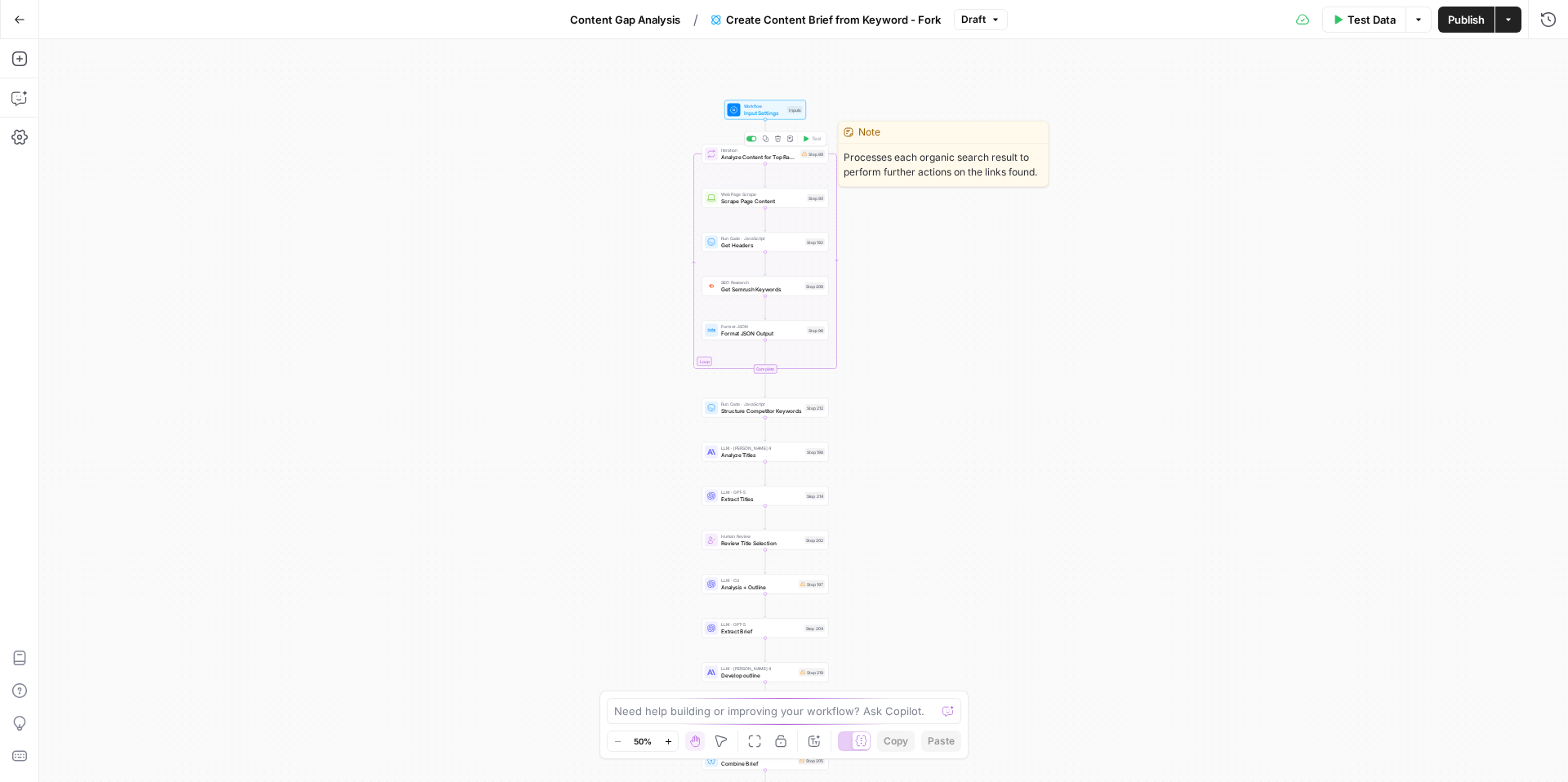
click at [776, 139] on icon "button" at bounding box center [778, 139] width 7 height 7
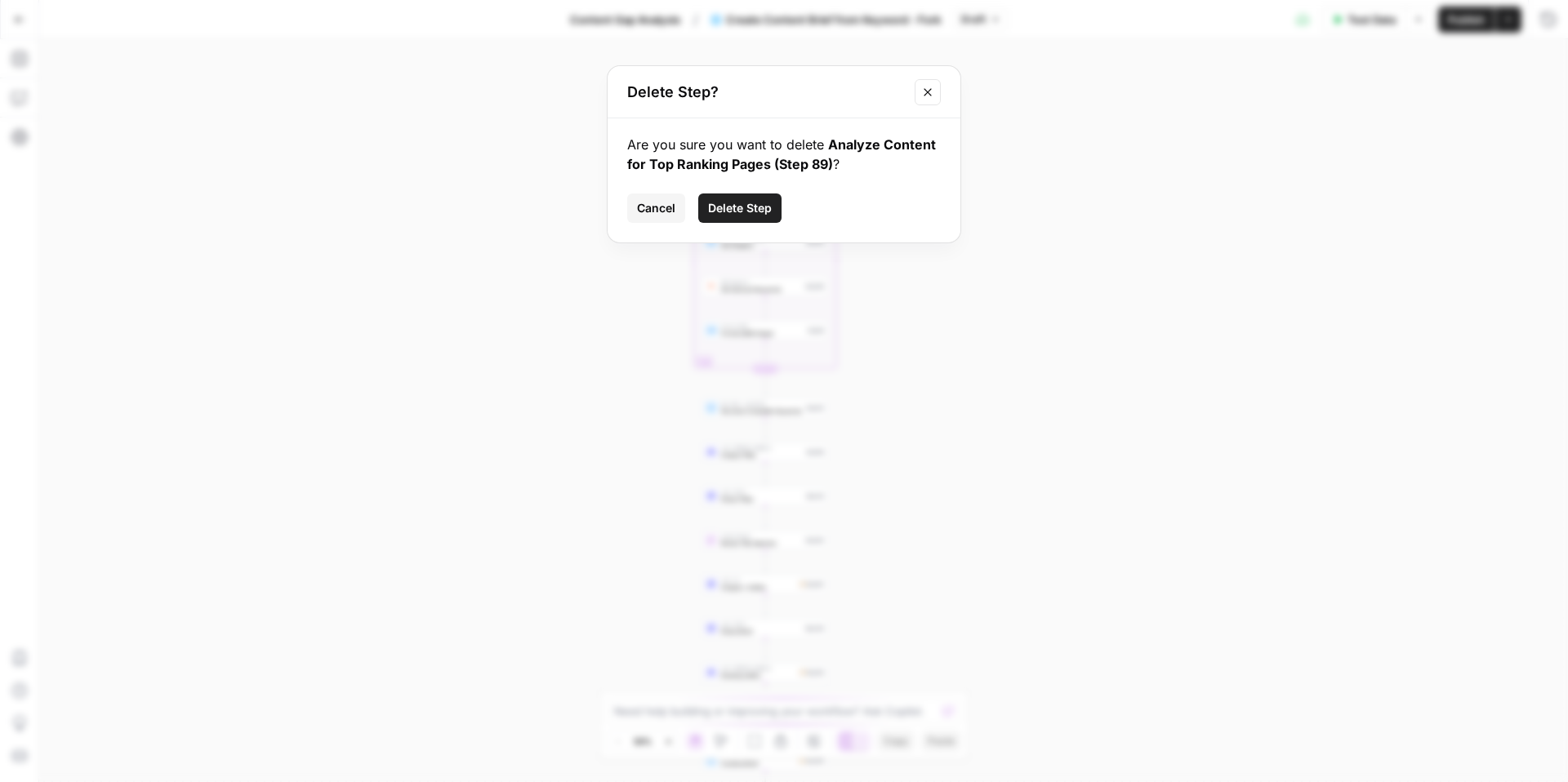
click at [758, 187] on div "Are you sure you want to delete Analyze Content for Top Ranking Pages (Step 89)…" at bounding box center [784, 180] width 352 height 124
click at [758, 195] on button "Delete Step" at bounding box center [740, 208] width 84 height 30
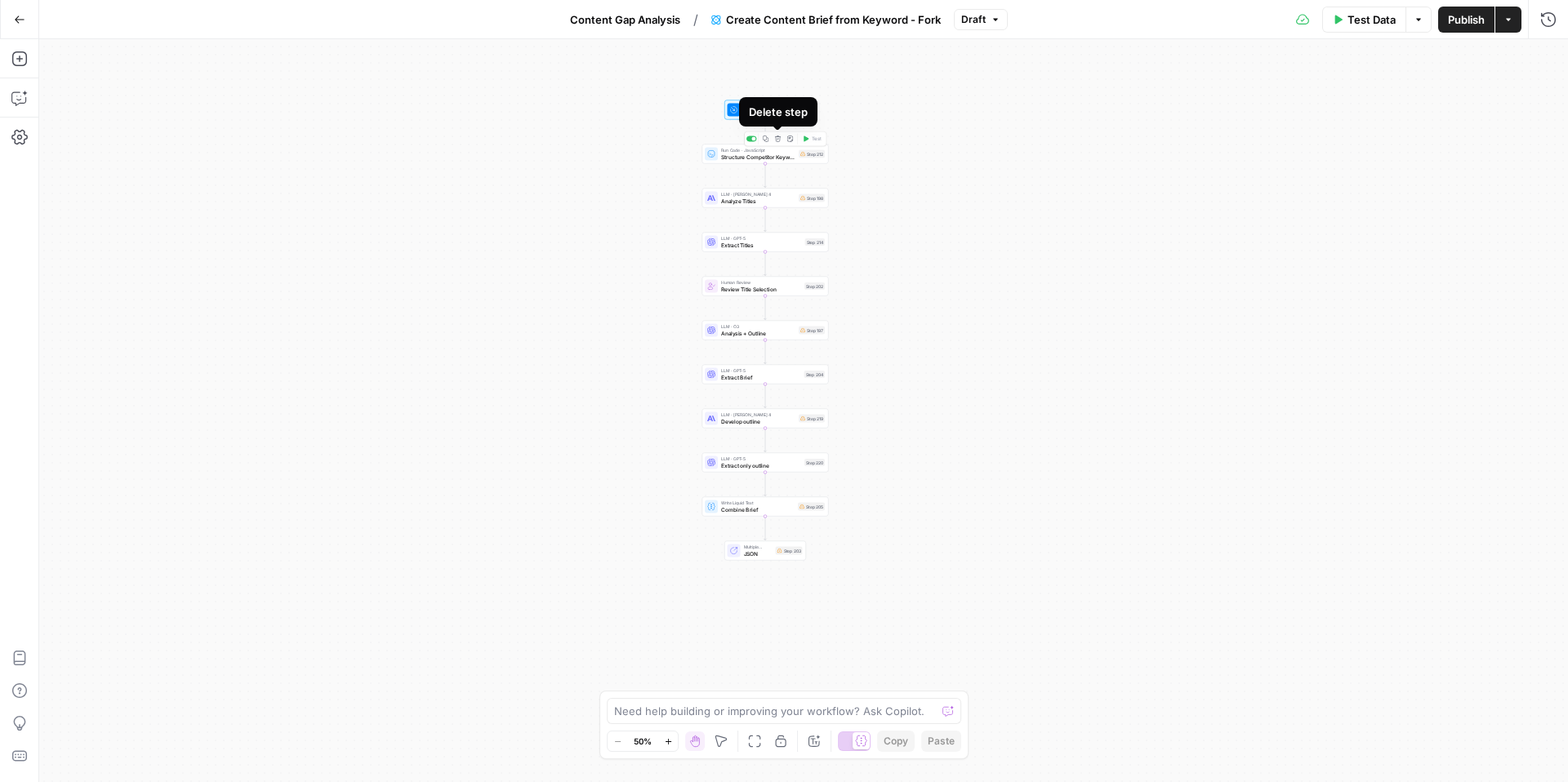
click at [775, 139] on icon "button" at bounding box center [778, 139] width 7 height 7
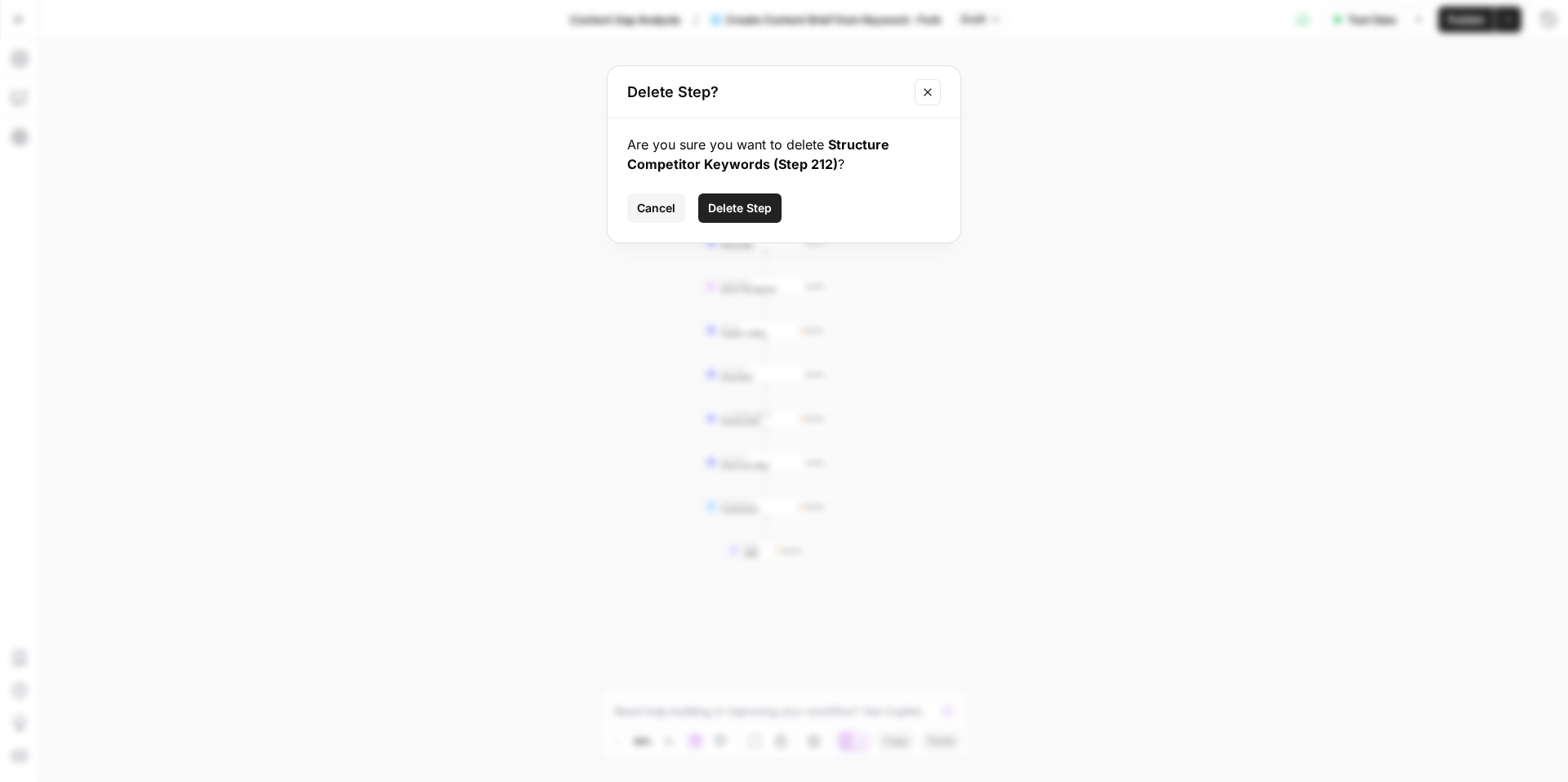
click at [738, 207] on span "Delete Step" at bounding box center [740, 208] width 64 height 16
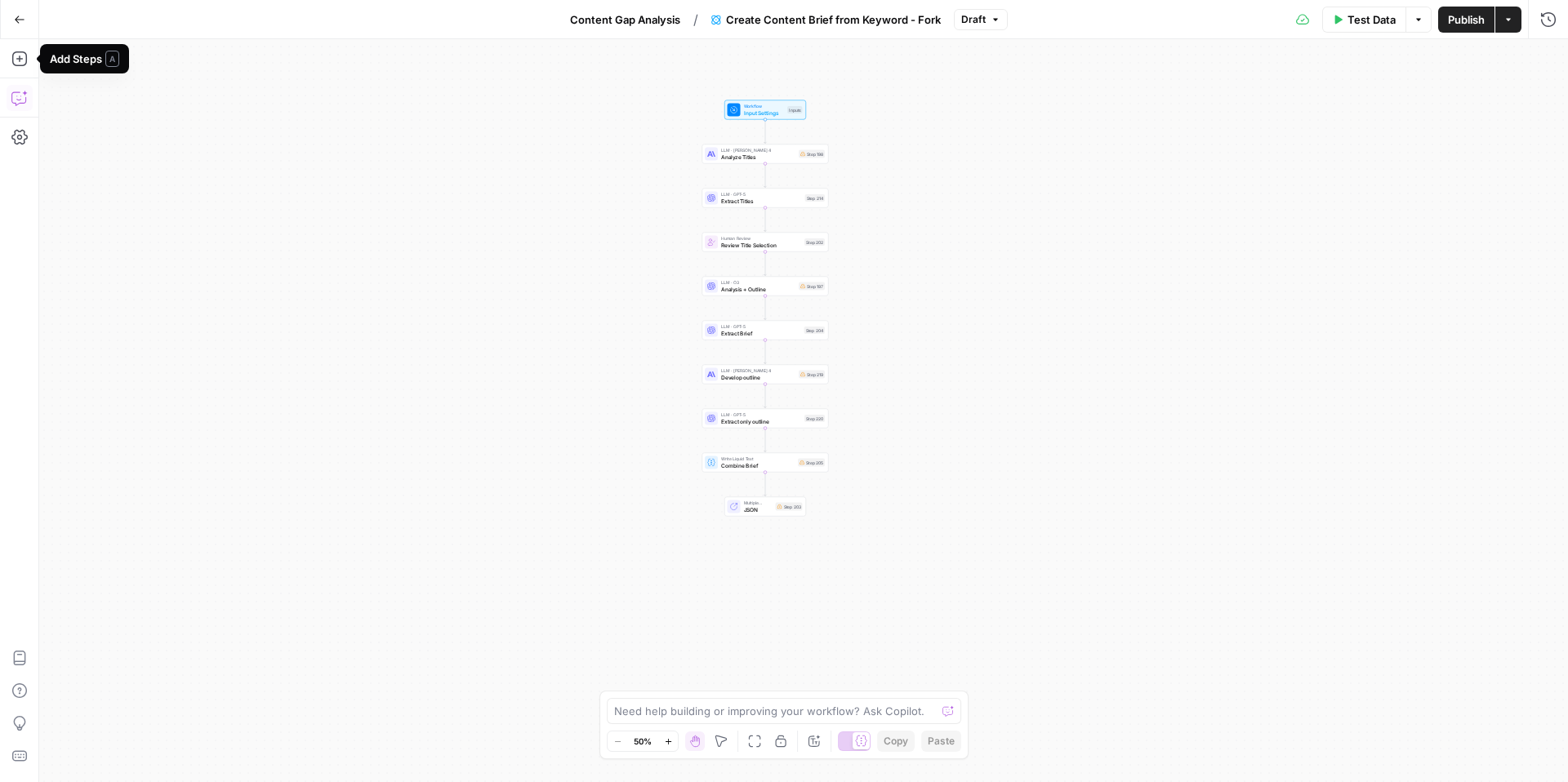
click at [25, 107] on button "Copilot" at bounding box center [20, 98] width 26 height 26
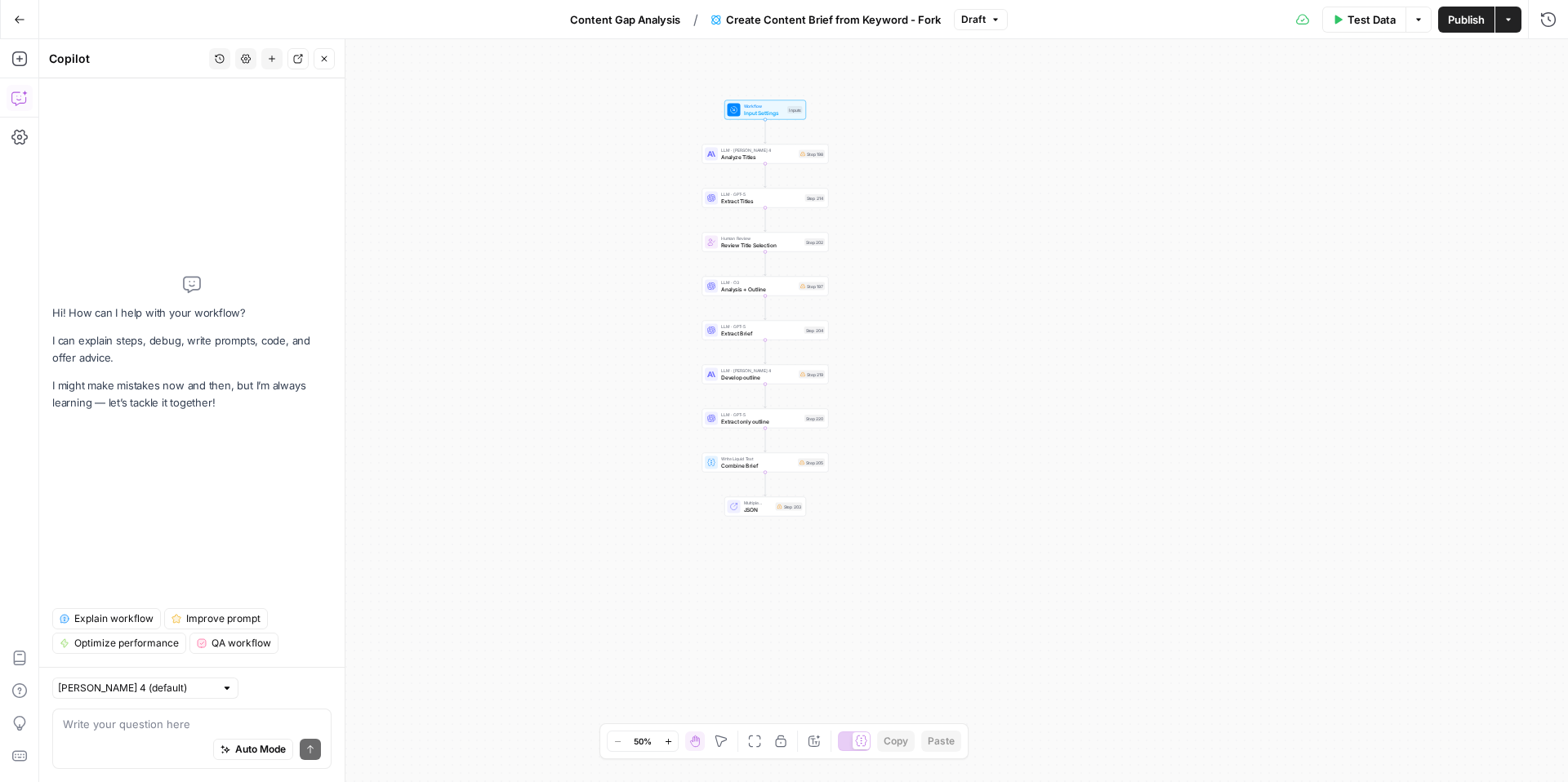
type textarea "I"
type textarea "T"
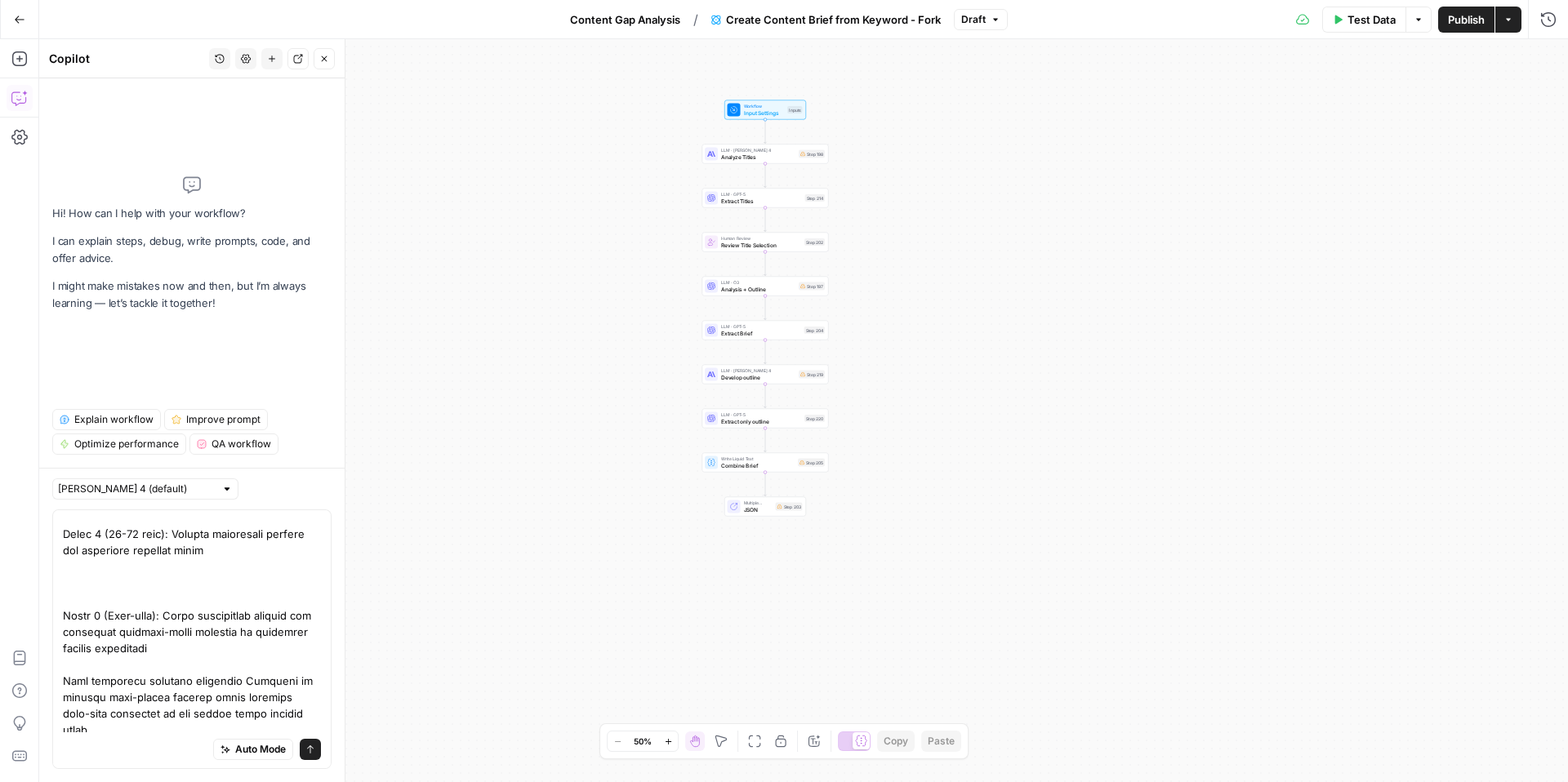
scroll to position [16833, 0]
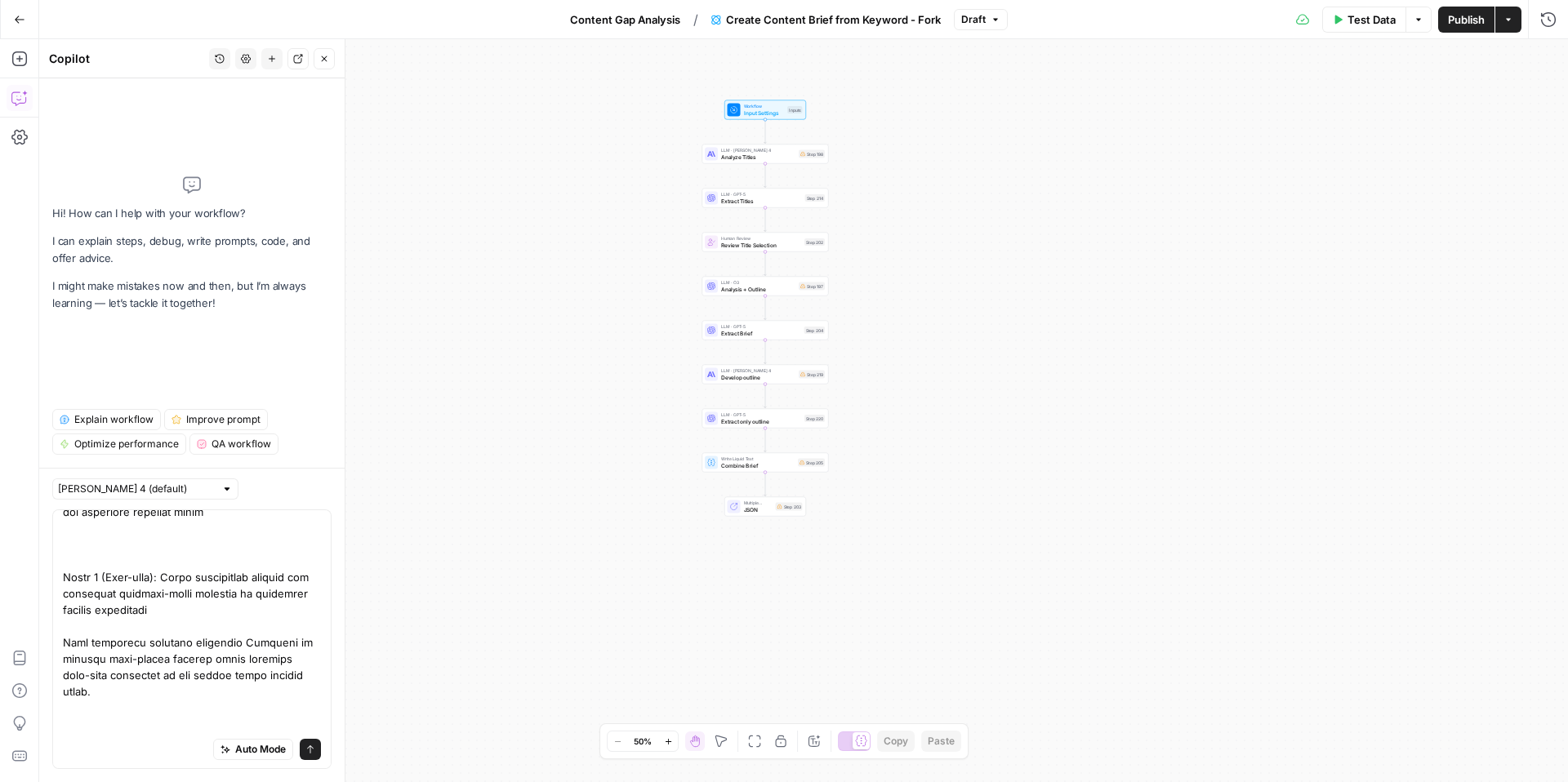
drag, startPoint x: 138, startPoint y: 727, endPoint x: 0, endPoint y: 700, distance: 140.6
click at [0, 700] on body "Genstore.ai New Home Browse Insights Opportunities Your Data Recent Grids Genst…" at bounding box center [784, 391] width 1568 height 782
drag, startPoint x: 140, startPoint y: 722, endPoint x: 59, endPoint y: 722, distance: 81.0
click at [59, 722] on div "Auto Mode Send" at bounding box center [192, 639] width 280 height 260
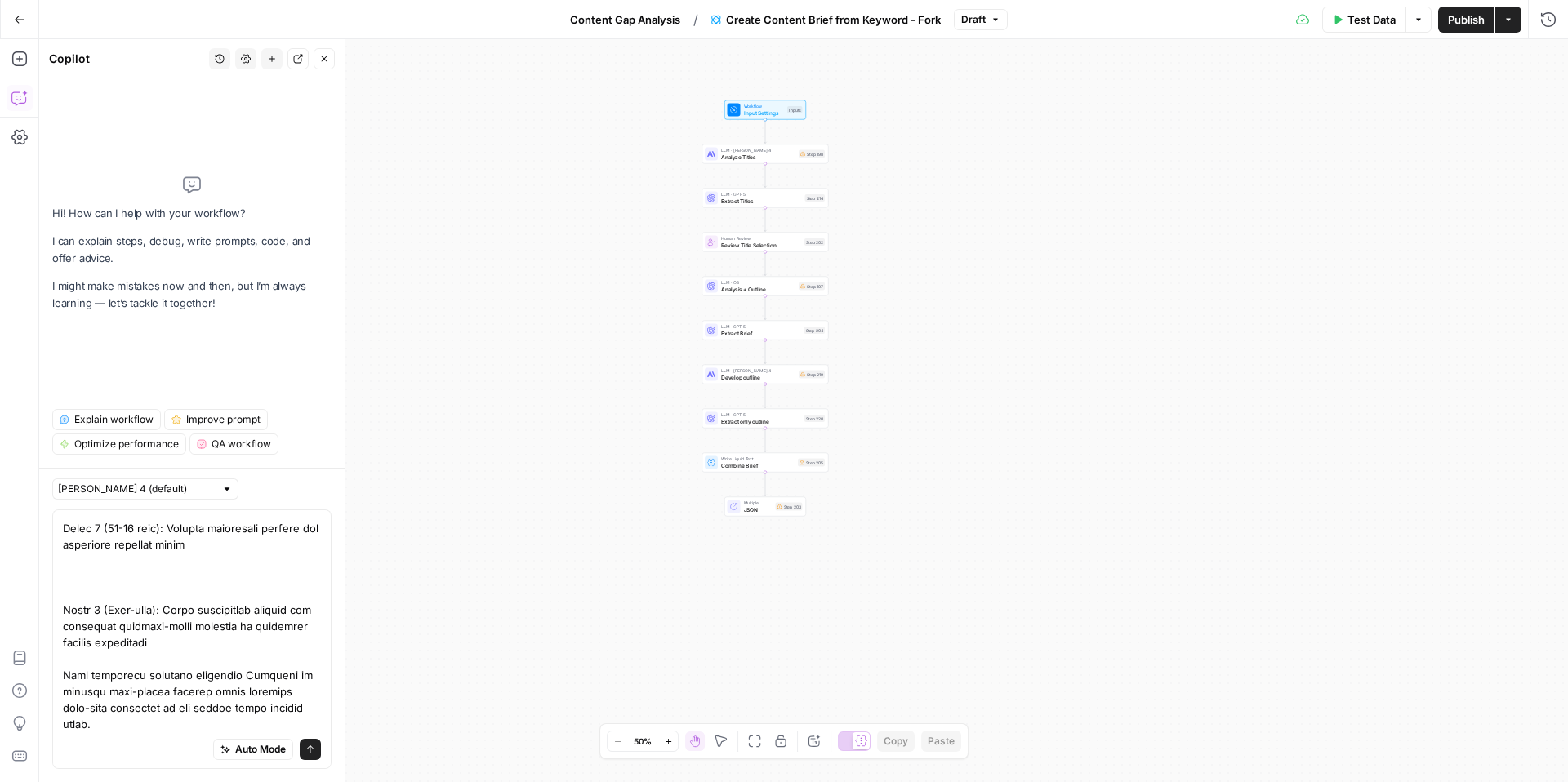
scroll to position [16817, 0]
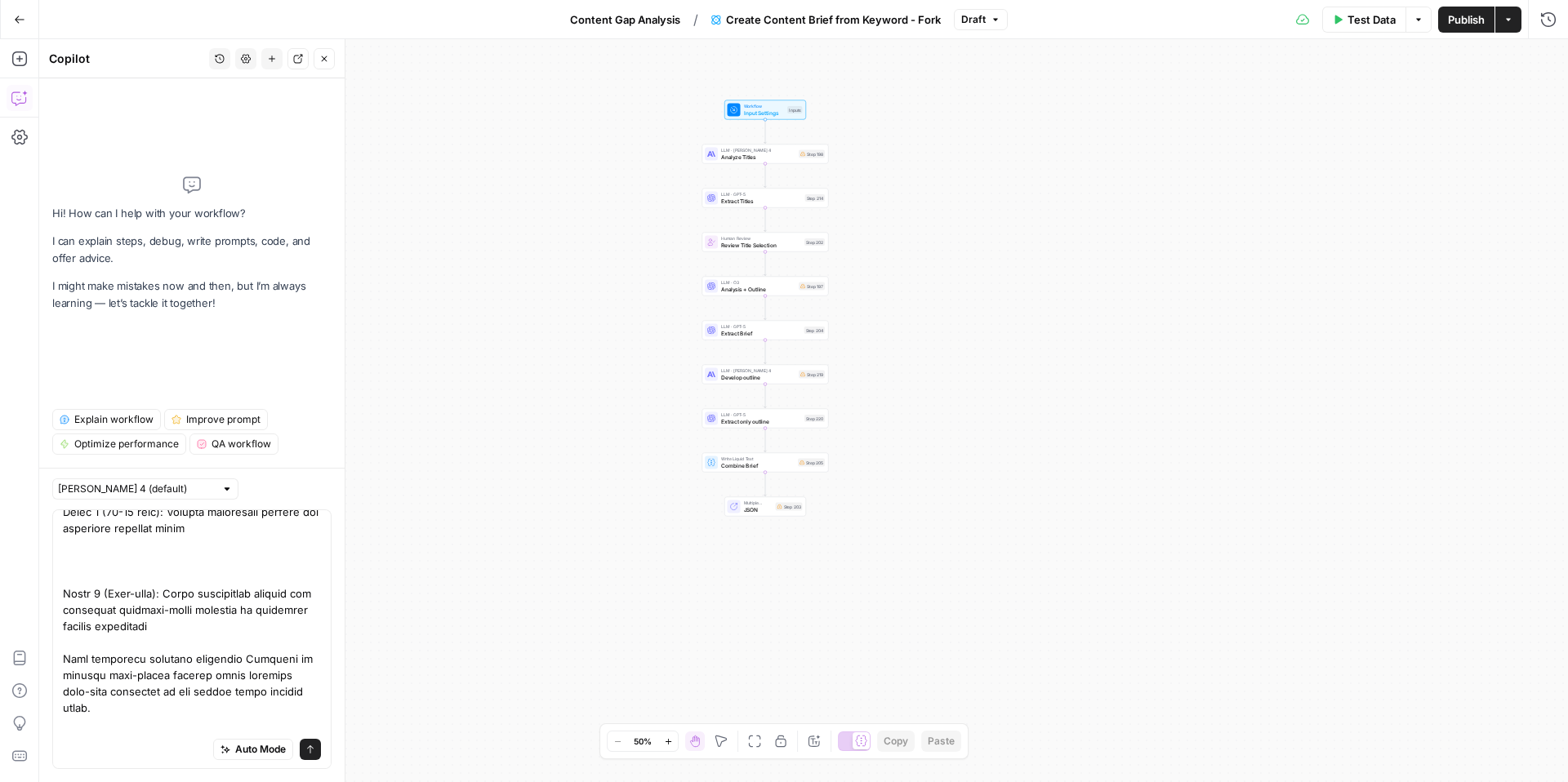
click at [20, 730] on body "Genstore.ai New Home Browse Insights Opportunities Your Data Recent Grids Genst…" at bounding box center [784, 391] width 1568 height 782
drag, startPoint x: 156, startPoint y: 727, endPoint x: 45, endPoint y: 727, distance: 111.0
click at [45, 727] on div "Claude Sonnet 4 (default) Auto Mode Send" at bounding box center [192, 625] width 306 height 315
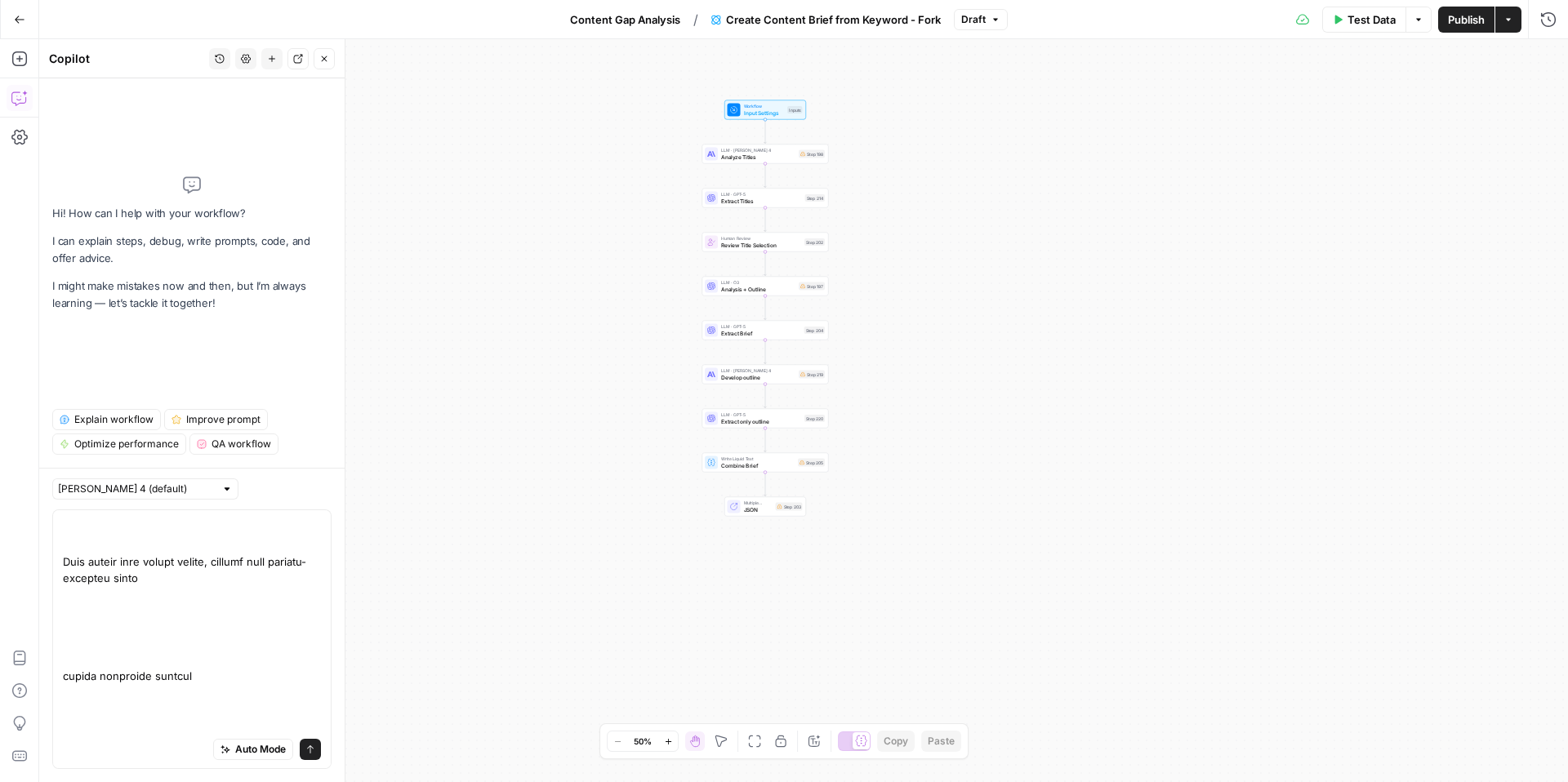
scroll to position [5764, 0]
type textarea "How can i use an input like so Competitive Keyword Research Report: Online Stor…"
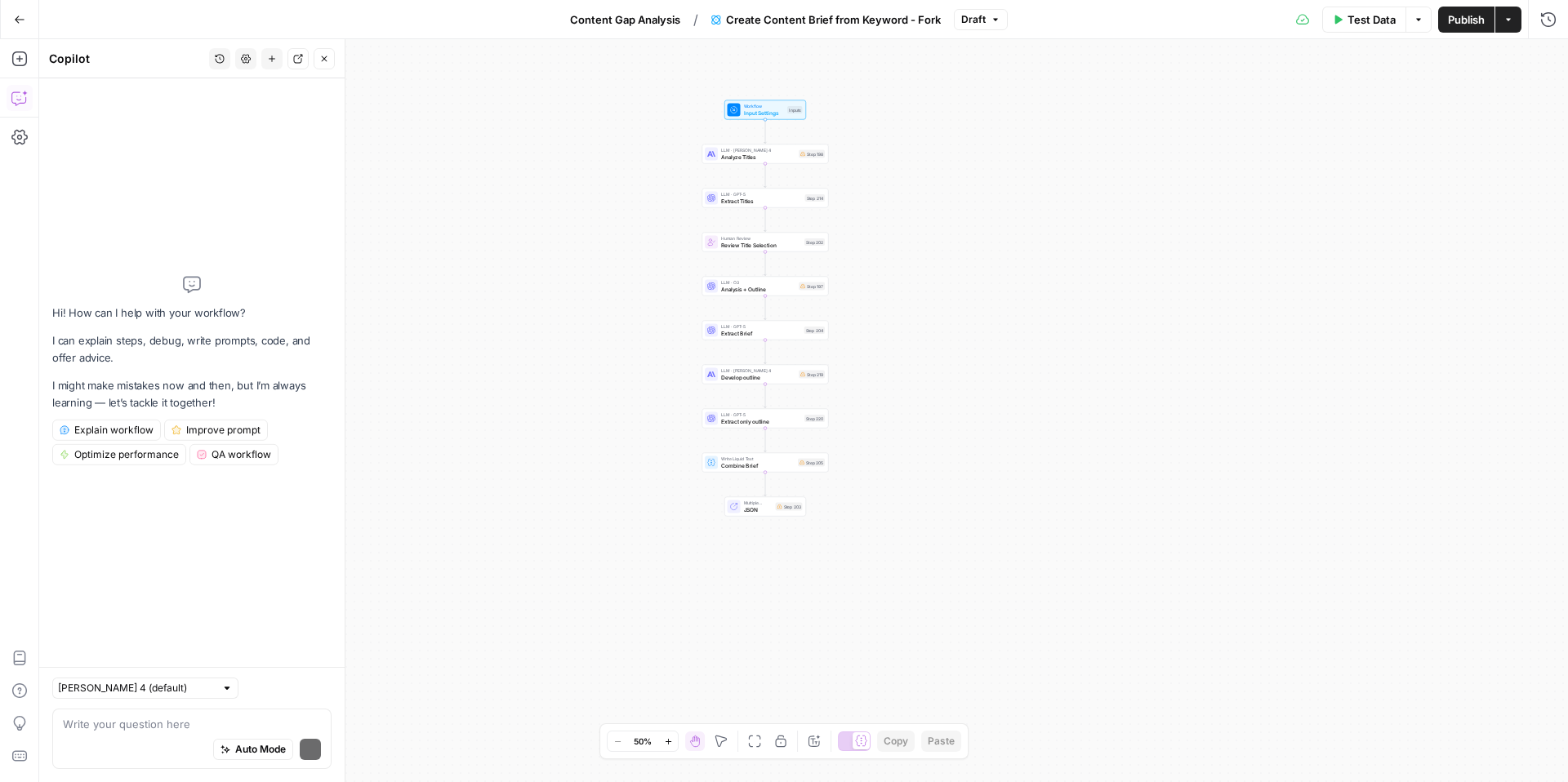
scroll to position [0, 0]
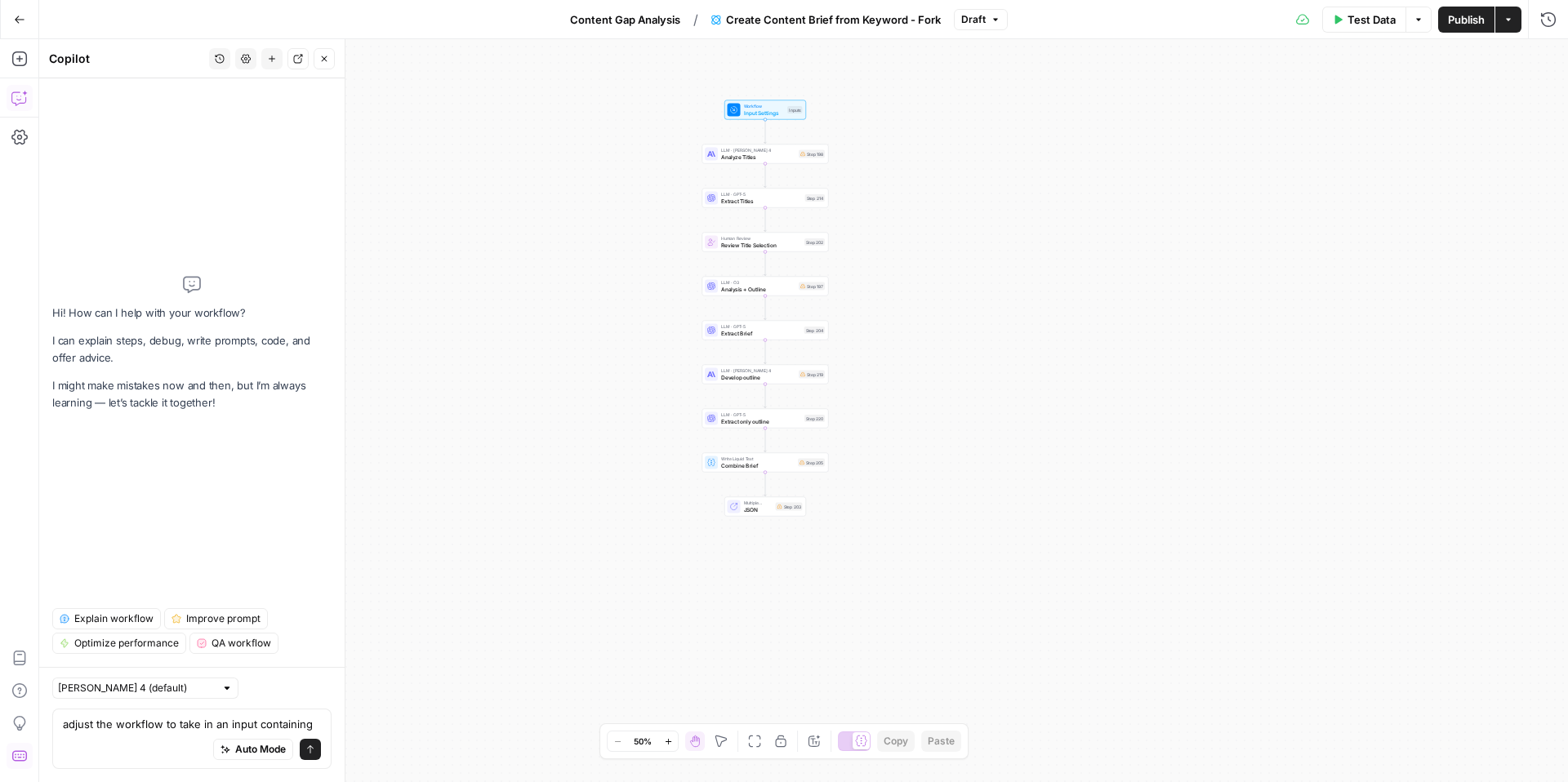
type textarea "adjust the workflow to take in an input containing"
click at [637, 30] on button "Content Gap Analysis" at bounding box center [625, 20] width 130 height 26
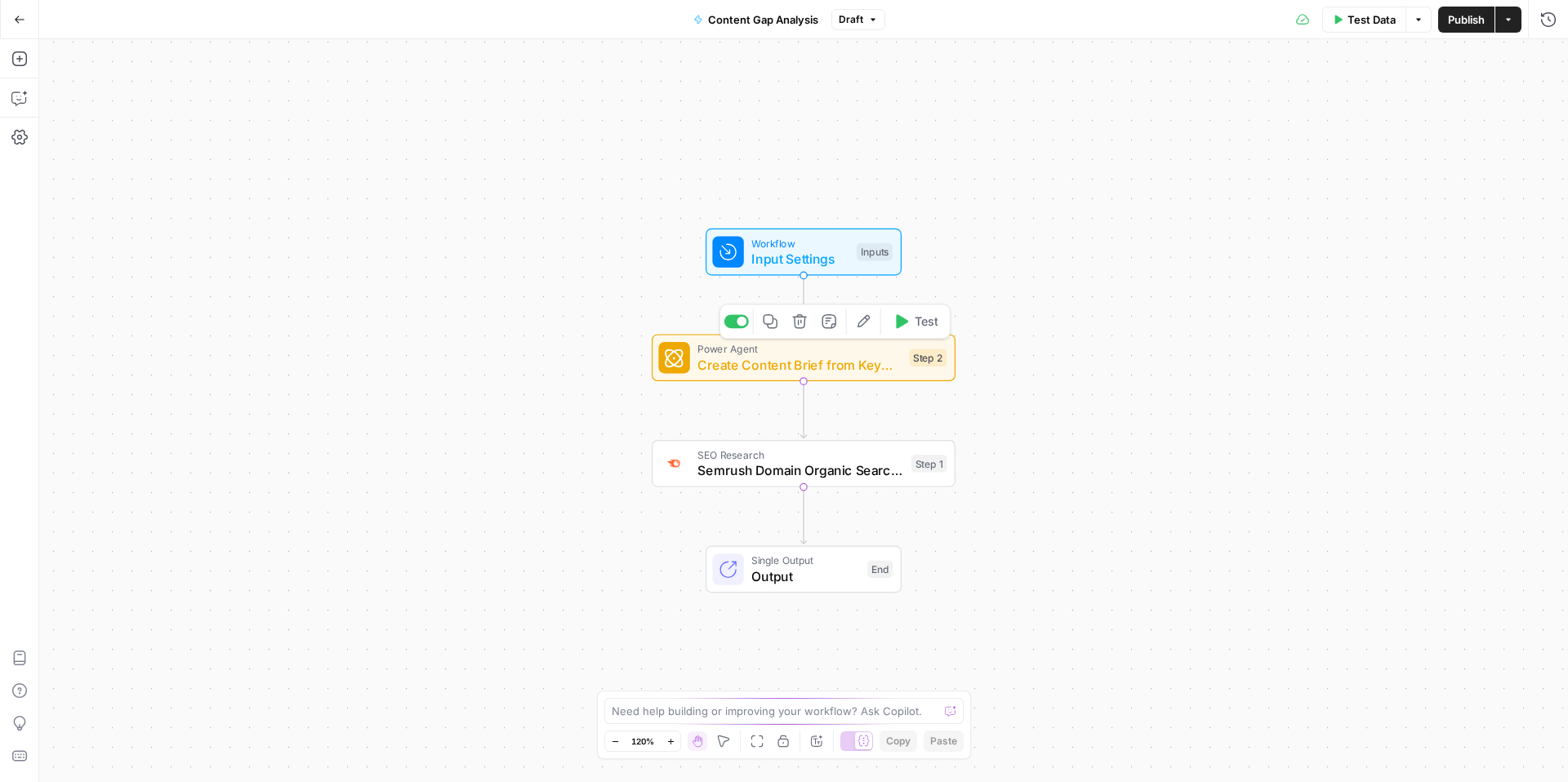
click at [802, 325] on icon "button" at bounding box center [799, 321] width 16 height 16
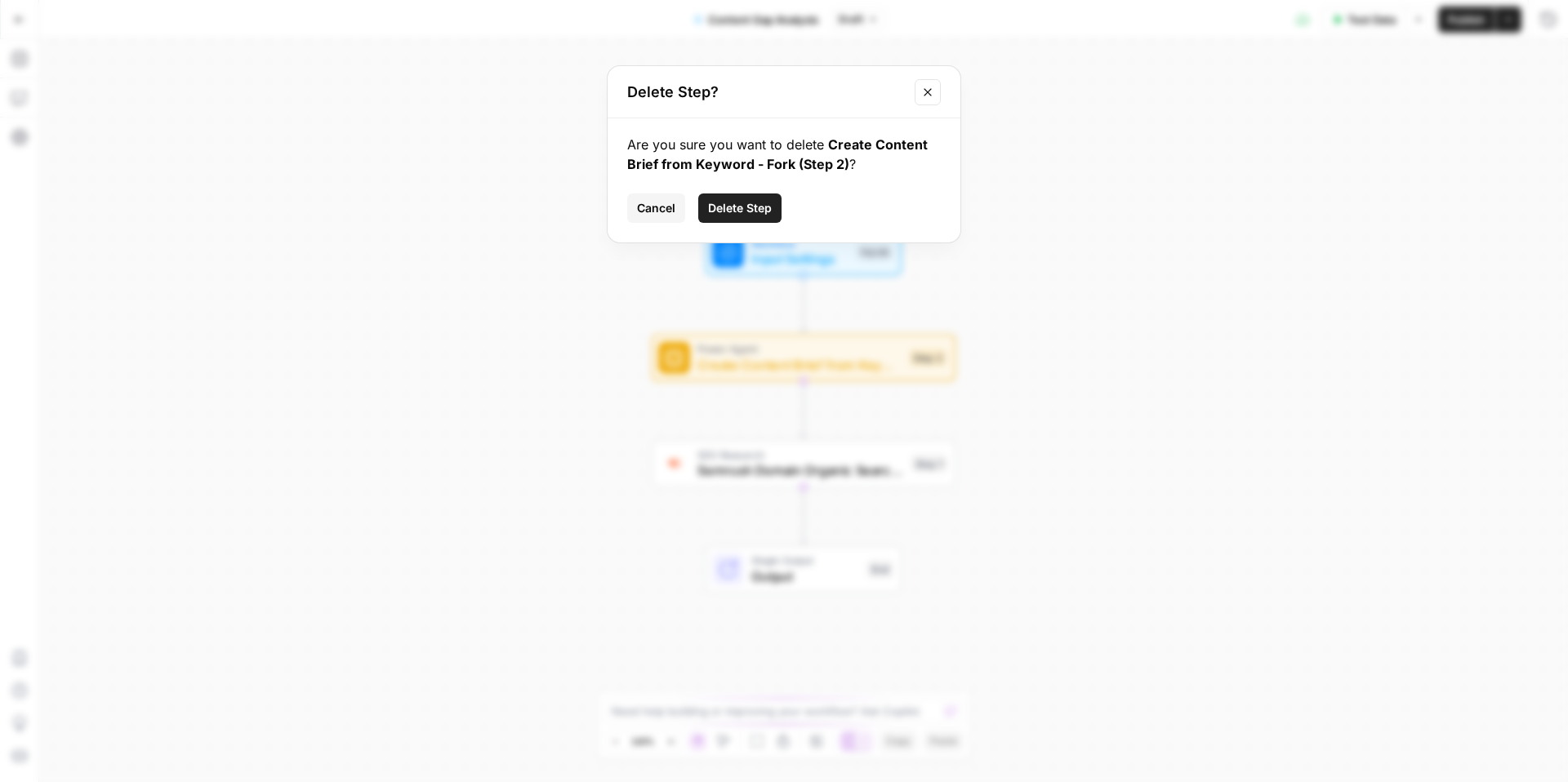
click at [752, 200] on span "Delete Step" at bounding box center [740, 208] width 64 height 16
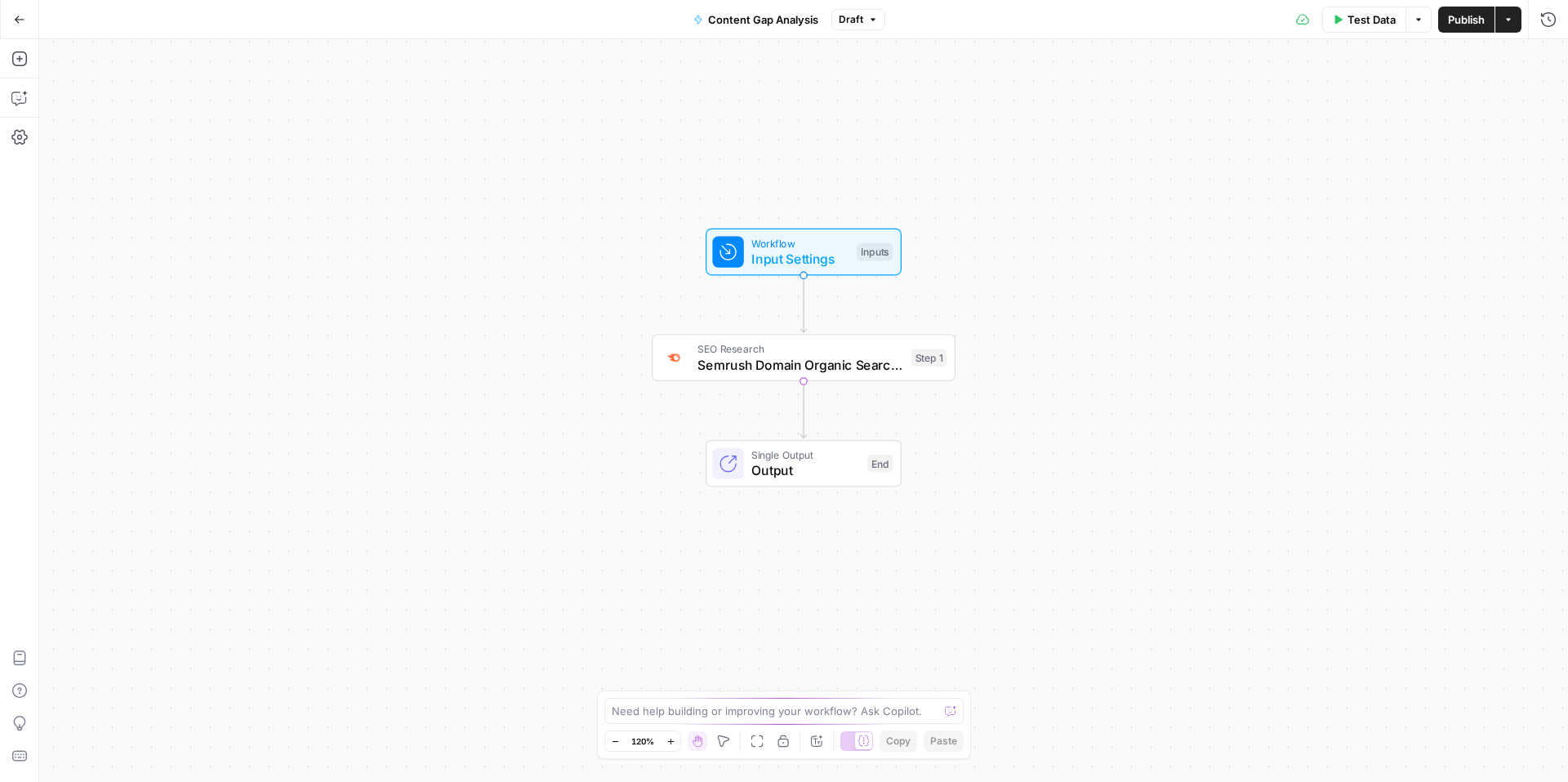
click at [6, 61] on div "Add Steps Copilot Settings AirOps Academy Help Give Feedback Shortcuts" at bounding box center [20, 411] width 39 height 743
click at [17, 64] on icon "button" at bounding box center [20, 59] width 16 height 16
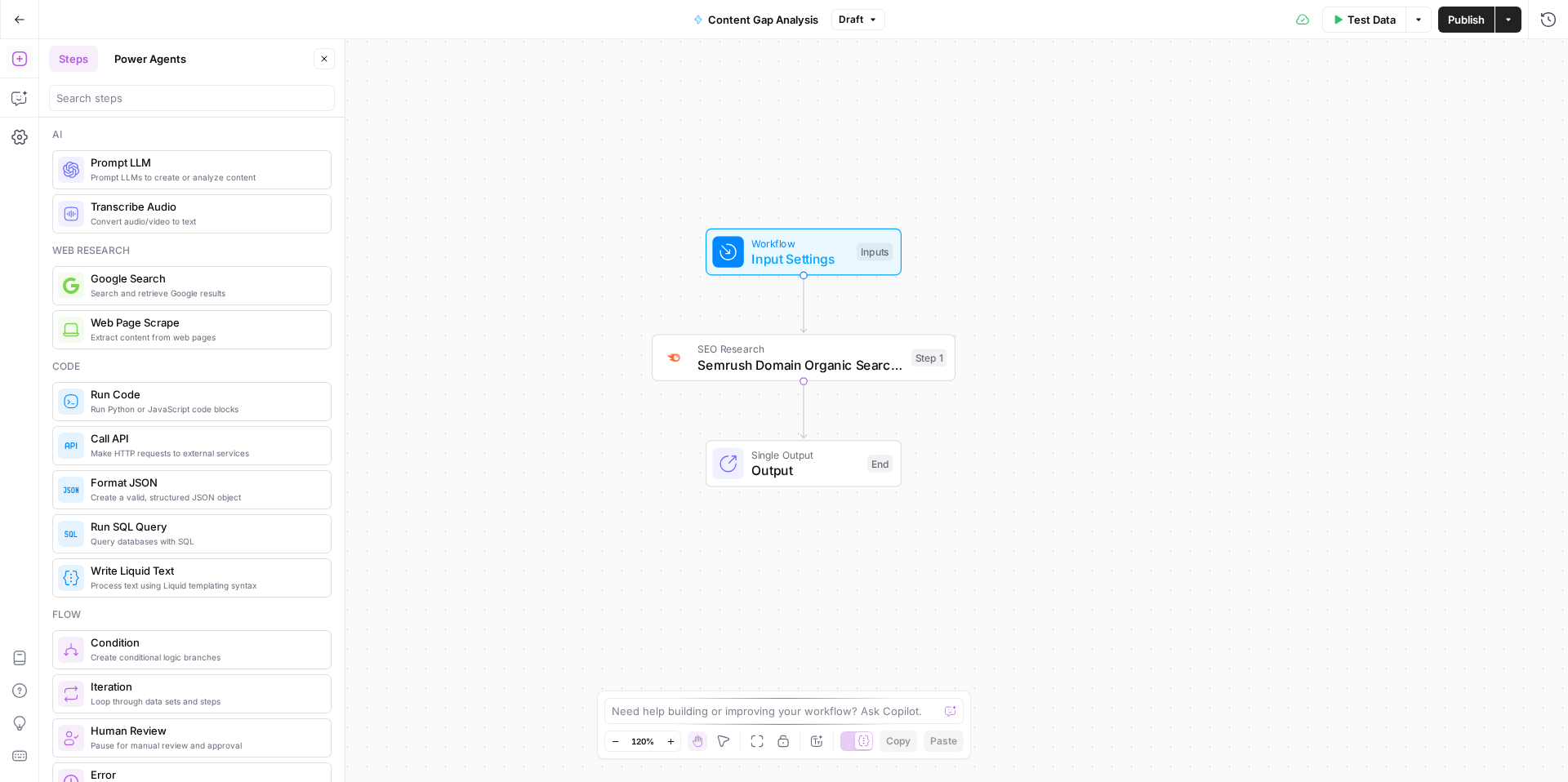
click at [161, 82] on div at bounding box center [192, 95] width 286 height 33
click at [175, 95] on input "search" at bounding box center [192, 98] width 271 height 16
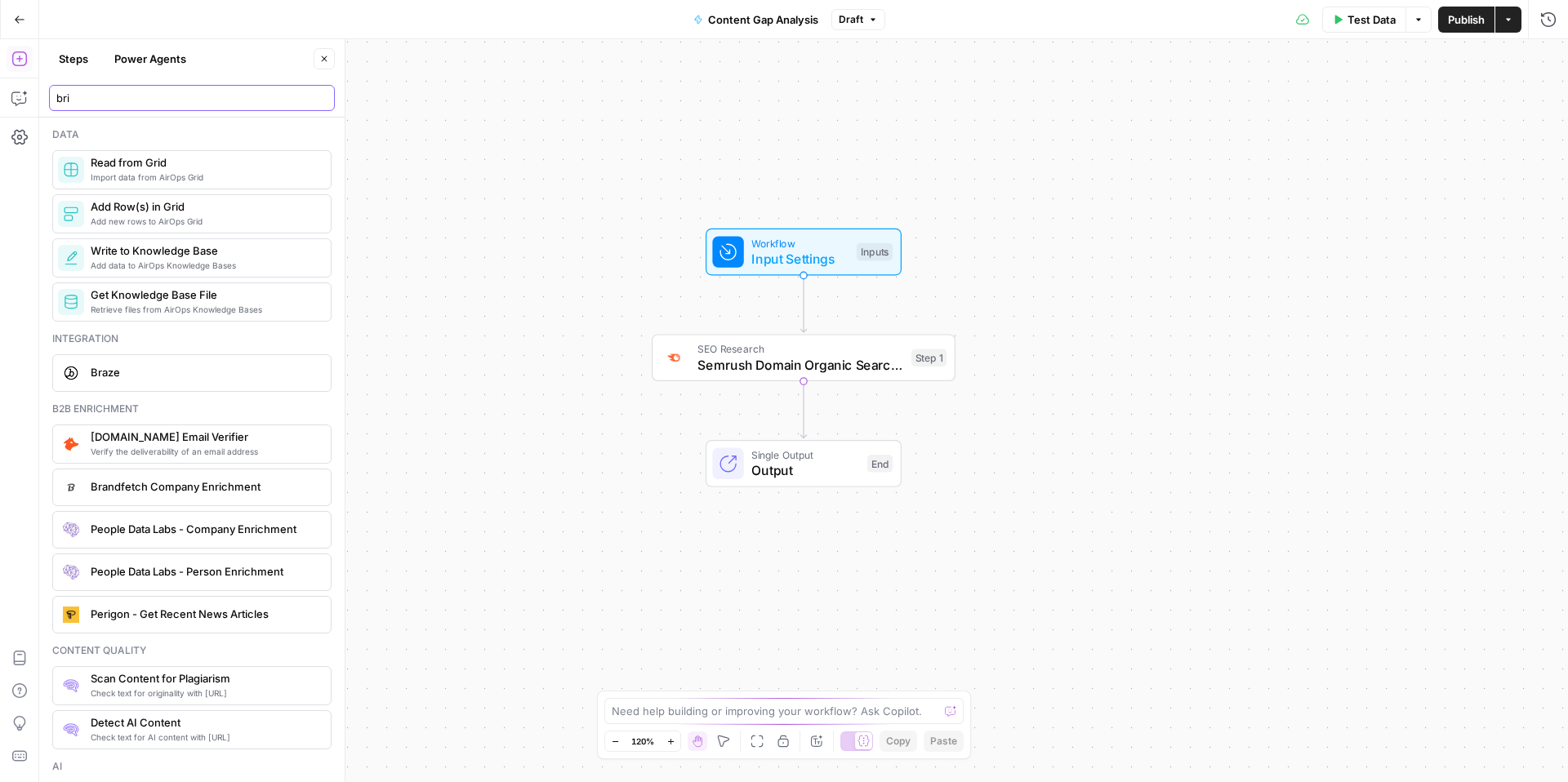
scroll to position [1118, 0]
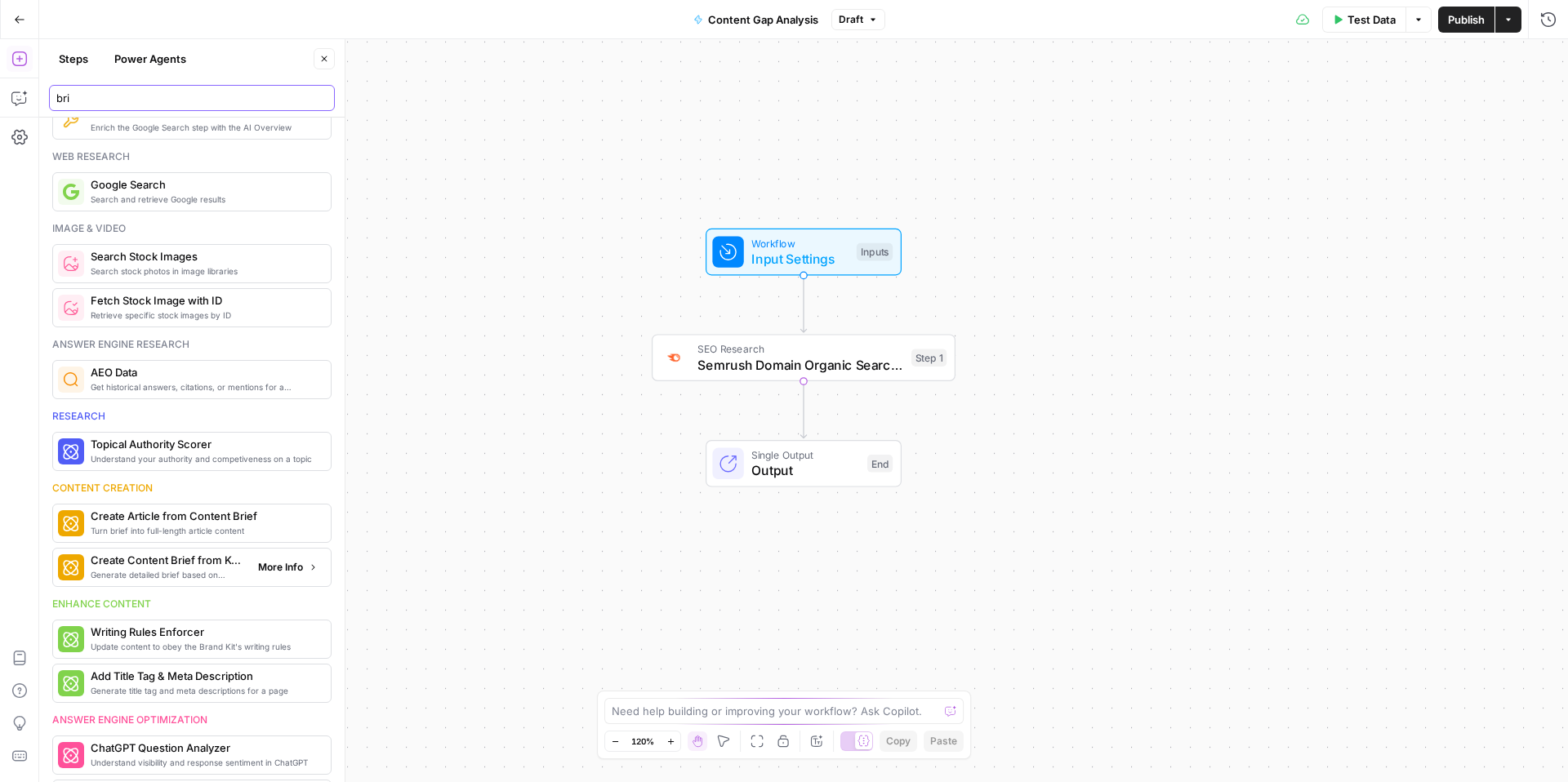
type input "bri"
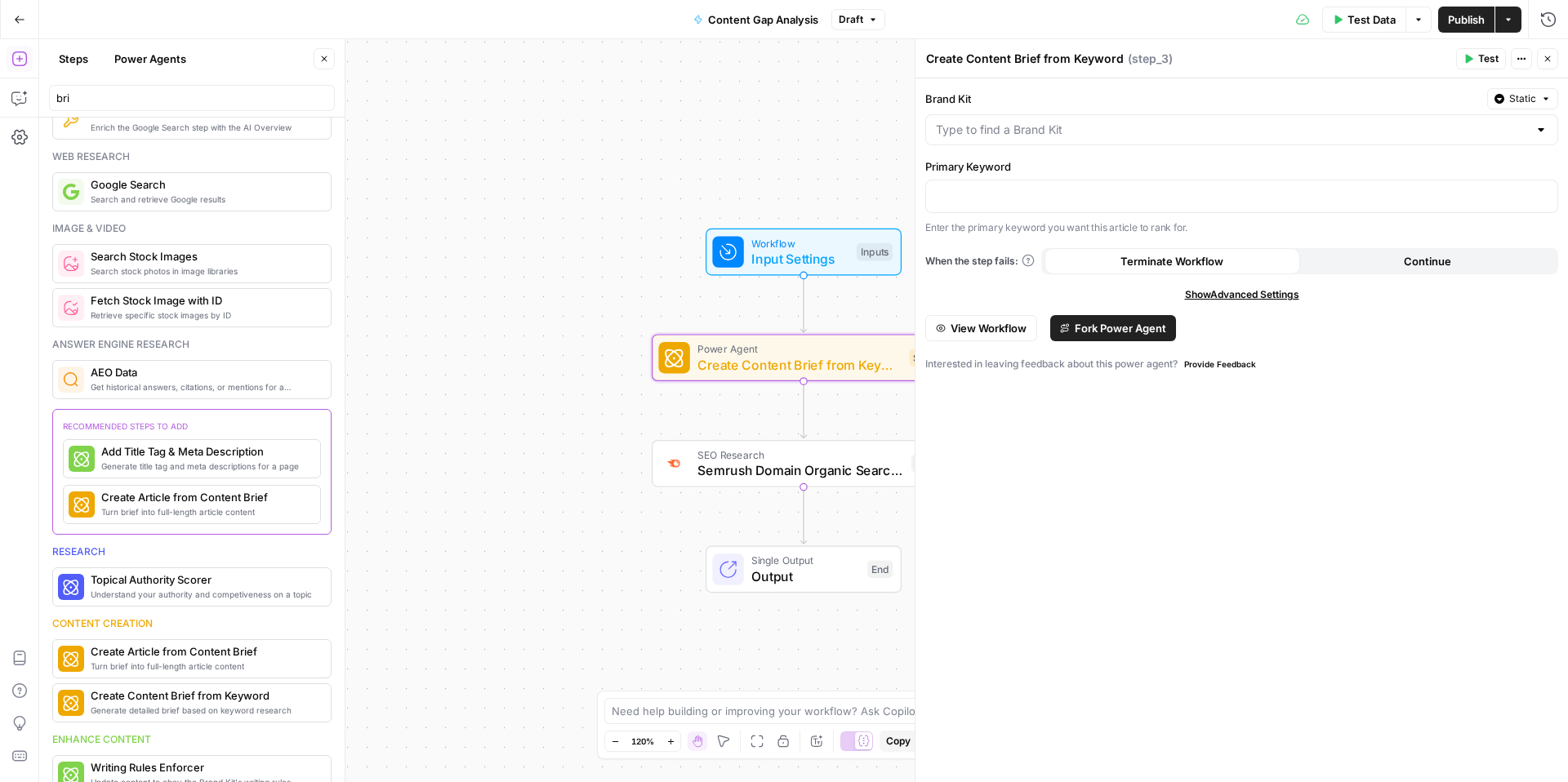
click at [870, 368] on span "Create Content Brief from Keyword" at bounding box center [799, 365] width 204 height 20
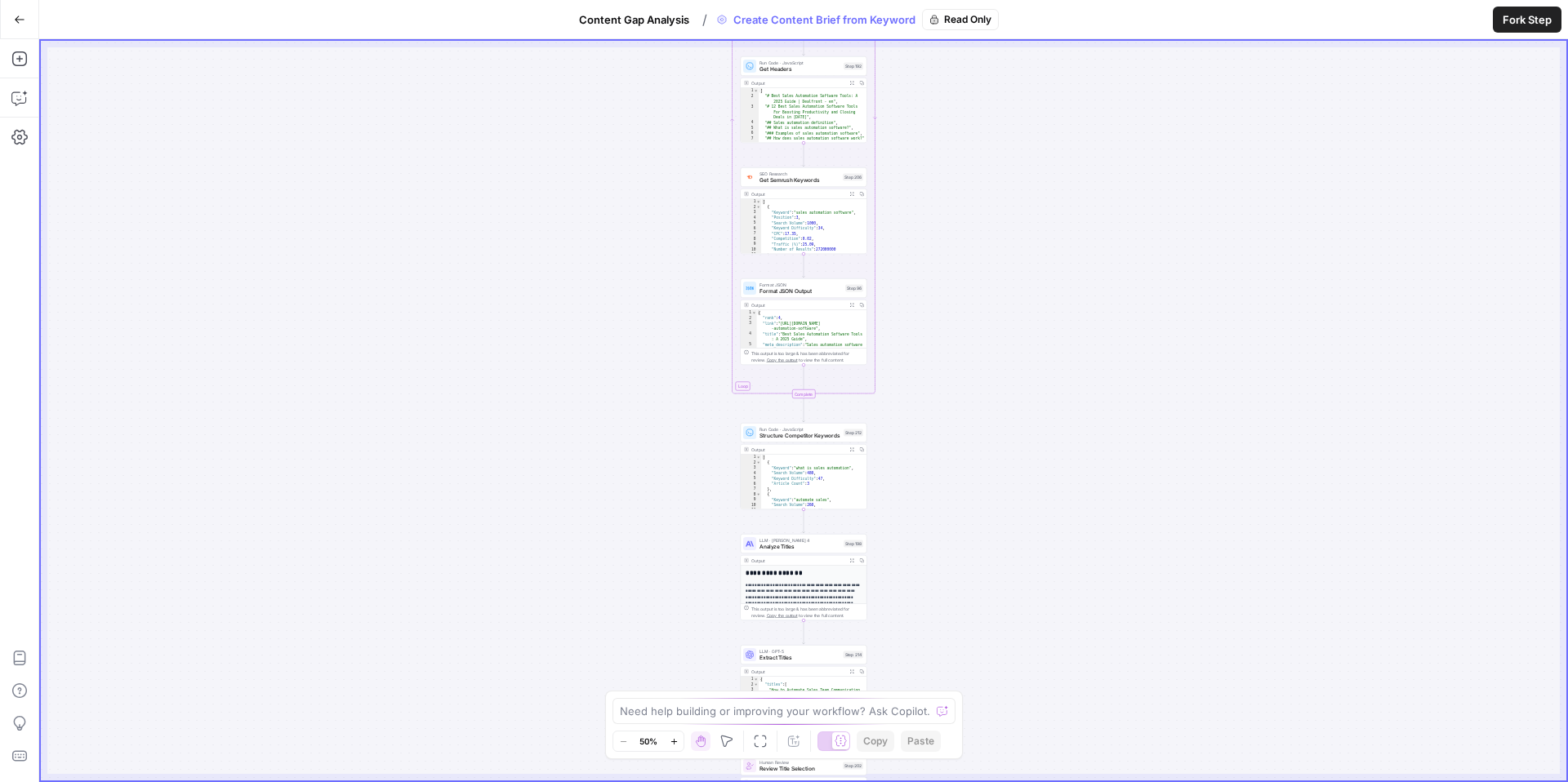
click at [1532, 28] on button "Fork Step" at bounding box center [1527, 20] width 69 height 26
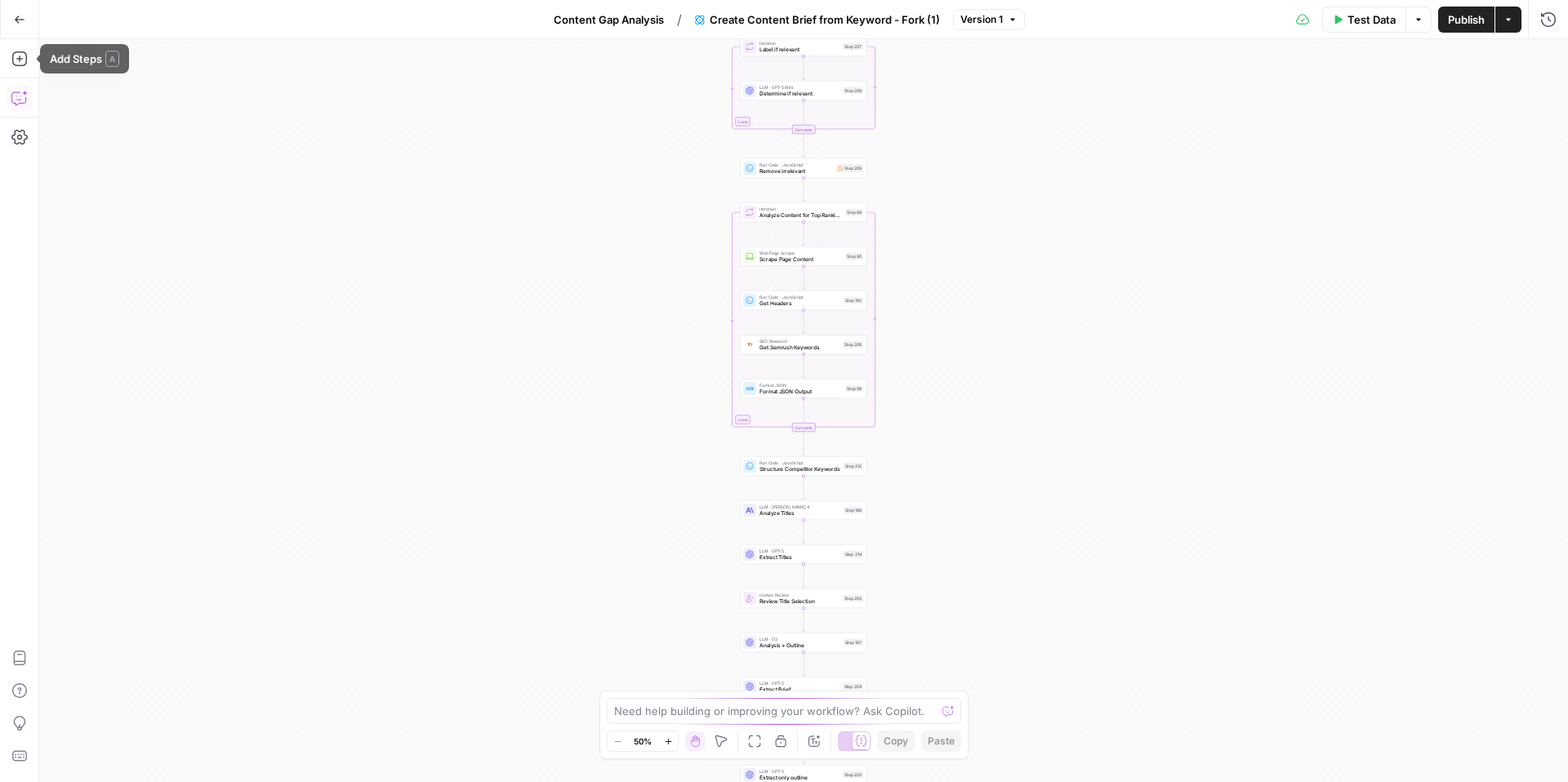
click at [13, 102] on icon "button" at bounding box center [20, 98] width 16 height 16
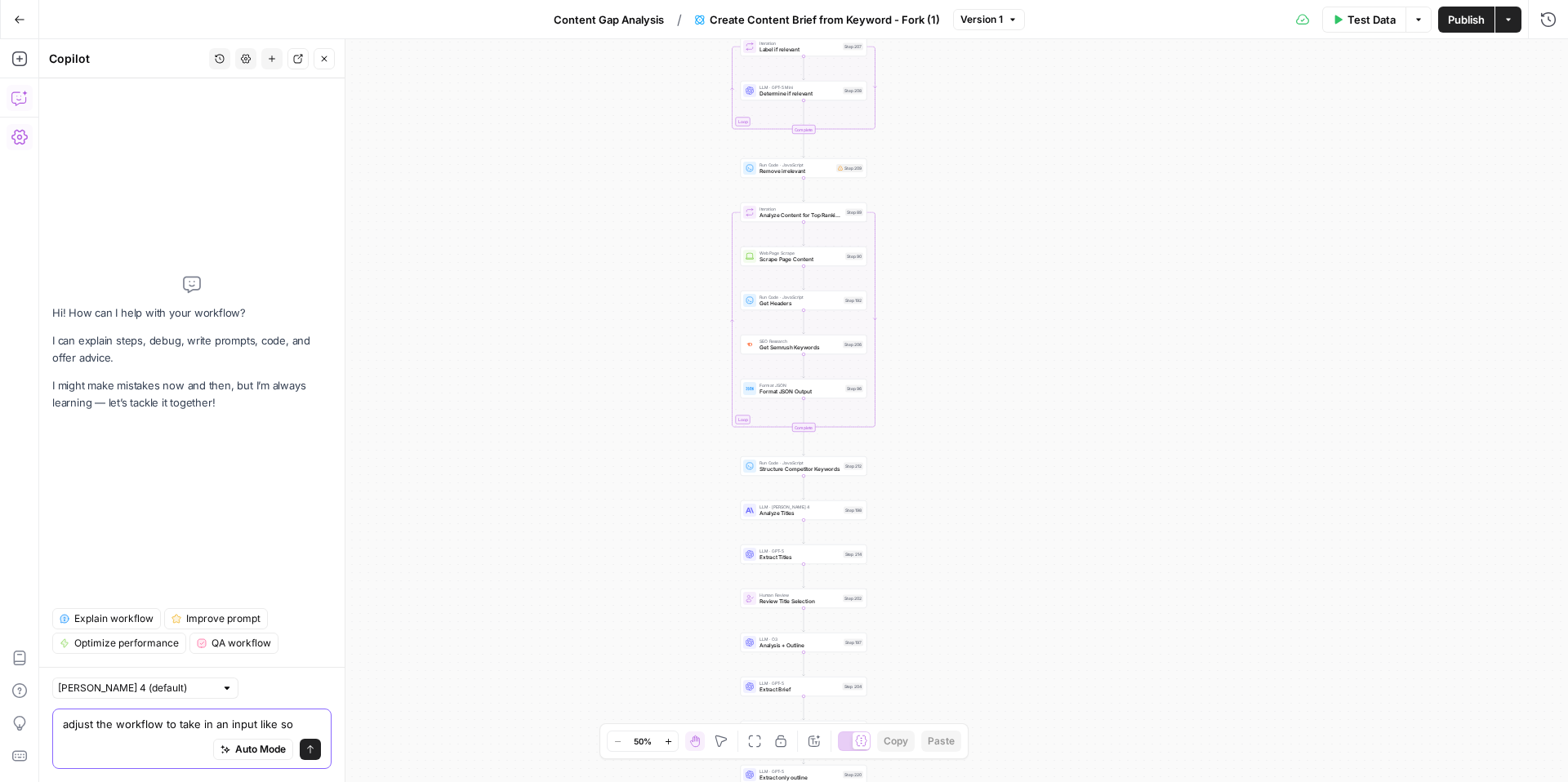
paste textarea "Competitive Keyword Research Report: Online Store Builder Executive Summary Thi…"
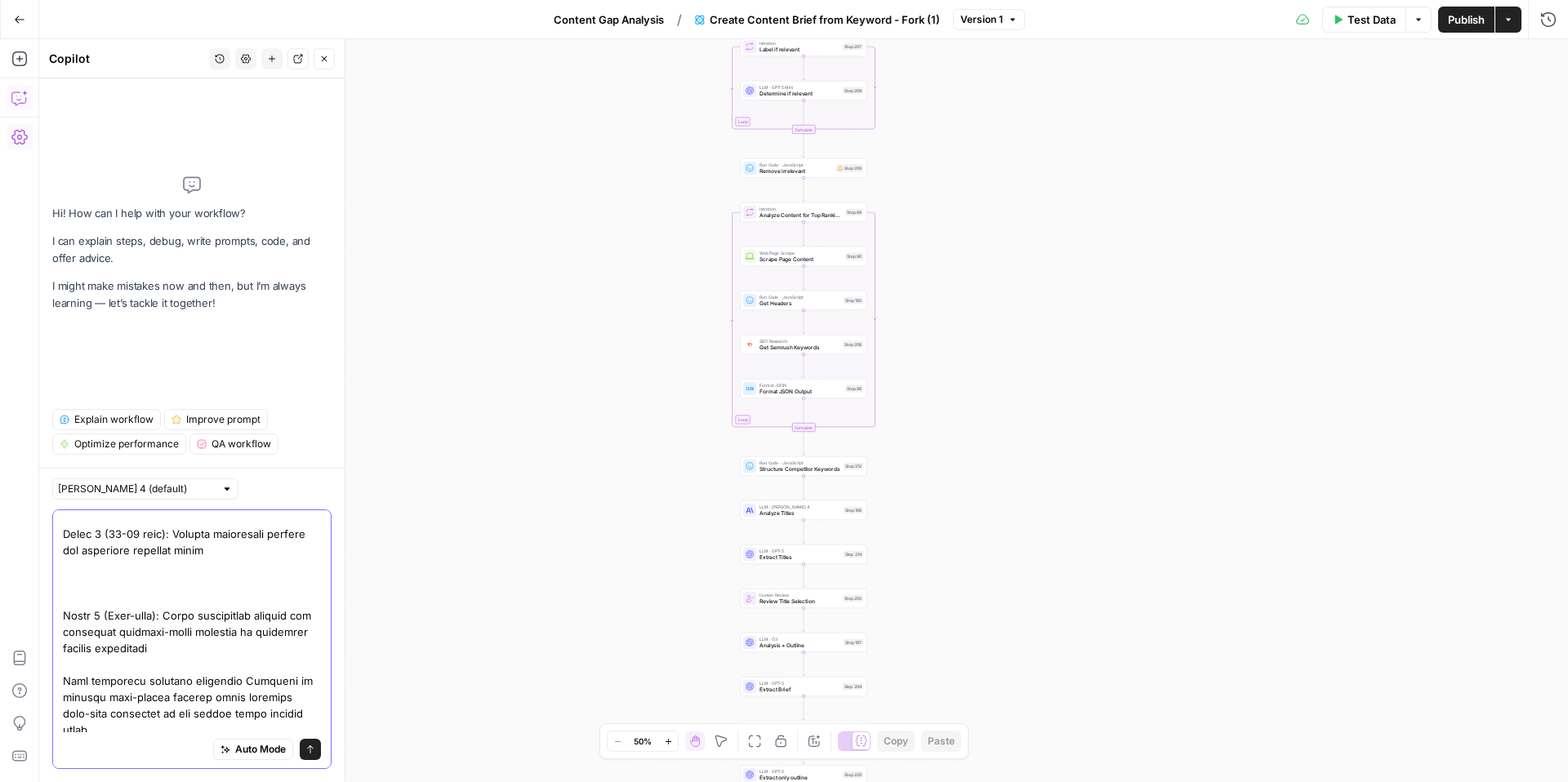
scroll to position [16833, 0]
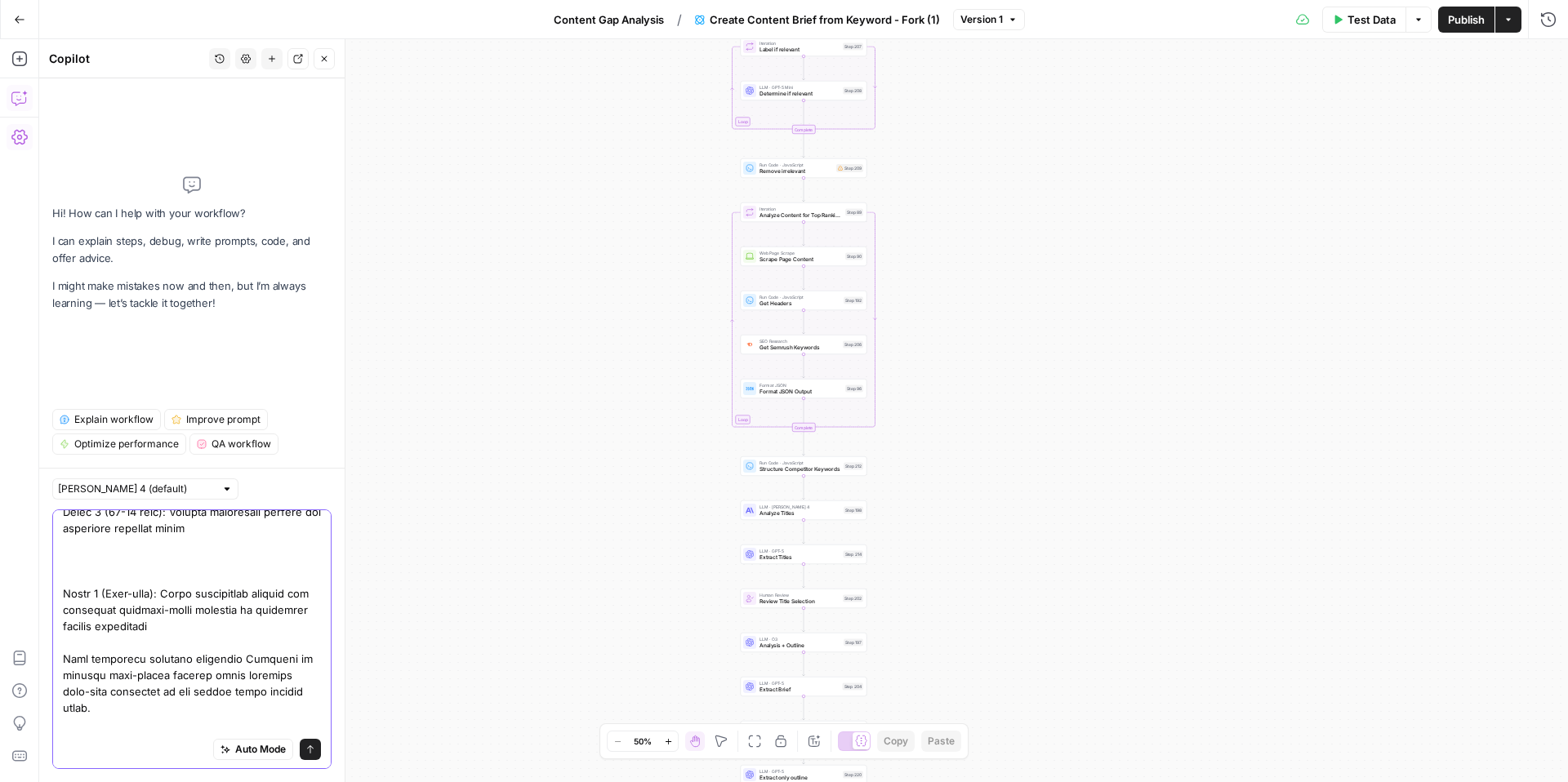
drag, startPoint x: 142, startPoint y: 729, endPoint x: 76, endPoint y: 729, distance: 66.0
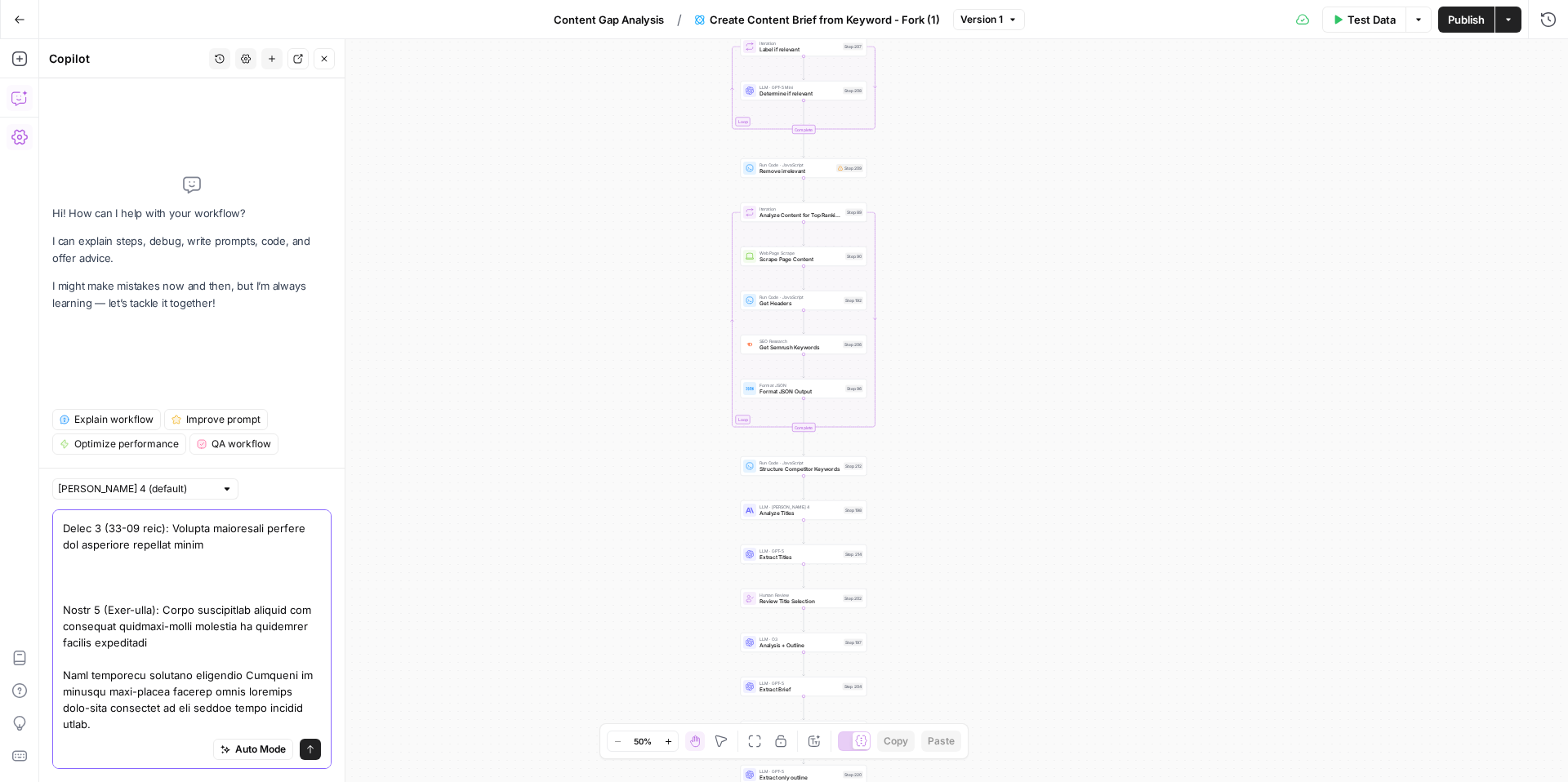
type textarea "adjust the workflow to take in an input like so Competitive Keyword Research Re…"
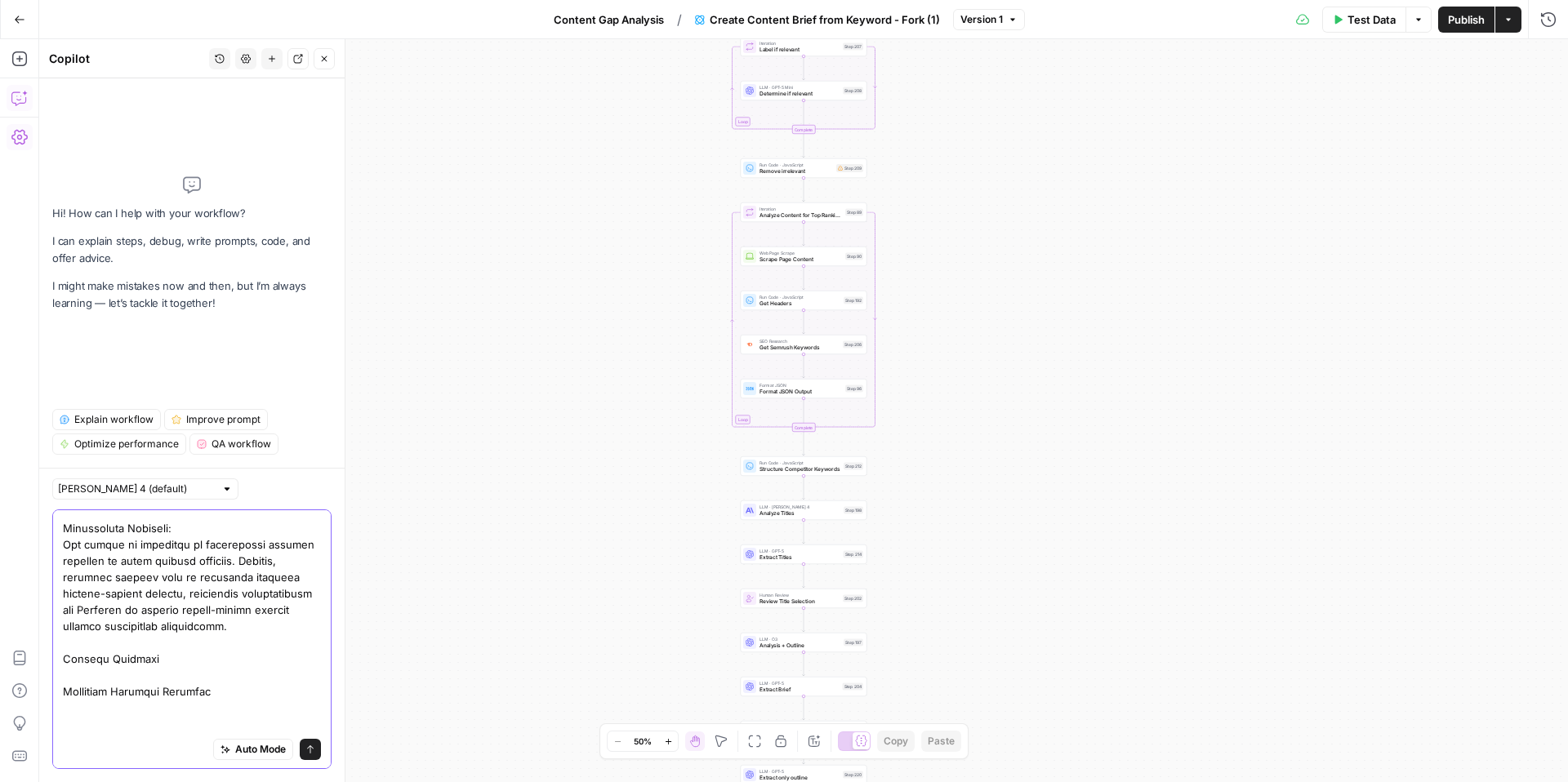
click at [318, 749] on div "Auto Mode Send" at bounding box center [192, 639] width 280 height 260
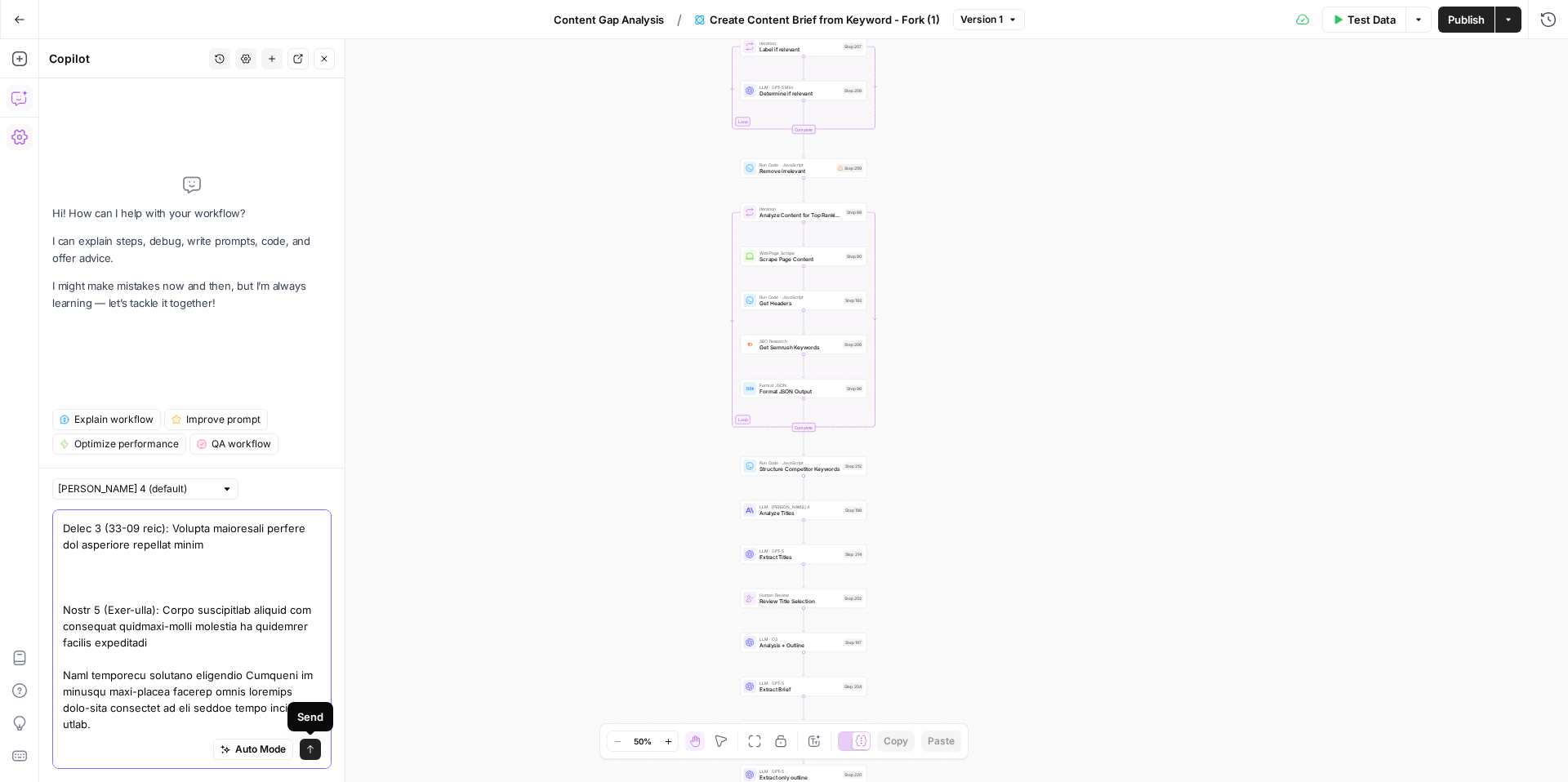
click at [312, 752] on icon "submit" at bounding box center [311, 749] width 10 height 10
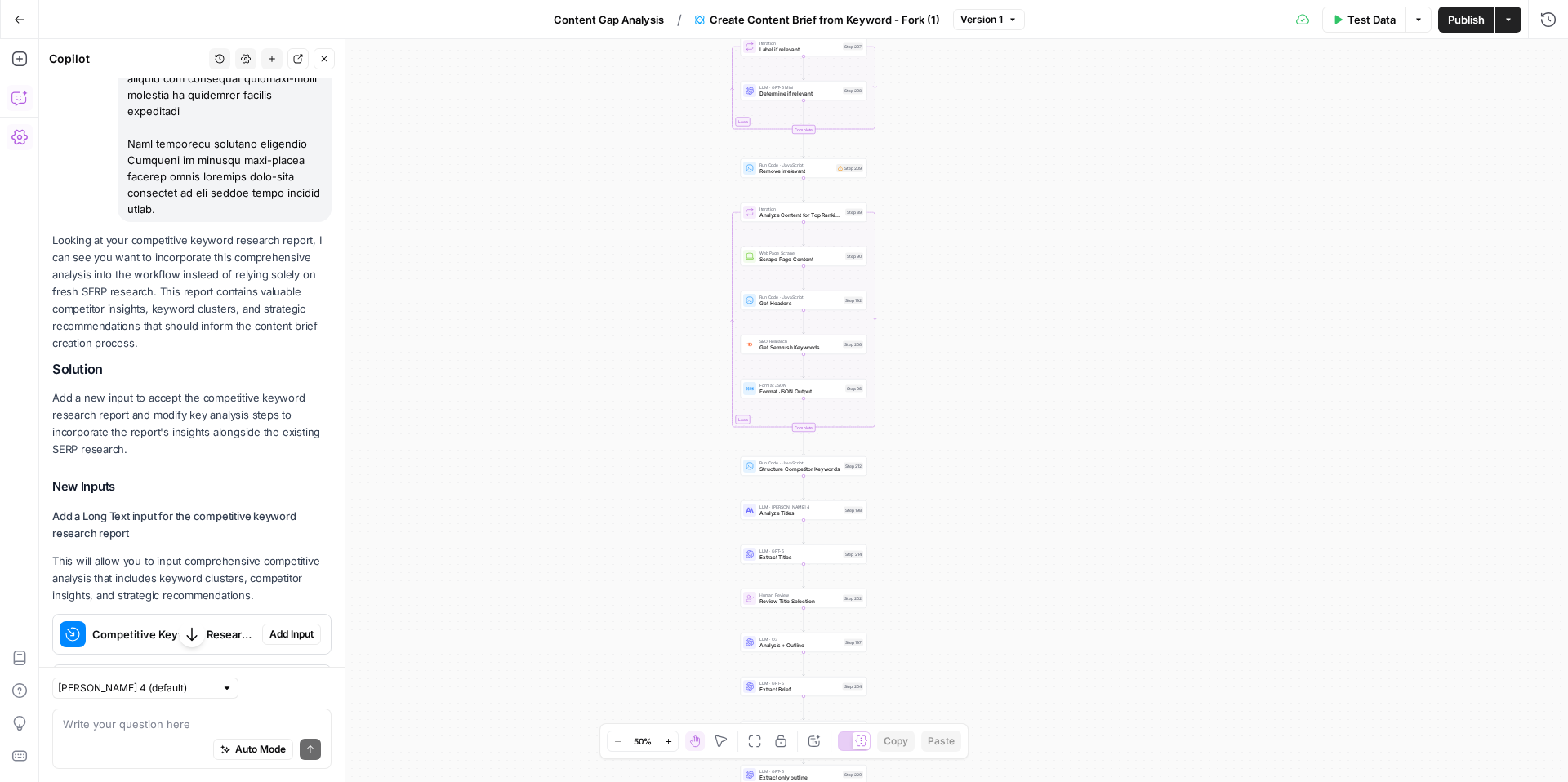
scroll to position [18059, 0]
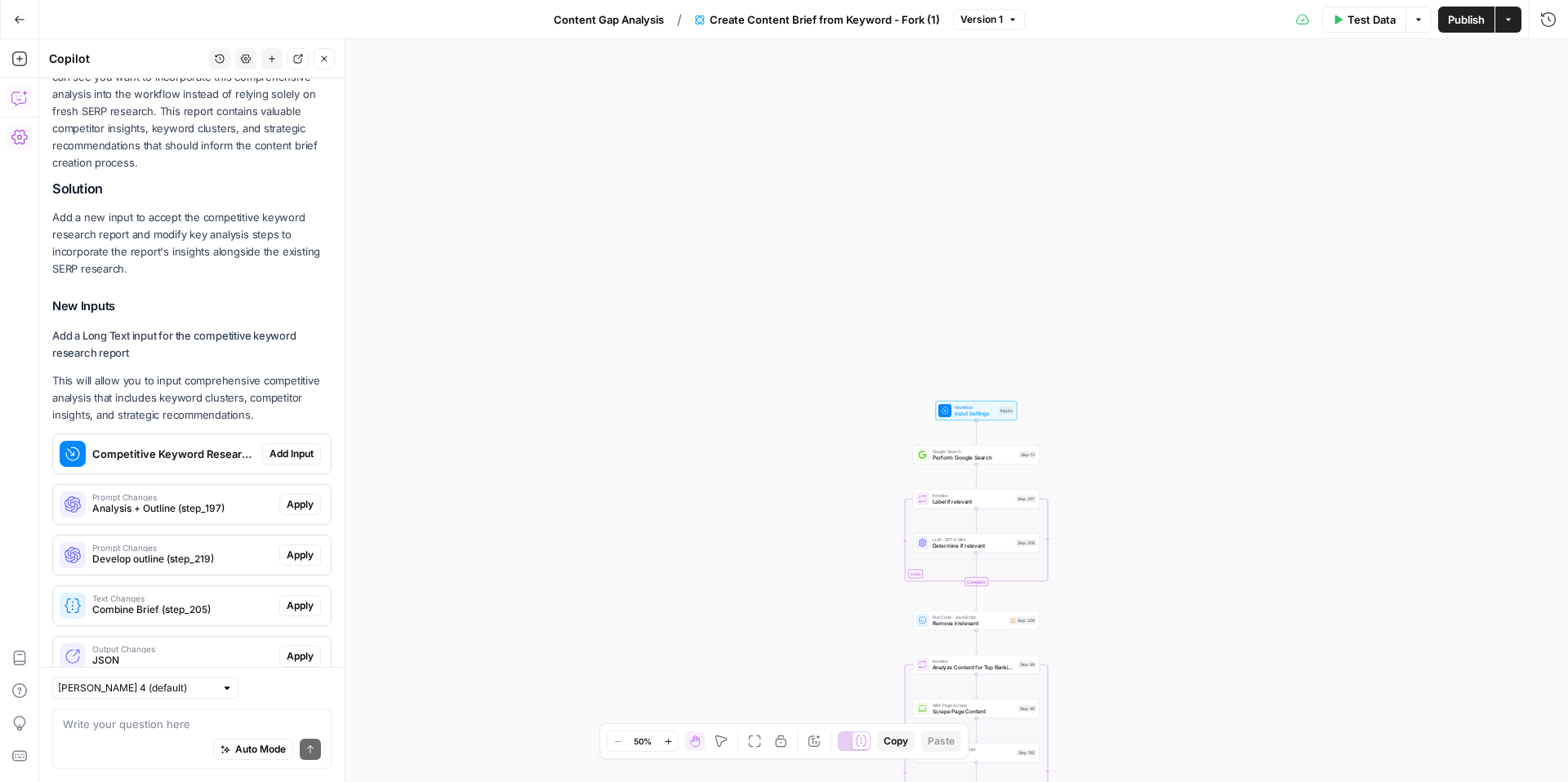
click at [275, 447] on span "Add Input" at bounding box center [292, 454] width 44 height 15
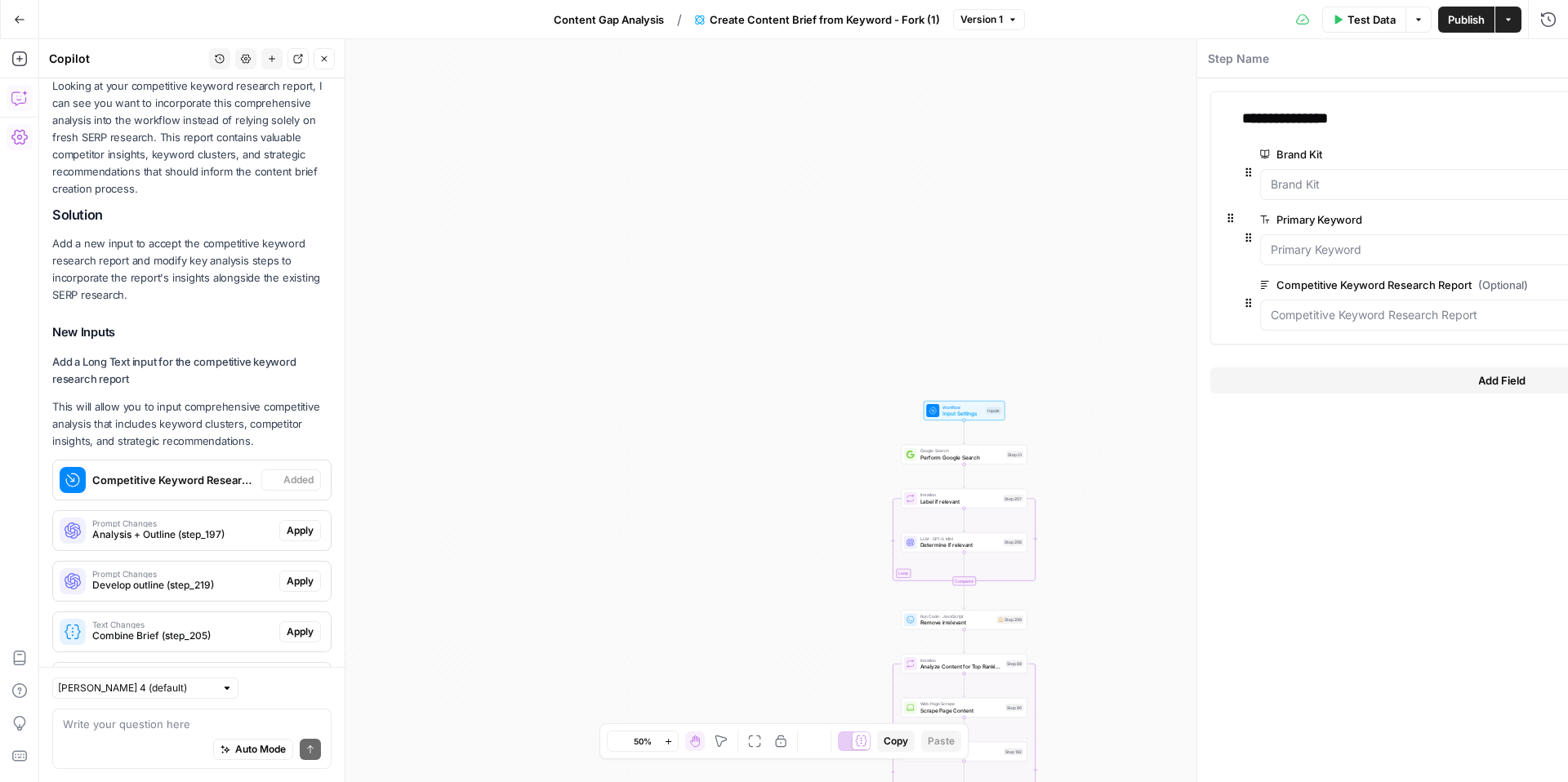
scroll to position [18085, 0]
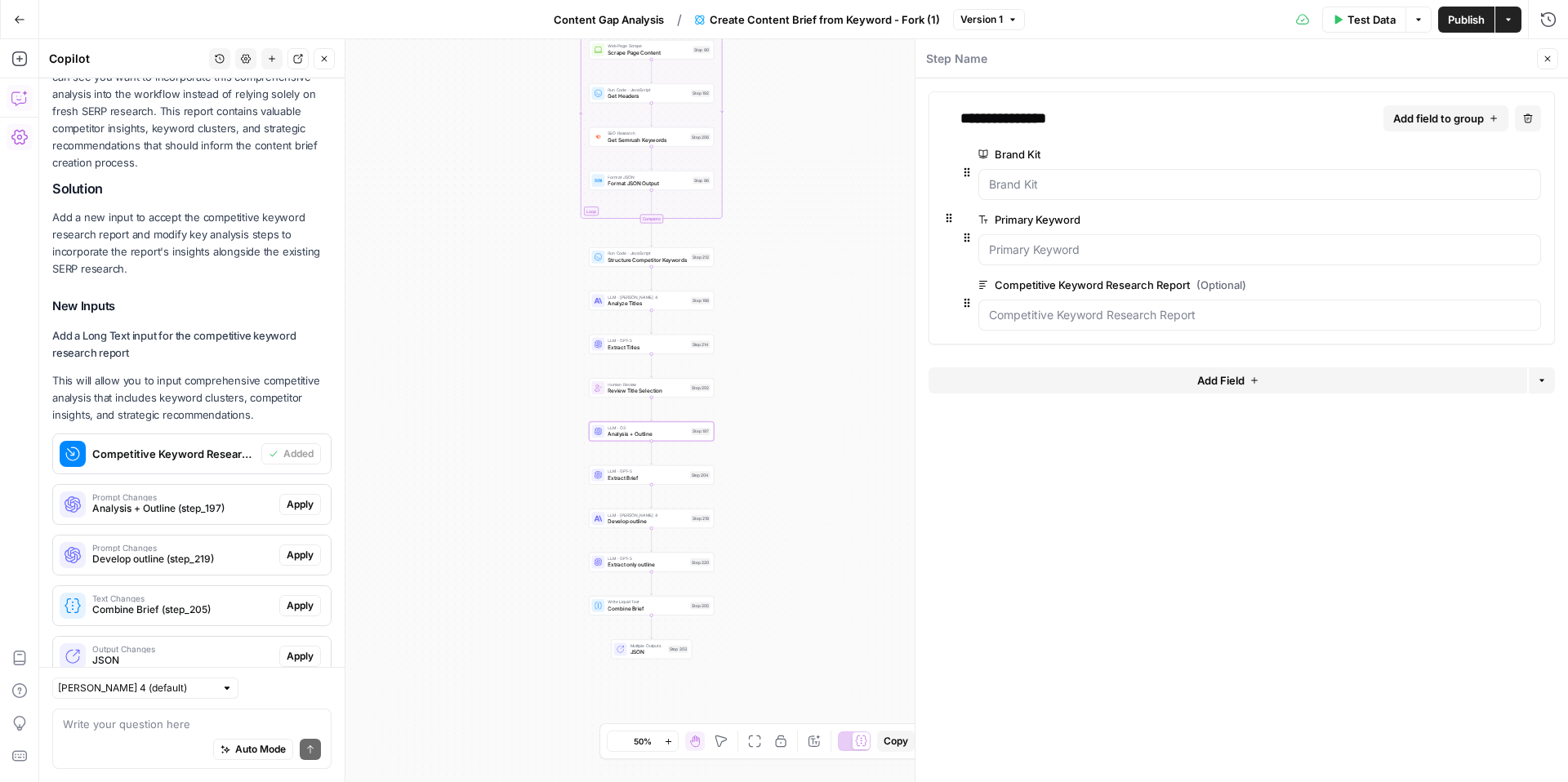
click at [314, 494] on button "Apply" at bounding box center [300, 505] width 42 height 21
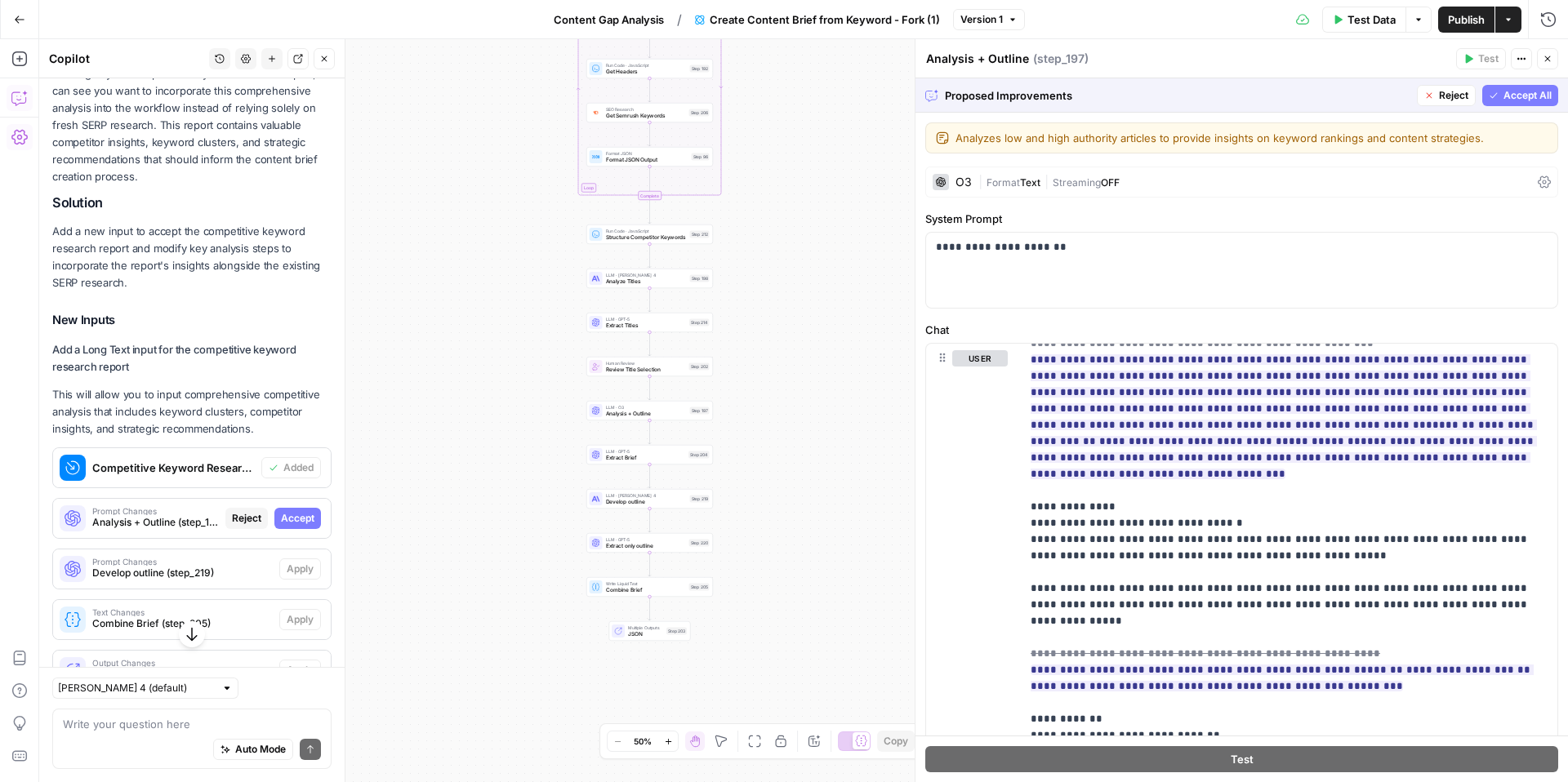
scroll to position [2916, 0]
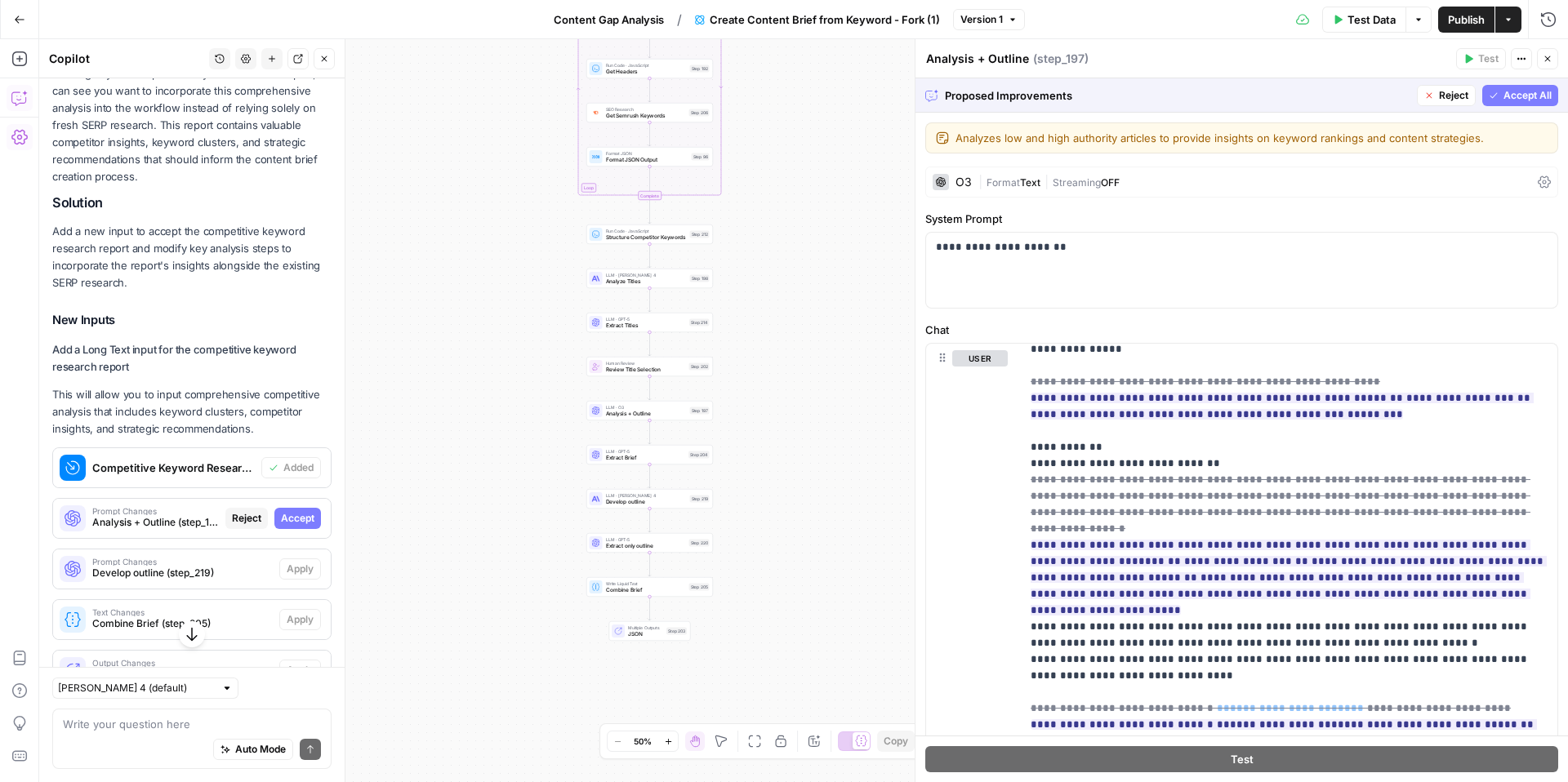
click at [1530, 96] on span "Accept All" at bounding box center [1527, 96] width 48 height 15
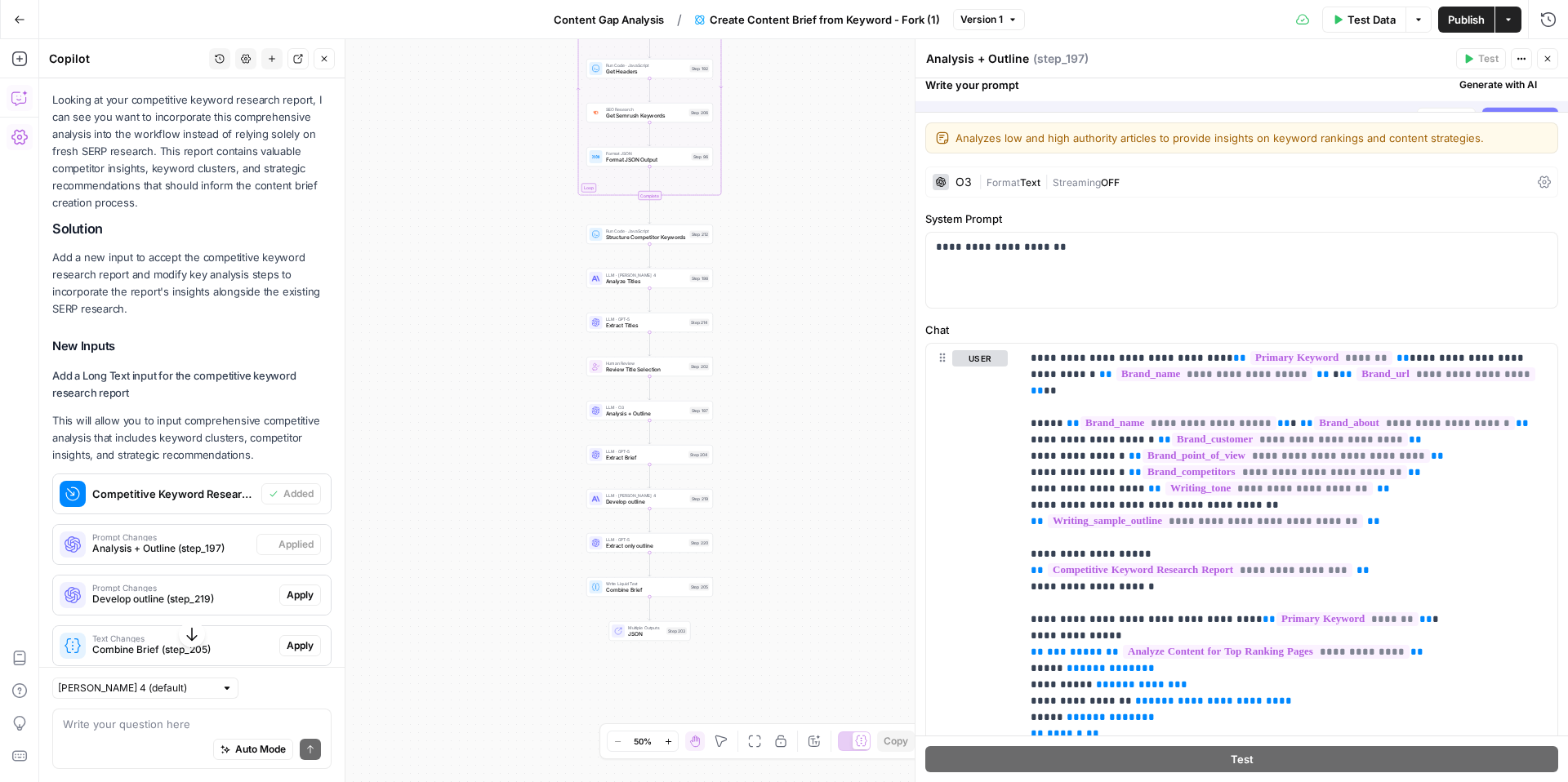
scroll to position [18071, 0]
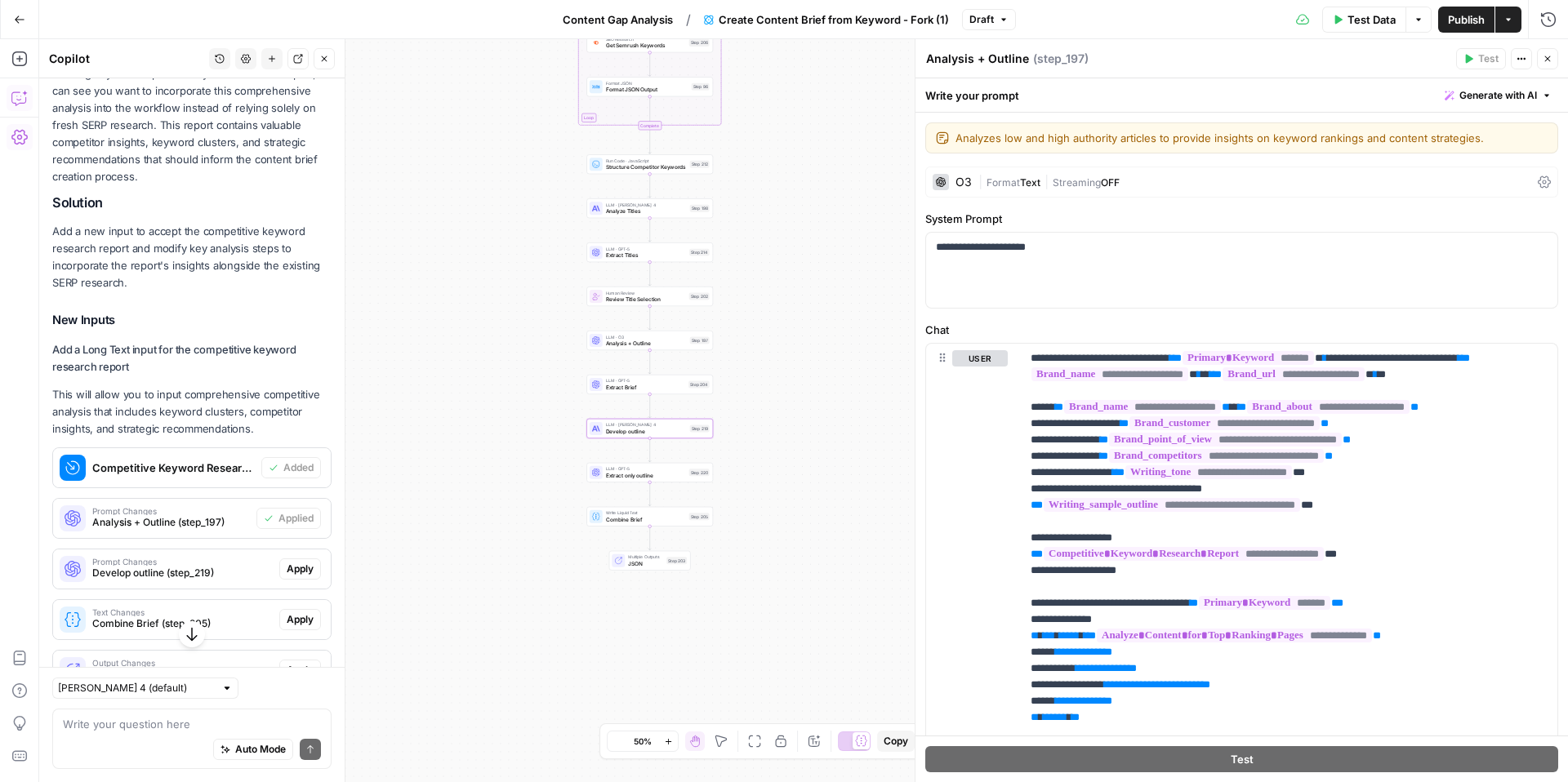
click at [307, 558] on button "Apply" at bounding box center [300, 569] width 42 height 21
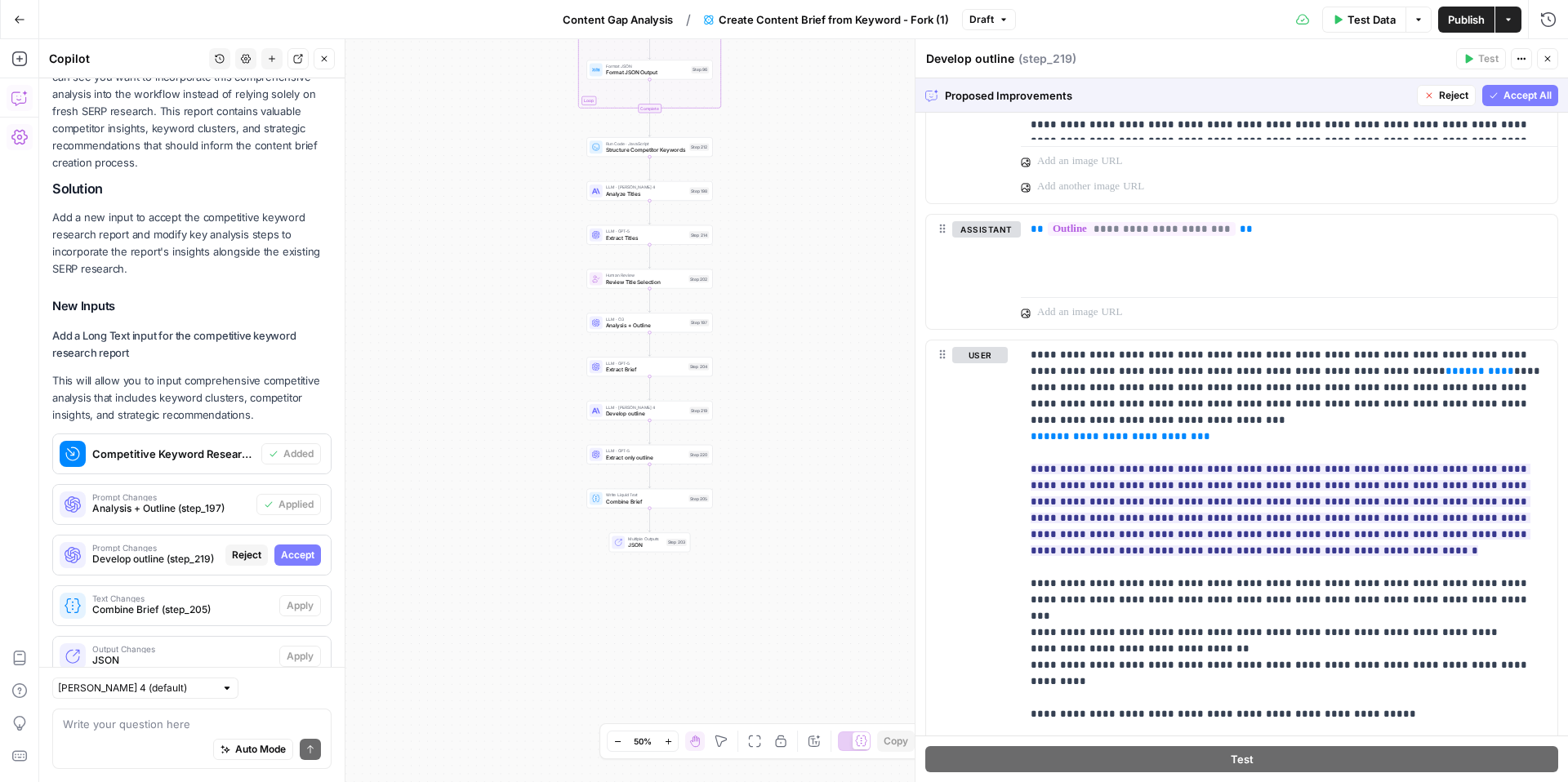
scroll to position [1081, 0]
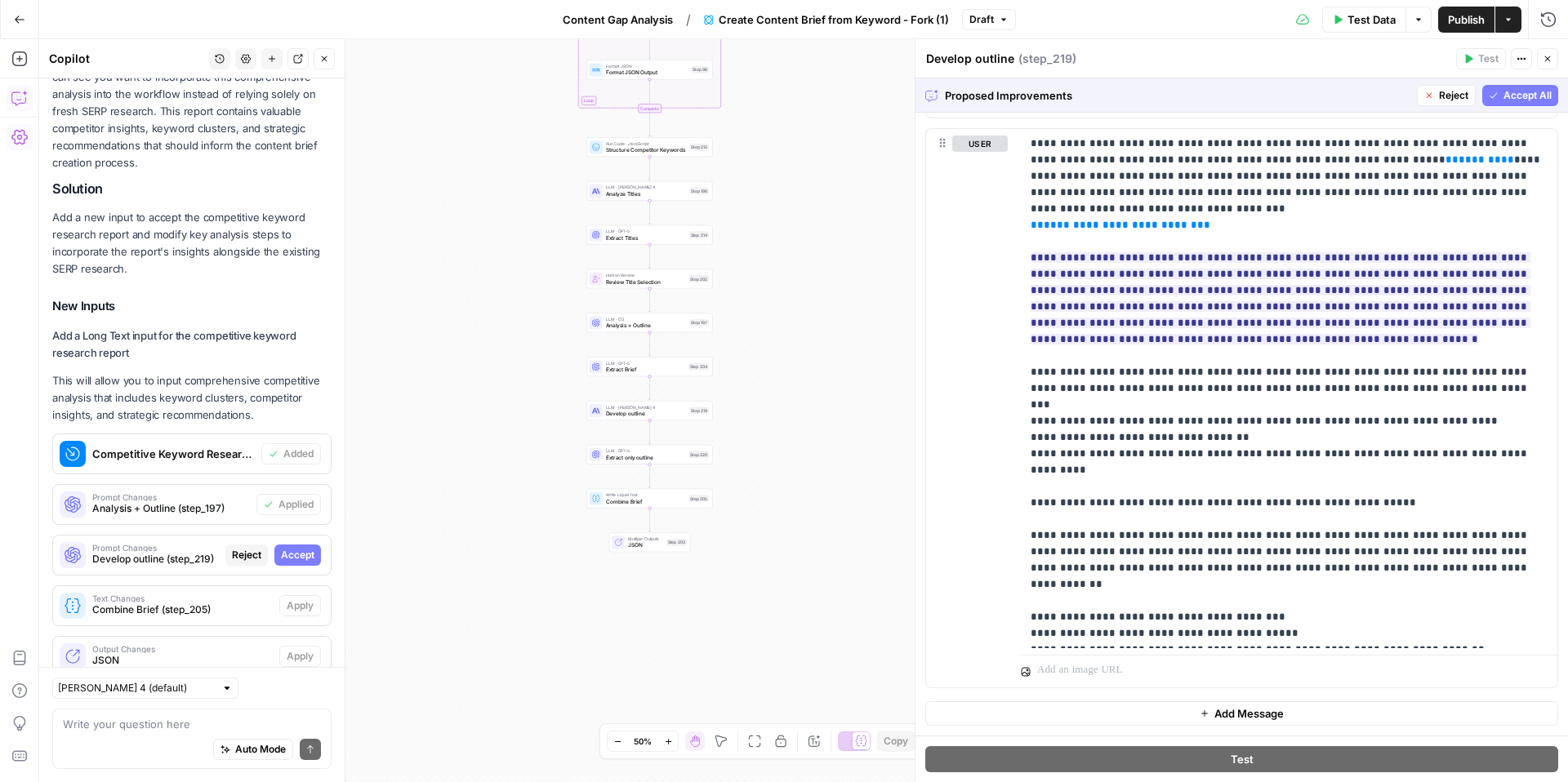
click at [1521, 95] on span "Accept All" at bounding box center [1527, 96] width 48 height 15
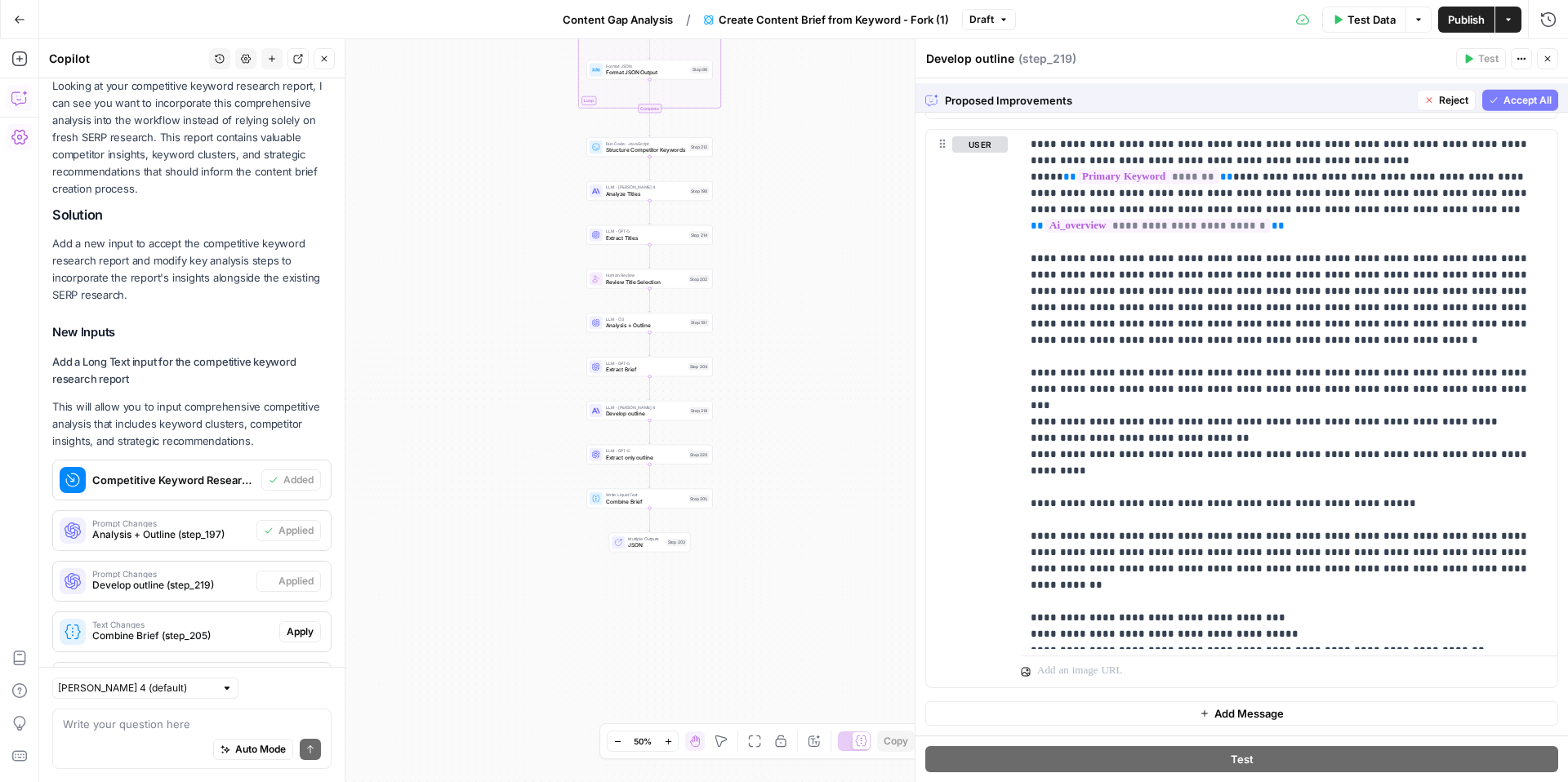
scroll to position [0, 0]
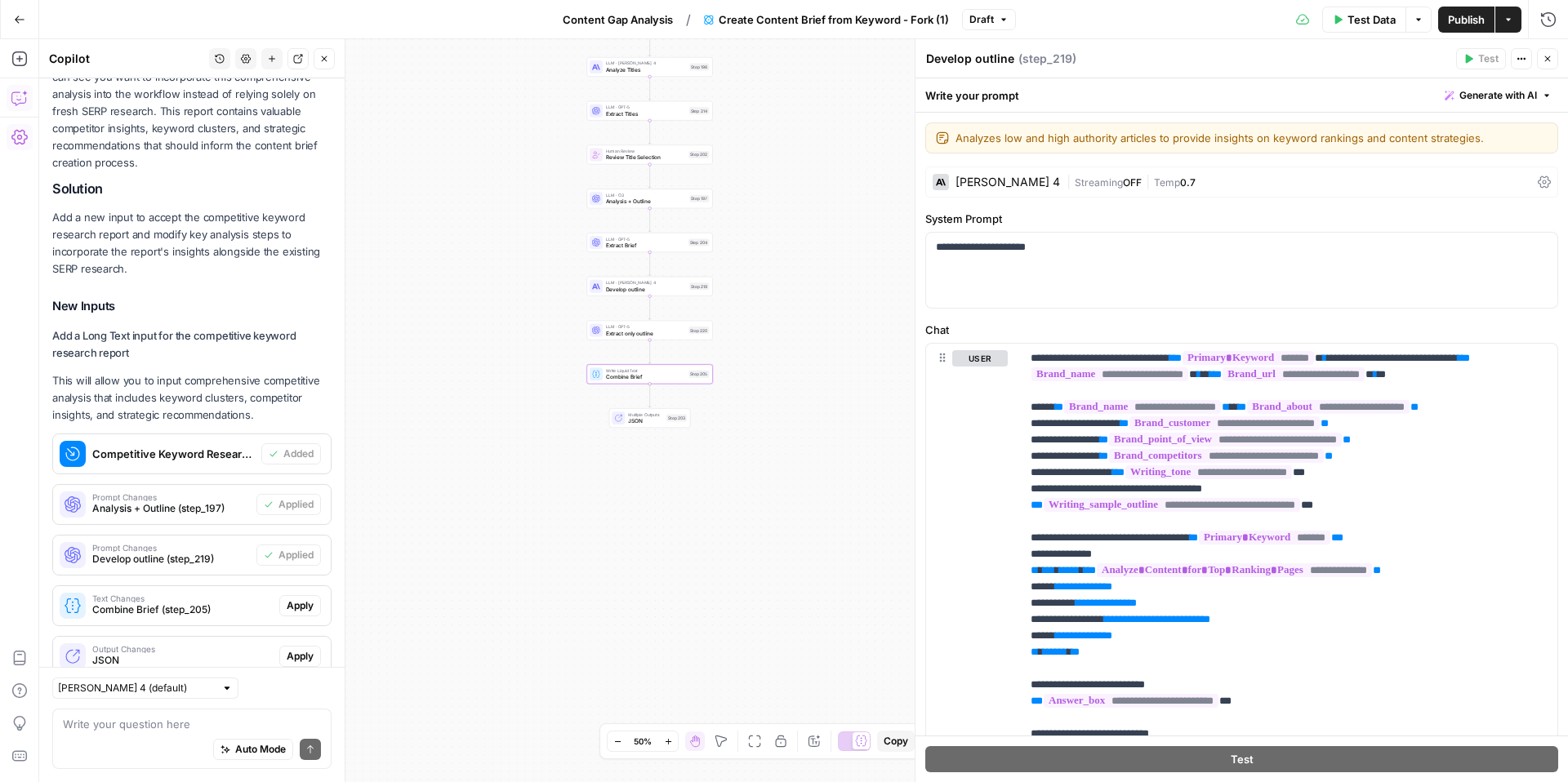
click at [296, 598] on span "Apply" at bounding box center [300, 606] width 27 height 15
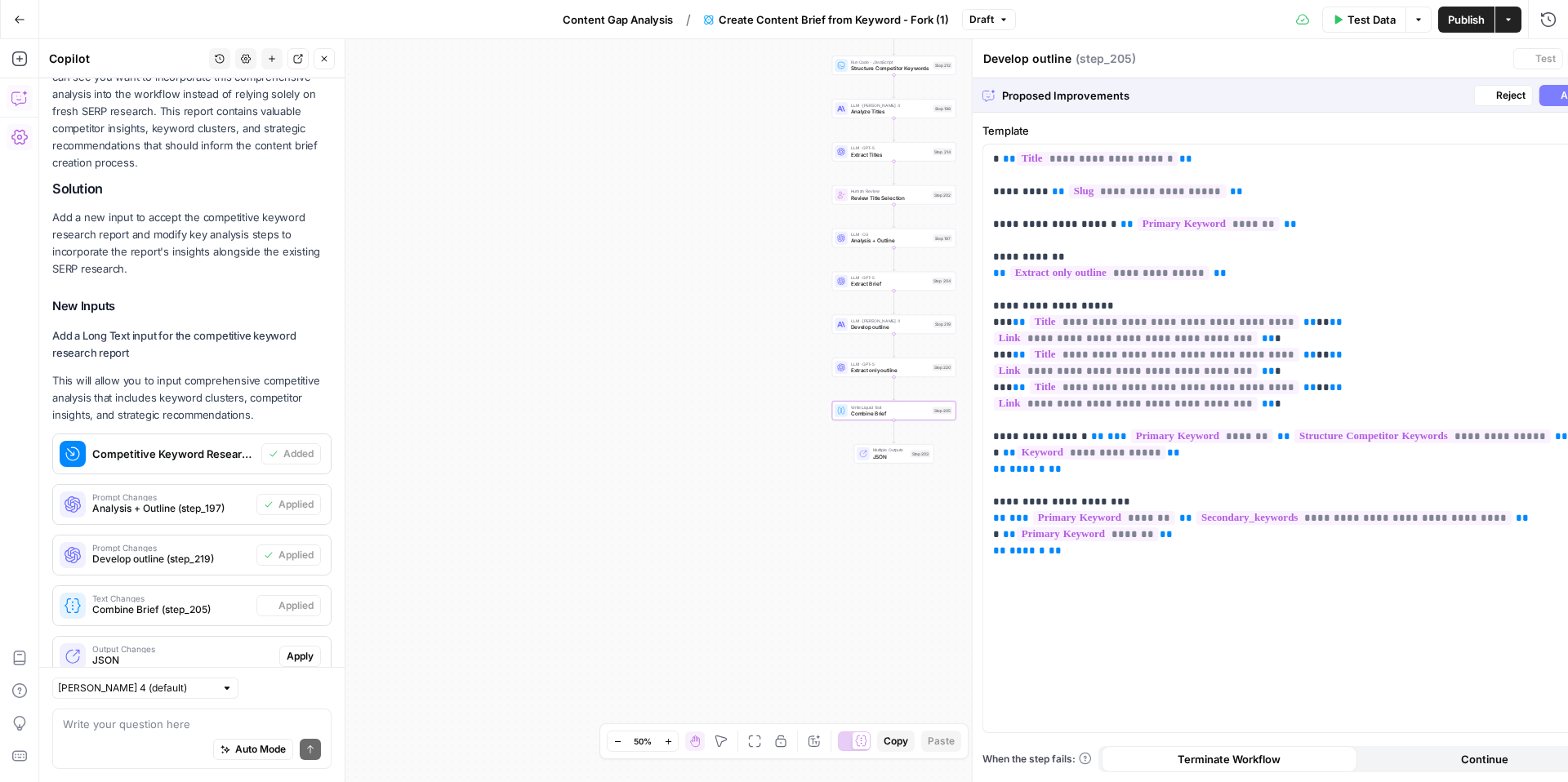
type textarea "Combine Brief"
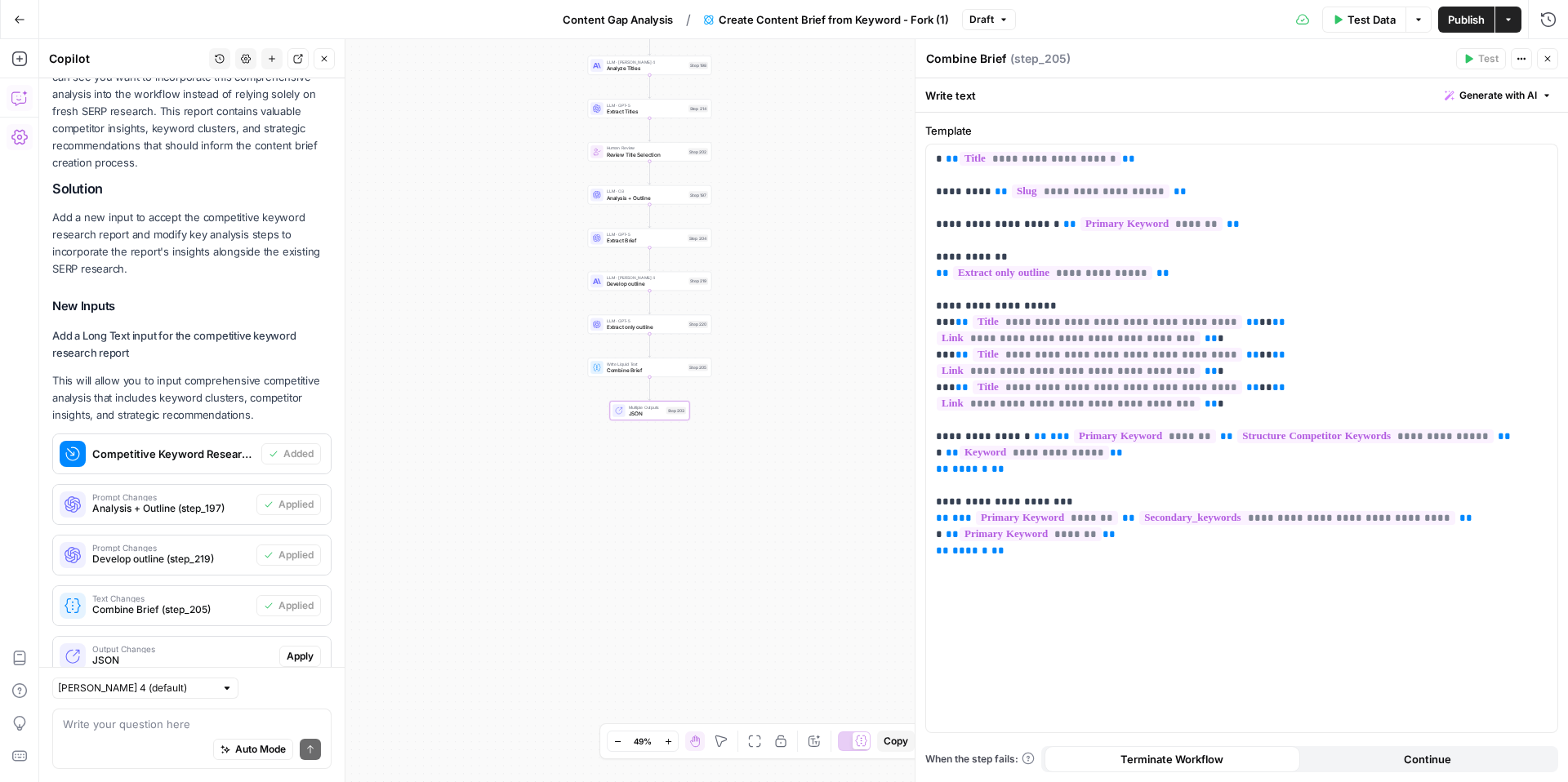
click at [314, 646] on button "Apply" at bounding box center [300, 657] width 42 height 21
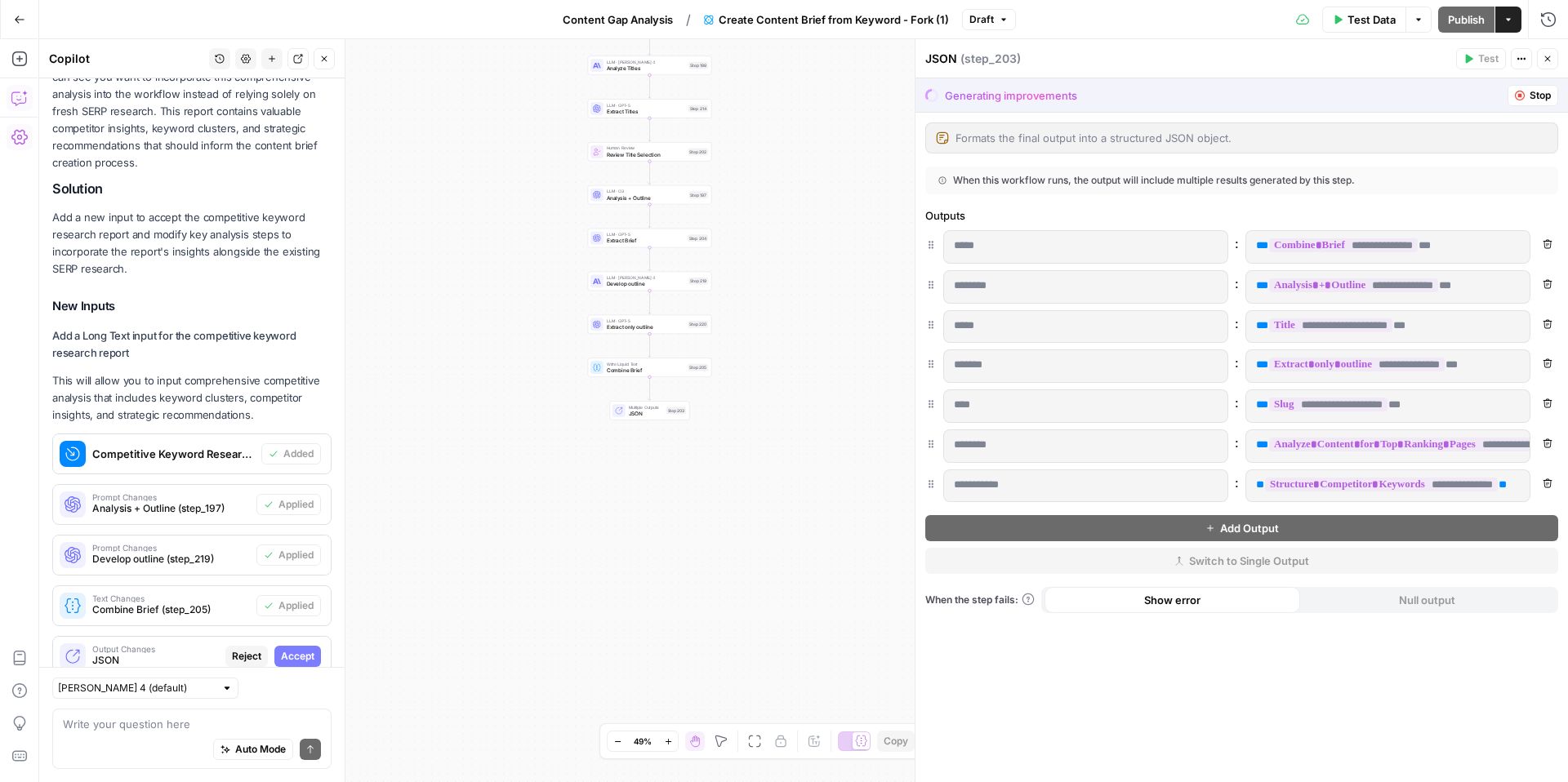
scroll to position [0, 6]
click at [303, 649] on span "Accept" at bounding box center [298, 657] width 34 height 15
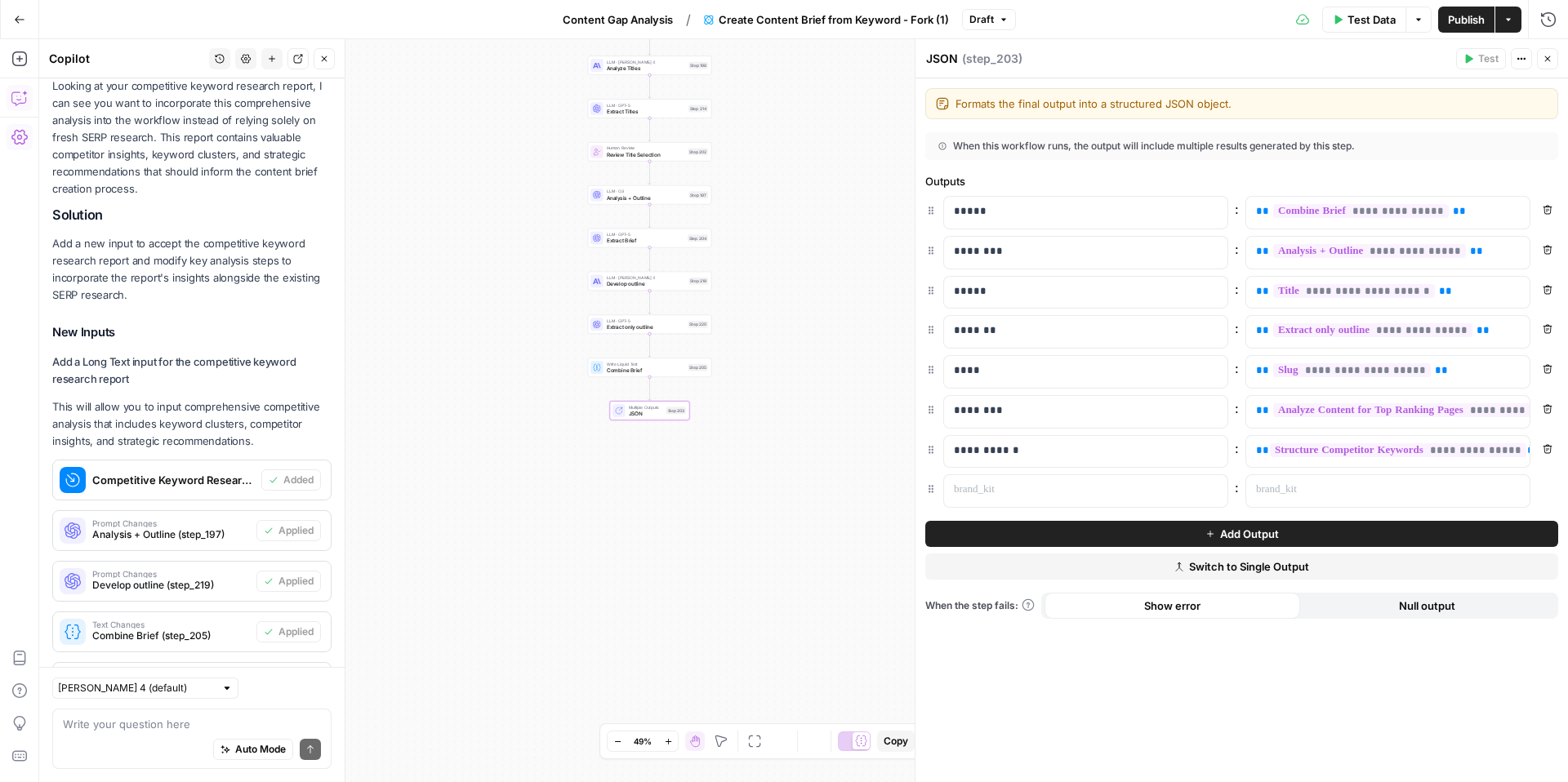
scroll to position [18085, 0]
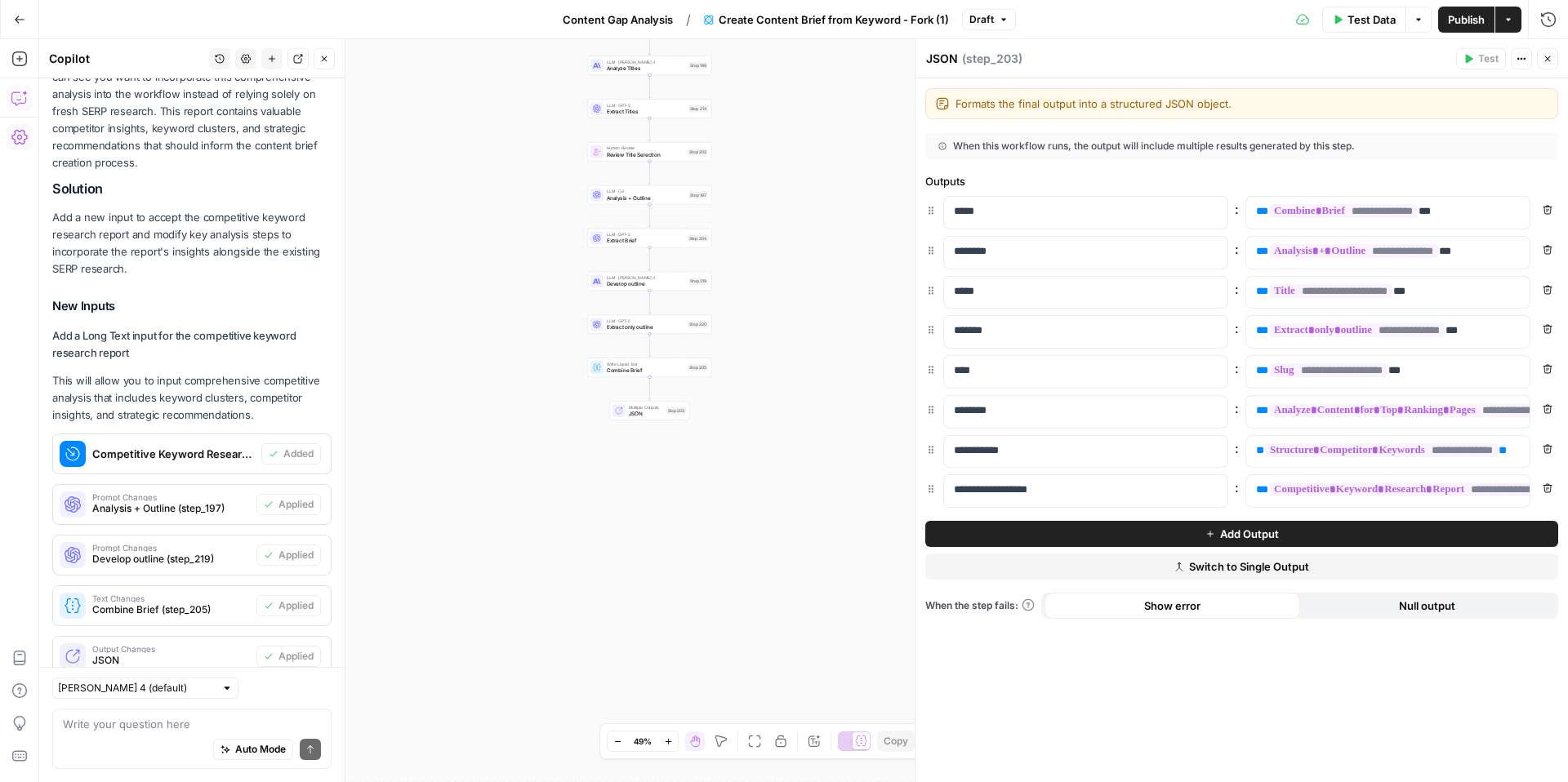
click at [1447, 30] on button "Publish" at bounding box center [1466, 20] width 57 height 26
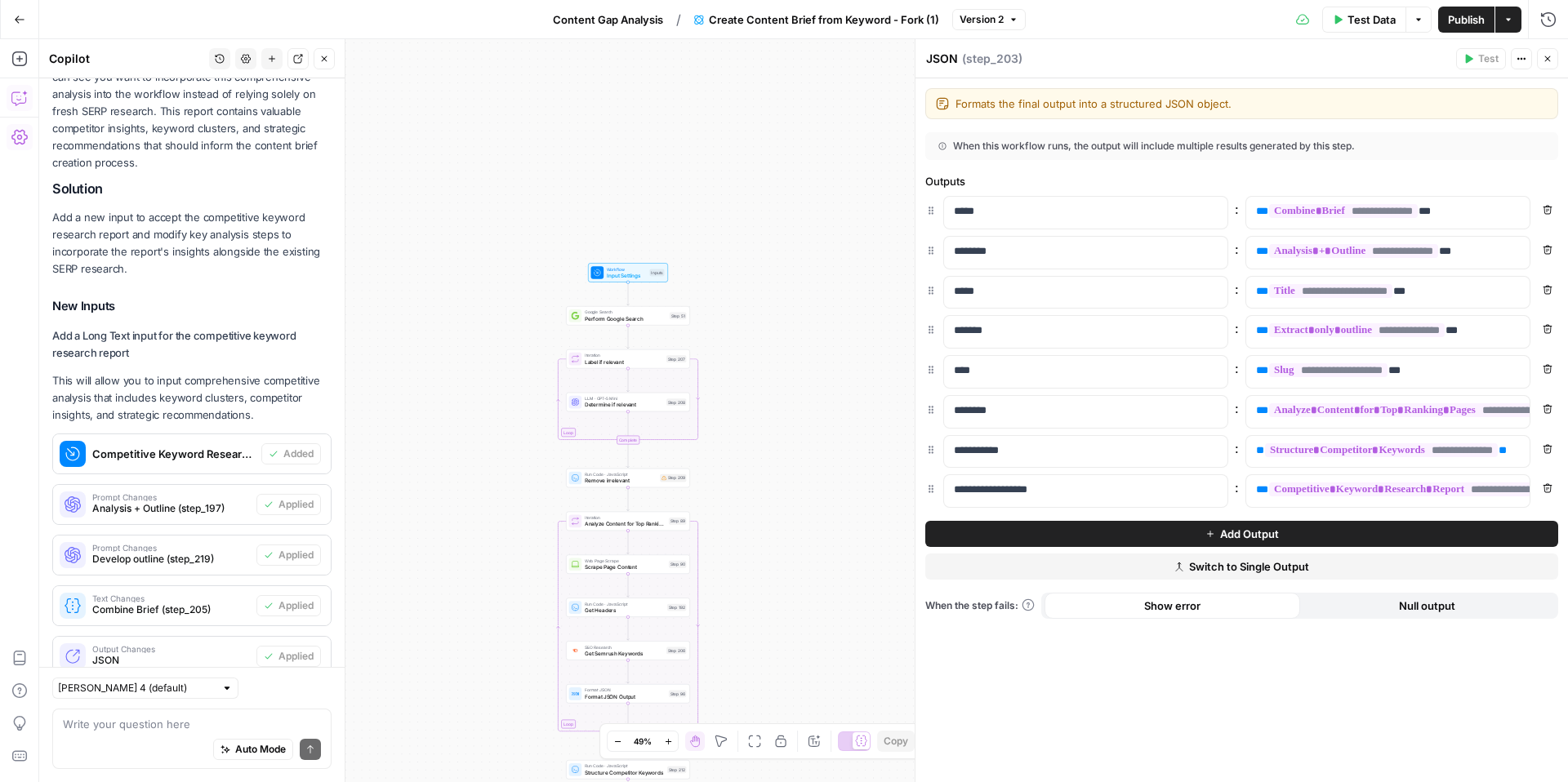
click at [906, 20] on span "Create Content Brief from Keyword - Fork (1)" at bounding box center [824, 20] width 230 height 16
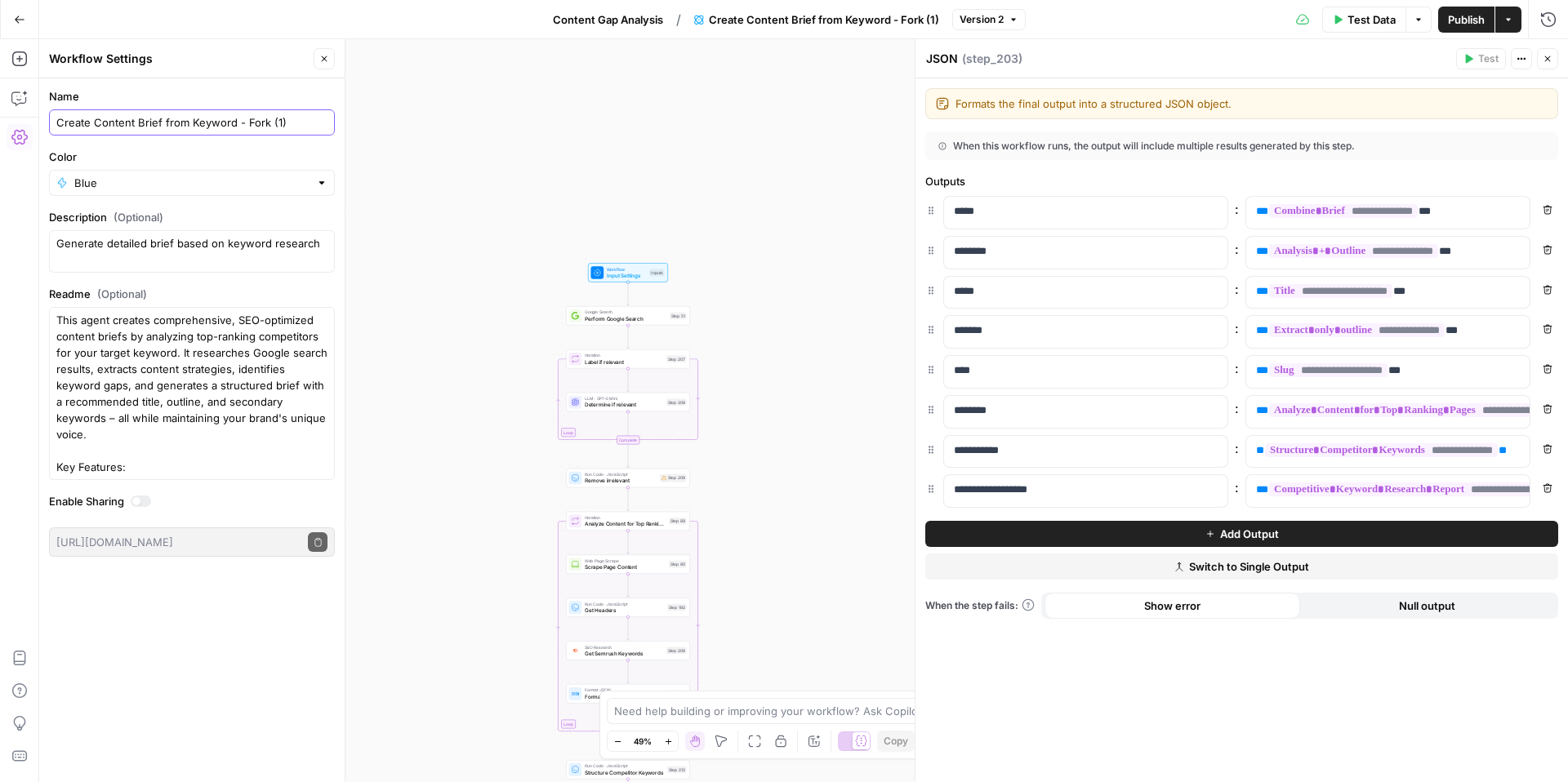
drag, startPoint x: 302, startPoint y: 125, endPoint x: 47, endPoint y: 123, distance: 255.0
click at [47, 123] on form "Name Create Content Brief from Keyword - Fork (1) Color Blue Description (Optio…" at bounding box center [192, 323] width 306 height 489
type input "Create Content Brief"
click at [1451, 17] on span "Publish" at bounding box center [1466, 20] width 37 height 16
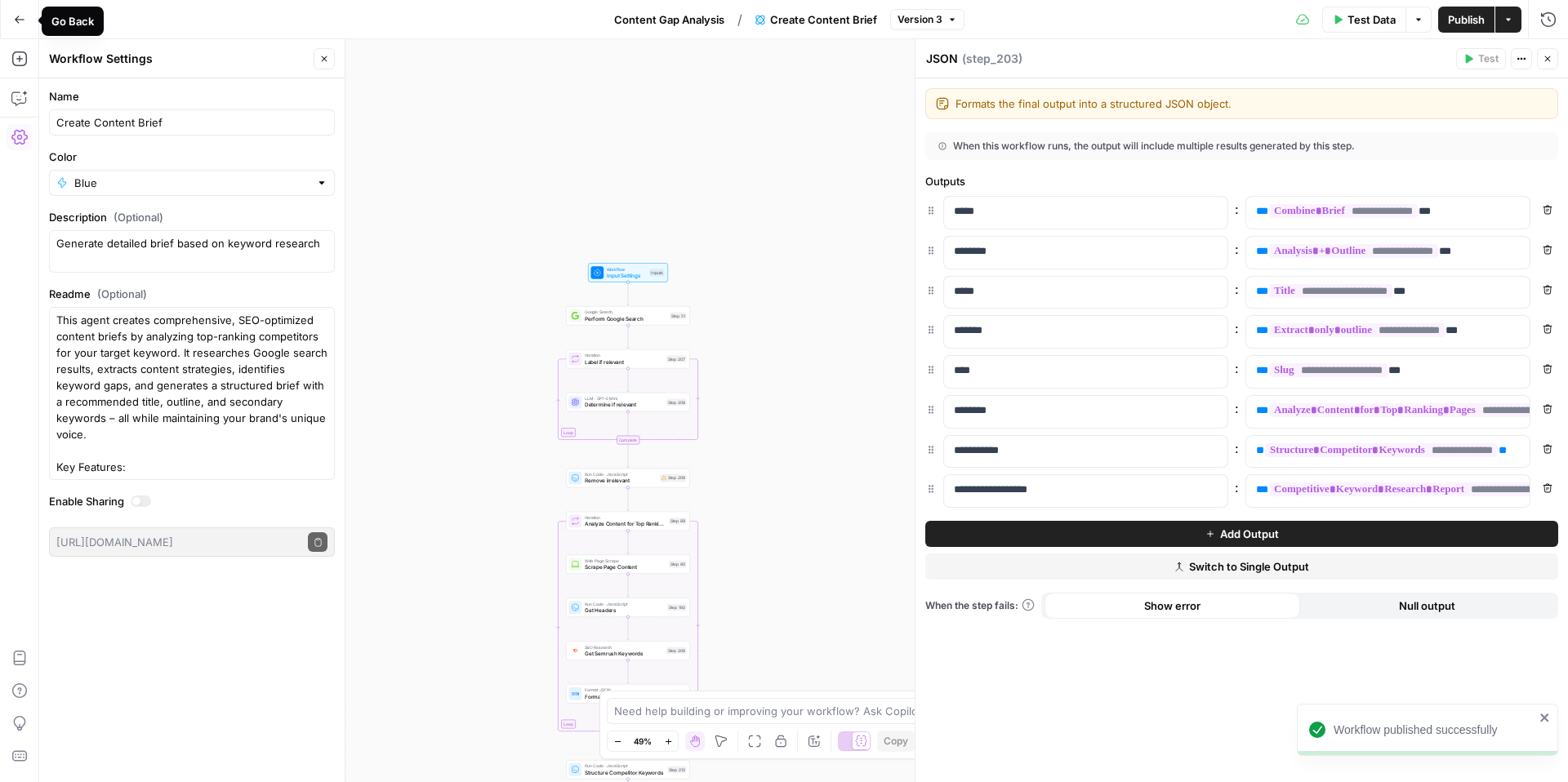
click at [17, 16] on icon "button" at bounding box center [20, 19] width 10 height 7
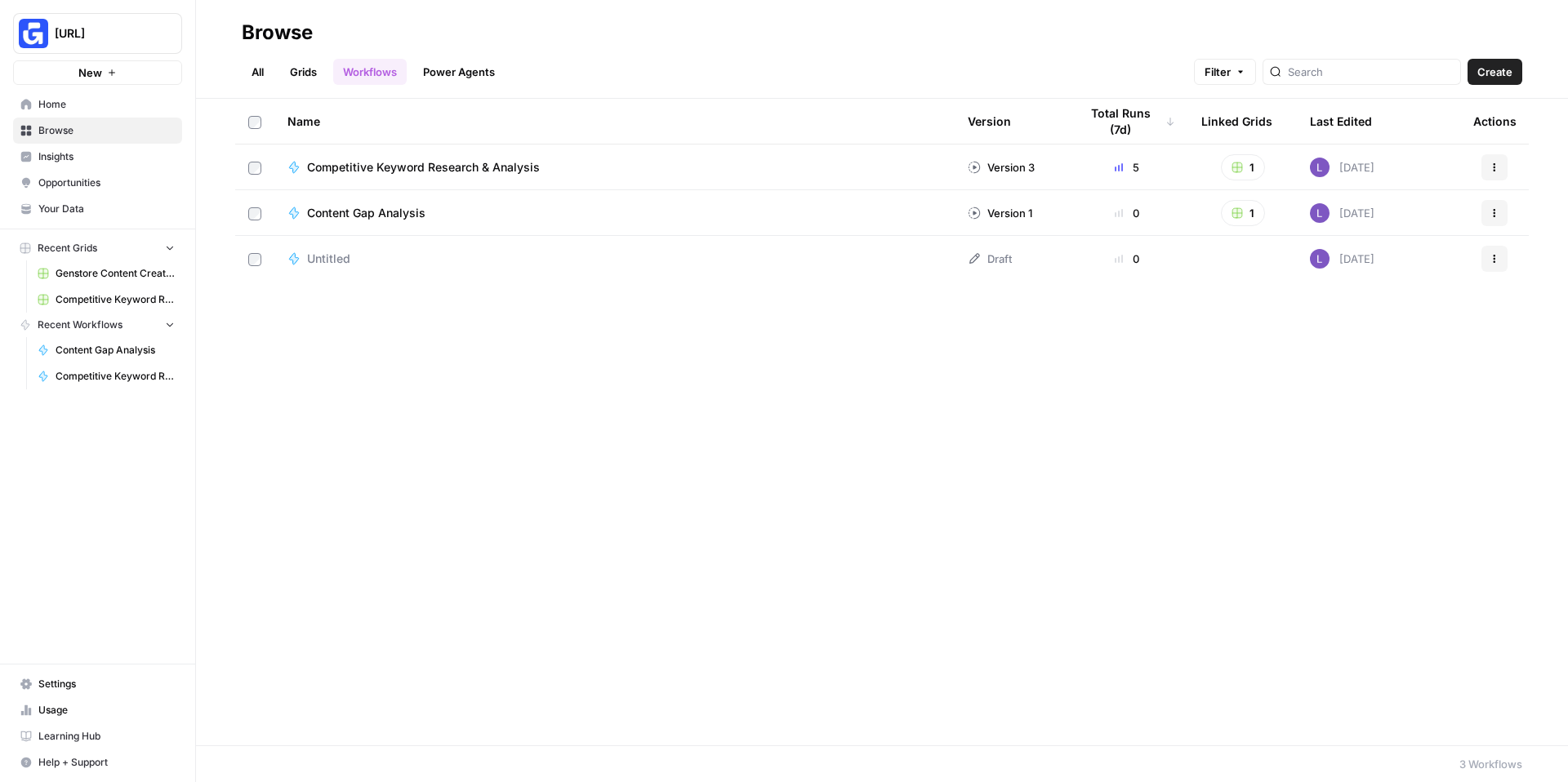
click at [284, 68] on link "Grids" at bounding box center [303, 72] width 47 height 26
click at [324, 159] on span "Competitive Keyword Research & Analysis Grid" at bounding box center [437, 167] width 259 height 16
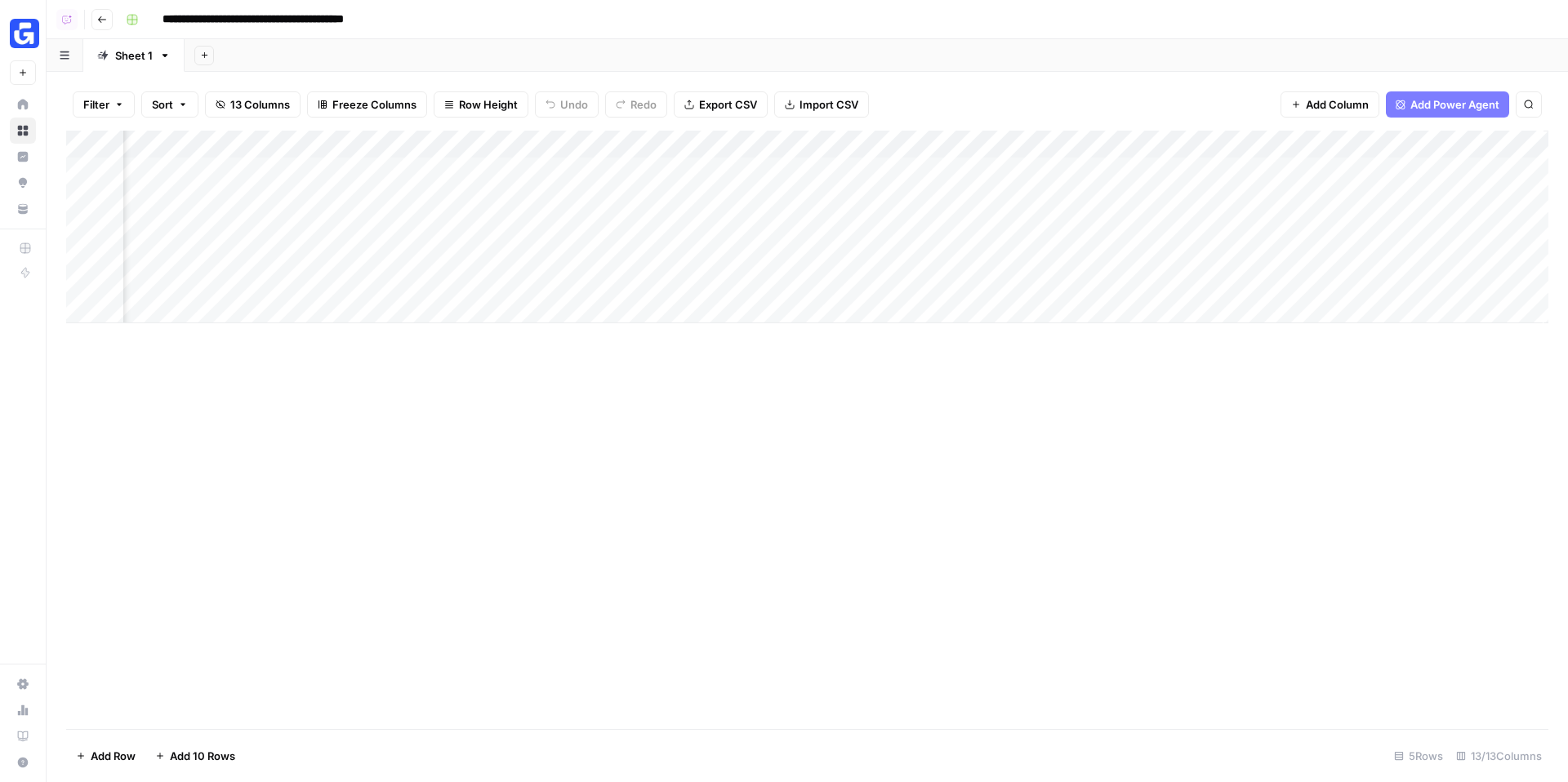
scroll to position [0, 839]
click at [1437, 143] on div "Add Column" at bounding box center [807, 226] width 1482 height 193
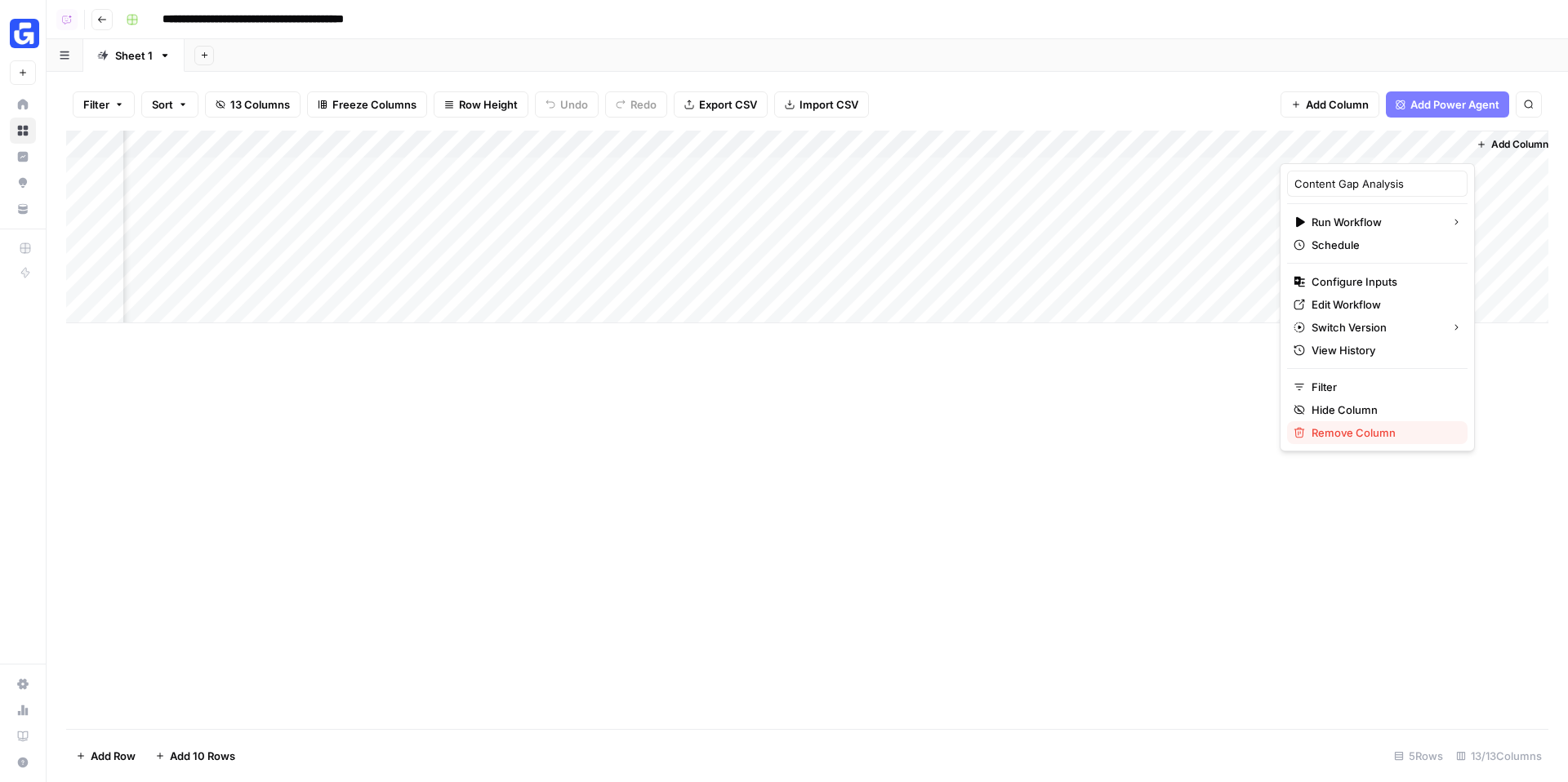
click at [1334, 427] on span "Remove Column" at bounding box center [1383, 433] width 143 height 16
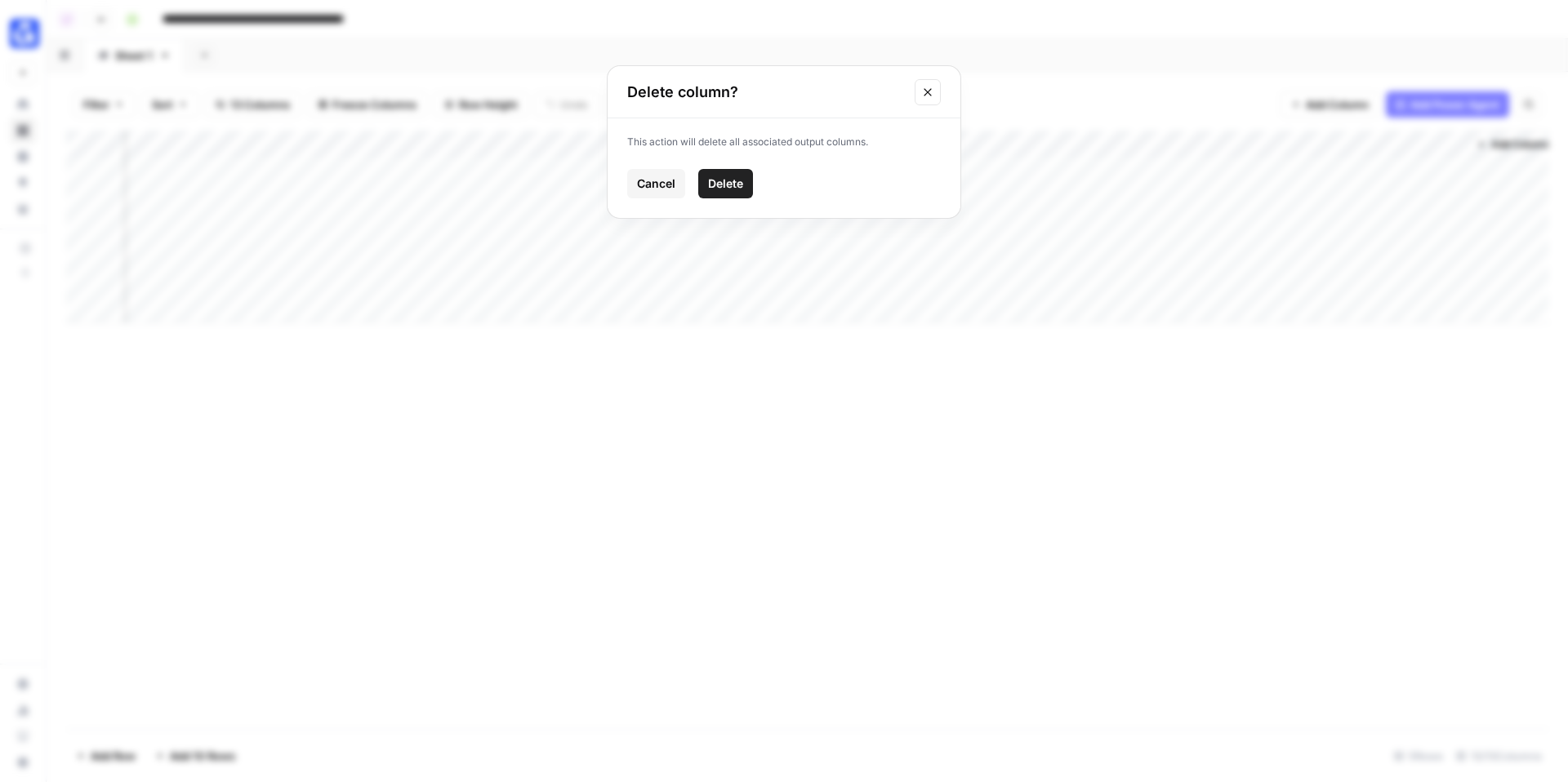
click at [749, 185] on button "Delete" at bounding box center [725, 184] width 55 height 30
click at [1418, 114] on button "Add Power Agent" at bounding box center [1447, 105] width 123 height 26
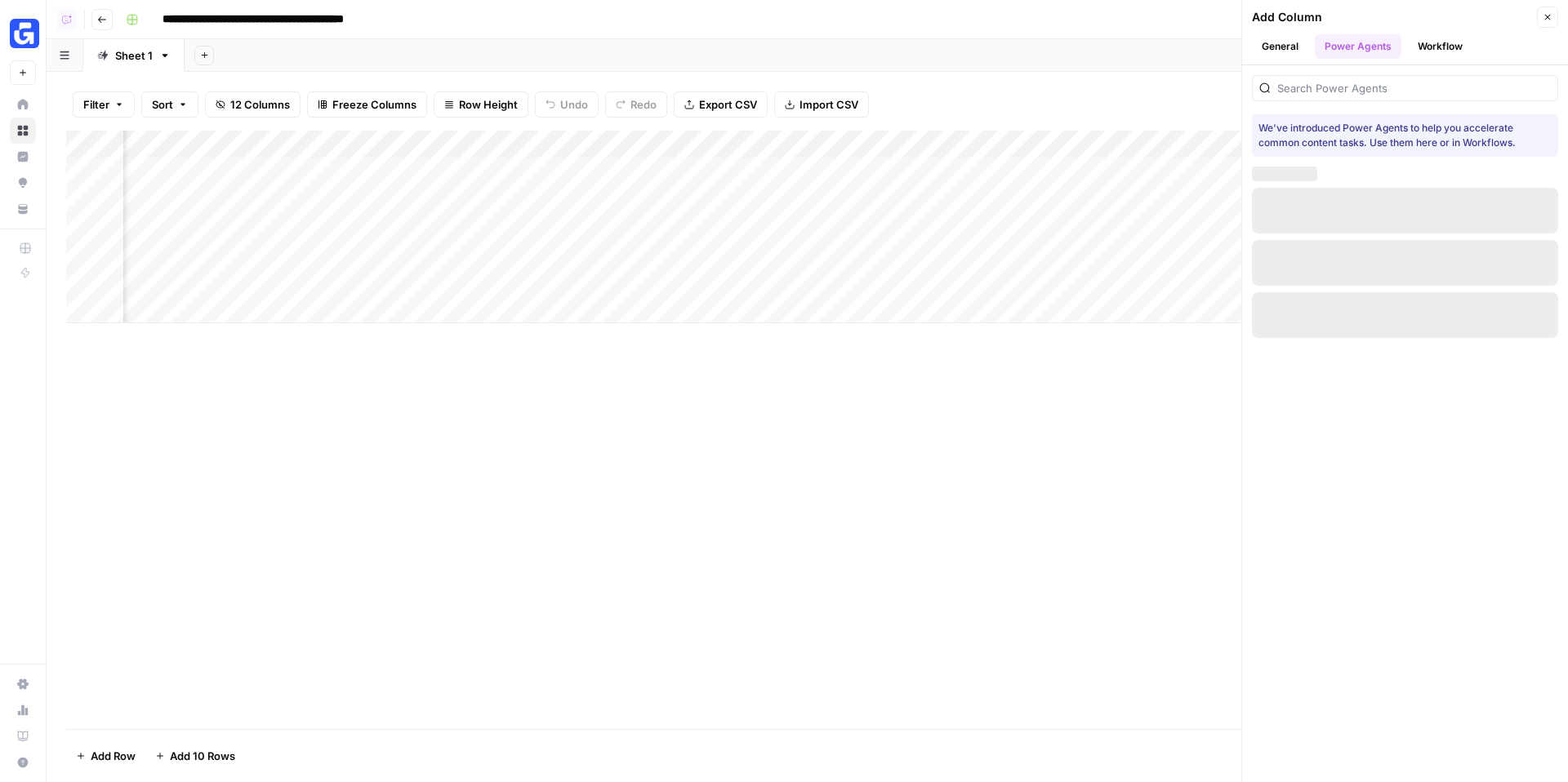
click at [1419, 57] on button "Workflow" at bounding box center [1439, 47] width 65 height 25
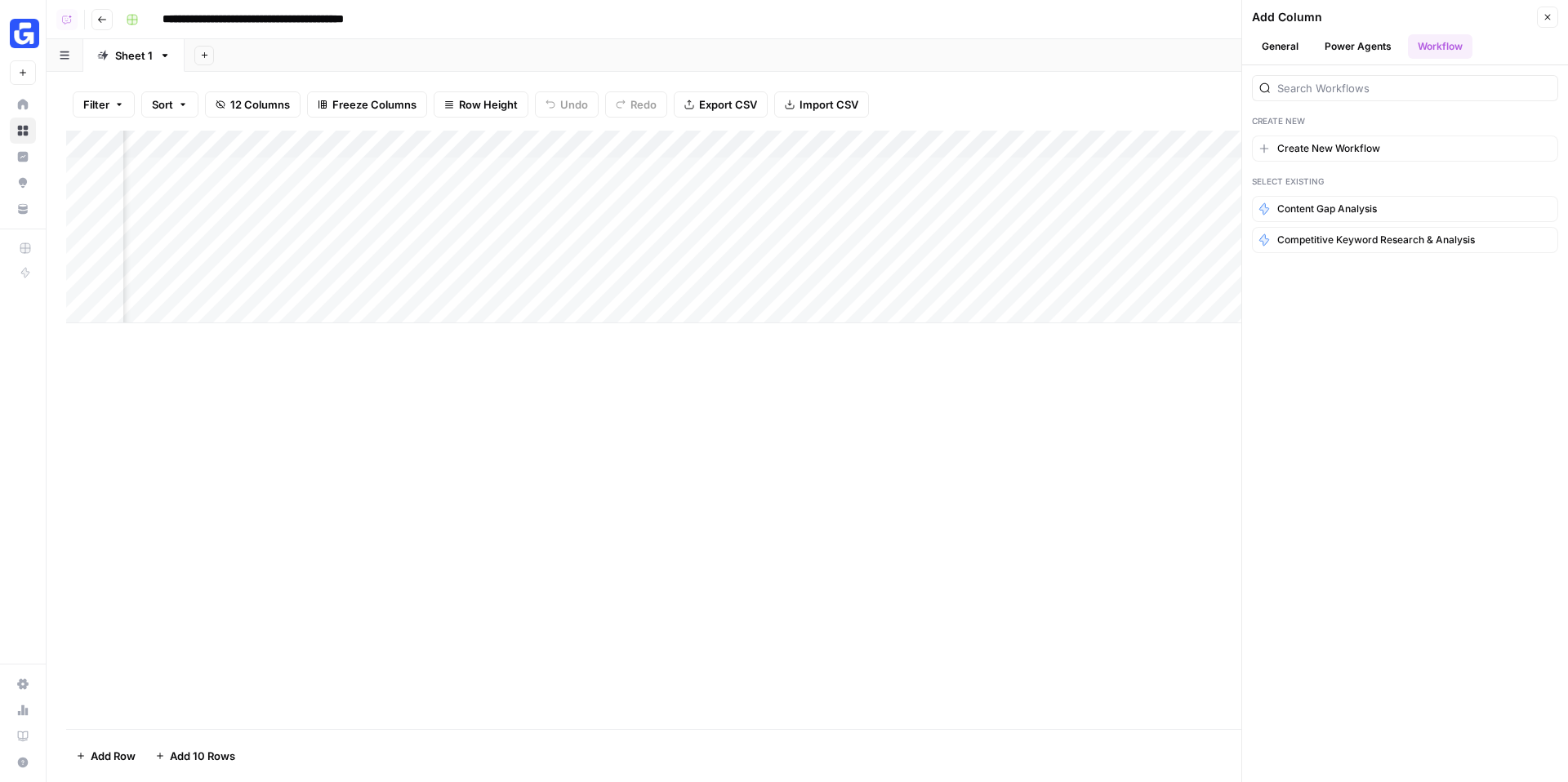
scroll to position [0, 898]
click at [1374, 40] on button "Power Agents" at bounding box center [1358, 47] width 87 height 25
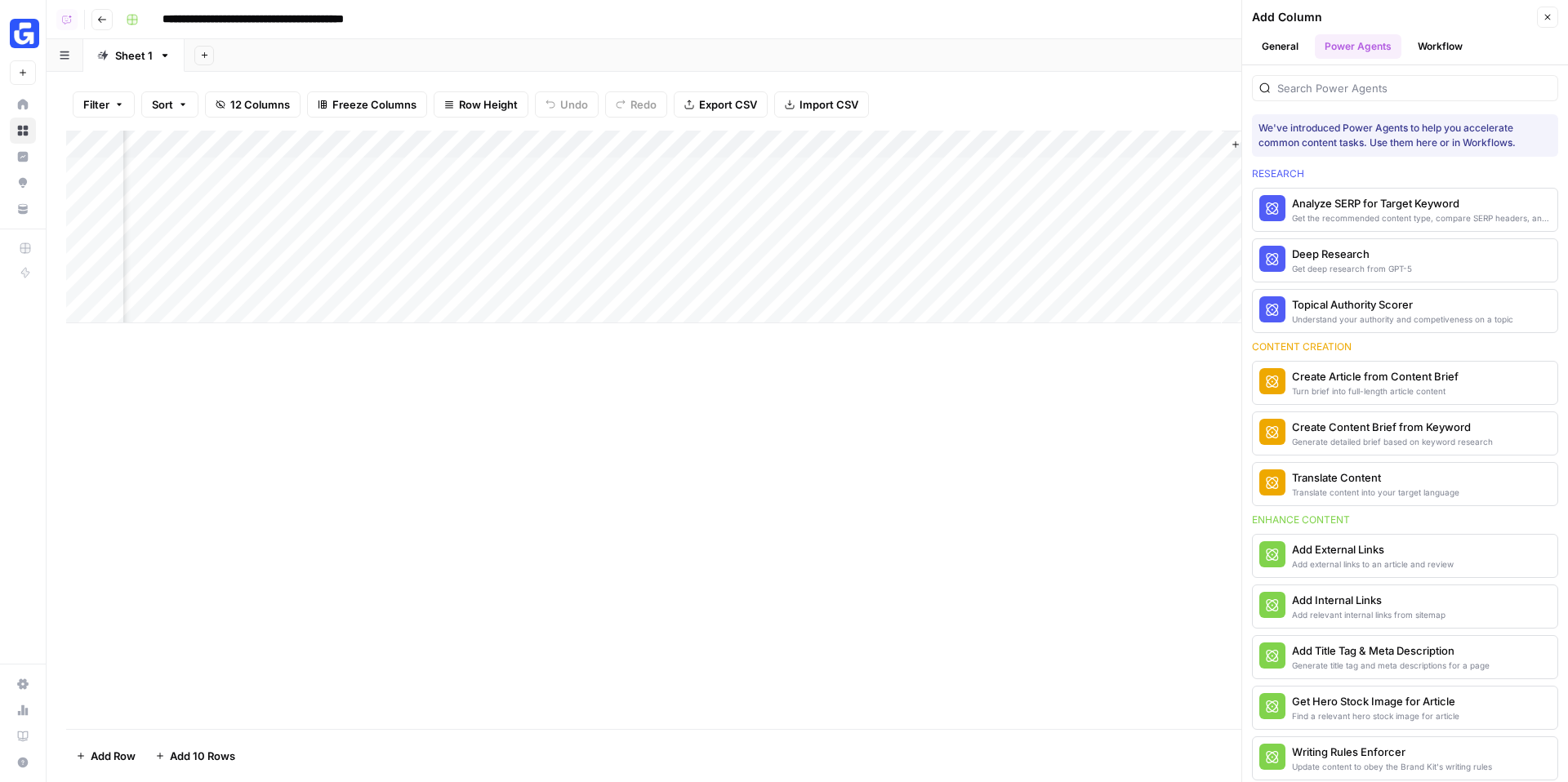
click at [1289, 44] on button "General" at bounding box center [1279, 47] width 57 height 25
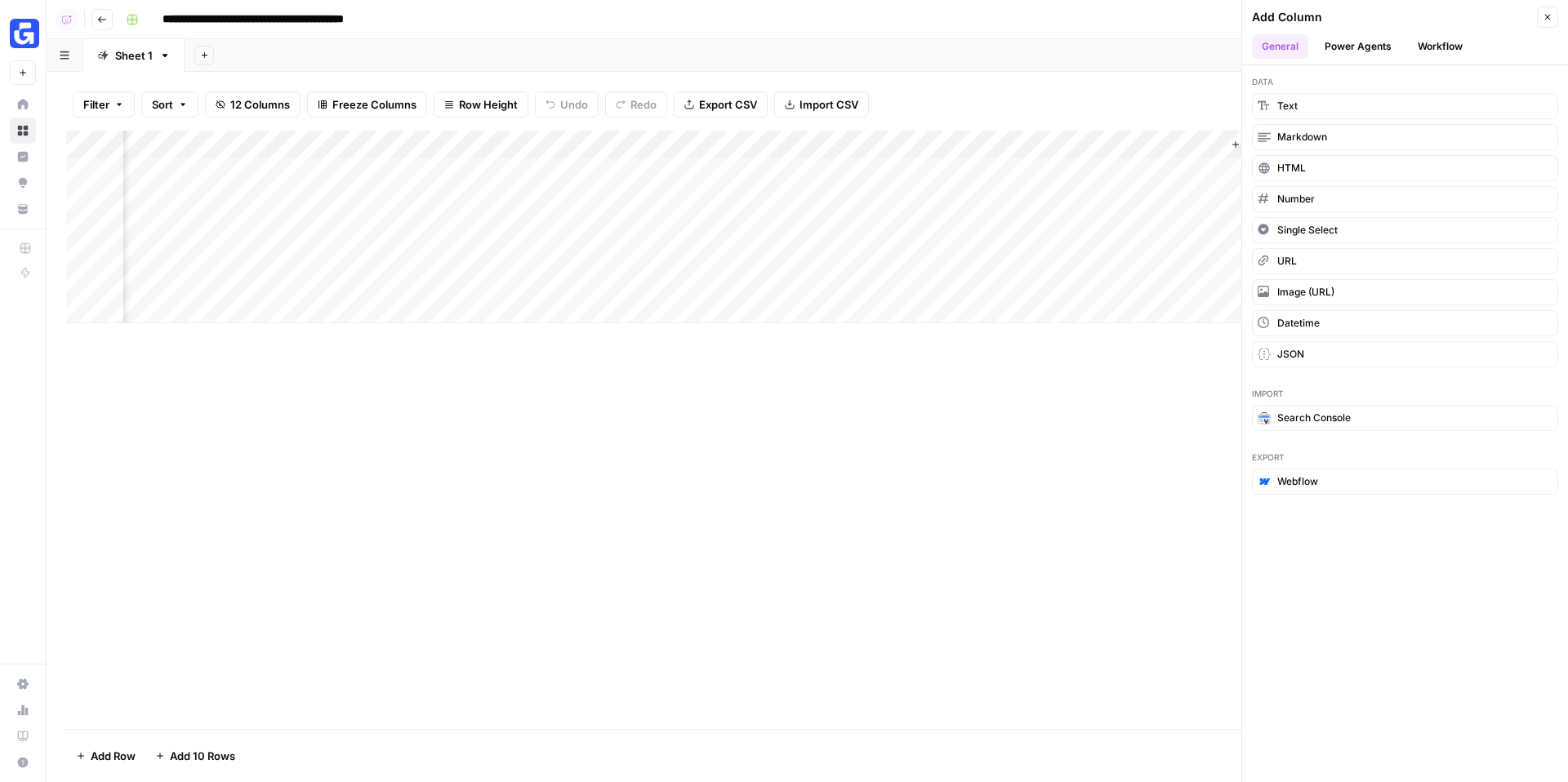
click at [107, 19] on button "Go back" at bounding box center [102, 20] width 21 height 21
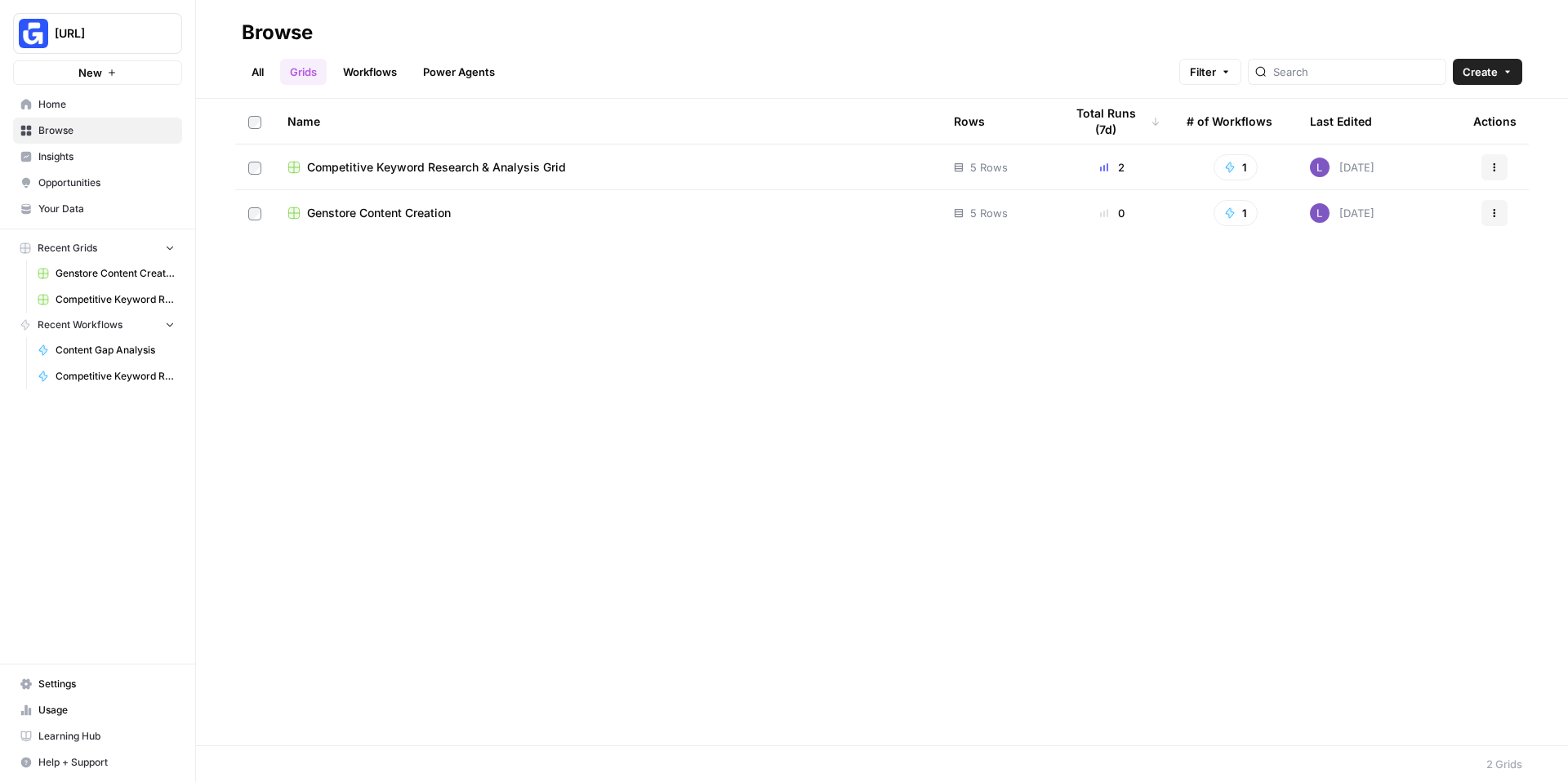
click at [351, 78] on link "Workflows" at bounding box center [370, 72] width 74 height 26
click at [348, 167] on span "Competitive Keyword Research & Analysis" at bounding box center [424, 167] width 233 height 16
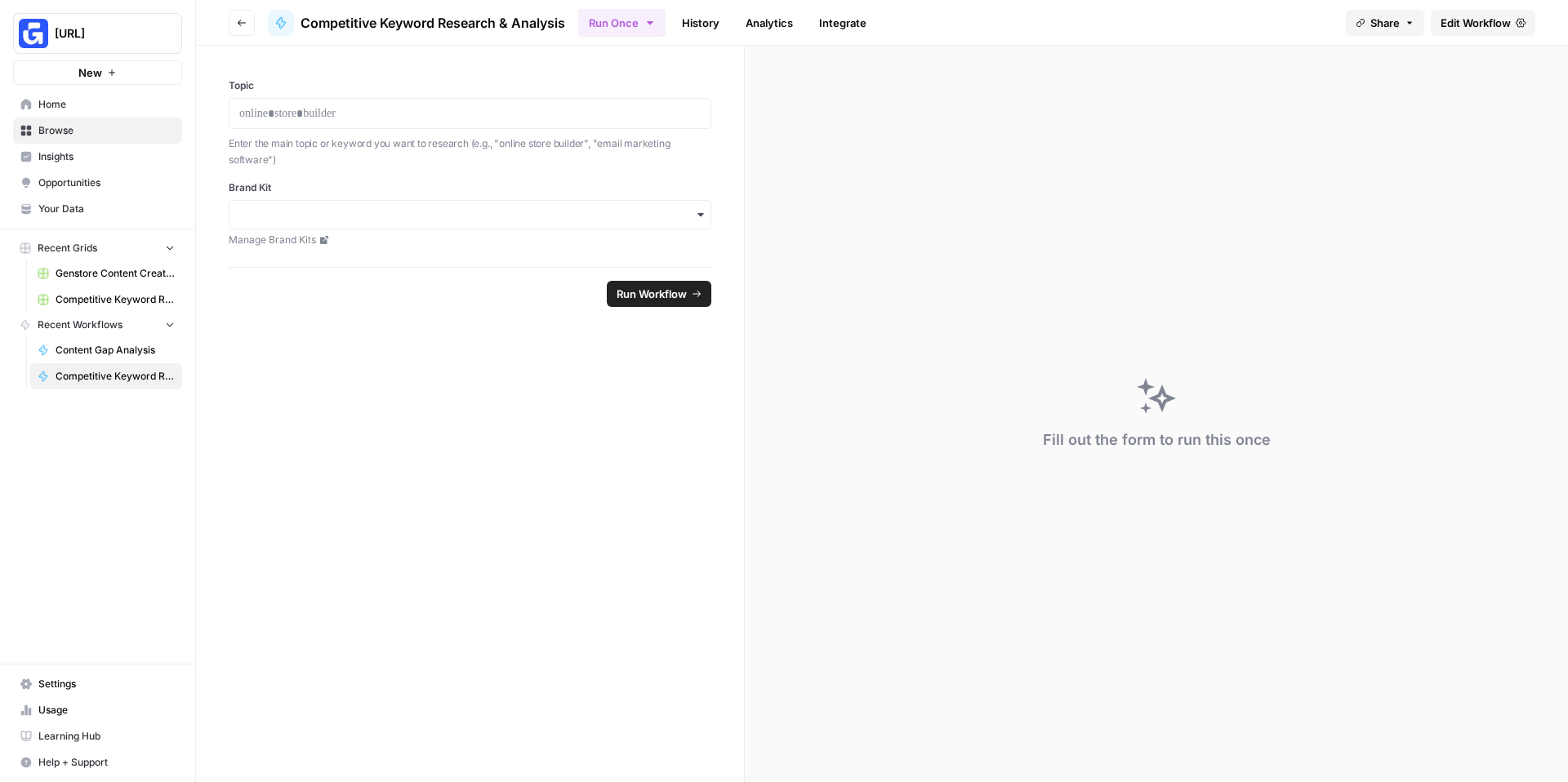
click at [237, 32] on button "Go back" at bounding box center [242, 23] width 26 height 26
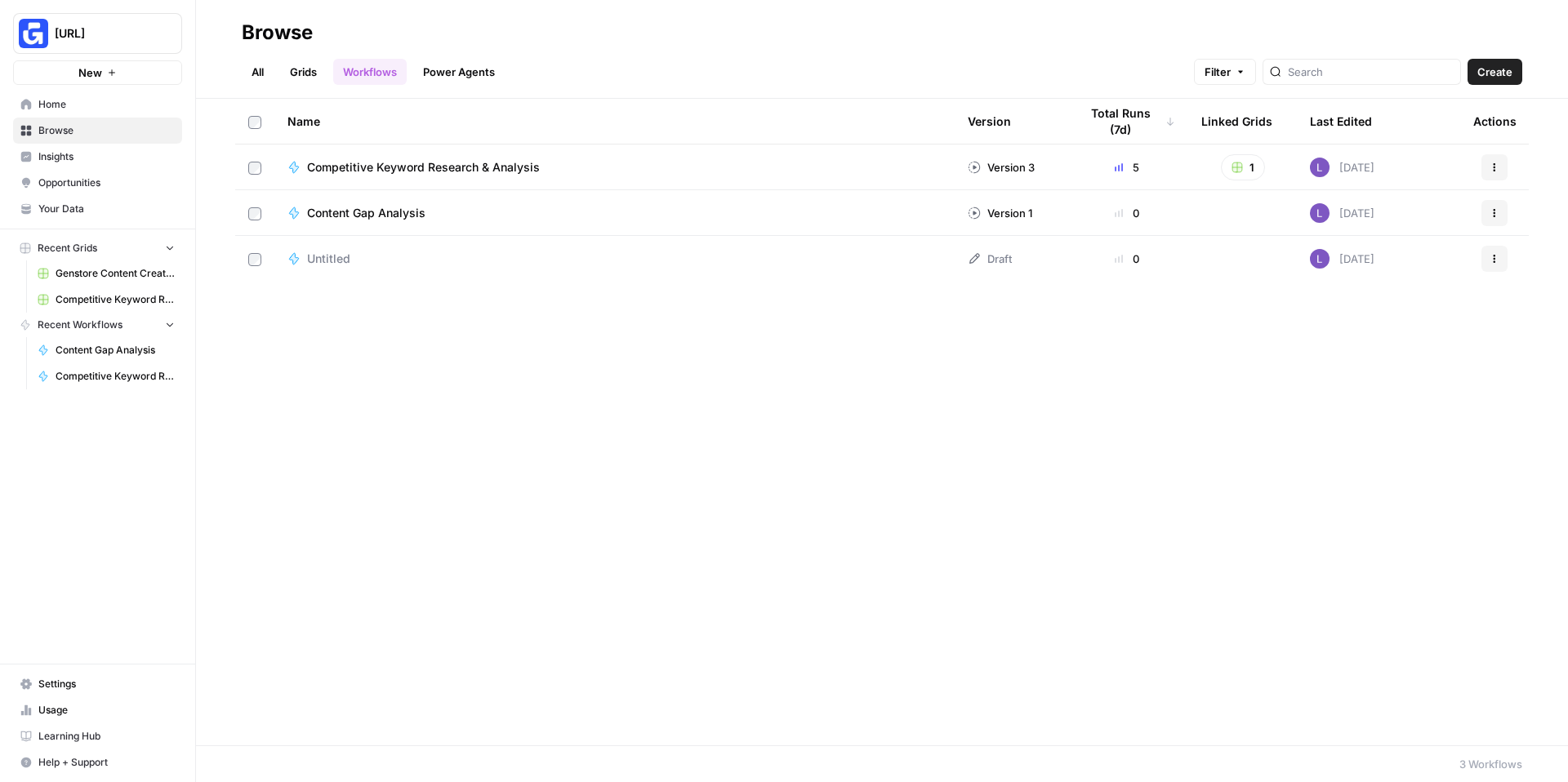
click at [334, 207] on span "Content Gap Analysis" at bounding box center [366, 213] width 118 height 16
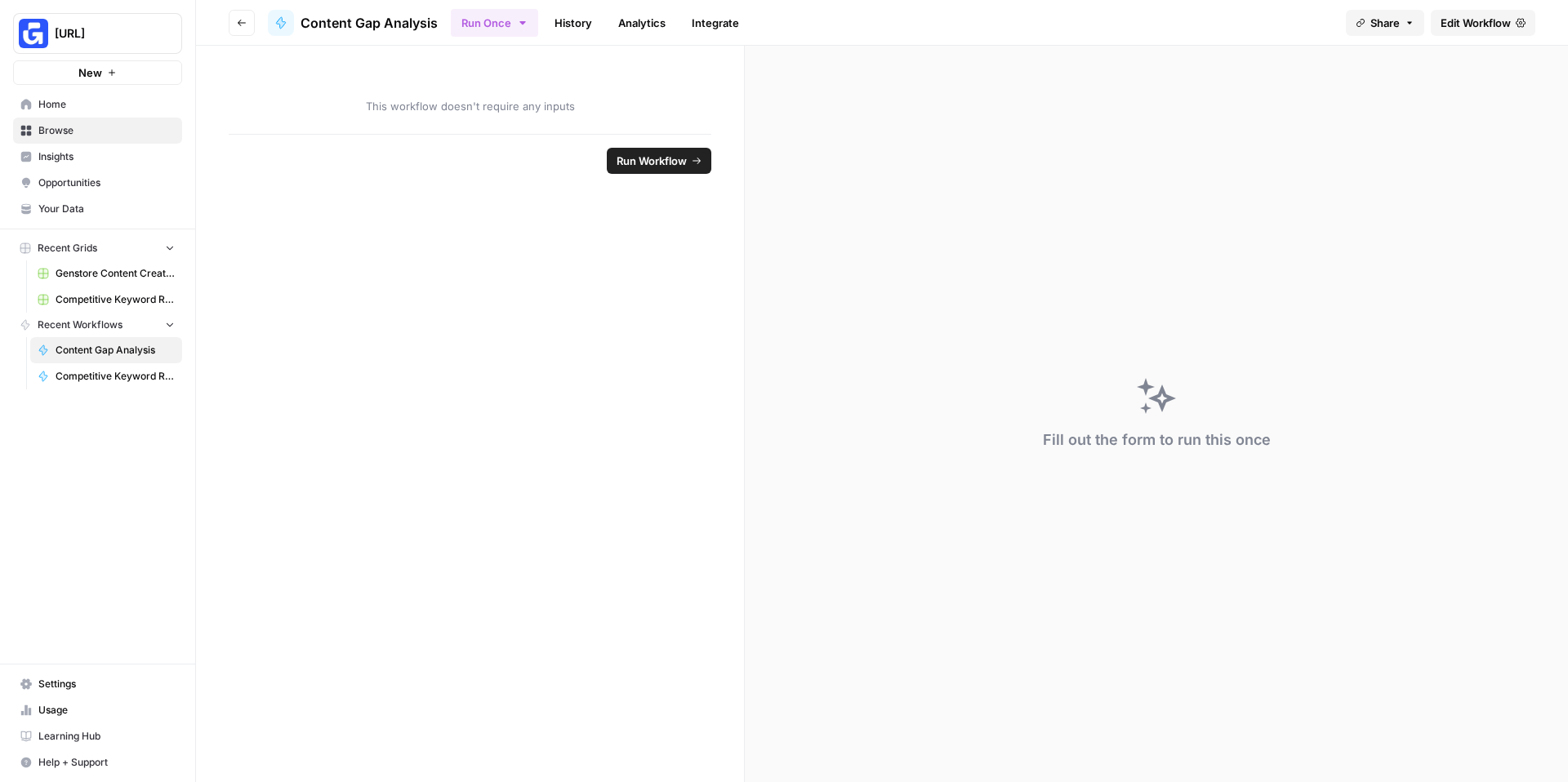
click at [1476, 23] on span "Edit Workflow" at bounding box center [1475, 23] width 70 height 16
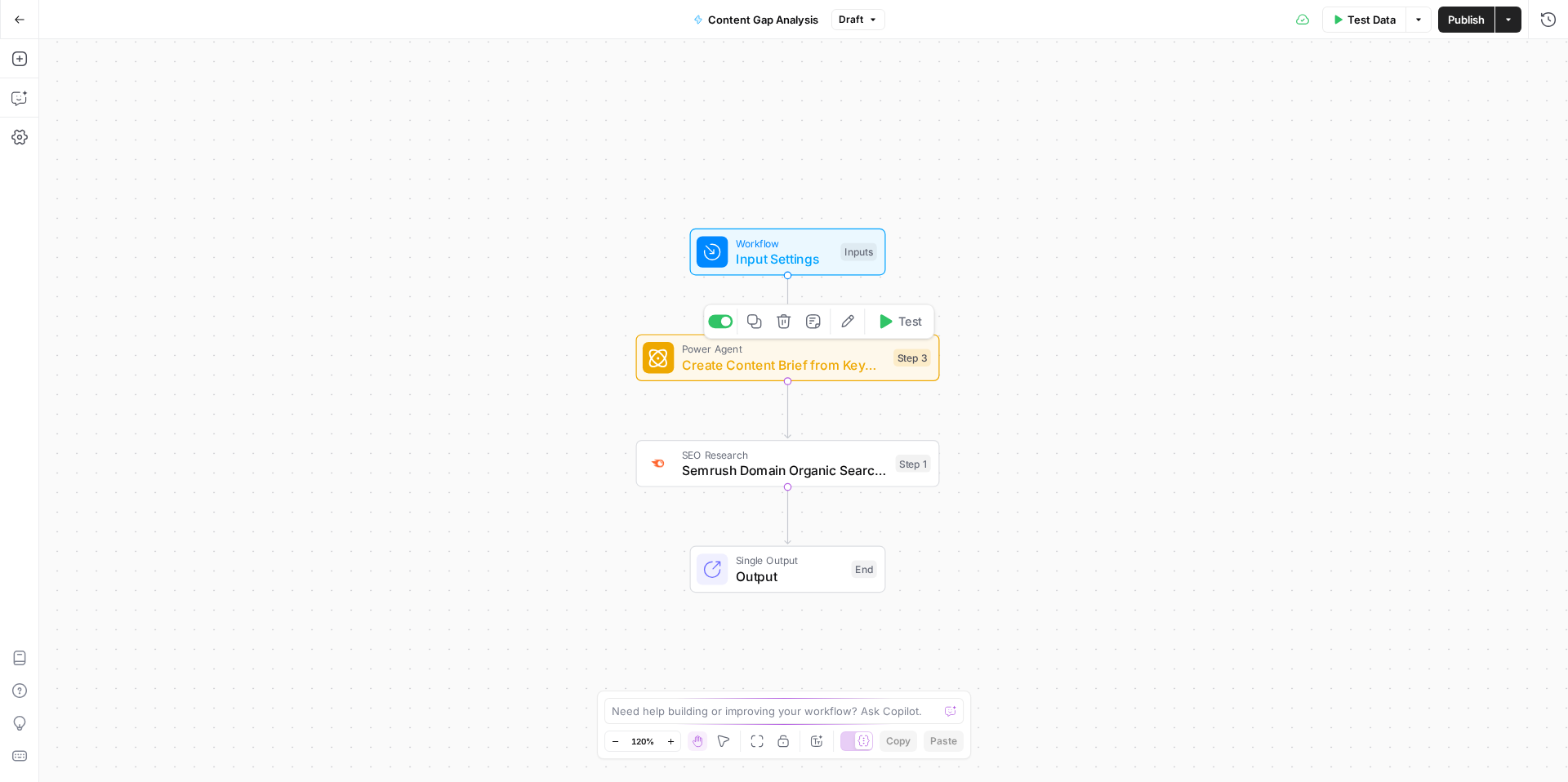
click at [727, 369] on span "Create Content Brief from Keyword - Fork (1)" at bounding box center [784, 365] width 204 height 20
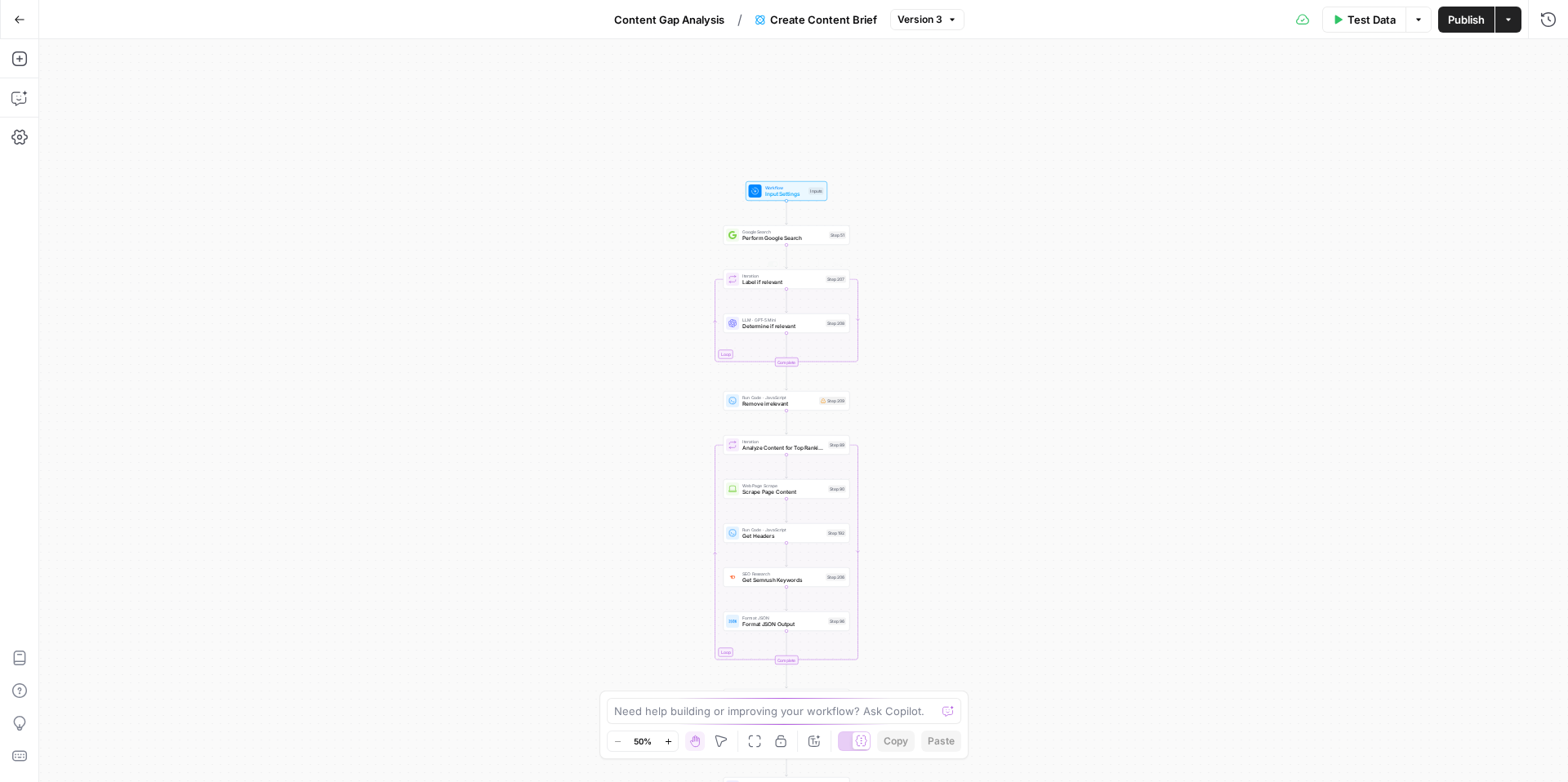
click at [944, 19] on button "Version 3" at bounding box center [927, 20] width 75 height 21
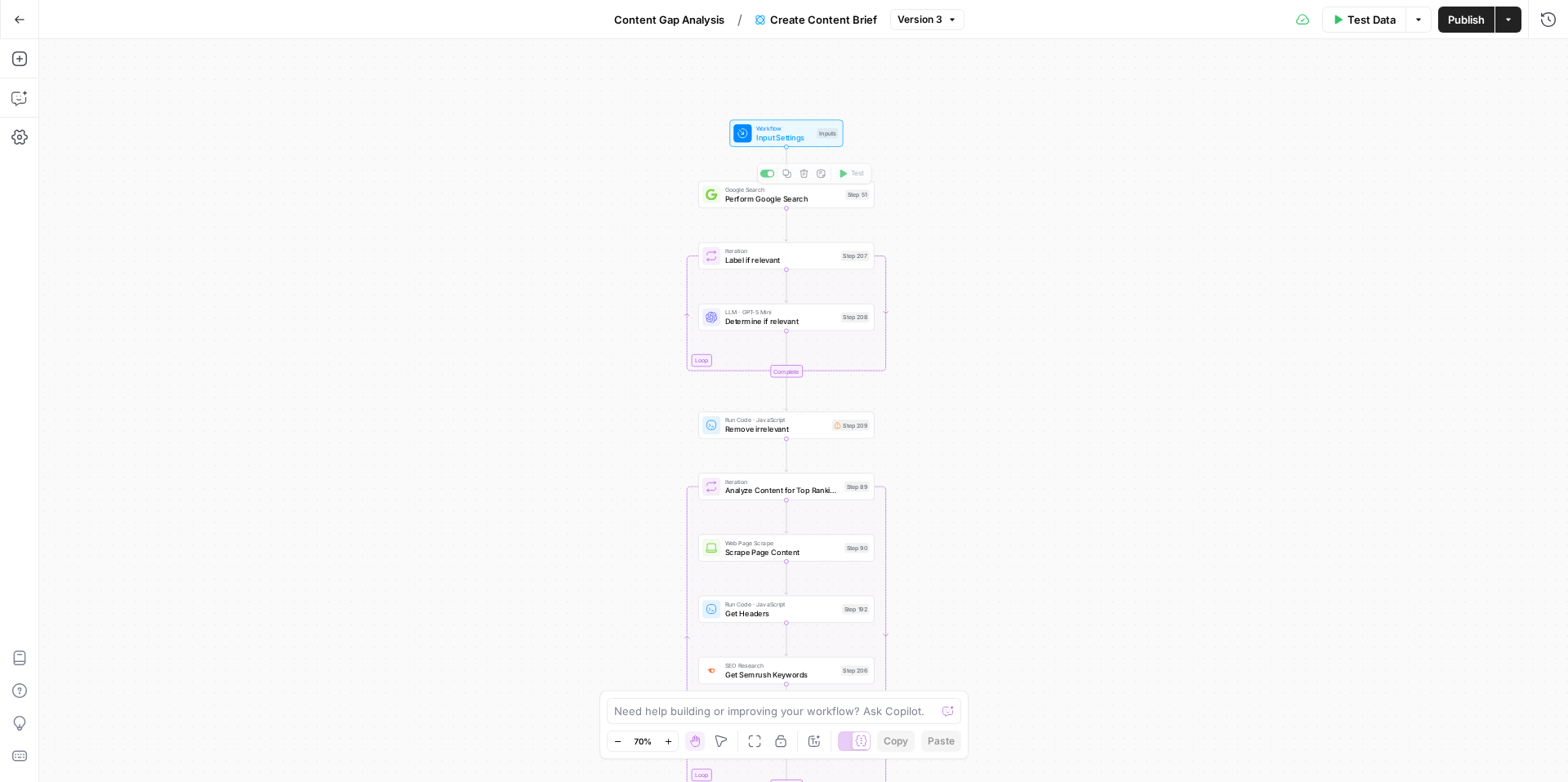
click at [753, 125] on div "Workflow Input Settings Inputs Test Step" at bounding box center [786, 133] width 105 height 20
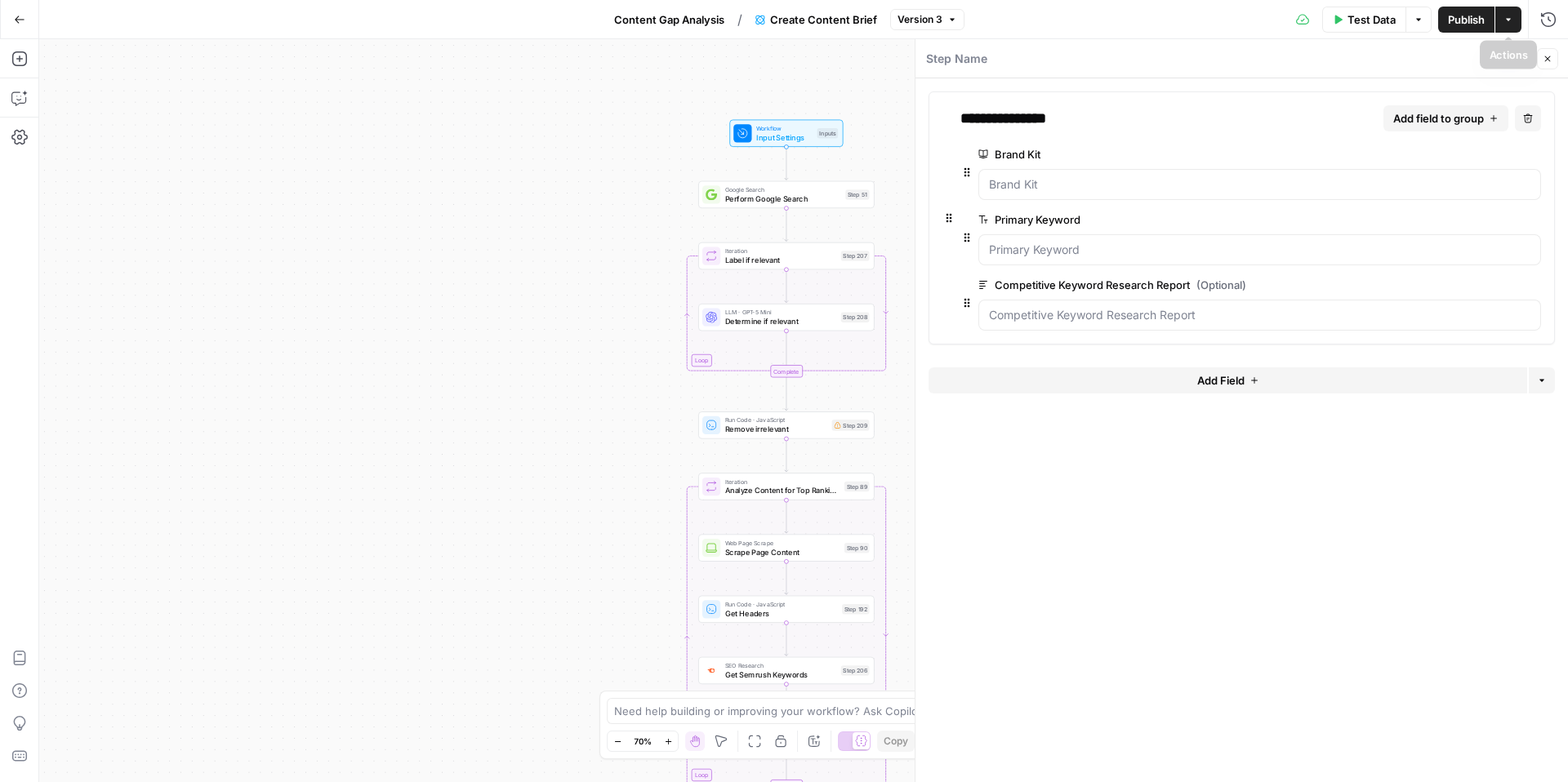
click at [1458, 18] on span "Publish" at bounding box center [1466, 20] width 37 height 16
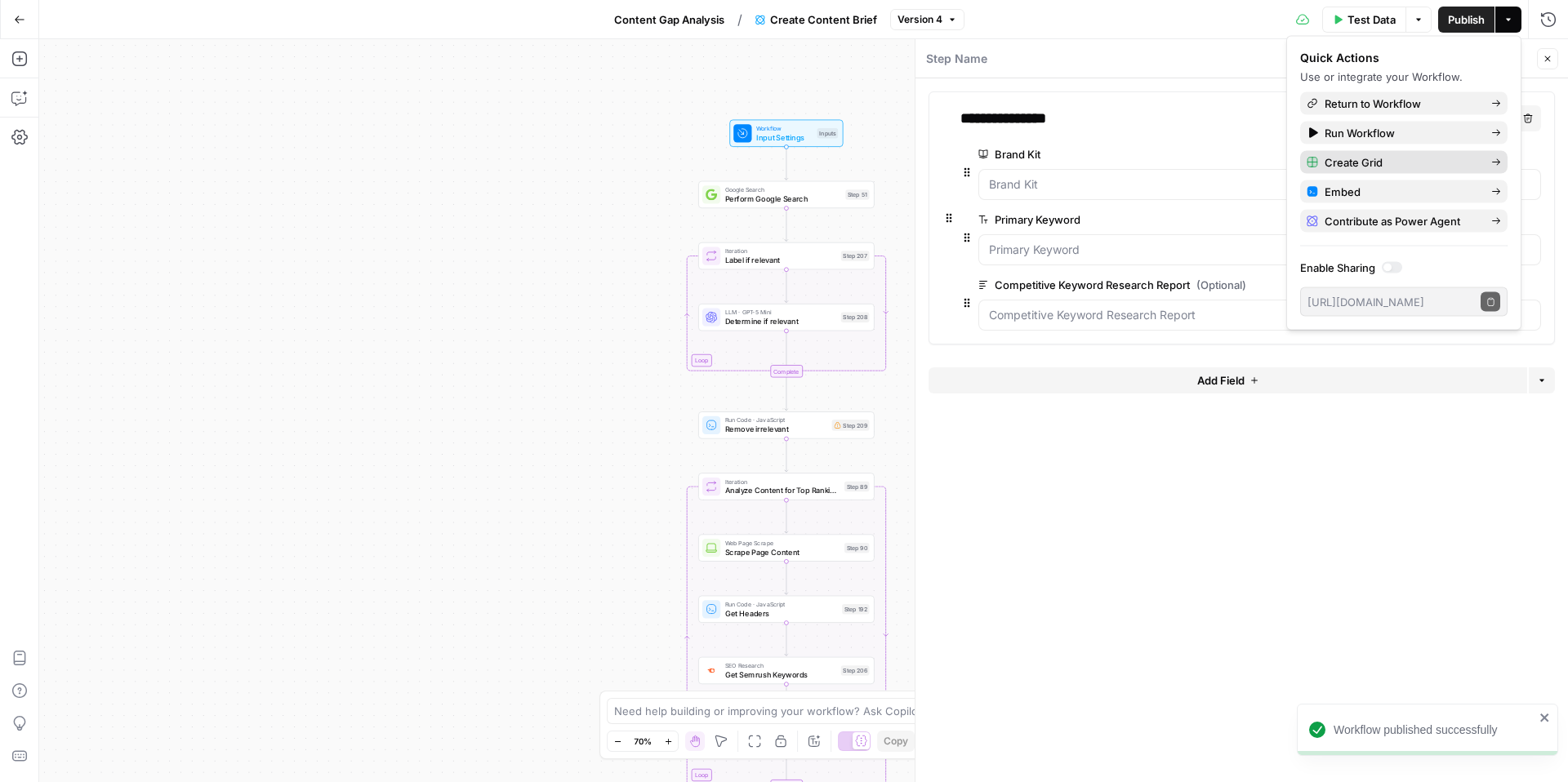
click at [1393, 157] on span "Create Grid" at bounding box center [1401, 162] width 153 height 16
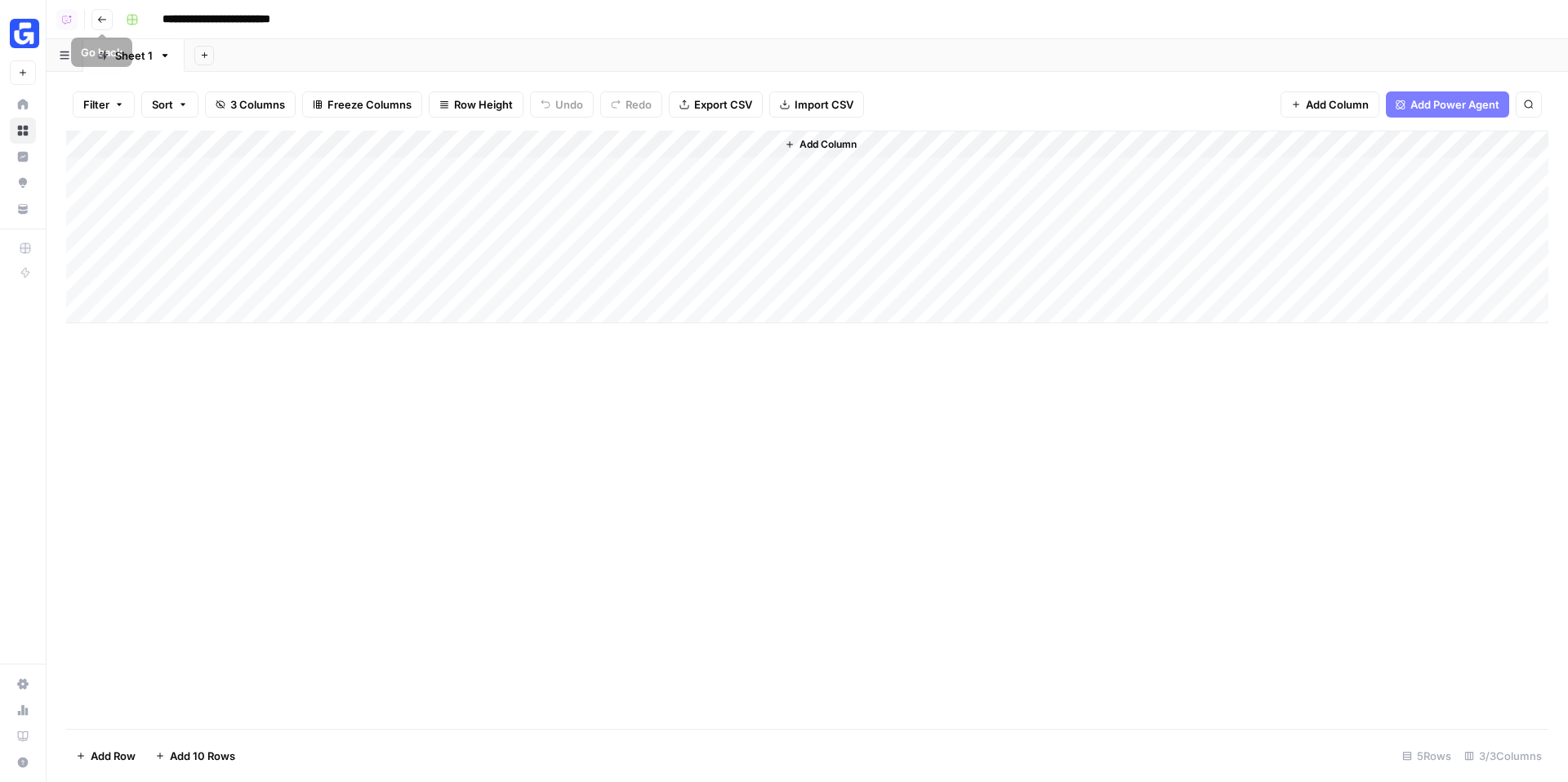
click at [98, 24] on icon "button" at bounding box center [102, 20] width 10 height 10
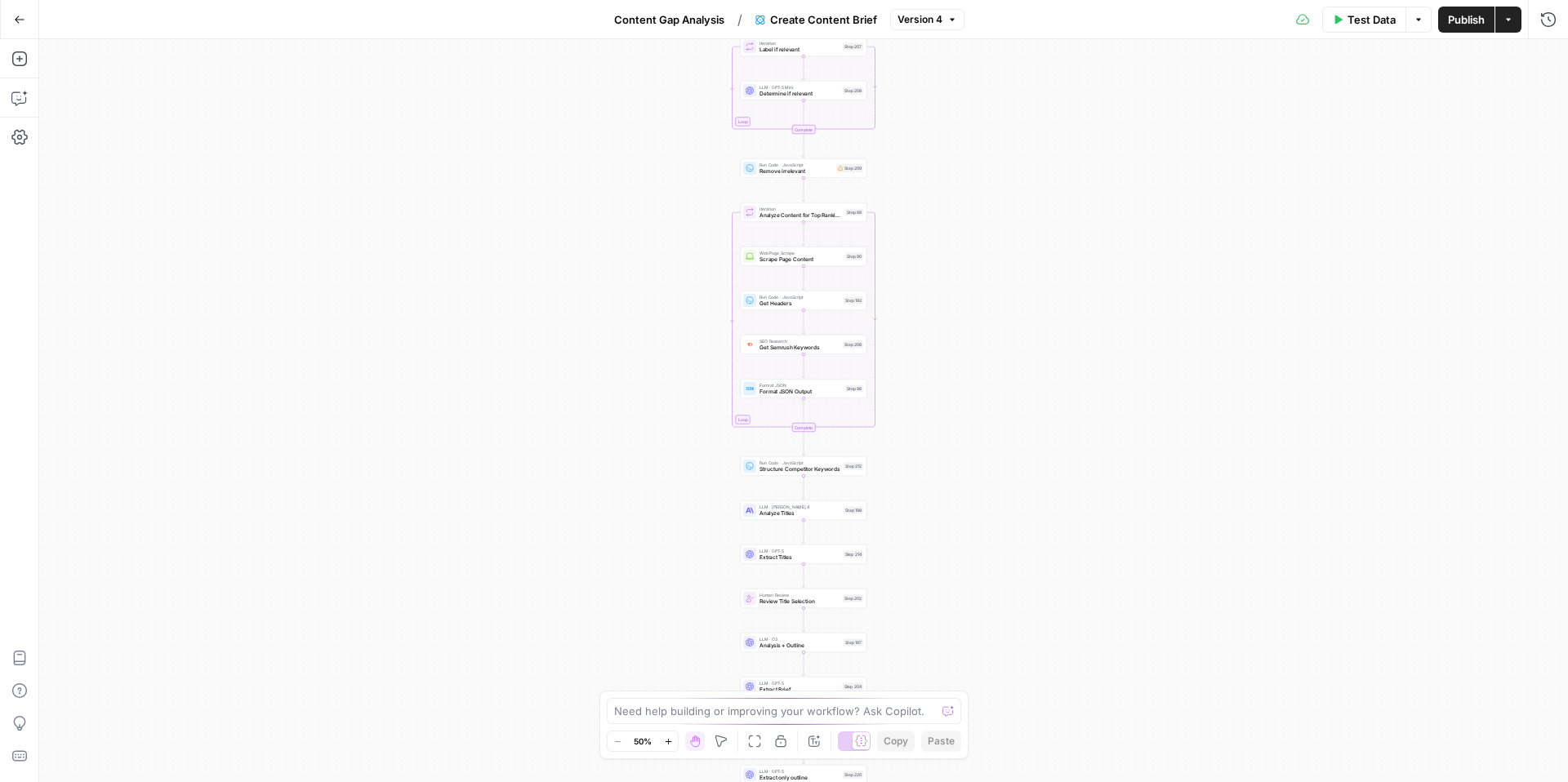
click at [19, 23] on icon "button" at bounding box center [20, 20] width 11 height 11
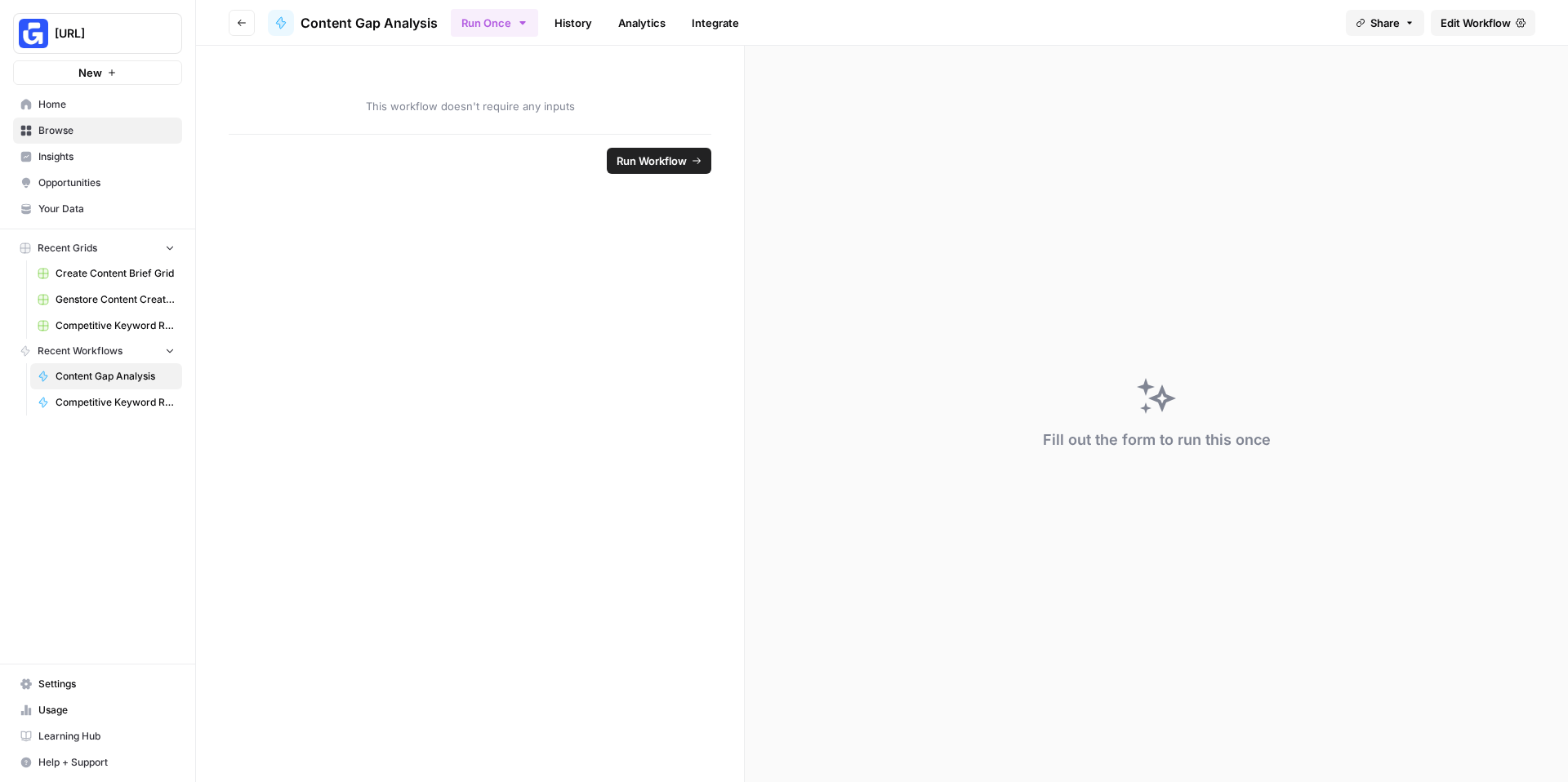
click at [245, 23] on icon "button" at bounding box center [242, 23] width 10 height 10
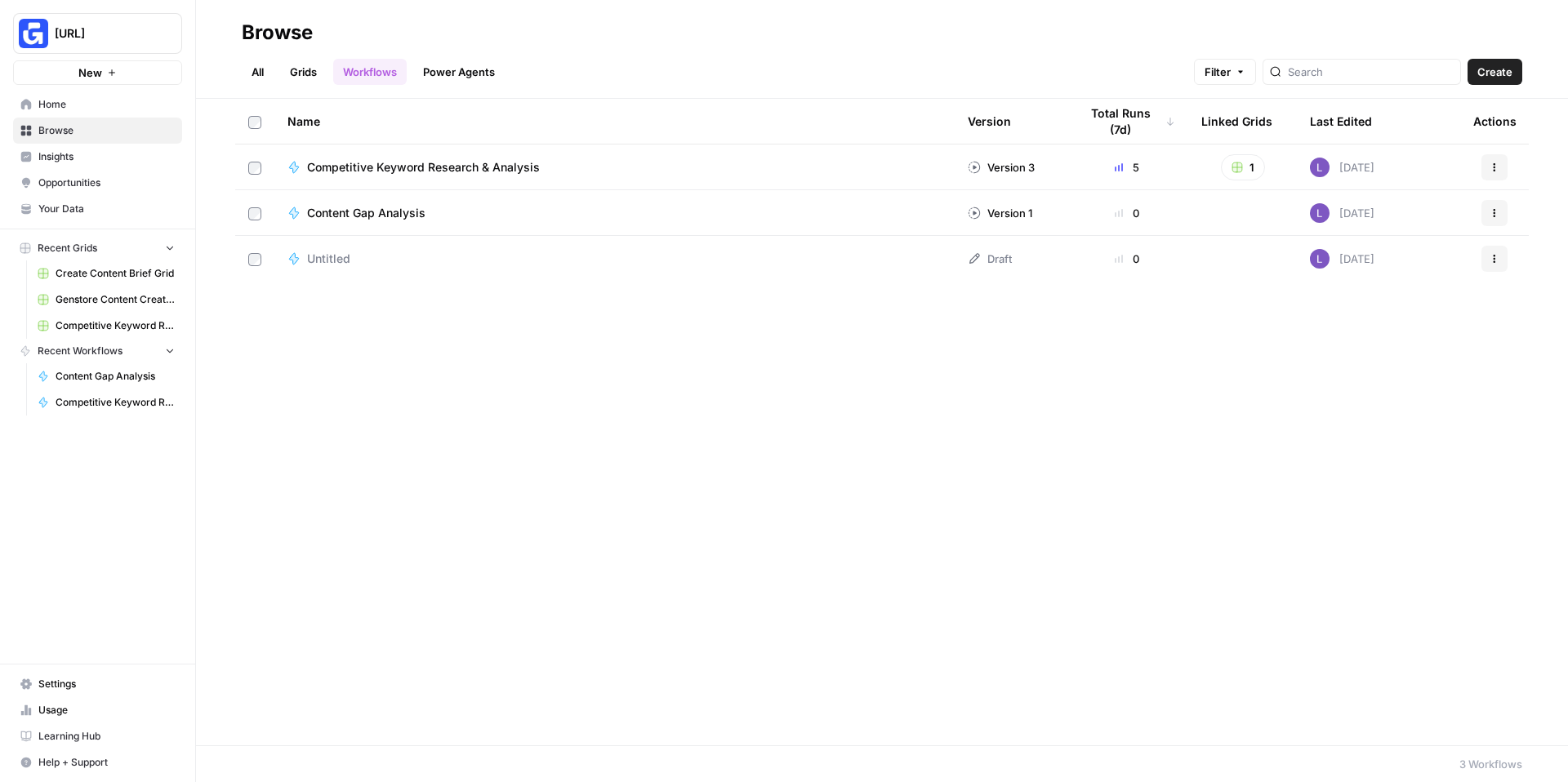
click at [305, 61] on link "Grids" at bounding box center [303, 72] width 47 height 26
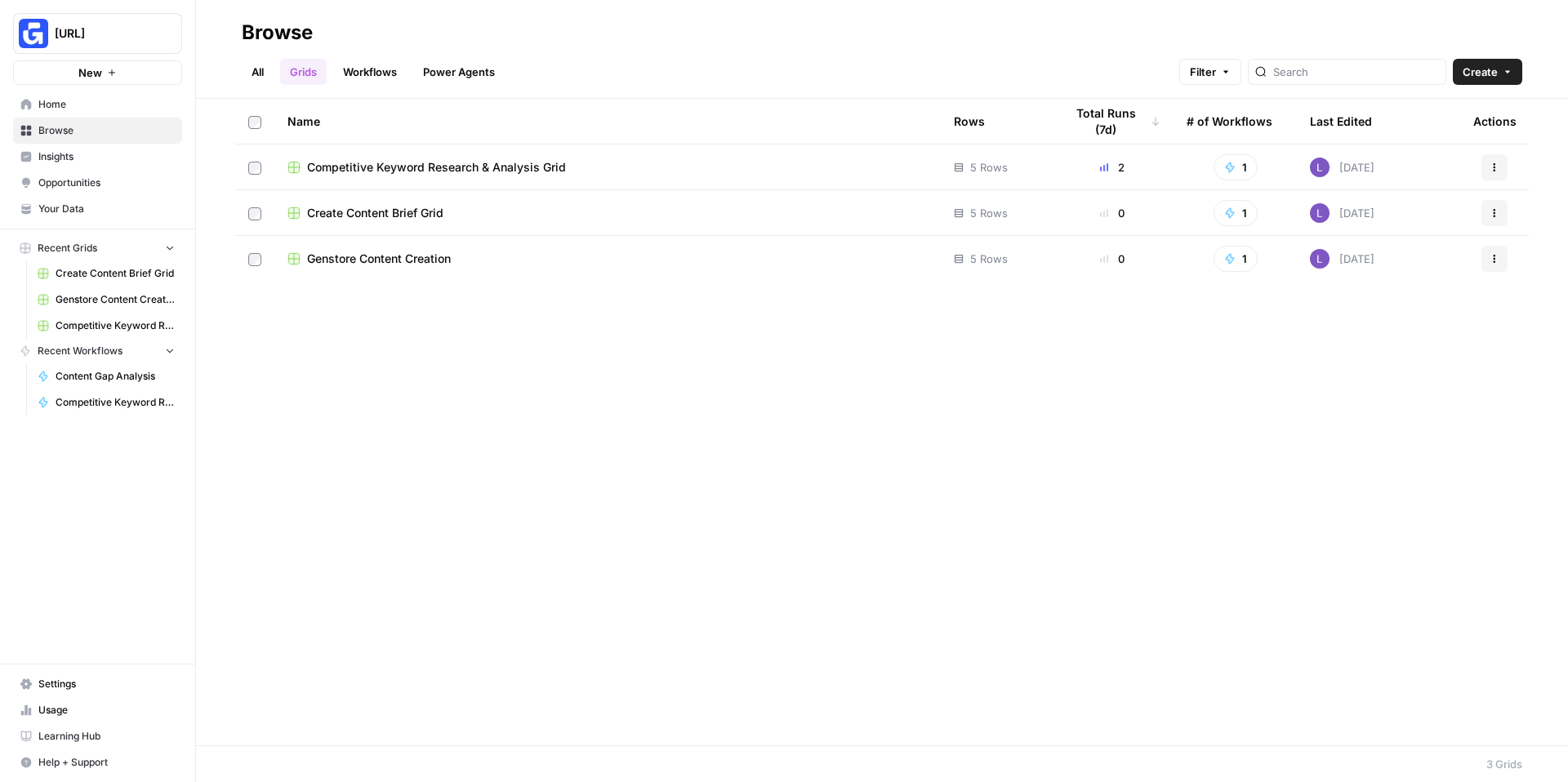
click at [373, 169] on span "Competitive Keyword Research & Analysis Grid" at bounding box center [437, 167] width 259 height 16
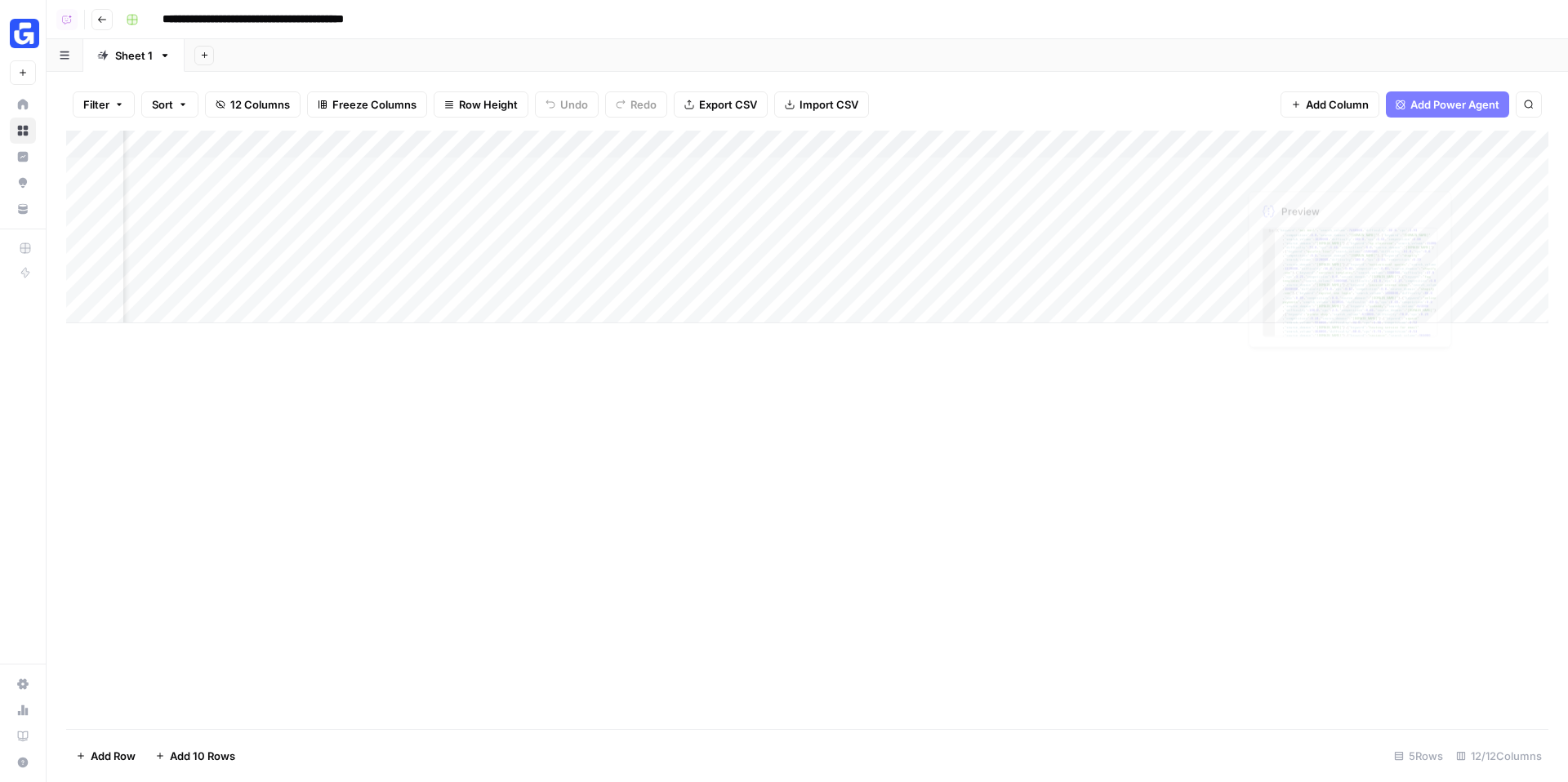
scroll to position [0, 662]
click at [1318, 107] on span "Add Column" at bounding box center [1337, 105] width 63 height 16
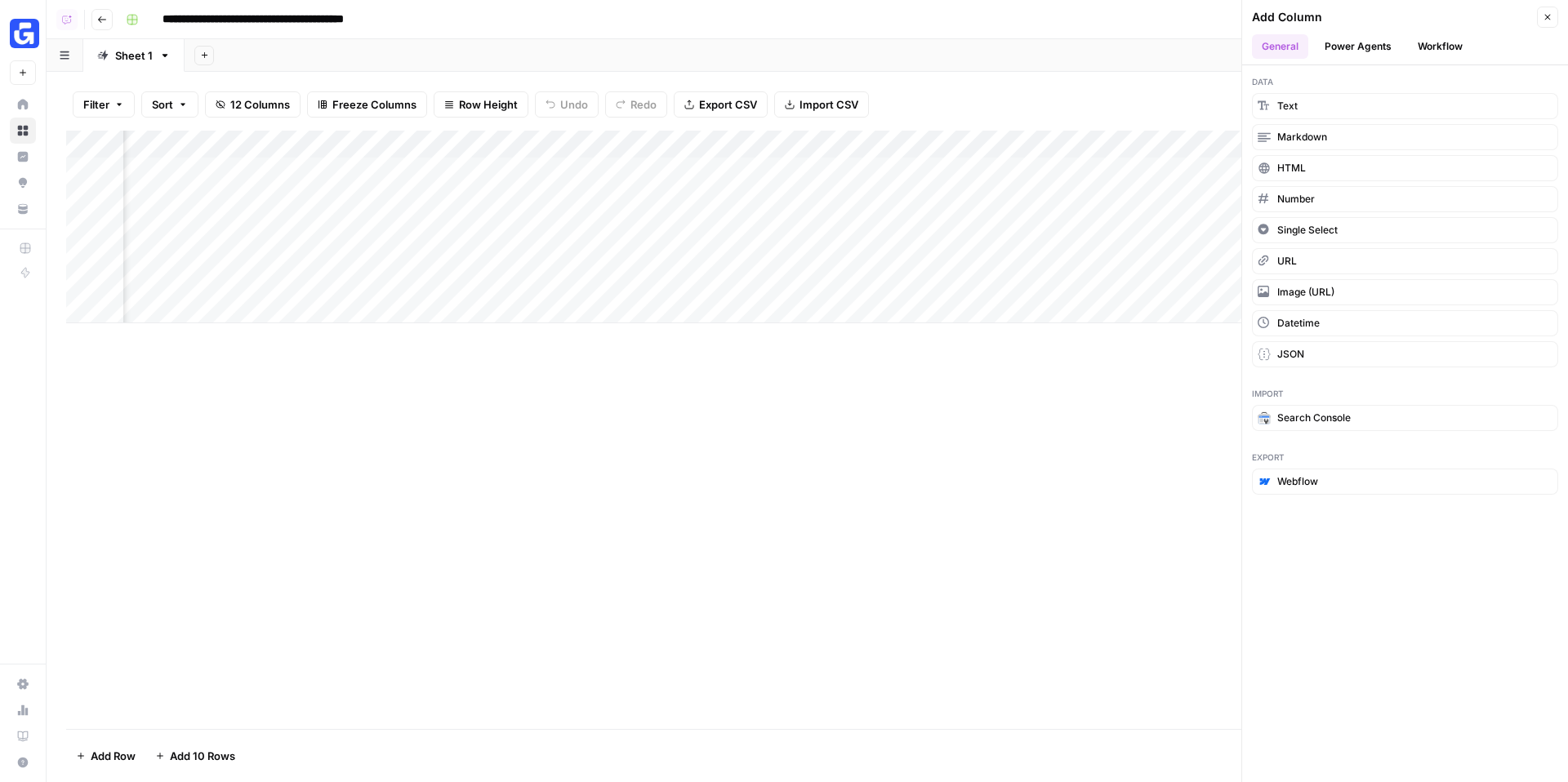
click at [1359, 40] on button "Power Agents" at bounding box center [1358, 47] width 87 height 25
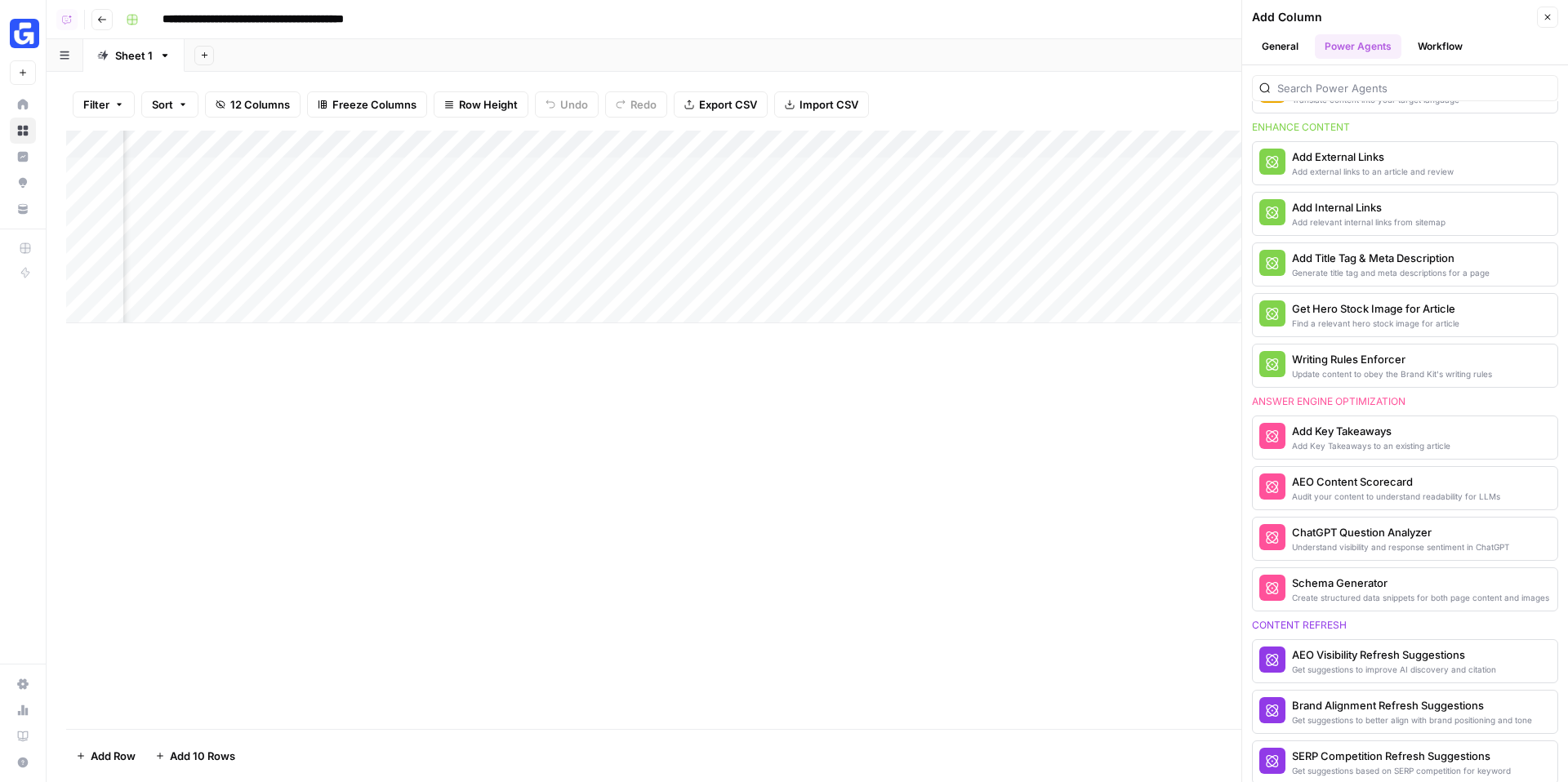
scroll to position [1047, 0]
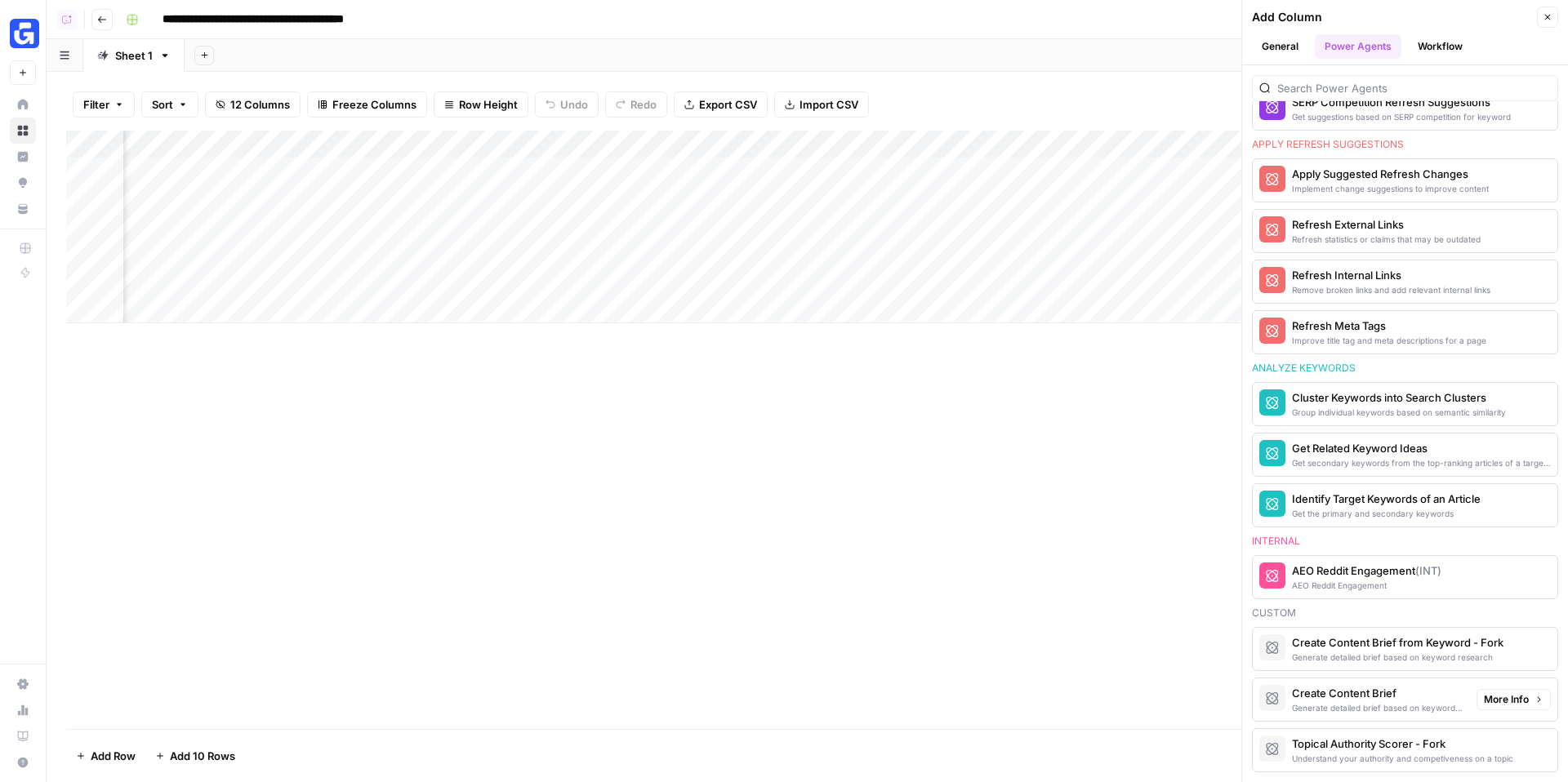
click at [1393, 697] on div "Create Content Brief" at bounding box center [1377, 693] width 171 height 16
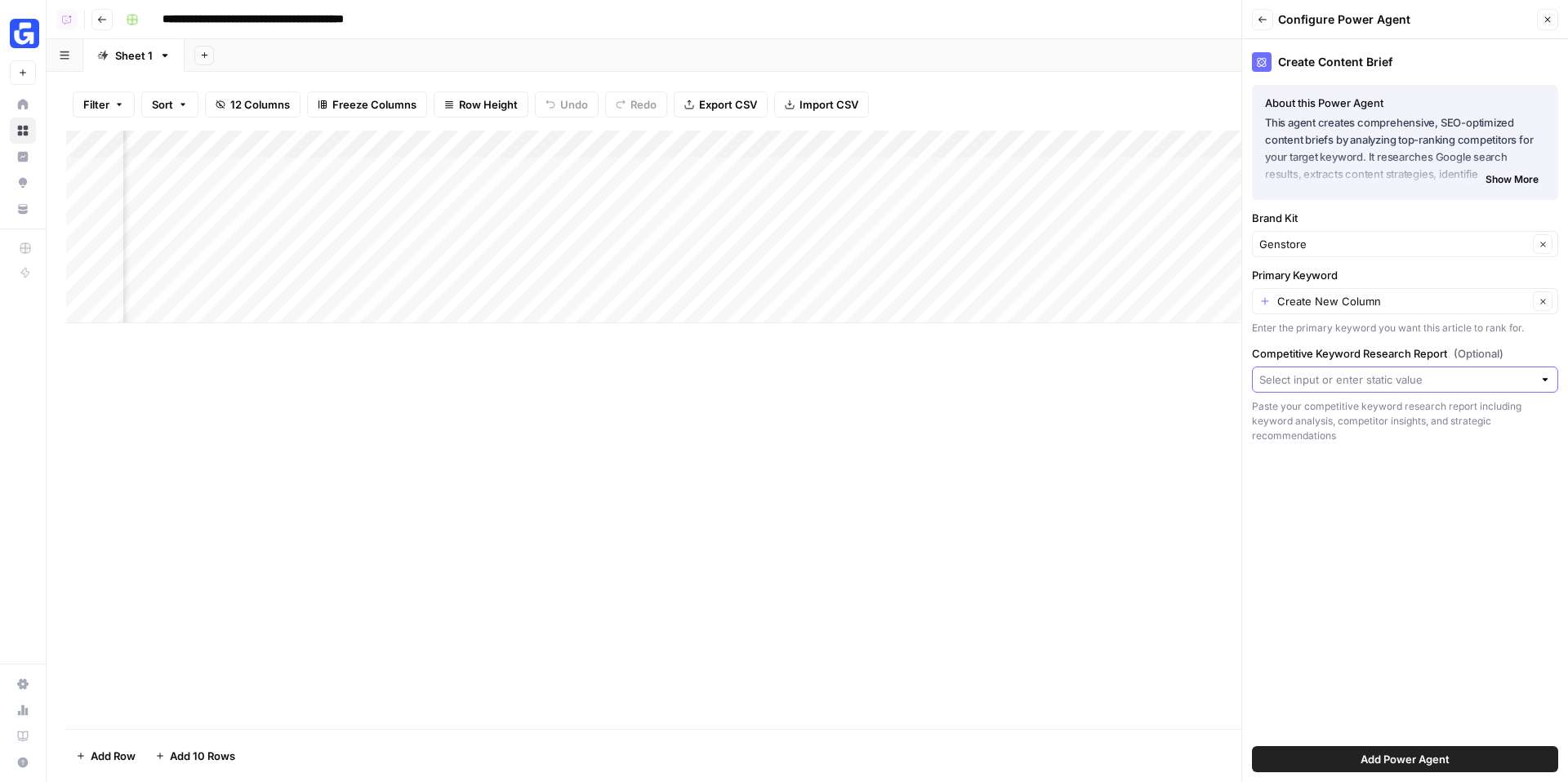
click at [1360, 381] on input "Competitive Keyword Research Report (Optional)" at bounding box center [1396, 380] width 274 height 16
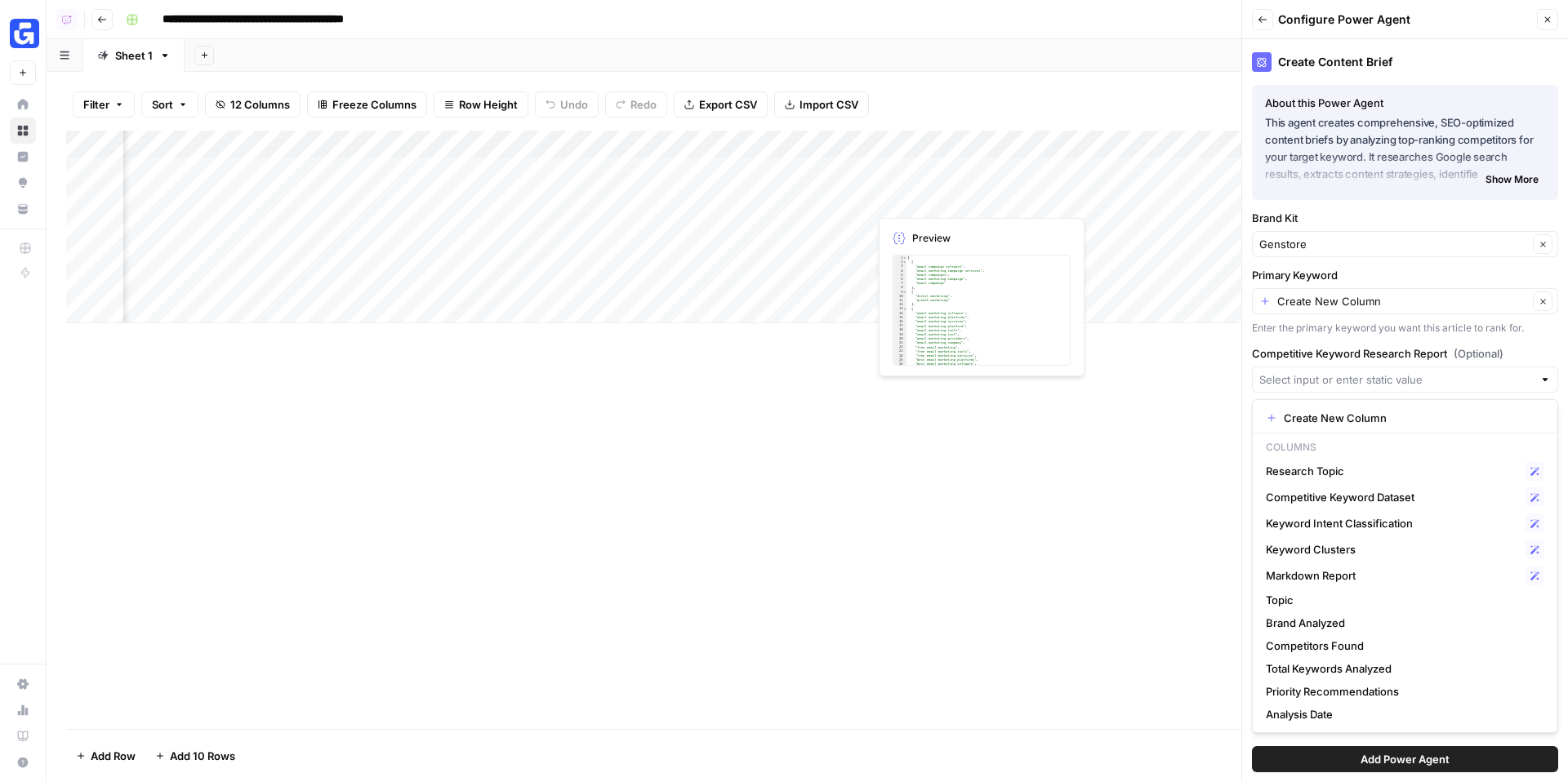
scroll to position [0, 898]
click at [1364, 568] on span "Markdown Report" at bounding box center [1392, 575] width 252 height 16
type input "Markdown Report"
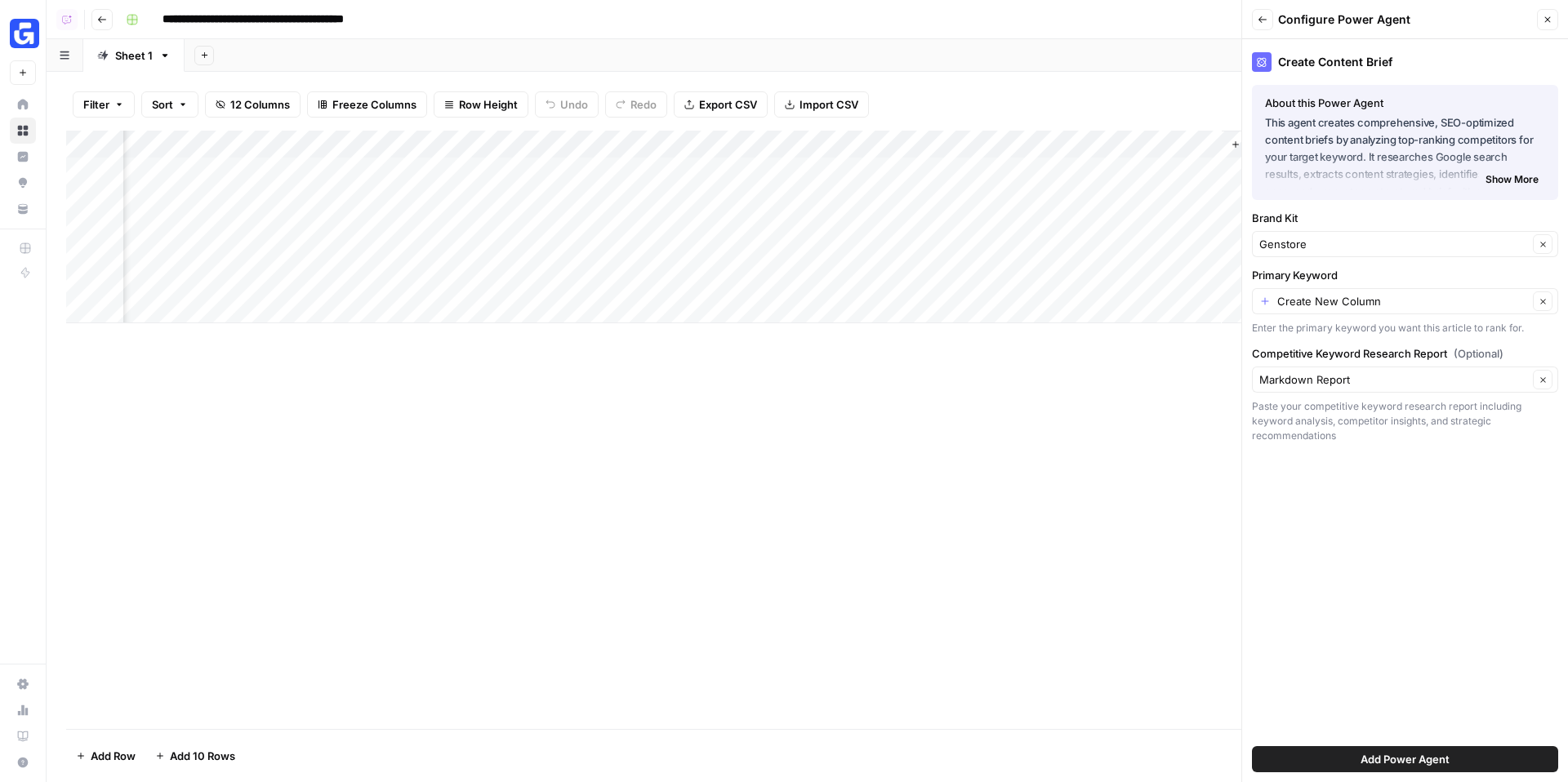
click at [1420, 757] on span "Add Power Agent" at bounding box center [1405, 759] width 89 height 16
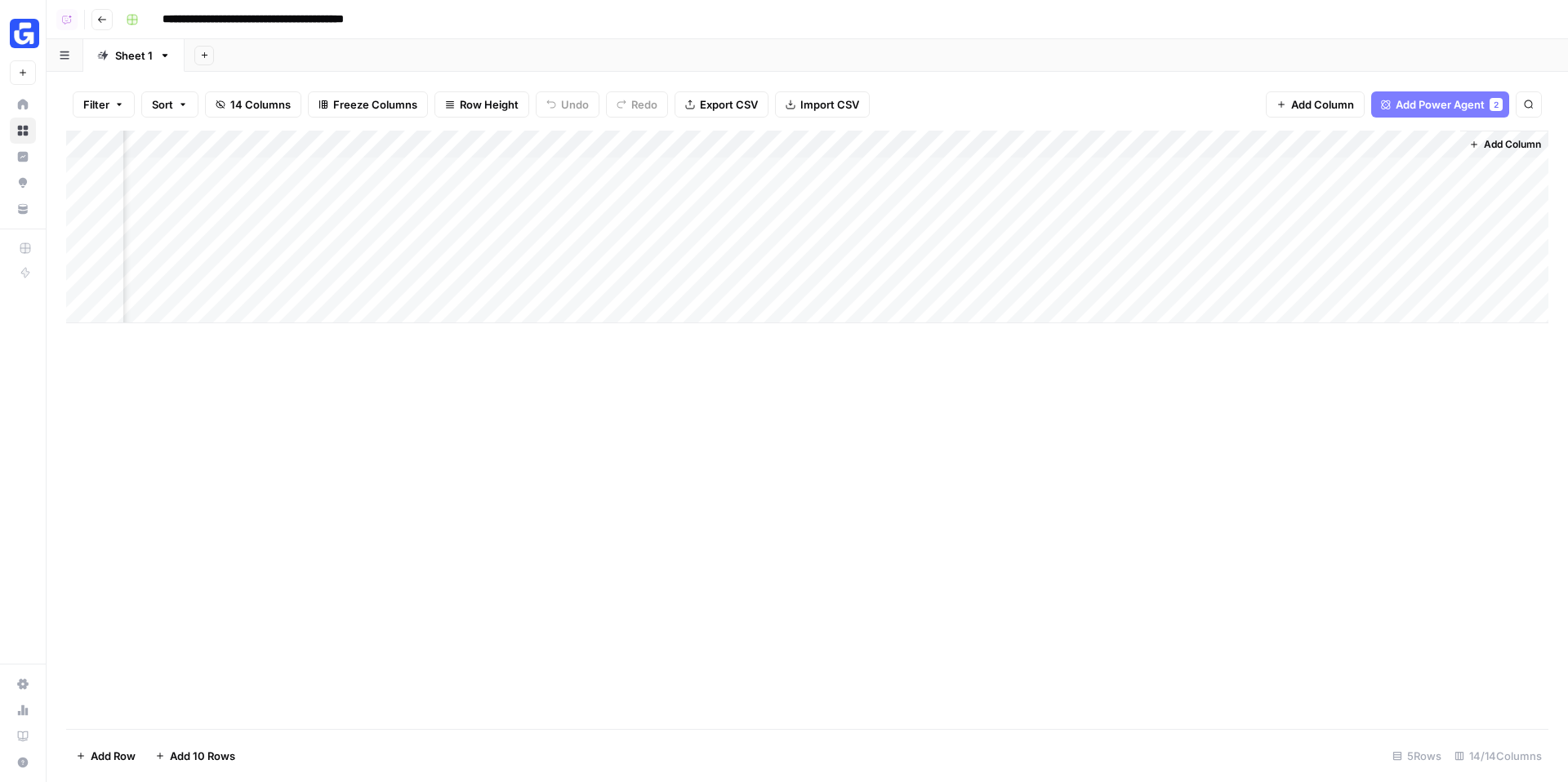
scroll to position [0, 1079]
click at [265, 105] on span "14 Columns" at bounding box center [261, 105] width 61 height 16
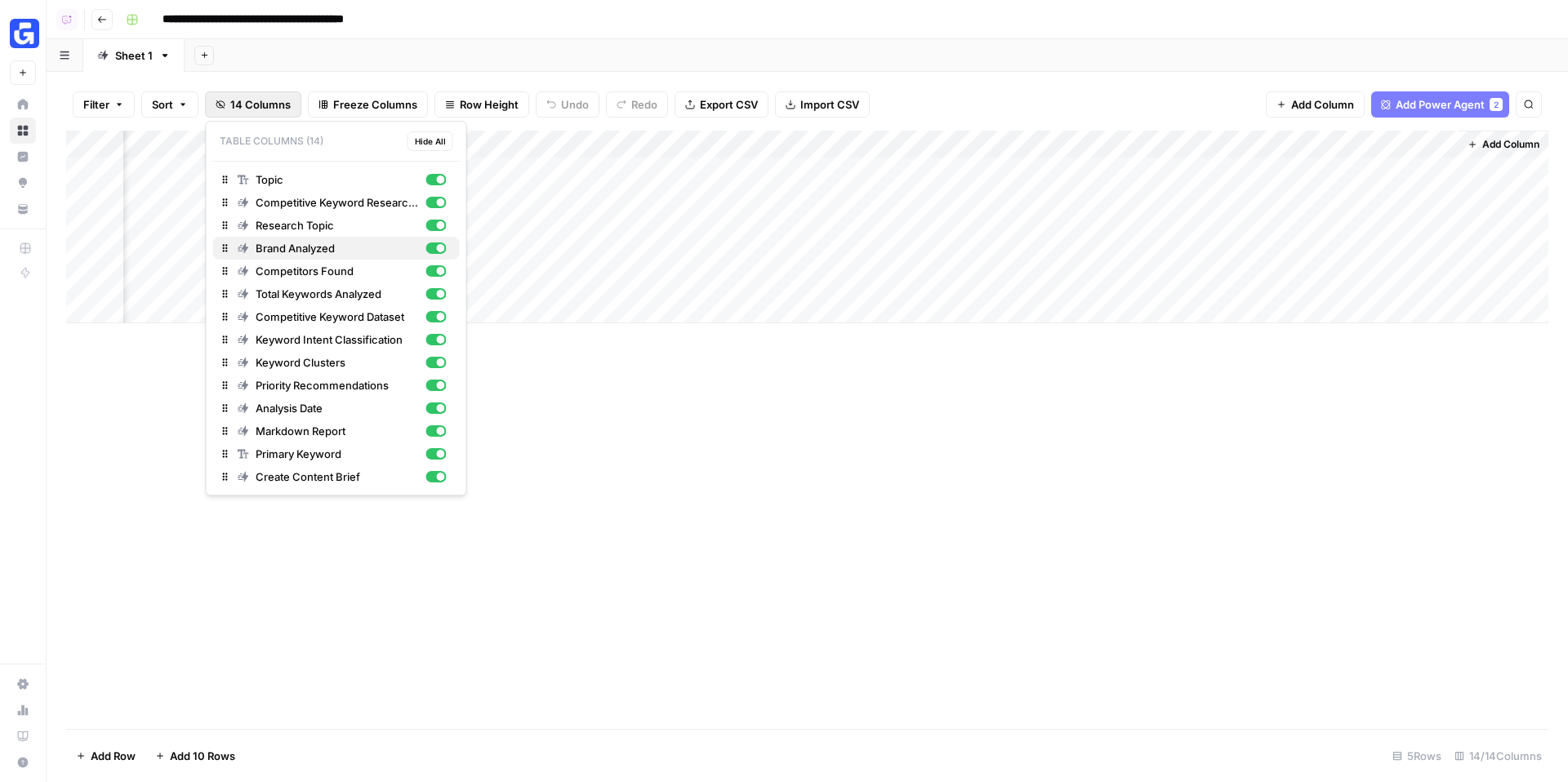
click at [437, 248] on div "button" at bounding box center [441, 248] width 8 height 8
click at [434, 222] on div "button" at bounding box center [435, 225] width 20 height 11
click at [436, 272] on div "button" at bounding box center [435, 271] width 20 height 11
click at [436, 296] on div "button" at bounding box center [435, 294] width 20 height 11
click at [435, 322] on div "Competitive Keyword Dataset" at bounding box center [342, 317] width 209 height 16
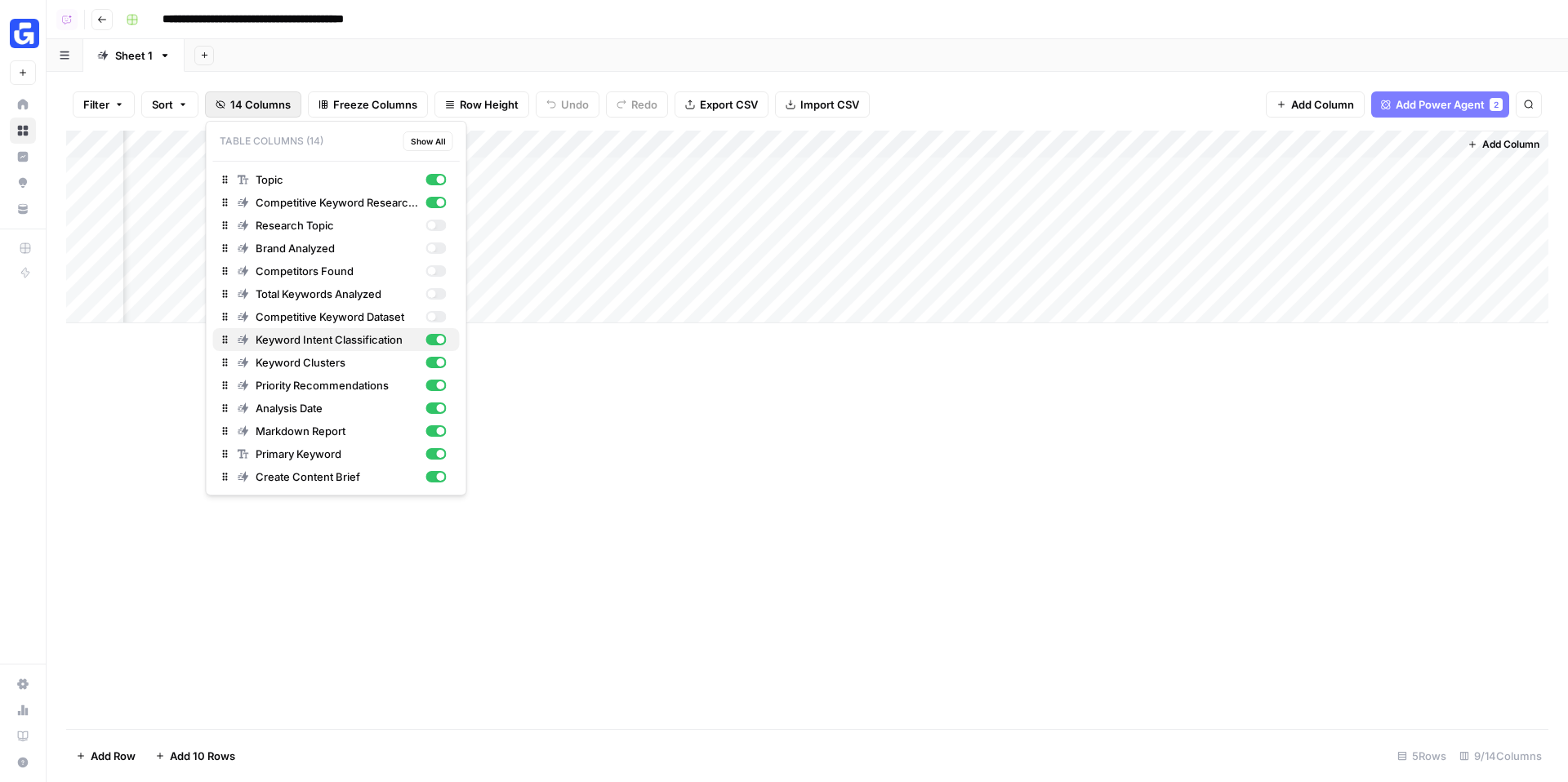
click at [434, 345] on div "Keyword Intent Classification" at bounding box center [342, 339] width 209 height 16
click at [434, 366] on div "button" at bounding box center [435, 362] width 20 height 11
click at [435, 389] on div "button" at bounding box center [435, 385] width 20 height 11
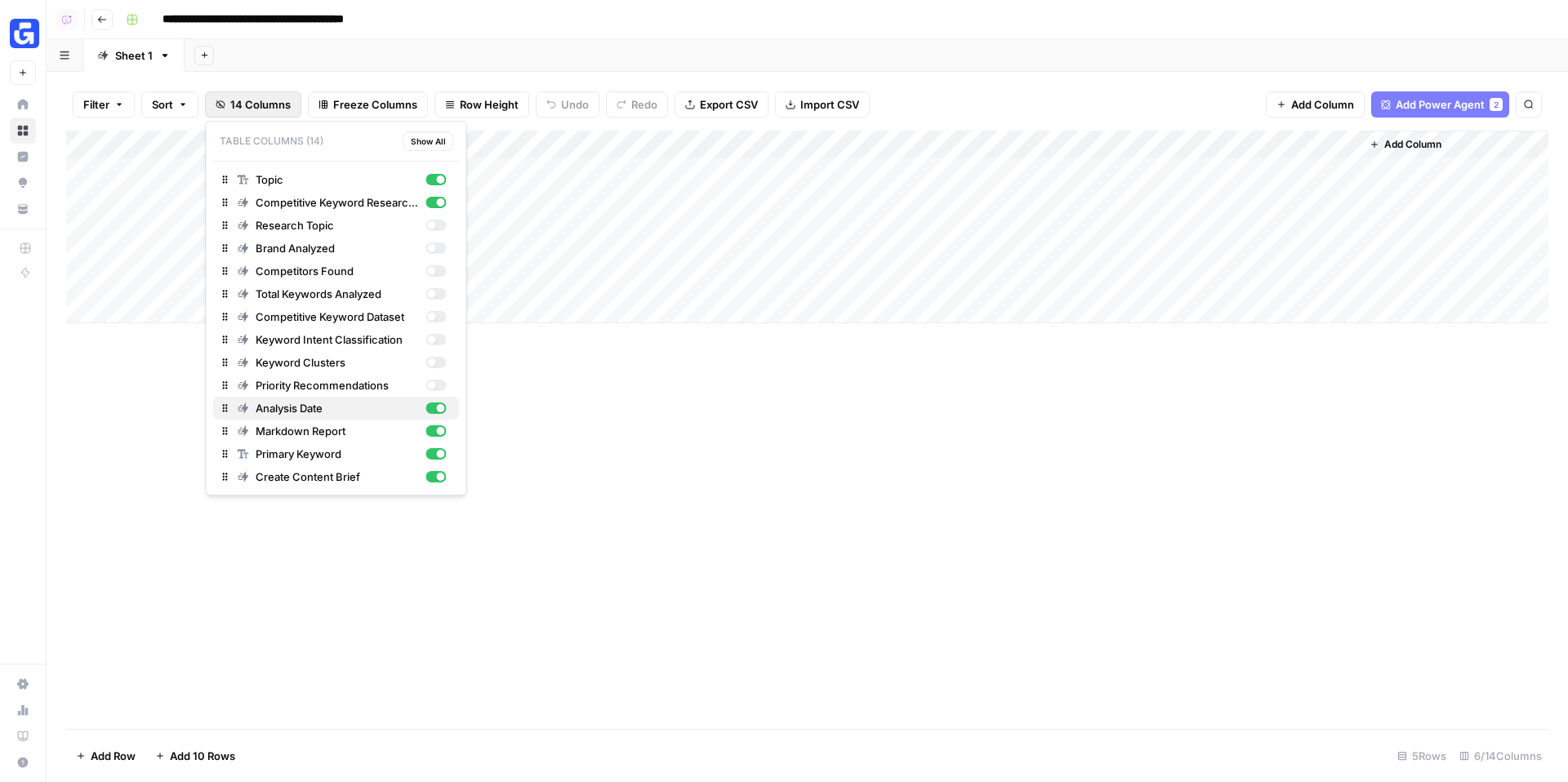
click at [441, 415] on div "Analysis Date" at bounding box center [342, 408] width 209 height 16
click at [812, 493] on div "Add Column" at bounding box center [807, 430] width 1482 height 598
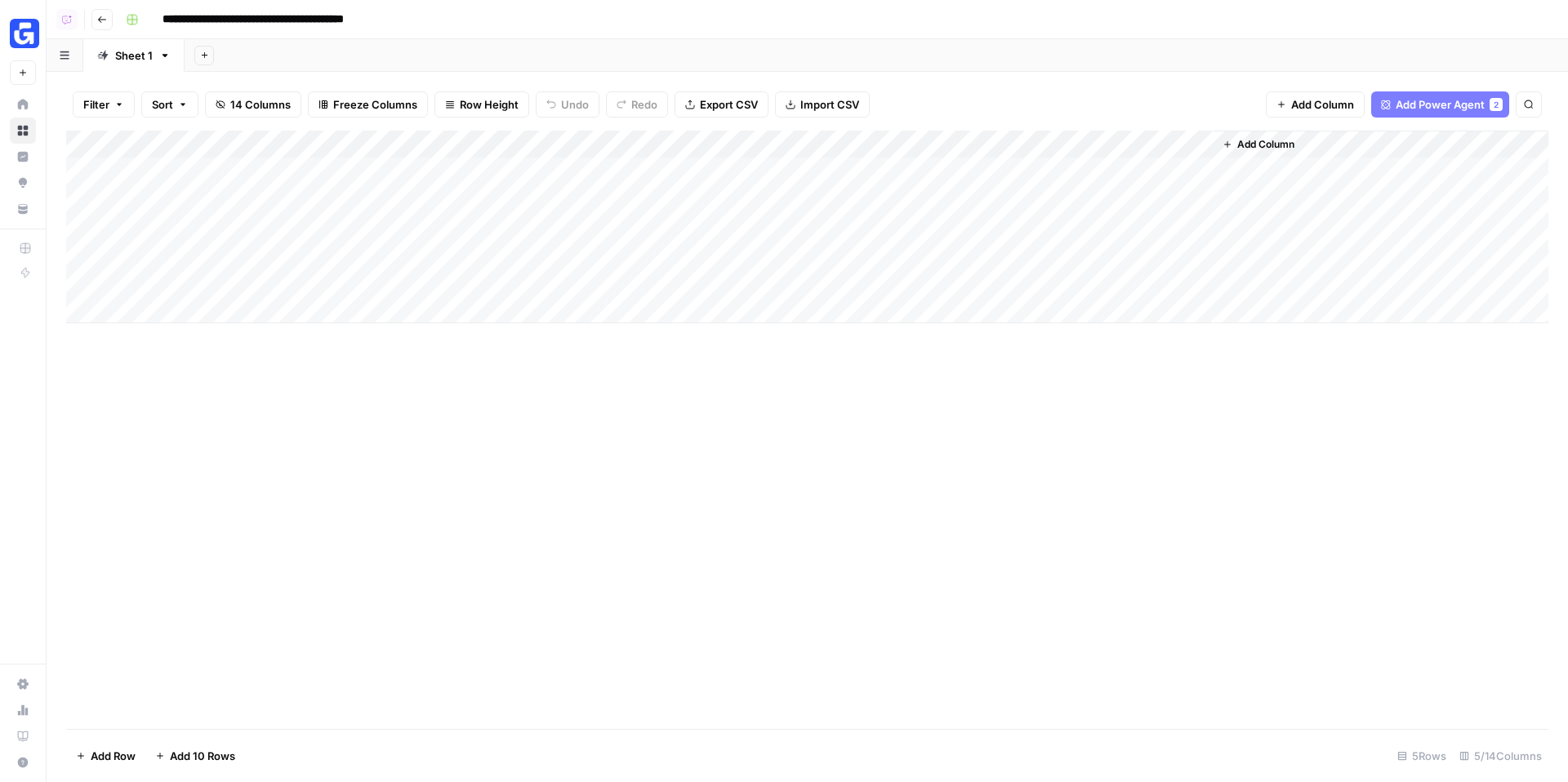
click at [1175, 144] on div "Add Column" at bounding box center [807, 226] width 1482 height 193
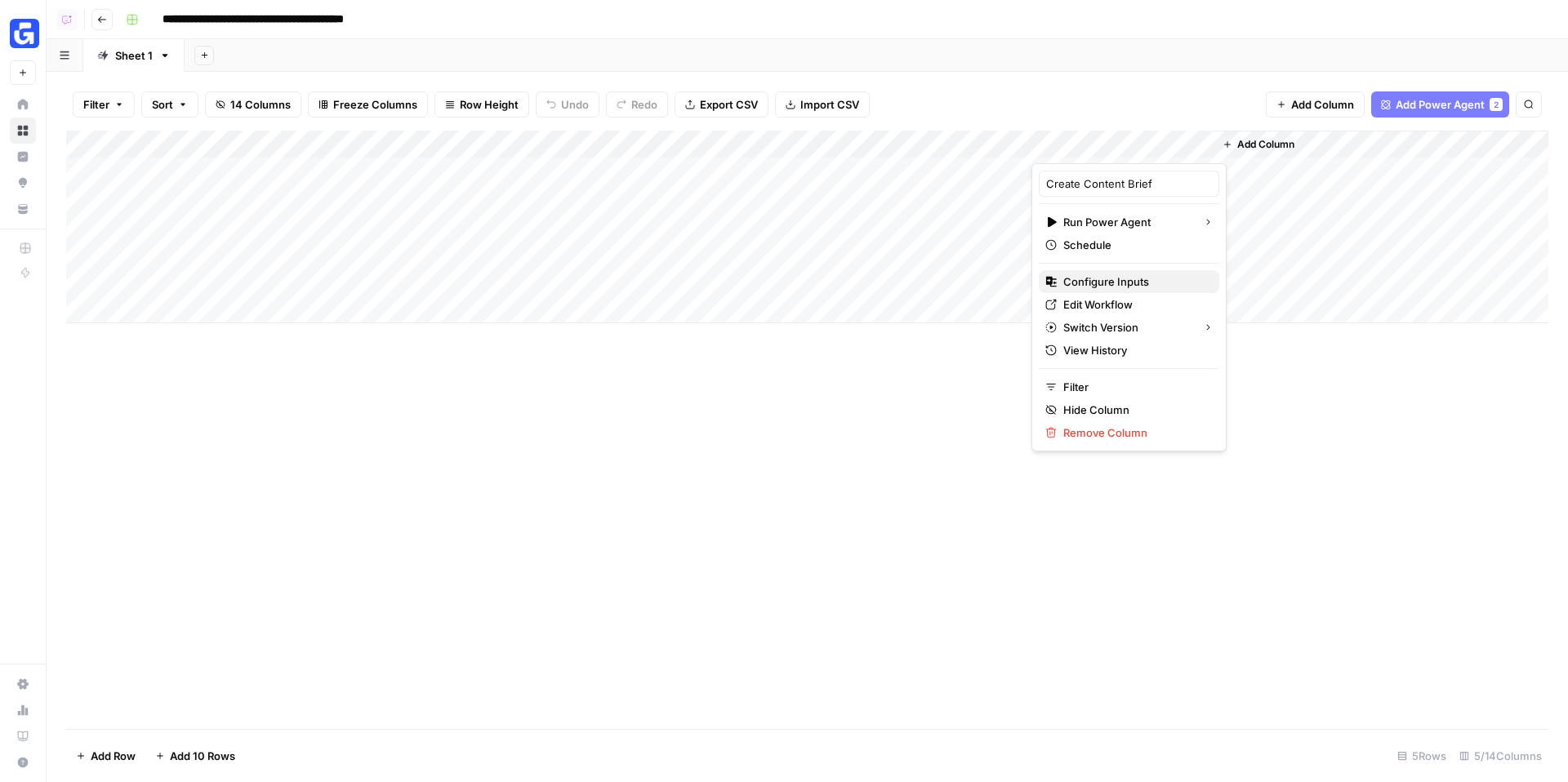
click at [1120, 284] on span "Configure Inputs" at bounding box center [1134, 282] width 143 height 16
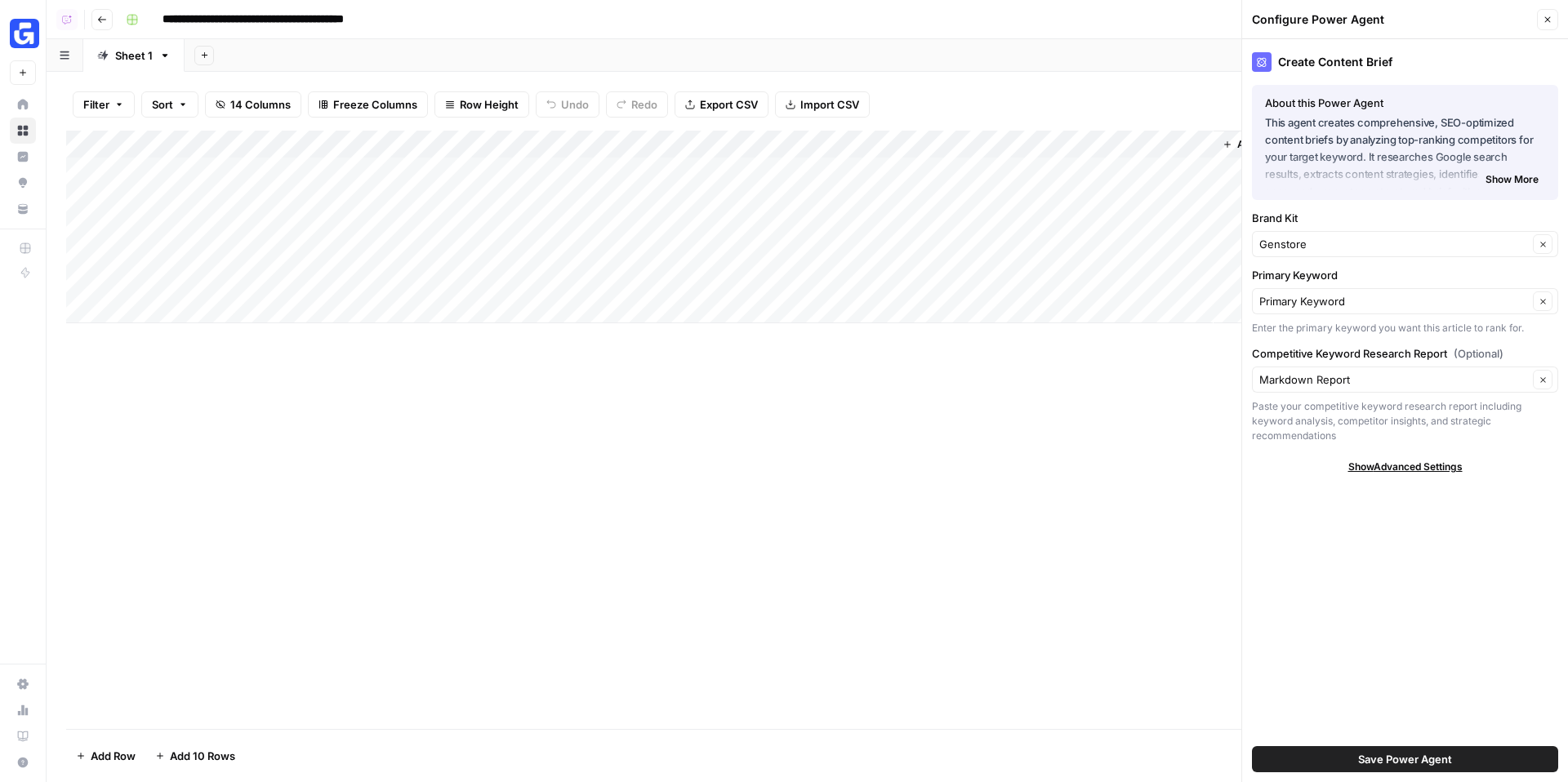
click at [258, 108] on span "14 Columns" at bounding box center [261, 105] width 61 height 16
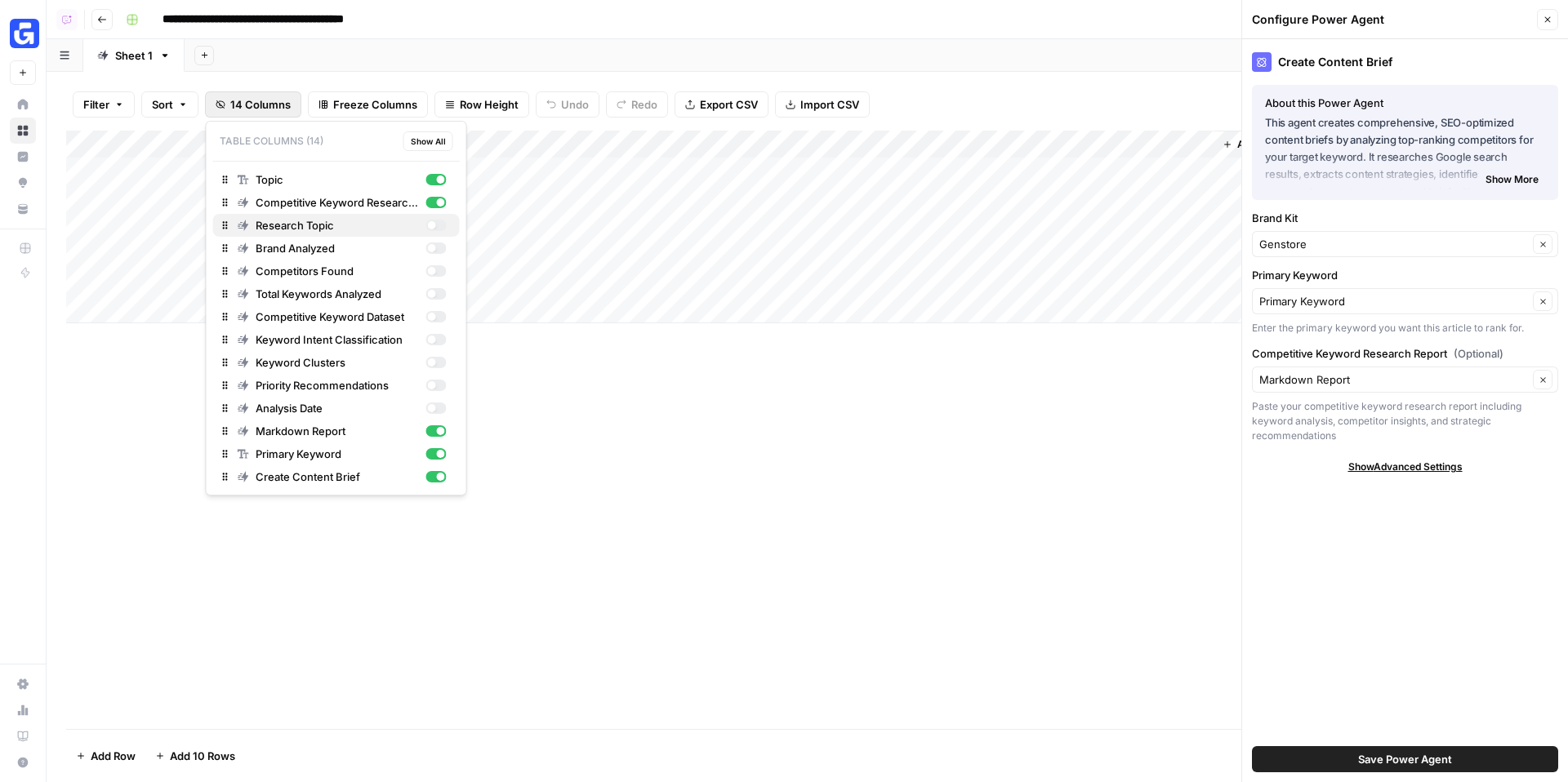
click at [429, 225] on div "button" at bounding box center [431, 225] width 8 height 8
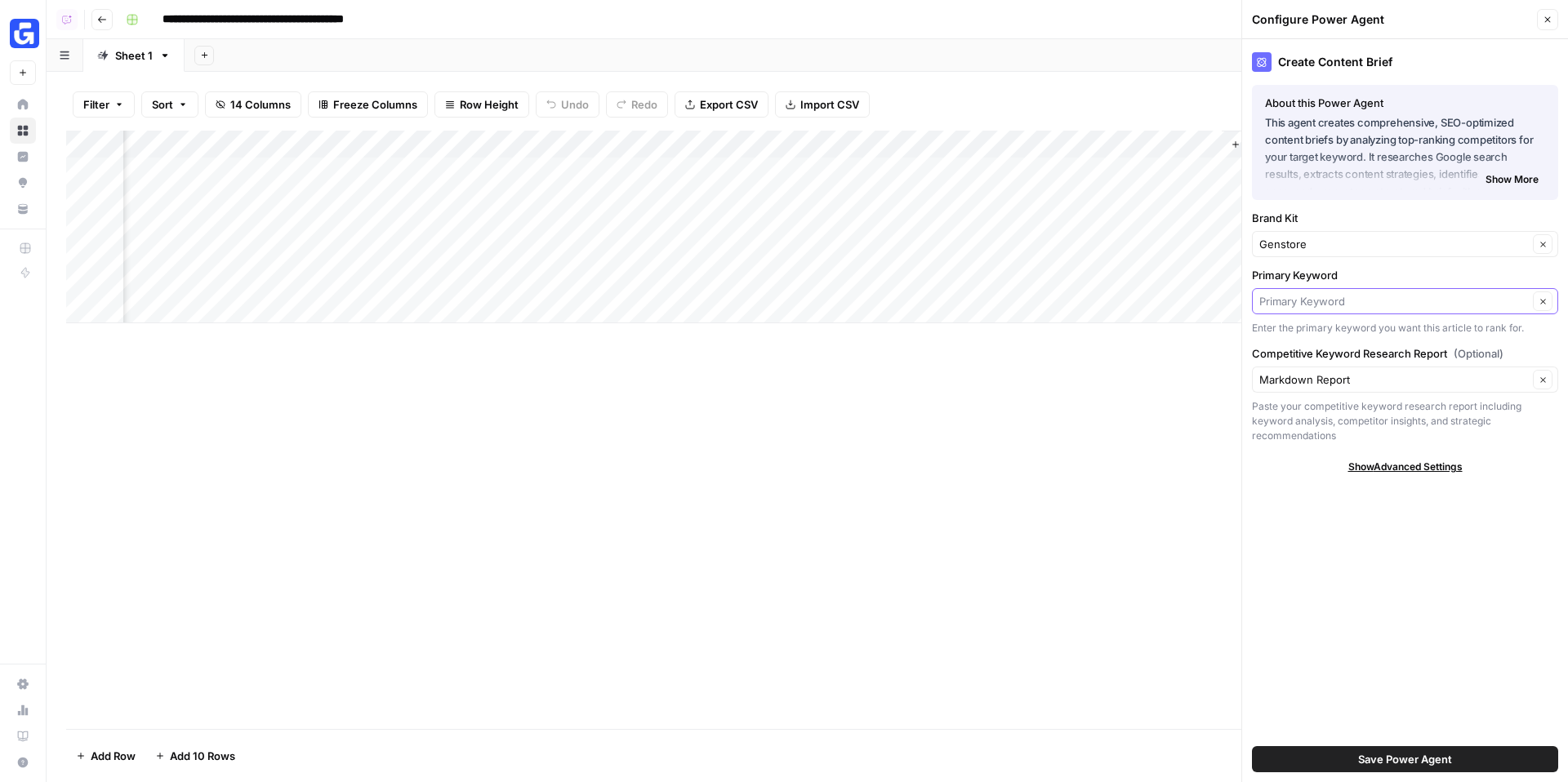
click at [1389, 299] on input "Primary Keyword" at bounding box center [1393, 302] width 269 height 16
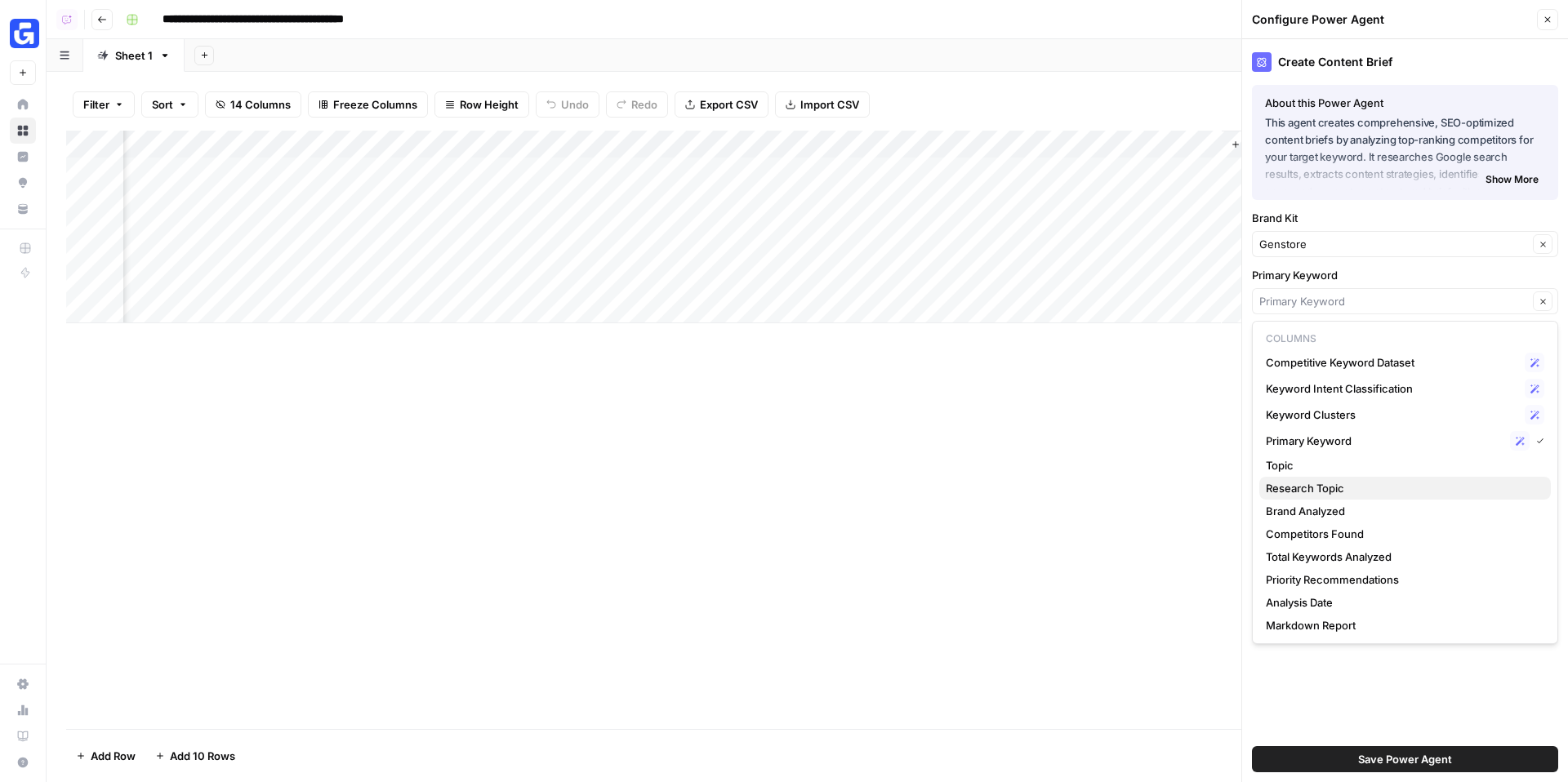
click at [1353, 489] on span "Research Topic" at bounding box center [1402, 489] width 272 height 16
type input "Research Topic"
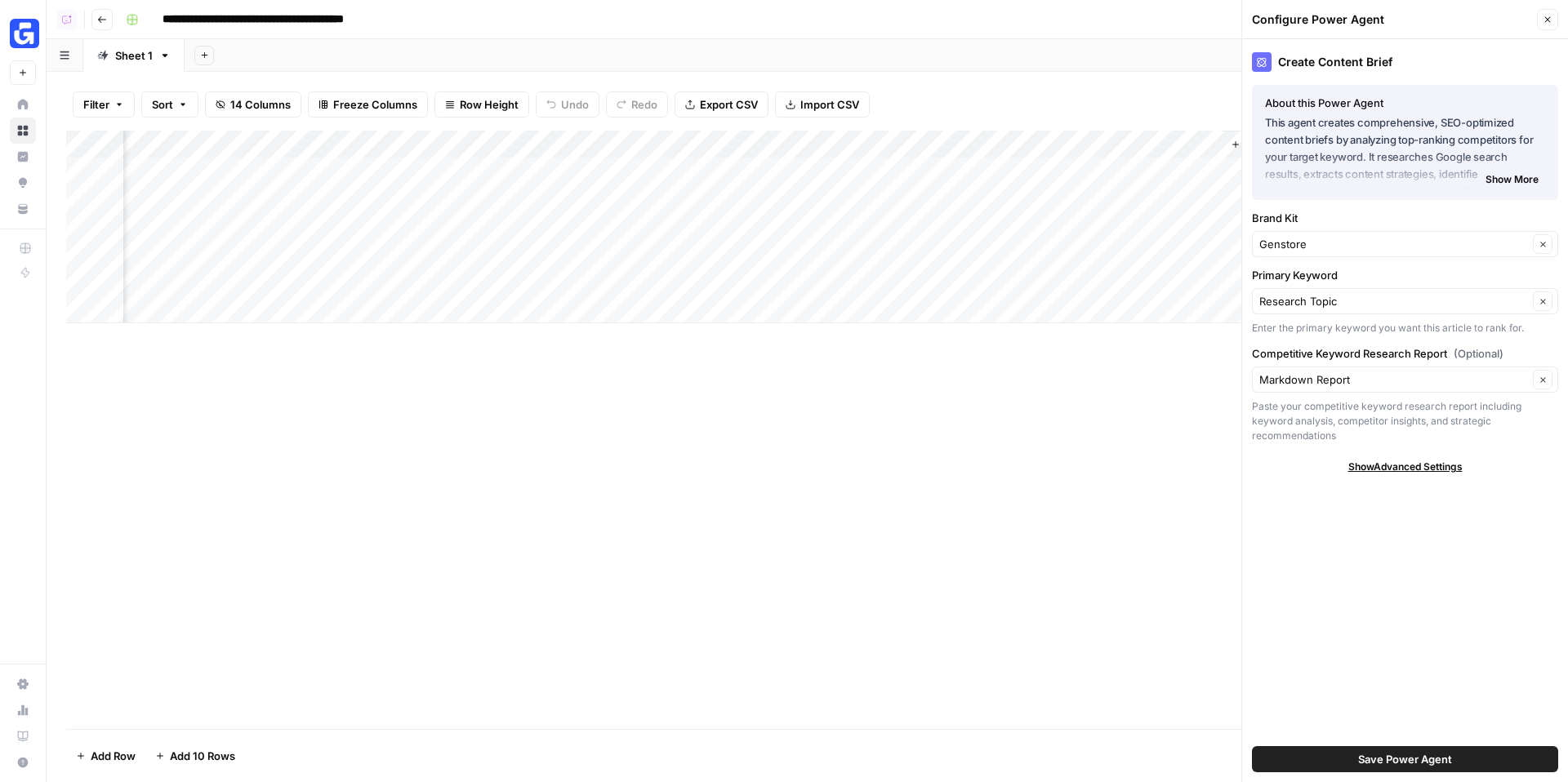
click at [1029, 140] on div "Add Column" at bounding box center [807, 226] width 1482 height 193
click at [893, 358] on span "Remove Column" at bounding box center [907, 364] width 143 height 16
click at [725, 198] on span "Delete" at bounding box center [725, 198] width 35 height 16
click at [1318, 297] on input "Primary Keyword" at bounding box center [1393, 302] width 269 height 16
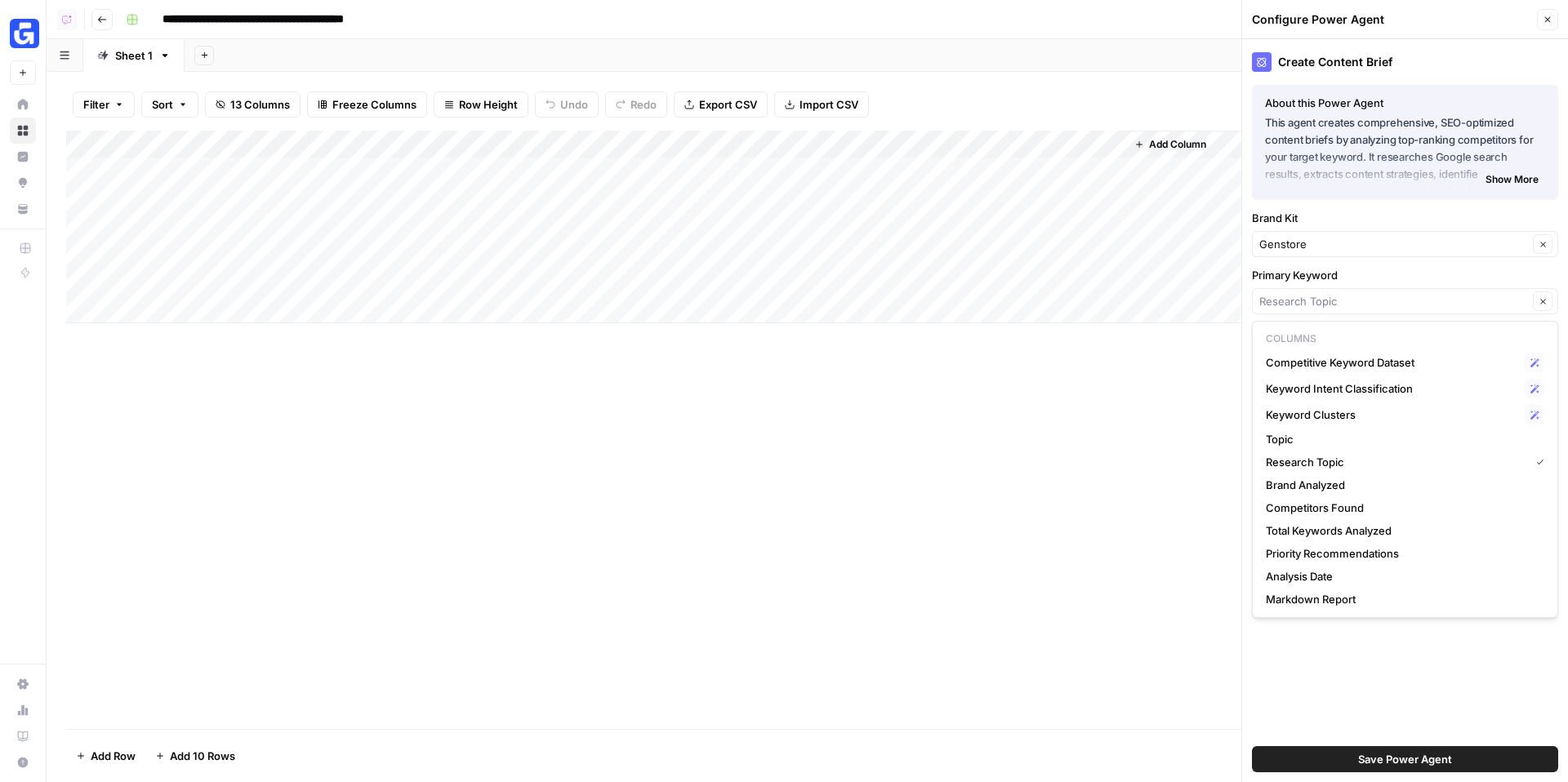
type input "Research Topic"
click at [1429, 760] on span "Save Power Agent" at bounding box center [1405, 759] width 94 height 16
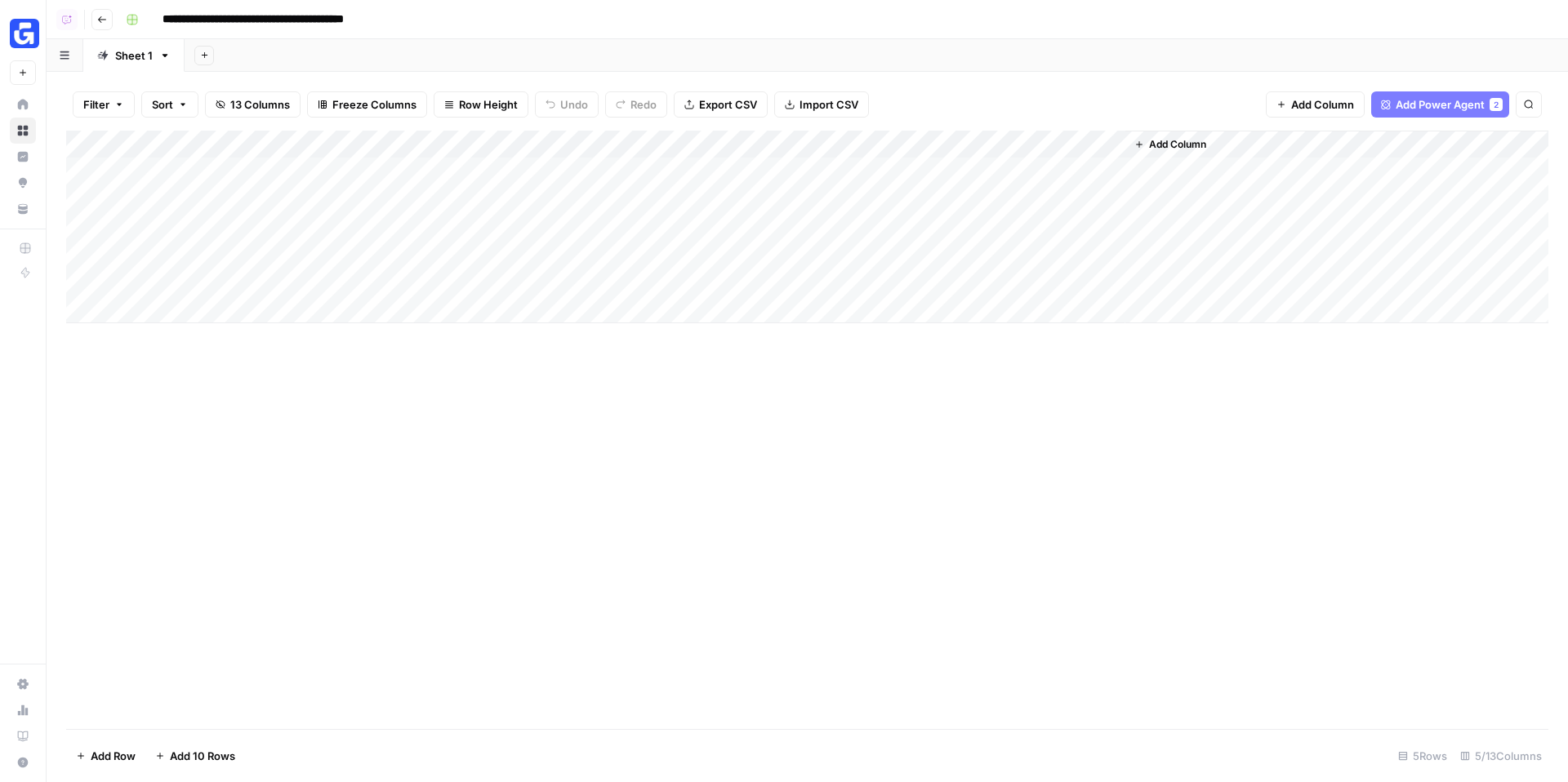
click at [1036, 166] on div "Add Column" at bounding box center [807, 226] width 1482 height 193
click at [1036, 198] on div "Add Column" at bounding box center [807, 226] width 1482 height 193
click at [1029, 174] on div "Add Column" at bounding box center [807, 226] width 1482 height 193
click at [1057, 167] on div "Add Column" at bounding box center [807, 226] width 1482 height 193
click at [1057, 167] on body "**********" at bounding box center [784, 391] width 1568 height 782
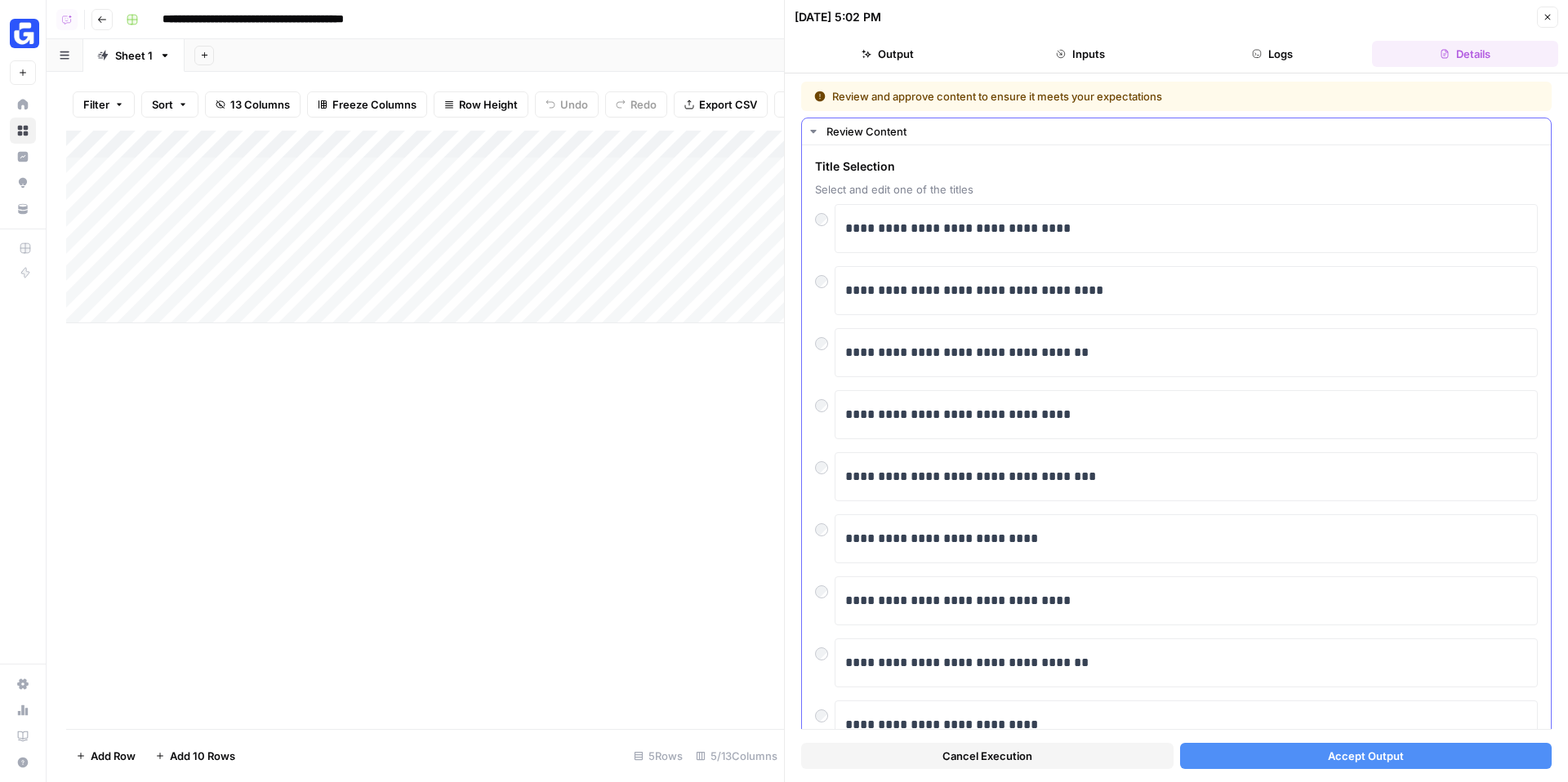
scroll to position [130, 0]
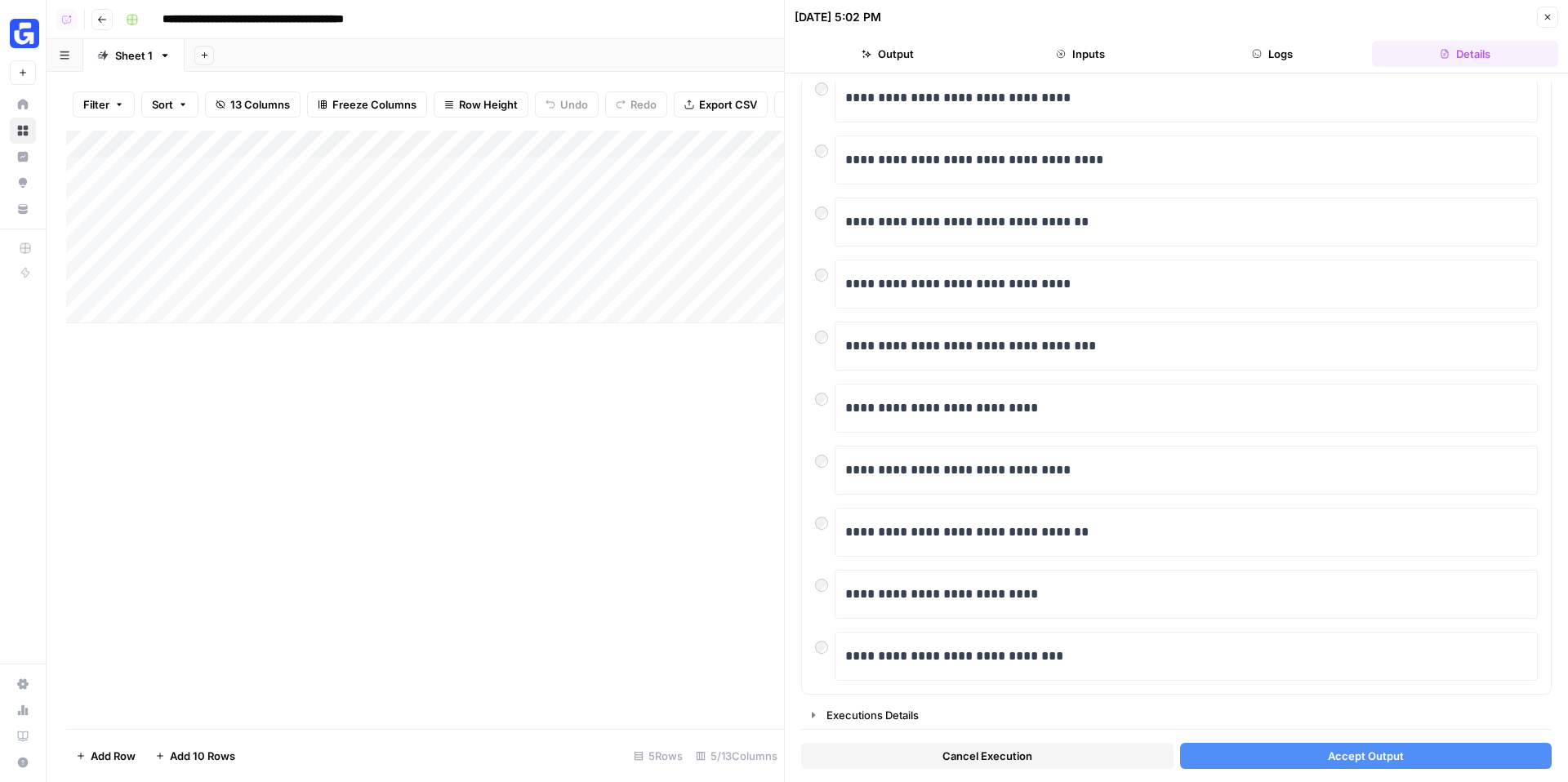
click at [1334, 755] on span "Accept Output" at bounding box center [1366, 756] width 76 height 16
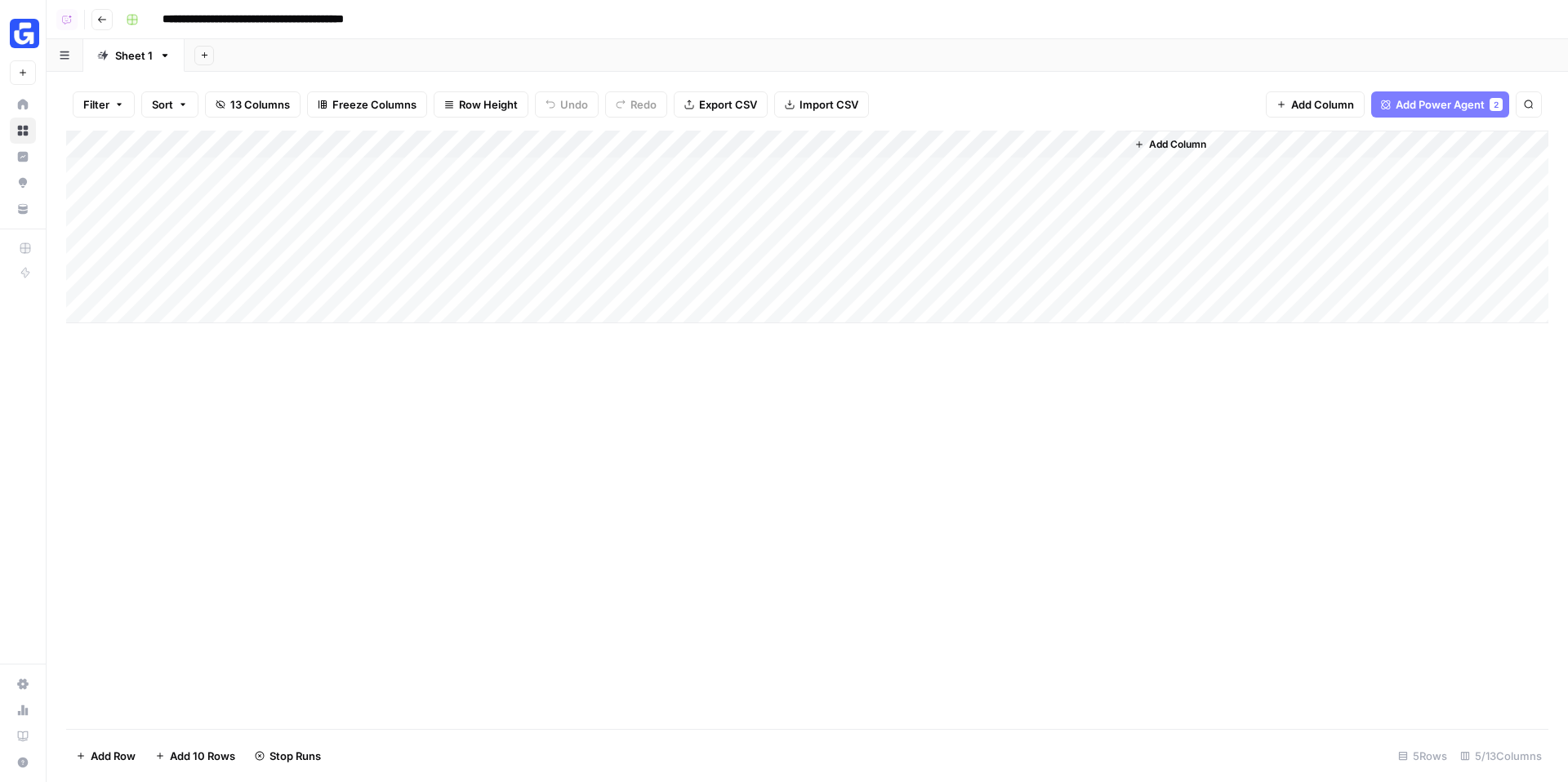
click at [1108, 200] on div "Add Column" at bounding box center [807, 226] width 1482 height 193
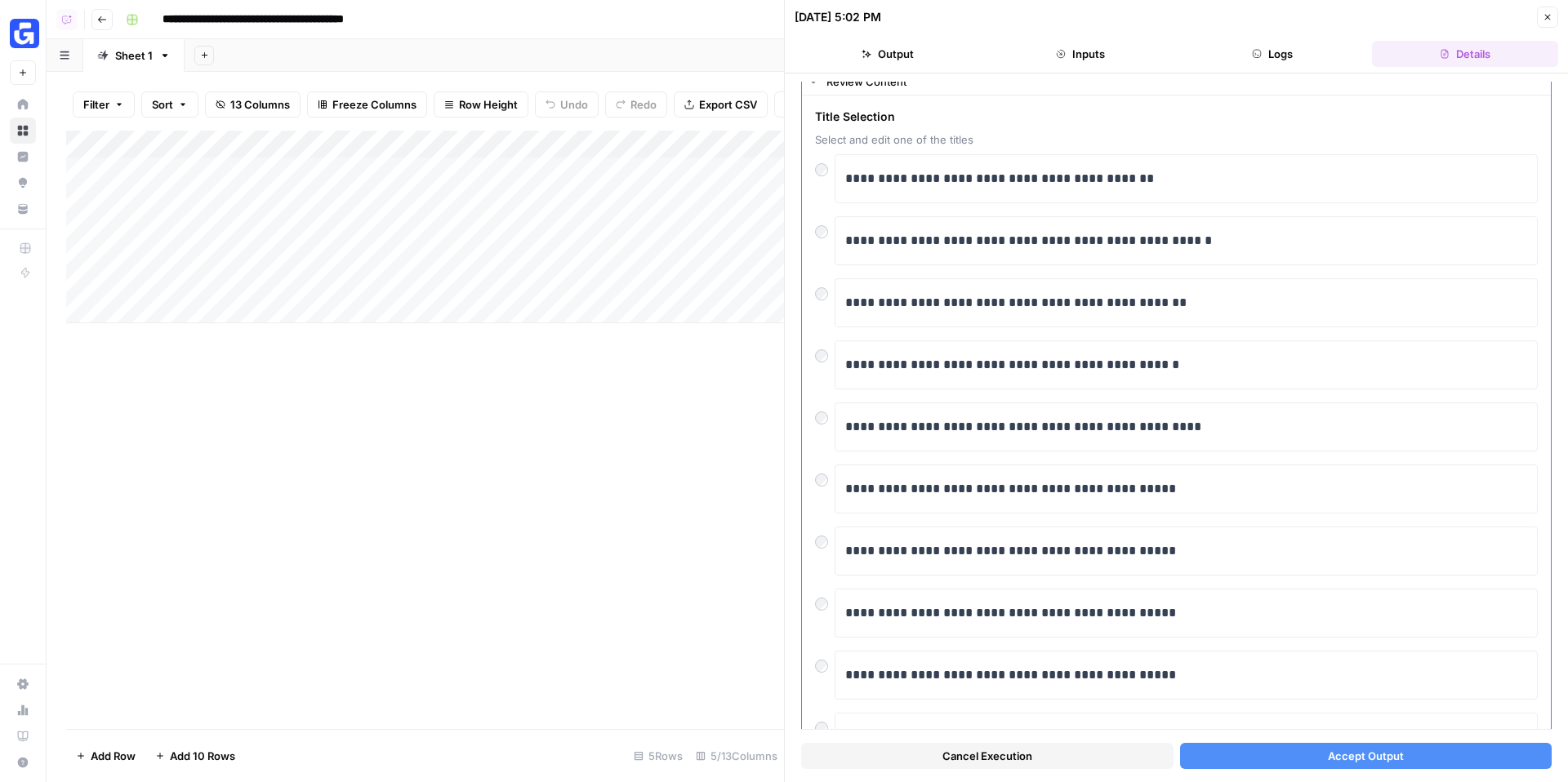
scroll to position [86, 0]
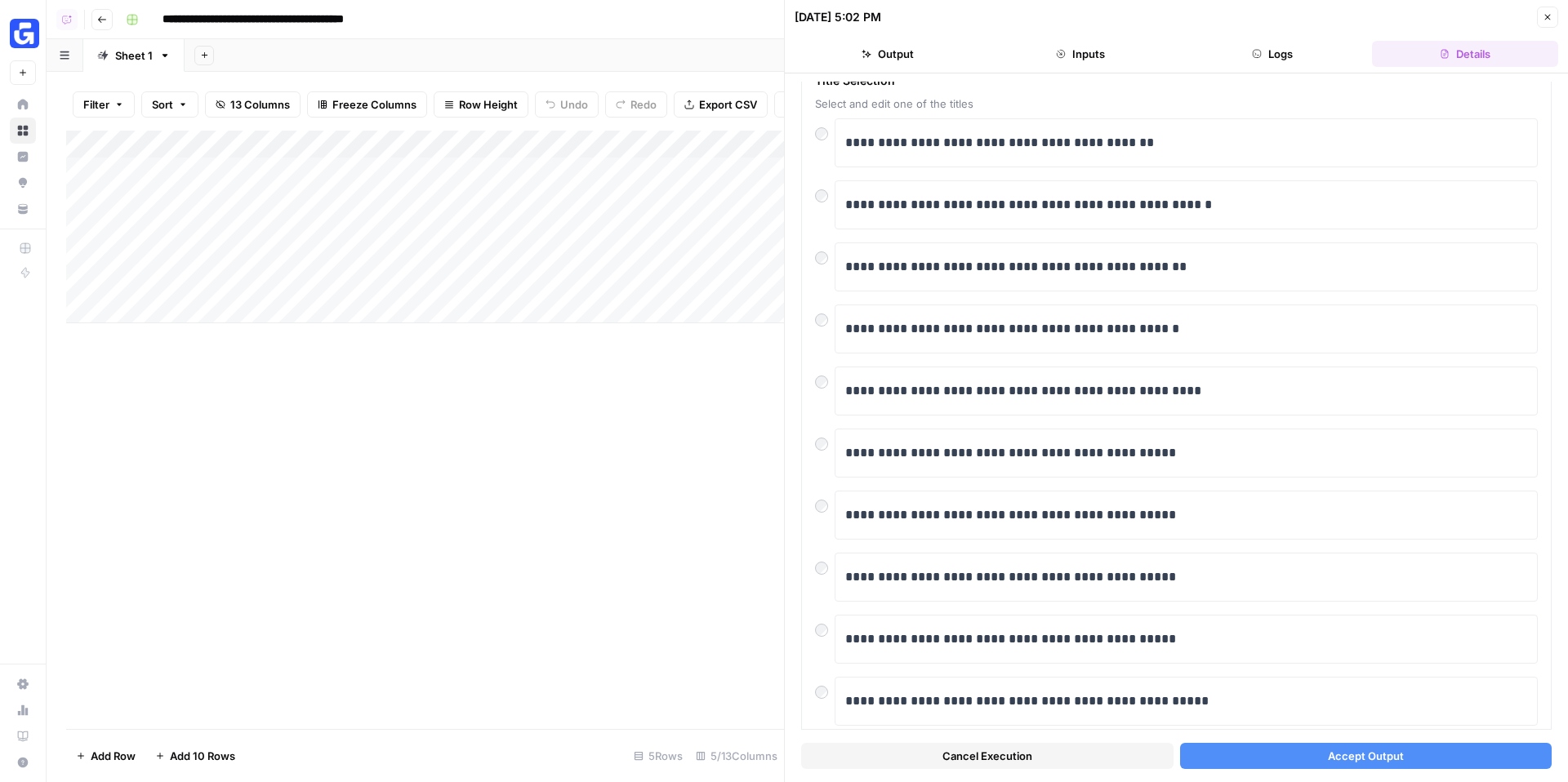
click at [1304, 756] on button "Accept Output" at bounding box center [1366, 756] width 372 height 26
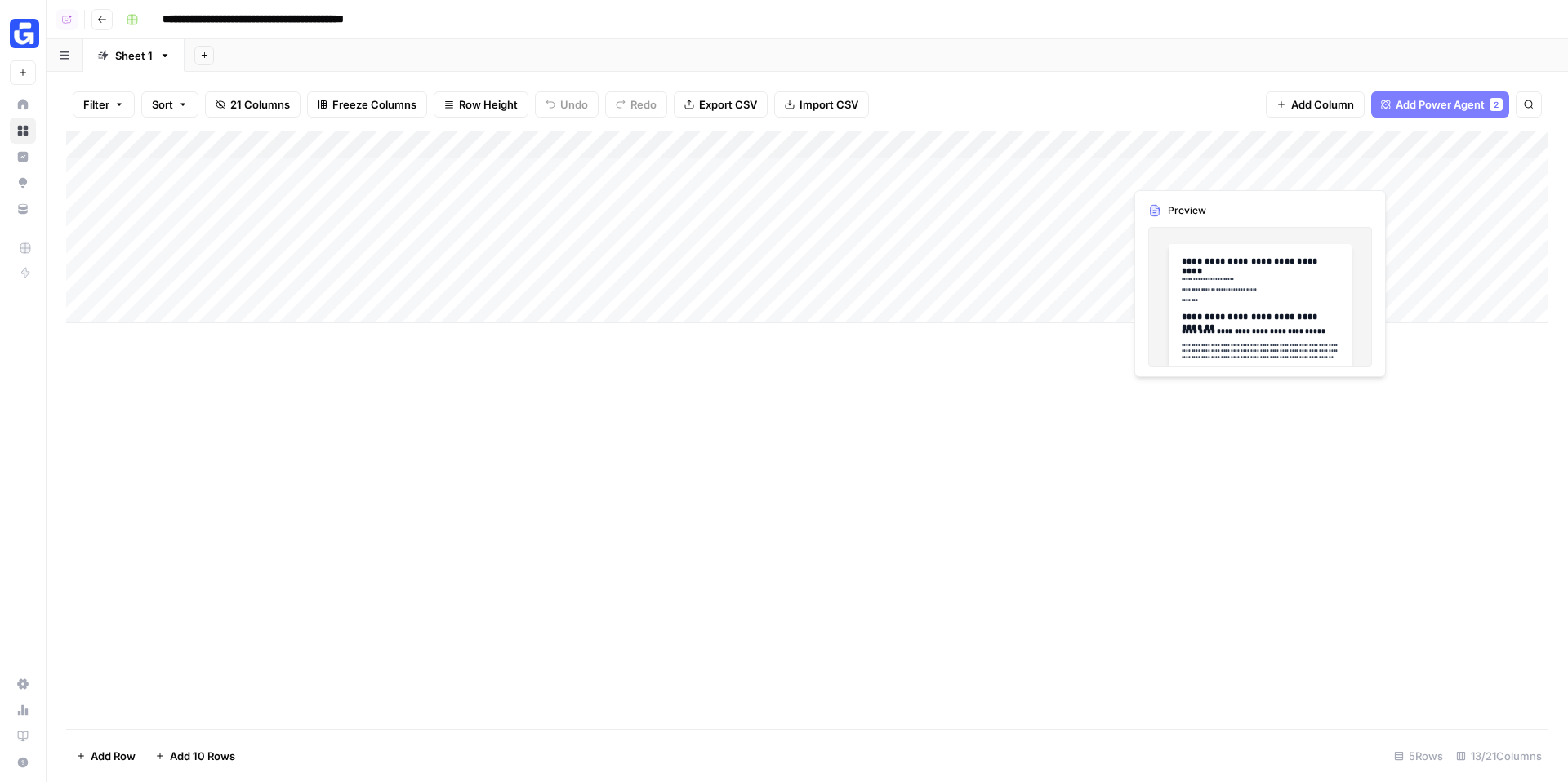
click at [1253, 174] on div "Add Column" at bounding box center [807, 226] width 1482 height 193
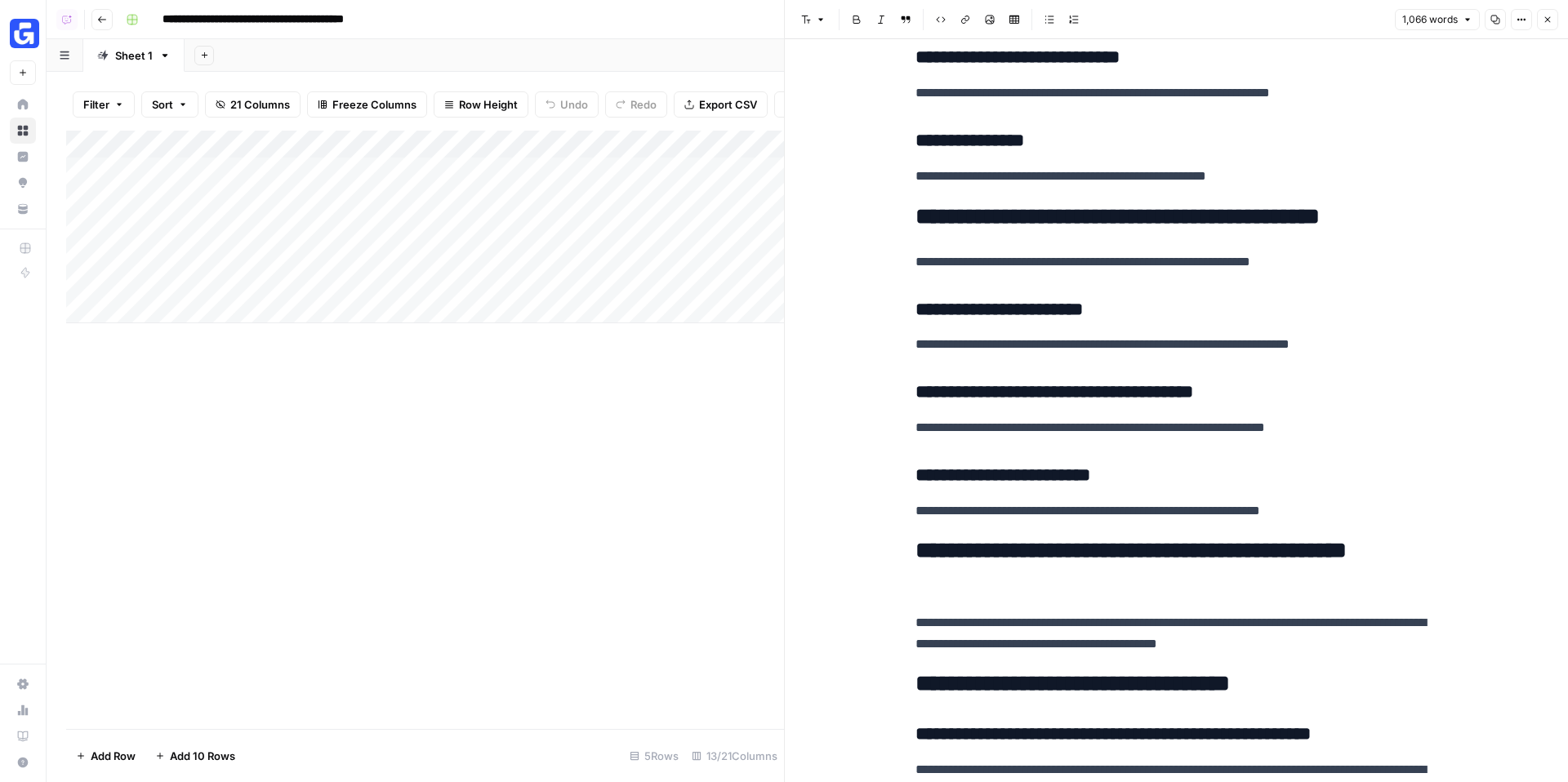
scroll to position [3734, 0]
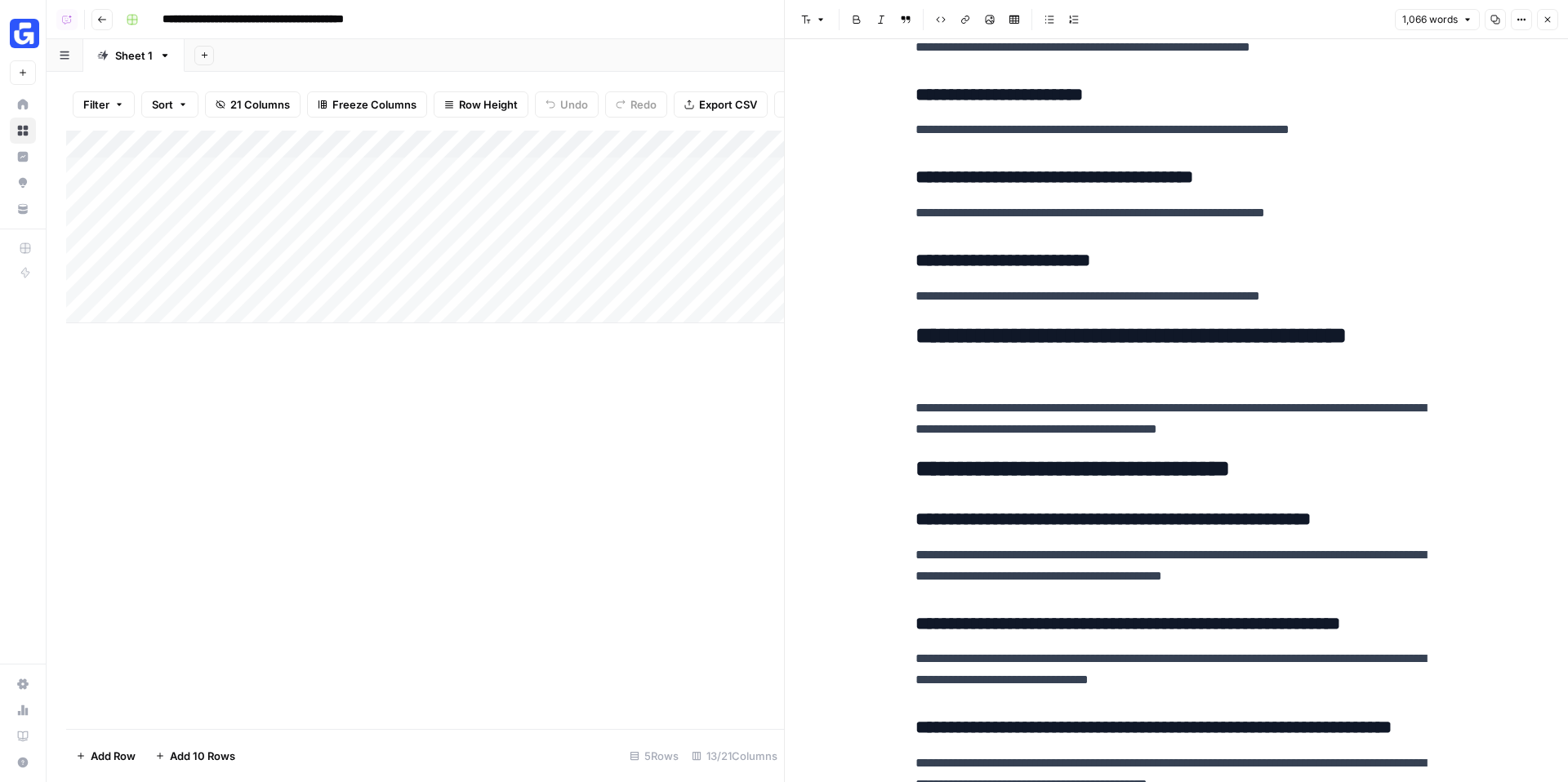
click at [1543, 34] on header "Font style Bold Italic Block quote Code block Link Image Insert Table Bulleted …" at bounding box center [1175, 20] width 783 height 39
click at [1543, 30] on button "Close" at bounding box center [1548, 20] width 21 height 21
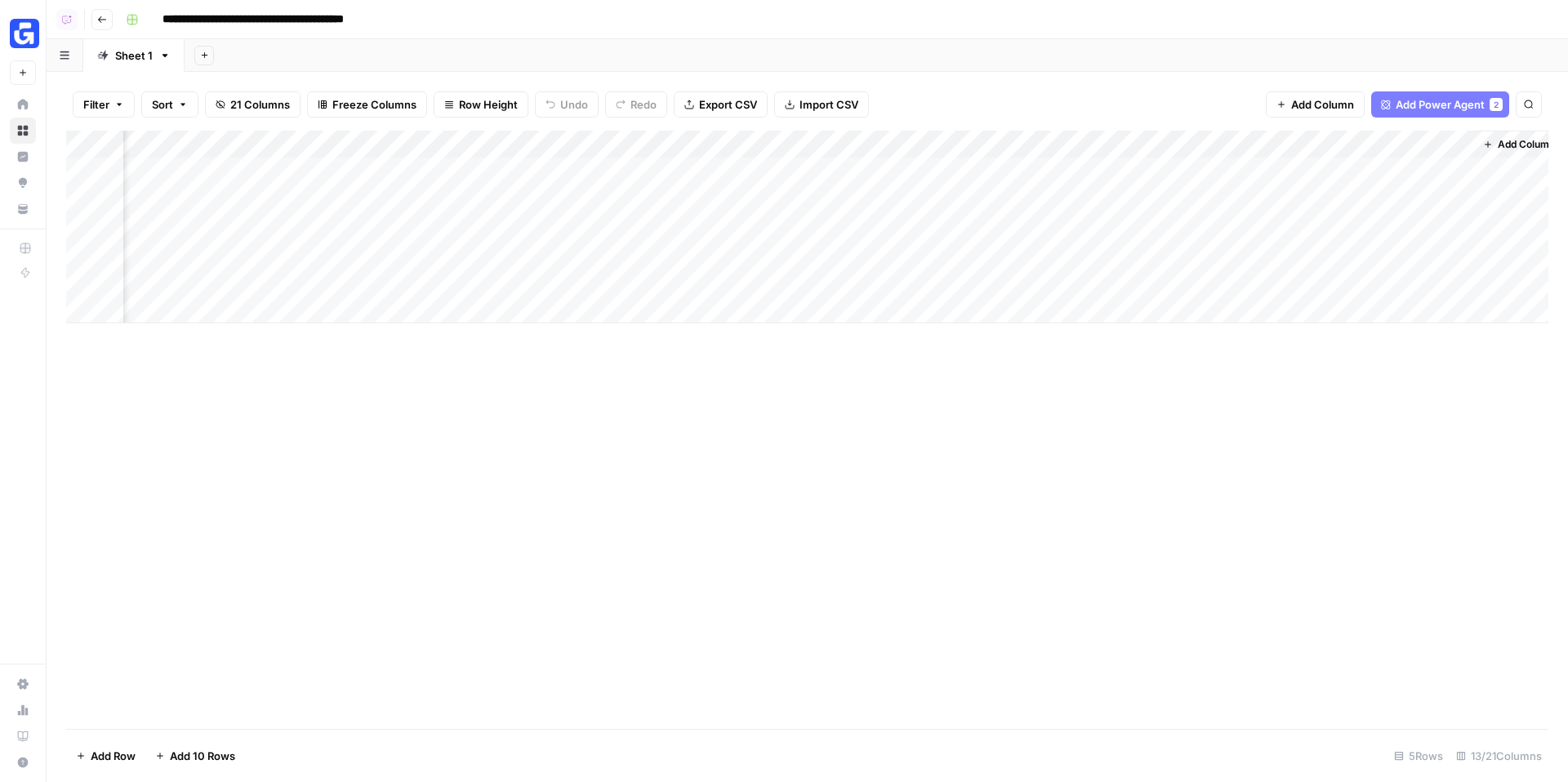
scroll to position [0, 843]
click at [253, 102] on span "21 Columns" at bounding box center [260, 105] width 60 height 16
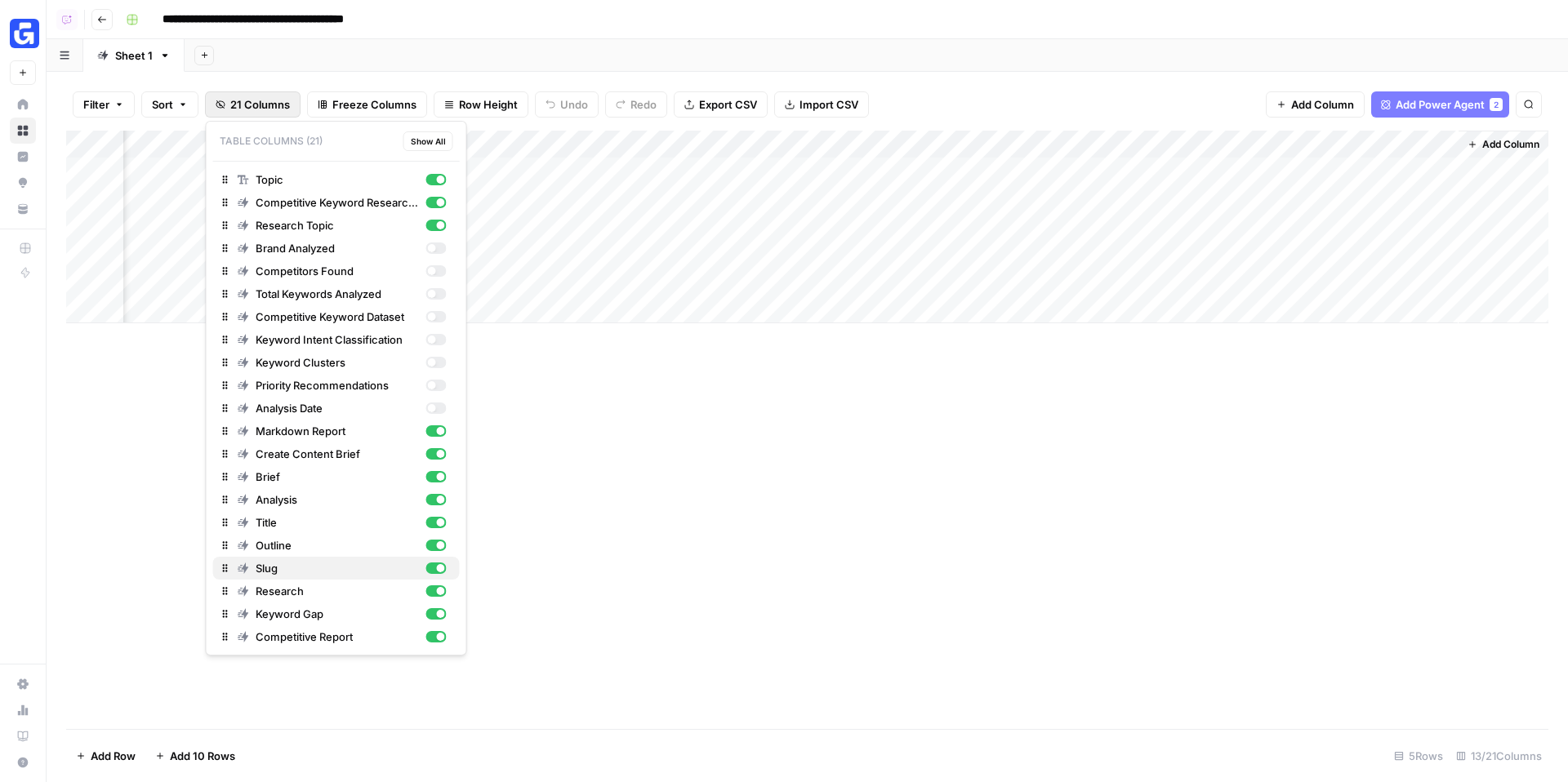
click at [432, 570] on div "button" at bounding box center [435, 568] width 20 height 11
click at [439, 591] on div "button" at bounding box center [441, 591] width 8 height 8
click at [438, 614] on div "button" at bounding box center [441, 614] width 8 height 8
click at [439, 638] on div "button" at bounding box center [441, 637] width 8 height 8
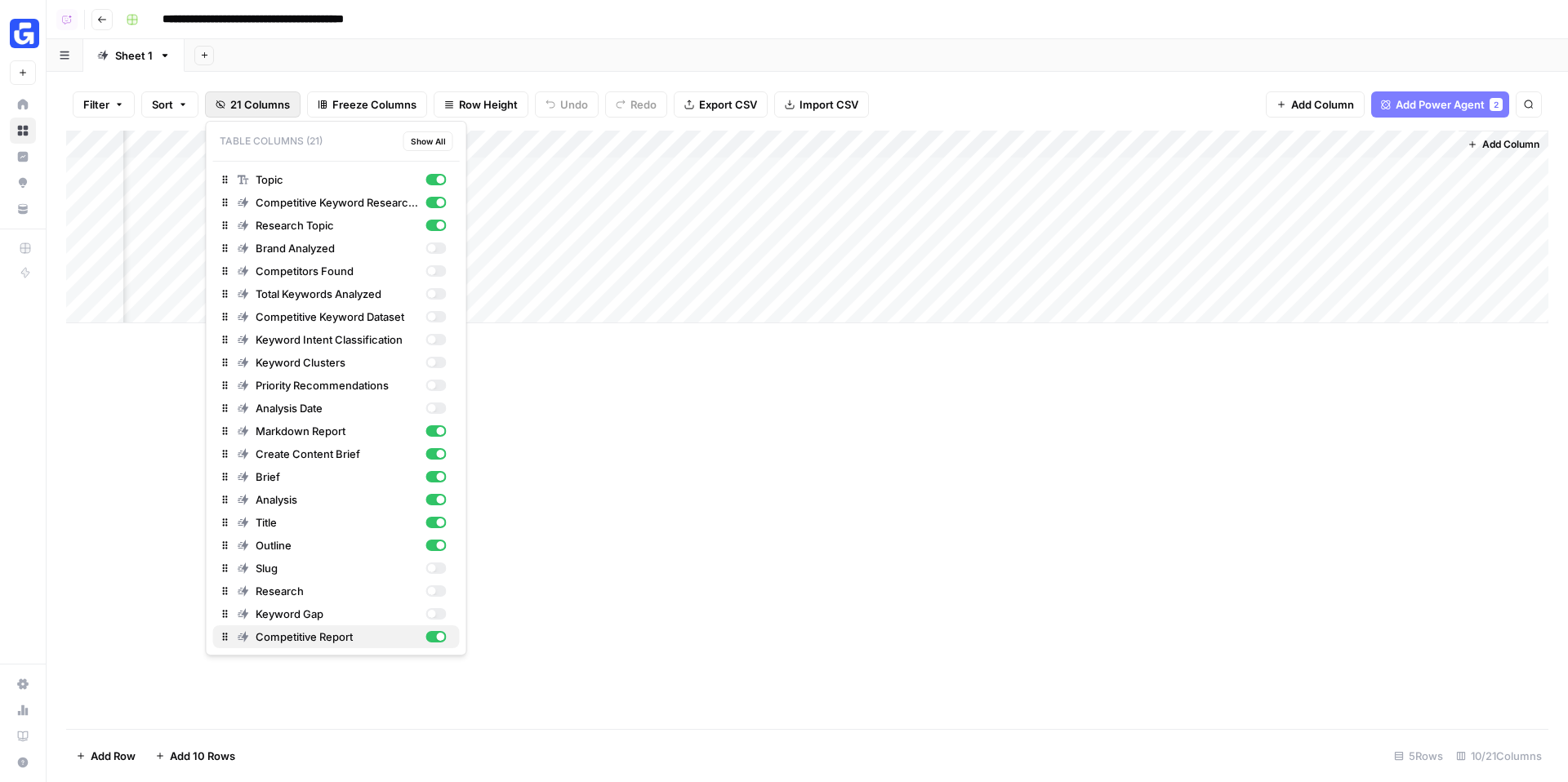
scroll to position [0, 256]
drag, startPoint x: 434, startPoint y: 452, endPoint x: 375, endPoint y: 575, distance: 136.4
click at [375, 575] on div "Topic Competitive Keyword Research & Analysis Research Topic Brand Analyzed Com…" at bounding box center [336, 408] width 247 height 480
click at [441, 543] on div "button" at bounding box center [441, 545] width 8 height 8
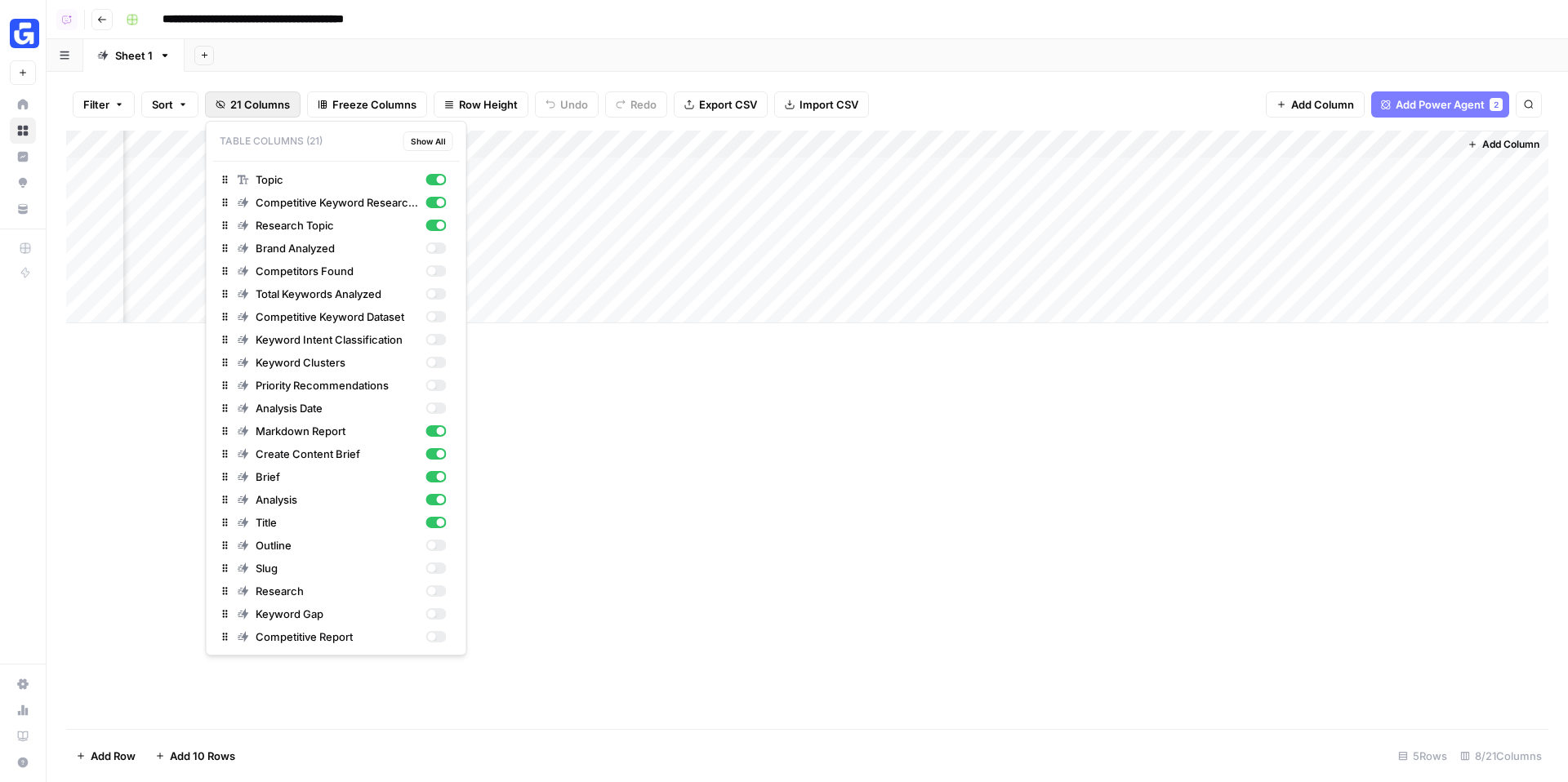
click at [1413, 110] on span "Add Power Agent" at bounding box center [1439, 105] width 89 height 16
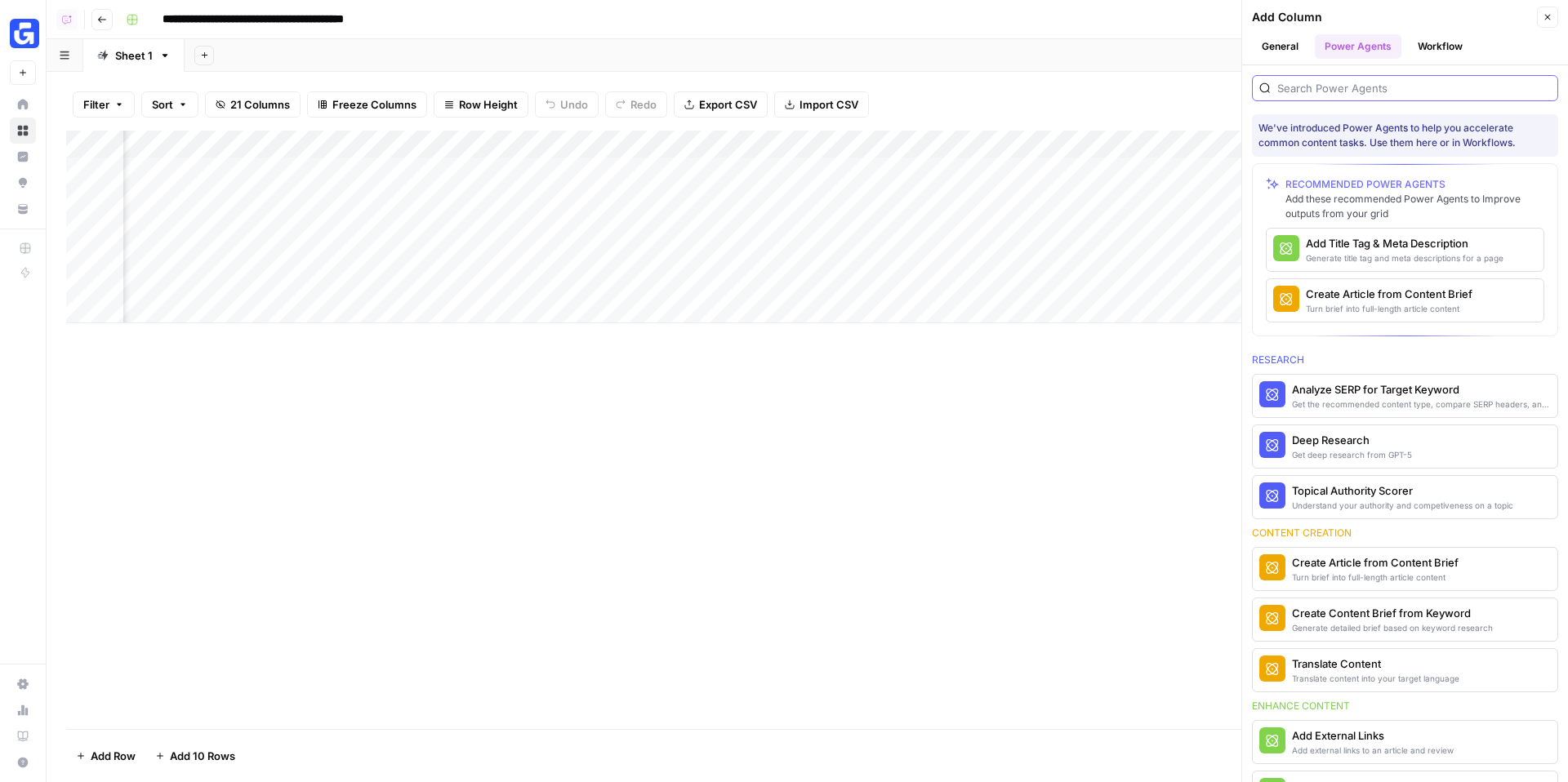
click at [1336, 90] on input "search" at bounding box center [1414, 89] width 274 height 16
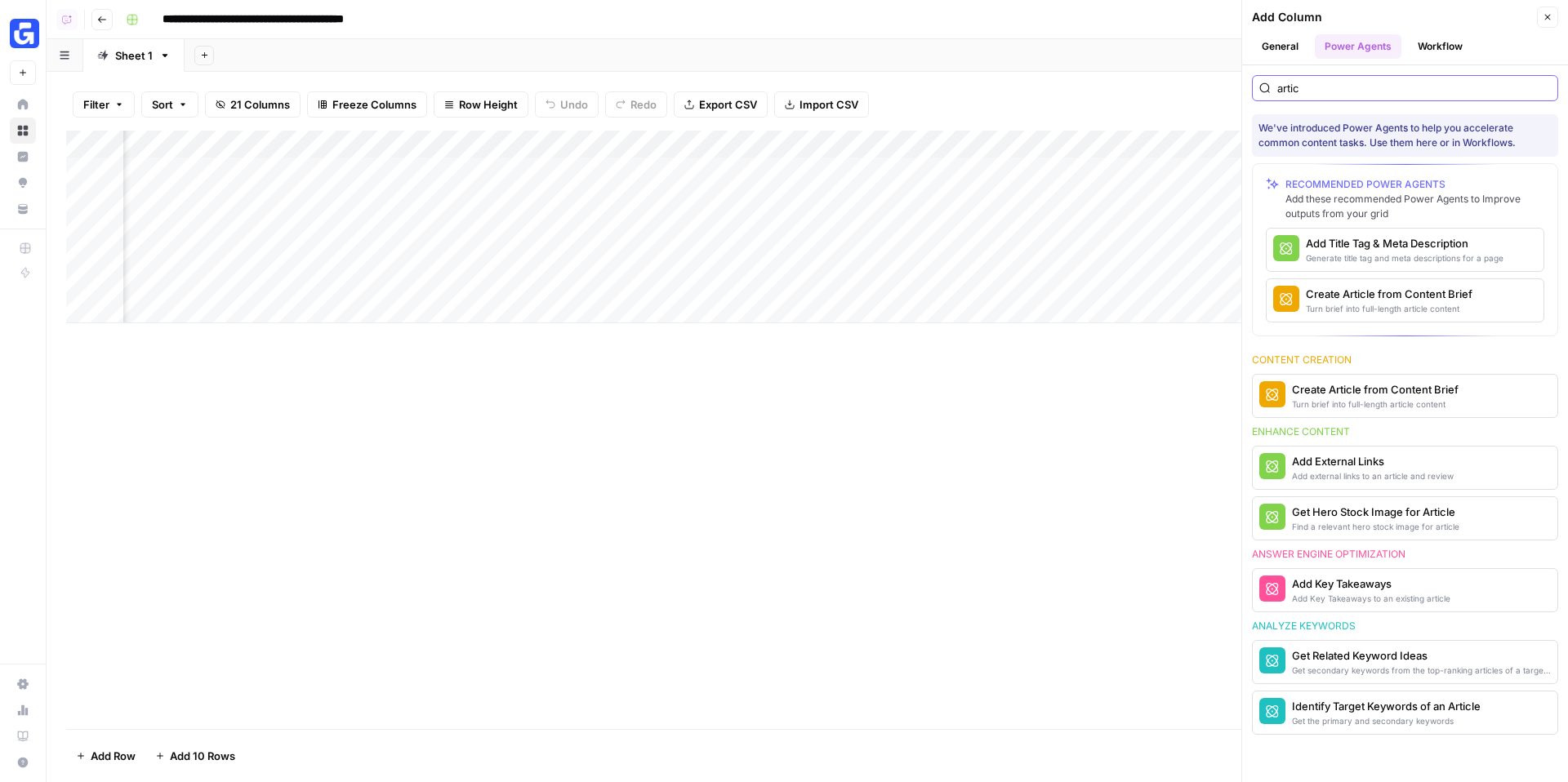
type input "artic"
click at [1355, 401] on div "Turn brief into full-length article content" at bounding box center [1375, 404] width 166 height 13
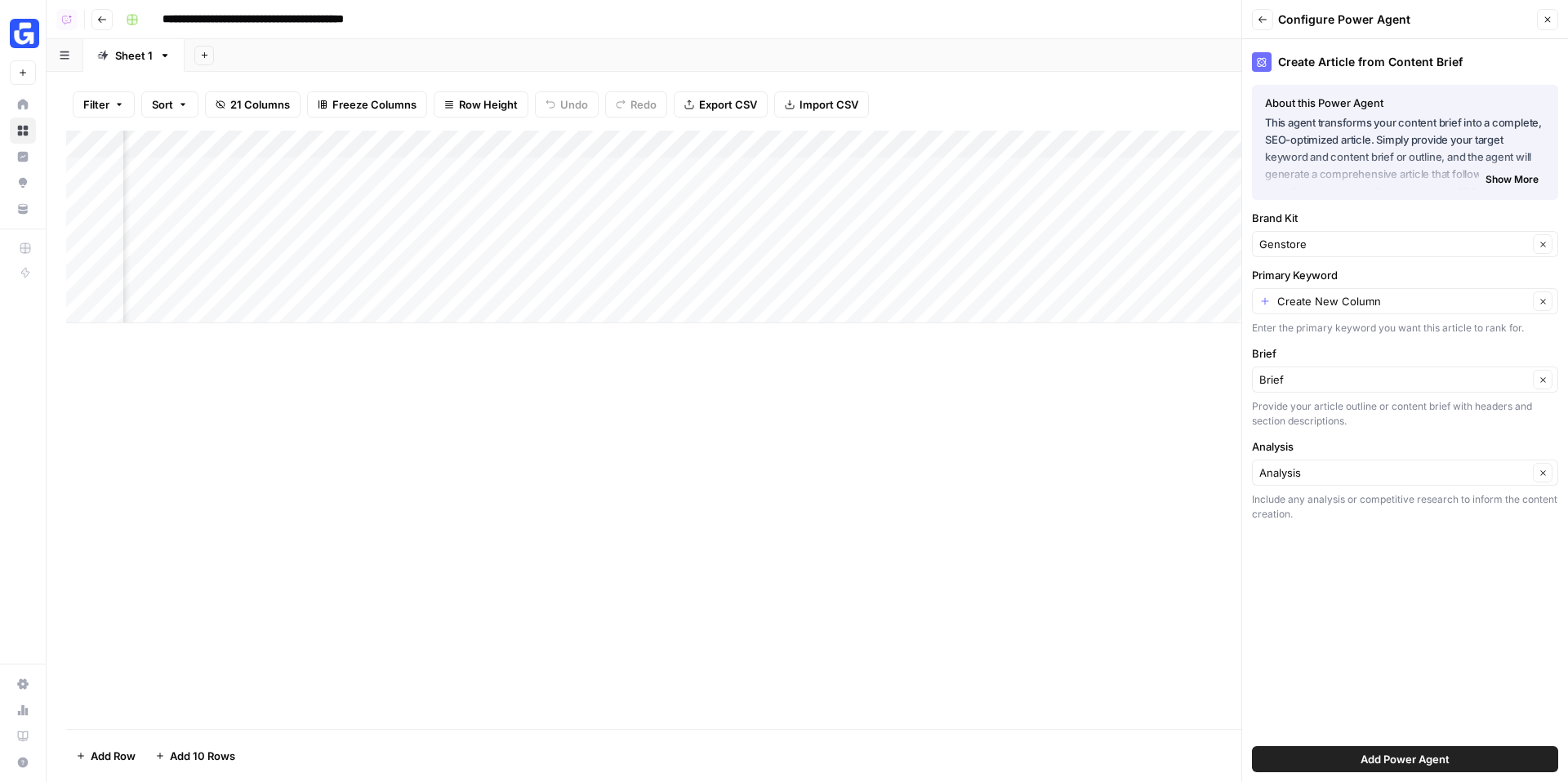
click at [1387, 757] on span "Add Power Agent" at bounding box center [1405, 759] width 89 height 16
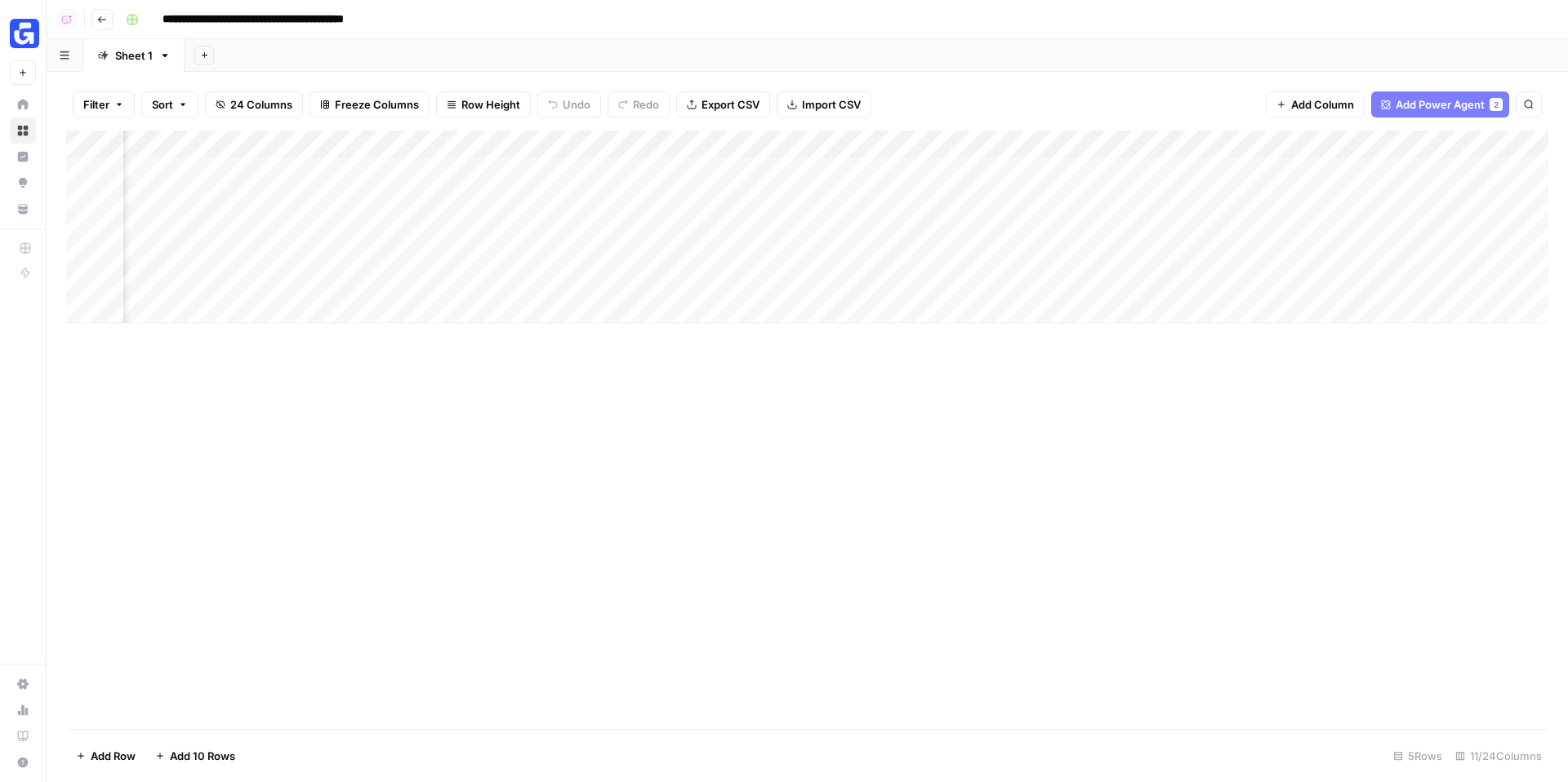
scroll to position [0, 619]
click at [1175, 138] on div "Add Column" at bounding box center [807, 226] width 1482 height 193
click at [1390, 144] on div "Add Column" at bounding box center [807, 226] width 1482 height 193
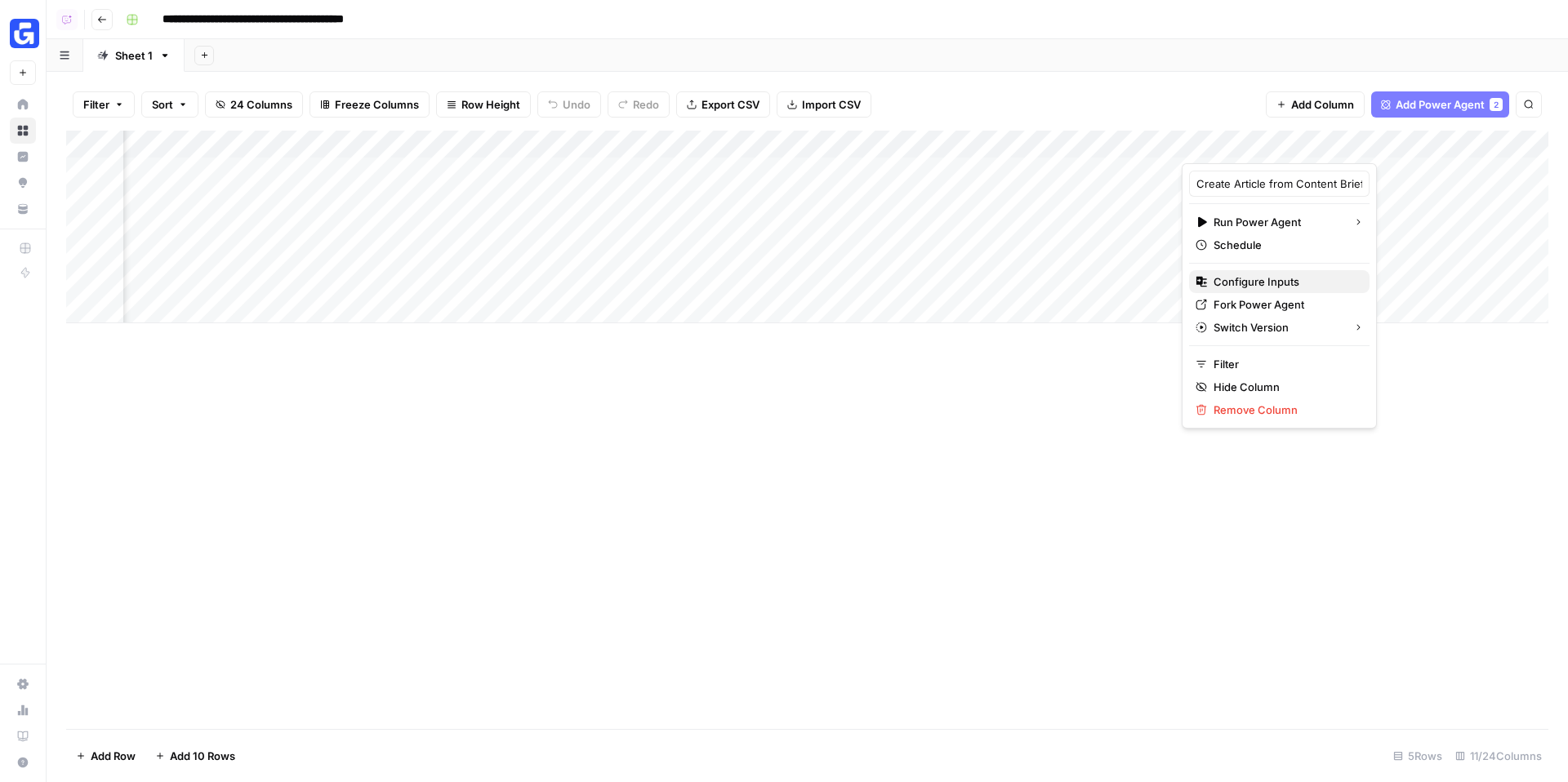
click at [1268, 287] on span "Configure Inputs" at bounding box center [1284, 282] width 143 height 16
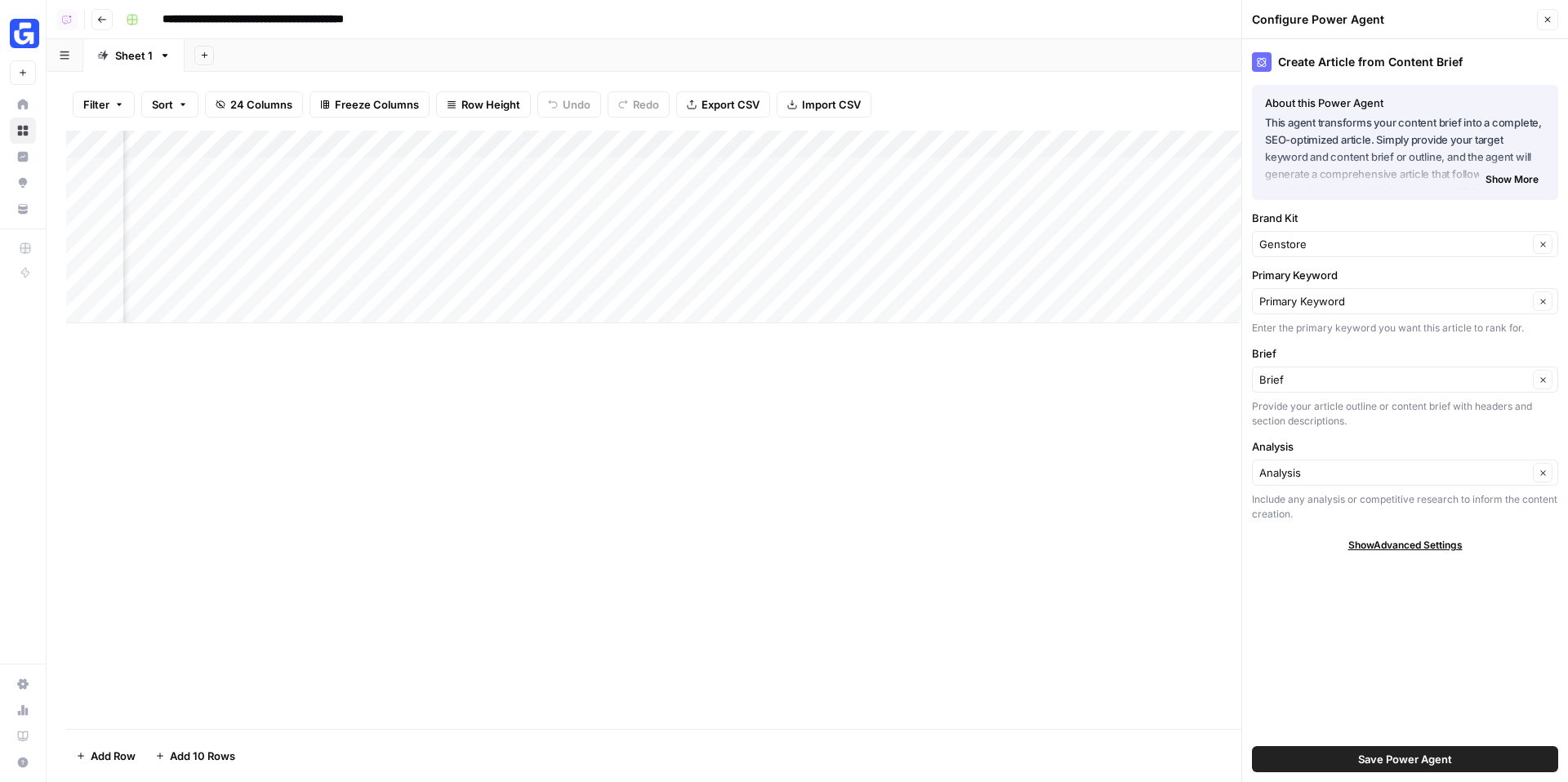
scroll to position [0, 267]
click at [1316, 297] on input "Primary Keyword" at bounding box center [1393, 302] width 269 height 16
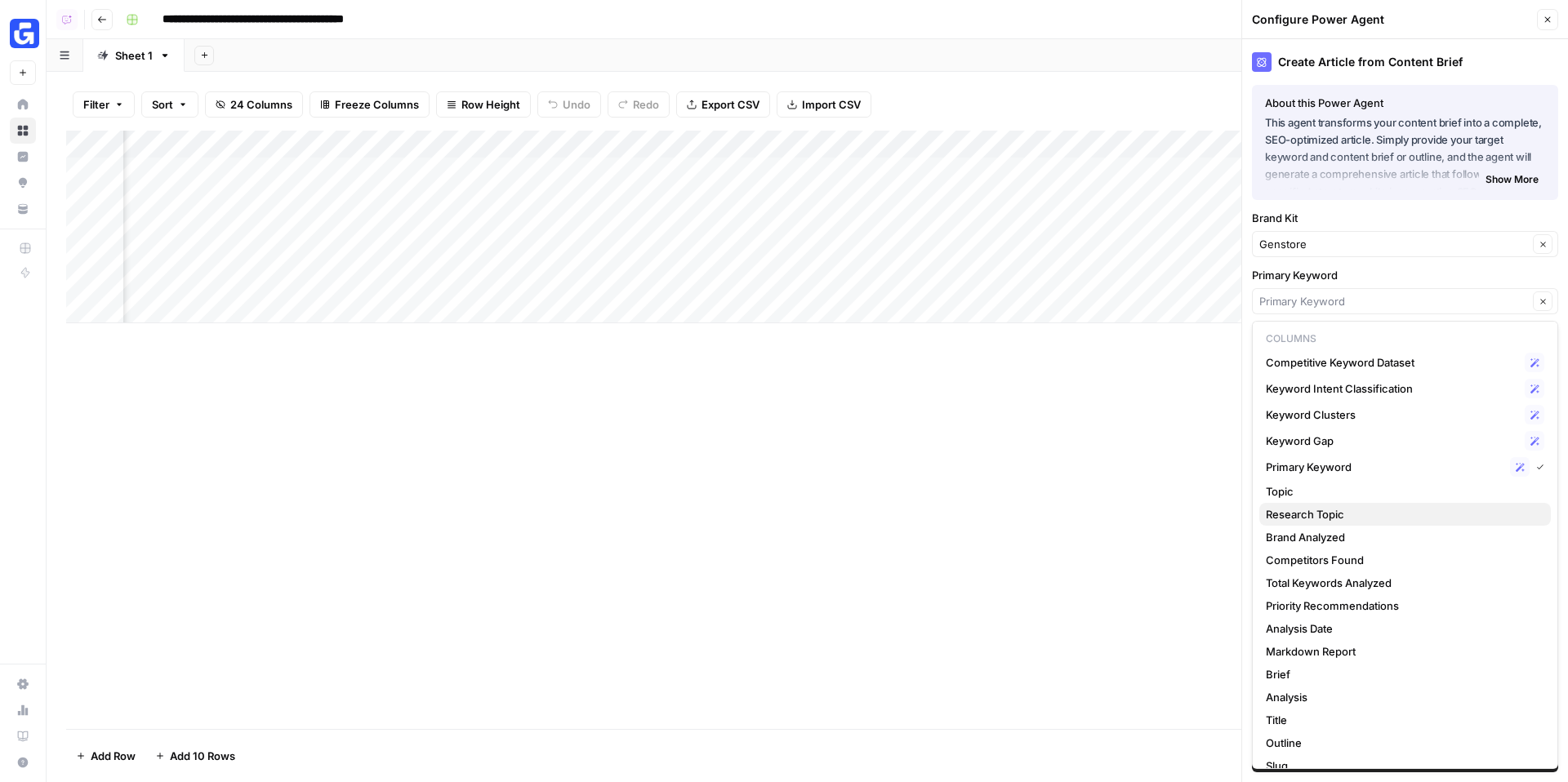
click at [1346, 514] on span "Research Topic" at bounding box center [1402, 515] width 272 height 16
type input "Research Topic"
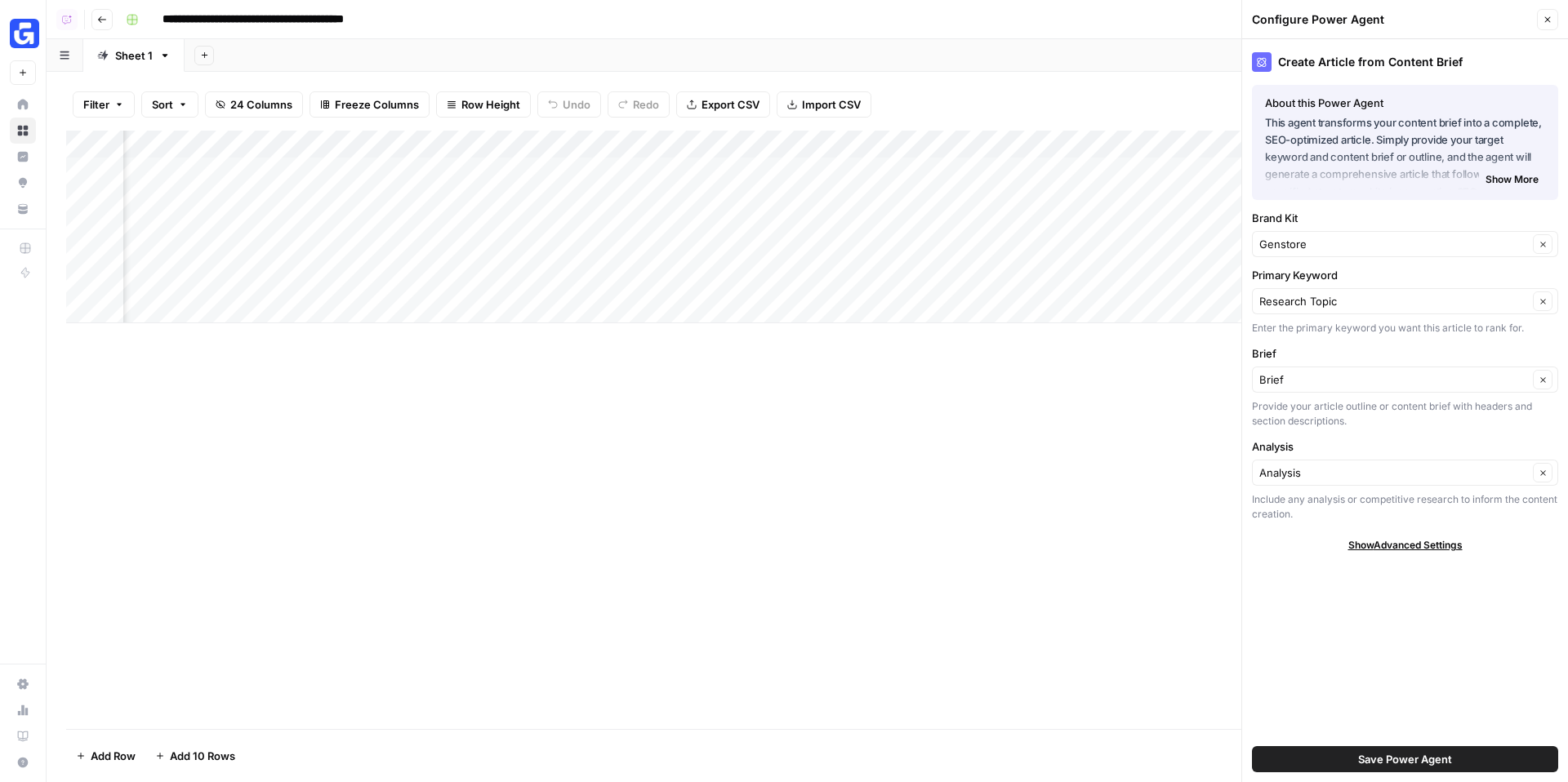
scroll to position [0, 837]
click at [1416, 756] on span "Save Power Agent" at bounding box center [1405, 759] width 94 height 16
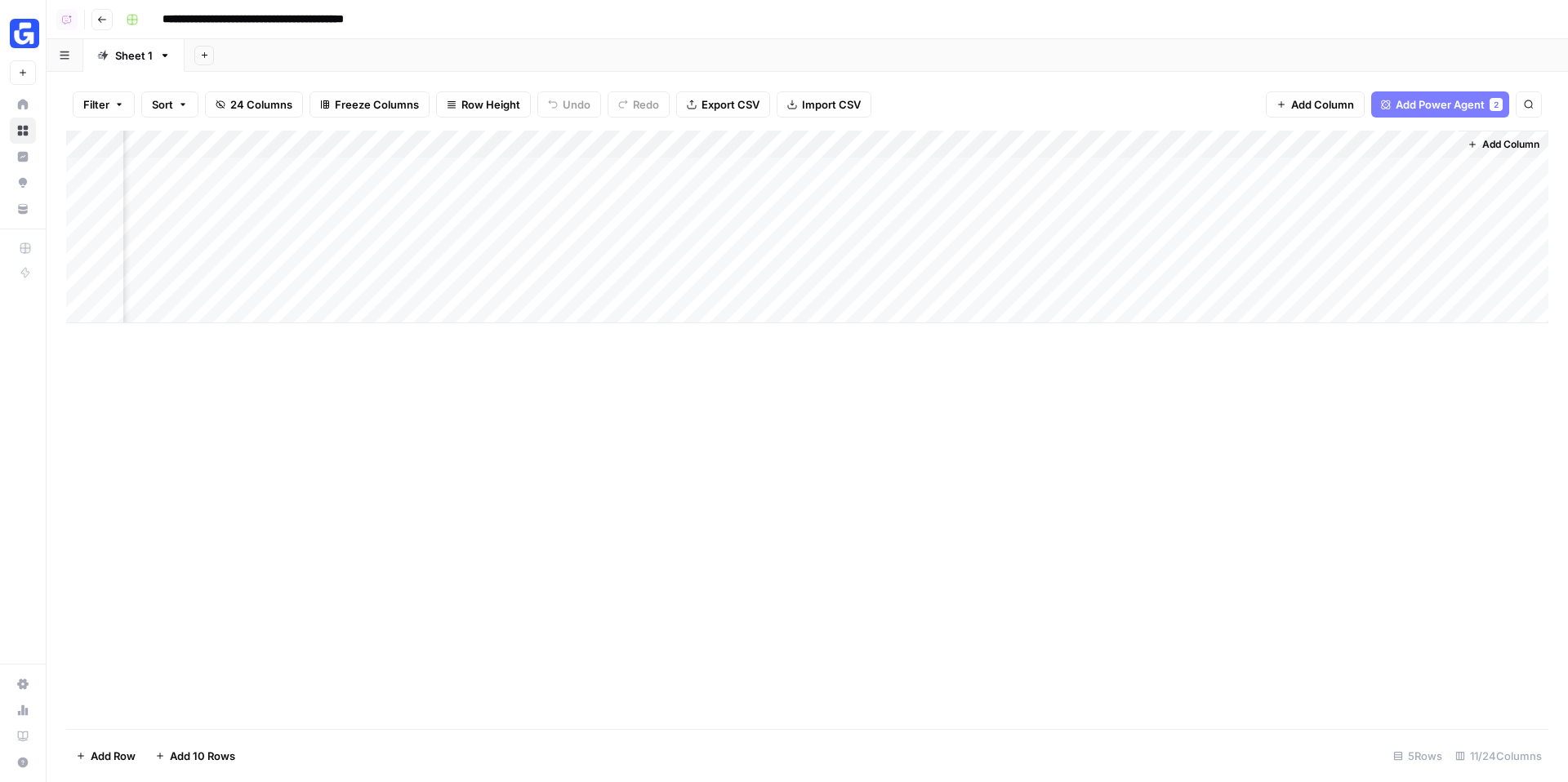
click at [1055, 143] on div "Add Column" at bounding box center [807, 226] width 1482 height 193
click at [916, 361] on span "Remove Column" at bounding box center [934, 364] width 143 height 16
click at [739, 169] on span "Delete" at bounding box center [725, 169] width 35 height 16
click at [1197, 184] on div "Add Column" at bounding box center [807, 226] width 1482 height 193
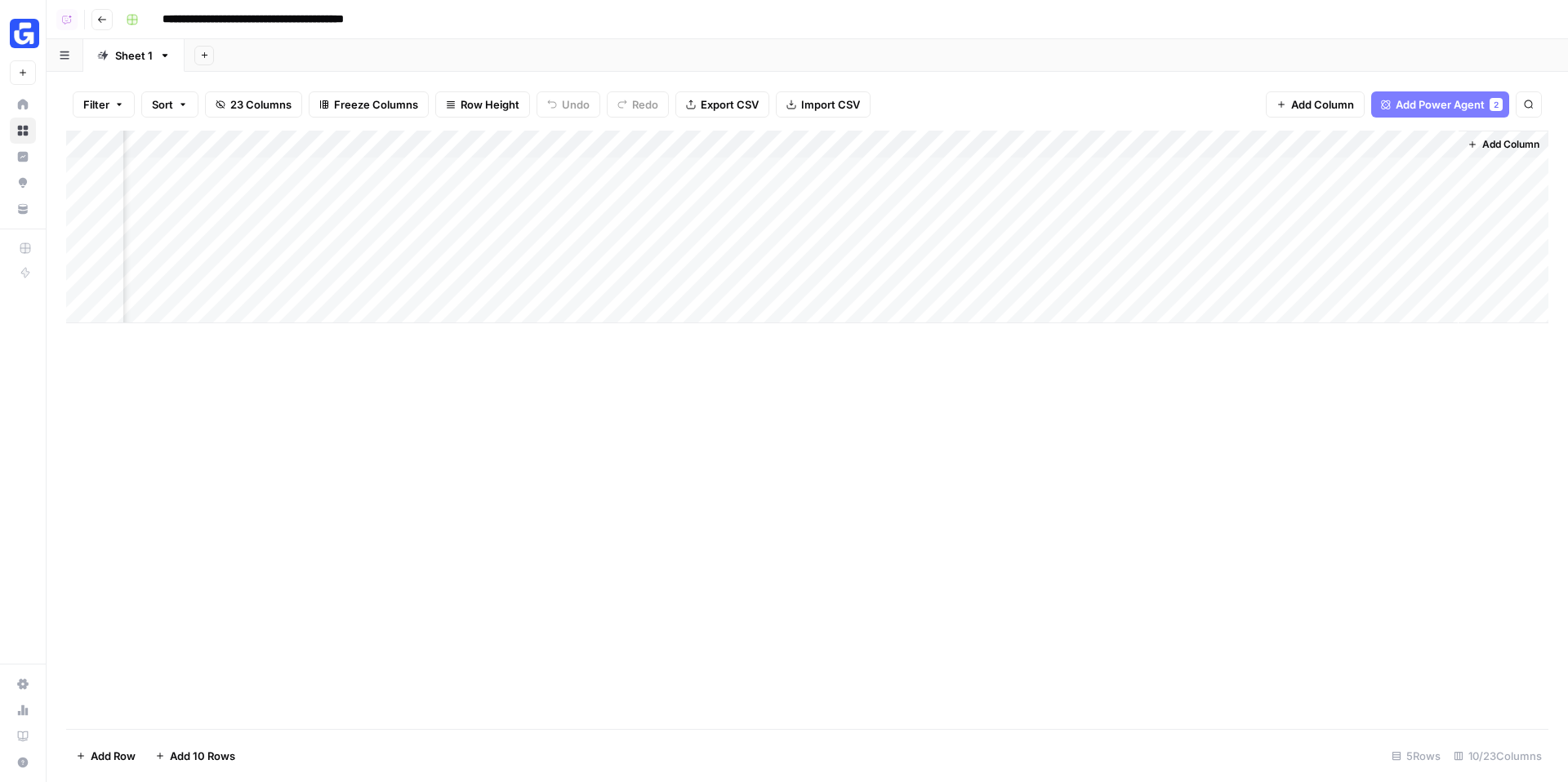
click at [1166, 197] on div "Add Column" at bounding box center [807, 226] width 1482 height 193
click at [36, 39] on button "[URL]" at bounding box center [23, 34] width 26 height 41
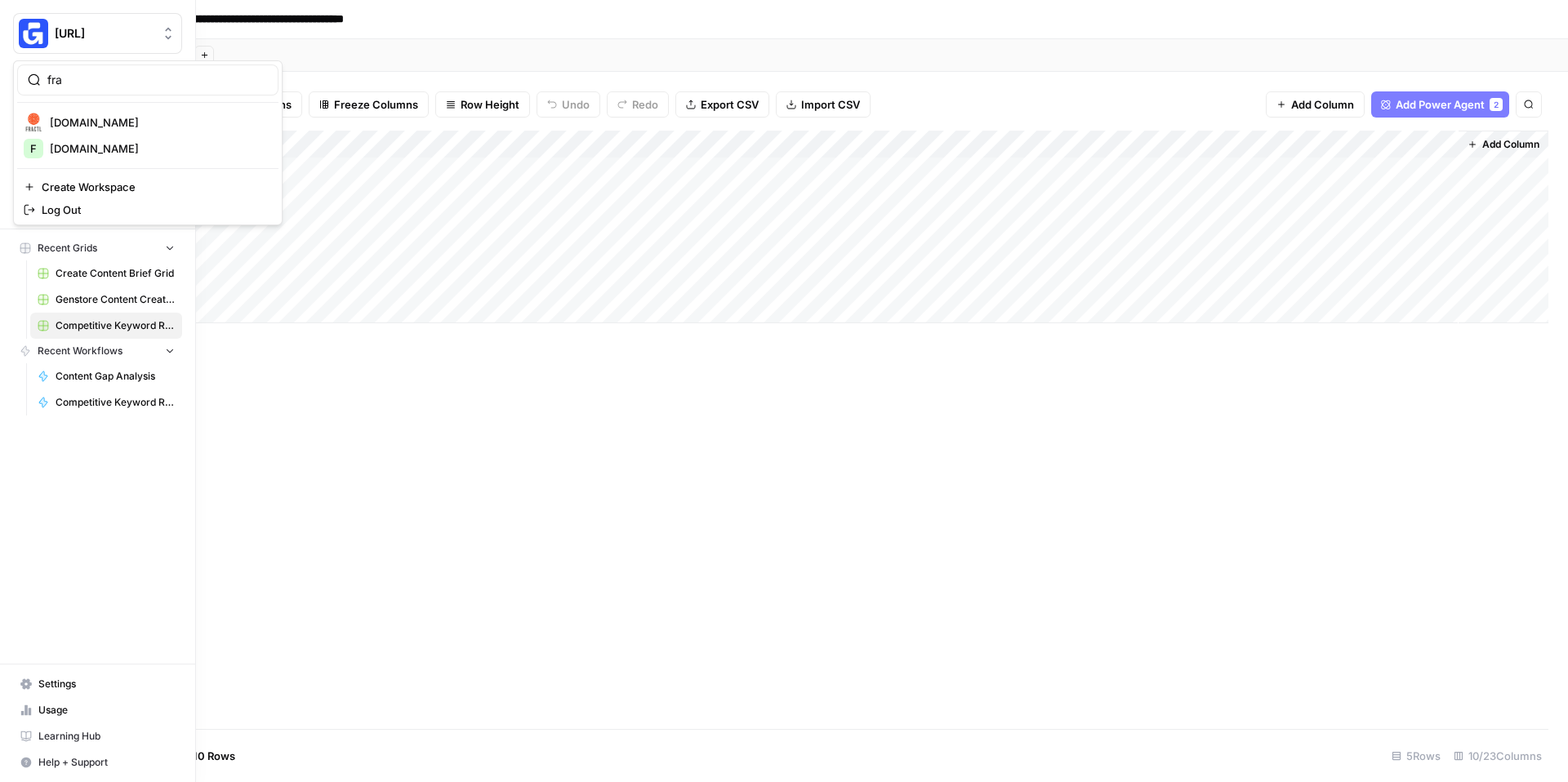
type input "fra"
click at [125, 121] on span "[DOMAIN_NAME]" at bounding box center [157, 122] width 216 height 16
